Goal: Transaction & Acquisition: Purchase product/service

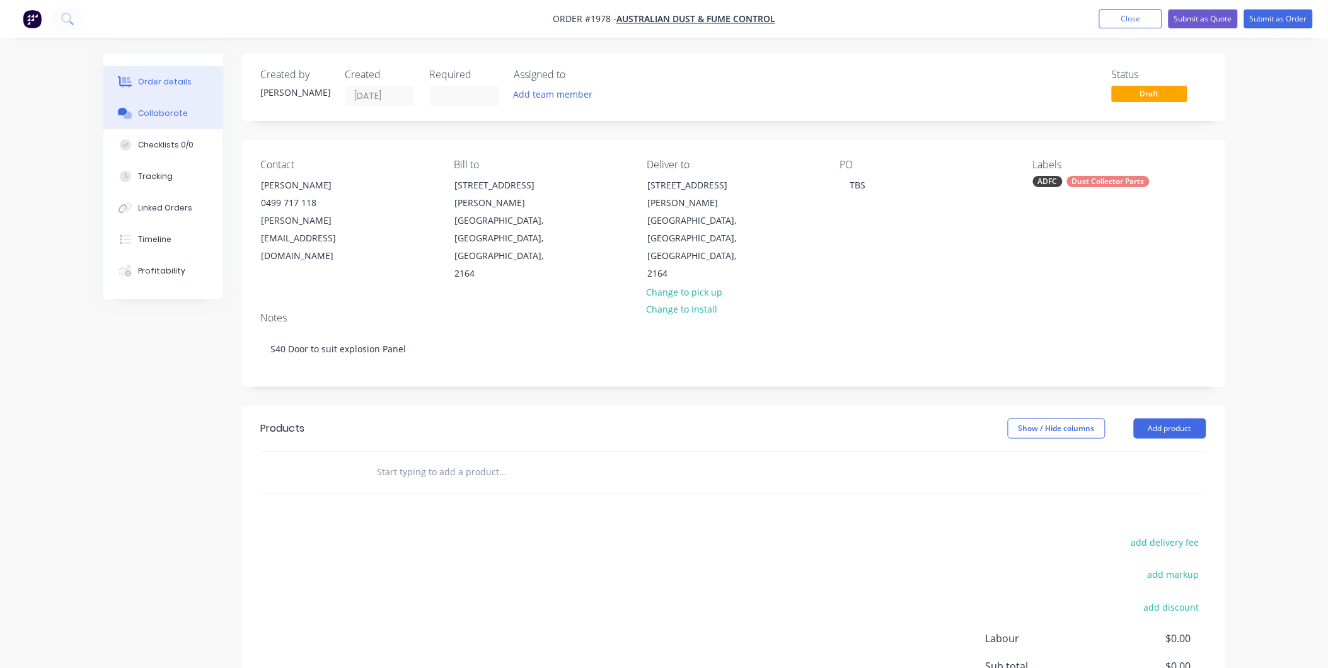
click at [150, 113] on div "Collaborate" at bounding box center [163, 113] width 50 height 11
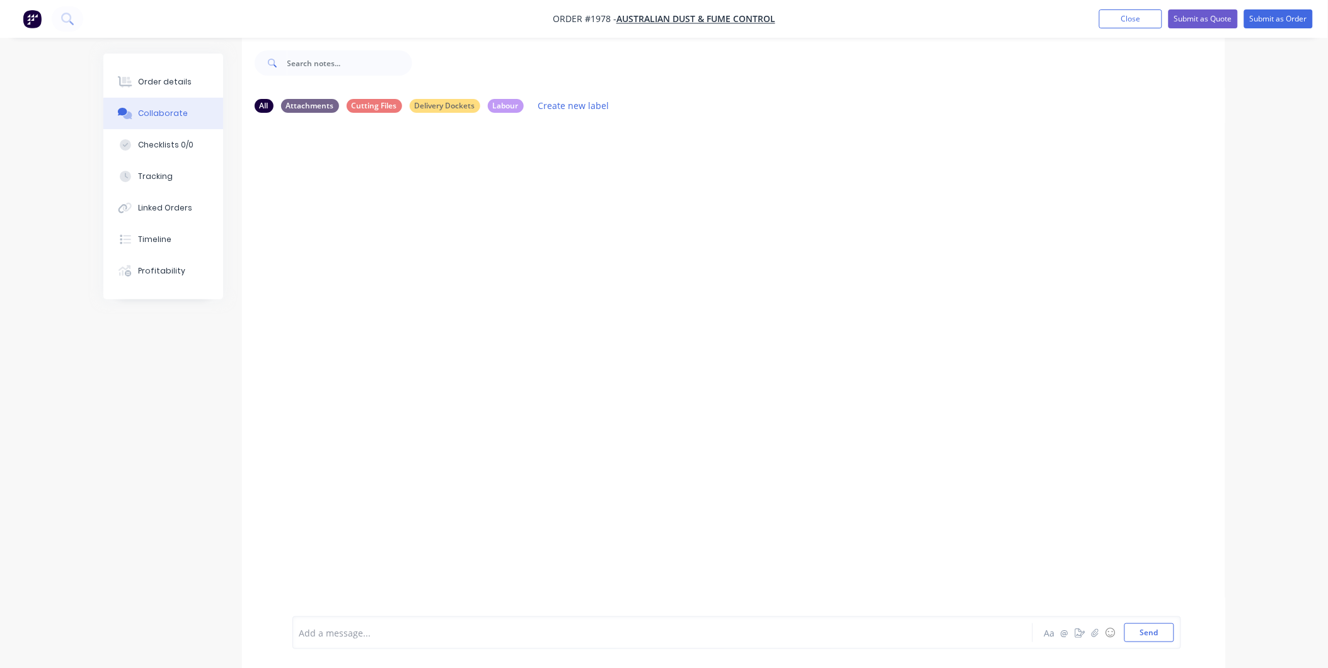
scroll to position [20, 0]
click at [169, 86] on div "Order details" at bounding box center [165, 81] width 54 height 11
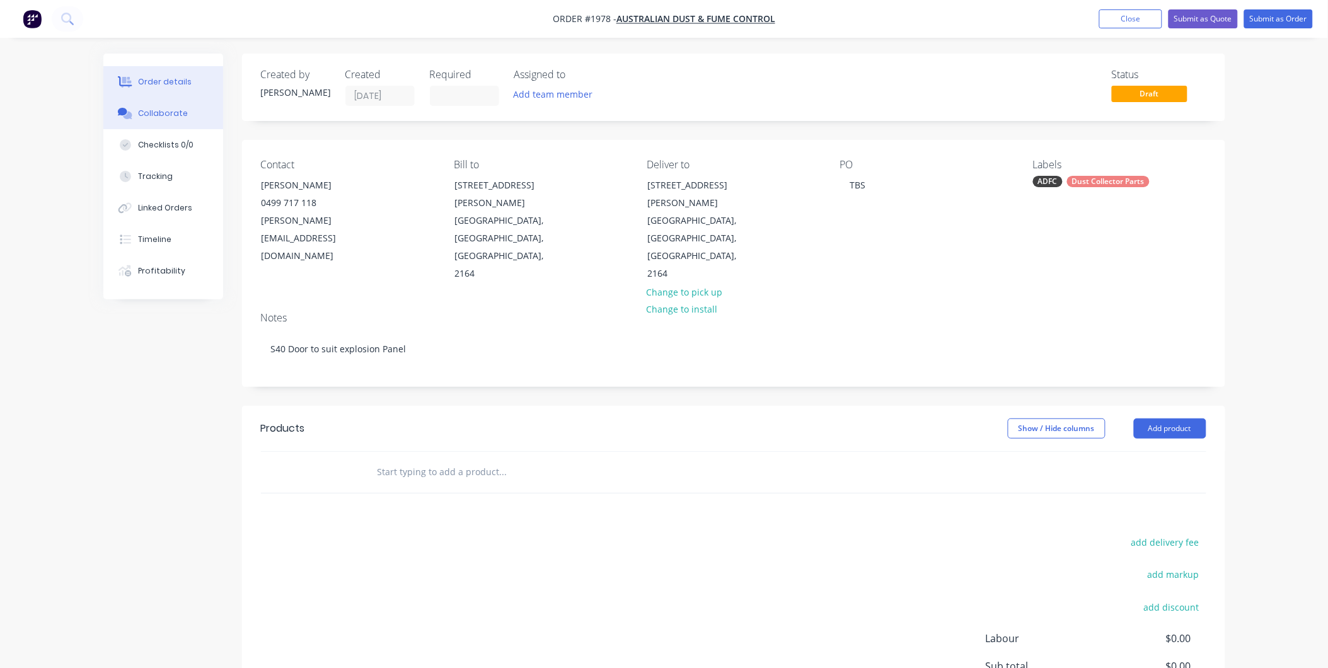
click at [164, 120] on button "Collaborate" at bounding box center [163, 114] width 120 height 32
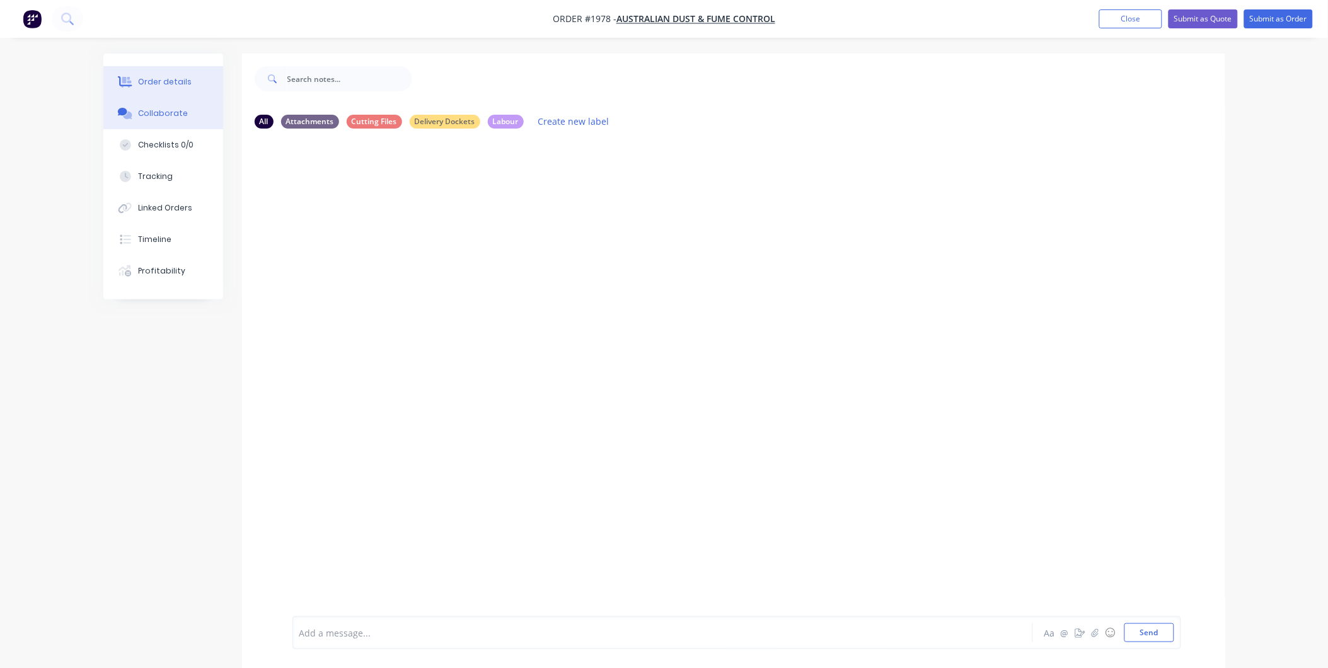
click at [164, 85] on div "Order details" at bounding box center [165, 81] width 54 height 11
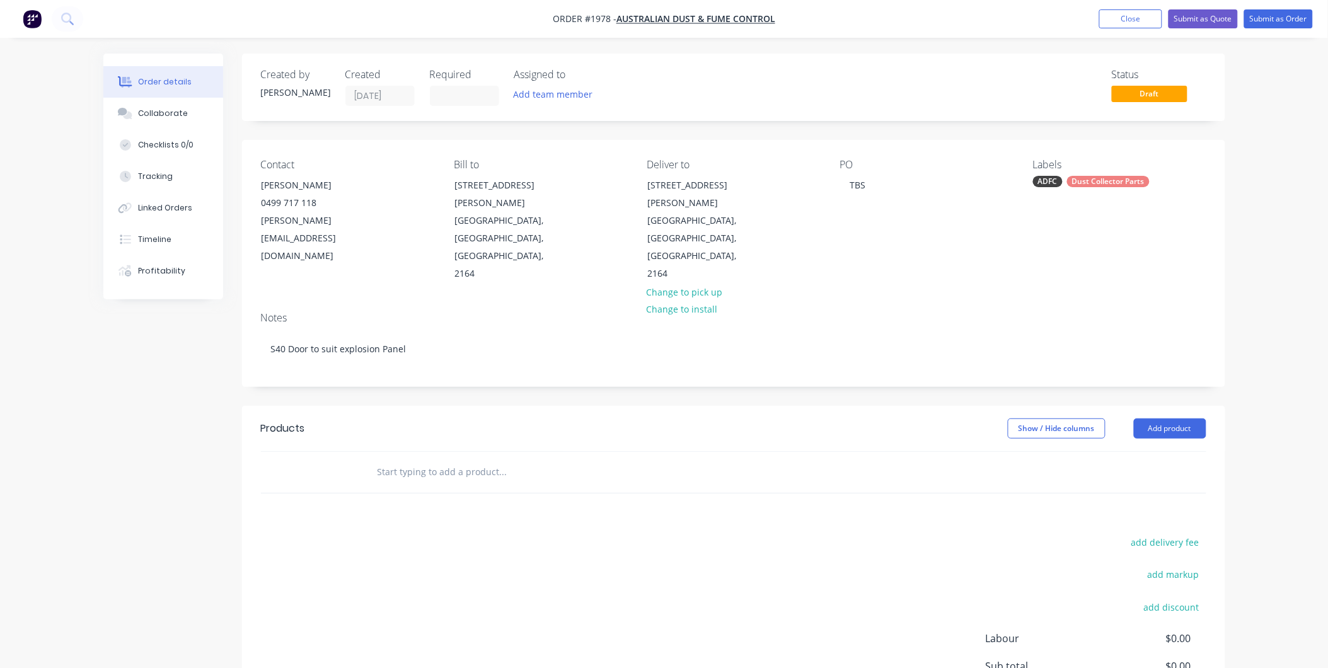
click at [465, 460] on input "text" at bounding box center [503, 472] width 252 height 25
click at [156, 114] on div "Collaborate" at bounding box center [163, 113] width 50 height 11
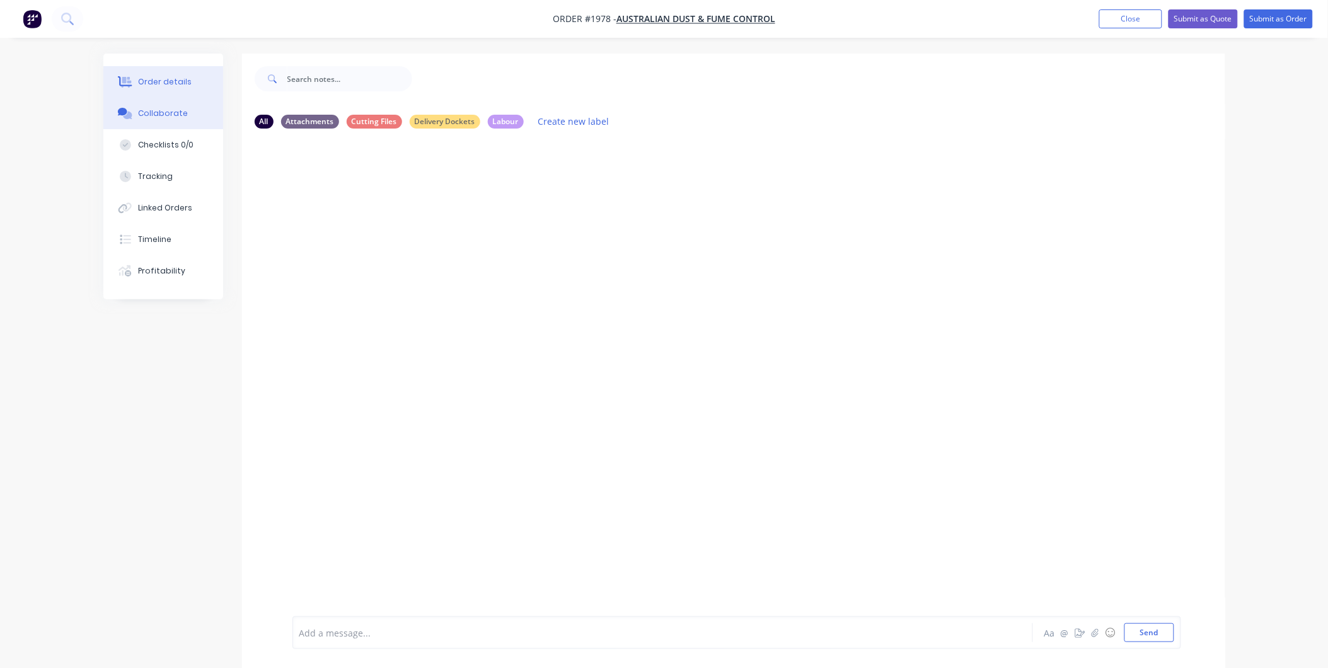
click at [173, 79] on div "Order details" at bounding box center [165, 81] width 54 height 11
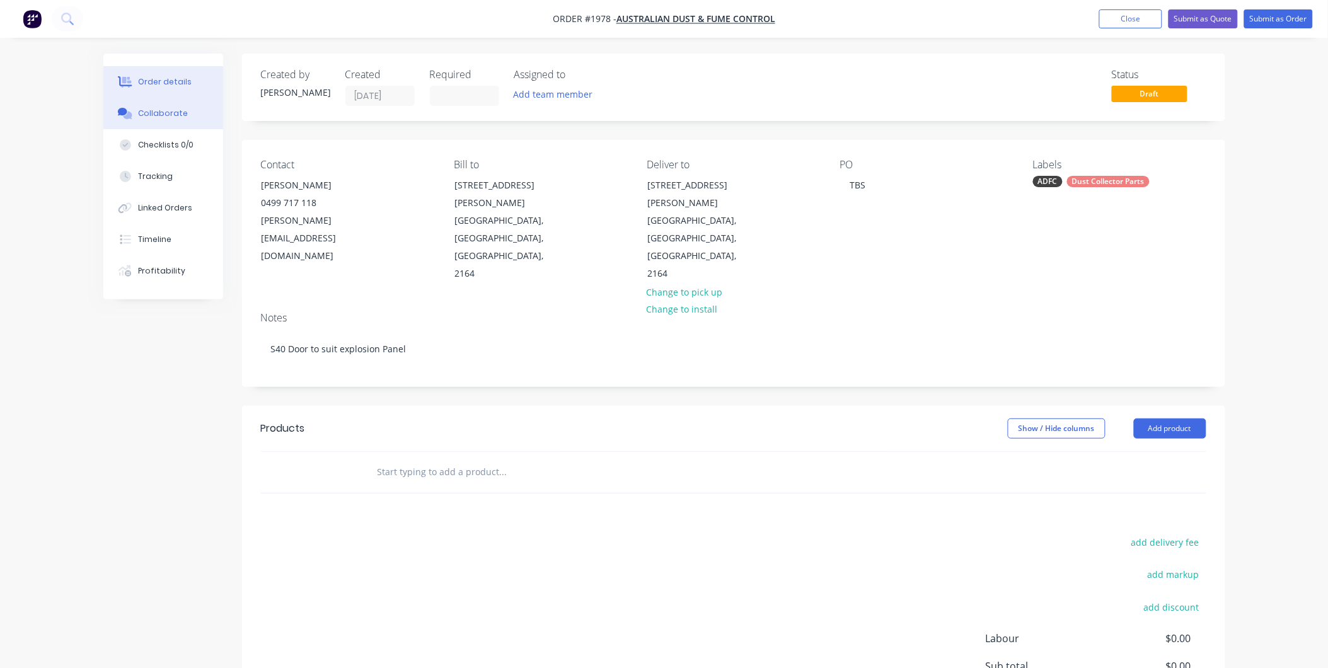
click at [141, 117] on div "Collaborate" at bounding box center [163, 113] width 50 height 11
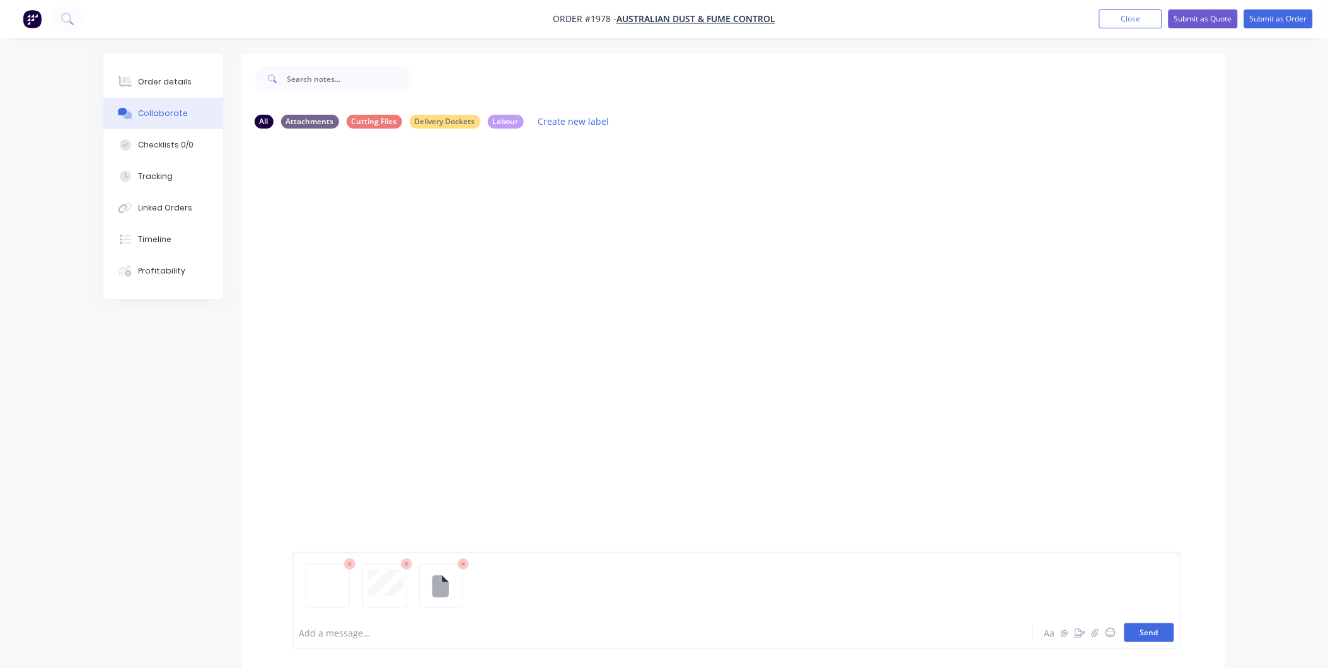
click at [1145, 638] on button "Send" at bounding box center [1150, 632] width 50 height 19
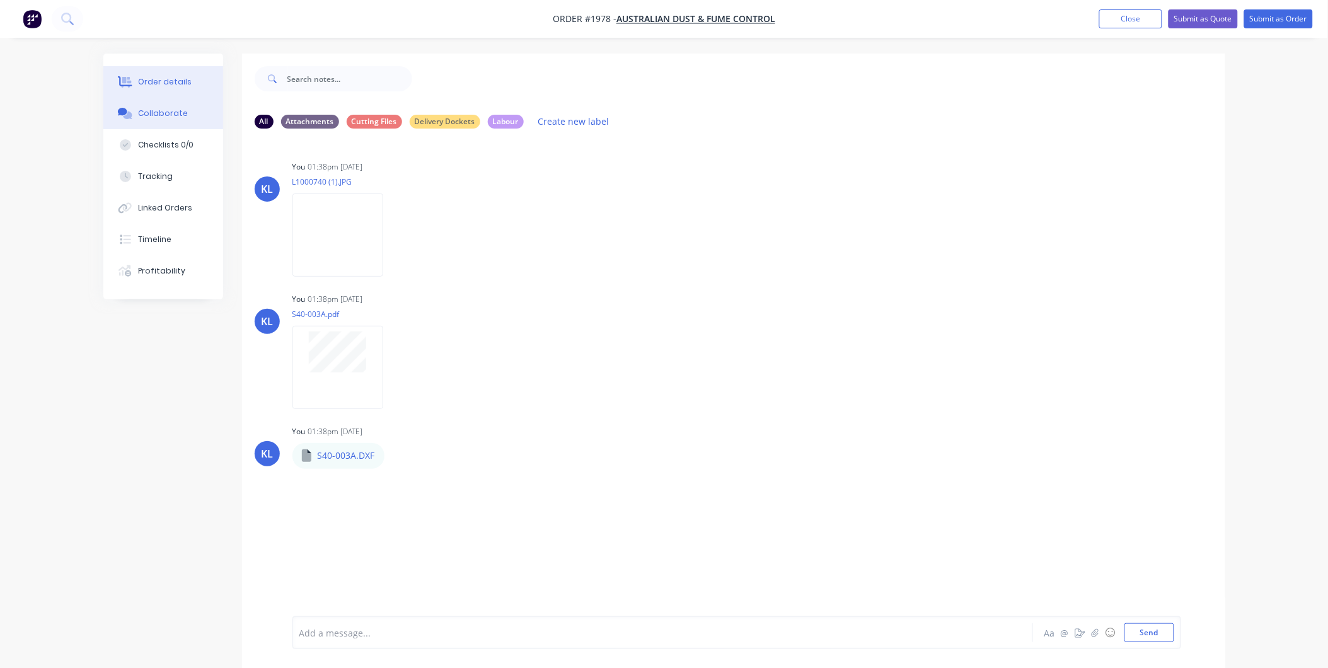
click at [162, 78] on div "Order details" at bounding box center [165, 81] width 54 height 11
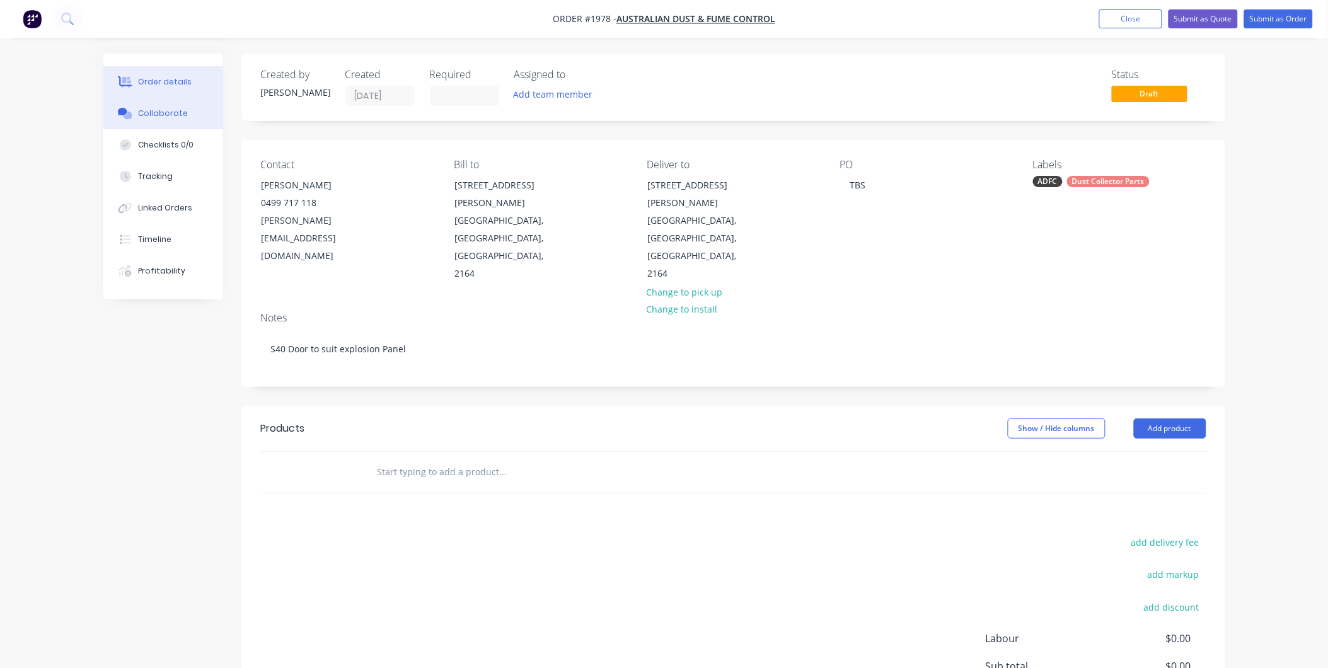
click at [164, 119] on div "Collaborate" at bounding box center [163, 113] width 50 height 11
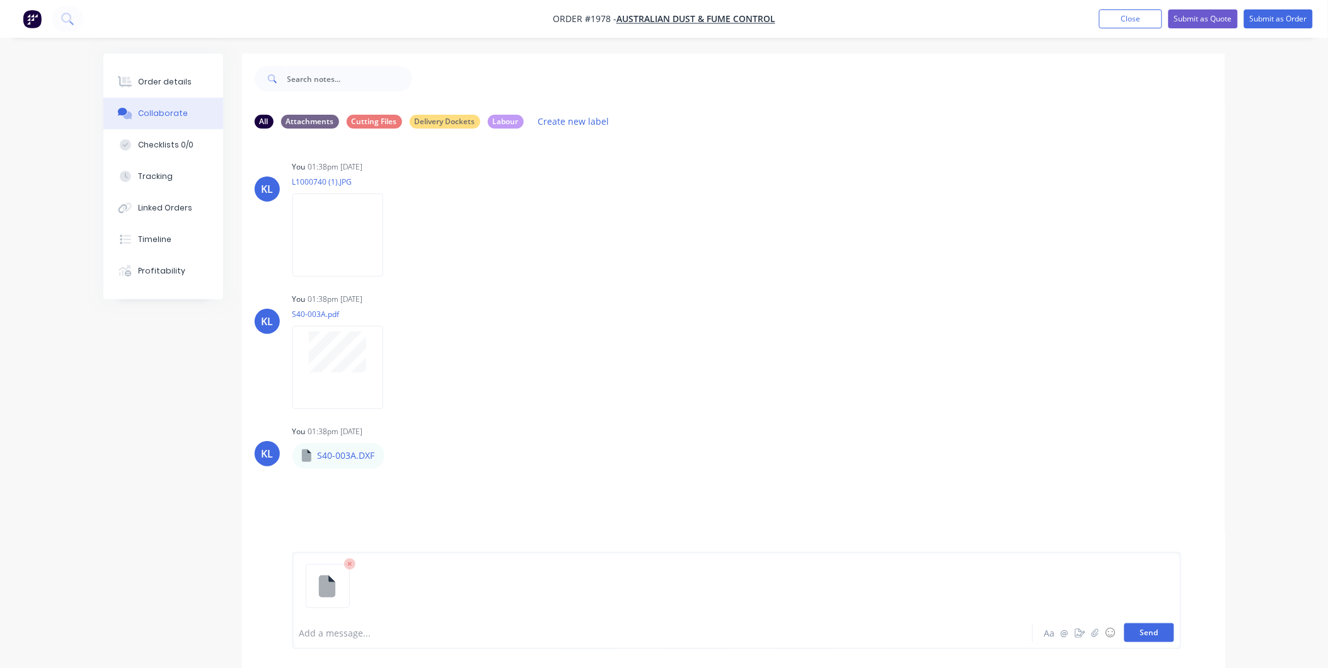
click at [1161, 632] on button "Send" at bounding box center [1150, 632] width 50 height 19
click at [159, 82] on div "Order details" at bounding box center [165, 81] width 54 height 11
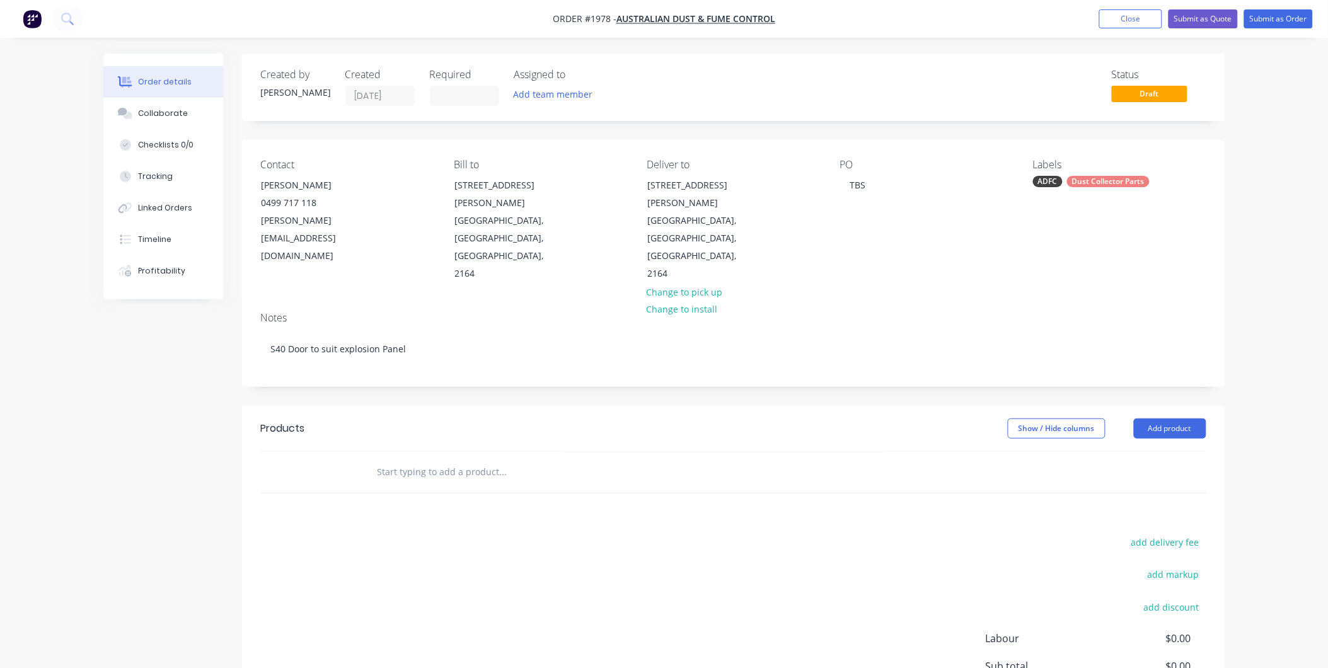
drag, startPoint x: 164, startPoint y: 112, endPoint x: 224, endPoint y: 146, distance: 69.2
click at [164, 111] on div "Collaborate" at bounding box center [163, 113] width 50 height 11
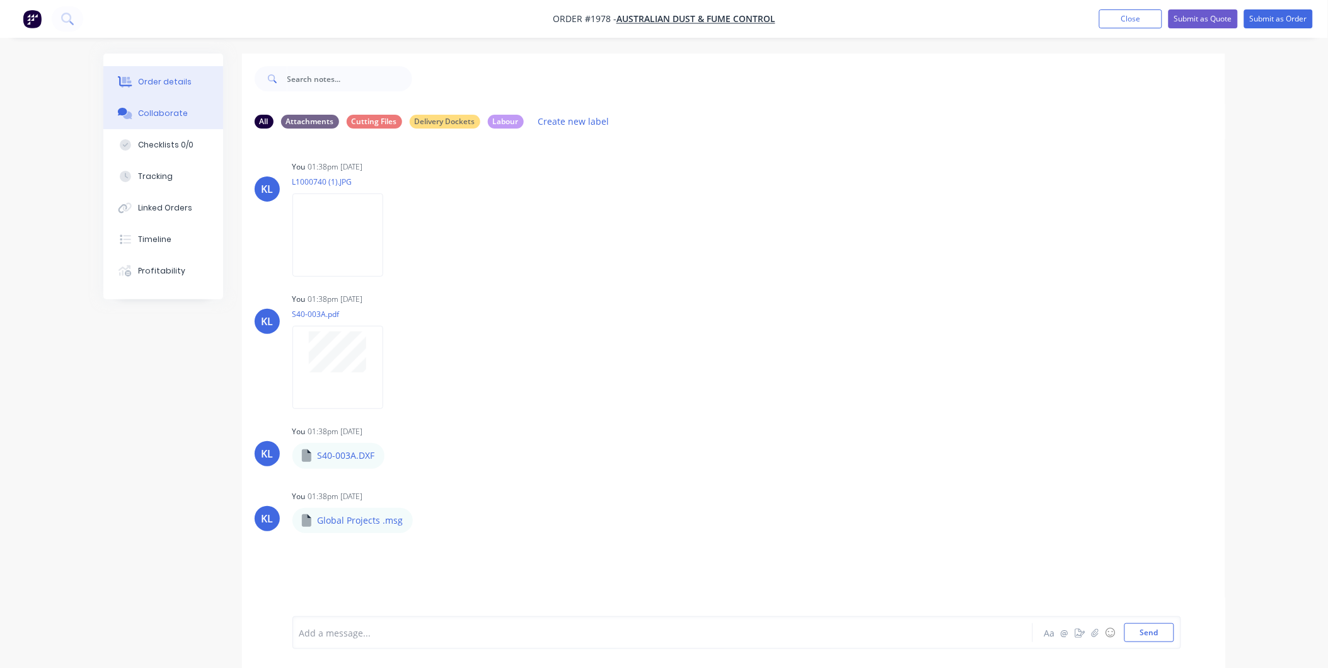
click at [159, 84] on div "Order details" at bounding box center [165, 81] width 54 height 11
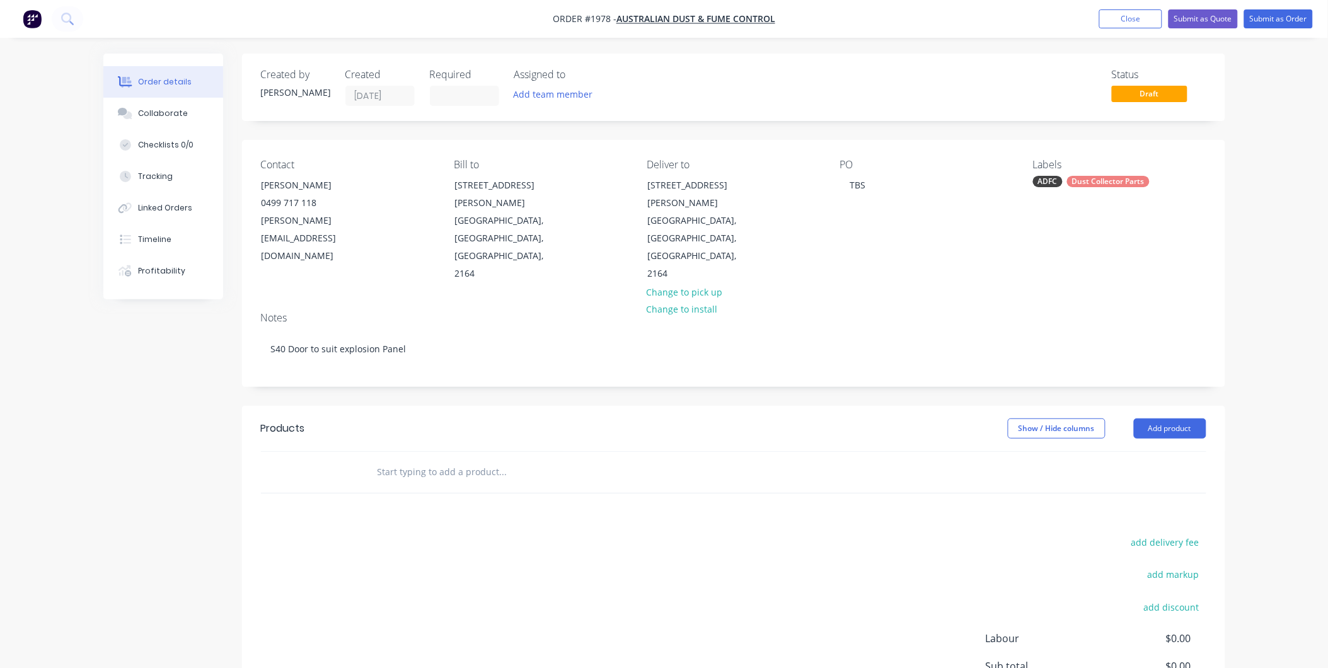
click at [462, 452] on div at bounding box center [589, 472] width 454 height 41
click at [472, 460] on input "text" at bounding box center [503, 472] width 252 height 25
click at [169, 108] on div "Collaborate" at bounding box center [163, 113] width 50 height 11
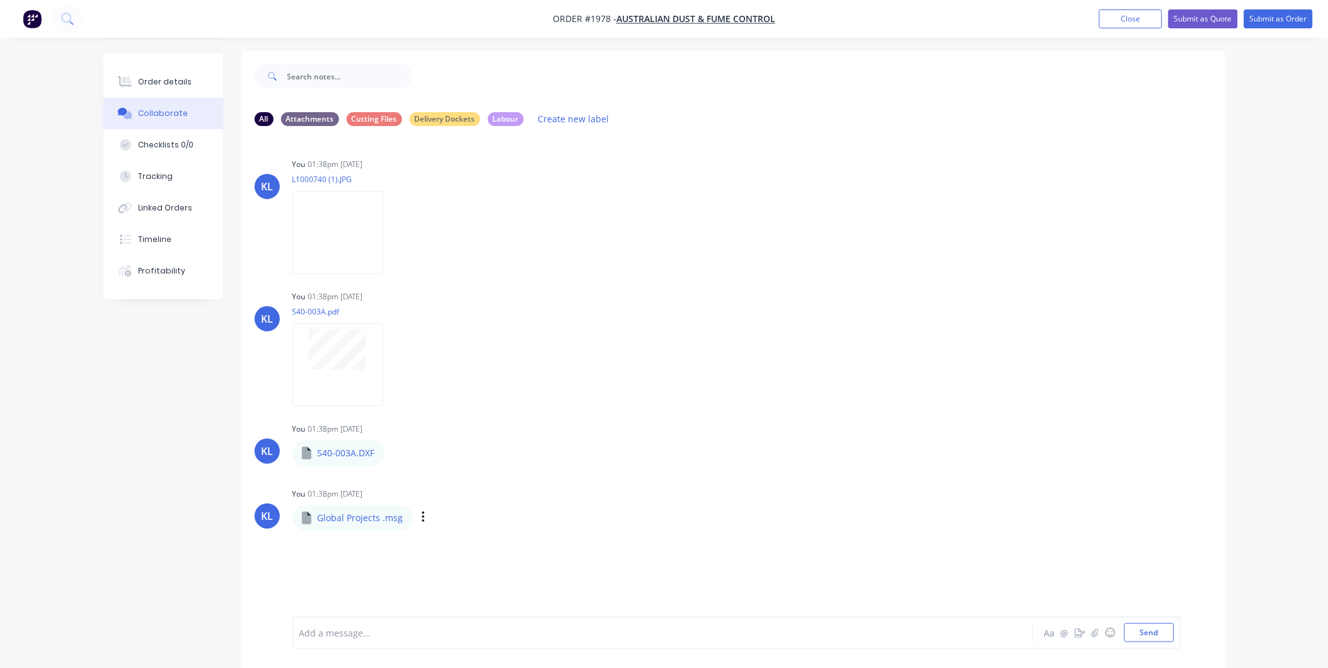
scroll to position [20, 0]
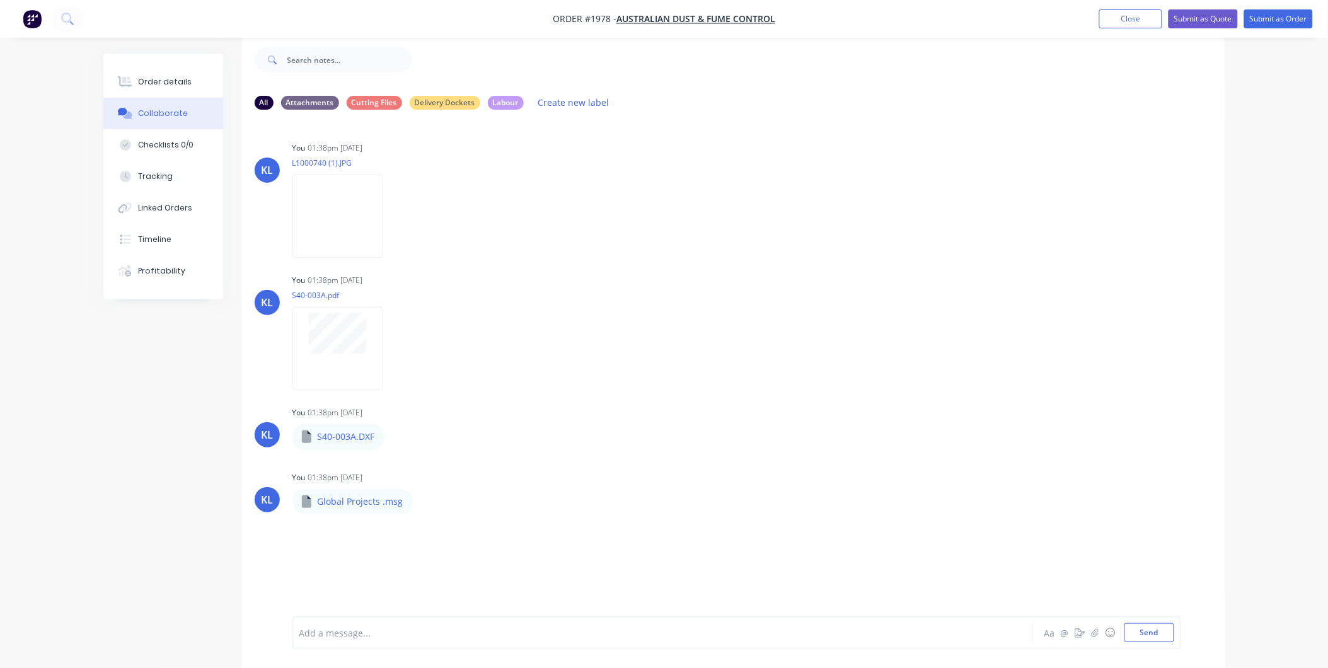
click at [342, 631] on div at bounding box center [628, 633] width 656 height 13
click at [398, 634] on span "ADFC currently has a dust collector in QLD but the door has problems. Don't kno…" at bounding box center [621, 628] width 643 height 25
click at [415, 635] on span "ADFC currently has a dust collector in QLD but the door has problems. Don't kno…" at bounding box center [621, 628] width 643 height 25
click at [537, 634] on div "ADFC currently has a dust collector in QLD but the door has problems. Don't kno…" at bounding box center [628, 629] width 656 height 26
click at [543, 643] on div "ADFC currently has a dust collector in QLD but the door has problems. Don't kno…" at bounding box center [736, 629] width 889 height 40
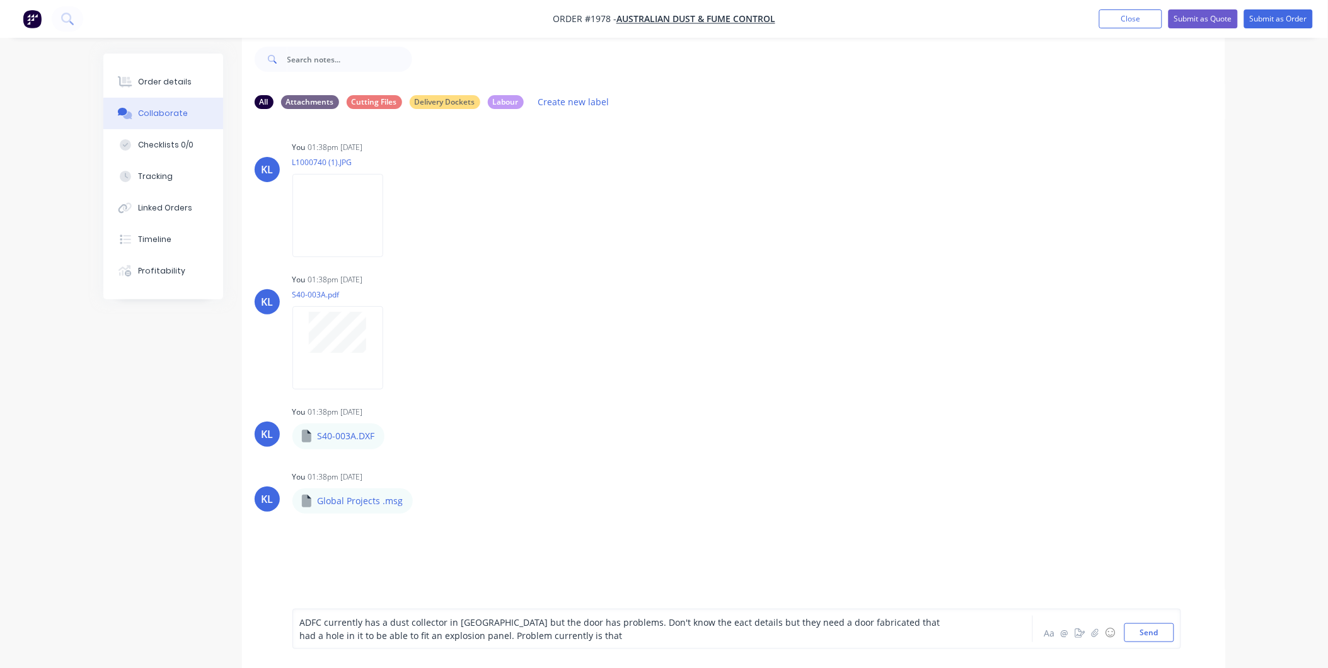
click at [541, 637] on div "ADFC currently has a dust collector in QLD but the door has problems. Don't kno…" at bounding box center [628, 629] width 656 height 26
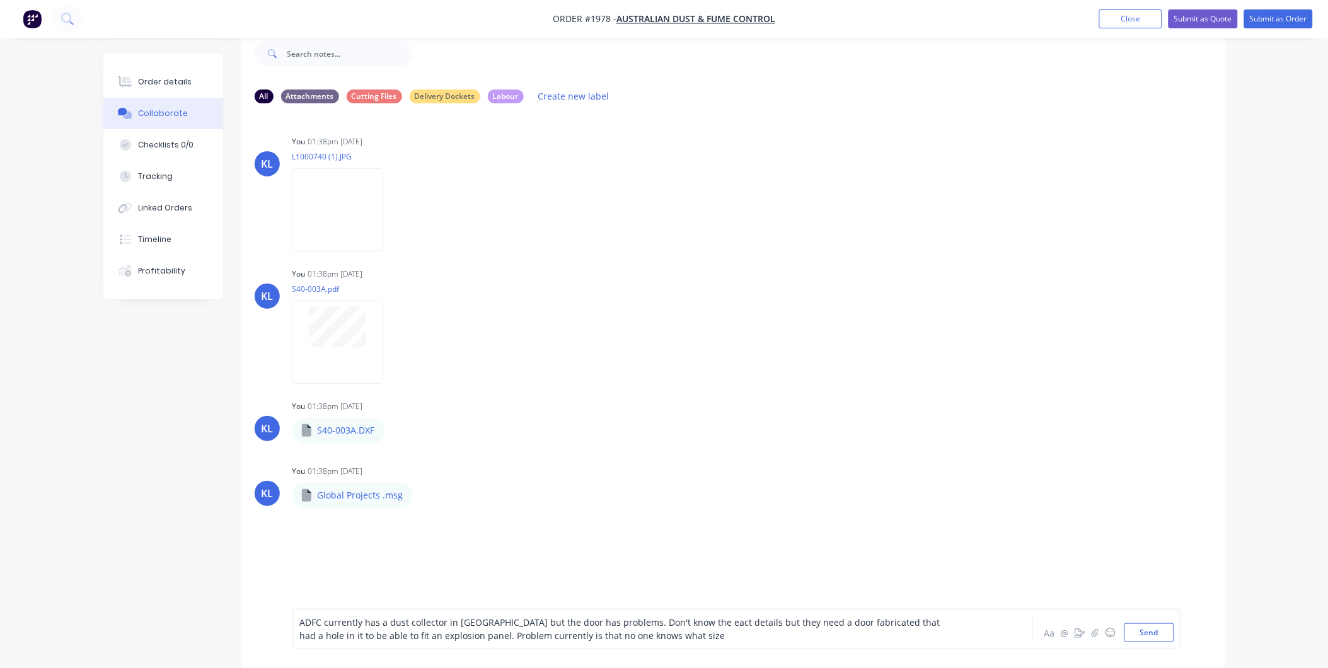
scroll to position [26, 0]
click at [645, 635] on div "ADFC currently has a dust collector in QLD but the door has problems. Don't kno…" at bounding box center [628, 629] width 656 height 26
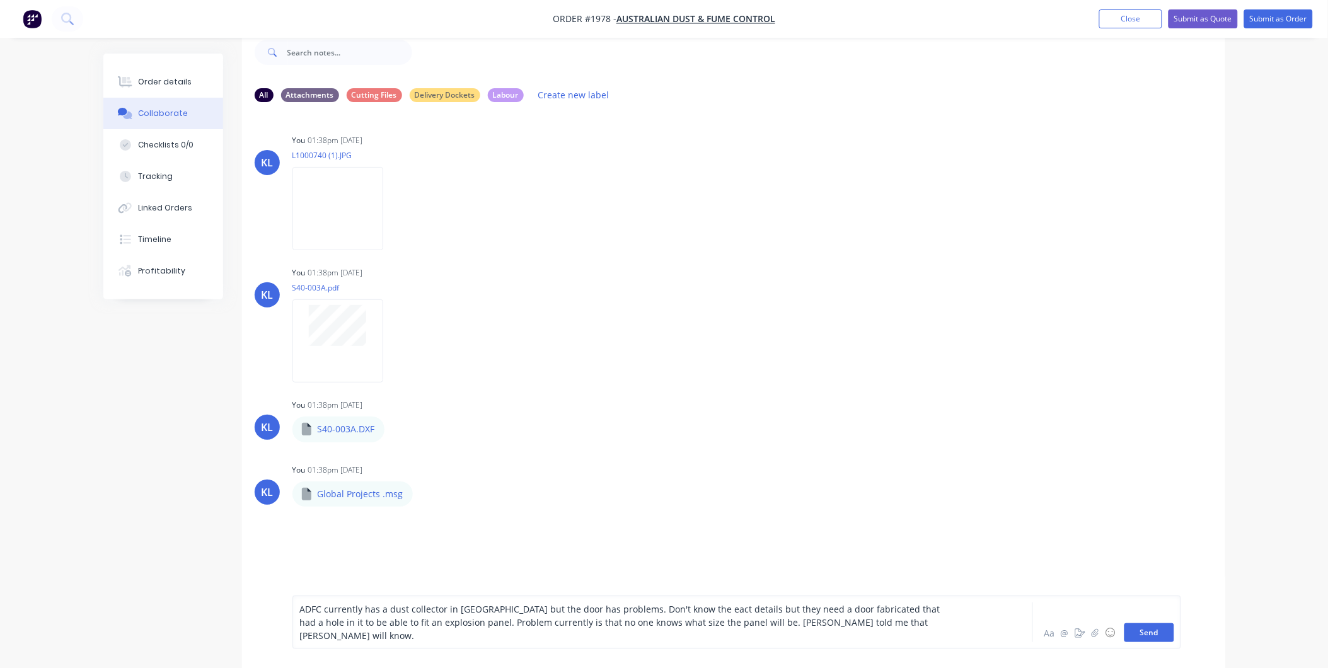
click at [1139, 637] on button "Send" at bounding box center [1150, 632] width 50 height 19
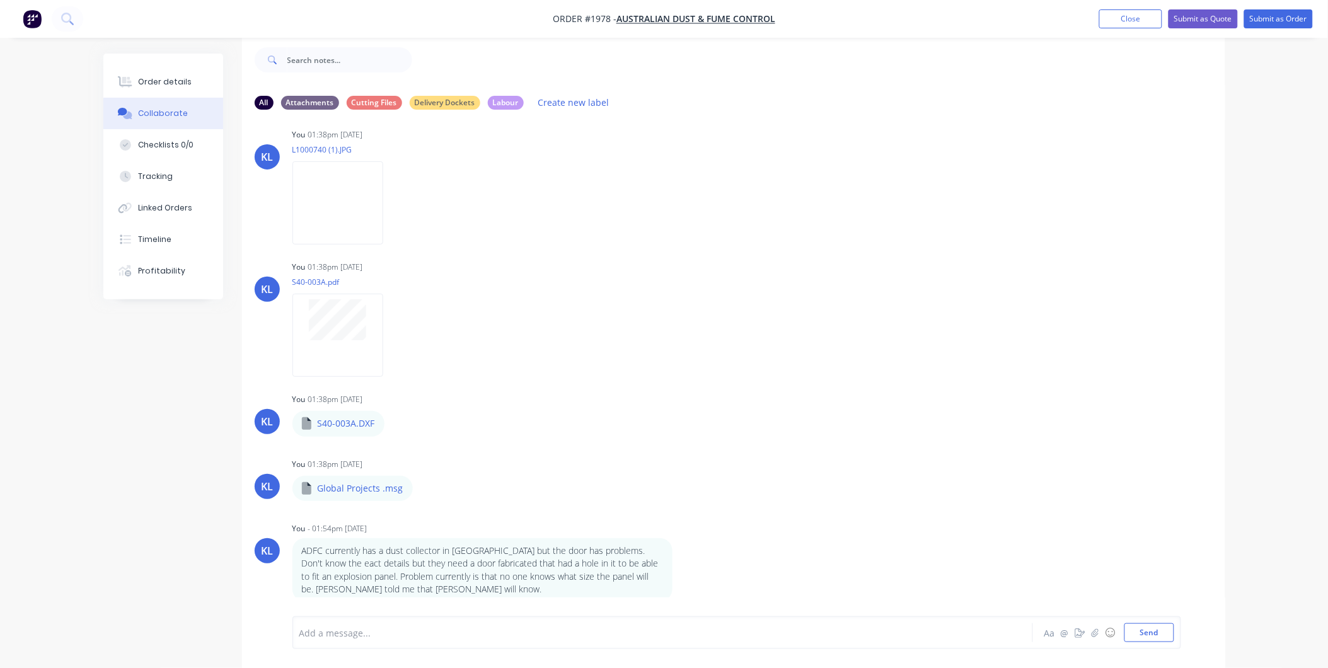
scroll to position [16, 0]
click at [543, 627] on div at bounding box center [628, 633] width 656 height 13
drag, startPoint x: 369, startPoint y: 631, endPoint x: 170, endPoint y: 114, distance: 553.7
click at [364, 611] on div "Add a message... Aa @ ☺ Send" at bounding box center [733, 633] width 983 height 71
click at [149, 90] on button "Order details" at bounding box center [163, 82] width 120 height 32
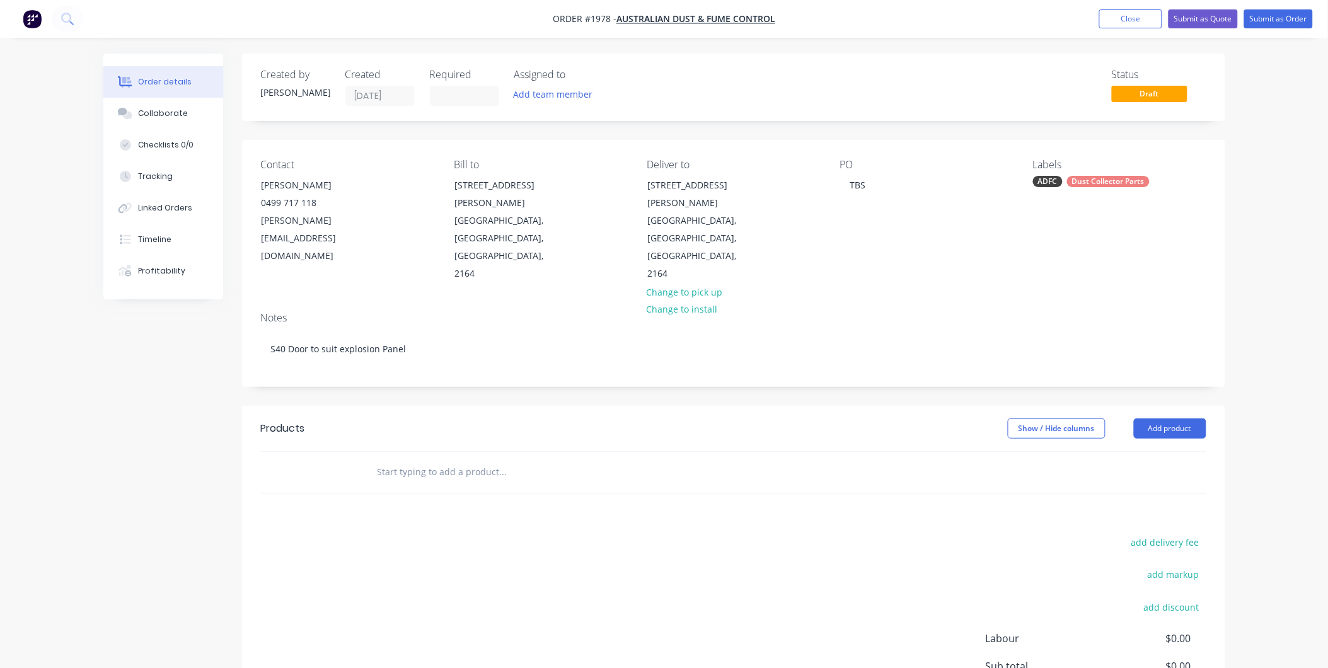
click at [498, 460] on input "text" at bounding box center [503, 472] width 252 height 25
click at [1162, 419] on button "Add product" at bounding box center [1170, 429] width 72 height 20
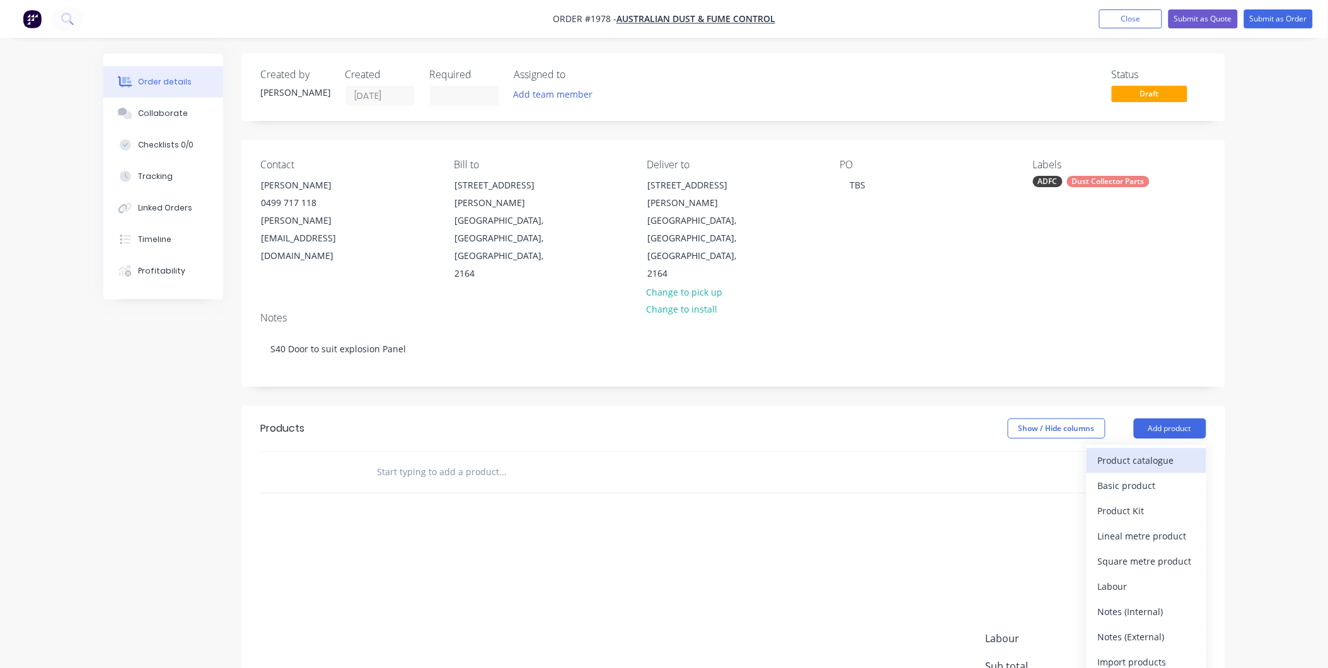
click at [1133, 451] on div "Product catalogue" at bounding box center [1146, 460] width 97 height 18
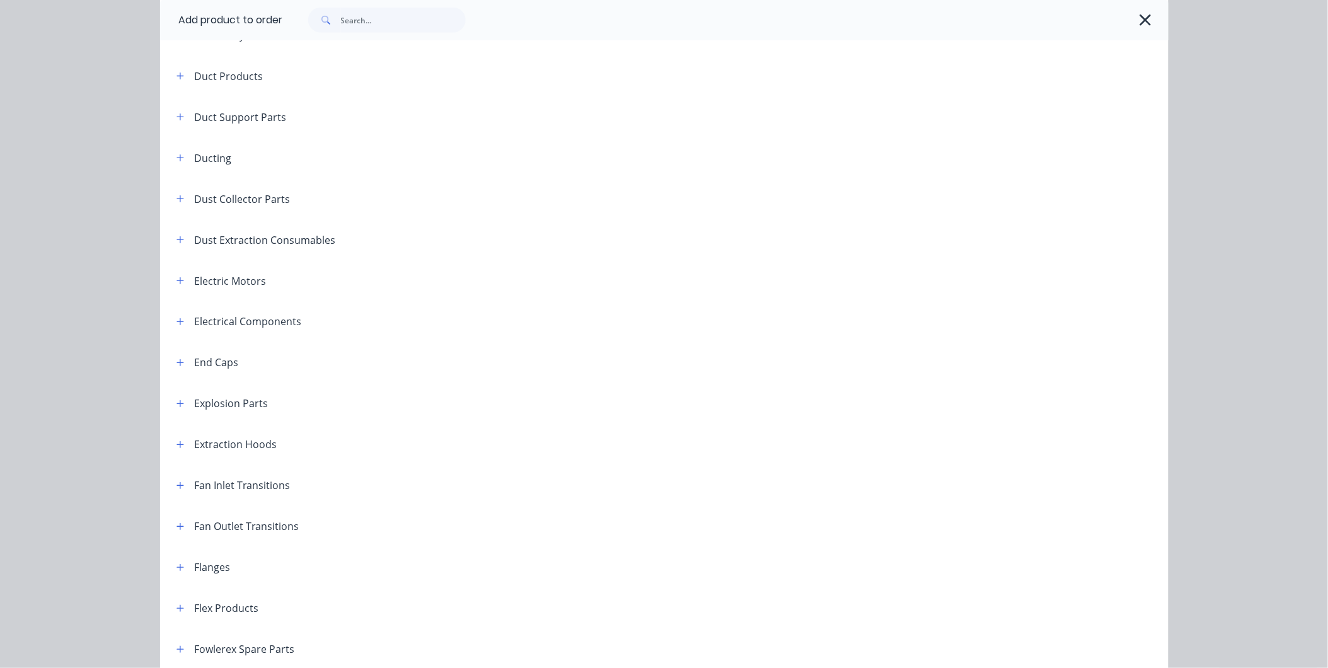
scroll to position [700, 0]
click at [177, 230] on button "button" at bounding box center [181, 237] width 16 height 16
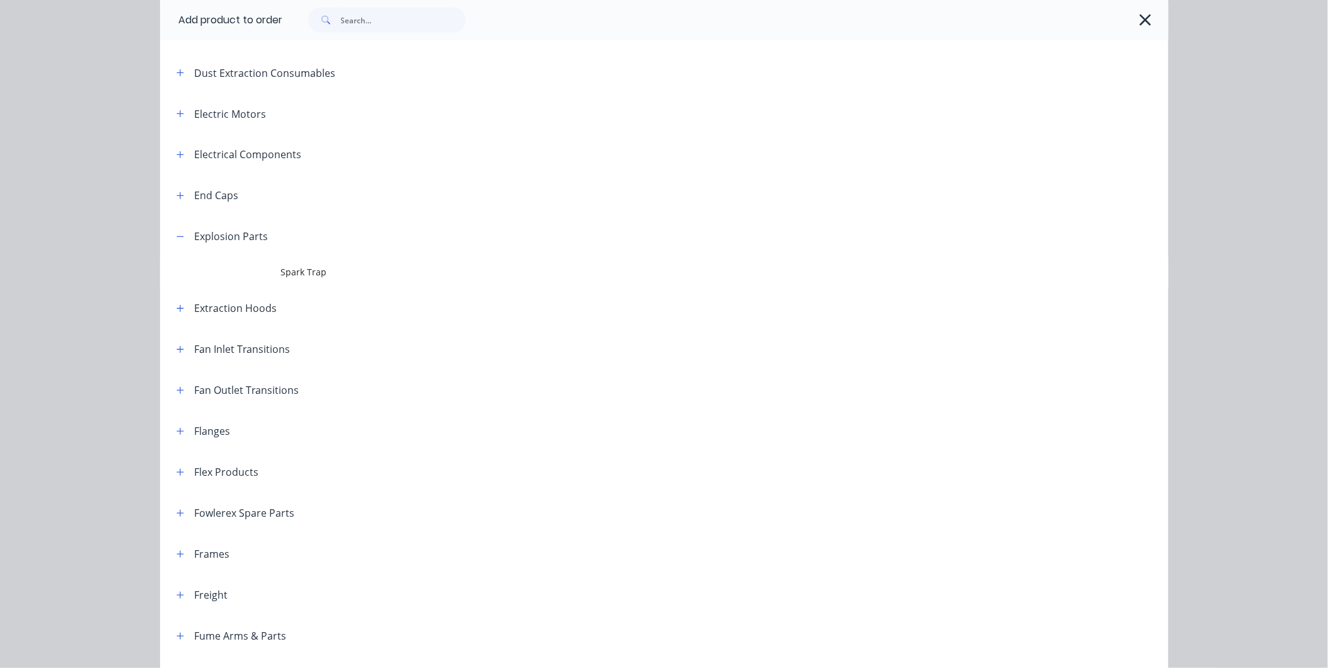
click at [204, 234] on div "Explosion Parts" at bounding box center [232, 236] width 74 height 15
click at [177, 234] on icon "button" at bounding box center [181, 237] width 8 height 9
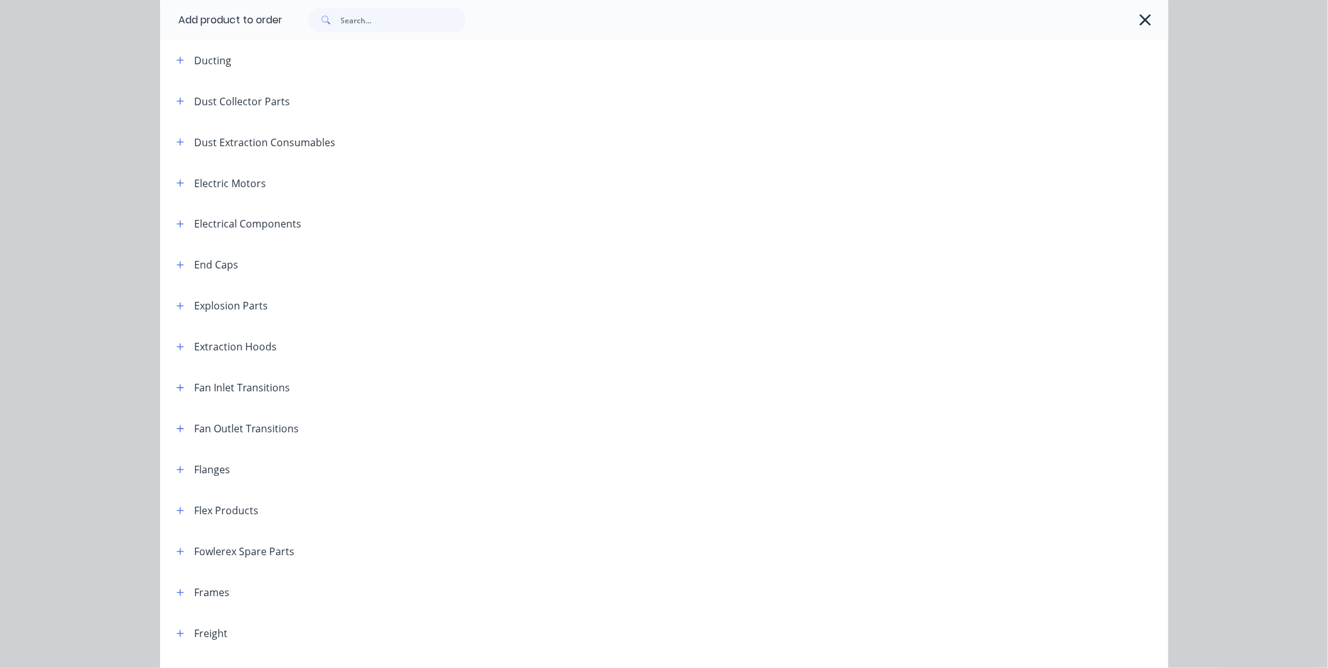
scroll to position [630, 0]
click at [178, 304] on icon "button" at bounding box center [181, 307] width 8 height 9
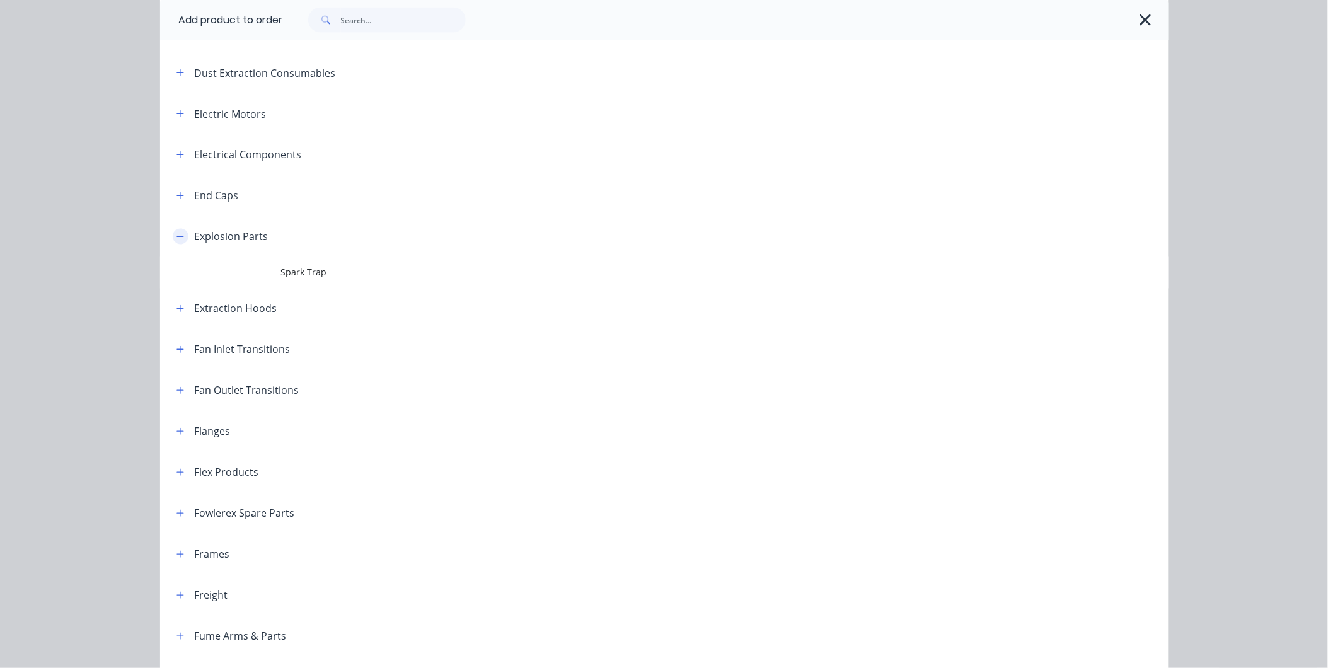
click at [177, 238] on icon "button" at bounding box center [181, 237] width 8 height 9
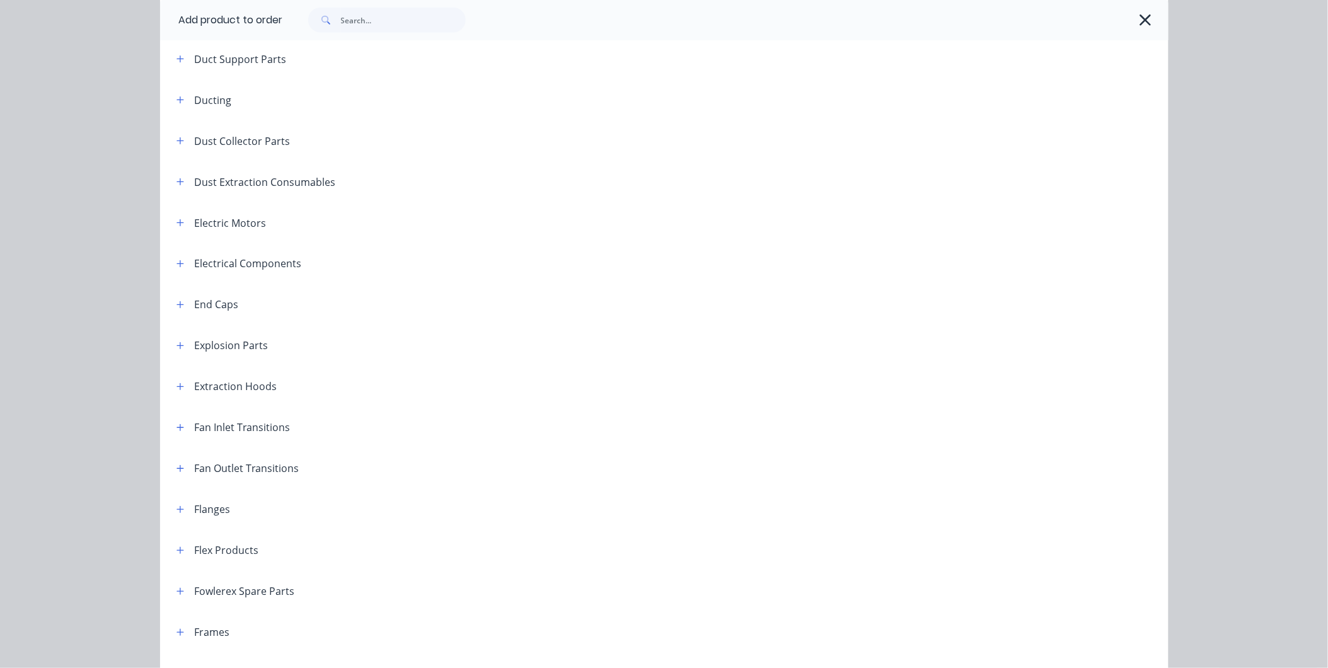
scroll to position [560, 0]
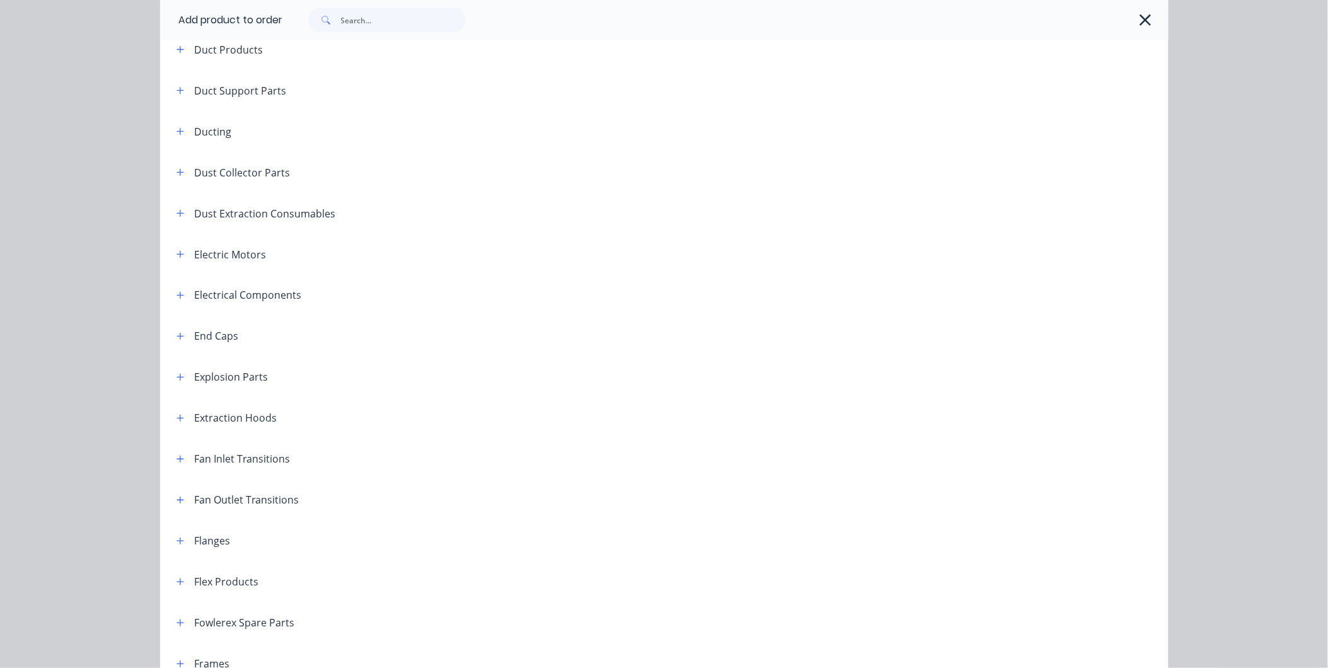
click at [180, 165] on span at bounding box center [181, 173] width 16 height 16
click at [177, 173] on icon "button" at bounding box center [180, 172] width 7 height 7
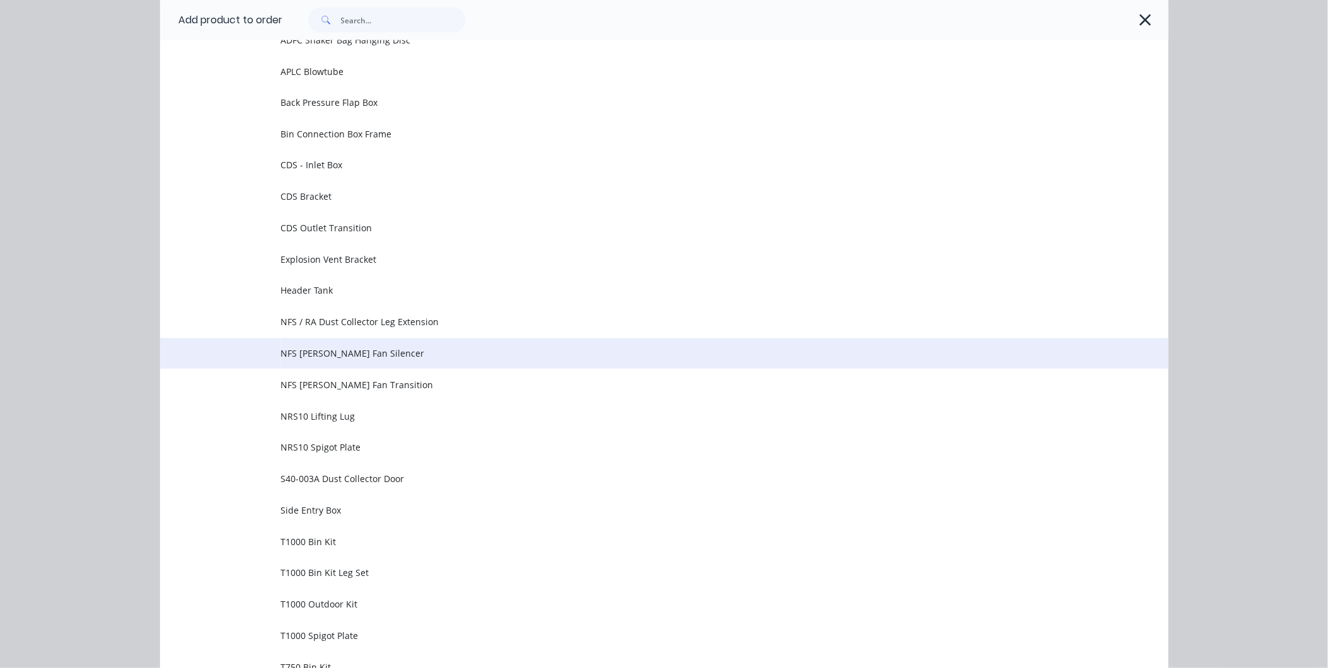
scroll to position [840, 0]
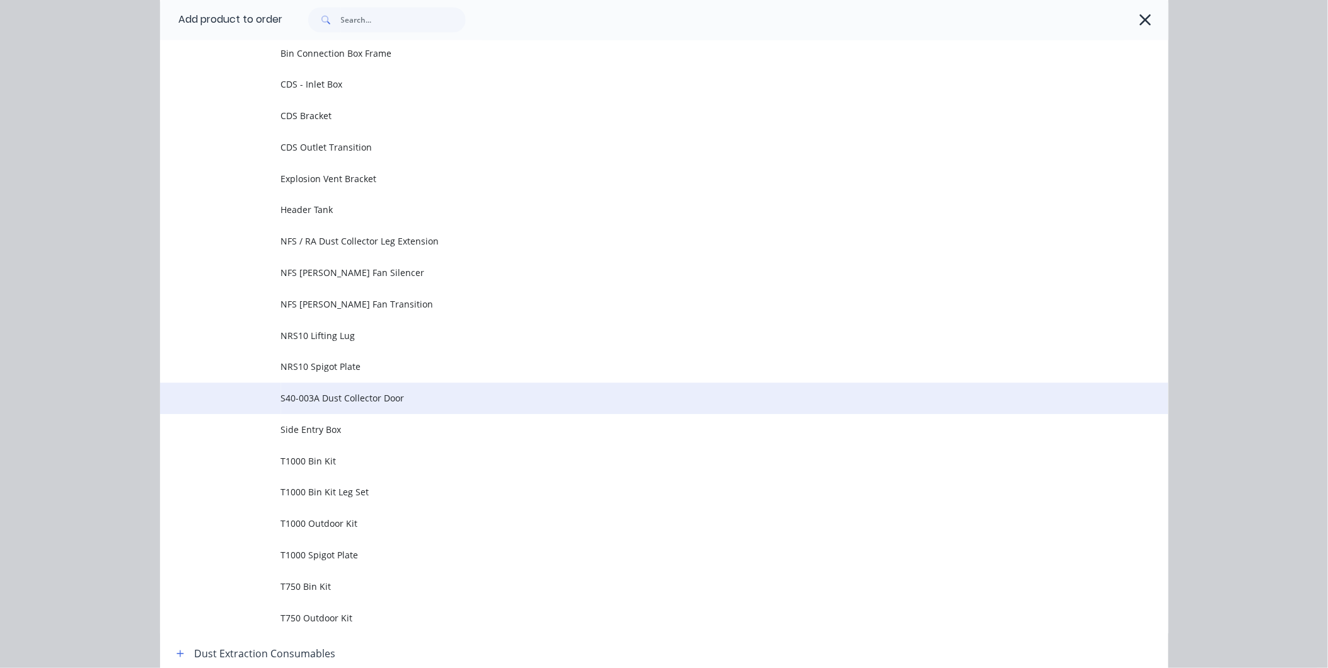
click at [371, 396] on span "S40-003A Dust Collector Door" at bounding box center [636, 398] width 710 height 13
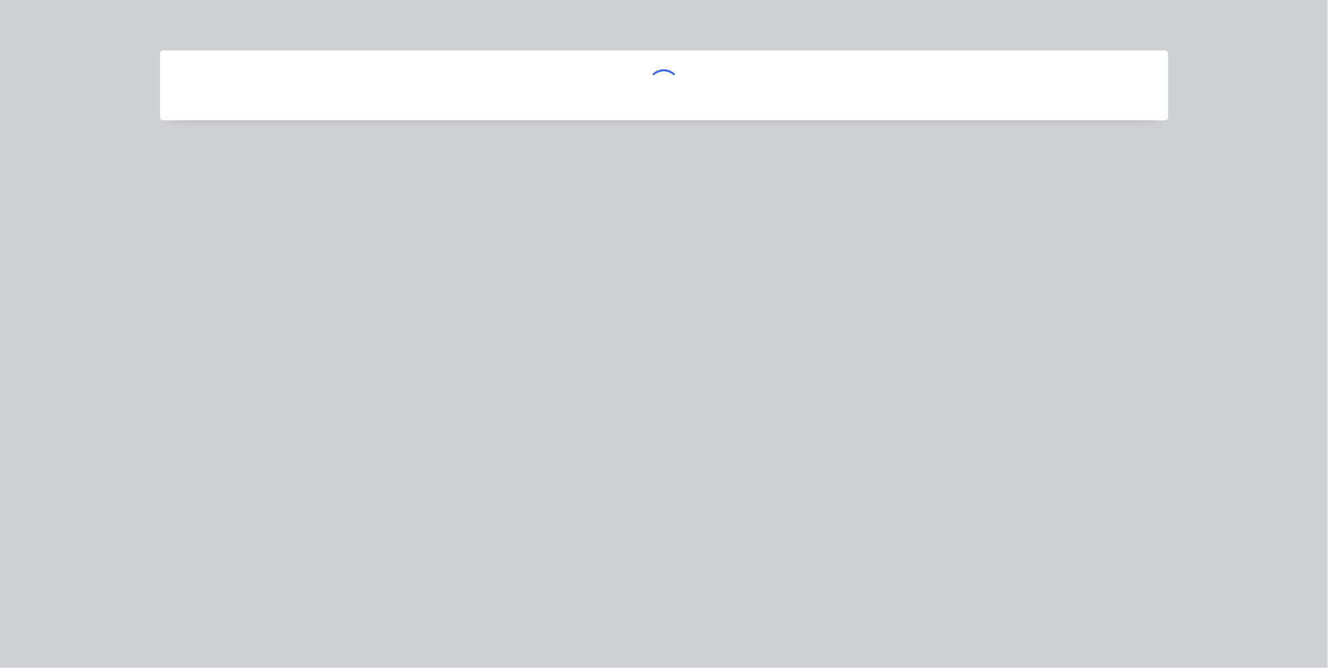
scroll to position [0, 0]
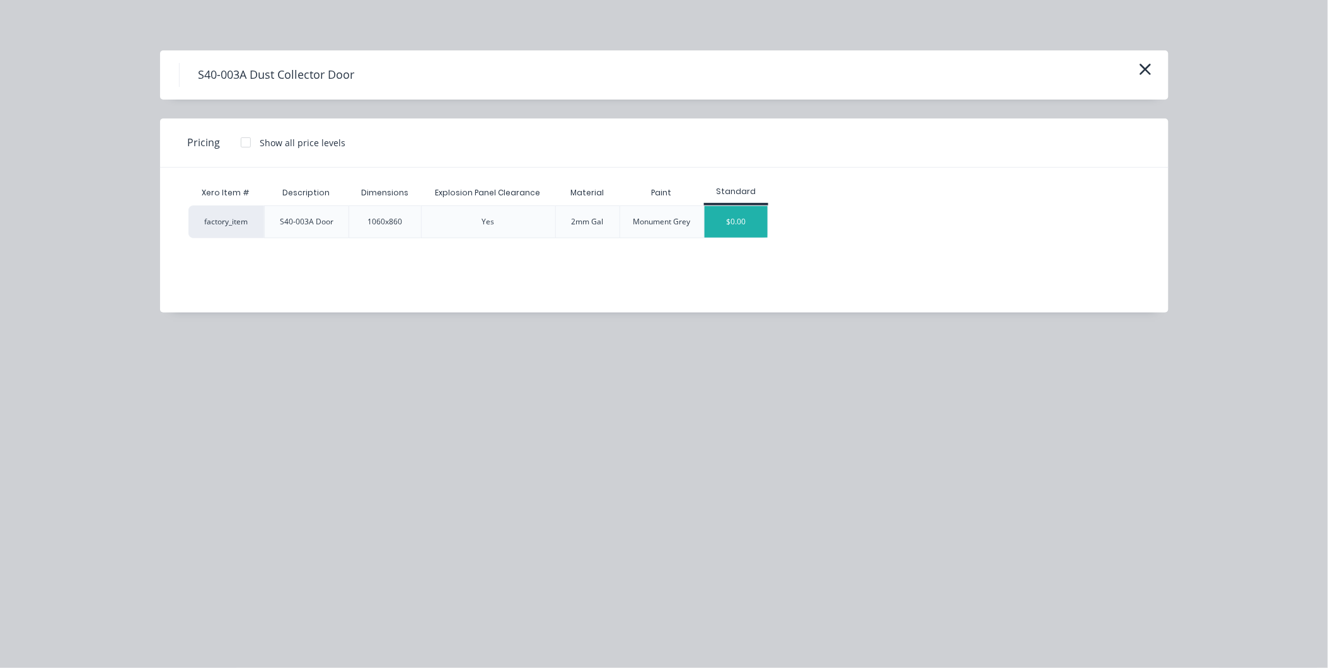
click at [746, 221] on div "$0.00" at bounding box center [736, 222] width 63 height 32
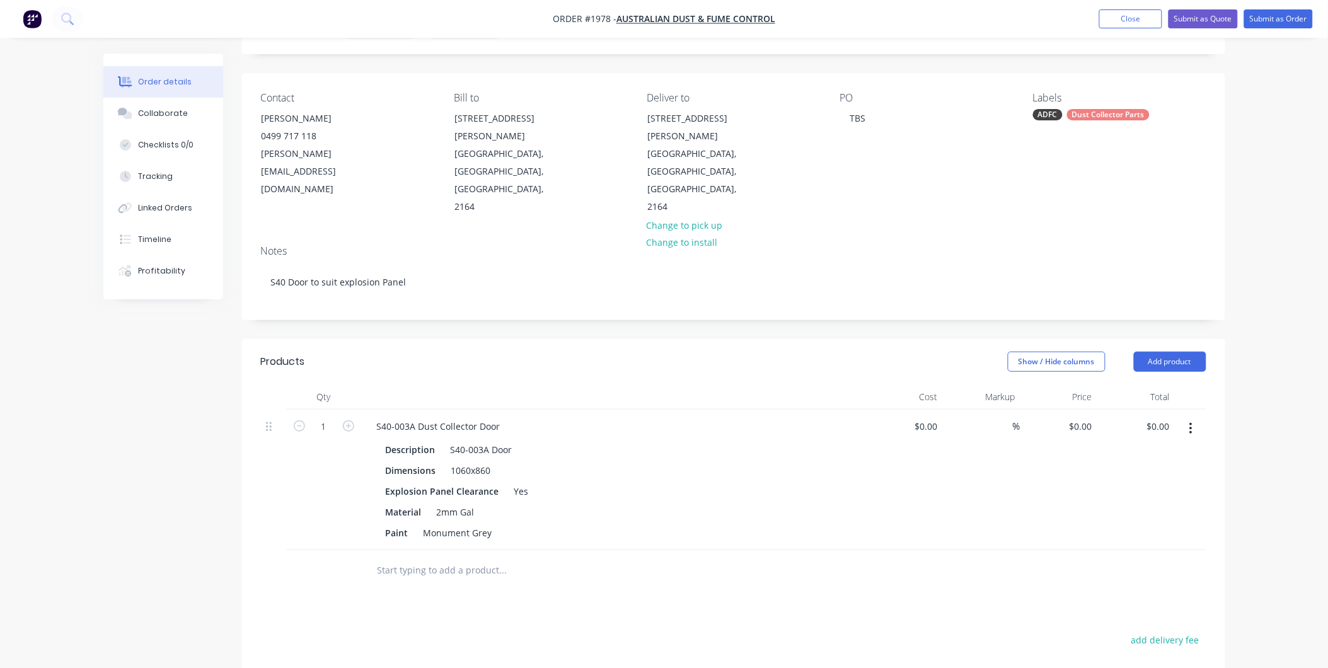
scroll to position [66, 0]
click at [1188, 419] on button "button" at bounding box center [1191, 430] width 30 height 23
click at [1120, 530] on div "Delete" at bounding box center [1146, 539] width 97 height 18
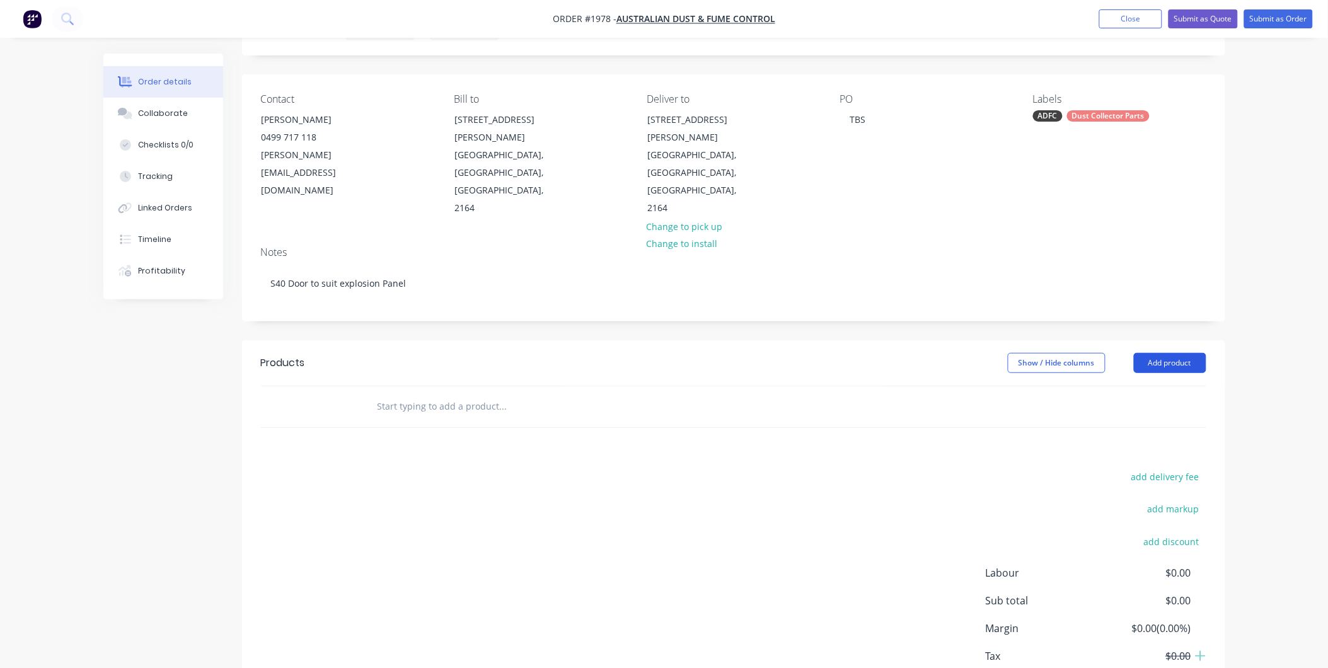
click at [1161, 353] on button "Add product" at bounding box center [1170, 363] width 72 height 20
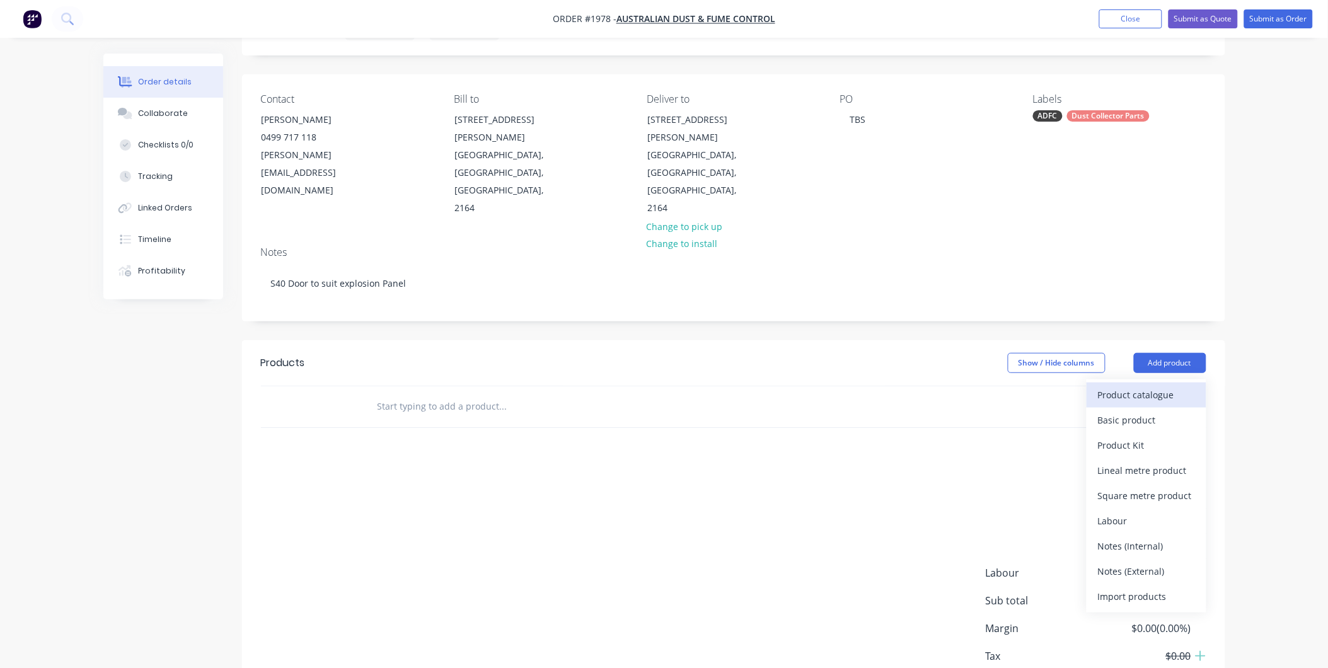
click at [1119, 386] on div "Product catalogue" at bounding box center [1146, 395] width 97 height 18
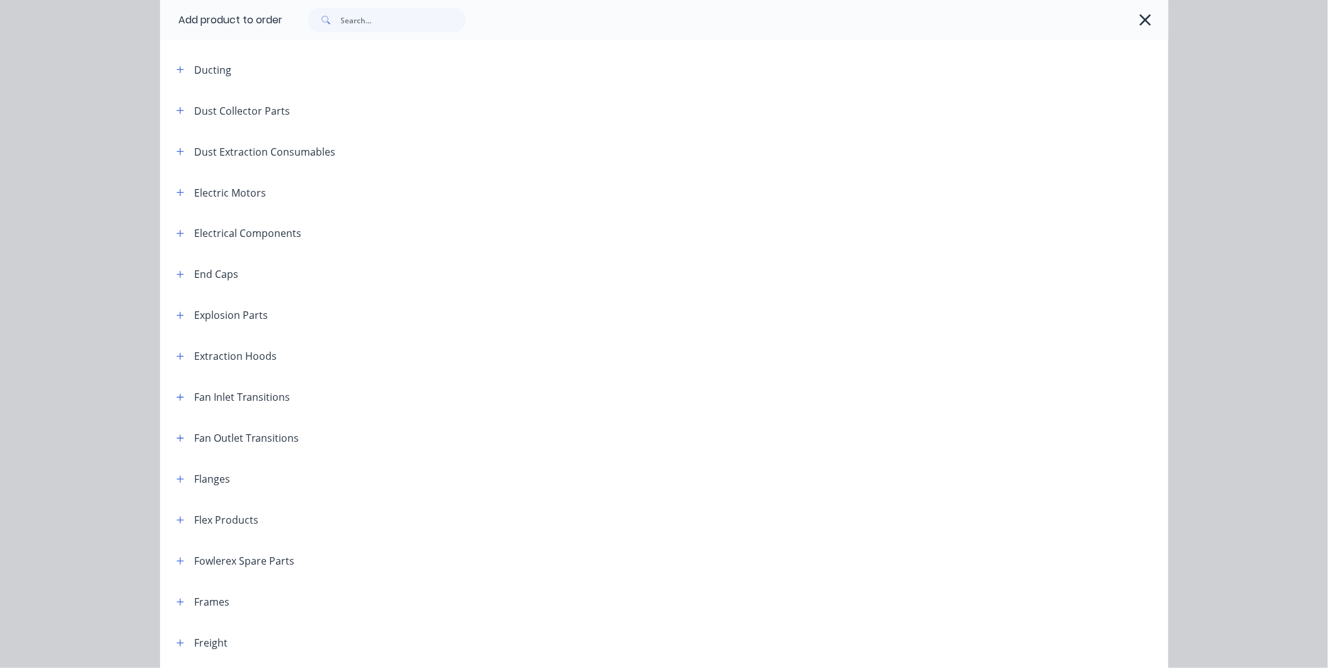
scroll to position [560, 0]
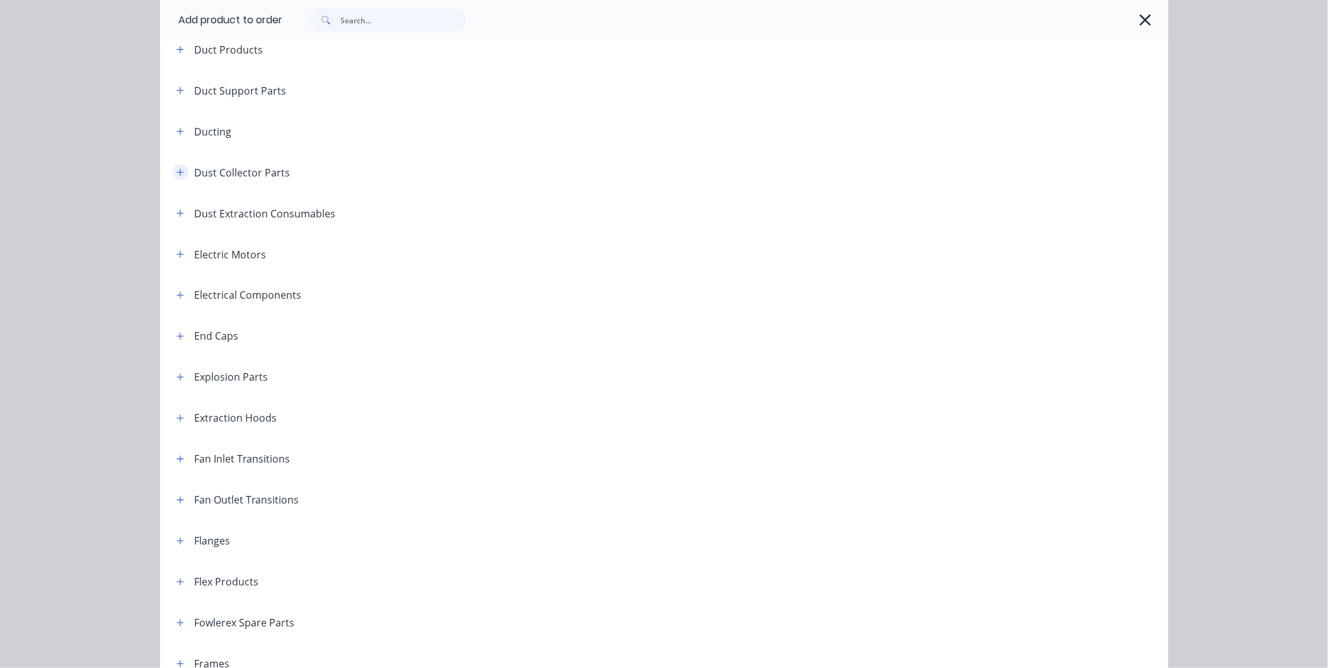
click at [177, 175] on icon "button" at bounding box center [181, 172] width 8 height 9
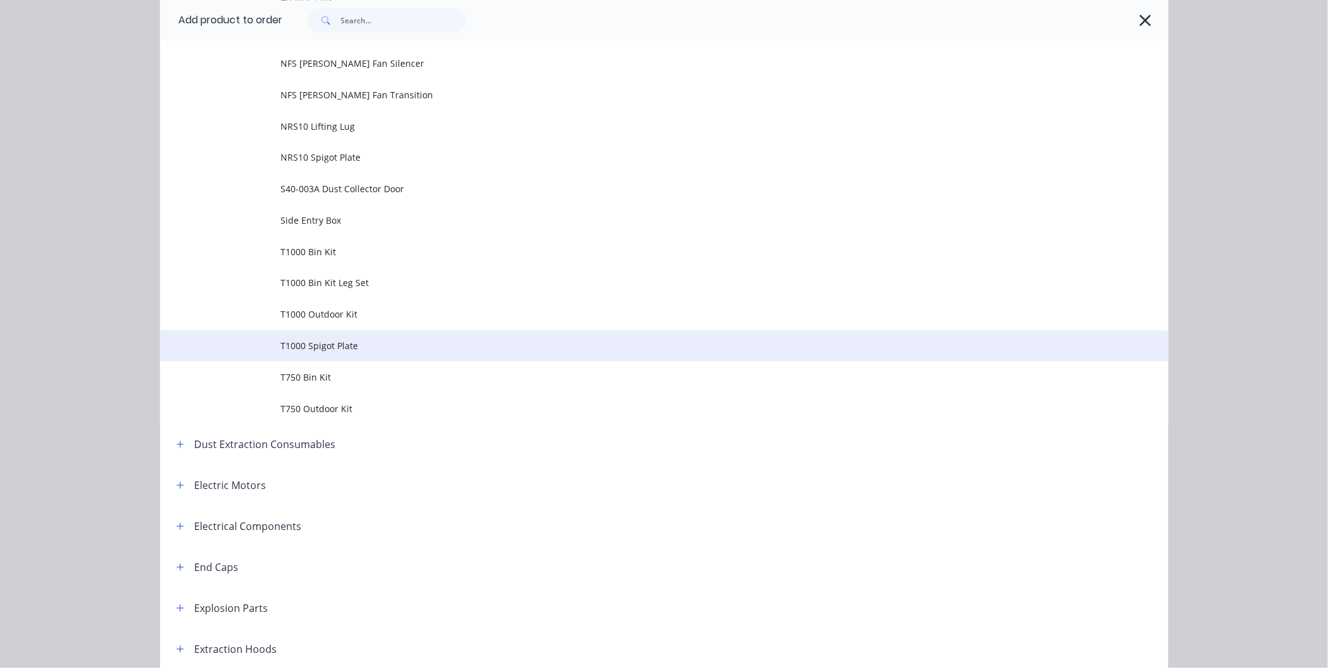
scroll to position [980, 0]
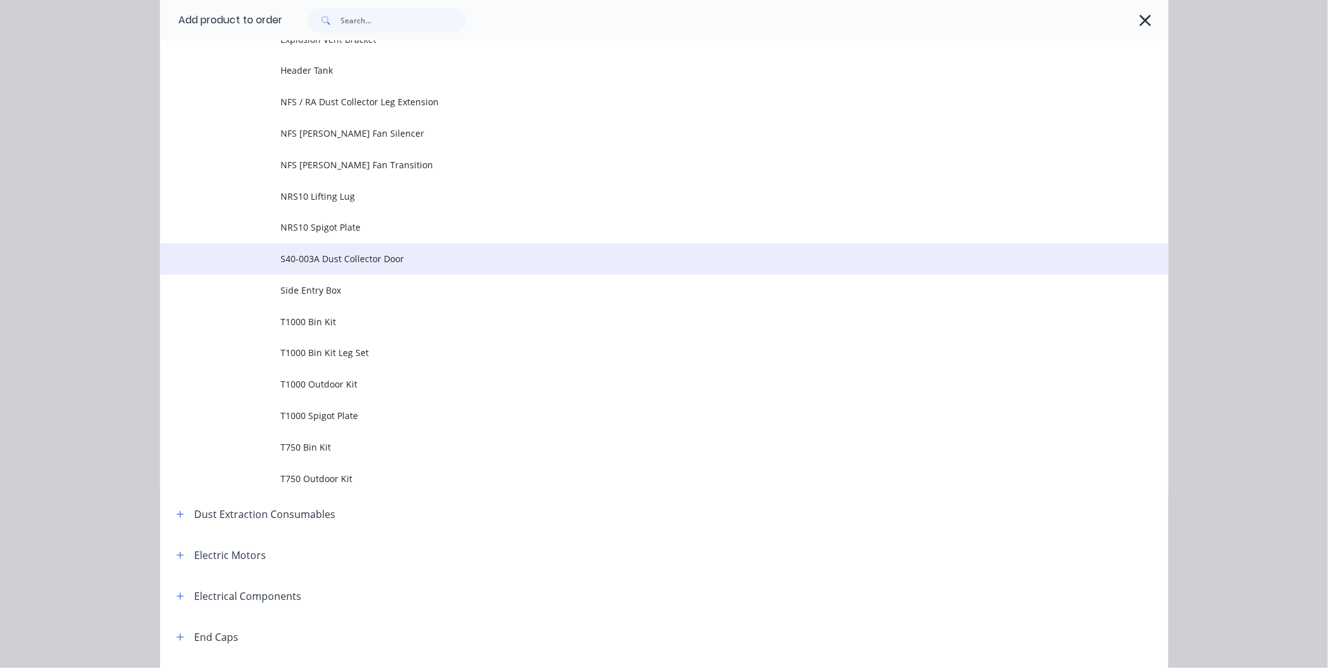
click at [339, 262] on span "S40-003A Dust Collector Door" at bounding box center [636, 258] width 710 height 13
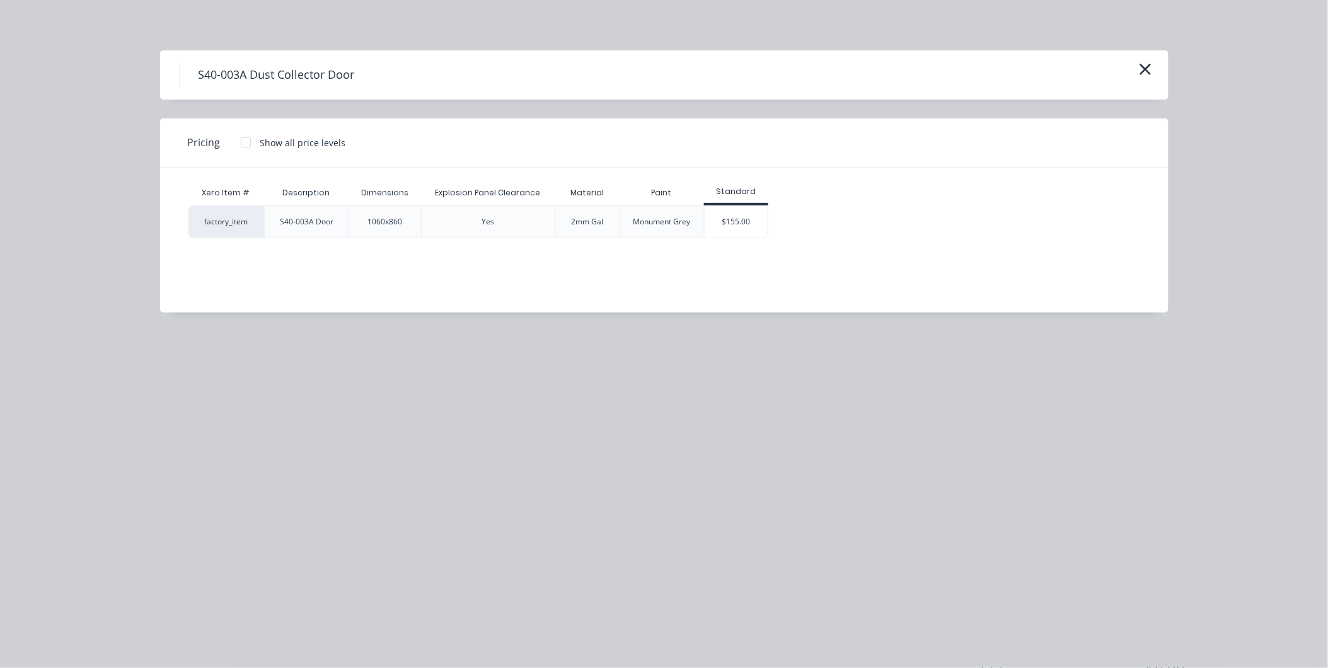
scroll to position [130, 0]
click at [728, 232] on div "$155.00" at bounding box center [736, 222] width 63 height 32
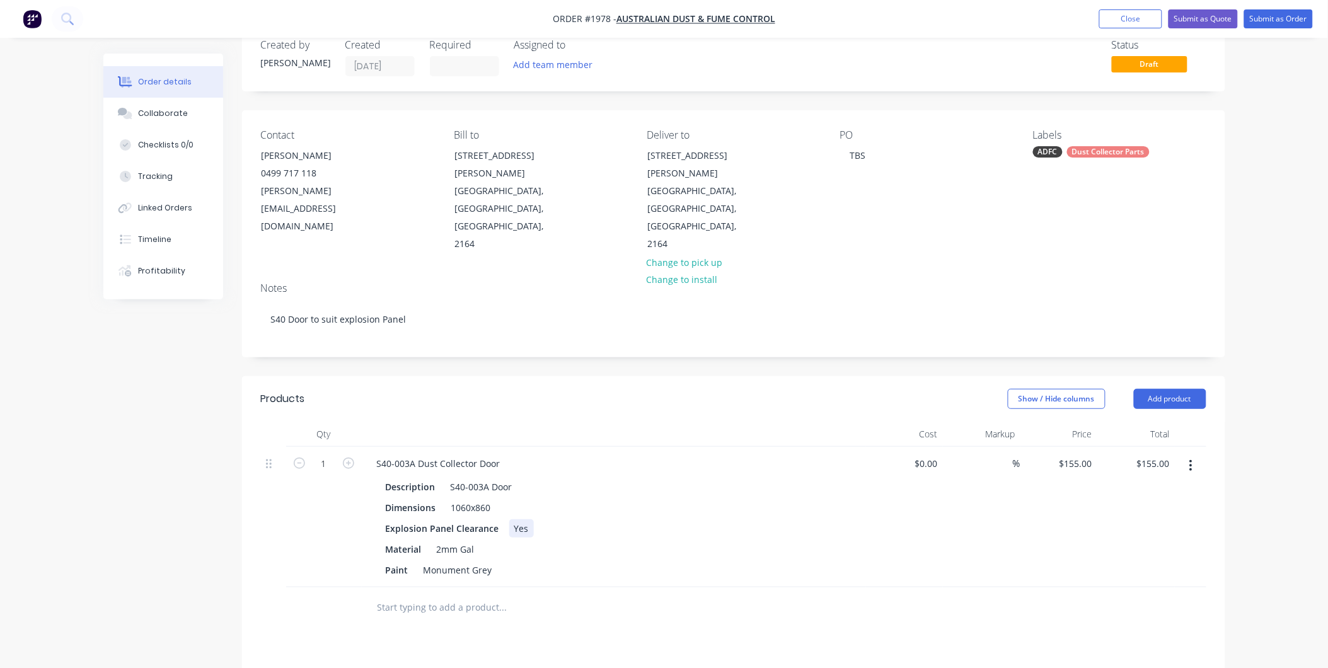
scroll to position [0, 0]
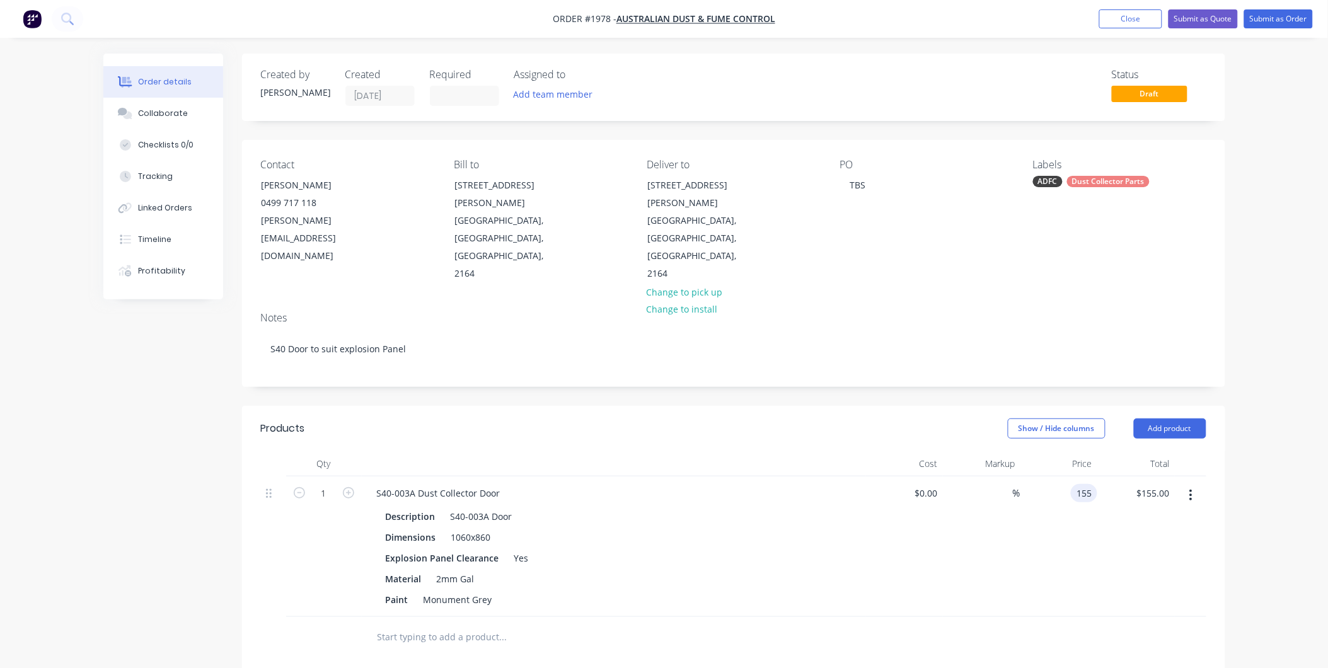
click at [1080, 484] on input "155" at bounding box center [1086, 493] width 21 height 18
type input "$200.00"
click at [1111, 577] on div "$200.00 $200.00" at bounding box center [1136, 547] width 78 height 141
click at [163, 108] on div "Collaborate" at bounding box center [163, 113] width 50 height 11
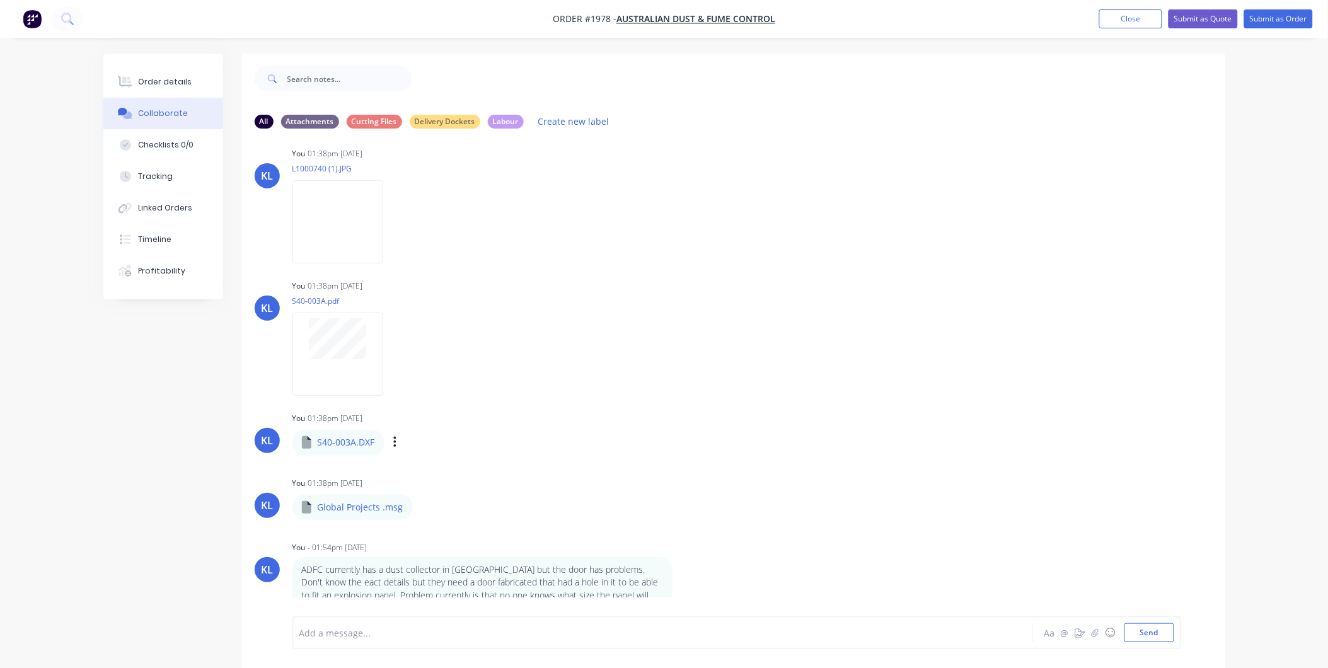
scroll to position [16, 0]
click at [153, 84] on div "Order details" at bounding box center [165, 81] width 54 height 11
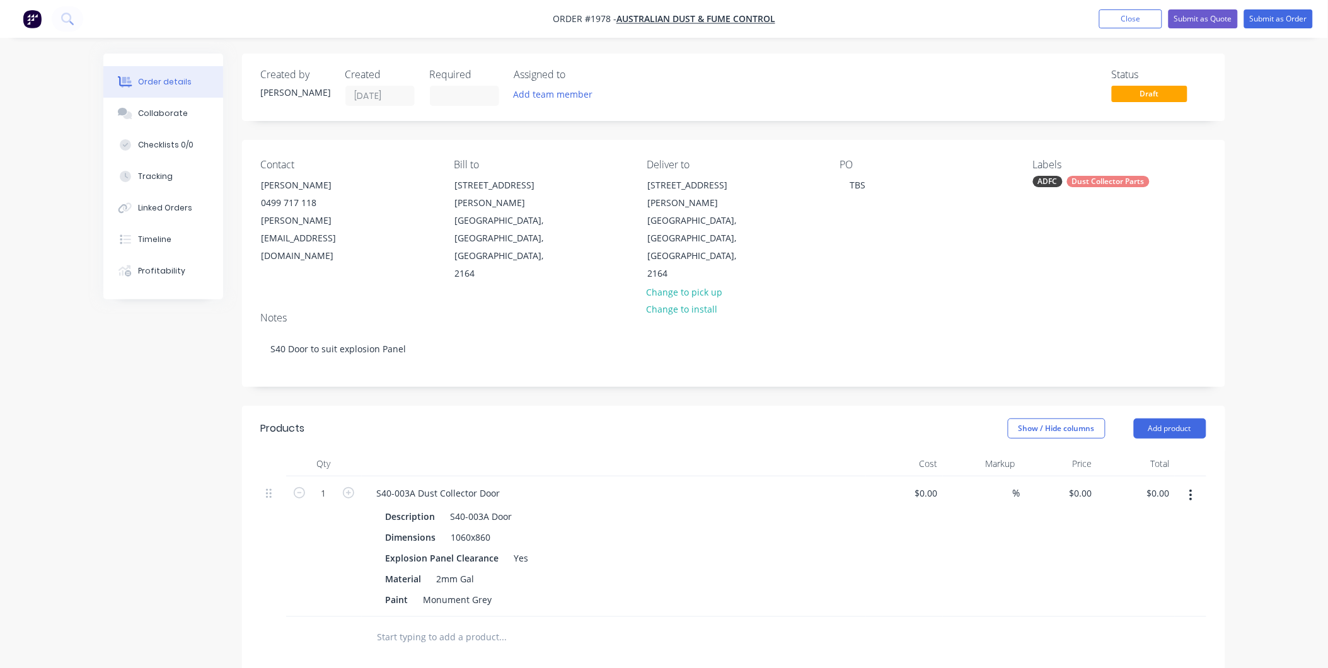
type input "$200.00"
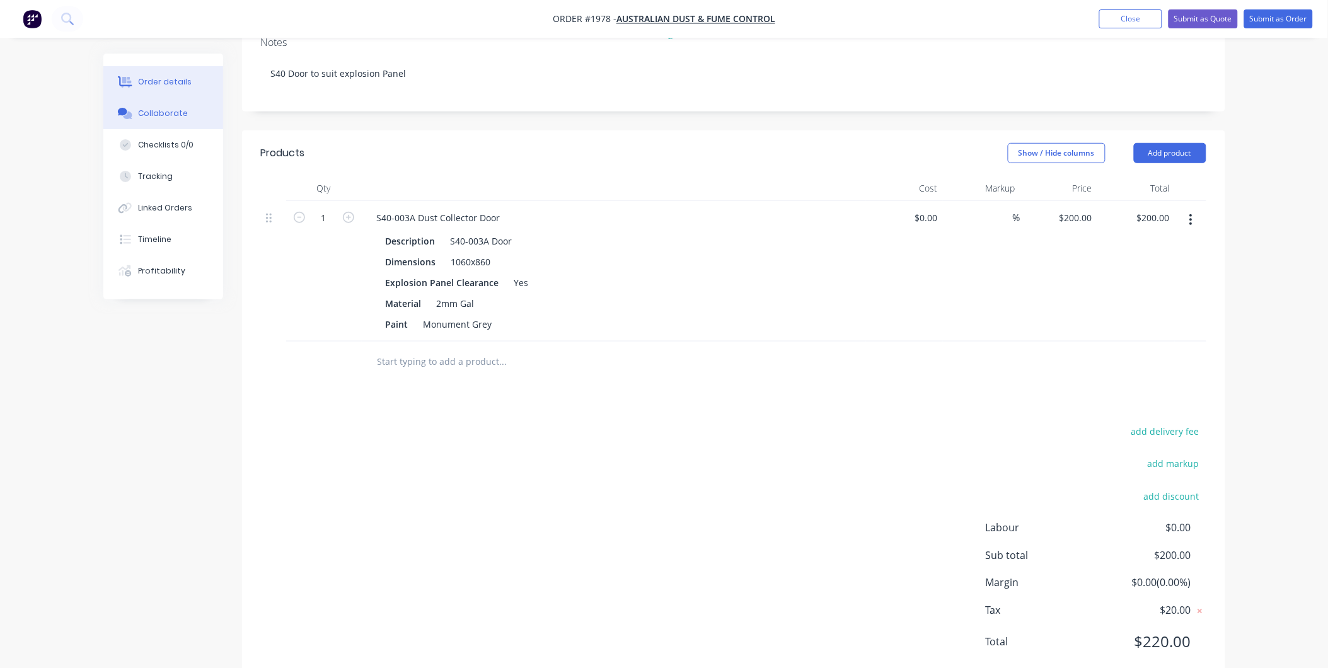
click at [174, 105] on button "Collaborate" at bounding box center [163, 114] width 120 height 32
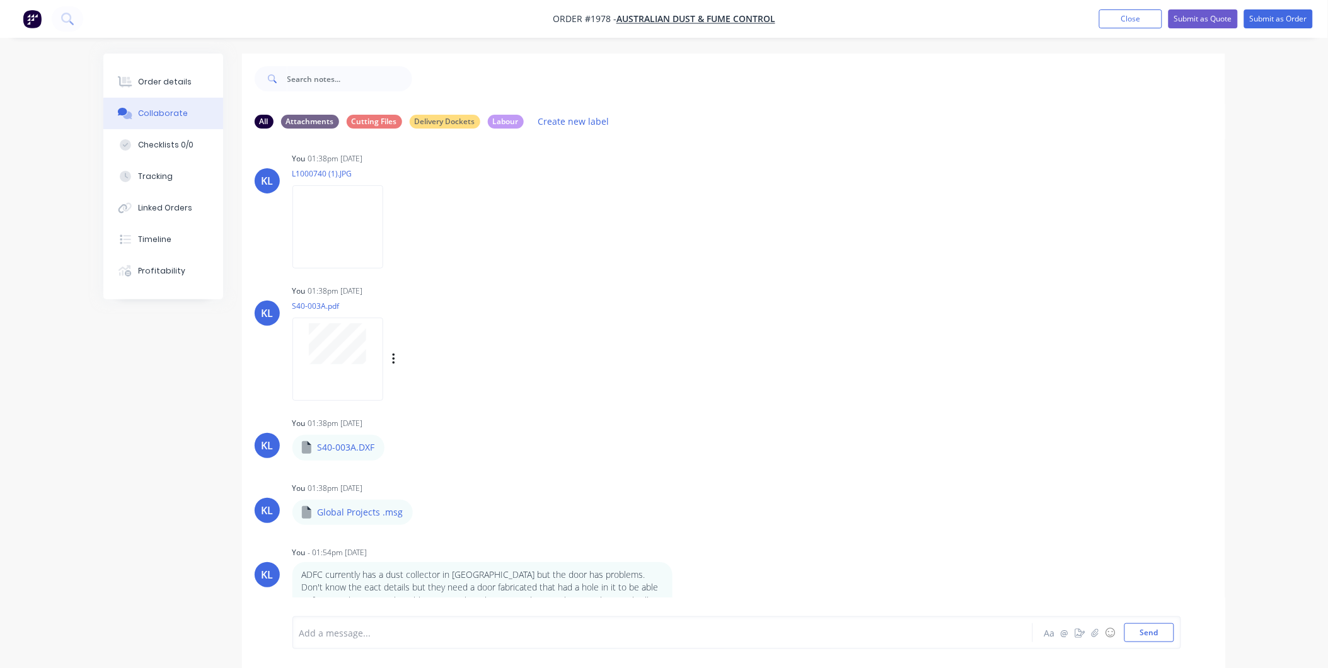
scroll to position [16, 0]
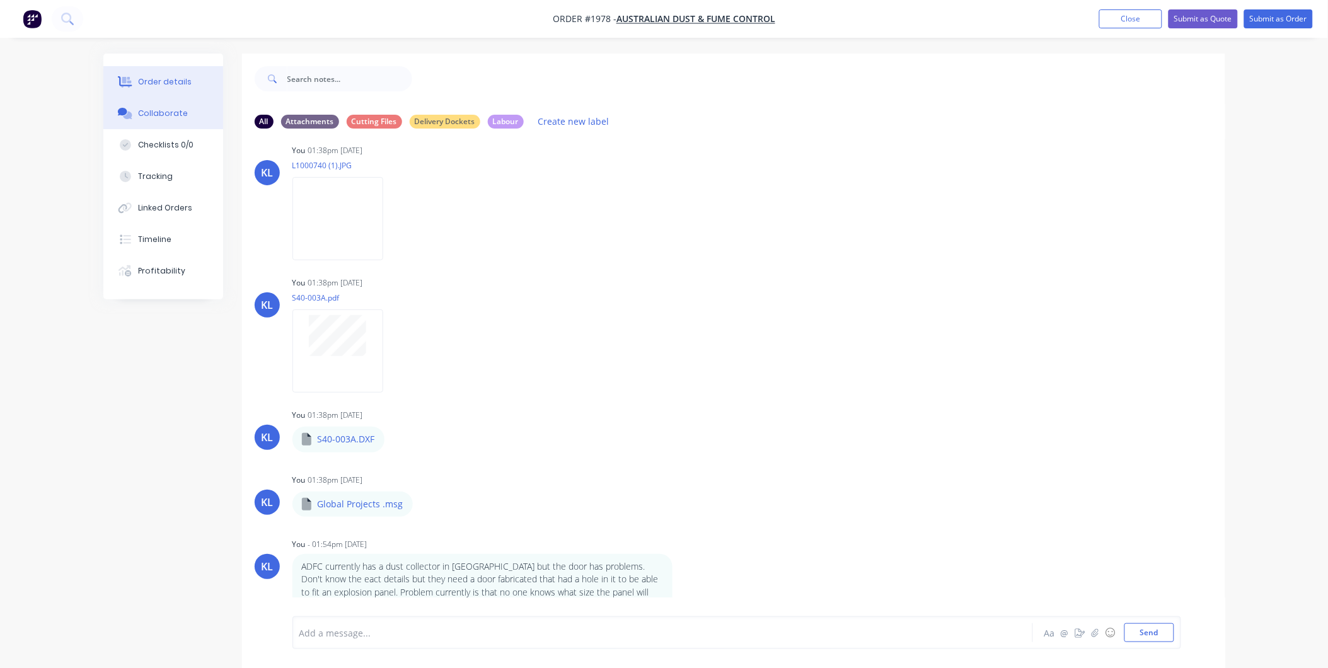
click at [185, 84] on div "Order details" at bounding box center [165, 81] width 54 height 11
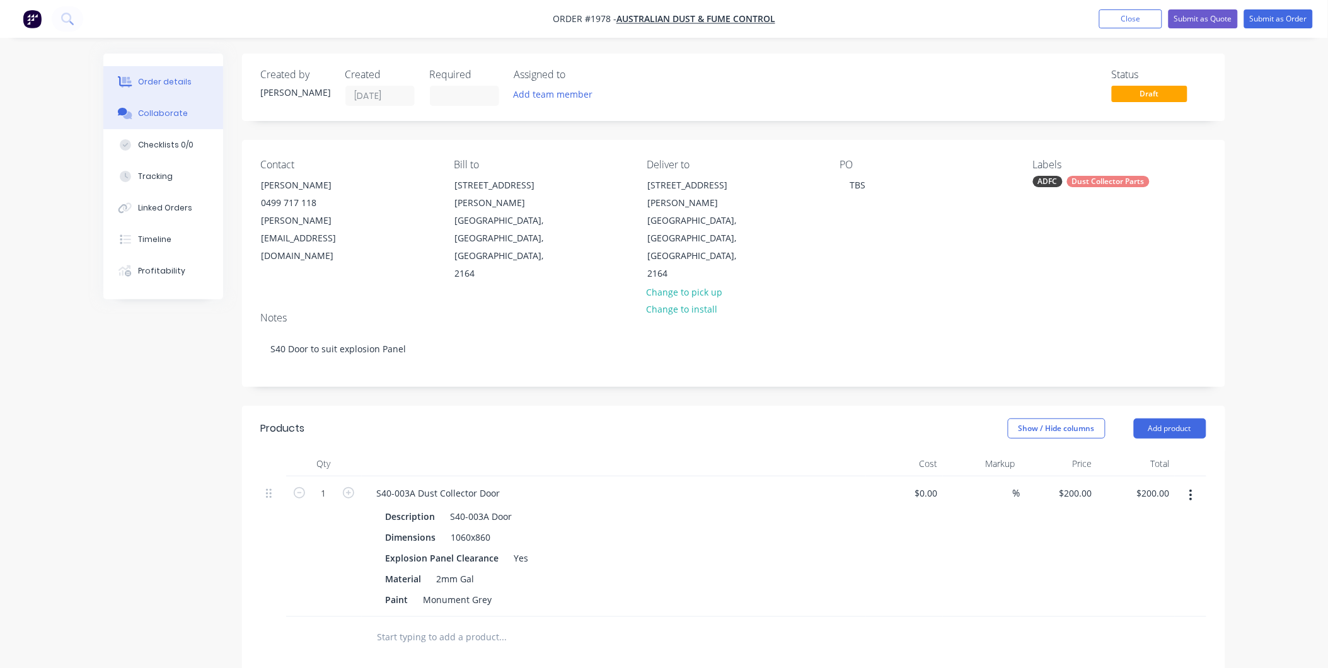
click at [173, 105] on button "Collaborate" at bounding box center [163, 114] width 120 height 32
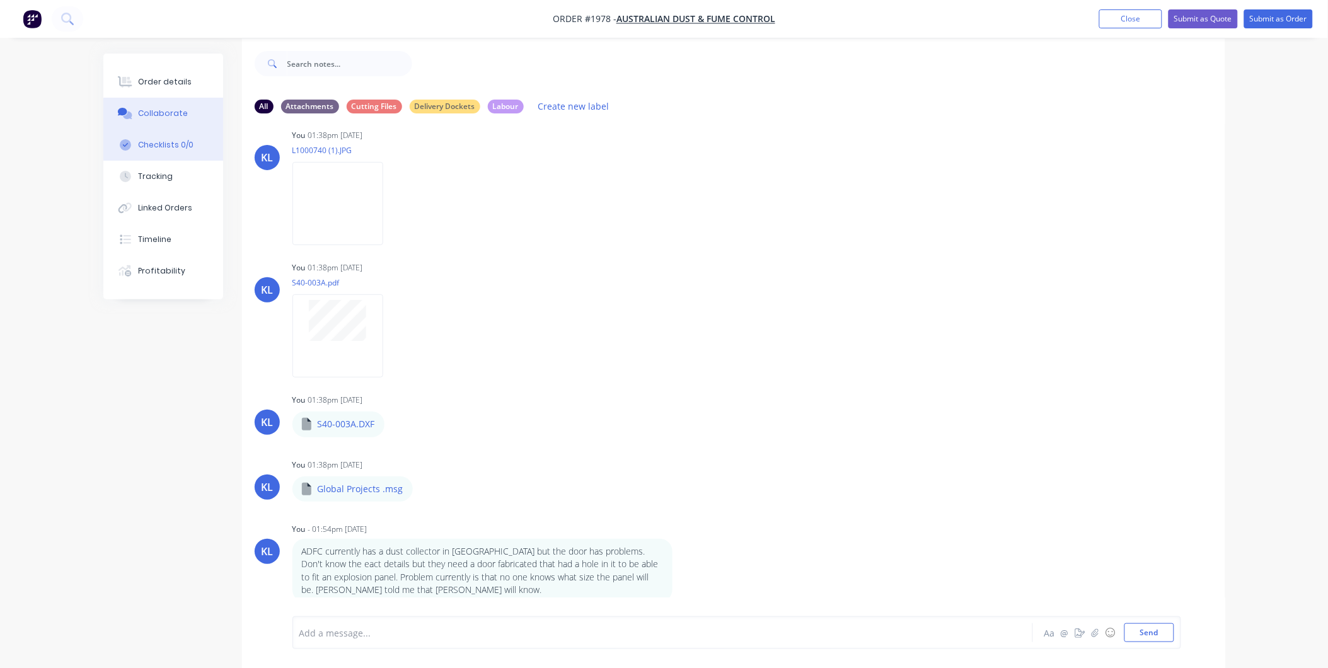
scroll to position [20, 0]
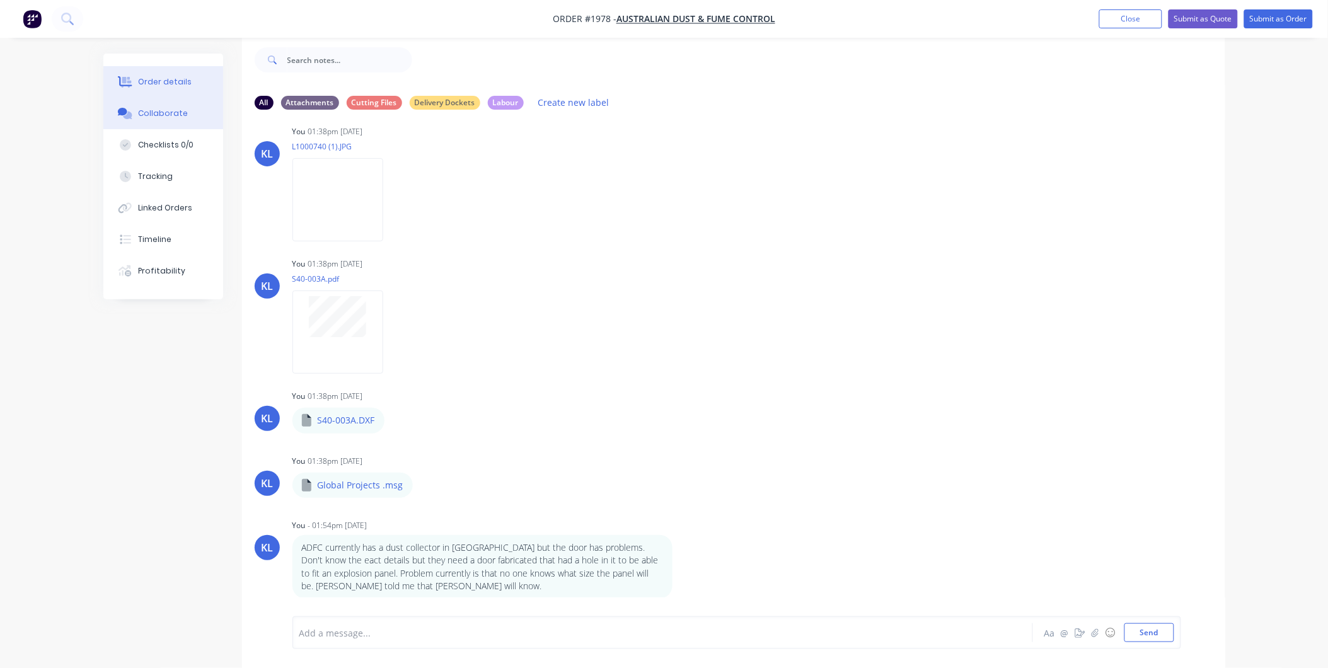
click at [167, 83] on div "Order details" at bounding box center [165, 81] width 54 height 11
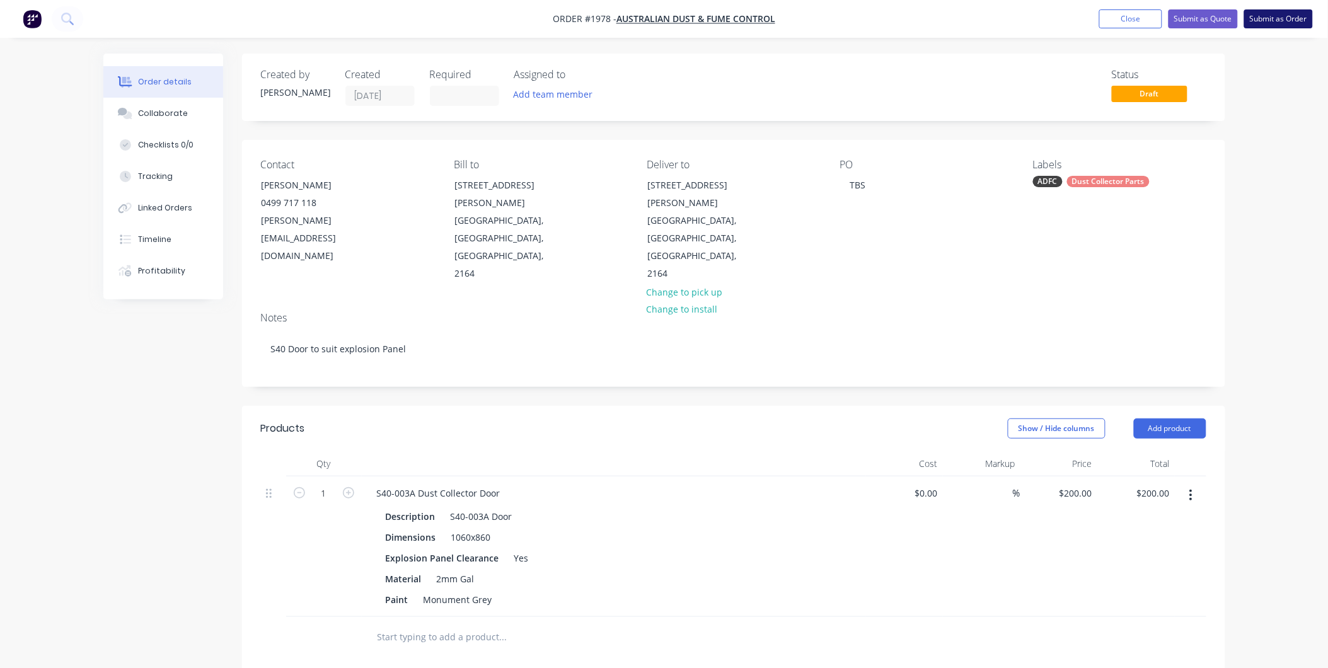
click at [1270, 17] on button "Submit as Order" at bounding box center [1278, 18] width 69 height 19
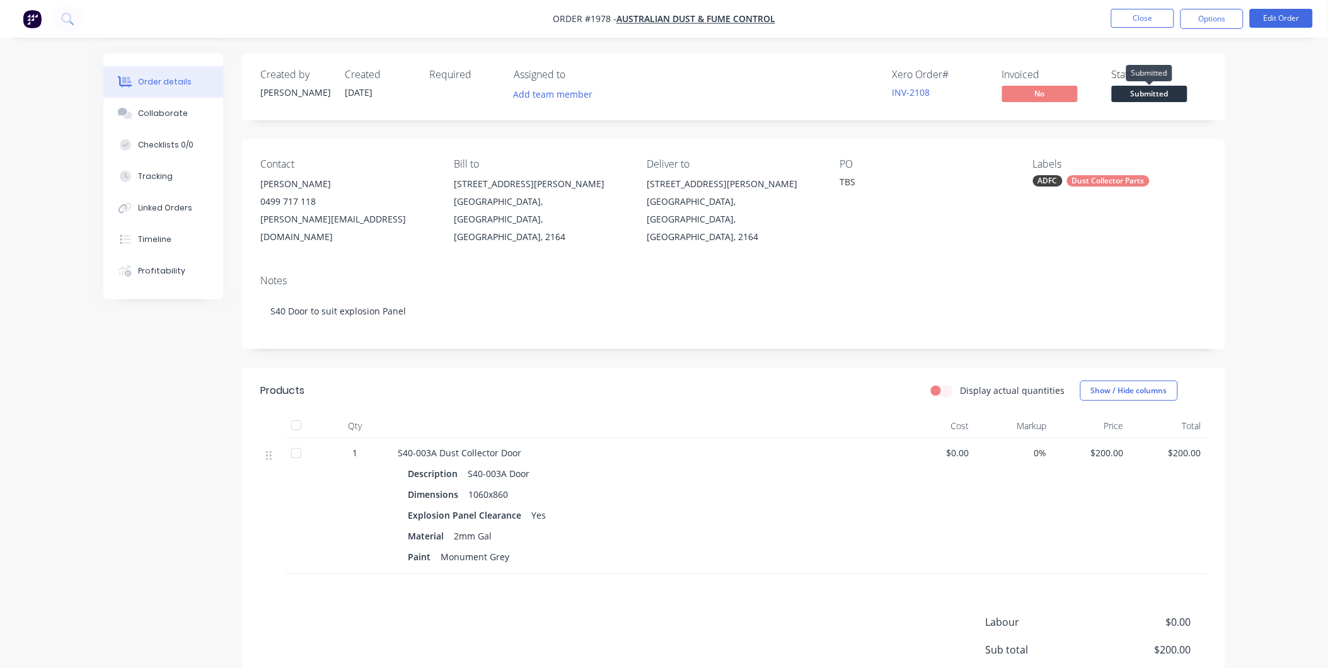
click at [1157, 92] on span "Submitted" at bounding box center [1150, 94] width 76 height 16
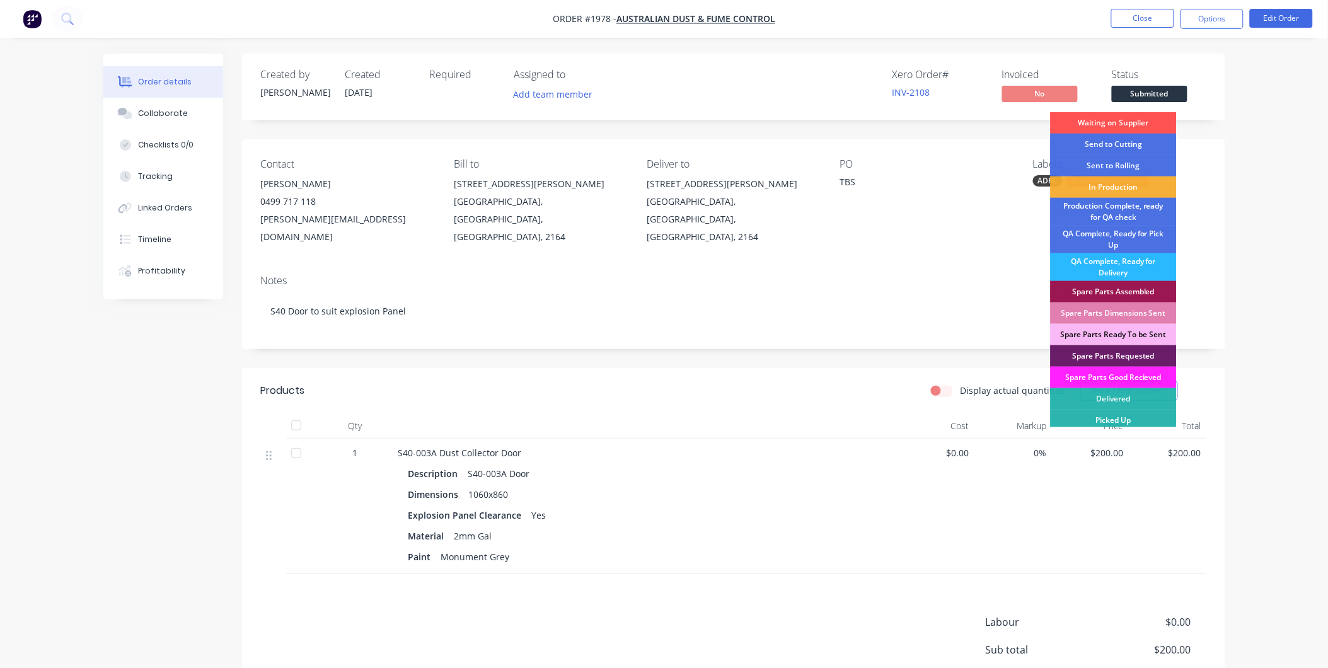
click at [1244, 111] on div "Order details Collaborate Checklists 0/0 Tracking Linked Orders Timeline Profit…" at bounding box center [664, 399] width 1328 height 799
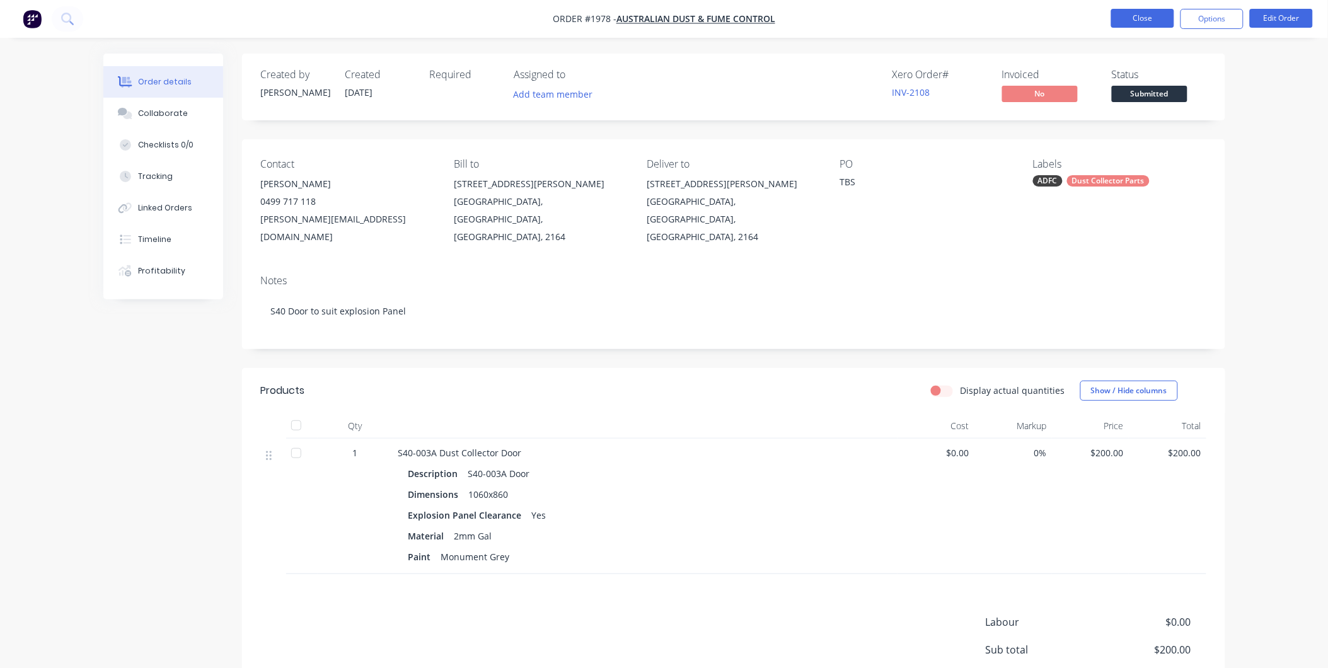
click at [1150, 21] on button "Close" at bounding box center [1142, 18] width 63 height 19
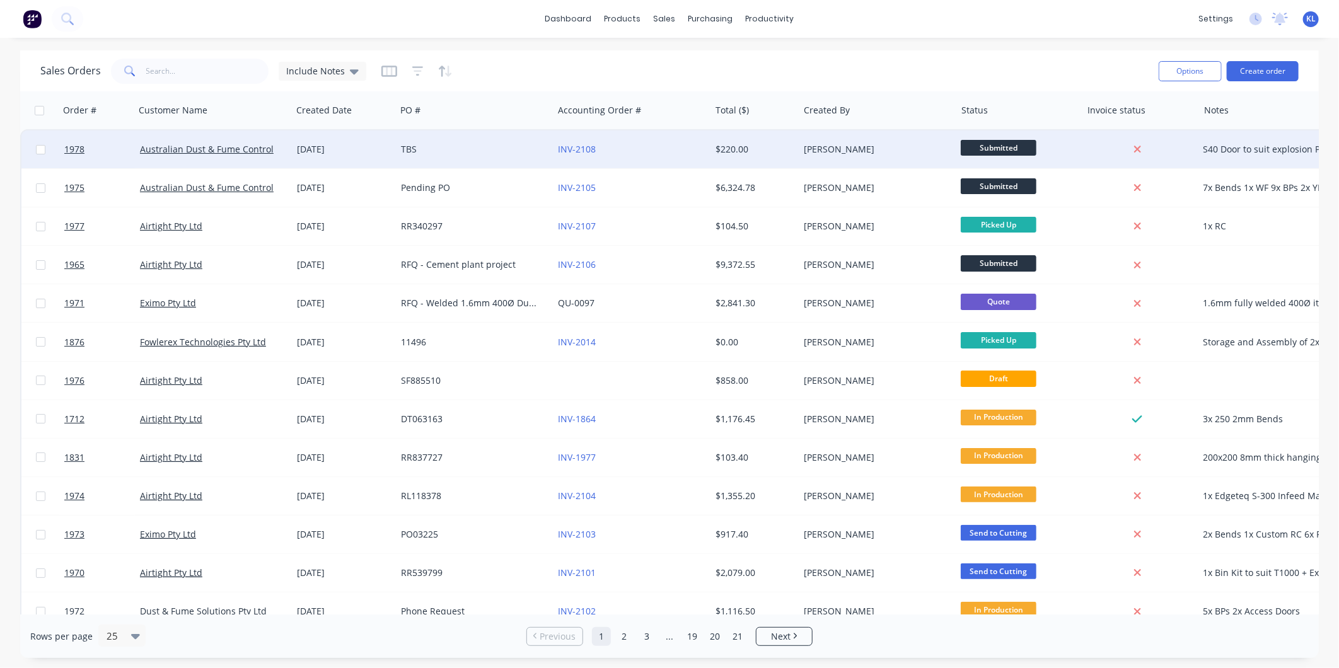
click at [451, 137] on div "TBS" at bounding box center [474, 149] width 157 height 38
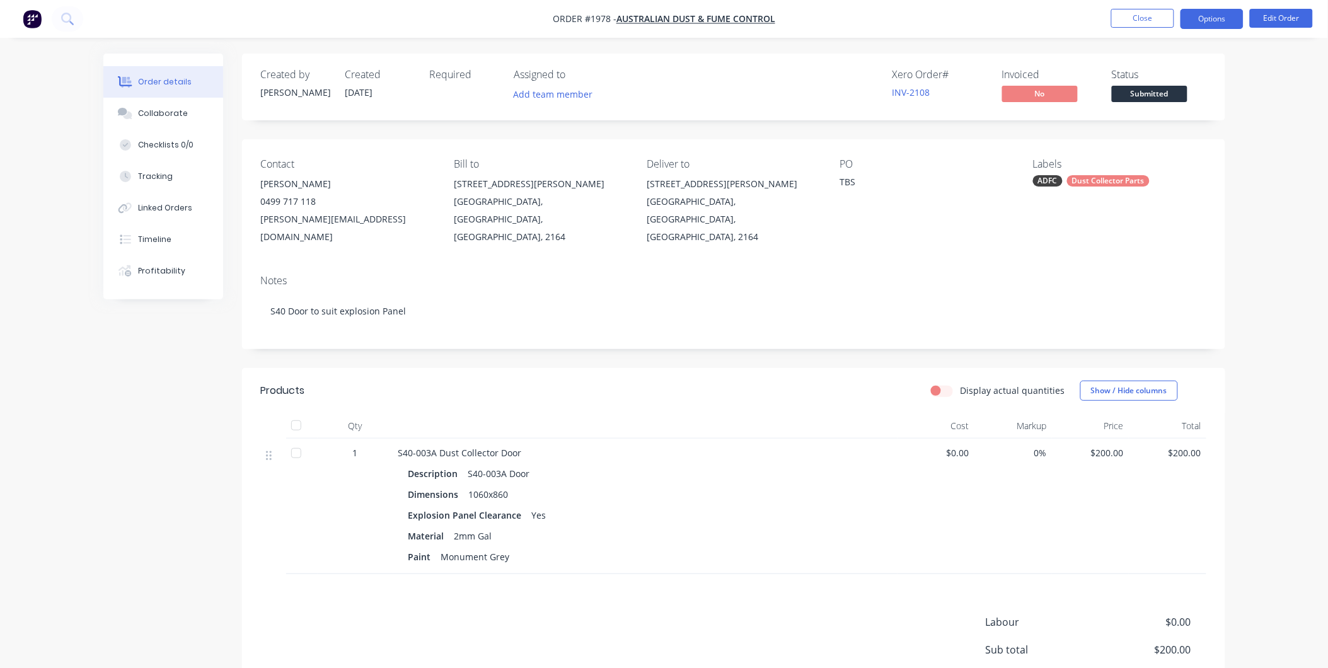
click at [1221, 25] on button "Options" at bounding box center [1212, 19] width 63 height 20
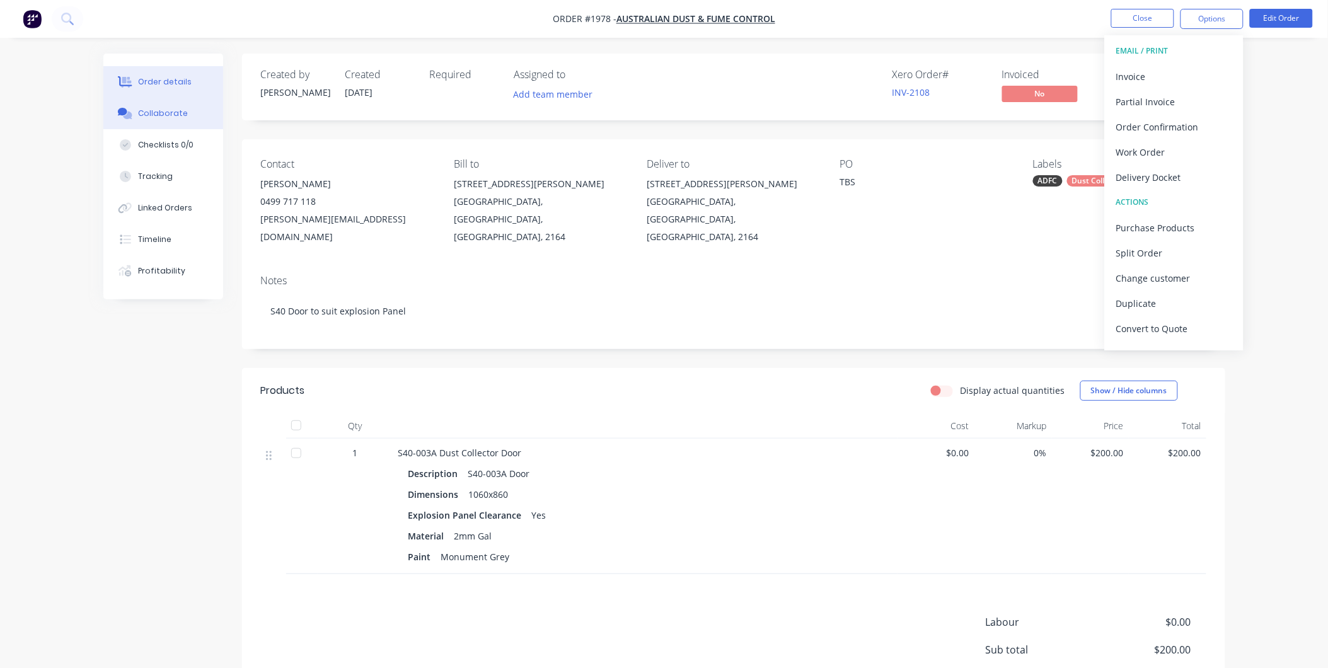
click at [165, 116] on div "Collaborate" at bounding box center [163, 113] width 50 height 11
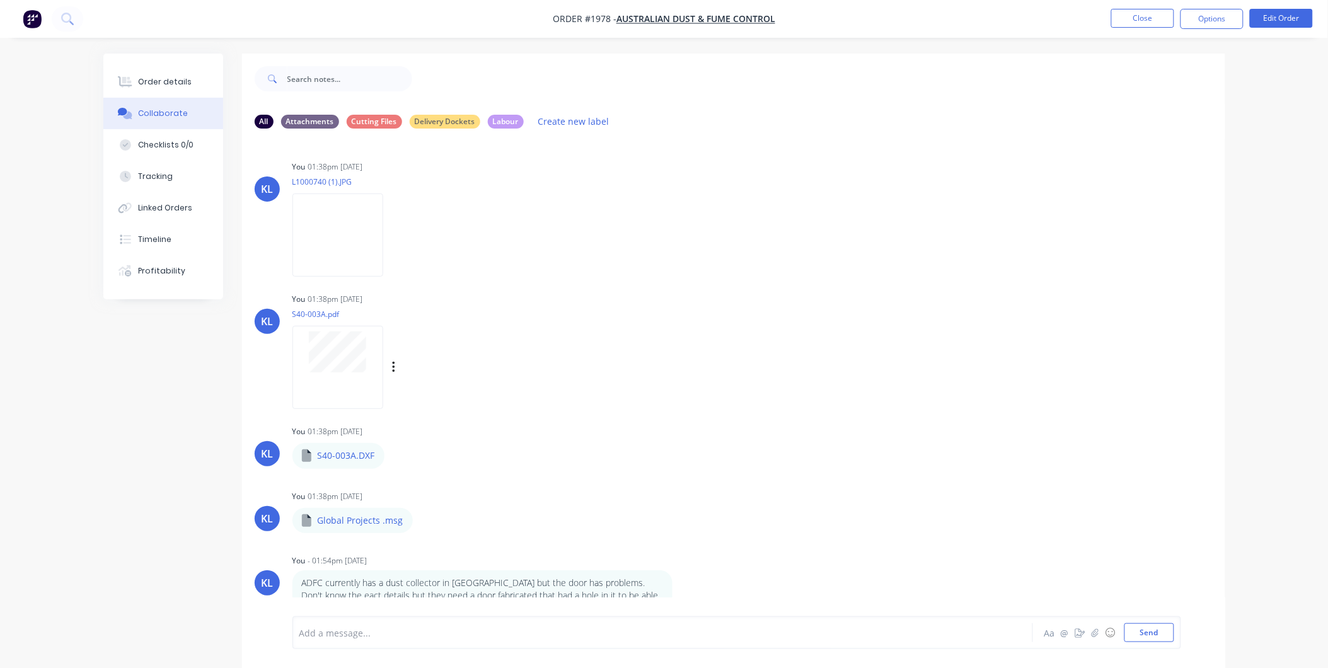
scroll to position [16, 0]
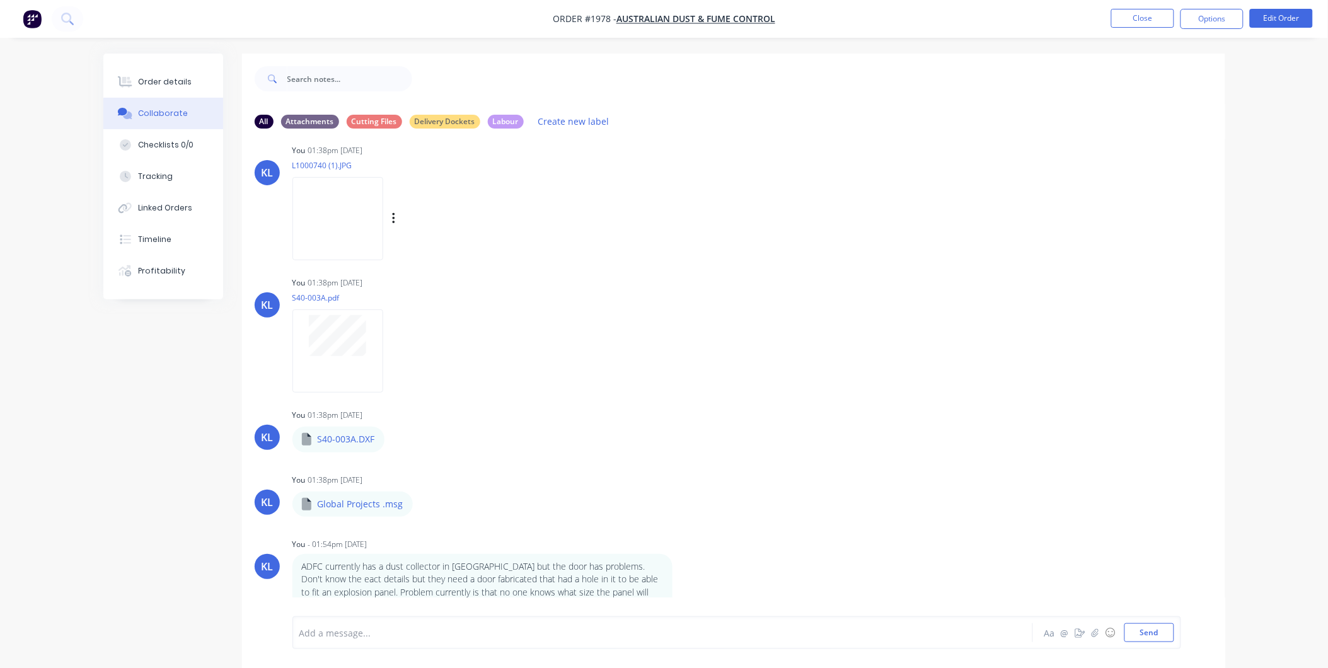
click at [338, 216] on img at bounding box center [337, 218] width 91 height 83
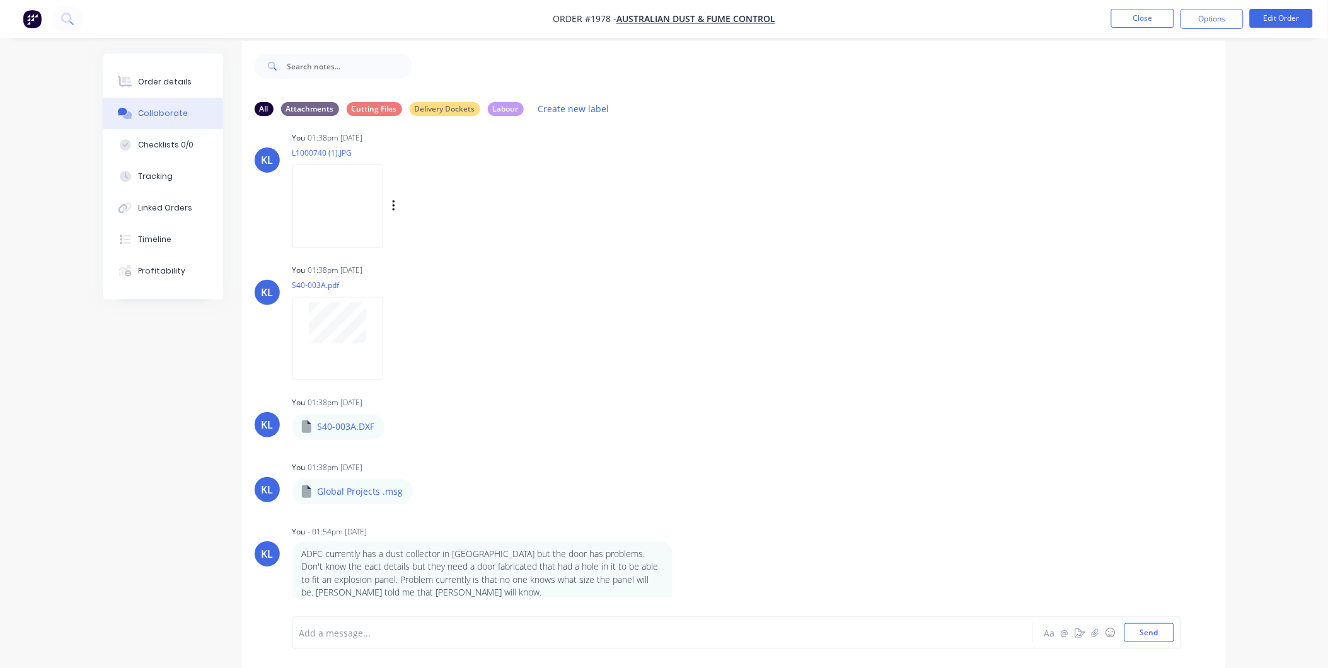
scroll to position [20, 0]
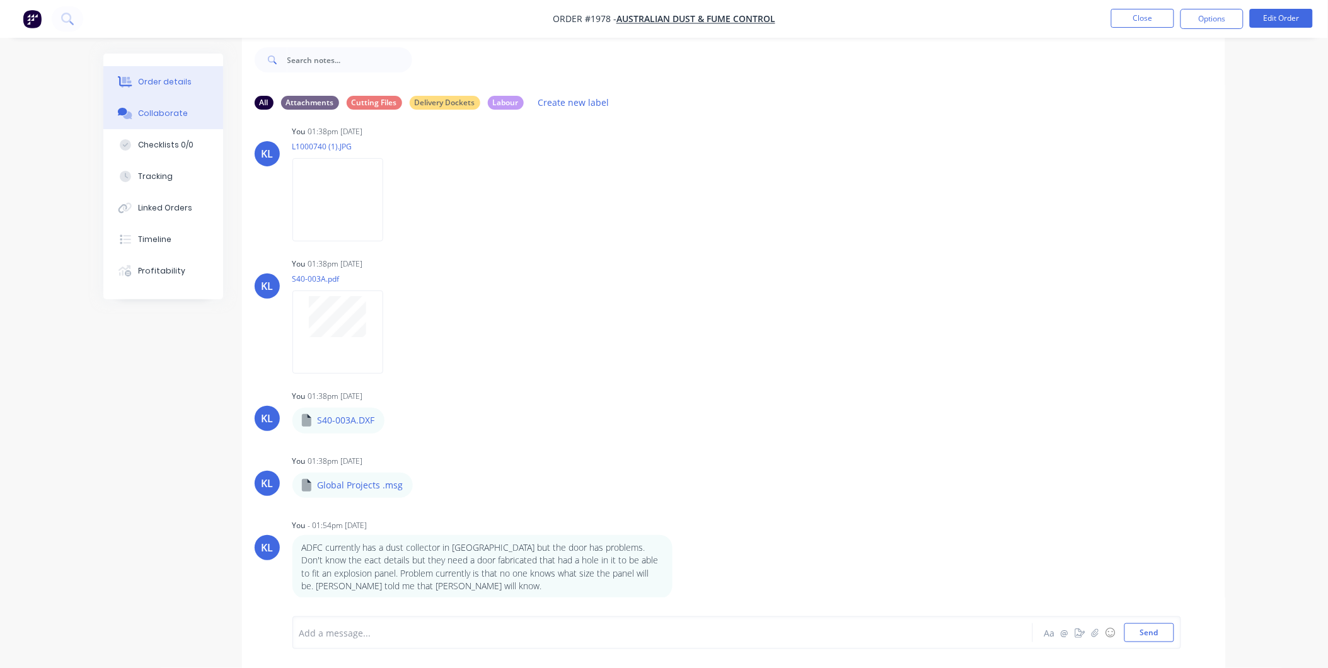
click at [168, 89] on button "Order details" at bounding box center [163, 82] width 120 height 32
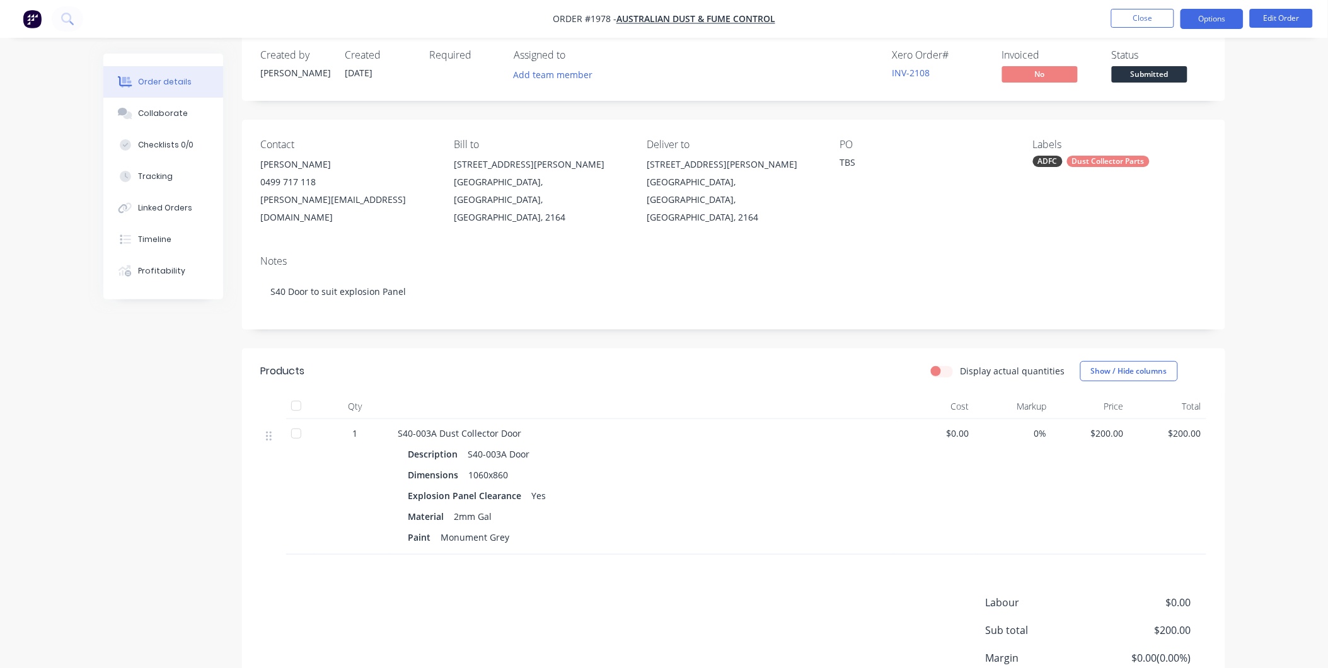
click at [1203, 19] on button "Options" at bounding box center [1212, 19] width 63 height 20
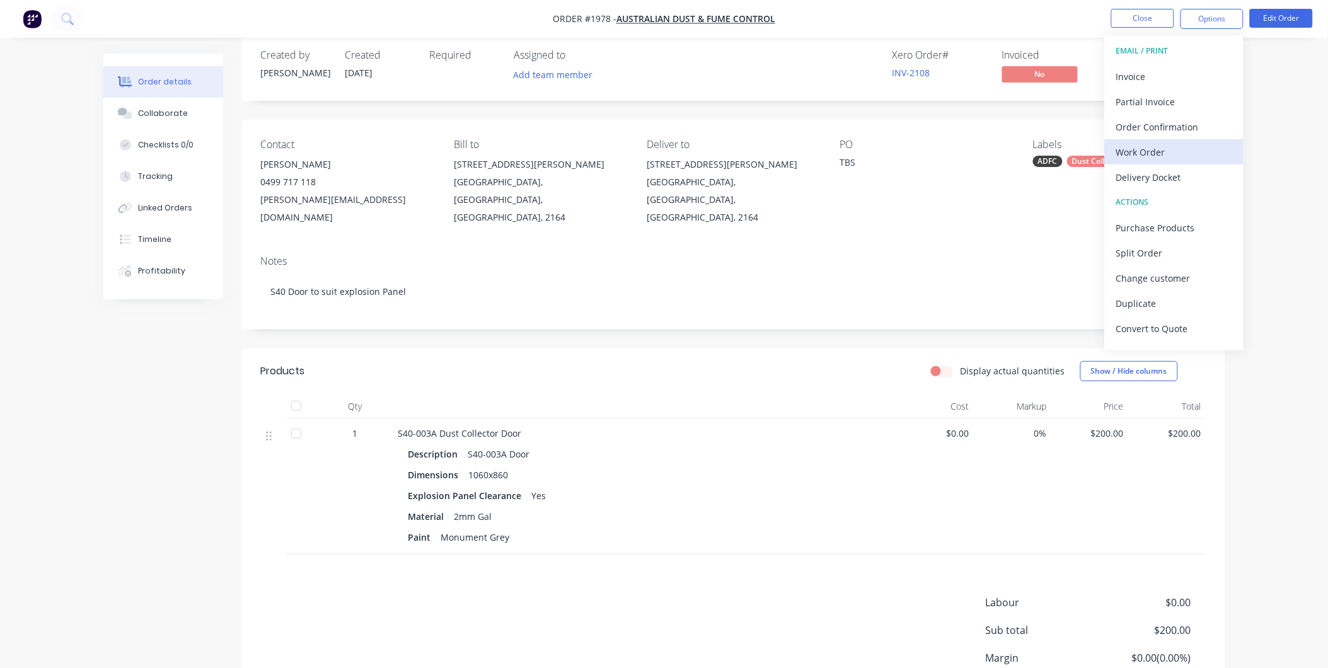
click at [1135, 153] on div "Work Order" at bounding box center [1174, 152] width 116 height 18
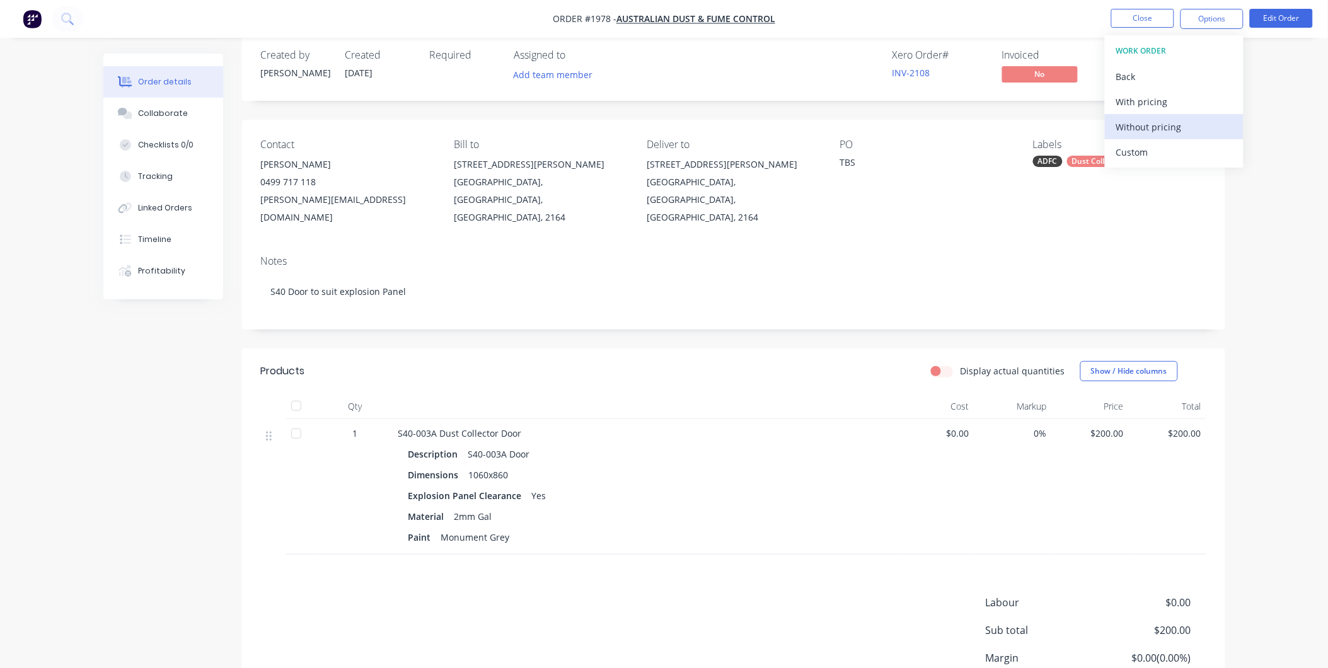
click at [1133, 122] on div "Without pricing" at bounding box center [1174, 127] width 116 height 18
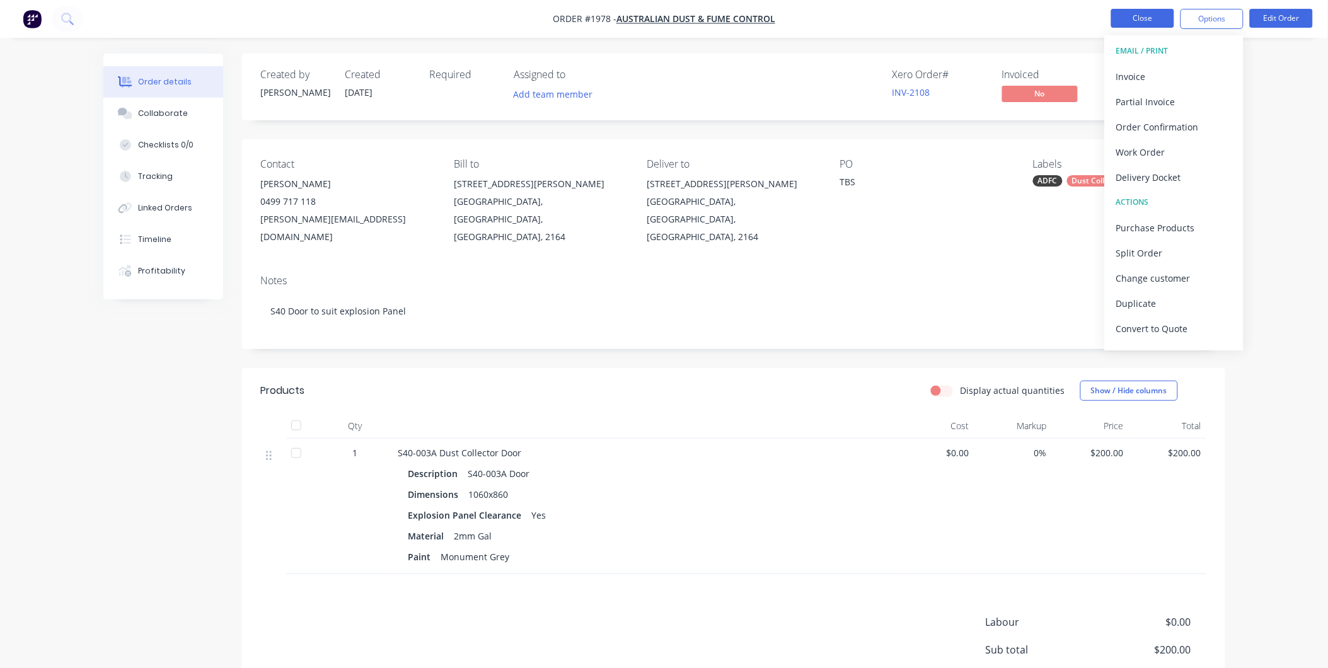
click at [1143, 11] on button "Close" at bounding box center [1142, 18] width 63 height 19
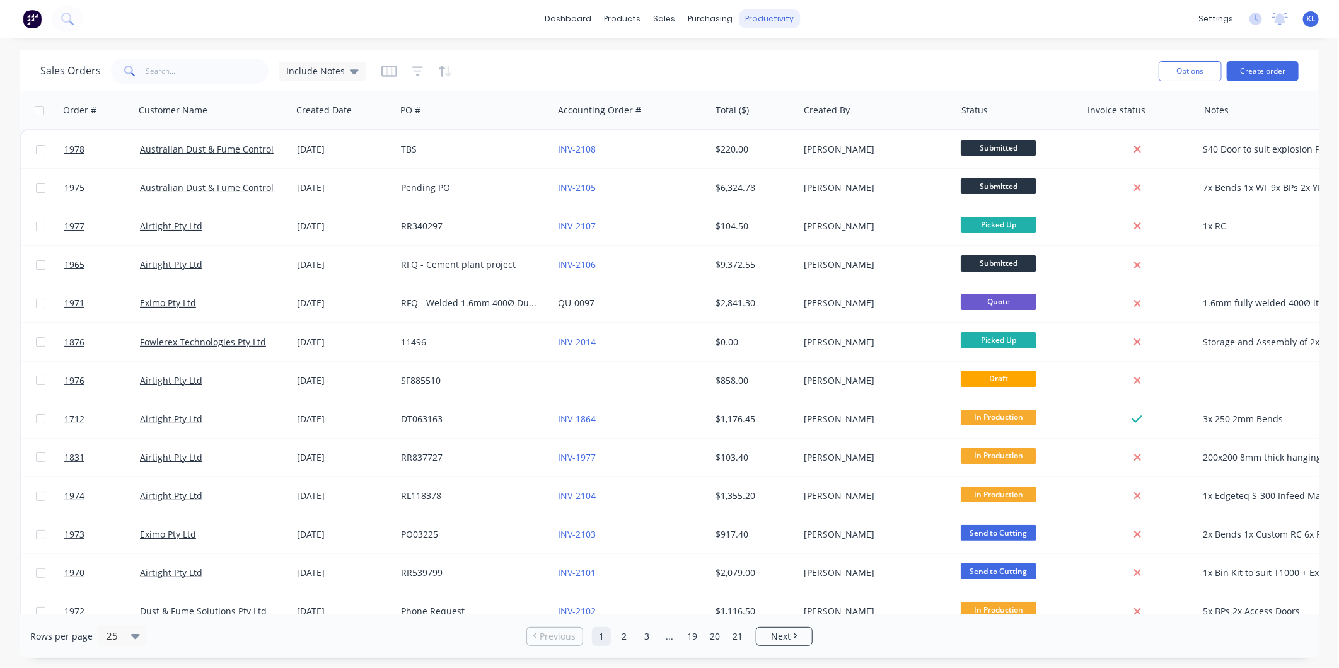
click at [770, 13] on div "productivity" at bounding box center [769, 18] width 61 height 19
click at [803, 62] on div "Workflow" at bounding box center [792, 60] width 38 height 11
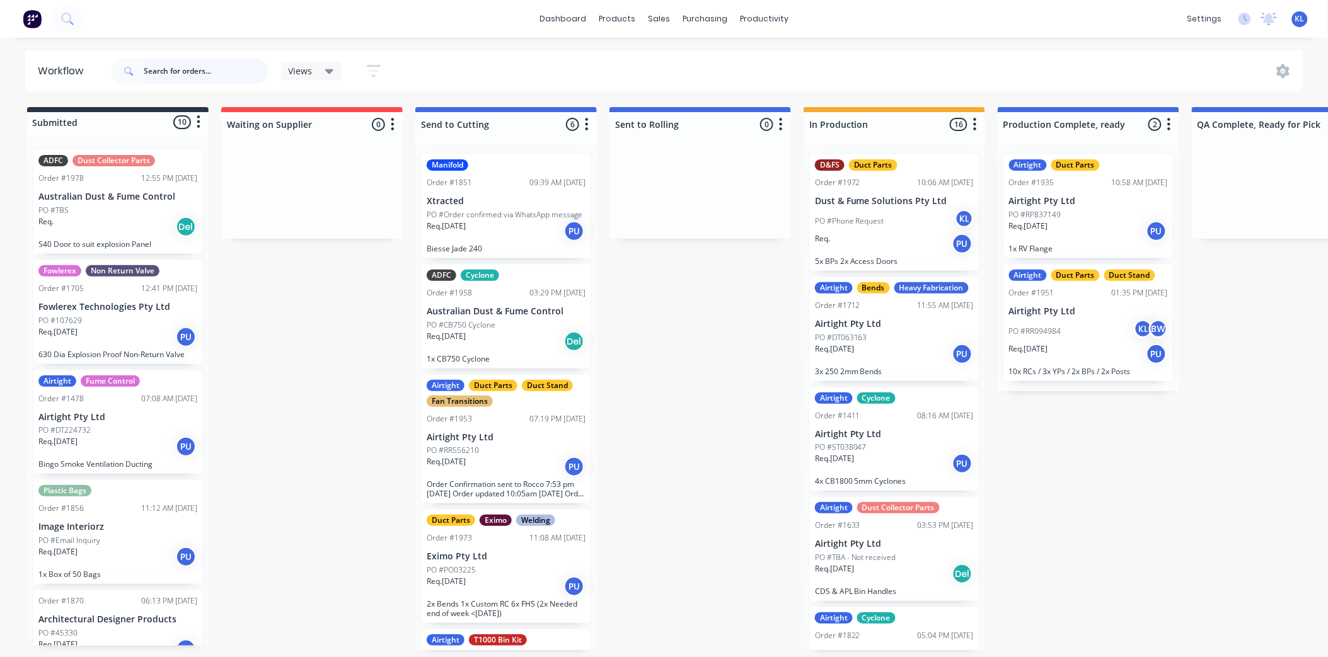
click at [178, 67] on input "text" at bounding box center [206, 71] width 125 height 25
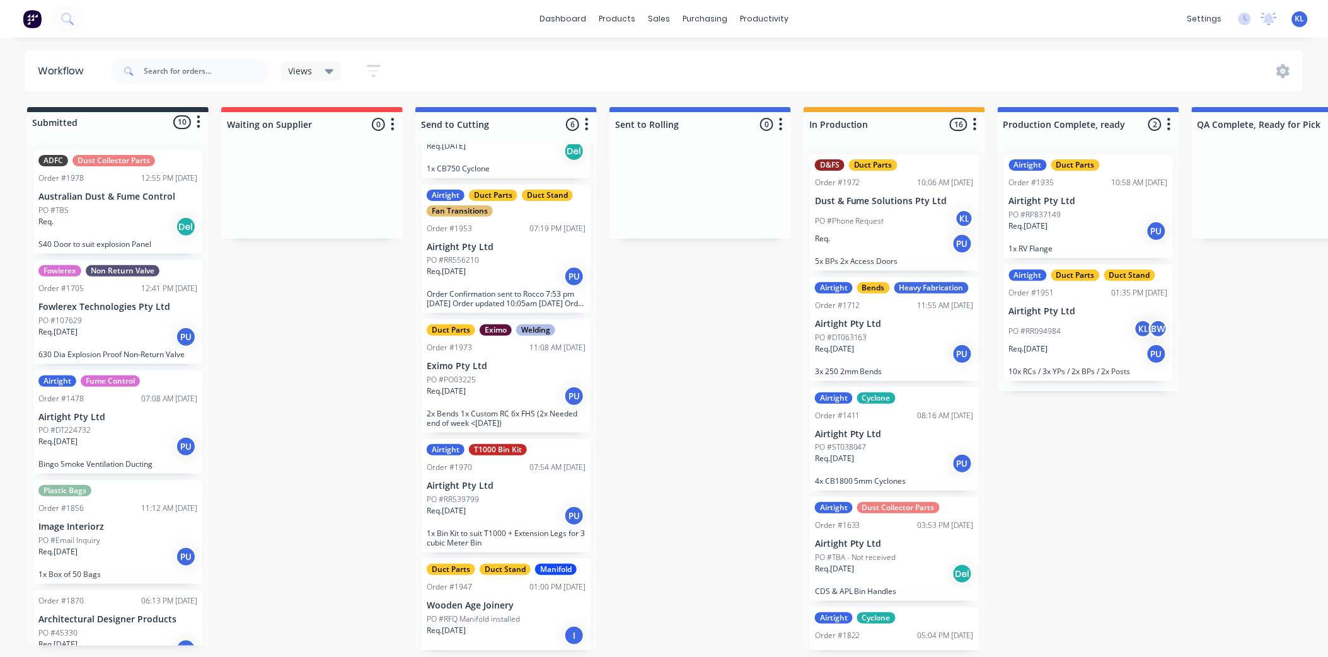
click at [528, 511] on div "Req. 19/09/25 PU" at bounding box center [506, 516] width 159 height 21
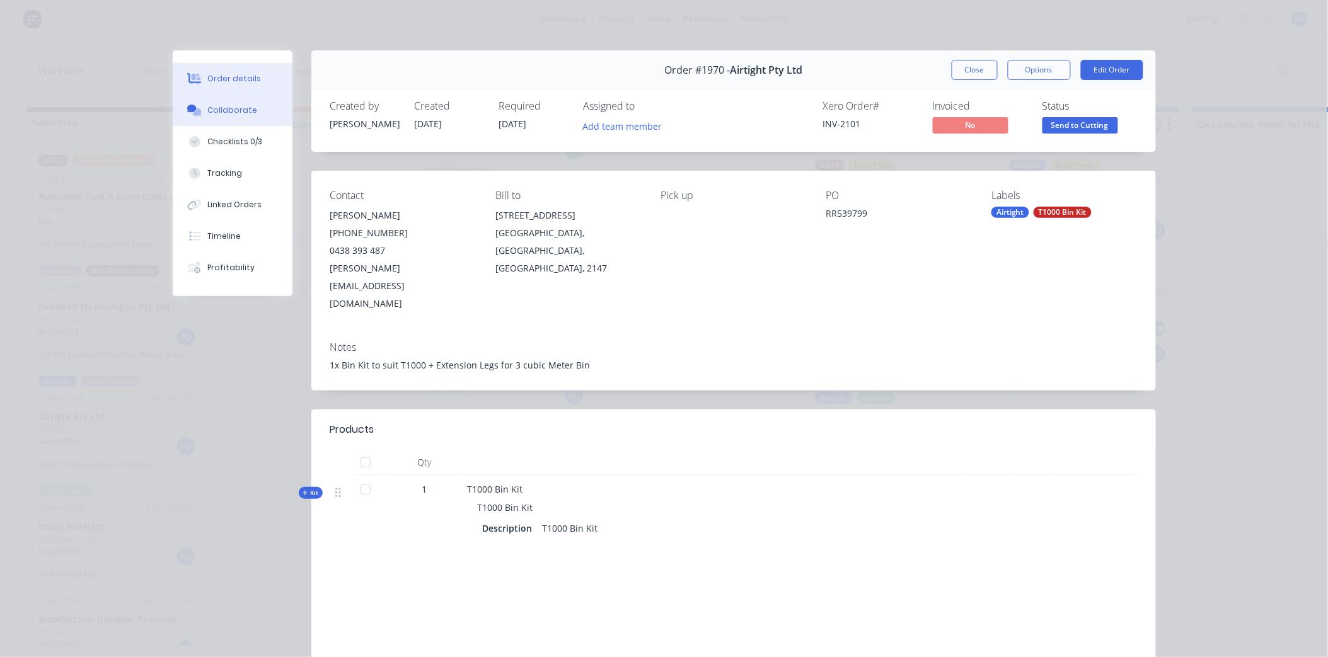
click at [221, 102] on button "Collaborate" at bounding box center [233, 111] width 120 height 32
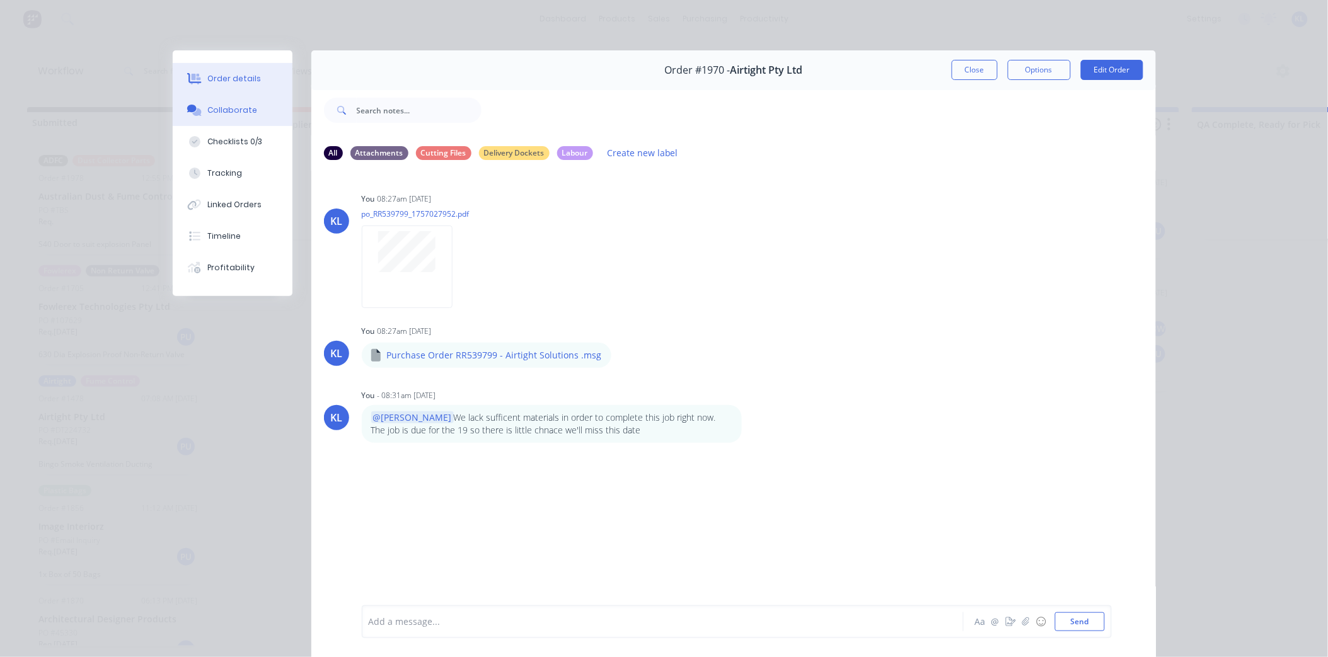
click at [230, 78] on div "Order details" at bounding box center [234, 78] width 54 height 11
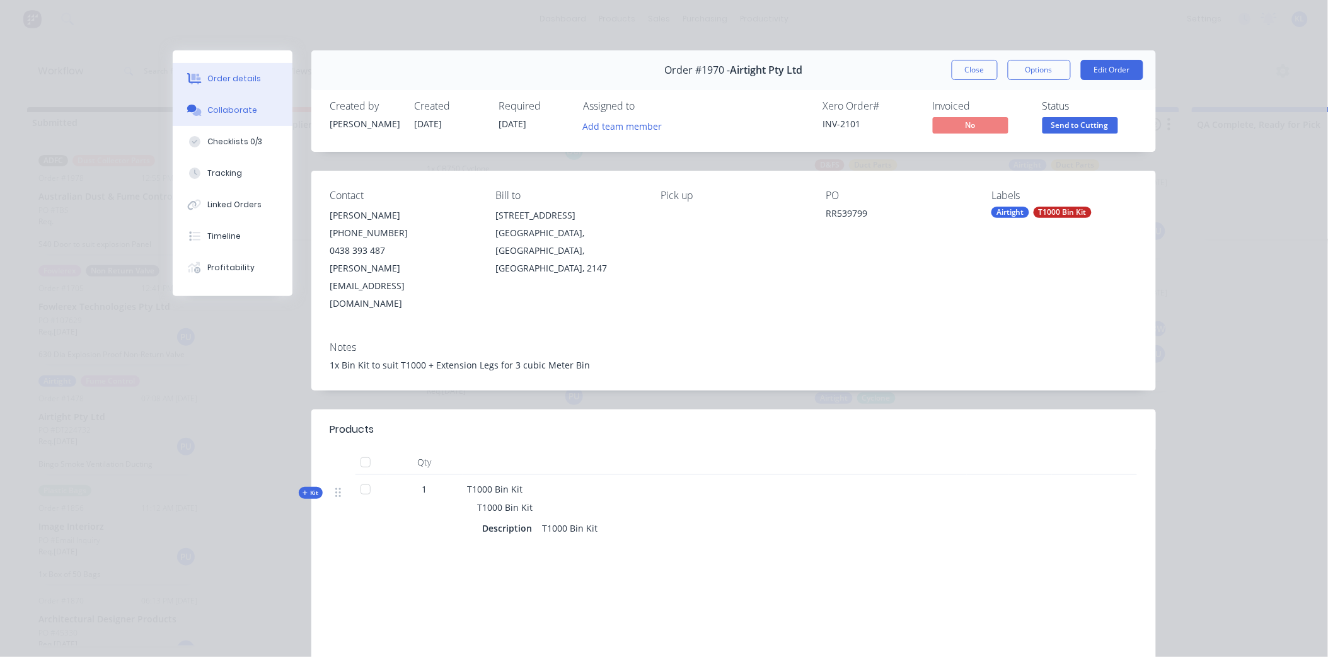
click at [224, 108] on div "Collaborate" at bounding box center [232, 110] width 50 height 11
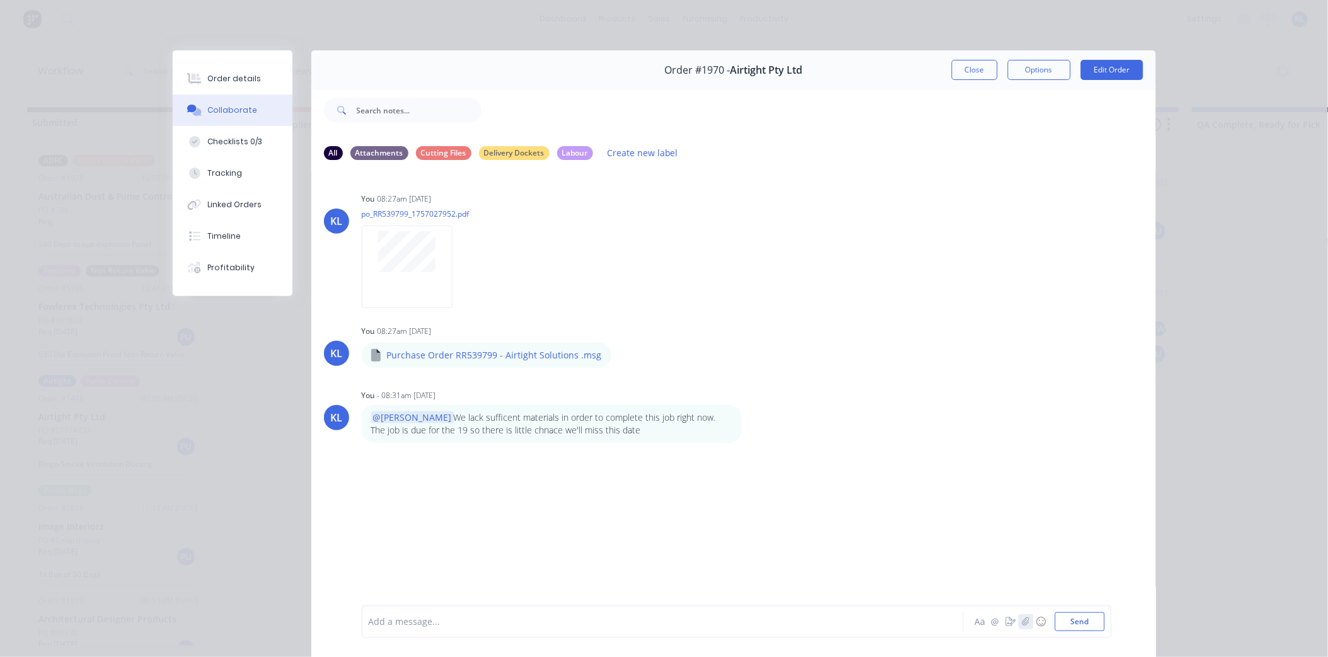
click at [1022, 621] on icon "button" at bounding box center [1026, 622] width 8 height 9
click at [1072, 616] on button "Send" at bounding box center [1080, 622] width 50 height 19
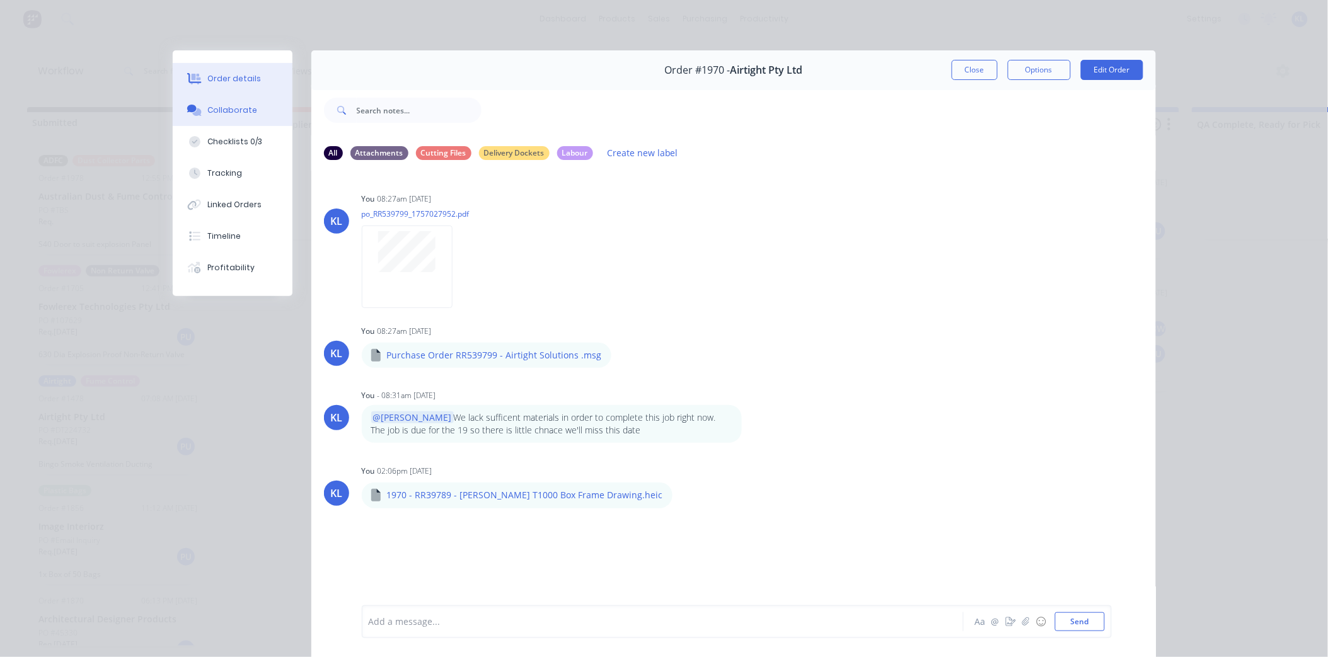
click at [228, 77] on div "Order details" at bounding box center [234, 78] width 54 height 11
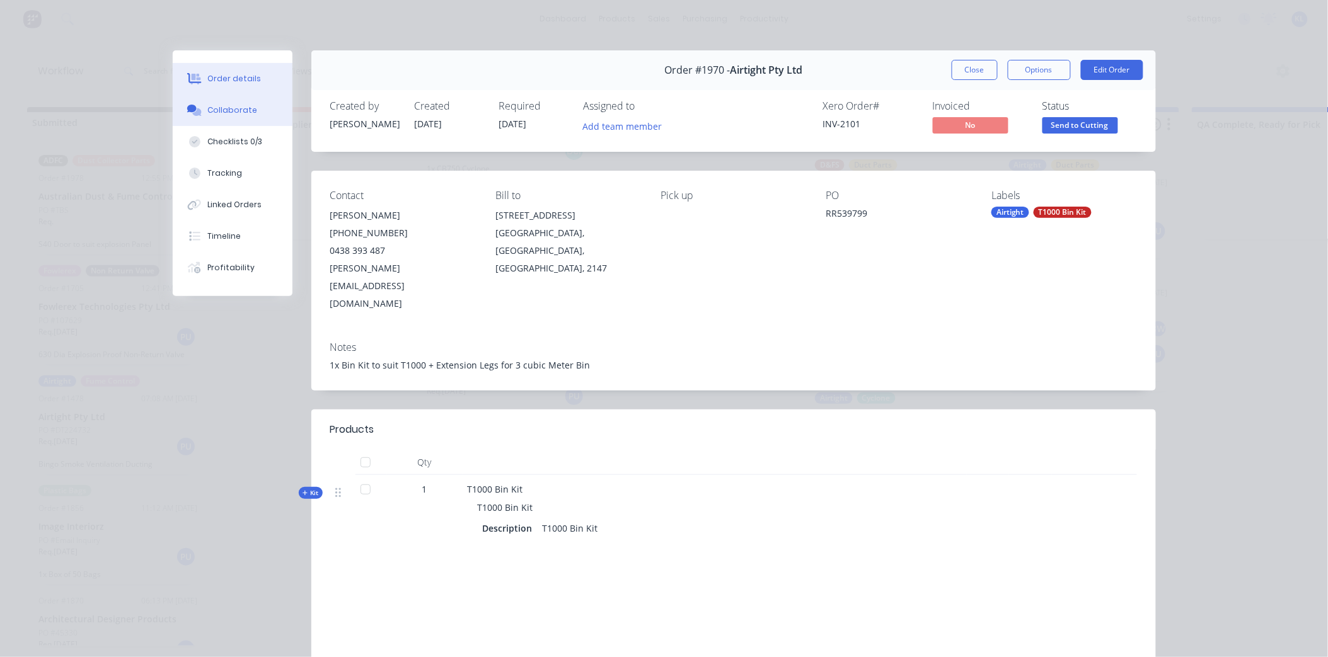
click at [230, 111] on div "Collaborate" at bounding box center [232, 110] width 50 height 11
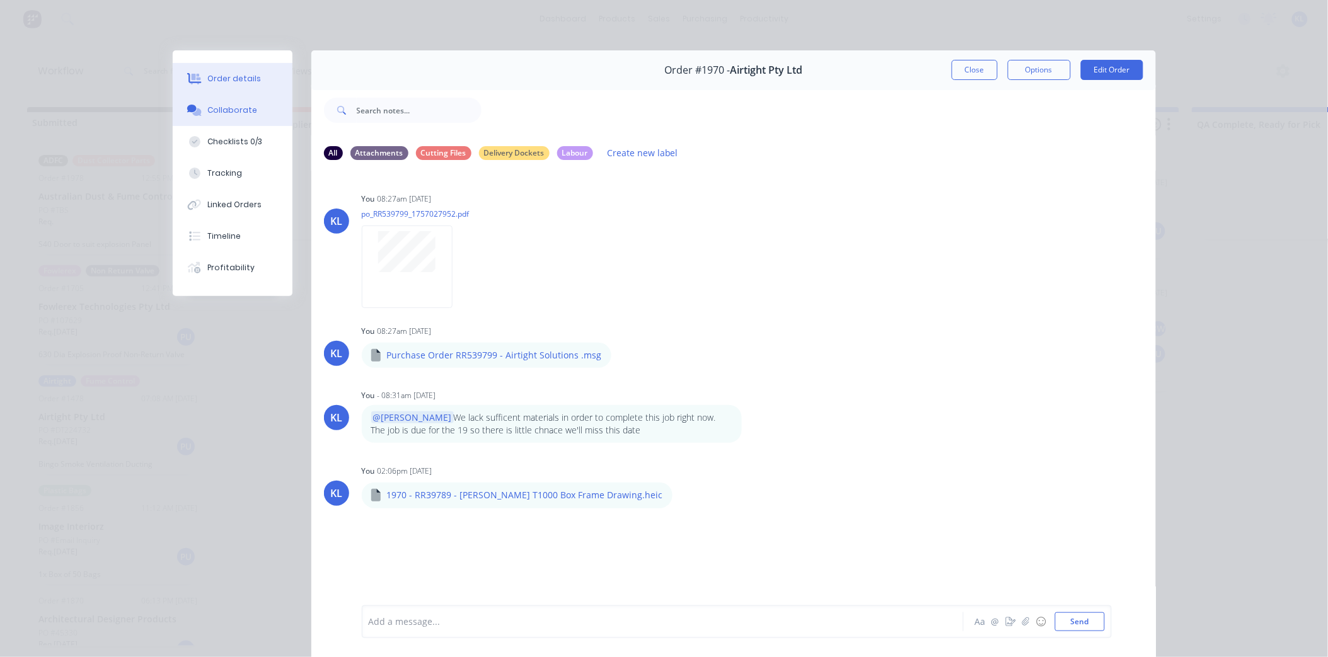
click at [218, 86] on button "Order details" at bounding box center [233, 79] width 120 height 32
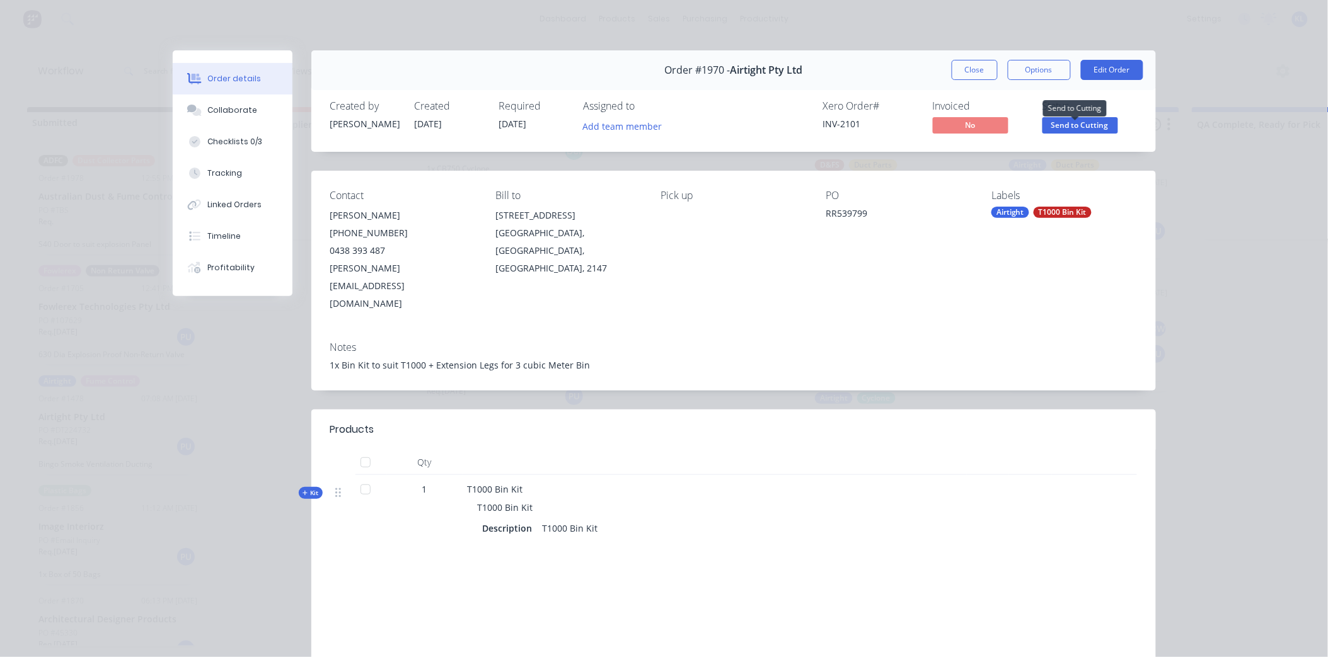
click at [1056, 129] on span "Send to Cutting" at bounding box center [1081, 125] width 76 height 16
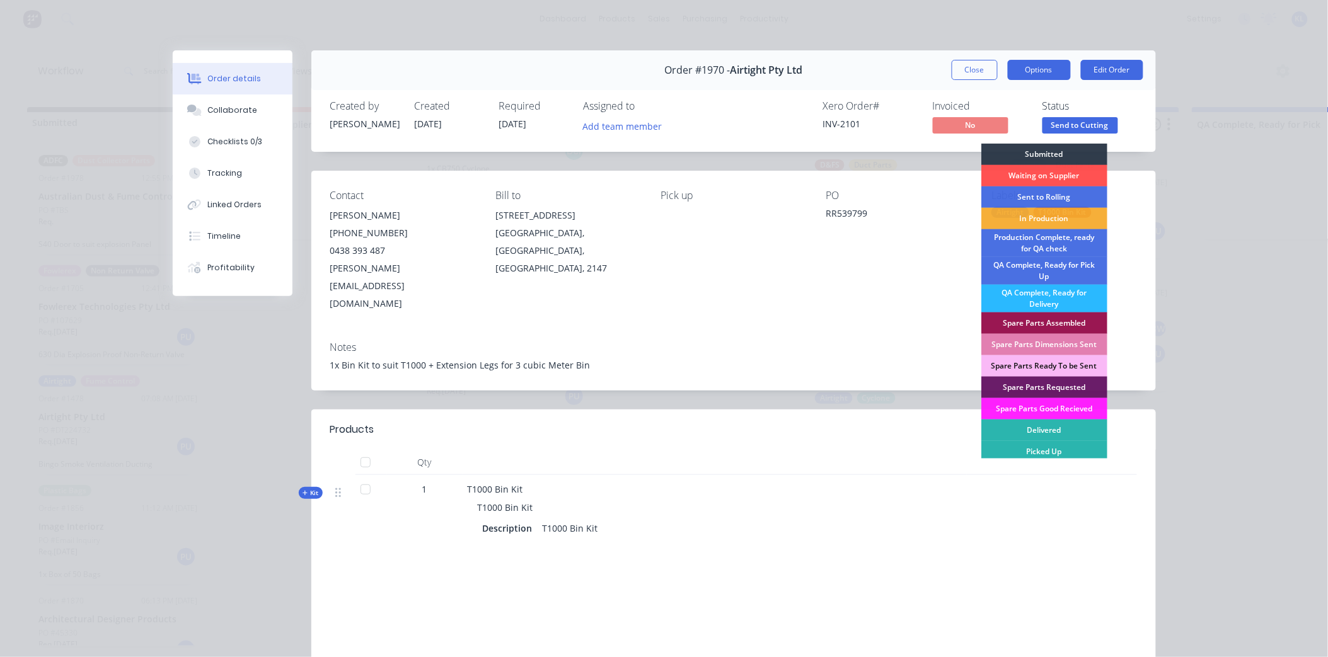
click at [1047, 74] on button "Options" at bounding box center [1039, 70] width 63 height 20
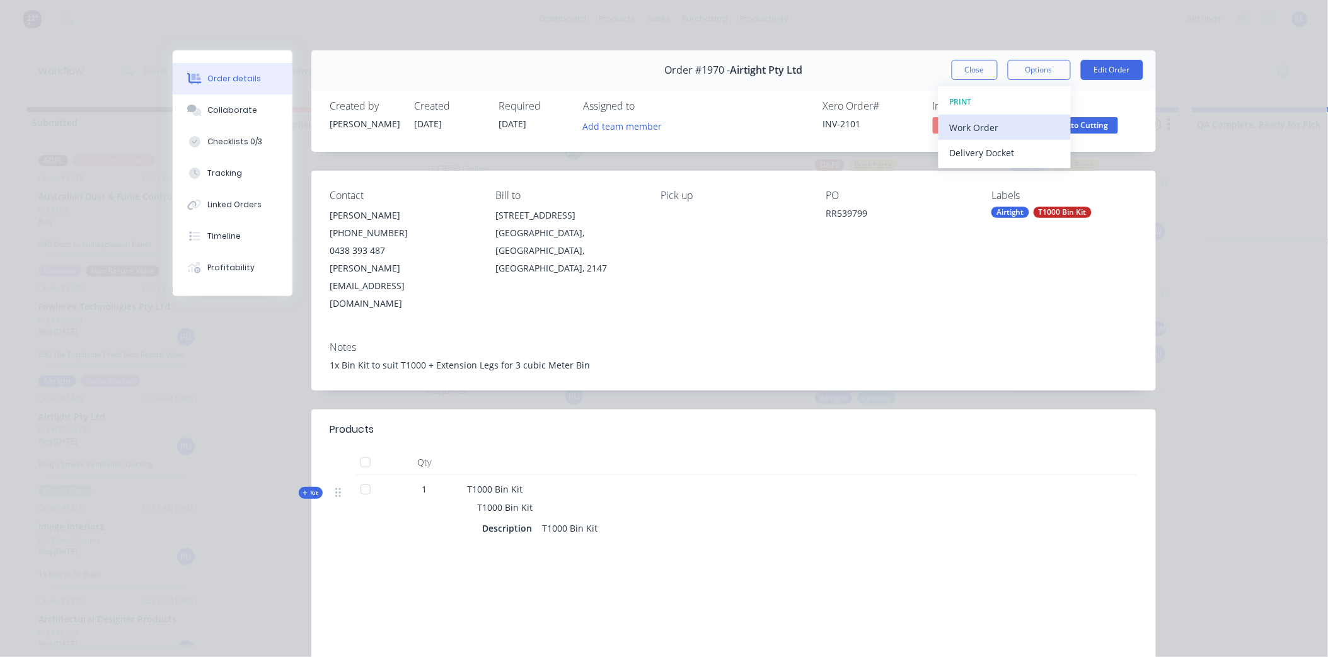
click at [986, 127] on div "Work Order" at bounding box center [1005, 128] width 110 height 18
click at [969, 144] on div "Standard" at bounding box center [1005, 153] width 110 height 18
click at [223, 101] on button "Collaborate" at bounding box center [233, 111] width 120 height 32
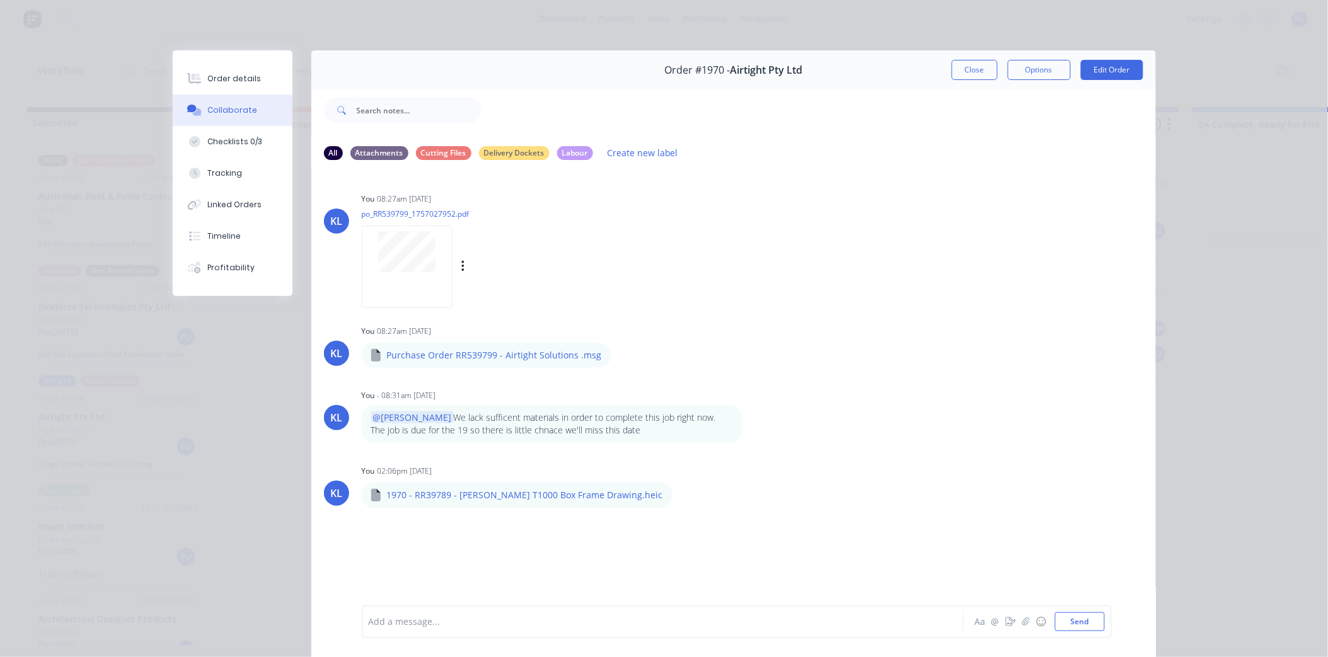
scroll to position [0, 0]
click at [212, 77] on div "Order details" at bounding box center [234, 78] width 54 height 11
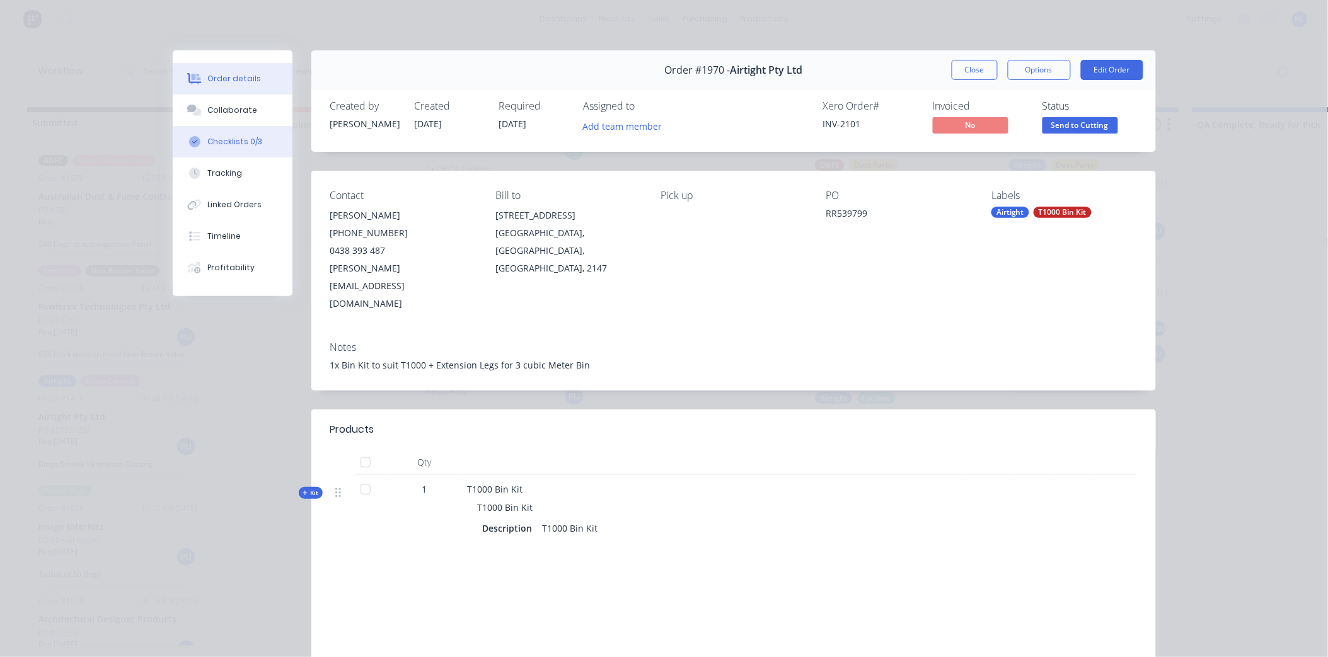
click at [241, 145] on div "Checklists 0/3" at bounding box center [234, 141] width 55 height 11
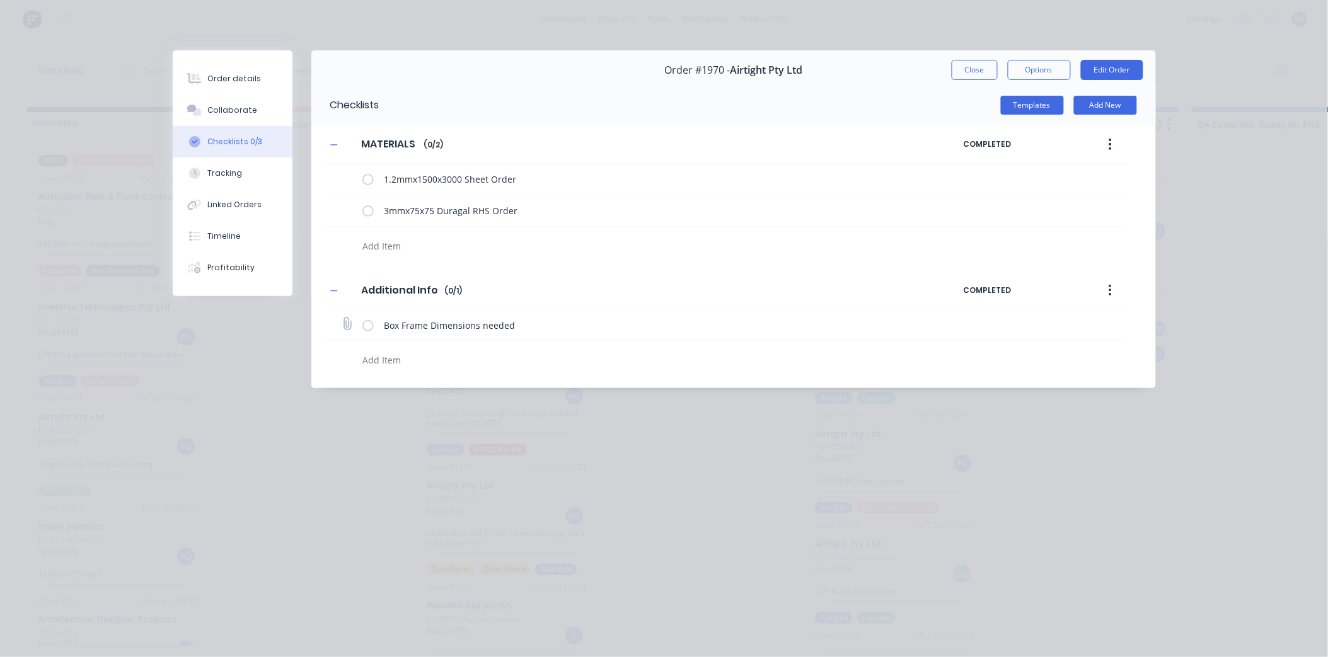
click at [368, 327] on label at bounding box center [367, 324] width 11 height 13
click at [0, 0] on input "checkbox" at bounding box center [0, 0] width 0 height 0
type textarea "x"
click at [215, 85] on button "Order details" at bounding box center [233, 79] width 120 height 32
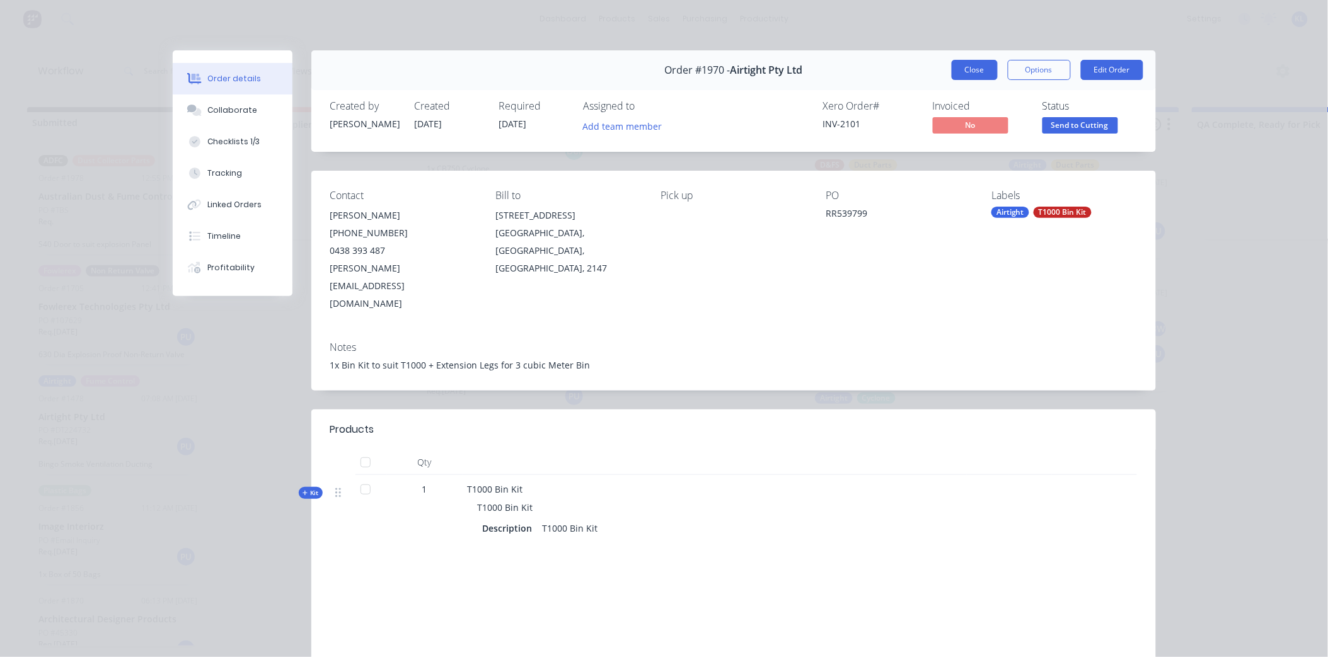
click at [975, 70] on button "Close" at bounding box center [975, 70] width 46 height 20
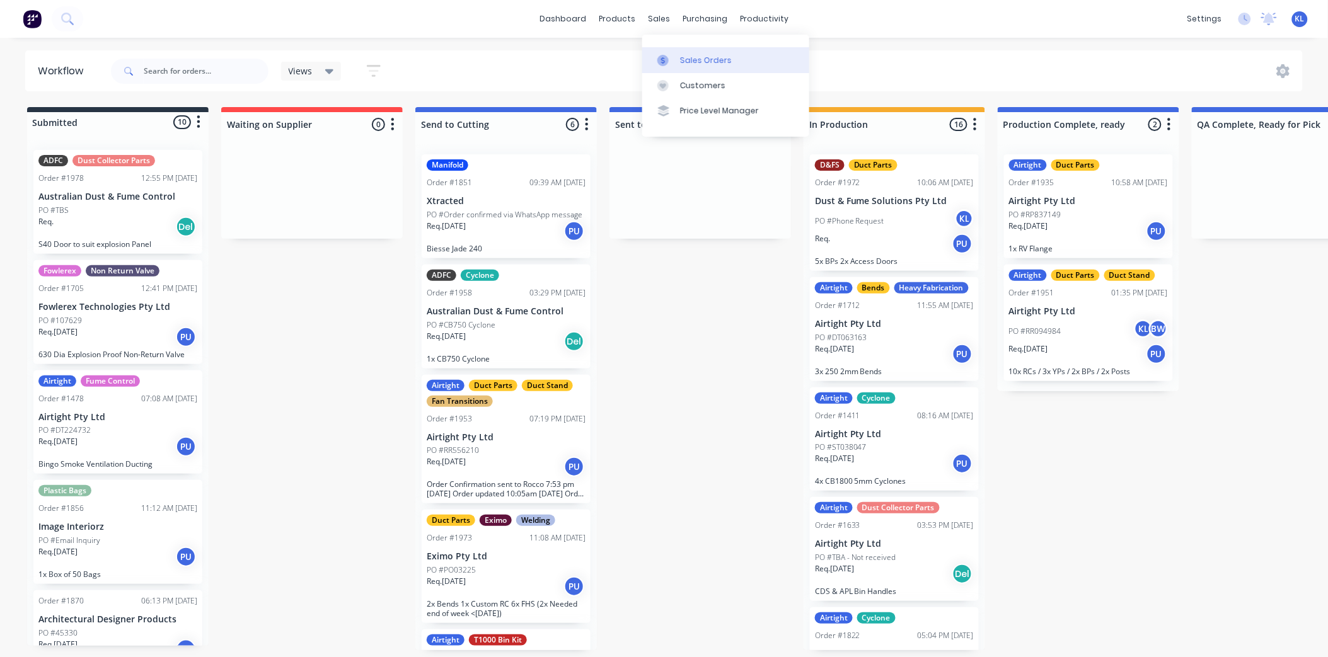
drag, startPoint x: 662, startPoint y: 13, endPoint x: 673, endPoint y: 52, distance: 40.5
click at [662, 13] on div "sales" at bounding box center [659, 18] width 35 height 19
click at [681, 55] on div "Sales Orders" at bounding box center [706, 60] width 52 height 11
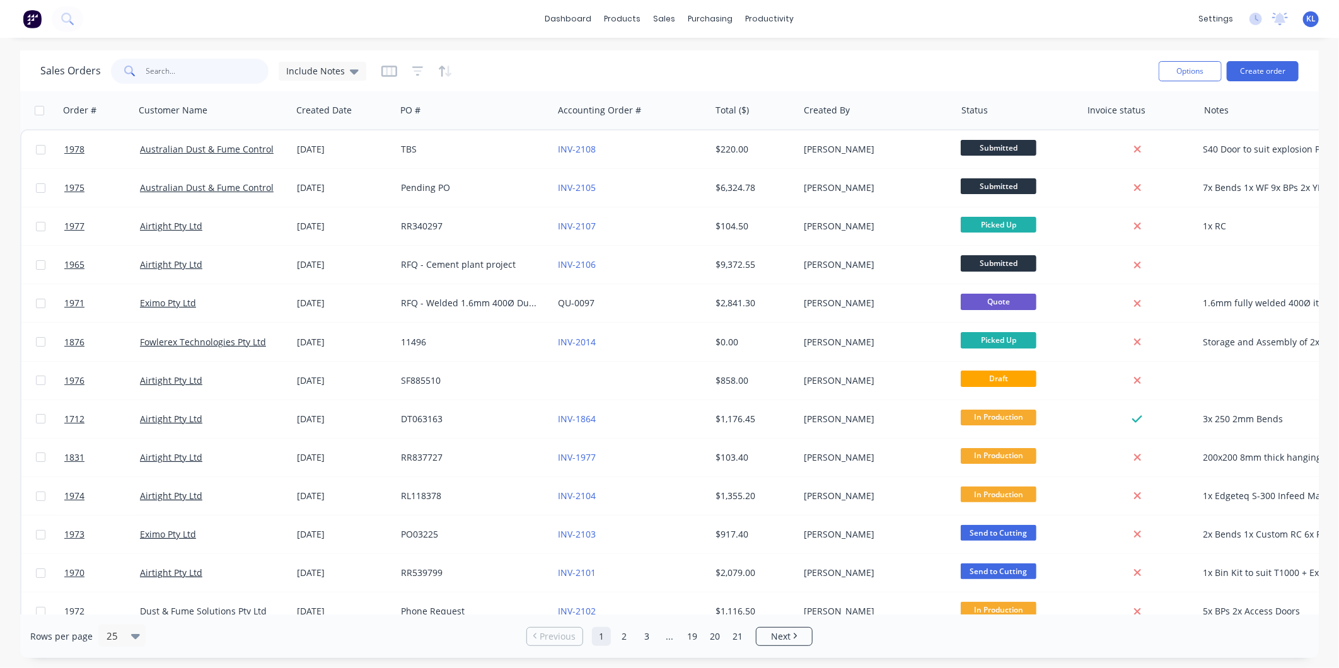
click at [229, 74] on input "text" at bounding box center [207, 71] width 123 height 25
paste input "DT805001"
type input "DT805001"
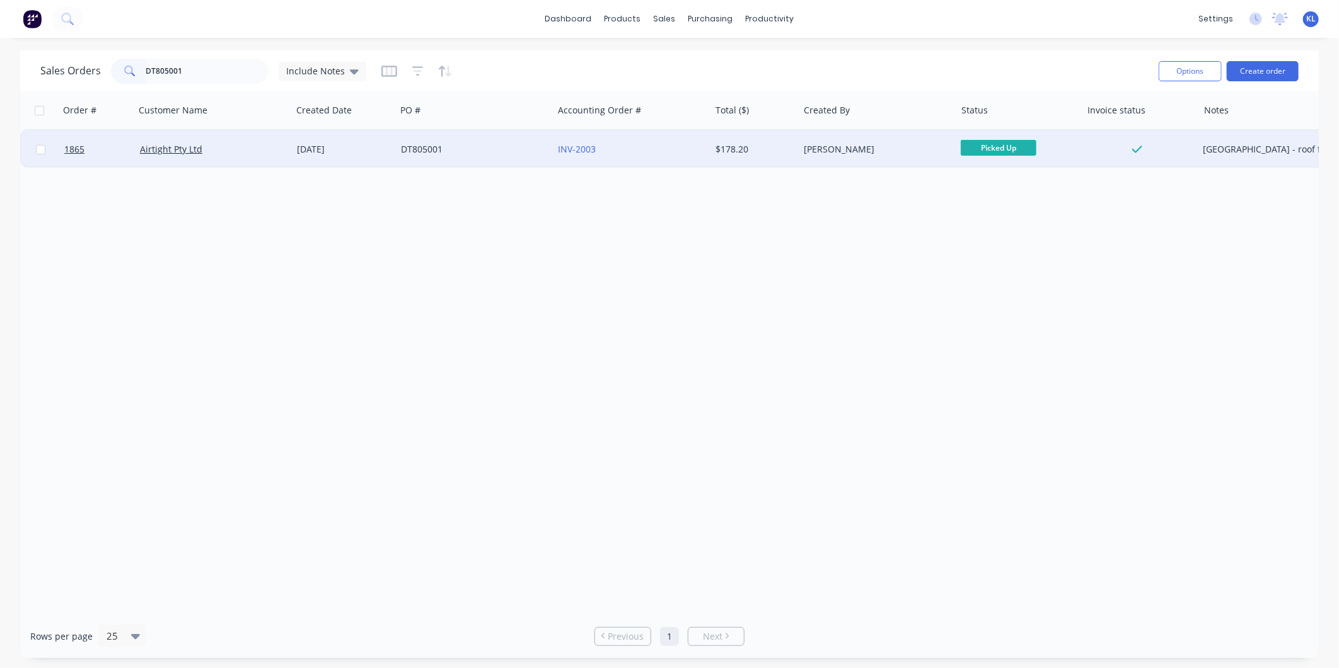
click at [228, 154] on div "Airtight Pty Ltd" at bounding box center [210, 149] width 140 height 13
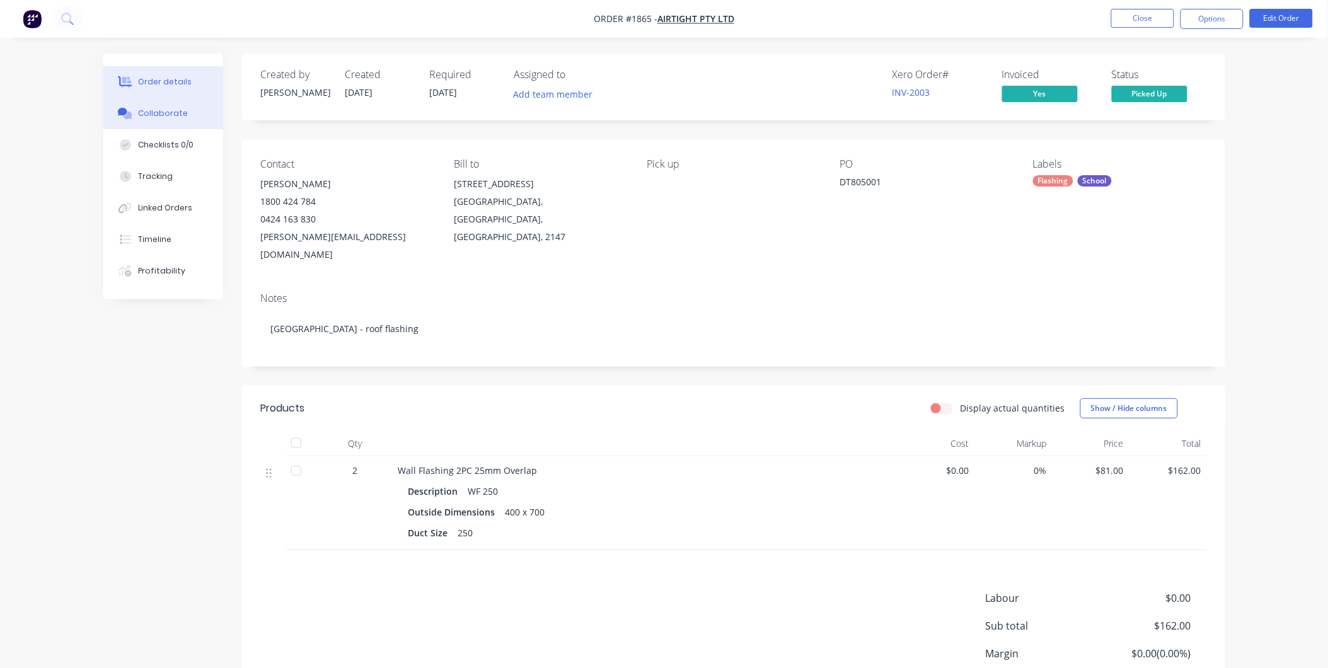
click at [124, 115] on icon at bounding box center [122, 112] width 9 height 8
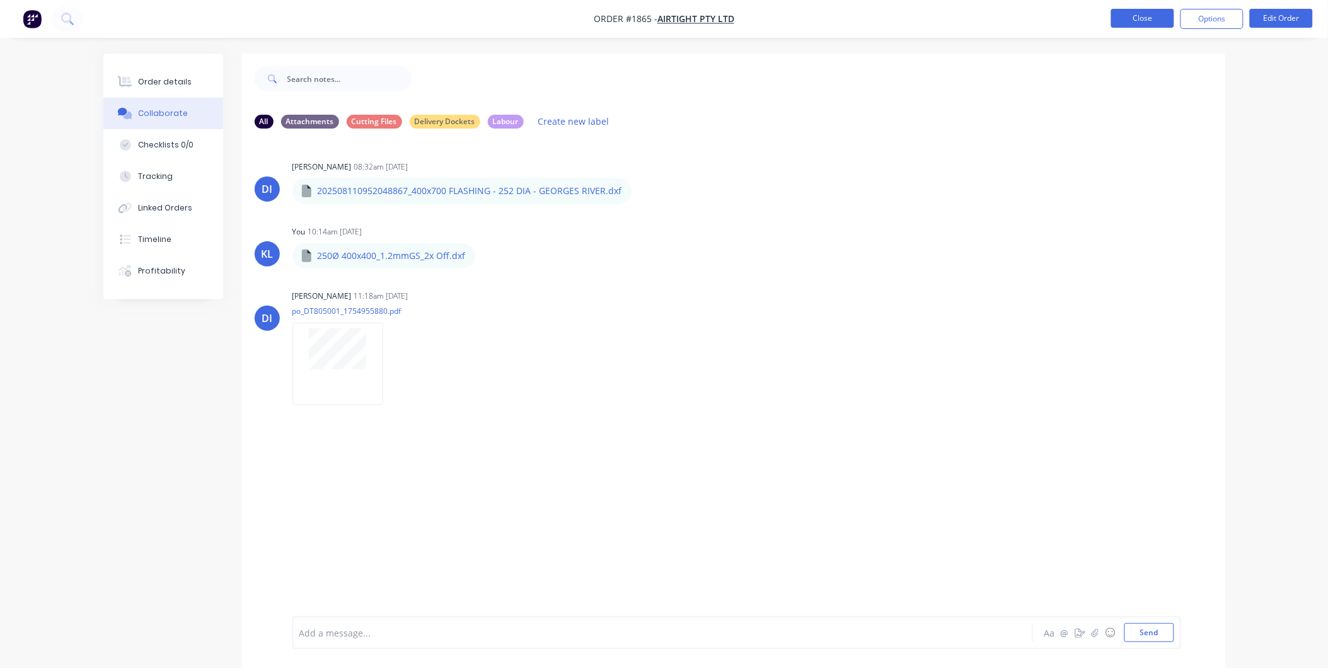
click at [1132, 25] on button "Close" at bounding box center [1142, 18] width 63 height 19
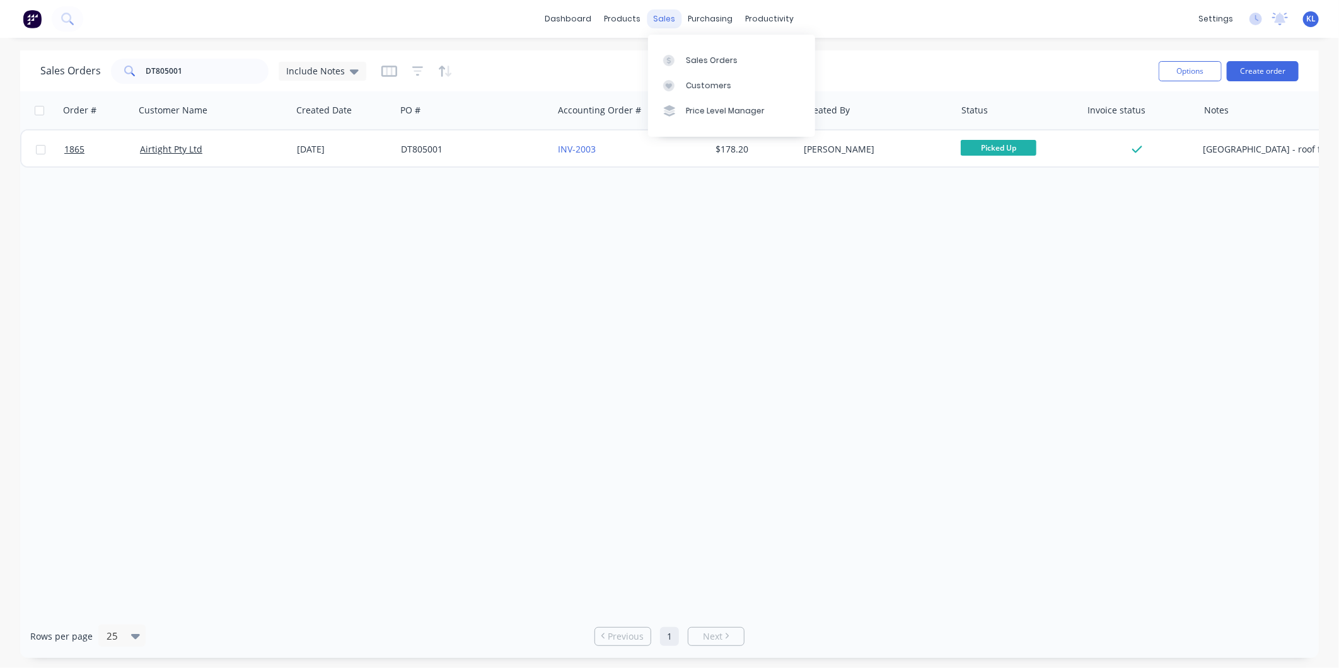
click at [659, 24] on div "sales" at bounding box center [664, 18] width 35 height 19
click at [1268, 78] on button "Create order" at bounding box center [1263, 71] width 72 height 20
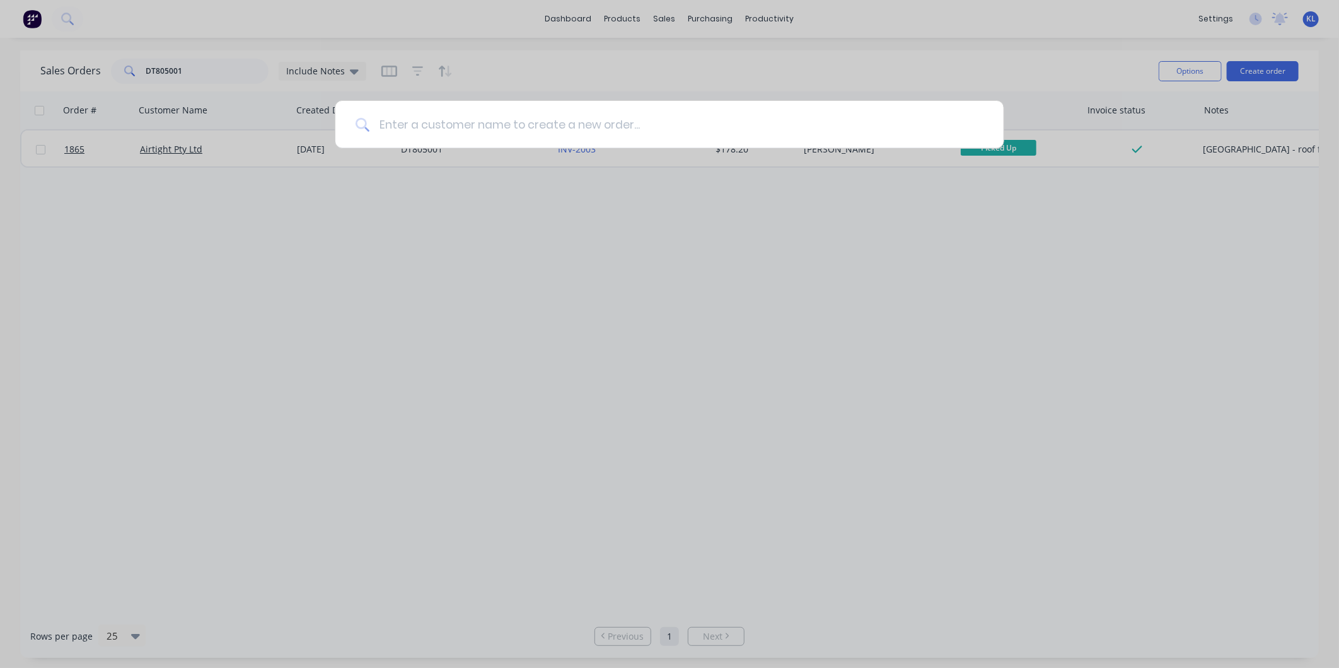
click at [693, 120] on input at bounding box center [676, 124] width 614 height 47
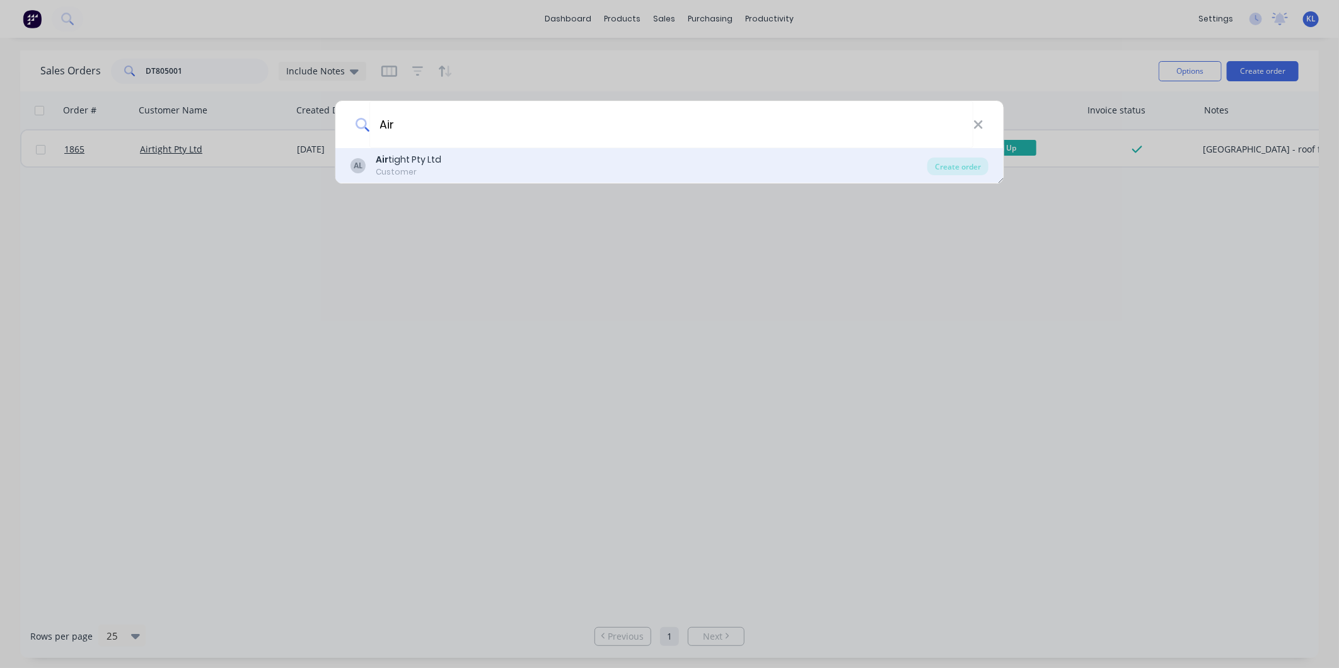
type input "Air"
click at [506, 165] on div "AL Air tight Pty Ltd Customer" at bounding box center [638, 165] width 577 height 25
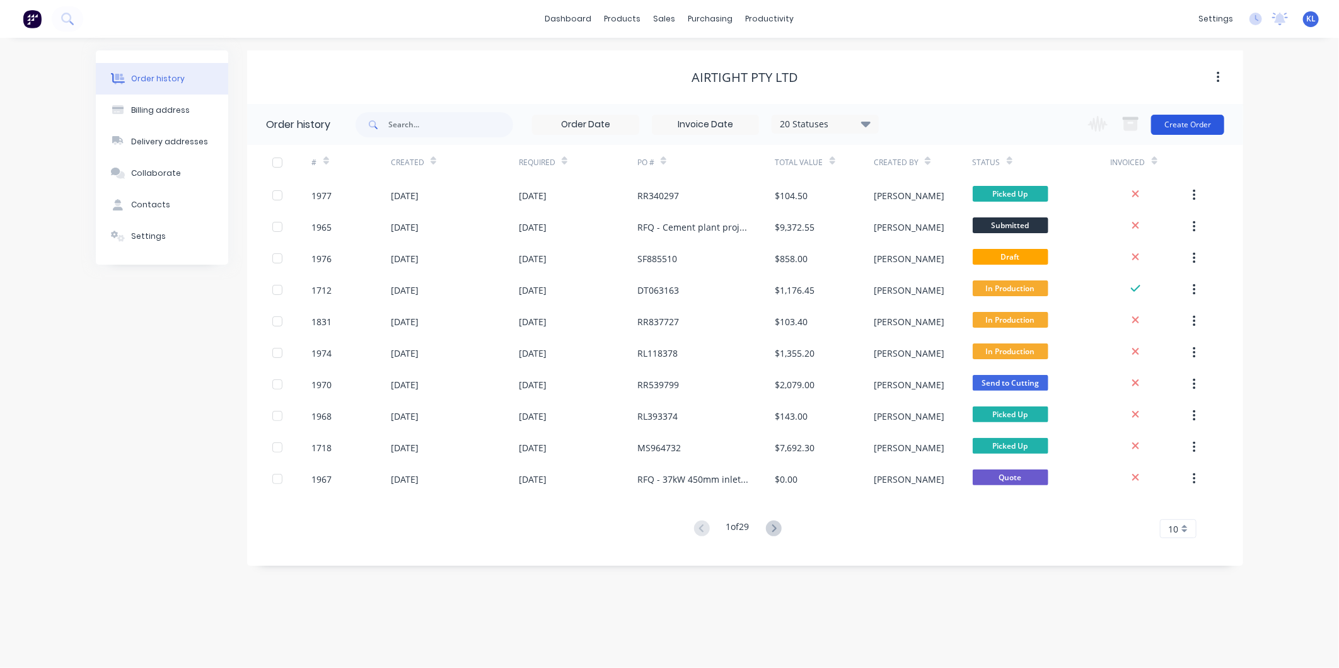
click at [1203, 122] on button "Create Order" at bounding box center [1187, 125] width 73 height 20
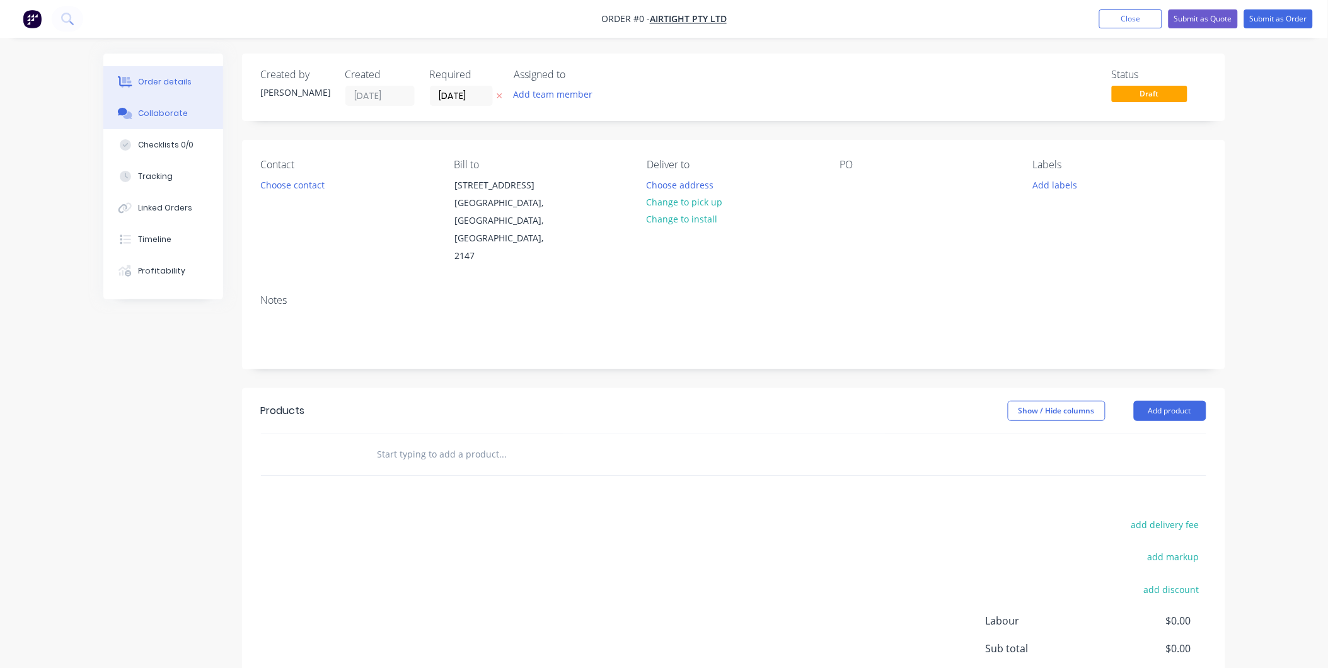
click at [172, 110] on div "Collaborate" at bounding box center [163, 113] width 50 height 11
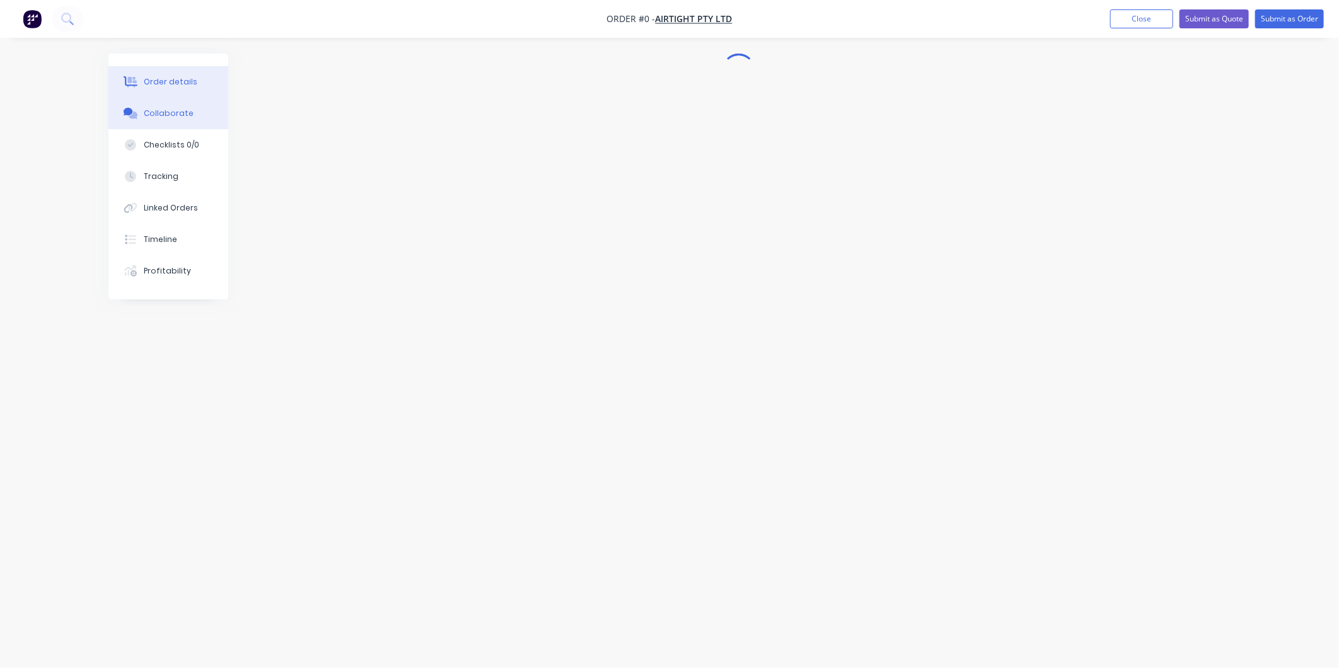
click at [173, 84] on div "Order details" at bounding box center [171, 81] width 54 height 11
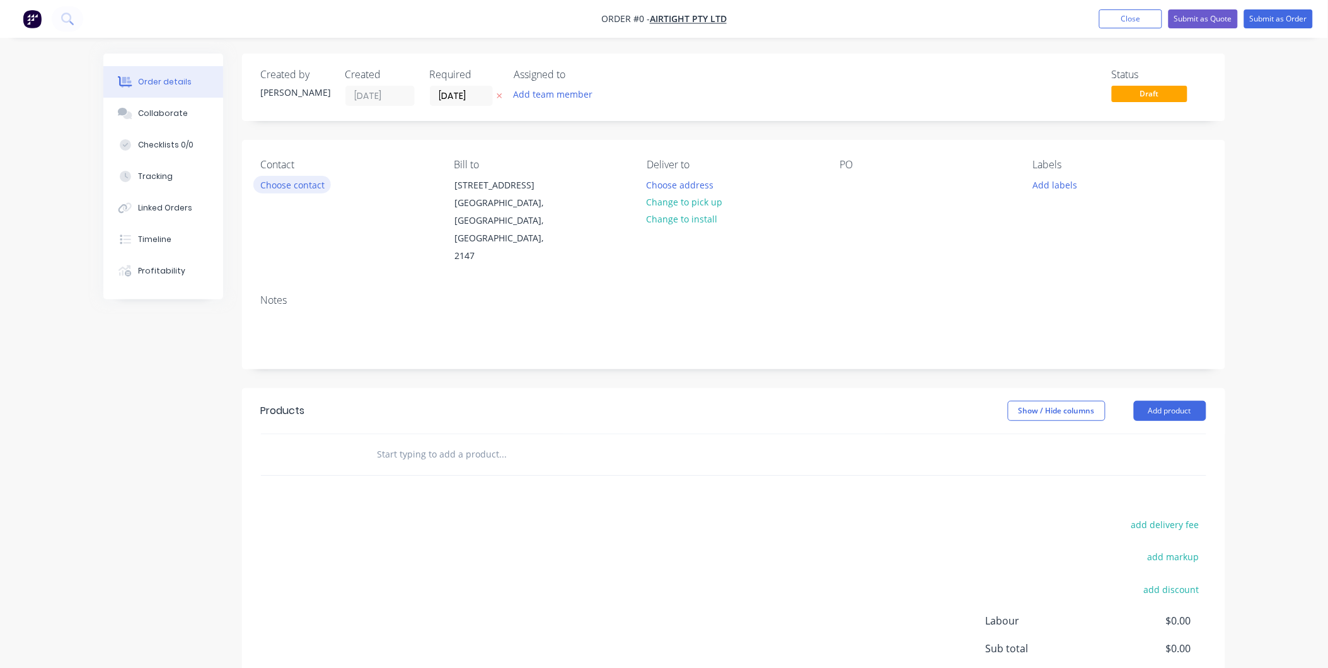
click at [293, 185] on button "Choose contact" at bounding box center [292, 184] width 78 height 17
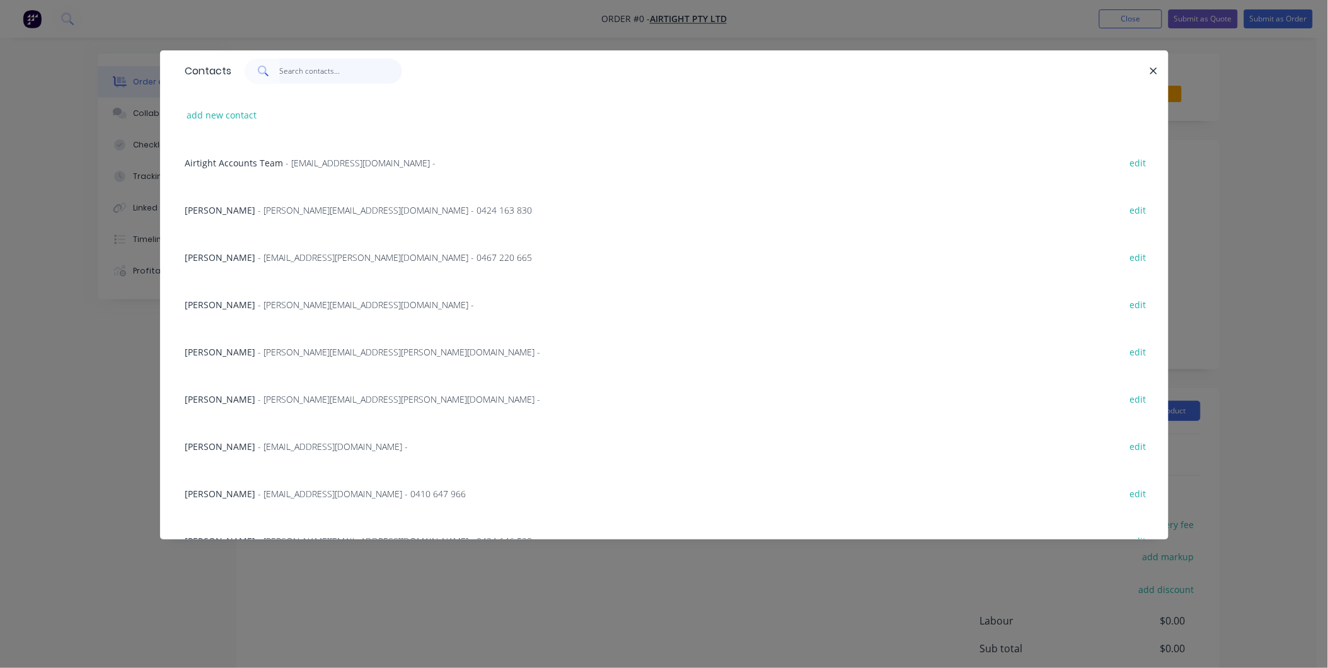
click at [335, 74] on input "text" at bounding box center [340, 71] width 123 height 25
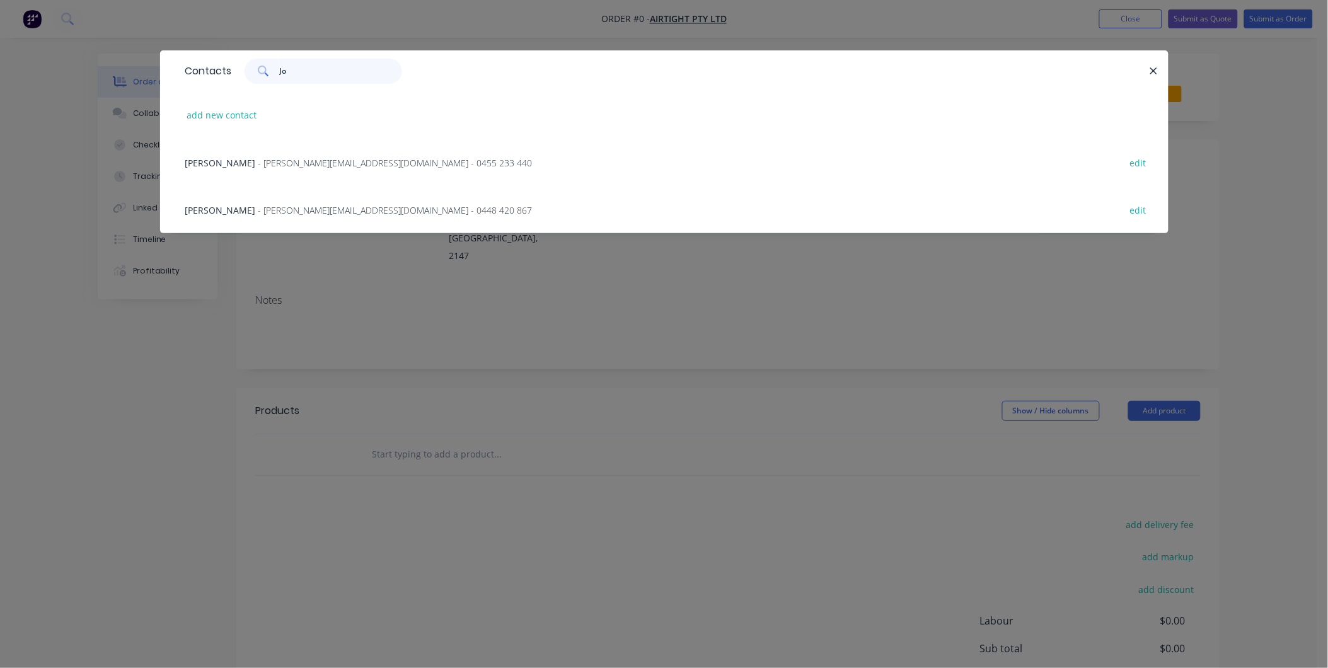
type input "Joe"
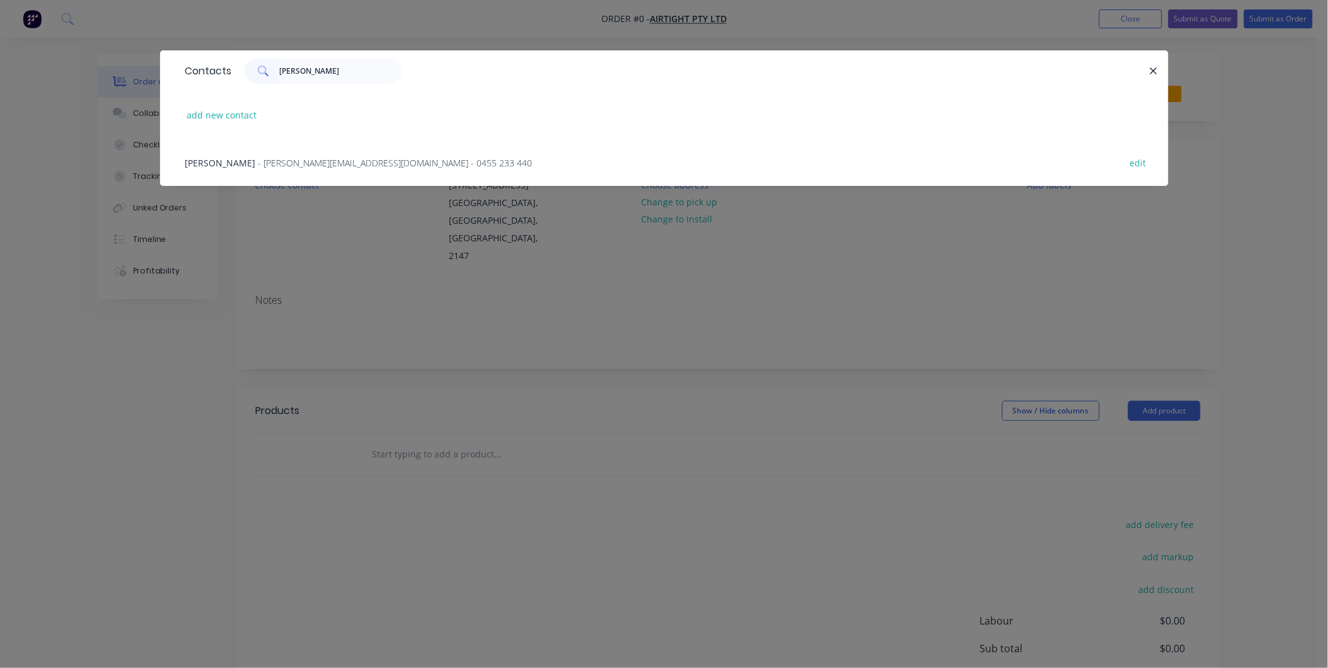
click at [280, 164] on span "- Joe@airtight.com.au - 0455 233 440" at bounding box center [395, 163] width 274 height 12
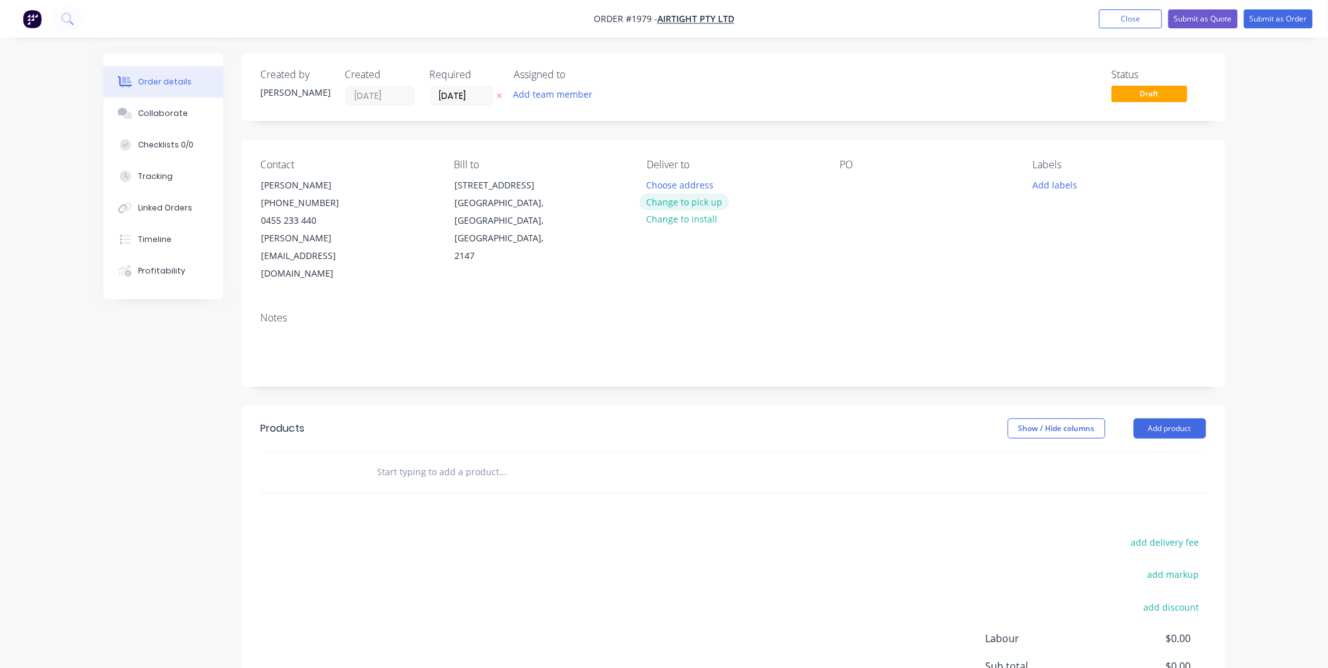
click at [690, 202] on button "Change to pick up" at bounding box center [685, 202] width 90 height 17
click at [851, 191] on div at bounding box center [850, 185] width 20 height 18
click at [917, 206] on div "PO Bathurst Joinery Stand" at bounding box center [926, 221] width 173 height 124
click at [1058, 184] on button "Add labels" at bounding box center [1055, 184] width 58 height 17
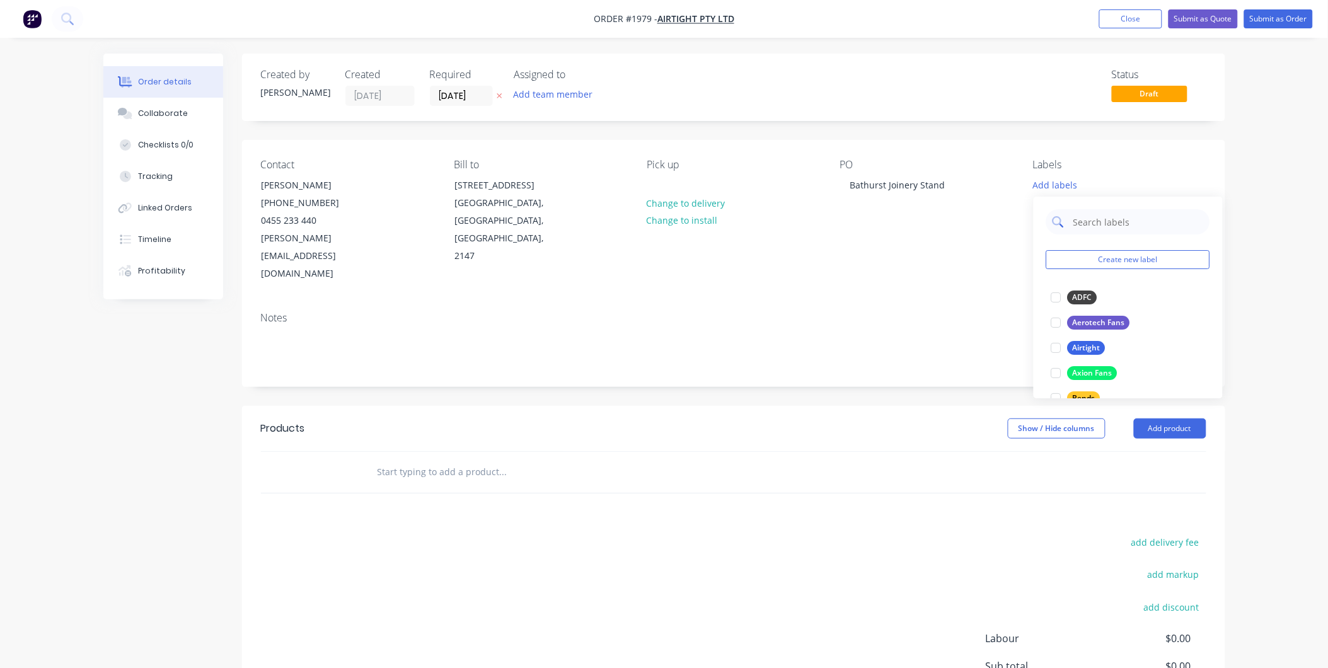
click at [1101, 221] on input "text" at bounding box center [1138, 221] width 132 height 25
type input "D"
click at [1085, 229] on input "D" at bounding box center [1138, 221] width 132 height 25
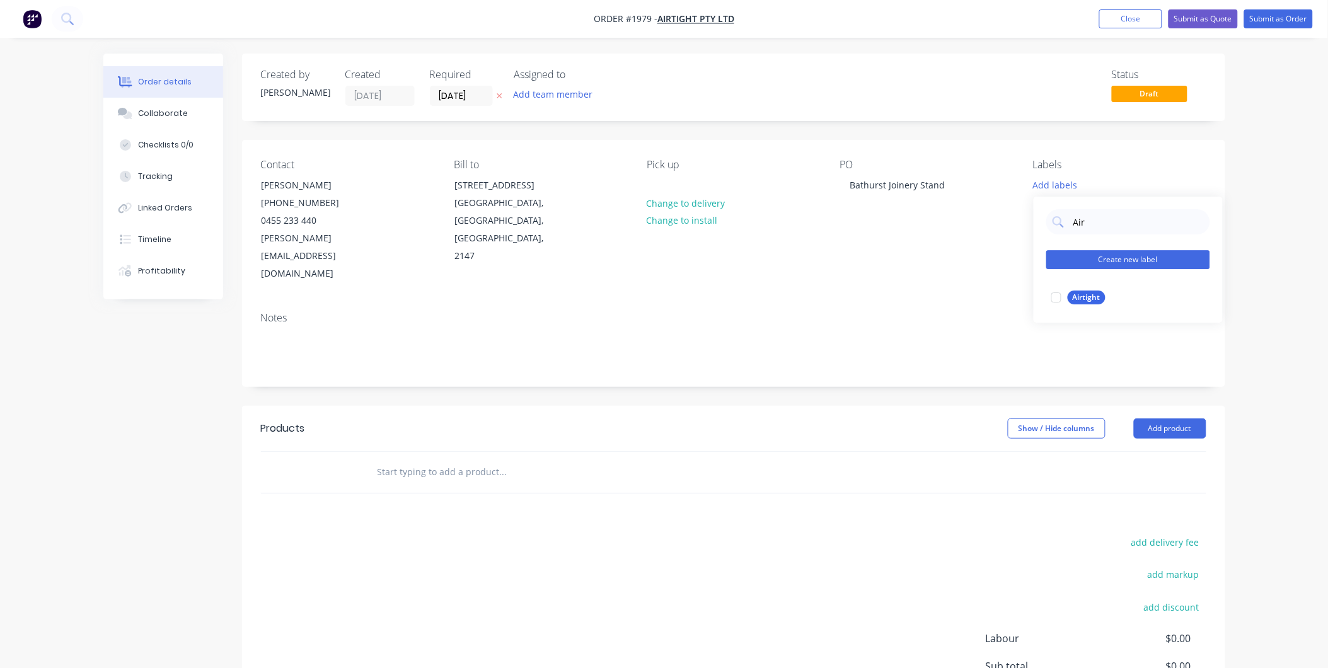
drag, startPoint x: 1074, startPoint y: 297, endPoint x: 1078, endPoint y: 257, distance: 40.0
click at [1074, 293] on div "Airtight" at bounding box center [1087, 298] width 38 height 14
drag, startPoint x: 1092, startPoint y: 215, endPoint x: 1024, endPoint y: 234, distance: 70.7
click at [1057, 217] on div "Air" at bounding box center [1128, 215] width 164 height 25
type input "Stand"
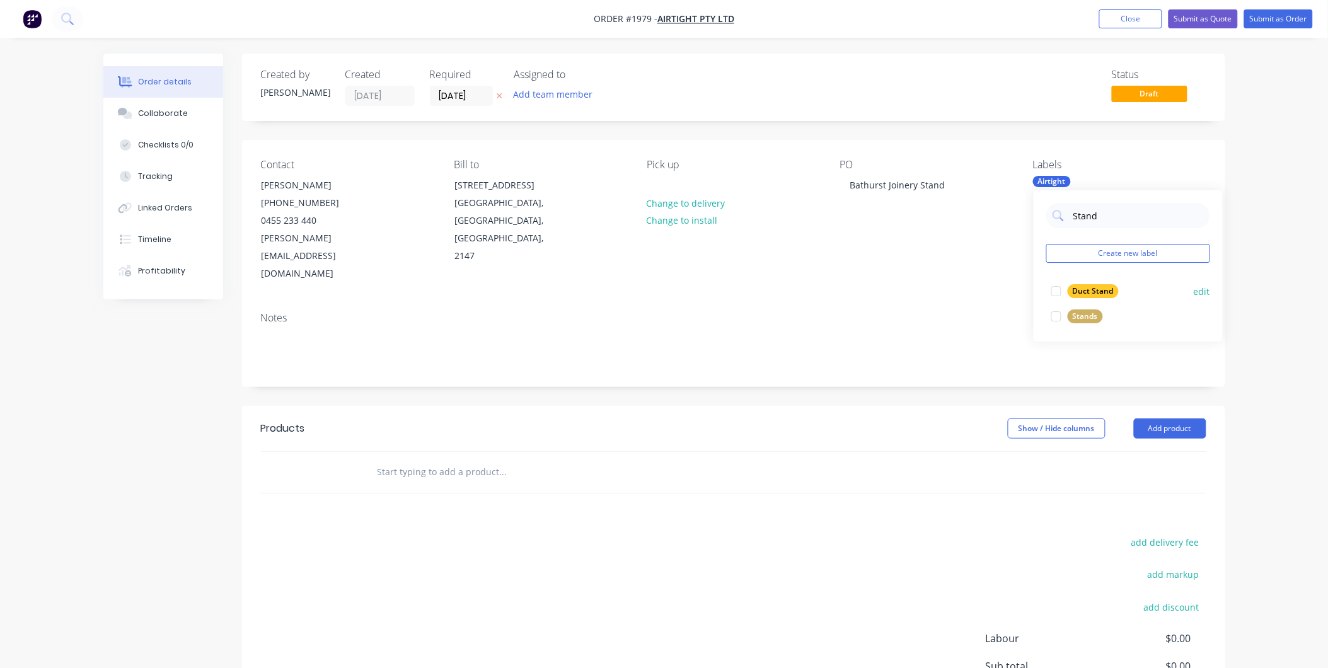
click at [1074, 293] on div "Duct Stand" at bounding box center [1093, 291] width 51 height 14
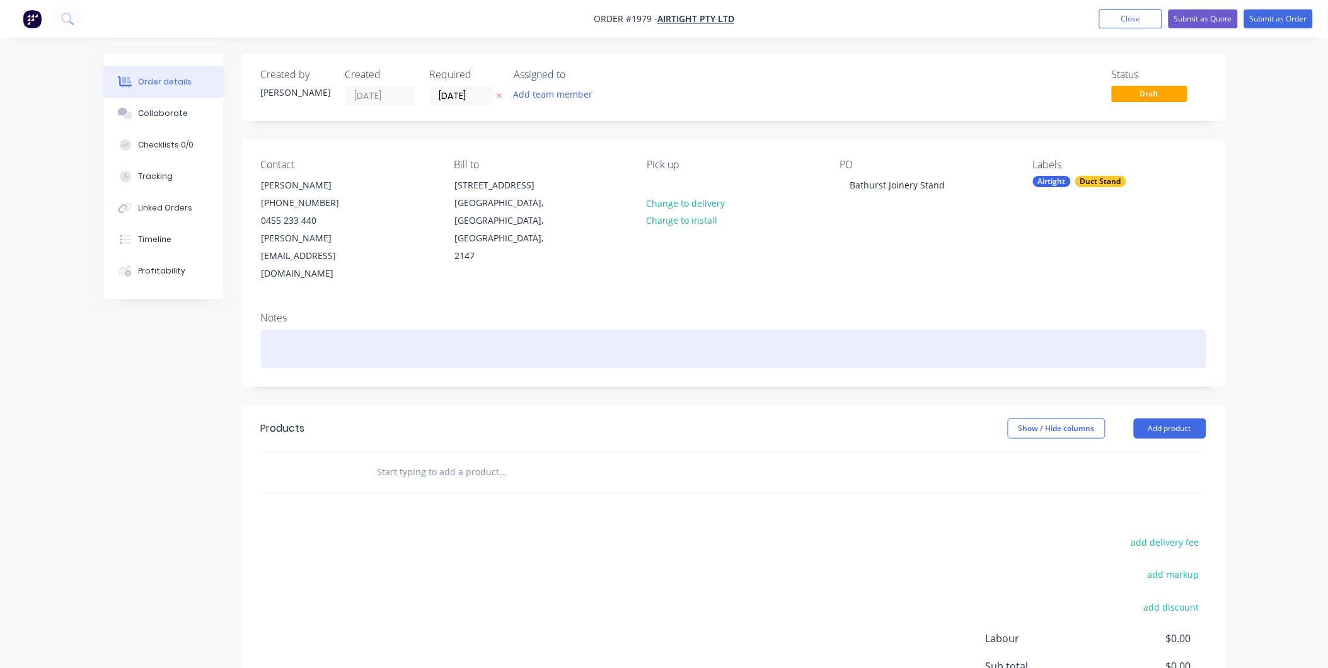
drag, startPoint x: 501, startPoint y: 308, endPoint x: 452, endPoint y: 307, distance: 49.2
click at [499, 330] on div at bounding box center [734, 349] width 946 height 38
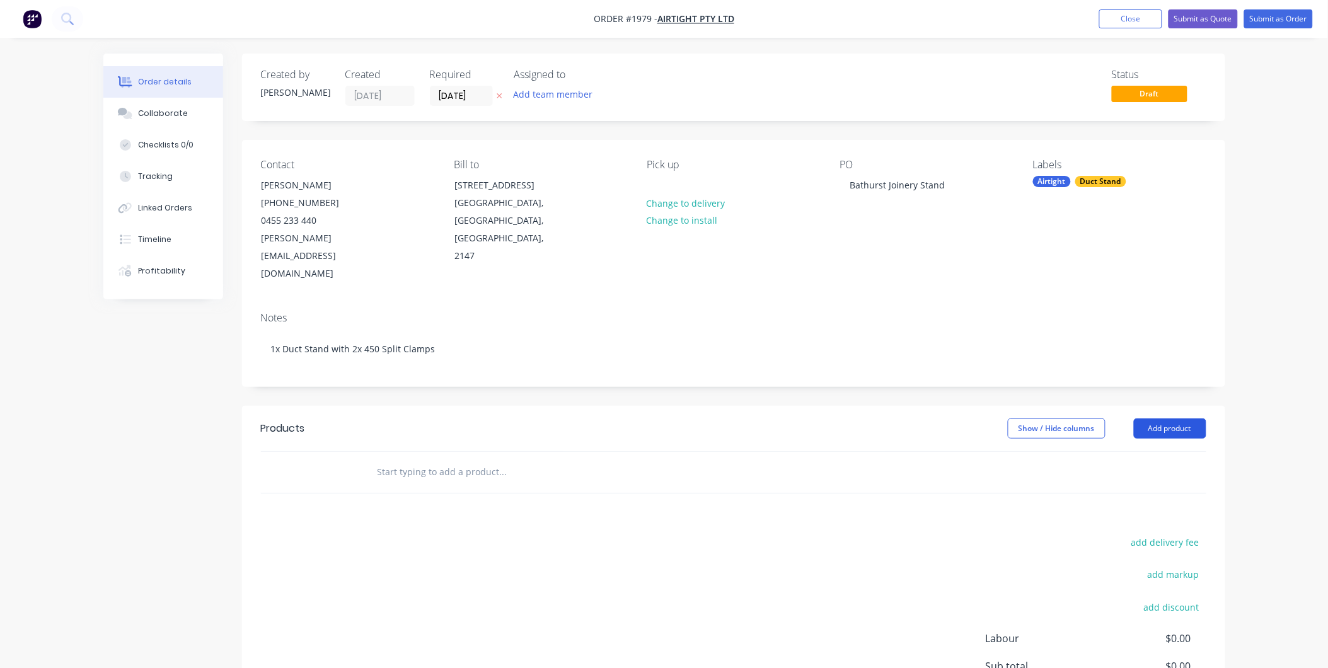
click at [1160, 419] on button "Add product" at bounding box center [1170, 429] width 72 height 20
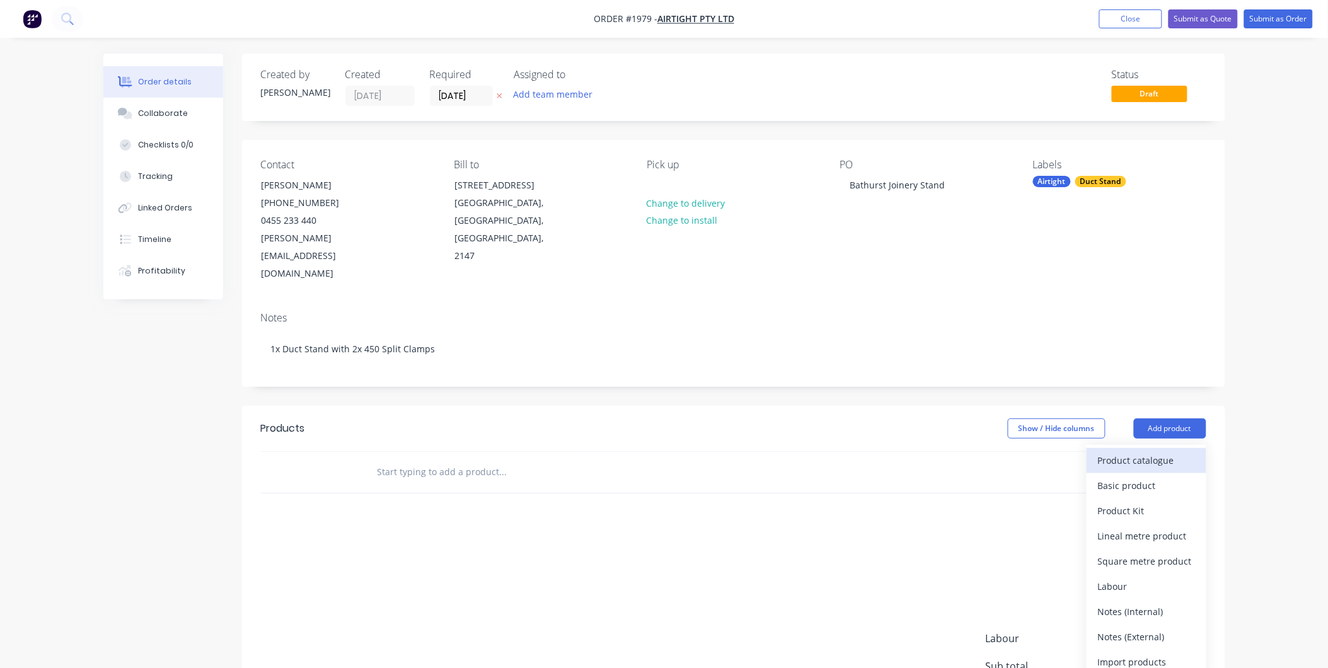
click at [1141, 448] on button "Product catalogue" at bounding box center [1147, 460] width 120 height 25
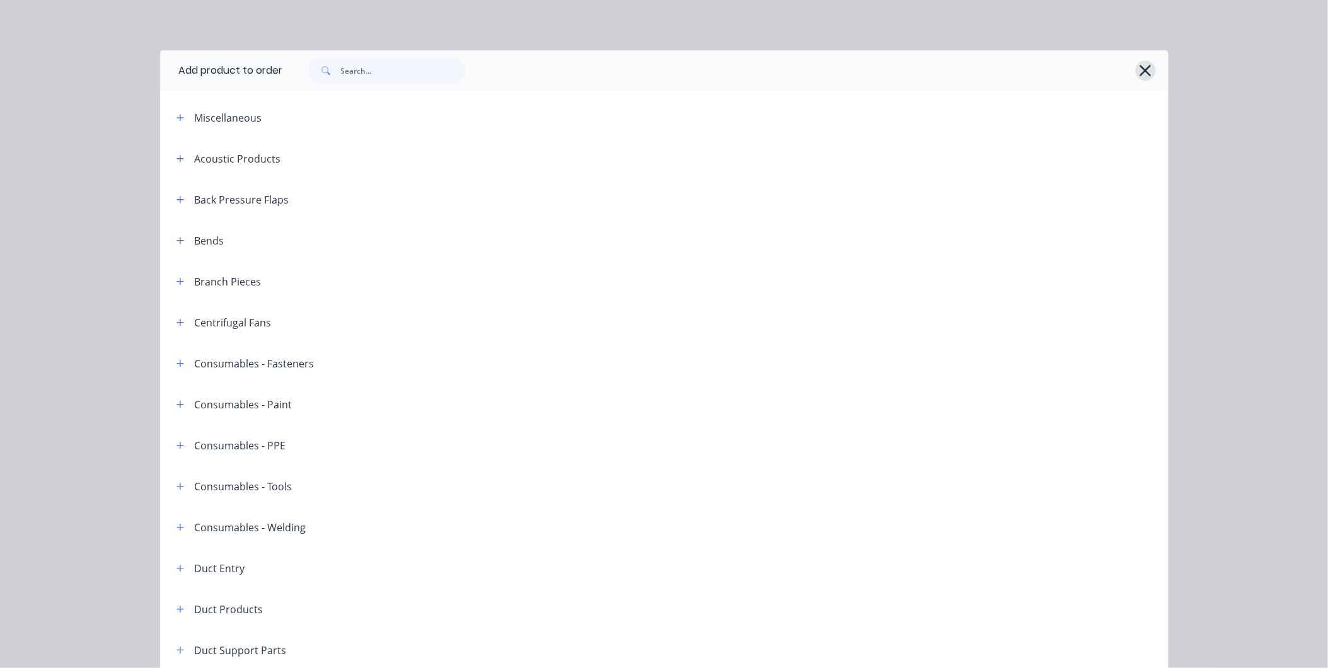
click at [1139, 65] on icon "button" at bounding box center [1145, 71] width 13 height 18
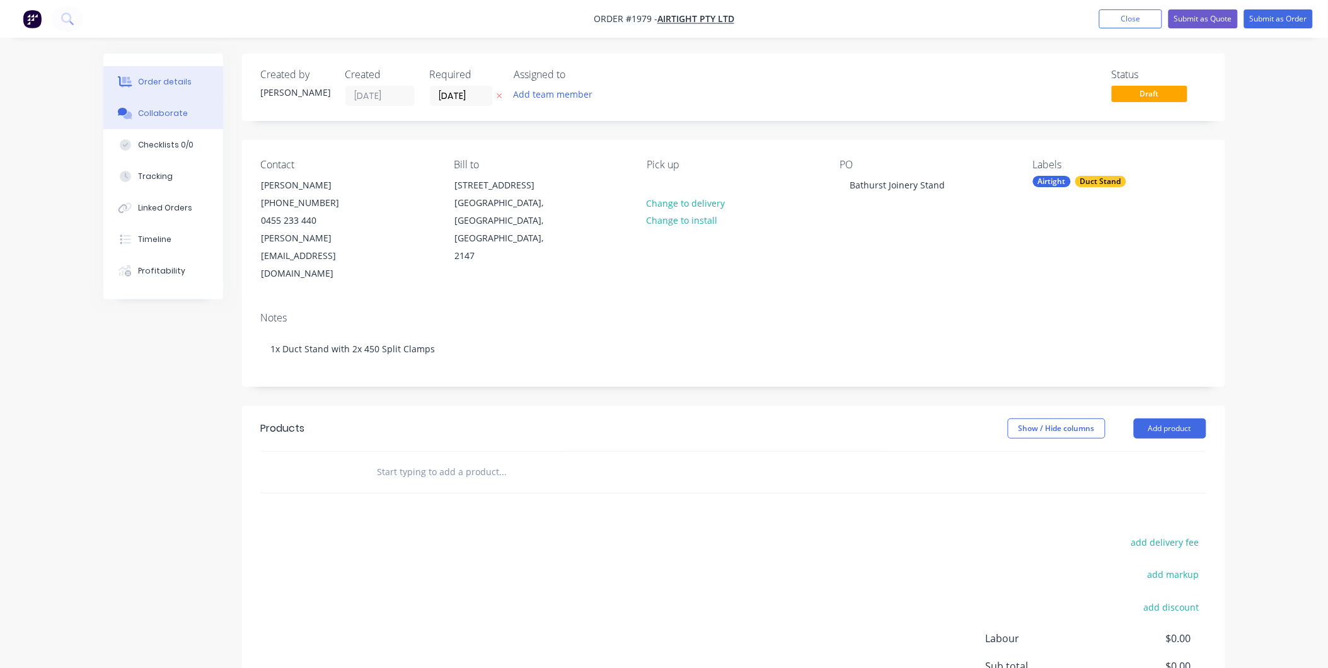
click at [159, 116] on div "Collaborate" at bounding box center [163, 113] width 50 height 11
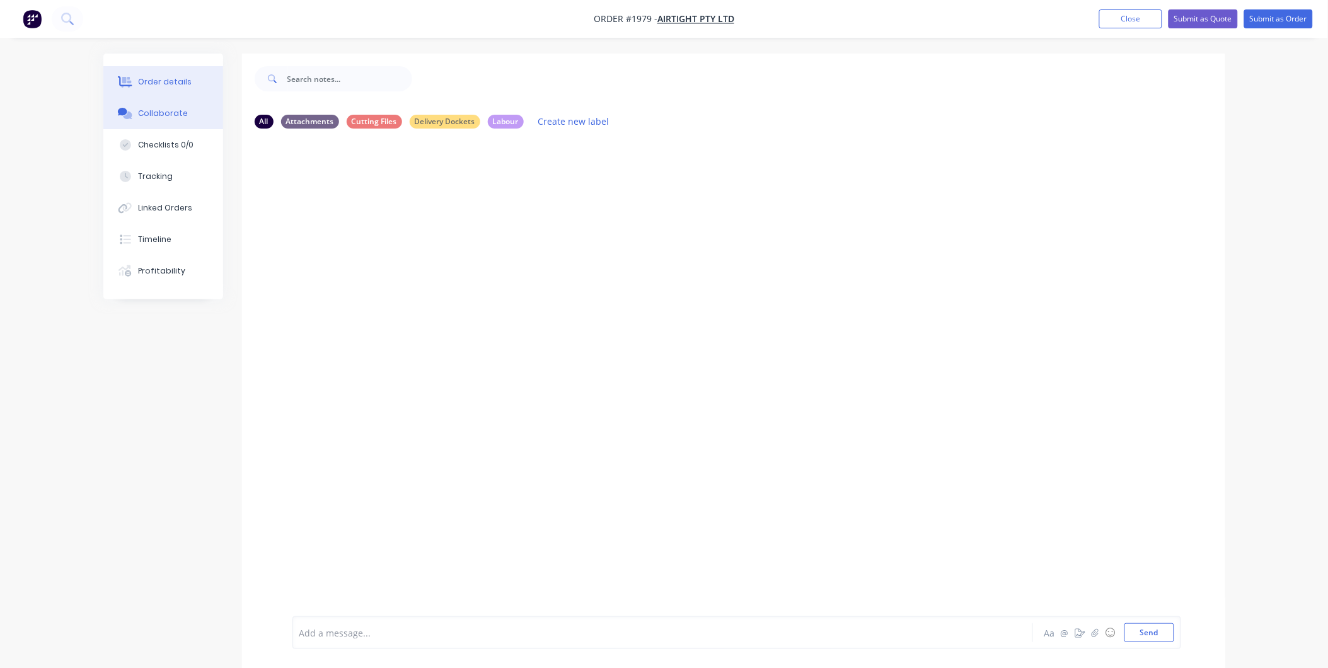
click at [156, 79] on div "Order details" at bounding box center [165, 81] width 54 height 11
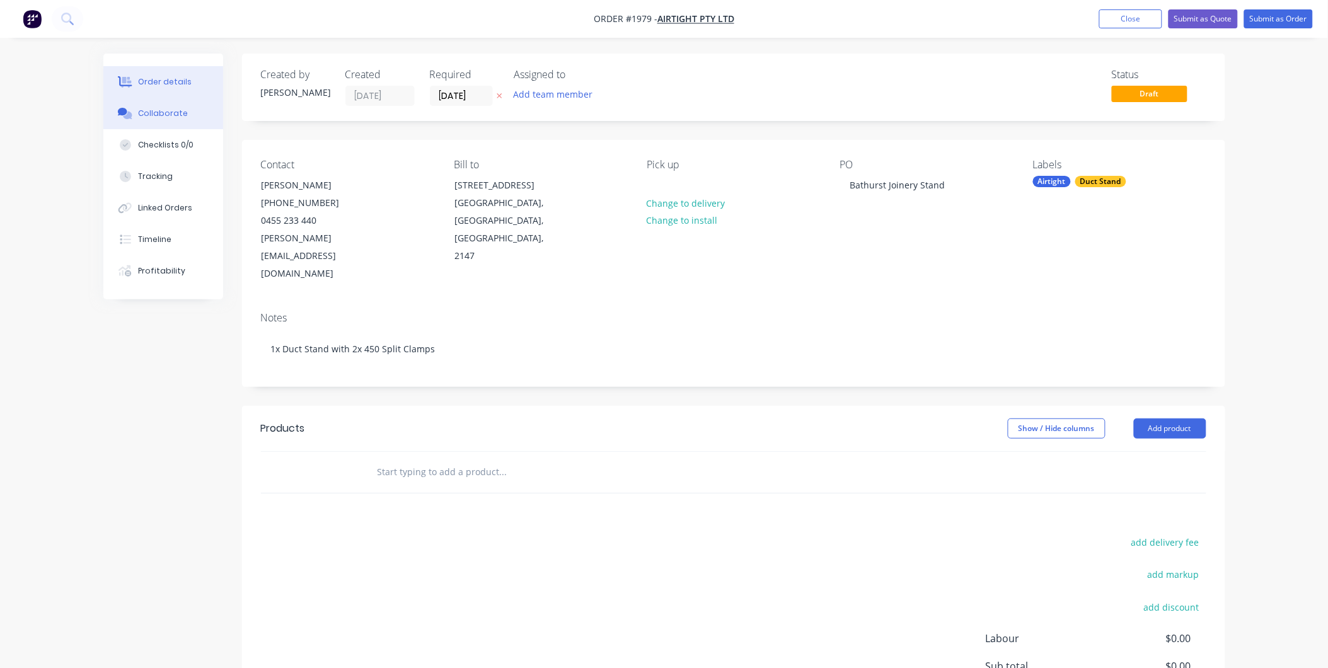
click at [149, 108] on div "Collaborate" at bounding box center [163, 113] width 50 height 11
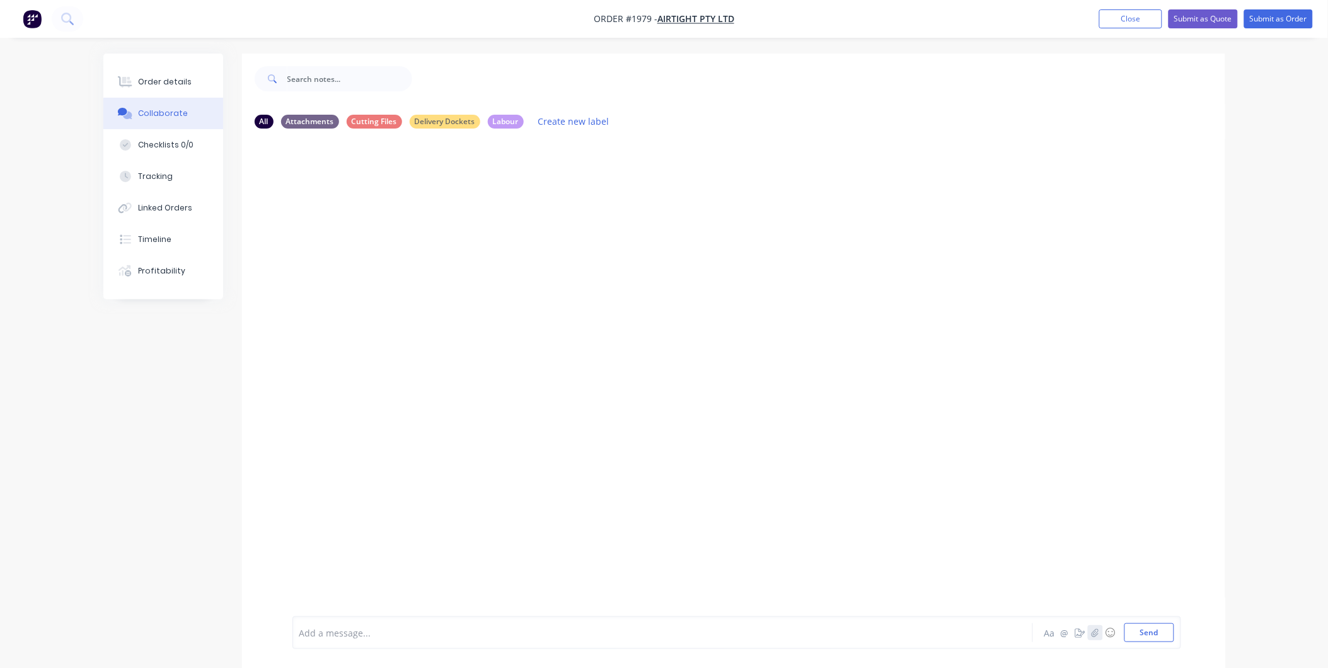
click at [1091, 632] on icon "button" at bounding box center [1095, 632] width 8 height 9
click at [1144, 634] on button "Send" at bounding box center [1150, 632] width 50 height 19
click at [156, 76] on div "Order details" at bounding box center [165, 81] width 54 height 11
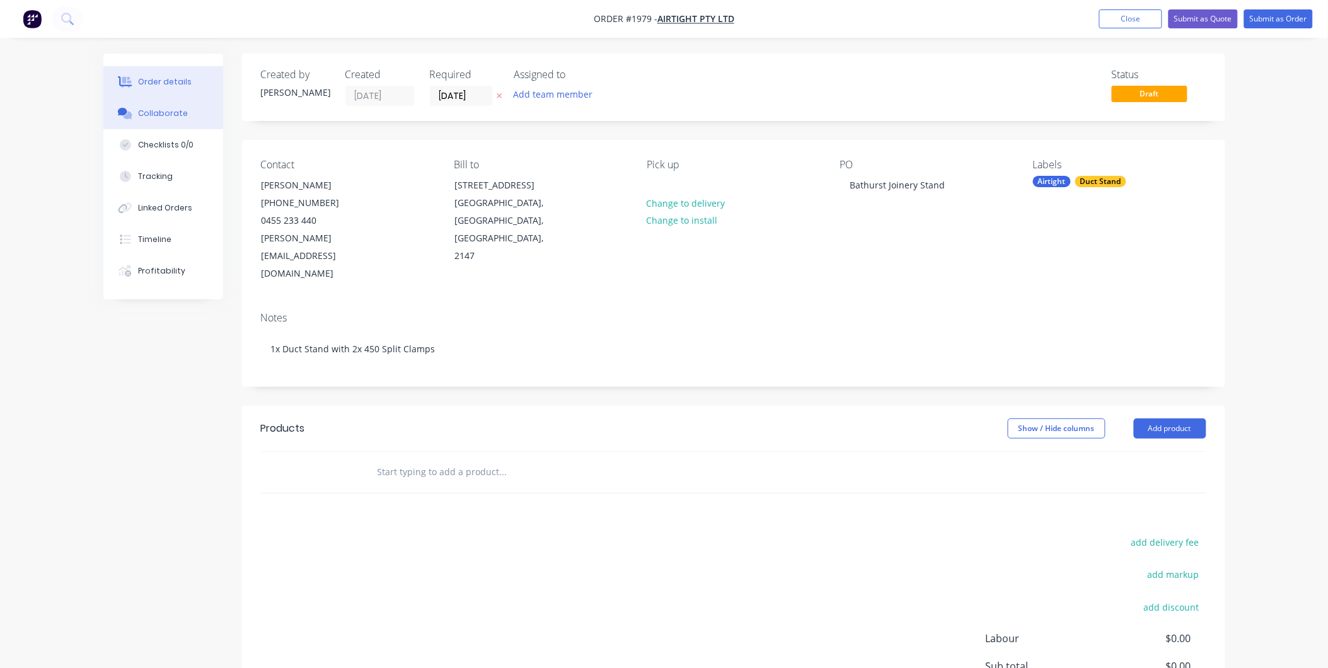
click at [173, 106] on button "Collaborate" at bounding box center [163, 114] width 120 height 32
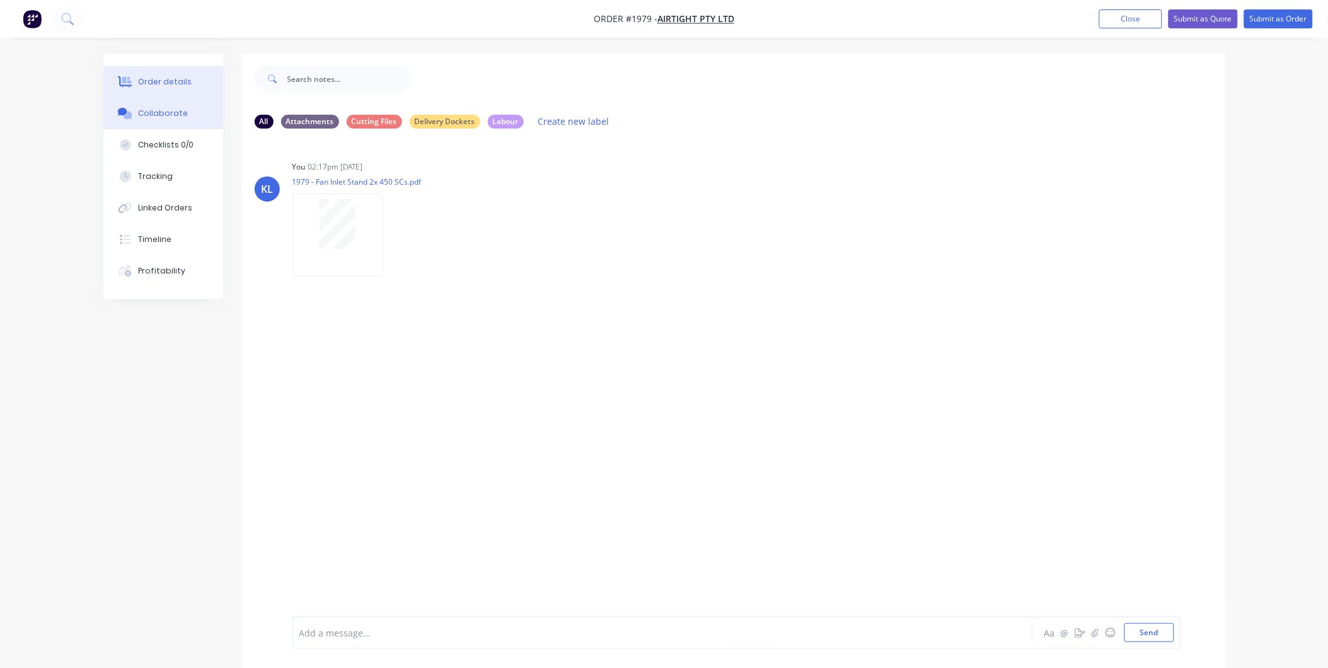
click at [168, 74] on button "Order details" at bounding box center [163, 82] width 120 height 32
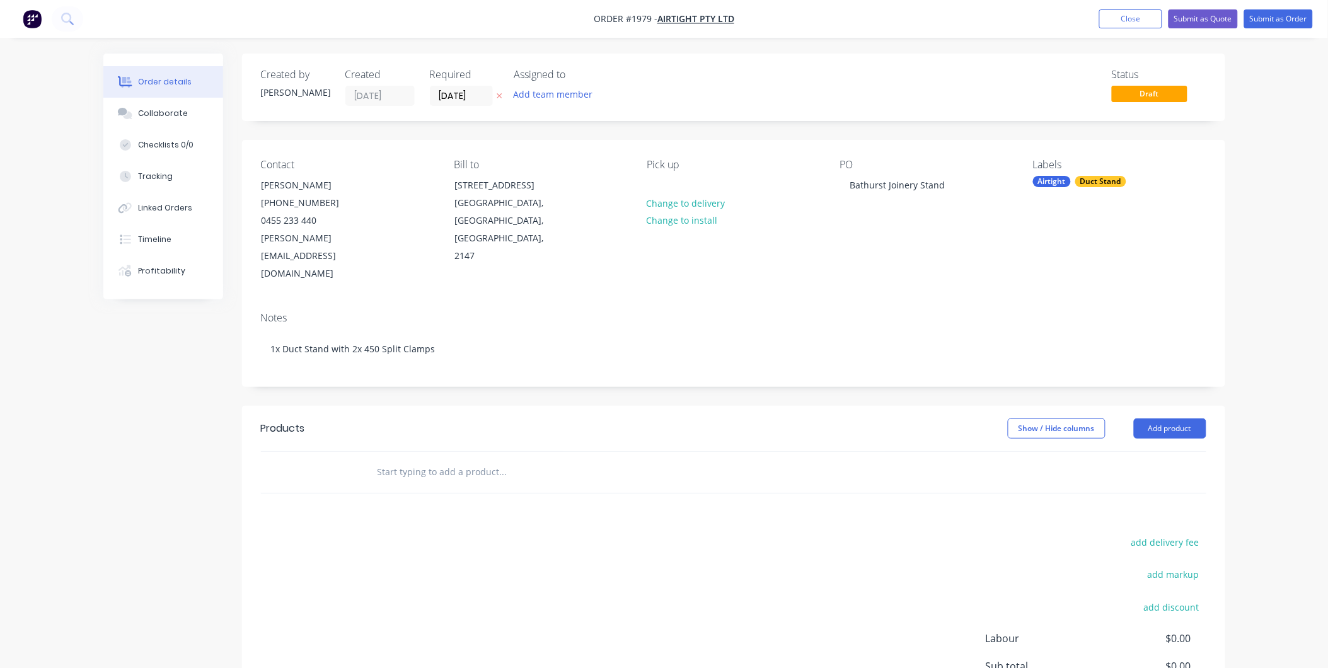
click at [1163, 406] on header "Products Show / Hide columns Add product" at bounding box center [733, 428] width 983 height 45
click at [1166, 419] on button "Add product" at bounding box center [1170, 429] width 72 height 20
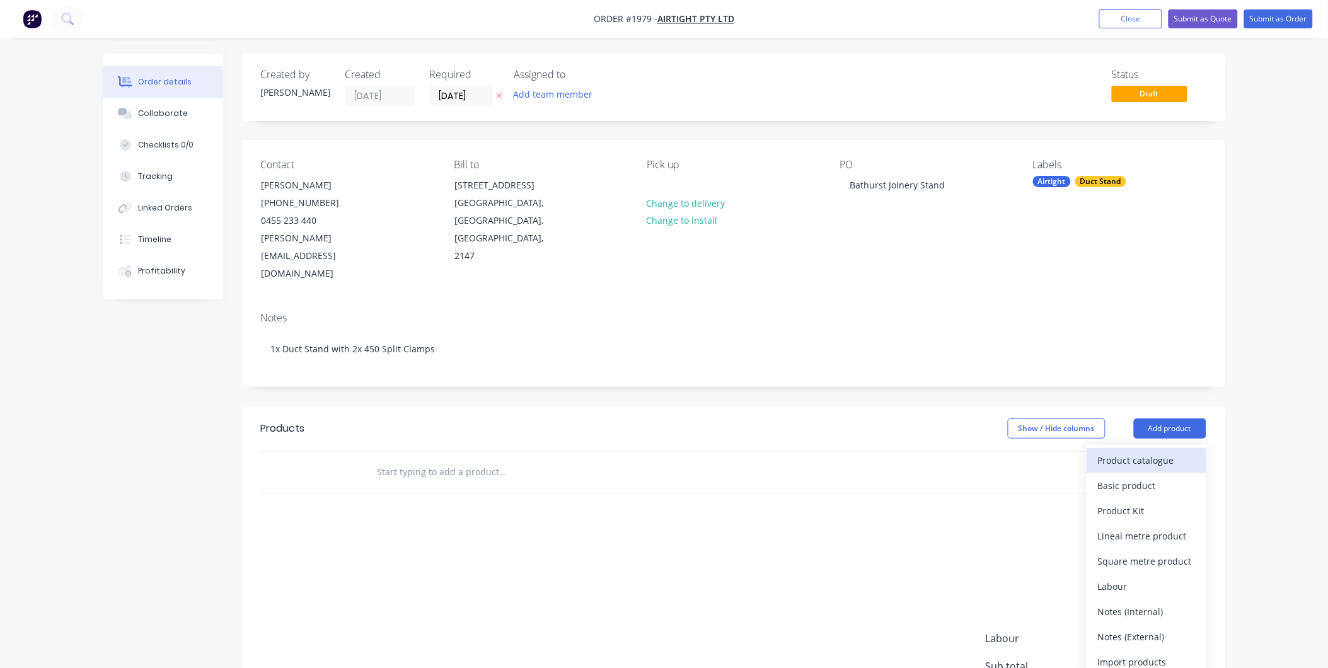
click at [1133, 451] on div "Product catalogue" at bounding box center [1146, 460] width 97 height 18
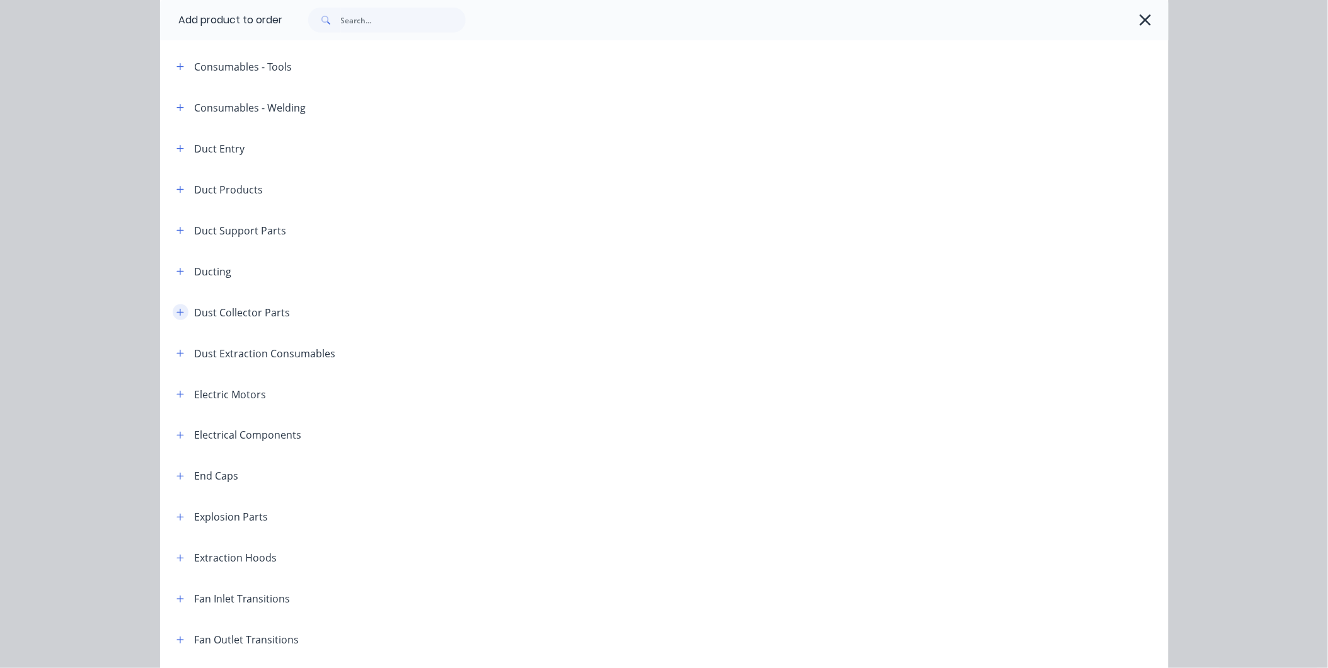
click at [178, 310] on icon "button" at bounding box center [181, 312] width 8 height 9
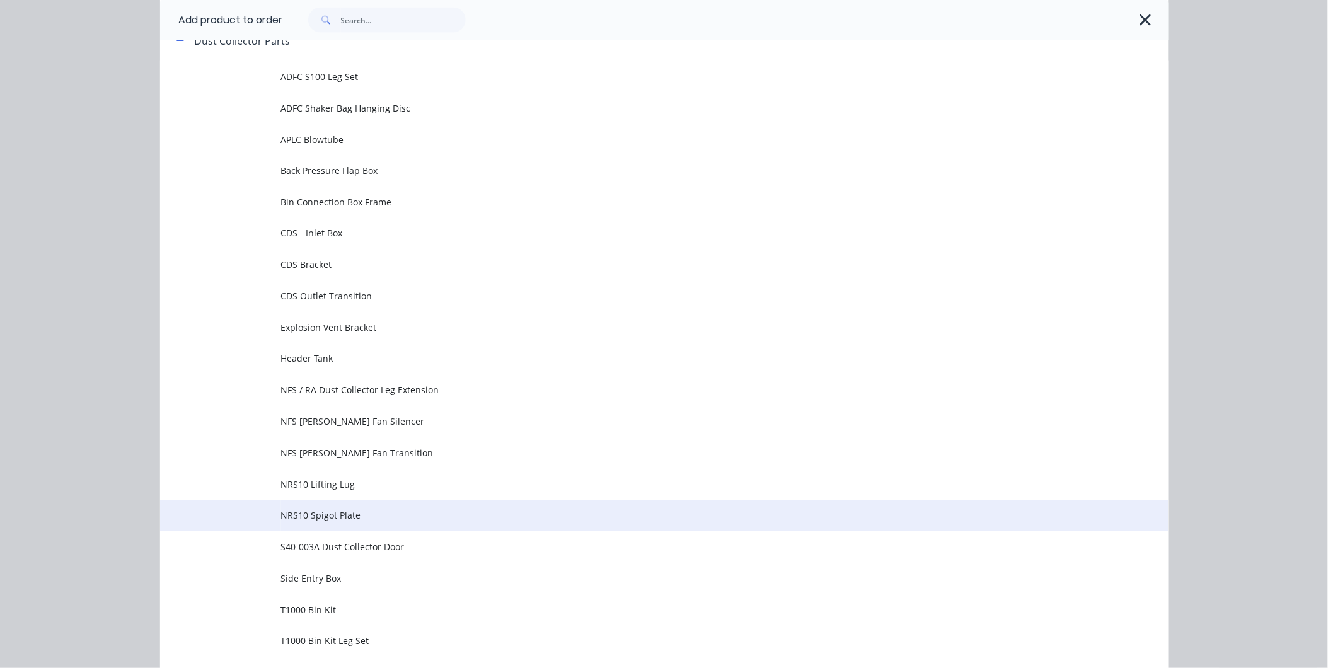
scroll to position [840, 0]
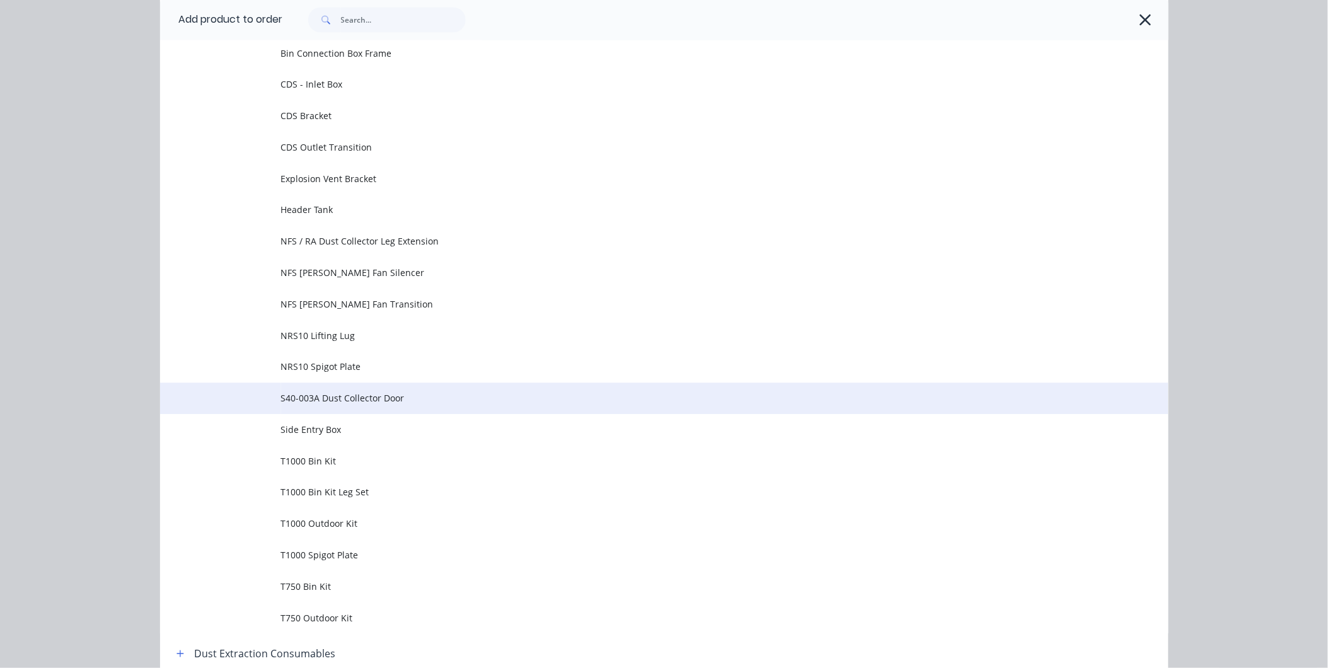
click at [368, 392] on span "S40-003A Dust Collector Door" at bounding box center [636, 398] width 710 height 13
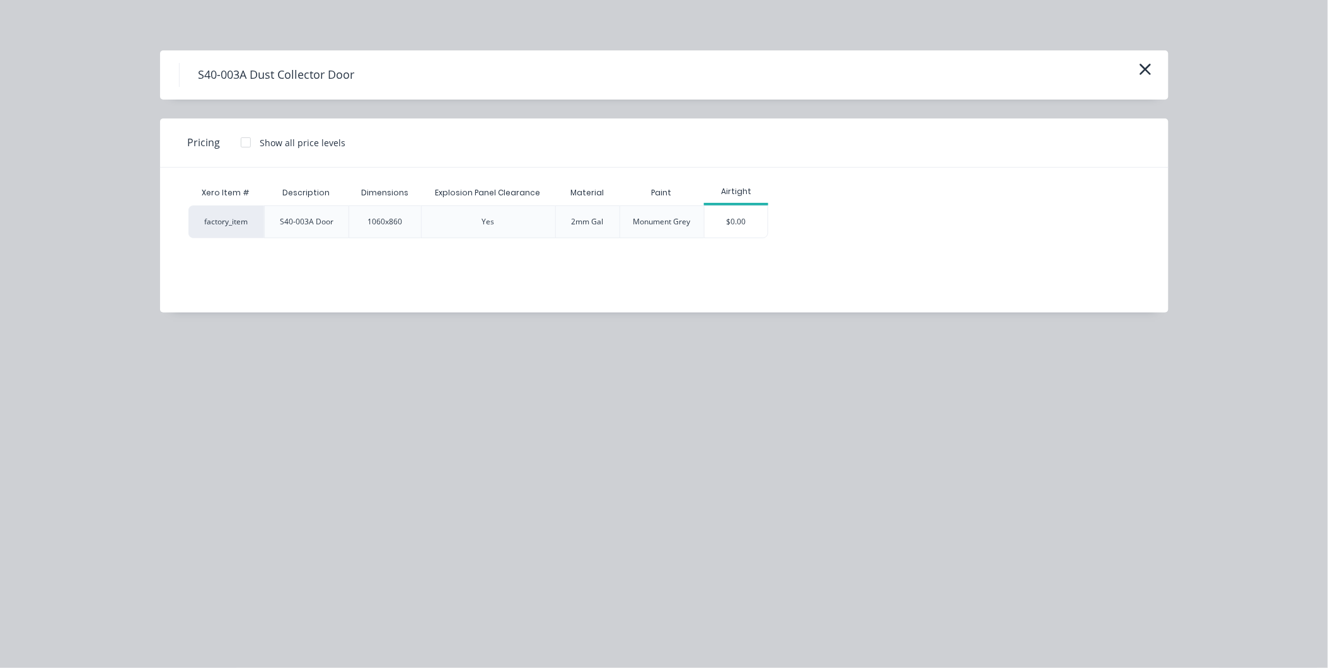
scroll to position [0, 0]
click at [1145, 65] on icon "button" at bounding box center [1145, 70] width 13 height 18
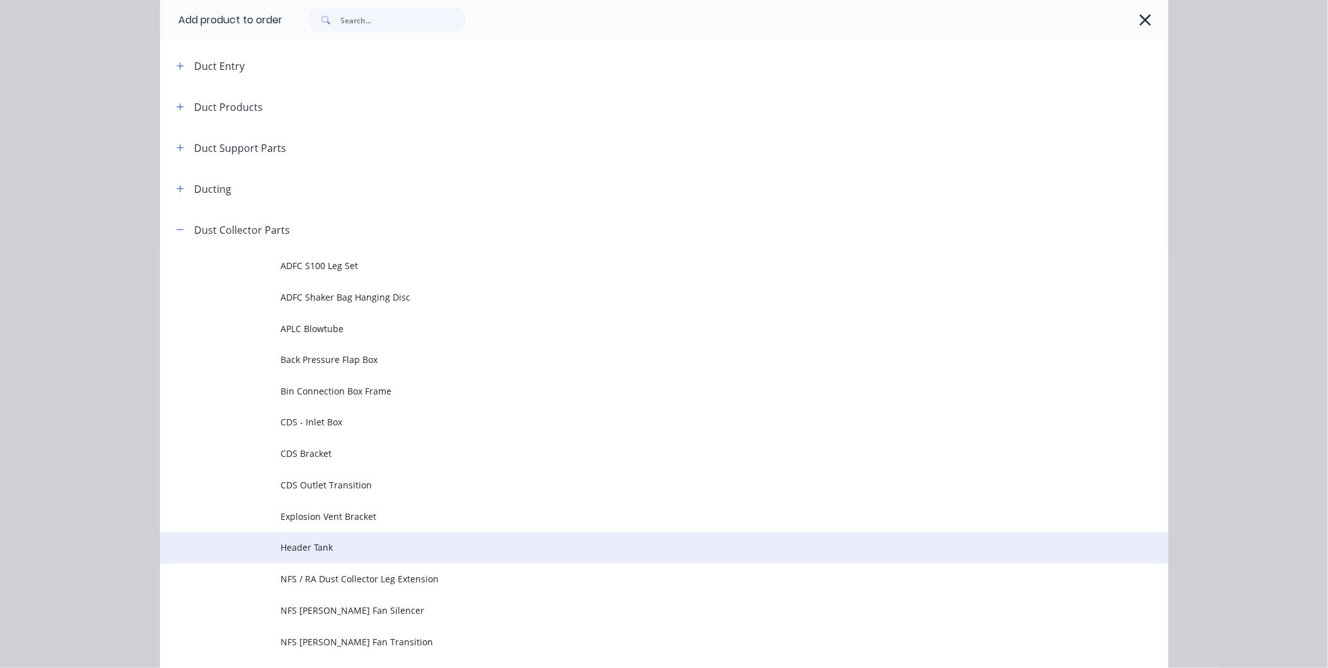
scroll to position [501, 0]
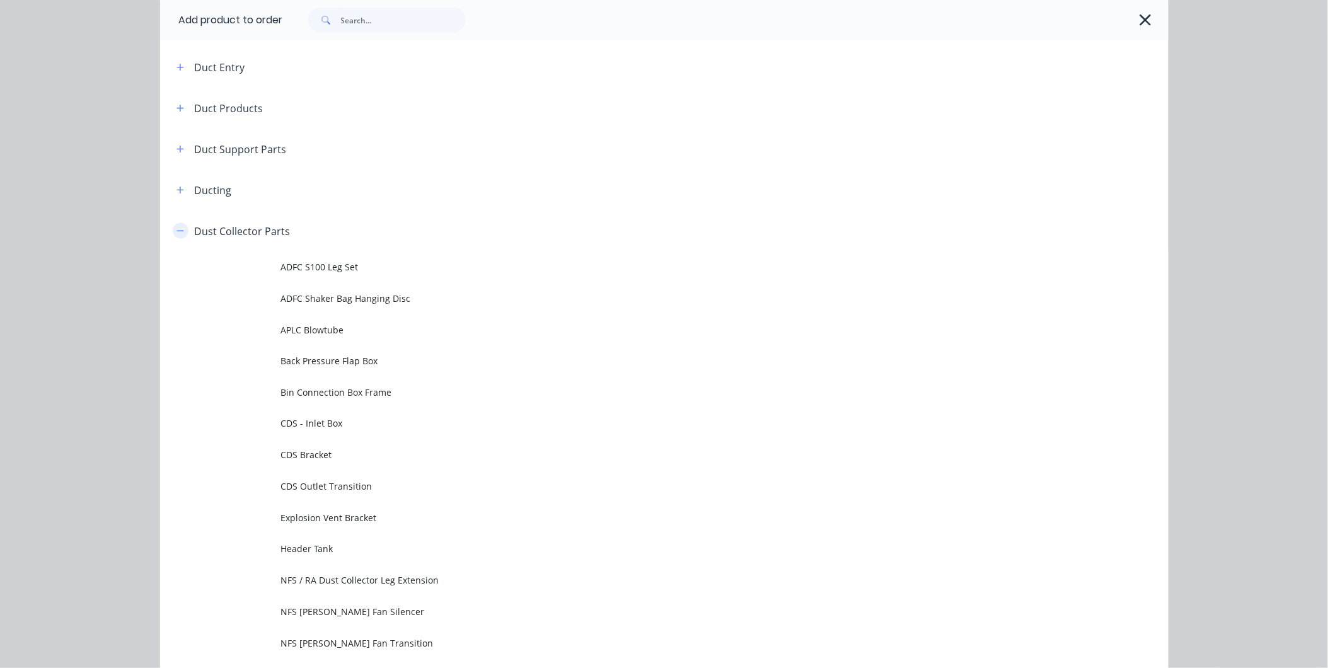
click at [179, 229] on button "button" at bounding box center [181, 231] width 16 height 16
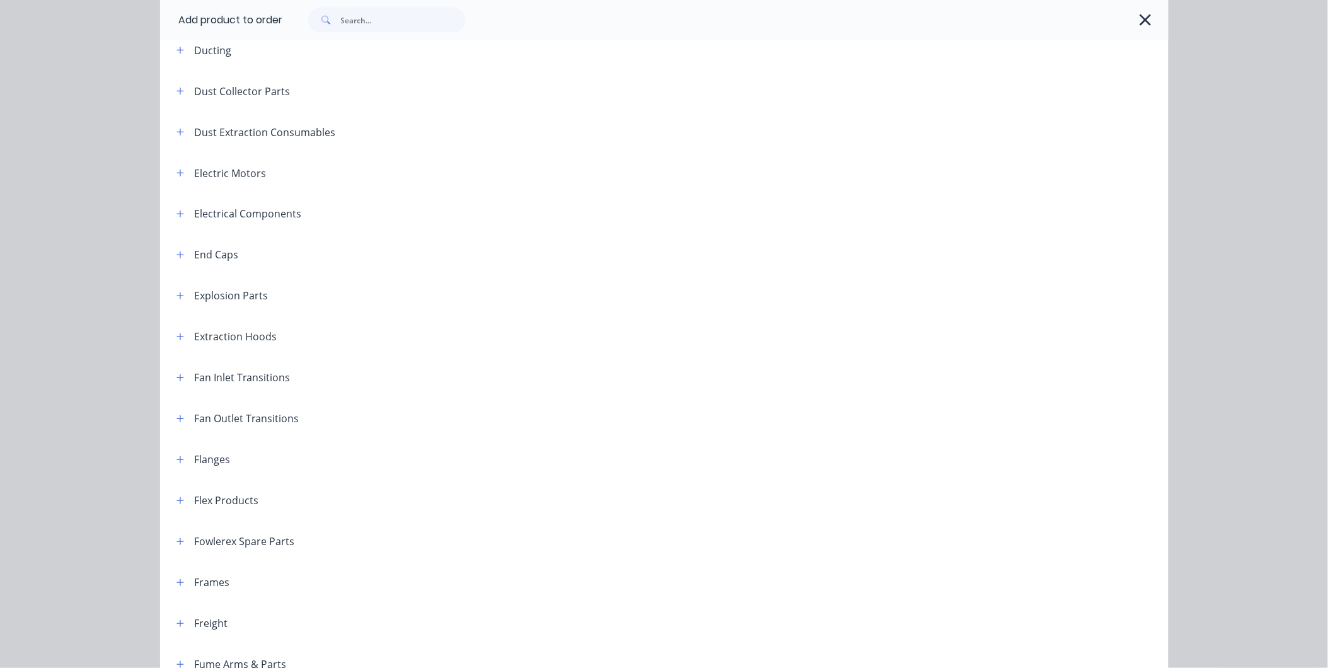
scroll to position [431, 0]
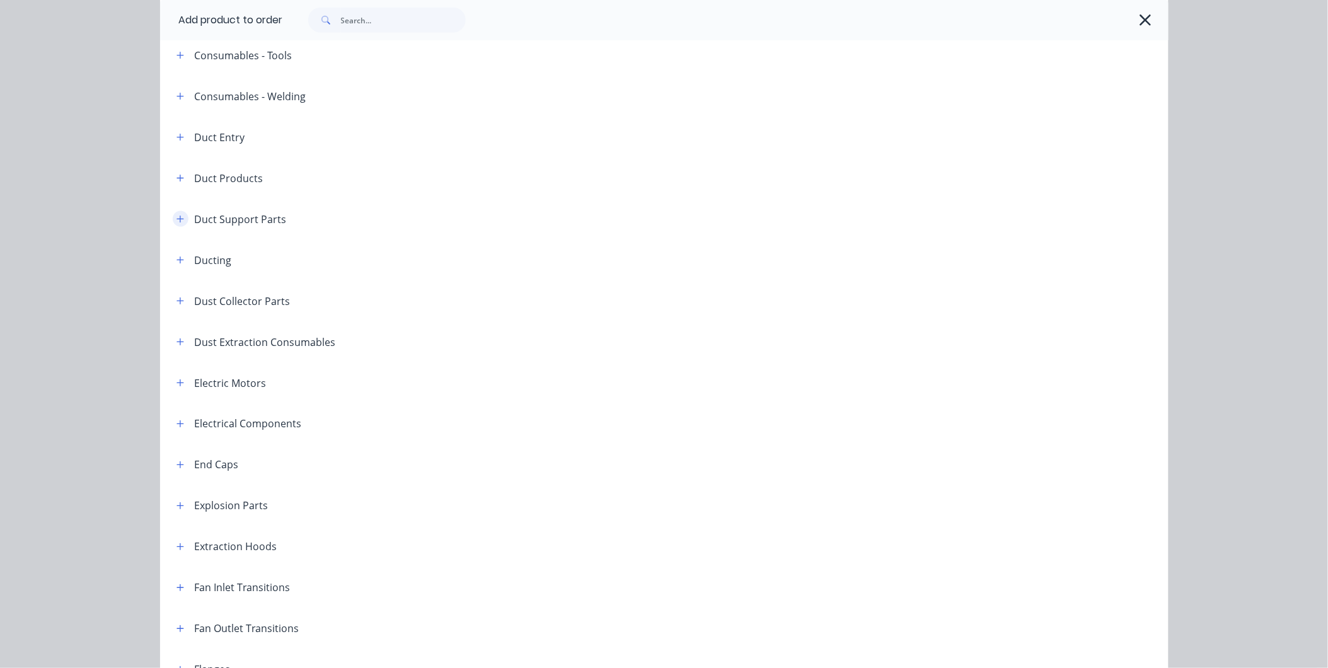
click at [177, 213] on button "button" at bounding box center [181, 219] width 16 height 16
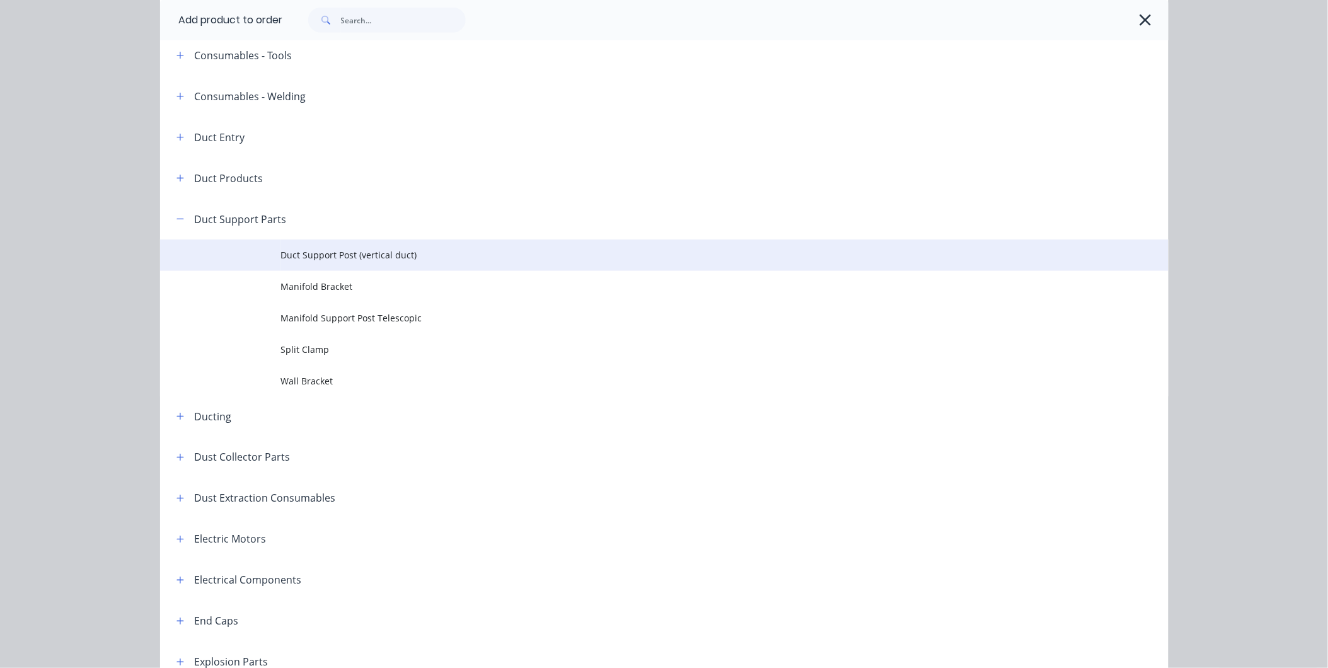
click at [351, 253] on span "Duct Support Post (vertical duct)" at bounding box center [636, 254] width 710 height 13
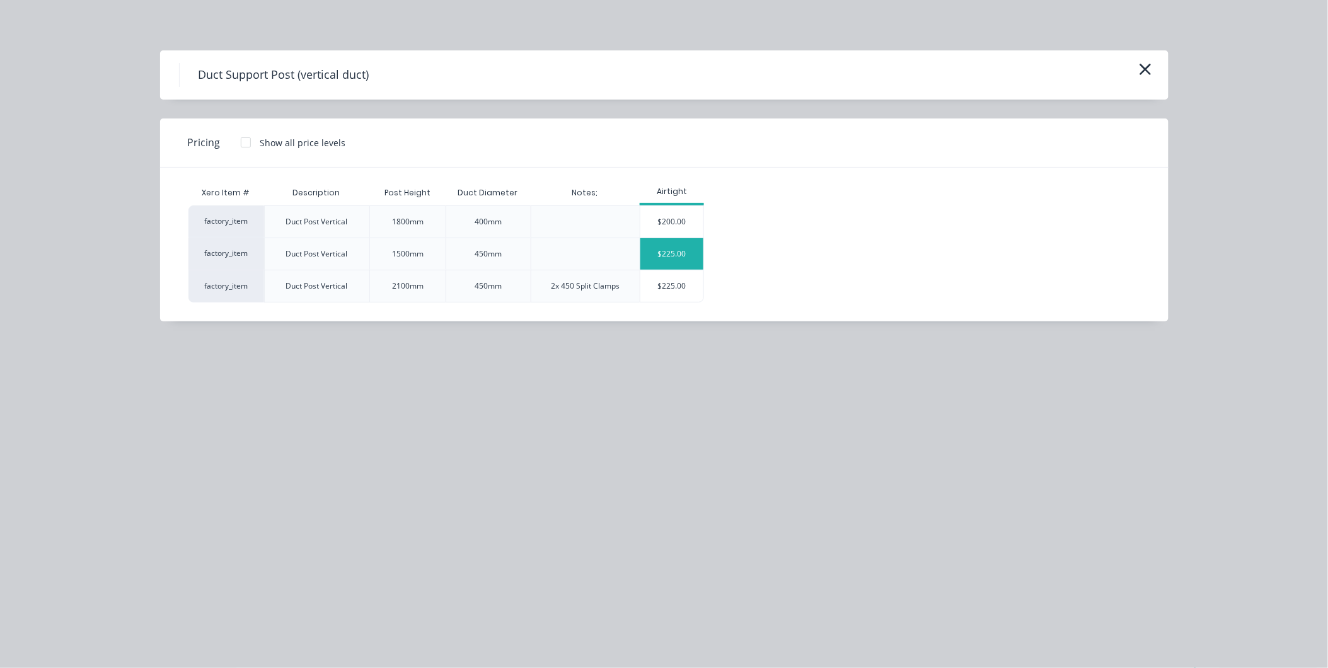
scroll to position [130, 0]
click at [673, 289] on div "$225.00" at bounding box center [671, 286] width 63 height 32
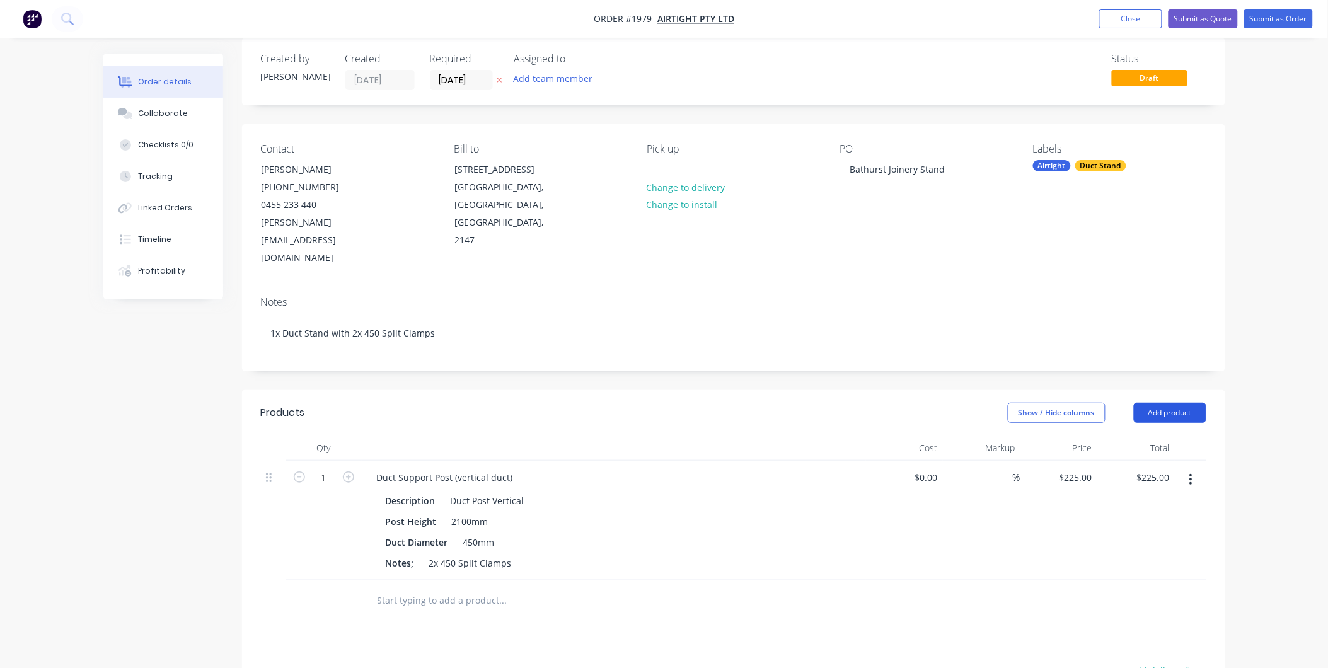
scroll to position [0, 0]
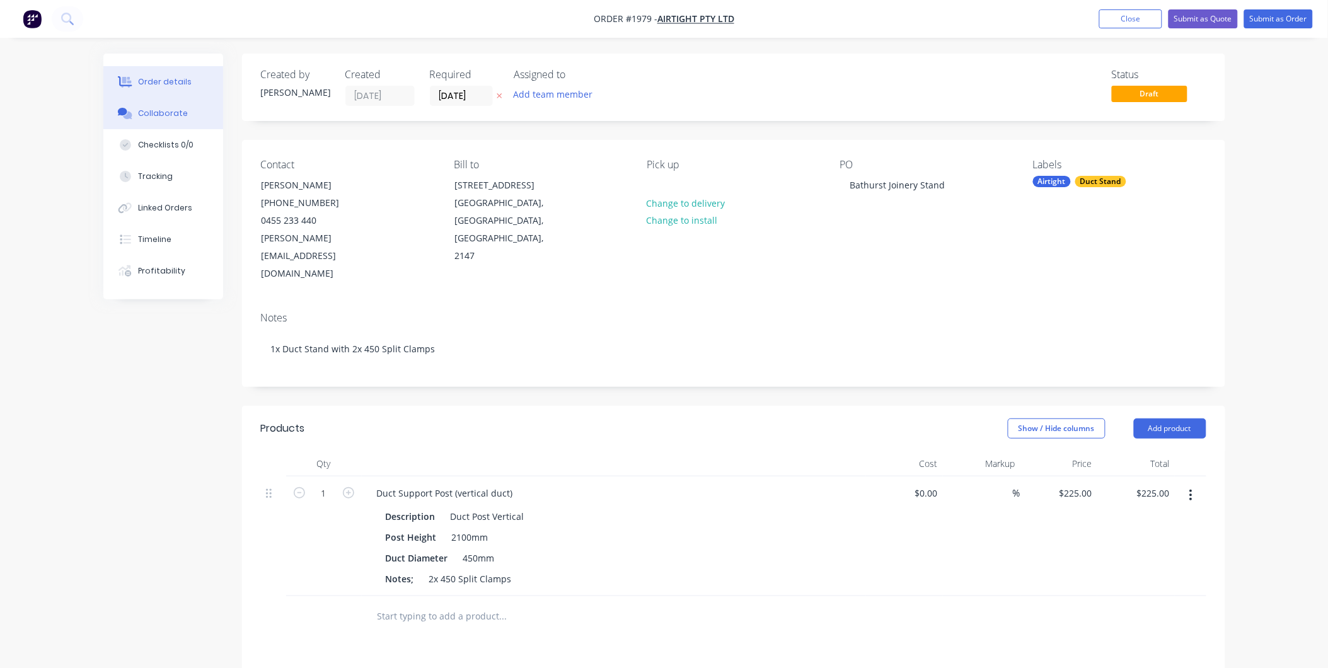
click at [160, 112] on div "Collaborate" at bounding box center [163, 113] width 50 height 11
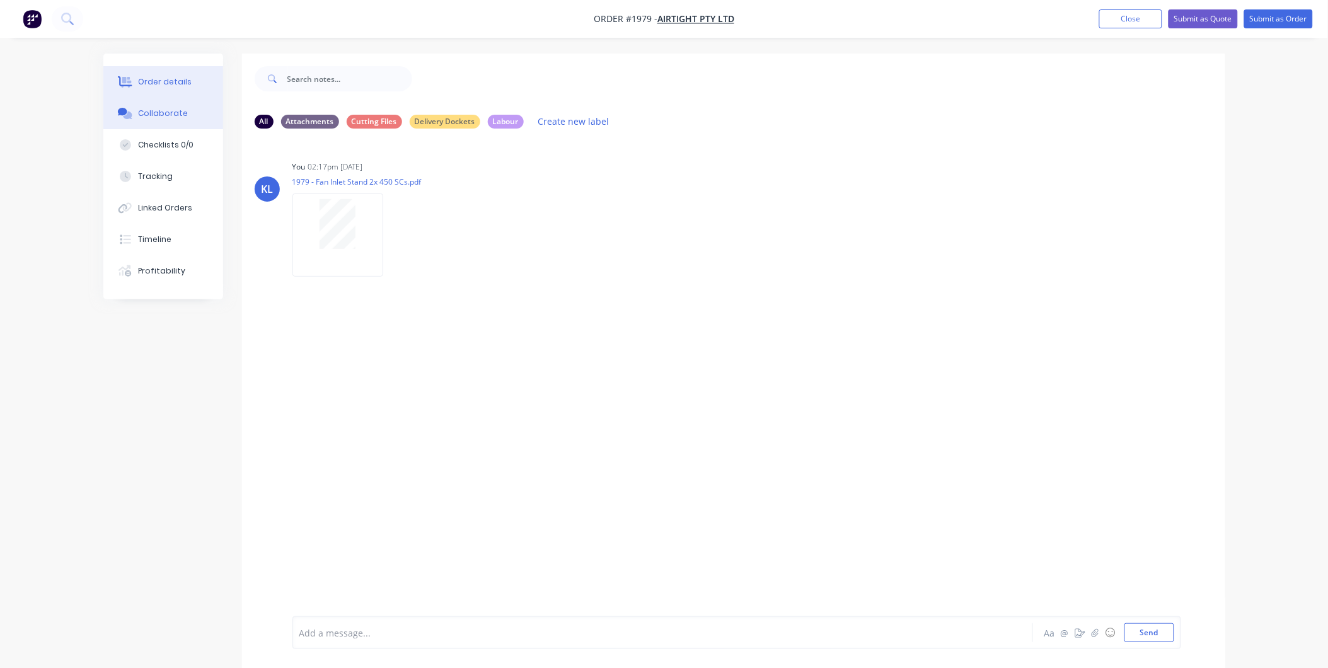
click at [160, 81] on div "Order details" at bounding box center [165, 81] width 54 height 11
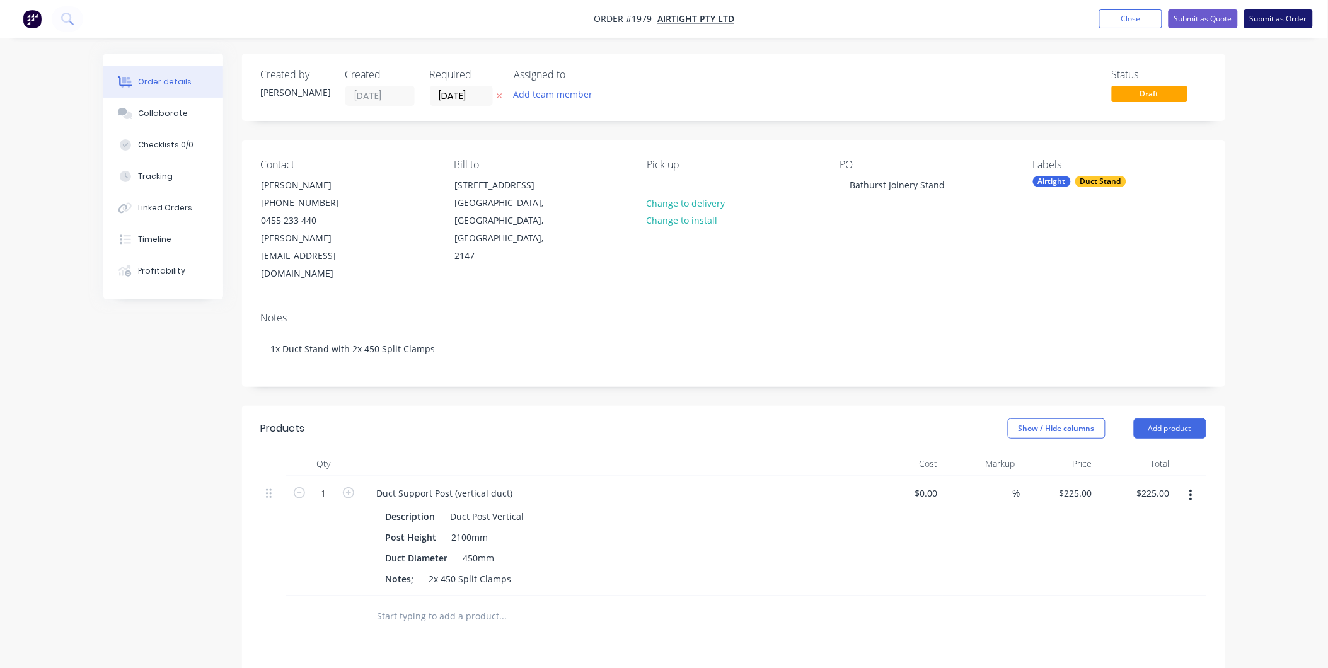
click at [1271, 17] on button "Submit as Order" at bounding box center [1278, 18] width 69 height 19
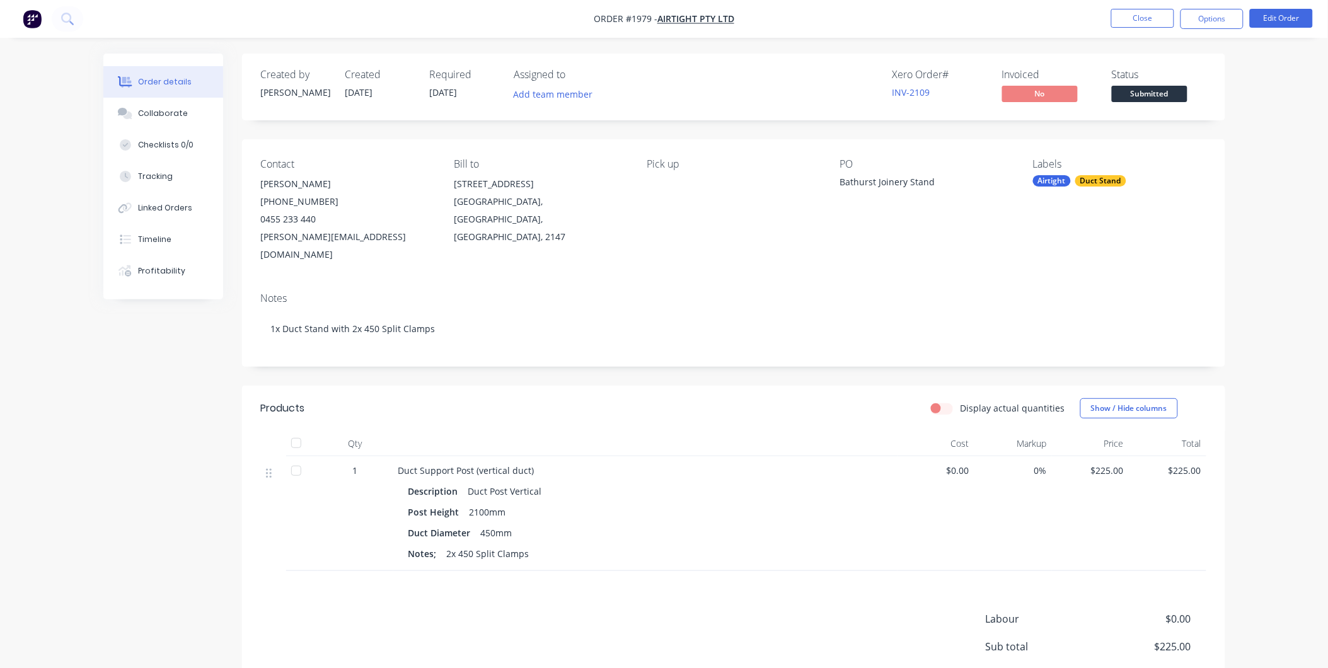
click at [1156, 100] on span "Submitted" at bounding box center [1150, 94] width 76 height 16
click at [533, 91] on button "Add team member" at bounding box center [553, 94] width 93 height 17
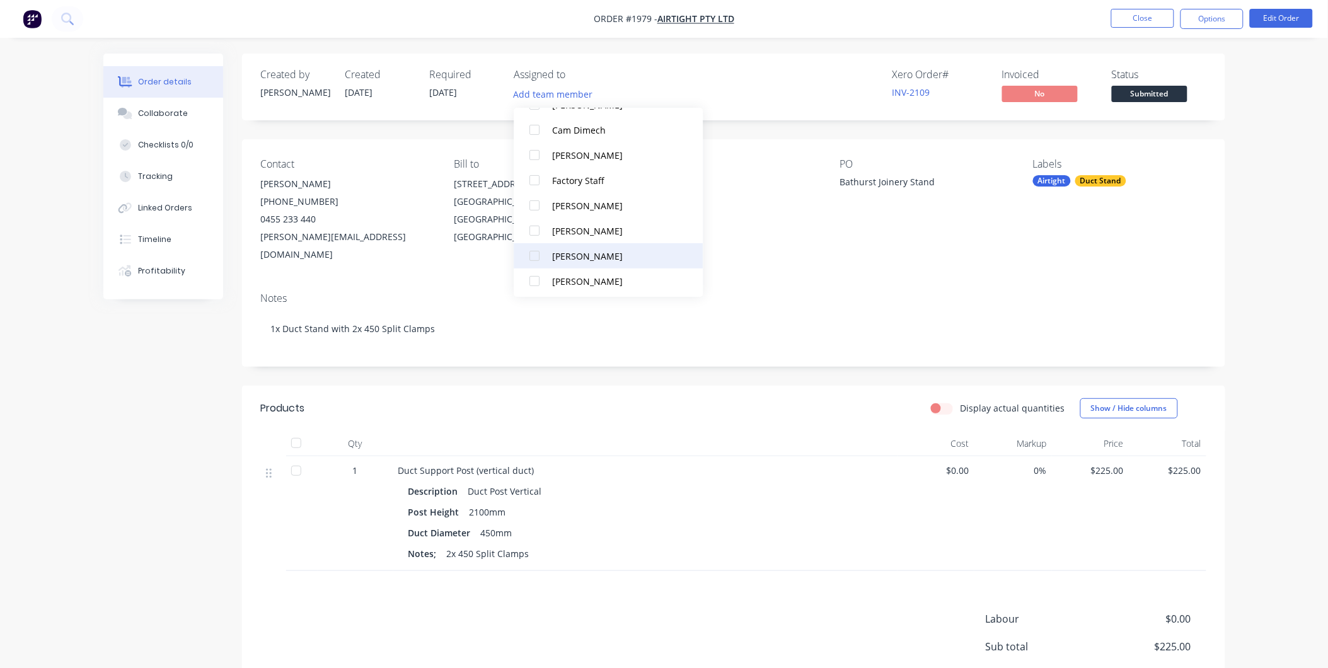
scroll to position [88, 0]
click at [594, 255] on div "[PERSON_NAME]" at bounding box center [616, 252] width 126 height 13
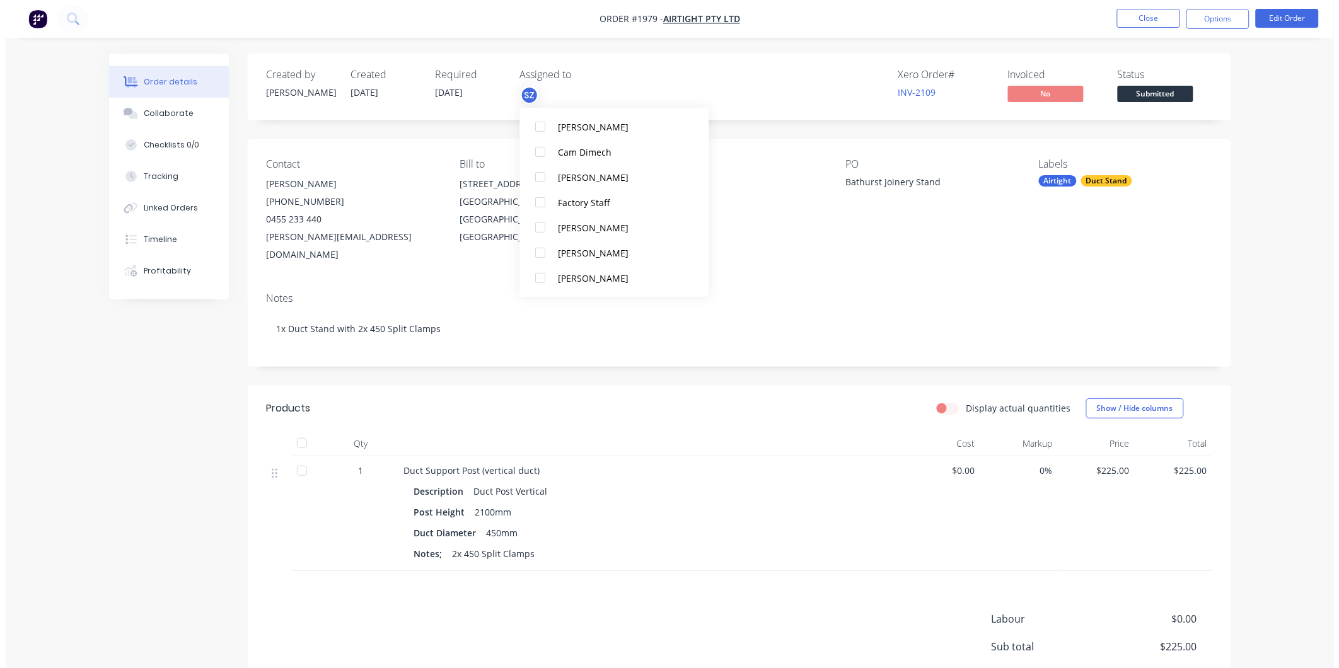
scroll to position [0, 0]
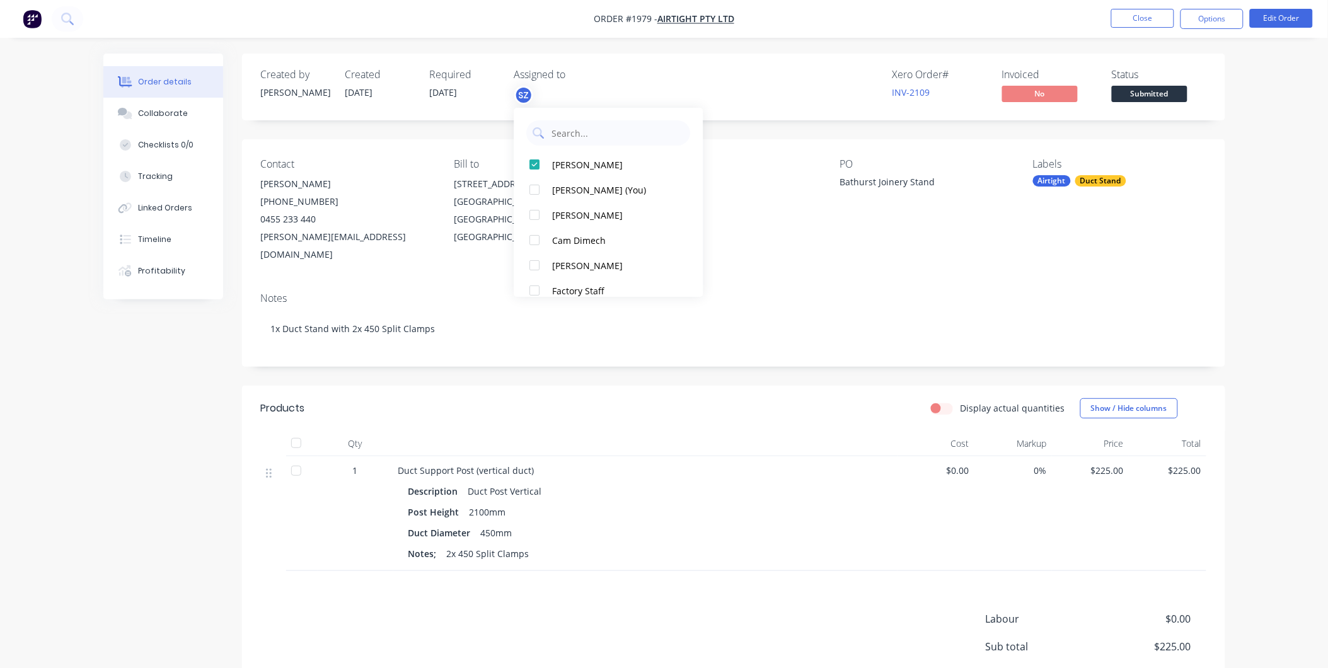
click at [1220, 139] on div "Created by Kyle Created 10/09/25 Required 10/09/25 Assigned to SZ Xero Order # …" at bounding box center [733, 415] width 983 height 723
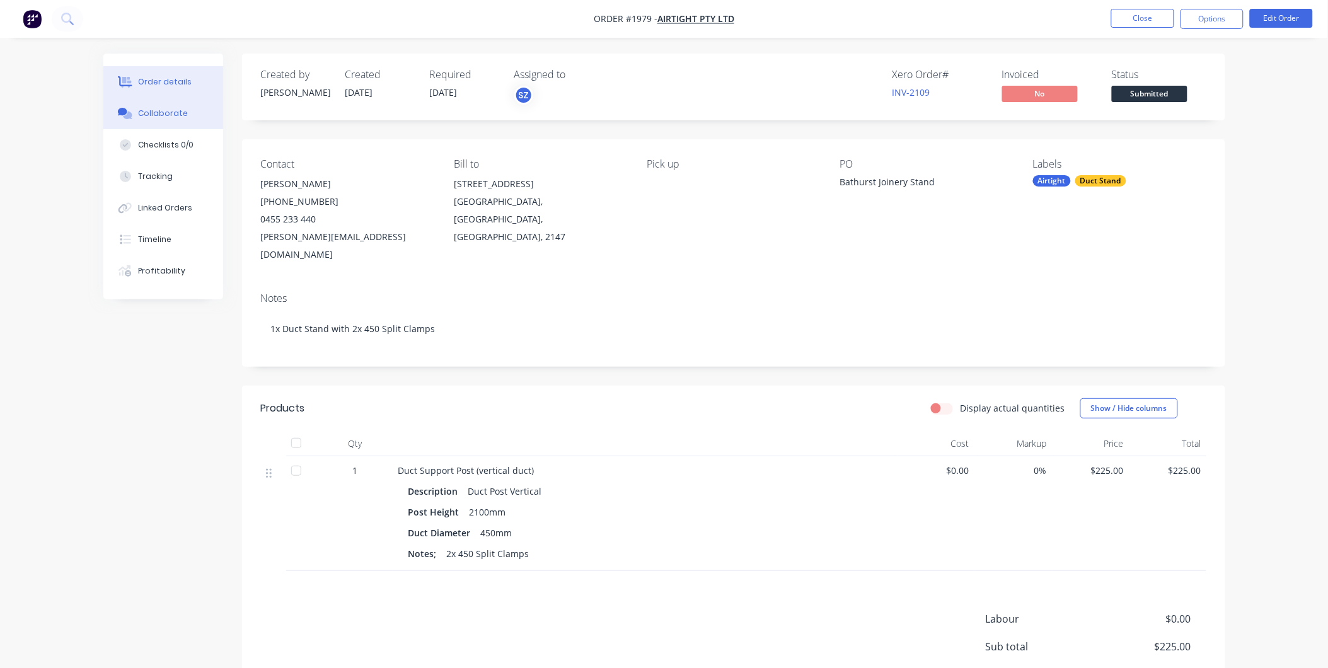
click at [162, 114] on div "Collaborate" at bounding box center [163, 113] width 50 height 11
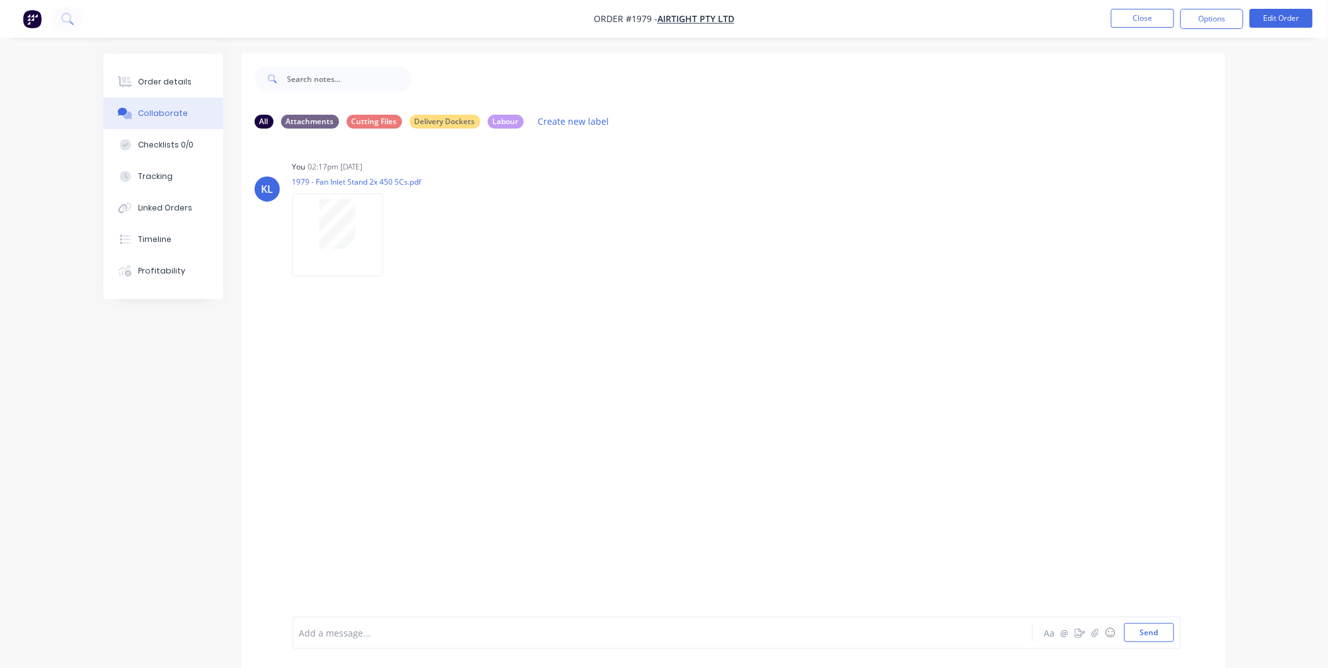
click at [364, 638] on div at bounding box center [628, 633] width 656 height 13
click at [378, 628] on div "Urgent Order" at bounding box center [628, 633] width 656 height 13
click at [154, 74] on button "Order details" at bounding box center [163, 82] width 120 height 32
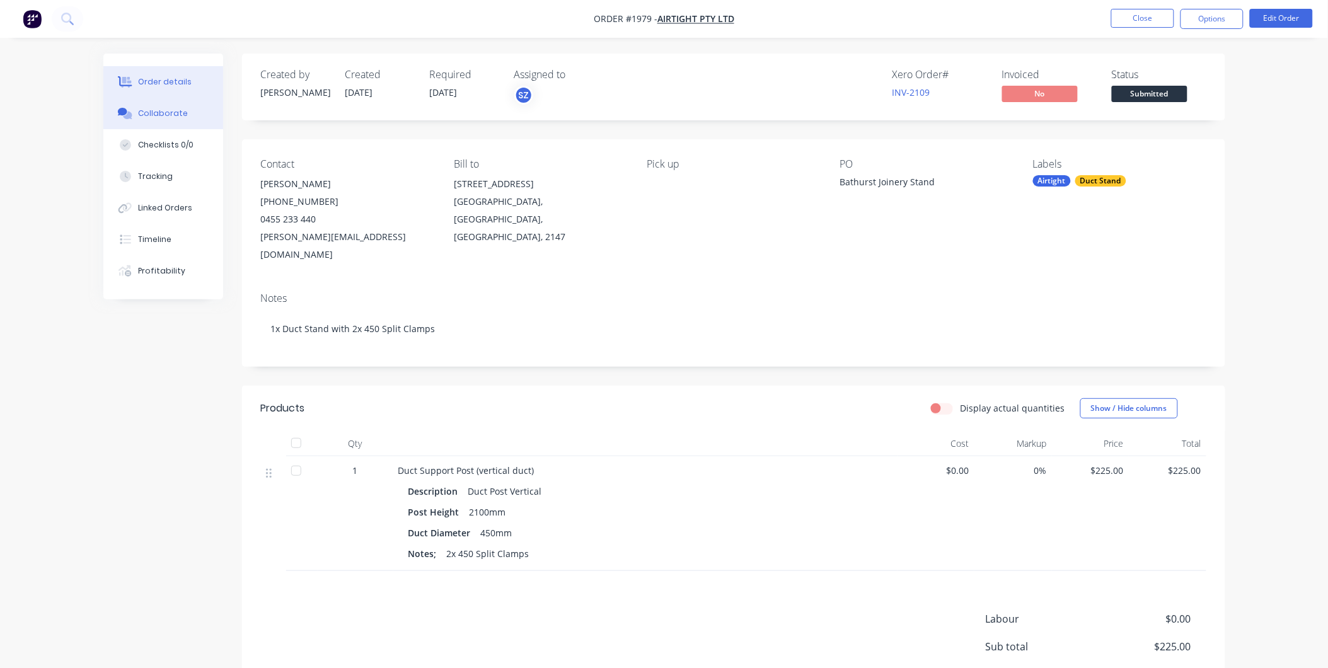
click at [171, 115] on div "Collaborate" at bounding box center [163, 113] width 50 height 11
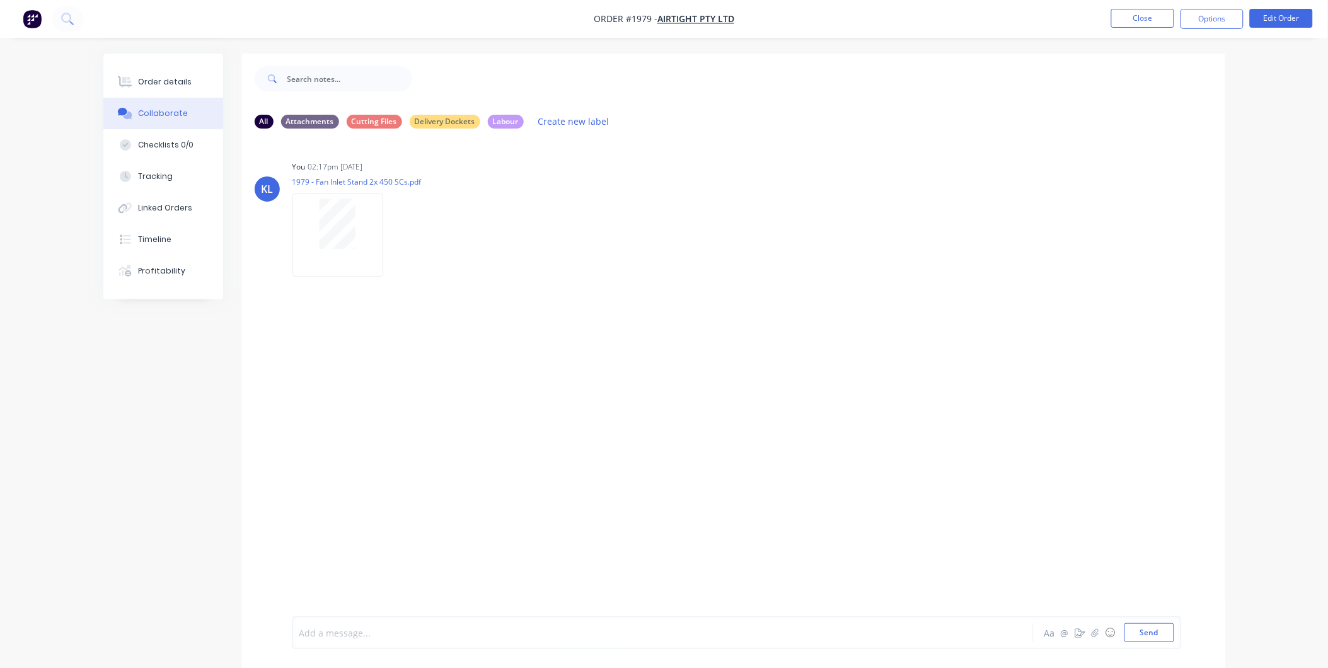
click at [367, 637] on div at bounding box center [628, 633] width 656 height 13
click at [381, 632] on div at bounding box center [628, 633] width 656 height 13
click at [341, 637] on div at bounding box center [628, 633] width 656 height 13
click at [398, 638] on div at bounding box center [628, 633] width 656 height 13
click at [333, 627] on div at bounding box center [628, 633] width 656 height 13
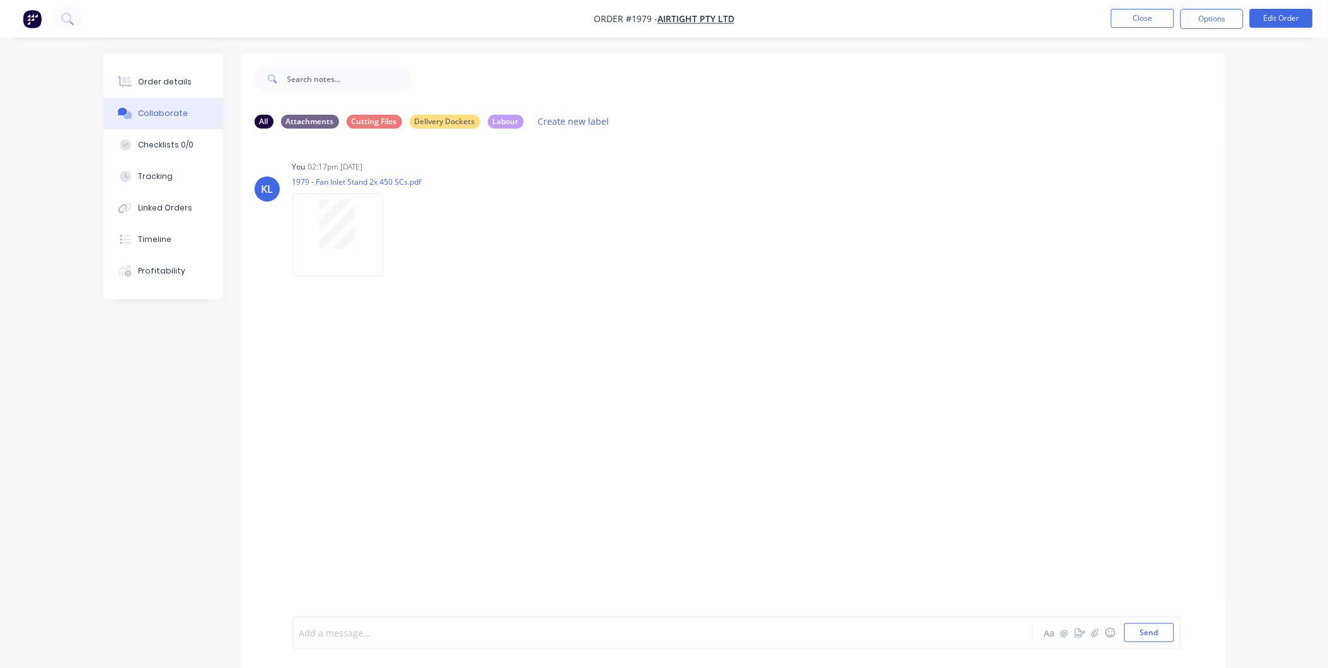
click at [356, 630] on div at bounding box center [628, 633] width 656 height 13
click at [347, 622] on div "Add a message... Aa @ ☺ Send" at bounding box center [736, 632] width 889 height 33
click at [362, 613] on div "Add a message... Aa @ ☺ Send" at bounding box center [733, 633] width 983 height 71
click at [361, 625] on div "Add a message..." at bounding box center [627, 632] width 656 height 19
click at [1125, 632] on button "Send" at bounding box center [1150, 632] width 50 height 19
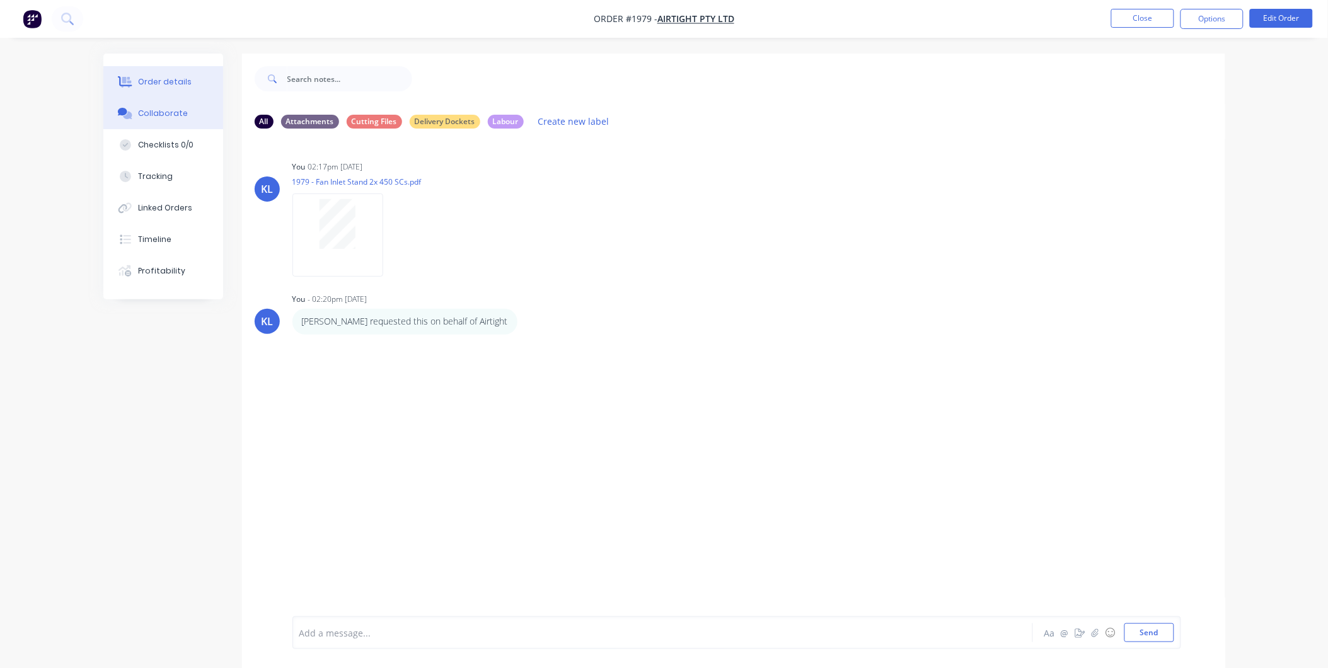
click at [179, 86] on div "Order details" at bounding box center [165, 81] width 54 height 11
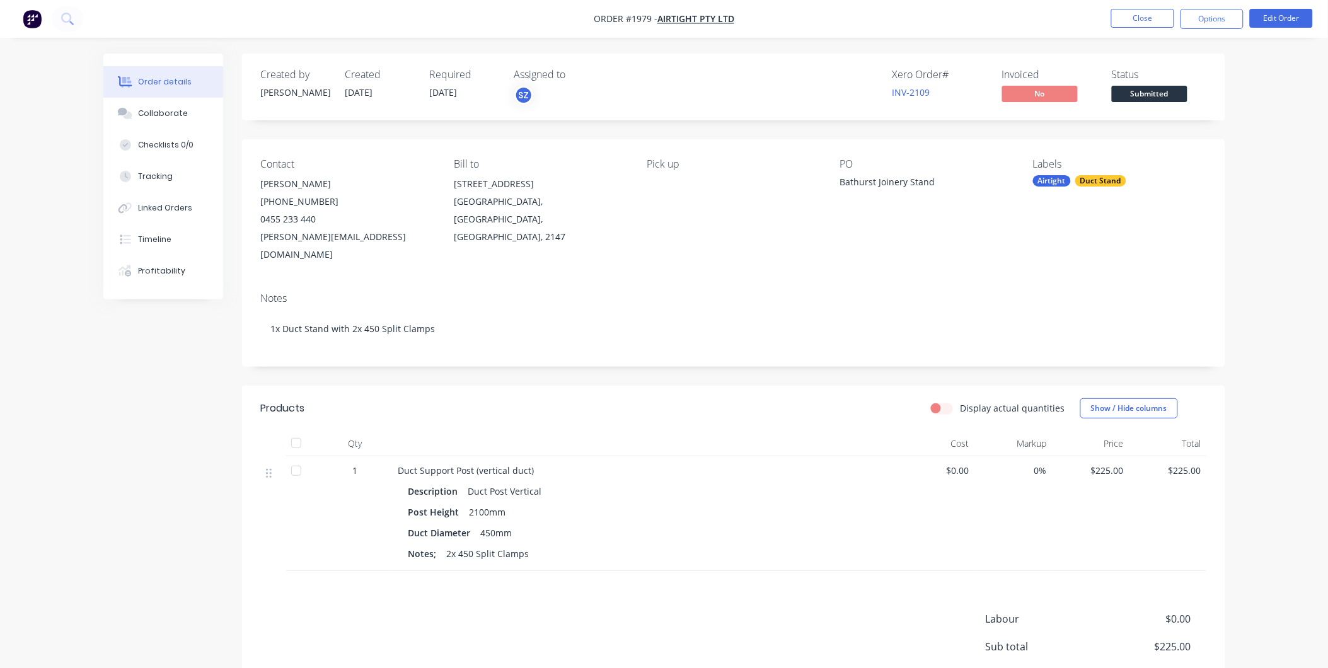
click at [1146, 90] on span "Submitted" at bounding box center [1150, 94] width 76 height 16
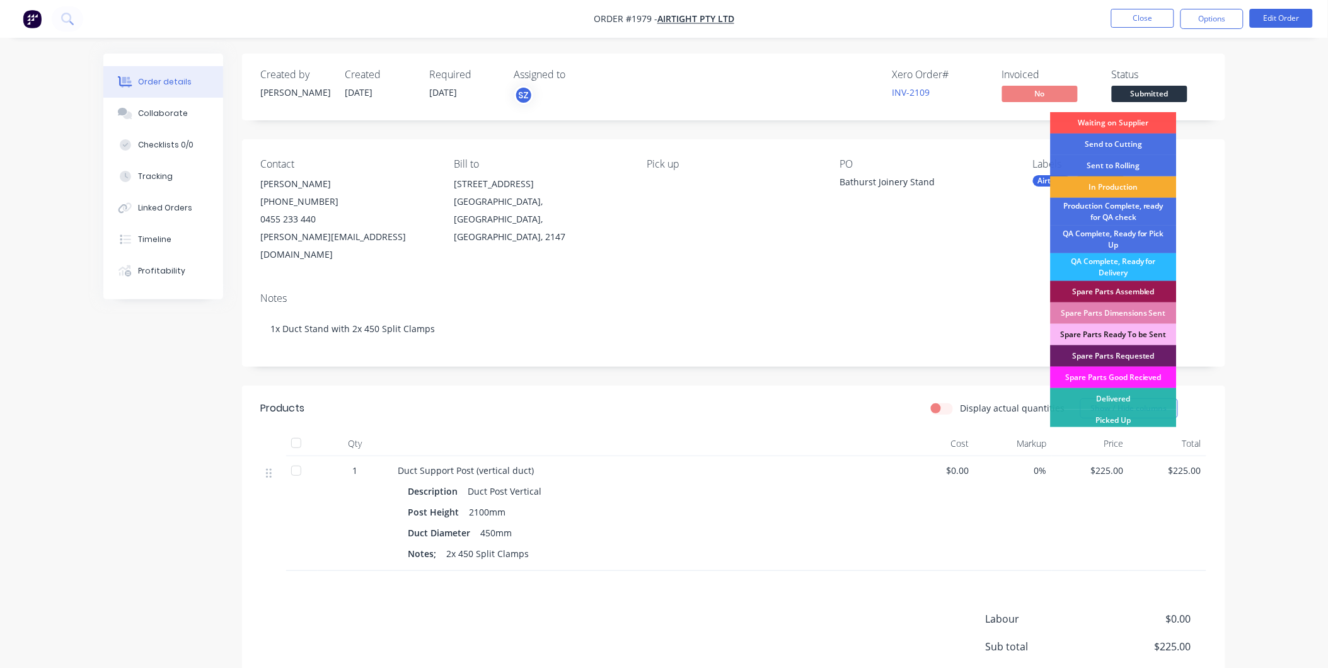
click at [1110, 183] on div "In Production" at bounding box center [1114, 187] width 126 height 21
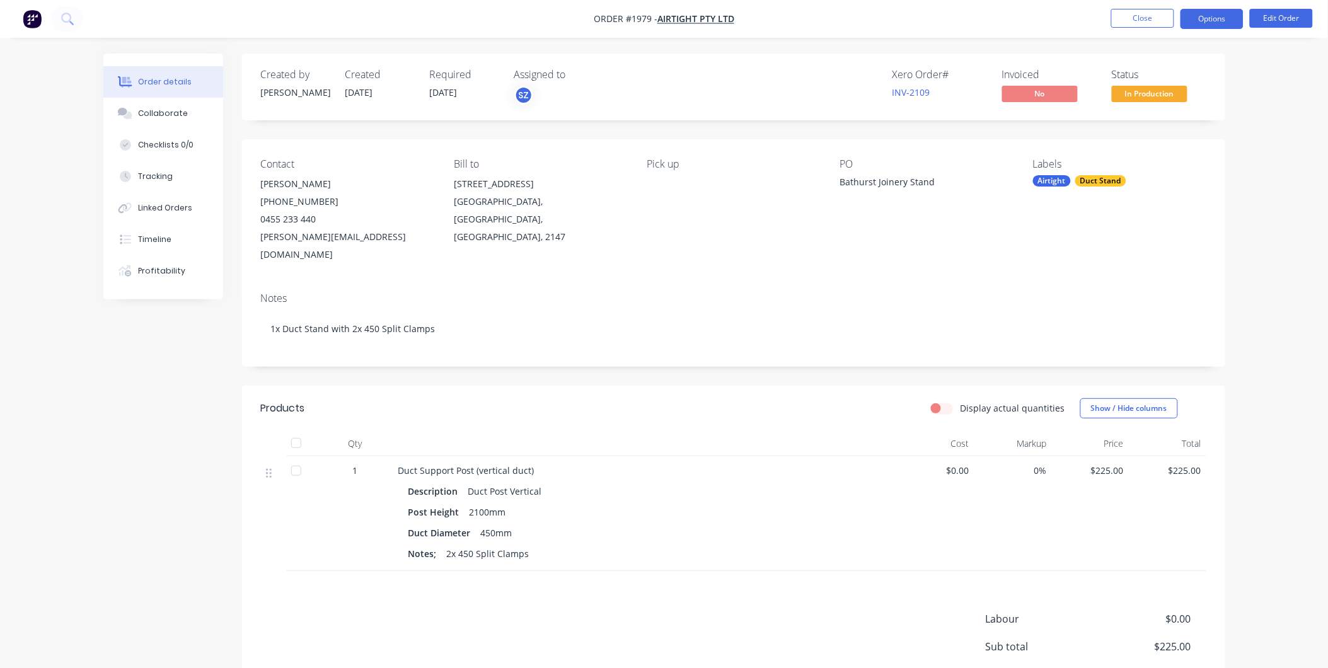
click at [1200, 14] on button "Options" at bounding box center [1212, 19] width 63 height 20
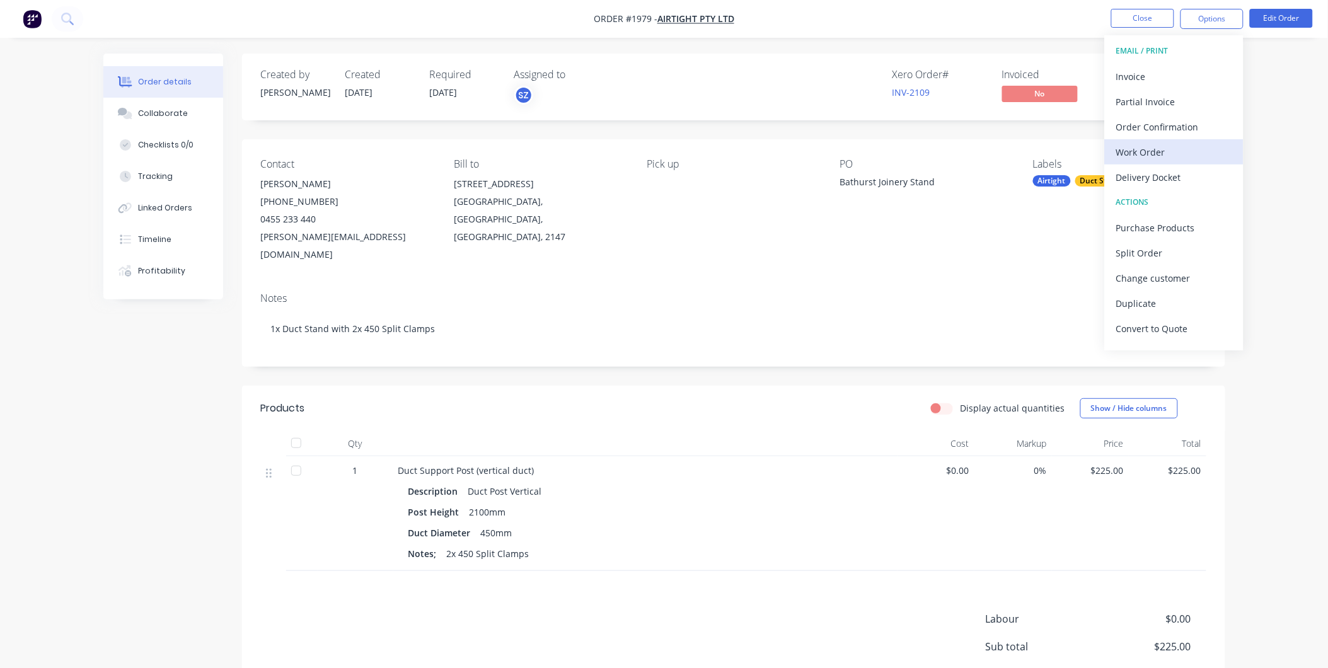
click at [1159, 153] on div "Work Order" at bounding box center [1174, 152] width 116 height 18
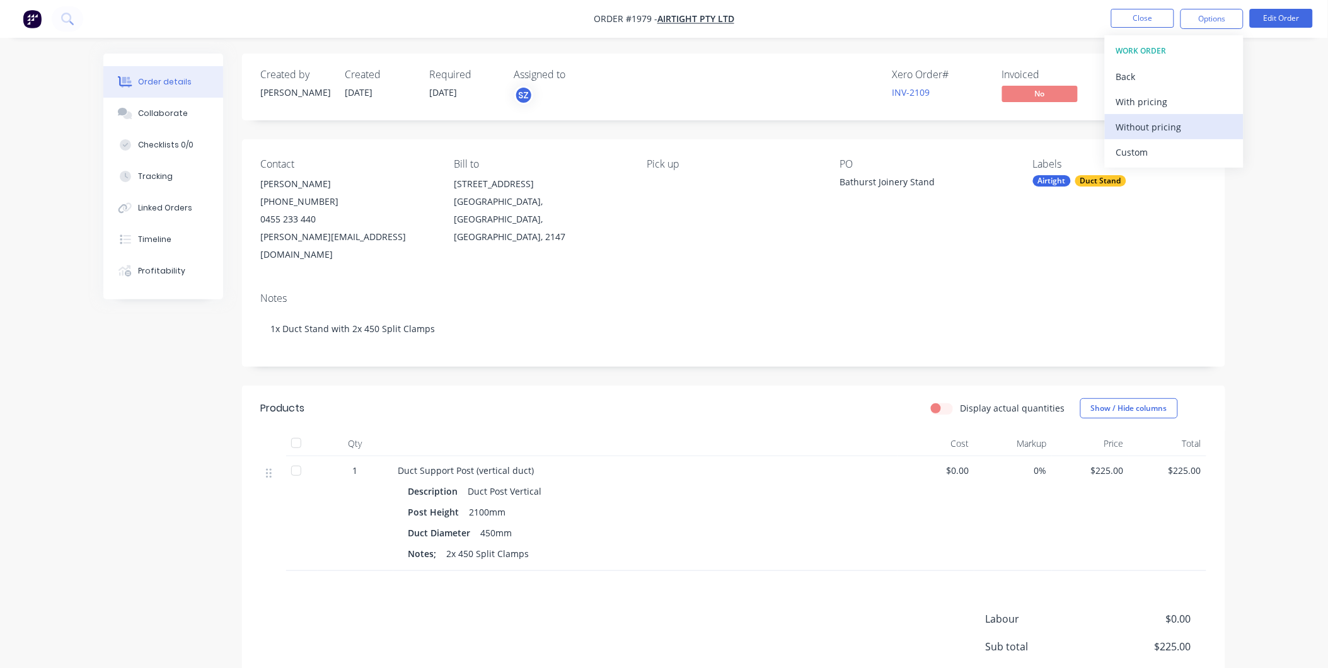
click at [1161, 129] on div "Without pricing" at bounding box center [1174, 127] width 116 height 18
drag, startPoint x: 1287, startPoint y: 230, endPoint x: 1248, endPoint y: 231, distance: 38.5
click at [1287, 230] on div "Order details Collaborate Checklists 0/0 Tracking Linked Orders Timeline Profit…" at bounding box center [664, 398] width 1328 height 796
click at [178, 105] on button "Collaborate" at bounding box center [163, 114] width 120 height 32
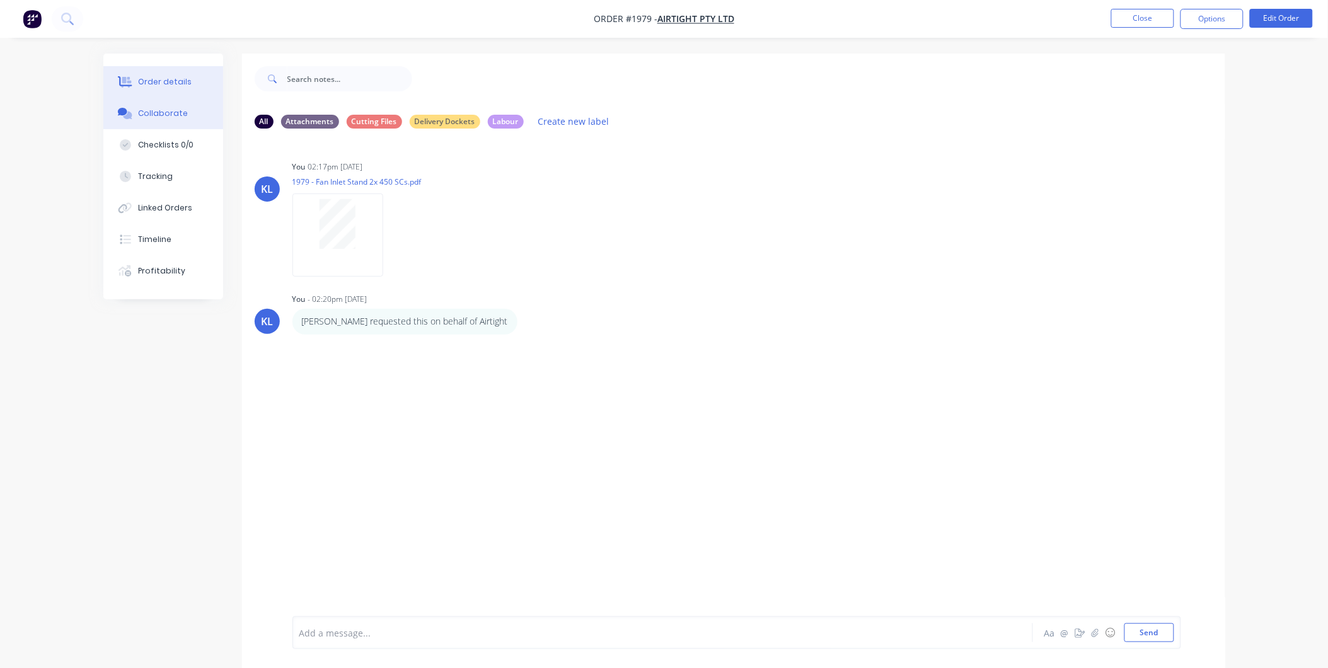
click at [162, 84] on div "Order details" at bounding box center [165, 81] width 54 height 11
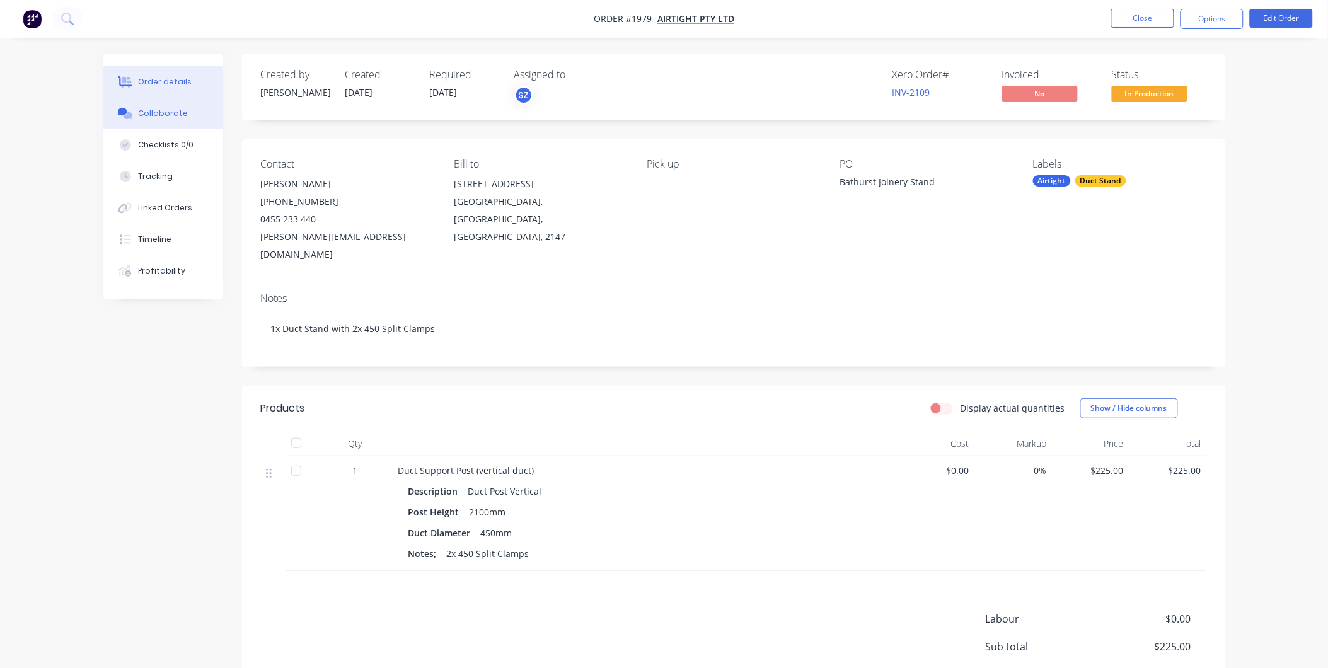
click at [159, 115] on div "Collaborate" at bounding box center [163, 113] width 50 height 11
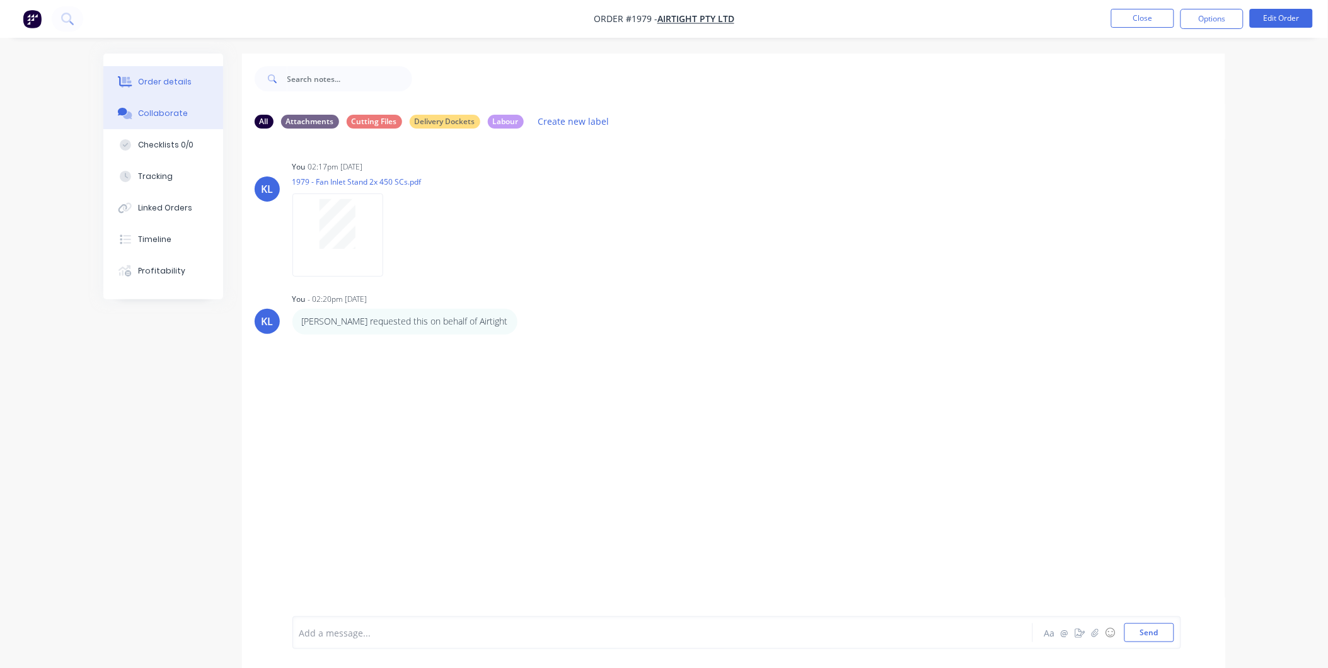
click at [169, 67] on button "Order details" at bounding box center [163, 82] width 120 height 32
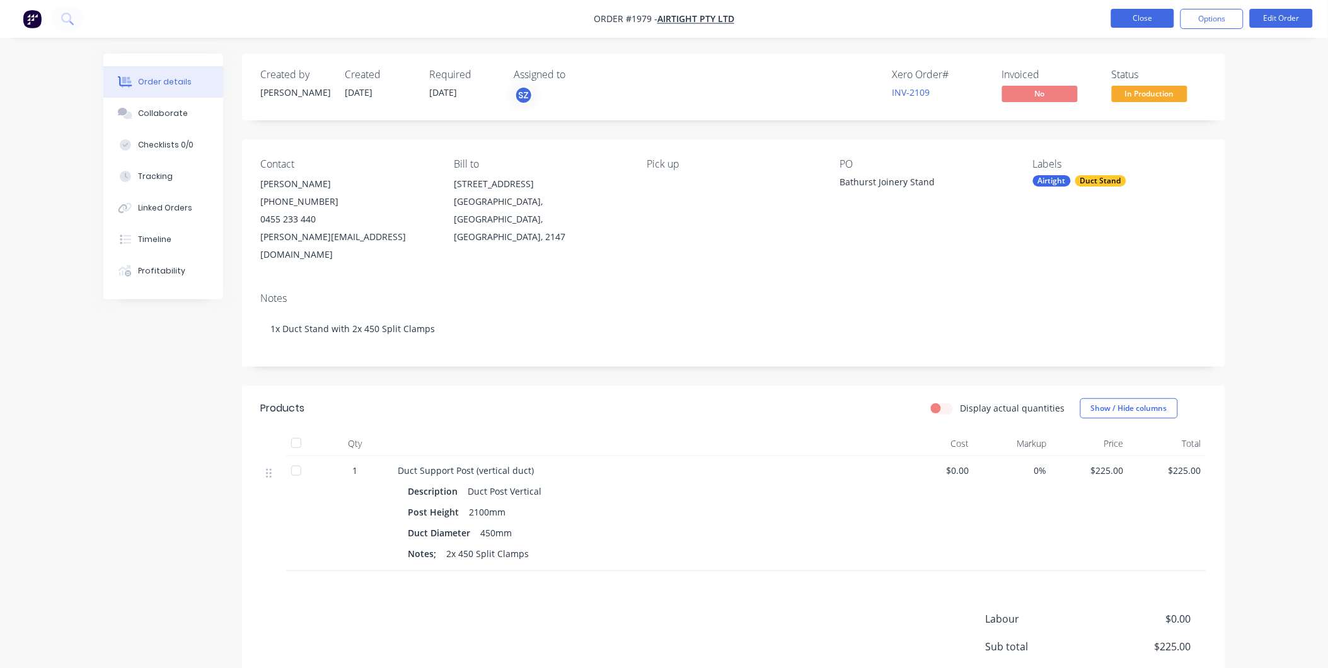
click at [1144, 18] on button "Close" at bounding box center [1142, 18] width 63 height 19
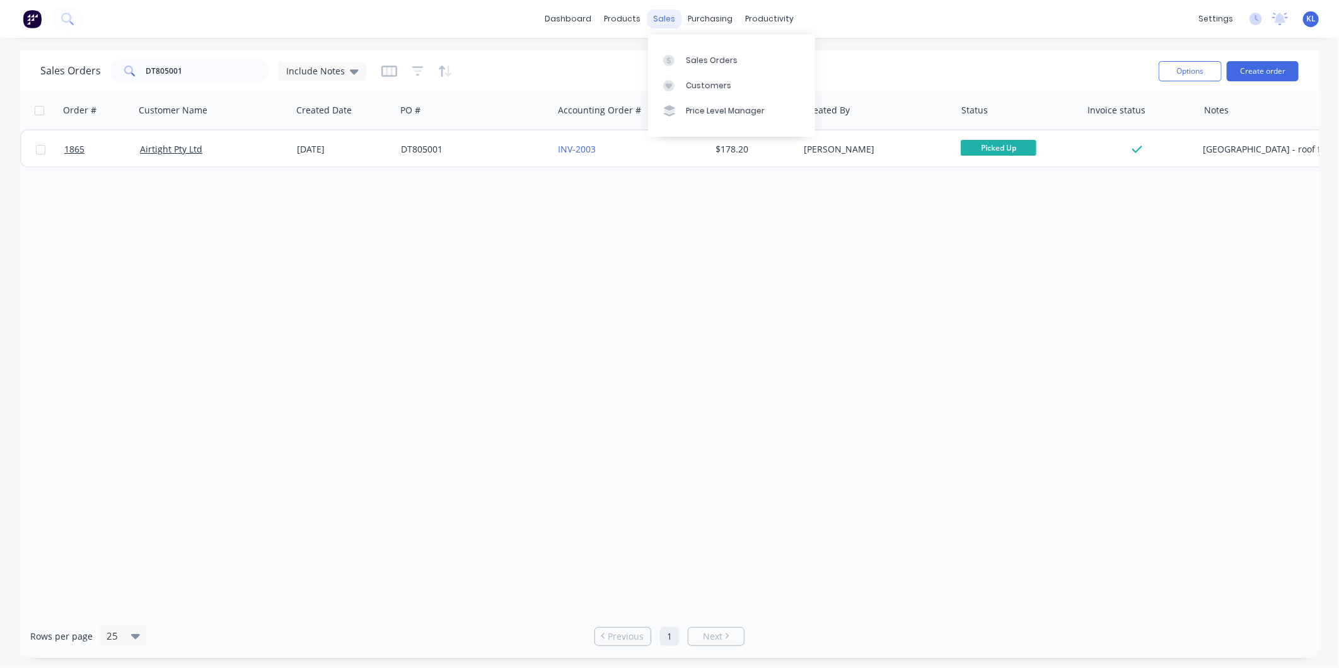
click at [666, 15] on div "sales" at bounding box center [664, 18] width 35 height 19
click at [752, 21] on div "productivity" at bounding box center [769, 18] width 61 height 19
drag, startPoint x: 620, startPoint y: 18, endPoint x: 635, endPoint y: 21, distance: 15.6
click at [620, 18] on div "products" at bounding box center [622, 18] width 49 height 19
click at [688, 61] on div "Sales Orders" at bounding box center [712, 60] width 52 height 11
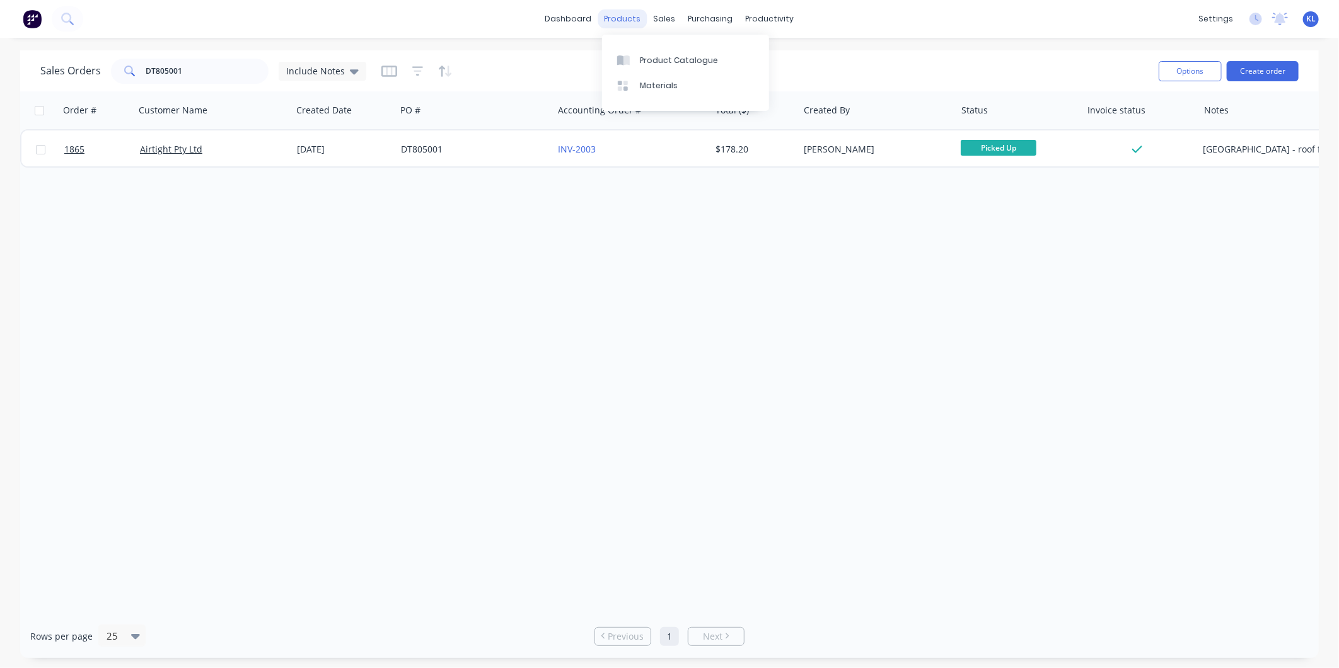
click at [627, 9] on div "products" at bounding box center [622, 18] width 49 height 19
click at [644, 49] on link "Product Catalogue" at bounding box center [685, 59] width 167 height 25
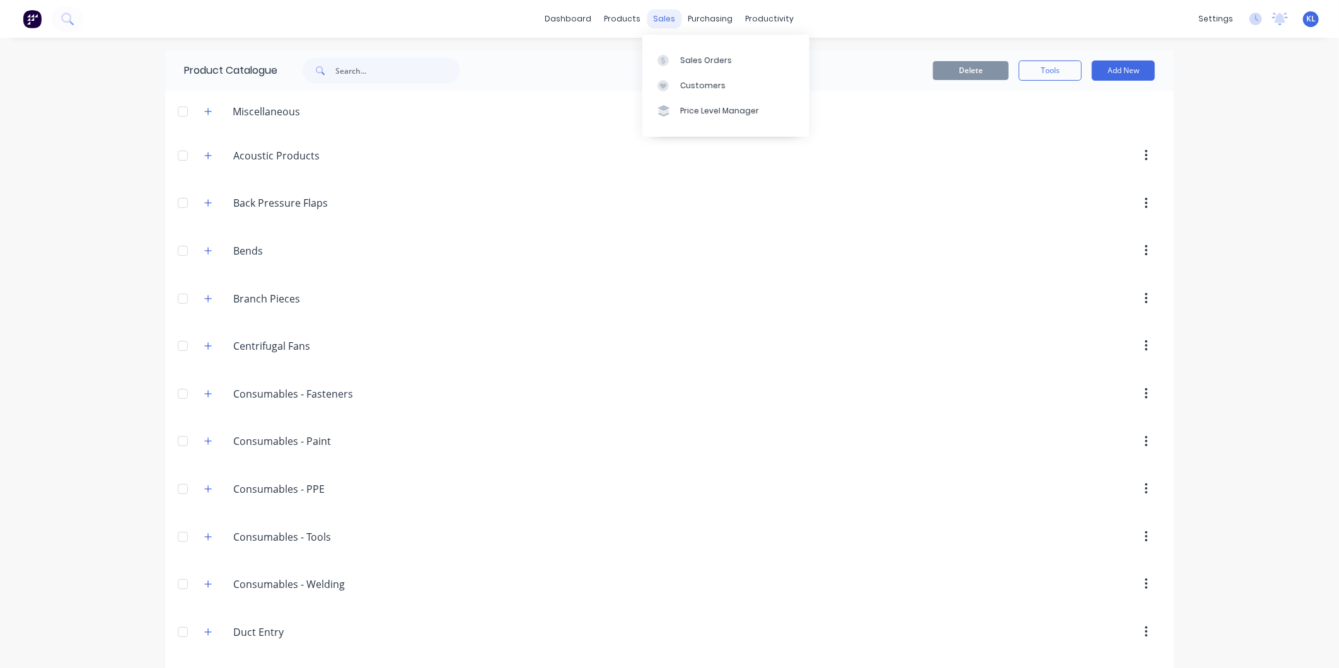
click at [659, 14] on div "sales" at bounding box center [664, 18] width 35 height 19
click at [697, 58] on div "Sales Orders" at bounding box center [706, 60] width 52 height 11
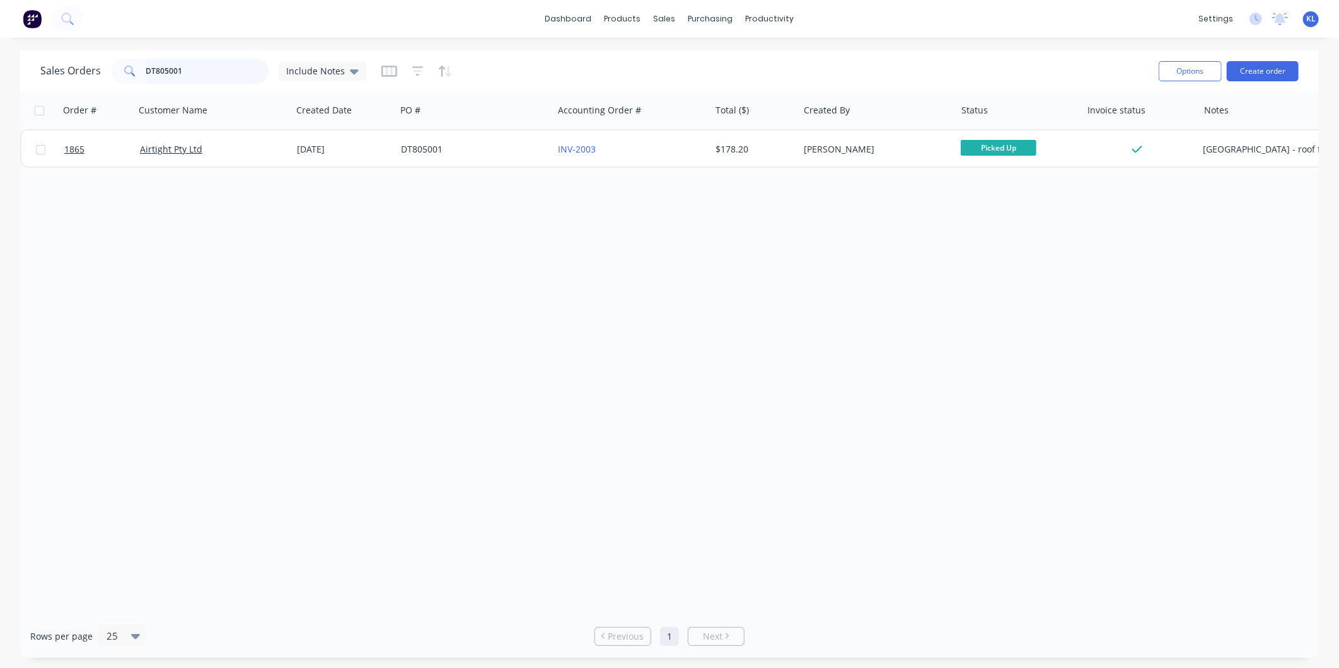
click at [53, 68] on div "Sales Orders DT805001 Include Notes" at bounding box center [203, 71] width 326 height 25
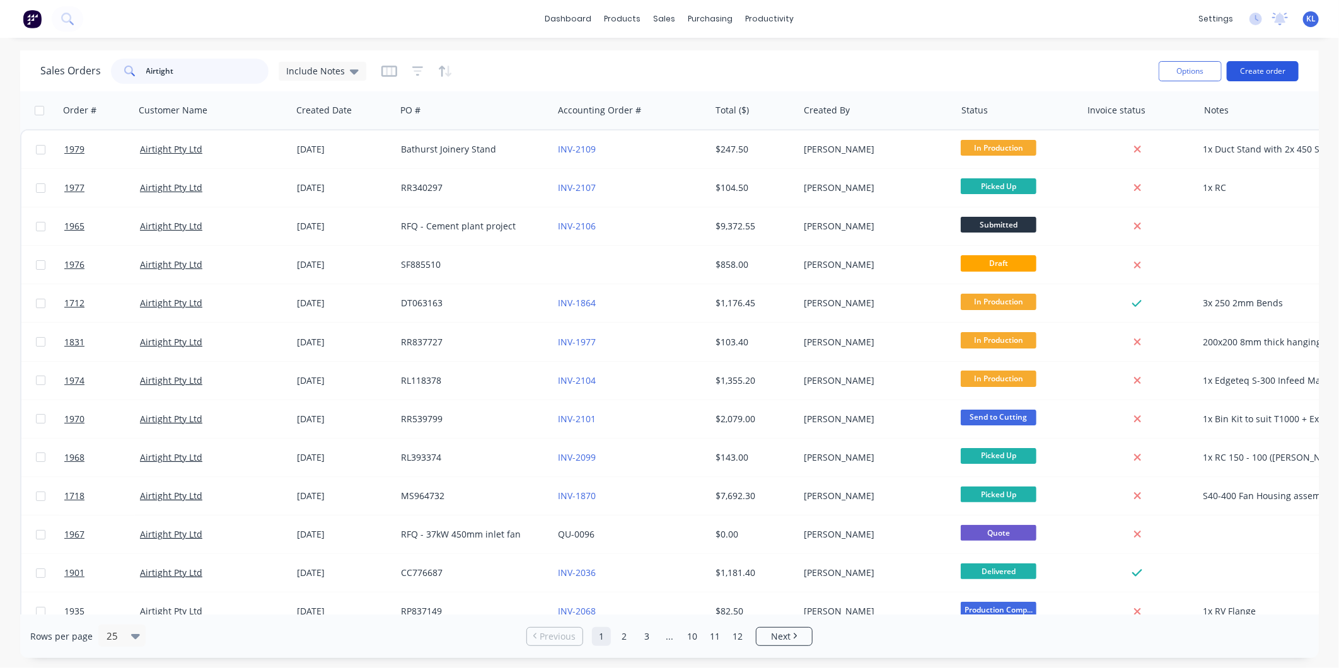
type input "Airtight"
click at [1262, 72] on button "Create order" at bounding box center [1263, 71] width 72 height 20
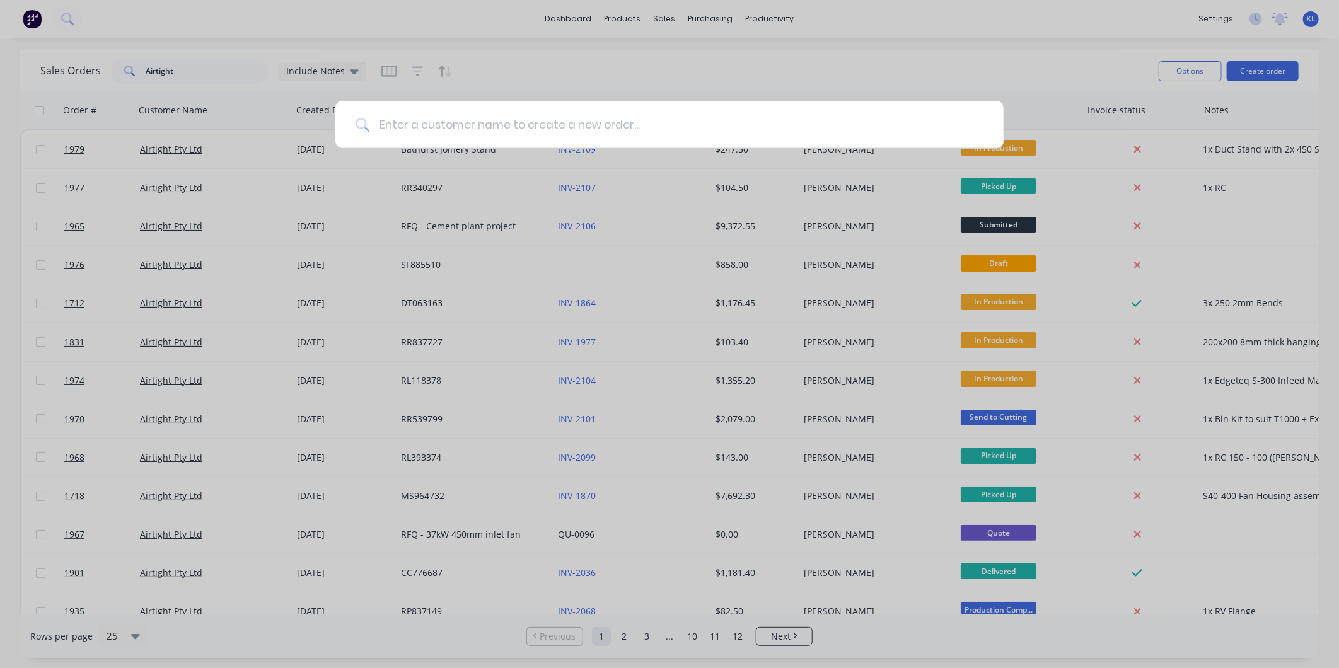
click at [650, 121] on input at bounding box center [676, 124] width 614 height 47
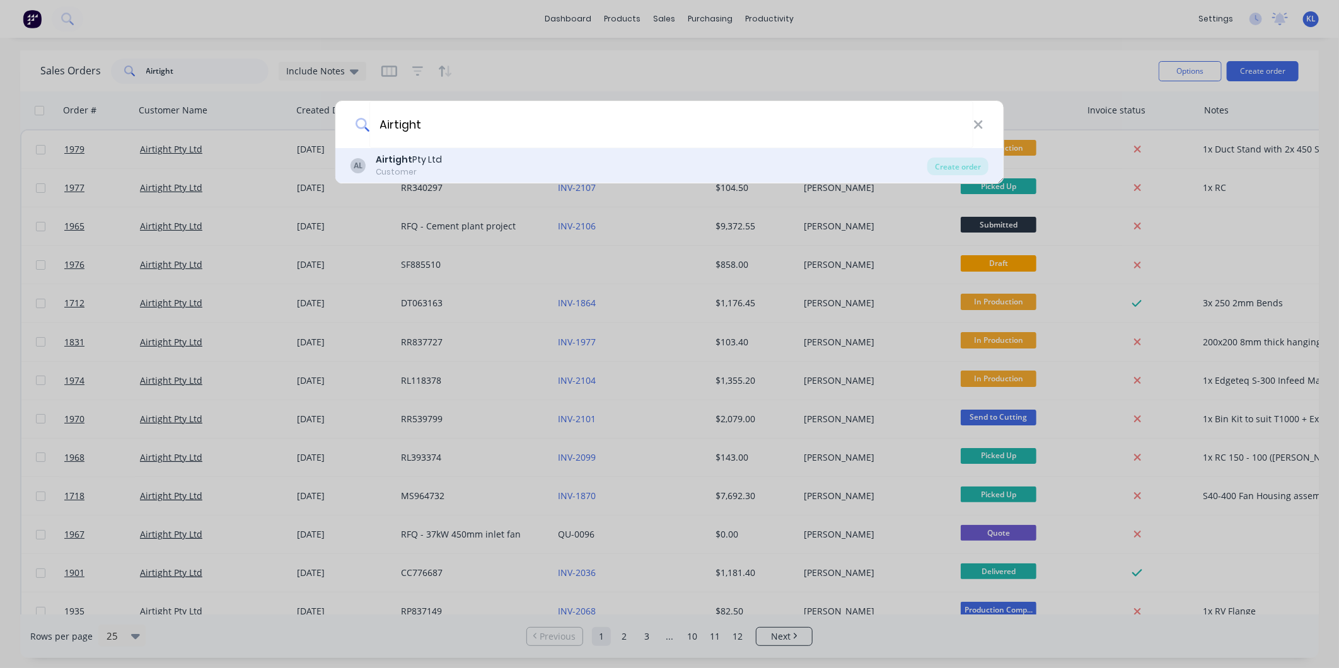
type input "Airtight"
click at [403, 163] on b "Airtight" at bounding box center [394, 159] width 37 height 13
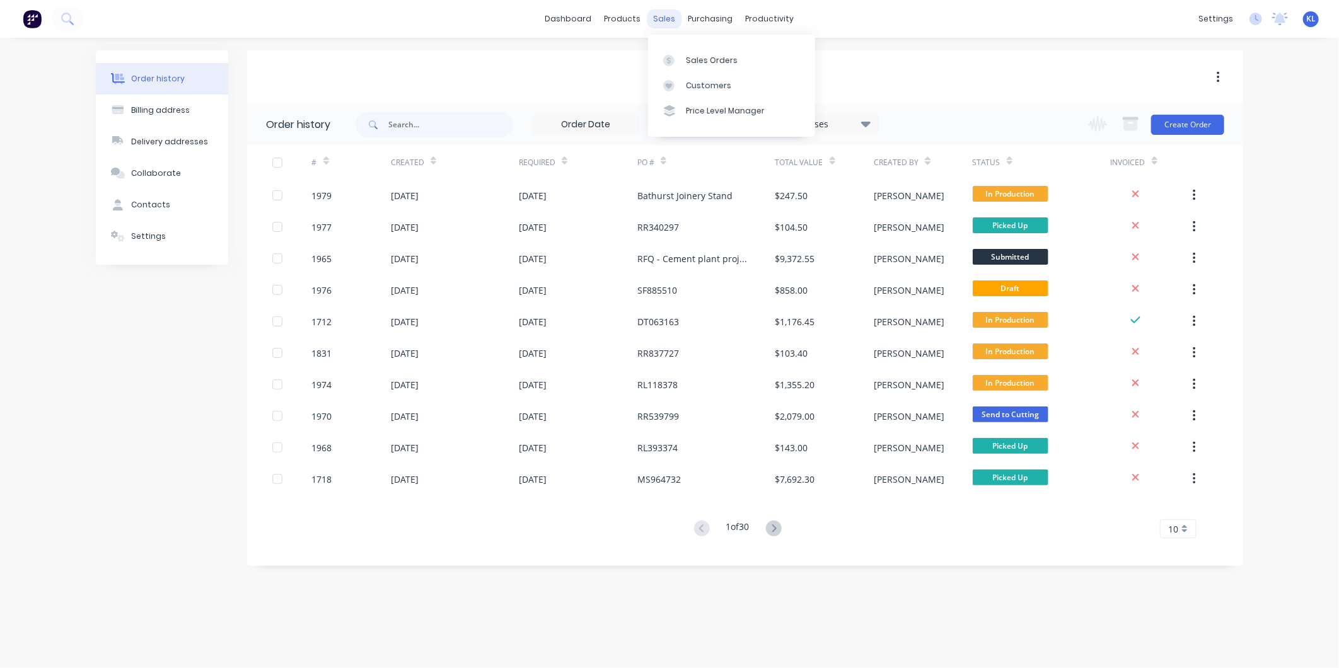
click at [663, 23] on div "sales" at bounding box center [664, 18] width 35 height 19
click at [710, 55] on div "Sales Orders" at bounding box center [712, 60] width 52 height 11
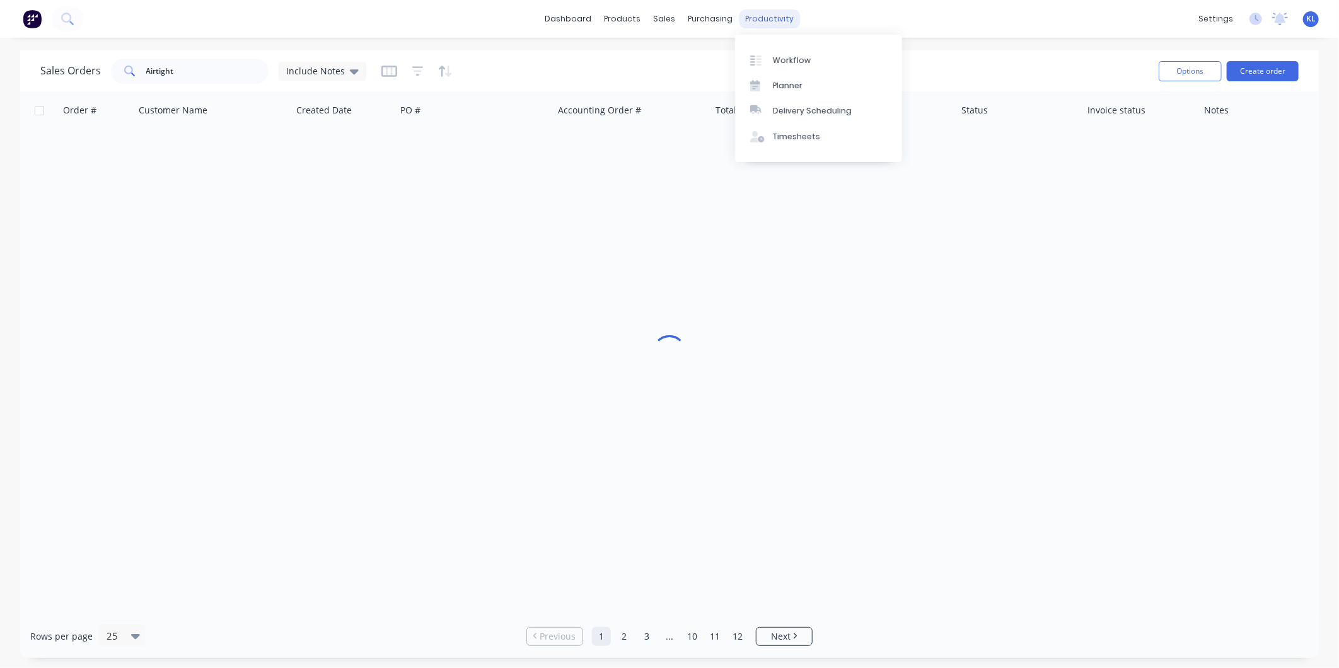
click at [764, 14] on div "productivity" at bounding box center [769, 18] width 61 height 19
click at [656, 17] on div "sales" at bounding box center [664, 18] width 35 height 19
click at [709, 64] on div "Sales Orders" at bounding box center [712, 60] width 52 height 11
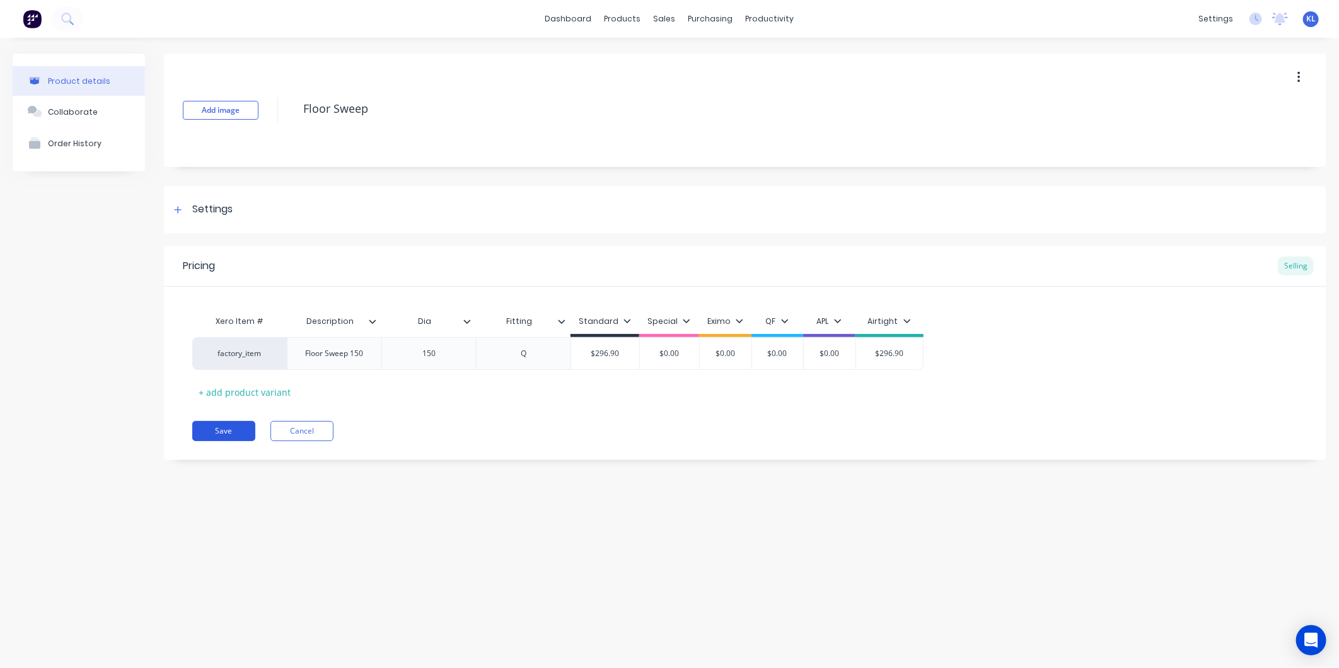
click at [227, 431] on button "Save" at bounding box center [223, 431] width 63 height 20
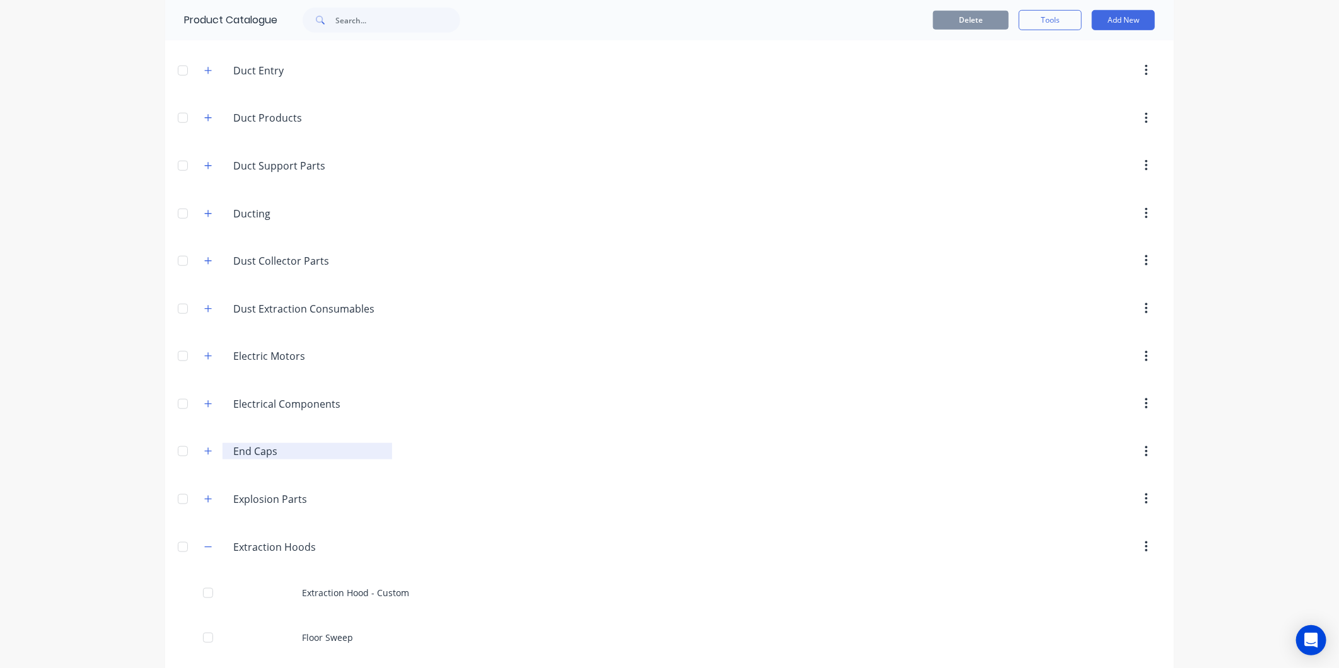
scroll to position [630, 0]
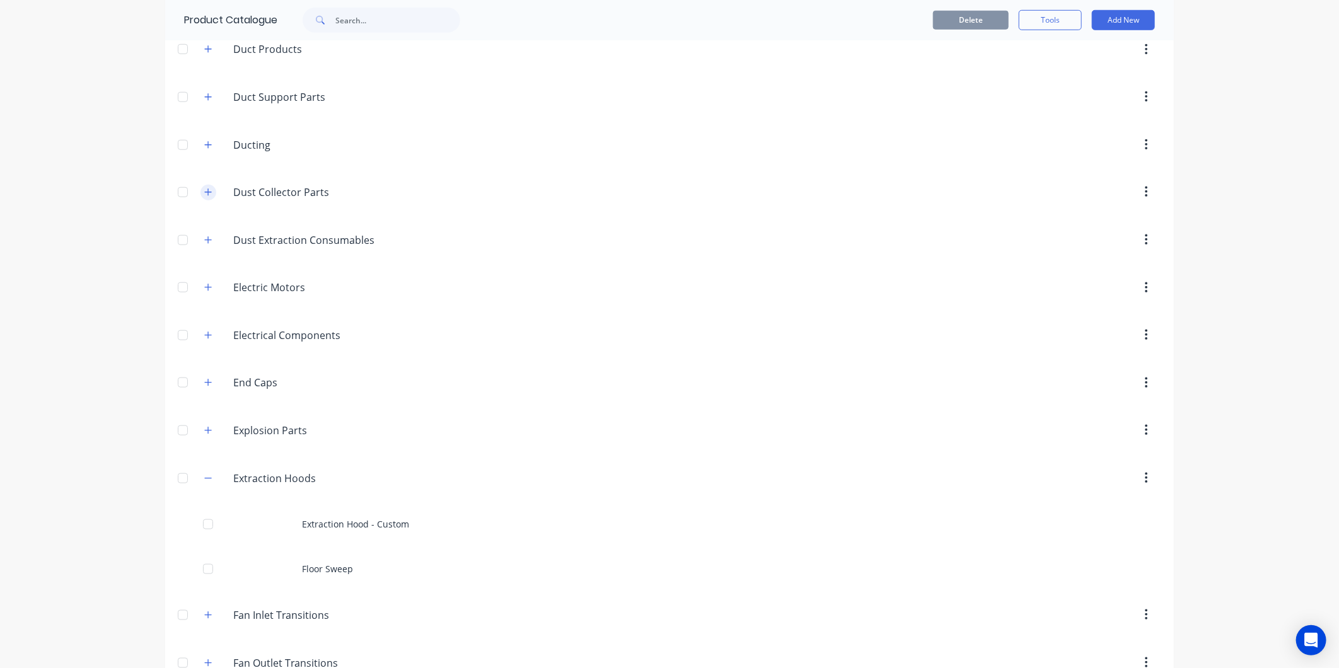
click at [205, 194] on icon "button" at bounding box center [208, 191] width 7 height 7
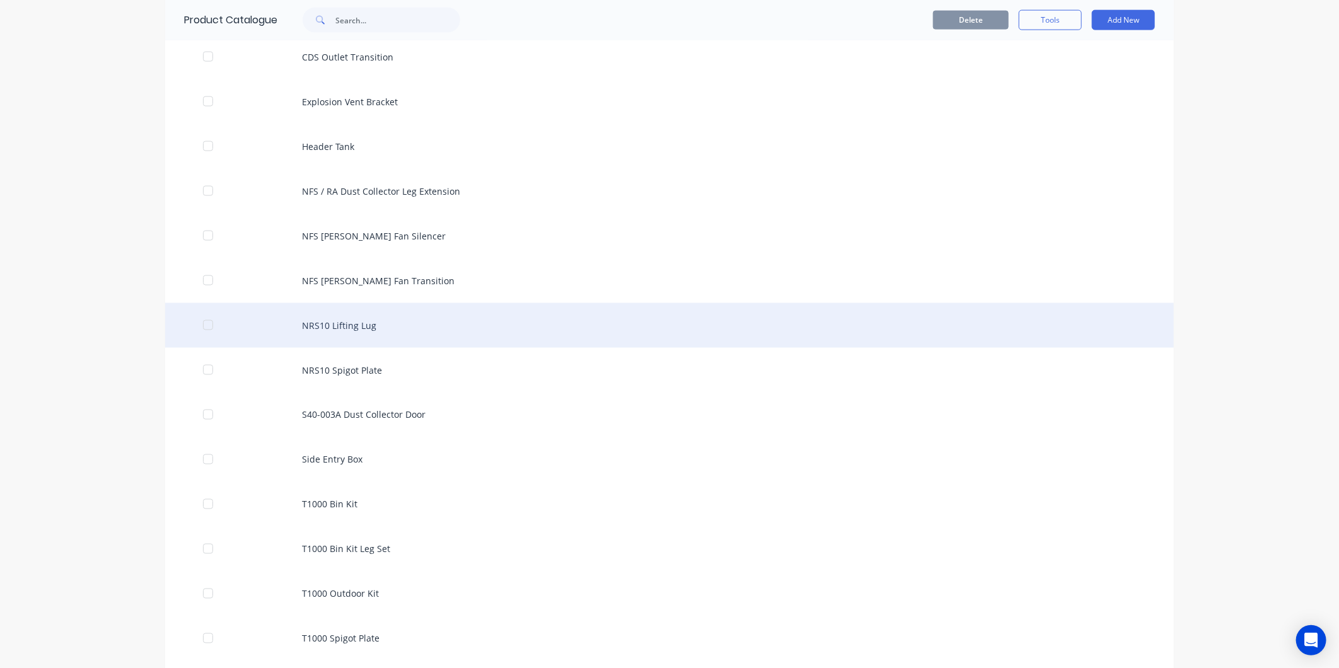
scroll to position [1120, 0]
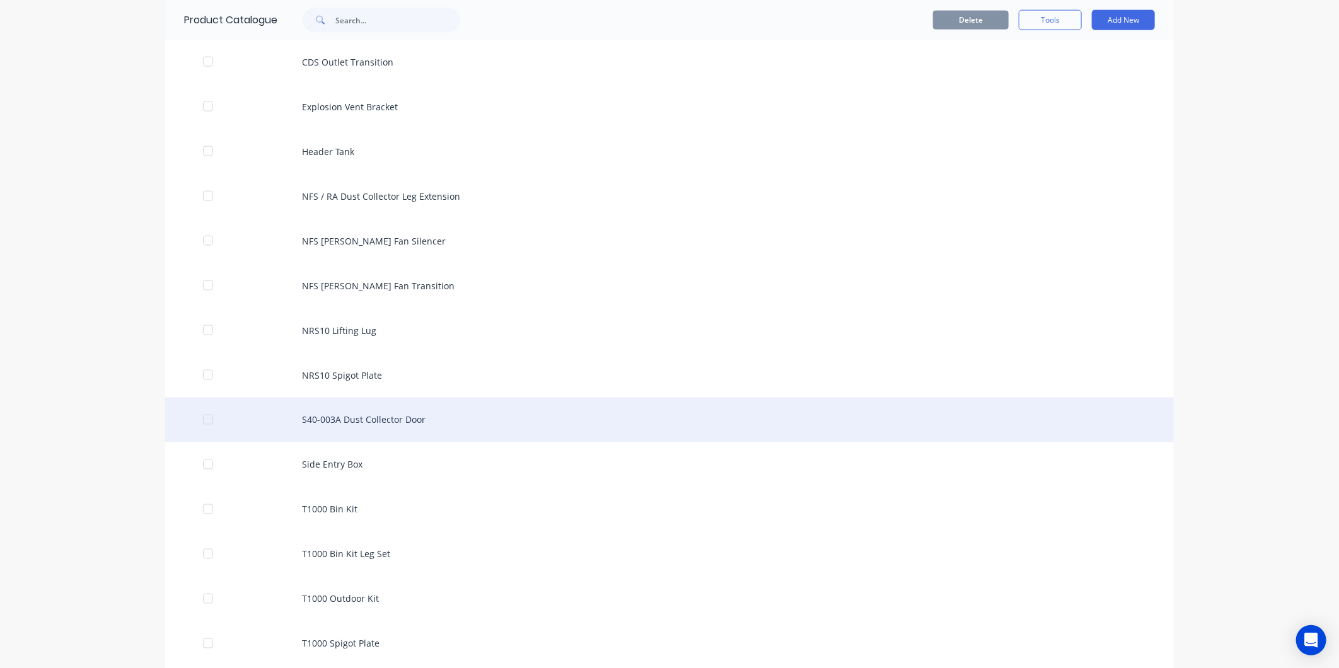
click at [386, 433] on div "S40-003A Dust Collector Door" at bounding box center [669, 420] width 1009 height 45
type textarea "x"
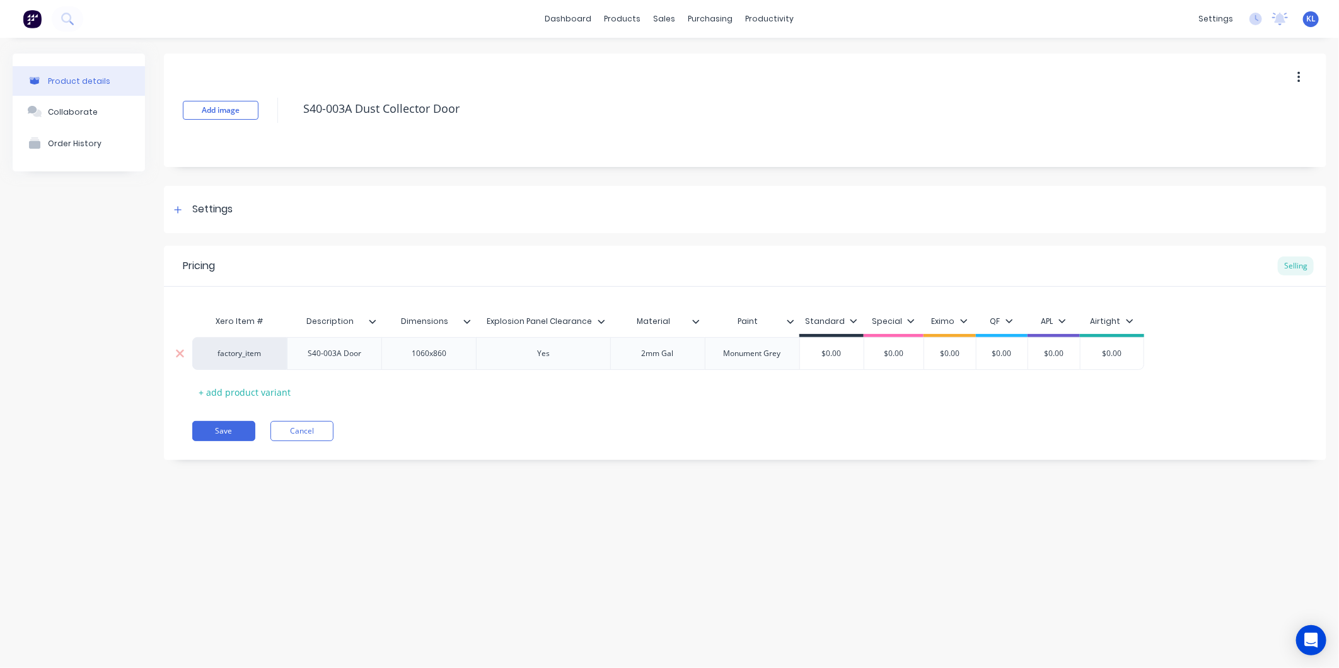
type input "$0.00"
drag, startPoint x: 845, startPoint y: 356, endPoint x: 795, endPoint y: 355, distance: 50.4
click at [795, 355] on div "factory_item S40-003A Door 1060x860 Yes 2mm Gal Monument Grey $0.00 $0.00 $0.00…" at bounding box center [668, 353] width 952 height 33
type textarea "x"
type input "1"
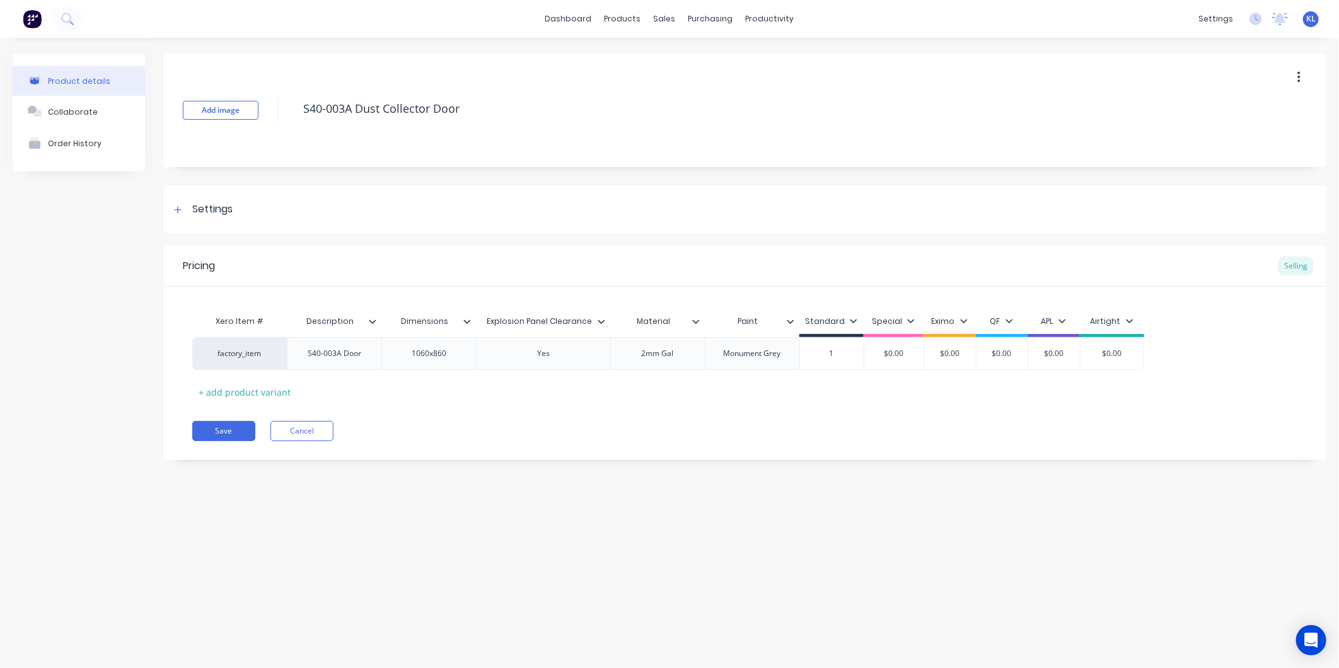
type textarea "x"
type input "15"
type textarea "x"
type input "155"
click at [906, 406] on div "Pricing Selling Xero Item # Description Dimensions Explosion Panel Clearance Ma…" at bounding box center [745, 353] width 1162 height 214
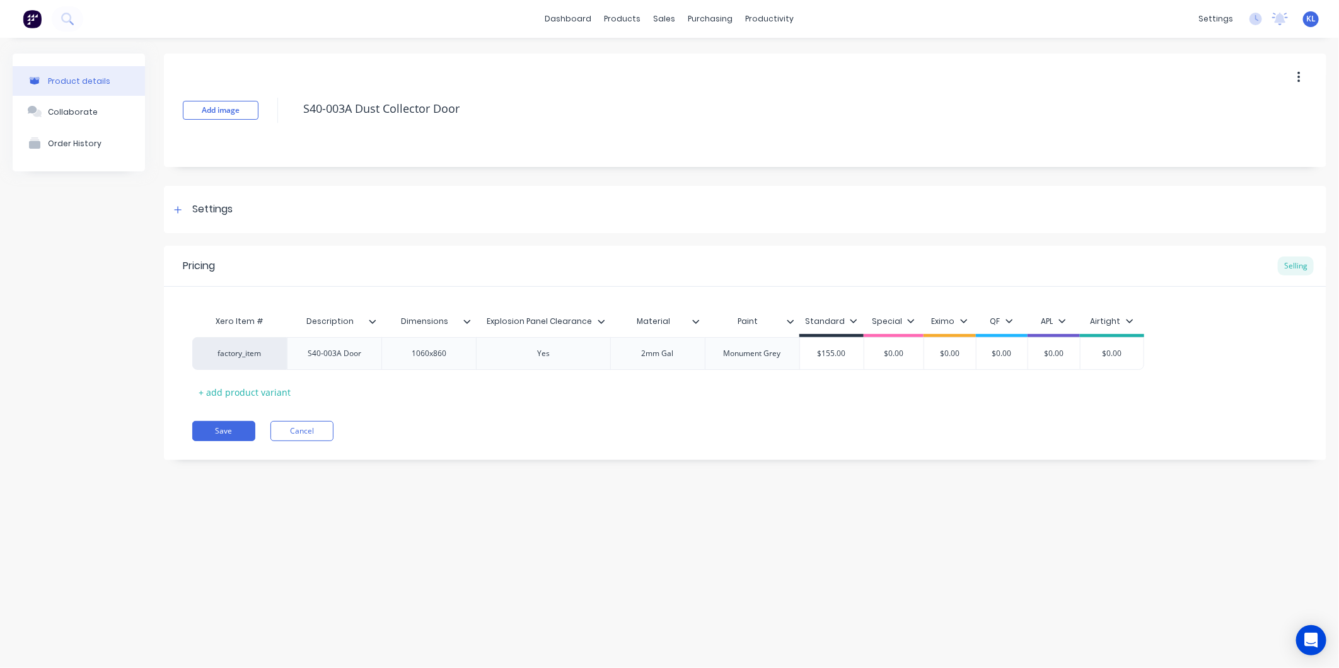
click at [816, 391] on div "Xero Item # Description Dimensions Explosion Panel Clearance Material Paint Sta…" at bounding box center [745, 355] width 1106 height 93
click at [217, 435] on button "Save" at bounding box center [223, 431] width 63 height 20
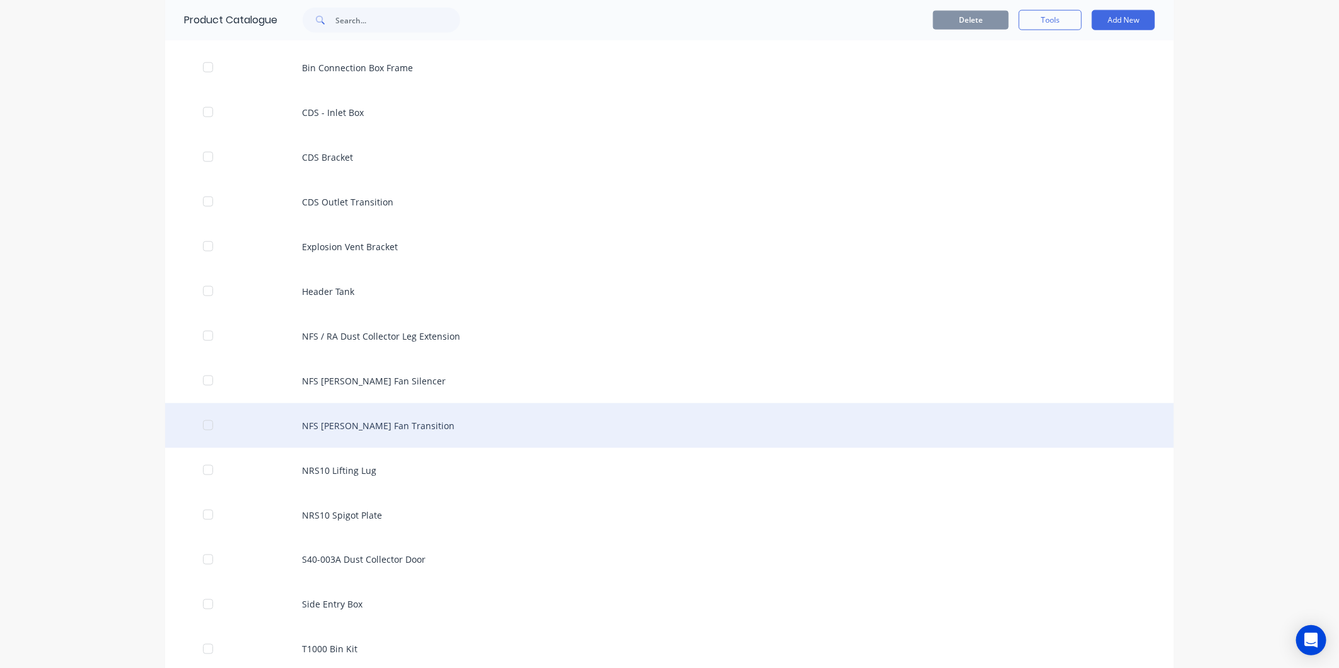
scroll to position [1190, 0]
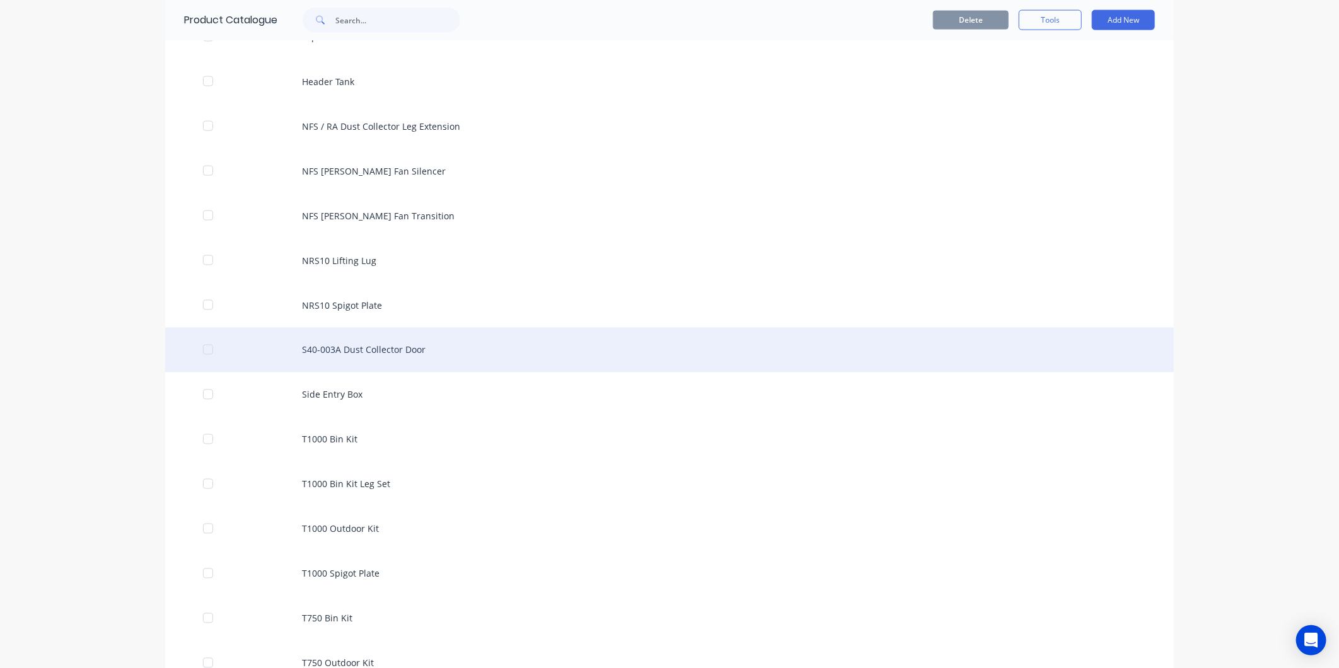
click at [361, 355] on div "S40-003A Dust Collector Door" at bounding box center [669, 350] width 1009 height 45
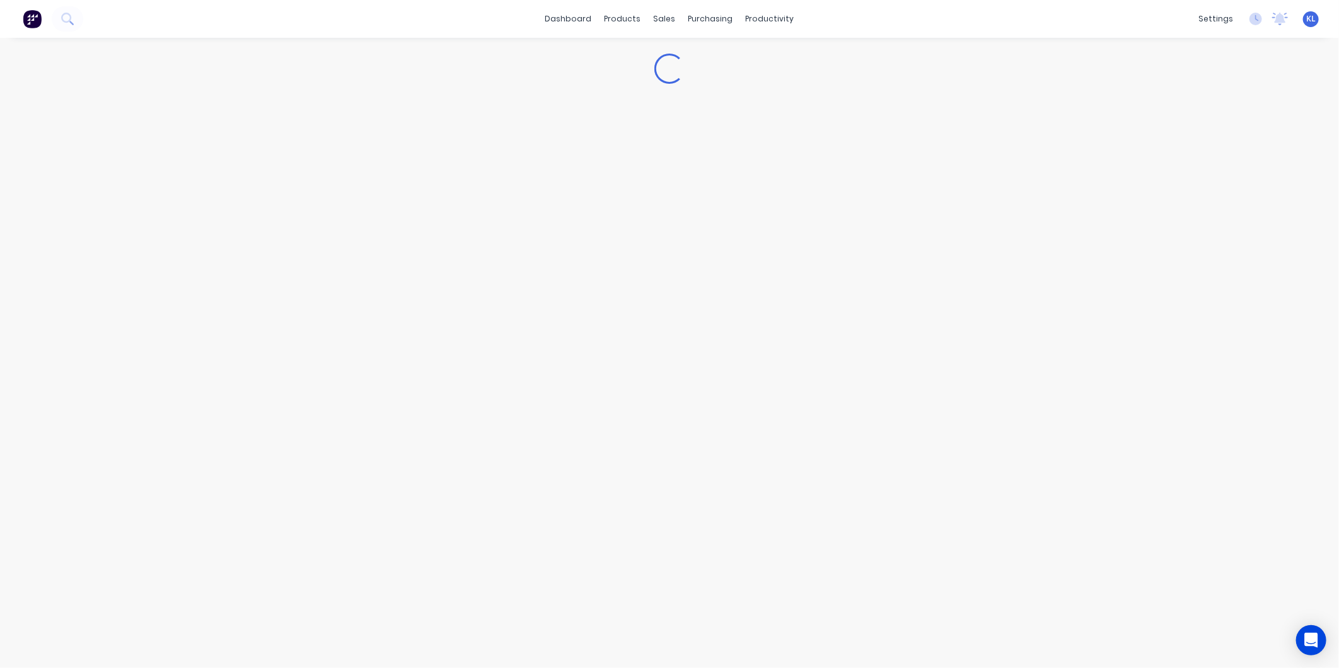
type textarea "x"
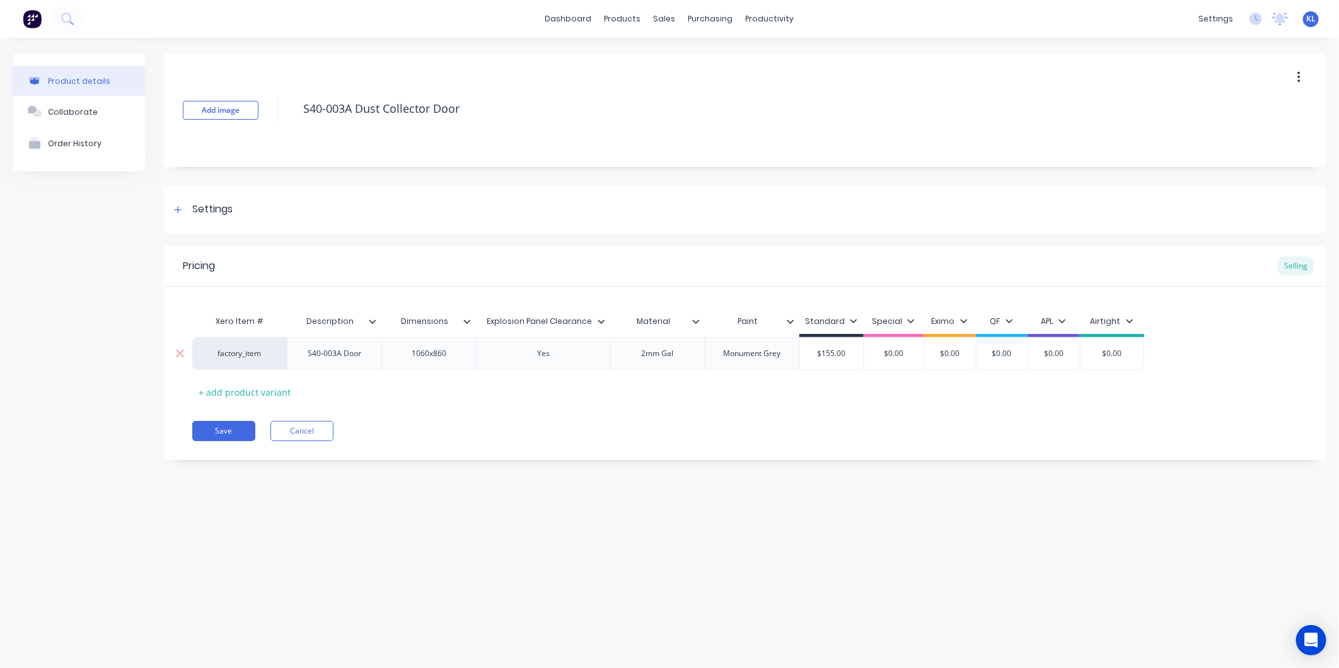
type input "$155.00"
drag, startPoint x: 849, startPoint y: 354, endPoint x: 751, endPoint y: 354, distance: 97.7
click at [751, 354] on div "factory_item S40-003A Door 1060x860 Yes 2mm Gal Monument Grey $155.00 $155.00 $…" at bounding box center [668, 353] width 952 height 33
type textarea "x"
type input "2"
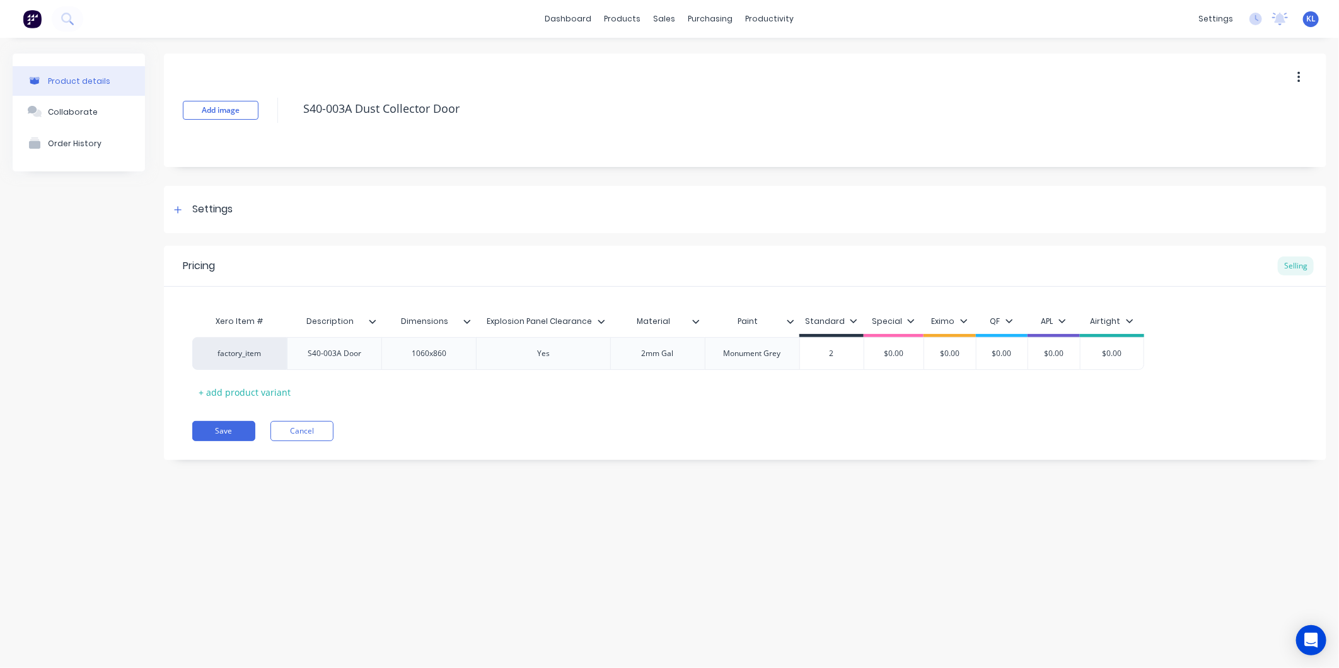
type textarea "x"
type input "20"
type textarea "x"
type input "200"
click at [796, 408] on div "Pricing Selling Xero Item # Description Dimensions Explosion Panel Clearance Ma…" at bounding box center [745, 353] width 1162 height 214
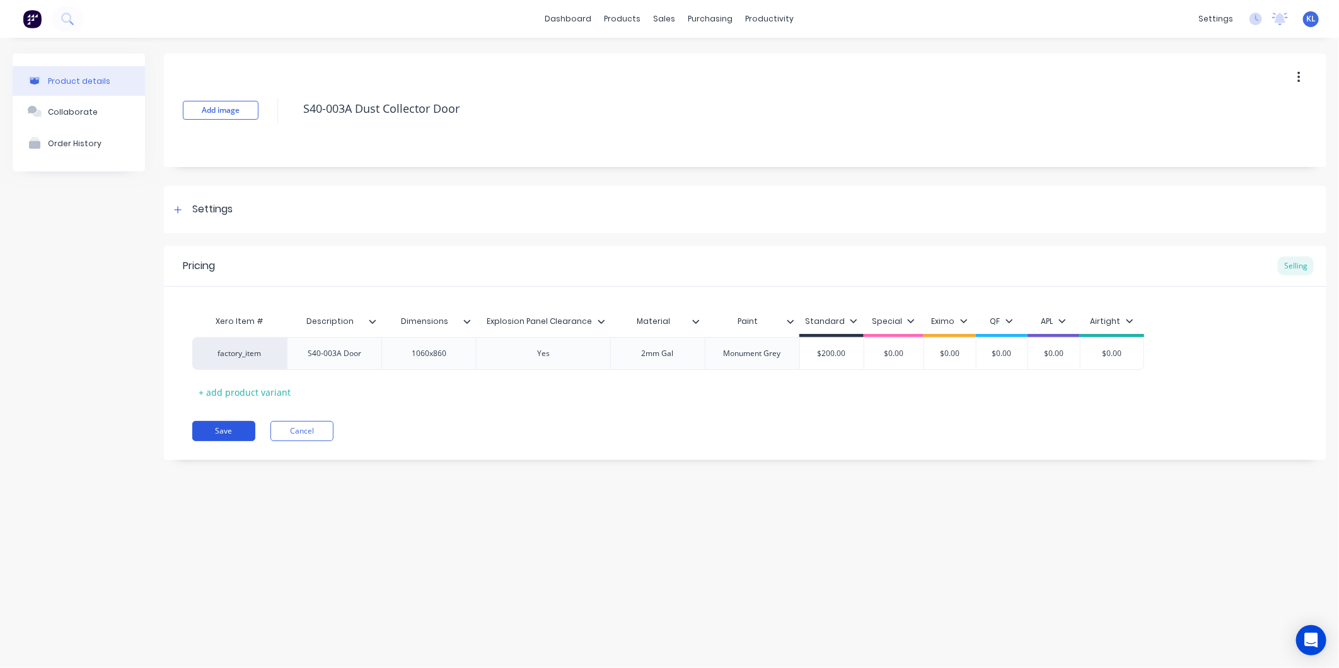
click at [211, 431] on button "Save" at bounding box center [223, 431] width 63 height 20
type textarea "x"
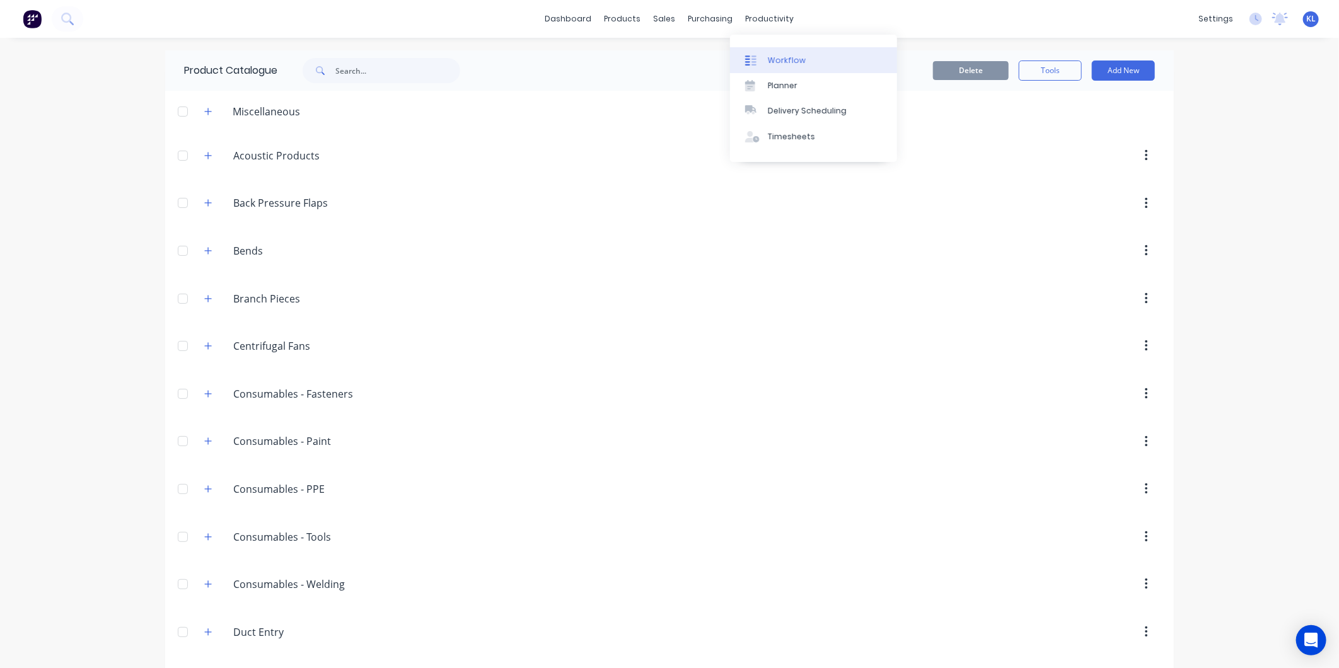
click at [765, 52] on link "Workflow" at bounding box center [813, 59] width 167 height 25
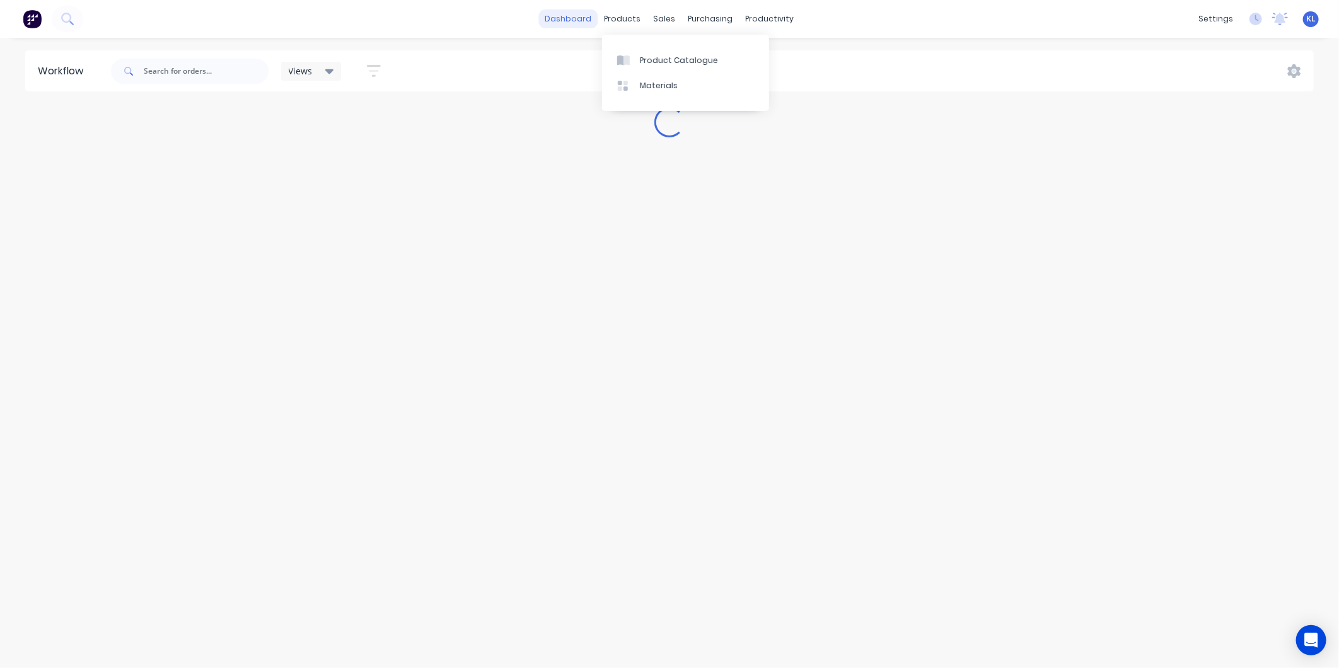
click at [575, 14] on link "dashboard" at bounding box center [568, 18] width 59 height 19
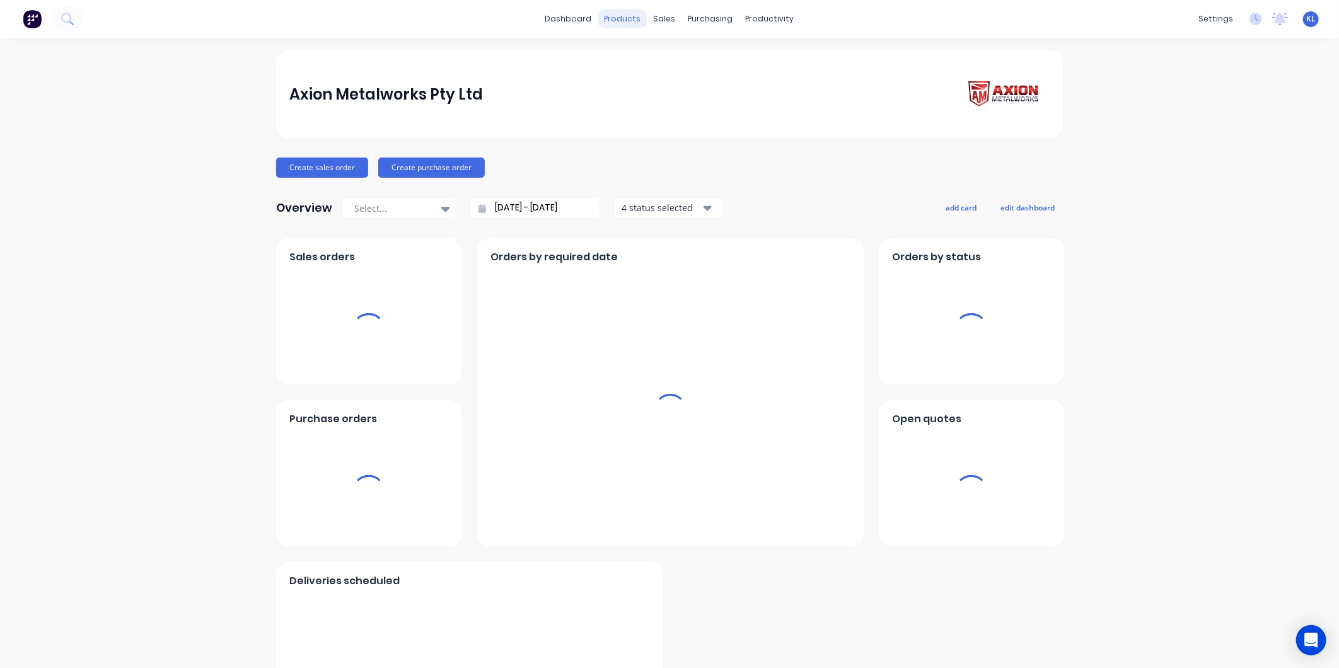
click at [619, 16] on div "products" at bounding box center [622, 18] width 49 height 19
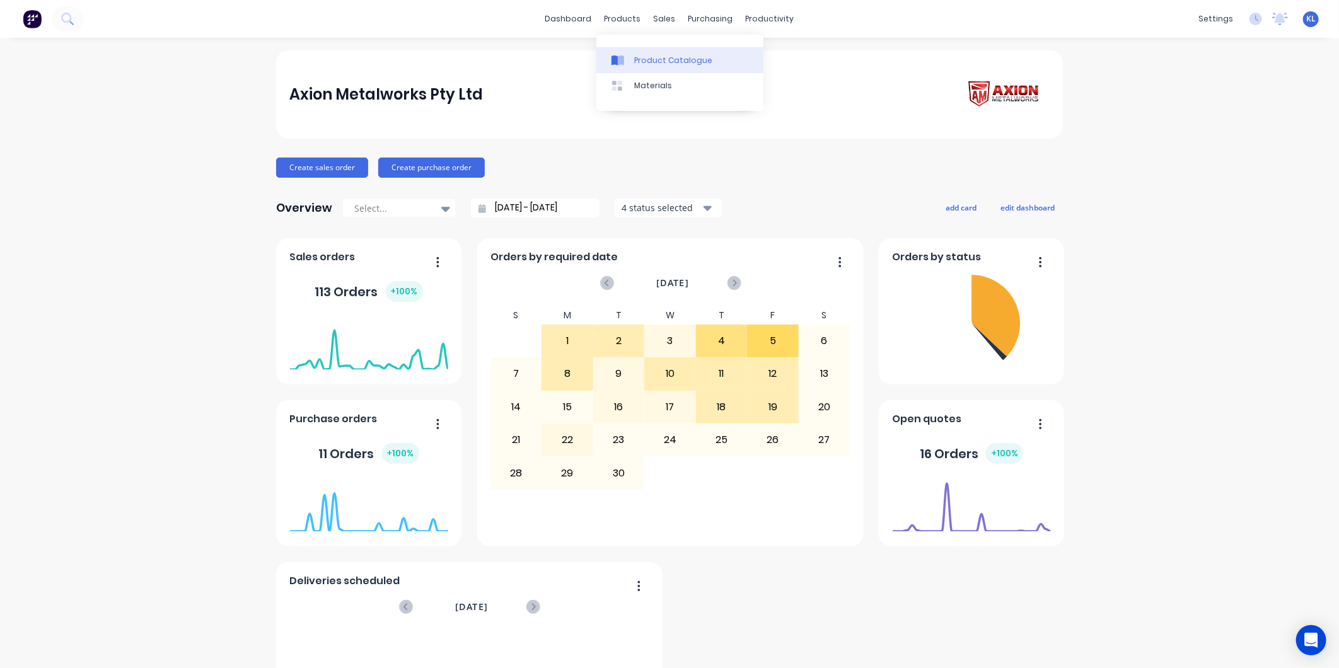
click at [654, 55] on div "Product Catalogue" at bounding box center [673, 60] width 78 height 11
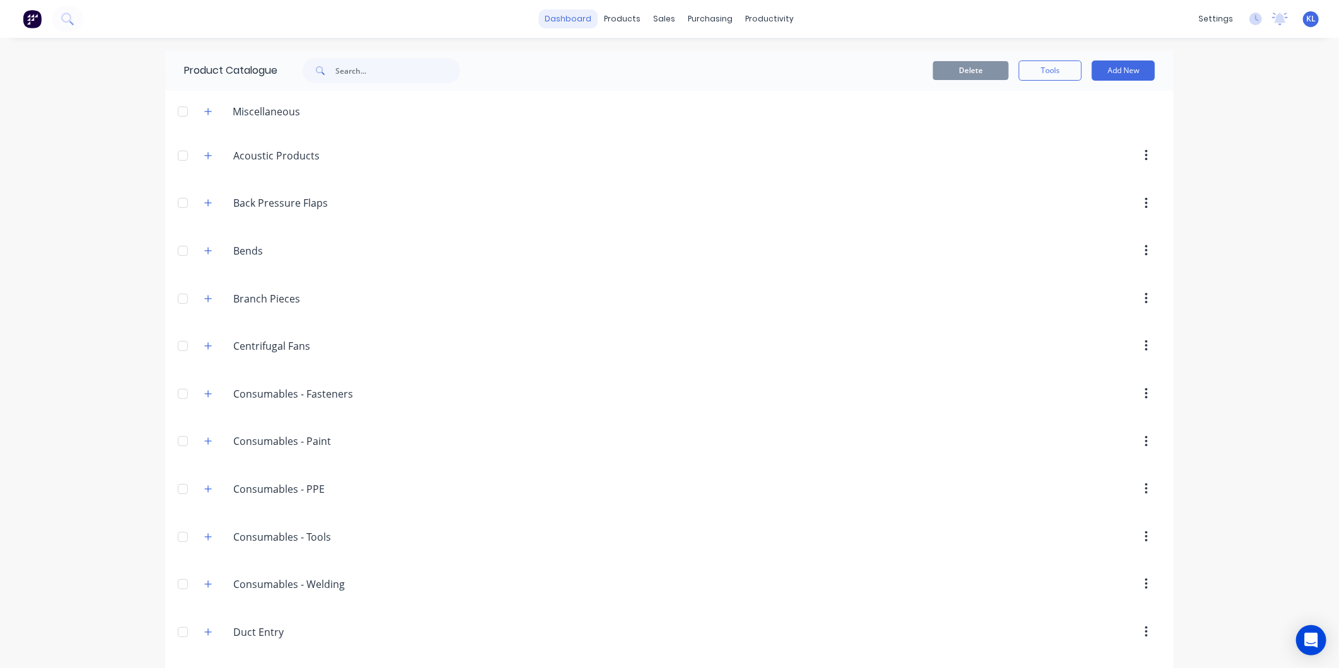
click at [570, 17] on link "dashboard" at bounding box center [568, 18] width 59 height 19
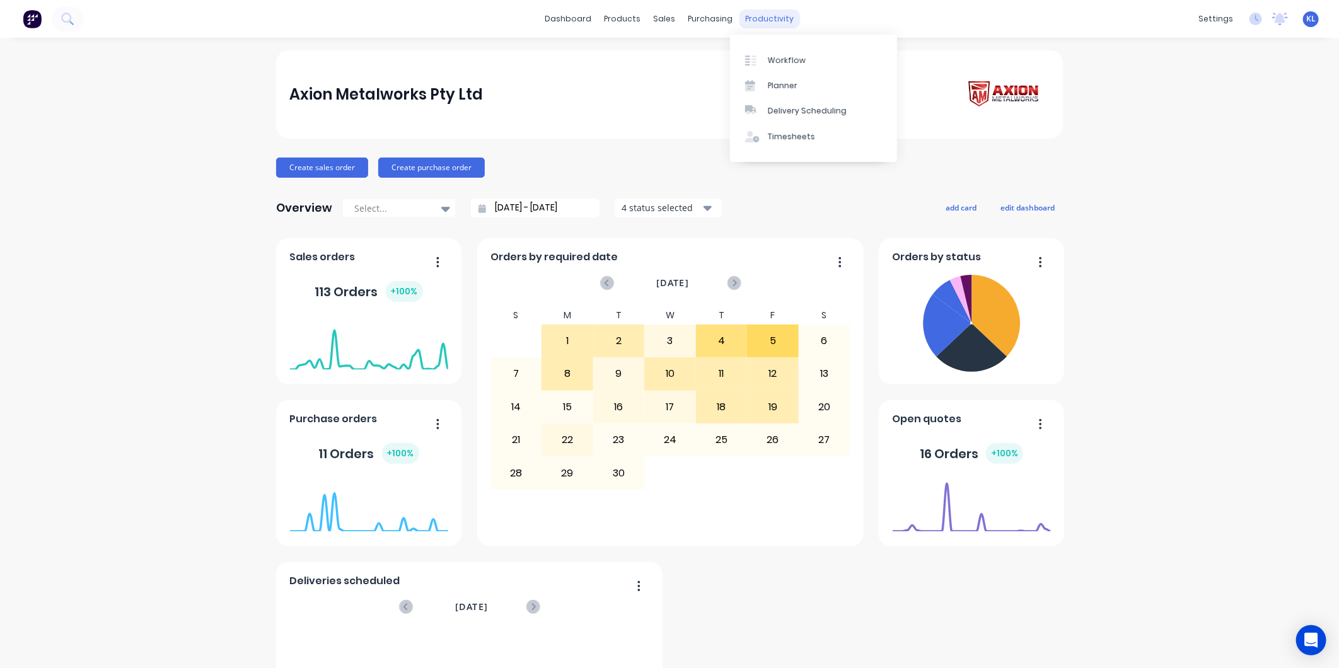
click at [772, 20] on div "productivity" at bounding box center [769, 18] width 61 height 19
click at [778, 48] on link "Workflow" at bounding box center [813, 59] width 167 height 25
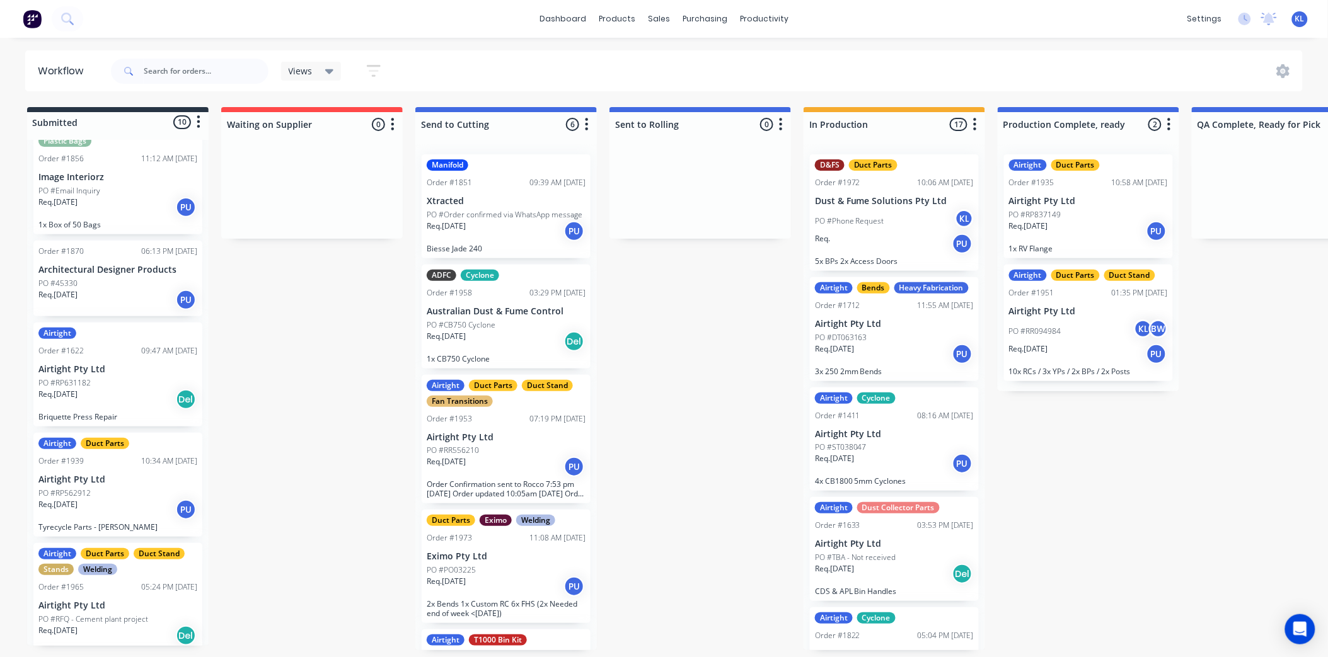
scroll to position [562, 0]
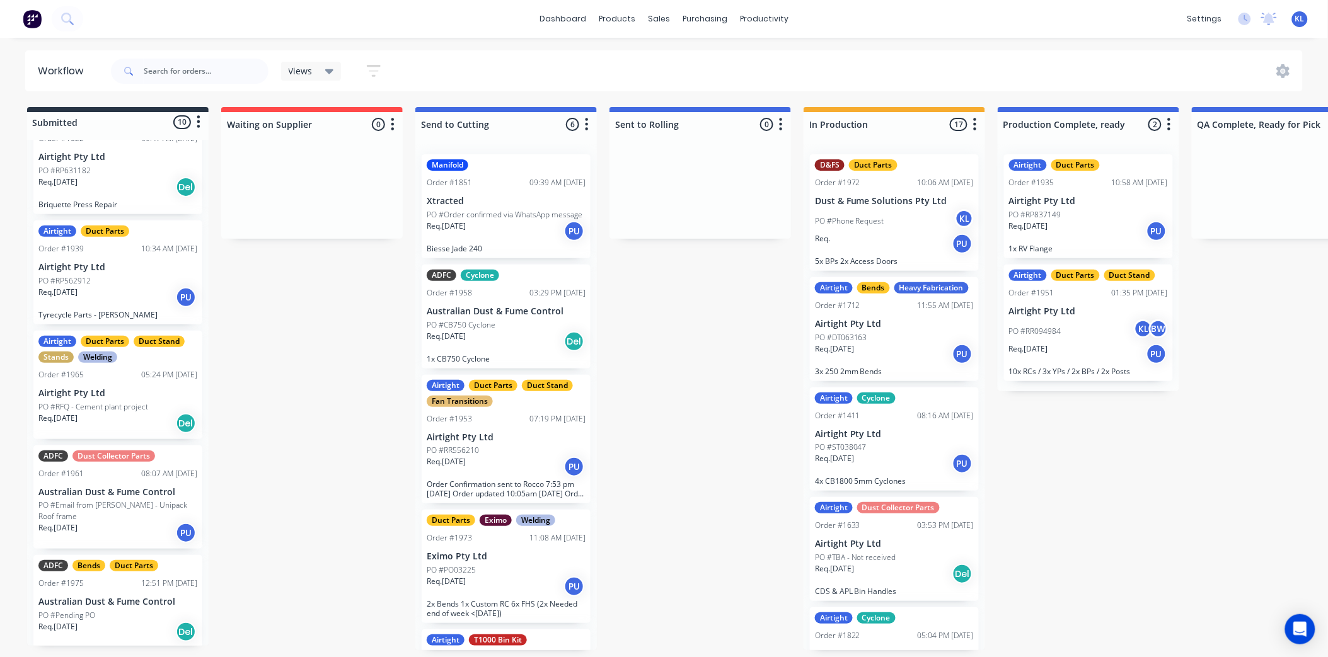
click at [130, 415] on div "Req. [DATE] Del" at bounding box center [117, 423] width 159 height 21
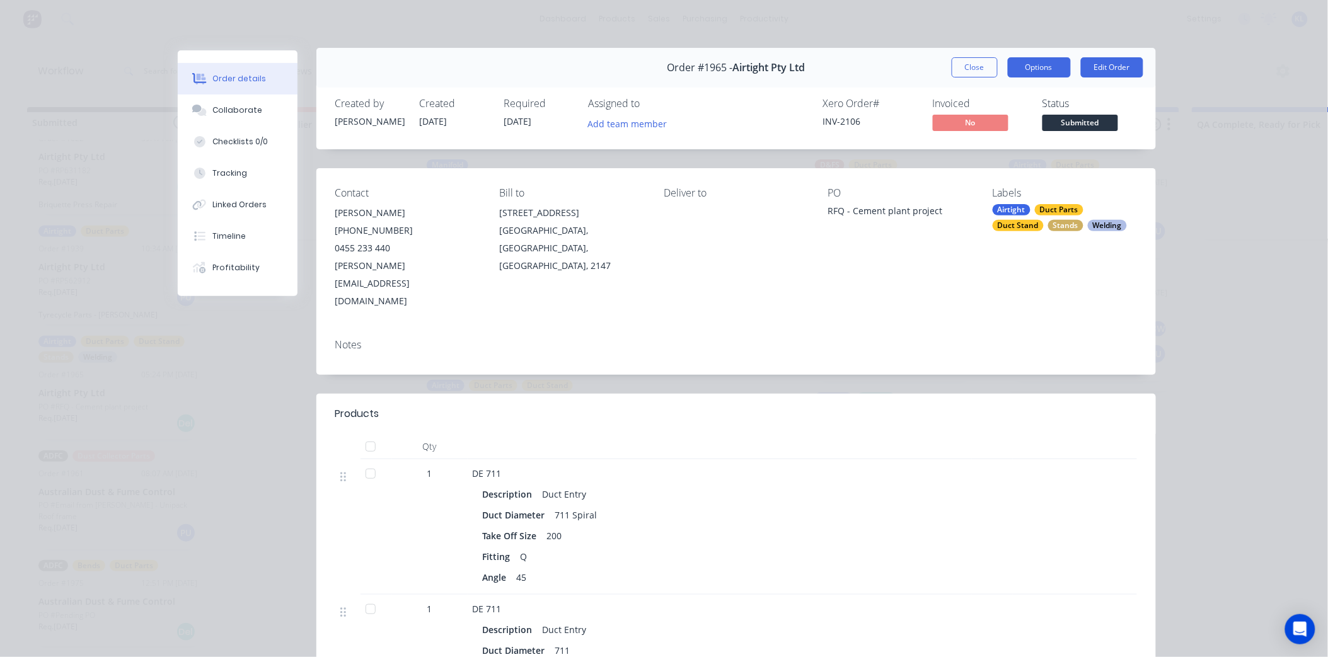
scroll to position [0, 0]
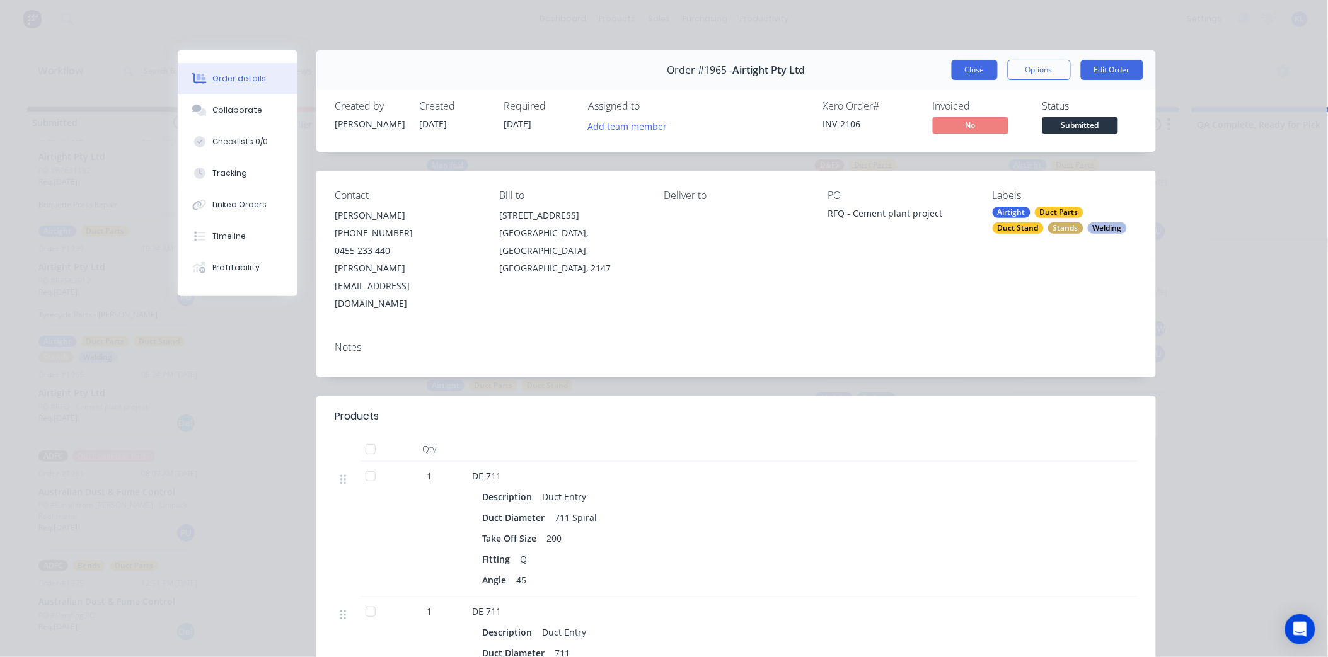
click at [981, 66] on button "Close" at bounding box center [975, 70] width 46 height 20
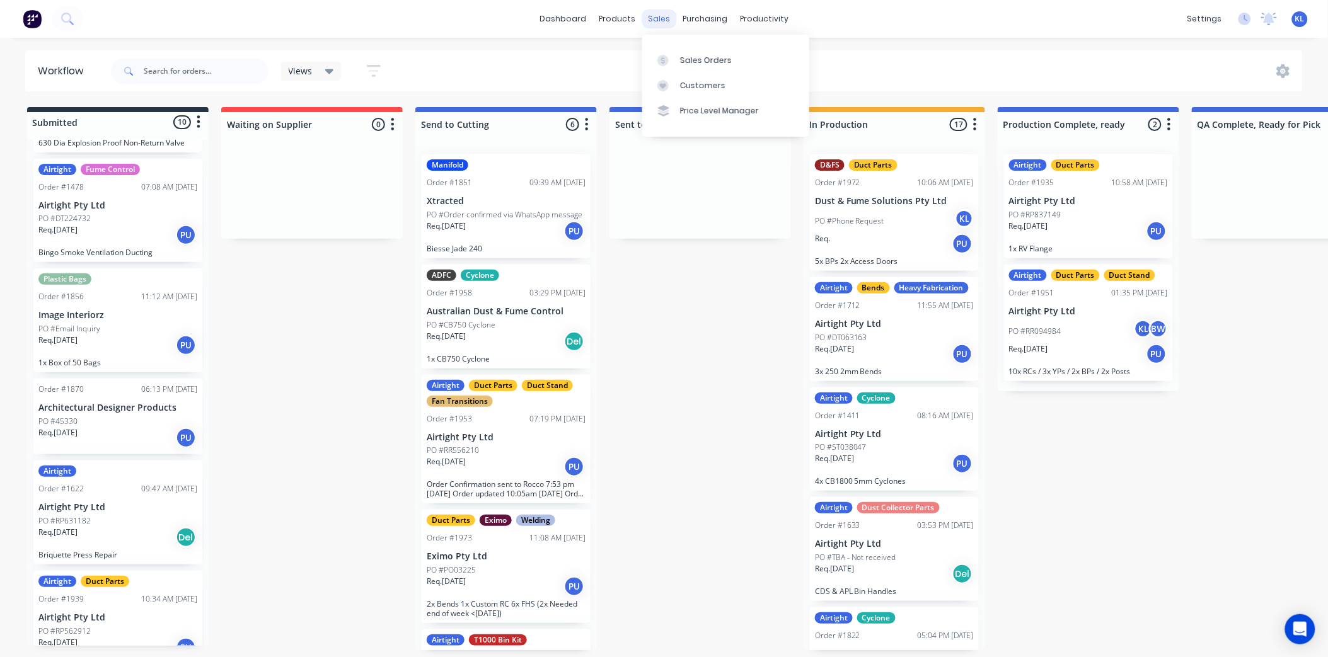
click at [660, 19] on div "sales" at bounding box center [659, 18] width 35 height 19
click at [693, 55] on div "Sales Orders" at bounding box center [706, 60] width 52 height 11
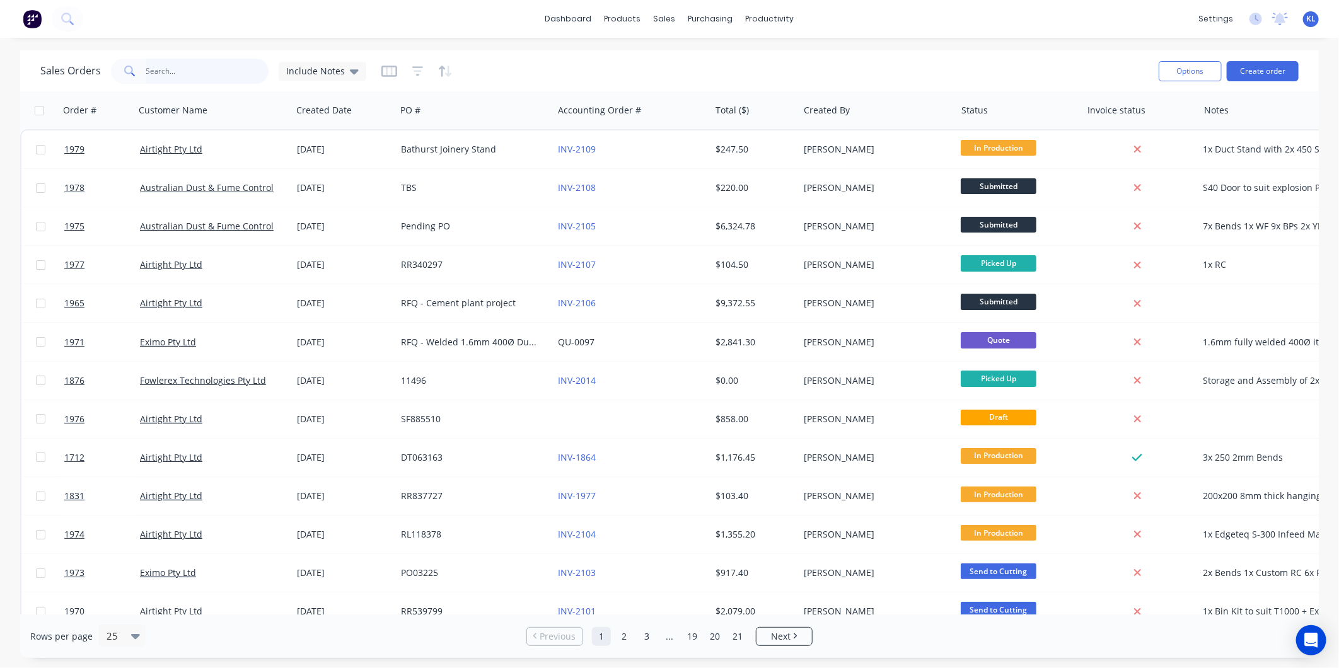
drag, startPoint x: 183, startPoint y: 73, endPoint x: 1072, endPoint y: 80, distance: 888.8
click at [194, 73] on input "text" at bounding box center [207, 71] width 123 height 25
click at [1251, 74] on button "Create order" at bounding box center [1263, 71] width 72 height 20
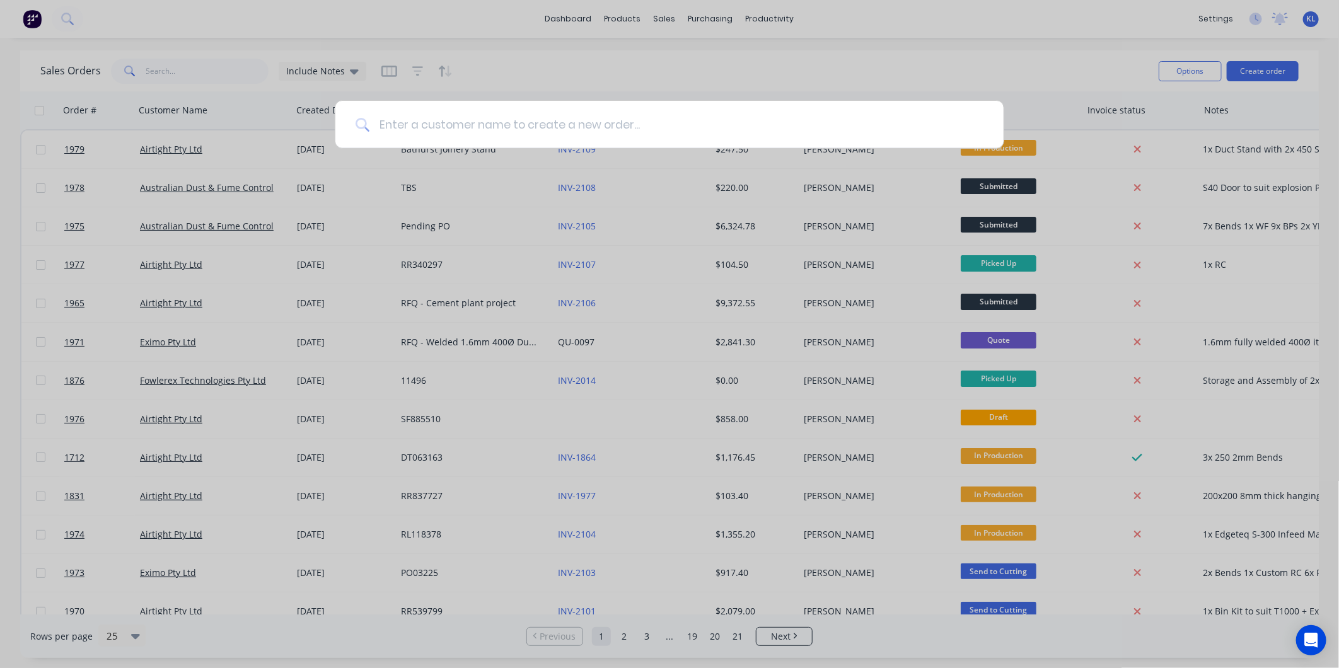
click at [652, 130] on input at bounding box center [676, 124] width 614 height 47
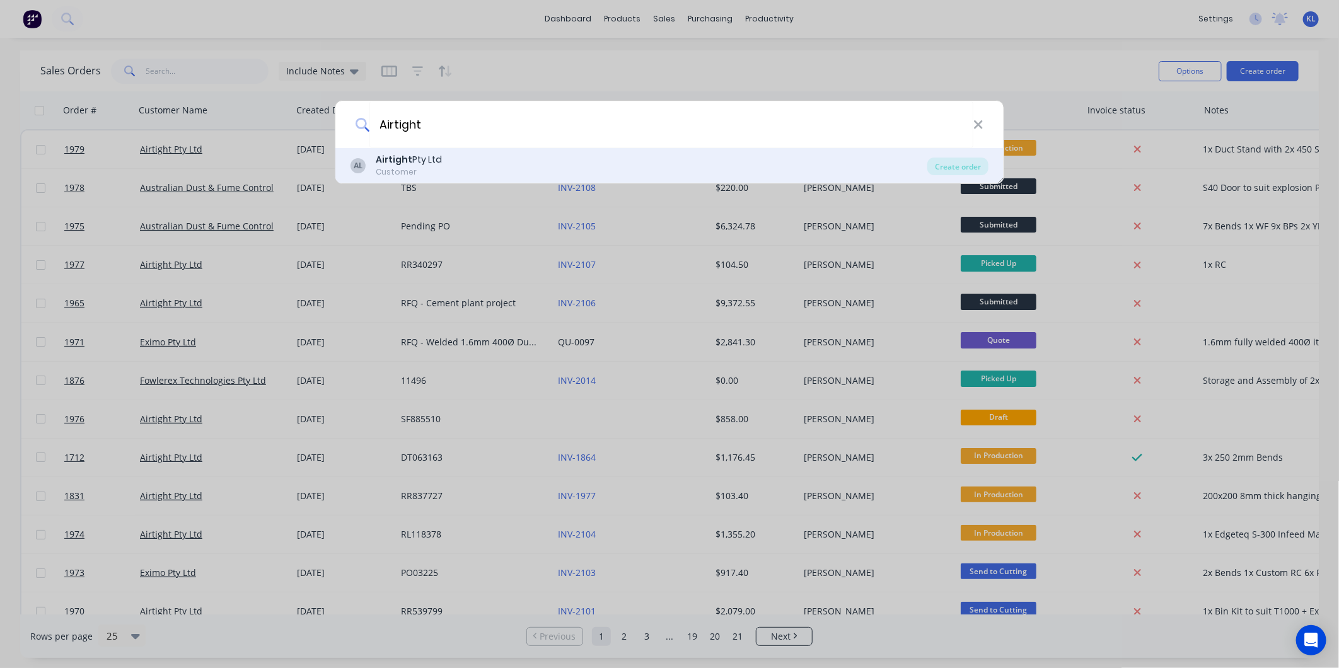
type input "Airtight"
click at [424, 168] on div "Customer" at bounding box center [409, 171] width 66 height 11
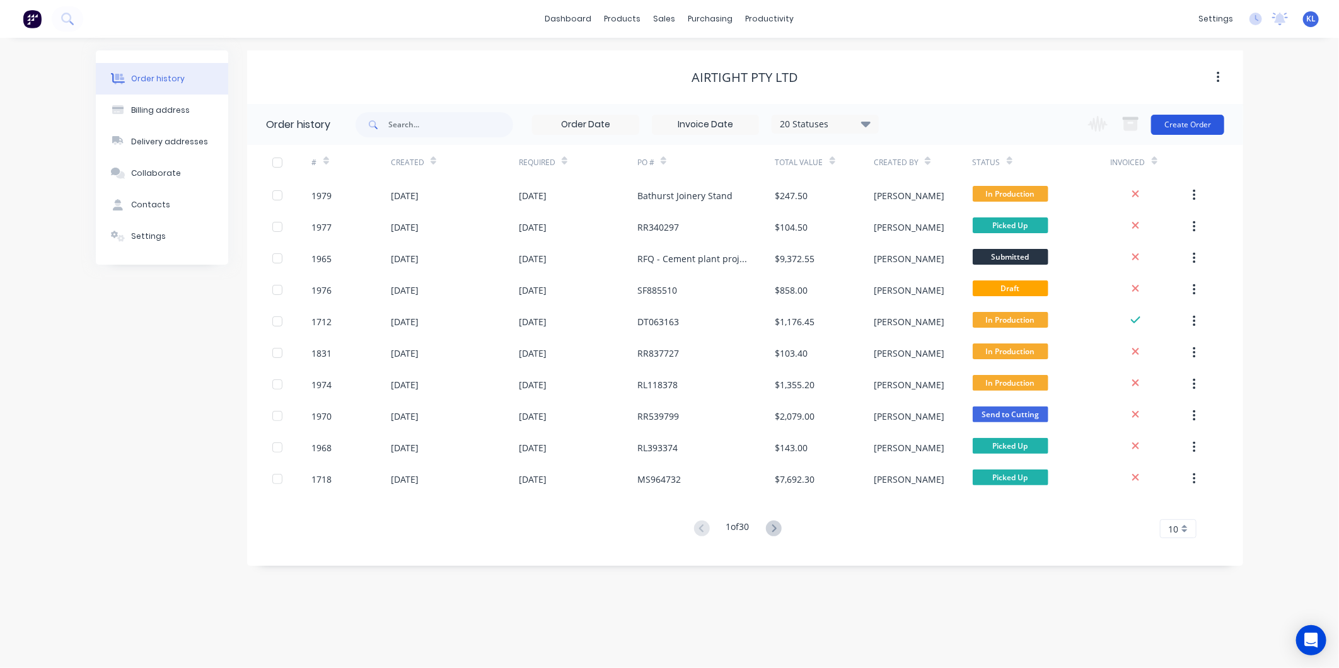
click at [1189, 122] on button "Create Order" at bounding box center [1187, 125] width 73 height 20
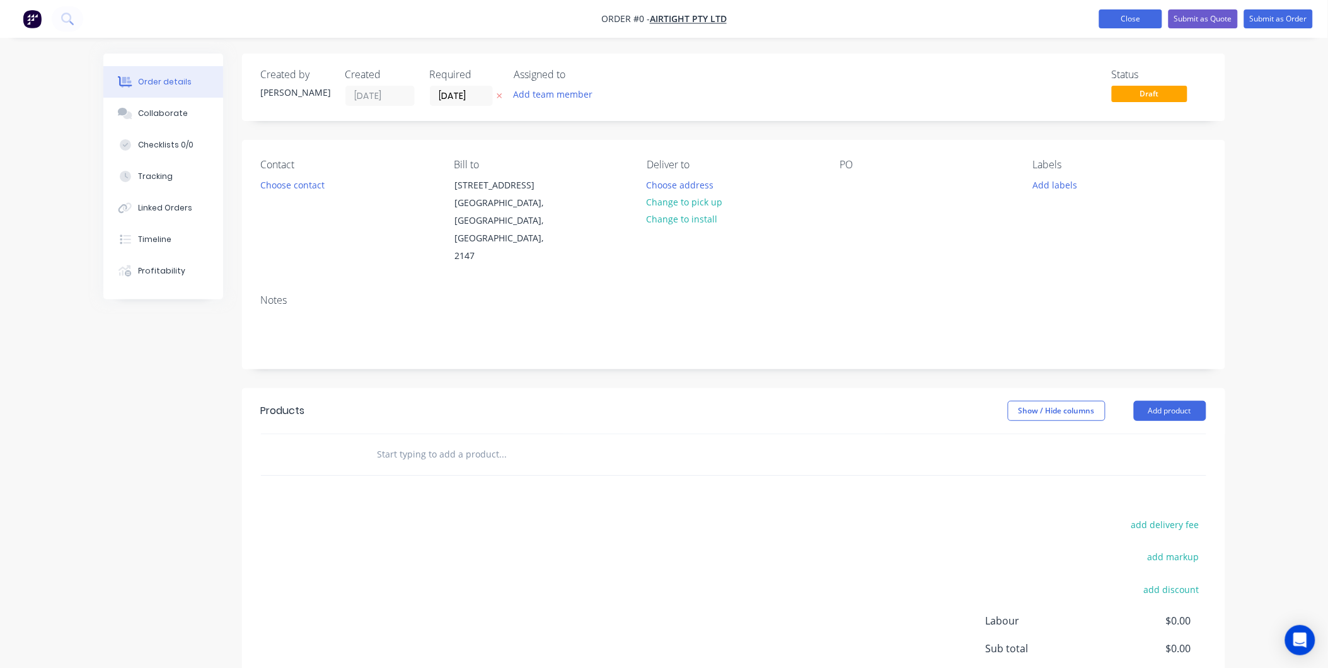
click at [1114, 24] on button "Close" at bounding box center [1130, 18] width 63 height 19
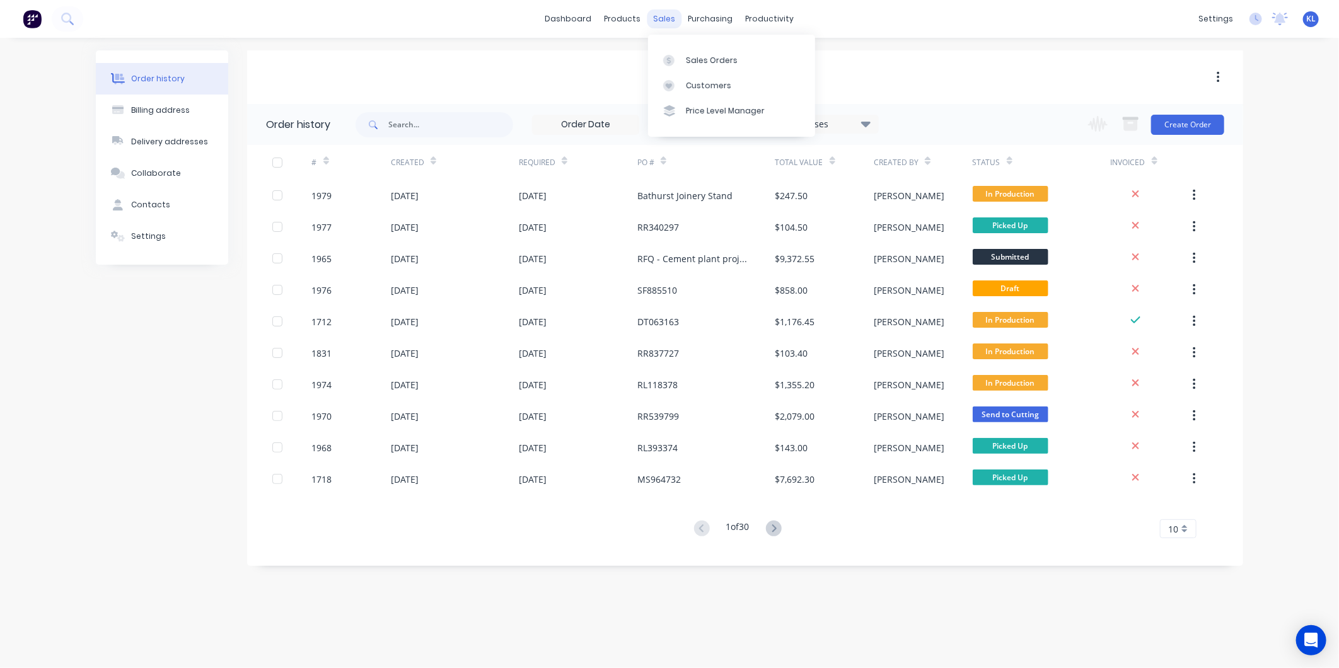
click at [669, 23] on div "sales" at bounding box center [664, 18] width 35 height 19
click at [701, 68] on link "Sales Orders" at bounding box center [731, 59] width 167 height 25
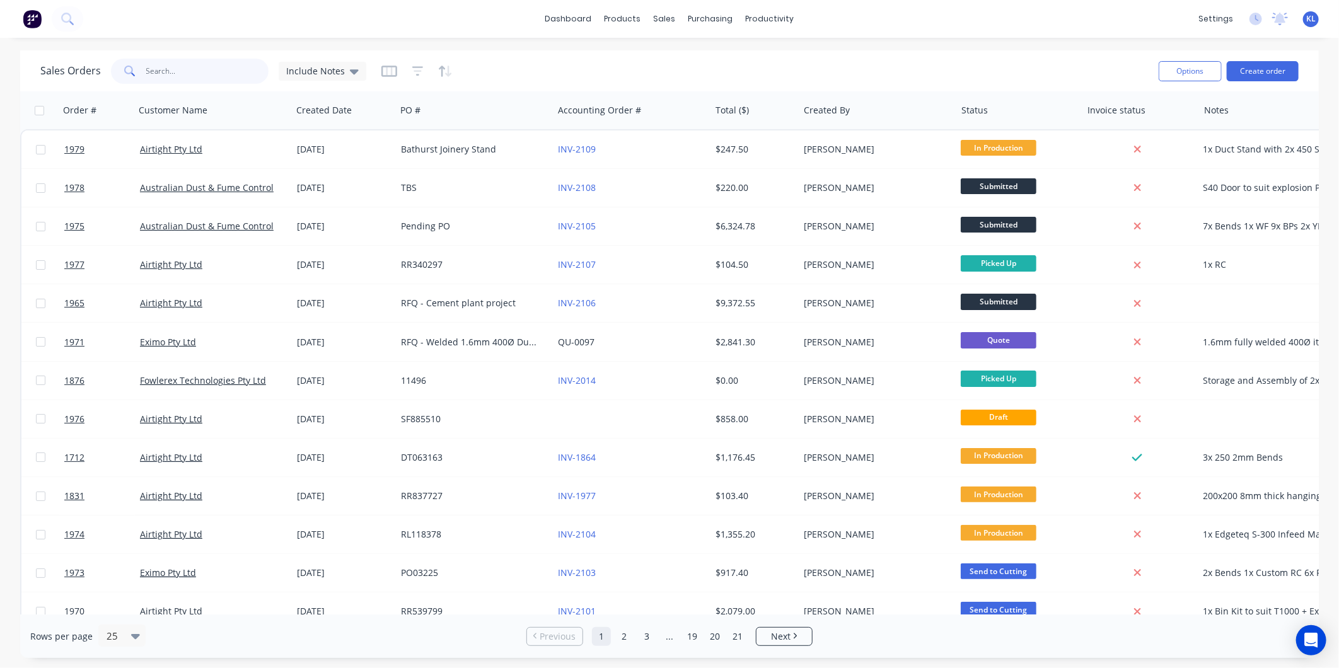
click at [180, 66] on input "text" at bounding box center [207, 71] width 123 height 25
click at [190, 74] on input "text" at bounding box center [207, 71] width 123 height 25
paste input "RL118378"
type input "RL118378"
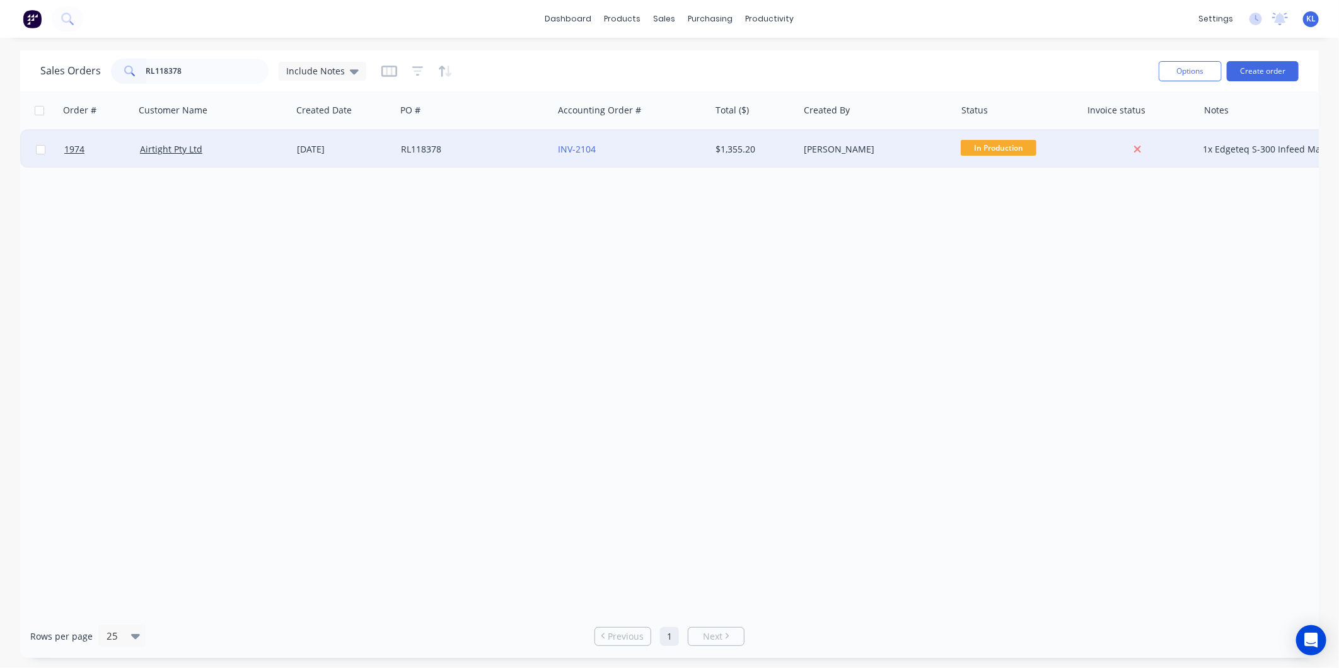
click at [518, 165] on div "RL118378" at bounding box center [474, 149] width 157 height 38
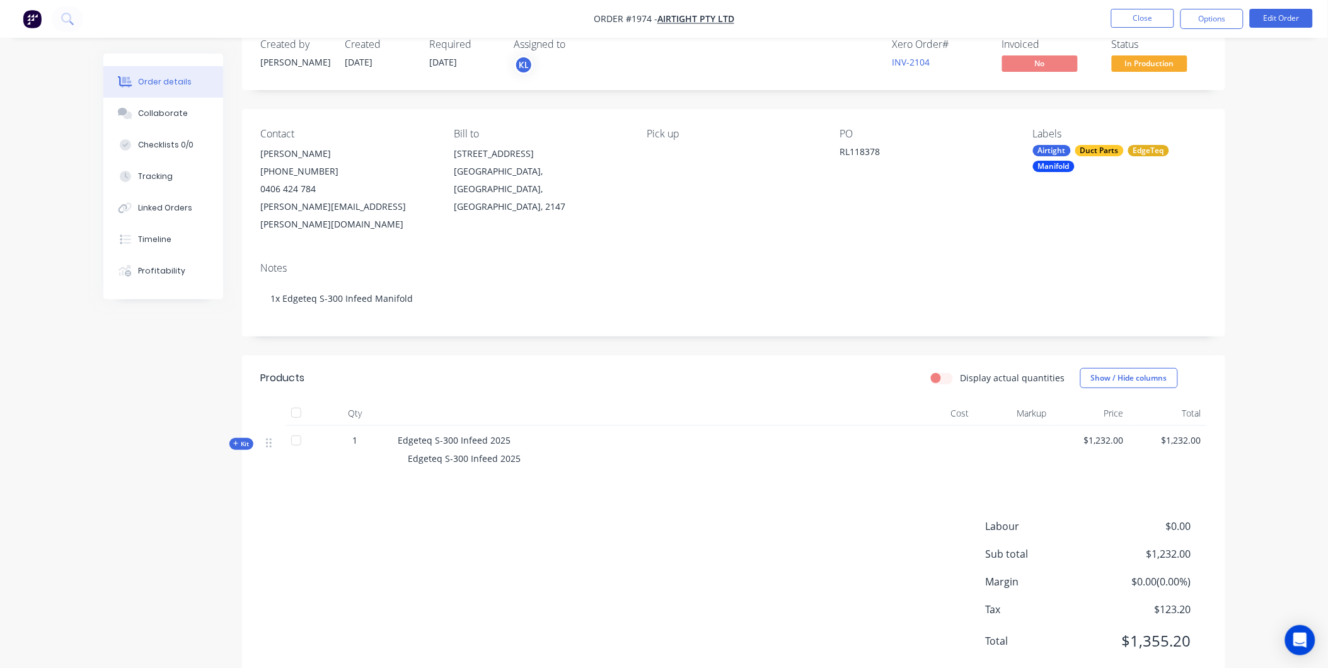
scroll to position [48, 0]
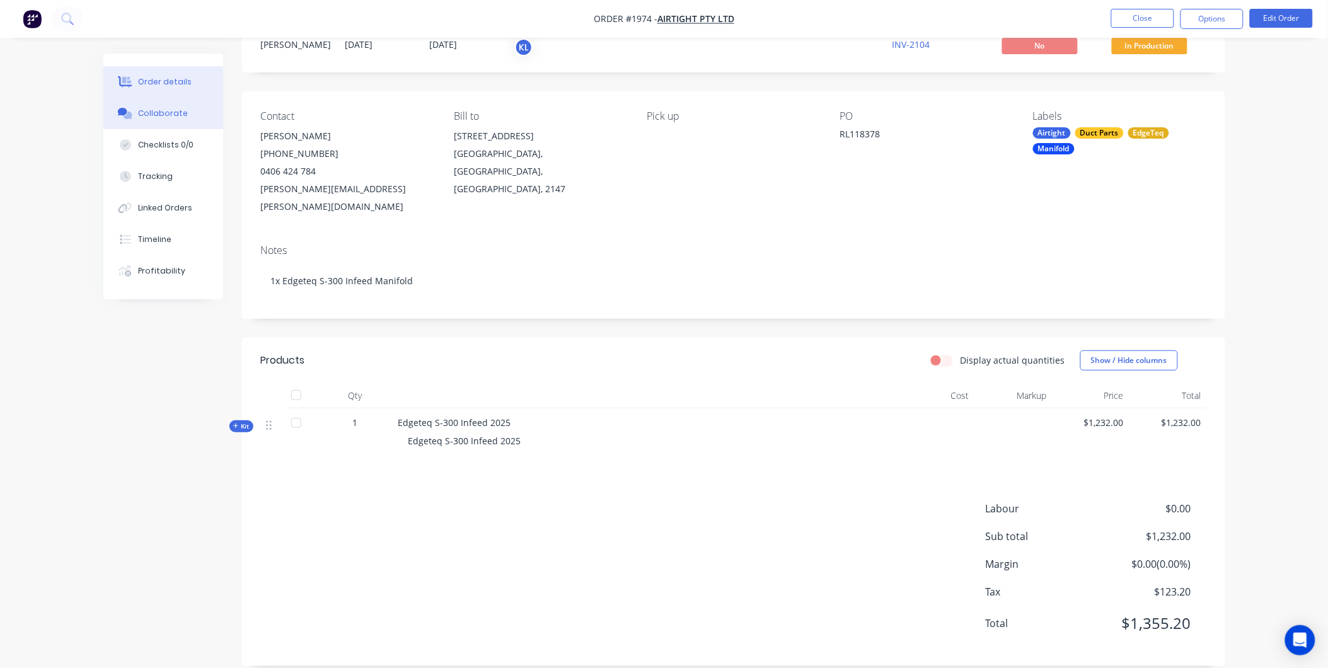
click at [161, 105] on button "Collaborate" at bounding box center [163, 114] width 120 height 32
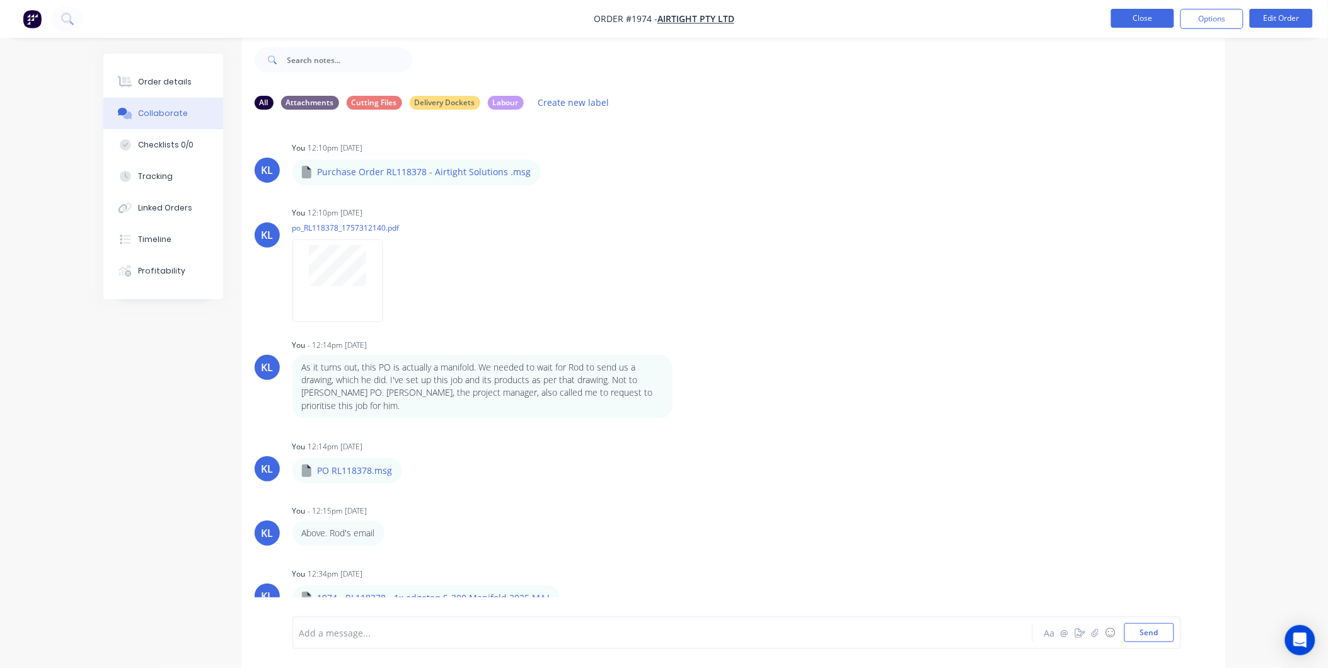
click at [1147, 13] on button "Close" at bounding box center [1142, 18] width 63 height 19
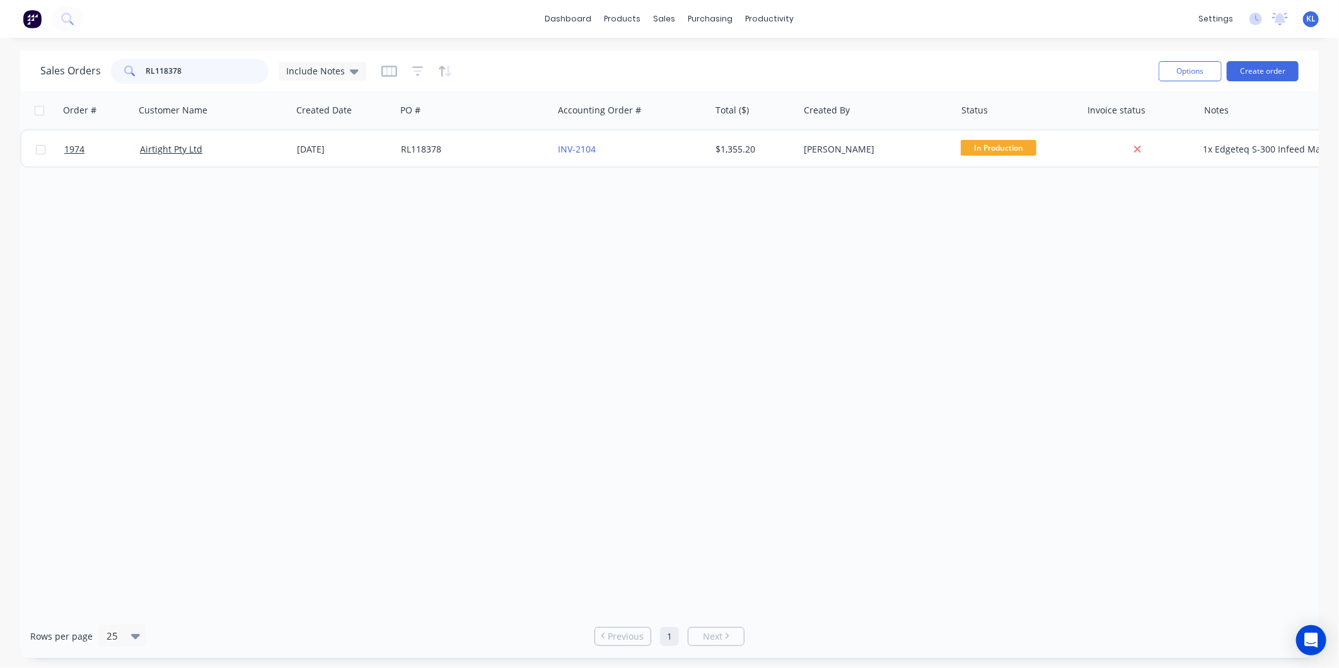
drag, startPoint x: 223, startPoint y: 66, endPoint x: -297, endPoint y: 66, distance: 519.4
click at [0, 66] on html "dashboard products sales purchasing productivity dashboard products Product Cat…" at bounding box center [669, 334] width 1339 height 668
click at [203, 71] on input "RL118378" at bounding box center [207, 71] width 123 height 25
drag, startPoint x: 200, startPoint y: 71, endPoint x: 112, endPoint y: 76, distance: 88.4
click at [115, 74] on div "RL118378" at bounding box center [190, 71] width 158 height 25
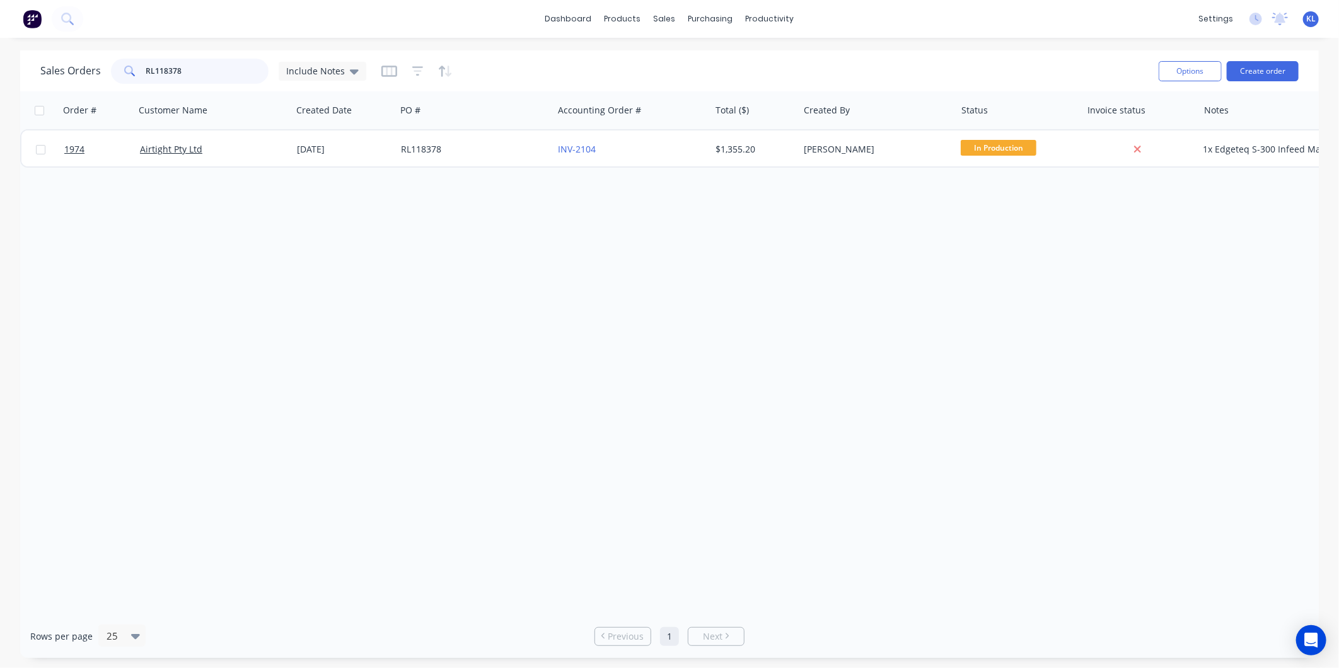
paste input "839449"
type input "RL839449"
click at [1267, 63] on button "Create order" at bounding box center [1263, 71] width 72 height 20
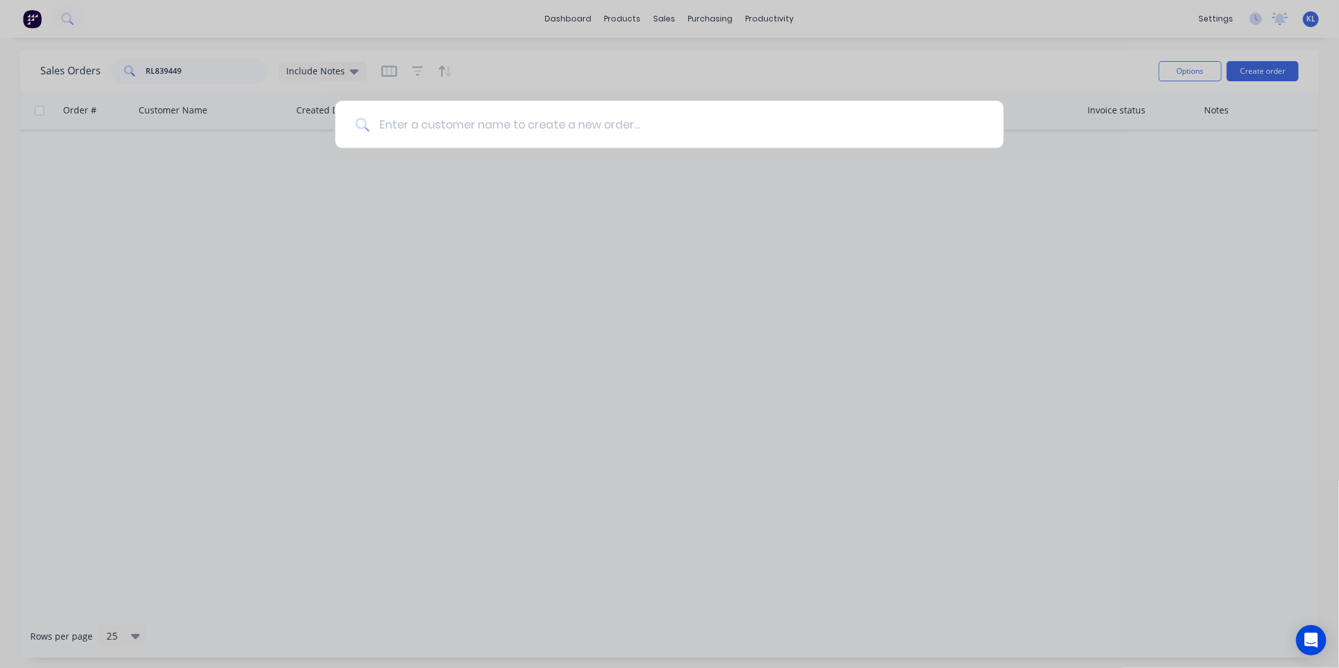
click at [689, 139] on input at bounding box center [676, 124] width 614 height 47
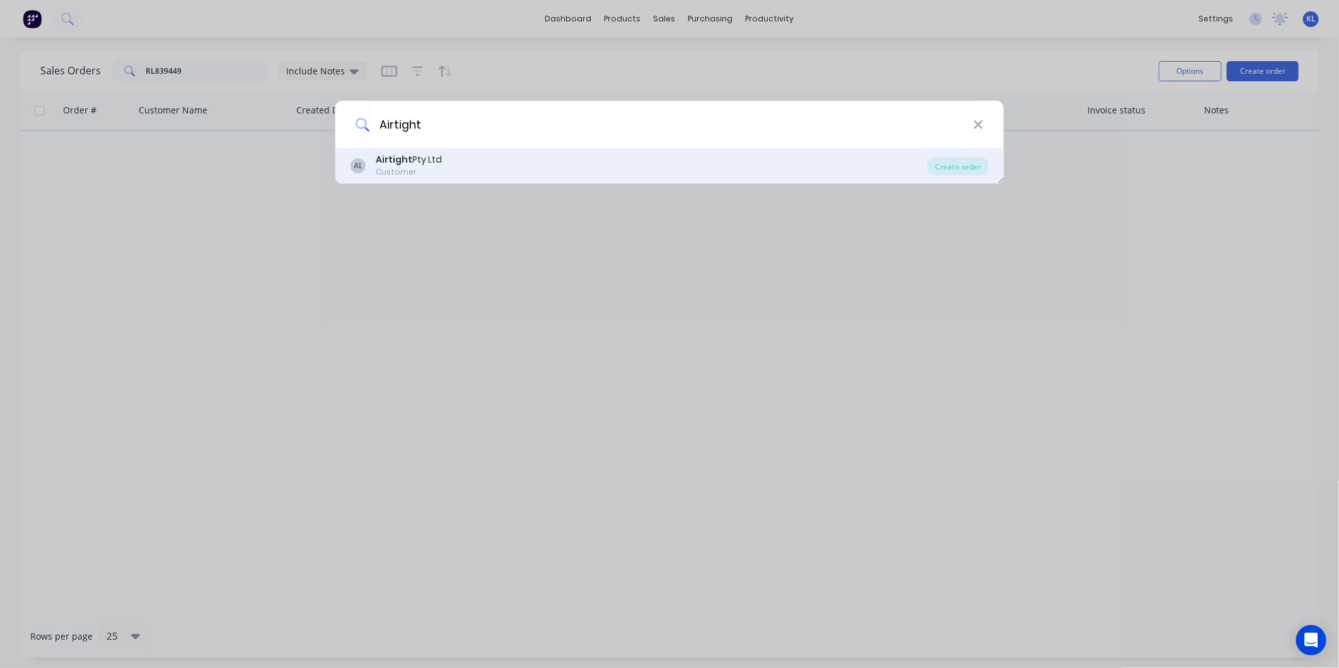
type input "Airtight"
click at [465, 161] on div "AL Airtight Pty Ltd Customer" at bounding box center [638, 165] width 577 height 25
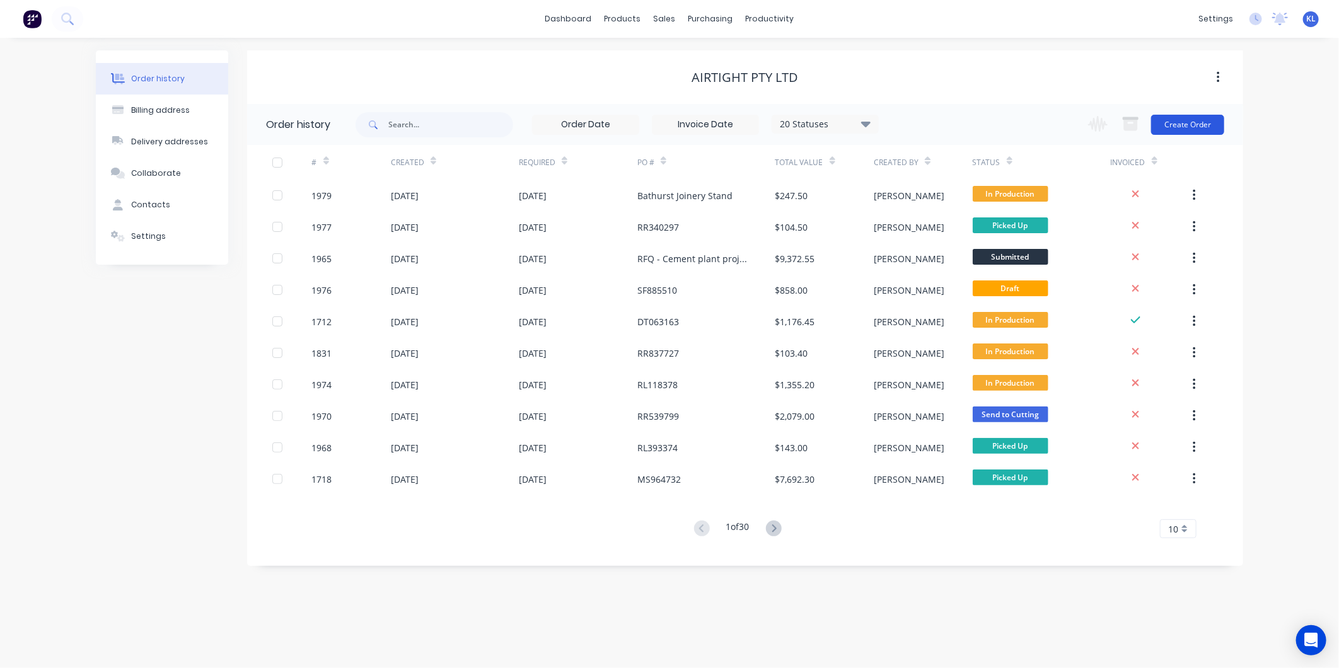
click at [1179, 120] on button "Create Order" at bounding box center [1187, 125] width 73 height 20
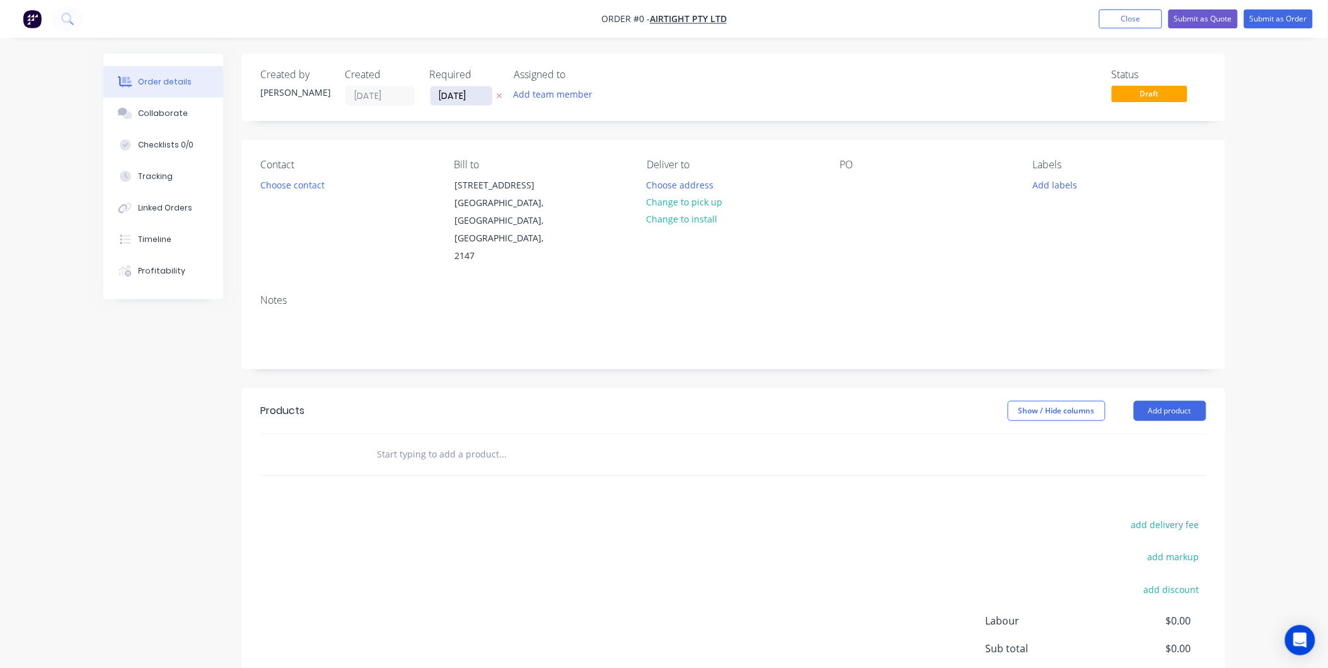
click at [445, 95] on input "[DATE]" at bounding box center [462, 95] width 62 height 19
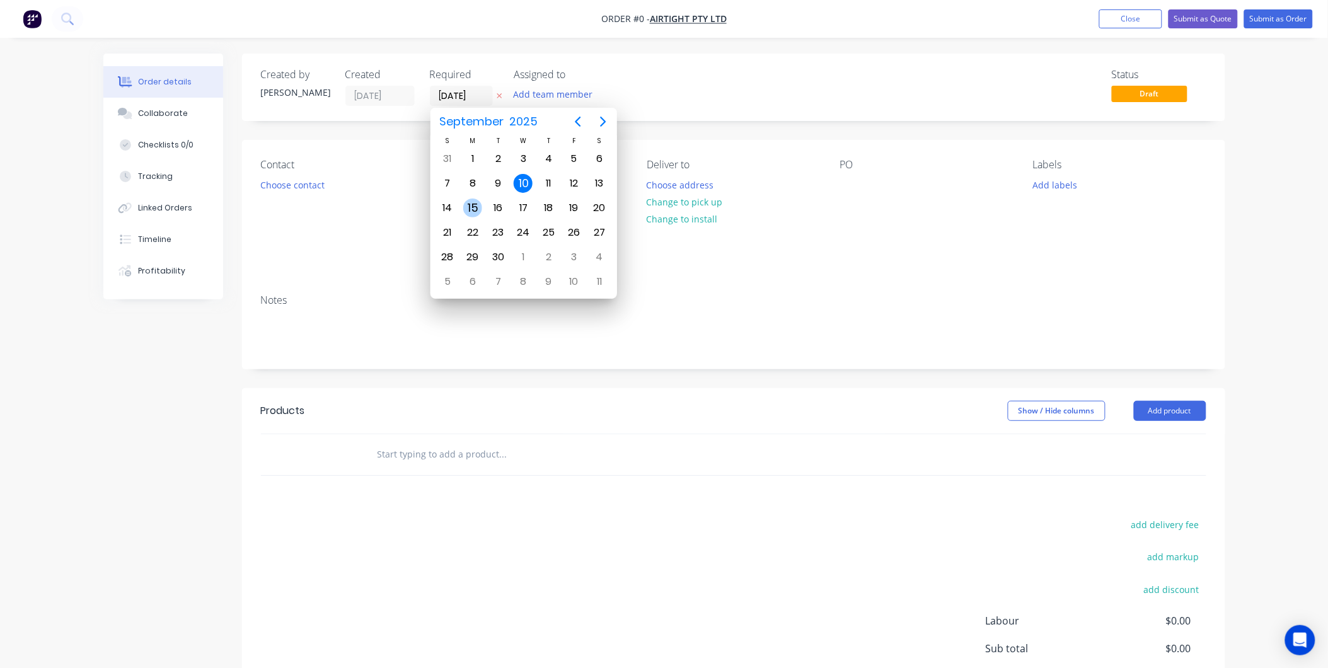
click at [479, 203] on div "15" at bounding box center [472, 208] width 19 height 19
type input "[DATE]"
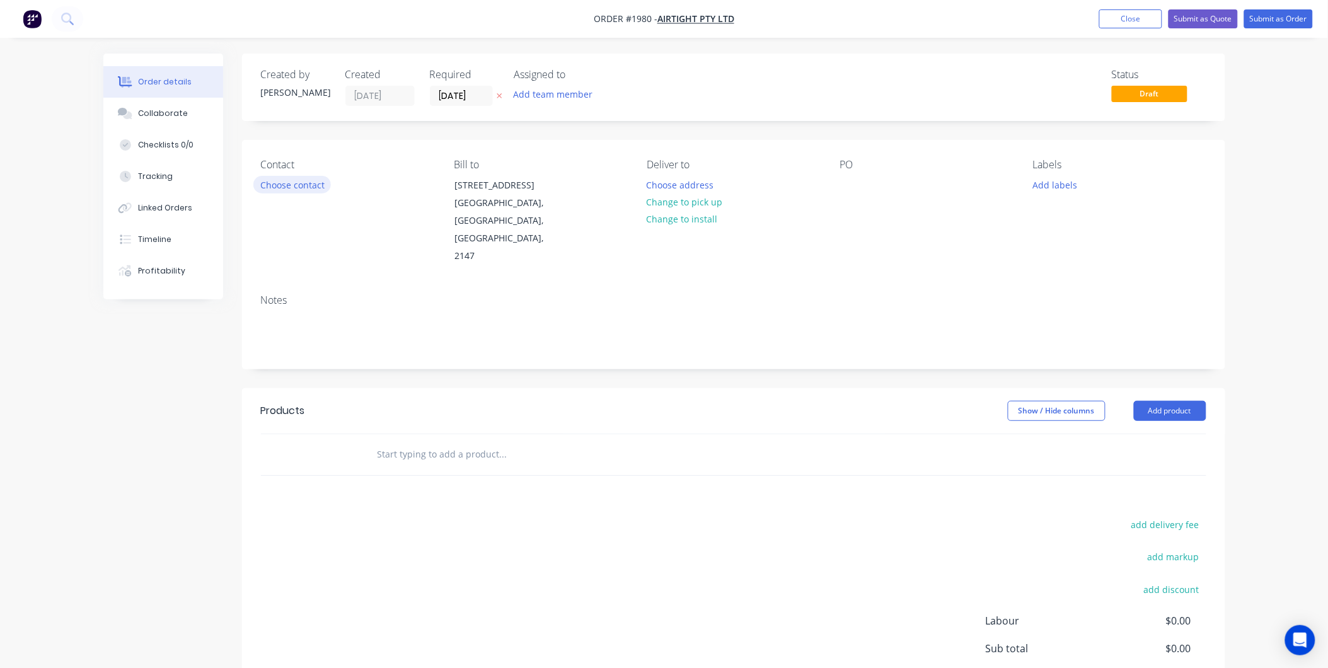
click at [282, 185] on button "Choose contact" at bounding box center [292, 184] width 78 height 17
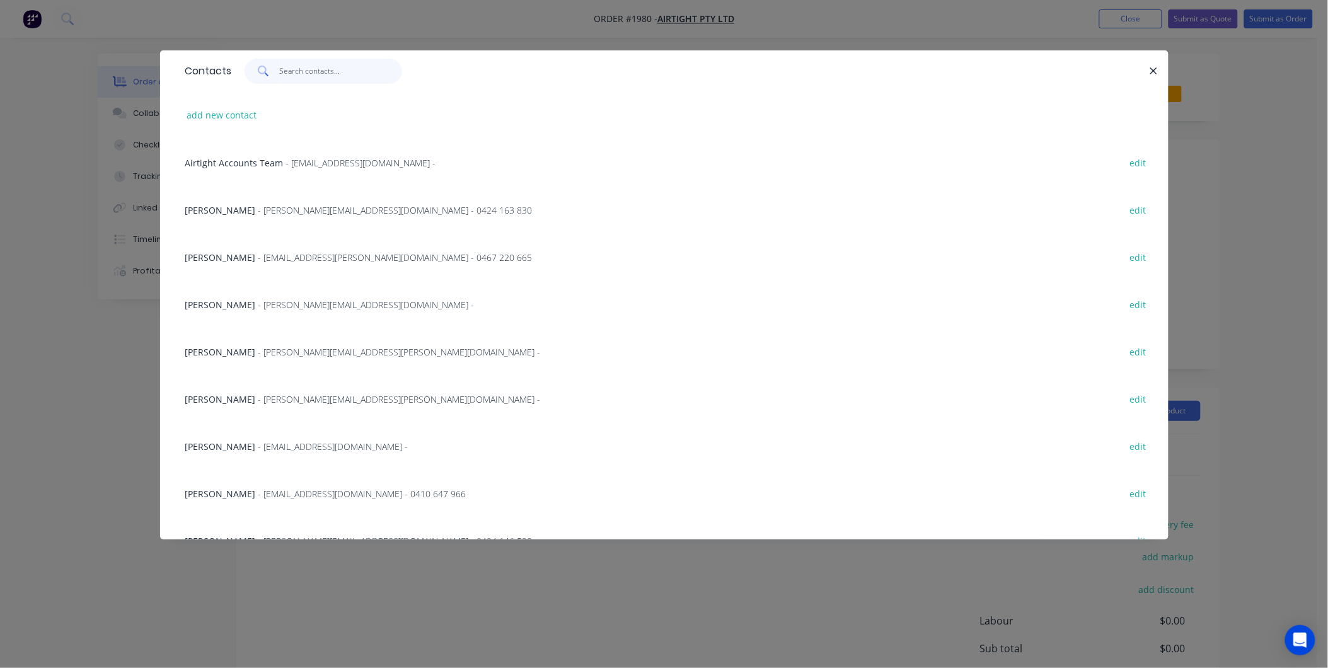
click at [321, 72] on input "text" at bounding box center [340, 71] width 123 height 25
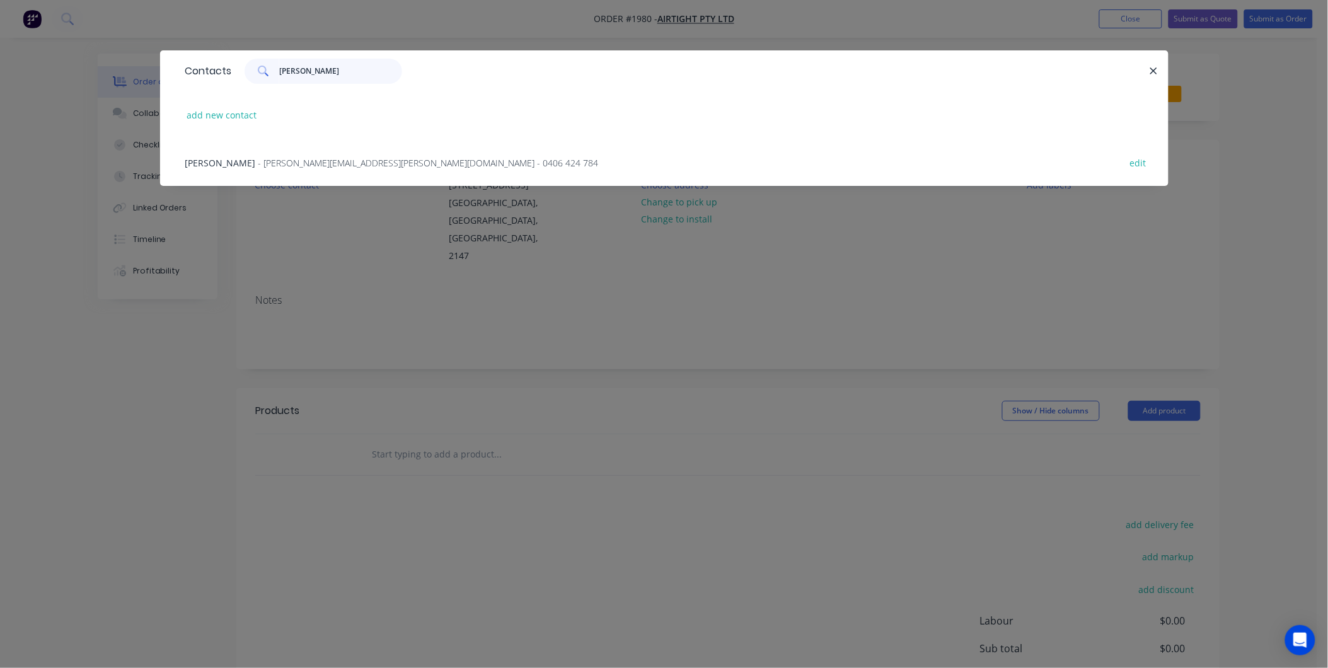
type input "[PERSON_NAME]"
click at [270, 167] on span "- [PERSON_NAME][EMAIL_ADDRESS][PERSON_NAME][DOMAIN_NAME] - 0406 424 784" at bounding box center [428, 163] width 340 height 12
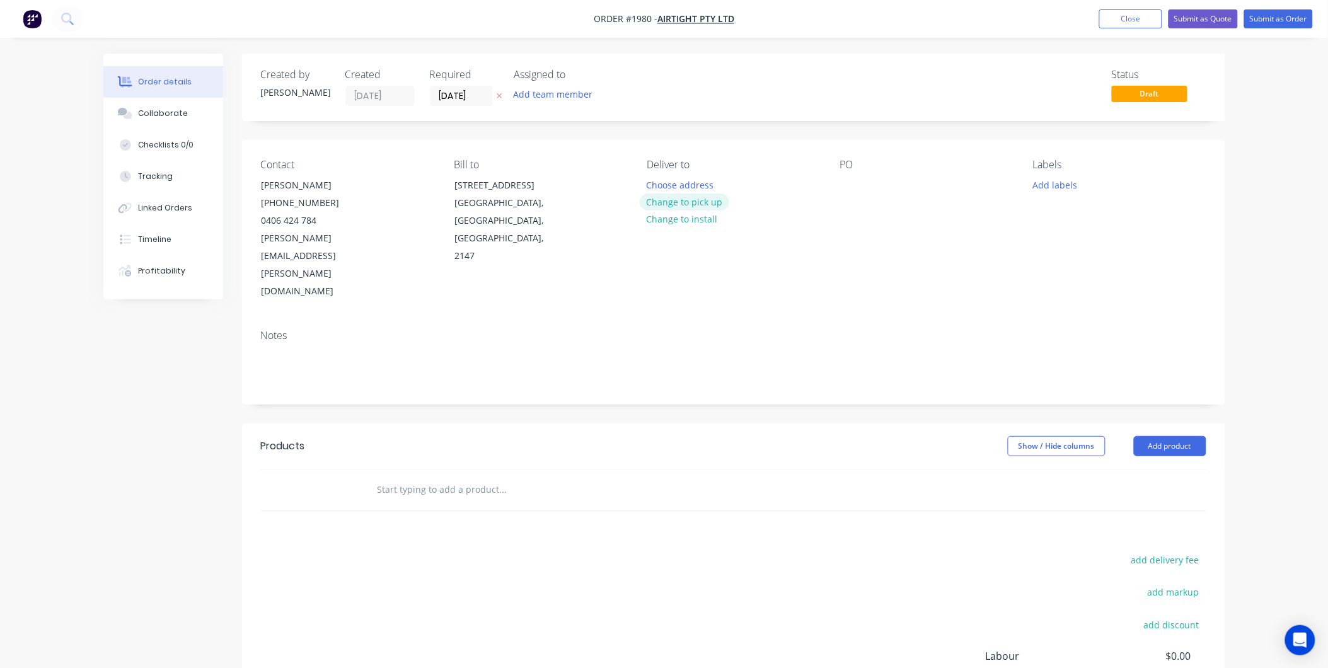
click at [688, 199] on button "Change to pick up" at bounding box center [685, 202] width 90 height 17
click at [847, 183] on div at bounding box center [850, 185] width 20 height 18
click at [852, 186] on div at bounding box center [850, 185] width 20 height 18
paste div
click at [1063, 175] on div "Labels Add labels" at bounding box center [1119, 230] width 173 height 142
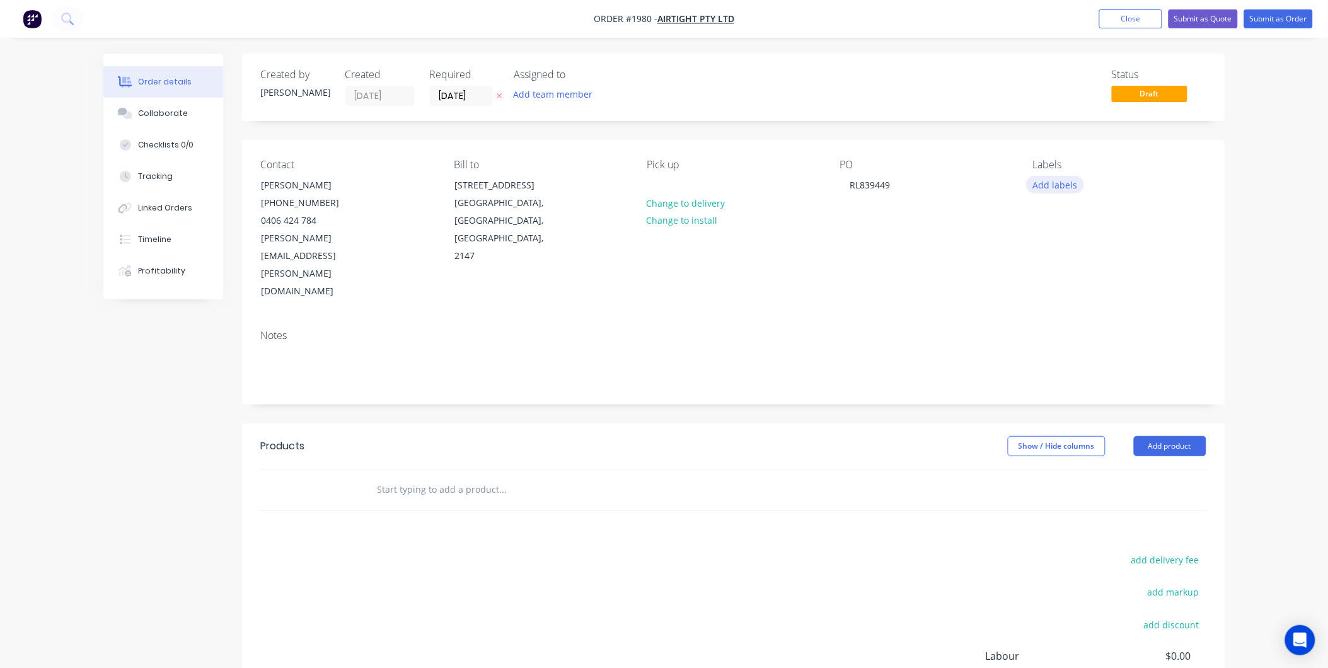
click at [1063, 181] on button "Add labels" at bounding box center [1055, 184] width 58 height 17
click at [1095, 226] on input "text" at bounding box center [1138, 221] width 132 height 25
click at [1082, 294] on div "Airtight" at bounding box center [1087, 298] width 38 height 14
click at [1087, 222] on input "Air" at bounding box center [1138, 215] width 132 height 25
type input "A"
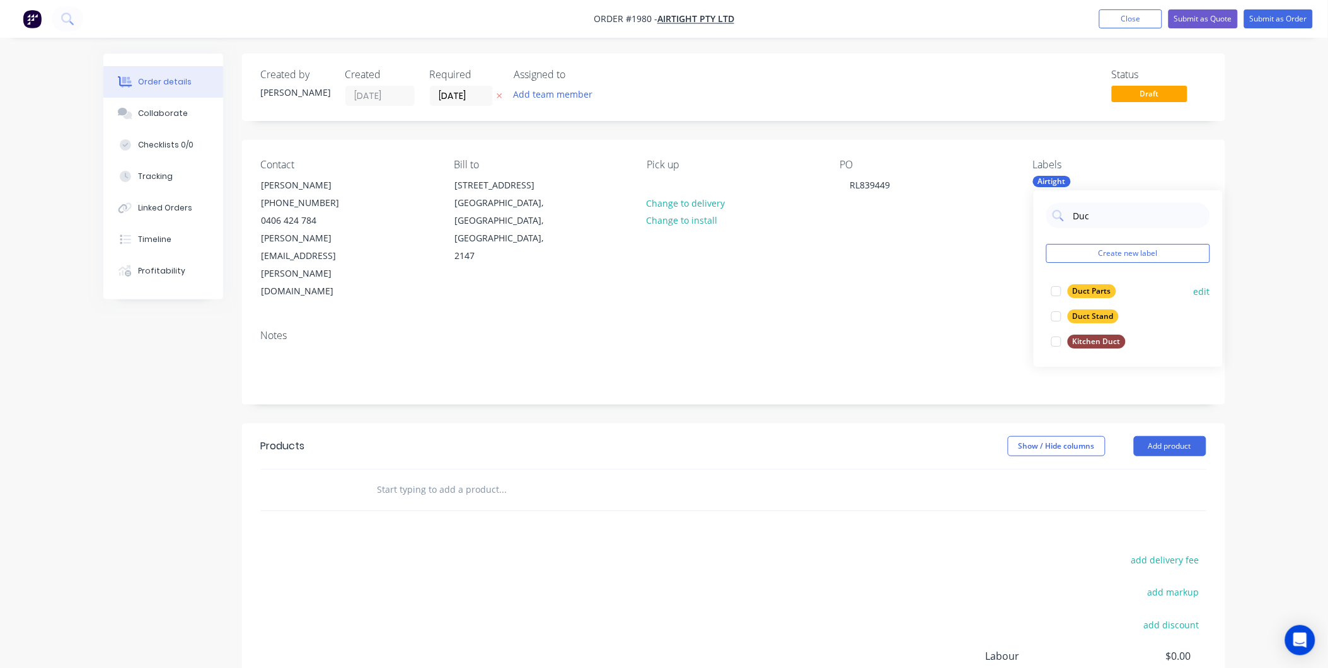
type input "Duc"
drag, startPoint x: 1075, startPoint y: 289, endPoint x: 1045, endPoint y: 274, distance: 33.6
click at [1075, 289] on div "Duct Parts" at bounding box center [1092, 291] width 49 height 14
click at [818, 330] on div "Notes" at bounding box center [734, 336] width 946 height 12
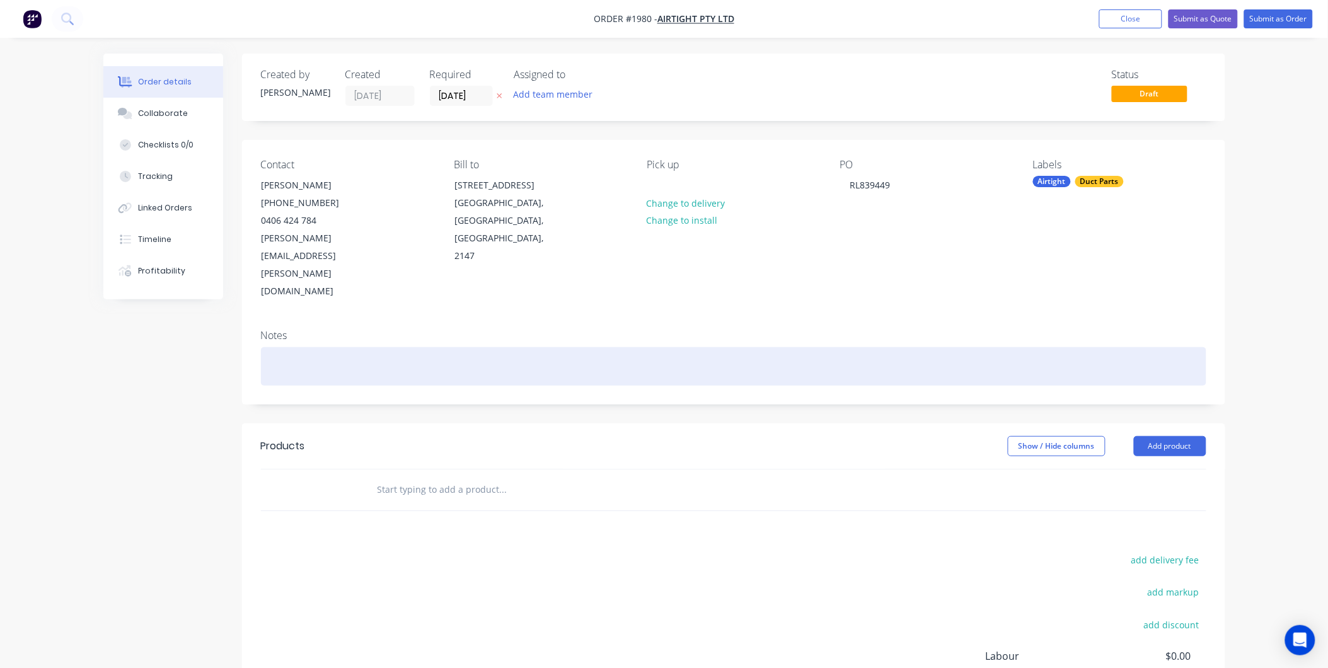
click at [339, 347] on div at bounding box center [734, 366] width 946 height 38
click at [300, 347] on div at bounding box center [734, 366] width 946 height 38
click at [318, 347] on div at bounding box center [734, 366] width 946 height 38
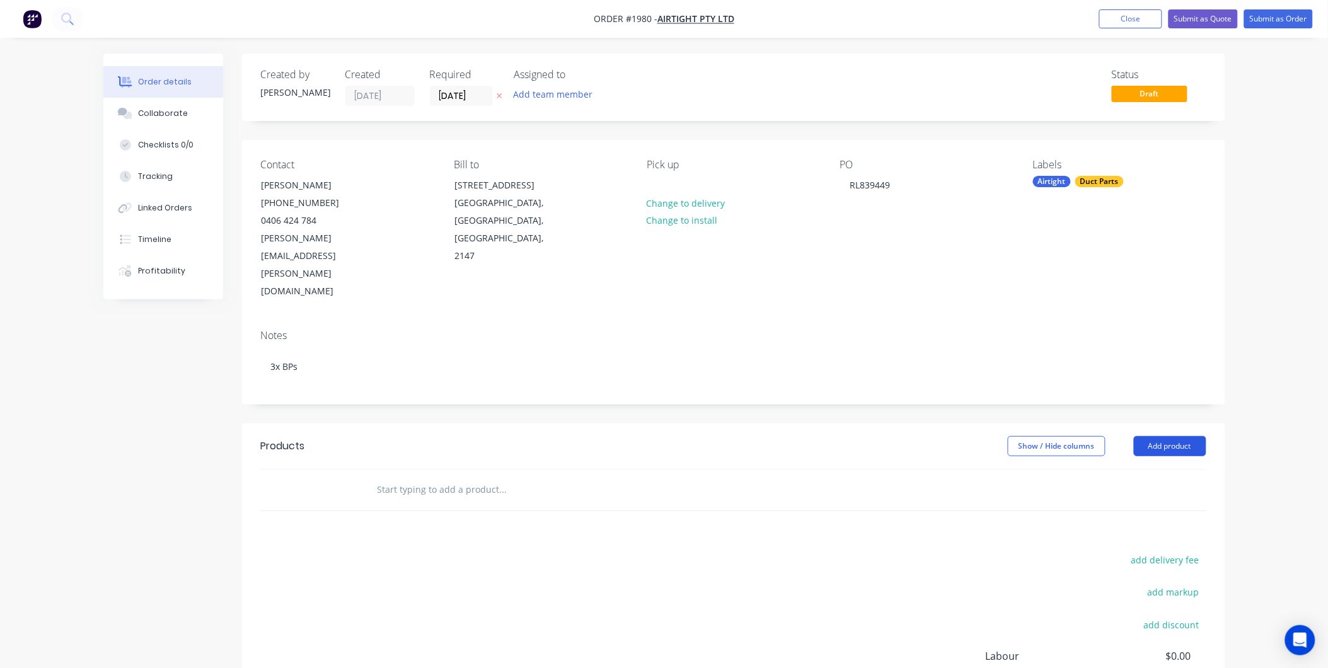
click at [1154, 436] on button "Add product" at bounding box center [1170, 446] width 72 height 20
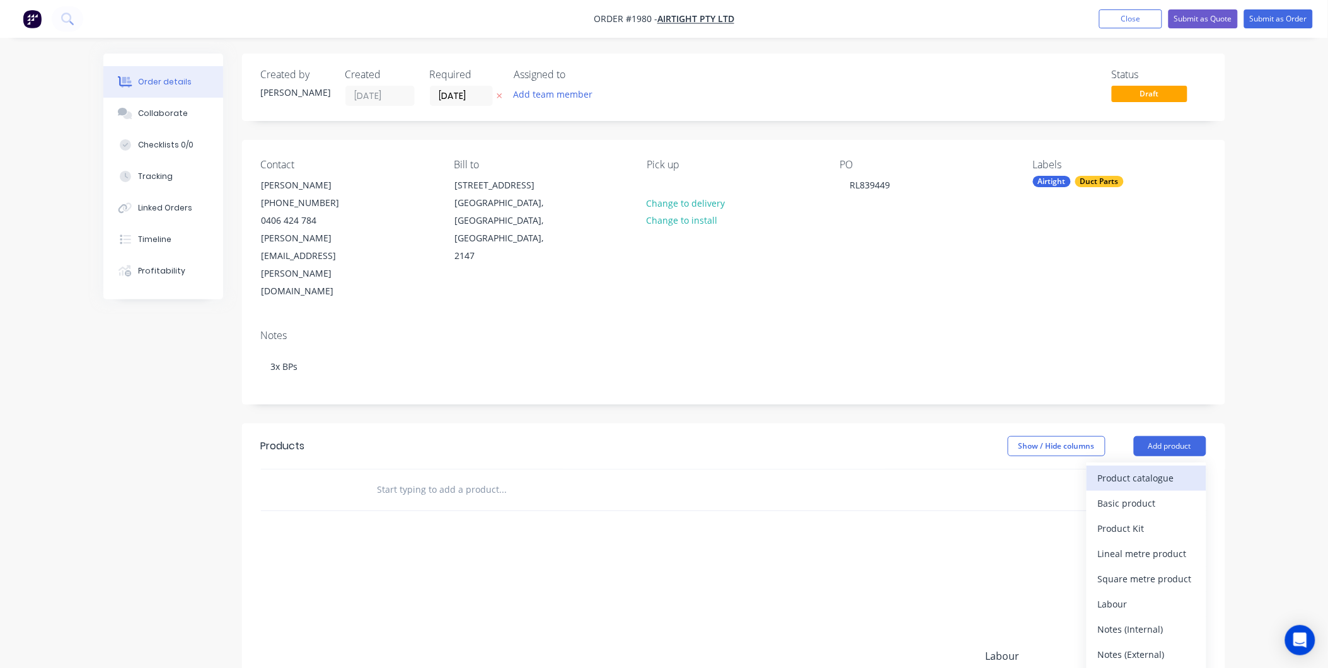
click at [1112, 469] on div "Product catalogue" at bounding box center [1146, 478] width 97 height 18
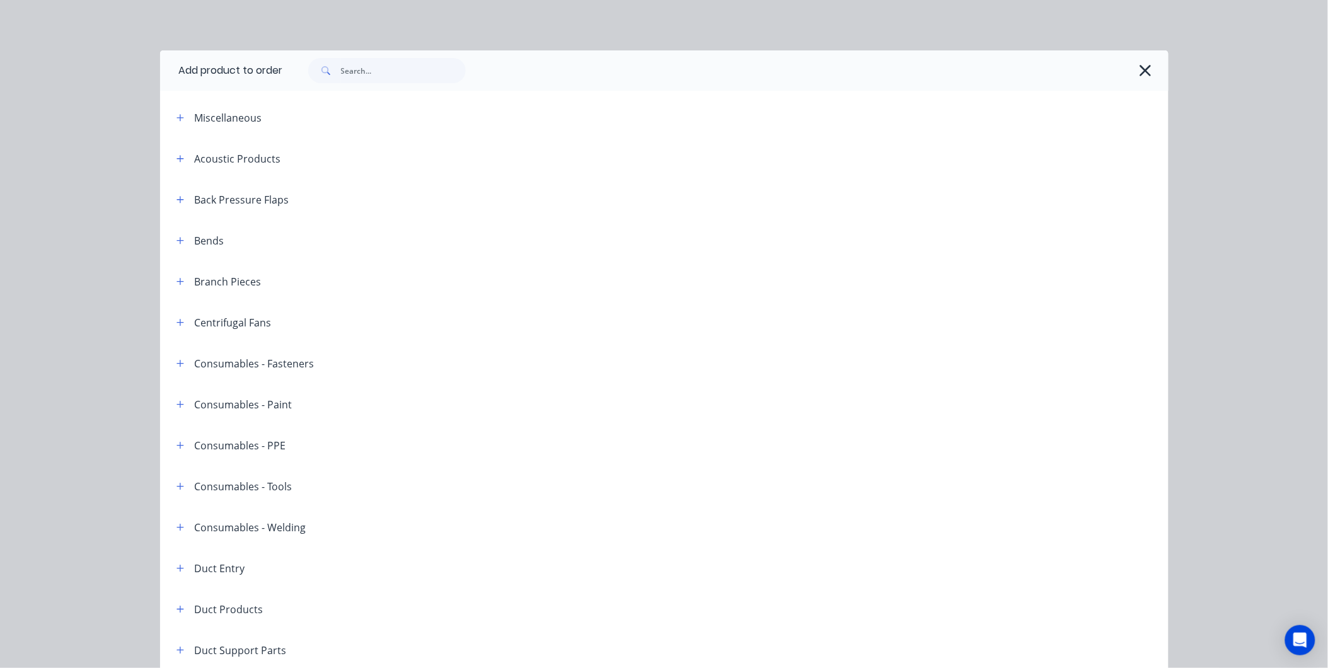
click at [172, 272] on header "Branch Pieces" at bounding box center [664, 281] width 1009 height 41
click at [177, 279] on icon "button" at bounding box center [181, 281] width 8 height 9
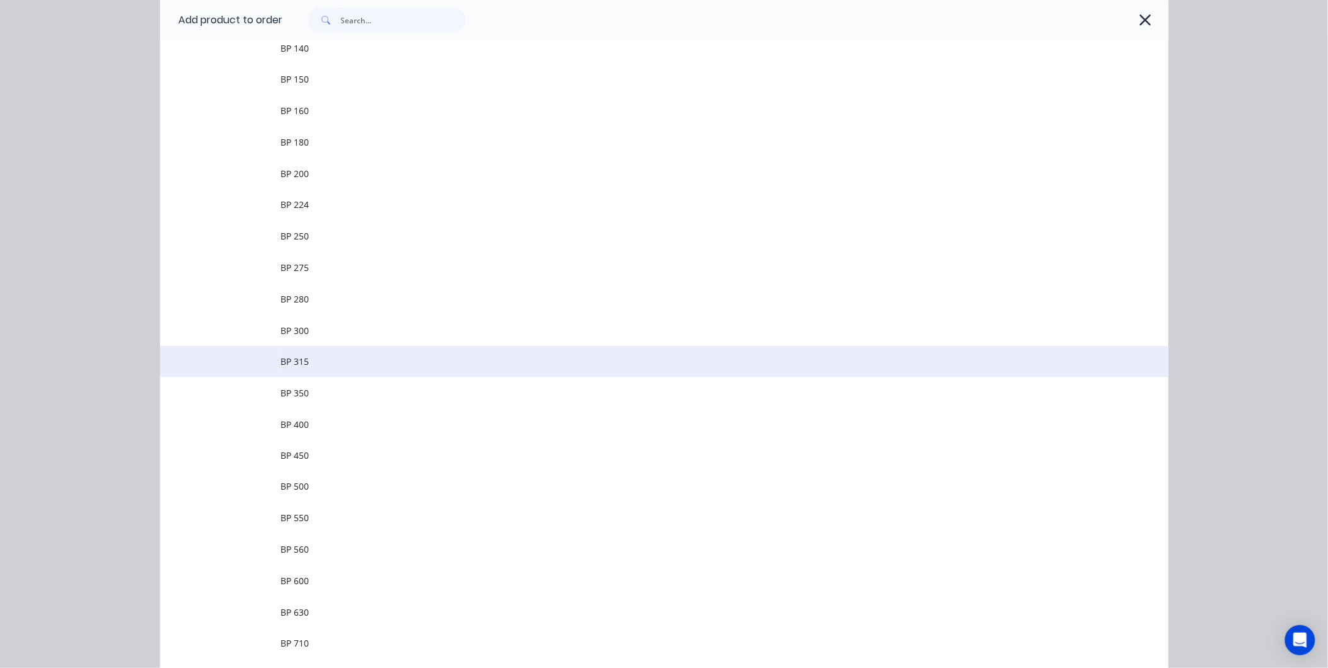
scroll to position [420, 0]
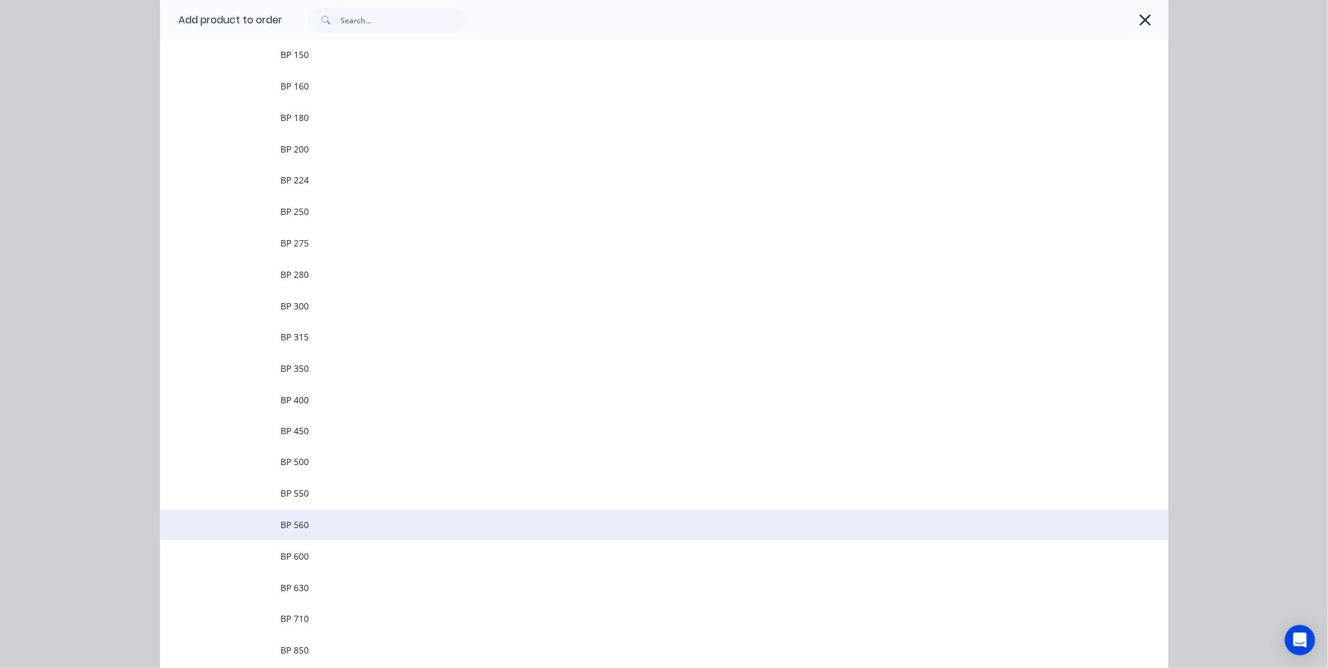
click at [308, 521] on span "BP 560" at bounding box center [636, 525] width 710 height 13
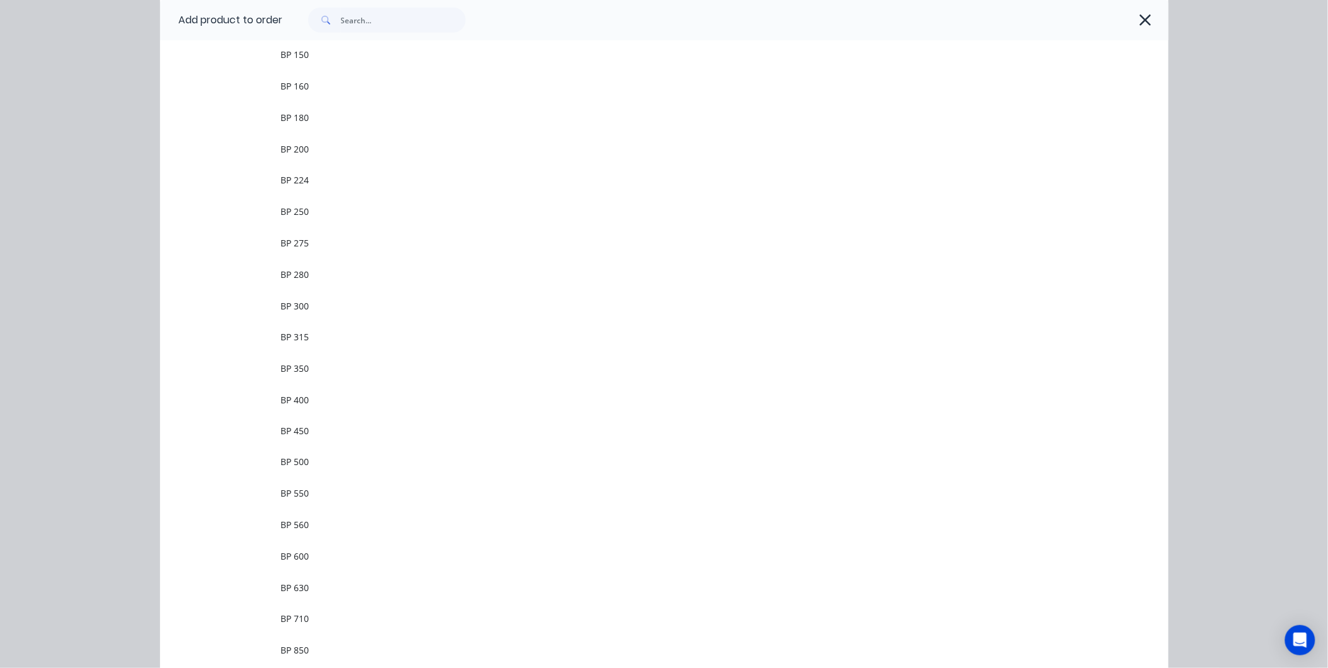
scroll to position [0, 0]
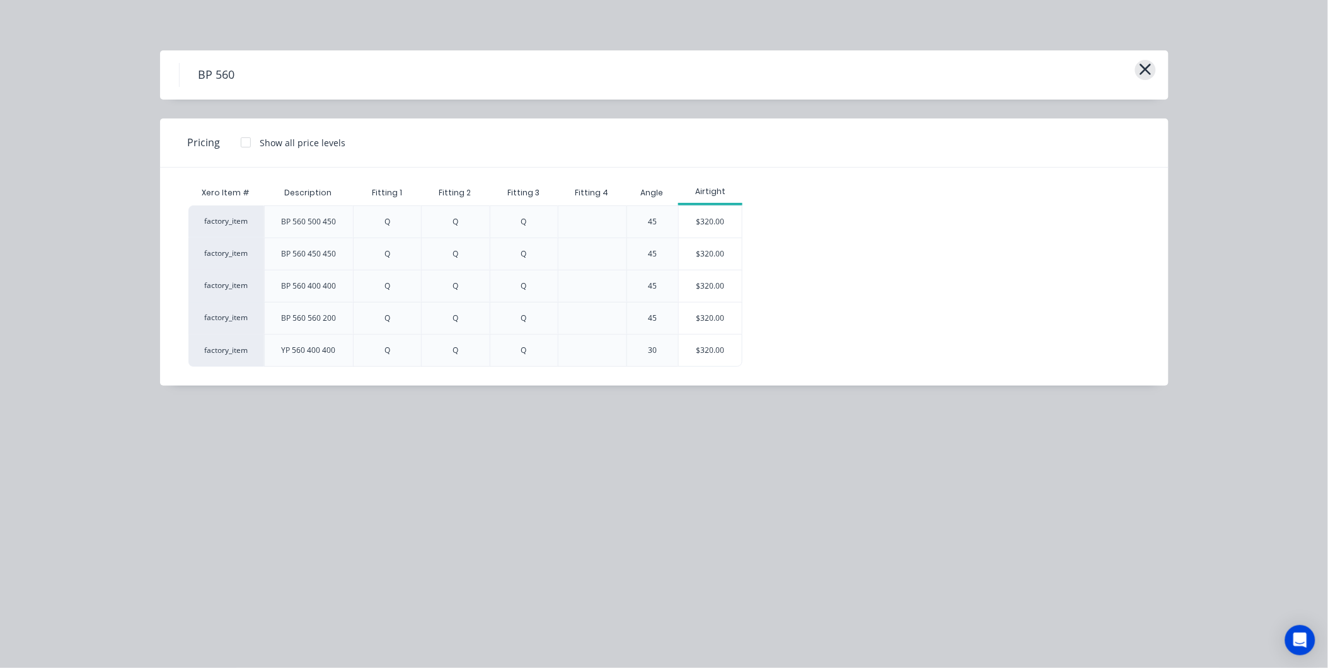
click at [1152, 62] on button "button" at bounding box center [1145, 70] width 21 height 20
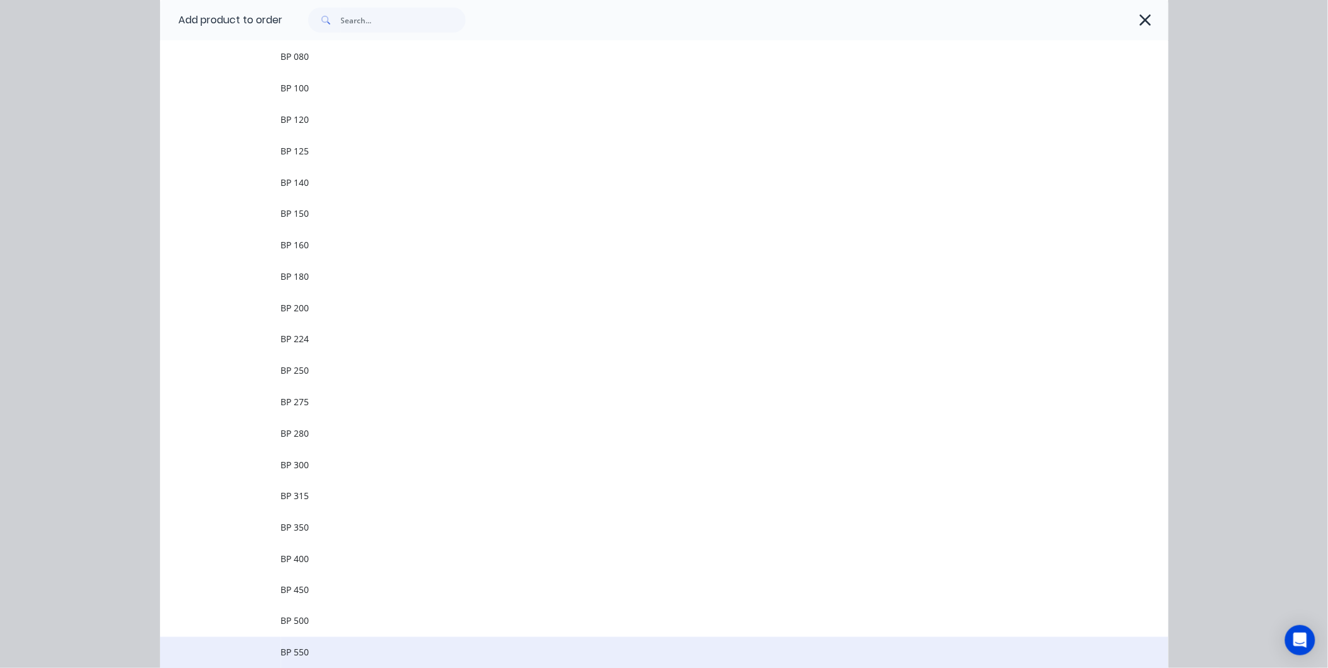
drag, startPoint x: 343, startPoint y: 651, endPoint x: 390, endPoint y: 613, distance: 60.1
click at [343, 651] on span "BP 550" at bounding box center [636, 652] width 710 height 13
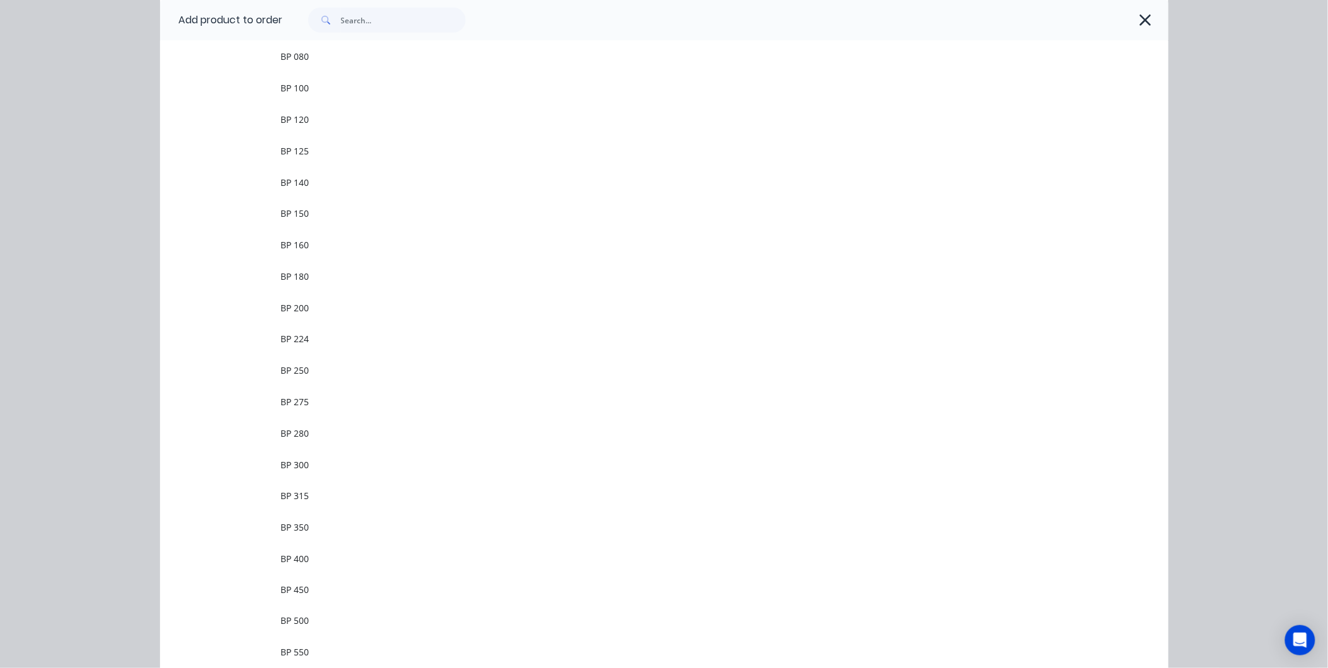
scroll to position [0, 0]
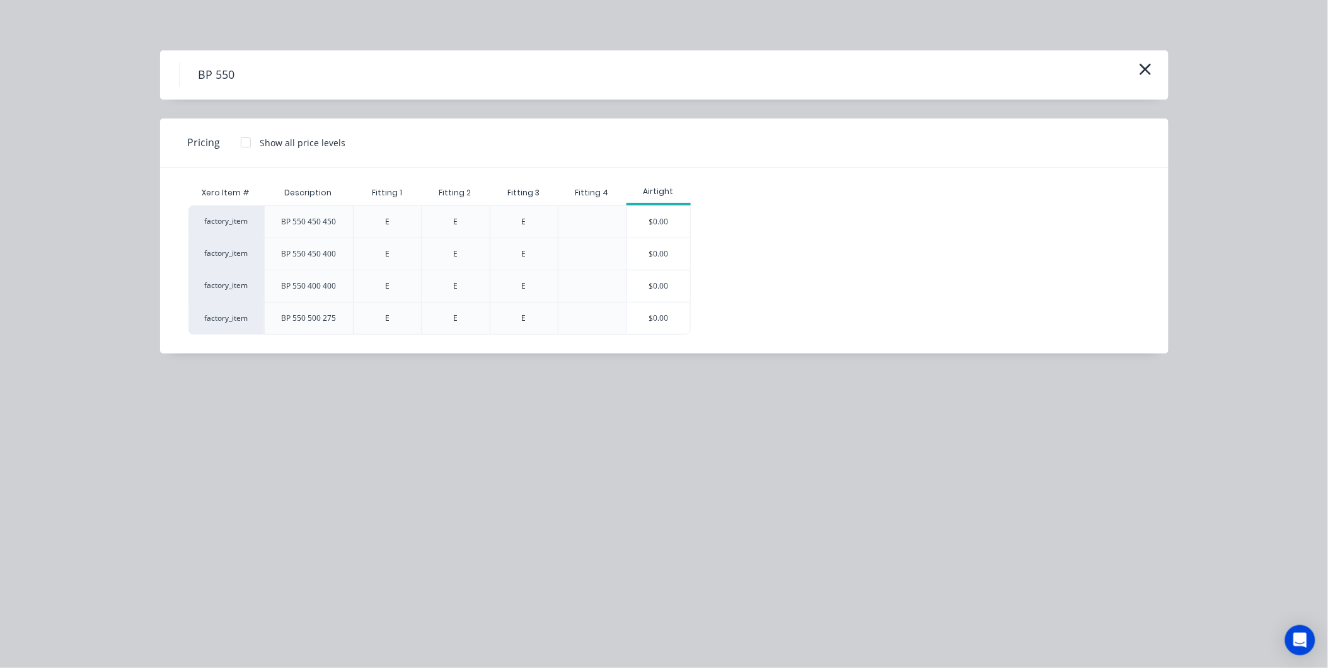
click at [1135, 64] on div "BP 550" at bounding box center [664, 75] width 971 height 24
click at [1142, 65] on icon "button" at bounding box center [1145, 69] width 11 height 11
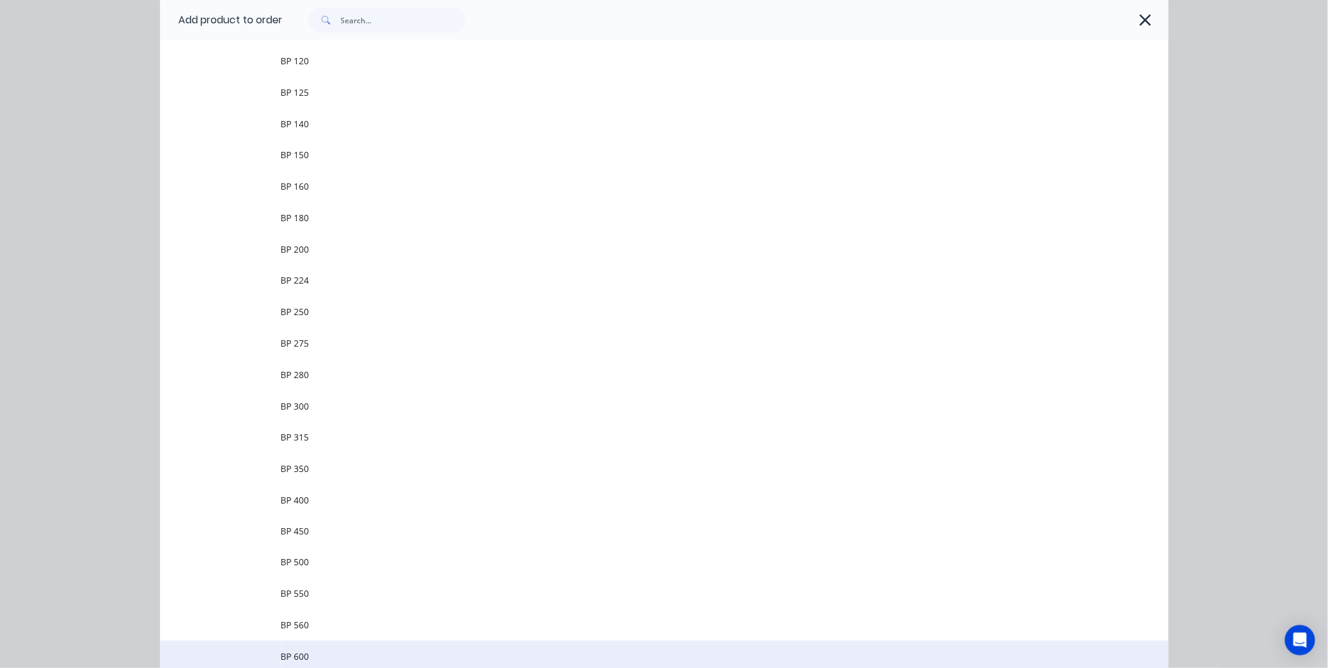
scroll to position [401, 0]
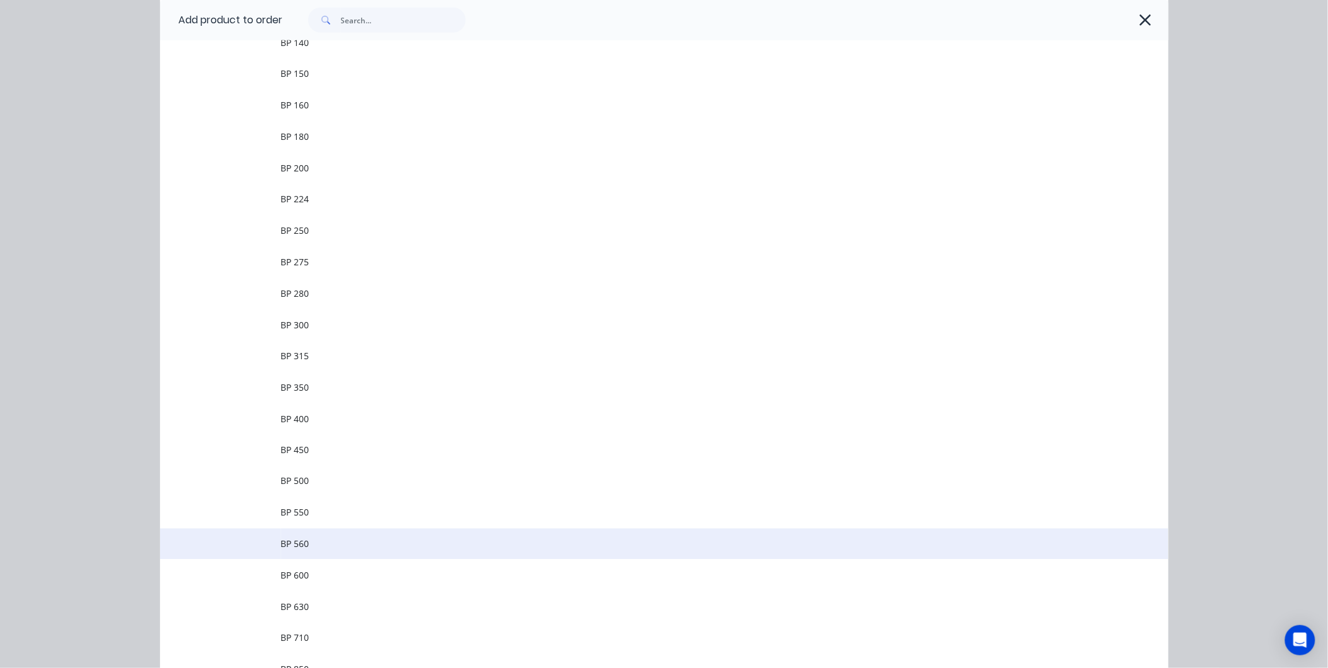
click at [290, 557] on td "BP 560" at bounding box center [725, 545] width 888 height 32
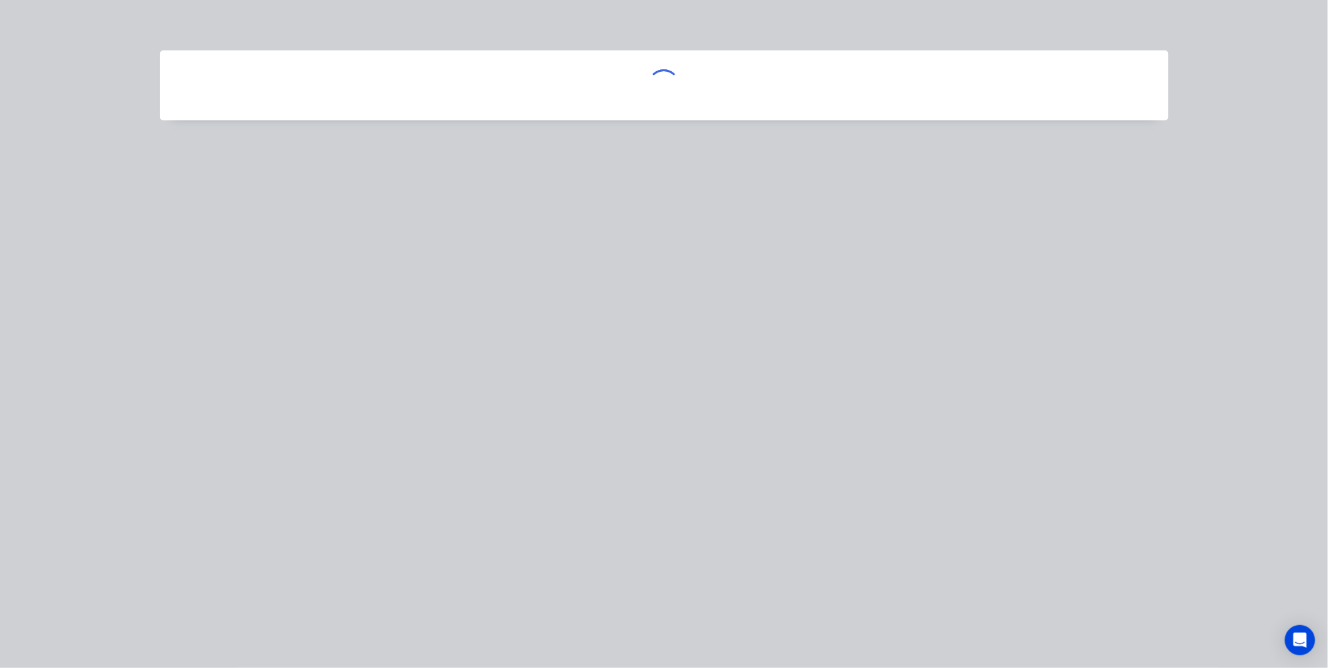
scroll to position [0, 0]
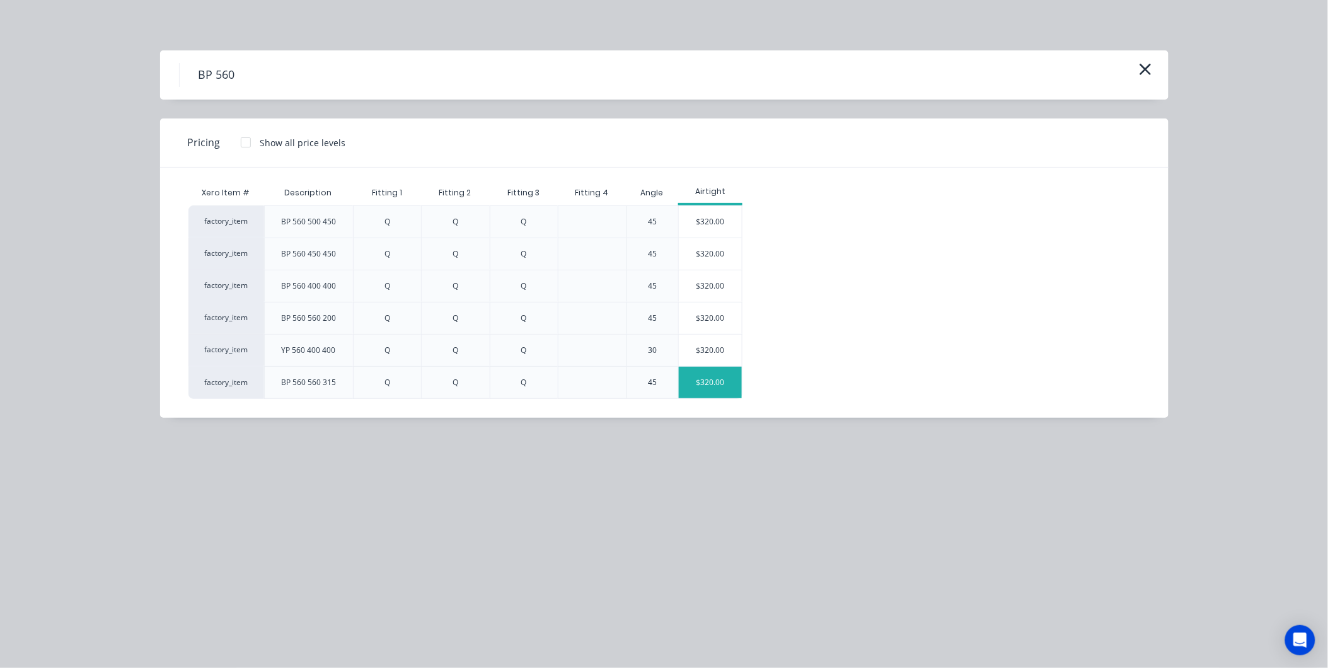
click at [731, 382] on div "$320.00" at bounding box center [710, 383] width 63 height 32
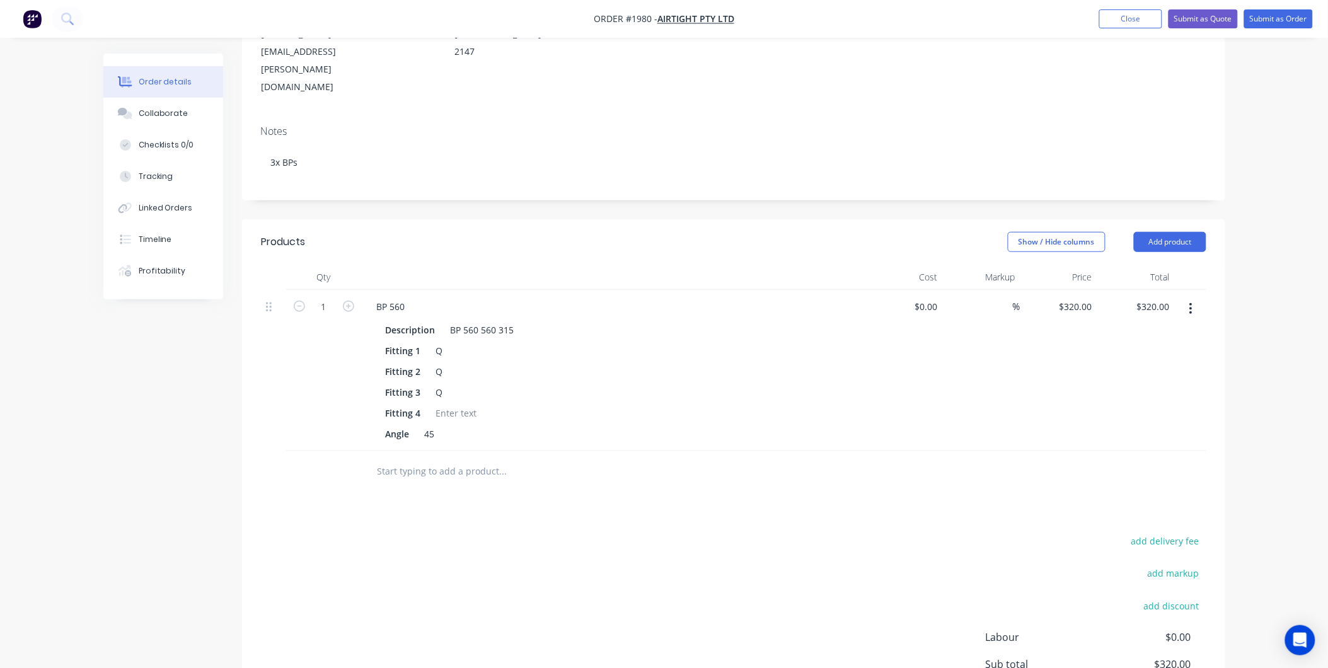
scroll to position [270, 0]
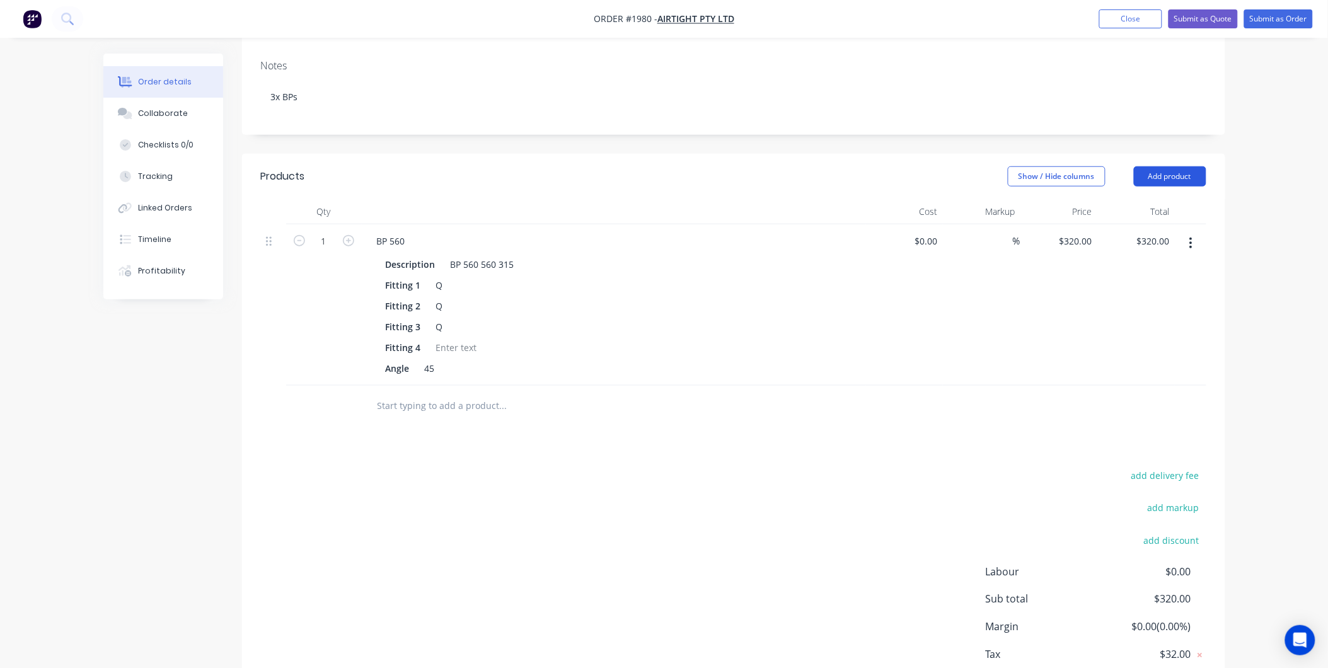
click at [1186, 166] on button "Add product" at bounding box center [1170, 176] width 72 height 20
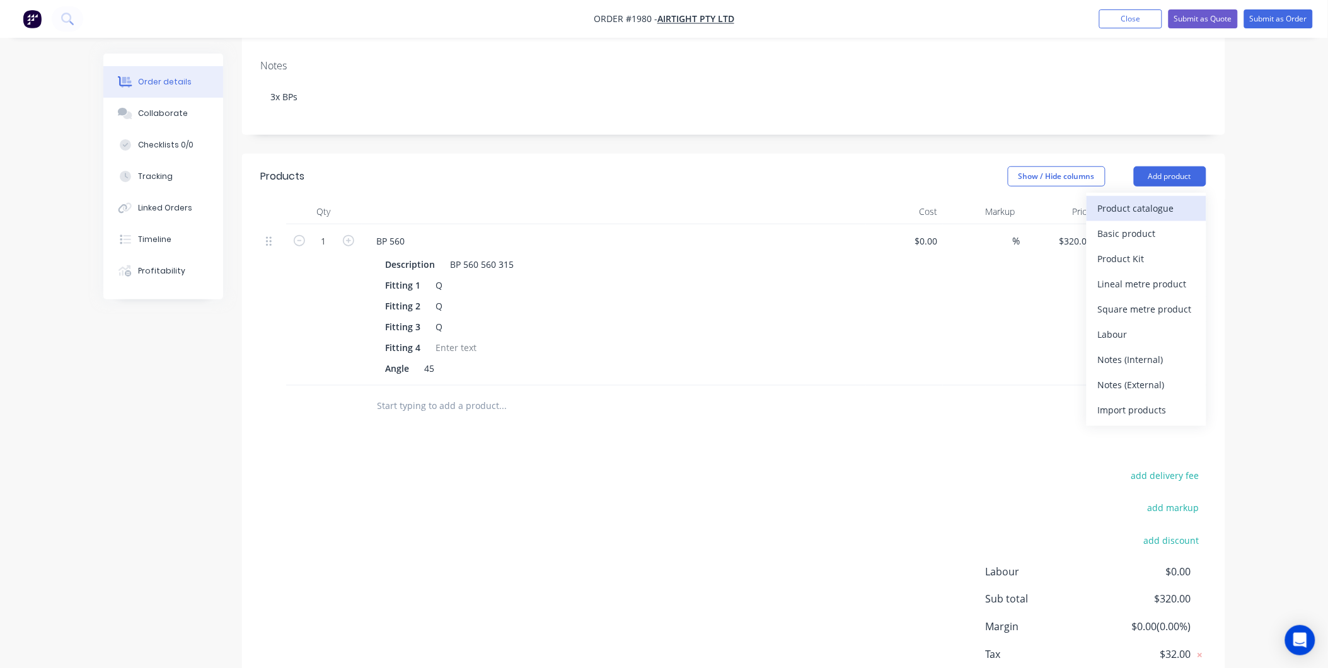
click at [1142, 196] on button "Product catalogue" at bounding box center [1147, 208] width 120 height 25
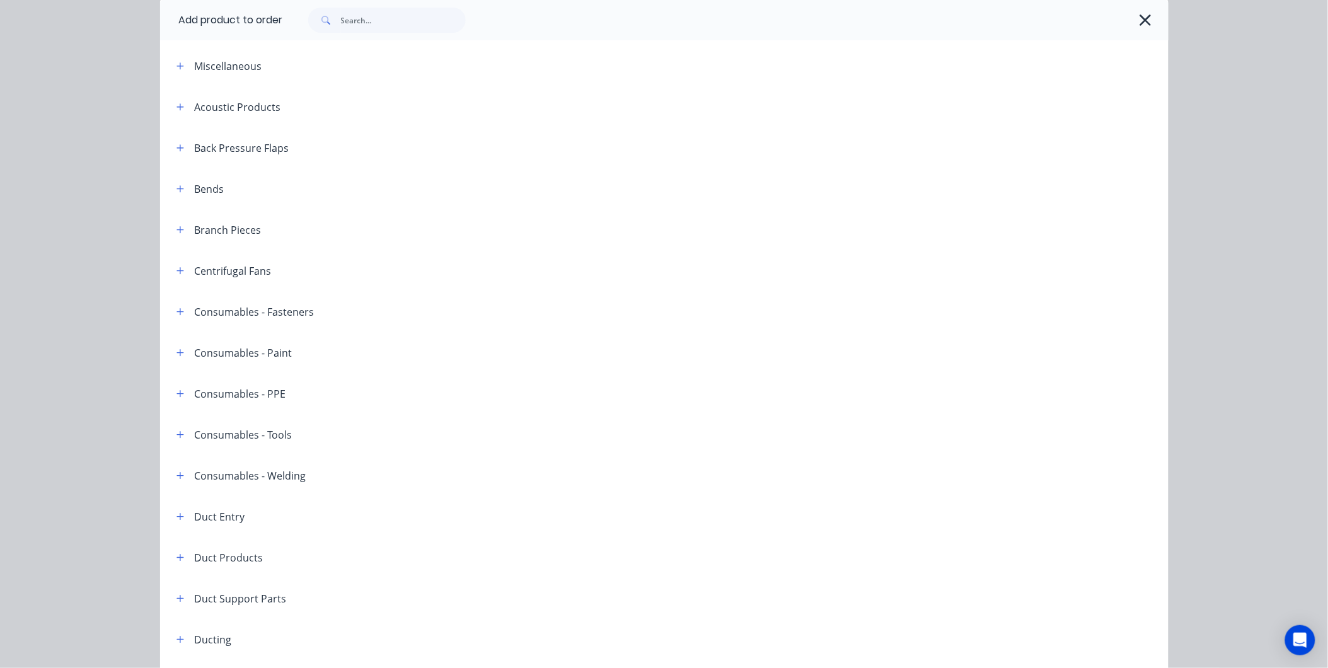
scroll to position [140, 0]
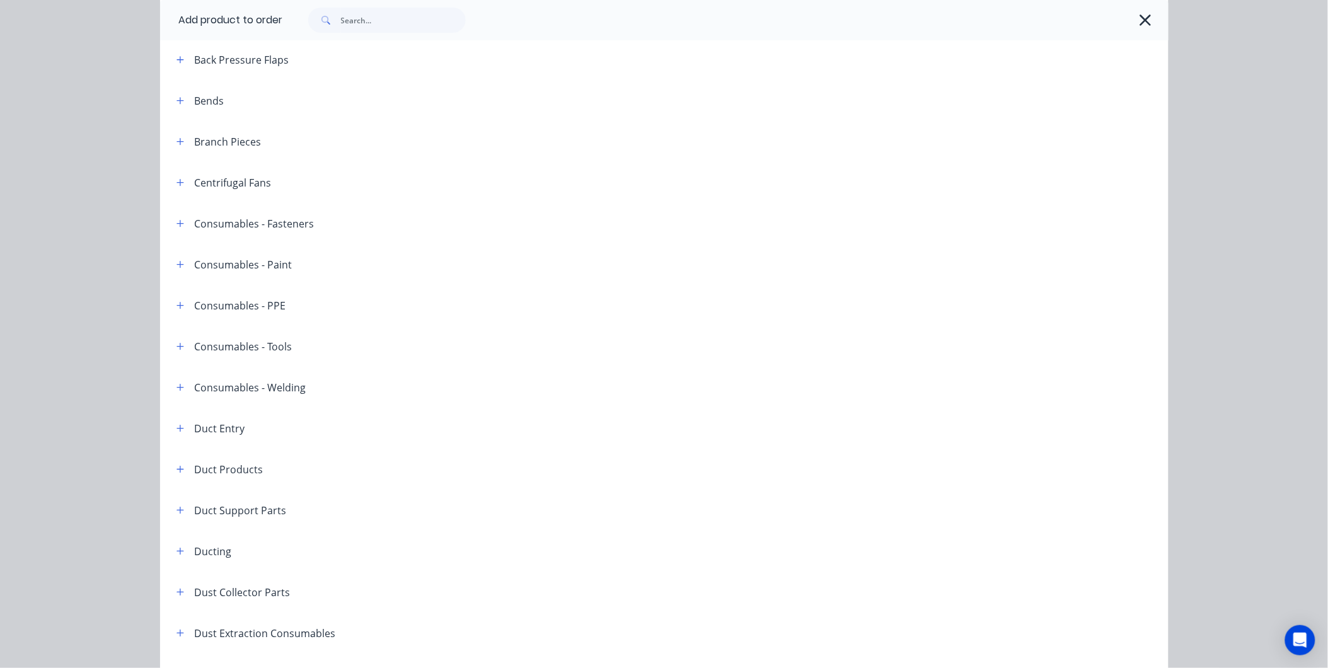
click at [173, 134] on span at bounding box center [181, 142] width 16 height 16
click at [173, 139] on button "button" at bounding box center [181, 142] width 16 height 16
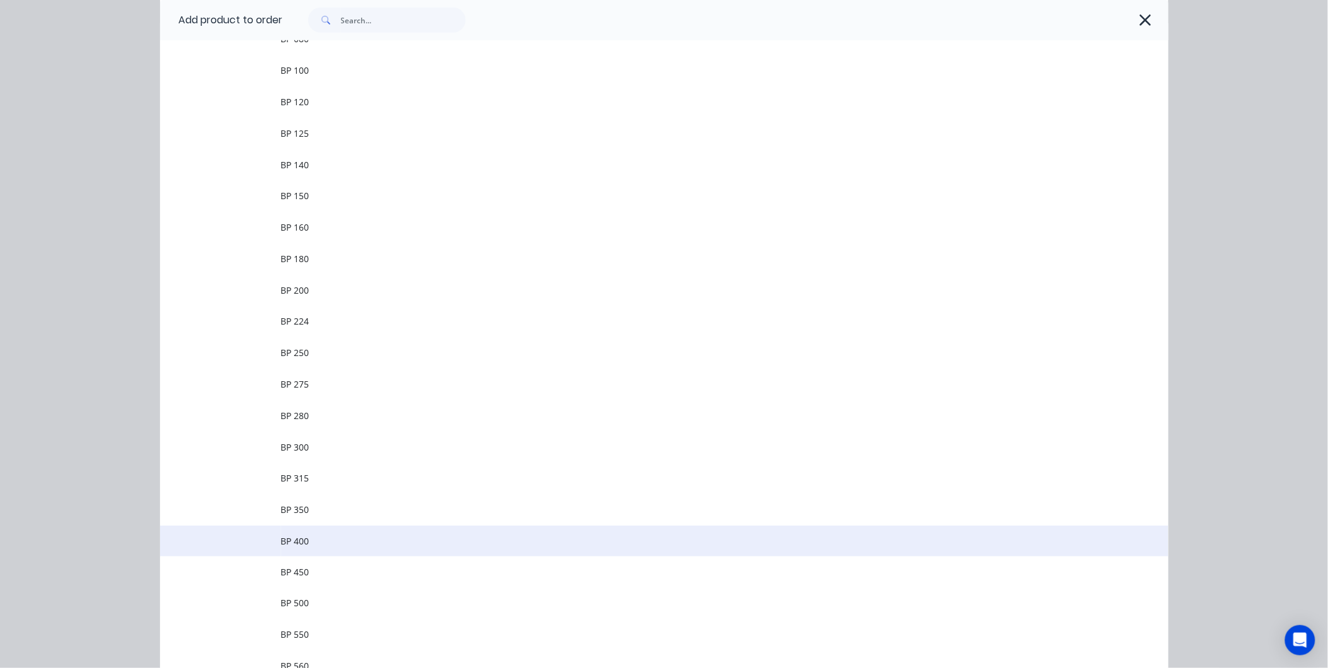
scroll to position [210, 0]
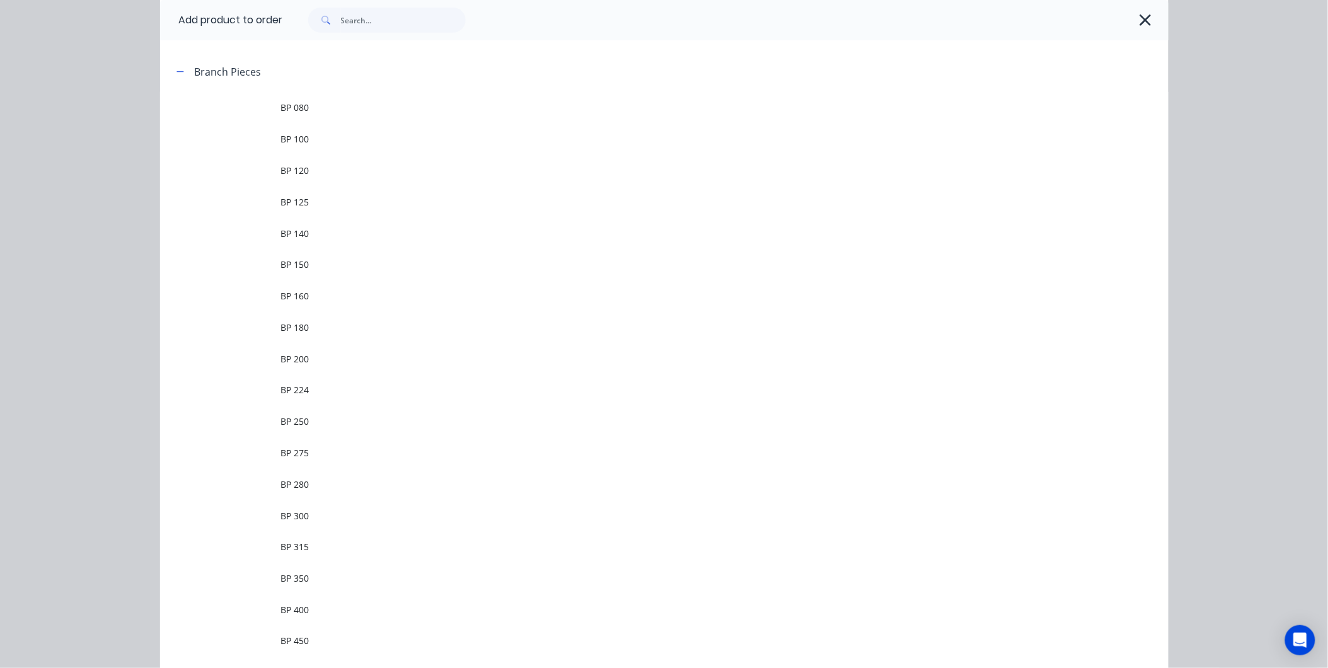
drag, startPoint x: 305, startPoint y: 559, endPoint x: 311, endPoint y: 544, distance: 15.8
click at [308, 553] on td "BP 315" at bounding box center [725, 547] width 888 height 32
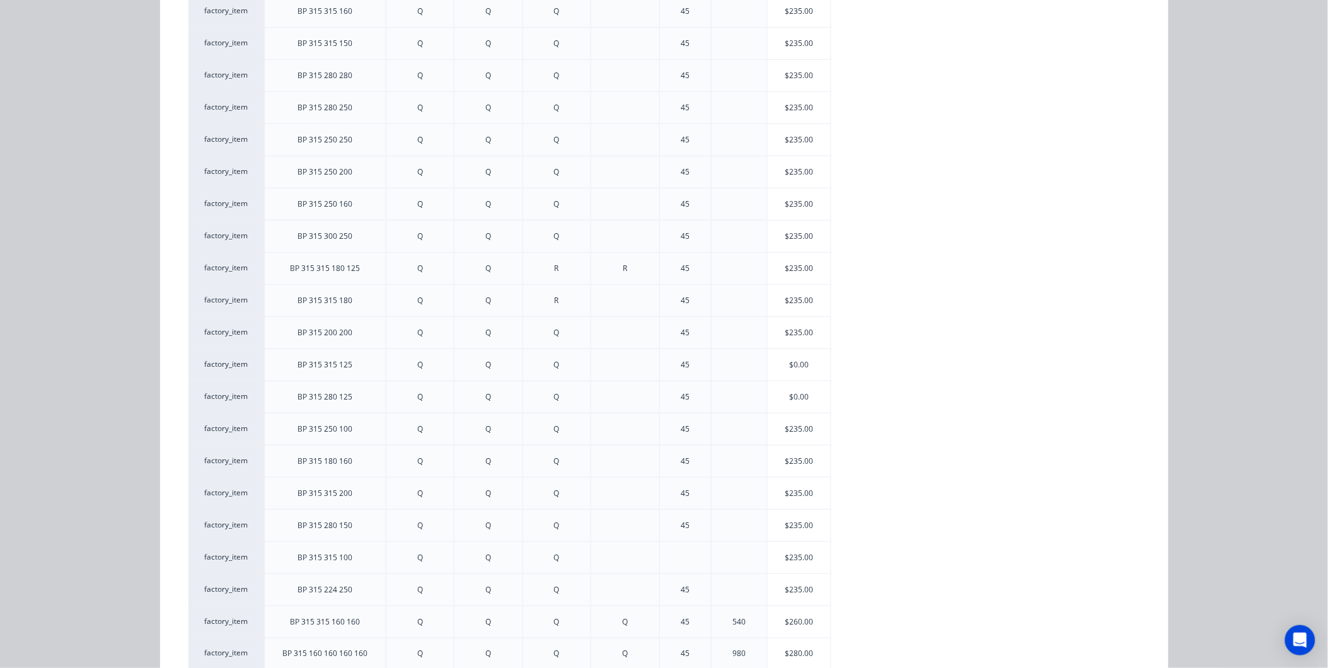
scroll to position [70, 0]
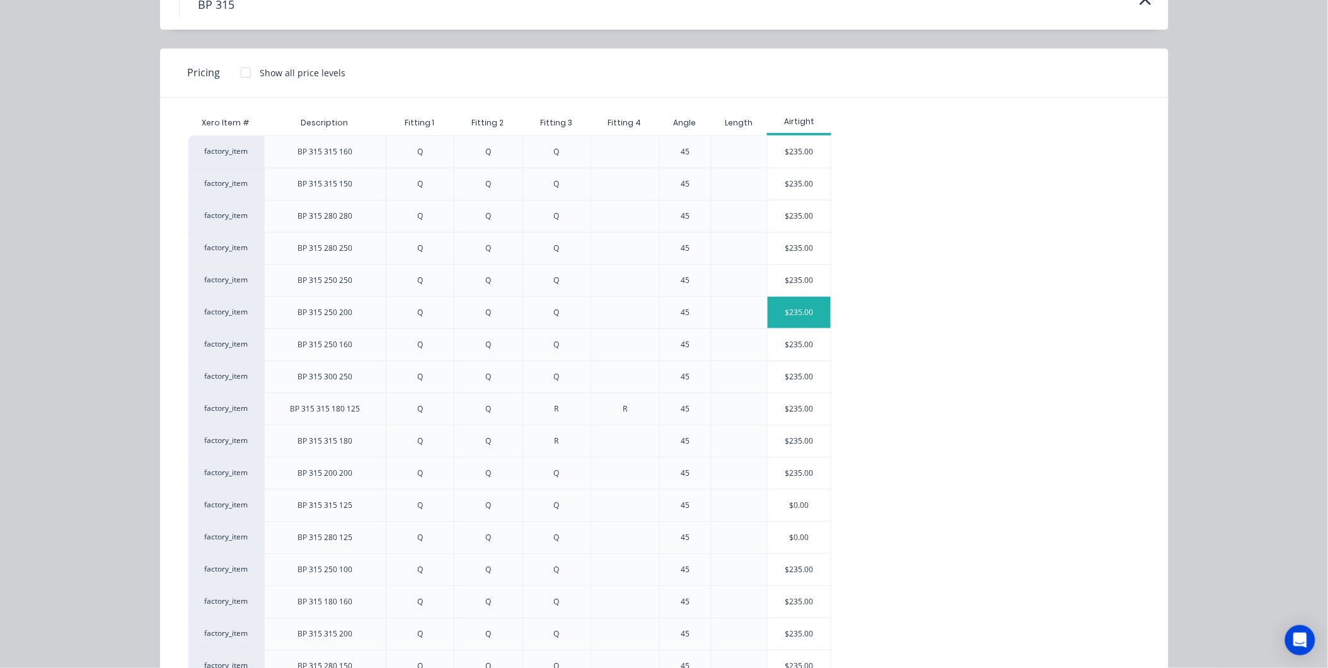
click at [809, 314] on div "$235.00" at bounding box center [799, 313] width 63 height 32
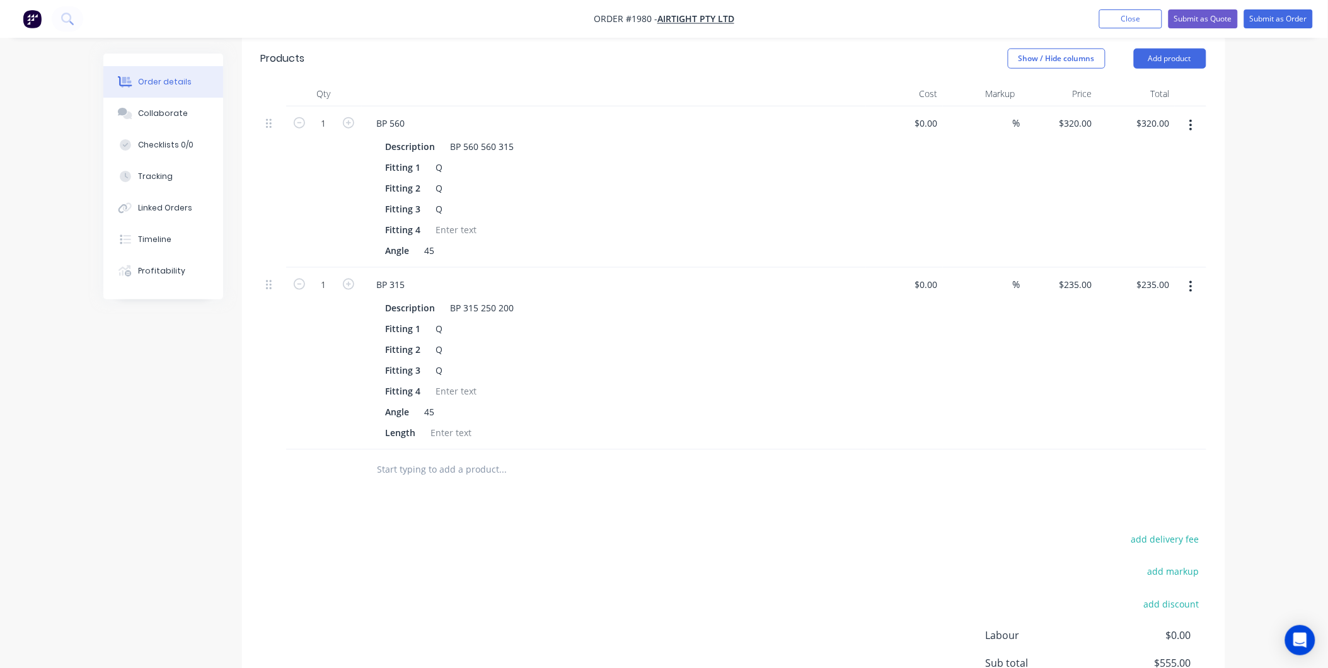
scroll to position [269, 0]
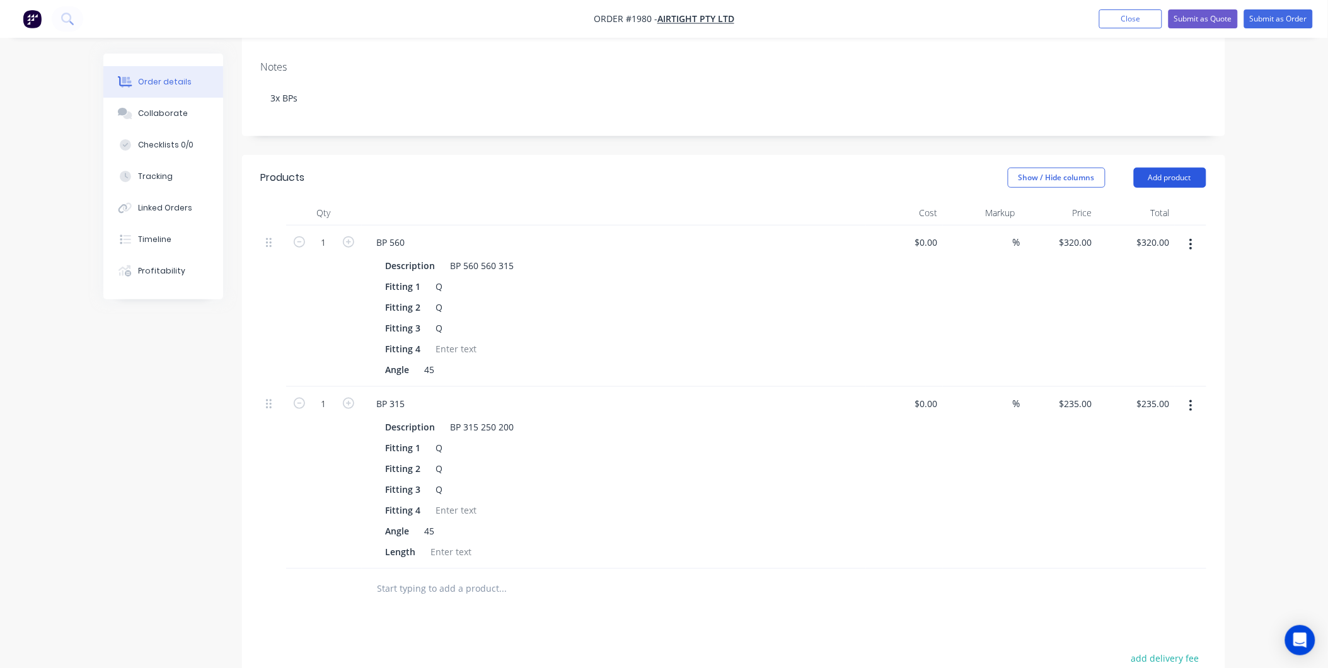
click at [1186, 168] on button "Add product" at bounding box center [1170, 178] width 72 height 20
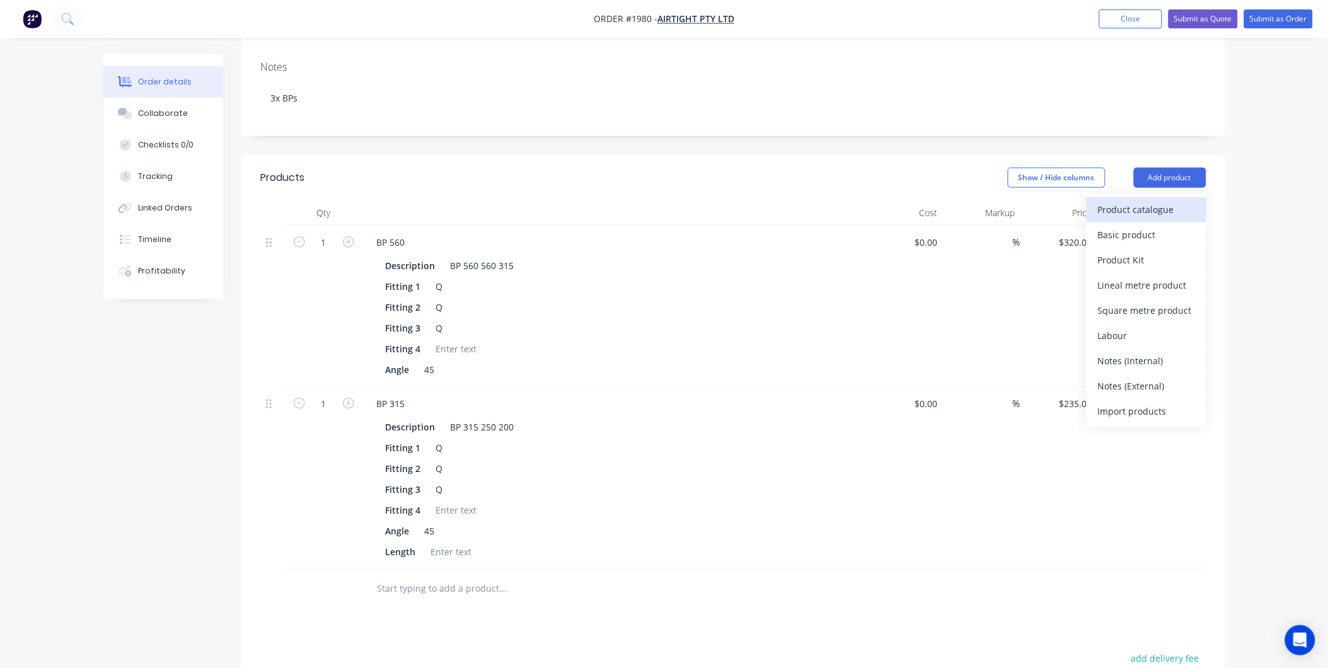
click at [1136, 200] on div "Product catalogue" at bounding box center [1146, 209] width 97 height 18
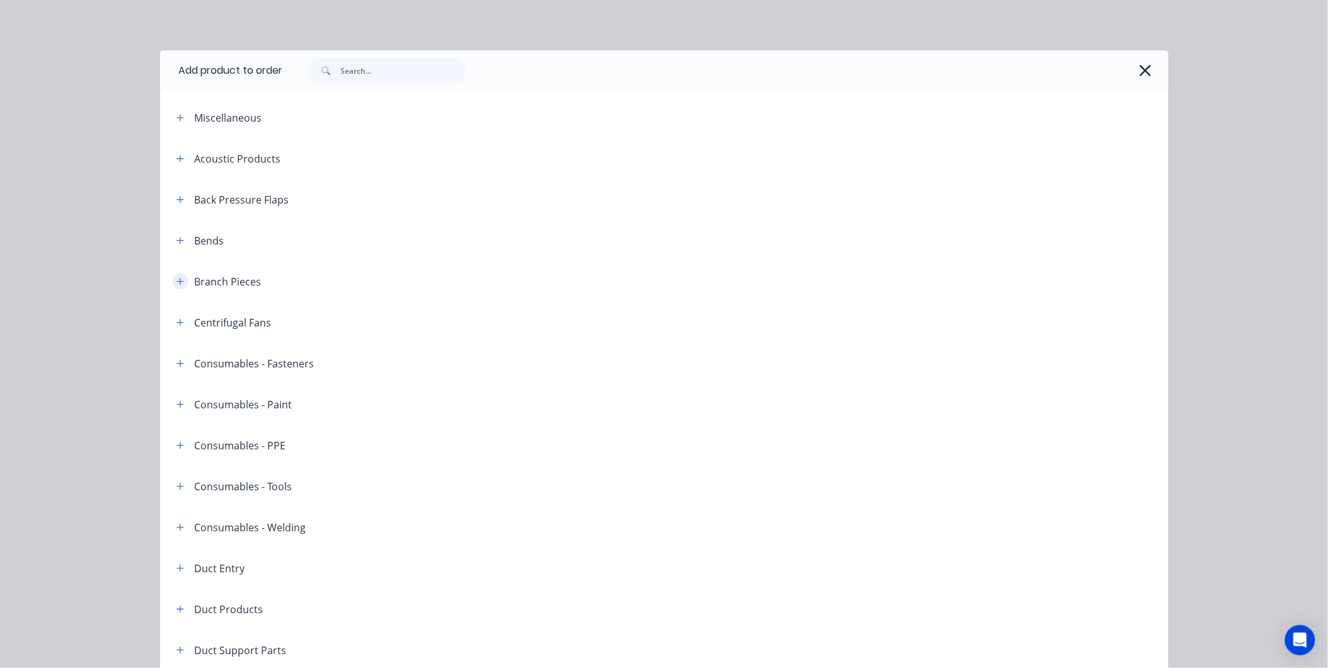
click at [173, 281] on button "button" at bounding box center [181, 282] width 16 height 16
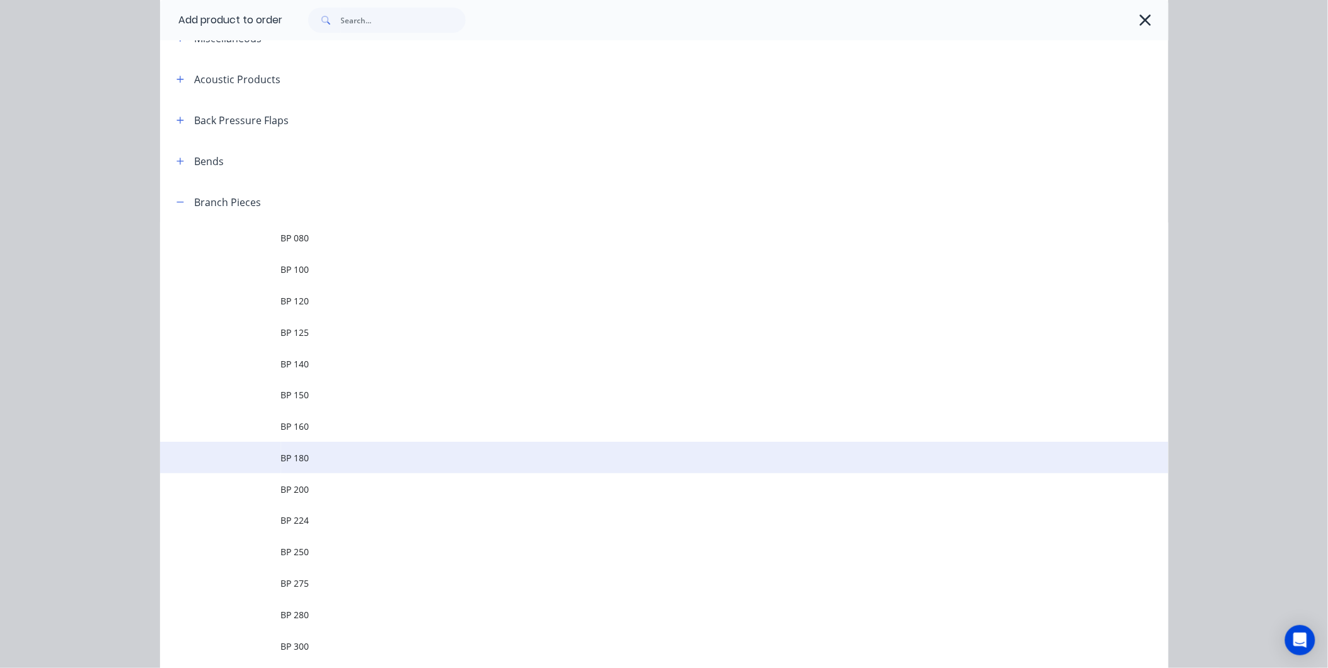
scroll to position [210, 0]
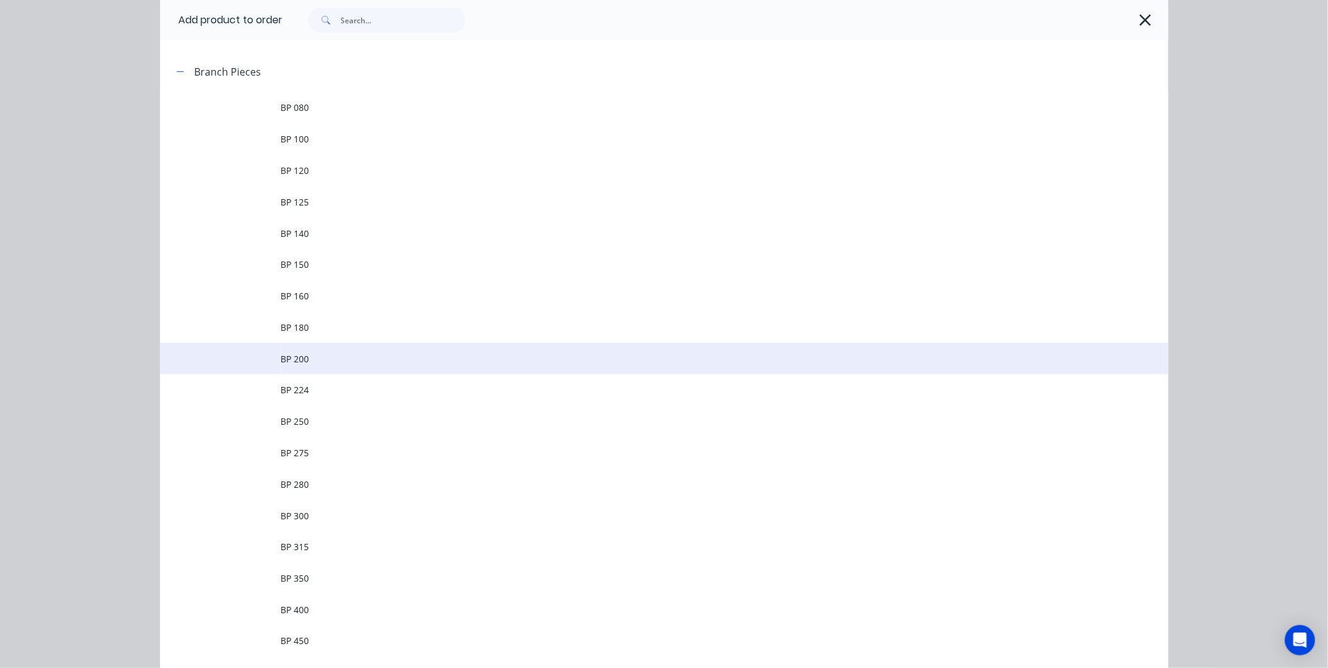
click at [309, 356] on span "BP 200" at bounding box center [636, 358] width 710 height 13
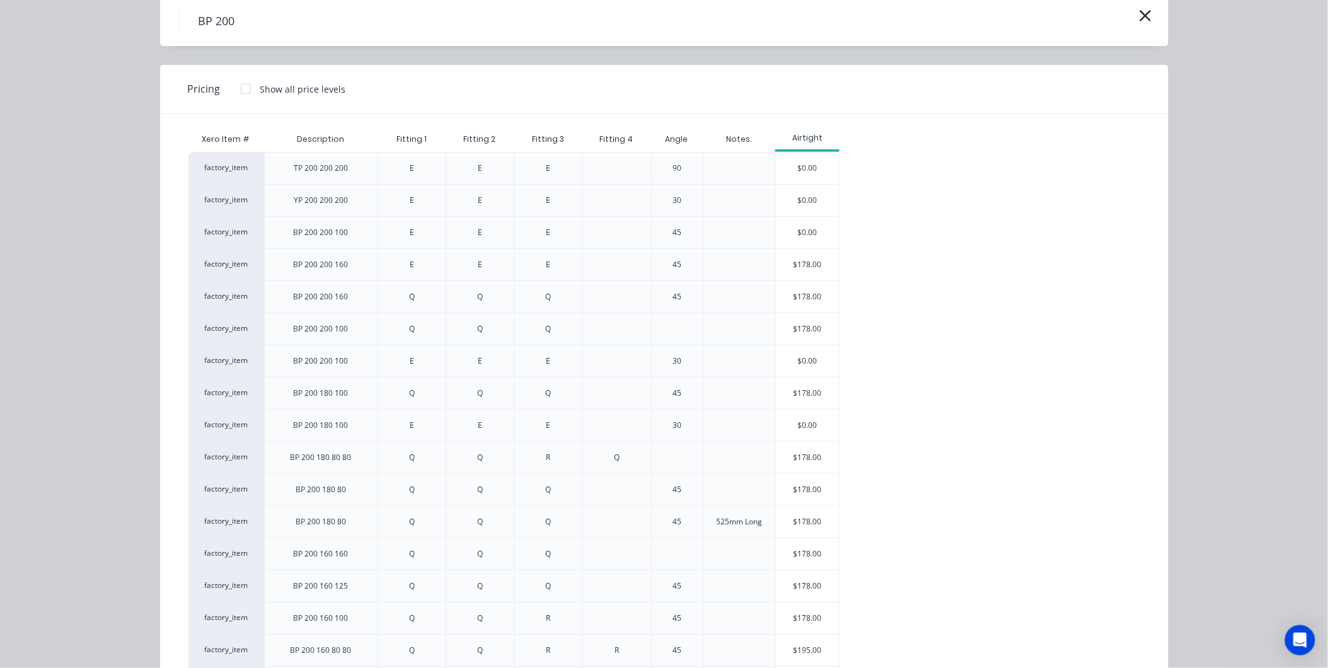
scroll to position [0, 0]
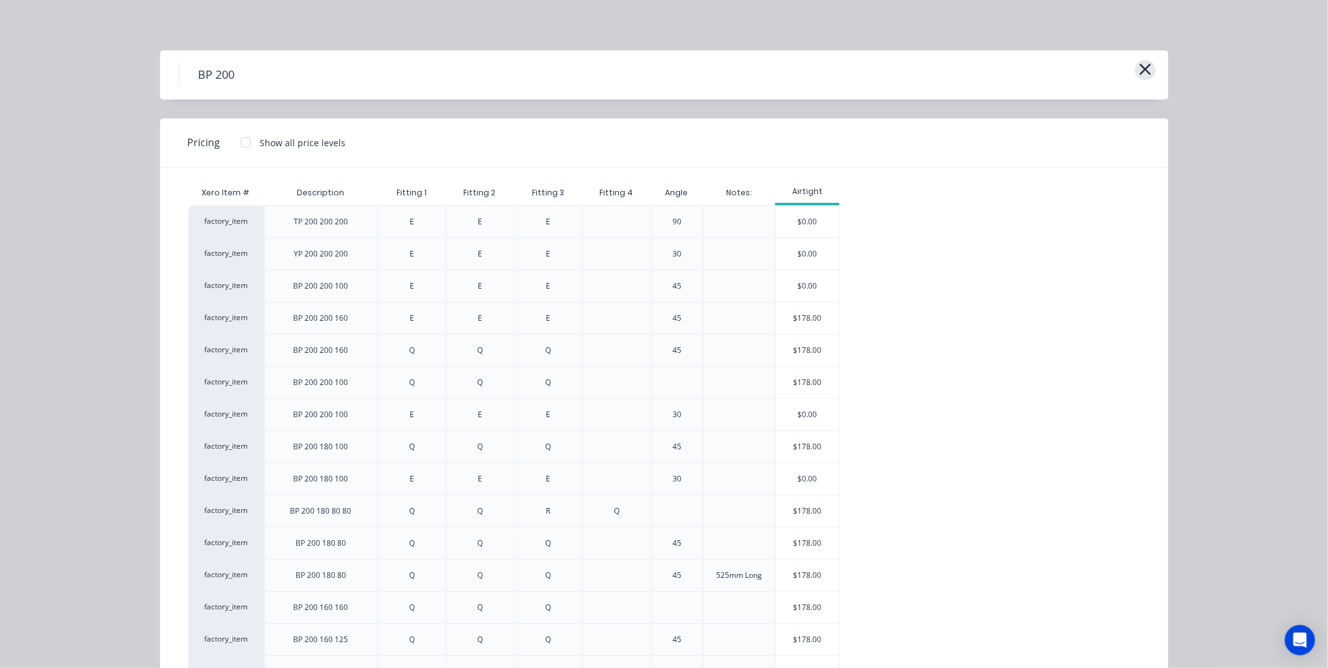
click at [1143, 74] on icon "button" at bounding box center [1145, 70] width 13 height 18
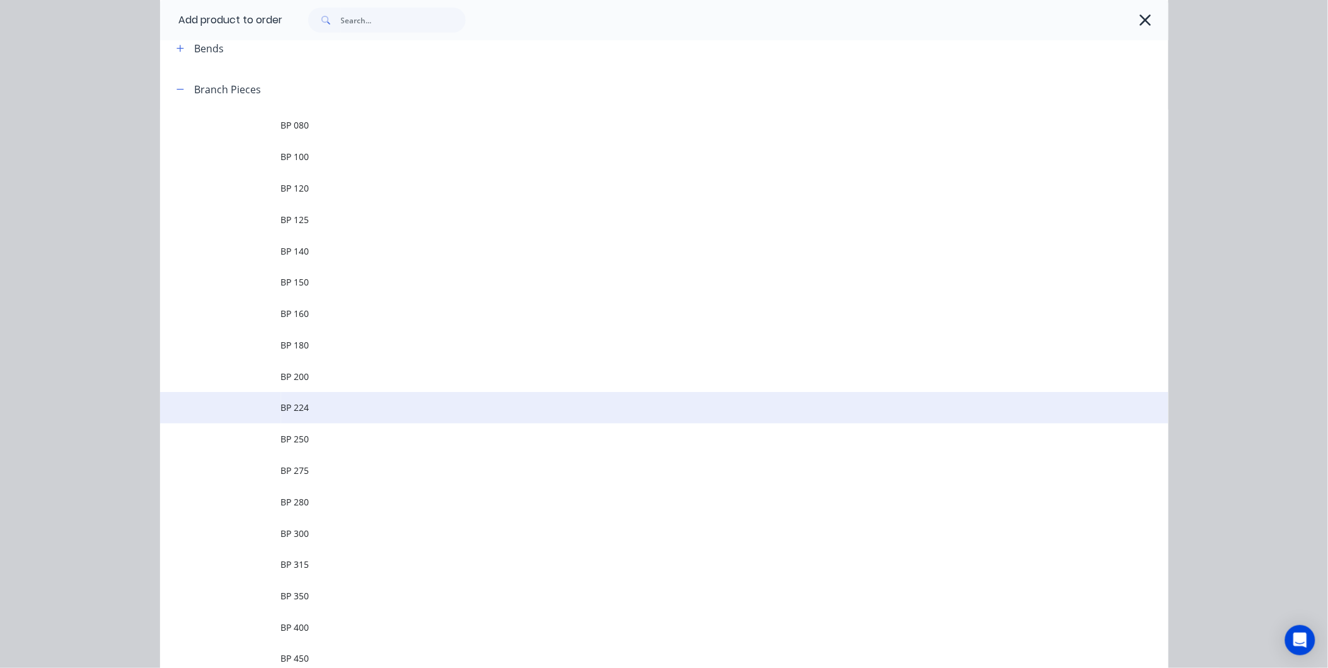
scroll to position [261, 0]
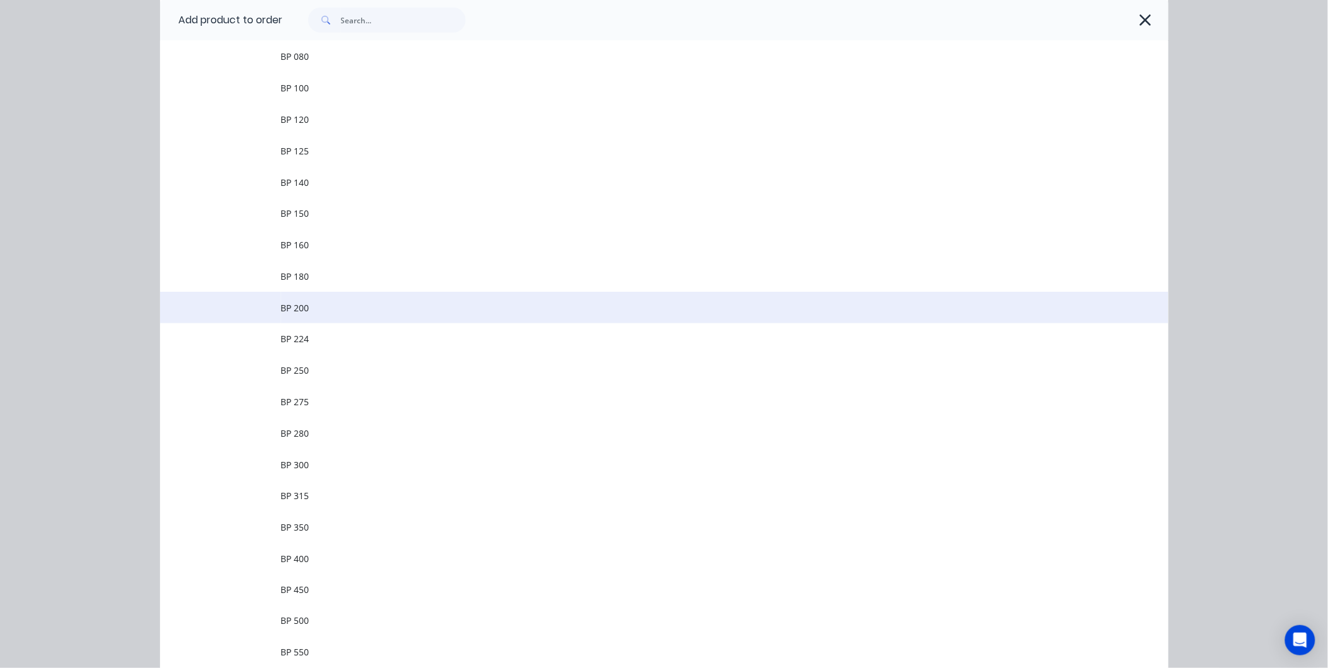
click at [315, 311] on span "BP 200" at bounding box center [636, 307] width 710 height 13
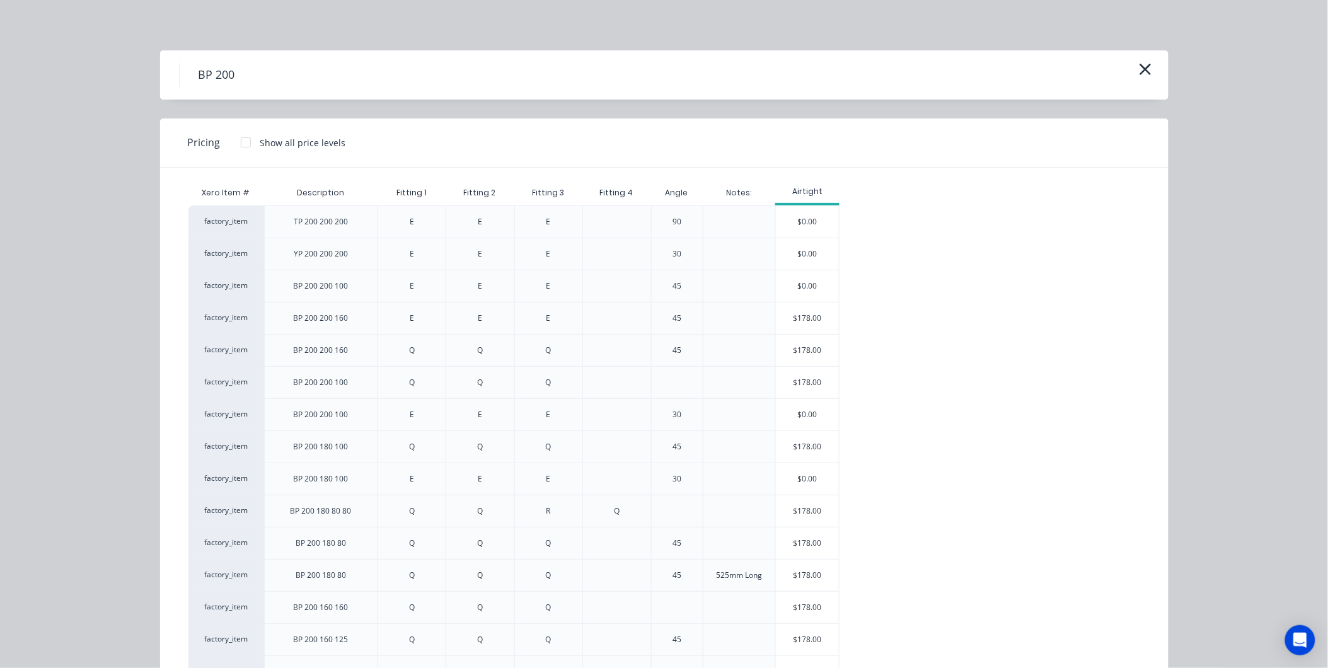
scroll to position [217, 0]
click at [1139, 74] on icon "button" at bounding box center [1145, 70] width 13 height 18
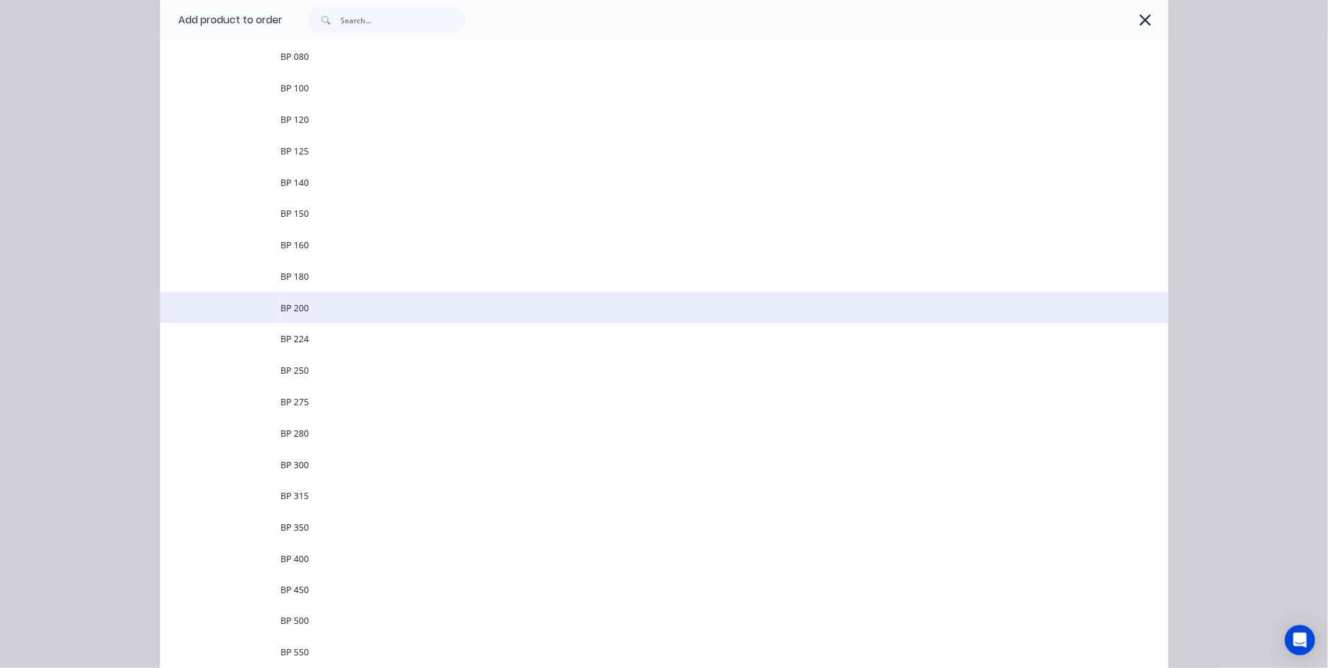
click at [319, 303] on span "BP 200" at bounding box center [636, 307] width 710 height 13
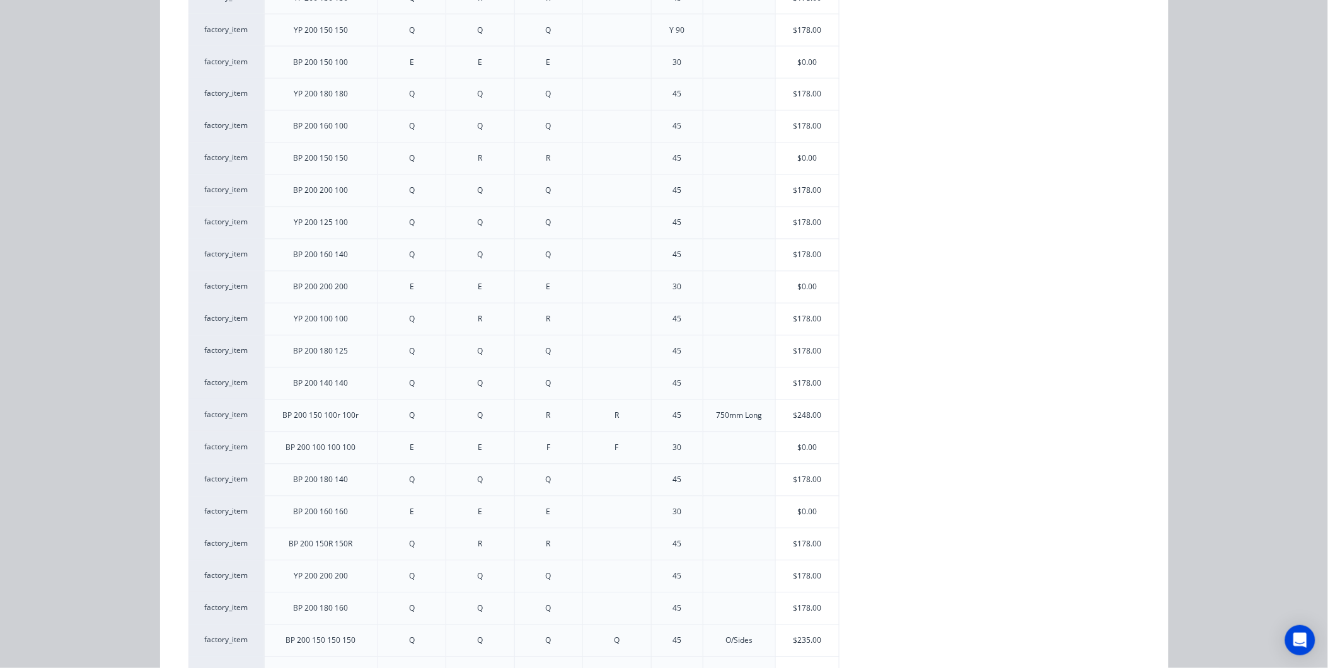
scroll to position [927, 0]
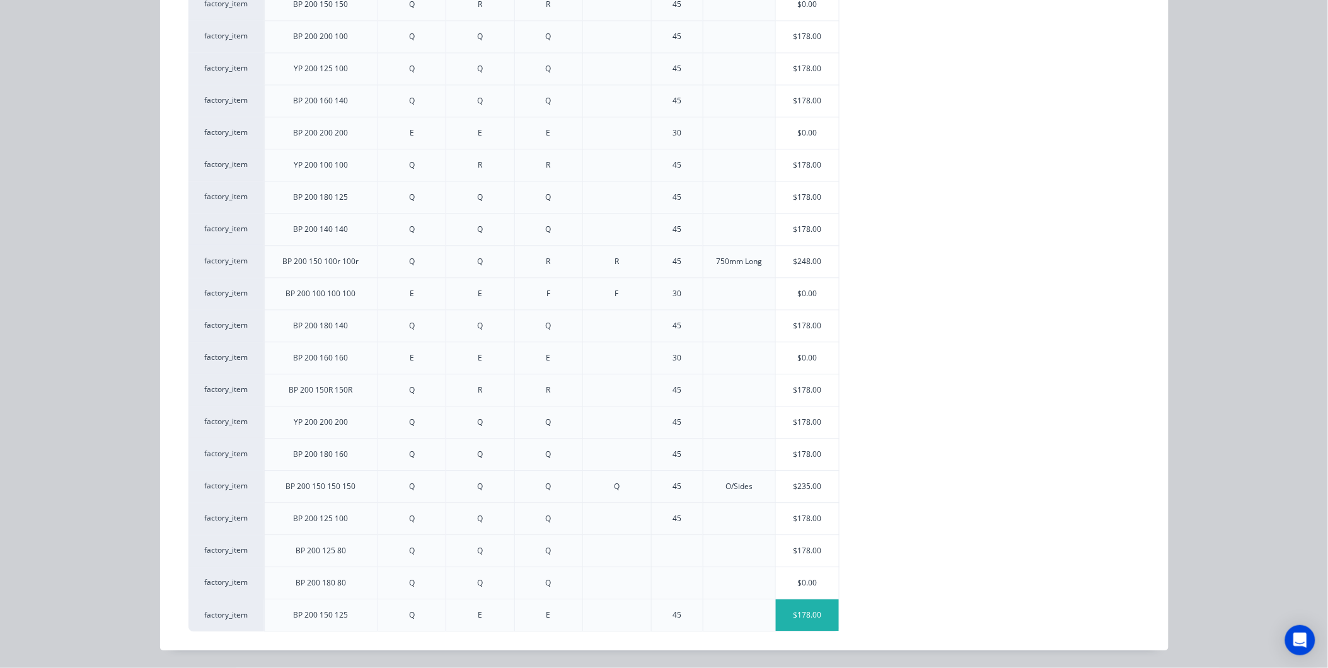
click at [801, 612] on div "$178.00" at bounding box center [807, 615] width 63 height 32
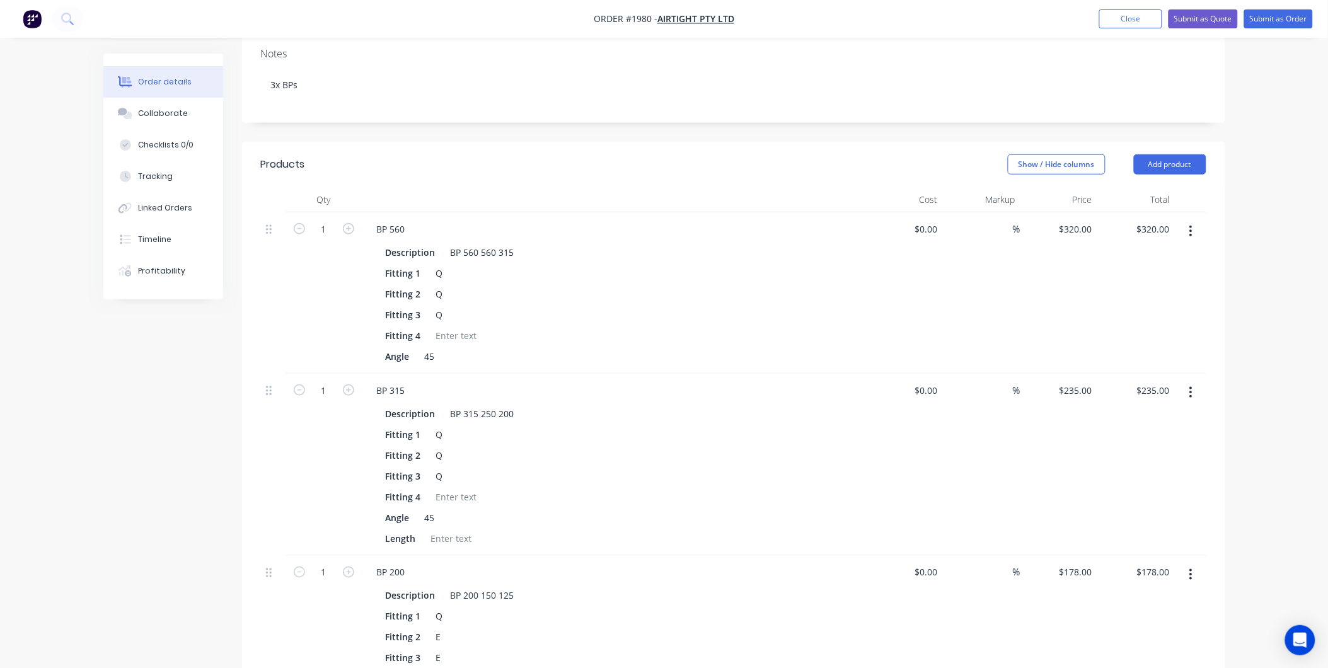
scroll to position [147, 0]
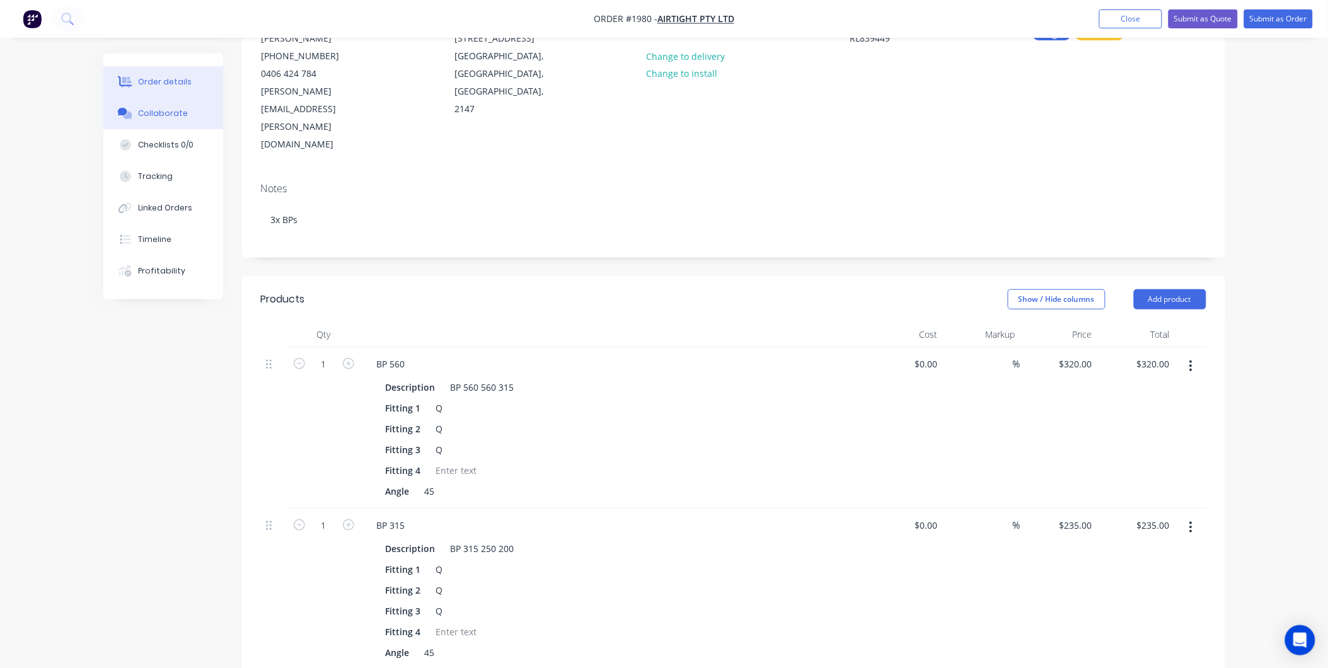
click at [145, 104] on button "Collaborate" at bounding box center [163, 114] width 120 height 32
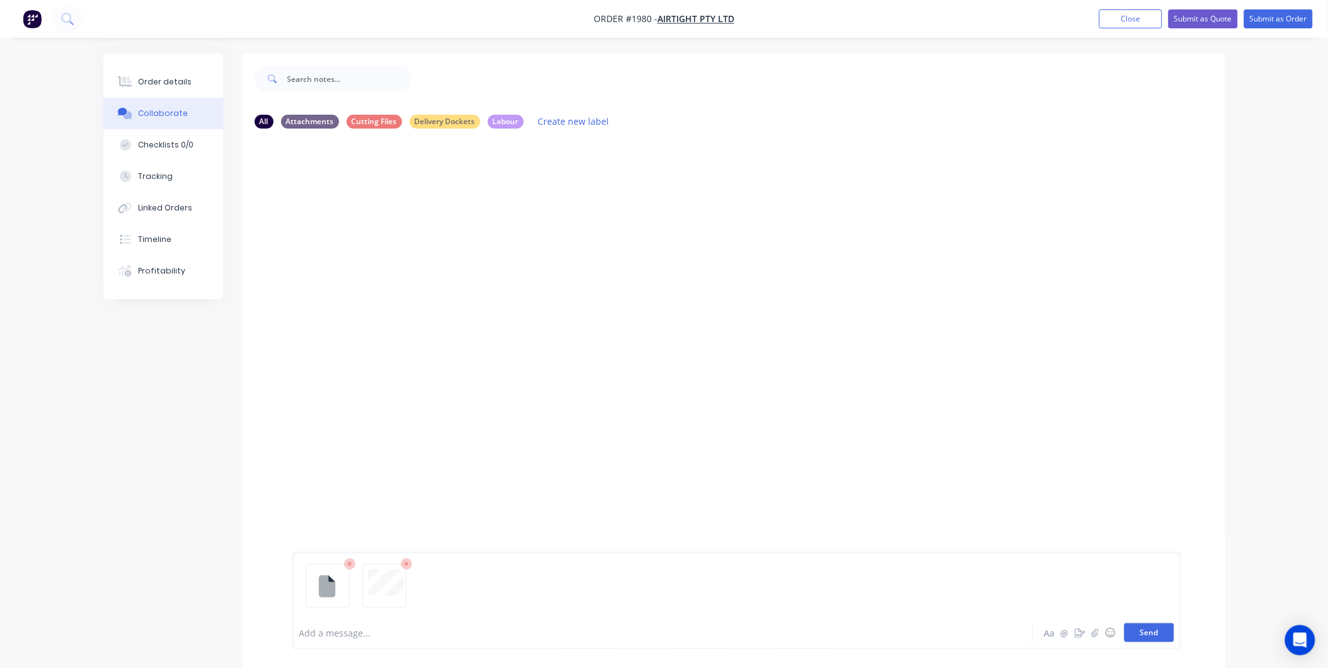
click at [1156, 627] on button "Send" at bounding box center [1150, 632] width 50 height 19
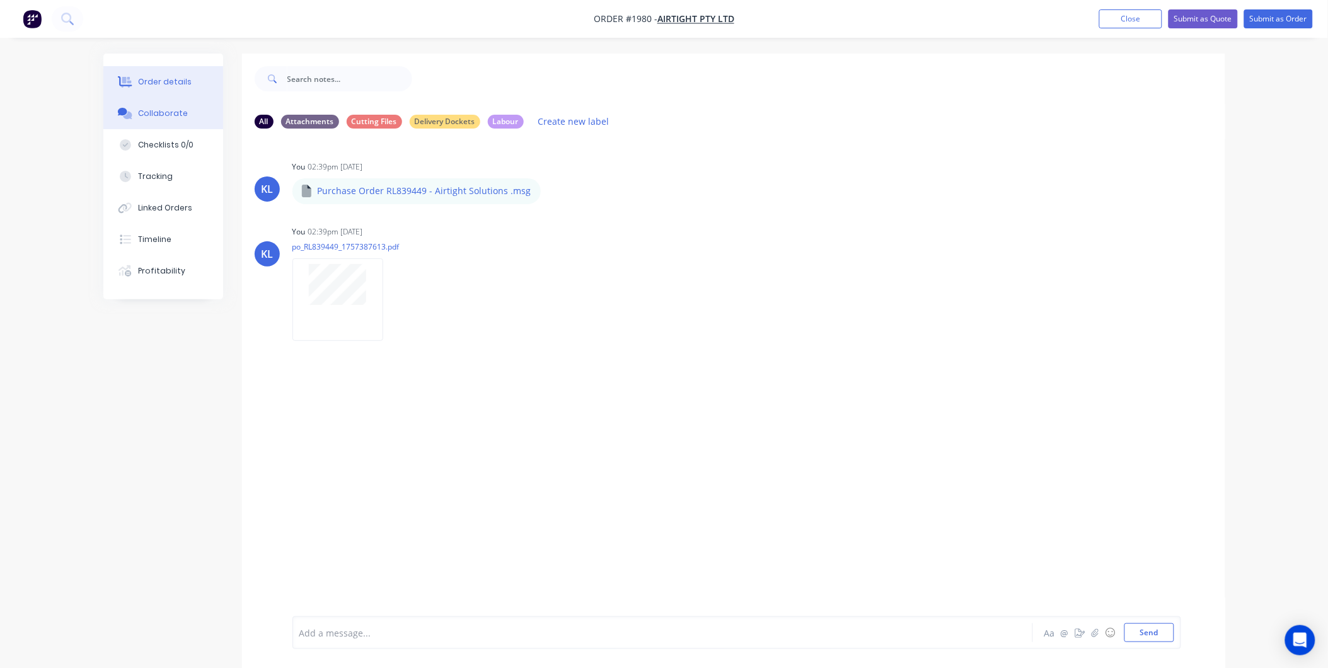
click at [165, 82] on div "Order details" at bounding box center [165, 81] width 54 height 11
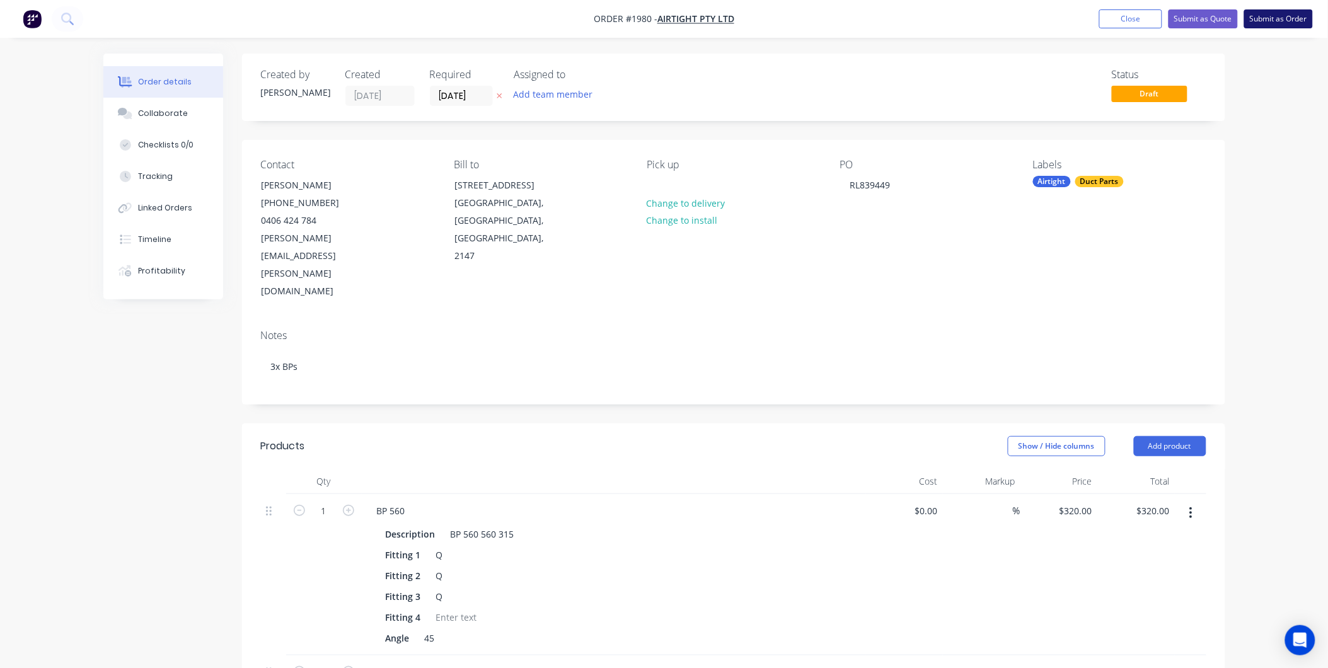
click at [1292, 13] on button "Submit as Order" at bounding box center [1278, 18] width 69 height 19
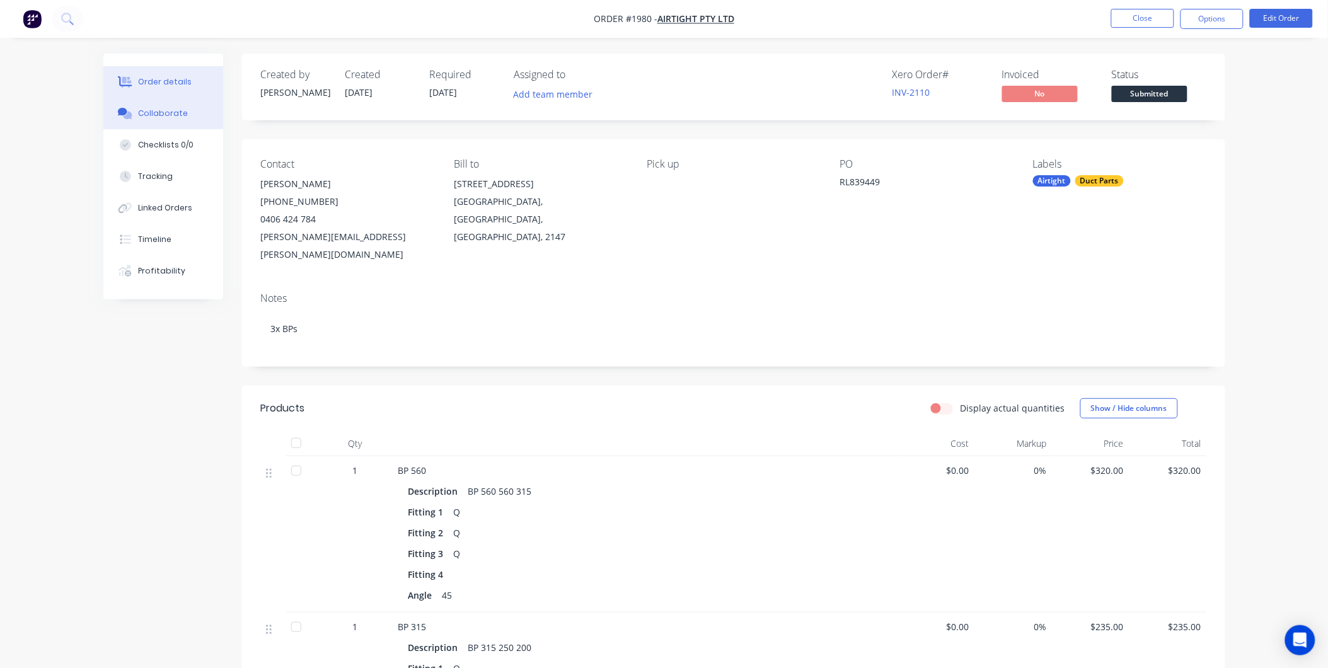
click at [144, 119] on button "Collaborate" at bounding box center [163, 114] width 120 height 32
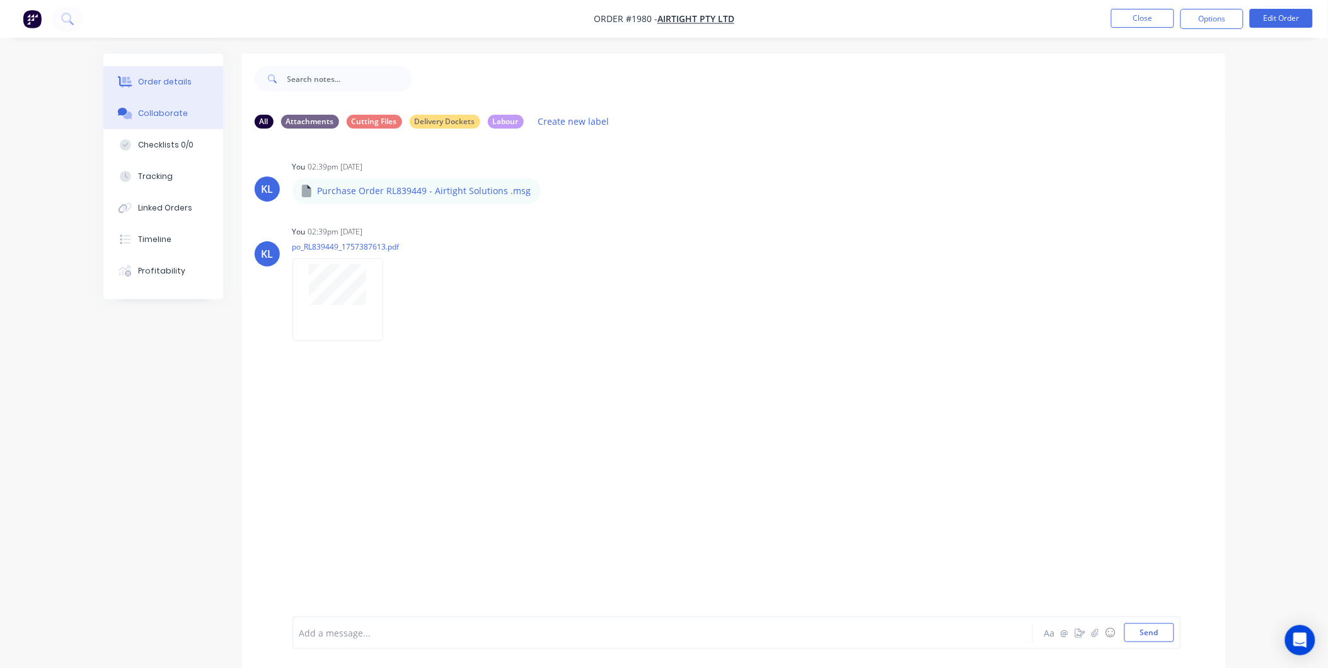
click at [158, 80] on div "Order details" at bounding box center [165, 81] width 54 height 11
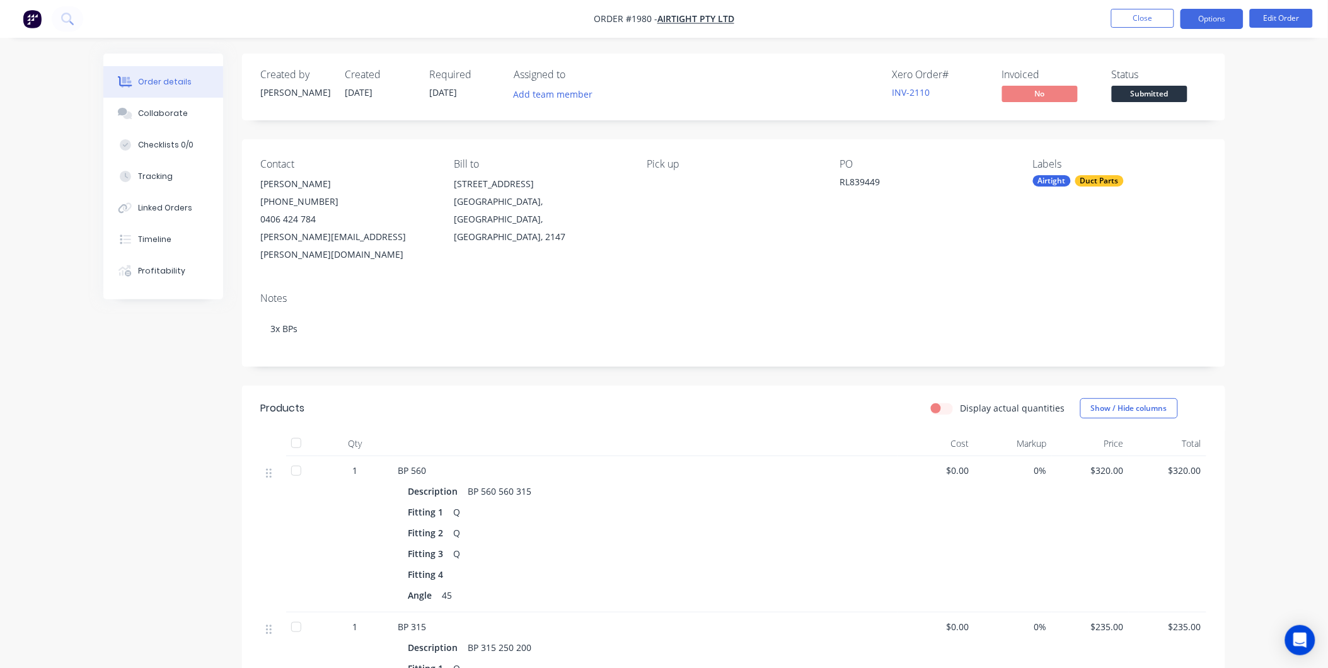
click at [1192, 25] on button "Options" at bounding box center [1212, 19] width 63 height 20
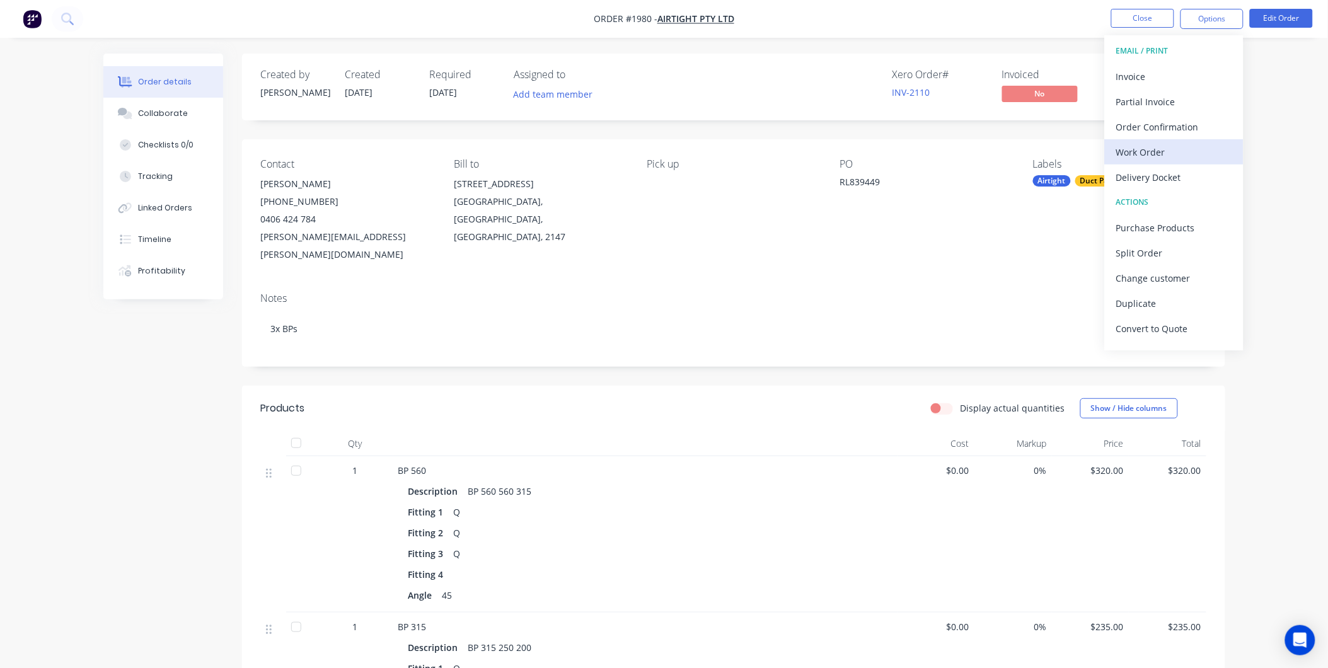
click at [1138, 149] on div "Work Order" at bounding box center [1174, 152] width 116 height 18
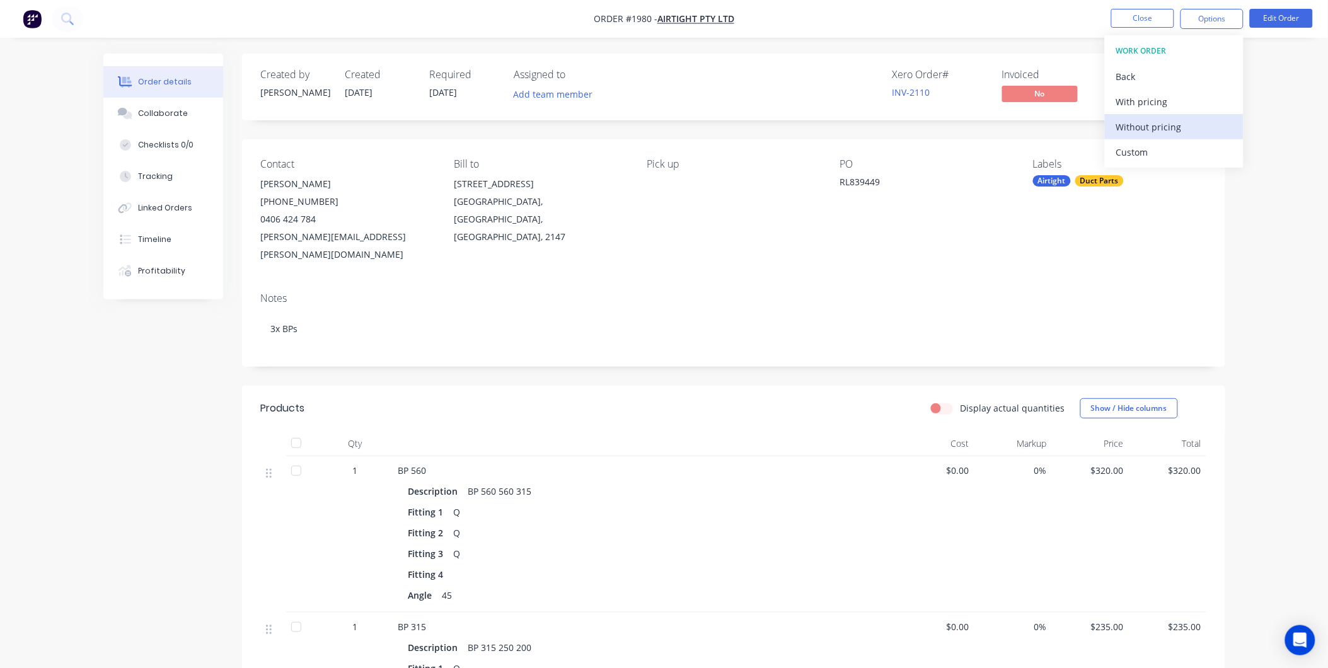
click at [1147, 127] on div "Without pricing" at bounding box center [1174, 127] width 116 height 18
click at [1137, 18] on button "Close" at bounding box center [1142, 18] width 63 height 19
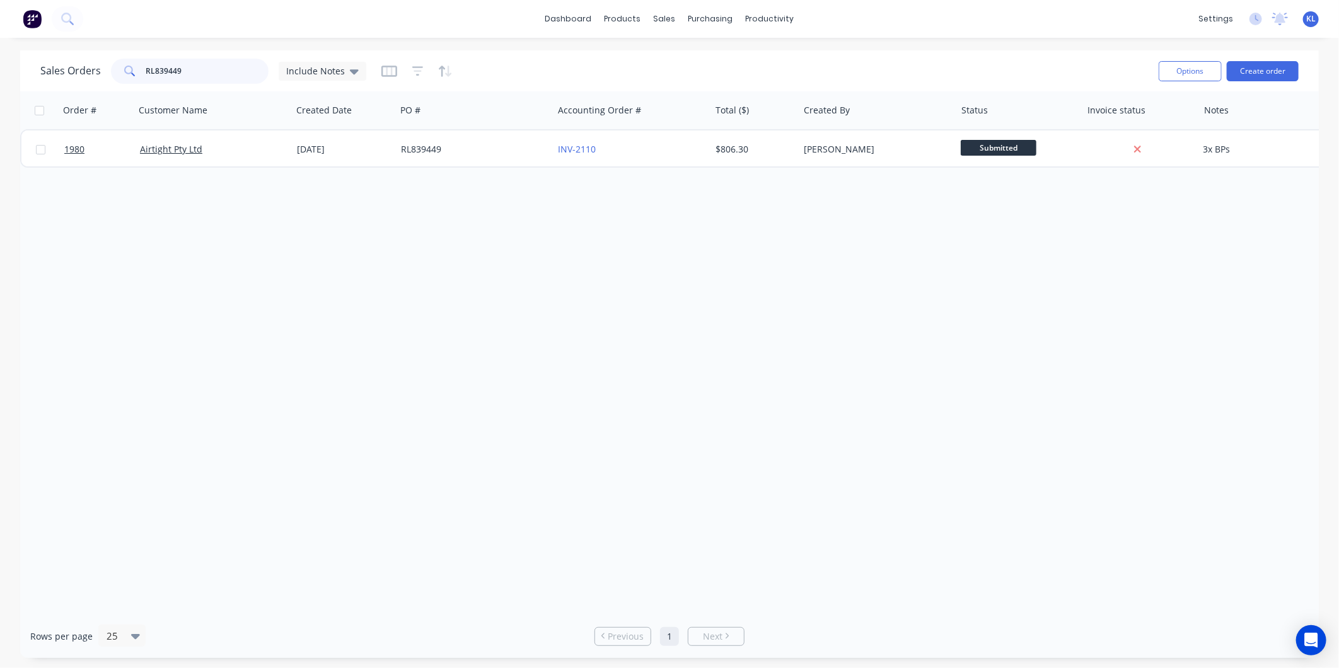
drag, startPoint x: 200, startPoint y: 68, endPoint x: 26, endPoint y: 51, distance: 174.8
click at [28, 50] on div "Sales Orders RL839449 Include Notes Options Create order" at bounding box center [669, 70] width 1299 height 41
click at [501, 262] on div "Order # Customer Name Created Date PO # Accounting Order # Total ($) Created By…" at bounding box center [669, 352] width 1299 height 523
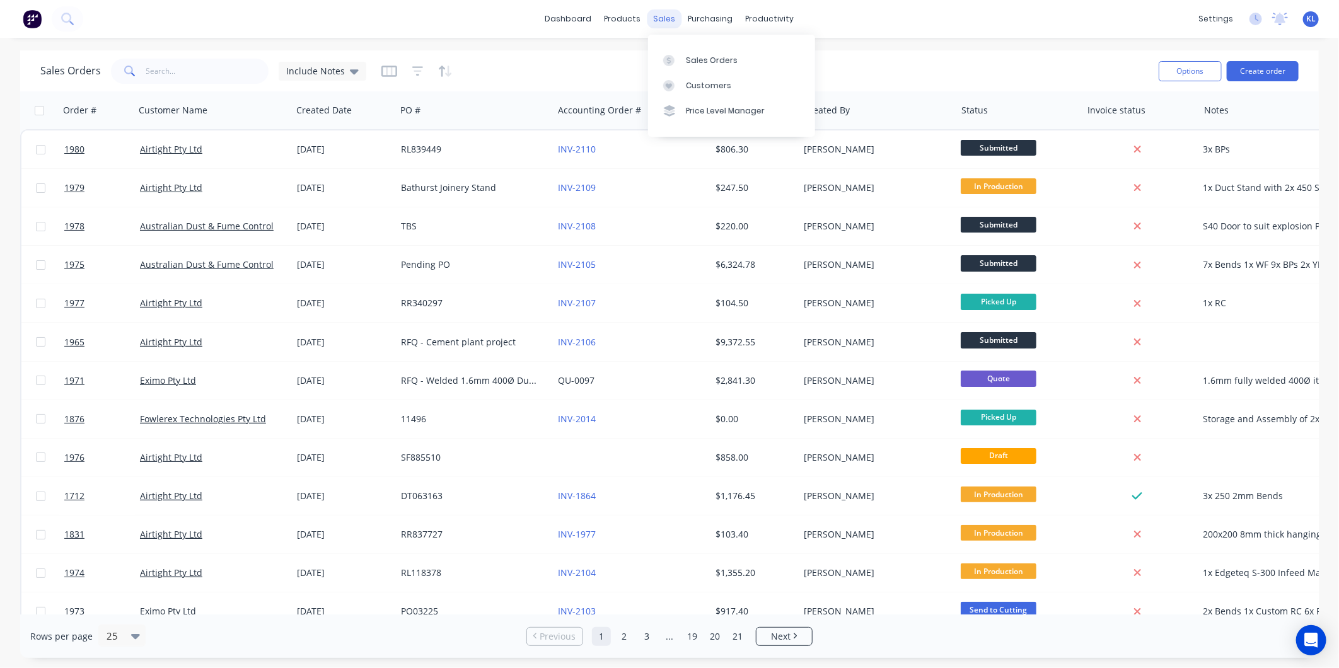
click at [669, 20] on div "sales" at bounding box center [664, 18] width 35 height 19
click at [703, 52] on link "Sales Orders" at bounding box center [731, 59] width 167 height 25
click at [777, 9] on div "productivity" at bounding box center [769, 18] width 61 height 19
click at [798, 71] on link "Workflow" at bounding box center [818, 59] width 167 height 25
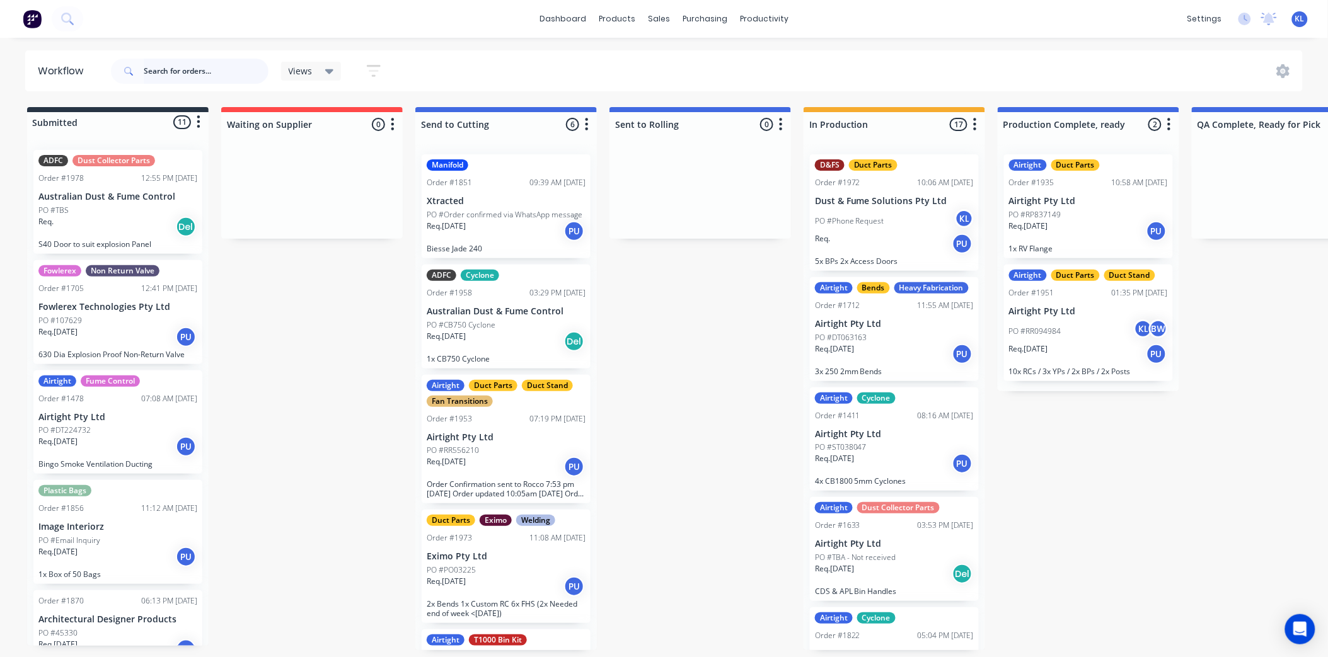
click at [197, 72] on input "text" at bounding box center [206, 71] width 125 height 25
click at [222, 78] on input "text" at bounding box center [206, 71] width 125 height 25
paste input "RL011631"
type input "RL011631"
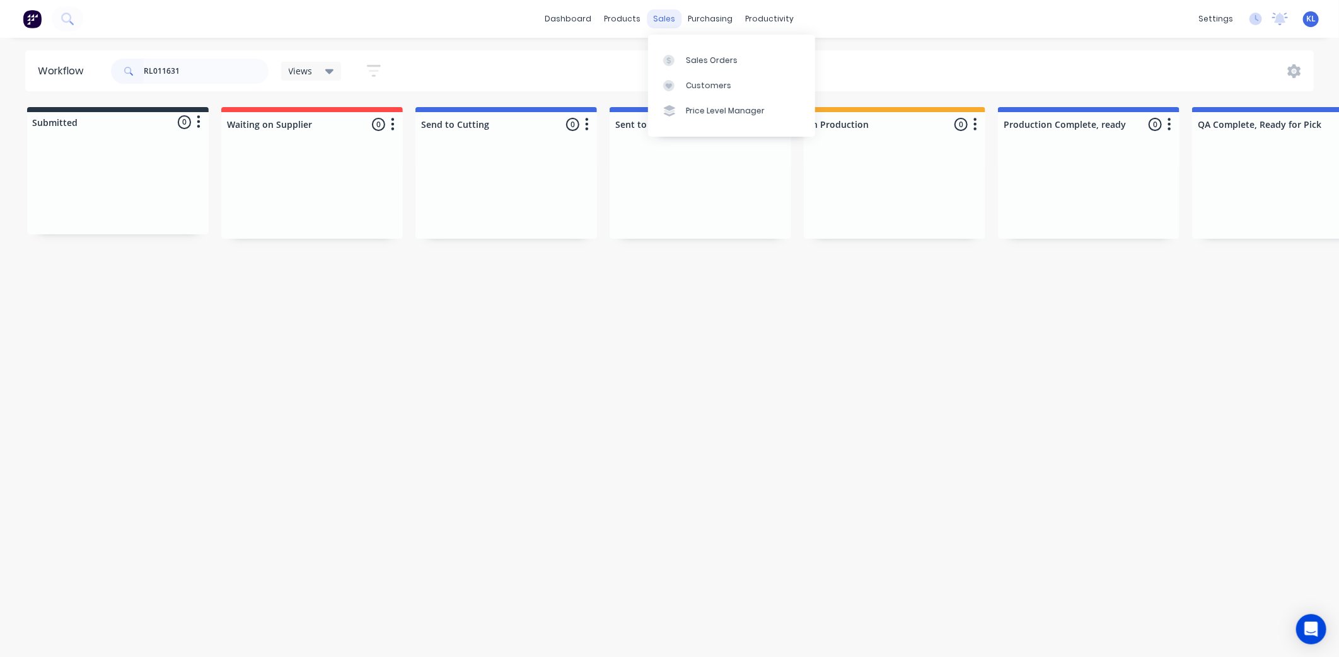
click at [669, 14] on div "sales" at bounding box center [664, 18] width 35 height 19
click at [686, 55] on div "Sales Orders" at bounding box center [712, 60] width 52 height 11
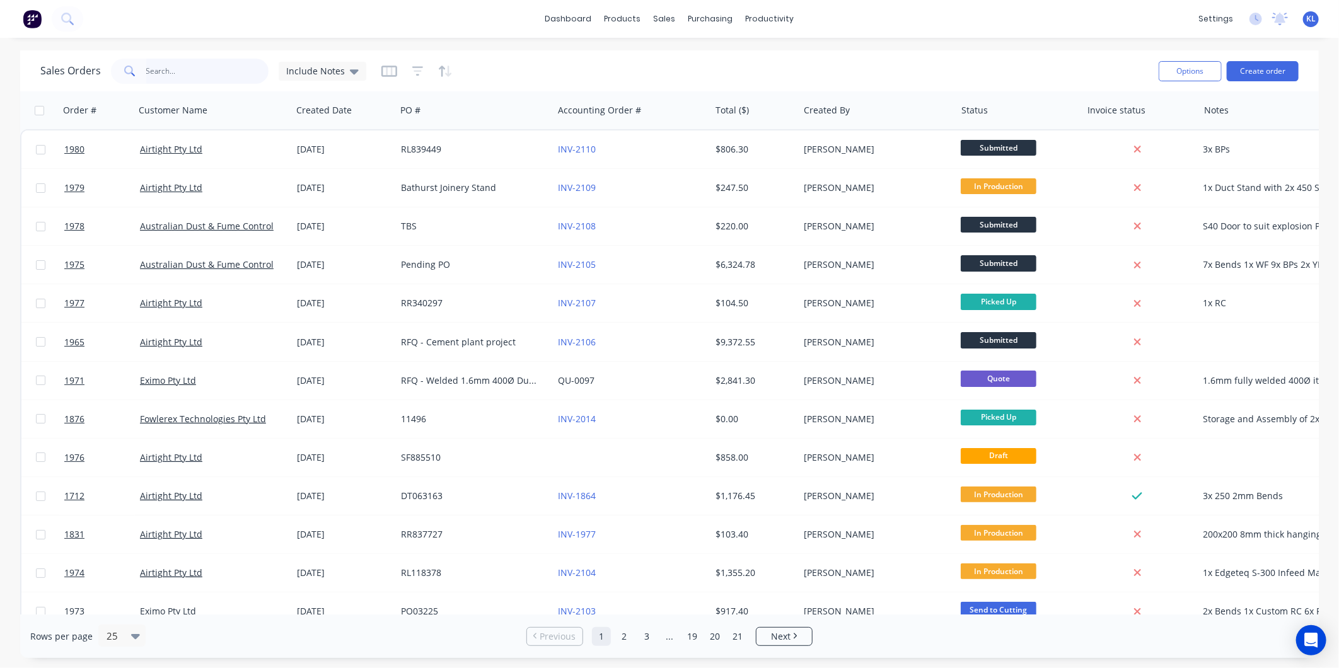
click at [175, 78] on input "text" at bounding box center [207, 71] width 123 height 25
paste input "RL011631"
type input "RL011631"
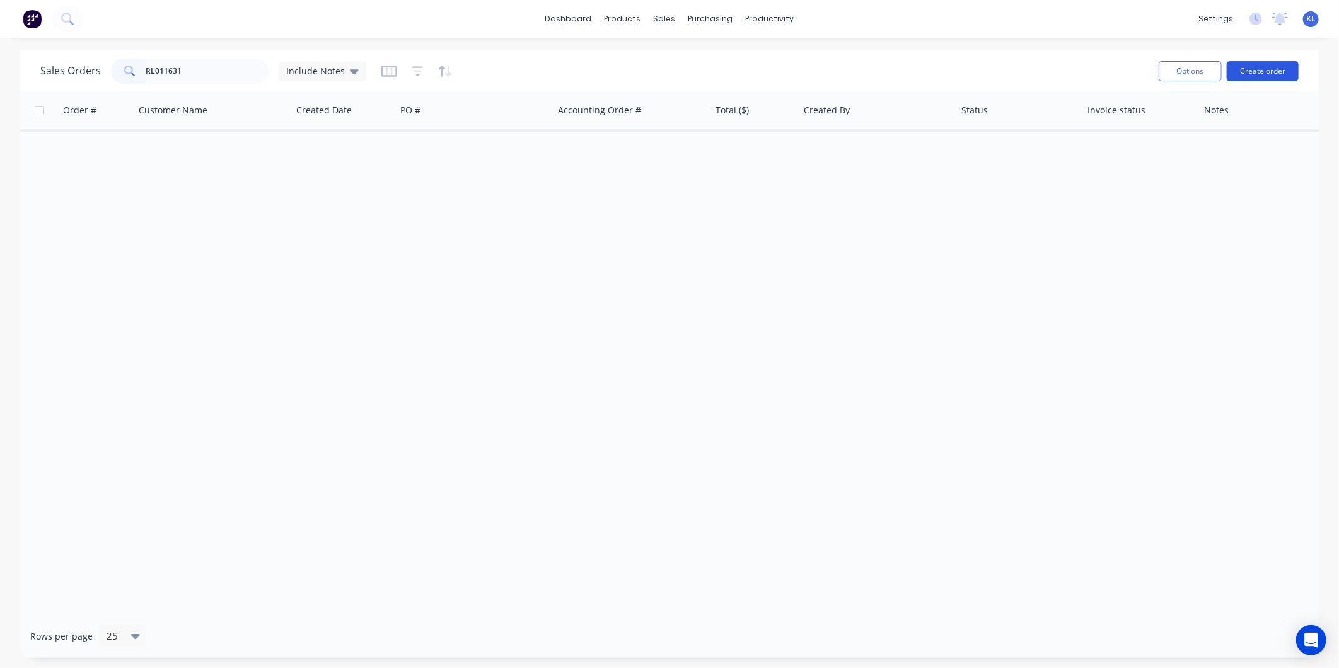
click at [1268, 68] on button "Create order" at bounding box center [1263, 71] width 72 height 20
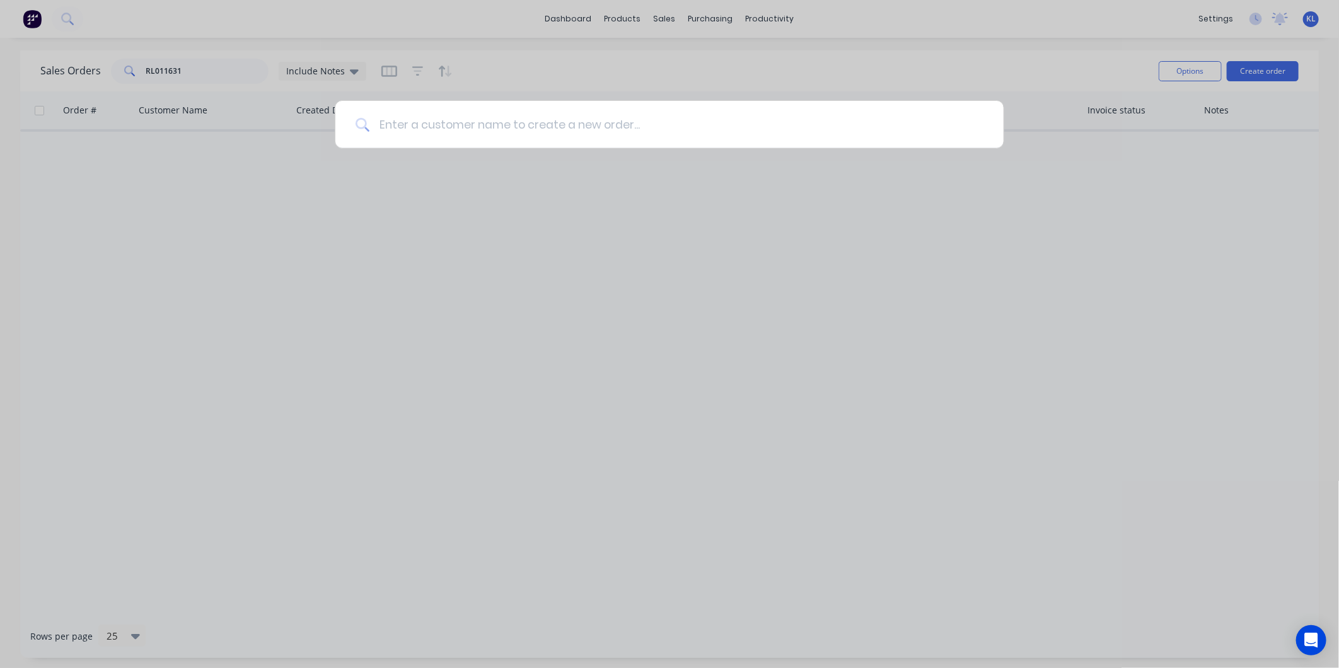
click at [526, 134] on input at bounding box center [676, 124] width 614 height 47
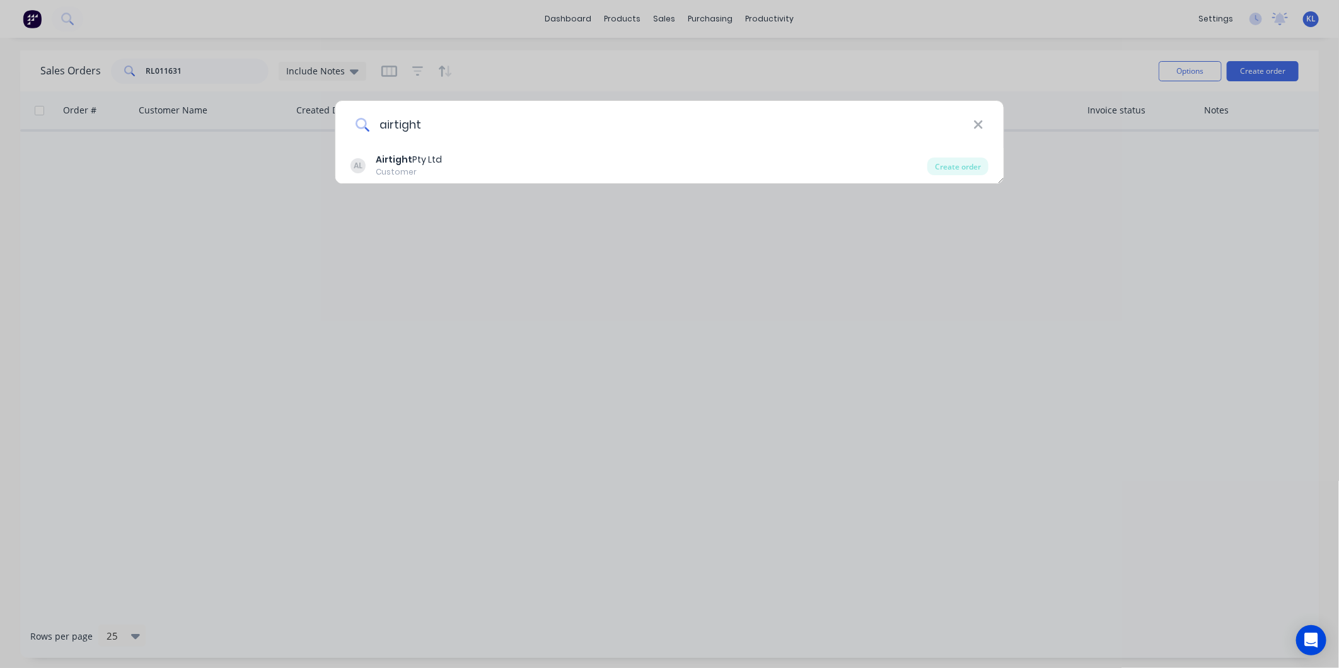
type input "airtight"
click at [443, 180] on div "AL Airtight Pty Ltd Customer Create order" at bounding box center [669, 165] width 668 height 35
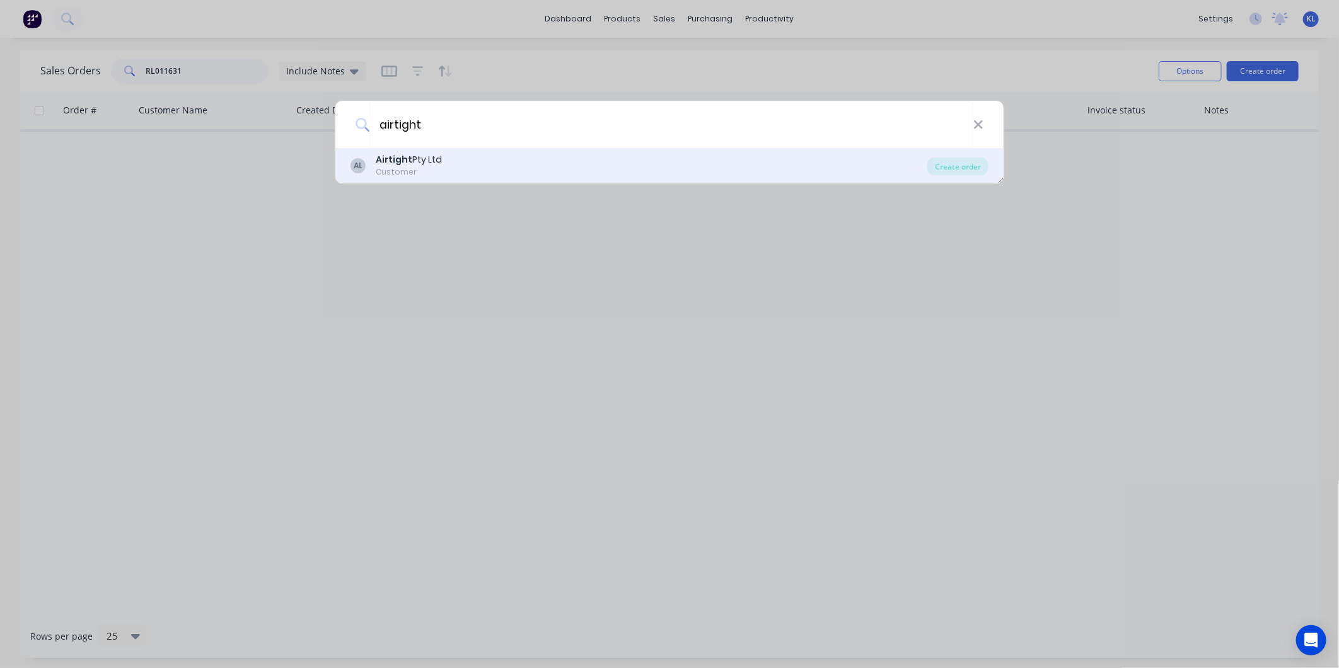
click at [446, 172] on div "AL Airtight Pty Ltd Customer" at bounding box center [638, 165] width 577 height 25
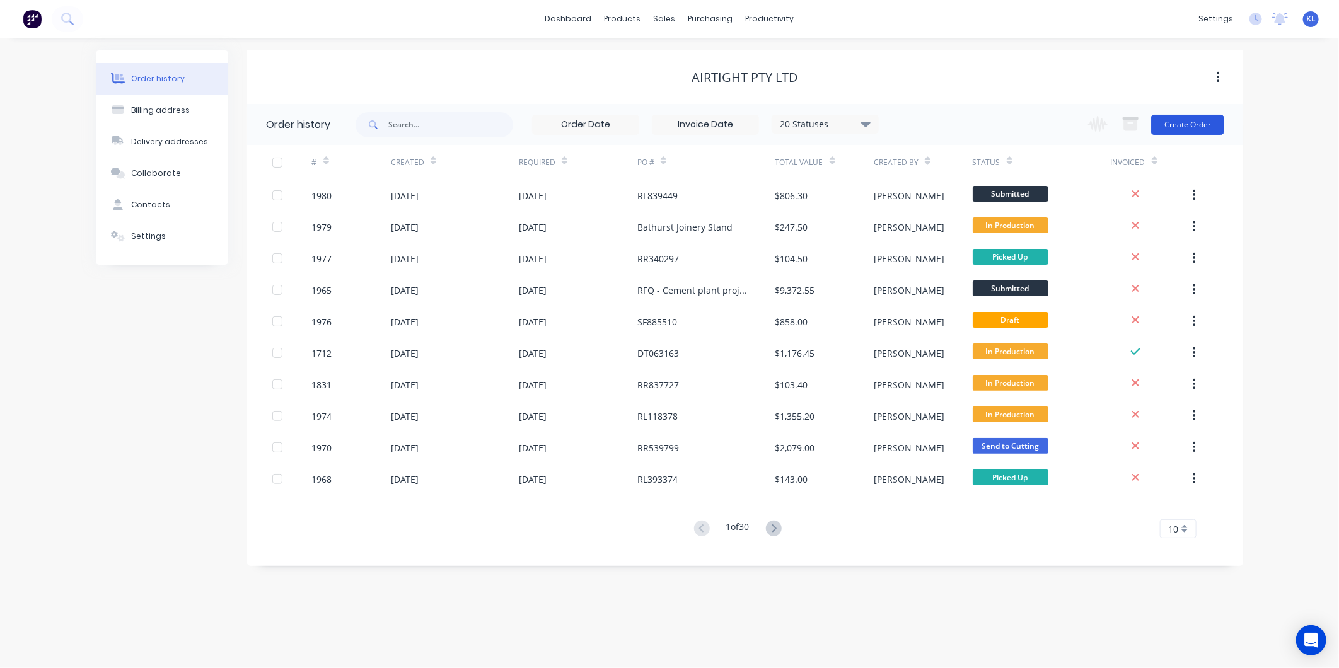
click at [1189, 115] on button "Create Order" at bounding box center [1187, 125] width 73 height 20
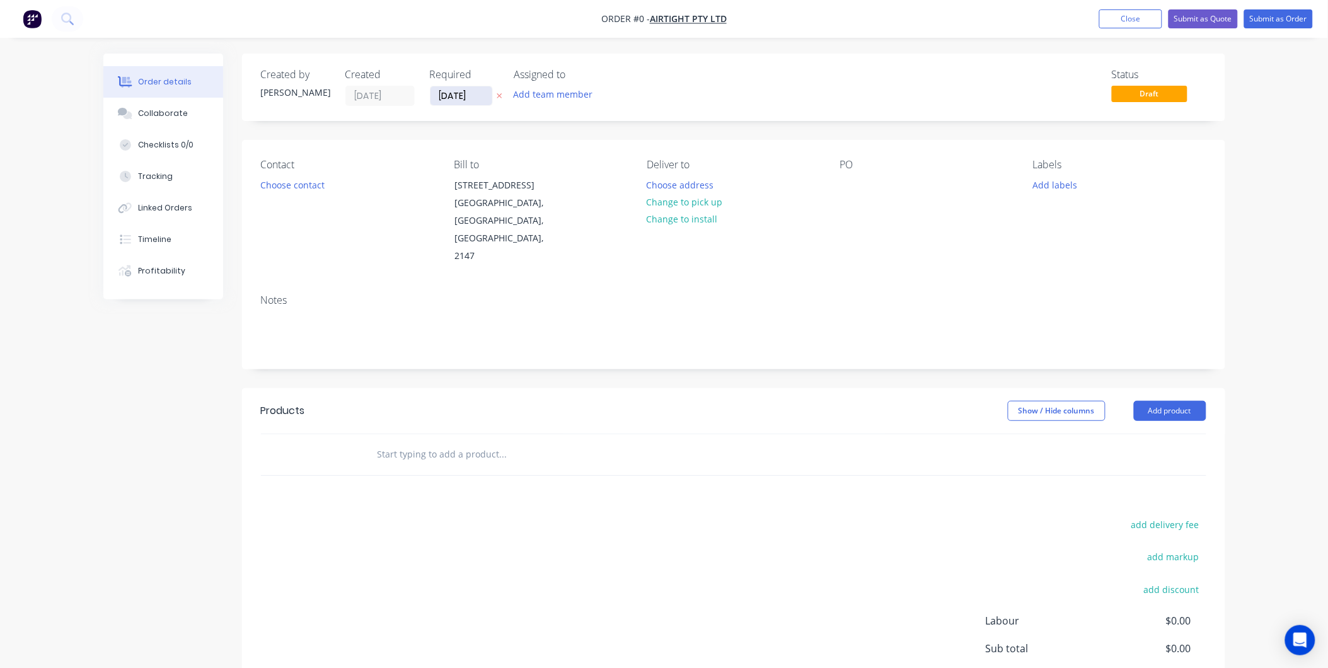
click at [446, 92] on input "[DATE]" at bounding box center [462, 95] width 62 height 19
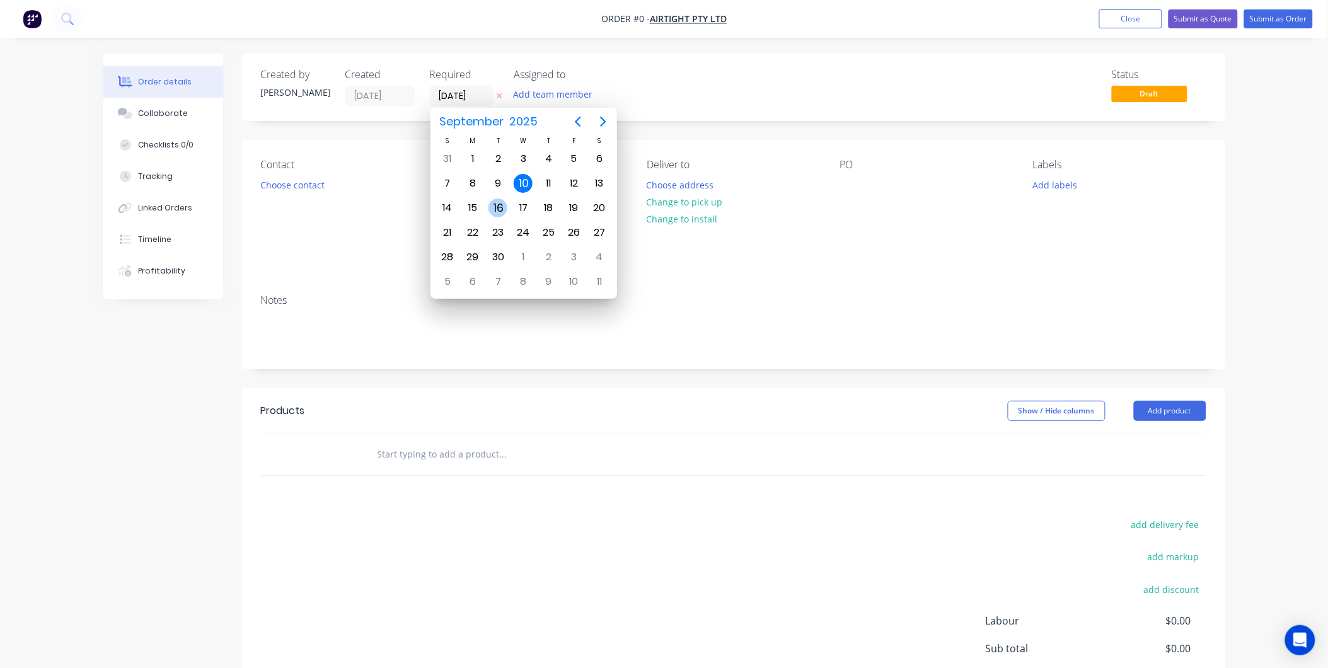
click at [499, 206] on div "16" at bounding box center [498, 208] width 19 height 19
type input "[DATE]"
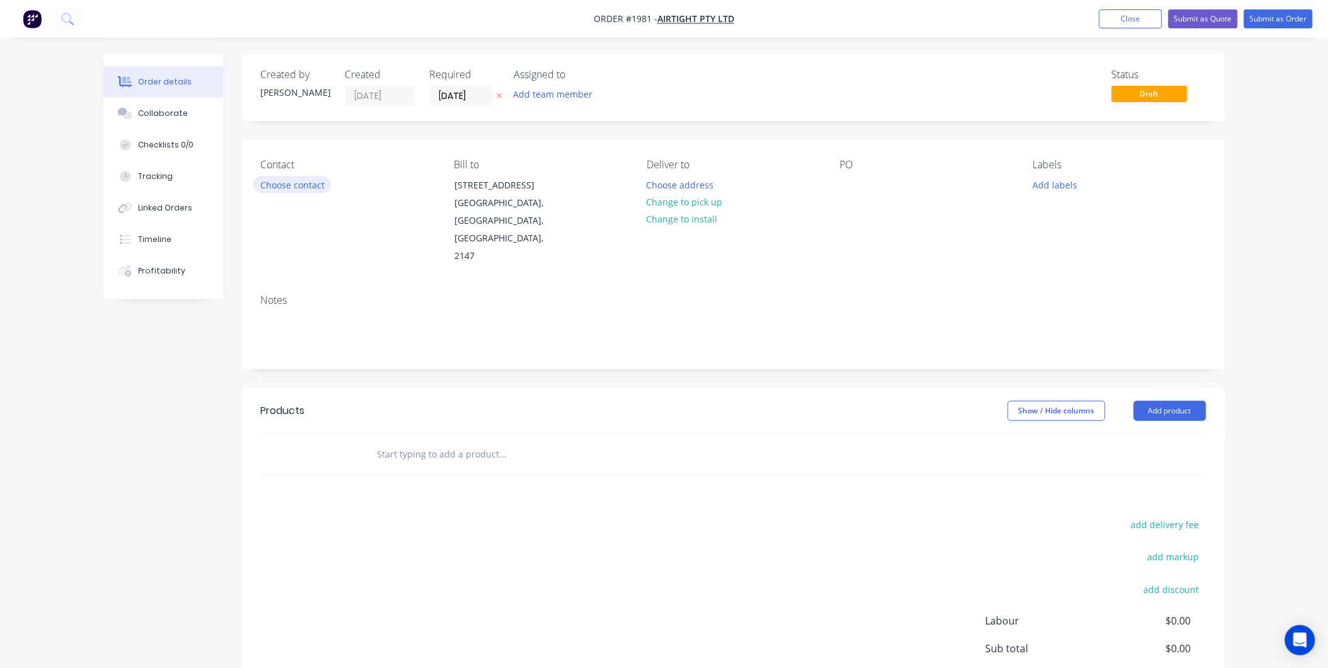
click at [303, 190] on button "Choose contact" at bounding box center [292, 184] width 78 height 17
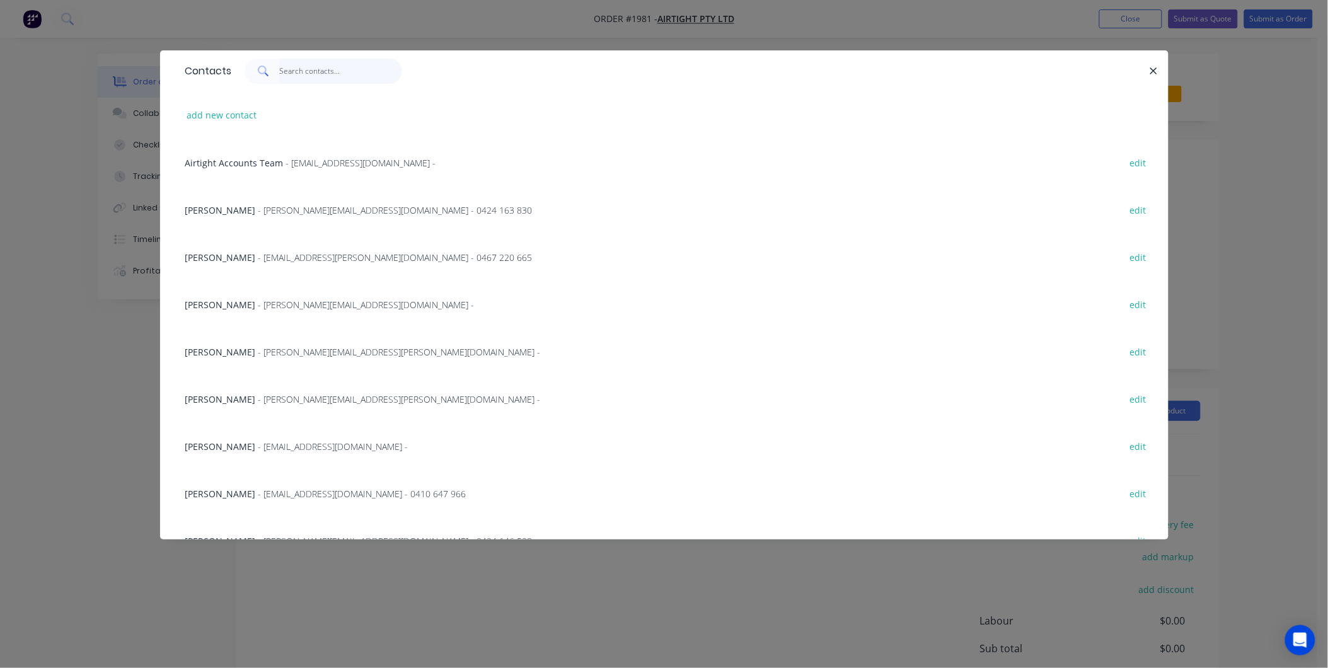
click at [306, 68] on input "text" at bounding box center [340, 71] width 123 height 25
click at [301, 72] on input "text" at bounding box center [340, 71] width 123 height 25
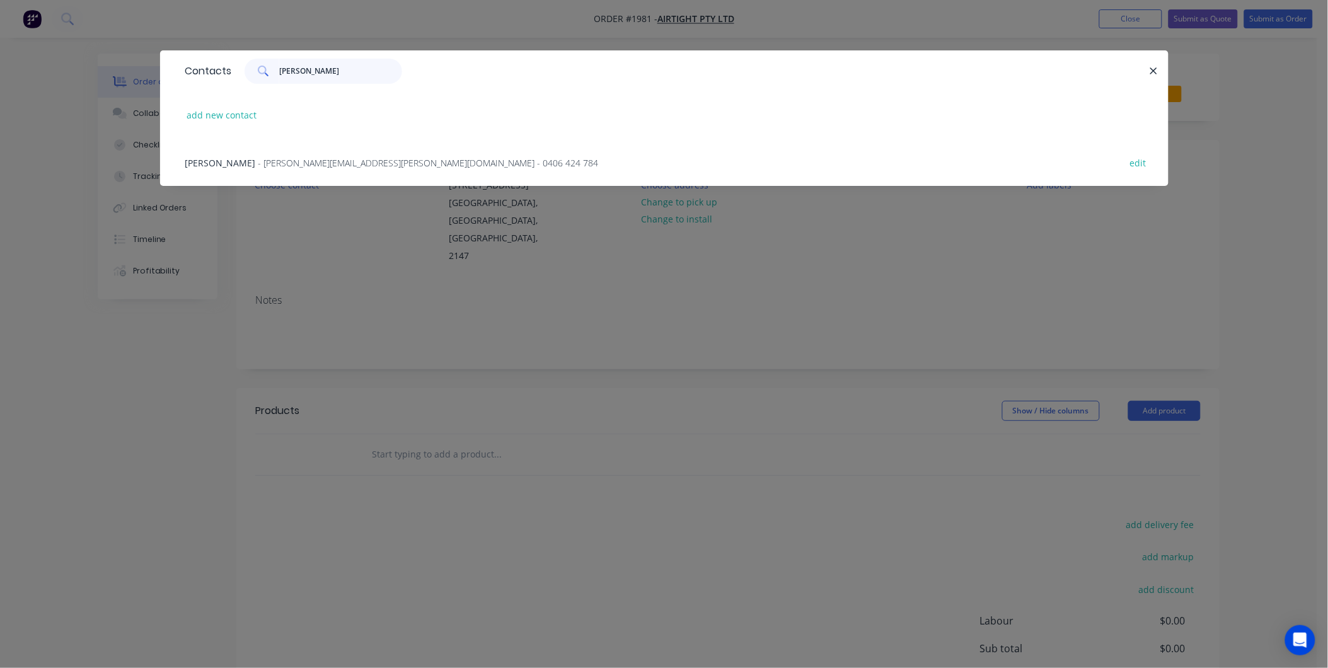
type input "[PERSON_NAME]"
click at [282, 166] on span "- [PERSON_NAME][EMAIL_ADDRESS][PERSON_NAME][DOMAIN_NAME] - 0406 424 784" at bounding box center [428, 163] width 340 height 12
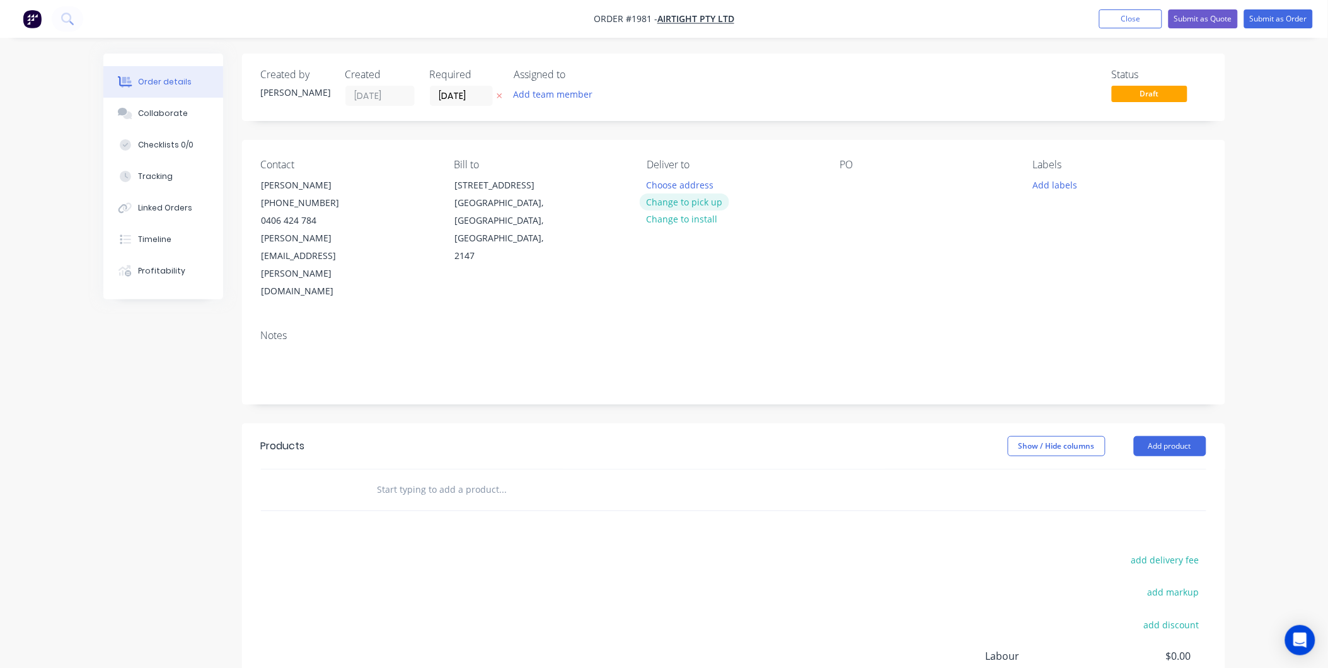
click at [676, 205] on button "Change to pick up" at bounding box center [685, 202] width 90 height 17
click at [861, 187] on div "PO" at bounding box center [926, 230] width 173 height 142
drag, startPoint x: 848, startPoint y: 187, endPoint x: 281, endPoint y: 149, distance: 568.5
click at [848, 187] on div at bounding box center [850, 185] width 20 height 18
drag, startPoint x: 837, startPoint y: 188, endPoint x: 848, endPoint y: 187, distance: 11.4
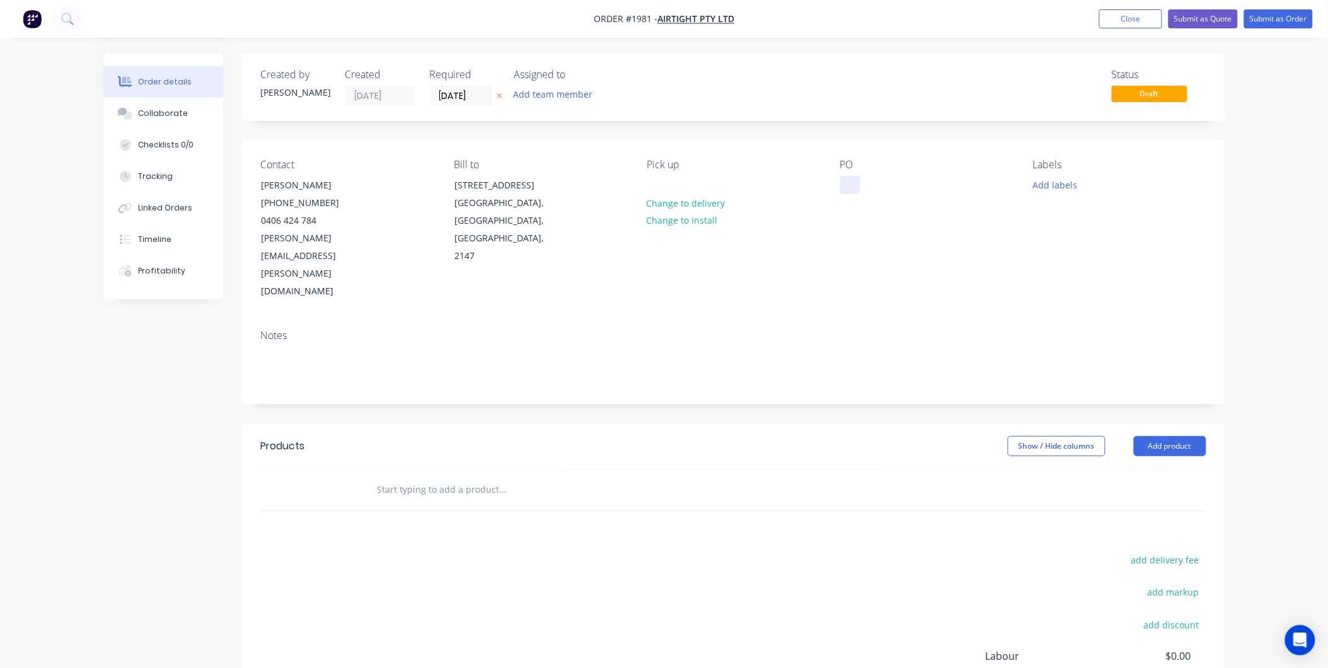
click at [837, 188] on div "Contact [PERSON_NAME] [PHONE_NUMBER] [PERSON_NAME][EMAIL_ADDRESS][PERSON_NAME][…" at bounding box center [733, 230] width 983 height 180
click at [864, 185] on div "PO" at bounding box center [926, 230] width 173 height 142
click at [865, 184] on div "PO" at bounding box center [926, 230] width 173 height 142
click at [853, 187] on div at bounding box center [850, 185] width 20 height 18
paste div
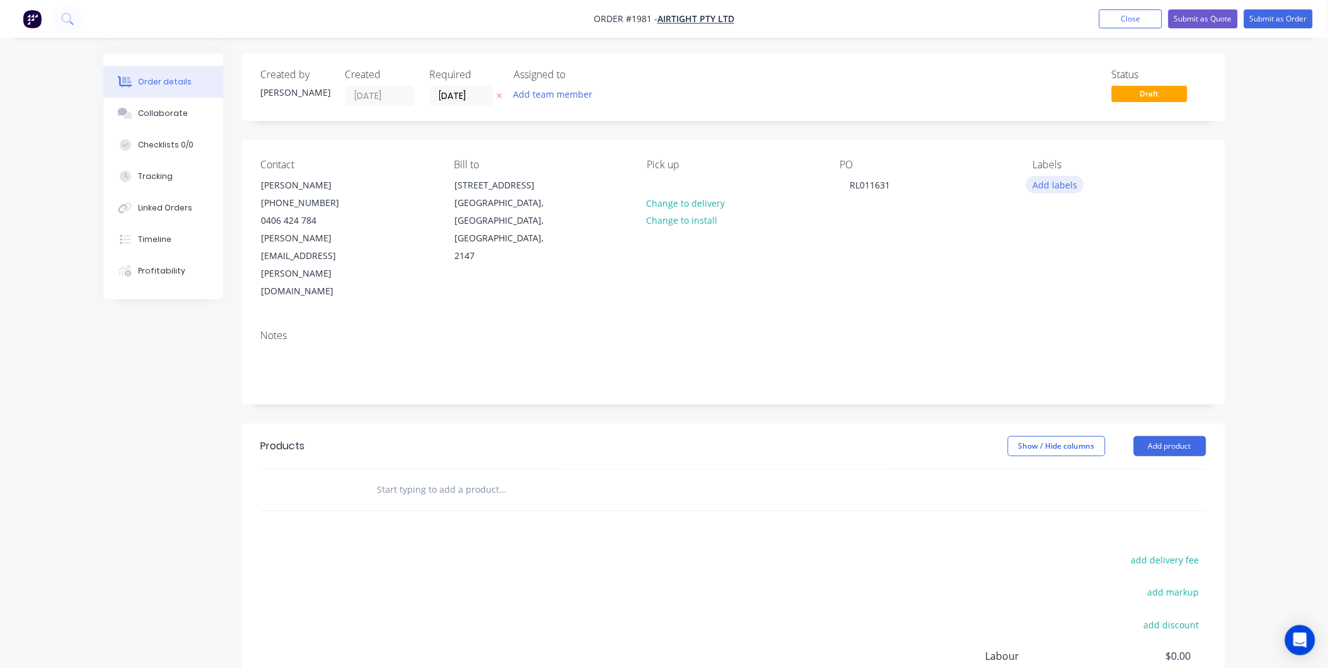
click at [1067, 183] on button "Add labels" at bounding box center [1055, 184] width 58 height 17
click at [1085, 219] on input "text" at bounding box center [1138, 221] width 132 height 25
click at [1067, 301] on div at bounding box center [1056, 297] width 25 height 25
drag, startPoint x: 1118, startPoint y: 217, endPoint x: 1012, endPoint y: 199, distance: 106.8
click at [1022, 199] on body "Order #1981 - Airtight Pty Ltd Add product Close Submit as Quote Submit as Orde…" at bounding box center [664, 416] width 1328 height 833
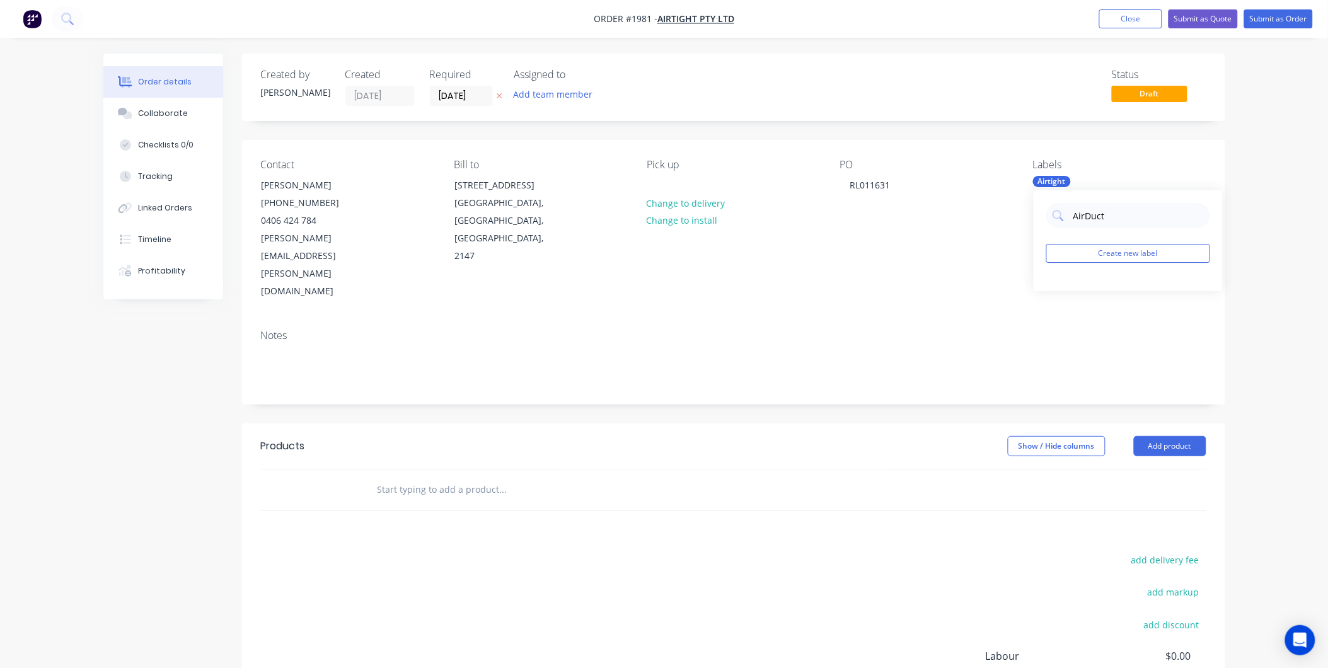
drag, startPoint x: 1114, startPoint y: 217, endPoint x: 794, endPoint y: 124, distance: 332.9
click at [855, 124] on body "Order #1981 - Airtight Pty Ltd Add product Close Submit as Quote Submit as Orde…" at bounding box center [664, 416] width 1328 height 833
type input "A"
type input "Duct Part"
click at [1078, 292] on div "Duct Parts" at bounding box center [1092, 291] width 49 height 14
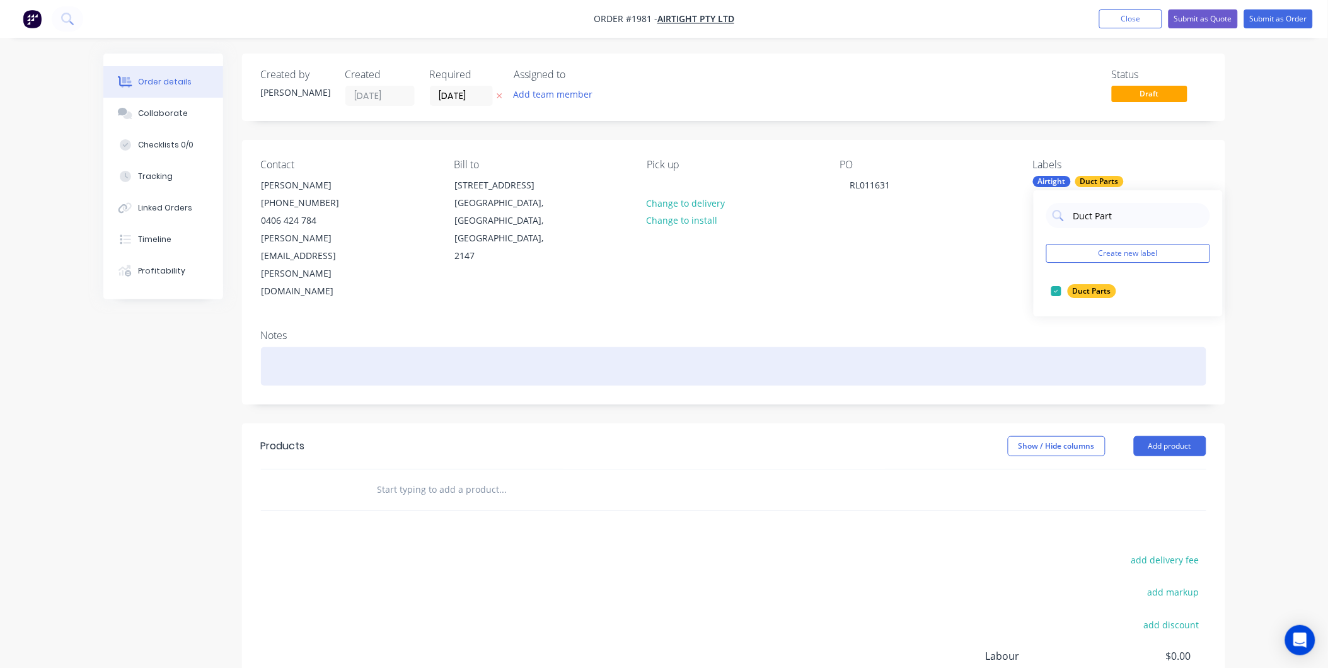
click at [374, 347] on div at bounding box center [734, 366] width 946 height 38
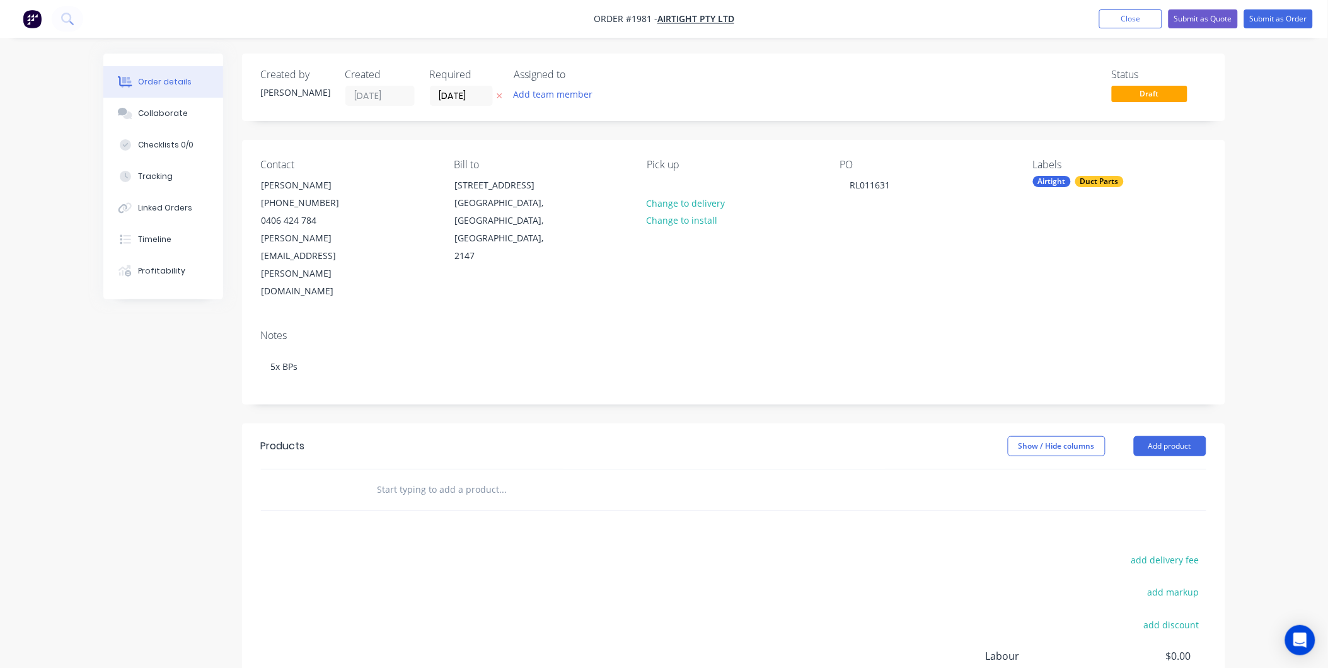
click at [325, 364] on div "Created by [PERSON_NAME] Created [DATE] Required [DATE] Assigned to Add team me…" at bounding box center [733, 434] width 983 height 760
click at [1162, 436] on button "Add product" at bounding box center [1170, 446] width 72 height 20
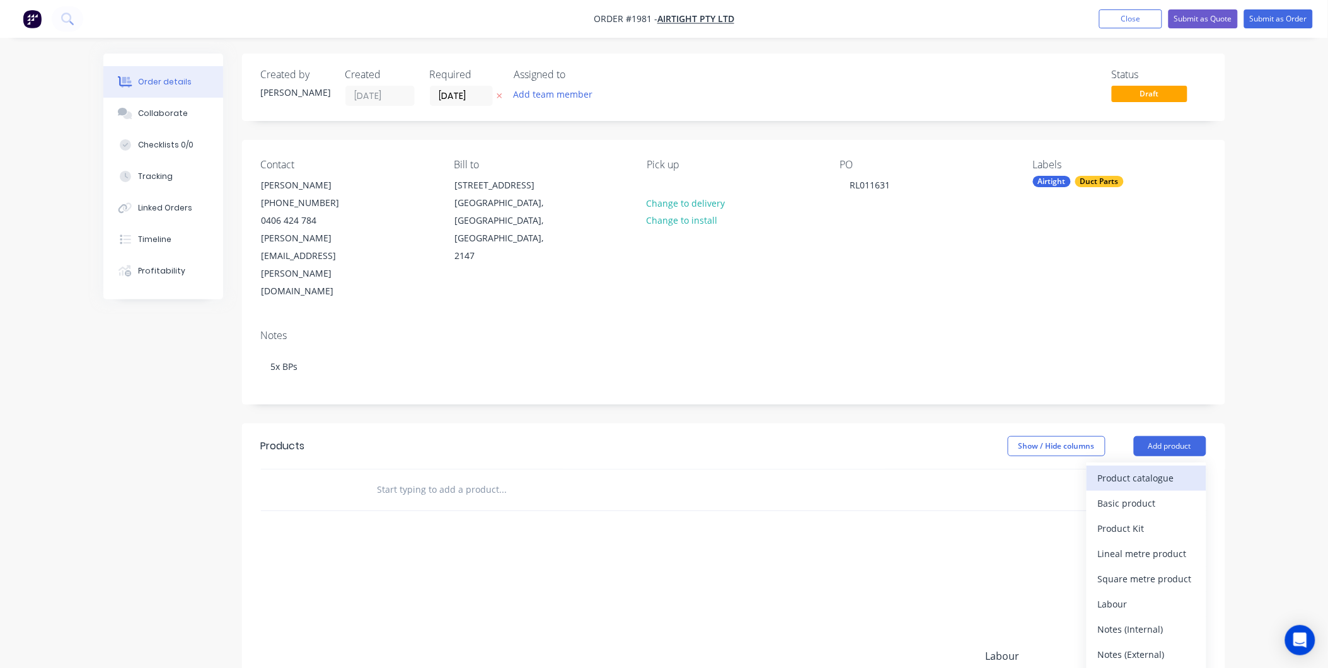
click at [1150, 469] on div "Product catalogue" at bounding box center [1146, 478] width 97 height 18
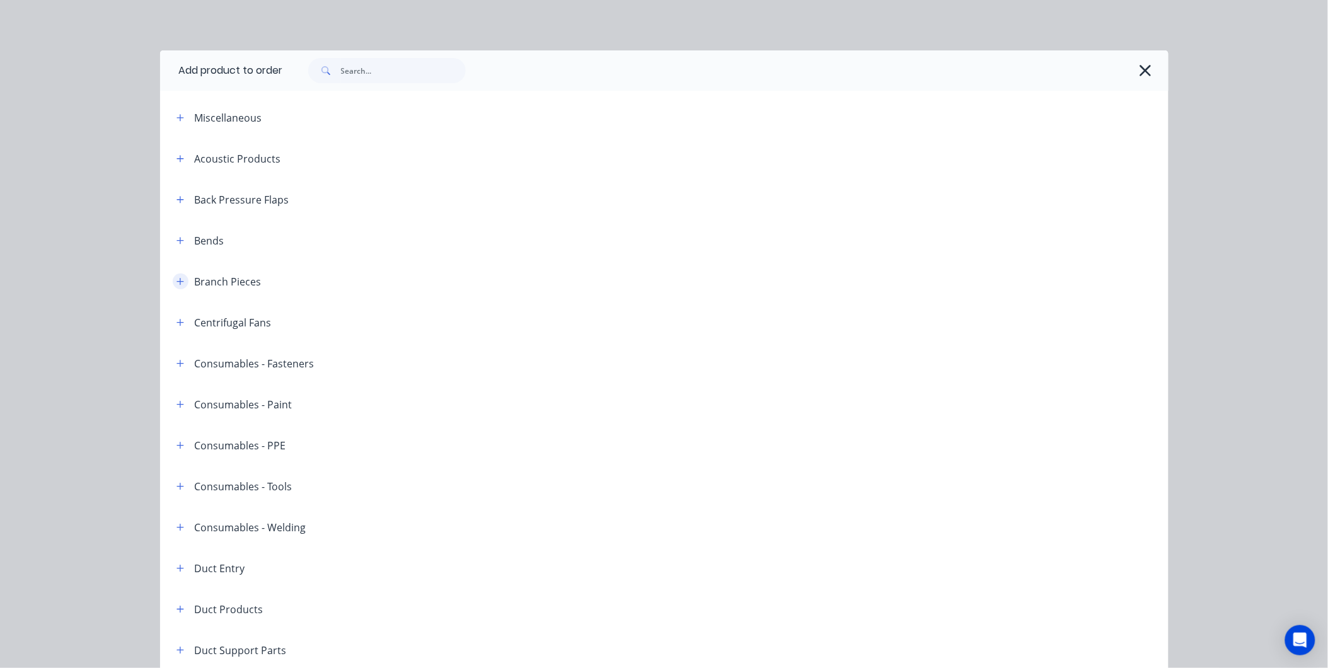
click at [177, 282] on icon "button" at bounding box center [181, 281] width 8 height 9
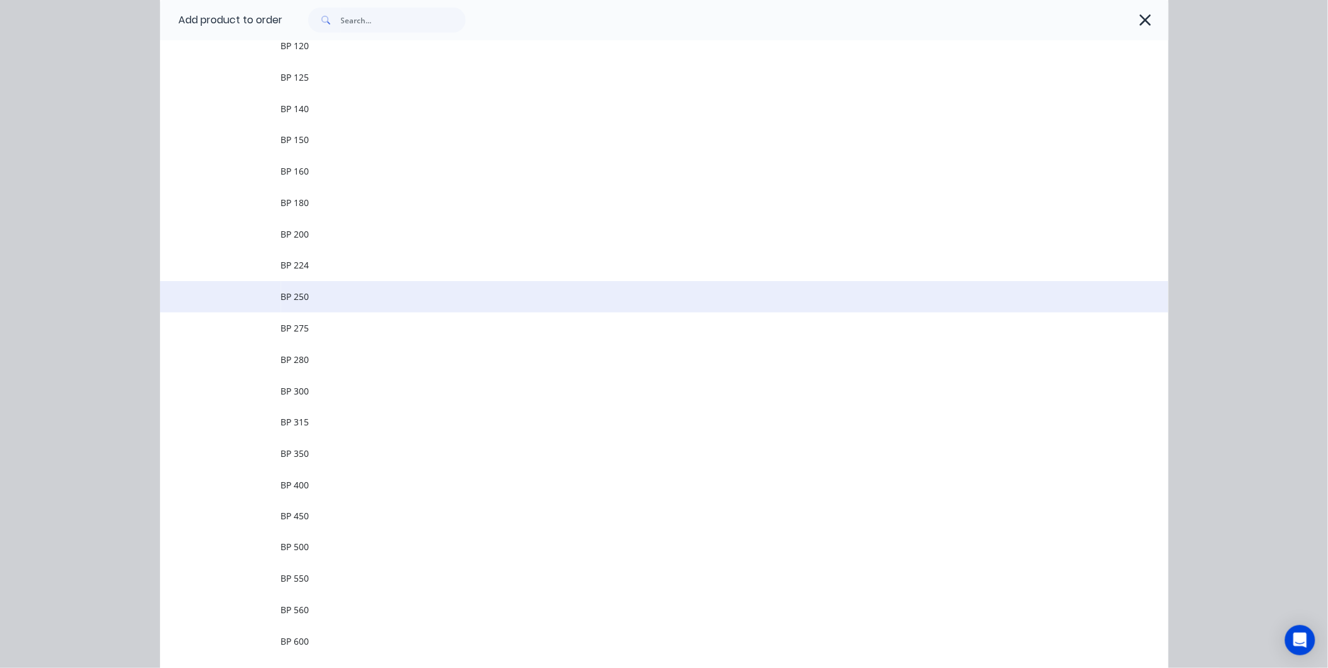
scroll to position [420, 0]
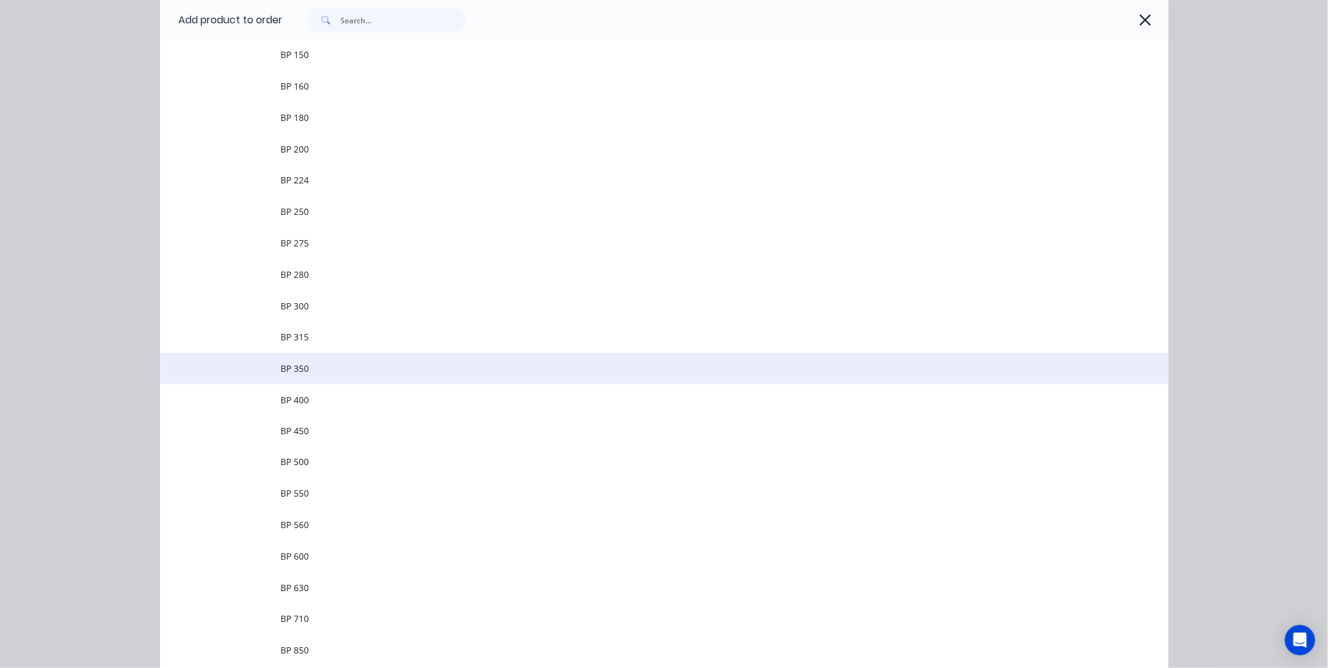
click at [311, 369] on span "BP 350" at bounding box center [636, 368] width 710 height 13
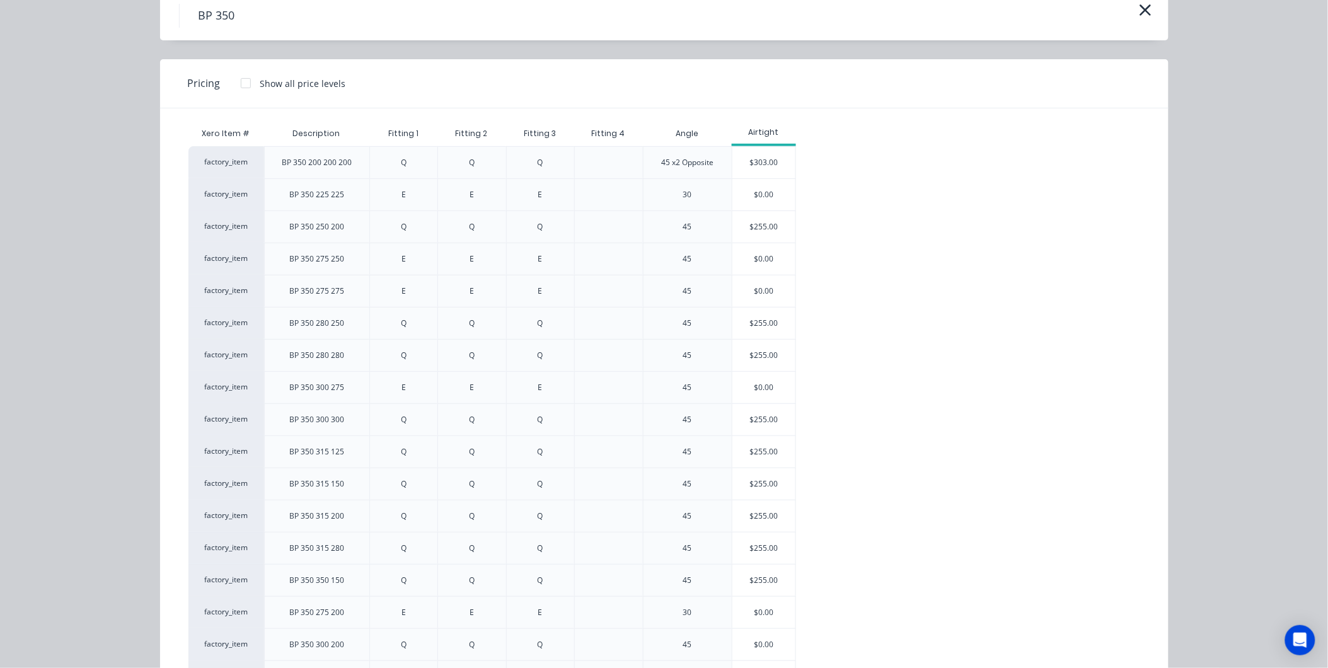
scroll to position [0, 0]
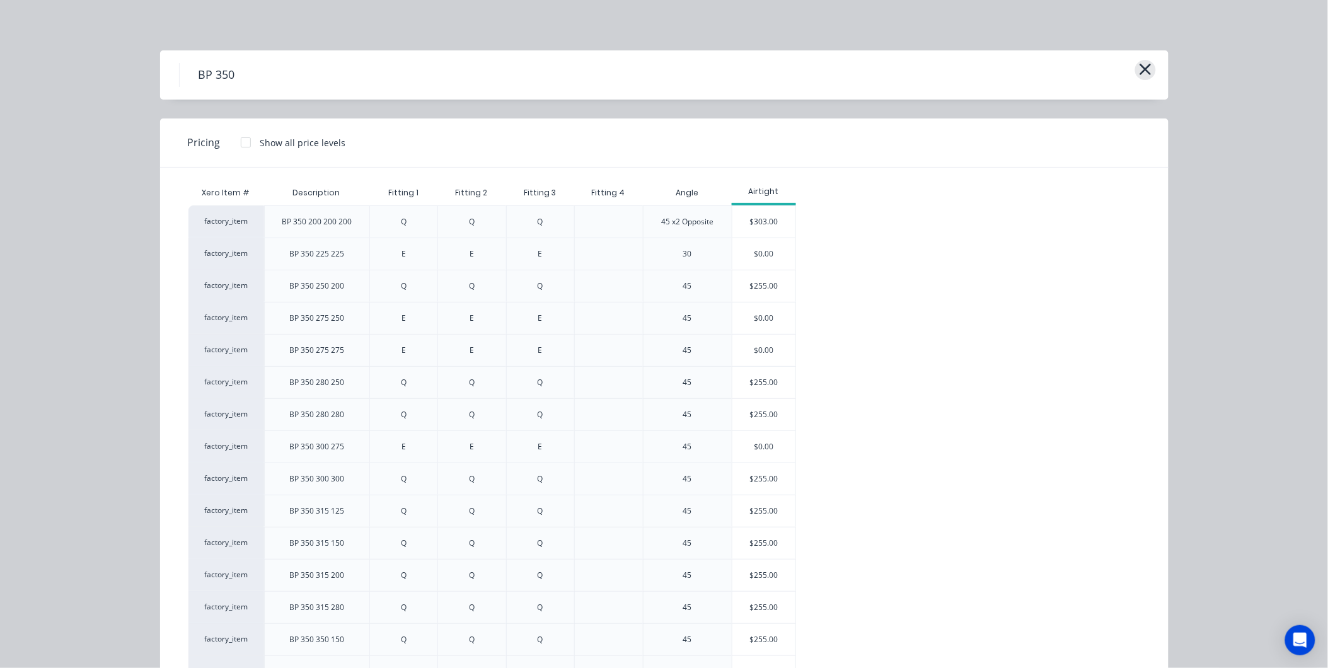
click at [1139, 68] on icon "button" at bounding box center [1145, 70] width 13 height 18
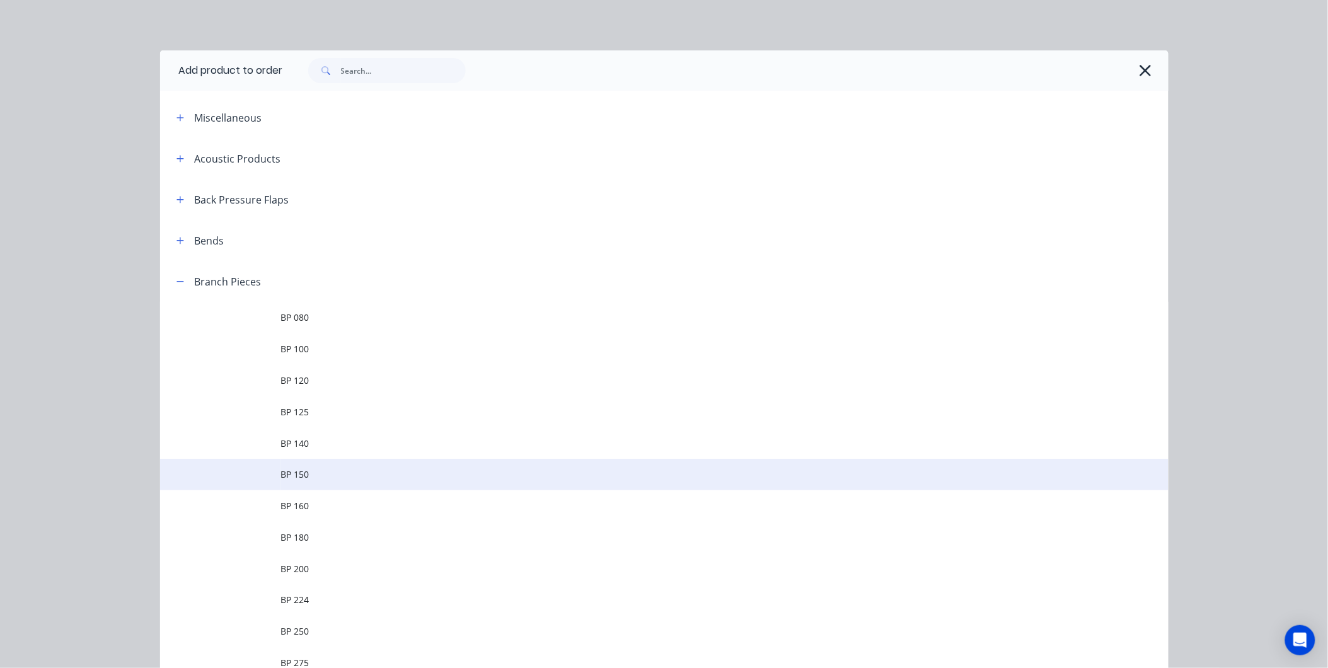
scroll to position [261, 0]
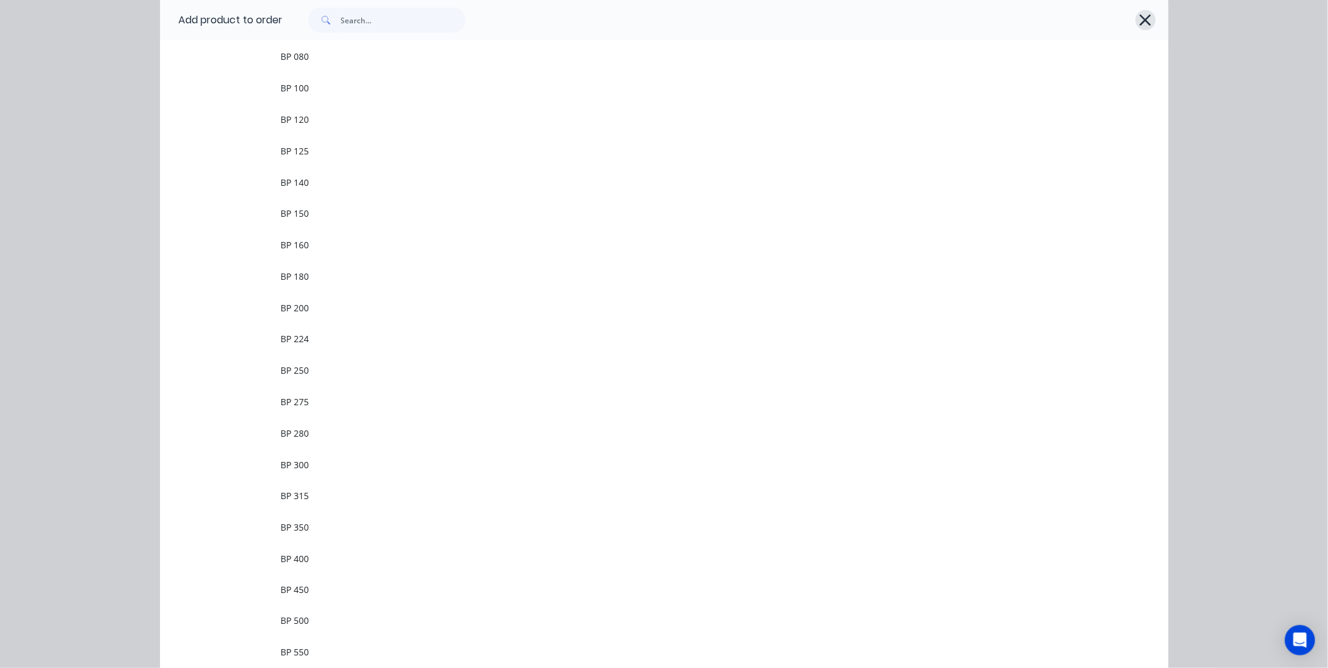
click at [1136, 21] on button "button" at bounding box center [1146, 20] width 20 height 20
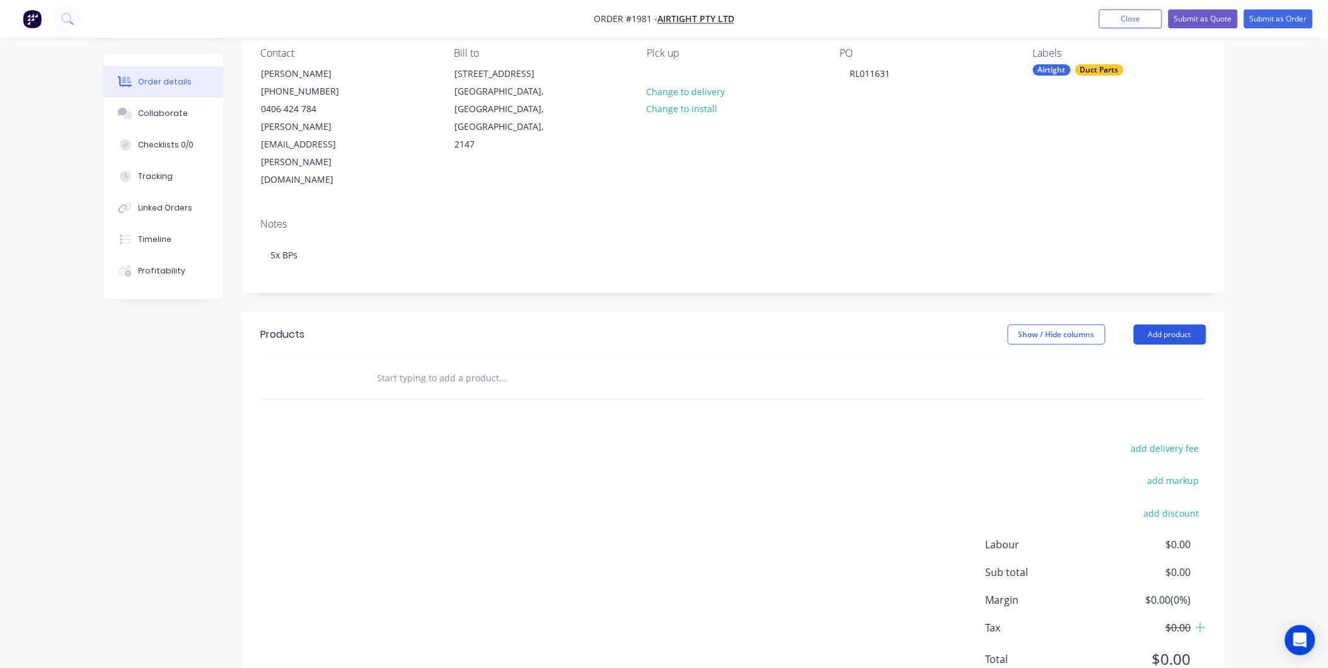
click at [1166, 325] on button "Add product" at bounding box center [1170, 335] width 72 height 20
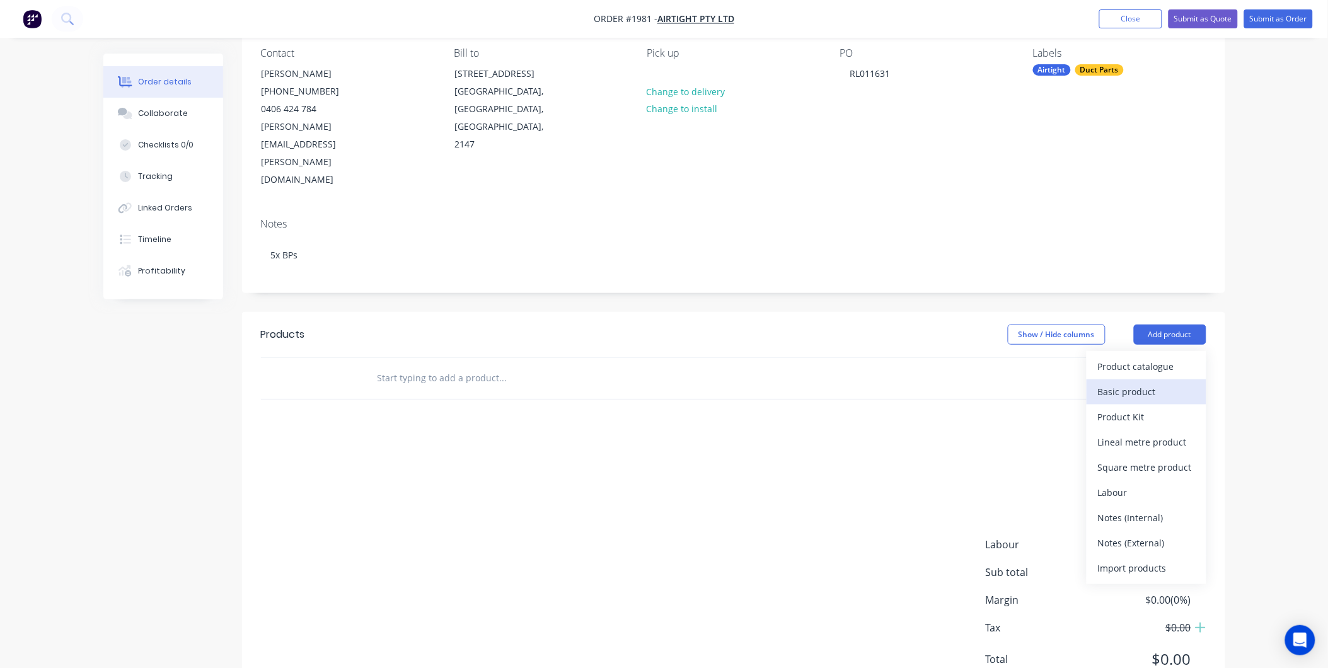
click at [1098, 379] on button "Basic product" at bounding box center [1147, 391] width 120 height 25
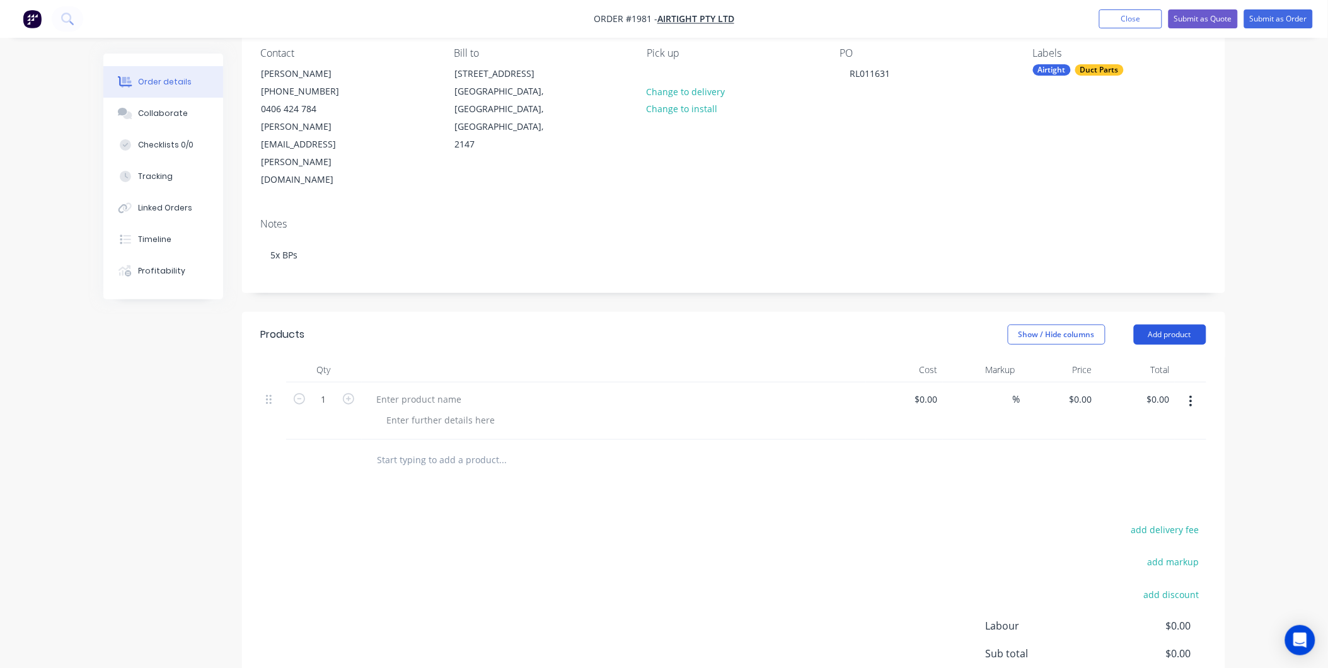
click at [1138, 325] on button "Add product" at bounding box center [1170, 335] width 72 height 20
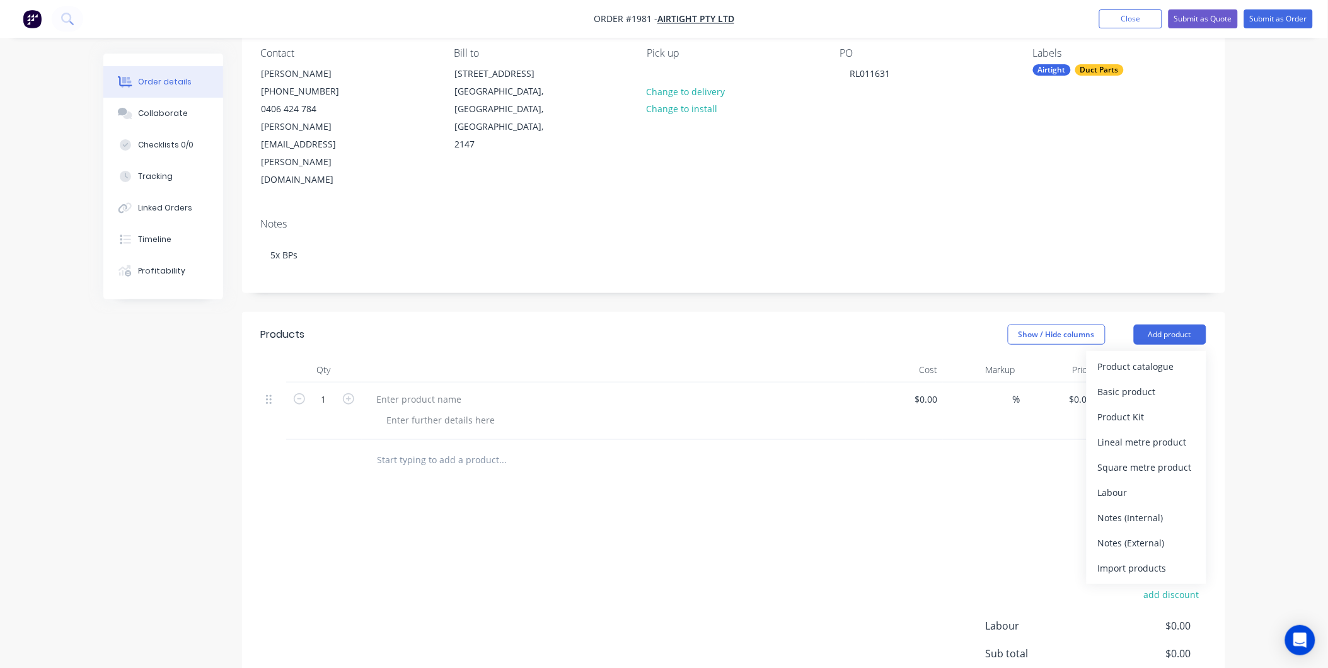
drag, startPoint x: 547, startPoint y: 282, endPoint x: 996, endPoint y: 328, distance: 451.2
click at [548, 325] on div "Show / Hide columns Add product Product catalogue Basic product Product Kit Lin…" at bounding box center [833, 335] width 744 height 20
click at [1189, 395] on icon "button" at bounding box center [1190, 402] width 3 height 14
click at [1135, 497] on button "Delete" at bounding box center [1147, 509] width 120 height 25
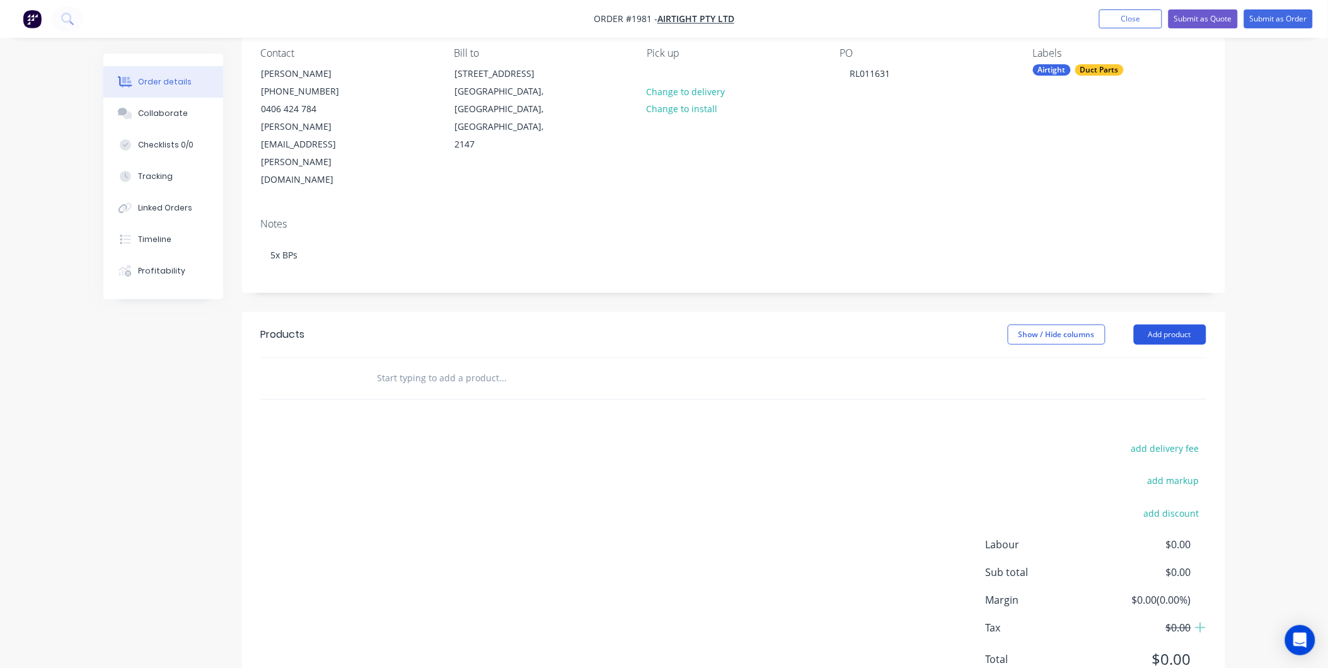
click at [1173, 325] on button "Add product" at bounding box center [1170, 335] width 72 height 20
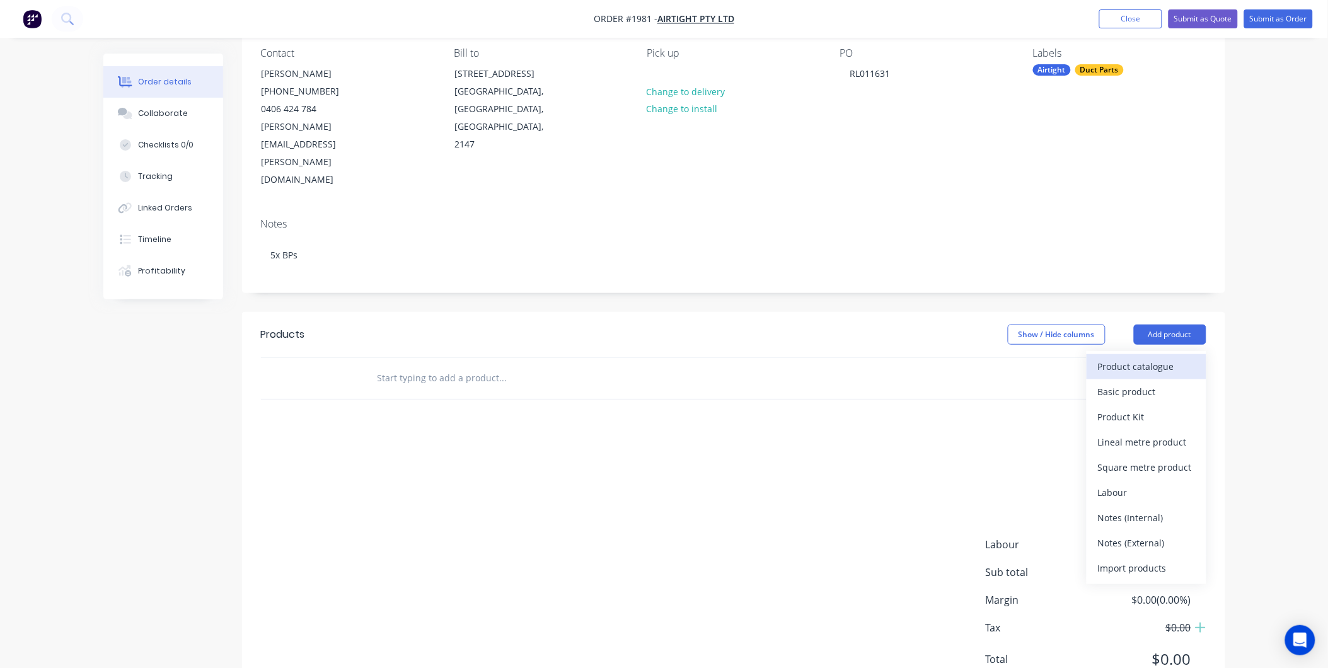
click at [1156, 357] on div "Product catalogue" at bounding box center [1146, 366] width 97 height 18
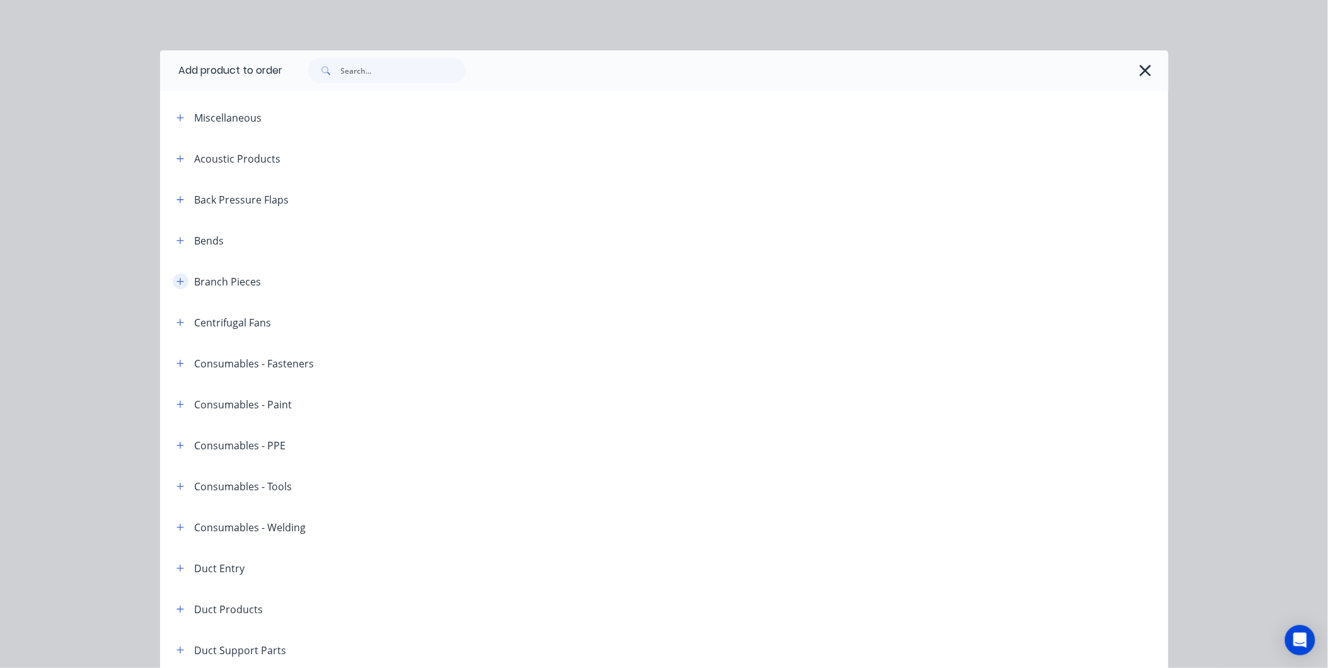
click at [173, 284] on button "button" at bounding box center [181, 282] width 16 height 16
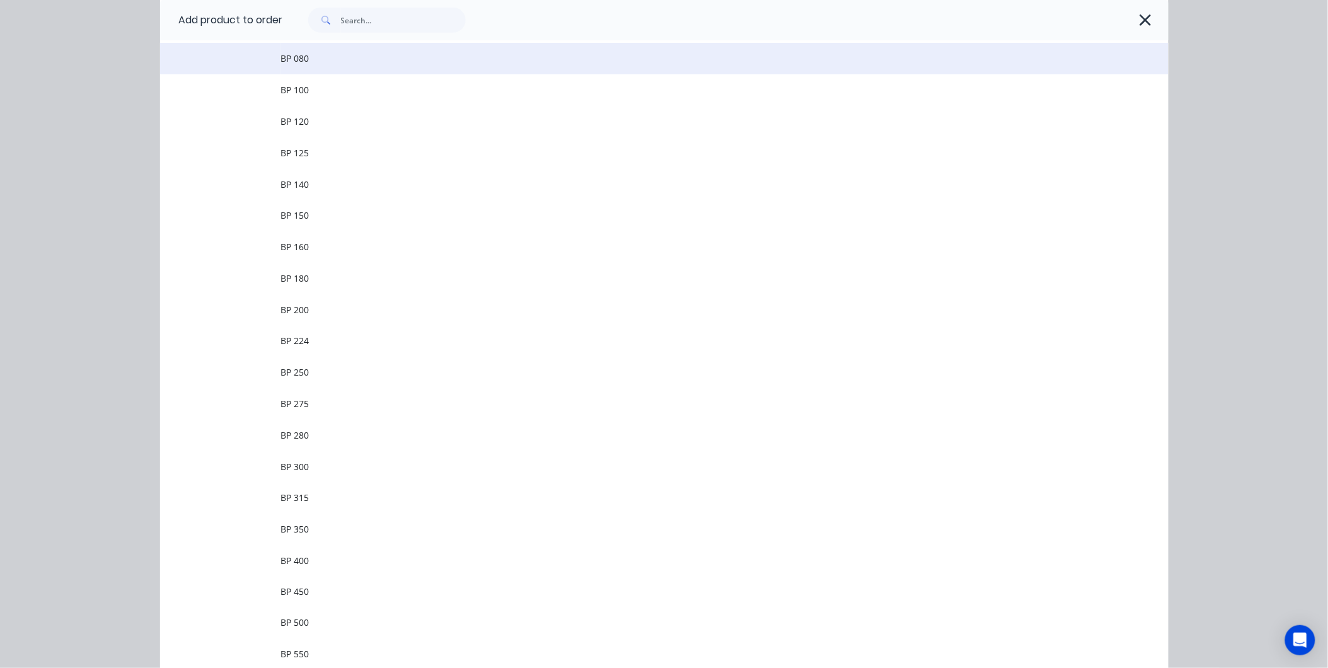
scroll to position [280, 0]
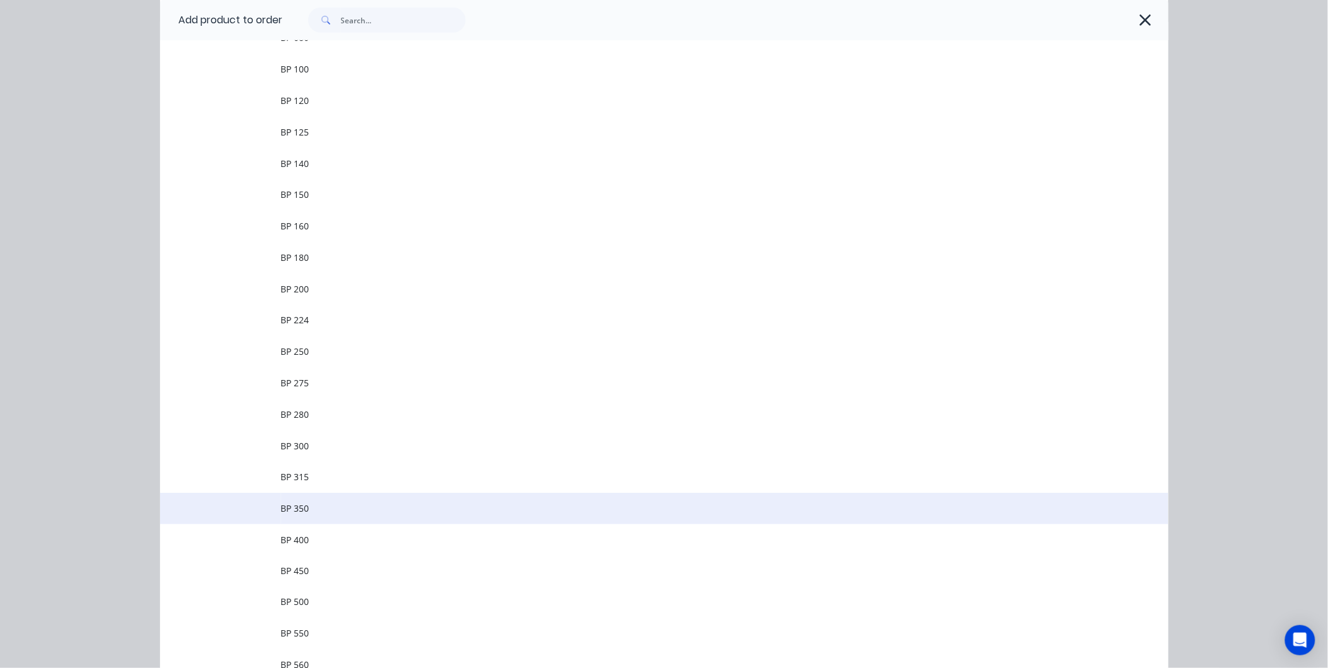
click at [313, 511] on span "BP 350" at bounding box center [636, 508] width 710 height 13
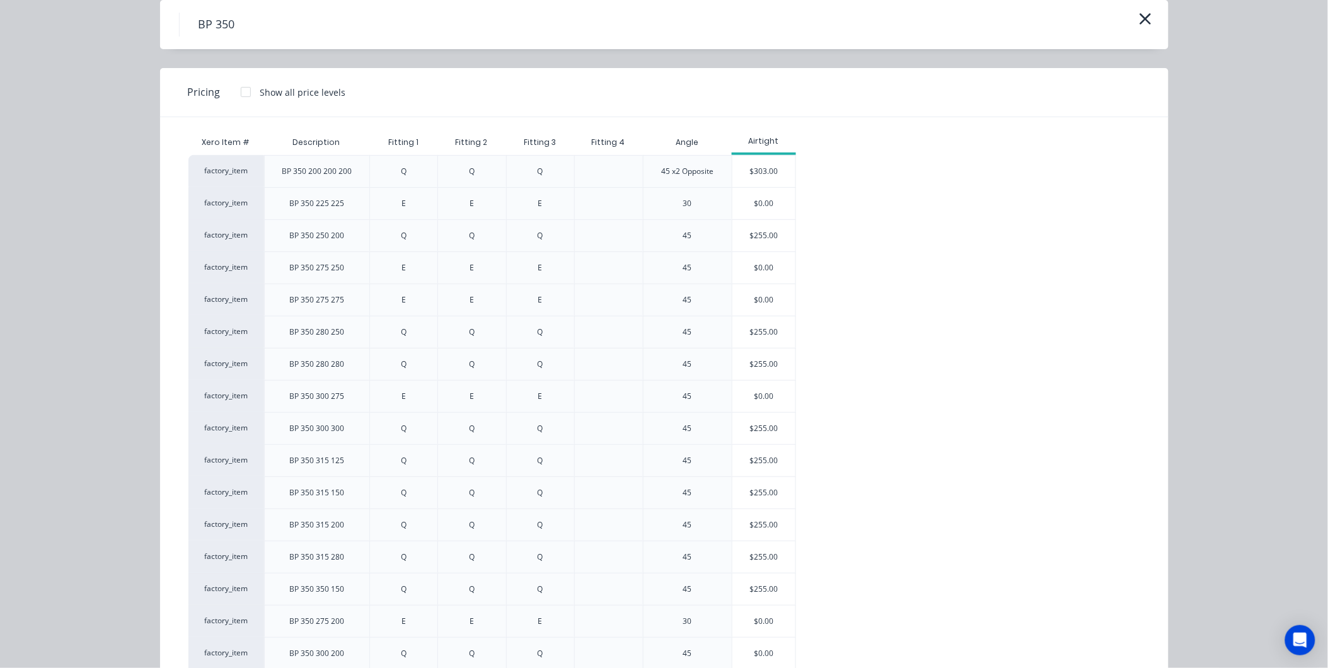
scroll to position [0, 0]
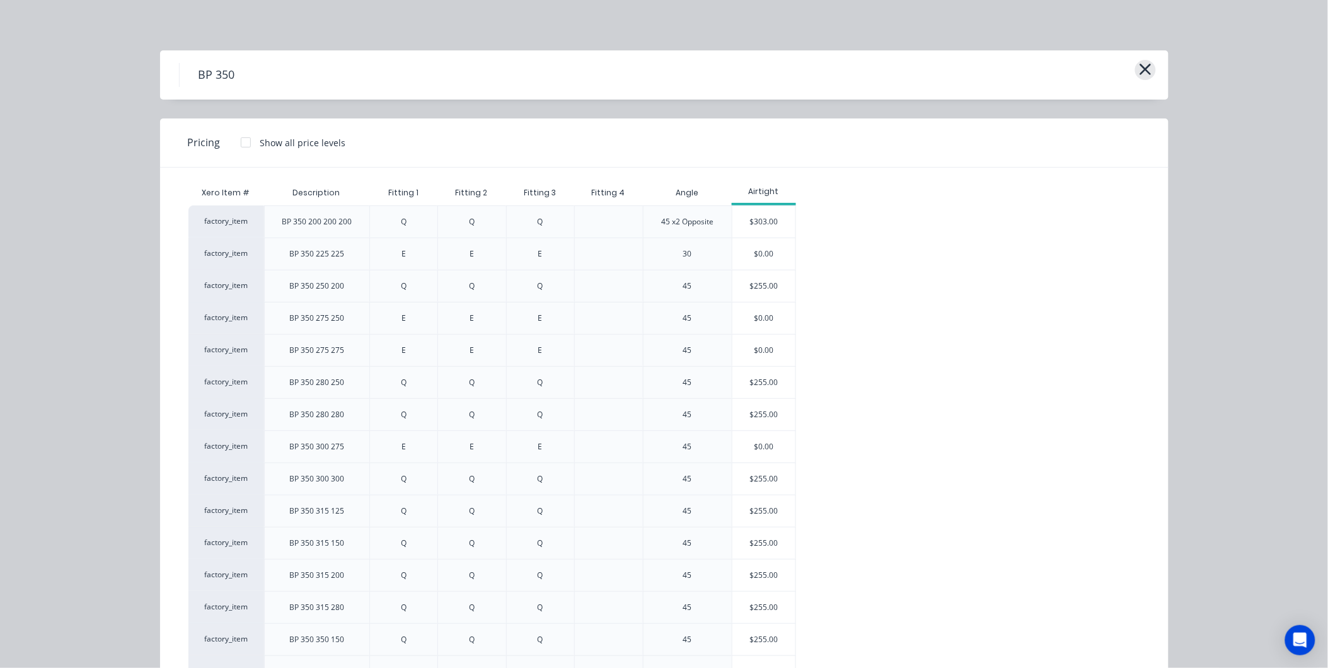
click at [1149, 68] on button "button" at bounding box center [1145, 70] width 21 height 20
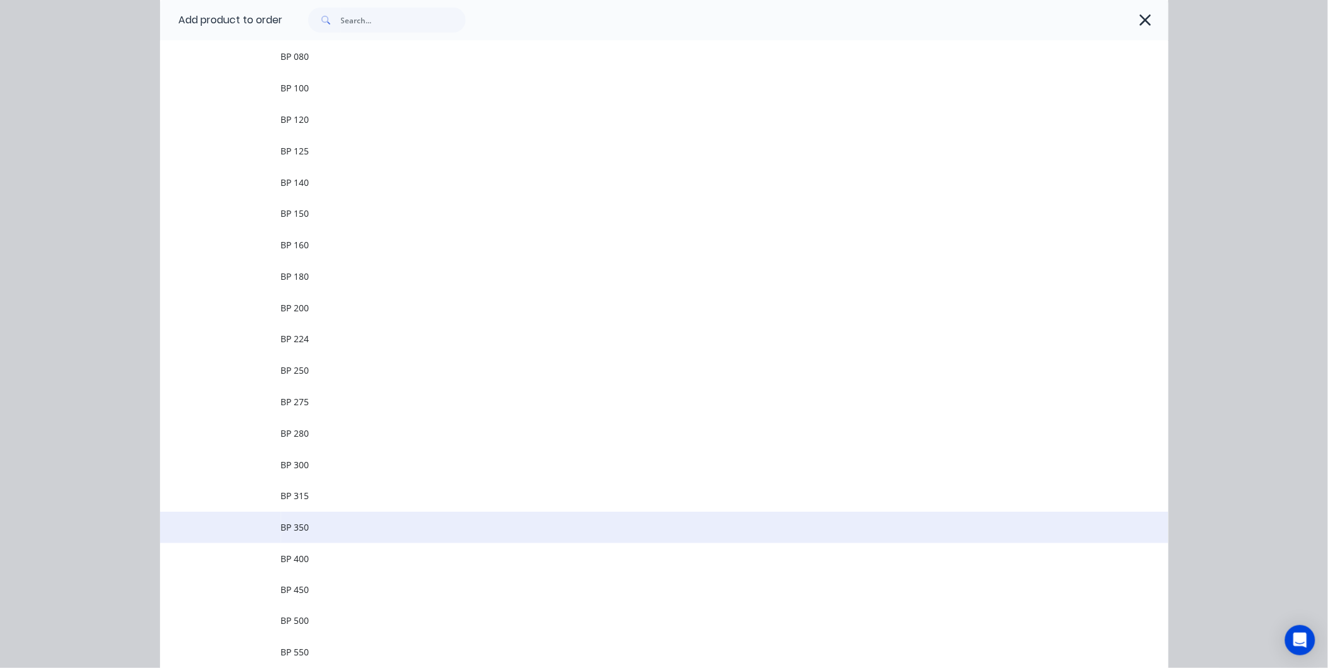
click at [314, 526] on span "BP 350" at bounding box center [636, 527] width 710 height 13
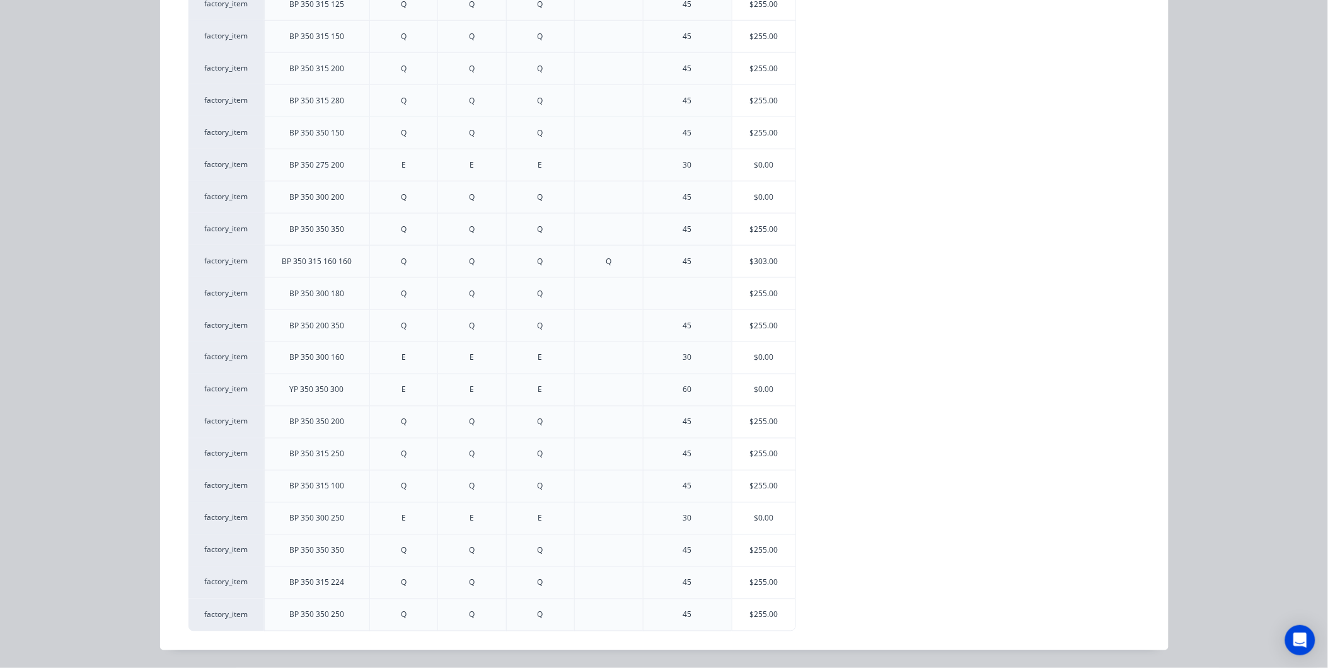
scroll to position [130, 0]
click at [763, 613] on div "$255.00" at bounding box center [763, 615] width 63 height 32
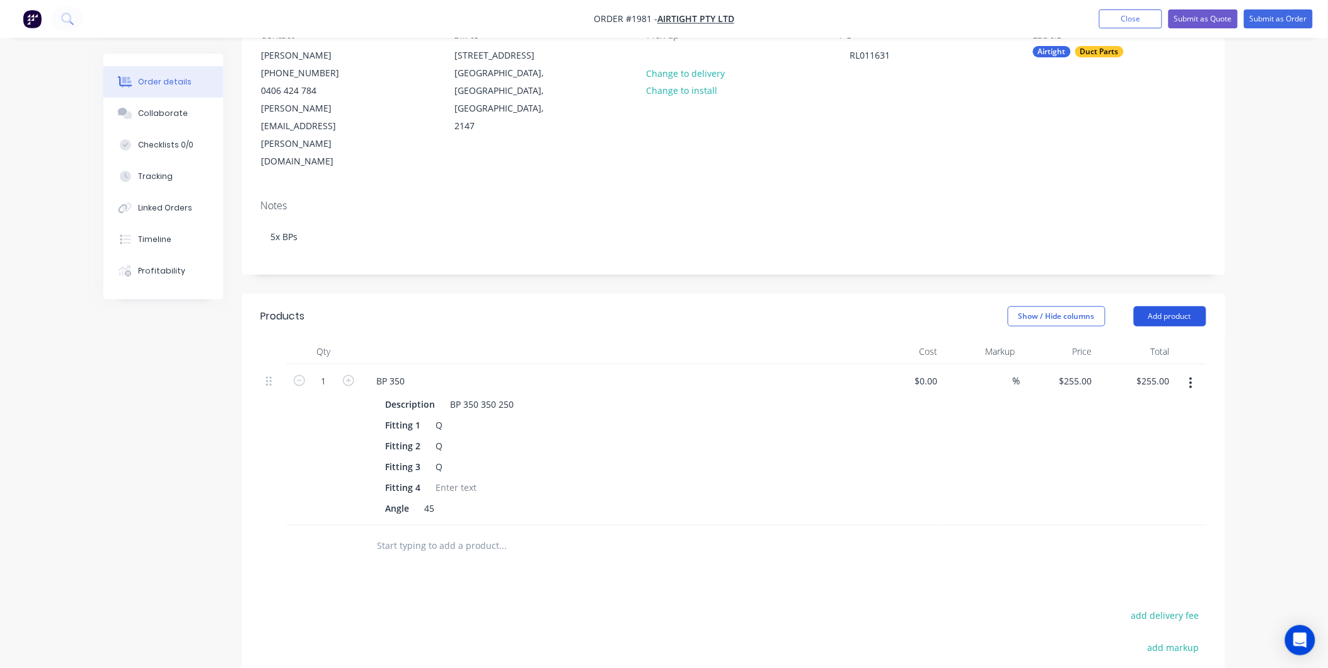
click at [1187, 306] on button "Add product" at bounding box center [1170, 316] width 72 height 20
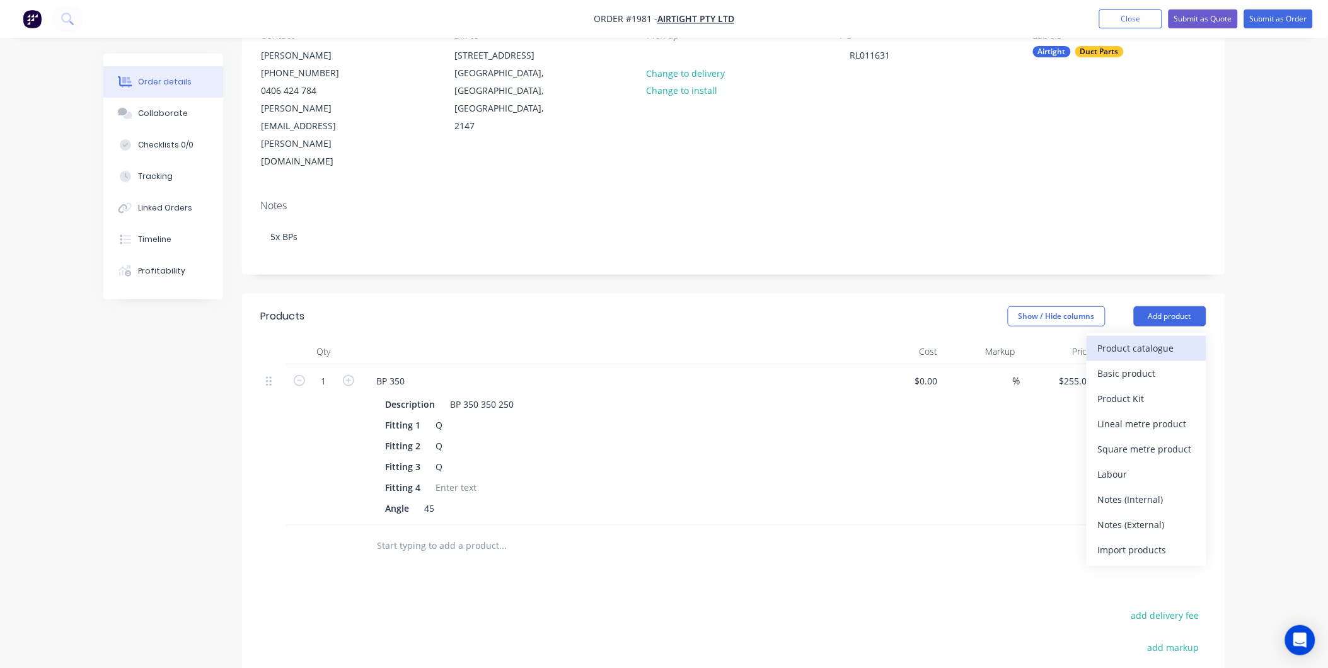
click at [1130, 339] on div "Product catalogue" at bounding box center [1146, 348] width 97 height 18
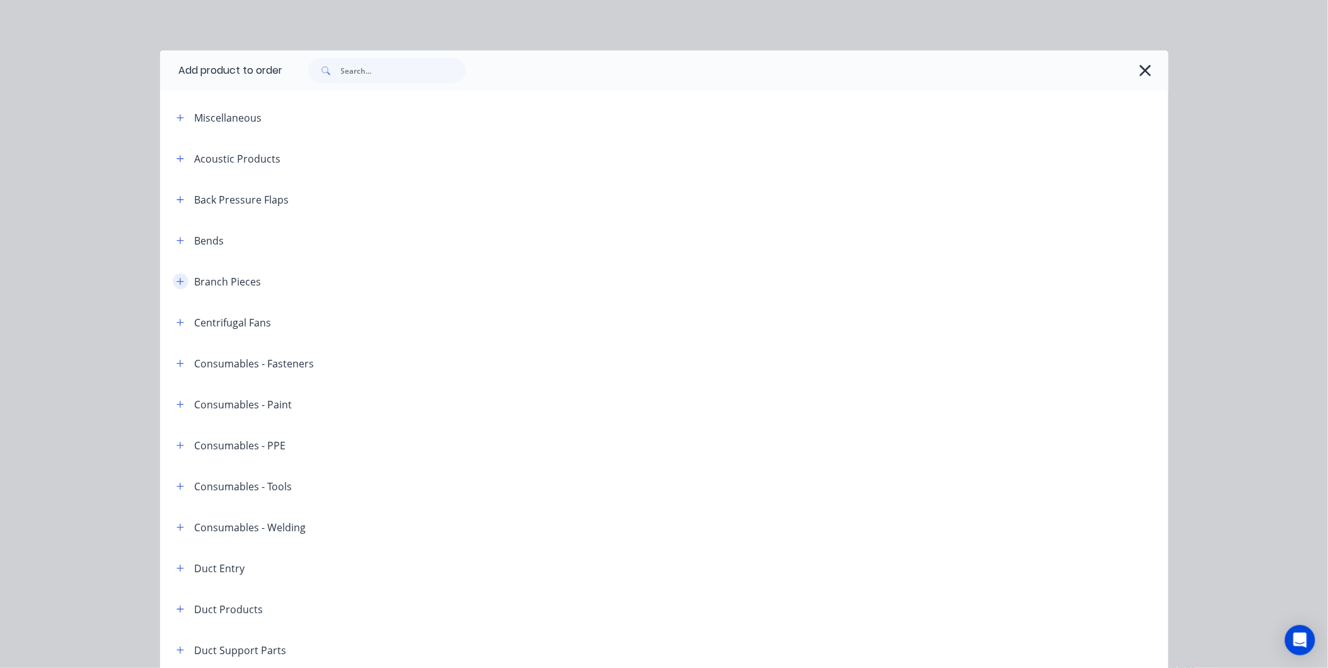
click at [178, 282] on icon "button" at bounding box center [181, 281] width 8 height 9
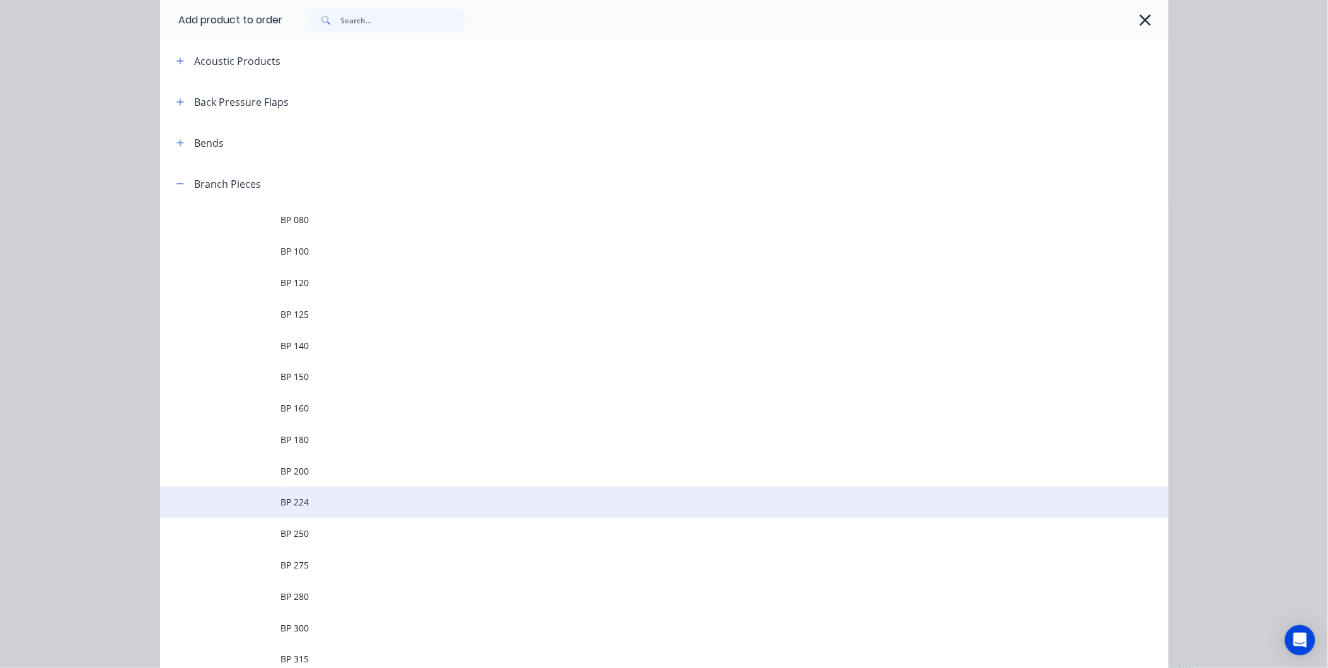
scroll to position [280, 0]
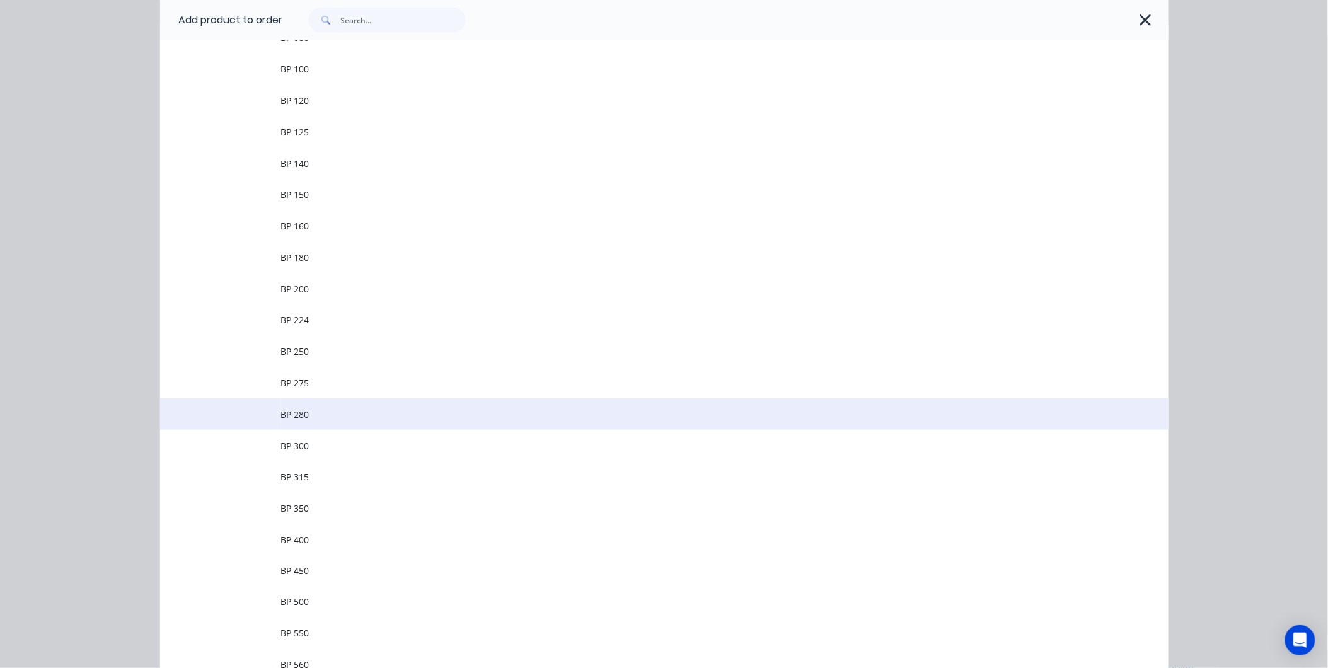
click at [320, 422] on td "BP 280" at bounding box center [725, 414] width 888 height 32
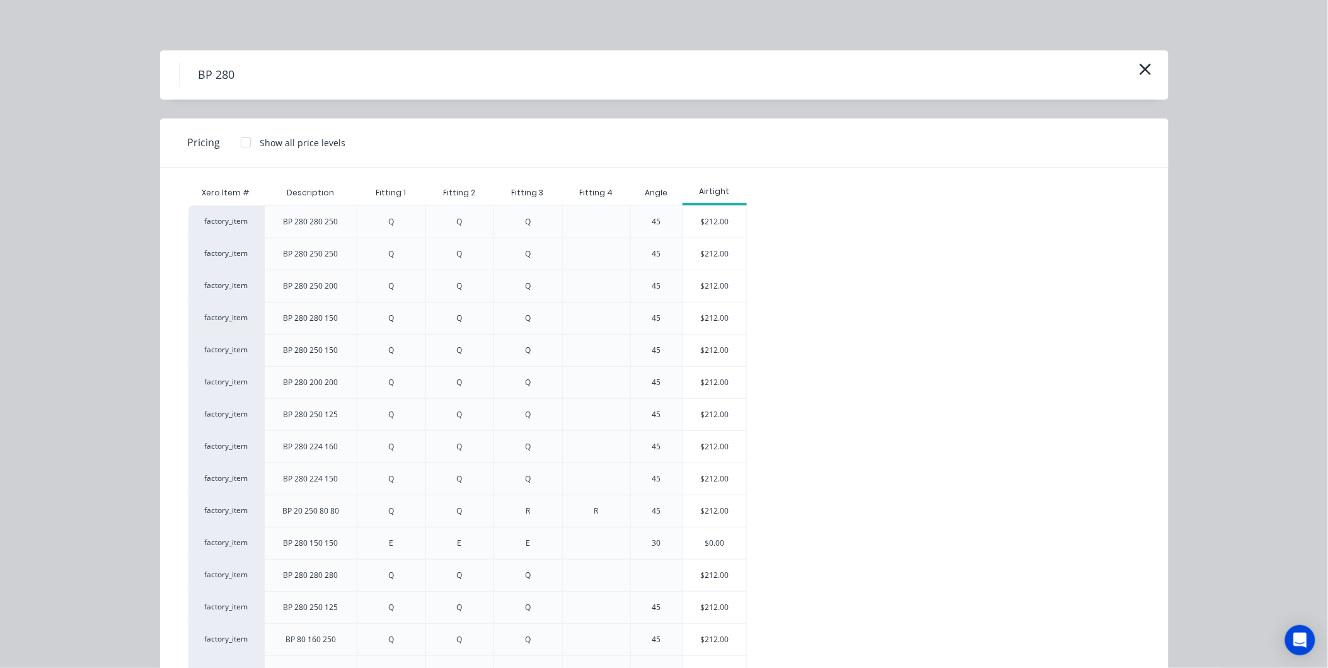
scroll to position [0, 0]
click at [1139, 64] on icon "button" at bounding box center [1145, 70] width 13 height 18
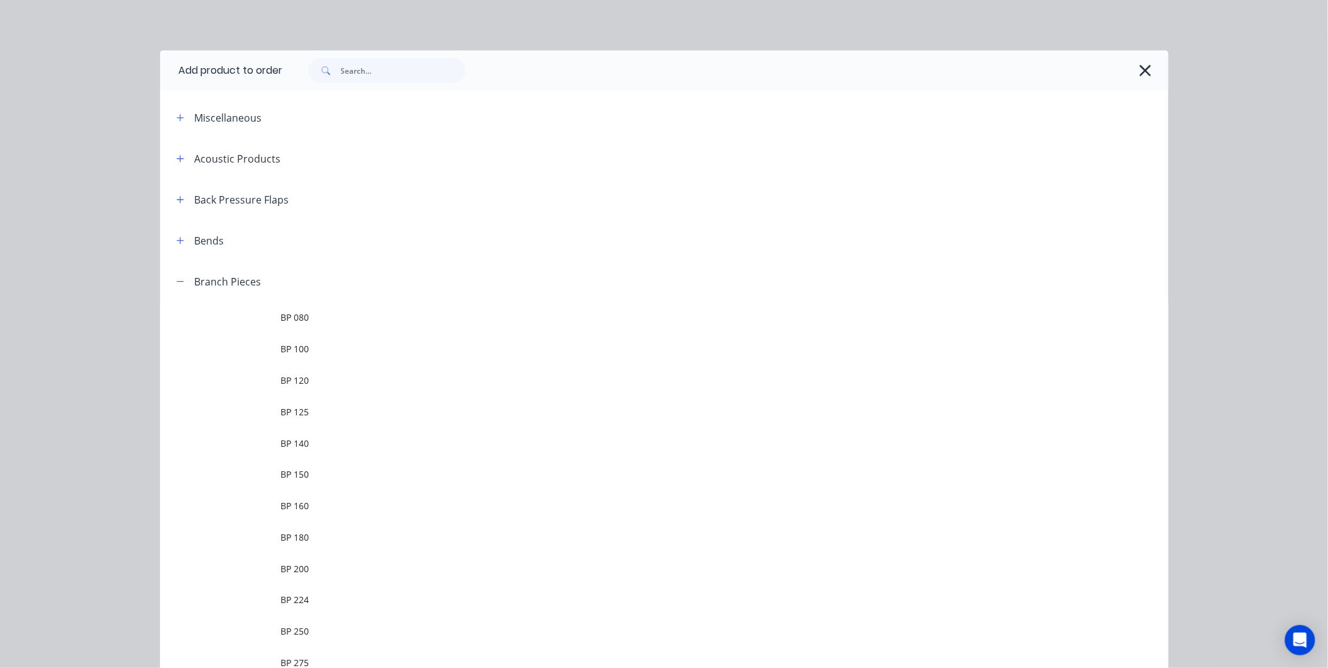
scroll to position [261, 0]
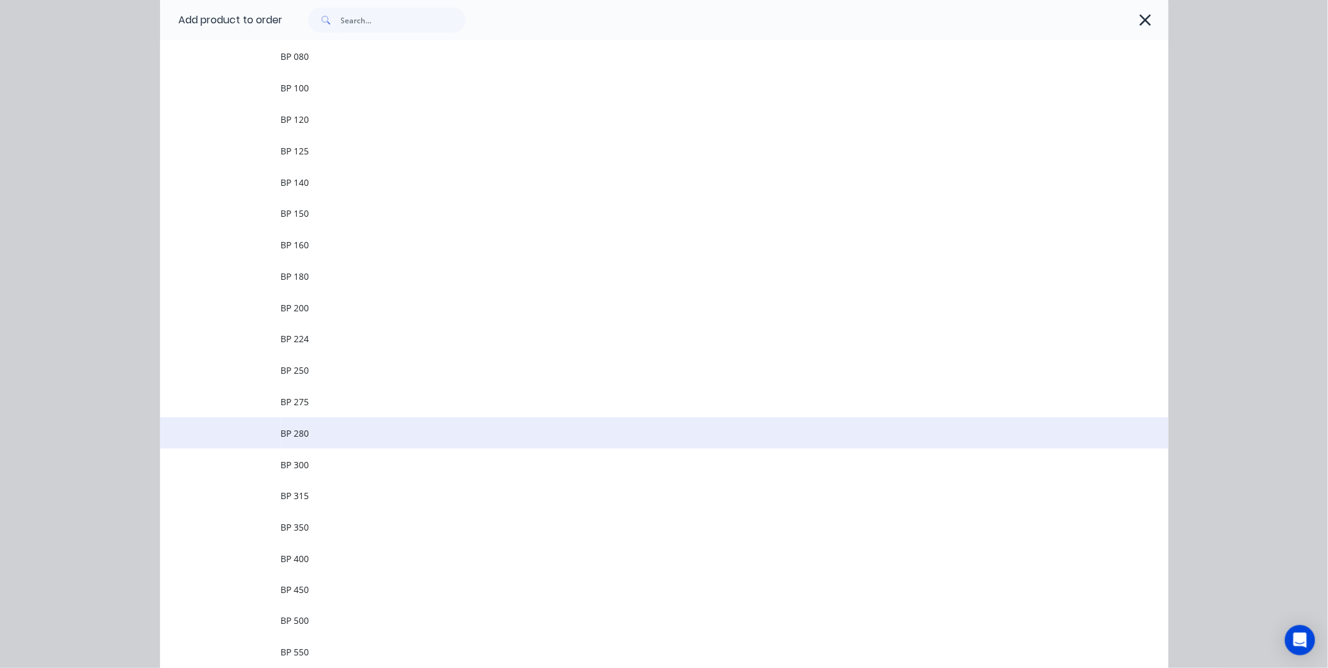
click at [309, 438] on span "BP 280" at bounding box center [636, 433] width 710 height 13
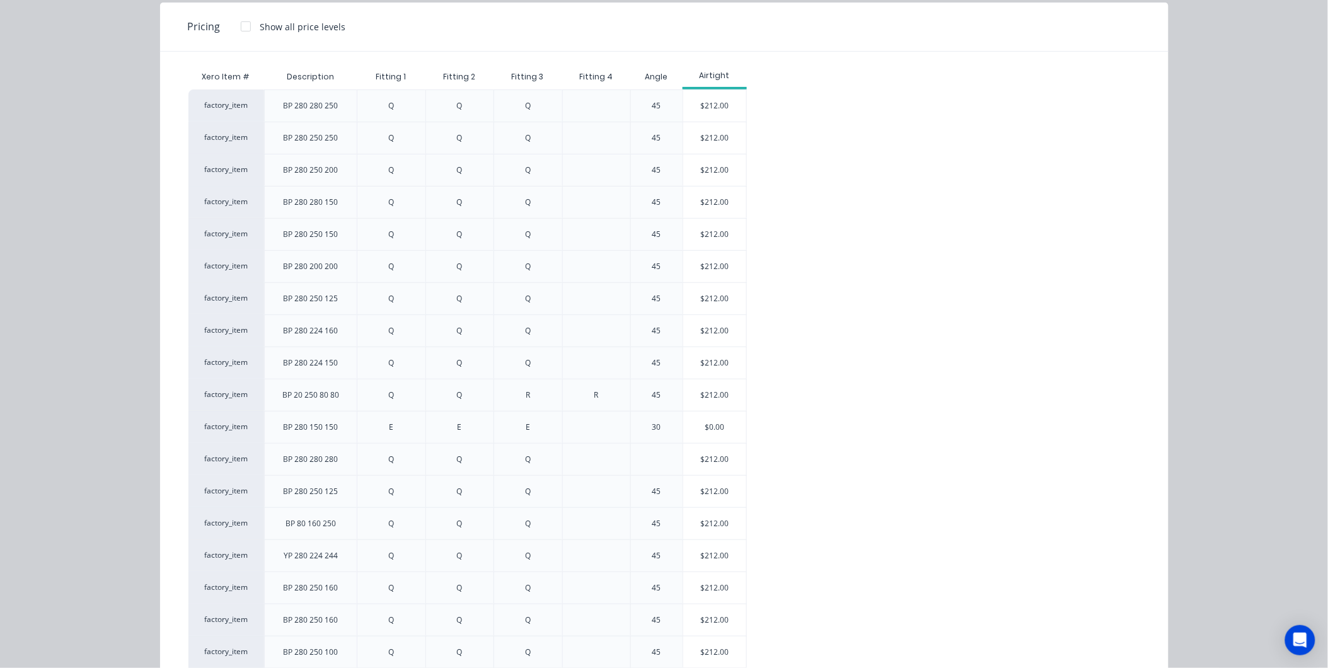
scroll to position [186, 0]
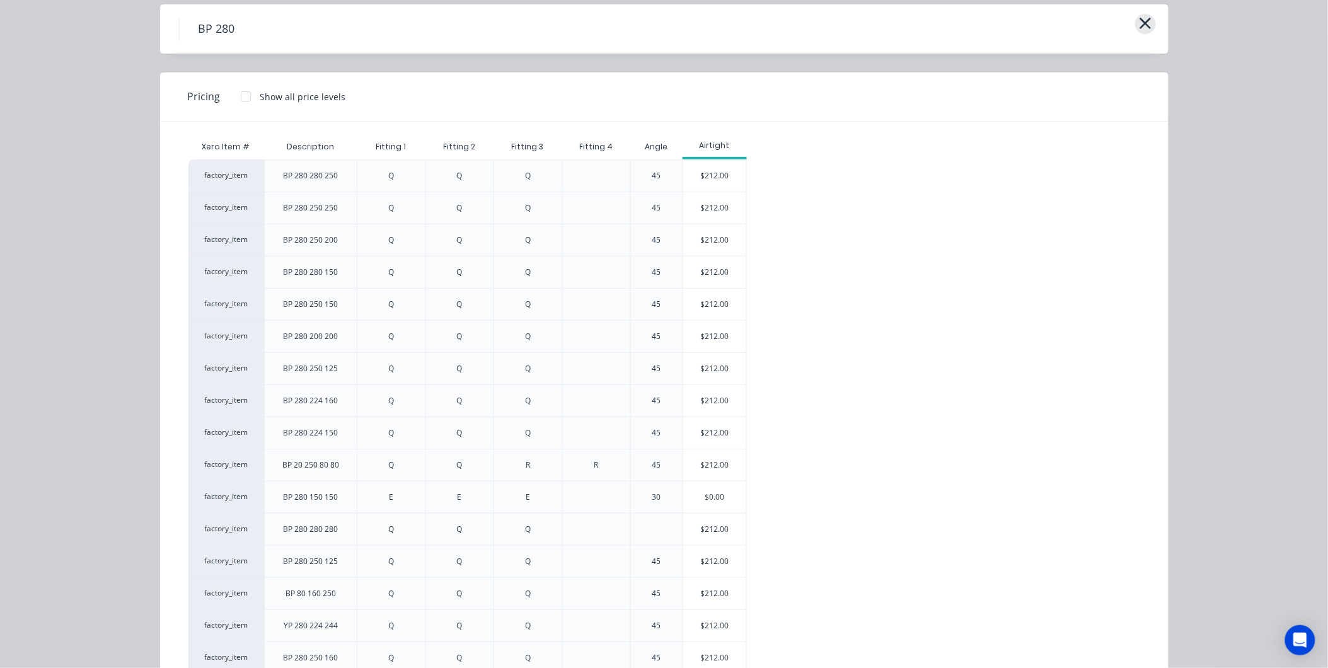
click at [1141, 25] on icon "button" at bounding box center [1145, 23] width 13 height 18
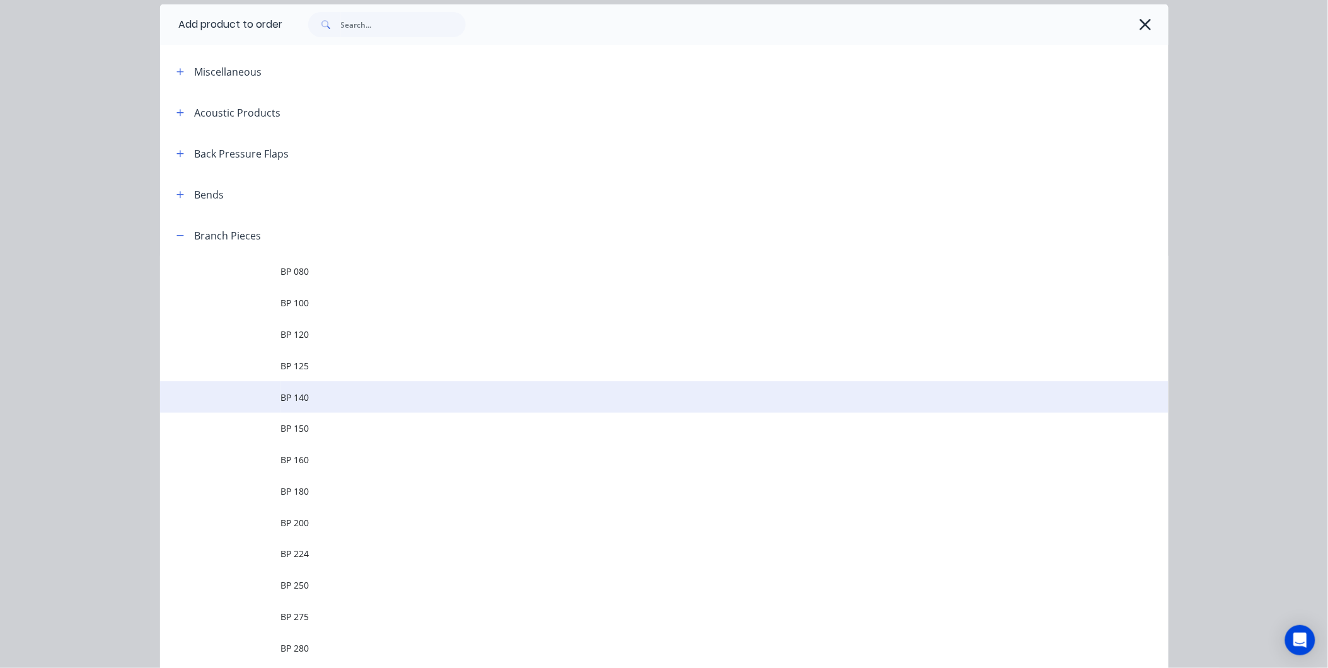
scroll to position [261, 0]
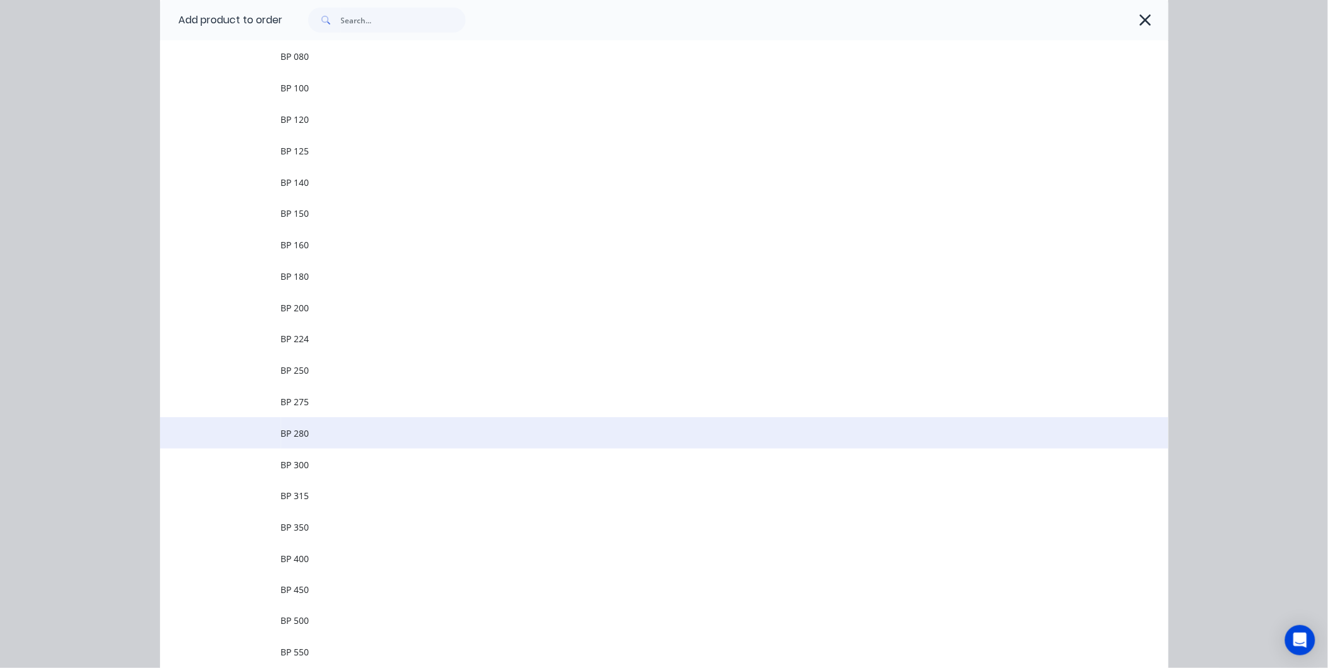
click at [306, 431] on span "BP 280" at bounding box center [636, 433] width 710 height 13
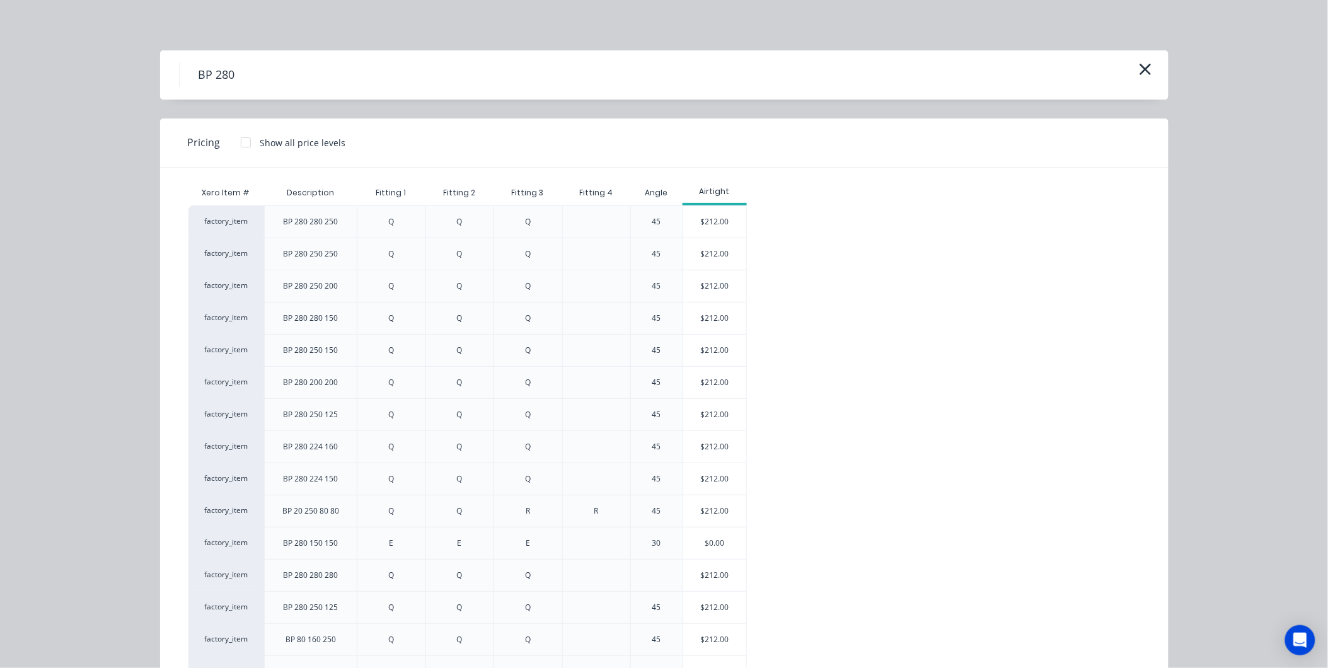
scroll to position [218, 0]
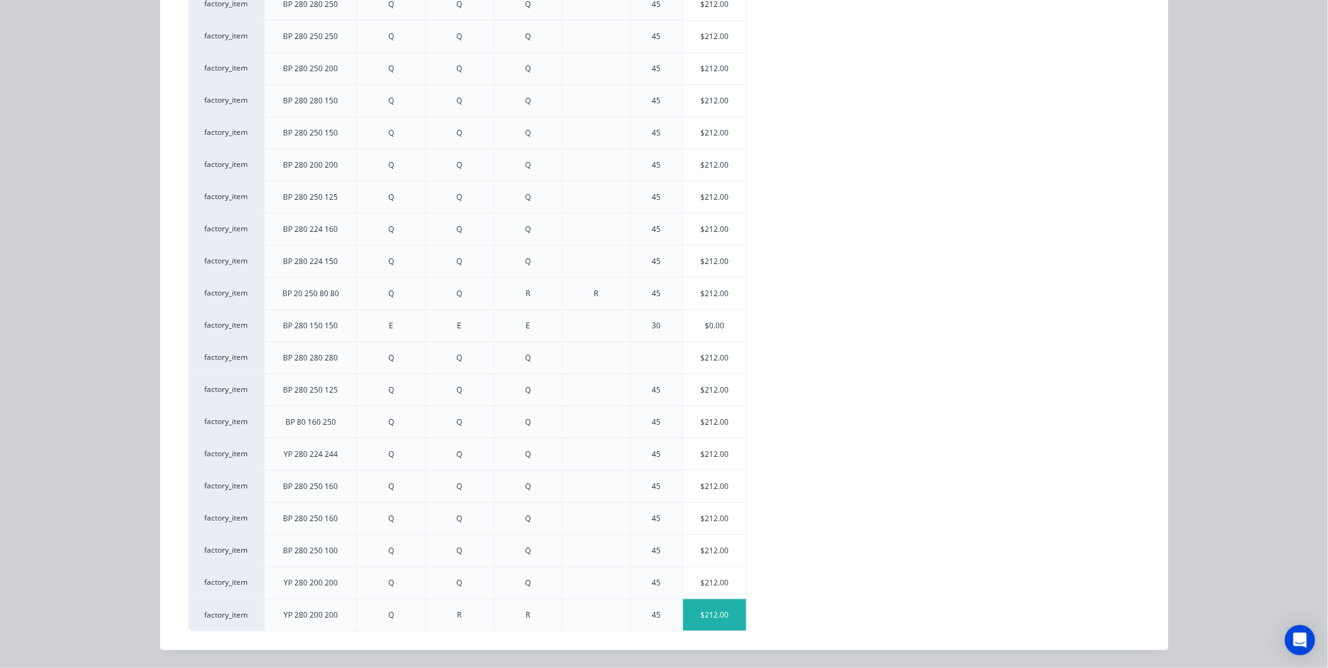
click at [722, 616] on div "$212.00" at bounding box center [714, 615] width 63 height 32
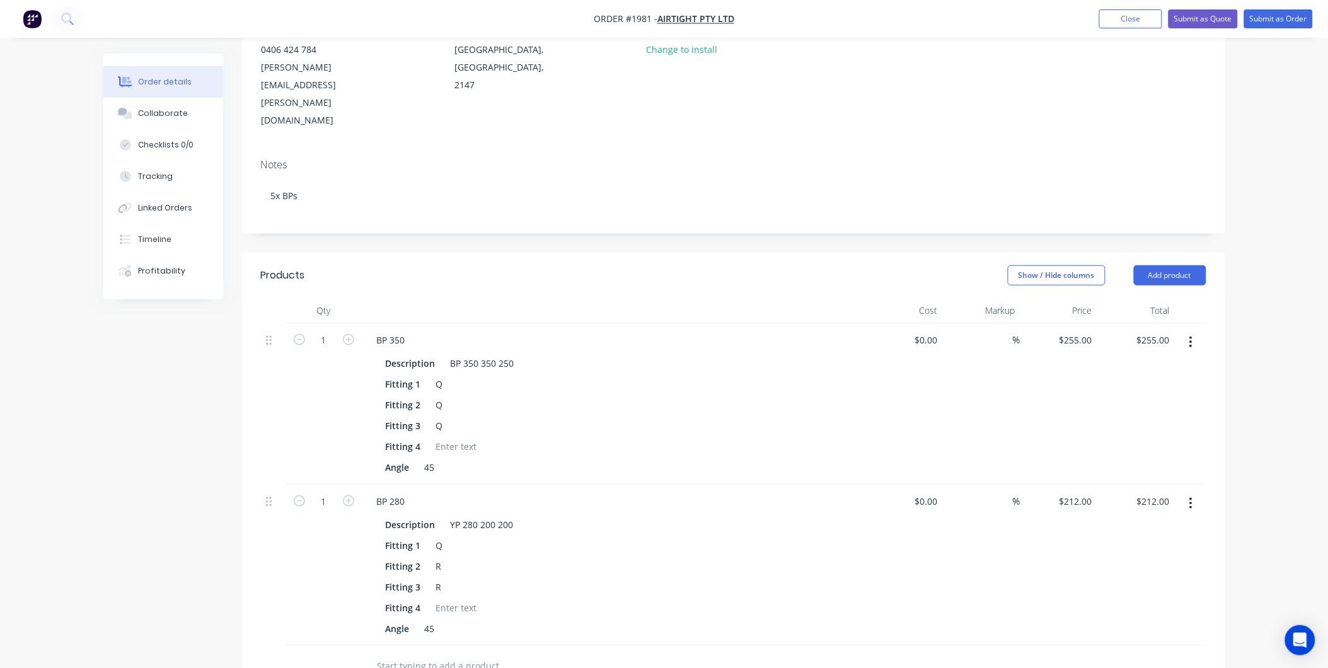
scroll to position [140, 0]
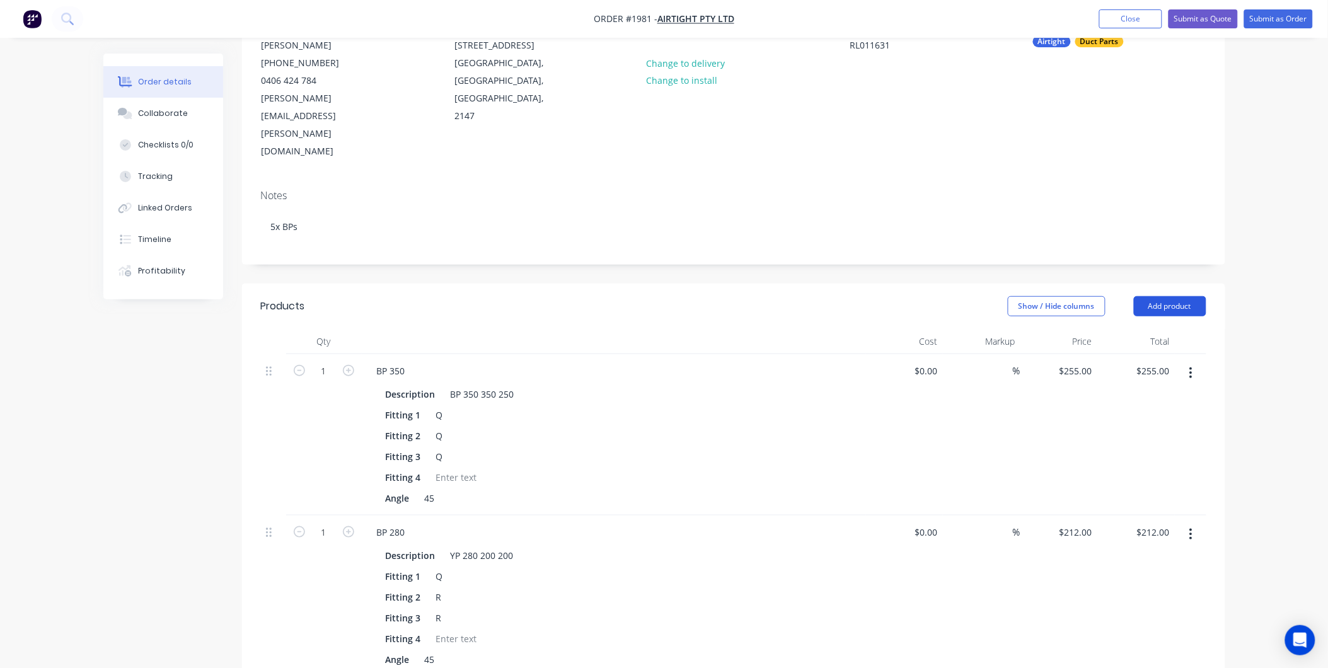
click at [1160, 296] on button "Add product" at bounding box center [1170, 306] width 72 height 20
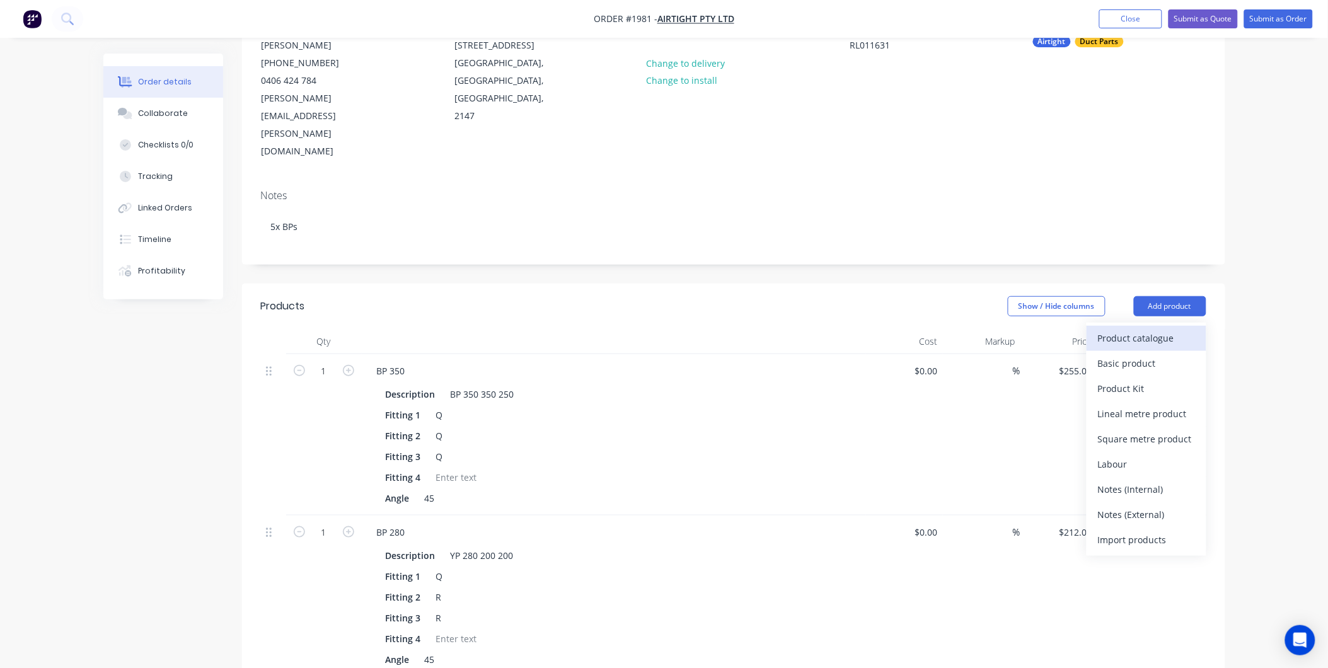
click at [1150, 329] on div "Product catalogue" at bounding box center [1146, 338] width 97 height 18
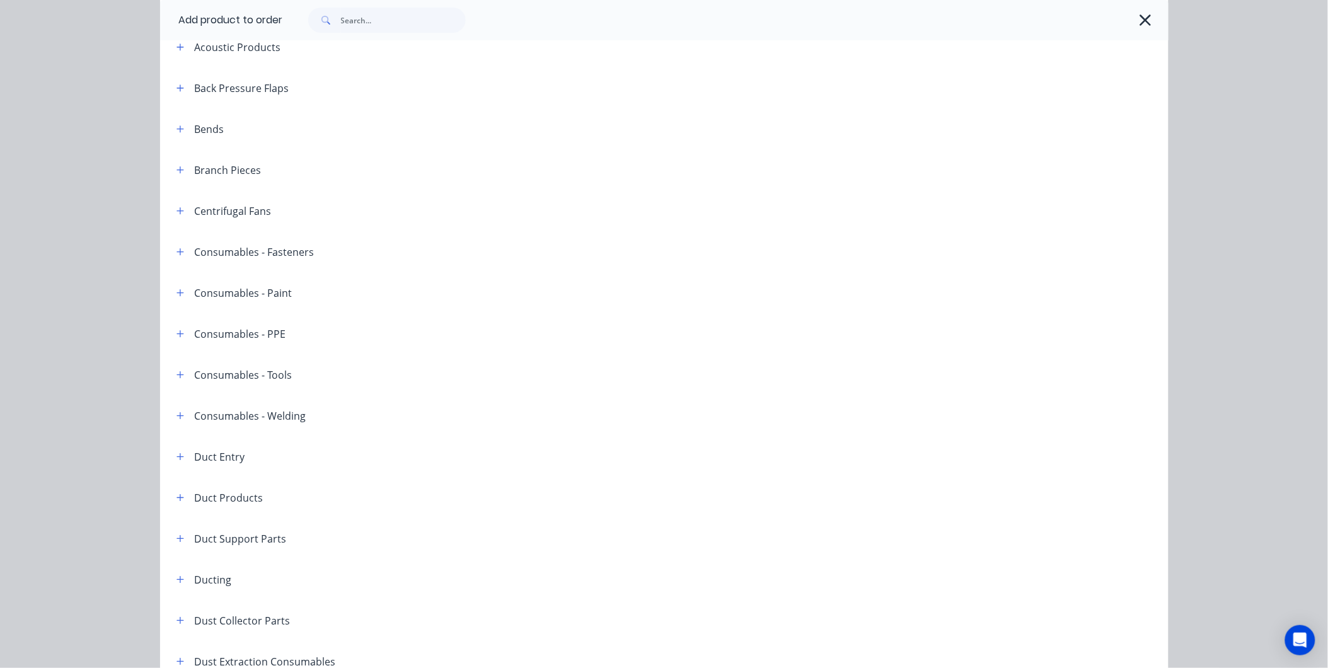
scroll to position [0, 0]
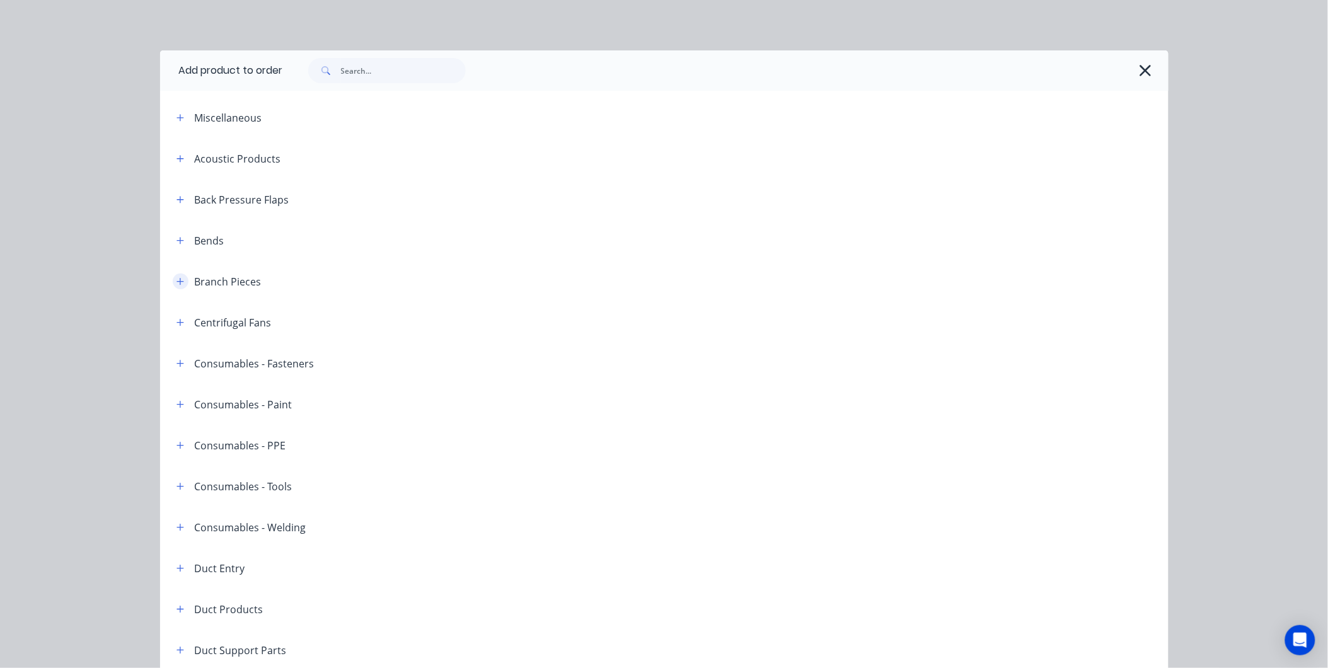
click at [173, 282] on button "button" at bounding box center [181, 282] width 16 height 16
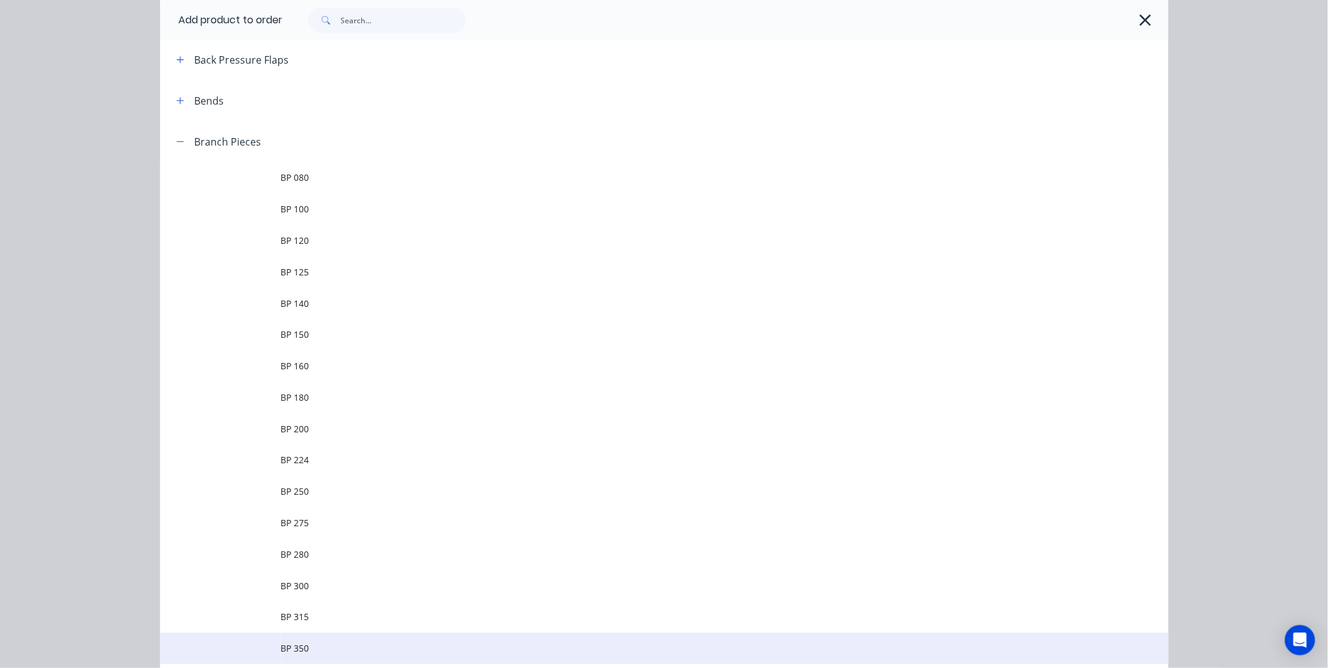
scroll to position [280, 0]
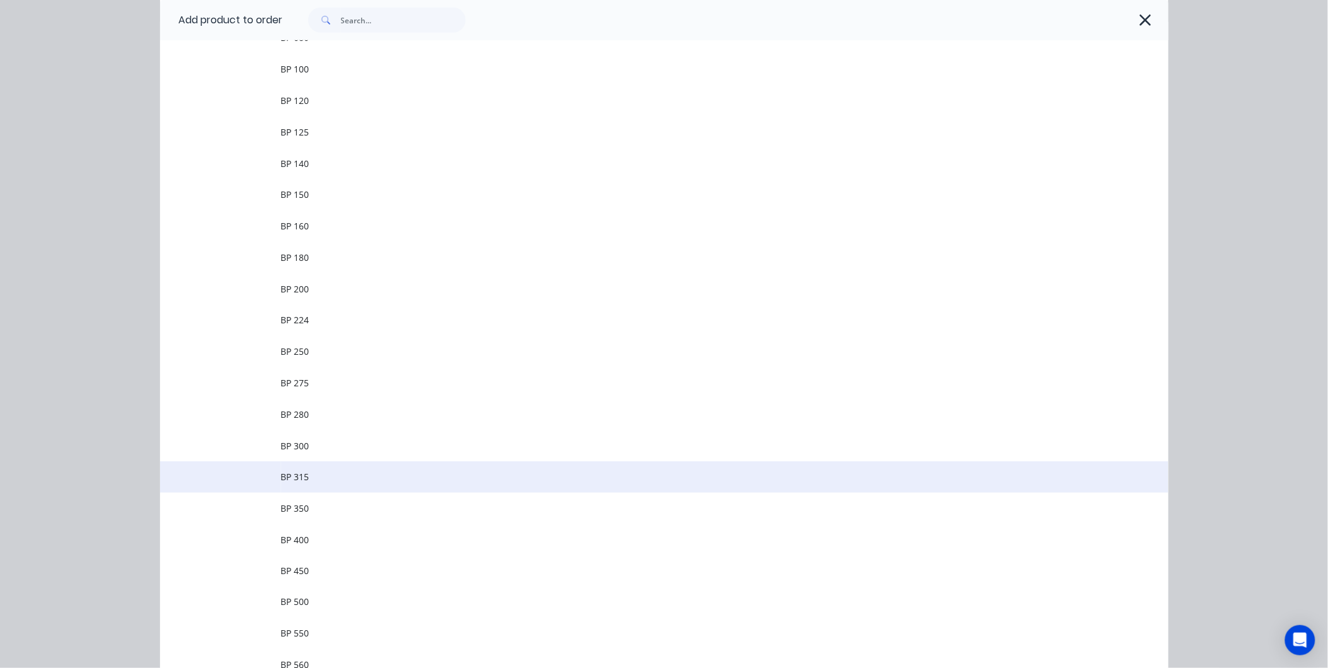
click at [320, 487] on td "BP 315" at bounding box center [725, 477] width 888 height 32
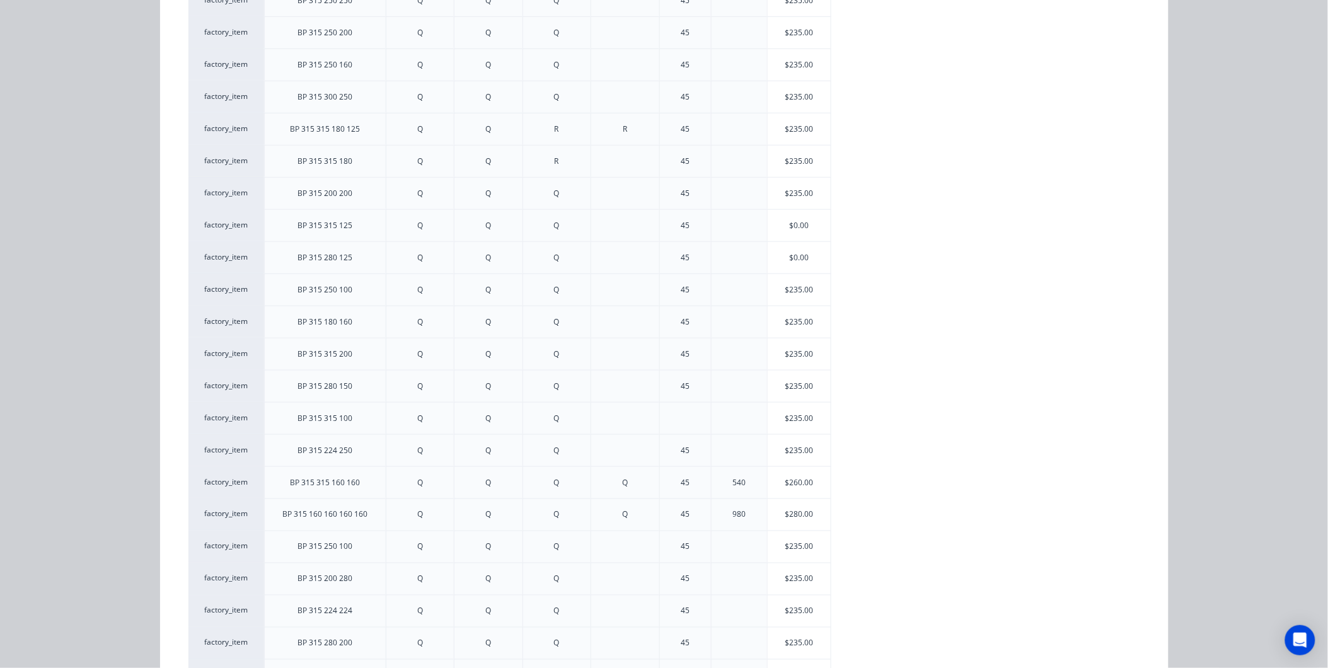
scroll to position [572, 0]
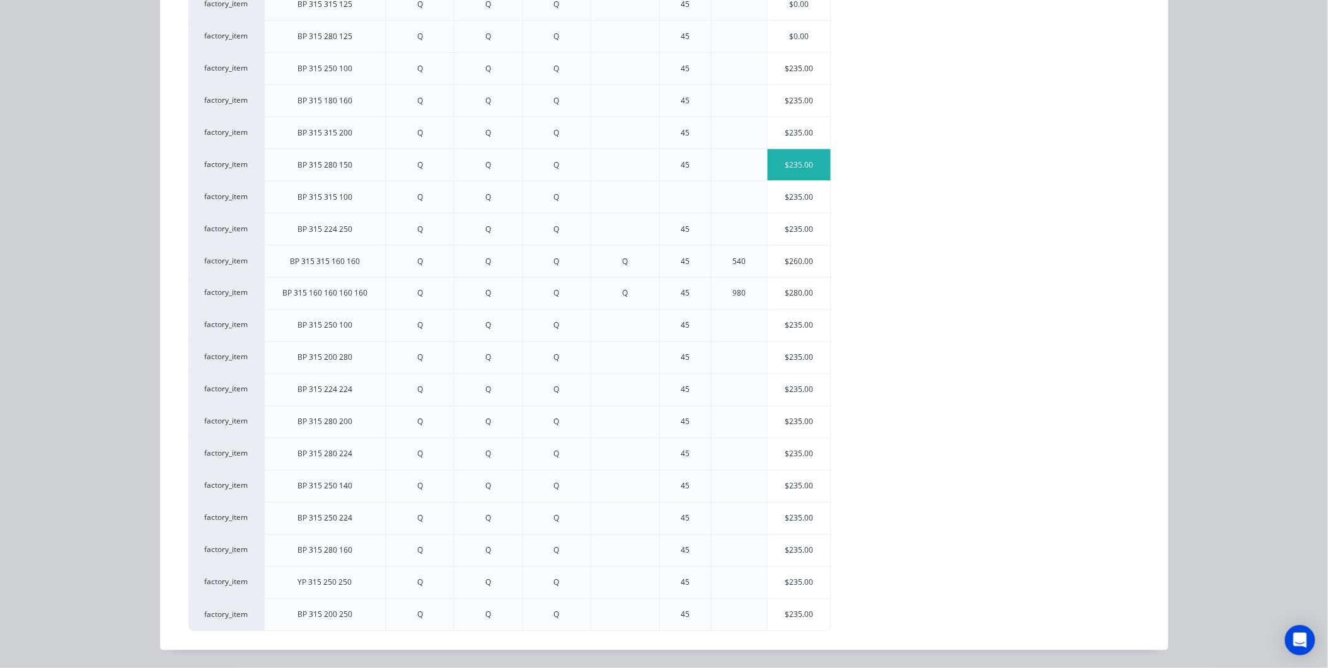
click at [802, 159] on div "$235.00" at bounding box center [799, 165] width 63 height 32
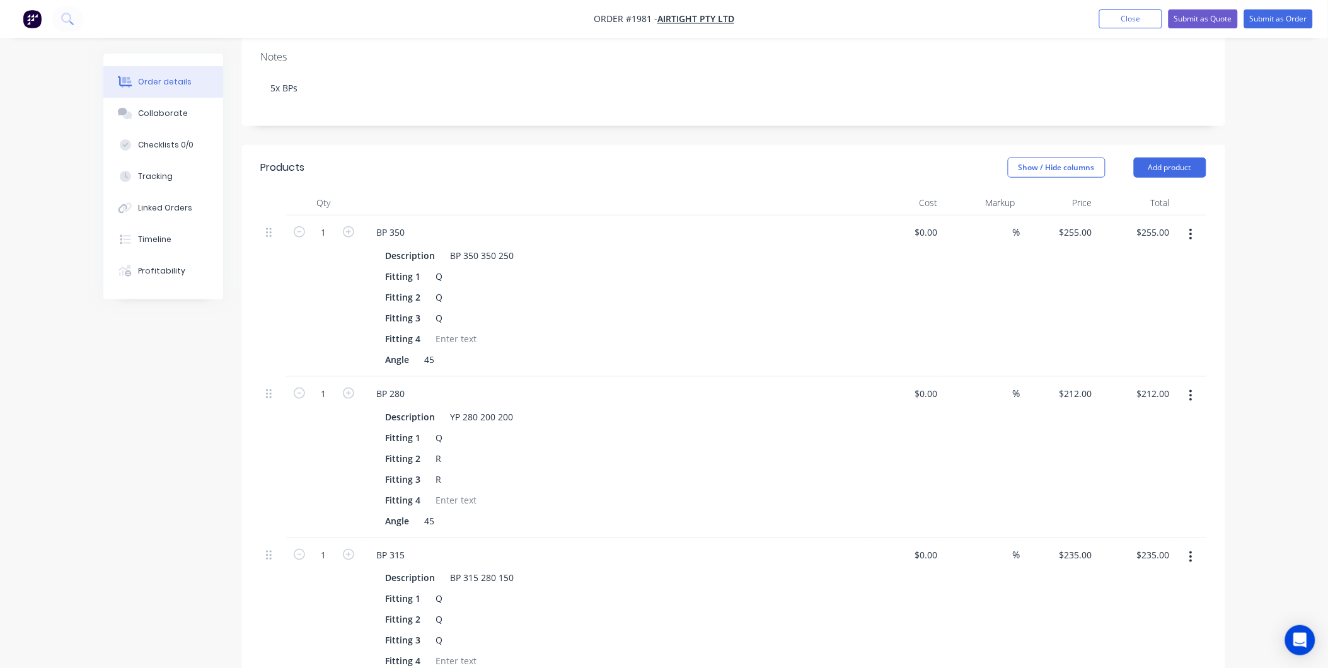
scroll to position [70, 0]
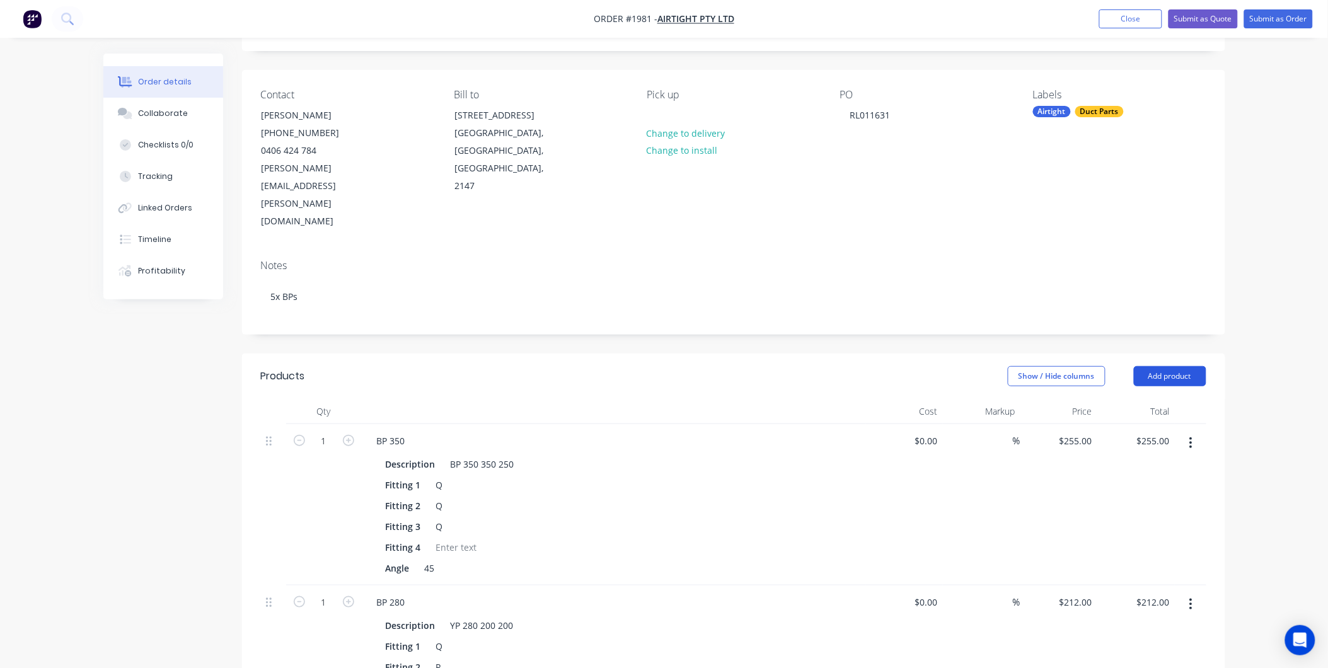
click at [1158, 366] on button "Add product" at bounding box center [1170, 376] width 72 height 20
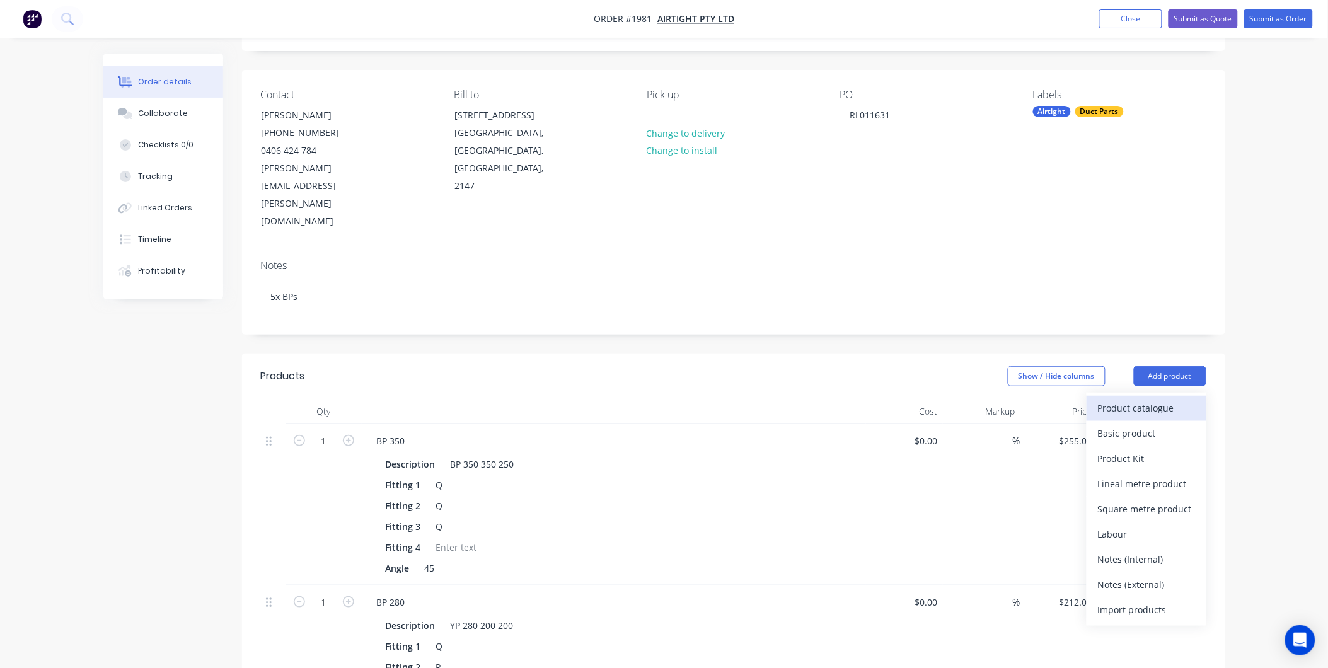
click at [1147, 396] on button "Product catalogue" at bounding box center [1147, 408] width 120 height 25
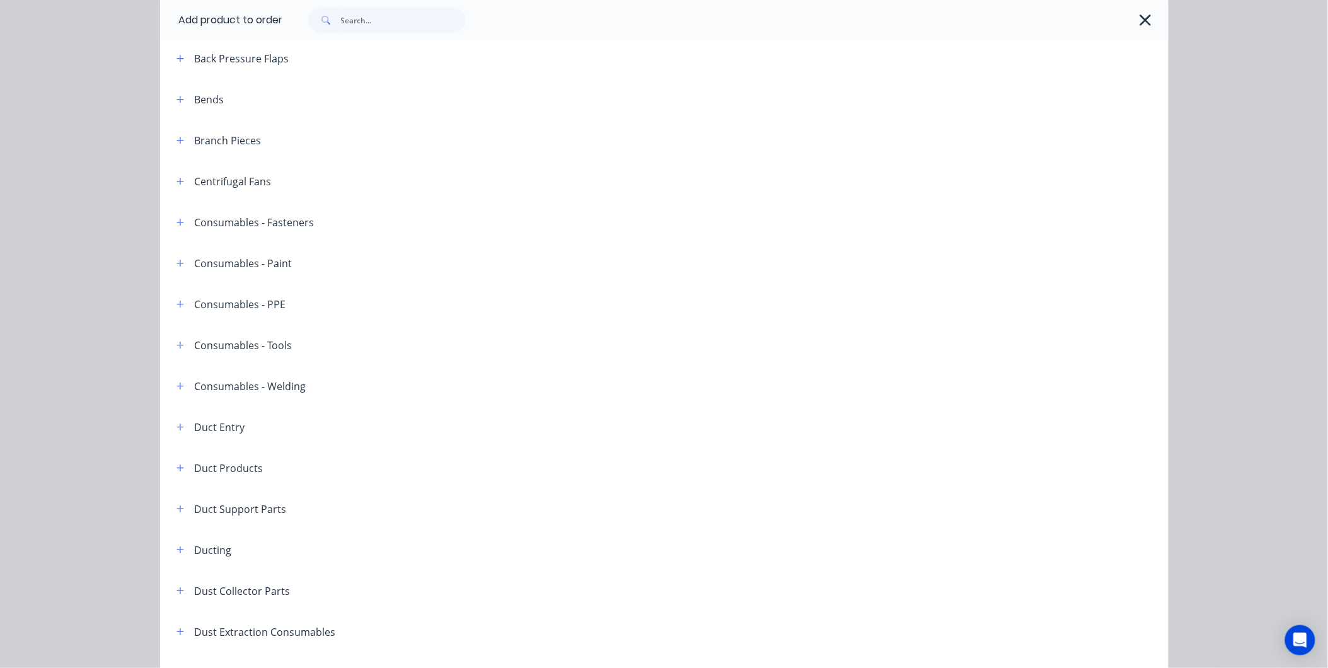
scroll to position [140, 0]
click at [177, 140] on icon "button" at bounding box center [181, 141] width 8 height 9
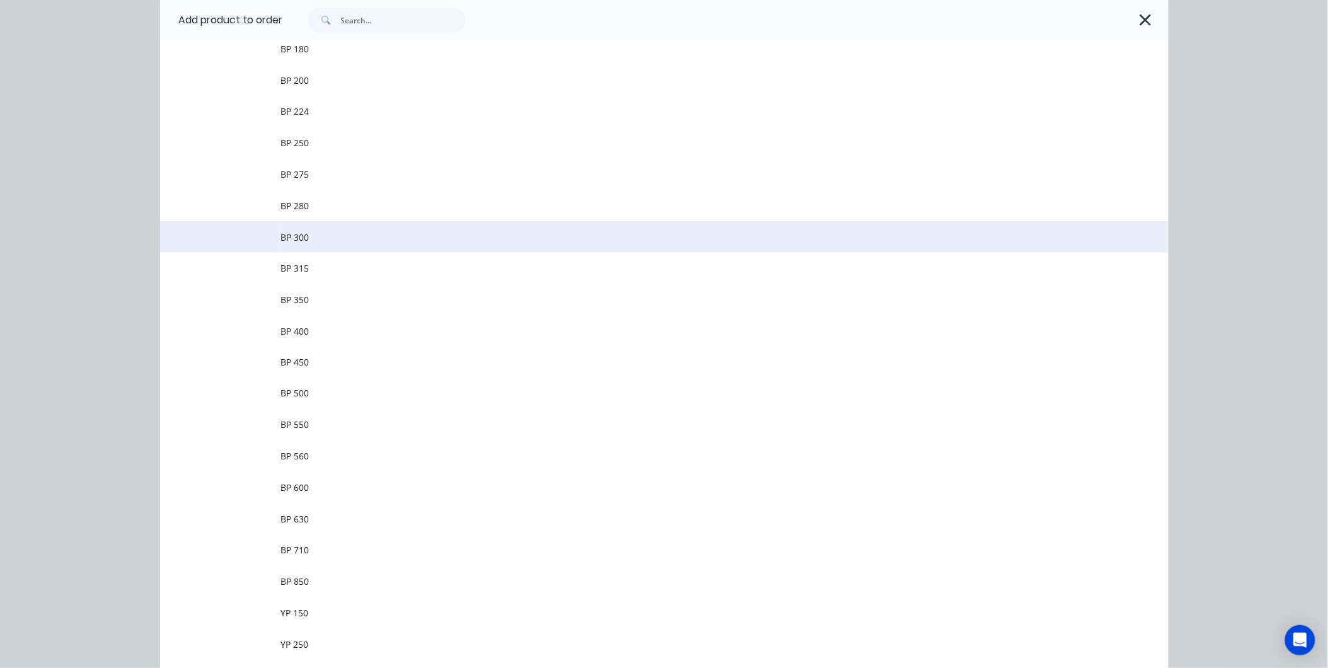
scroll to position [490, 0]
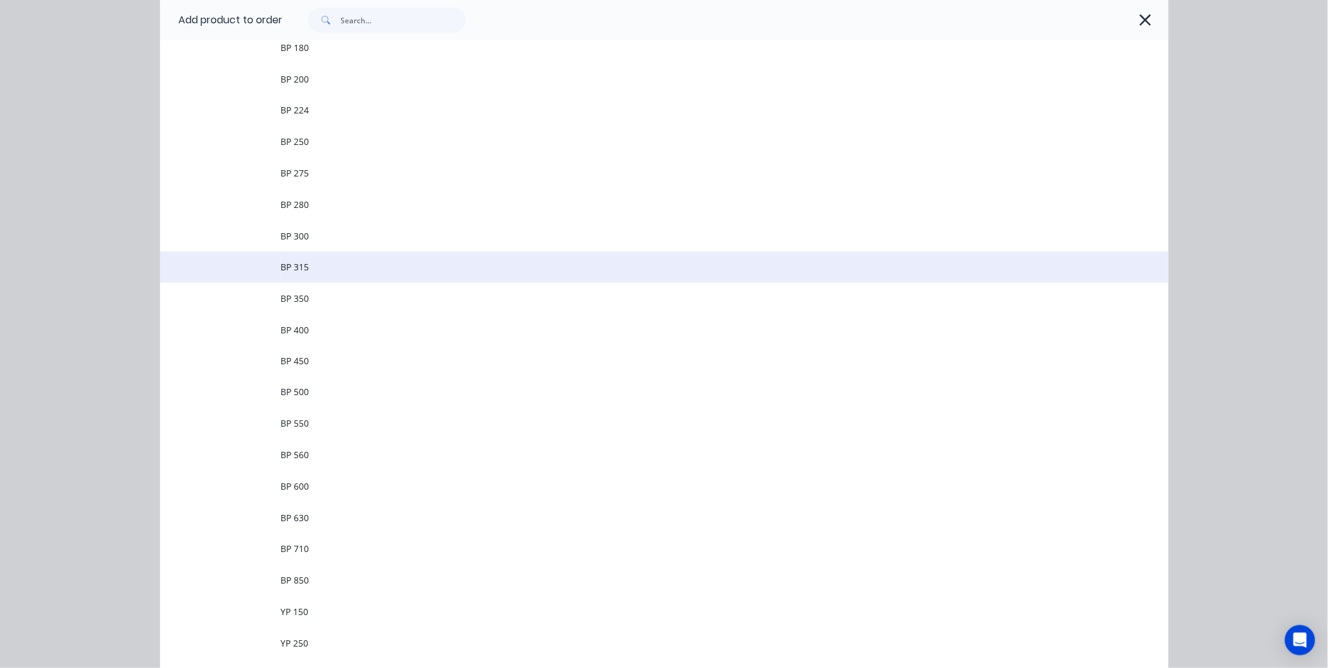
click at [313, 267] on span "BP 315" at bounding box center [636, 266] width 710 height 13
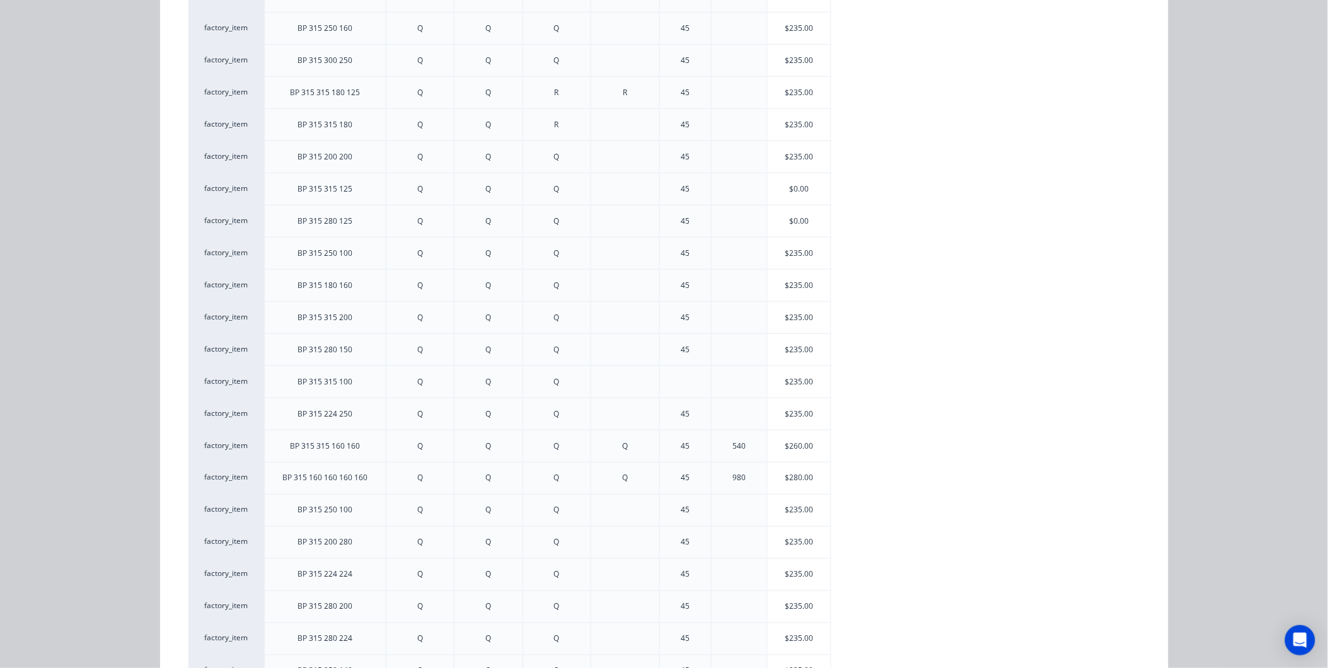
scroll to position [362, 0]
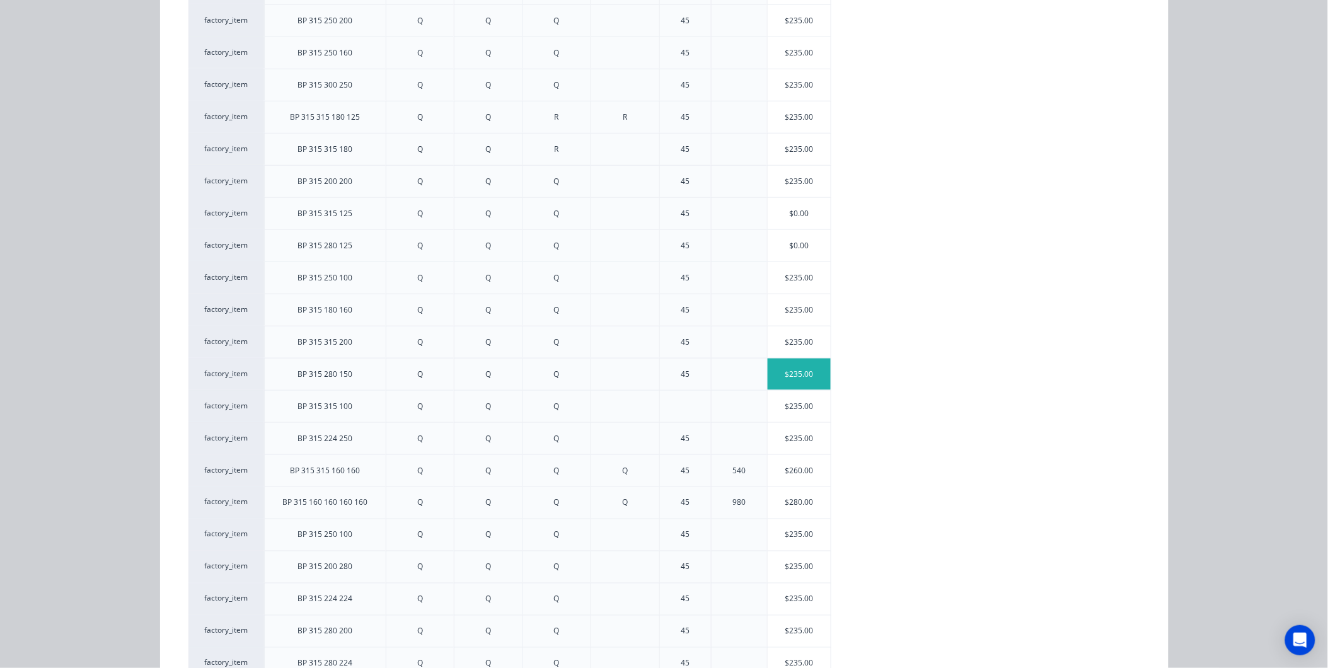
click at [804, 377] on div "$235.00" at bounding box center [799, 375] width 63 height 32
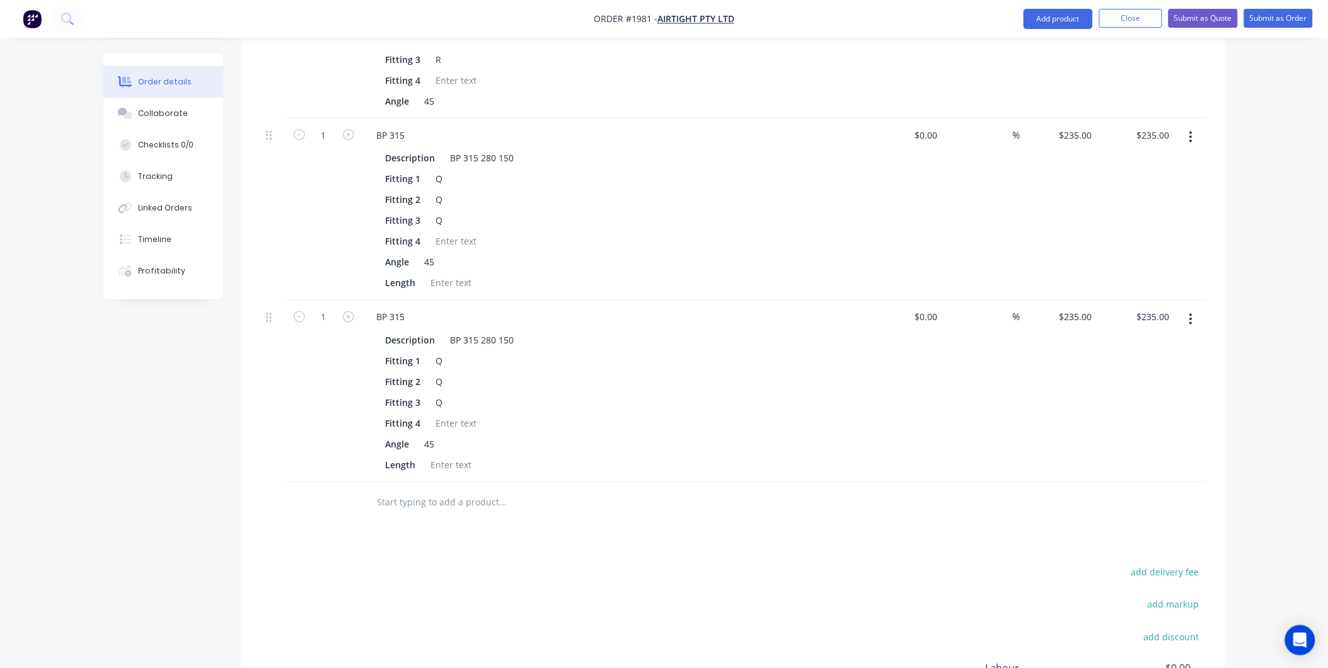
scroll to position [630, 0]
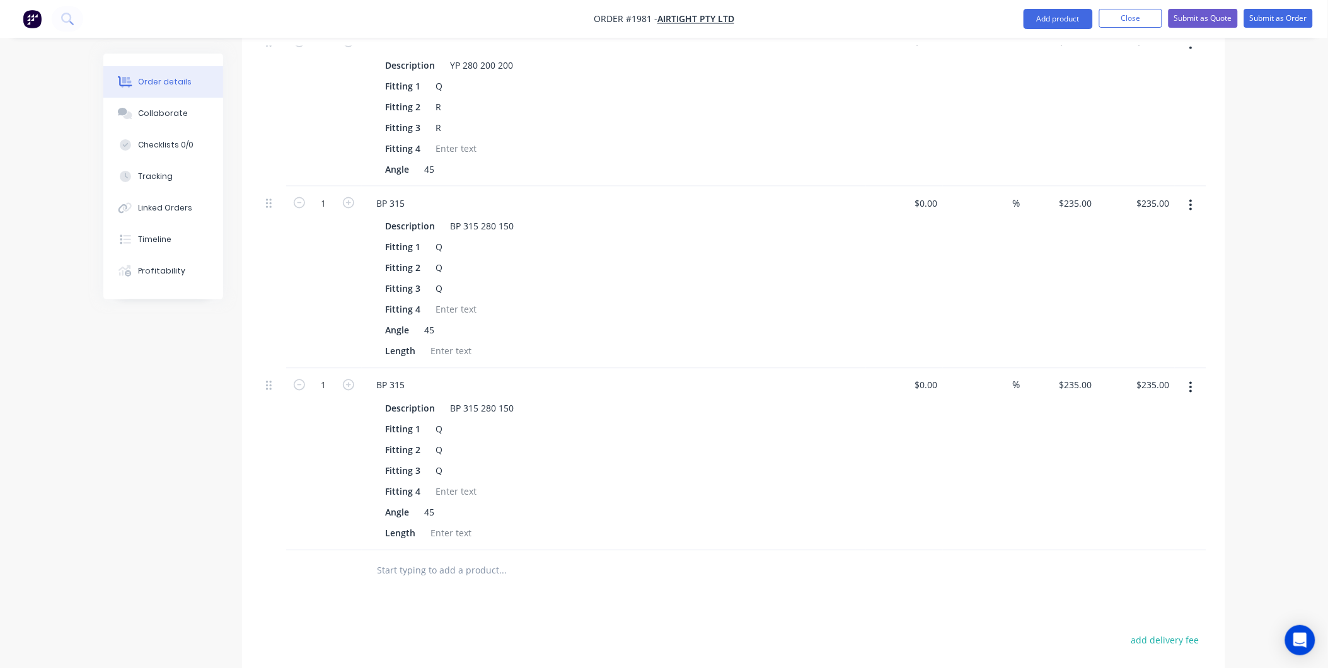
click at [1196, 376] on button "button" at bounding box center [1191, 387] width 30 height 23
click at [1135, 487] on div "Delete" at bounding box center [1146, 496] width 97 height 18
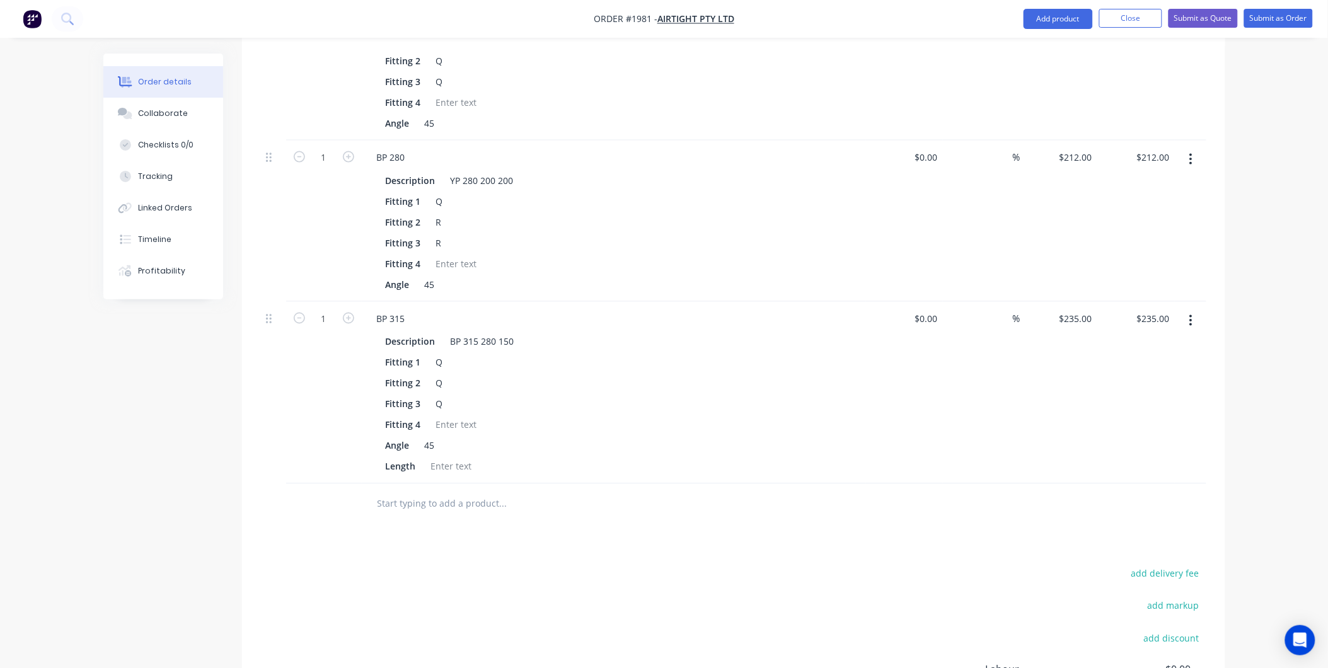
scroll to position [280, 0]
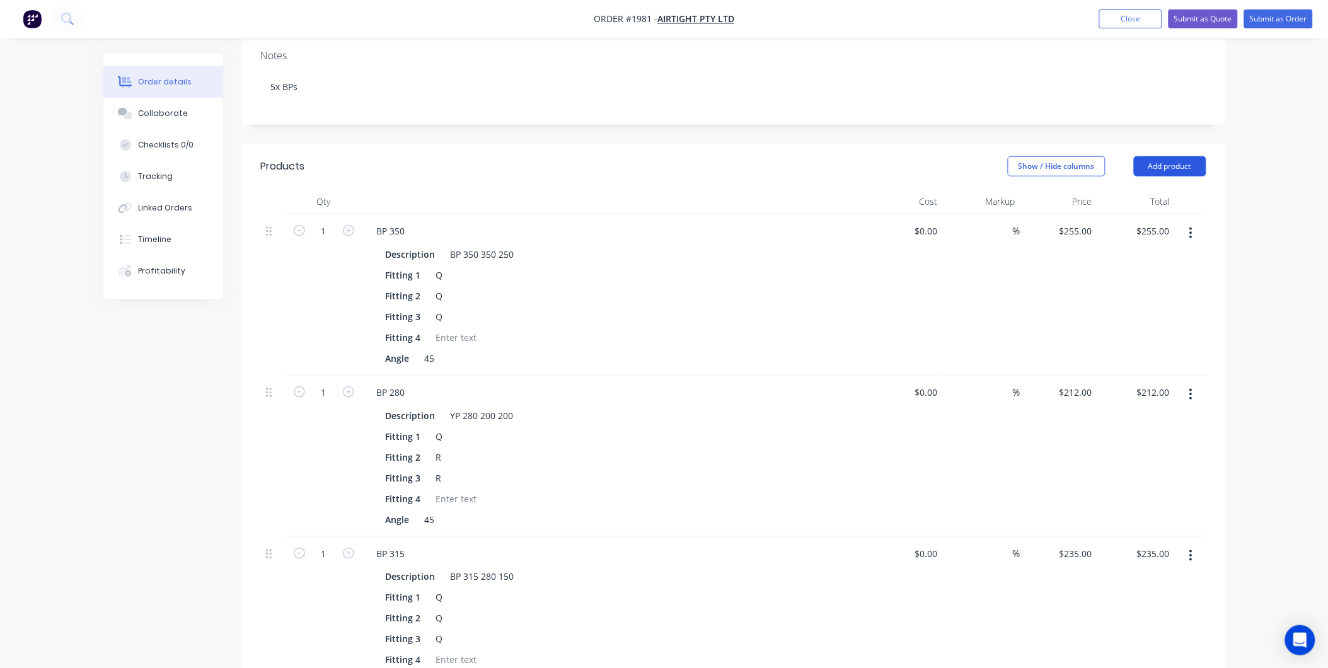
click at [1154, 156] on button "Add product" at bounding box center [1170, 166] width 72 height 20
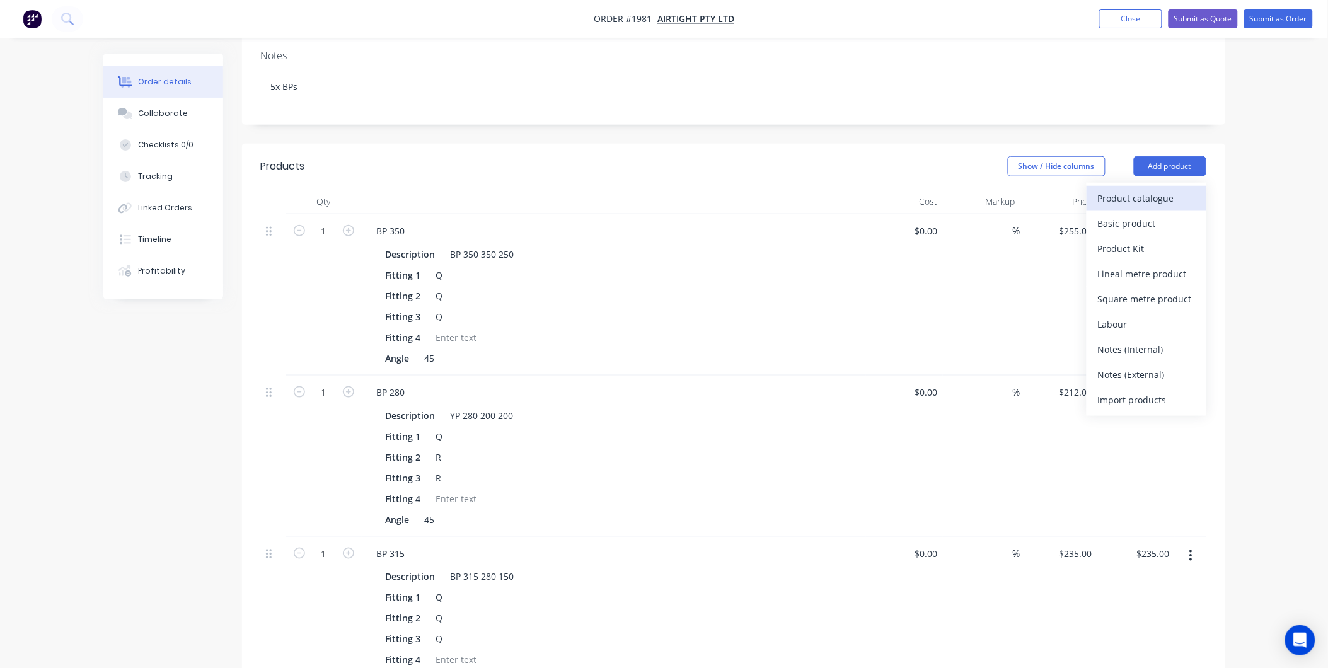
click at [1145, 189] on div "Product catalogue" at bounding box center [1146, 198] width 97 height 18
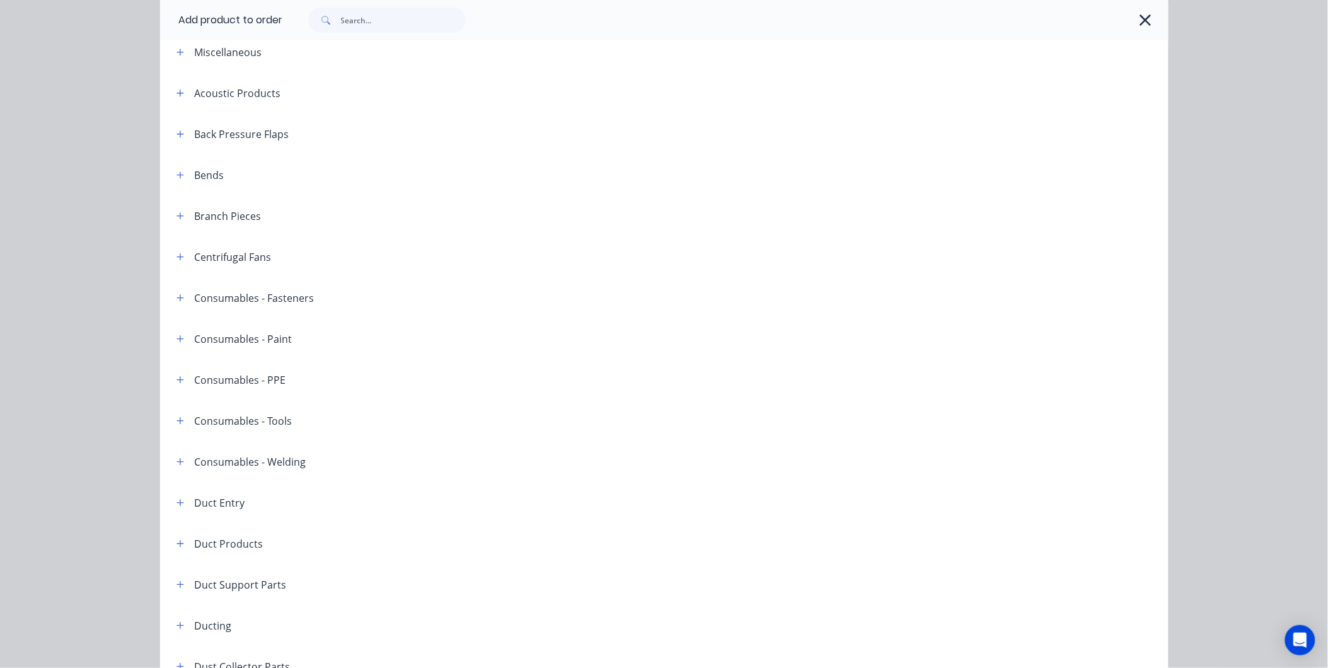
scroll to position [0, 0]
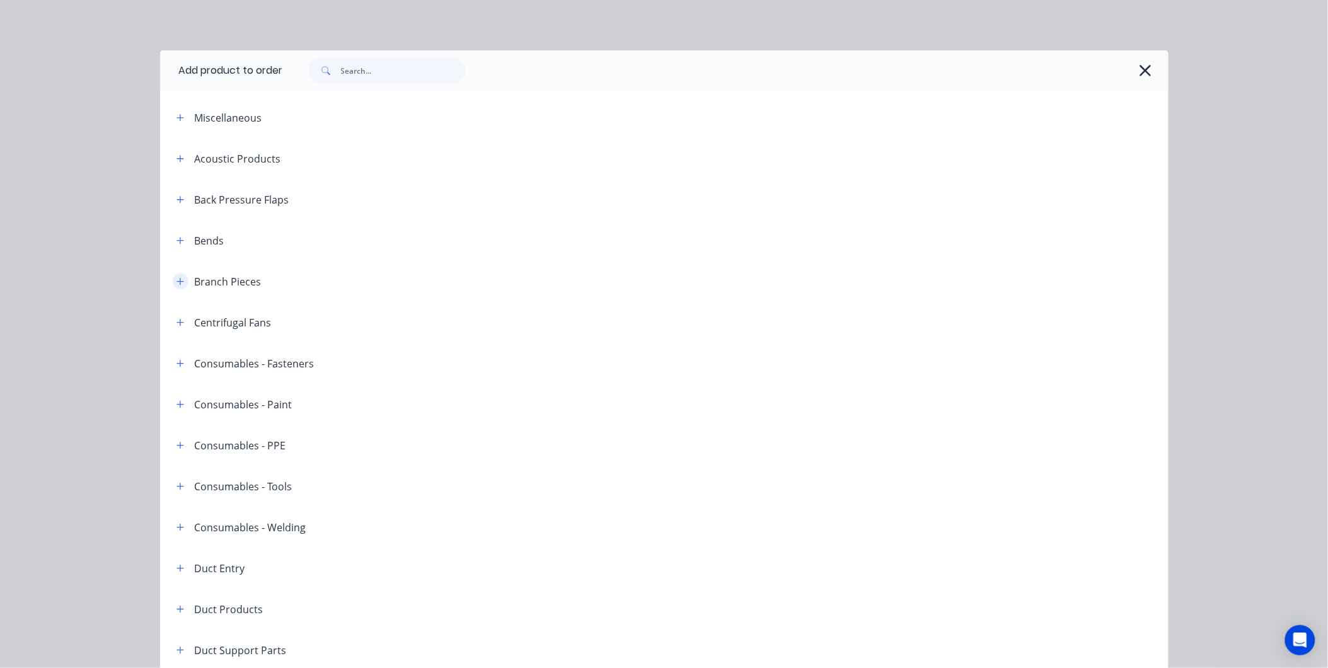
click at [177, 281] on icon "button" at bounding box center [180, 281] width 7 height 7
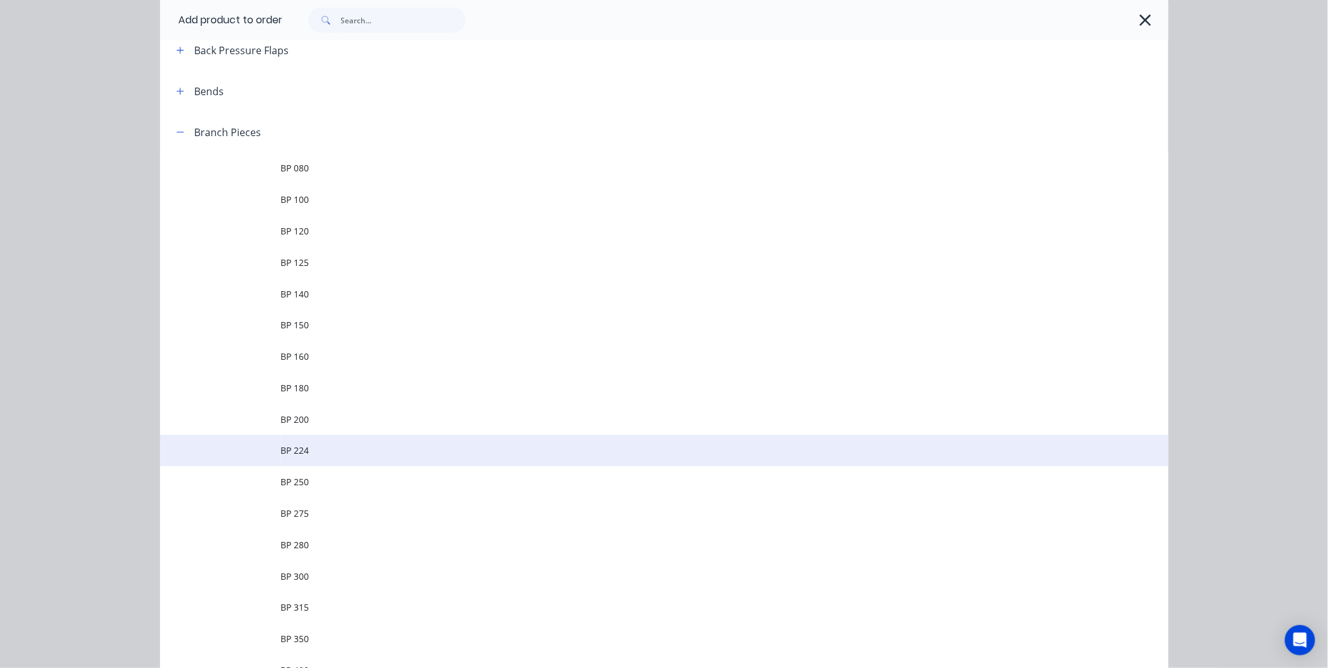
scroll to position [280, 0]
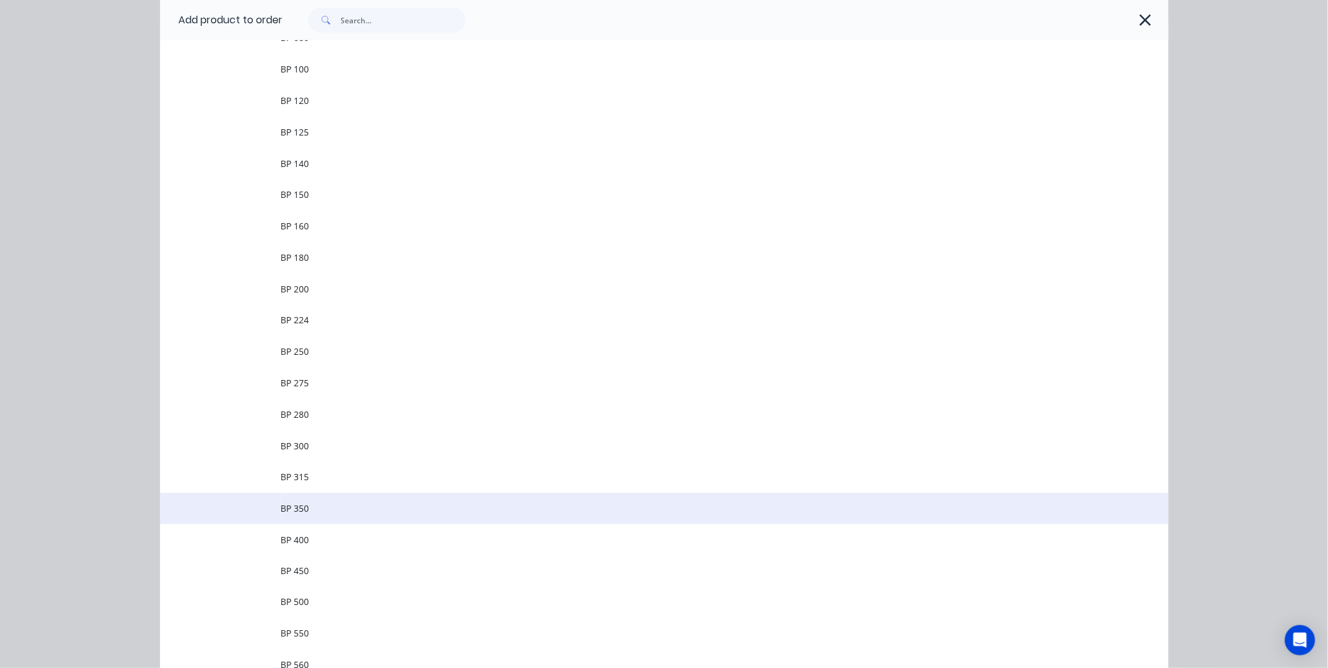
click at [325, 512] on span "BP 350" at bounding box center [636, 508] width 710 height 13
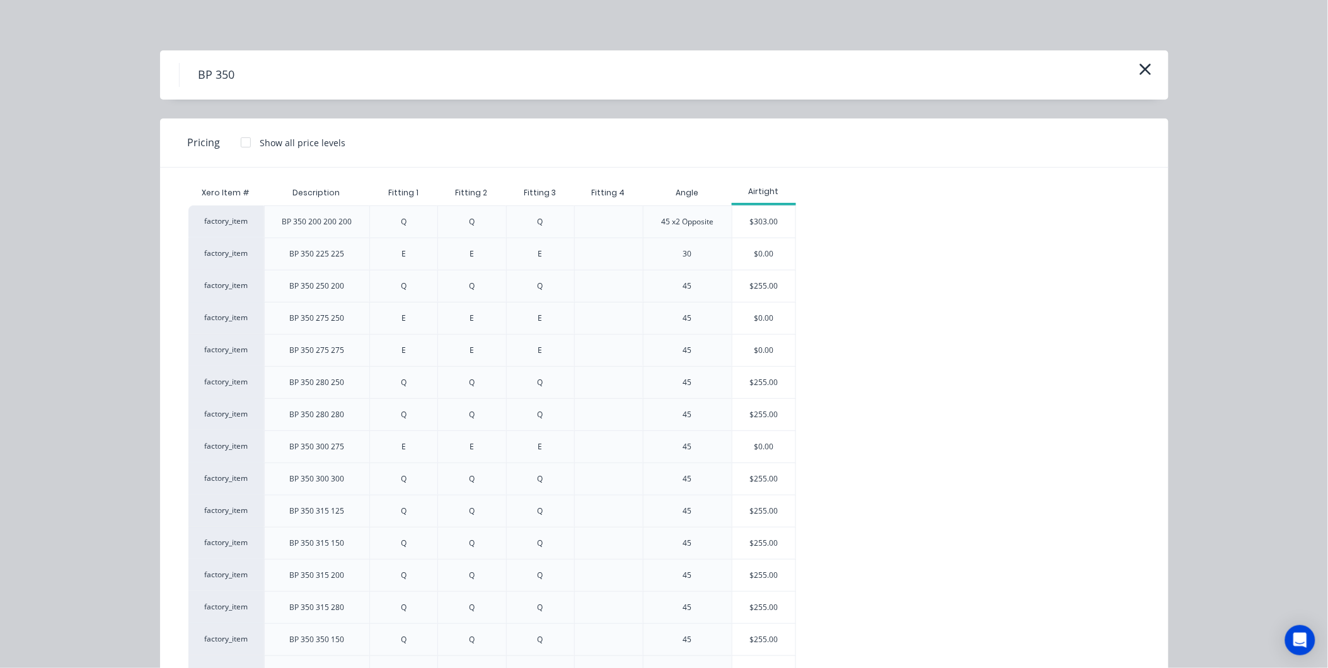
scroll to position [308, 0]
click at [1149, 65] on button "button" at bounding box center [1145, 70] width 21 height 20
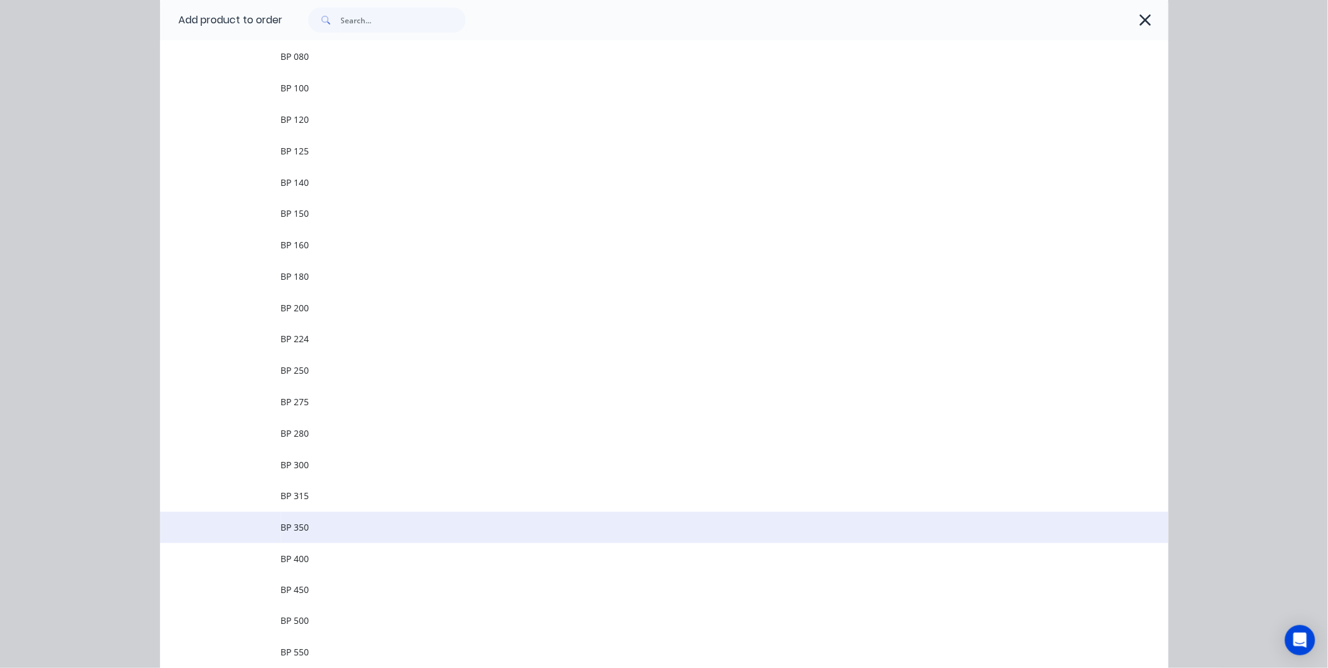
click at [325, 528] on span "BP 350" at bounding box center [636, 527] width 710 height 13
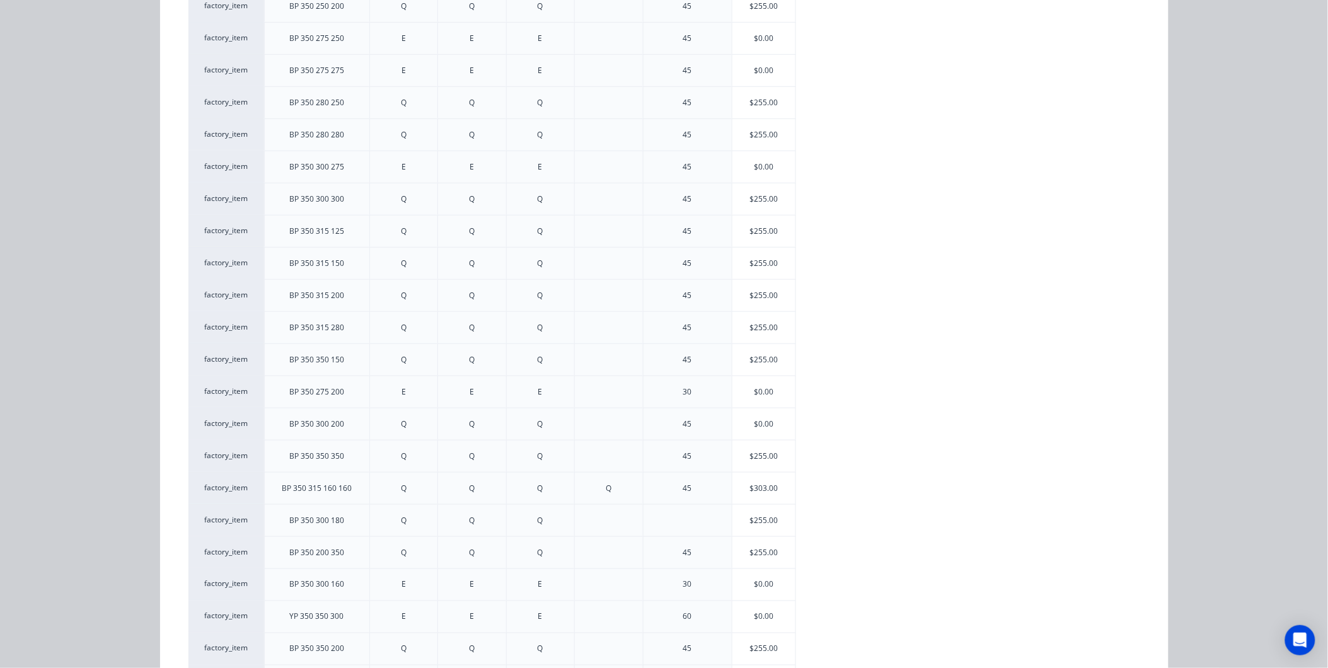
scroll to position [507, 0]
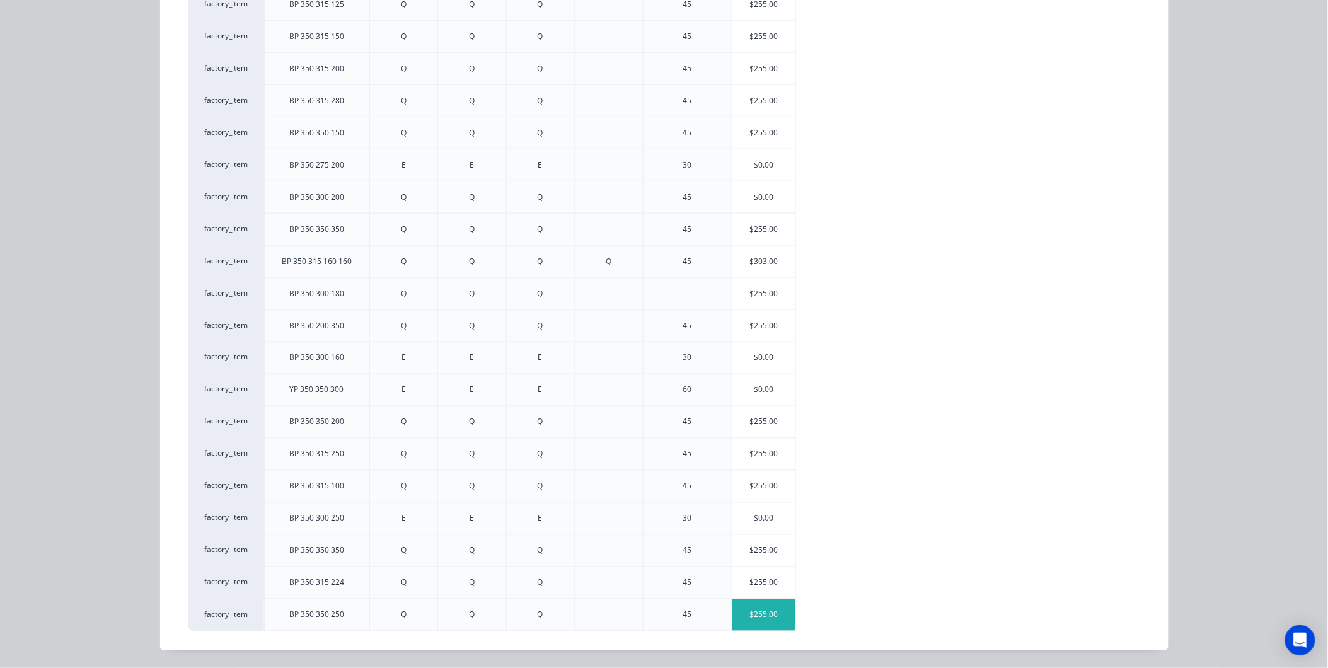
click at [744, 615] on div "$255.00" at bounding box center [763, 615] width 63 height 32
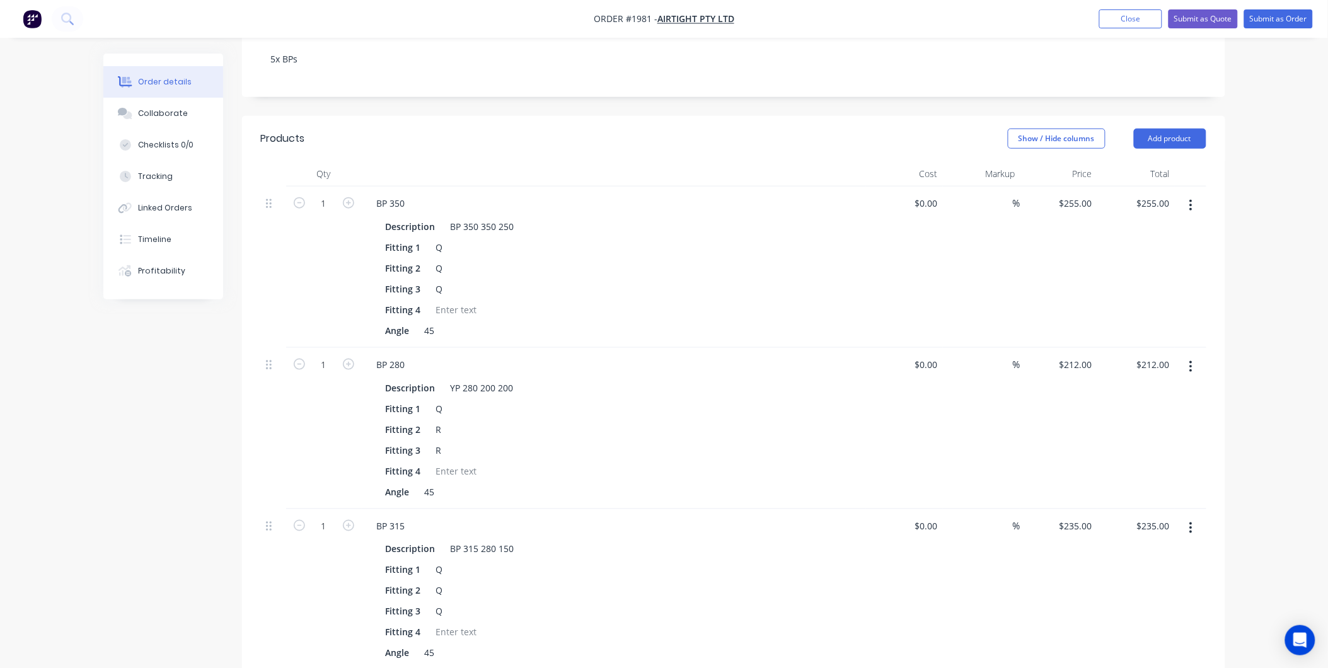
scroll to position [518, 0]
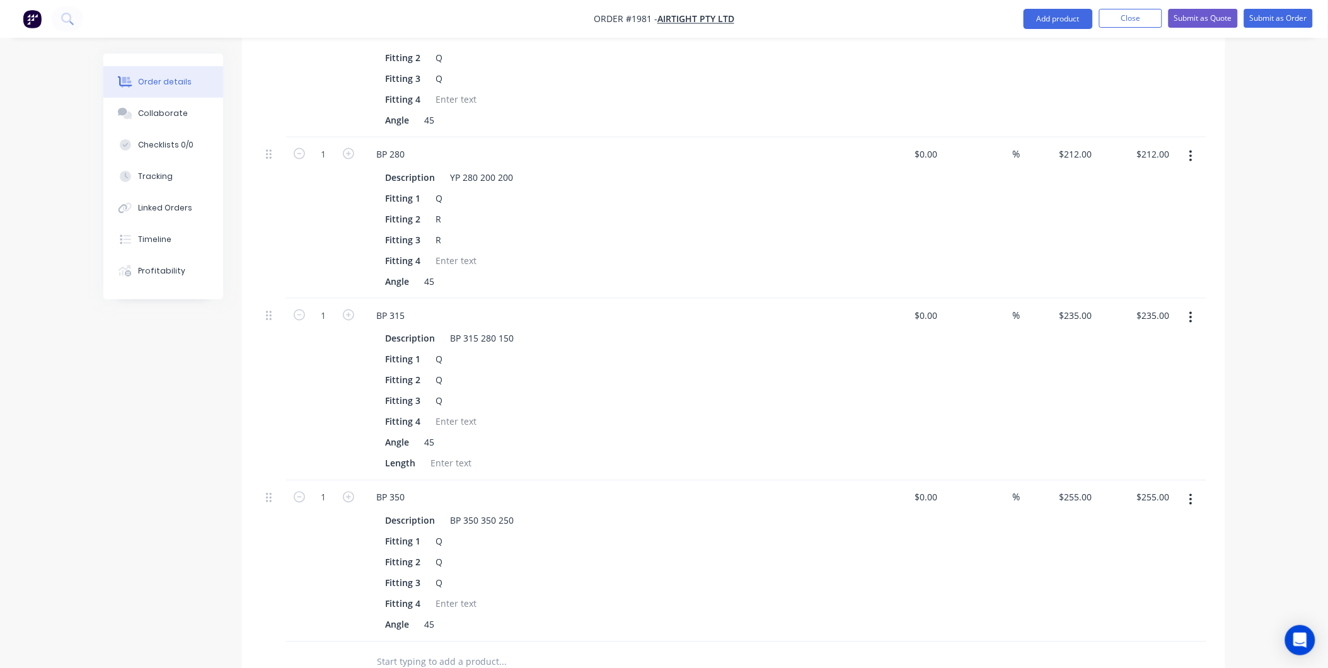
click at [1187, 489] on button "button" at bounding box center [1191, 500] width 30 height 23
click at [1130, 599] on div "Delete" at bounding box center [1146, 608] width 97 height 18
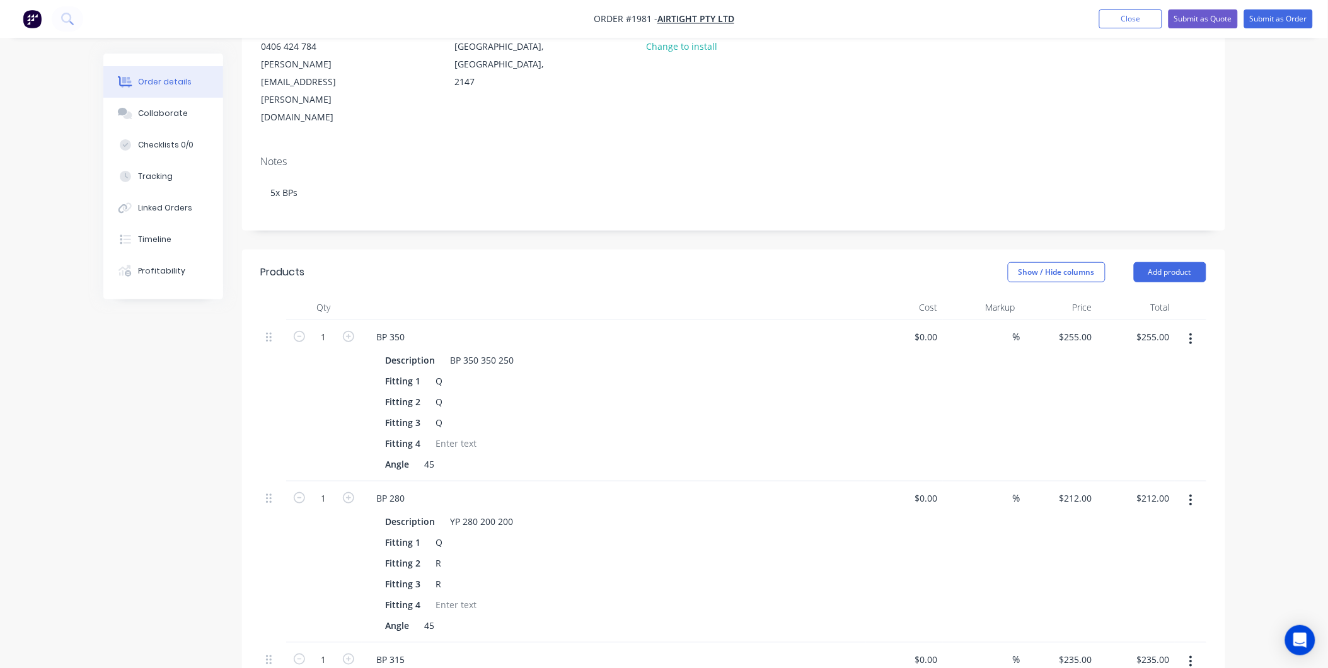
scroll to position [79, 0]
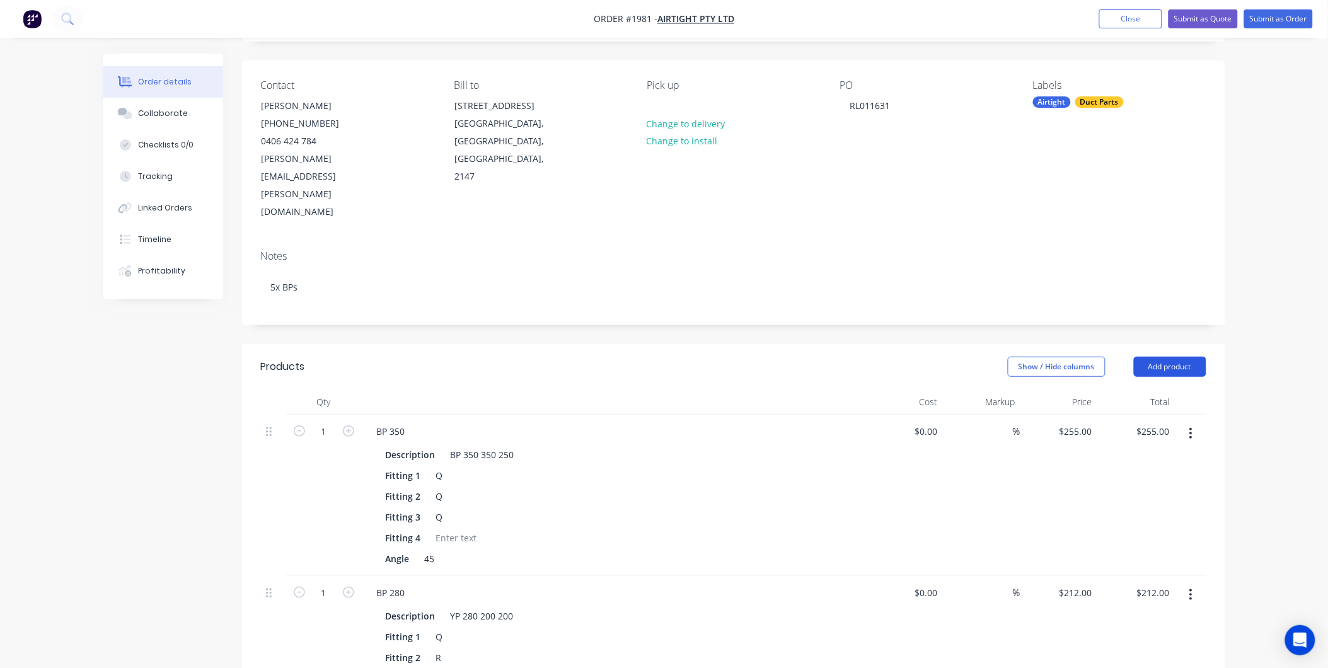
click at [1176, 357] on button "Add product" at bounding box center [1170, 367] width 72 height 20
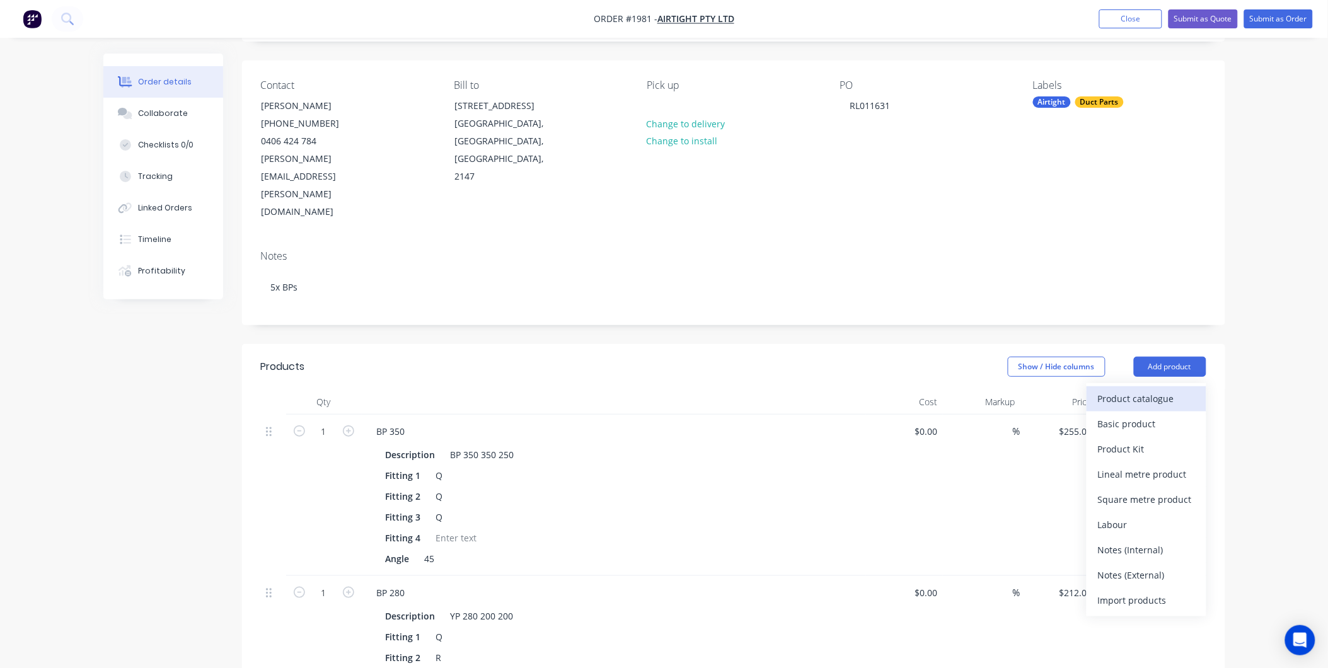
click at [1116, 390] on div "Product catalogue" at bounding box center [1146, 399] width 97 height 18
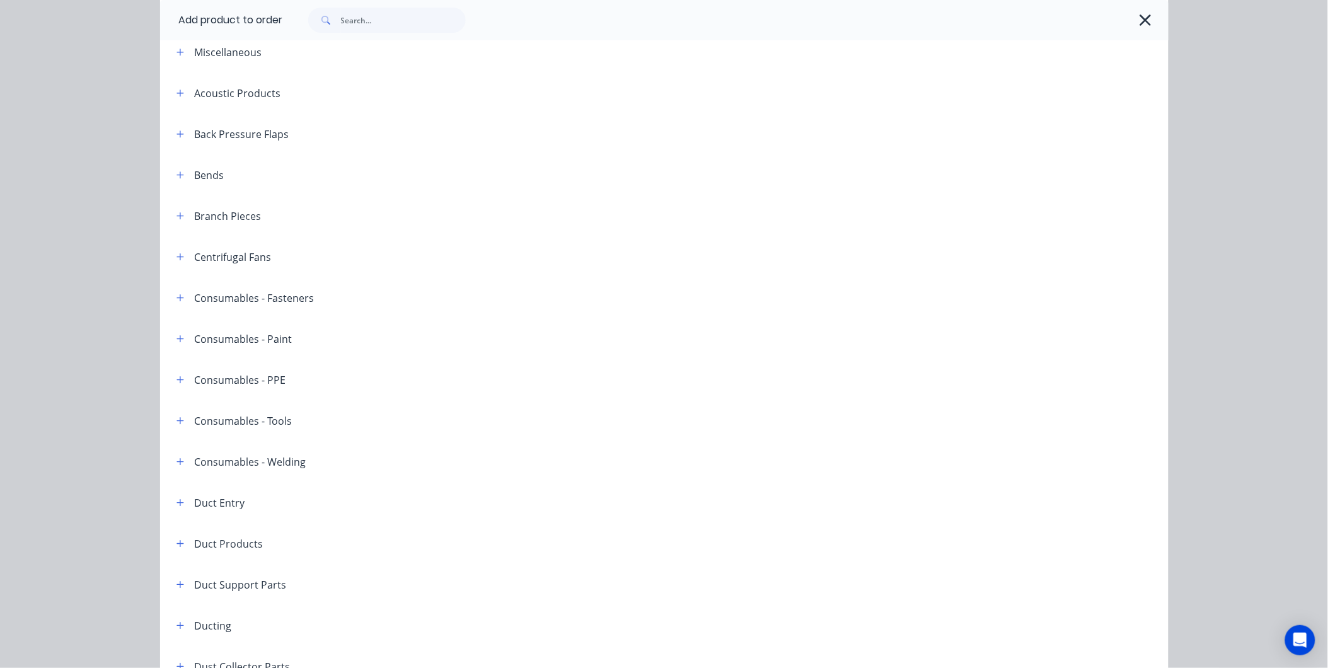
scroll to position [0, 0]
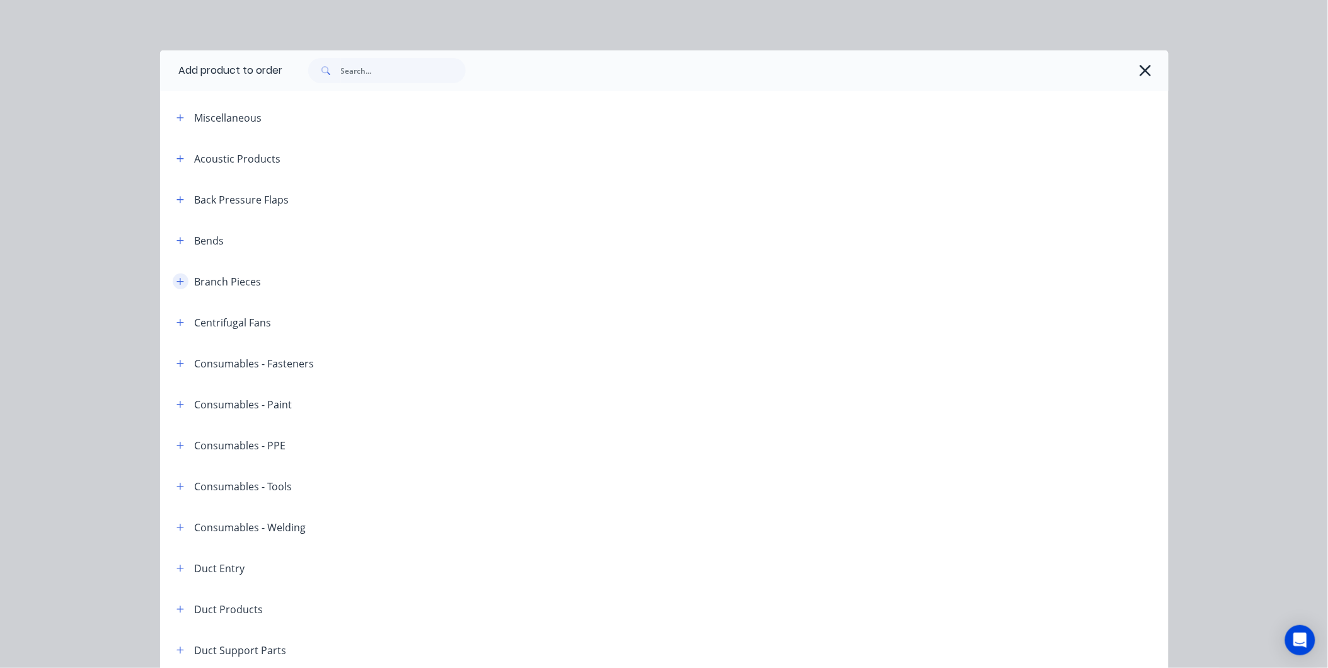
click at [180, 284] on button "button" at bounding box center [181, 282] width 16 height 16
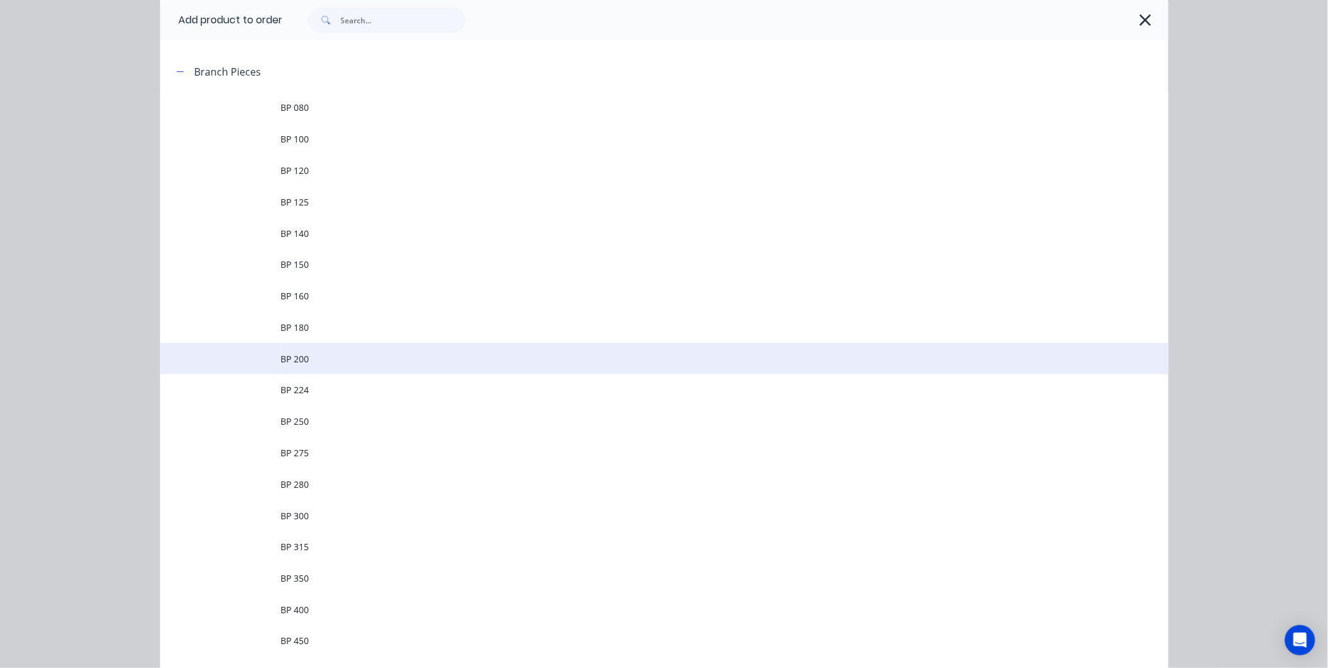
scroll to position [490, 0]
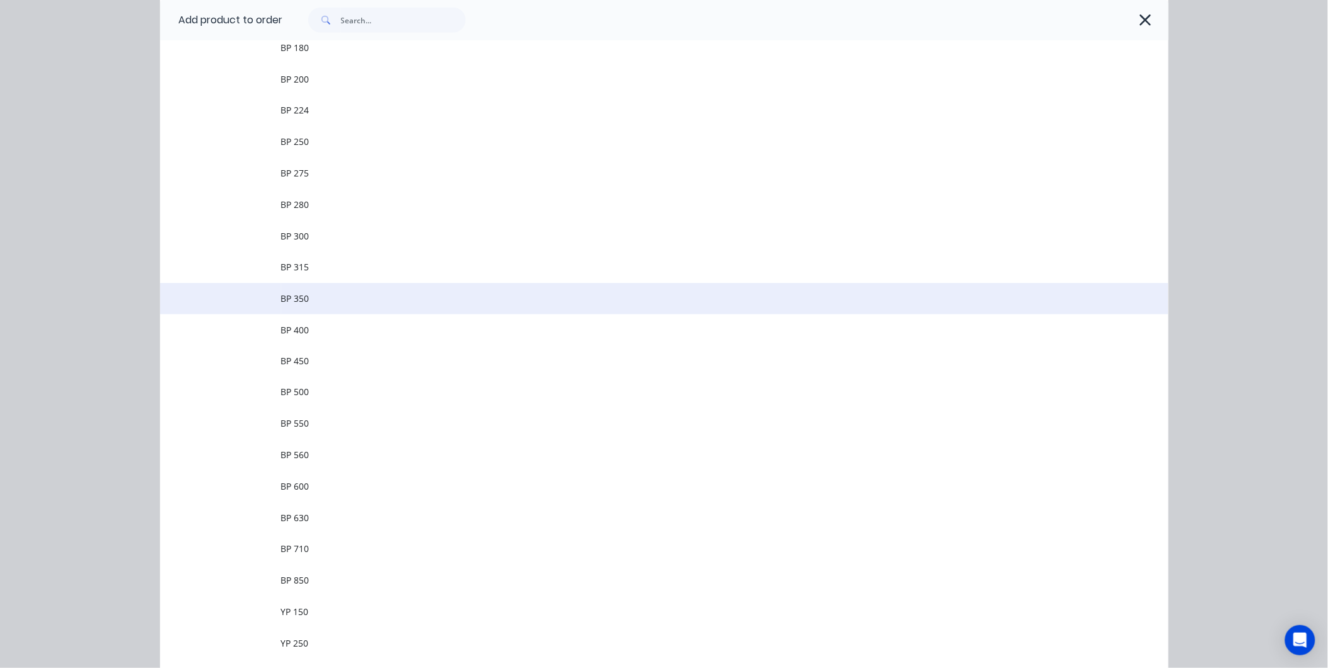
click at [299, 298] on span "BP 350" at bounding box center [636, 298] width 710 height 13
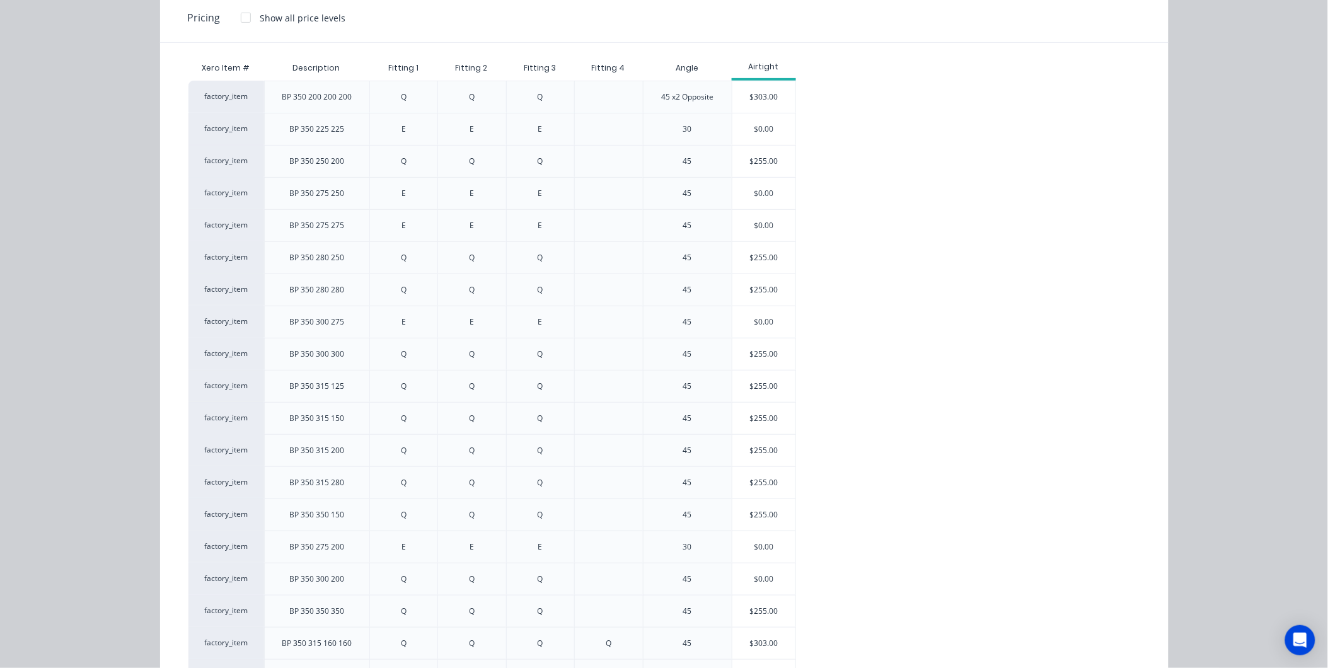
scroll to position [0, 0]
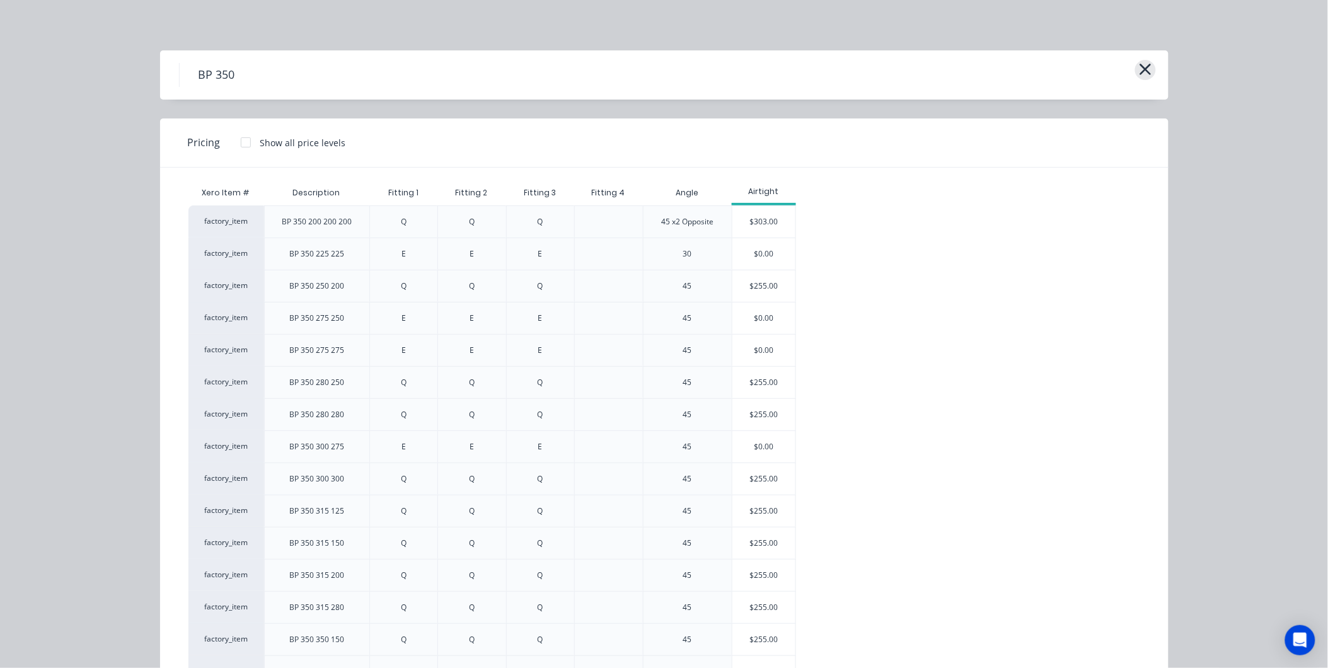
click at [1139, 74] on icon "button" at bounding box center [1145, 70] width 13 height 18
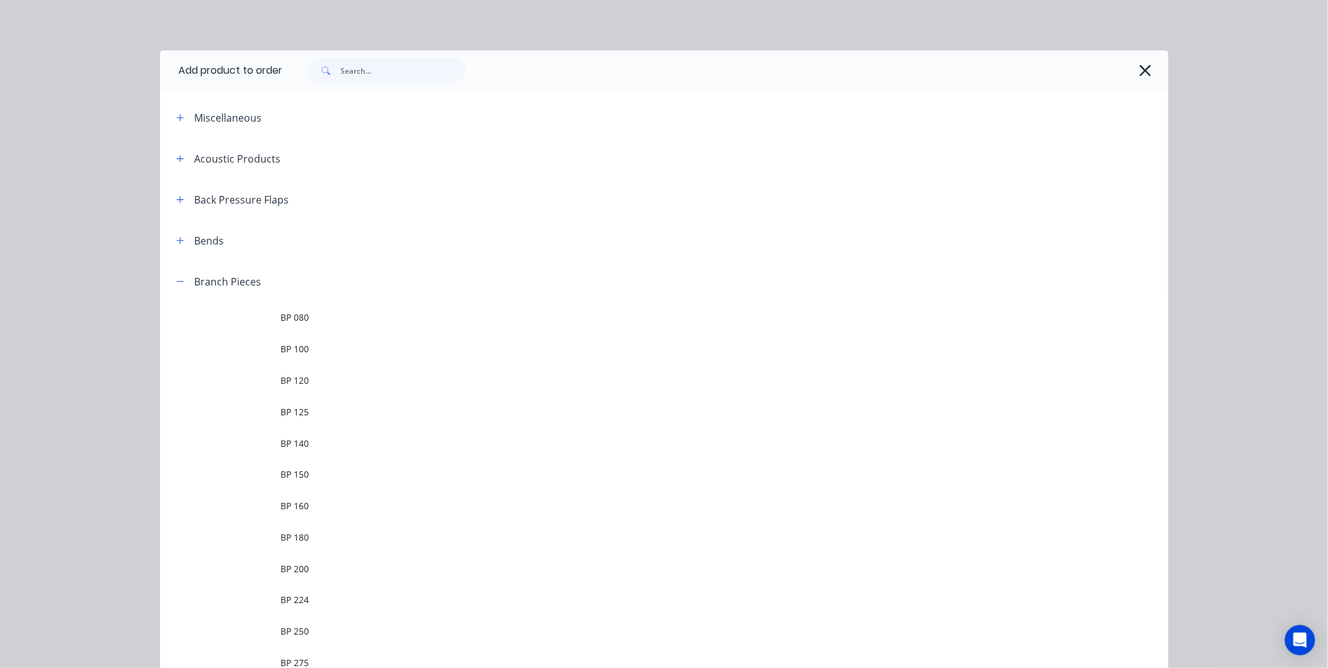
scroll to position [261, 0]
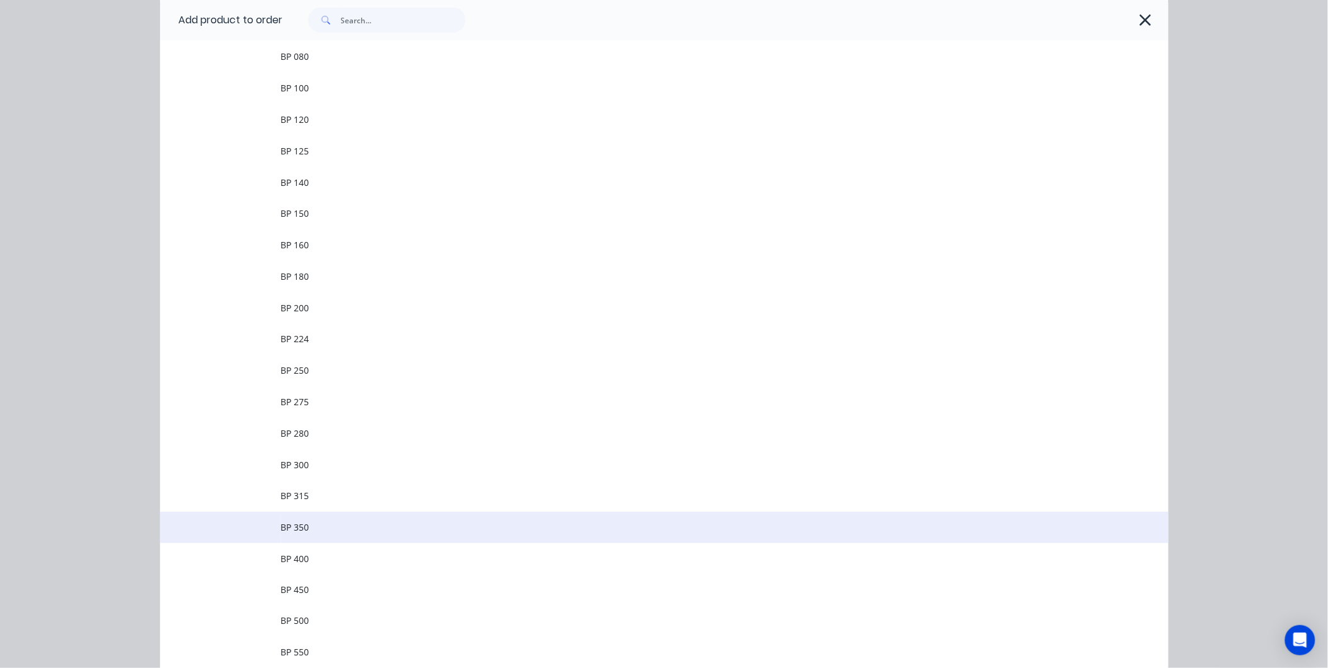
click at [312, 519] on td "BP 350" at bounding box center [725, 528] width 888 height 32
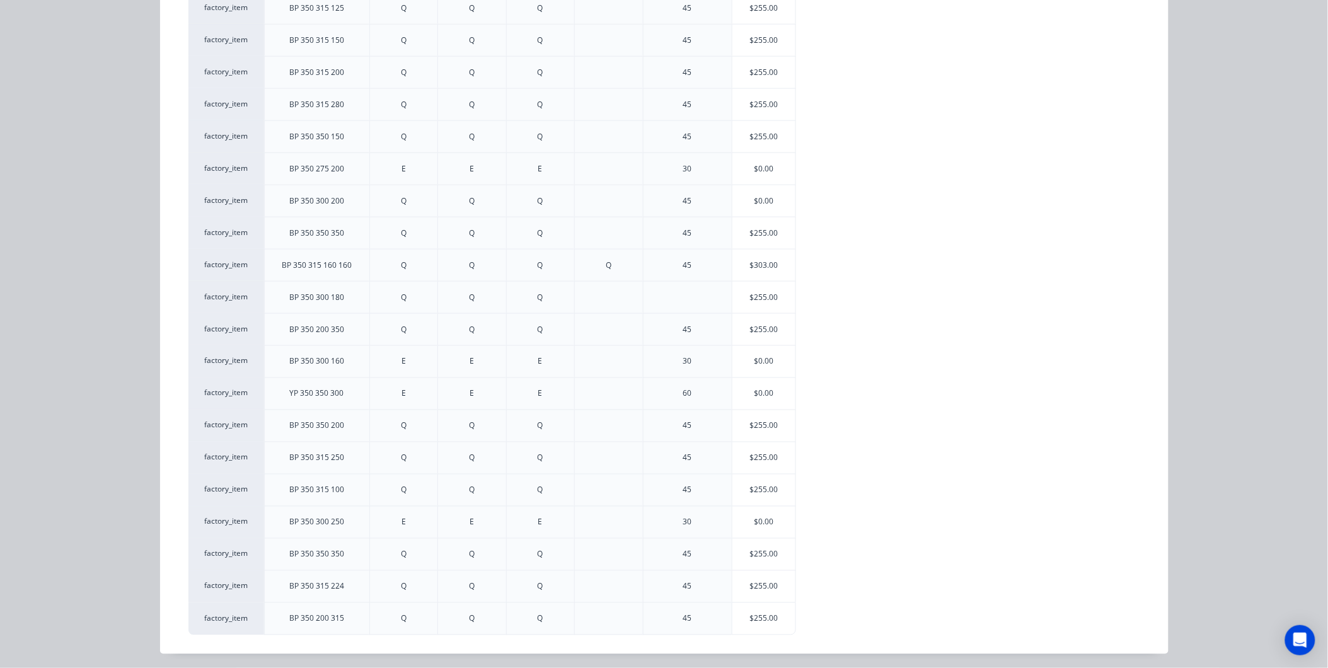
scroll to position [507, 0]
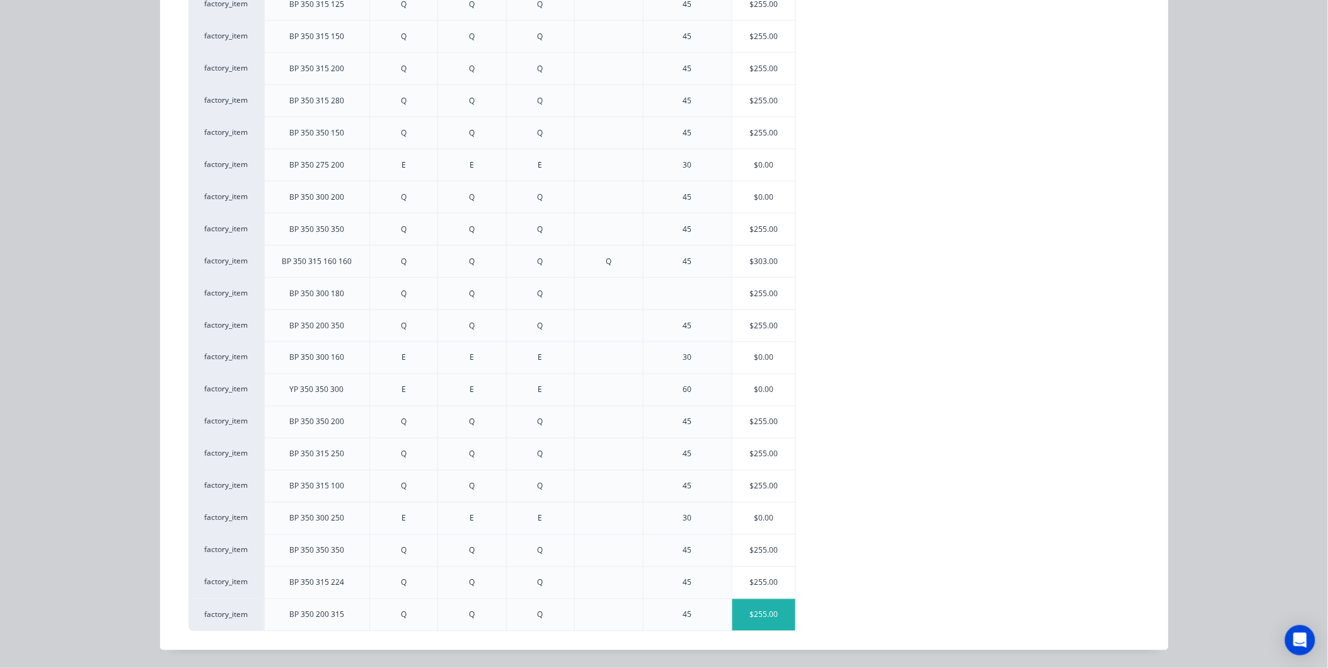
click at [751, 609] on div "$255.00" at bounding box center [763, 615] width 63 height 32
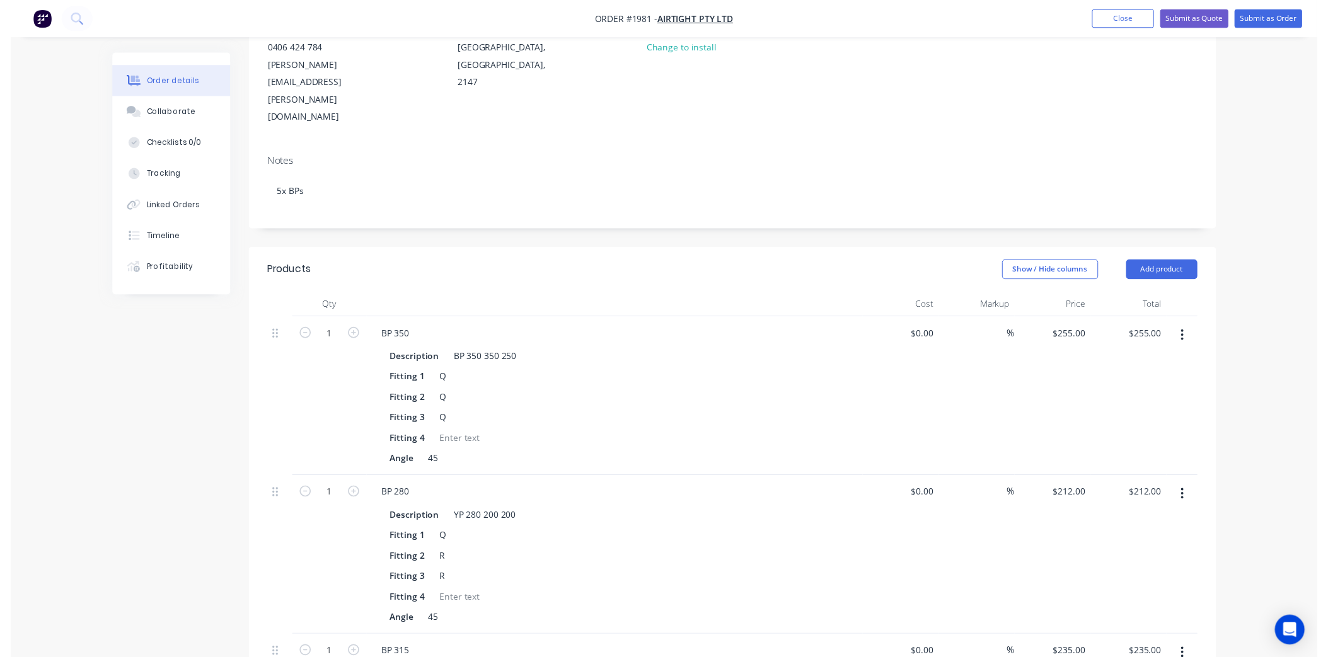
scroll to position [0, 0]
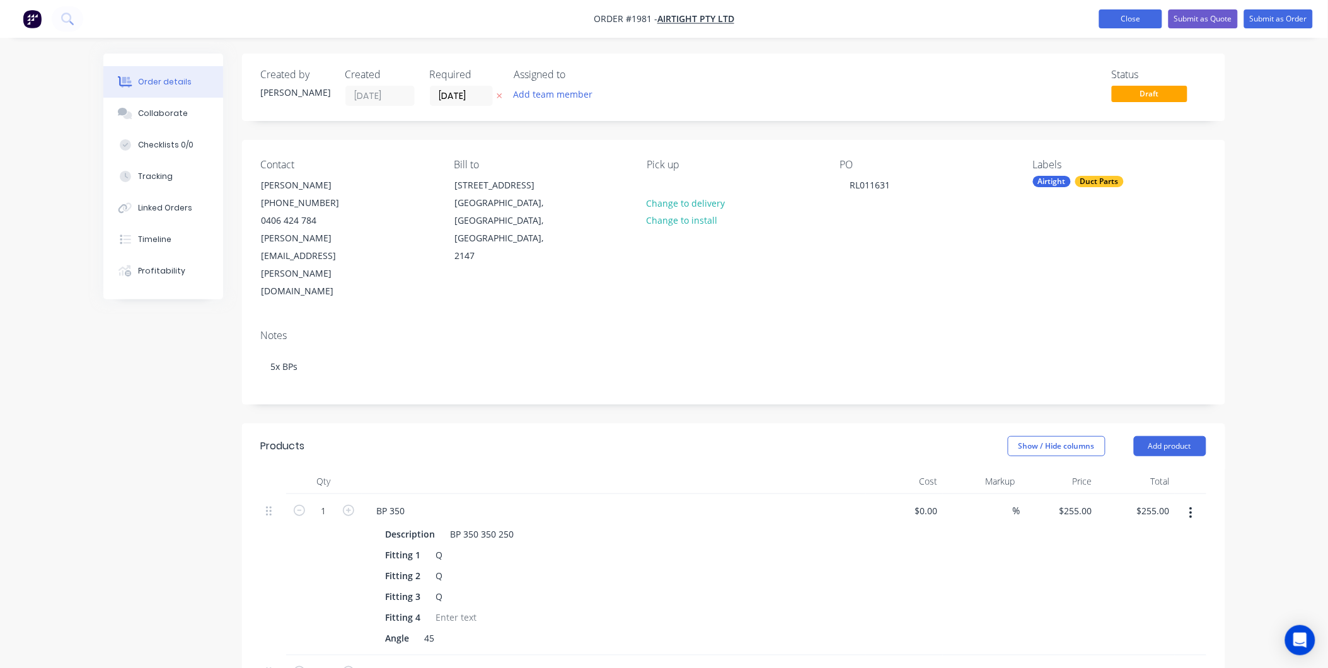
click at [1149, 20] on button "Close" at bounding box center [1130, 18] width 63 height 19
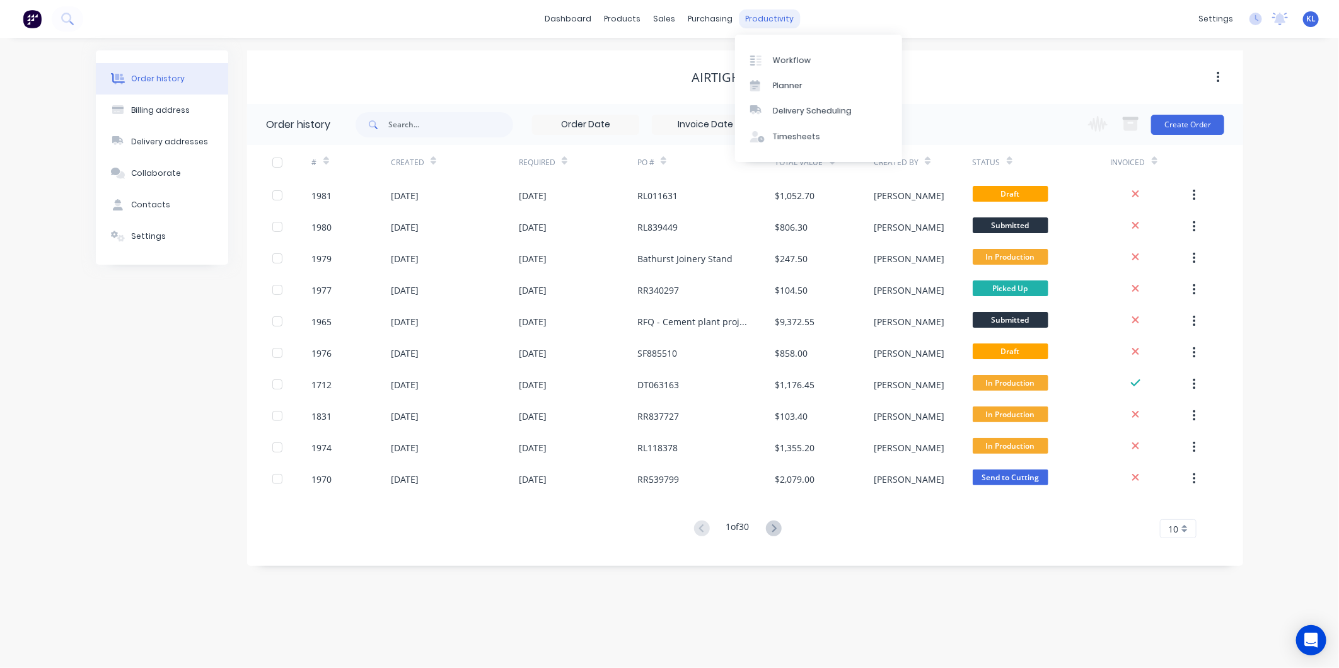
click at [761, 16] on div "productivity" at bounding box center [769, 18] width 61 height 19
click at [790, 65] on div "Workflow" at bounding box center [792, 60] width 38 height 11
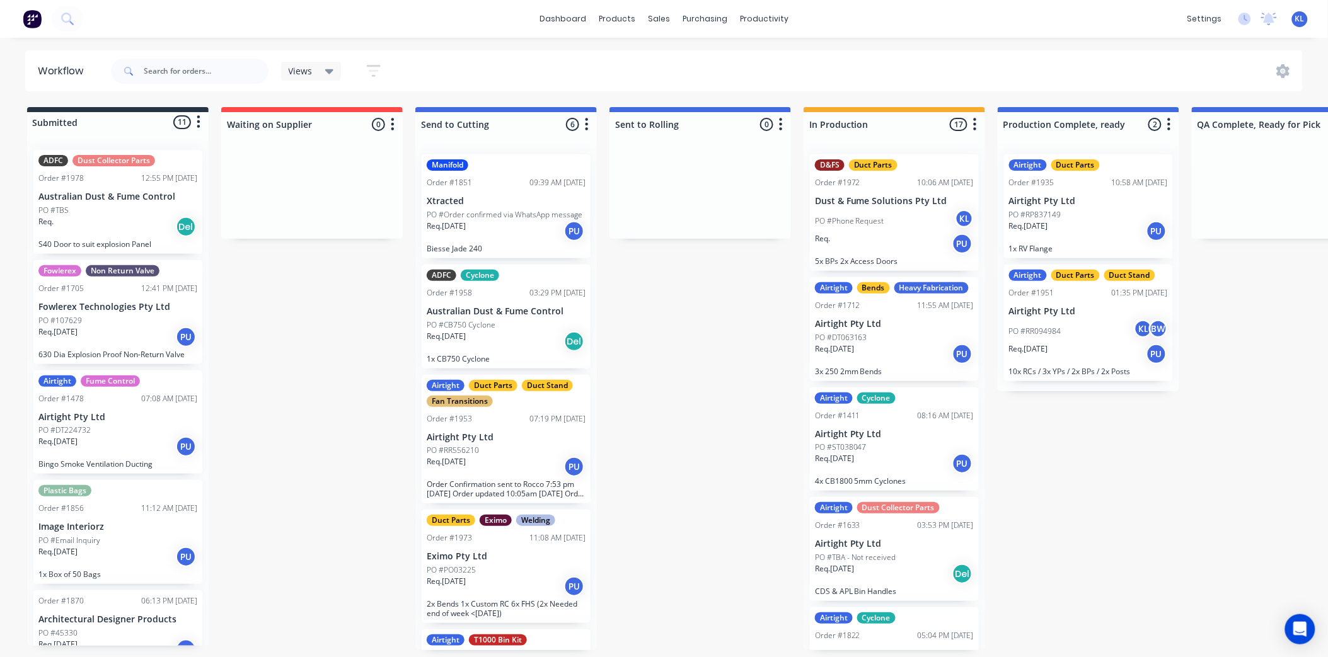
click at [498, 244] on p "Biesse Jade 240" at bounding box center [506, 248] width 159 height 9
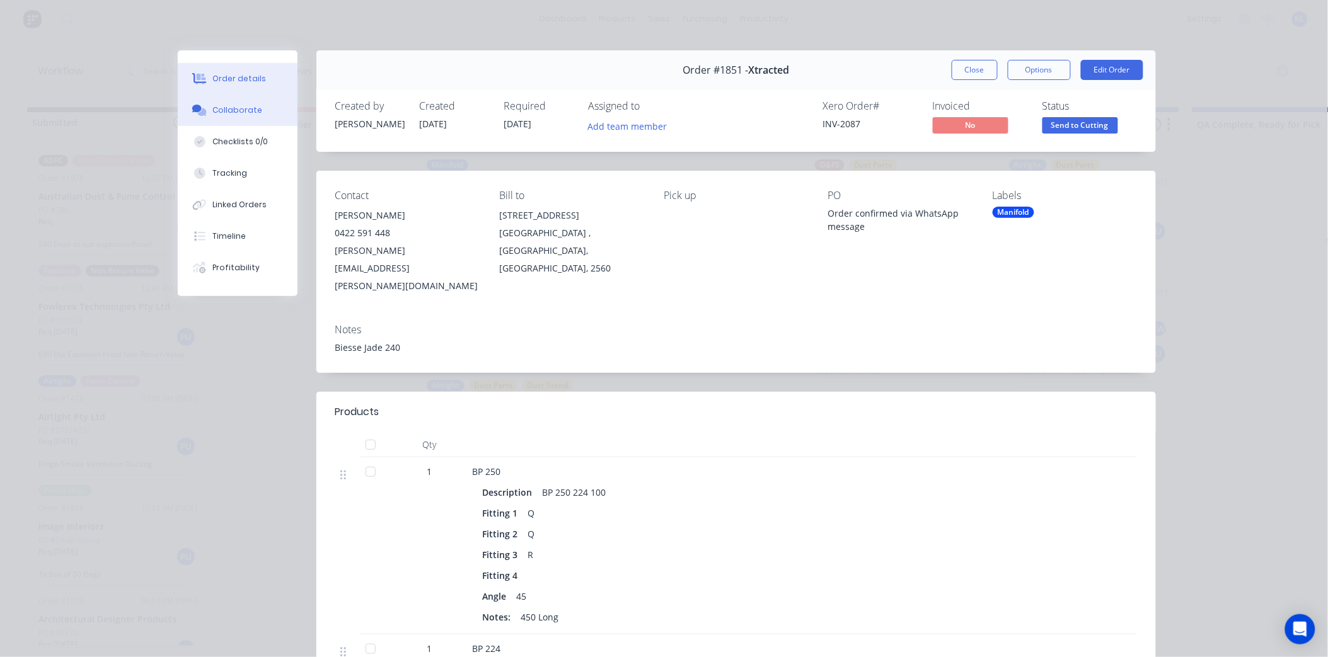
click at [235, 117] on button "Collaborate" at bounding box center [238, 111] width 120 height 32
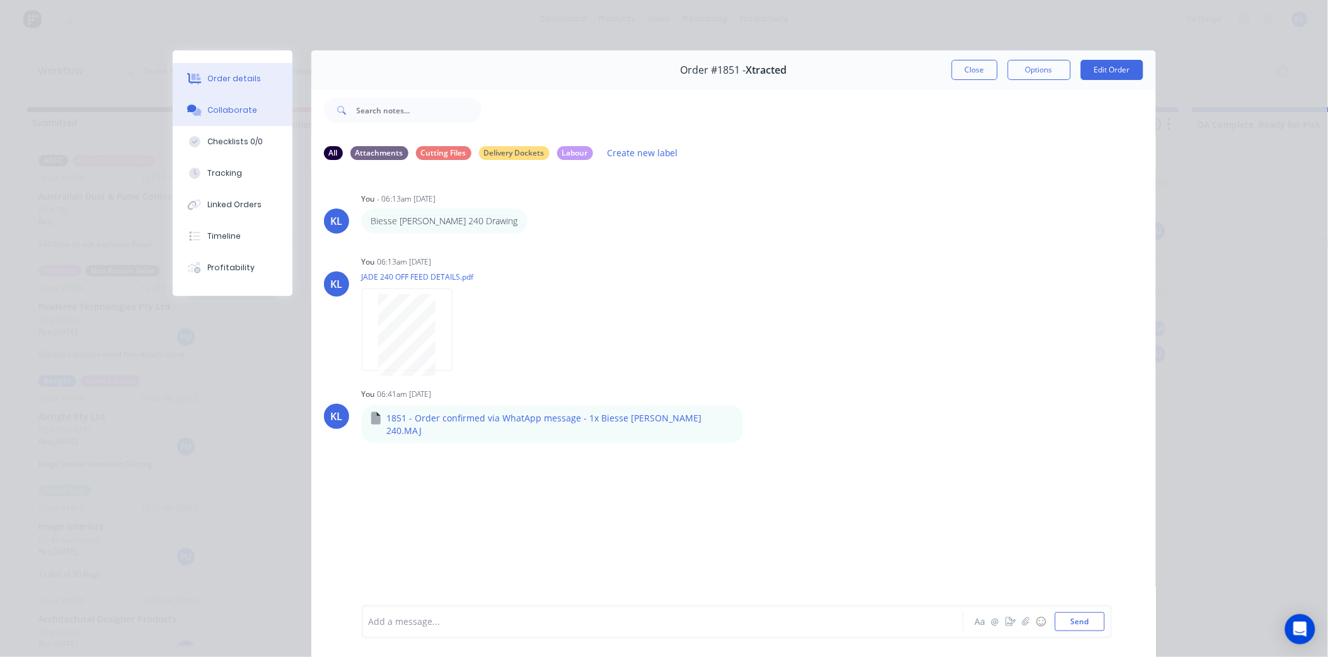
click at [224, 82] on div "Order details" at bounding box center [234, 78] width 54 height 11
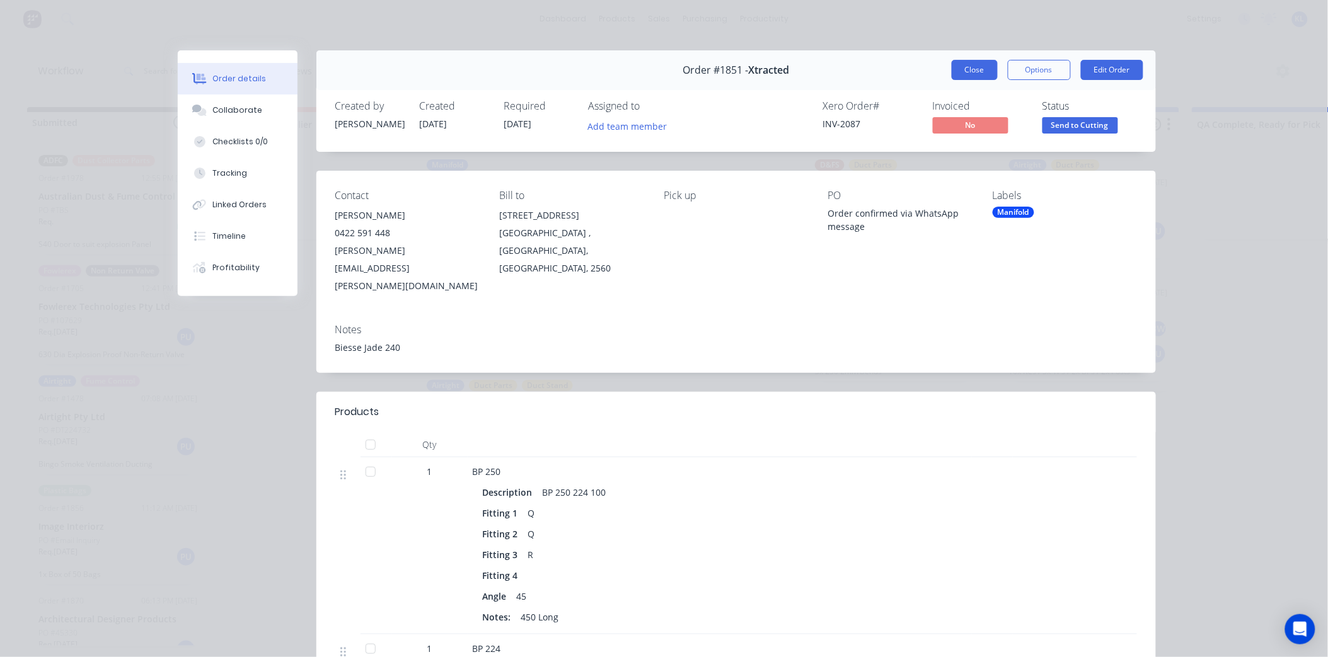
click at [958, 72] on button "Close" at bounding box center [975, 70] width 46 height 20
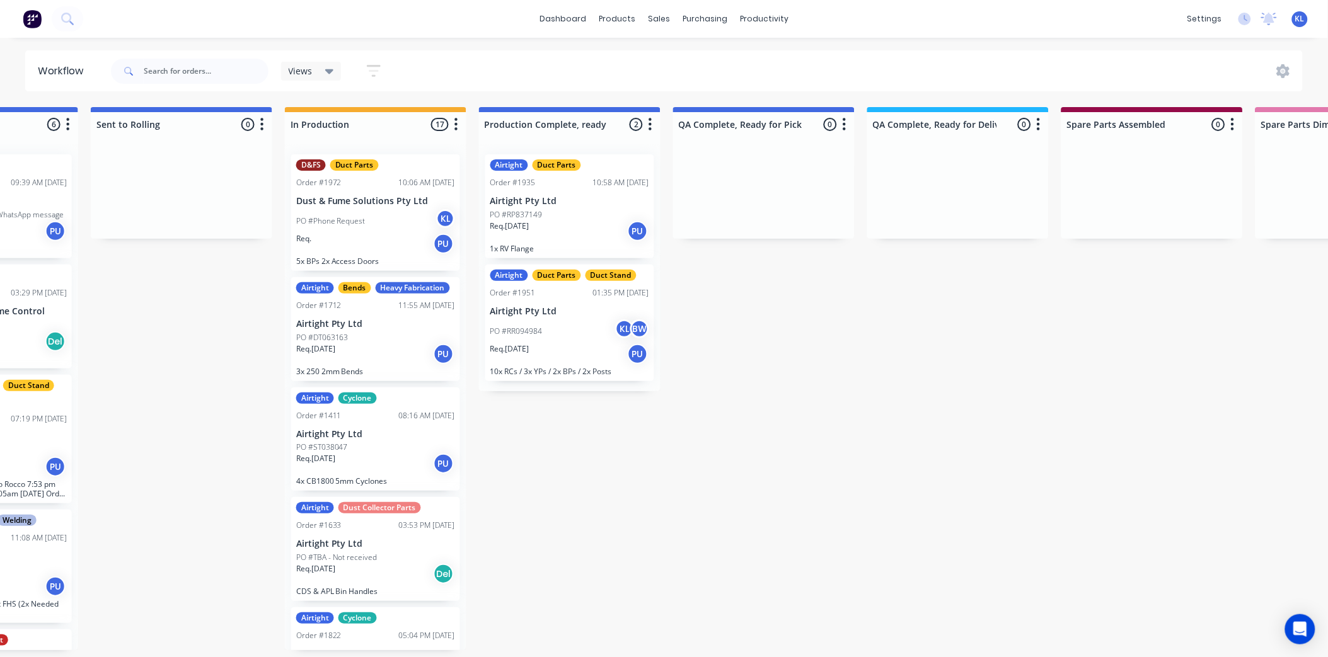
scroll to position [0, 548]
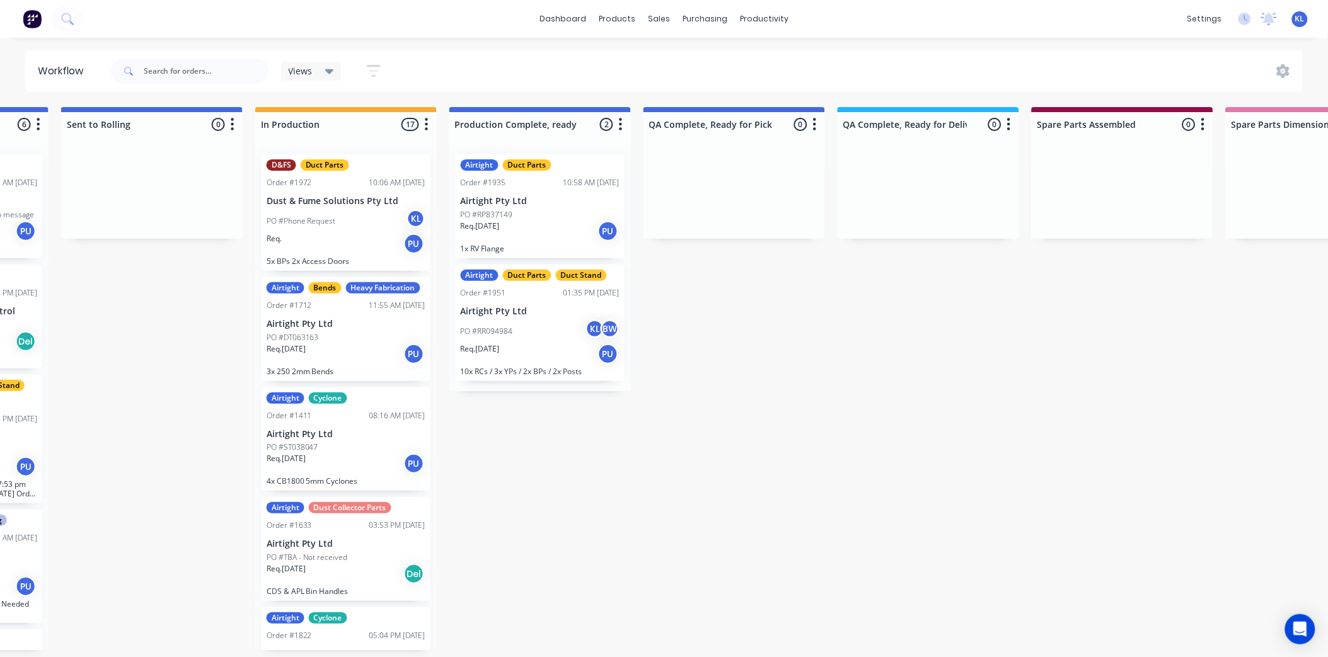
click at [531, 360] on div "Req. [DATE] PU" at bounding box center [540, 354] width 159 height 21
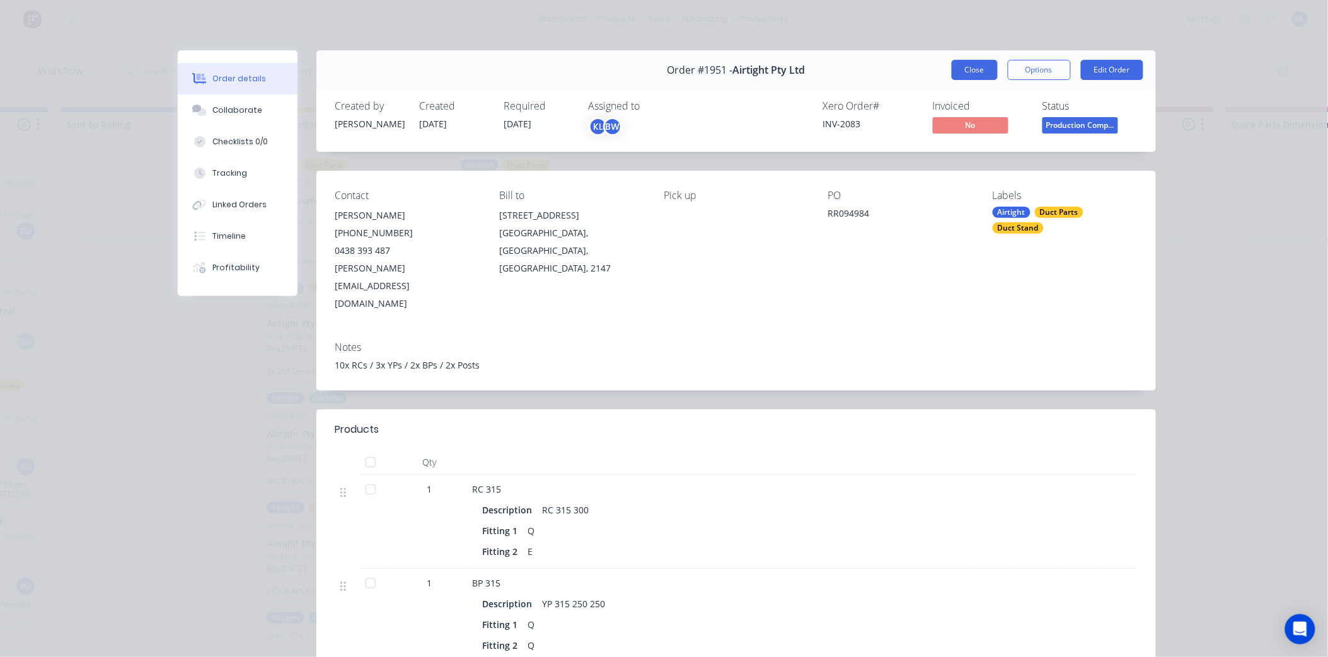
click at [983, 68] on button "Close" at bounding box center [975, 70] width 46 height 20
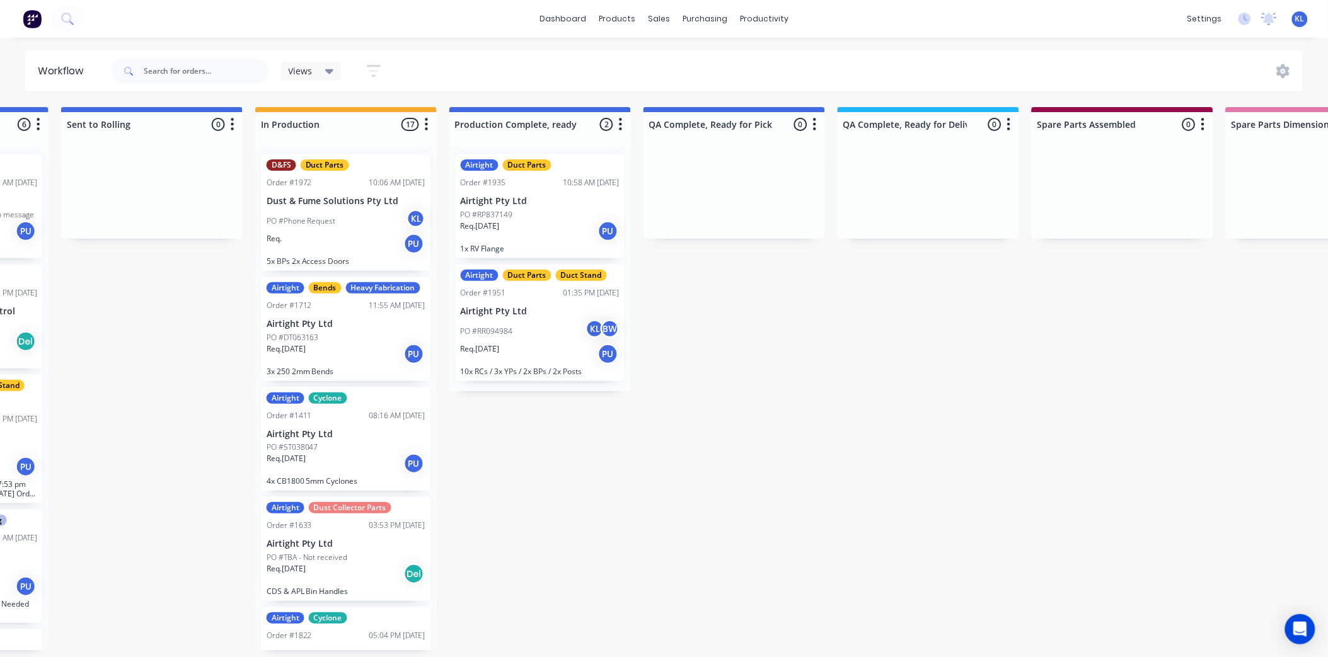
click at [545, 244] on p "1x RV Flange" at bounding box center [540, 248] width 159 height 9
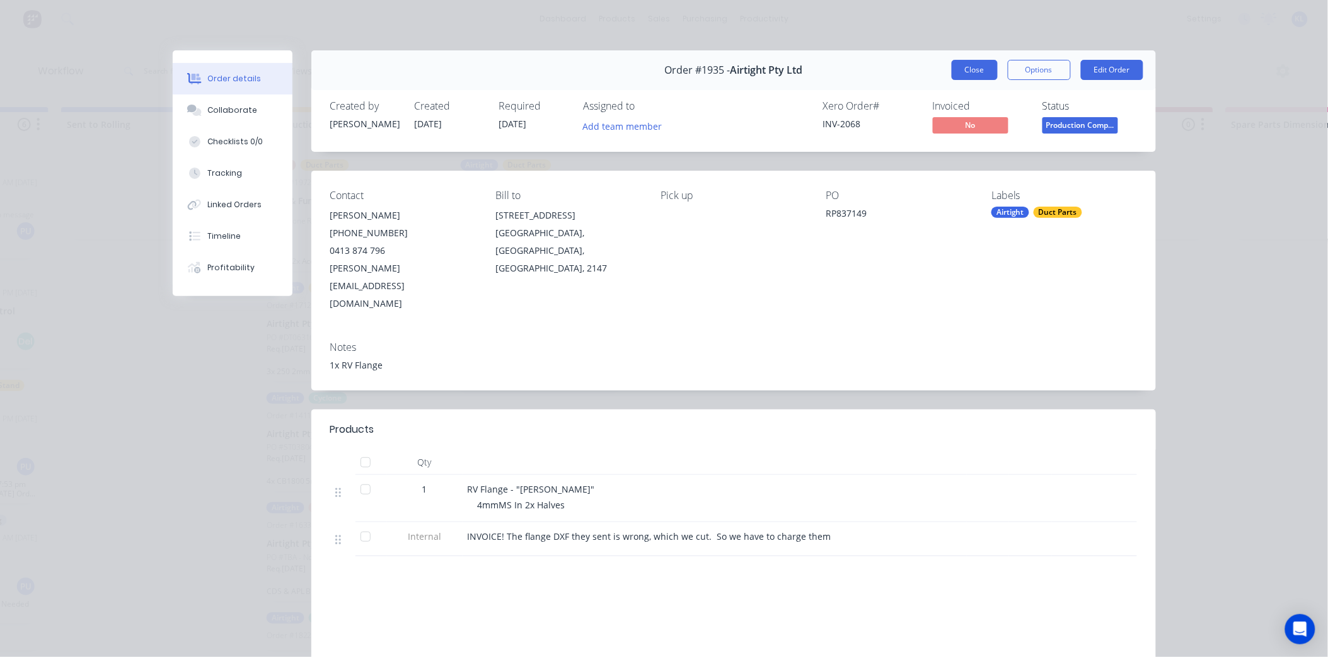
click at [972, 73] on button "Close" at bounding box center [975, 70] width 46 height 20
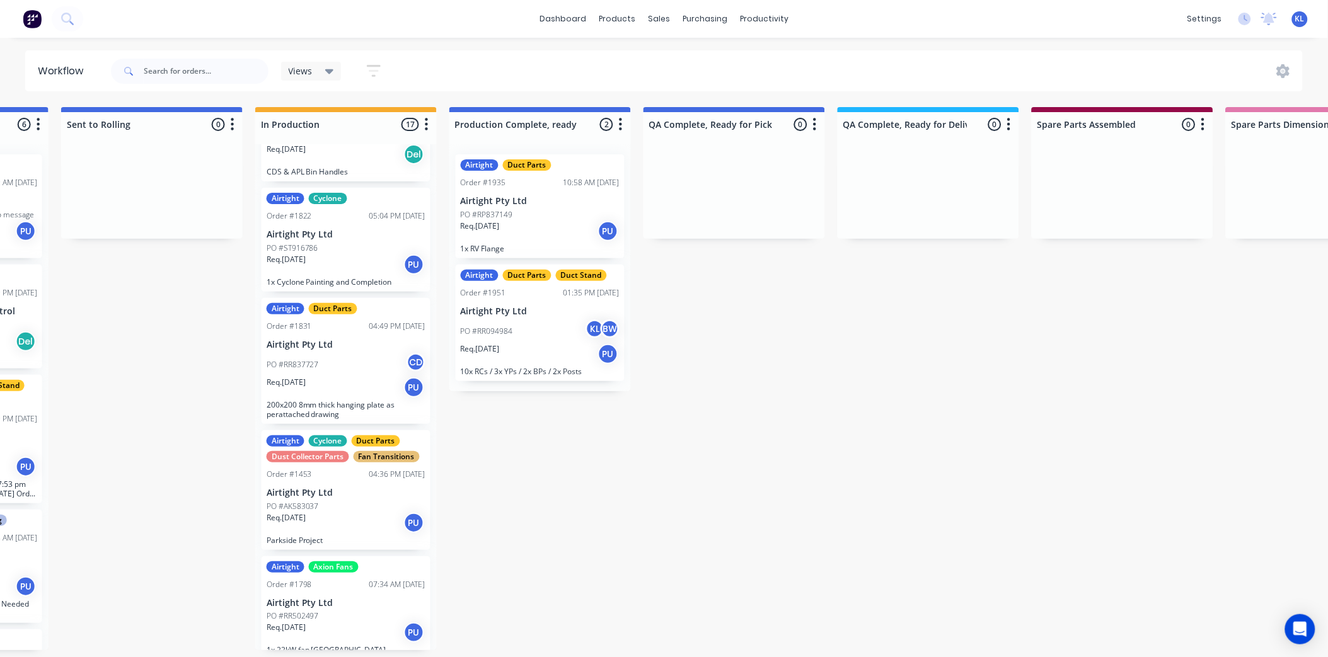
scroll to position [3, 548]
click at [377, 499] on p "Airtight Pty Ltd" at bounding box center [346, 493] width 159 height 11
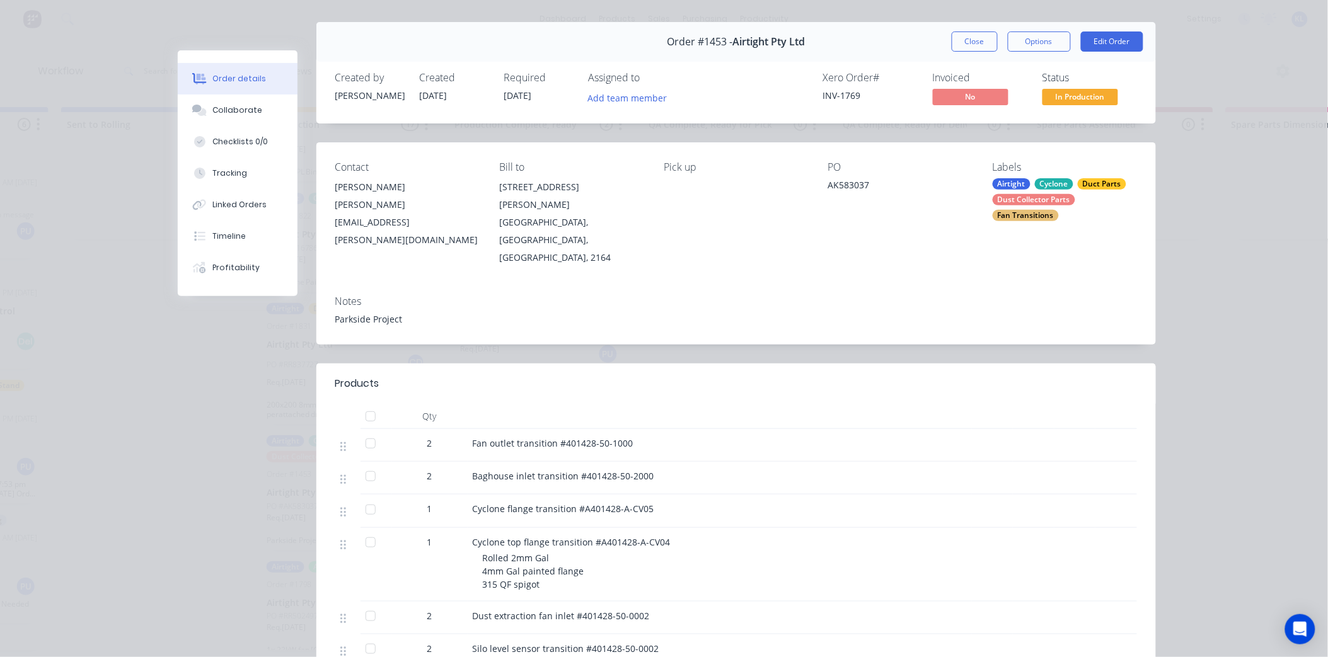
scroll to position [0, 0]
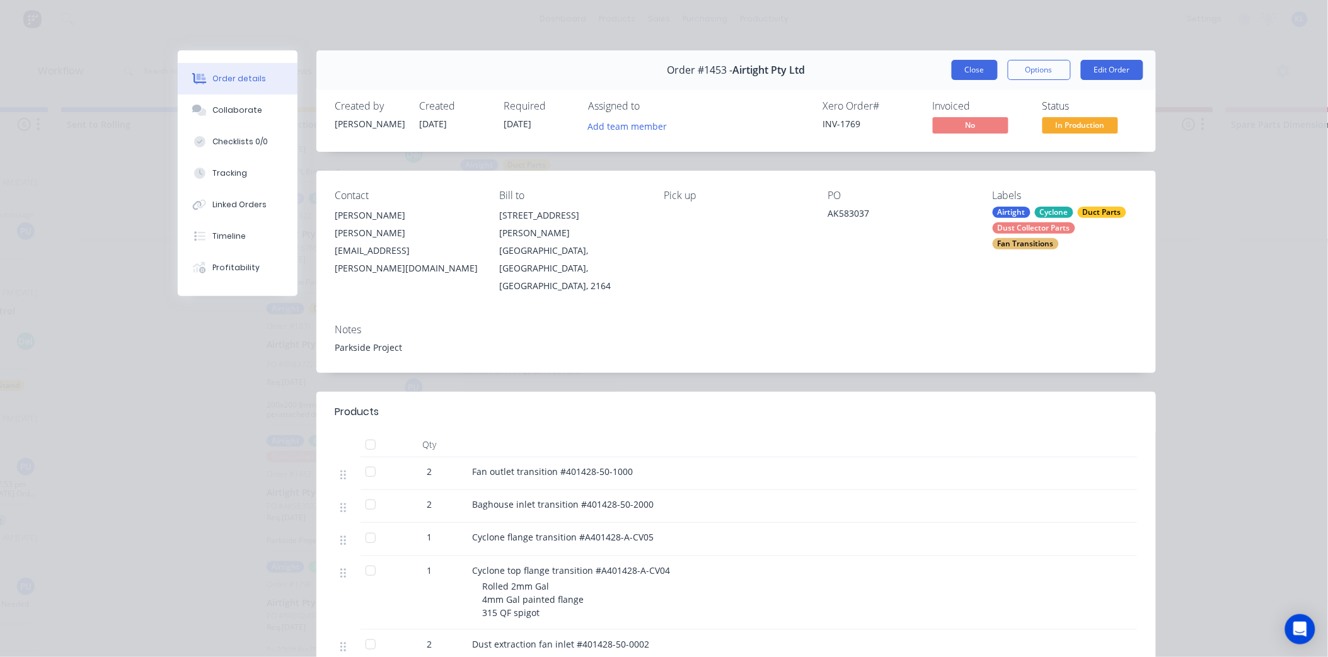
click at [956, 74] on button "Close" at bounding box center [975, 70] width 46 height 20
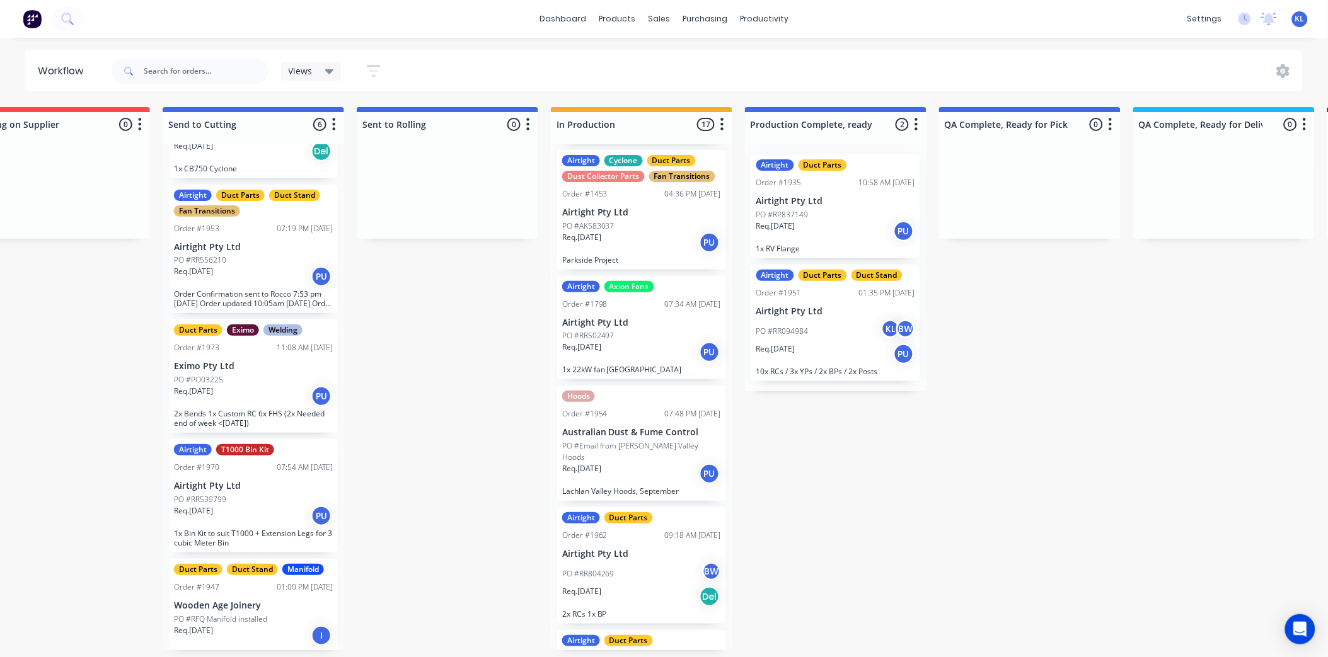
scroll to position [840, 0]
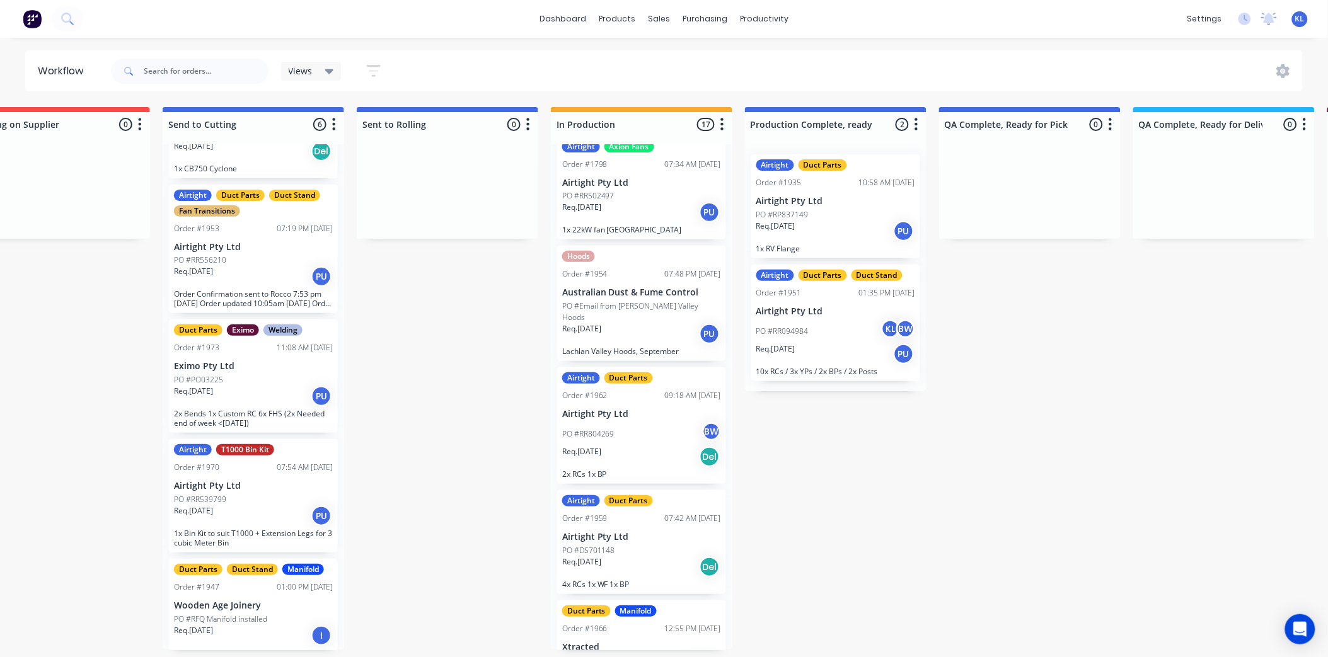
click at [647, 349] on p "Lachlan Valley Hoods, September" at bounding box center [641, 351] width 159 height 9
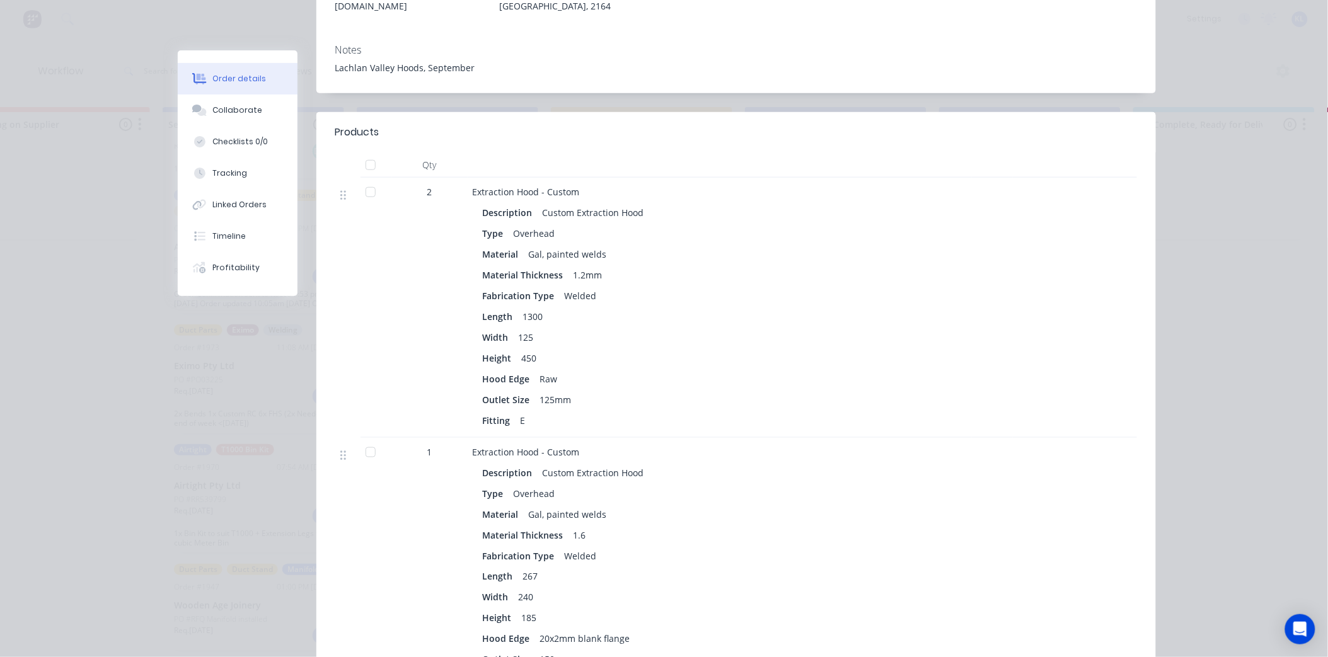
scroll to position [210, 0]
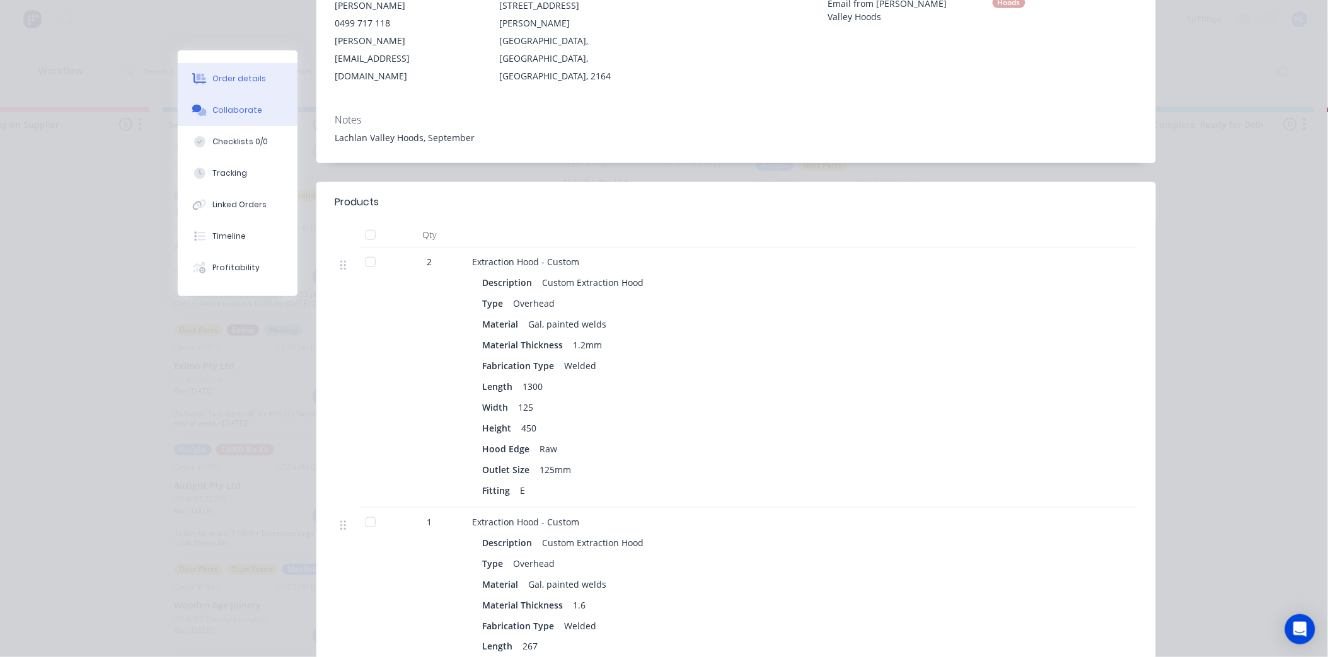
drag, startPoint x: 219, startPoint y: 110, endPoint x: 221, endPoint y: 101, distance: 9.0
click at [219, 108] on div "Collaborate" at bounding box center [237, 110] width 50 height 11
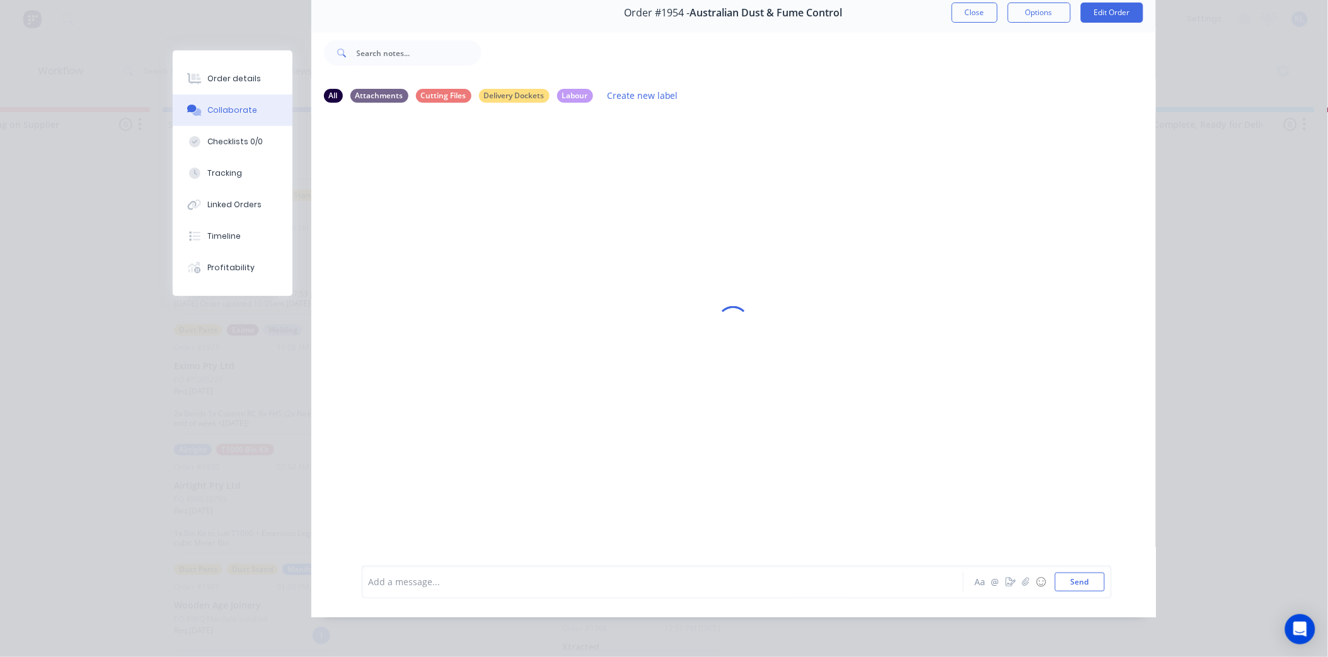
scroll to position [0, 0]
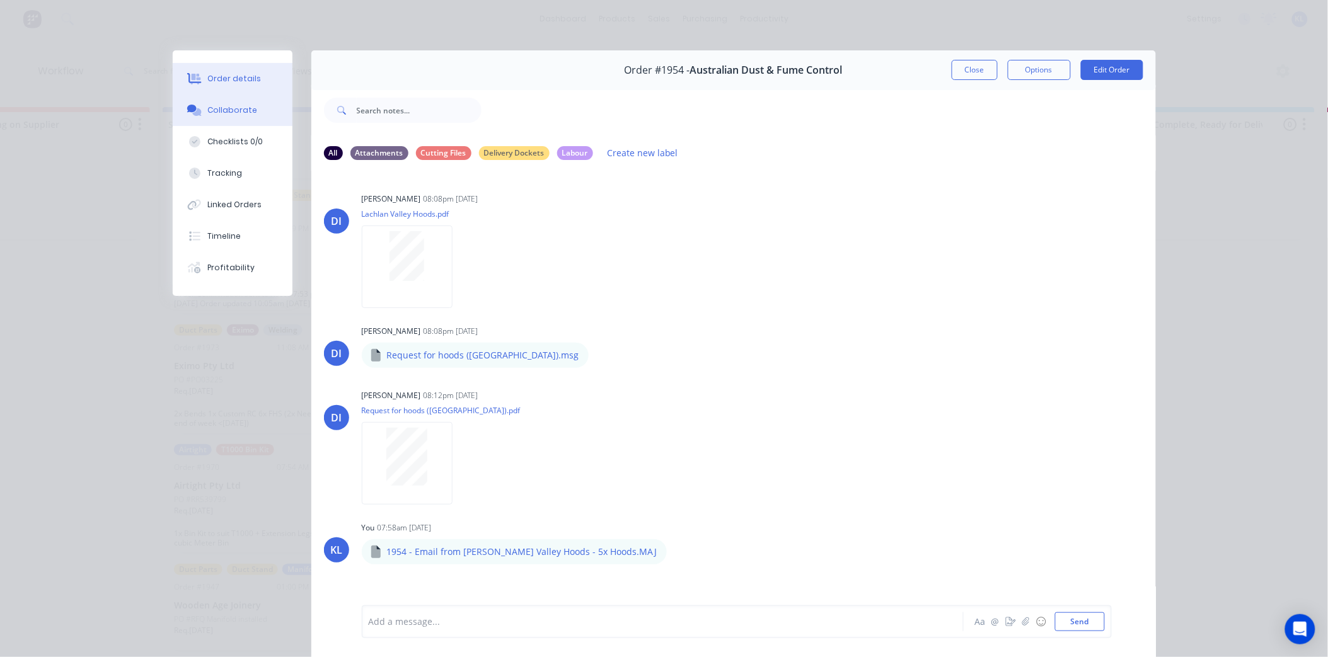
click at [230, 78] on div "Order details" at bounding box center [234, 78] width 54 height 11
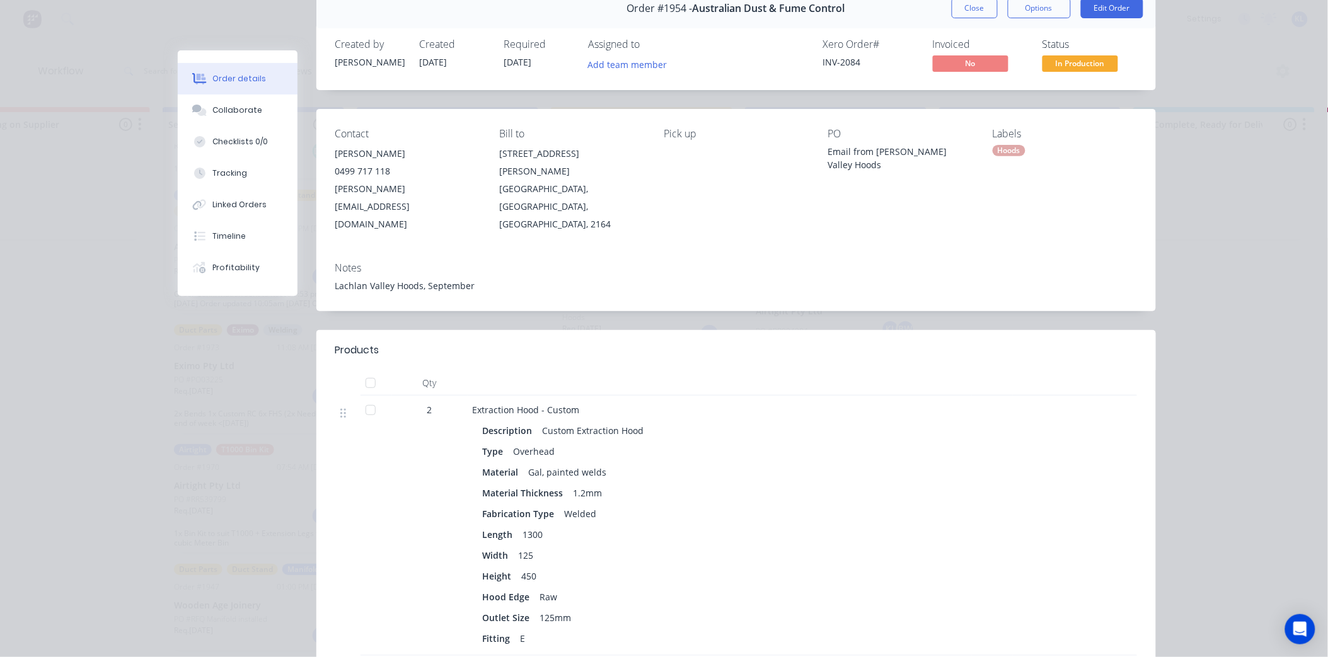
scroll to position [140, 0]
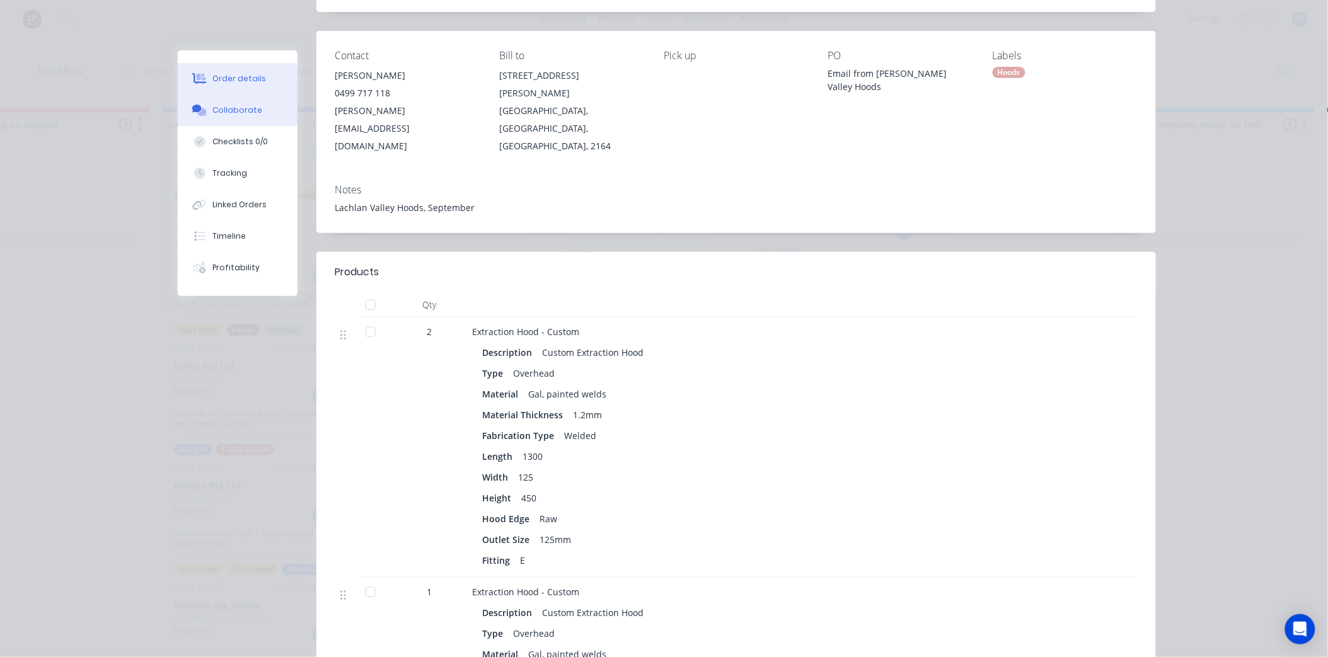
click at [223, 114] on div "Collaborate" at bounding box center [237, 110] width 50 height 11
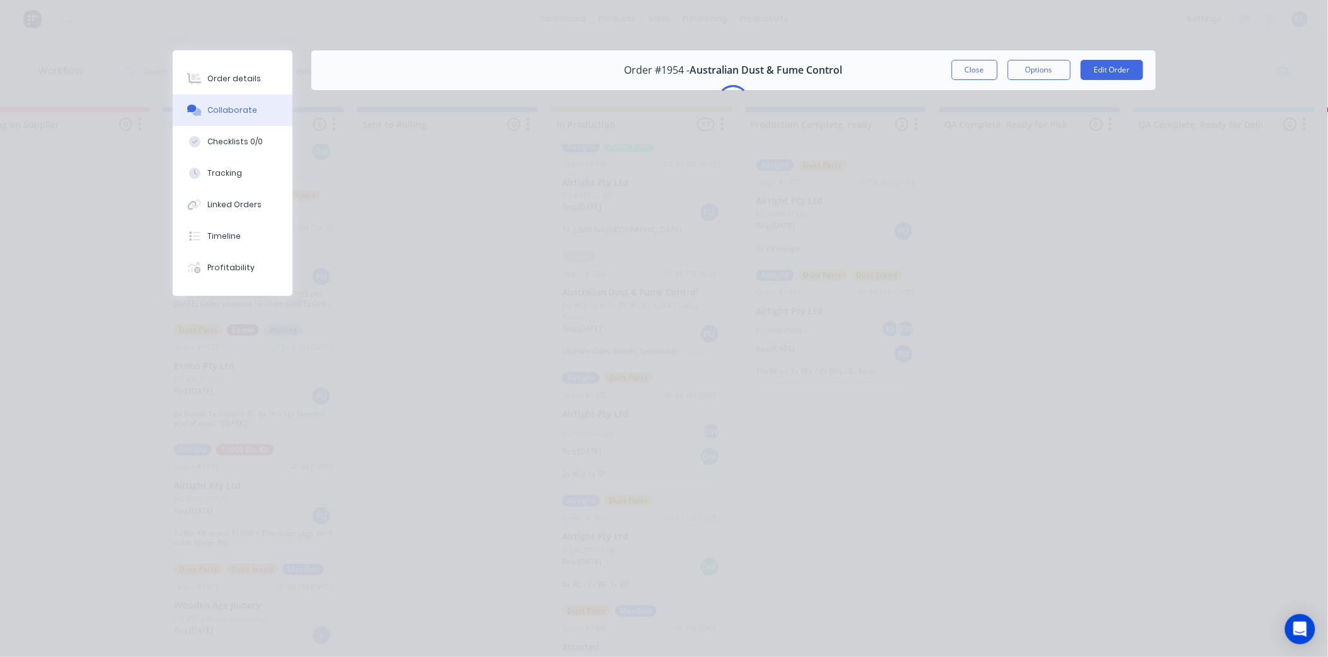
scroll to position [0, 0]
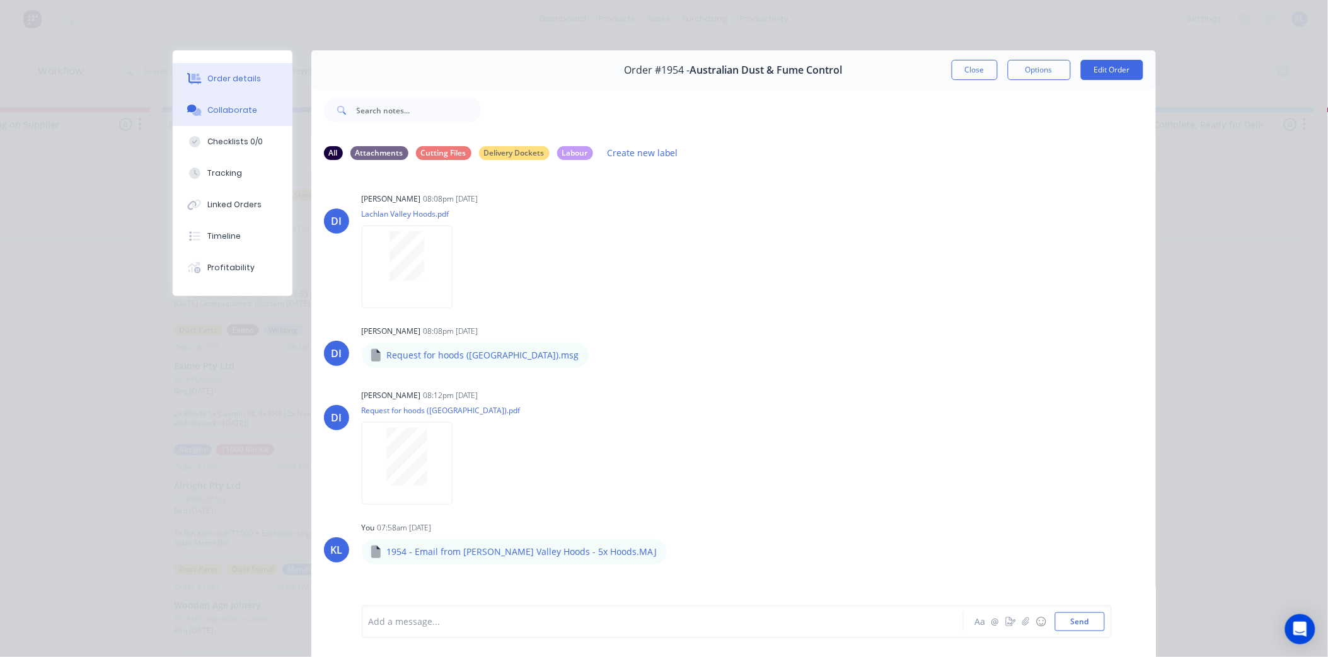
click at [223, 76] on div "Order details" at bounding box center [234, 78] width 54 height 11
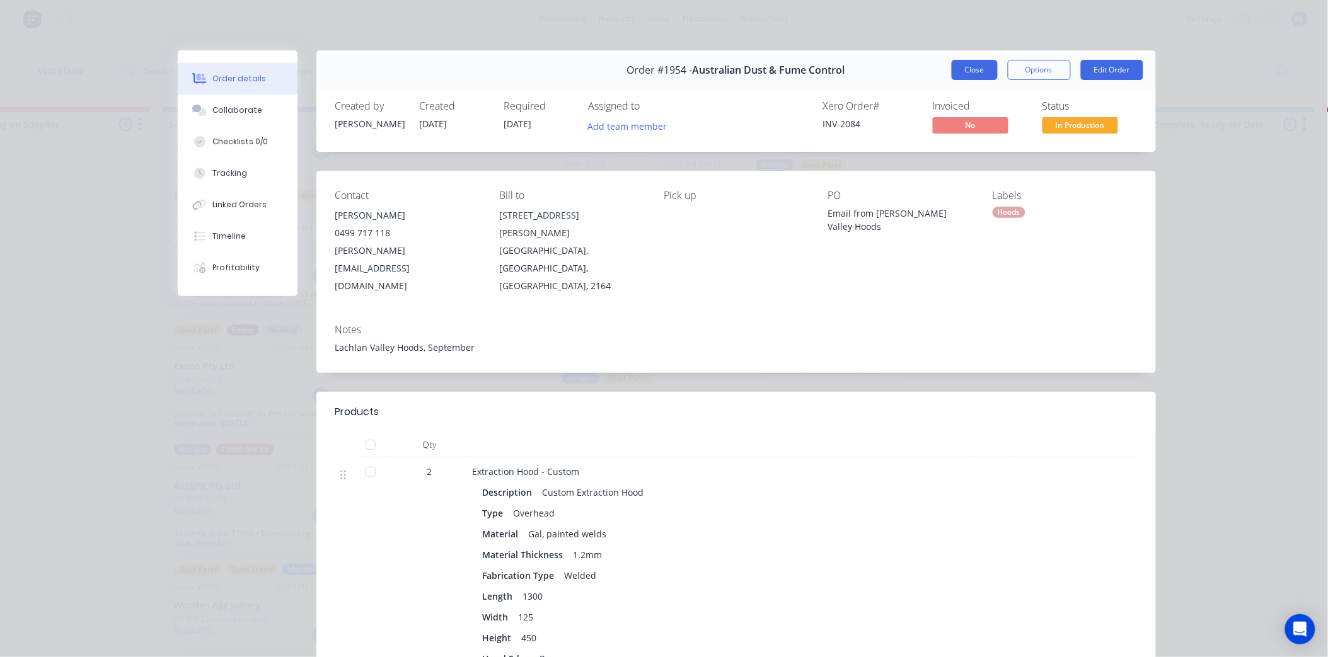
click at [963, 72] on button "Close" at bounding box center [975, 70] width 46 height 20
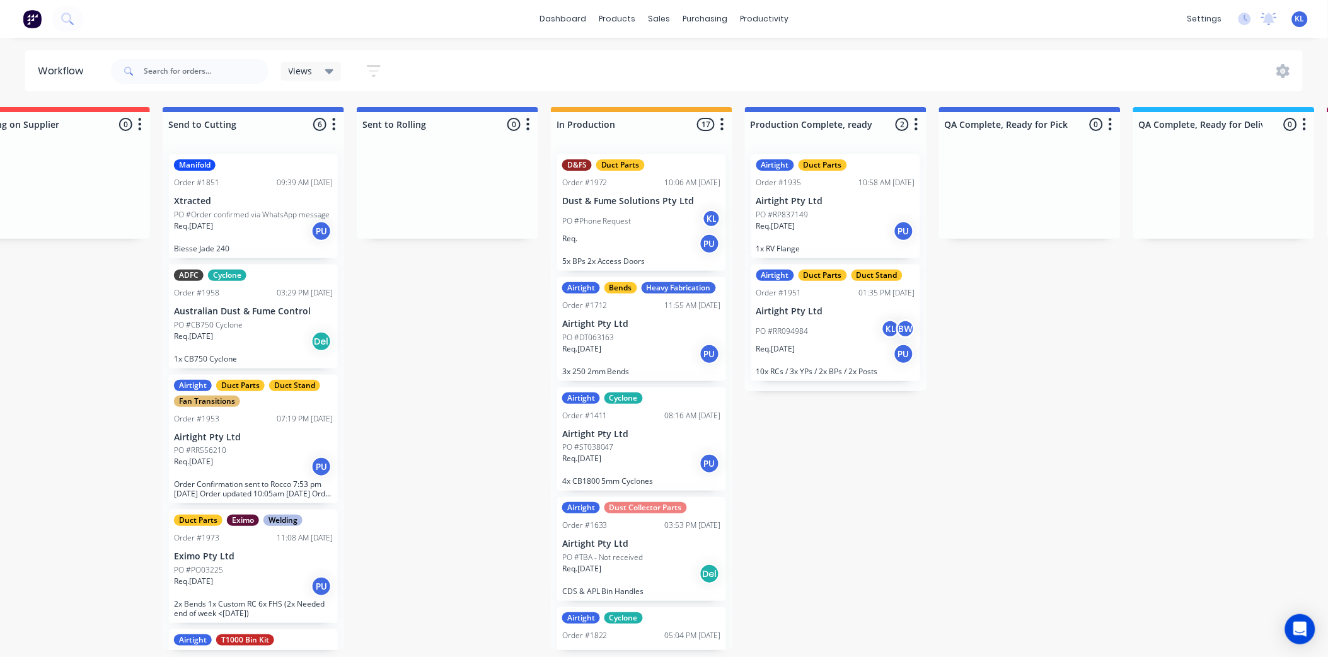
click at [650, 236] on div "Req. PU" at bounding box center [641, 243] width 159 height 21
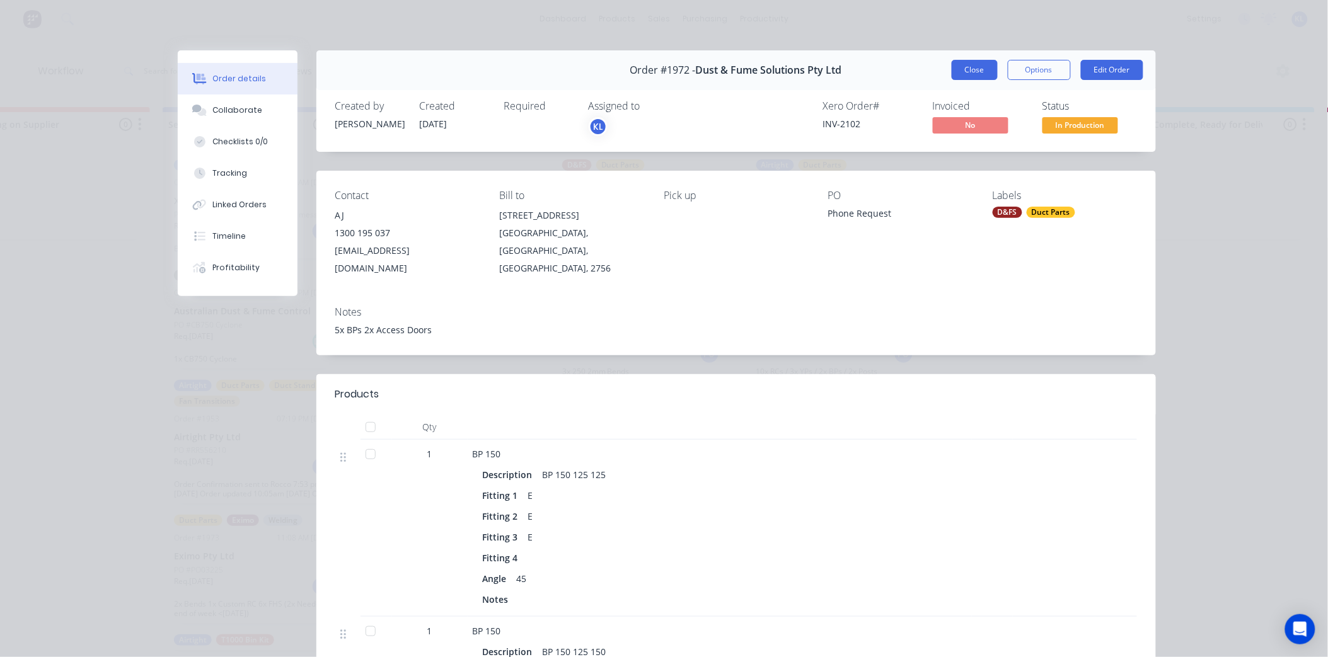
click at [966, 65] on button "Close" at bounding box center [975, 70] width 46 height 20
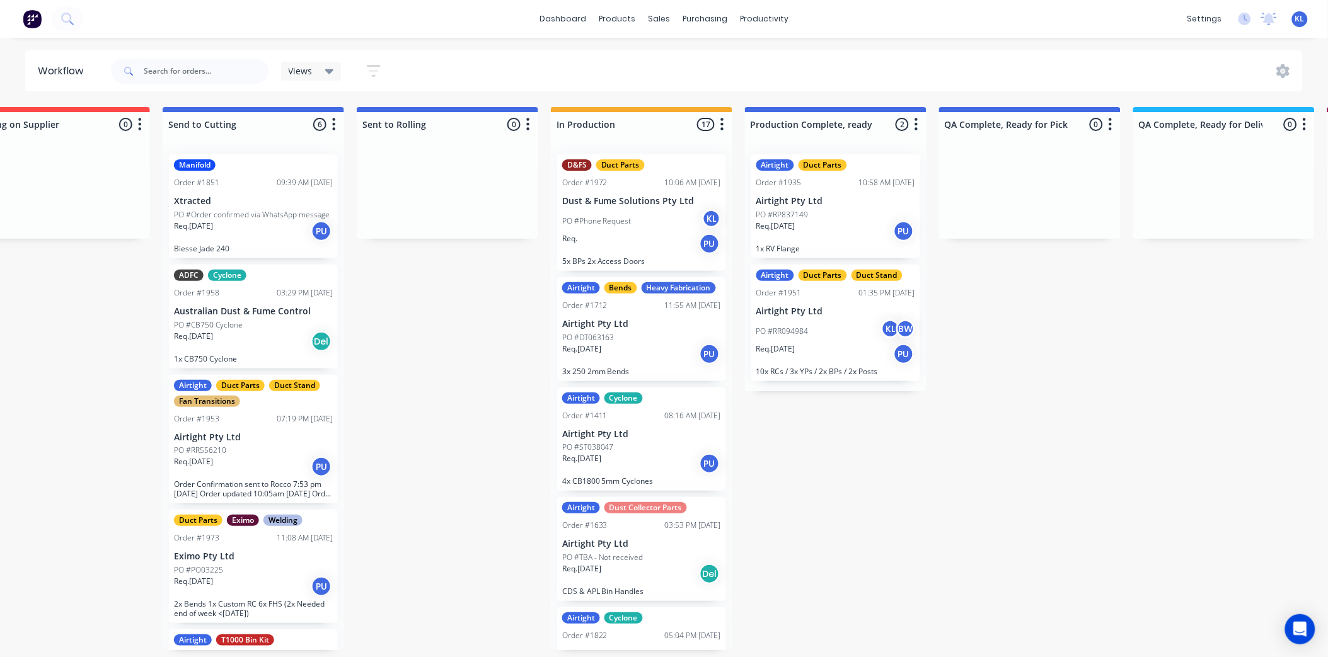
click at [632, 330] on p "Airtight Pty Ltd" at bounding box center [641, 324] width 159 height 11
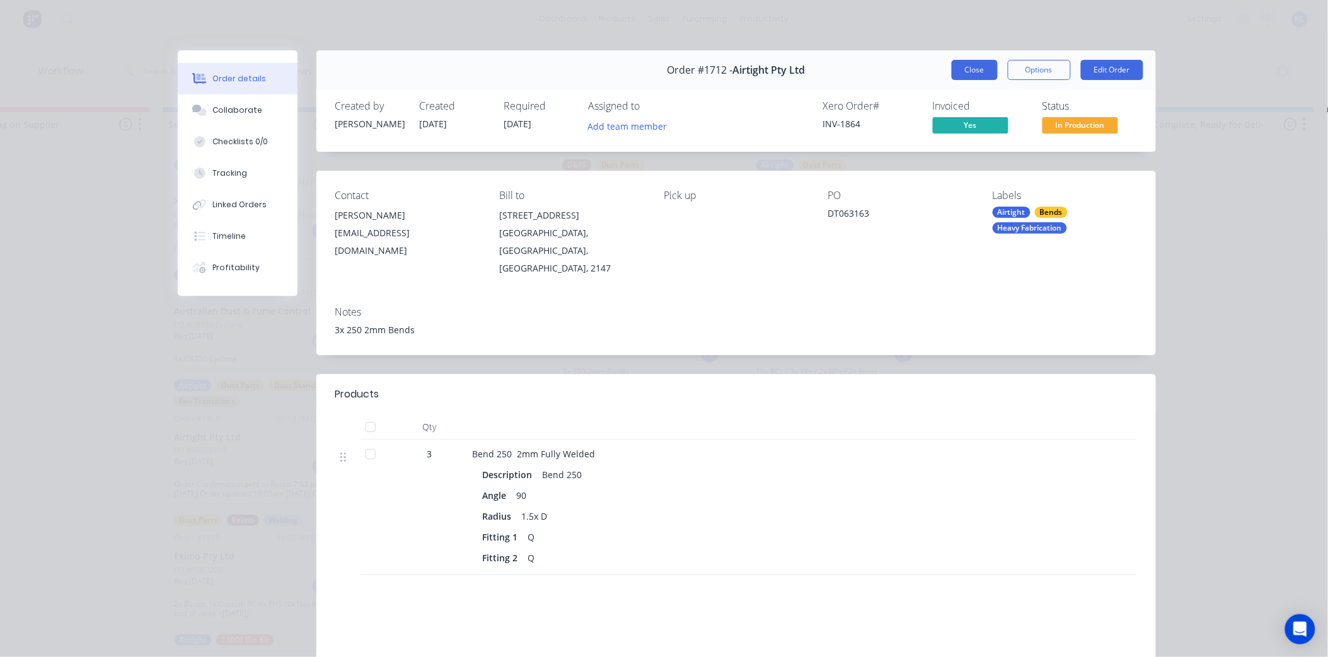
click at [968, 67] on button "Close" at bounding box center [975, 70] width 46 height 20
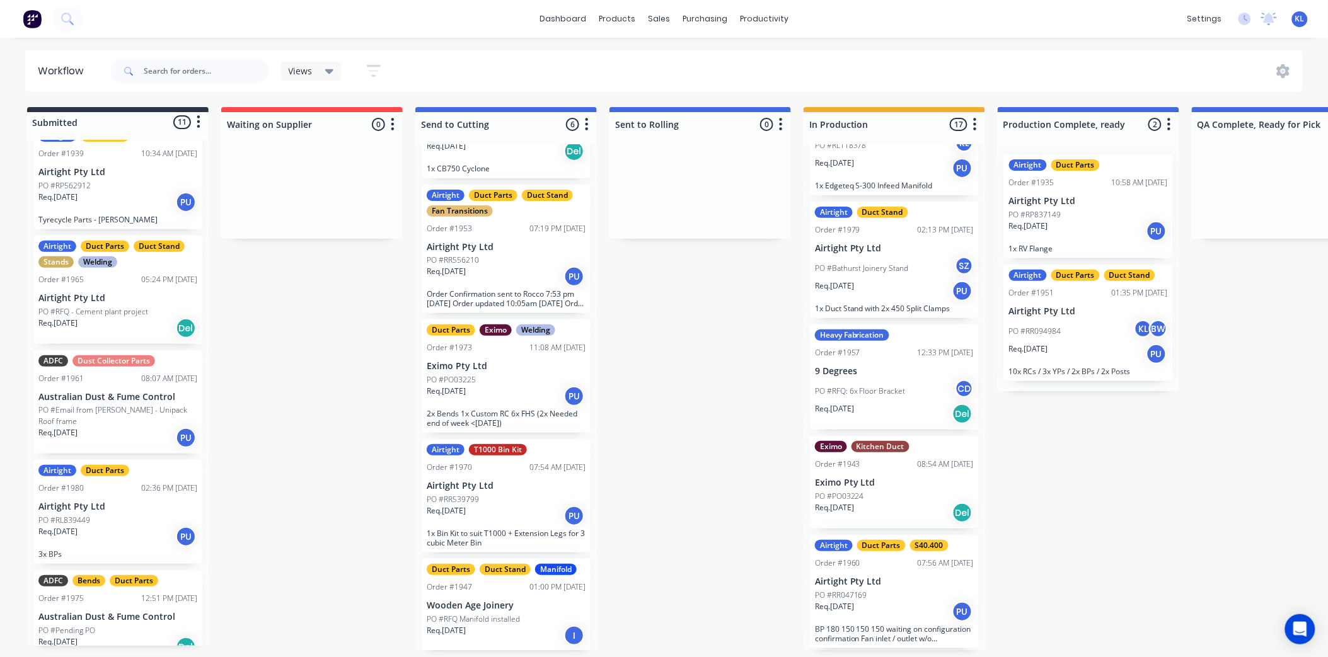
scroll to position [672, 0]
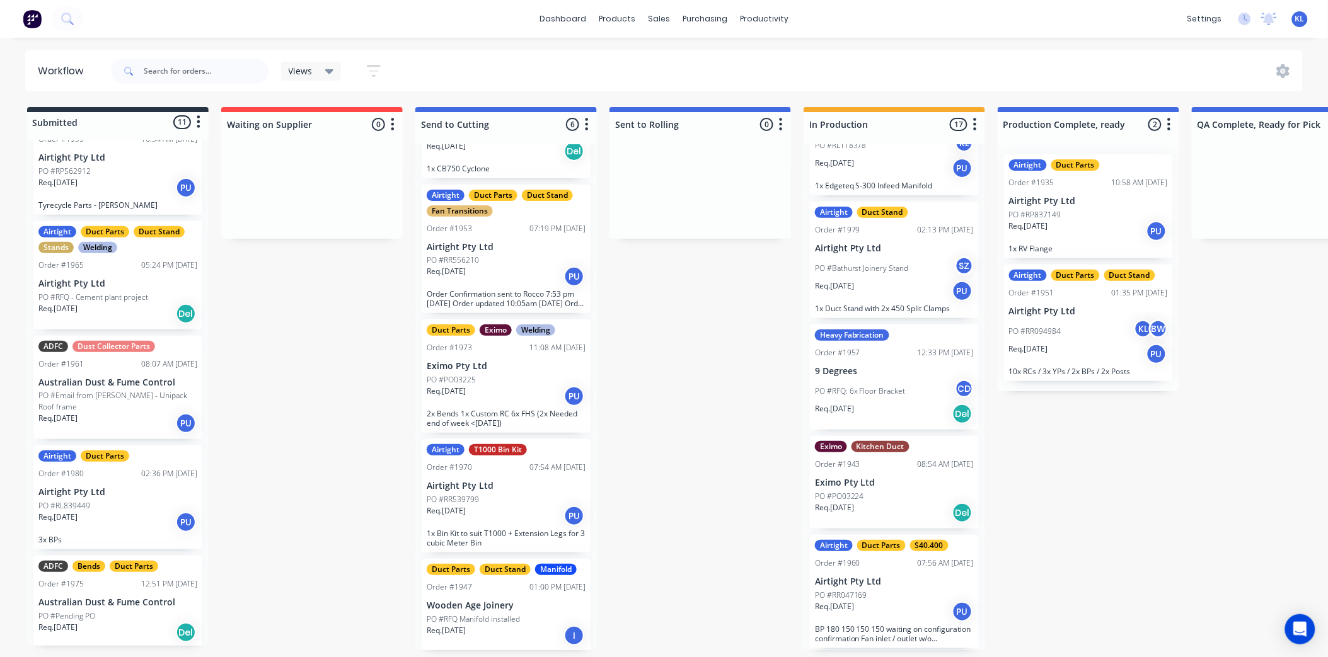
click at [122, 512] on div "Req. [DATE] PU" at bounding box center [117, 522] width 159 height 21
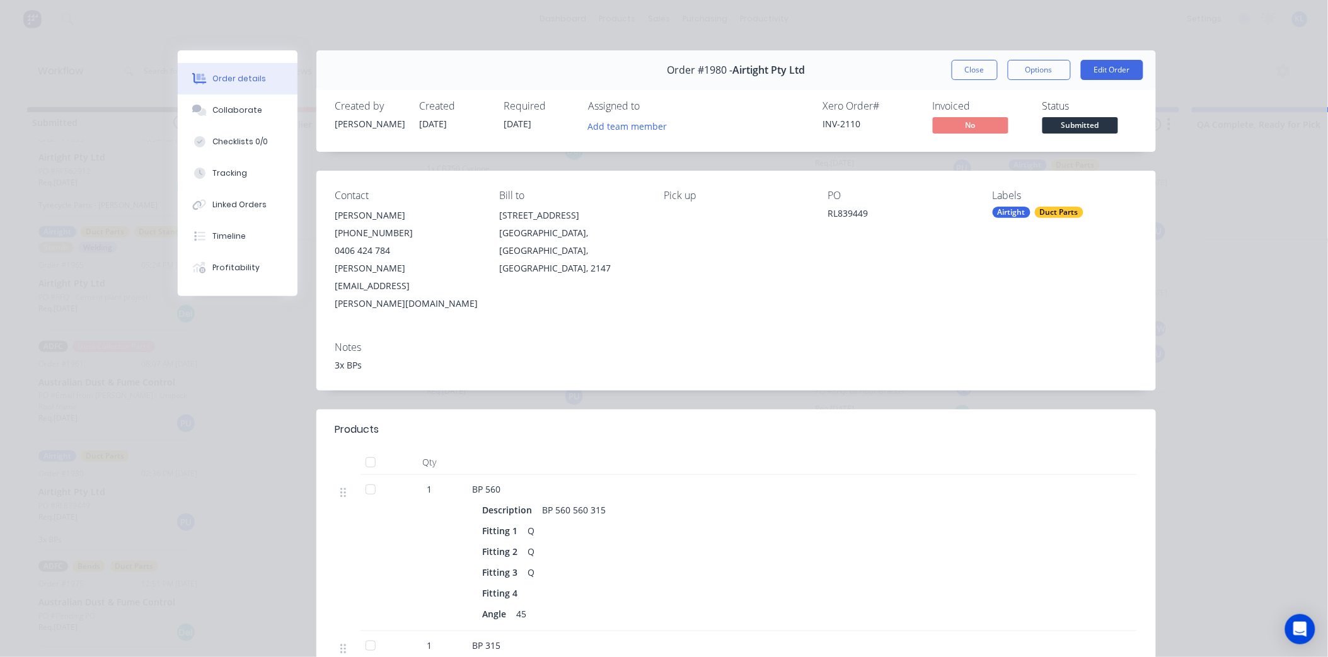
scroll to position [0, 0]
click at [952, 71] on button "Close" at bounding box center [975, 70] width 46 height 20
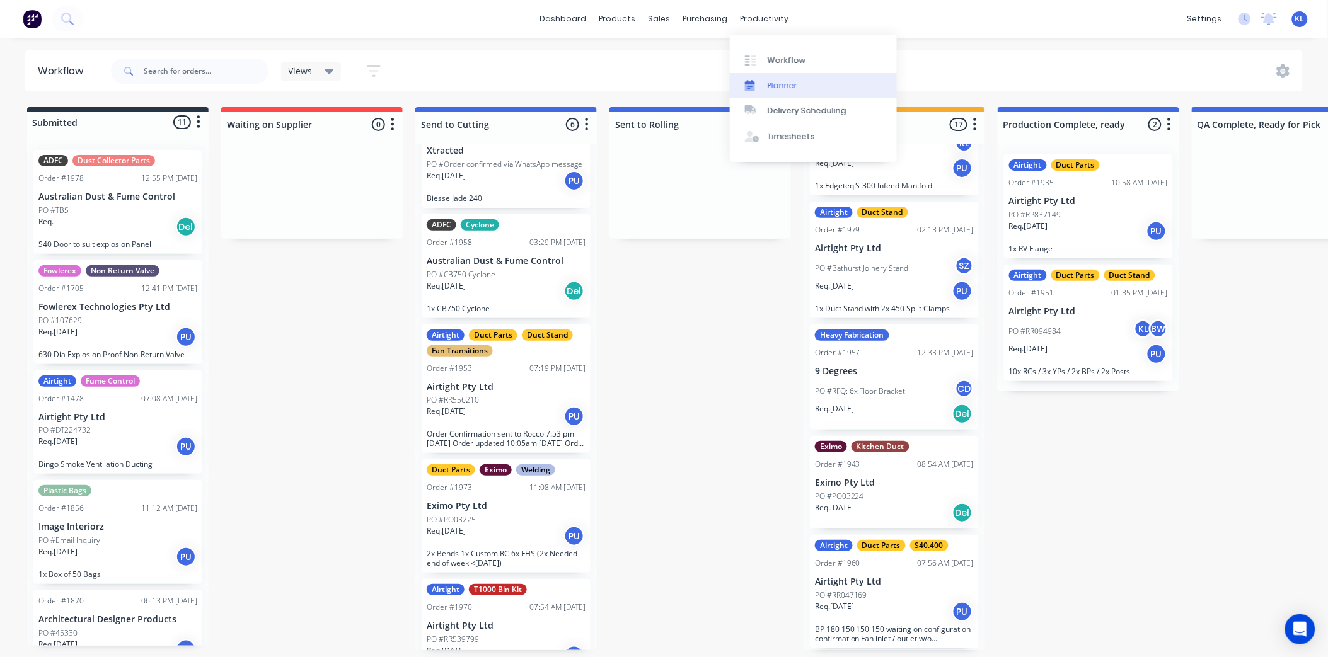
click at [790, 86] on div "Planner" at bounding box center [783, 85] width 30 height 11
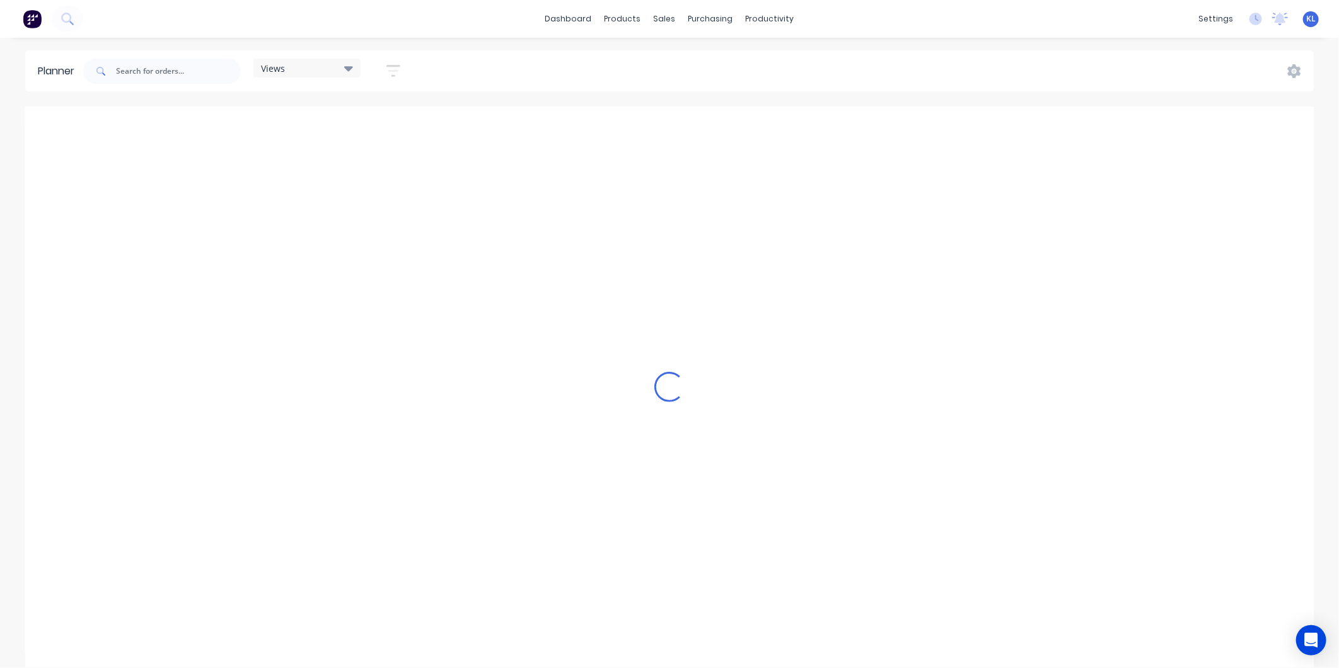
scroll to position [0, 3026]
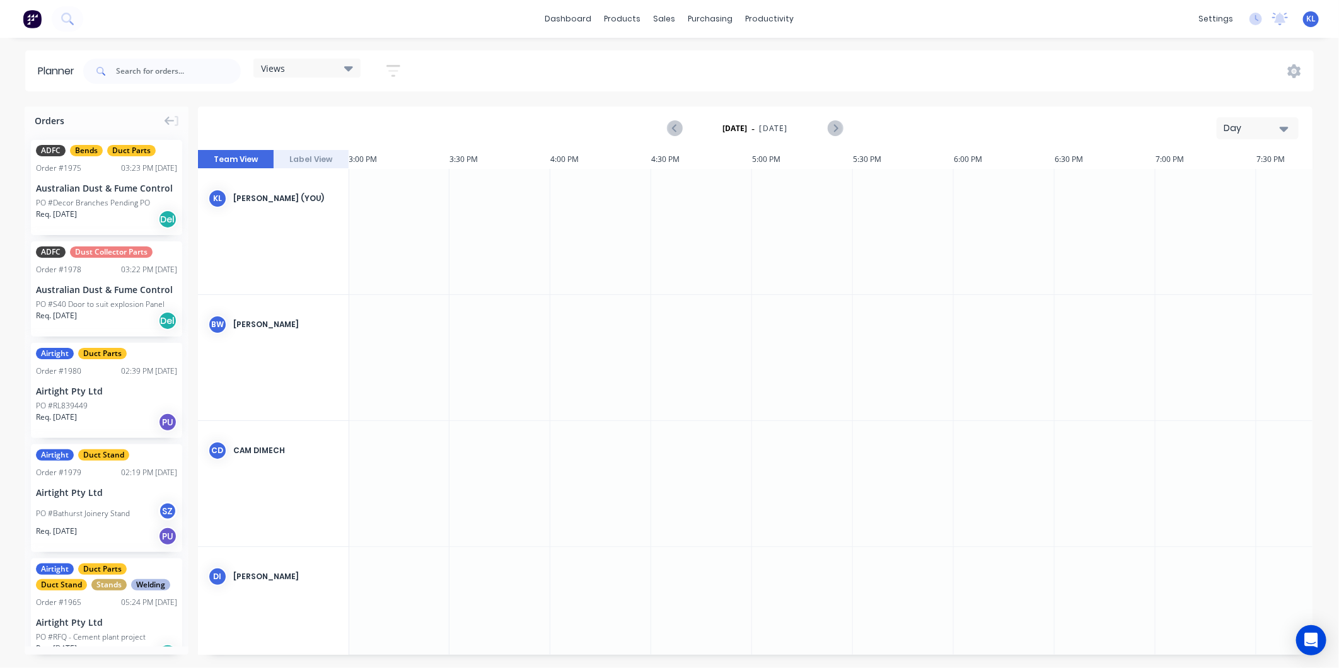
click at [298, 159] on button "Label View" at bounding box center [312, 159] width 76 height 19
click at [244, 149] on div "[DATE] - [DATE] Day" at bounding box center [755, 128] width 1114 height 43
click at [248, 159] on button "Team View" at bounding box center [236, 159] width 76 height 19
click at [840, 130] on icon "Next page" at bounding box center [834, 128] width 15 height 15
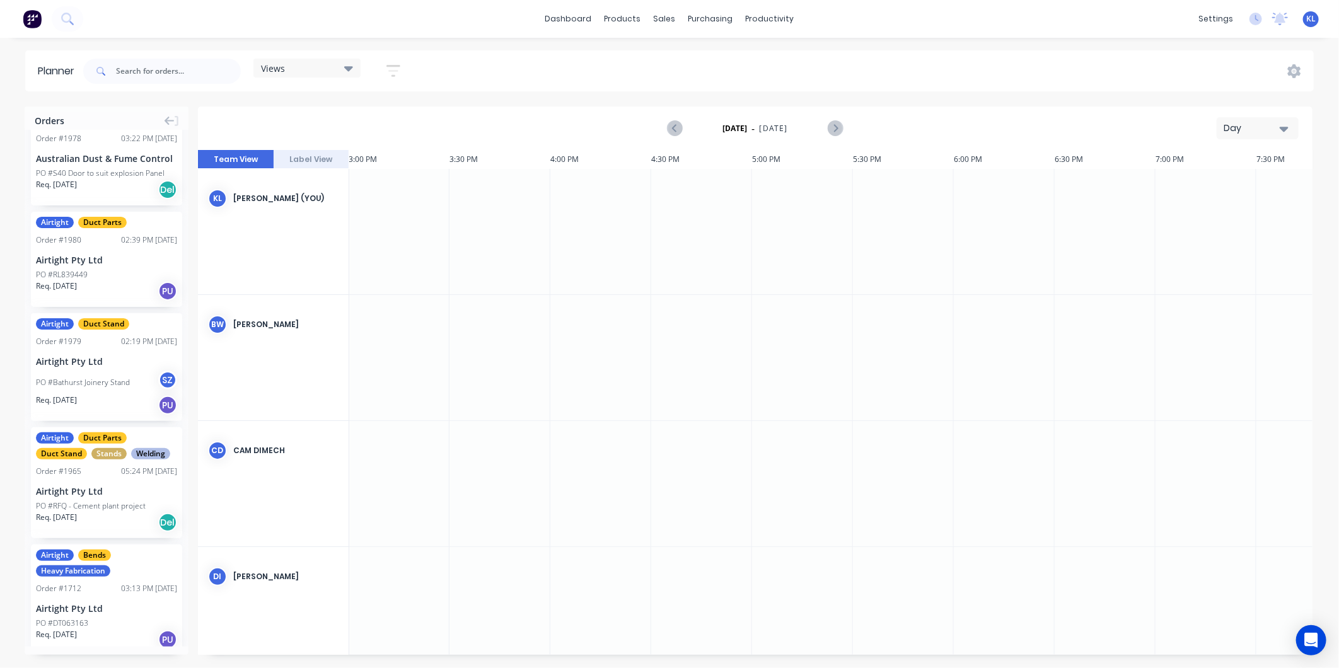
scroll to position [140, 0]
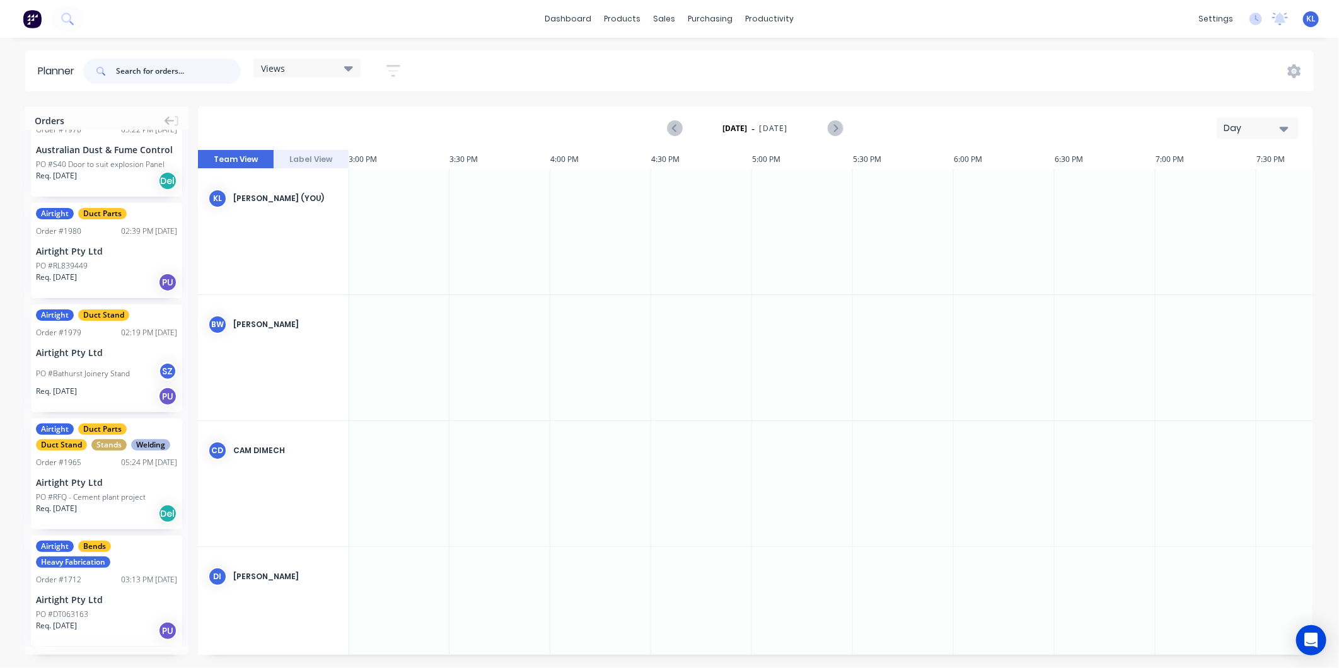
click at [173, 74] on input "text" at bounding box center [178, 71] width 125 height 25
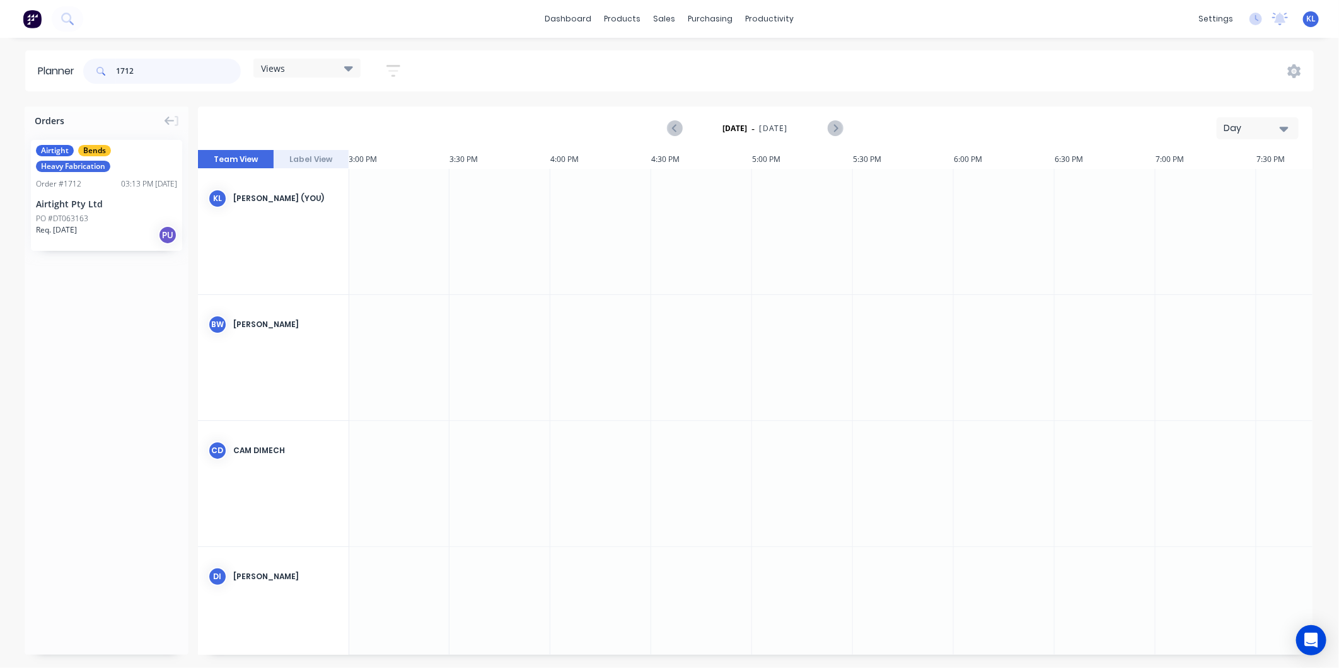
type input "1712"
drag, startPoint x: 86, startPoint y: 203, endPoint x: 263, endPoint y: 327, distance: 216.0
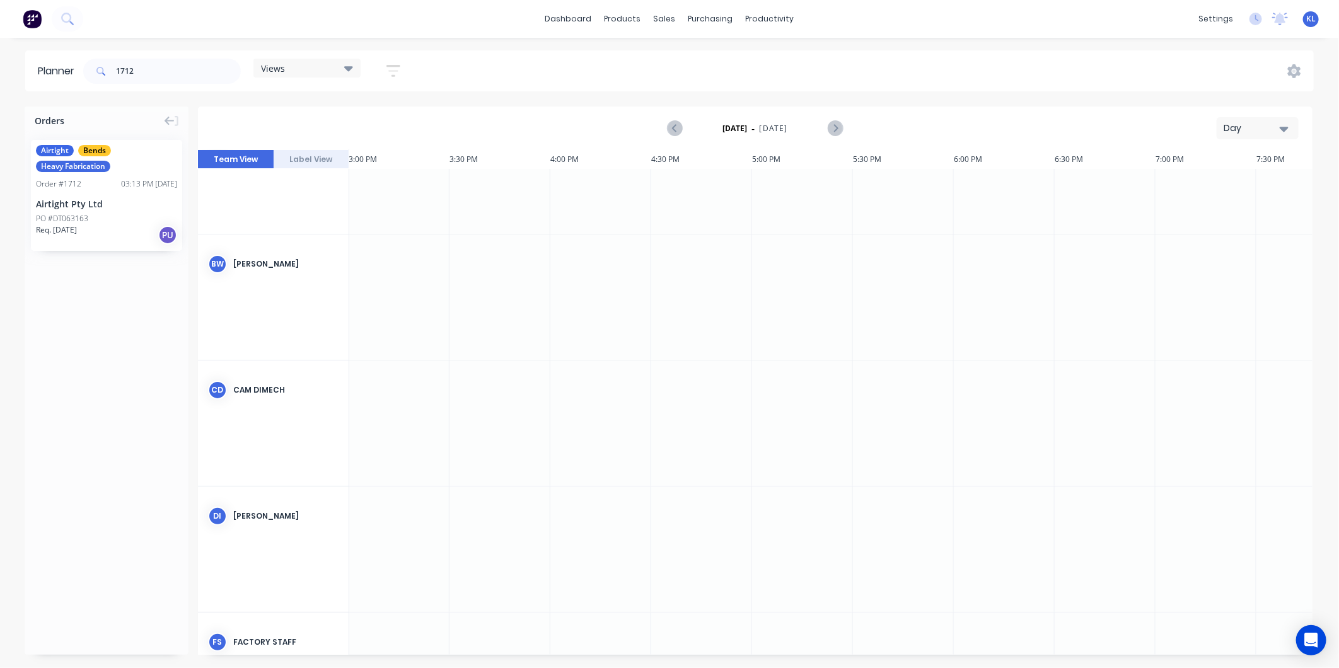
scroll to position [0, 3026]
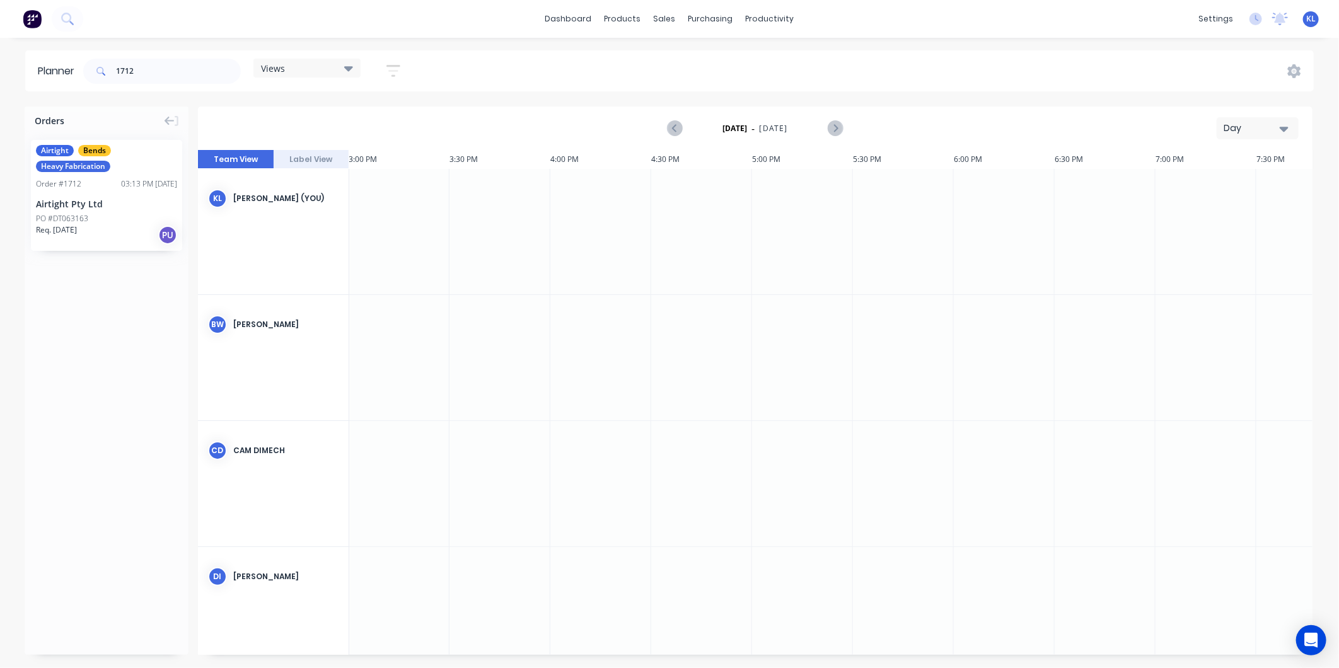
drag, startPoint x: 362, startPoint y: 158, endPoint x: 393, endPoint y: 159, distance: 31.6
click at [393, 159] on div "3:00 PM" at bounding box center [399, 159] width 101 height 19
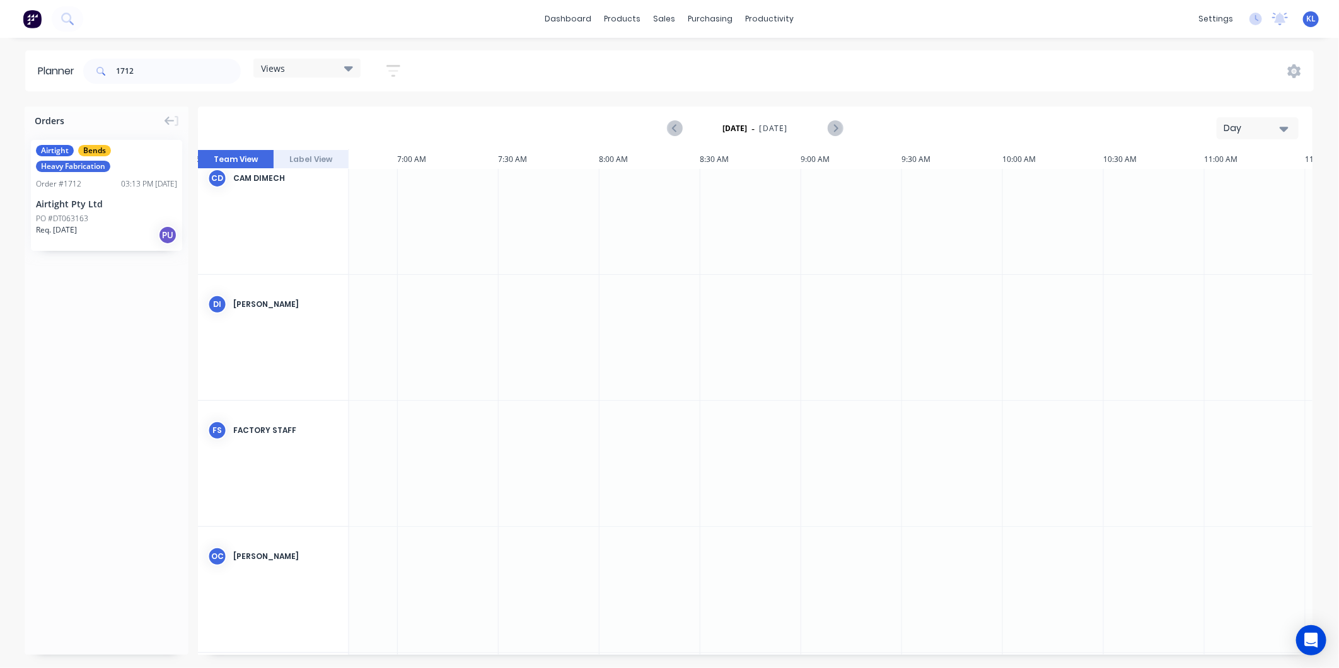
scroll to position [263, 1363]
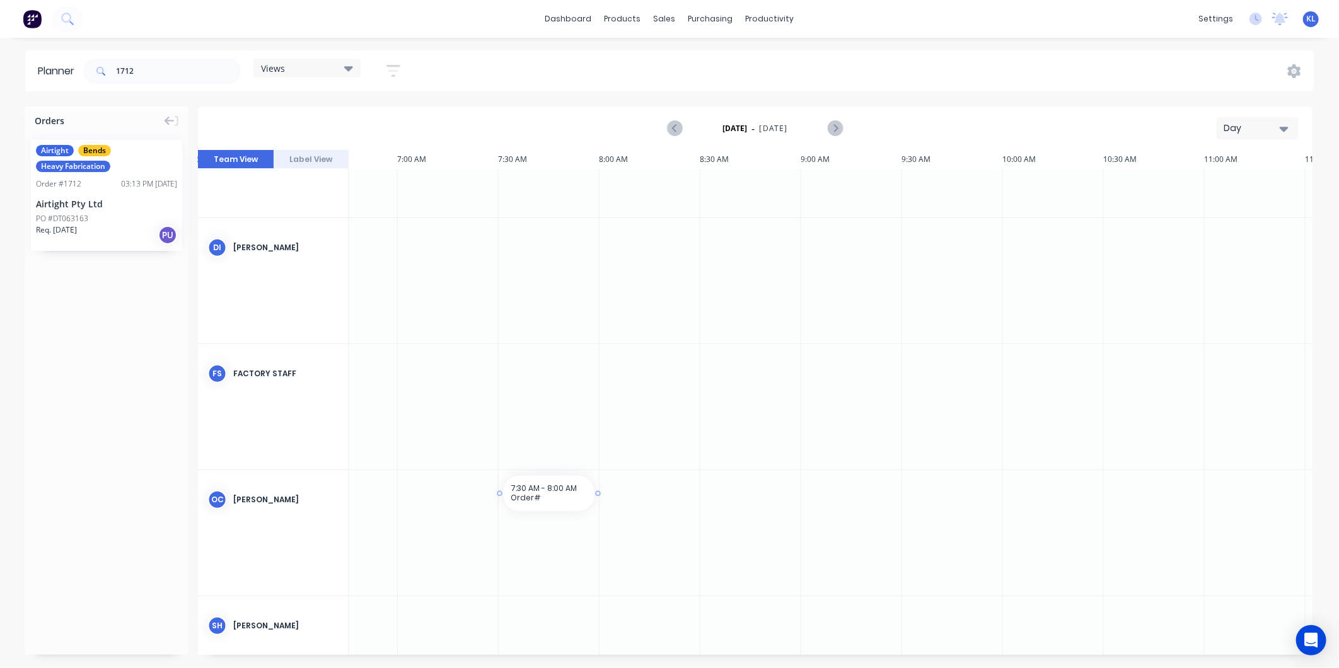
drag, startPoint x: 584, startPoint y: 651, endPoint x: 545, endPoint y: 644, distance: 39.7
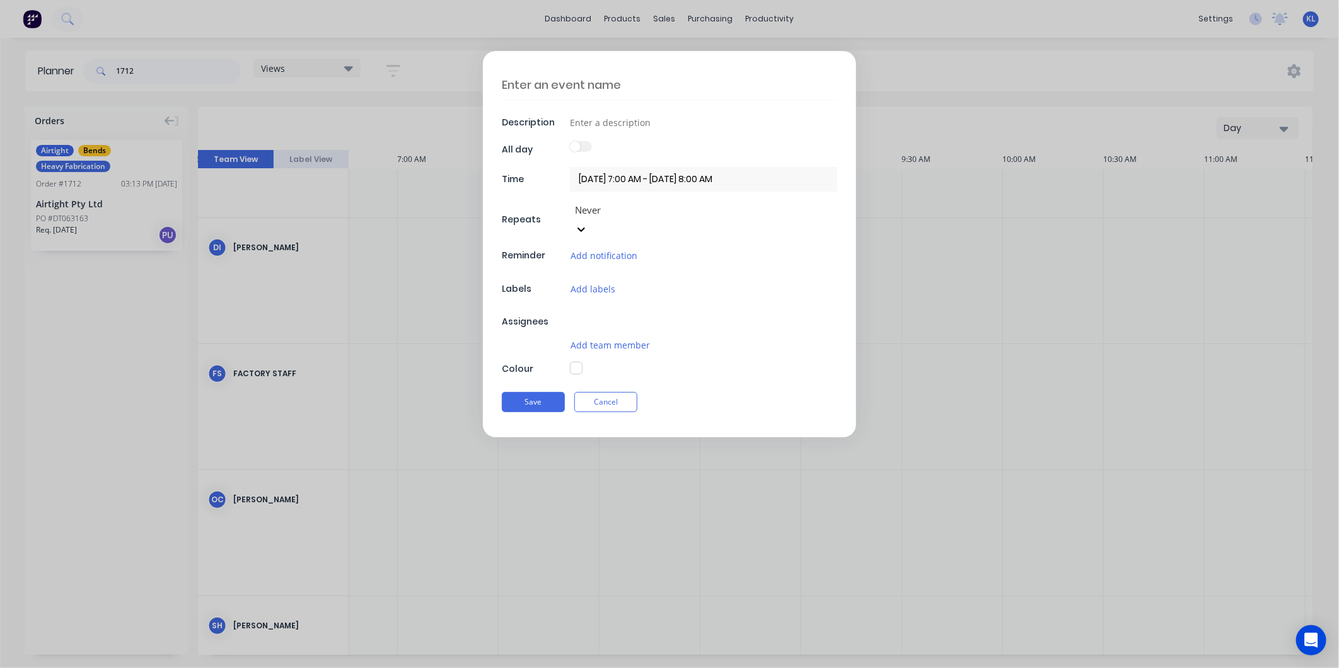
type textarea "x"
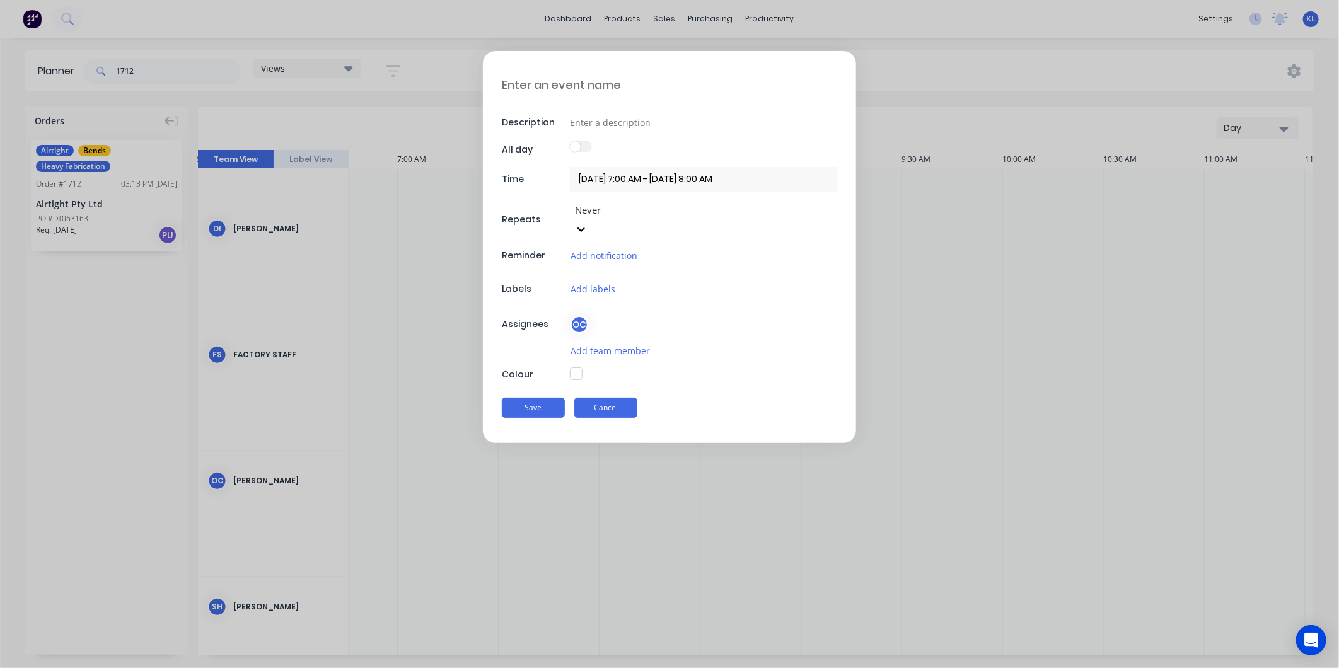
click at [608, 398] on button "Cancel" at bounding box center [605, 408] width 63 height 20
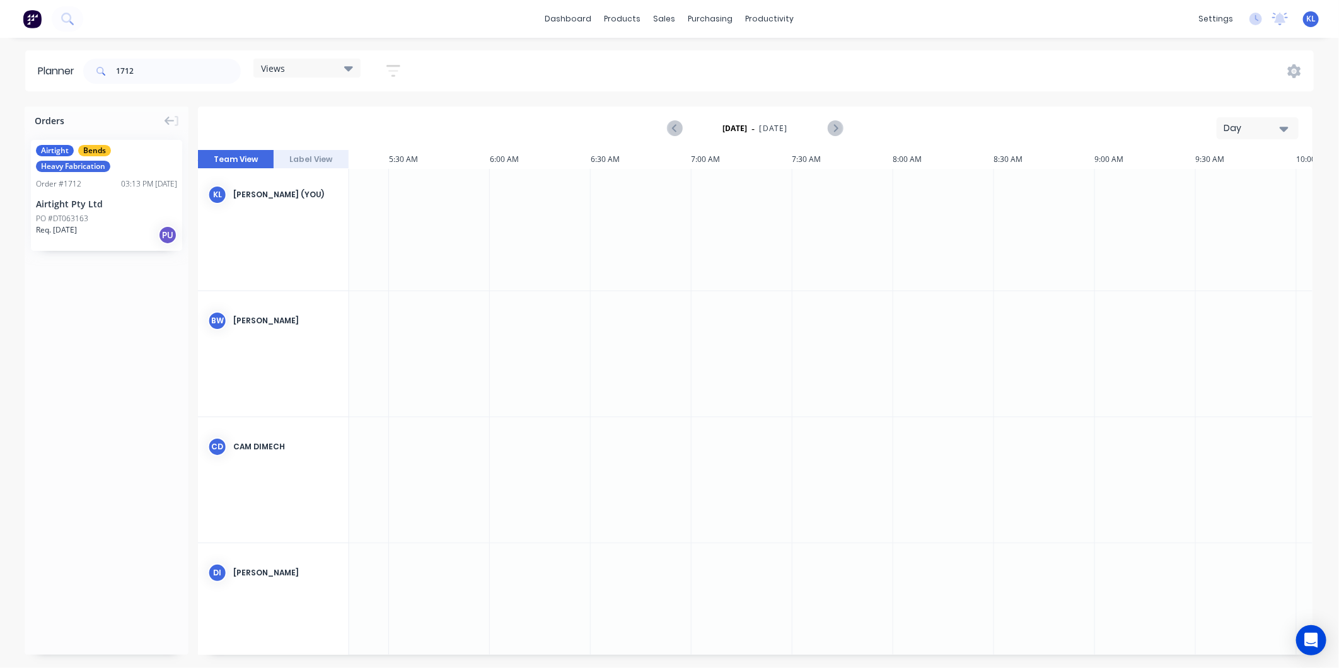
scroll to position [0, 1070]
click at [511, 350] on div at bounding box center [540, 357] width 101 height 125
drag, startPoint x: 516, startPoint y: 331, endPoint x: 512, endPoint y: 338, distance: 7.9
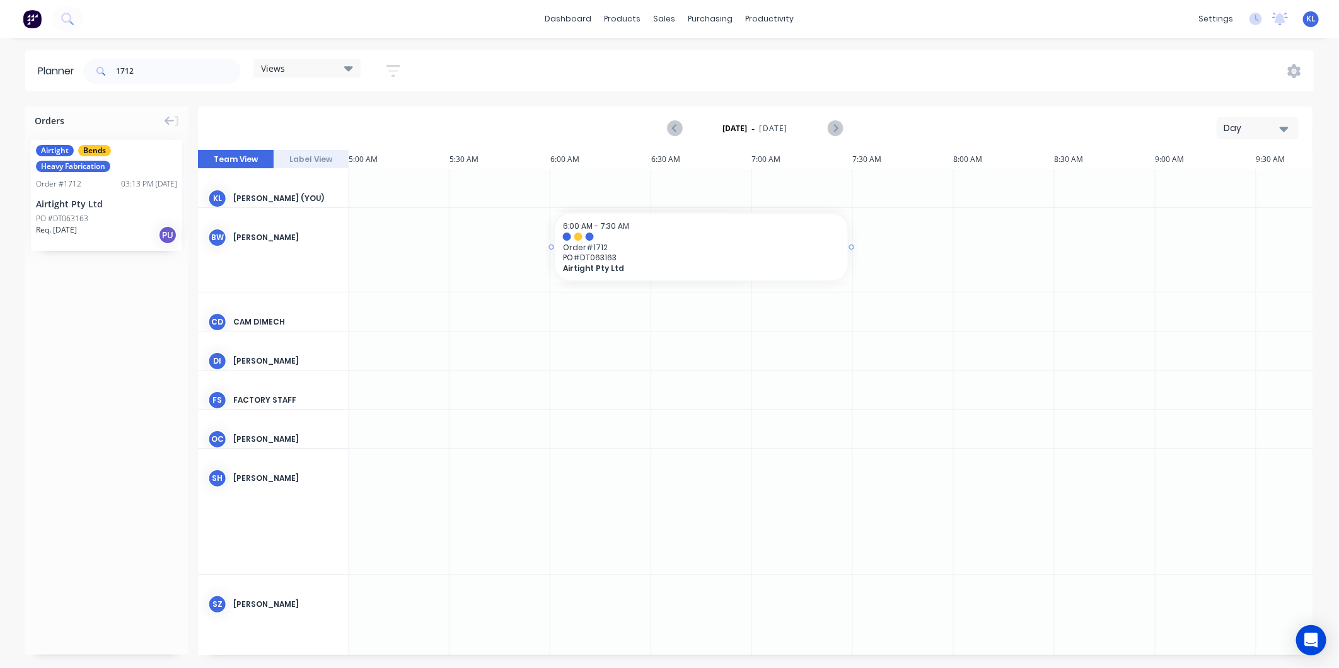
drag, startPoint x: 748, startPoint y: 244, endPoint x: 809, endPoint y: 245, distance: 61.1
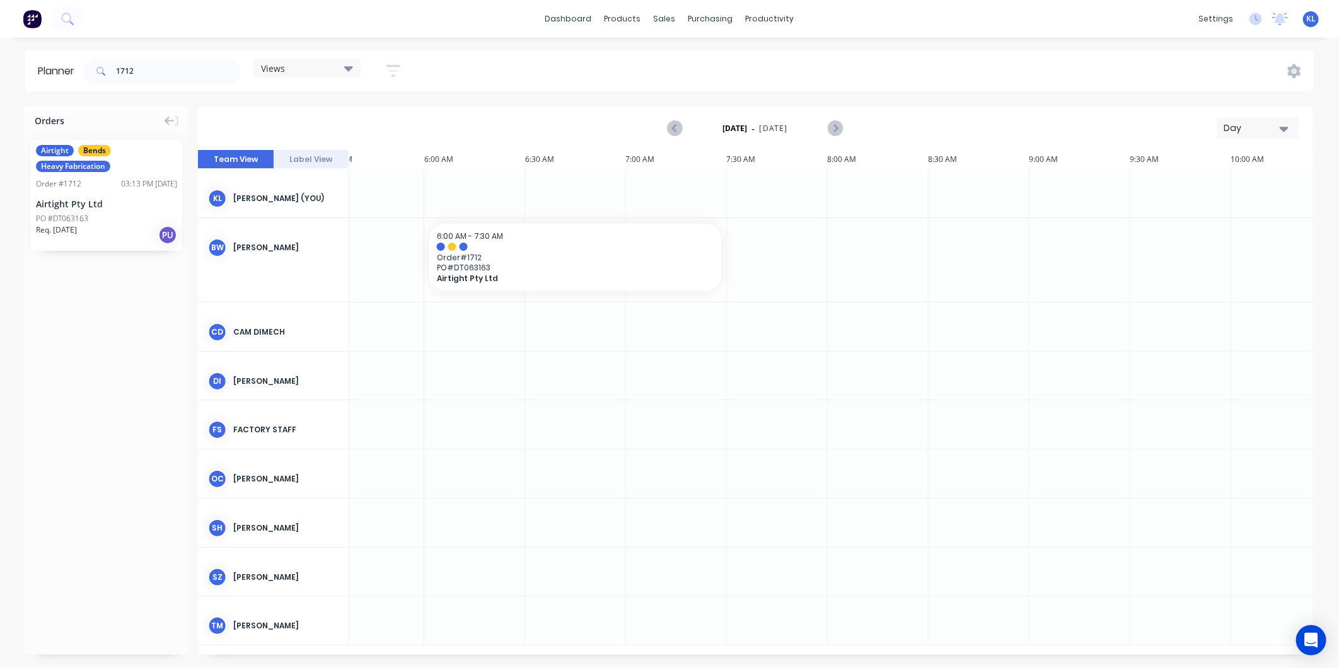
scroll to position [0, 1067]
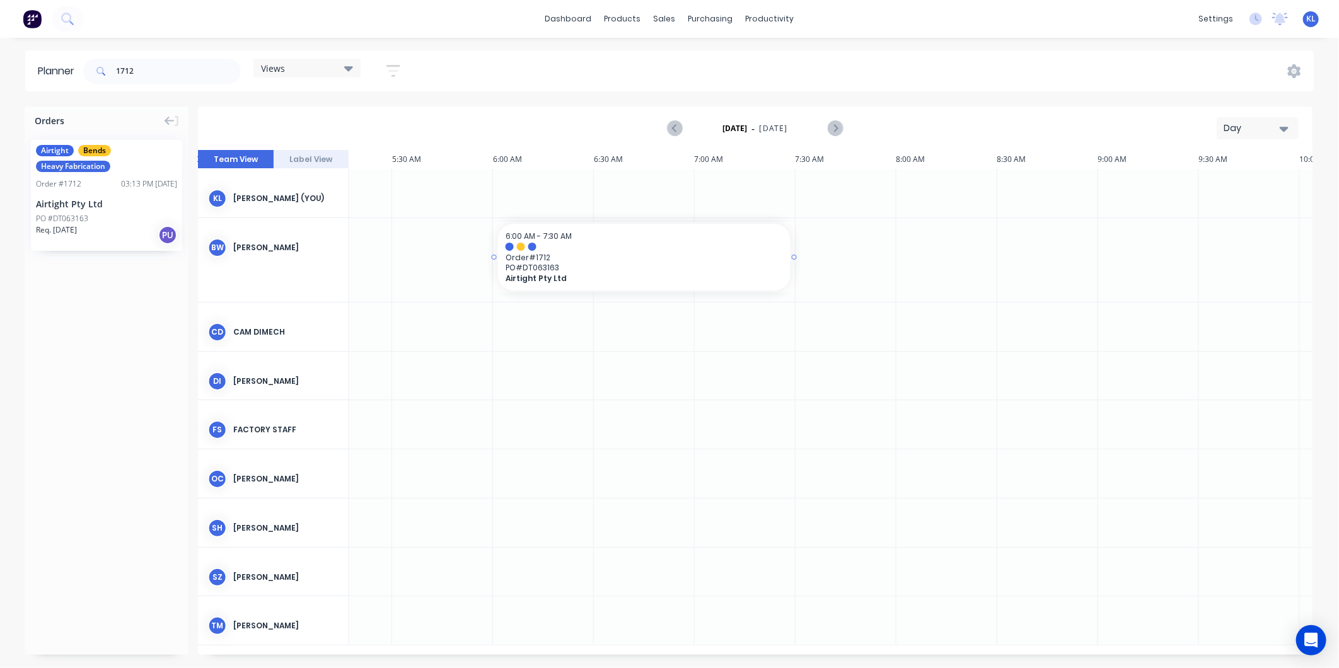
drag, startPoint x: 795, startPoint y: 255, endPoint x: 767, endPoint y: 255, distance: 28.4
click at [113, 339] on div "Orders Airtight Bends Heavy Fabrication Order # 1712 03:13 PM [DATE] Airtight P…" at bounding box center [107, 381] width 164 height 548
drag, startPoint x: 202, startPoint y: 69, endPoint x: -17, endPoint y: 82, distance: 219.7
click at [0, 82] on html "dashboard products sales purchasing productivity dashboard products Product Cat…" at bounding box center [669, 334] width 1339 height 668
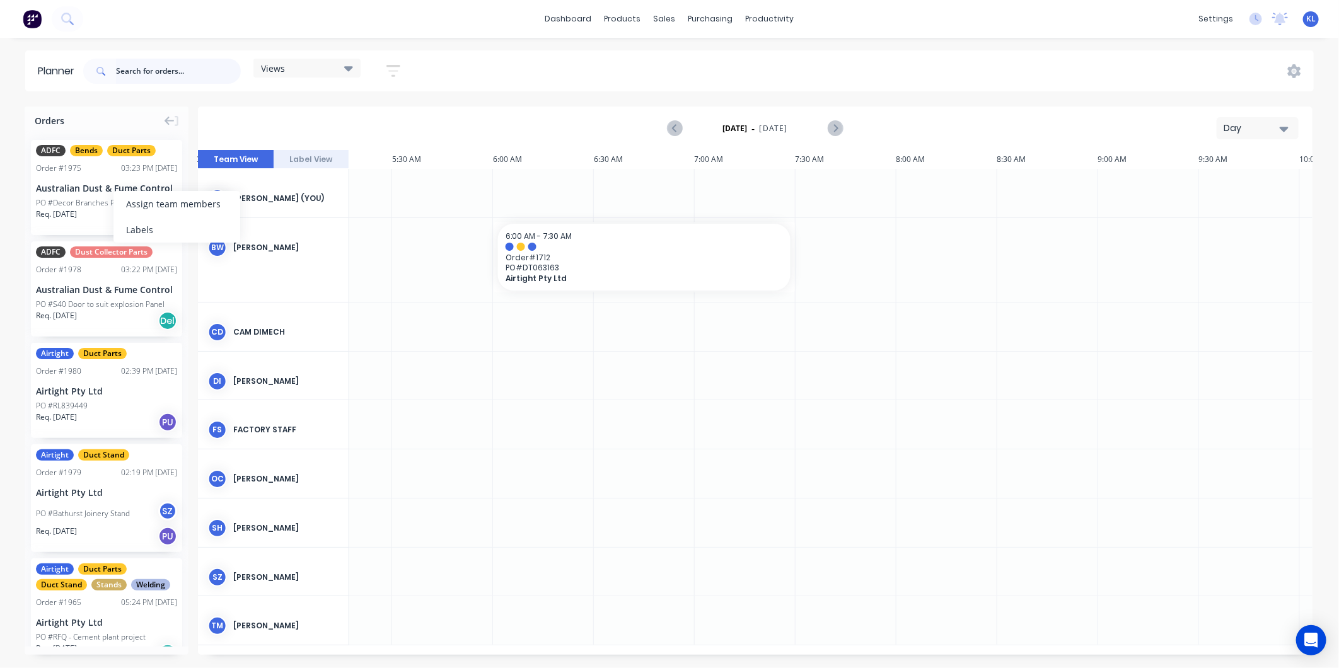
click at [152, 71] on input "text" at bounding box center [178, 71] width 125 height 25
type input "1712"
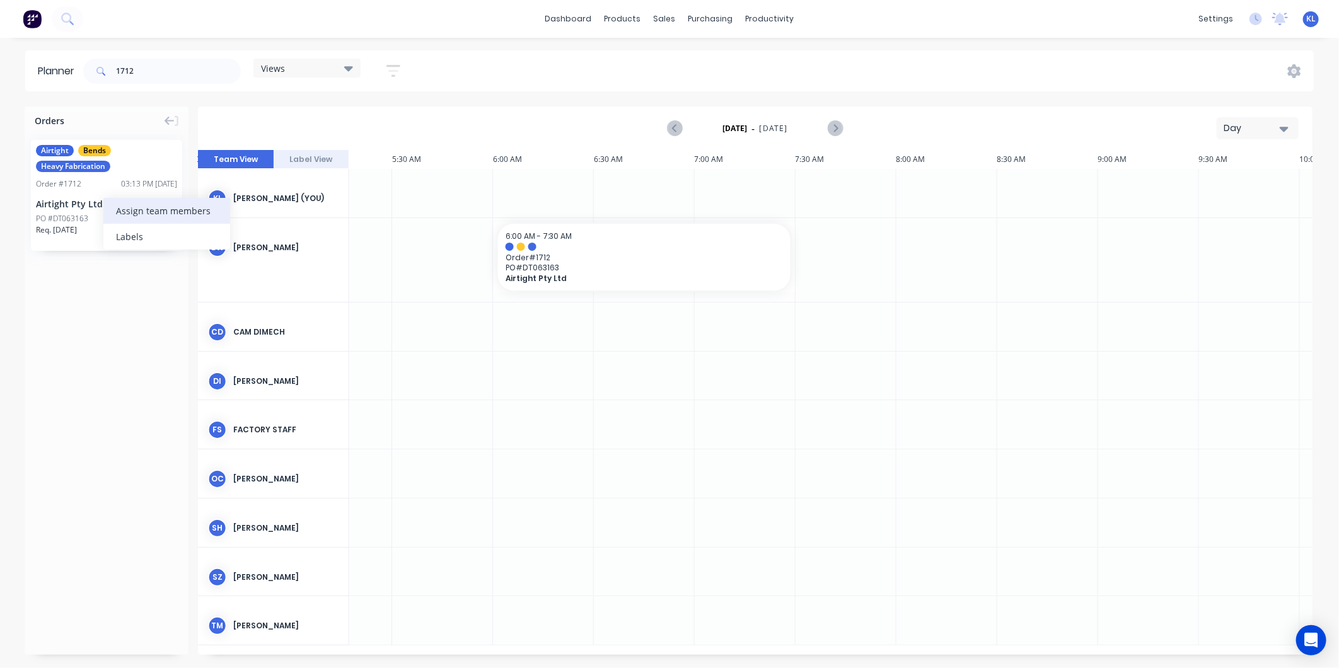
click at [119, 204] on div "Assign team members" at bounding box center [166, 211] width 127 height 26
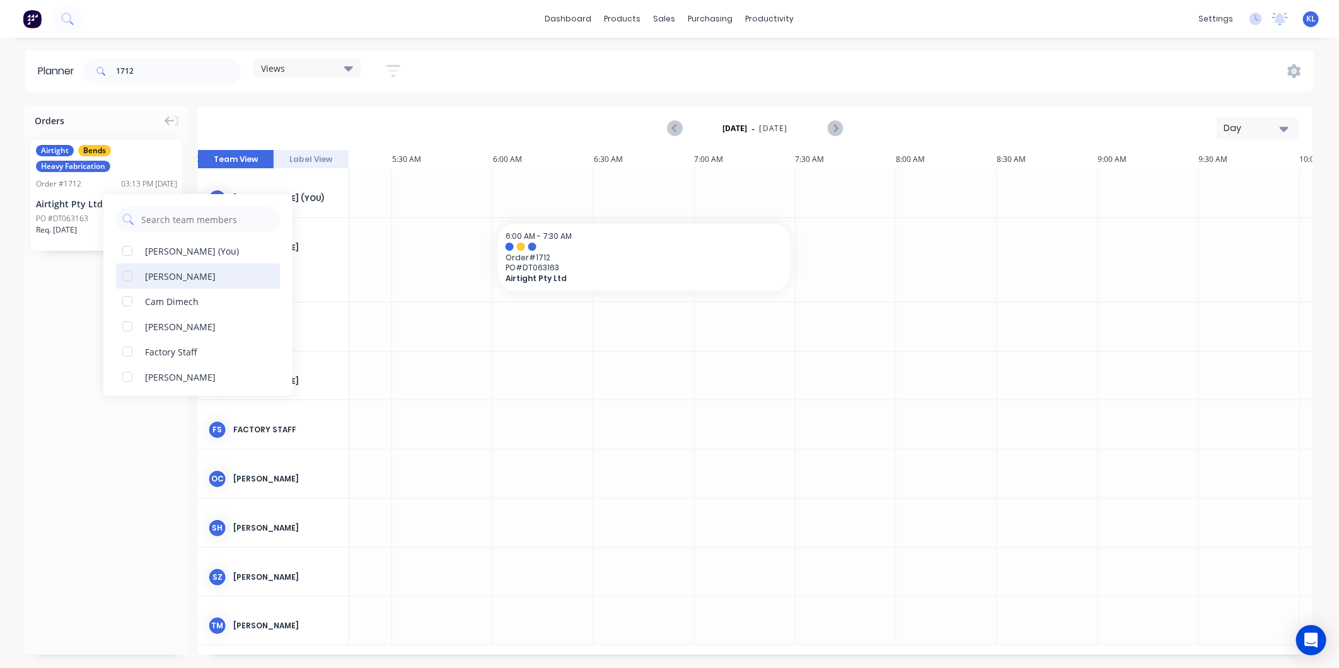
click at [169, 274] on div "[PERSON_NAME]" at bounding box center [180, 276] width 71 height 13
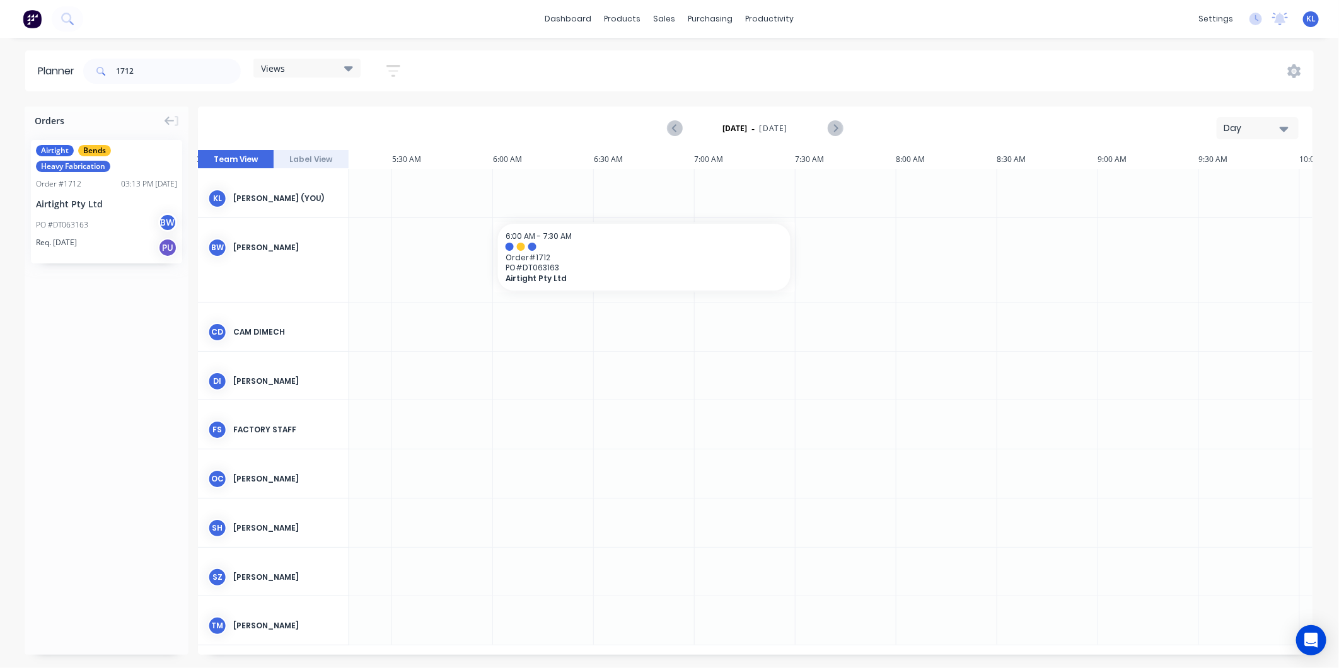
click at [91, 281] on div "Orders Airtight Bends Heavy Fabrication Order # 1712 03:13 PM [DATE] Airtight P…" at bounding box center [107, 381] width 164 height 548
click at [105, 318] on div "Orders Airtight Bends Heavy Fabrication Order # 1712 03:13 PM [DATE] Airtight P…" at bounding box center [107, 381] width 164 height 548
drag, startPoint x: 149, startPoint y: 66, endPoint x: 11, endPoint y: 84, distance: 139.9
click at [11, 84] on div "Planner 1712 Views Save new view None (Default) edit Show/Hide users Show/Hide …" at bounding box center [669, 70] width 1339 height 41
click at [98, 297] on div "Orders Airtight Bends Heavy Fabrication Order # 1712 03:13 PM [DATE] Airtight P…" at bounding box center [107, 381] width 164 height 548
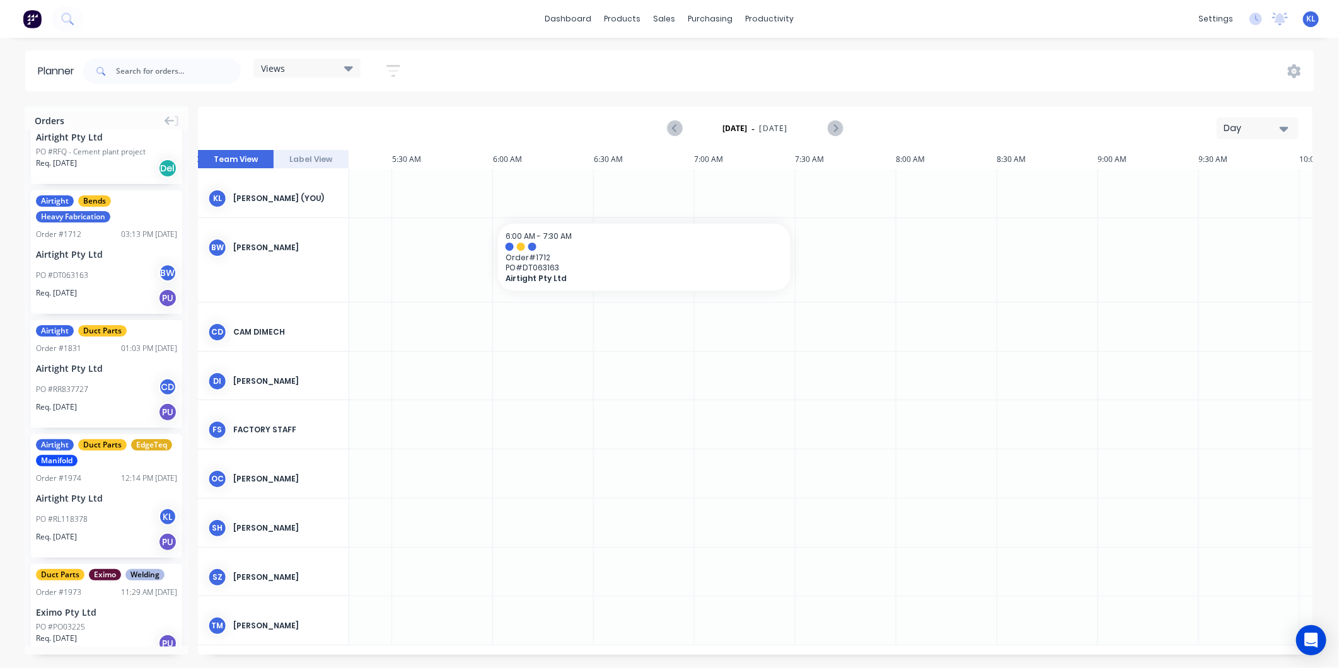
scroll to position [490, 0]
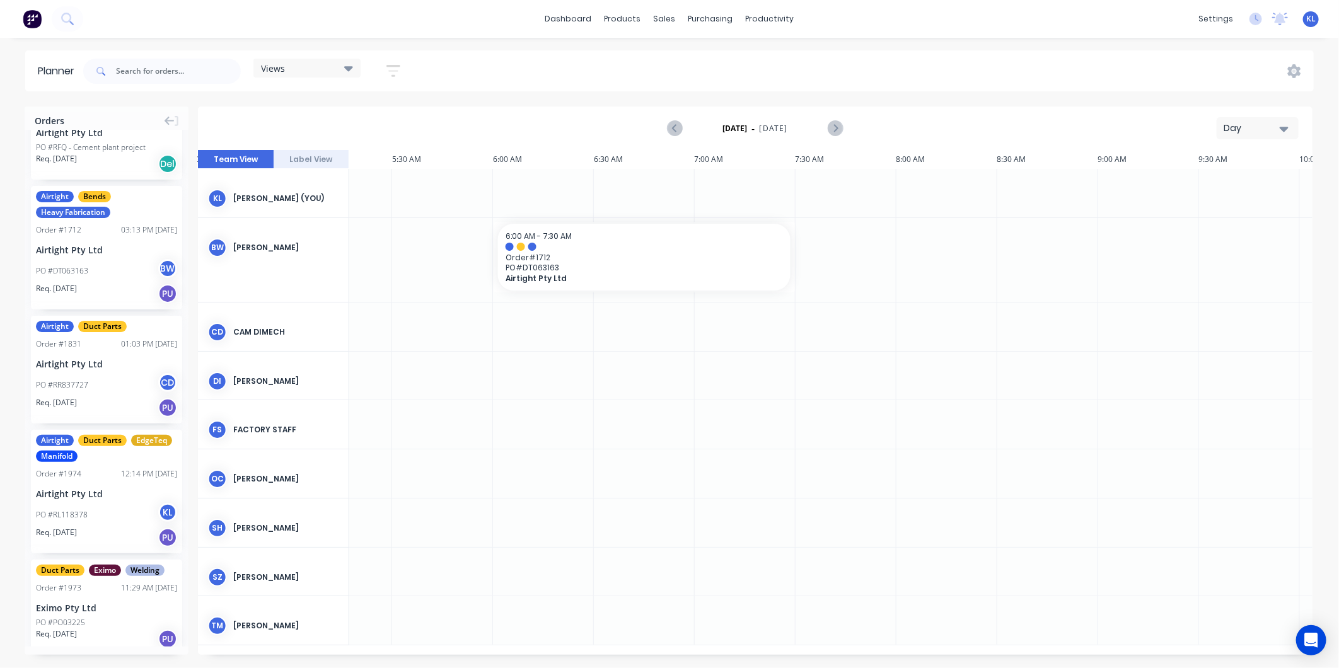
click at [90, 251] on div "Airtight Pty Ltd" at bounding box center [106, 249] width 141 height 13
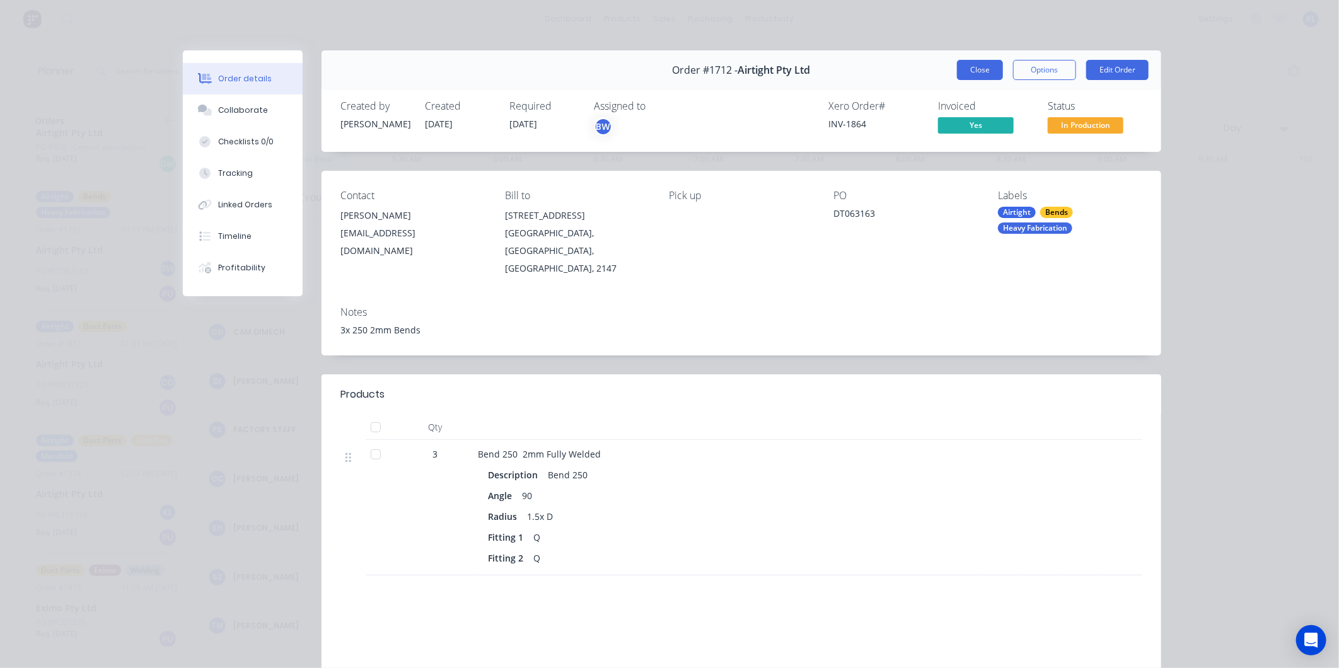
click at [985, 68] on button "Close" at bounding box center [980, 70] width 46 height 20
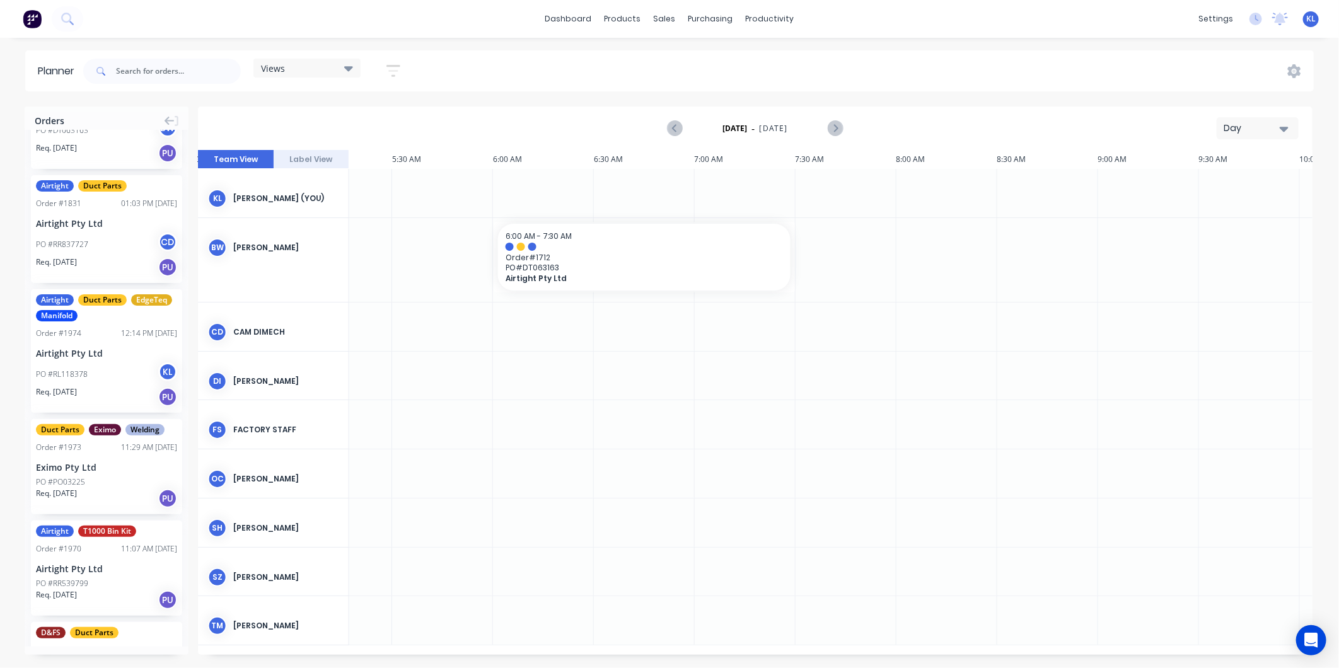
scroll to position [770, 0]
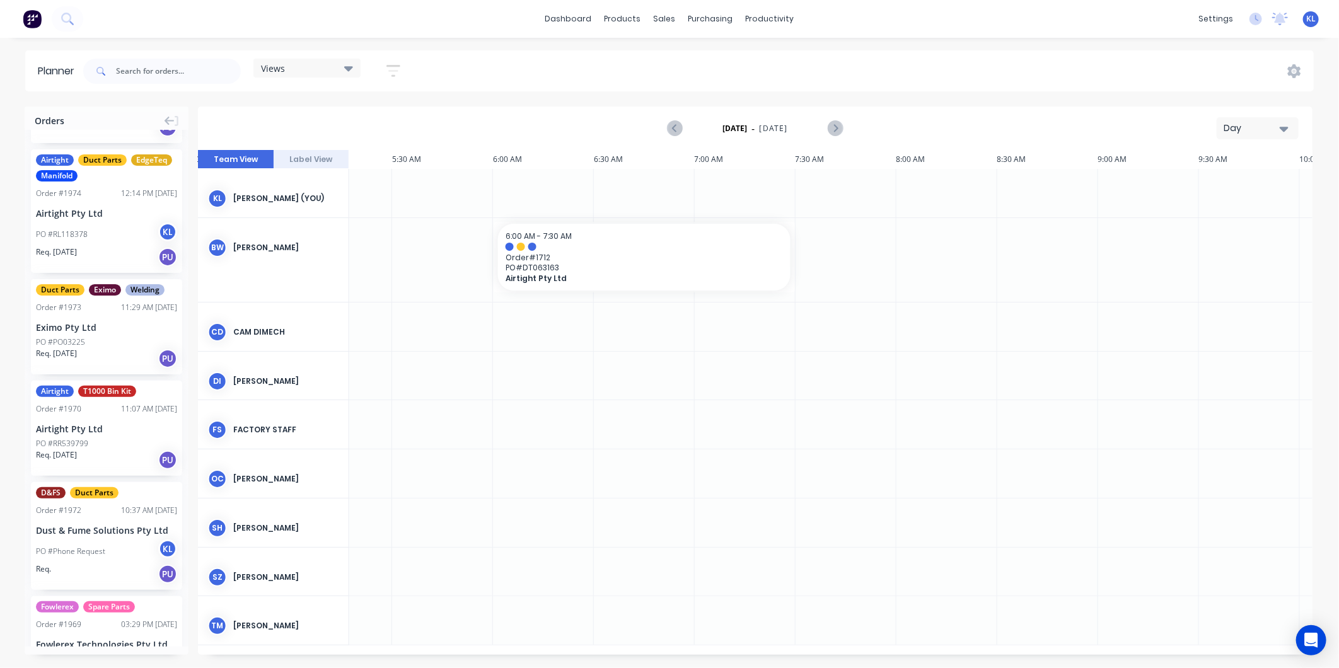
click at [116, 328] on div "Eximo Pty Ltd" at bounding box center [106, 327] width 141 height 13
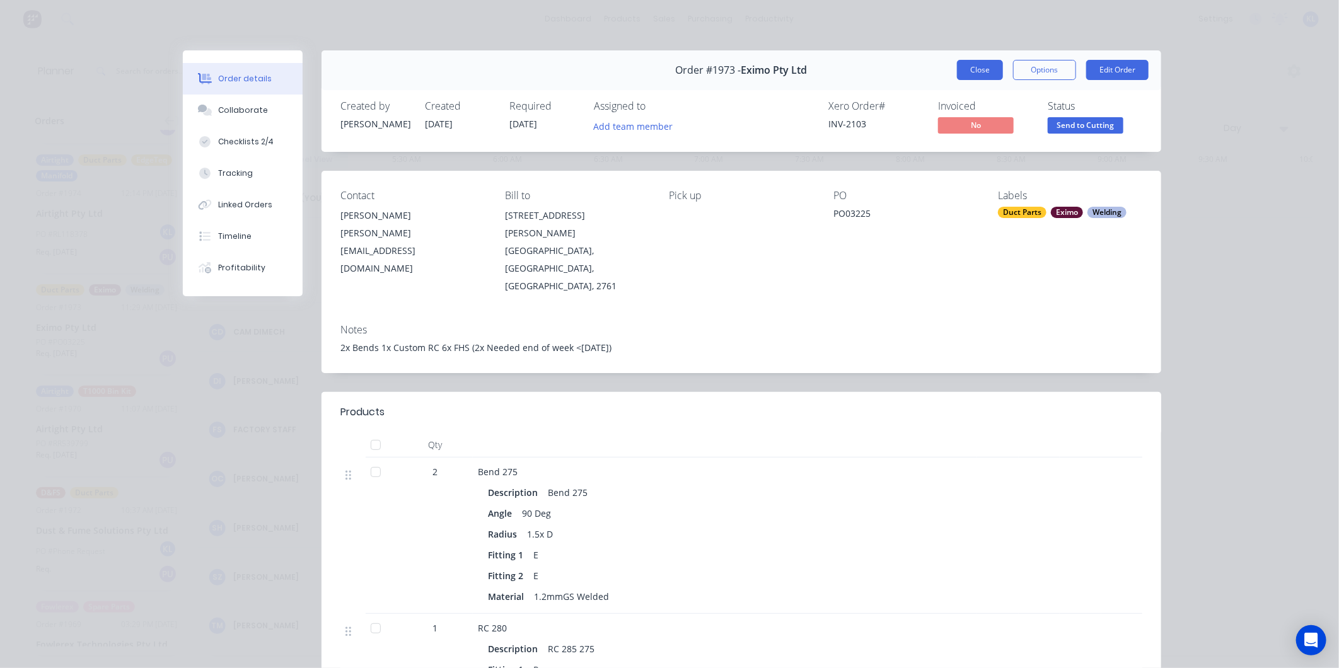
click at [982, 64] on button "Close" at bounding box center [980, 70] width 46 height 20
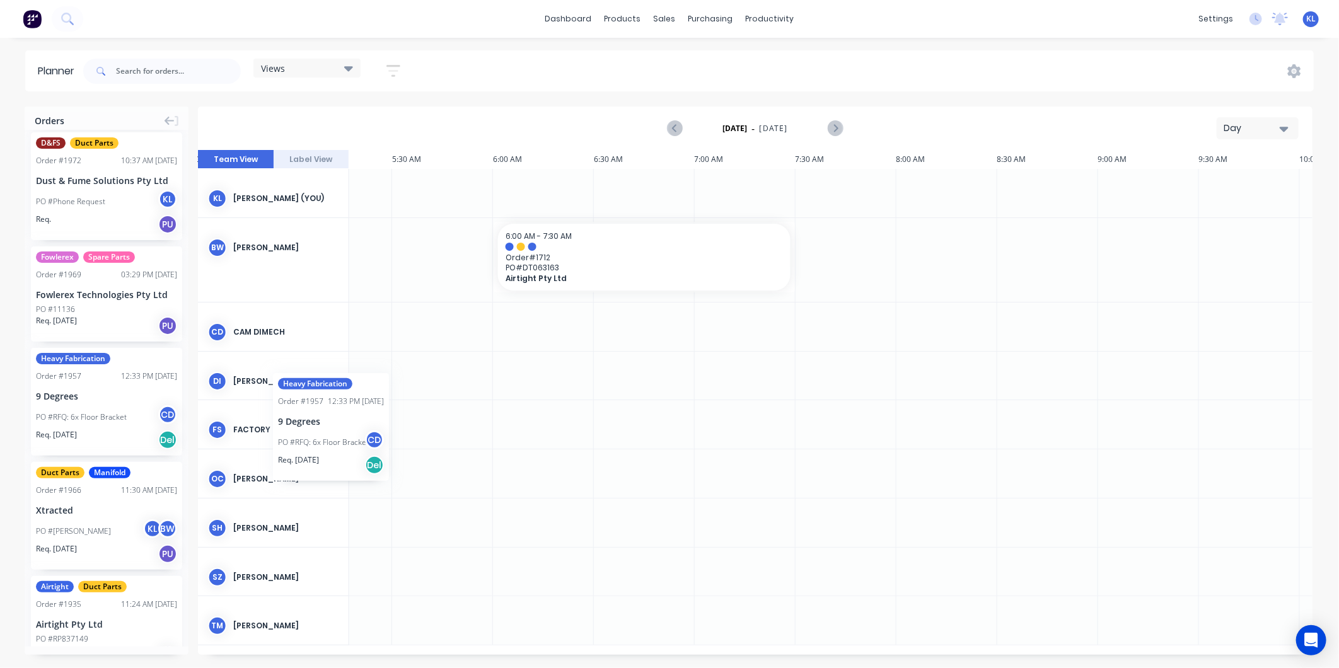
scroll to position [0, 1063]
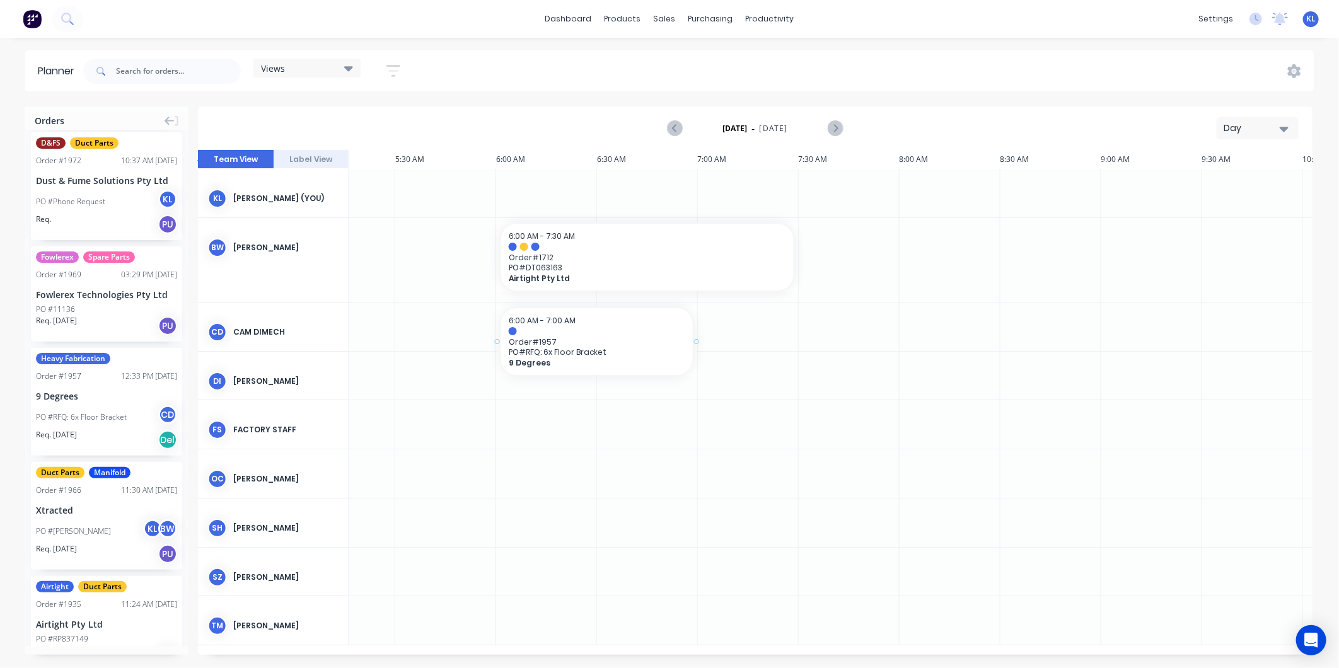
drag, startPoint x: 97, startPoint y: 411, endPoint x: 528, endPoint y: 316, distance: 441.4
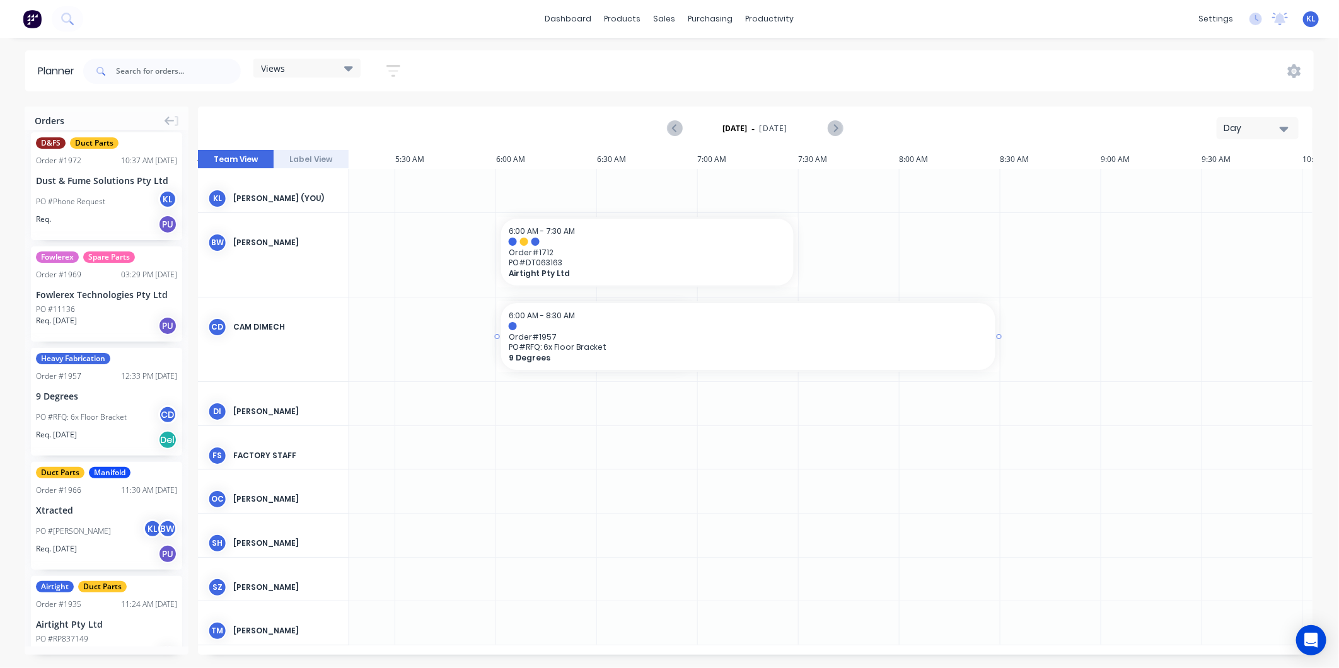
drag, startPoint x: 695, startPoint y: 336, endPoint x: 953, endPoint y: 328, distance: 257.9
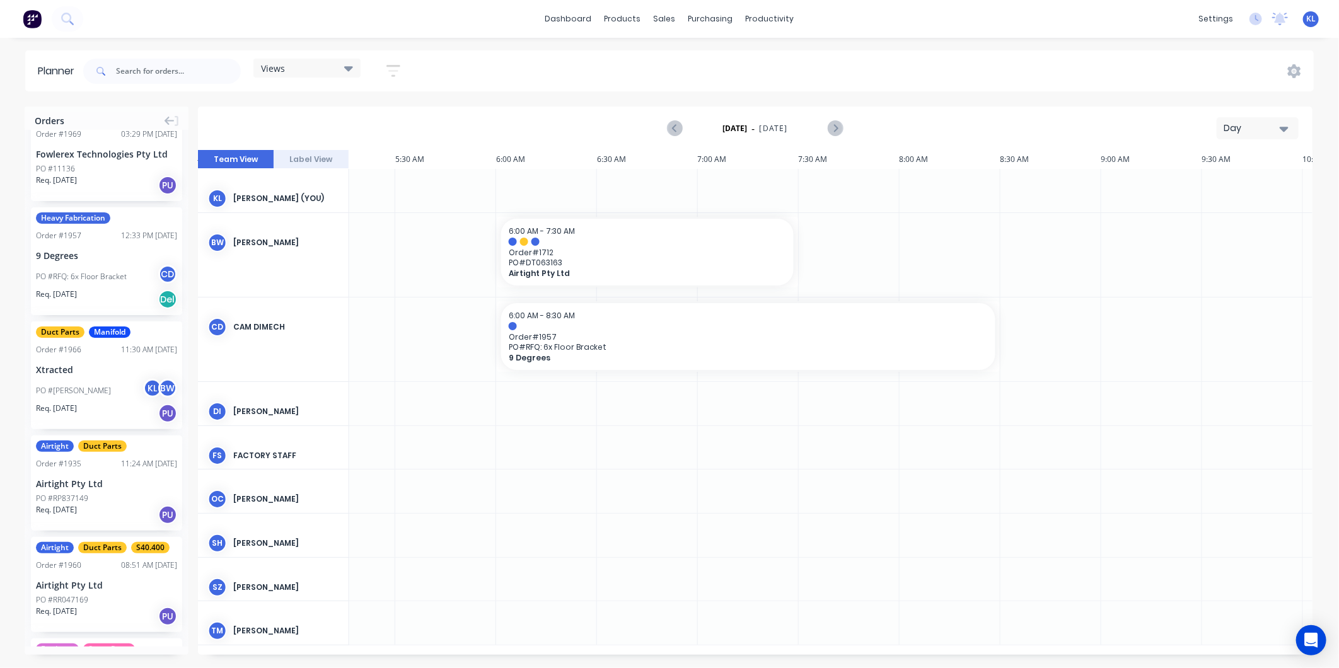
scroll to position [1401, 0]
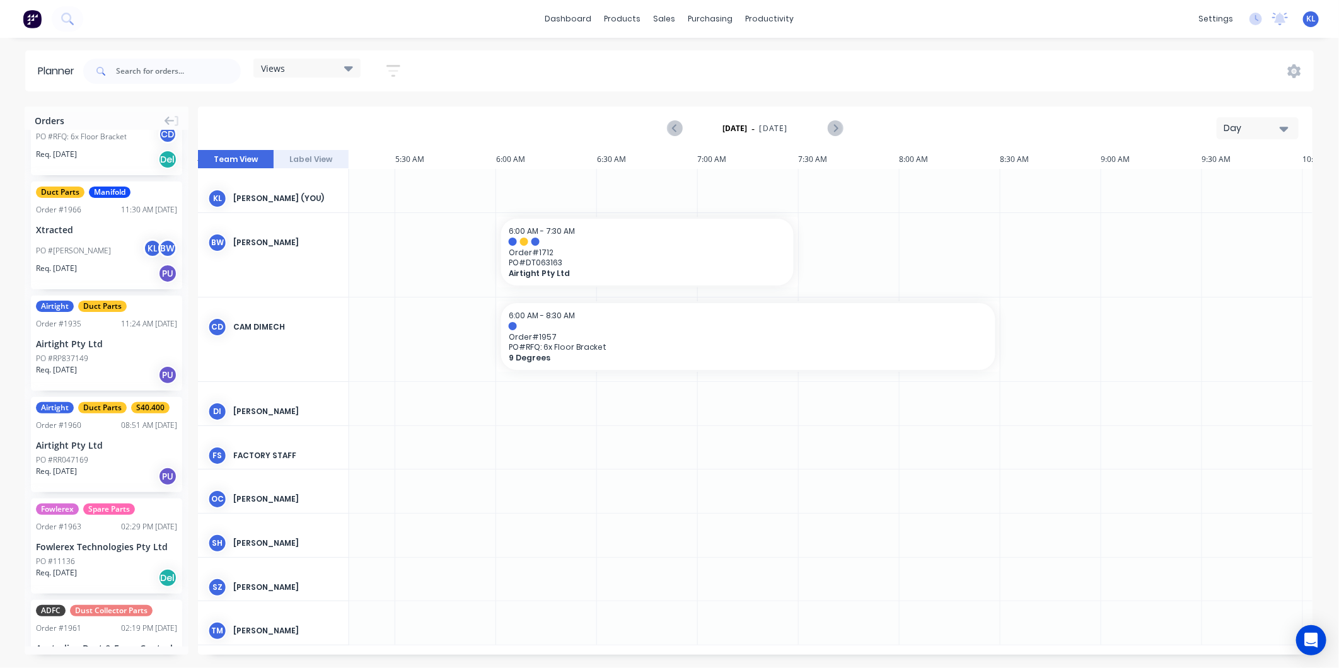
click at [112, 354] on div "PO #RP837149" at bounding box center [106, 358] width 141 height 11
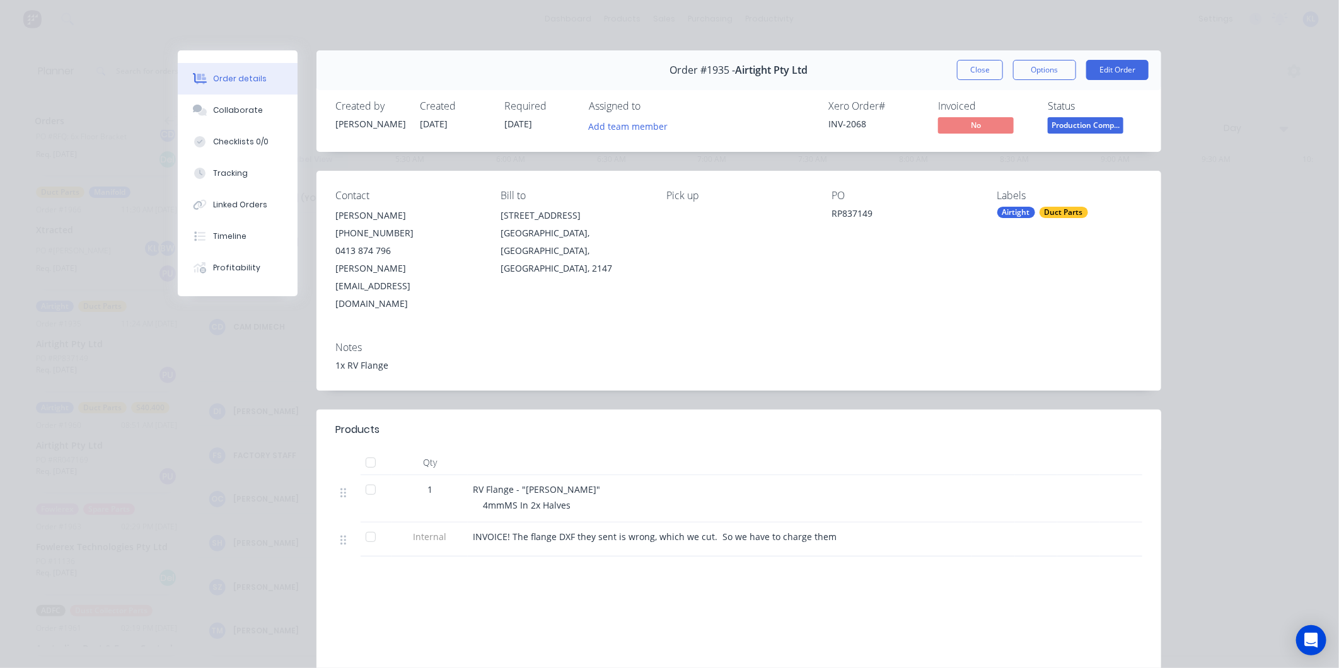
click at [986, 72] on button "Close" at bounding box center [980, 70] width 46 height 20
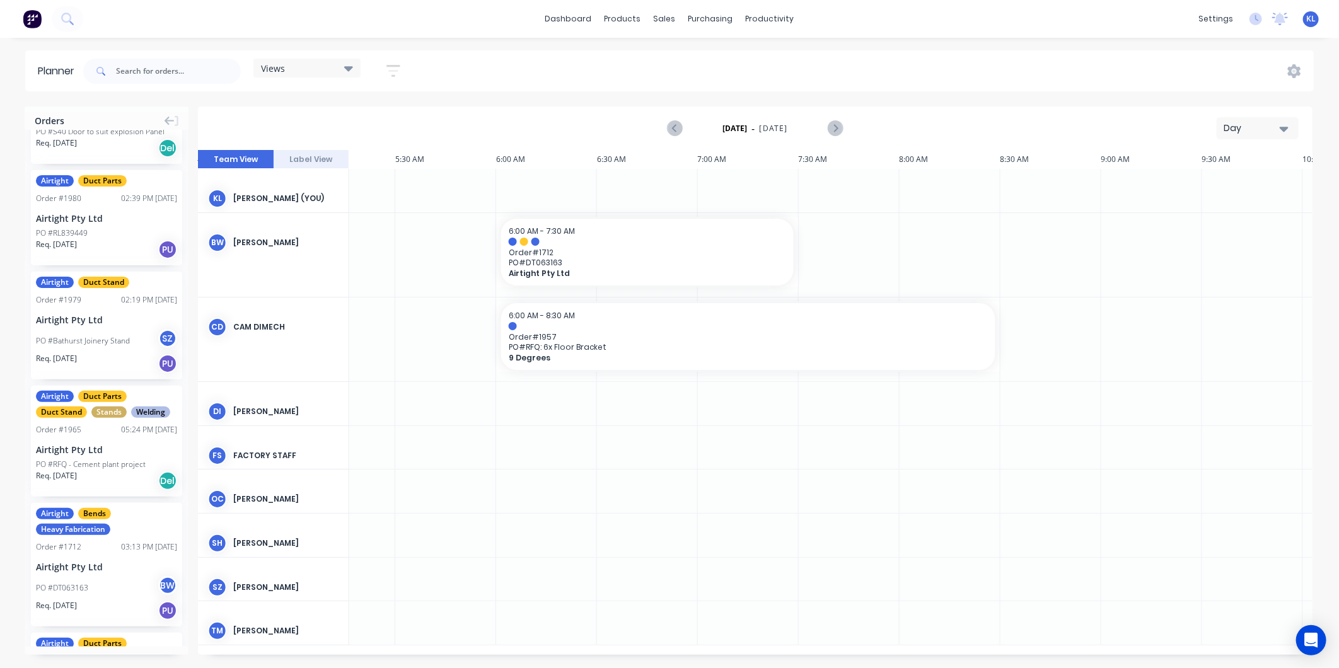
scroll to position [0, 0]
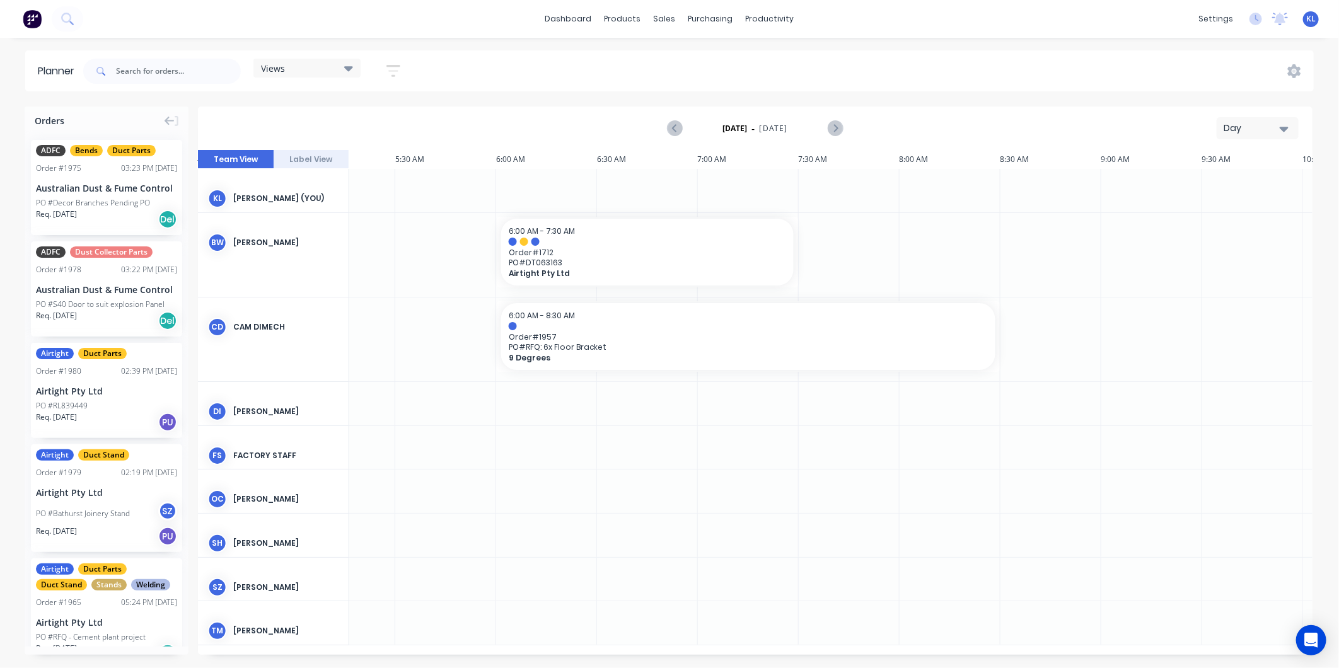
click at [281, 74] on div "Views" at bounding box center [306, 68] width 107 height 19
click at [492, 55] on div "Views Save new view None (Default) edit Show/Hide users Show/Hide orders Filter…" at bounding box center [697, 71] width 1233 height 38
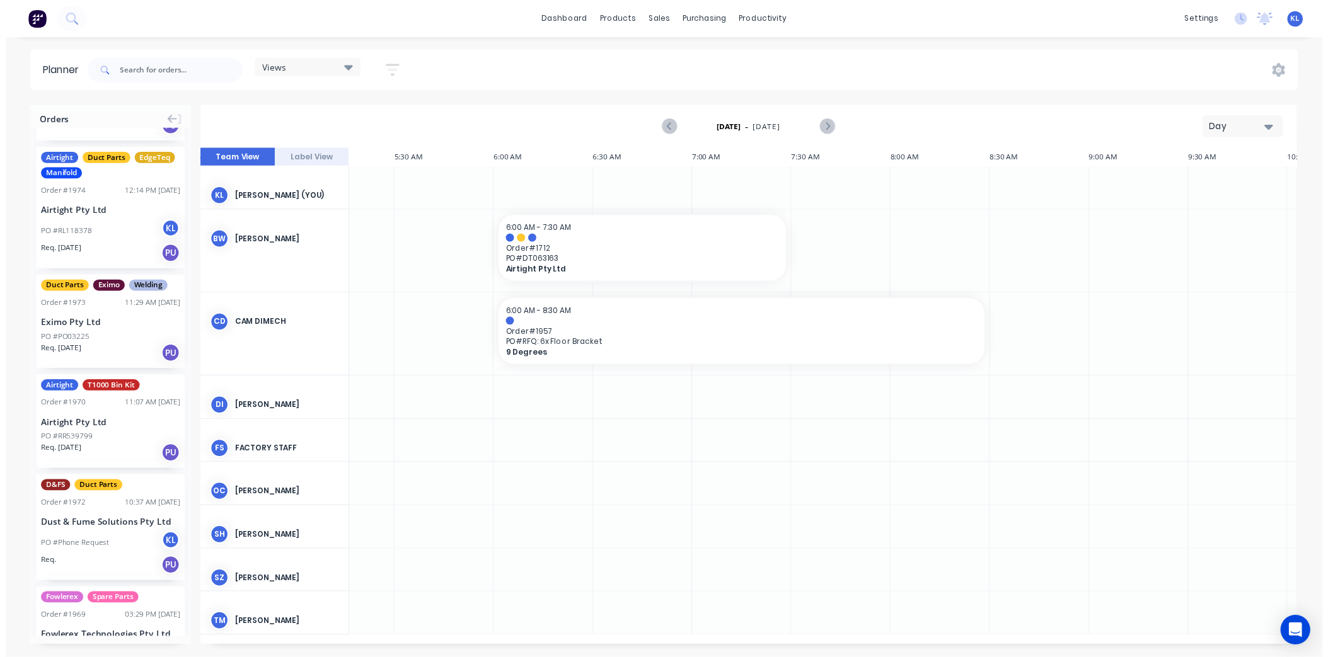
scroll to position [490, 0]
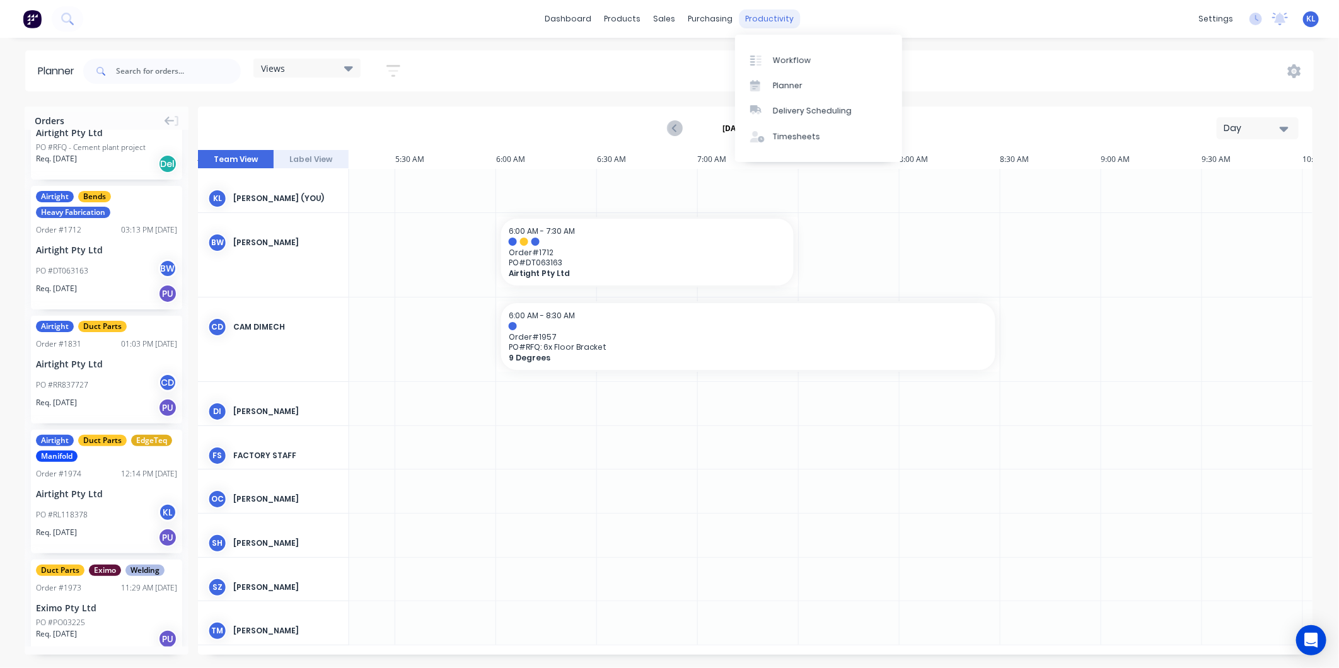
click at [758, 26] on div "productivity" at bounding box center [769, 18] width 61 height 19
click at [777, 52] on link "Workflow" at bounding box center [818, 59] width 167 height 25
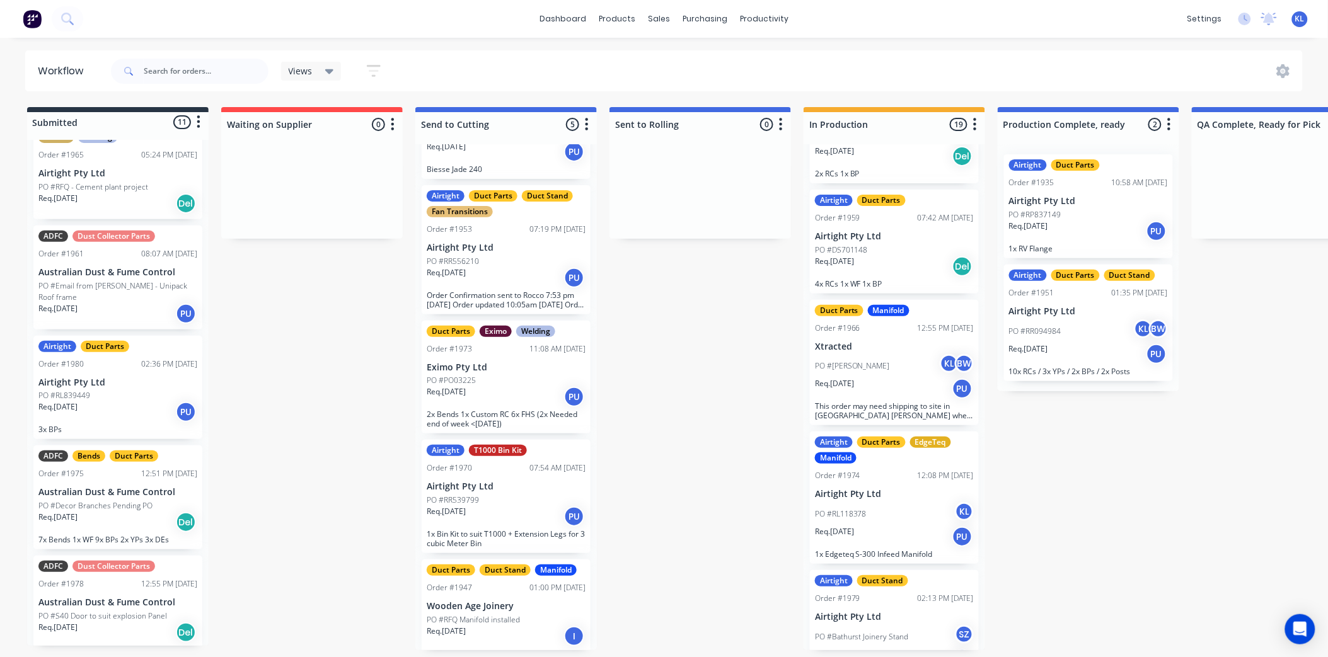
scroll to position [1268, 0]
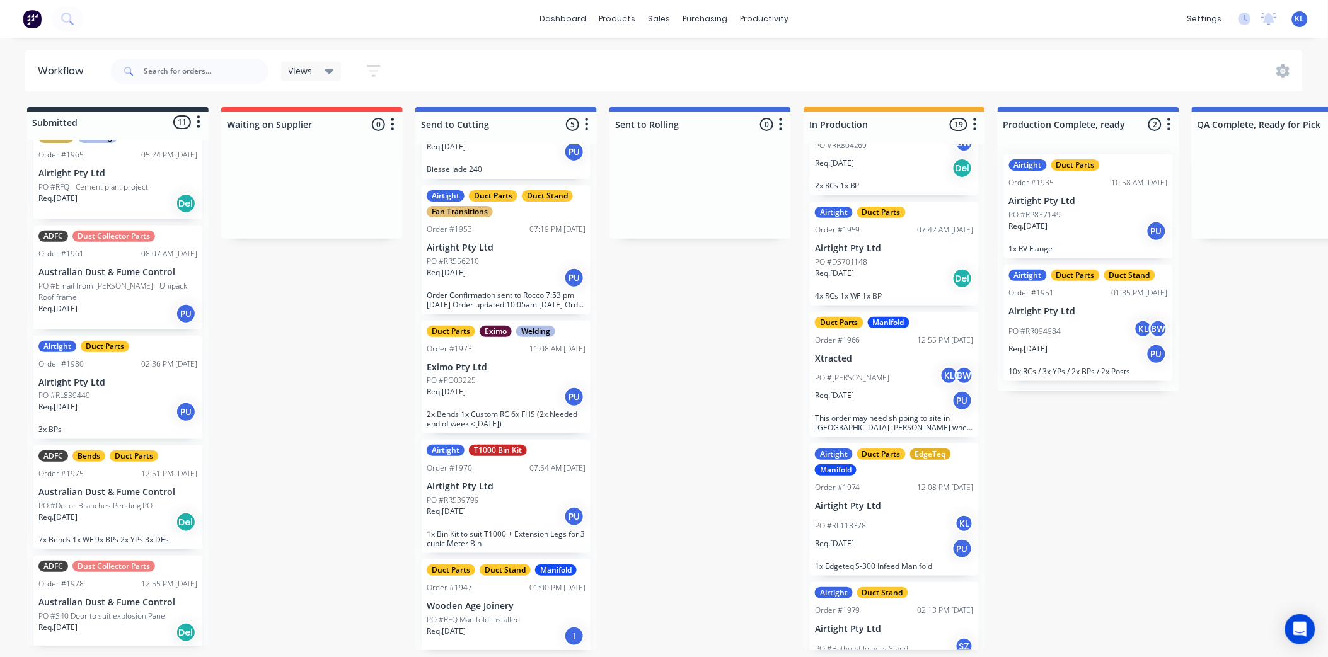
click at [898, 506] on p "Airtight Pty Ltd" at bounding box center [894, 506] width 159 height 11
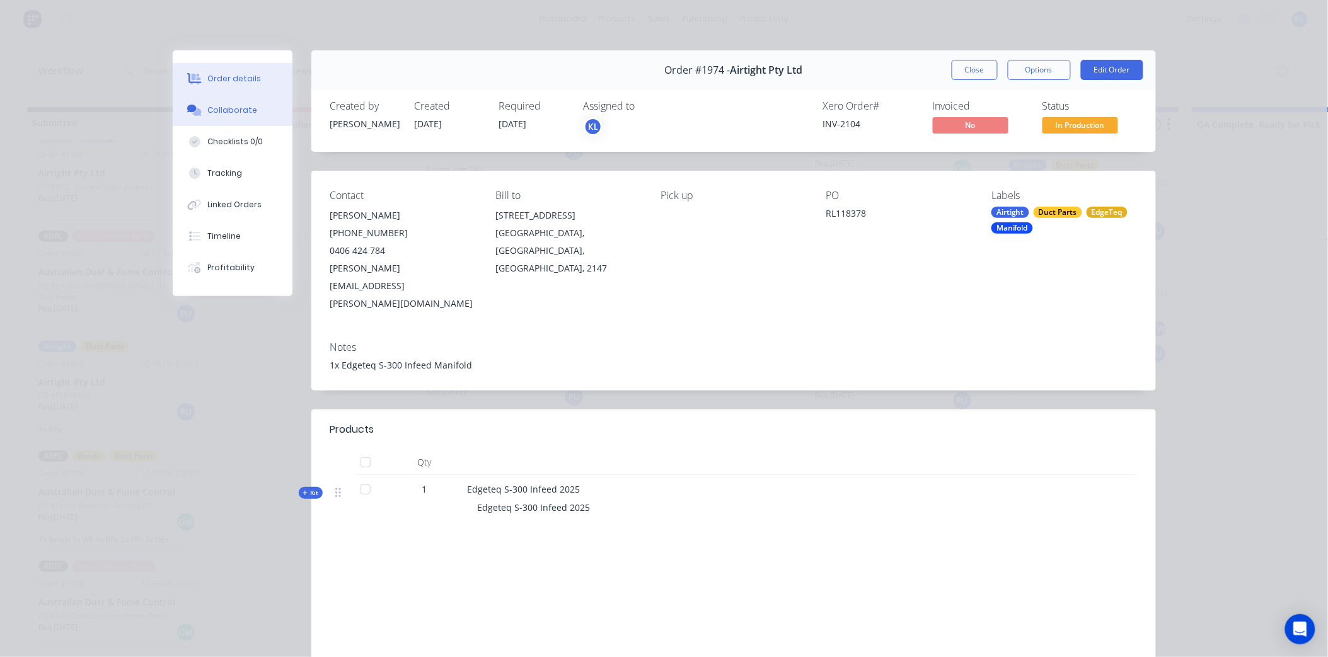
click at [219, 112] on div "Collaborate" at bounding box center [232, 110] width 50 height 11
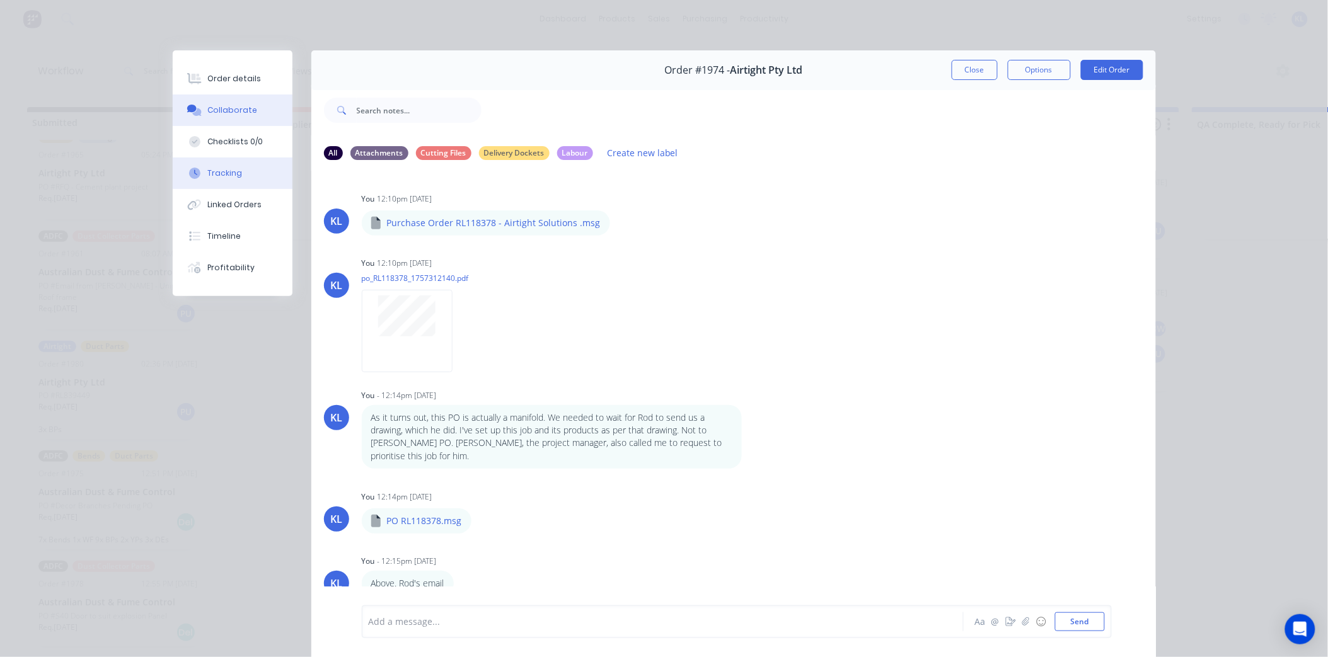
click at [219, 164] on button "Tracking" at bounding box center [233, 174] width 120 height 32
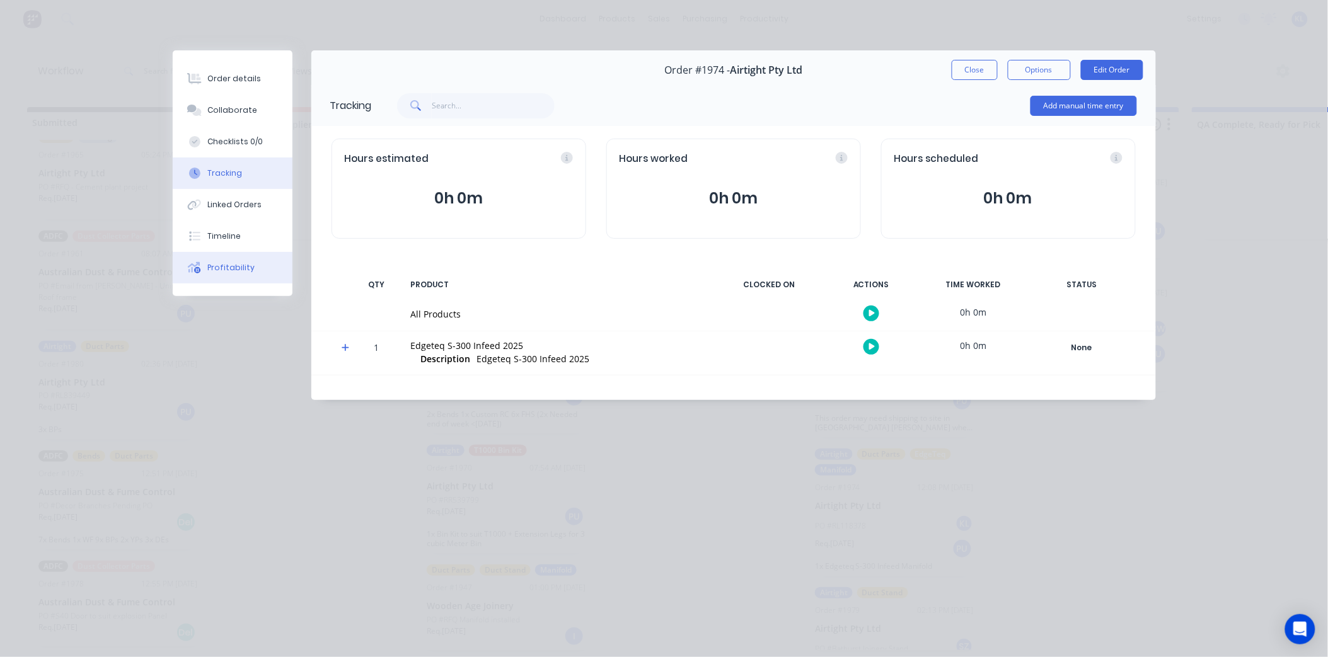
click at [225, 269] on div "Profitability" at bounding box center [230, 267] width 47 height 11
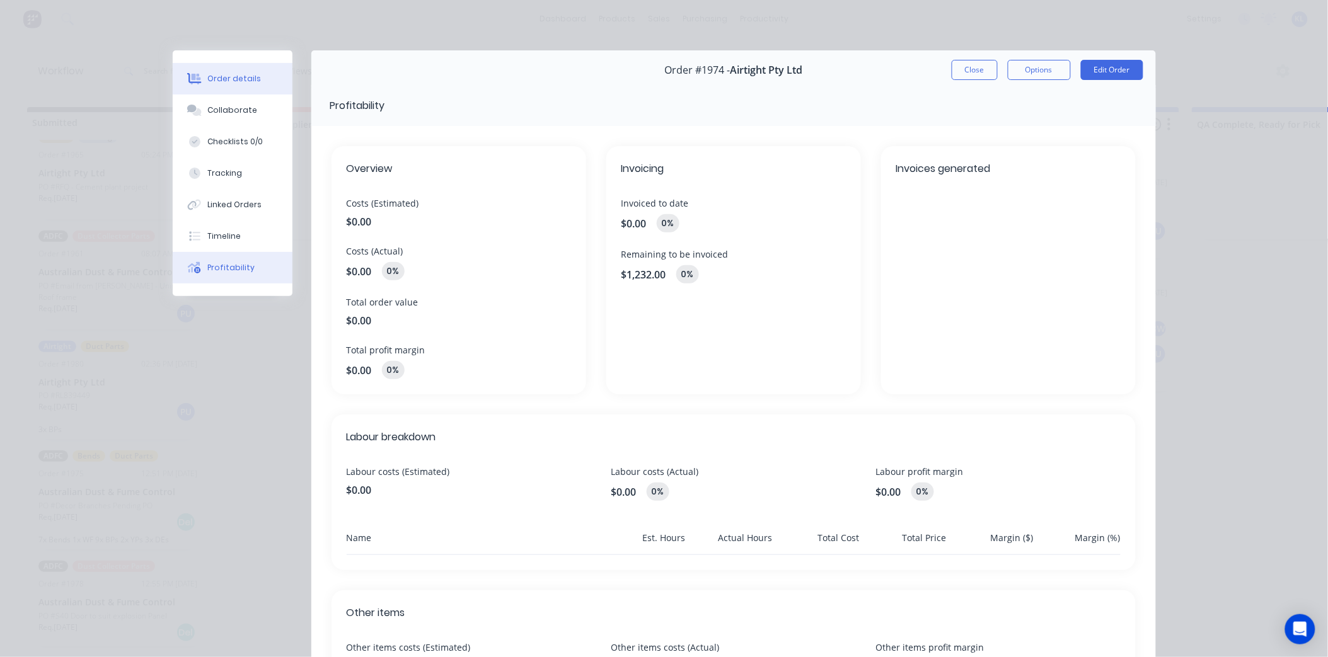
click at [233, 78] on div "Order details" at bounding box center [234, 78] width 54 height 11
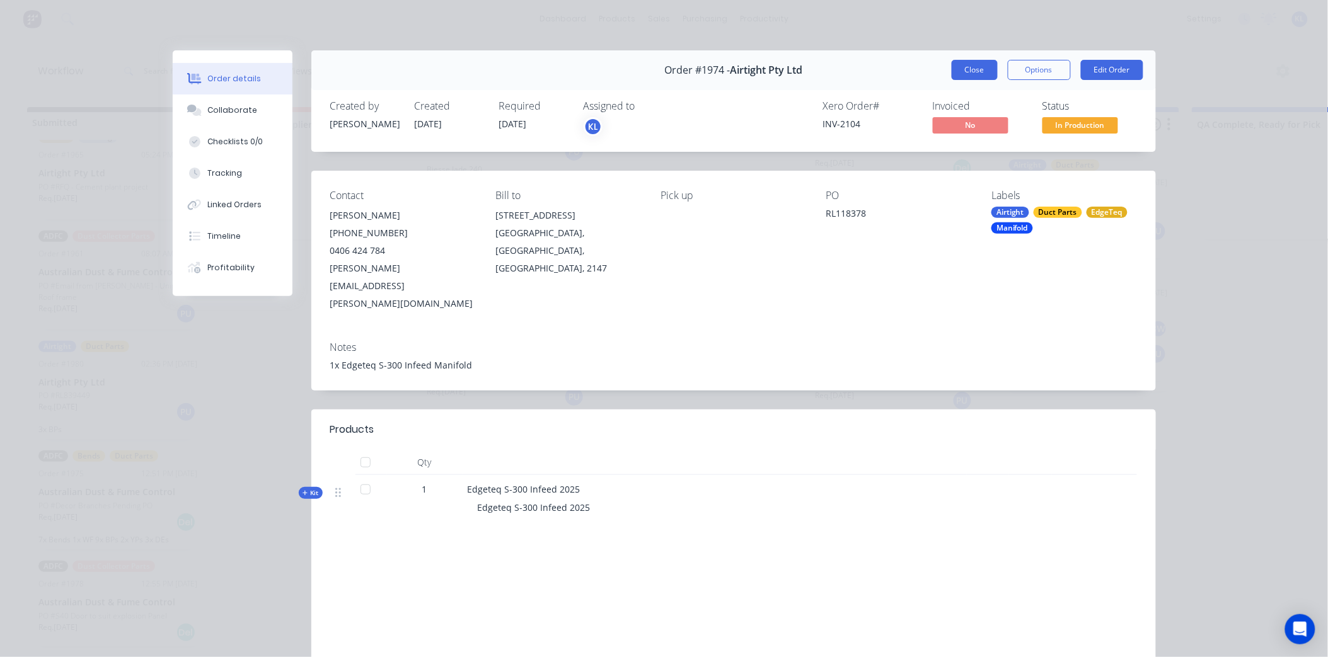
click at [963, 66] on button "Close" at bounding box center [975, 70] width 46 height 20
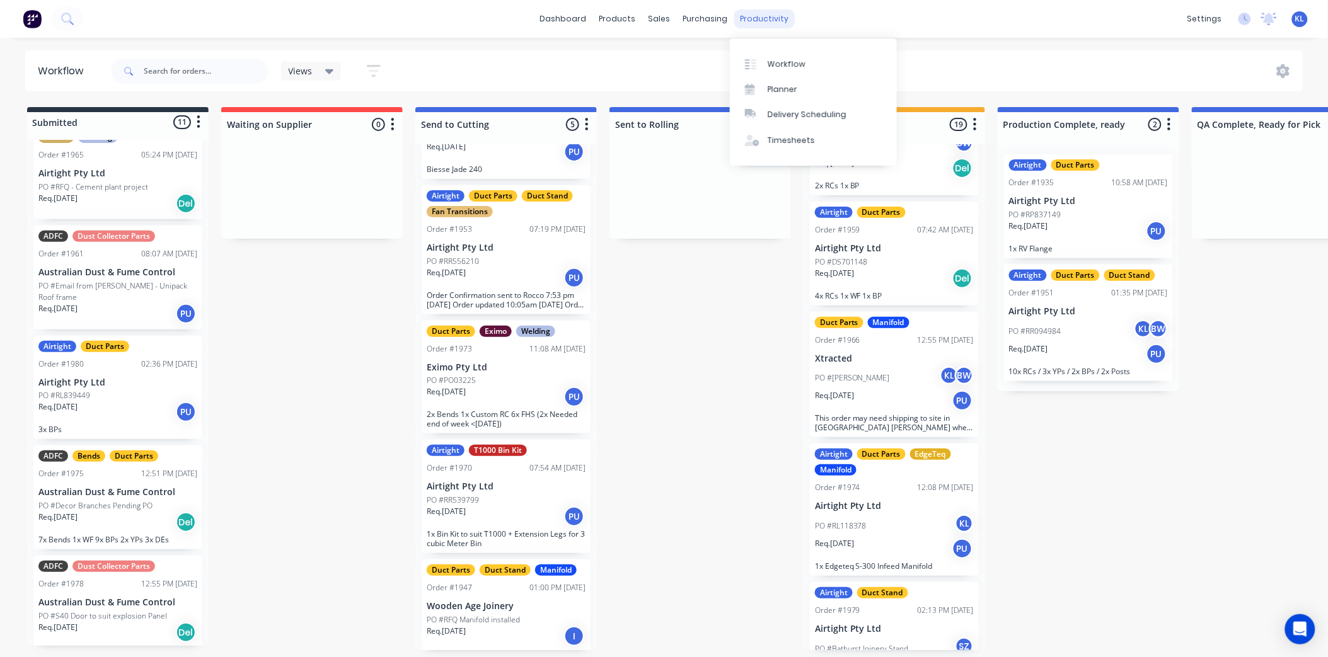
click at [744, 21] on div "productivity" at bounding box center [764, 18] width 61 height 19
click at [780, 84] on div "Planner" at bounding box center [783, 89] width 30 height 11
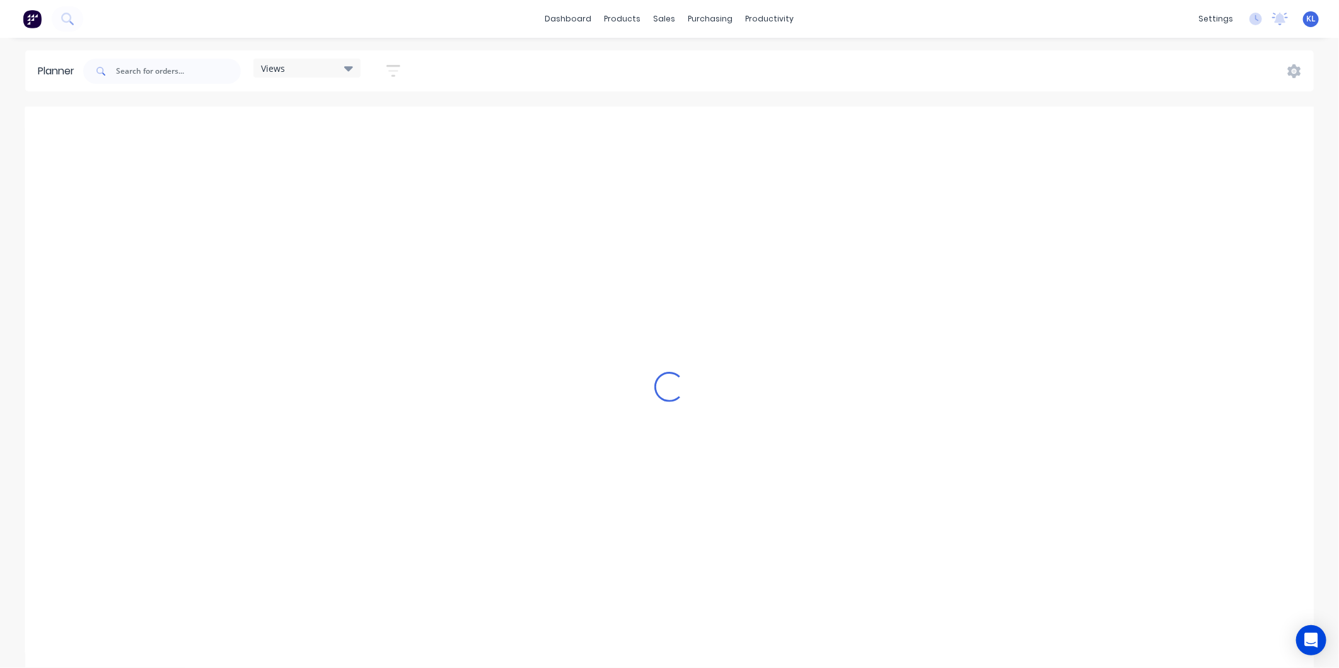
scroll to position [0, 3026]
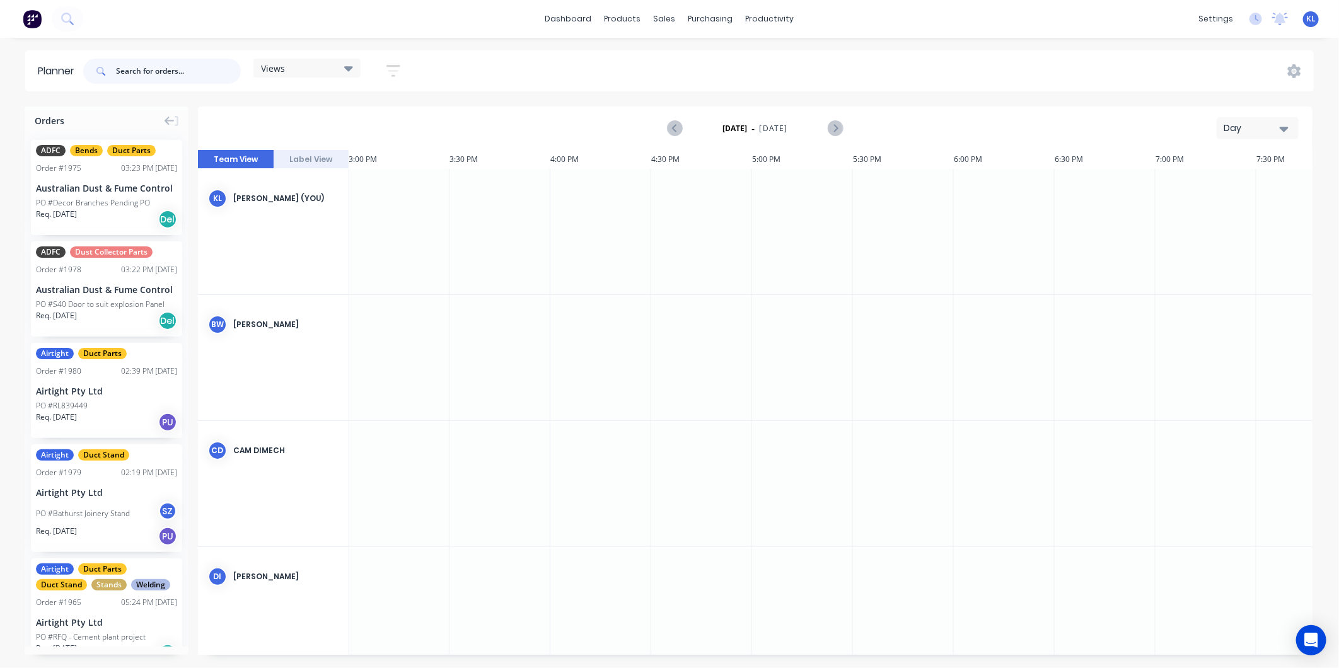
click at [148, 67] on input "text" at bounding box center [178, 71] width 125 height 25
type input "1974"
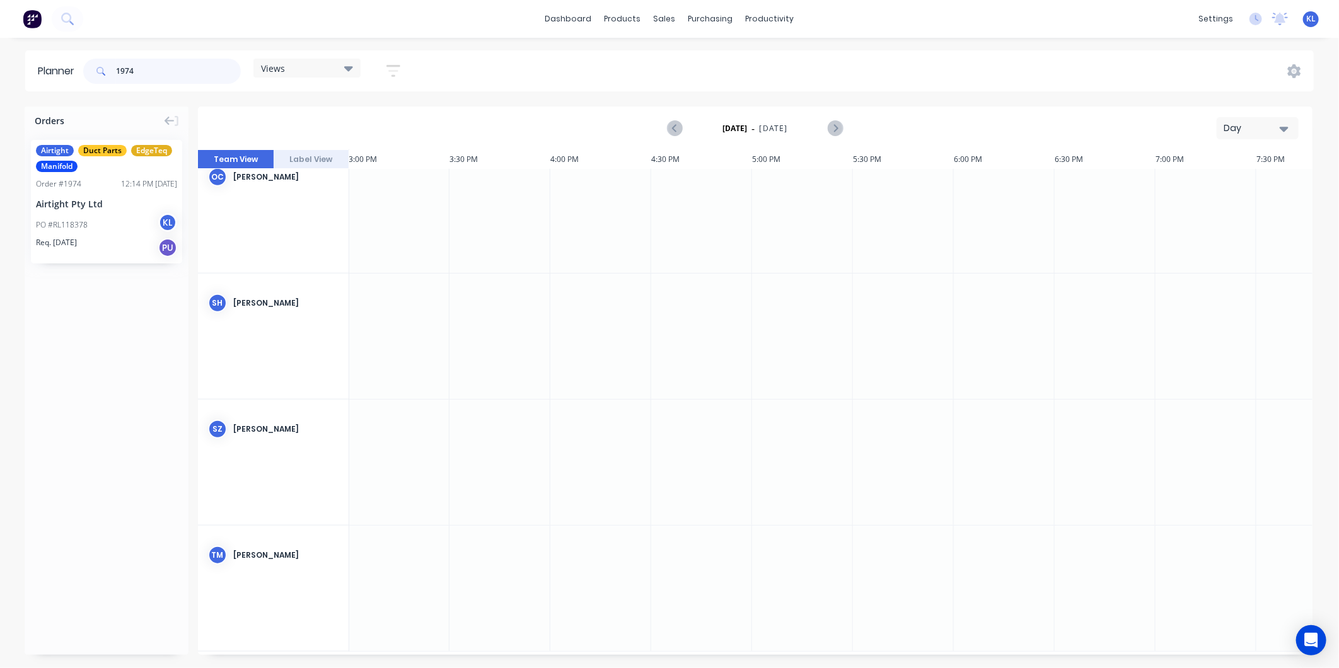
scroll to position [663, 3026]
click at [836, 126] on icon "Next page" at bounding box center [834, 128] width 15 height 15
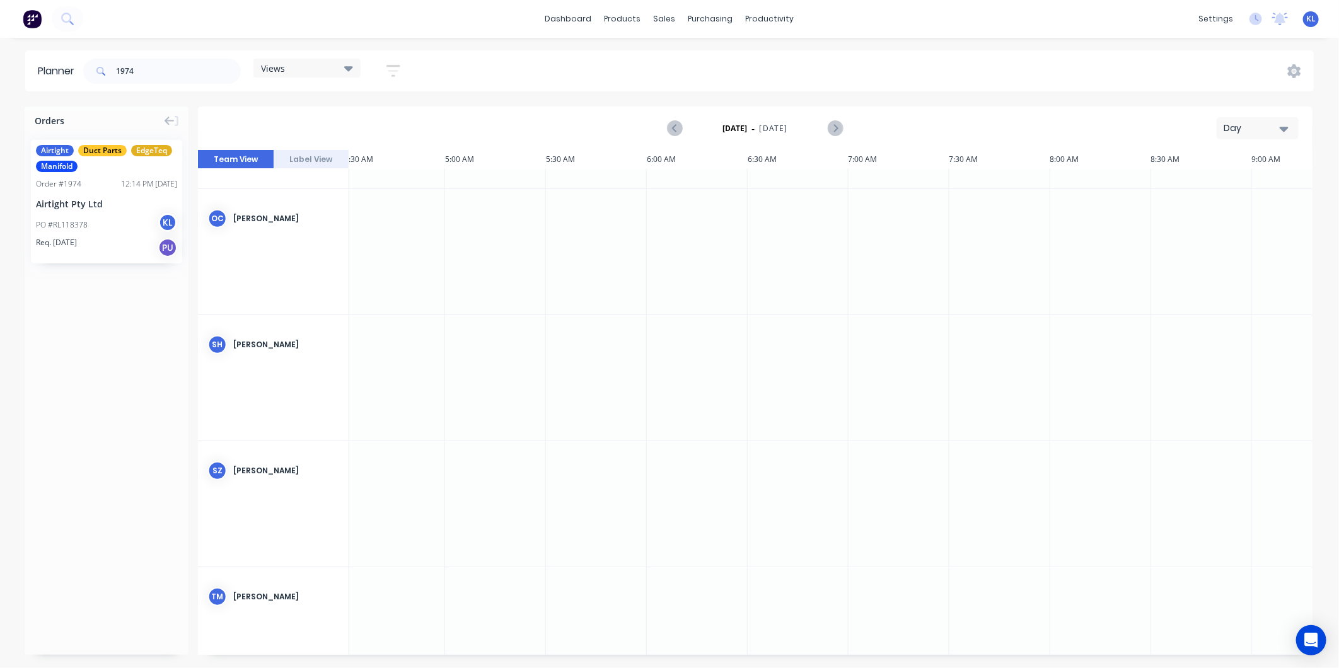
scroll to position [663, 913]
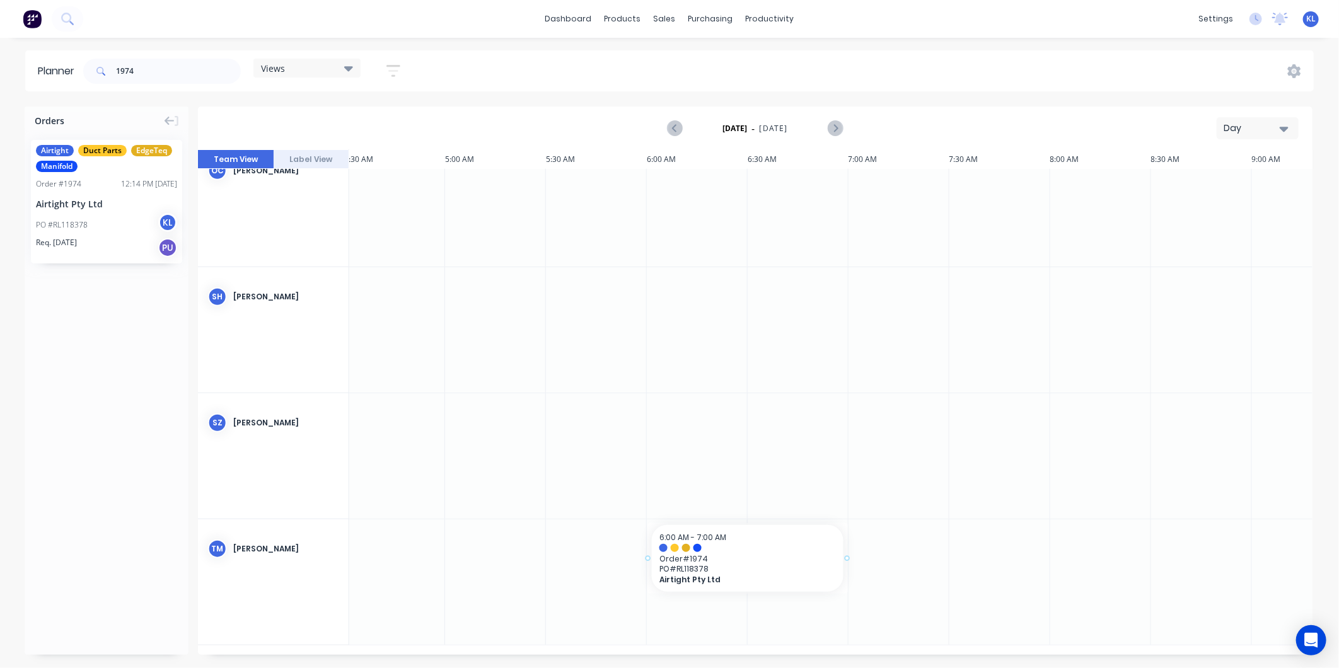
drag, startPoint x: 113, startPoint y: 194, endPoint x: 719, endPoint y: 557, distance: 706.3
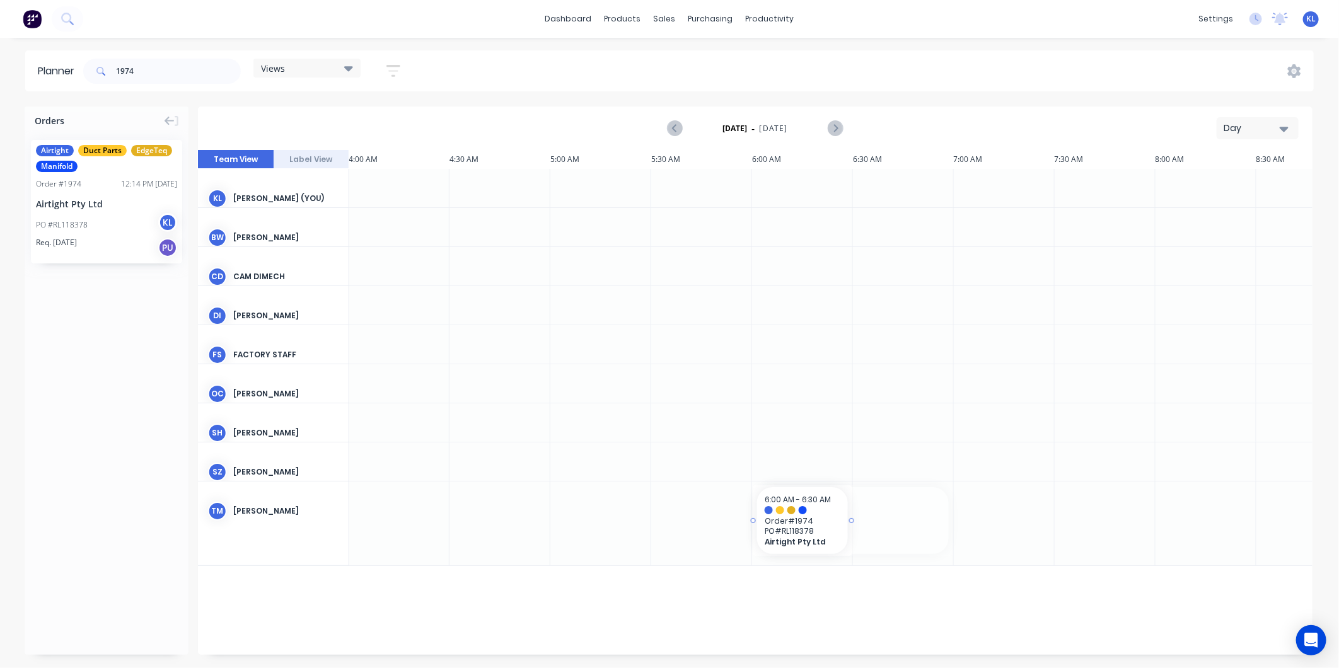
drag, startPoint x: 953, startPoint y: 519, endPoint x: 876, endPoint y: 521, distance: 76.9
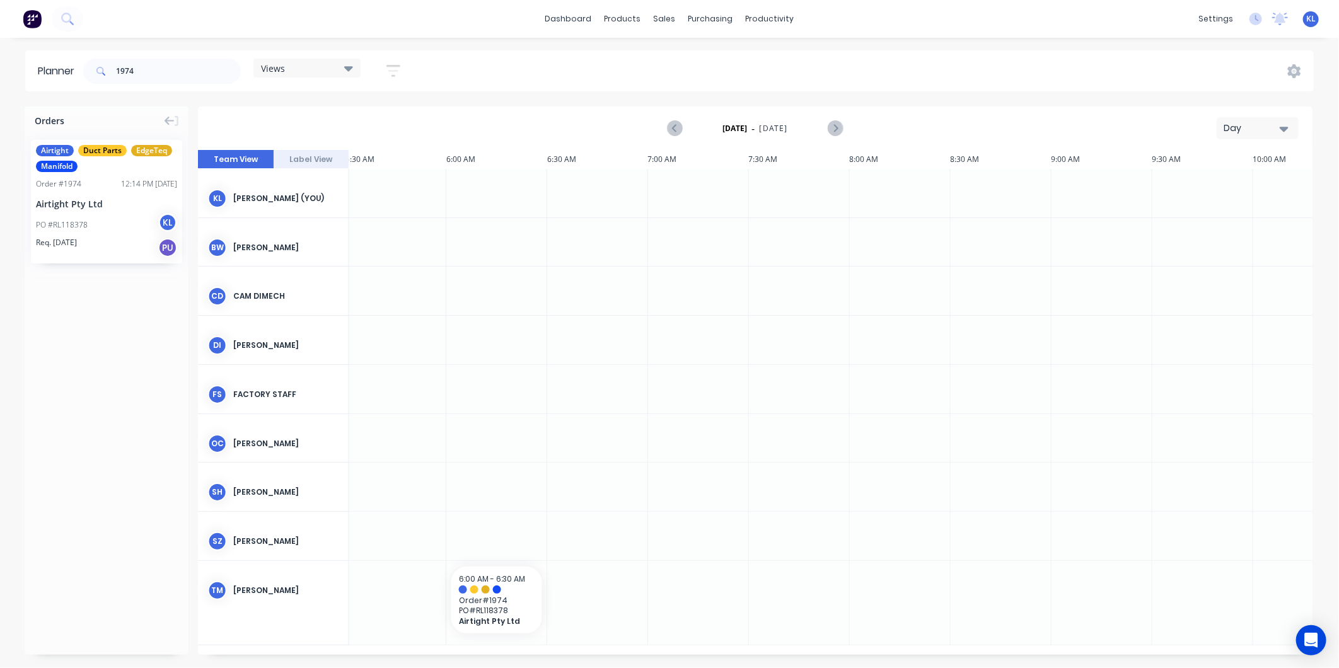
scroll to position [0, 1048]
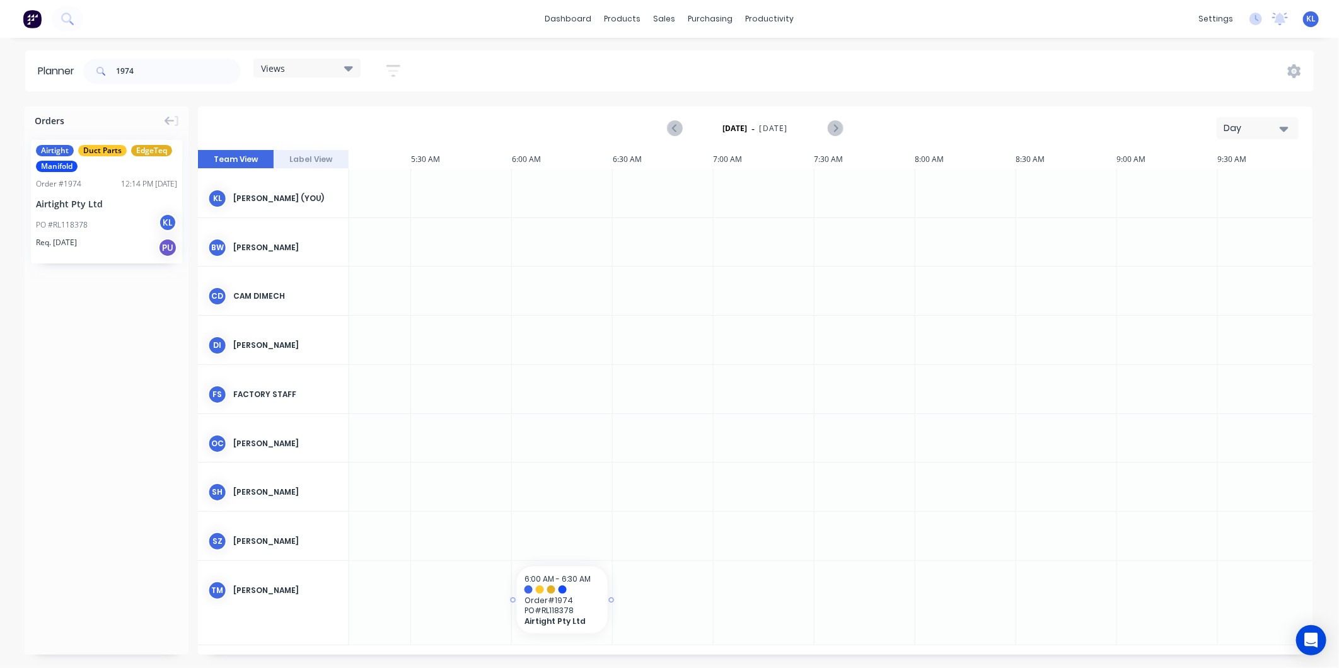
click at [559, 606] on span "PO # RL118378" at bounding box center [562, 610] width 76 height 9
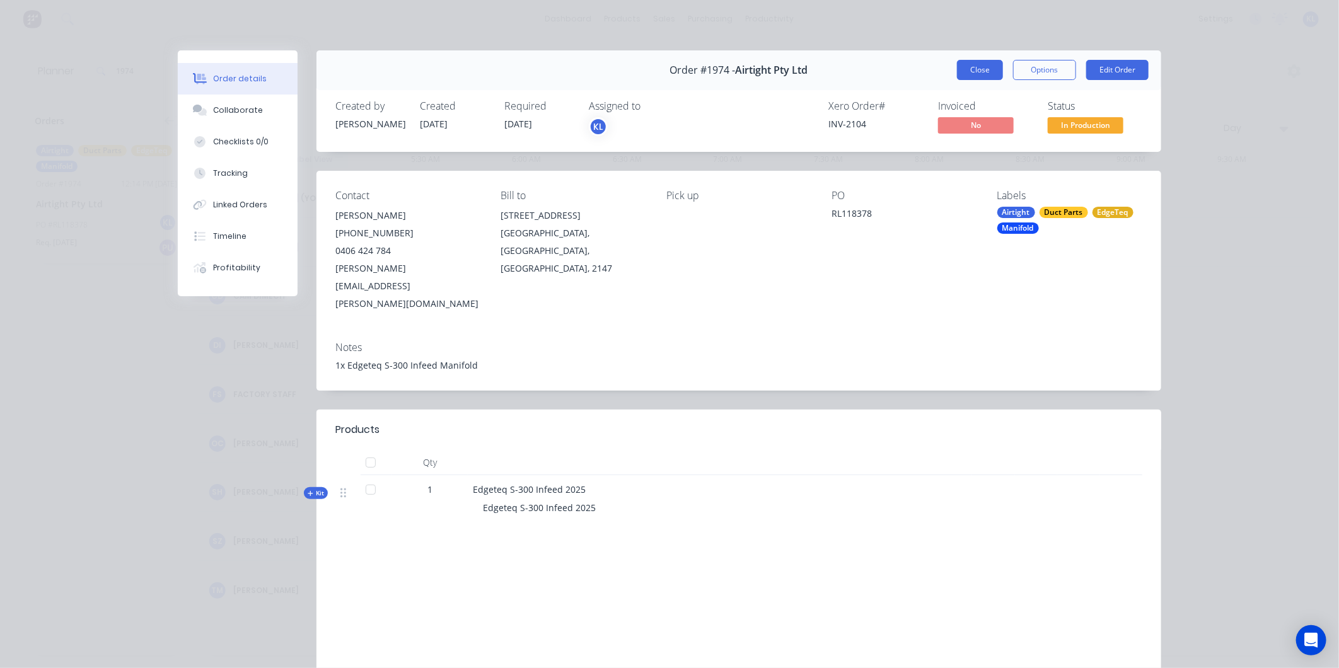
click at [974, 68] on button "Close" at bounding box center [980, 70] width 46 height 20
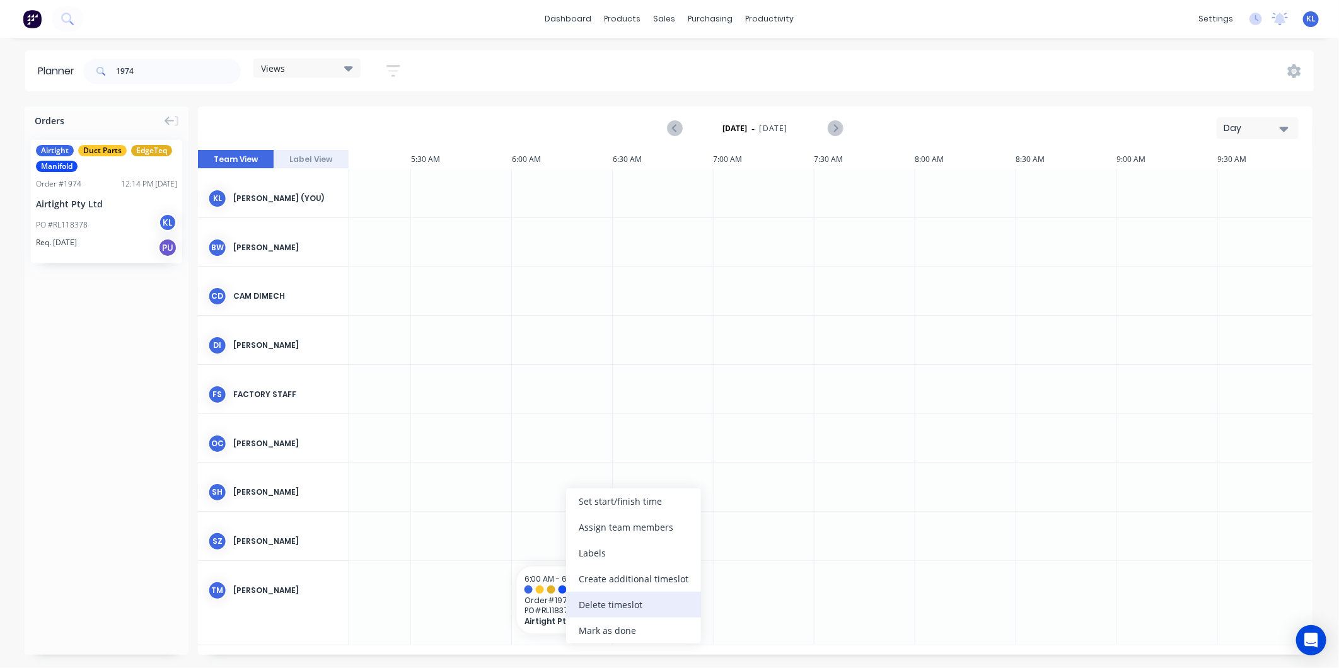
click at [593, 603] on div "Delete timeslot" at bounding box center [633, 605] width 135 height 26
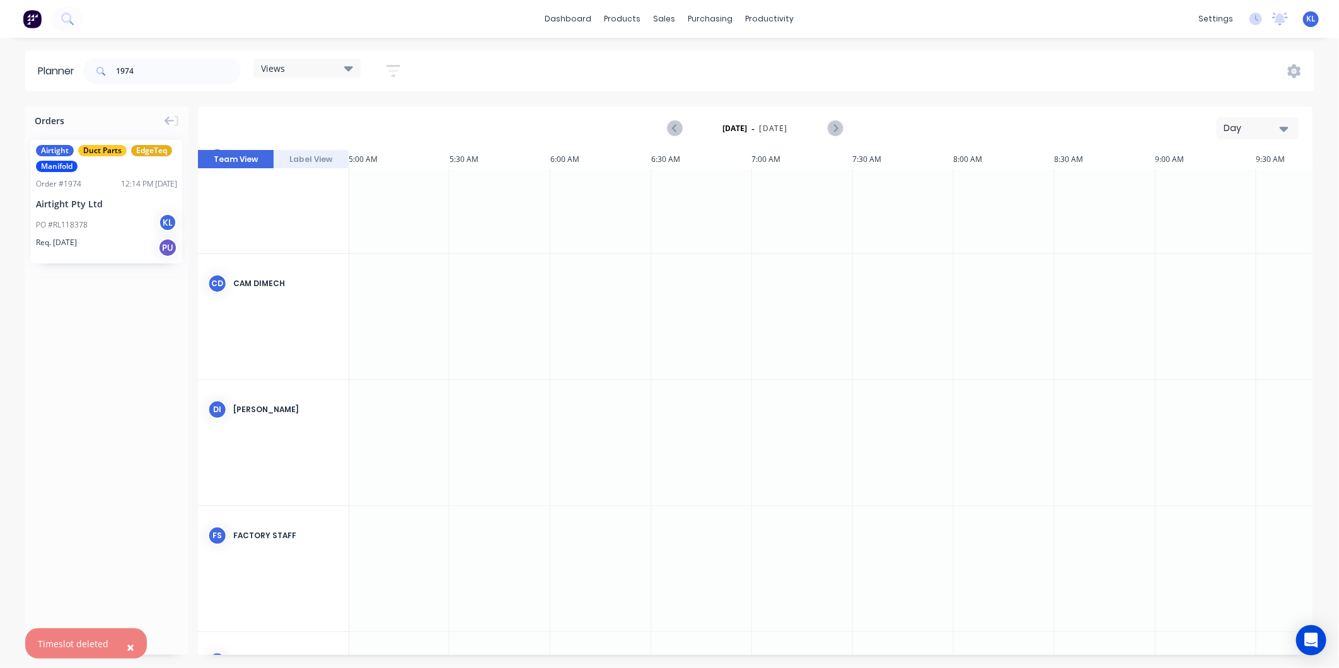
scroll to position [280, 1009]
drag, startPoint x: 145, startPoint y: 72, endPoint x: 108, endPoint y: 72, distance: 36.6
click at [141, 72] on input "1974" at bounding box center [178, 71] width 125 height 25
drag, startPoint x: 129, startPoint y: 70, endPoint x: 110, endPoint y: 71, distance: 19.6
click at [110, 71] on div "1974" at bounding box center [162, 71] width 158 height 25
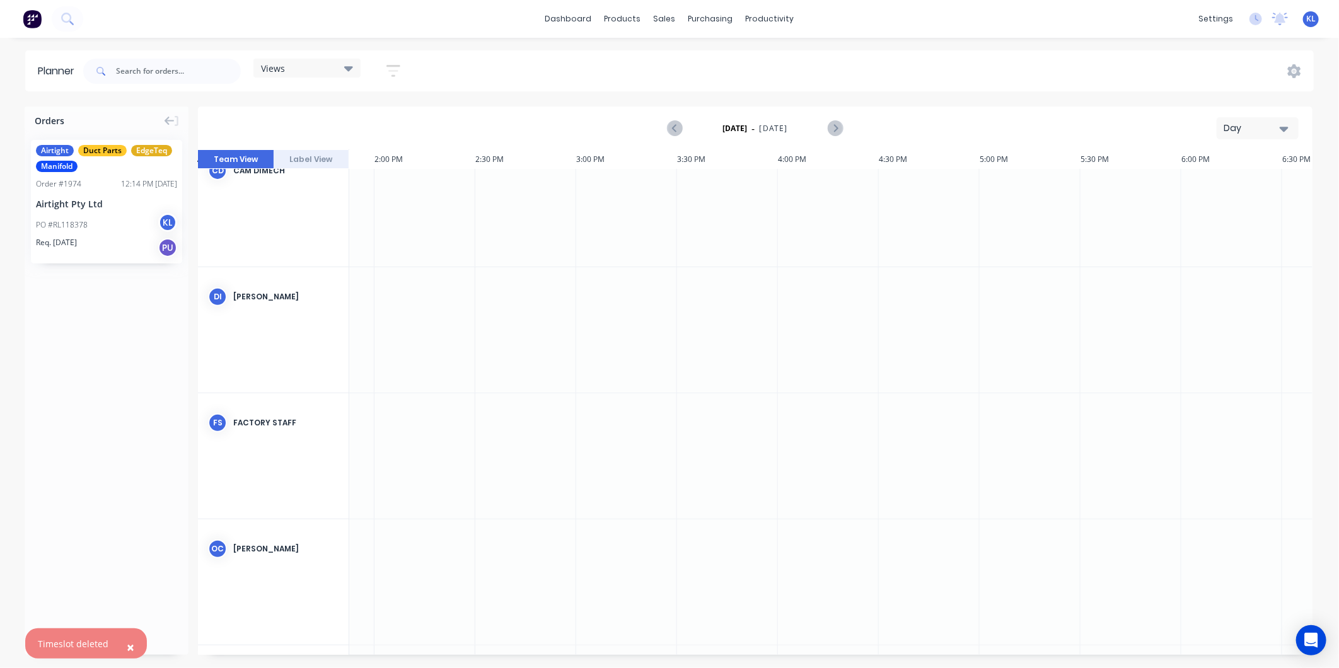
scroll to position [280, 3026]
click at [127, 371] on div "Orders Airtight Duct Parts EdgeTeq Manifold Order # 1974 12:14 PM [DATE] Airtig…" at bounding box center [107, 381] width 164 height 548
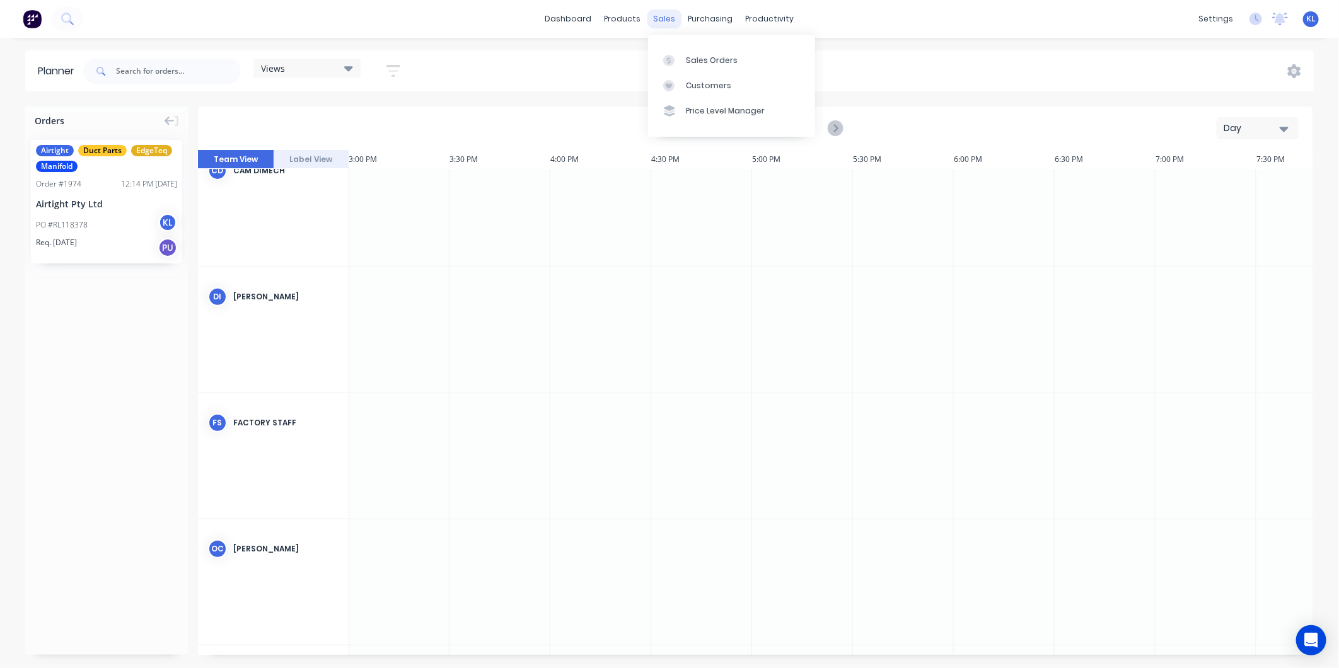
drag, startPoint x: 670, startPoint y: 11, endPoint x: 674, endPoint y: 25, distance: 14.6
click at [670, 11] on div "sales" at bounding box center [664, 18] width 35 height 19
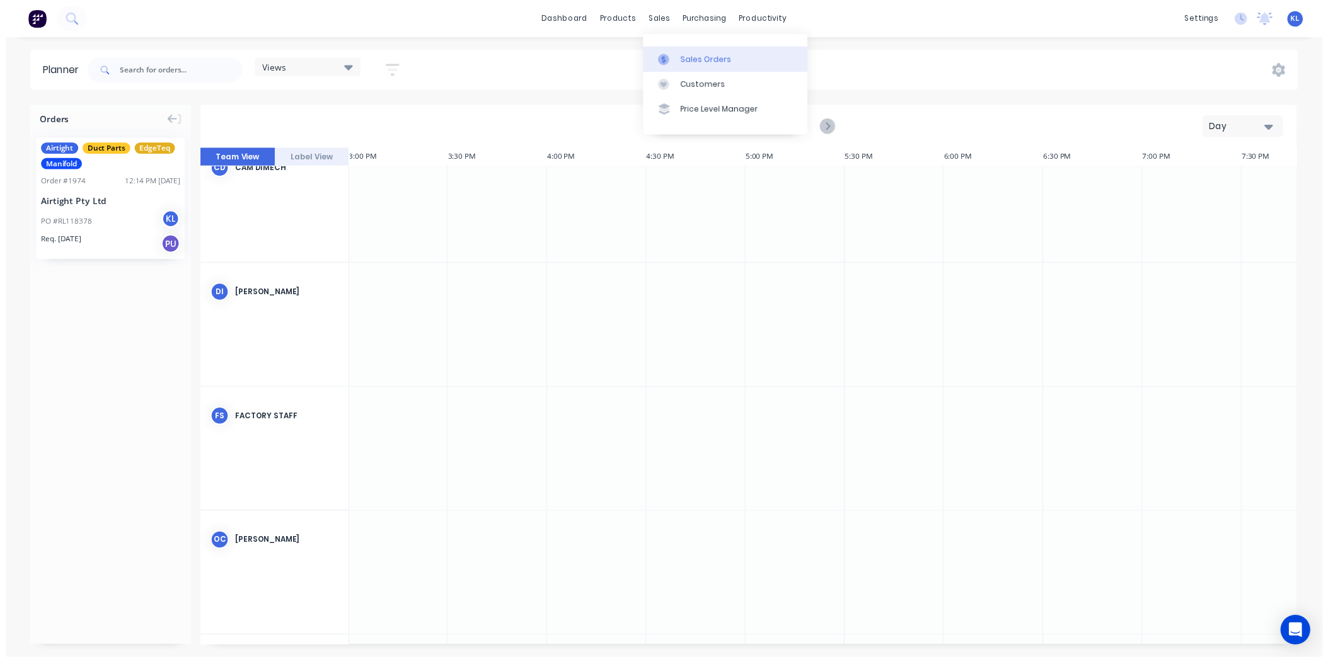
scroll to position [0, 3026]
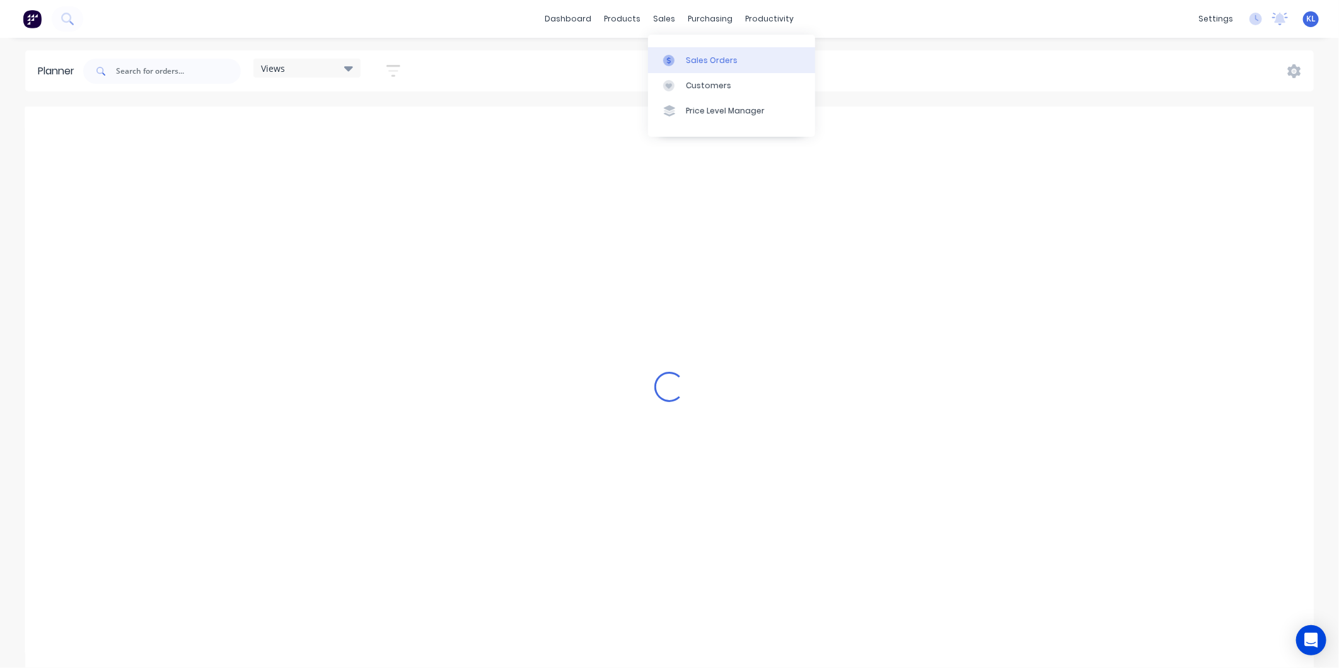
click at [696, 52] on link "Sales Orders" at bounding box center [731, 59] width 167 height 25
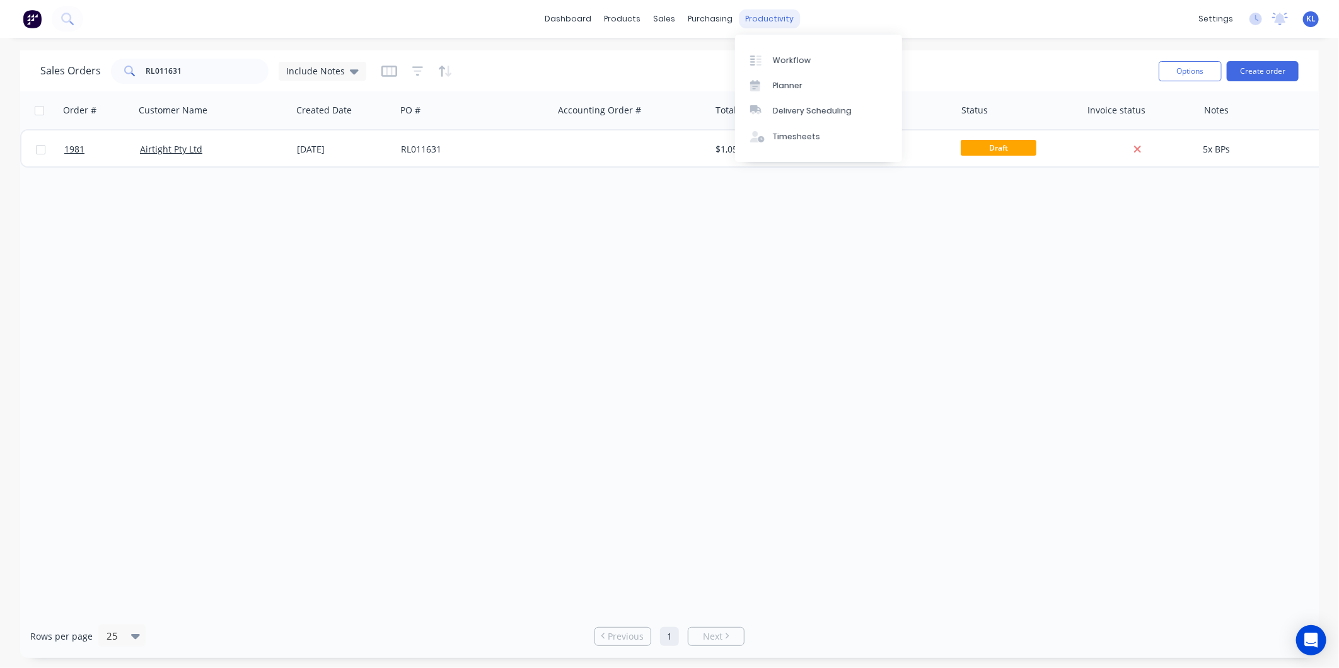
click at [780, 15] on div "productivity" at bounding box center [769, 18] width 61 height 19
click at [797, 62] on div "Workflow" at bounding box center [792, 60] width 38 height 11
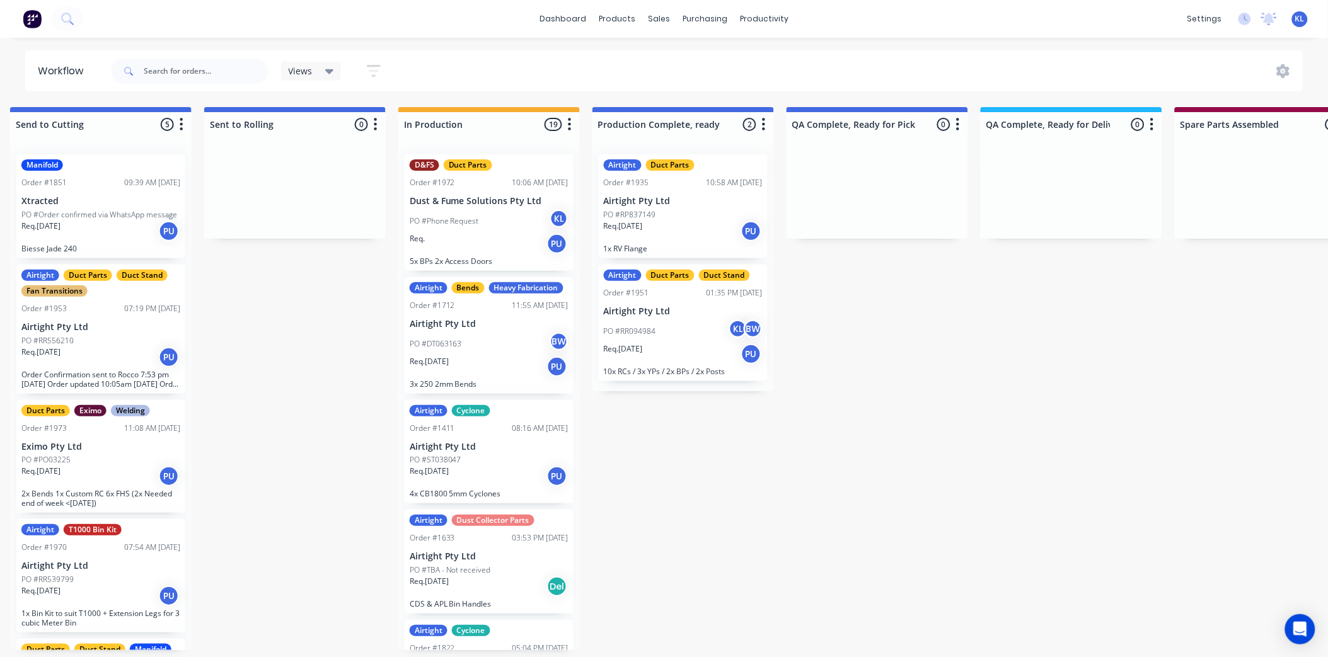
scroll to position [0, 386]
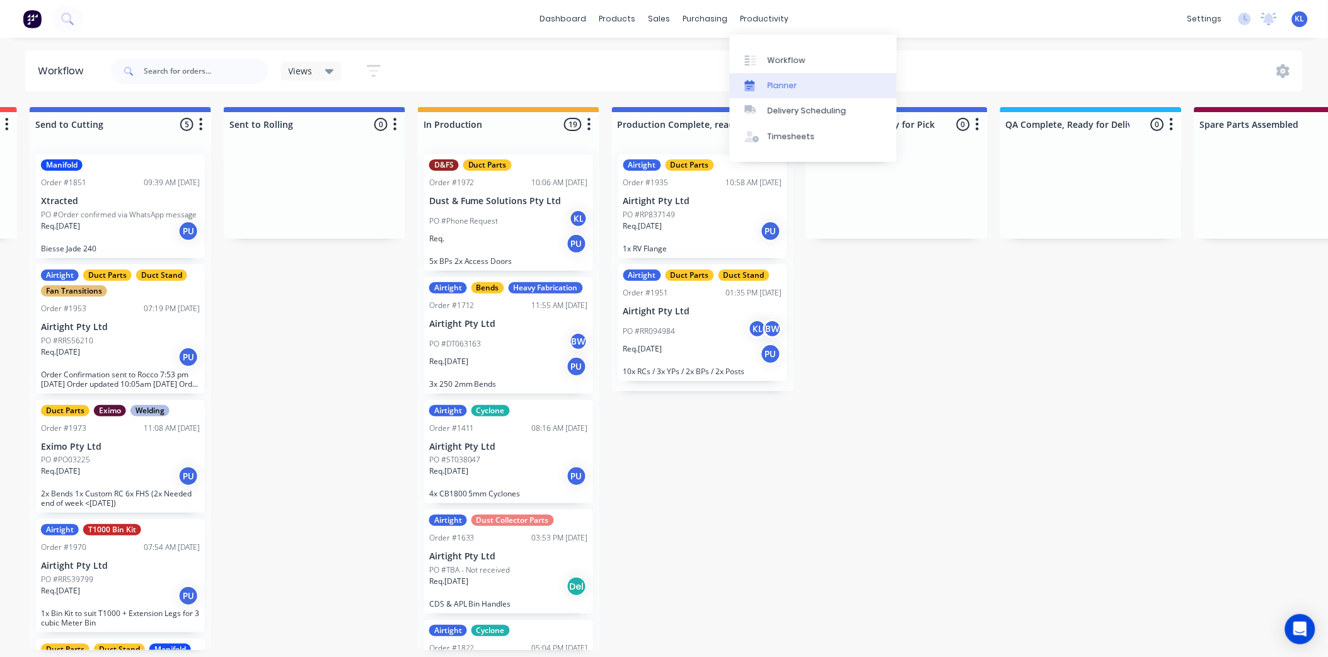
click at [785, 84] on div "Planner" at bounding box center [783, 85] width 30 height 11
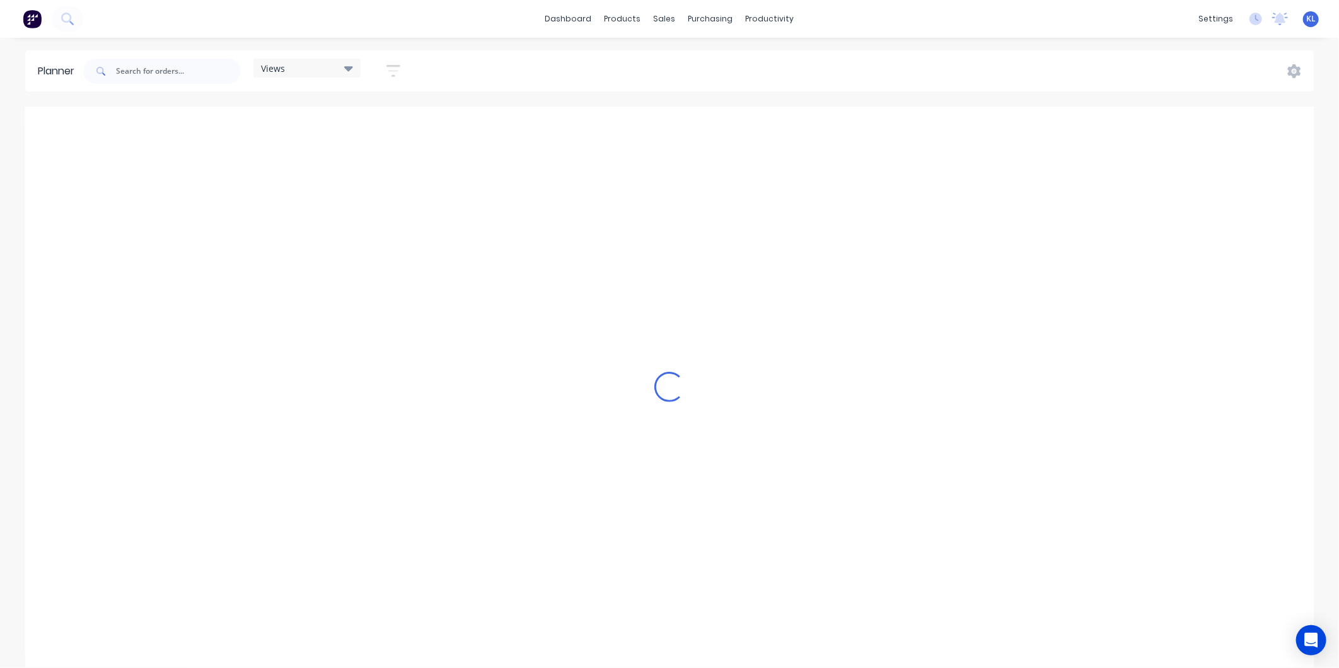
scroll to position [0, 3026]
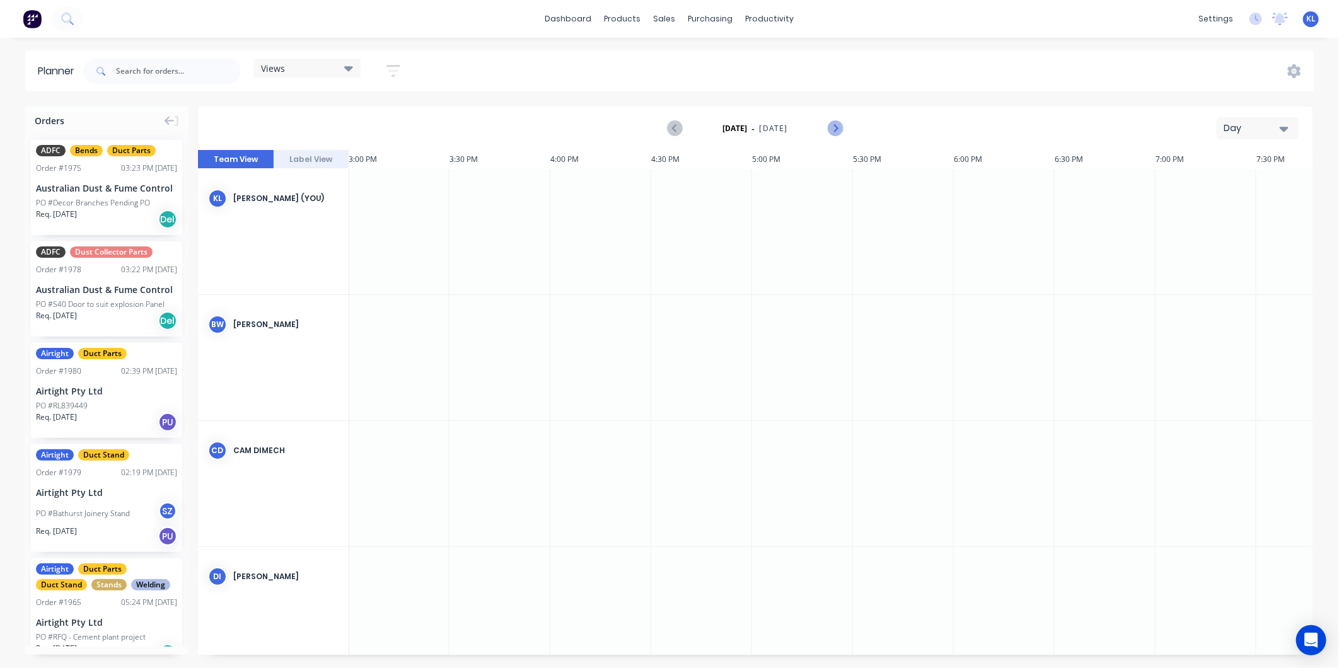
click at [835, 120] on button "Next page" at bounding box center [834, 128] width 25 height 25
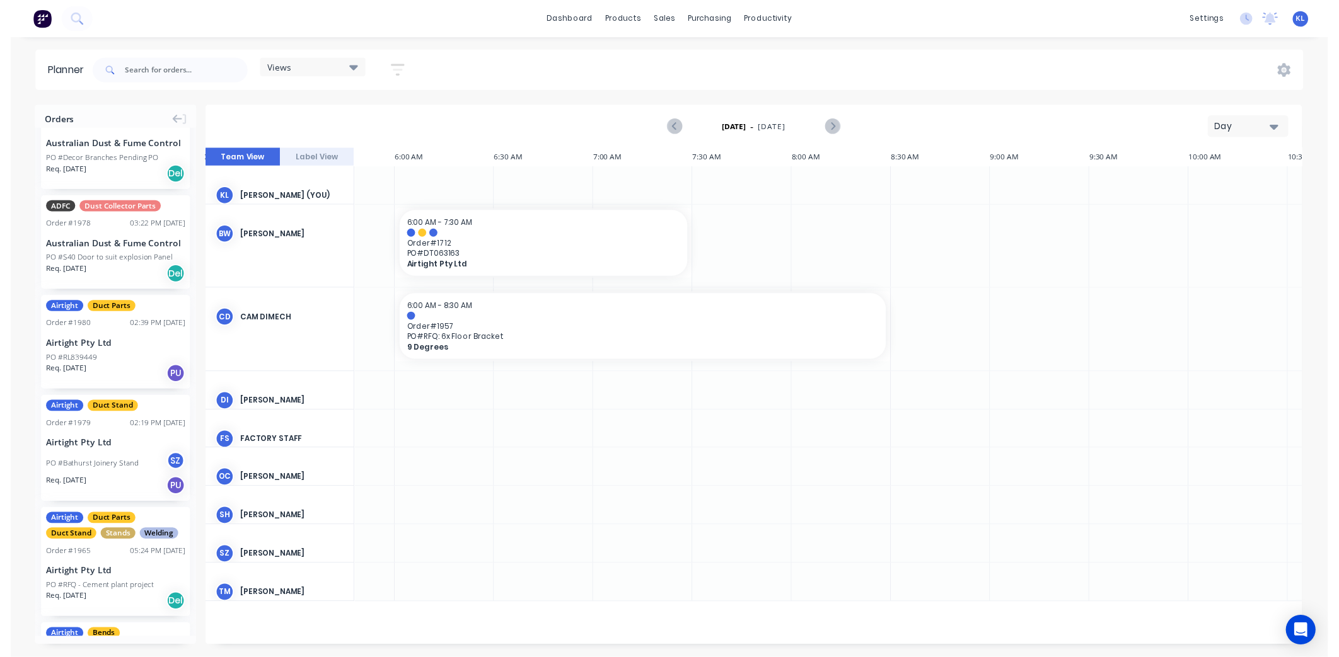
scroll to position [0, 0]
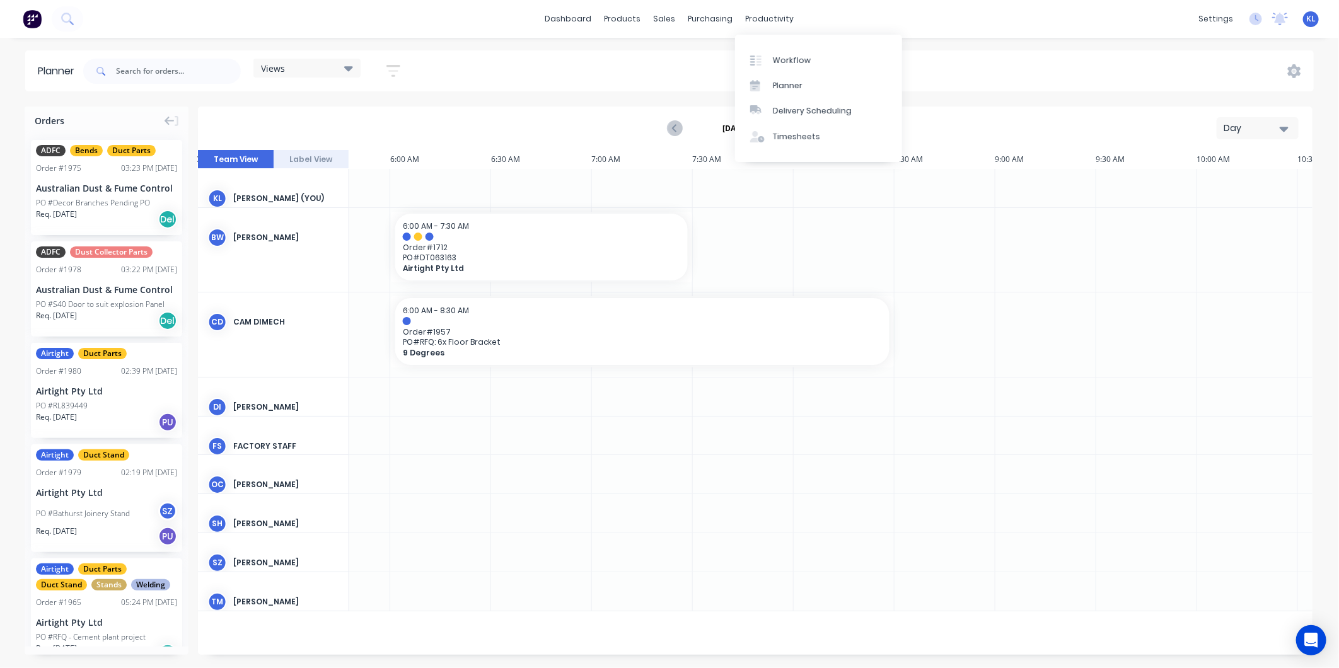
click at [770, 8] on div "dashboard products sales purchasing productivity dashboard products Product Cat…" at bounding box center [669, 19] width 1339 height 38
click at [788, 55] on div "Workflow" at bounding box center [792, 60] width 38 height 11
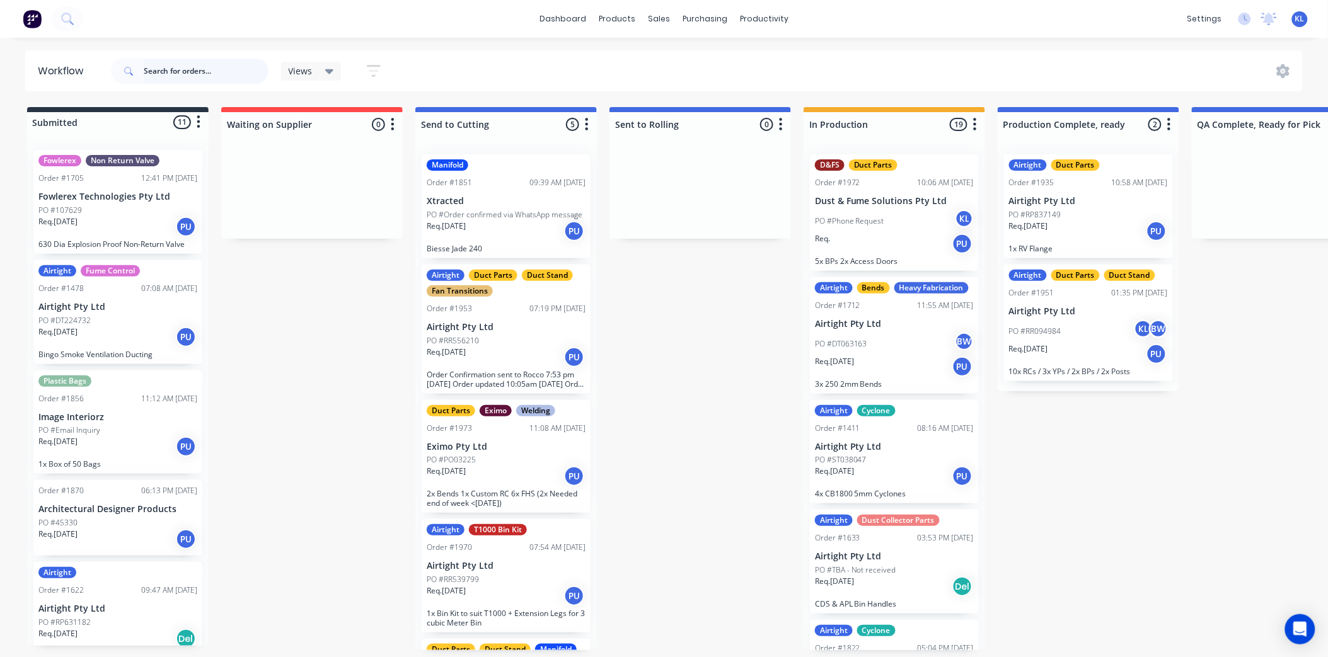
click at [195, 68] on input "text" at bounding box center [206, 71] width 125 height 25
type input "adfc"
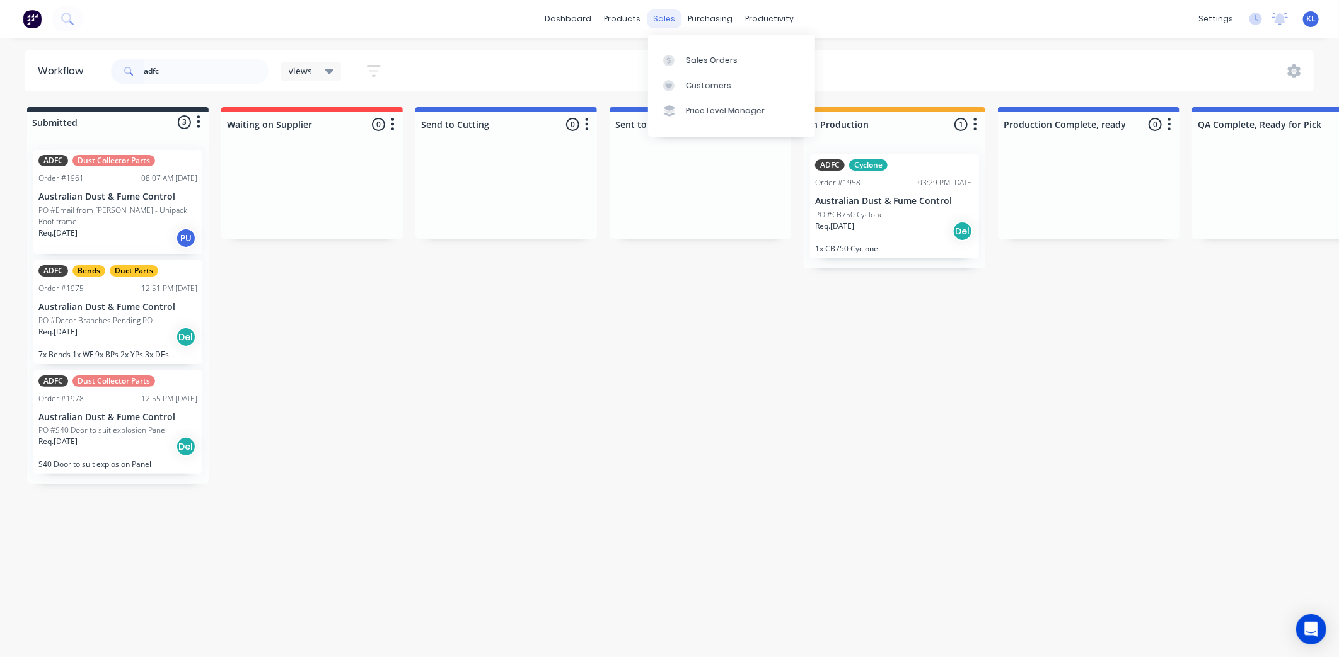
click at [670, 20] on div "sales" at bounding box center [664, 18] width 35 height 19
click at [690, 58] on div "Sales Orders" at bounding box center [712, 60] width 52 height 11
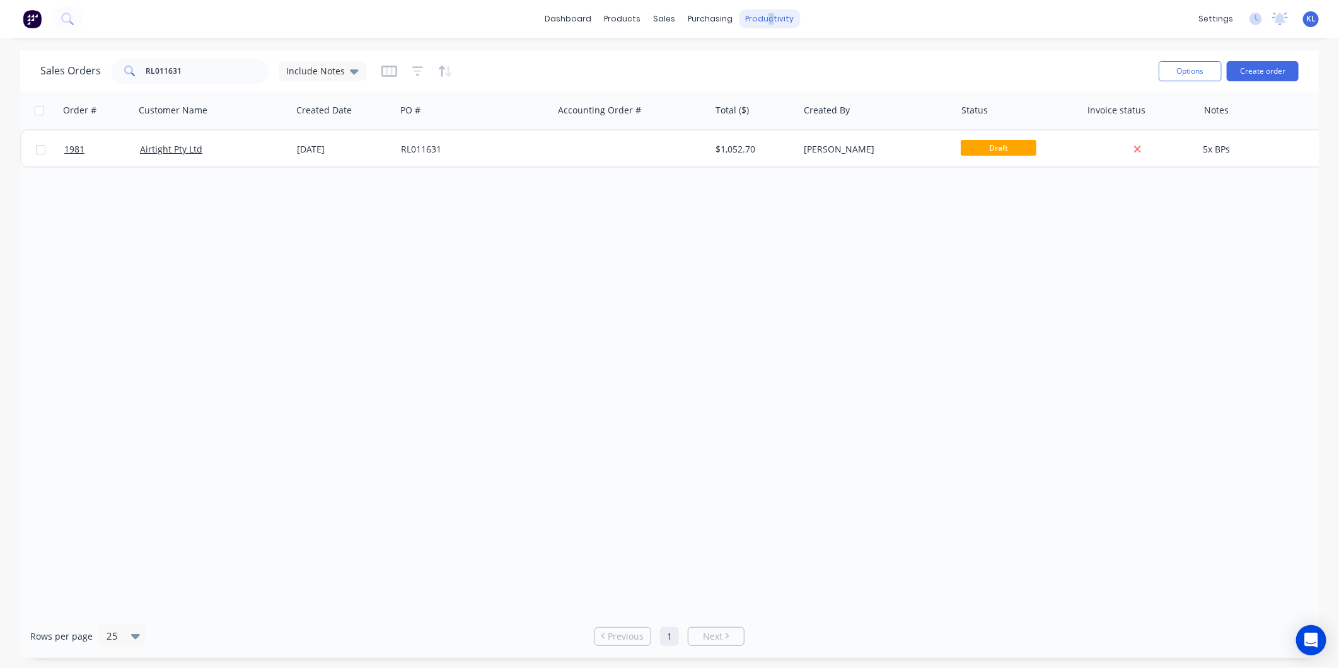
click at [765, 17] on div "productivity" at bounding box center [769, 18] width 61 height 19
copy div "c"
click at [803, 59] on div "Workflow" at bounding box center [792, 60] width 38 height 11
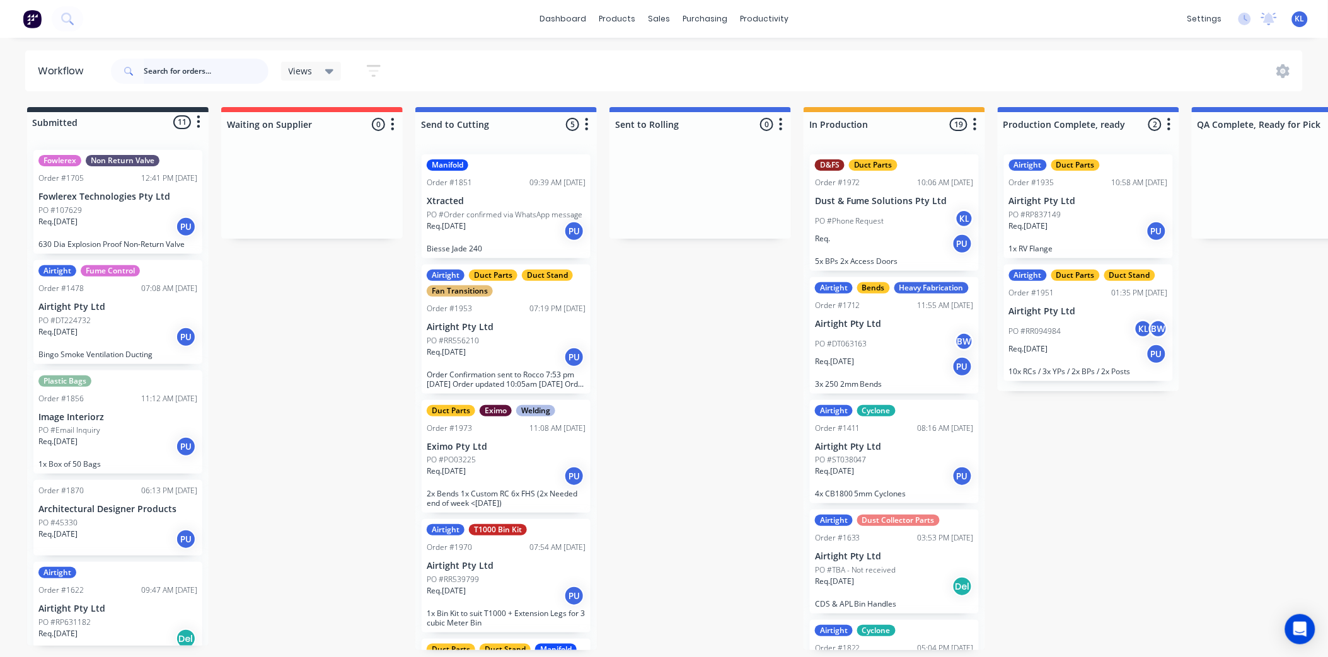
click at [180, 74] on input "text" at bounding box center [206, 71] width 125 height 25
type input "1954"
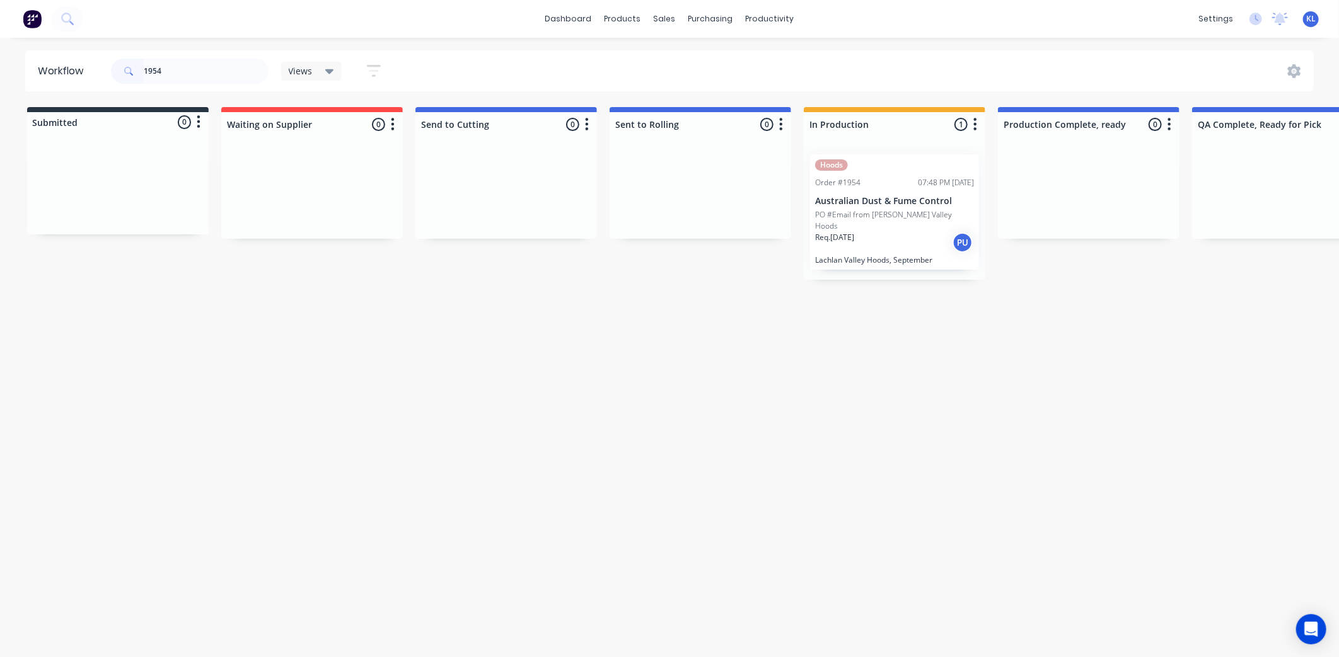
click at [896, 191] on div "Hoods Order #1954 07:48 PM [DATE] Australian Dust & Fume Control PO #Email from…" at bounding box center [894, 211] width 169 height 115
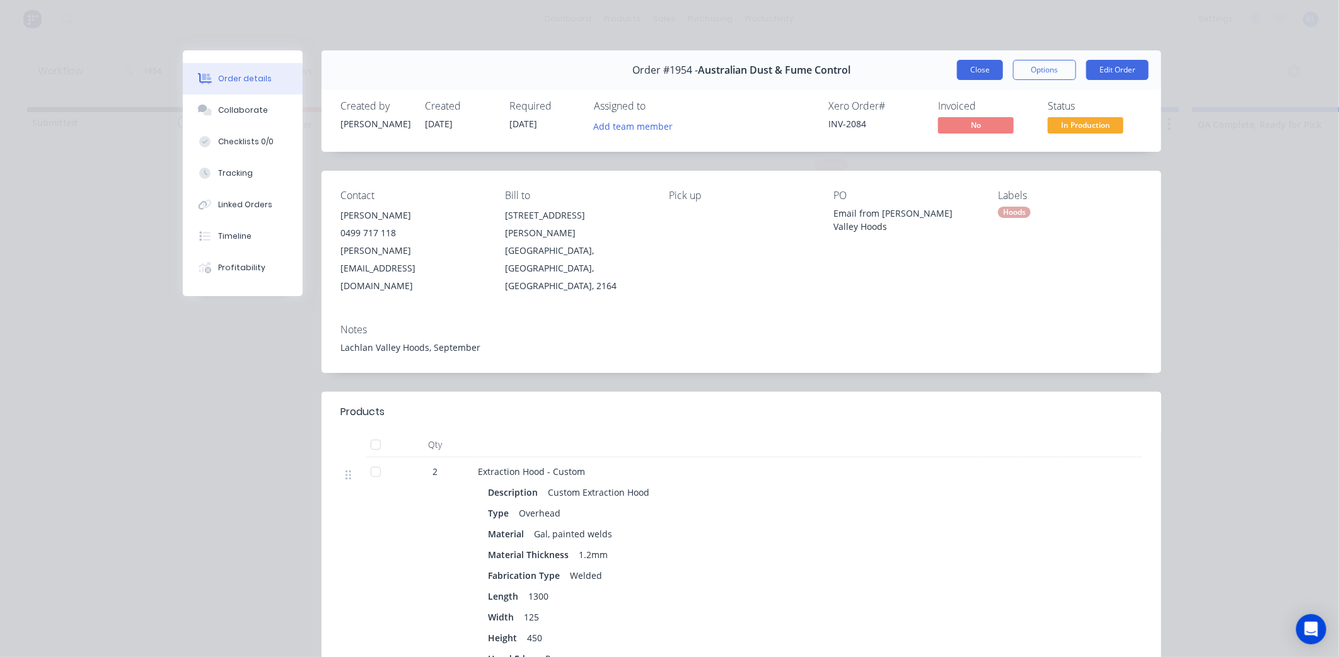
click at [963, 70] on button "Close" at bounding box center [980, 70] width 46 height 20
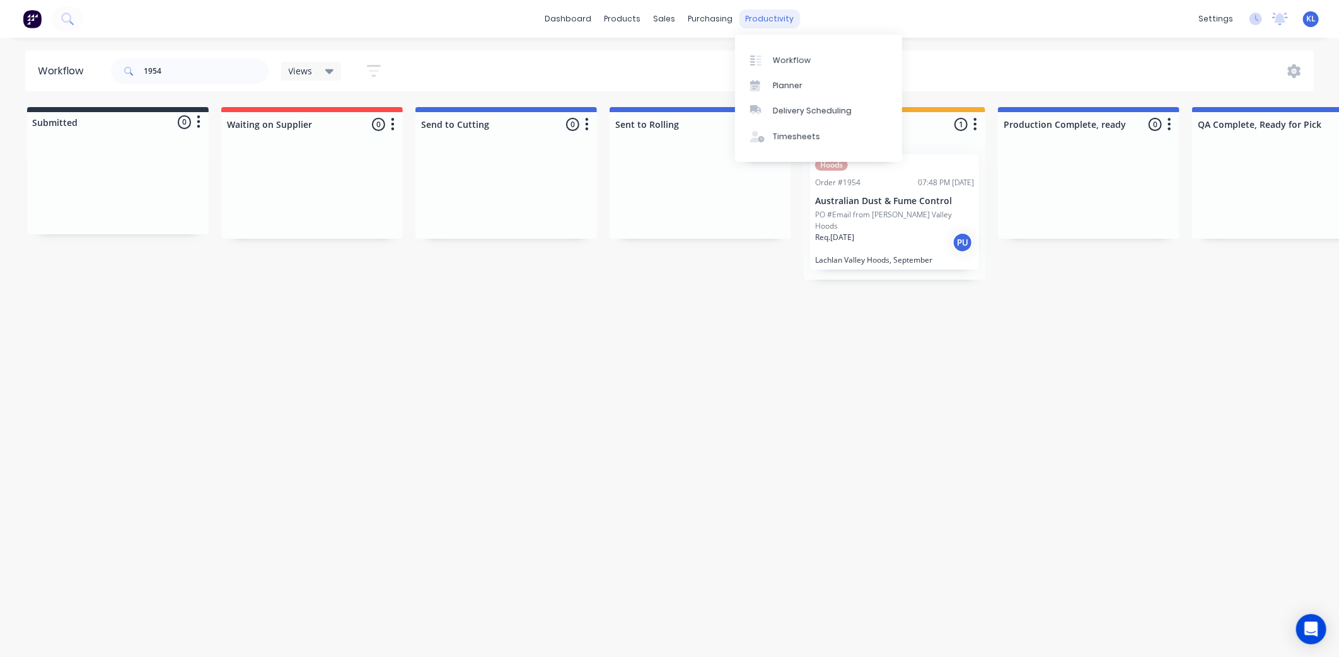
click at [756, 21] on div "productivity" at bounding box center [769, 18] width 61 height 19
click at [784, 50] on link "Workflow" at bounding box center [818, 59] width 167 height 25
click at [658, 20] on div "sales" at bounding box center [664, 18] width 35 height 19
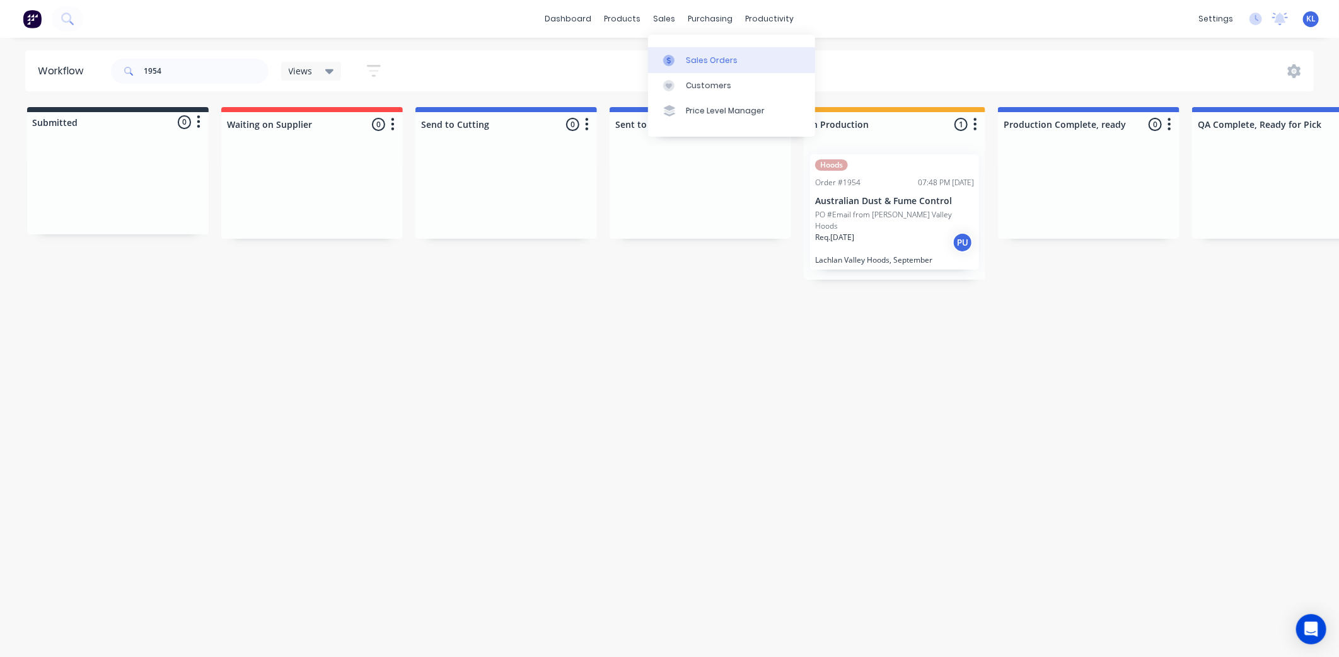
click at [686, 60] on div "Sales Orders" at bounding box center [712, 60] width 52 height 11
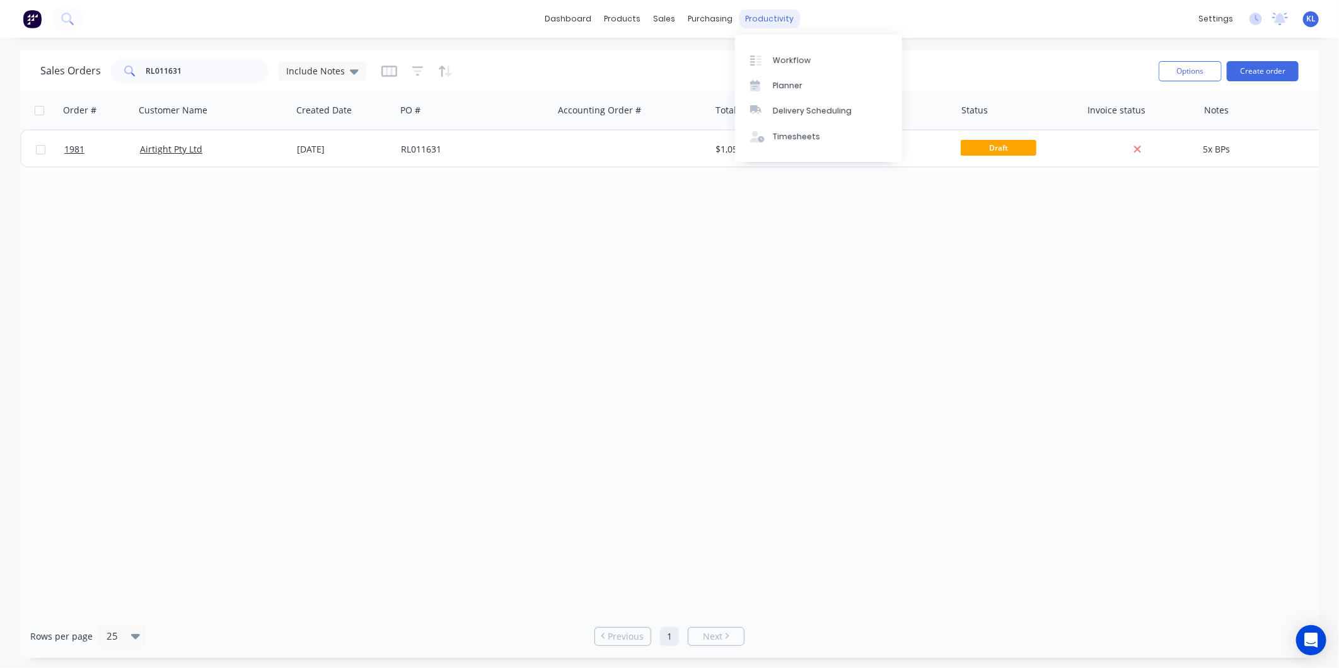
click at [742, 21] on div "productivity" at bounding box center [769, 18] width 61 height 19
click at [780, 83] on div "Planner" at bounding box center [788, 85] width 30 height 11
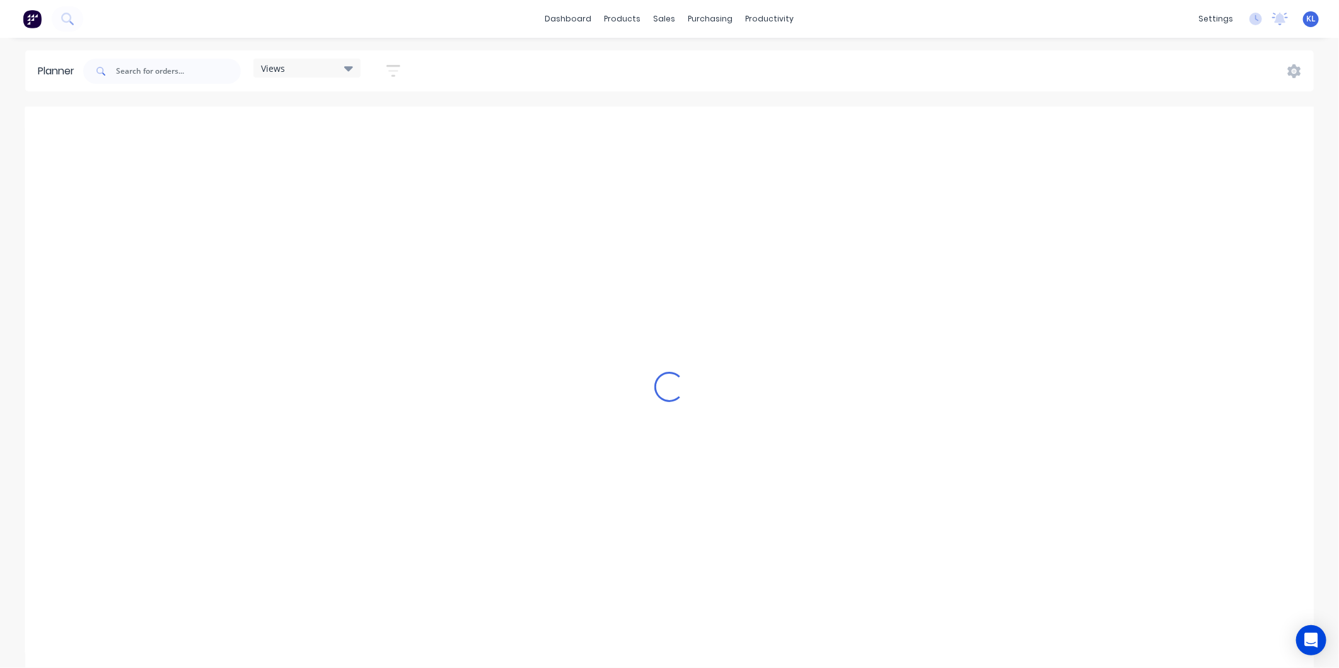
scroll to position [0, 3026]
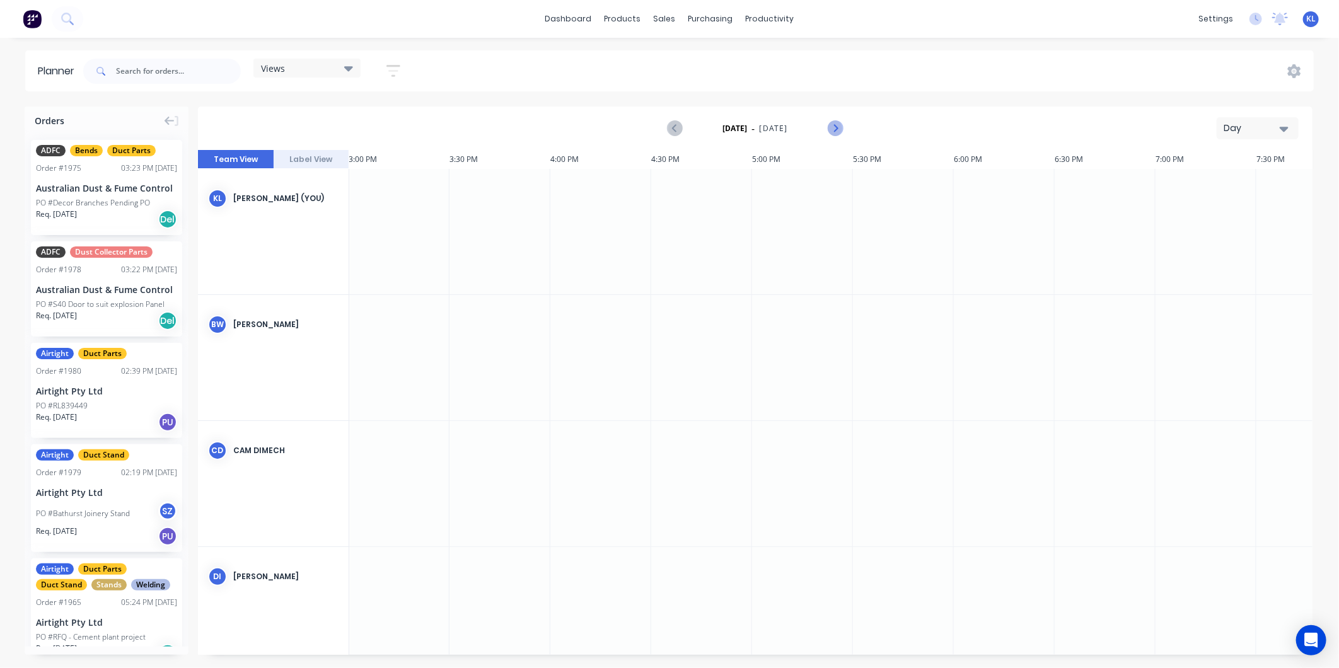
click at [845, 128] on button "Next page" at bounding box center [834, 128] width 25 height 25
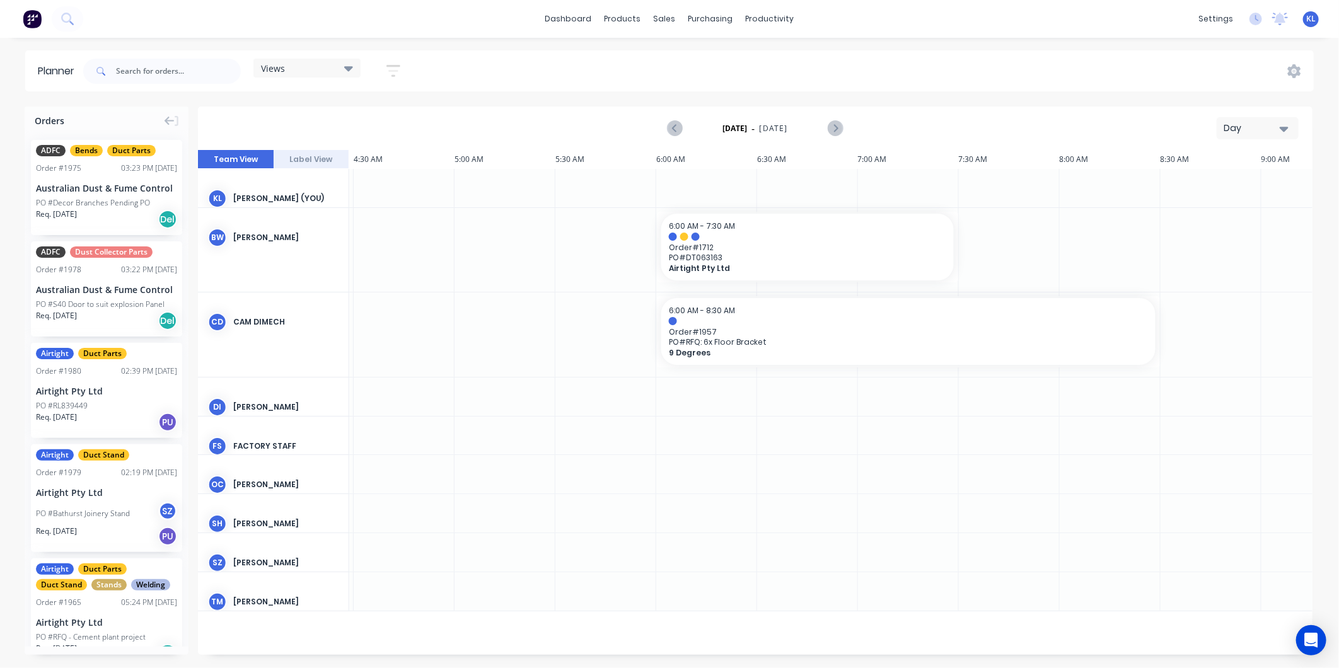
scroll to position [0, 916]
click at [166, 78] on input "text" at bounding box center [178, 71] width 125 height 25
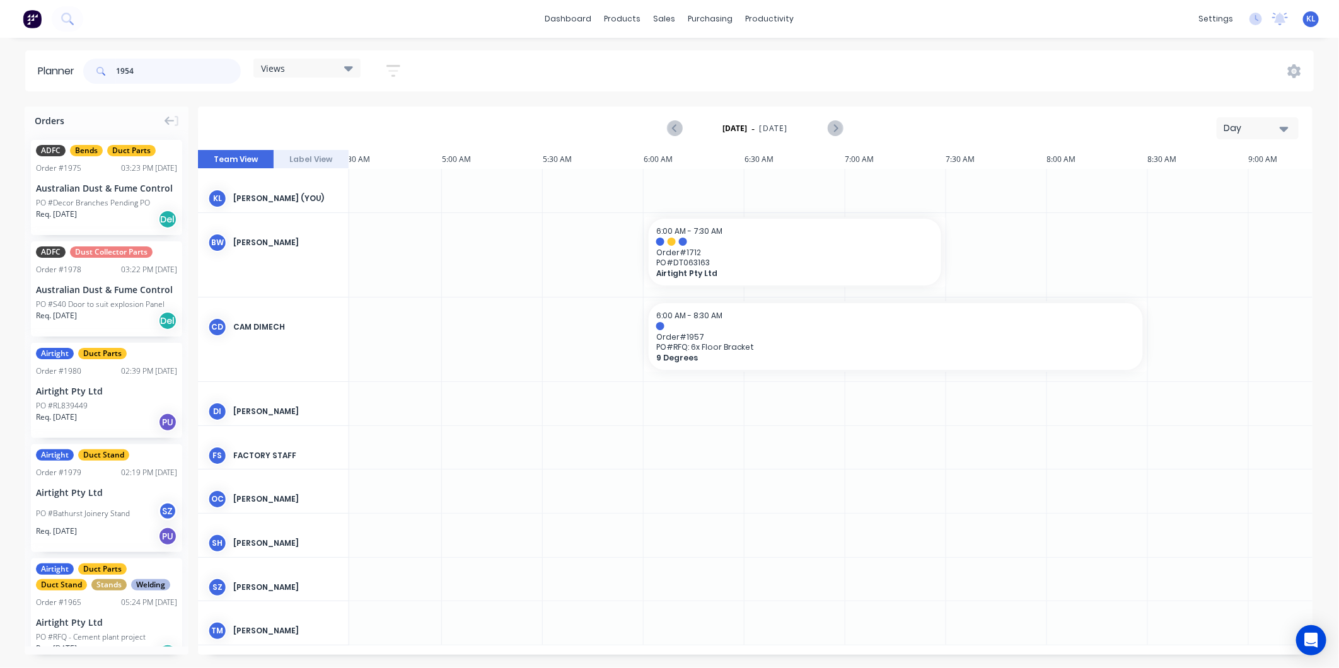
type input "1954"
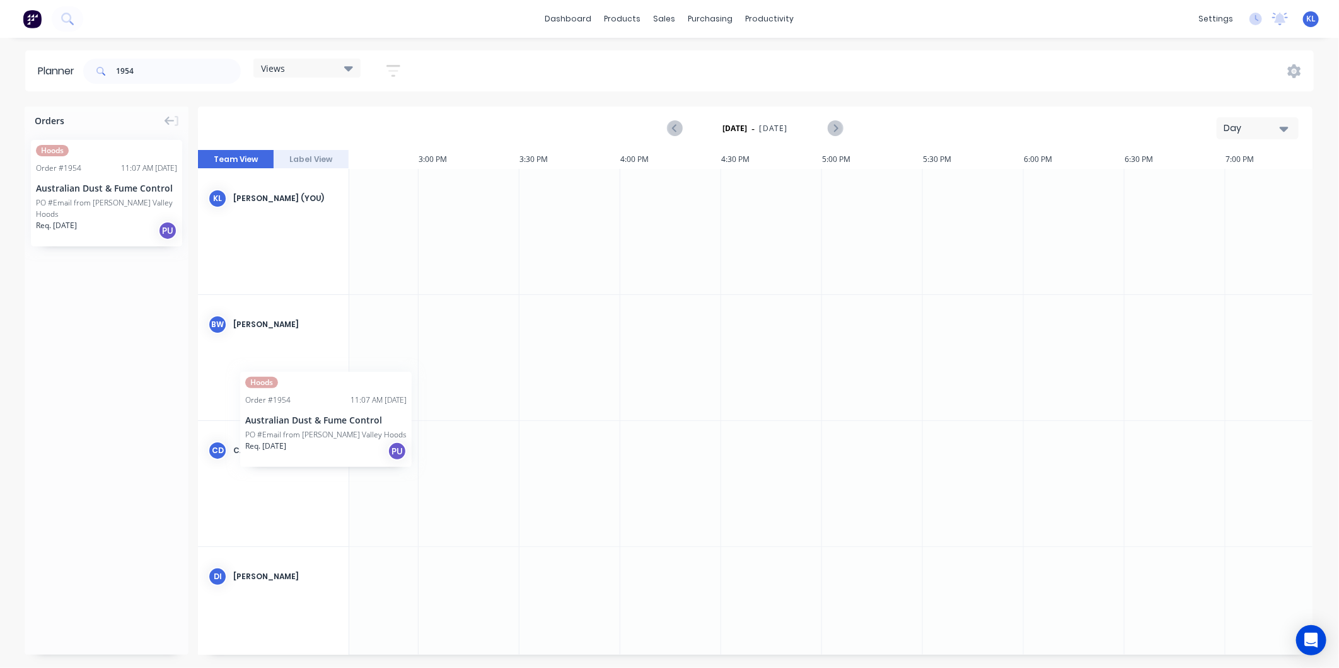
scroll to position [0, 2953]
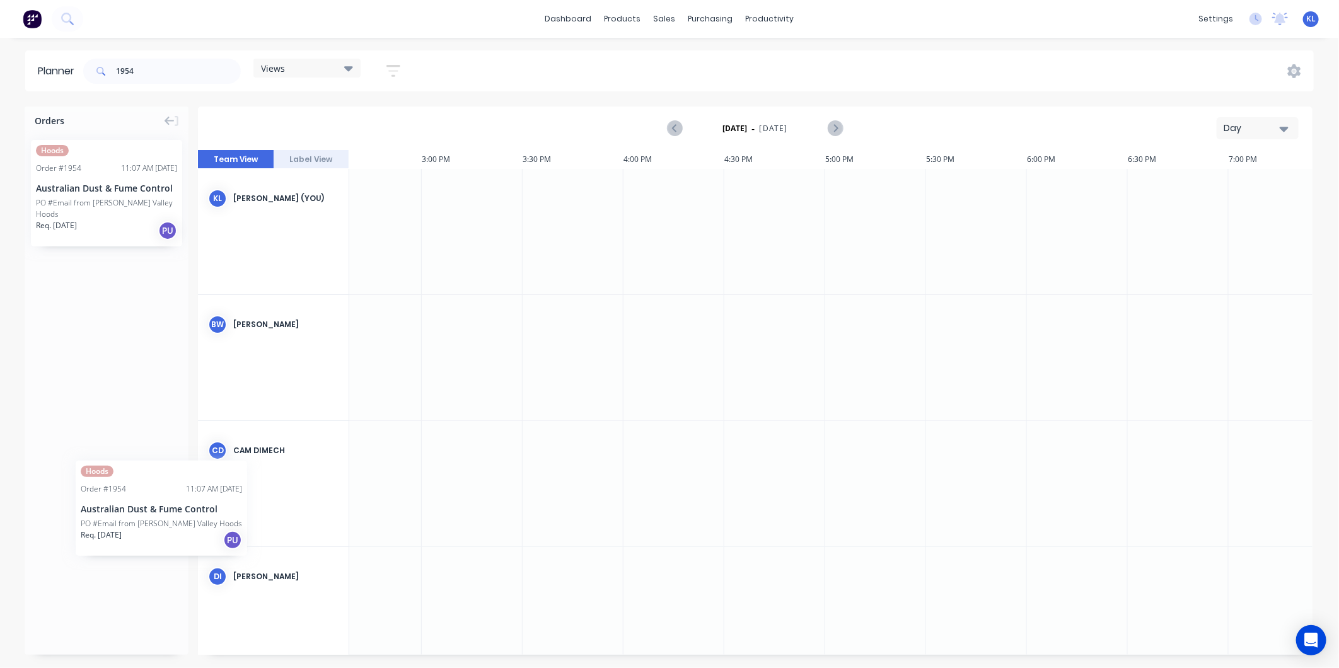
drag, startPoint x: 76, startPoint y: 196, endPoint x: 50, endPoint y: 408, distance: 213.3
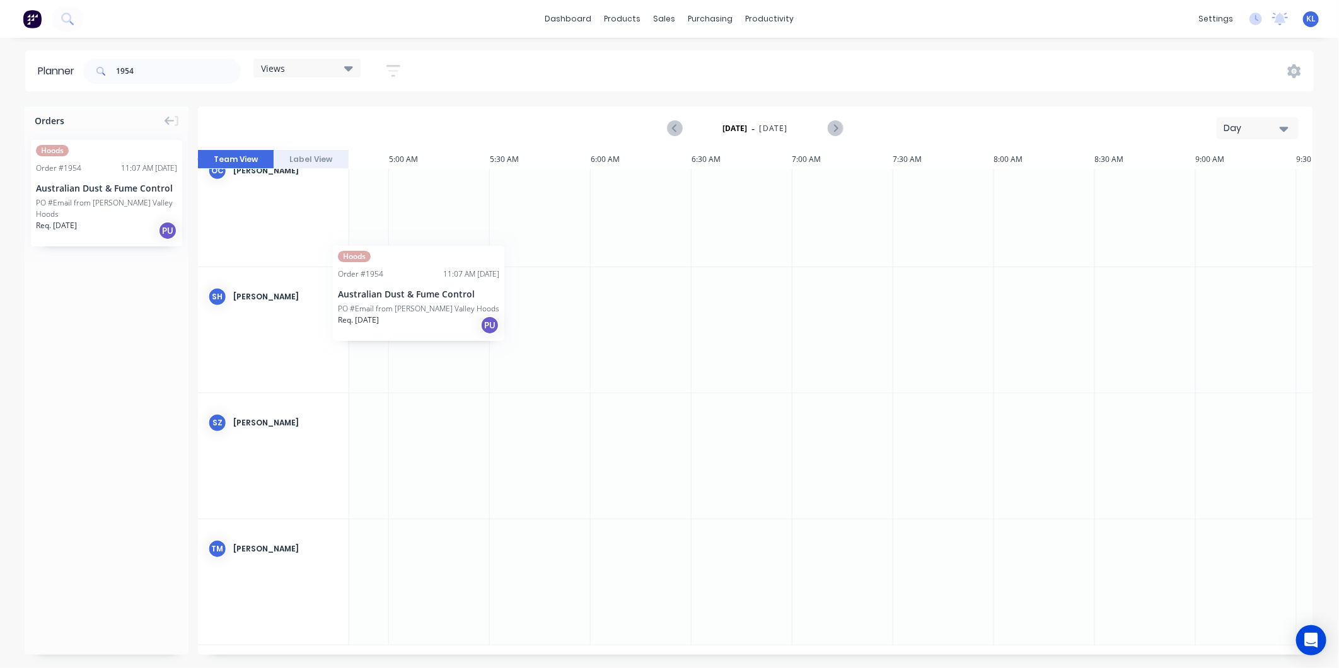
scroll to position [663, 966]
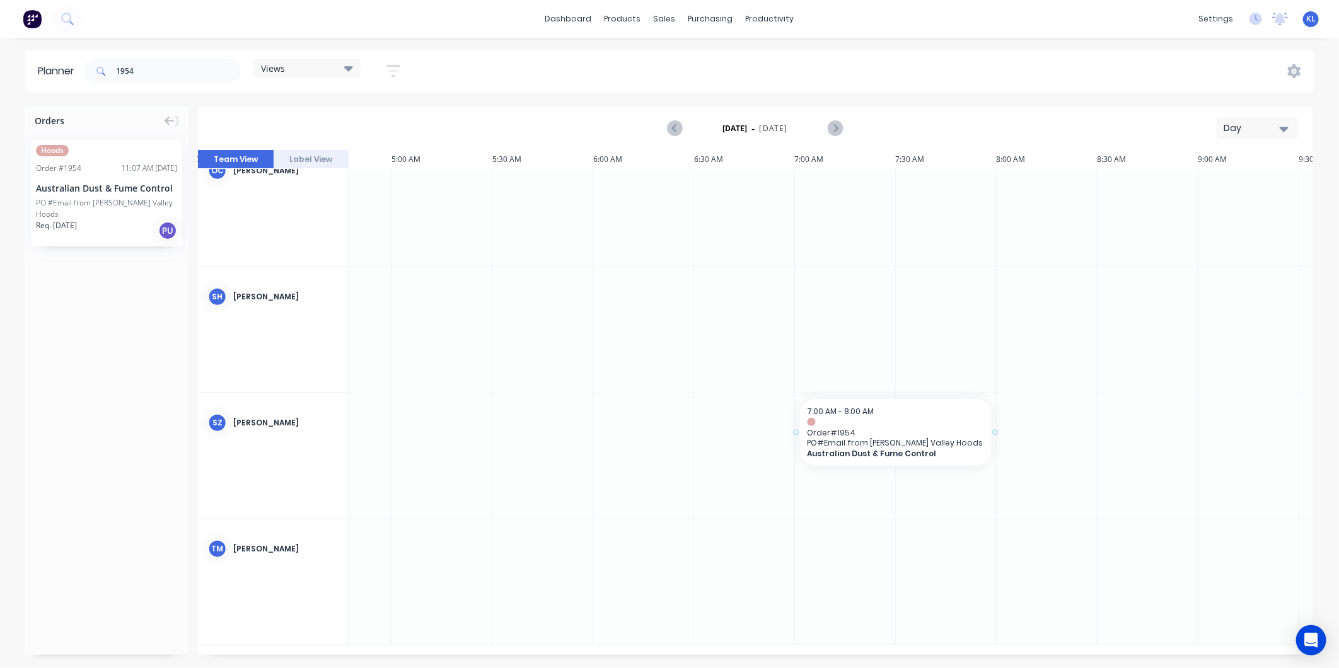
drag, startPoint x: 78, startPoint y: 197, endPoint x: 854, endPoint y: 434, distance: 810.6
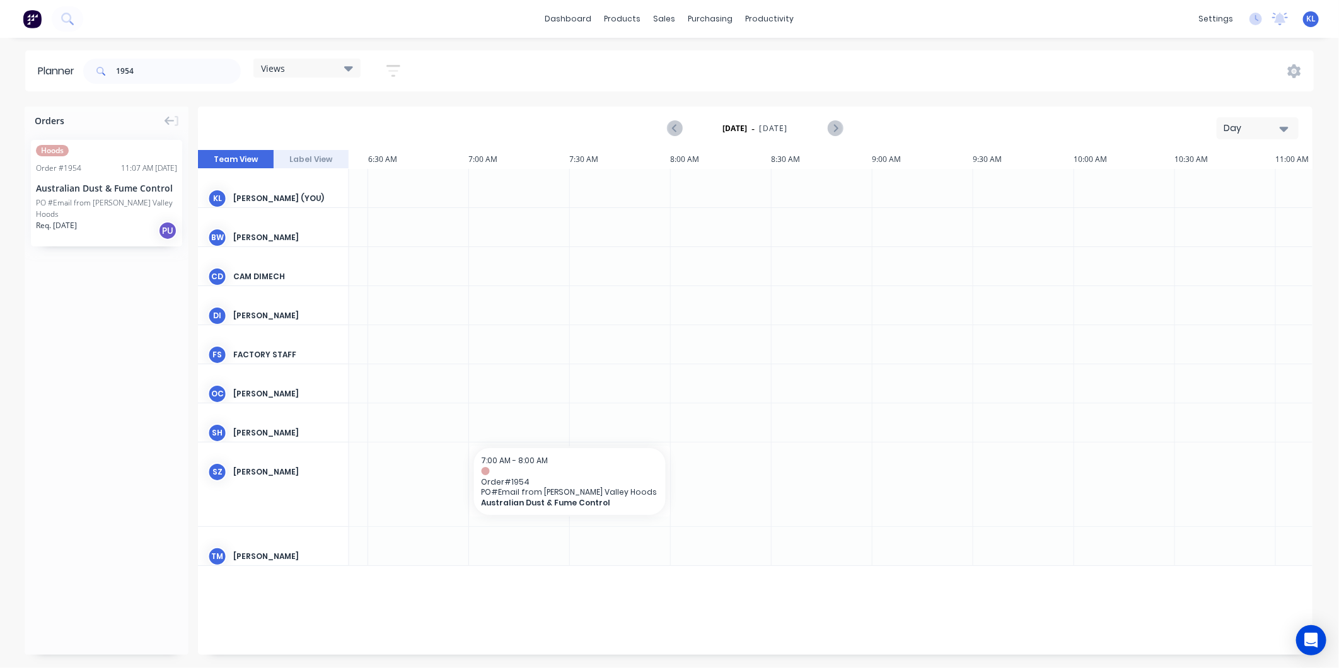
scroll to position [0, 1264]
drag, startPoint x: 697, startPoint y: 481, endPoint x: 1261, endPoint y: 501, distance: 564.5
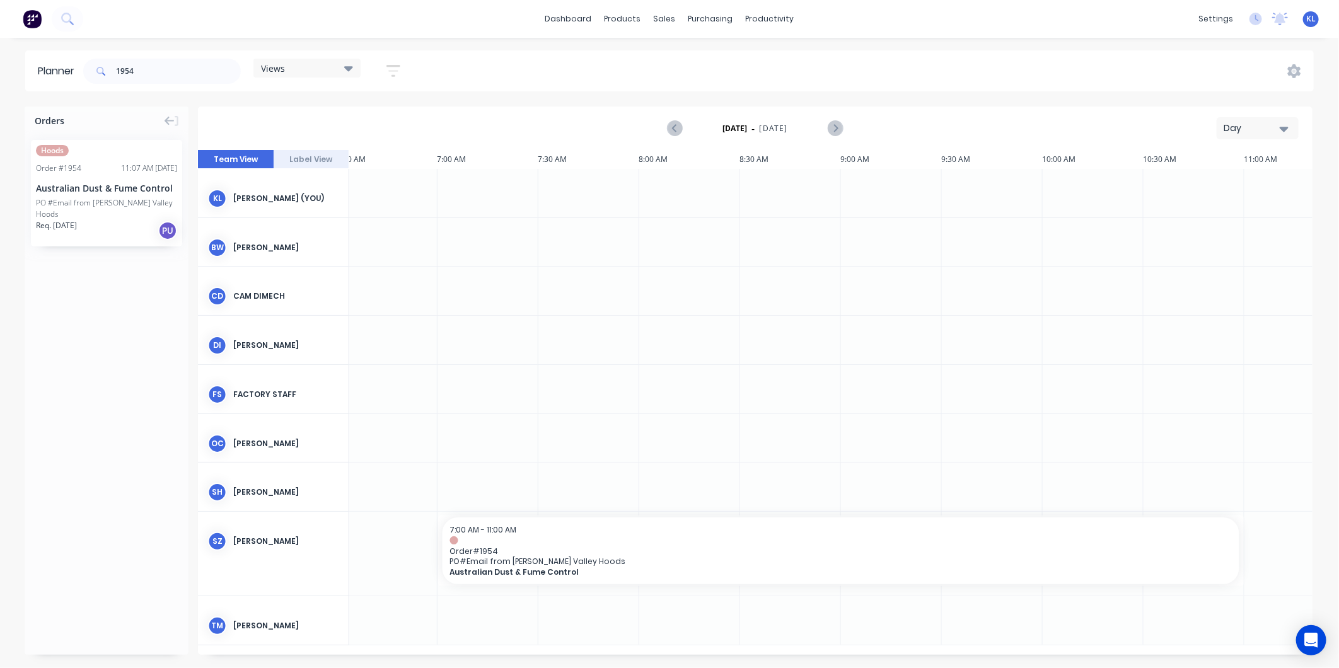
scroll to position [0, 1308]
click at [782, 52] on link "Workflow" at bounding box center [818, 59] width 167 height 25
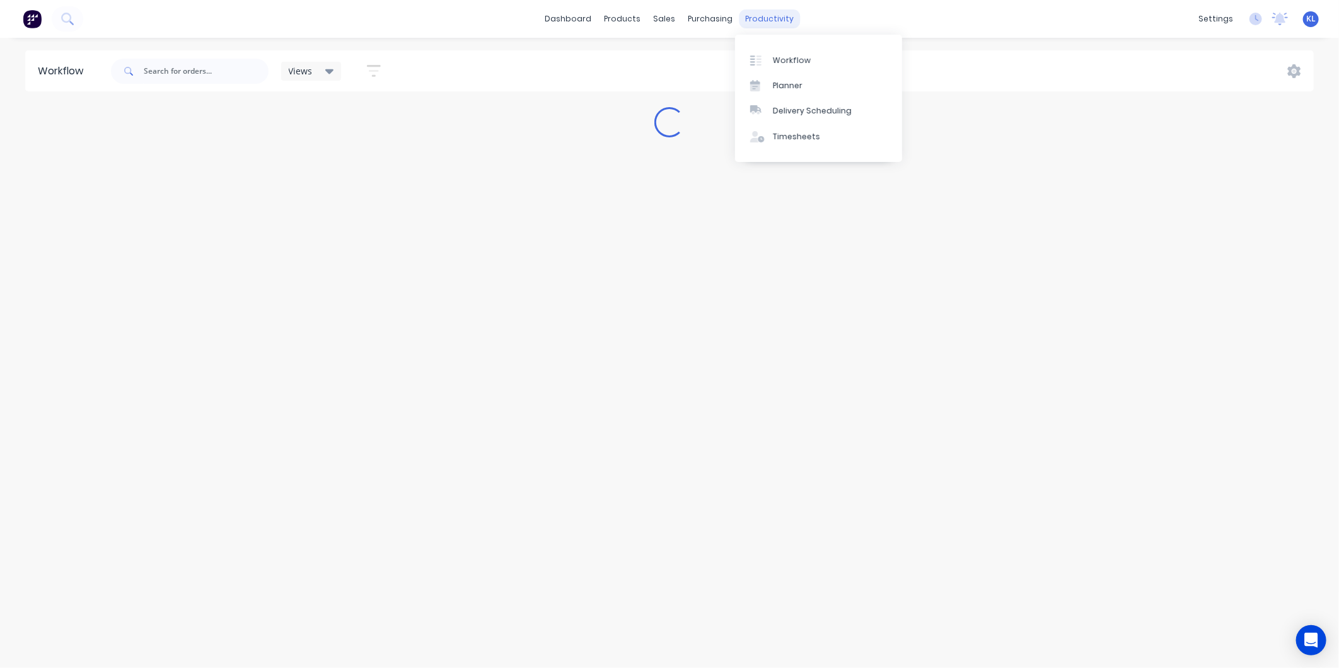
click at [765, 20] on div "productivity" at bounding box center [769, 18] width 61 height 19
click at [794, 78] on link "Planner" at bounding box center [818, 85] width 167 height 25
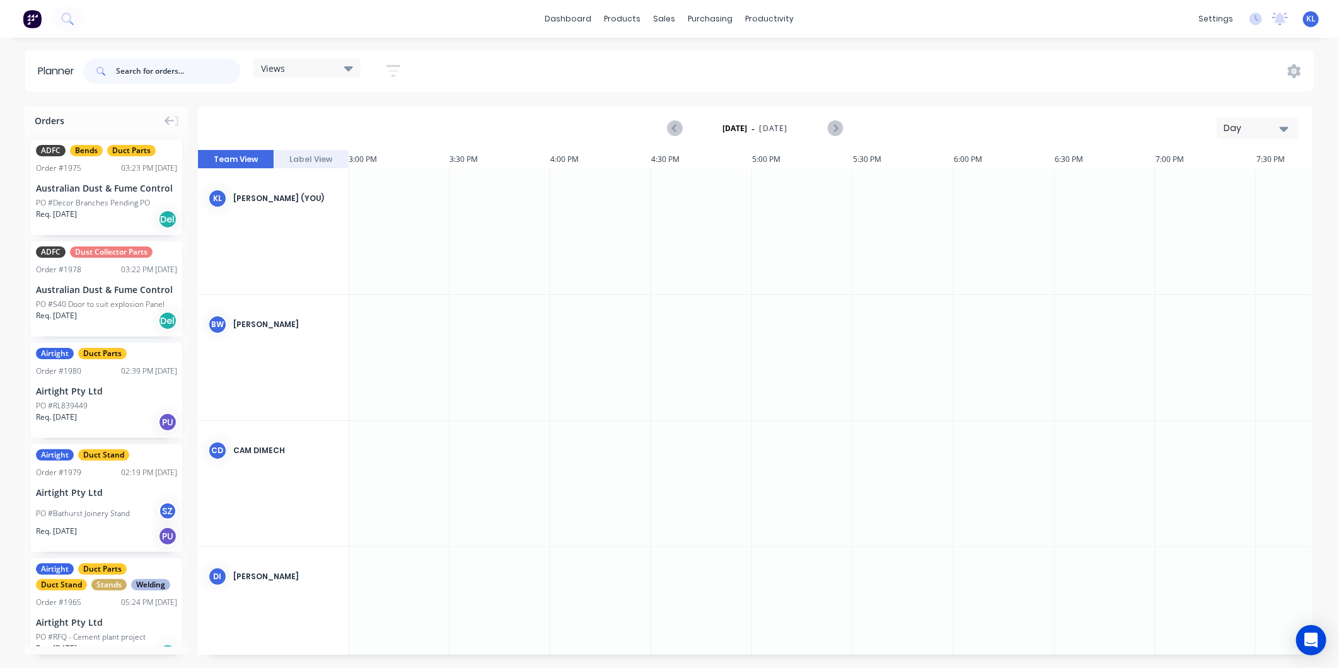
click at [148, 79] on input "text" at bounding box center [178, 71] width 125 height 25
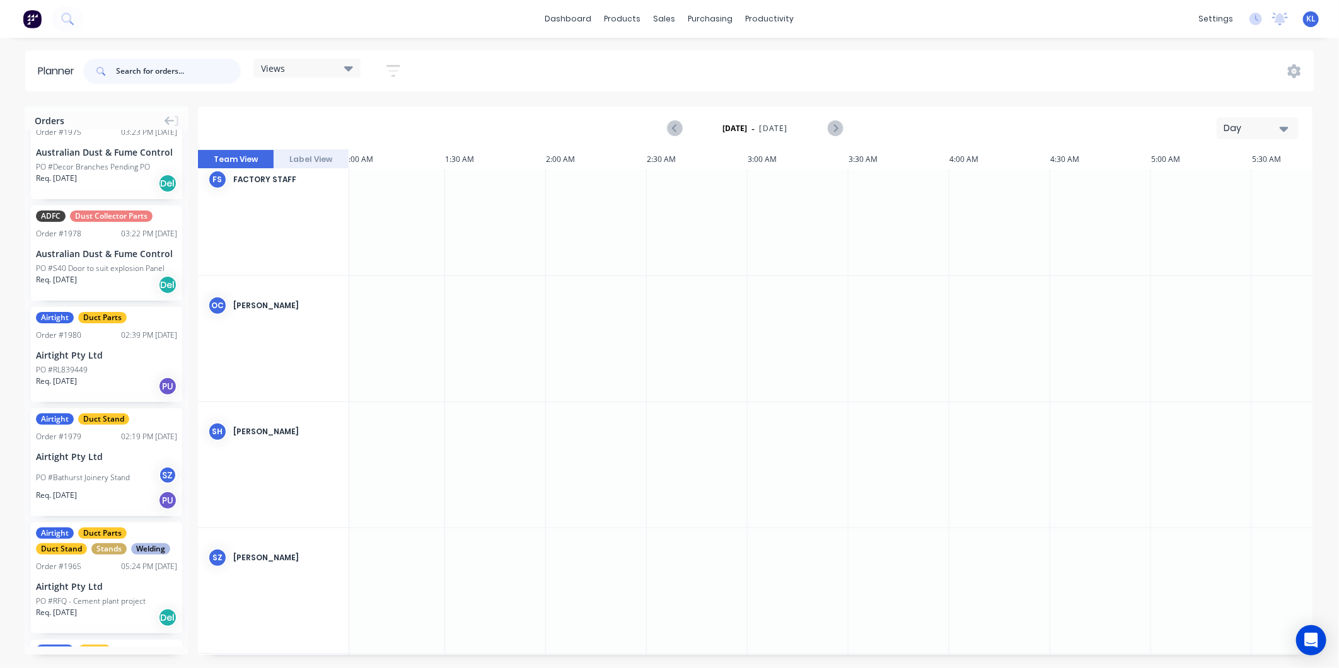
scroll to position [70, 0]
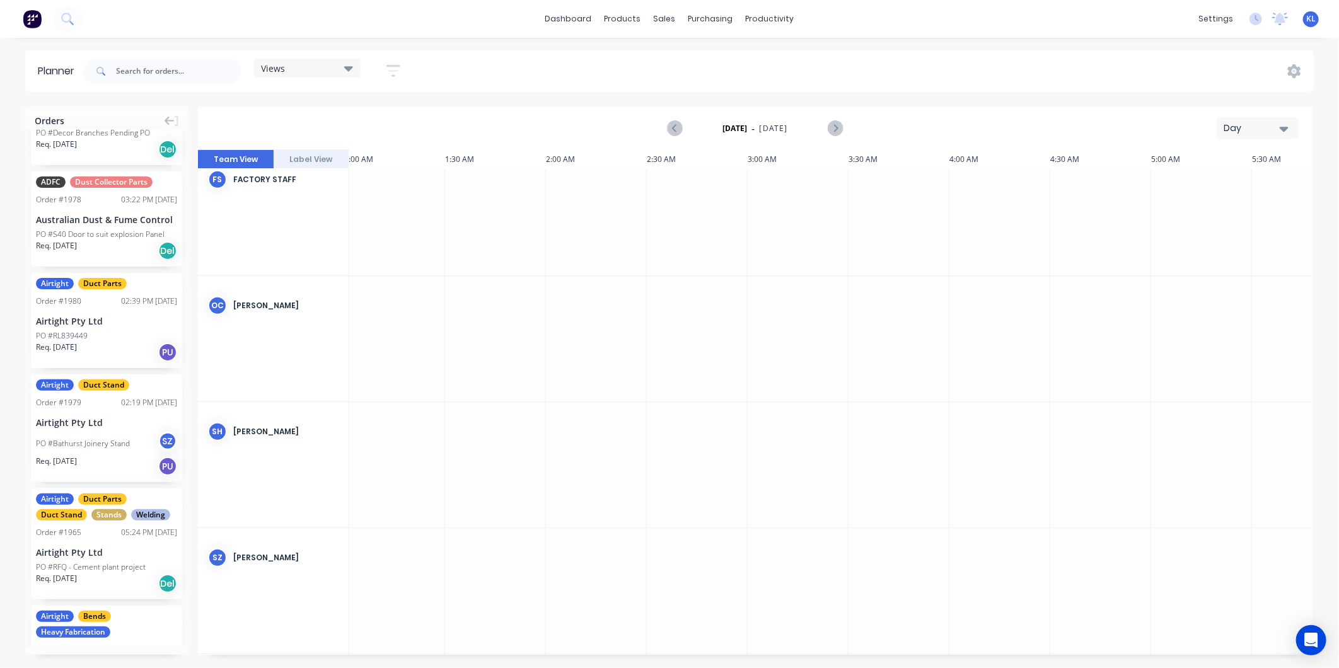
drag, startPoint x: 454, startPoint y: 420, endPoint x: 547, endPoint y: 478, distance: 109.3
click at [547, 478] on div at bounding box center [596, 464] width 101 height 125
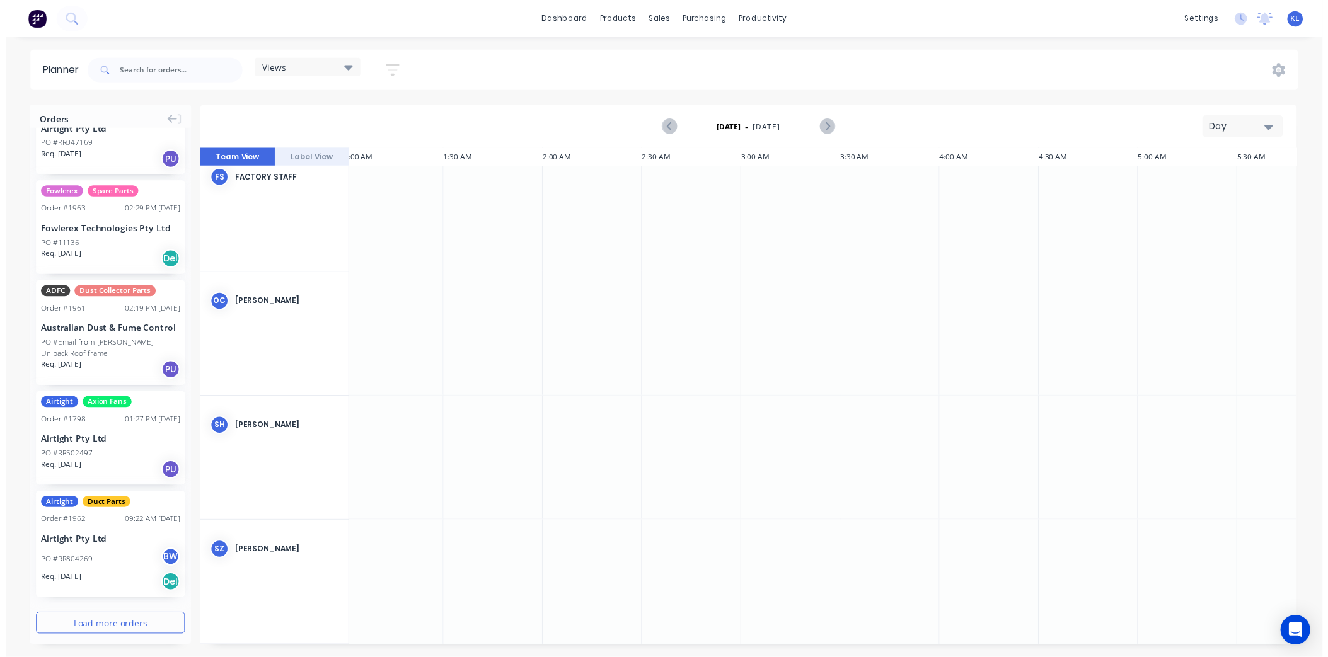
scroll to position [1722, 0]
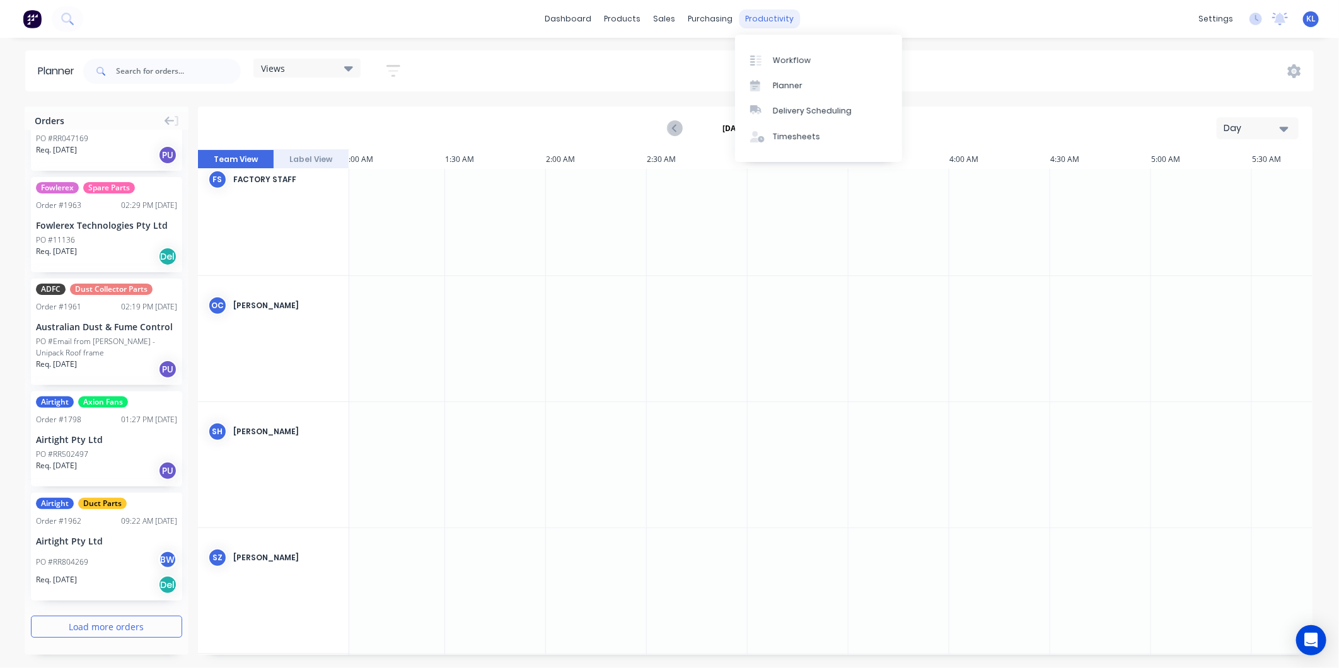
click at [758, 15] on div "productivity" at bounding box center [769, 18] width 61 height 19
click at [769, 57] on link "Workflow" at bounding box center [818, 59] width 167 height 25
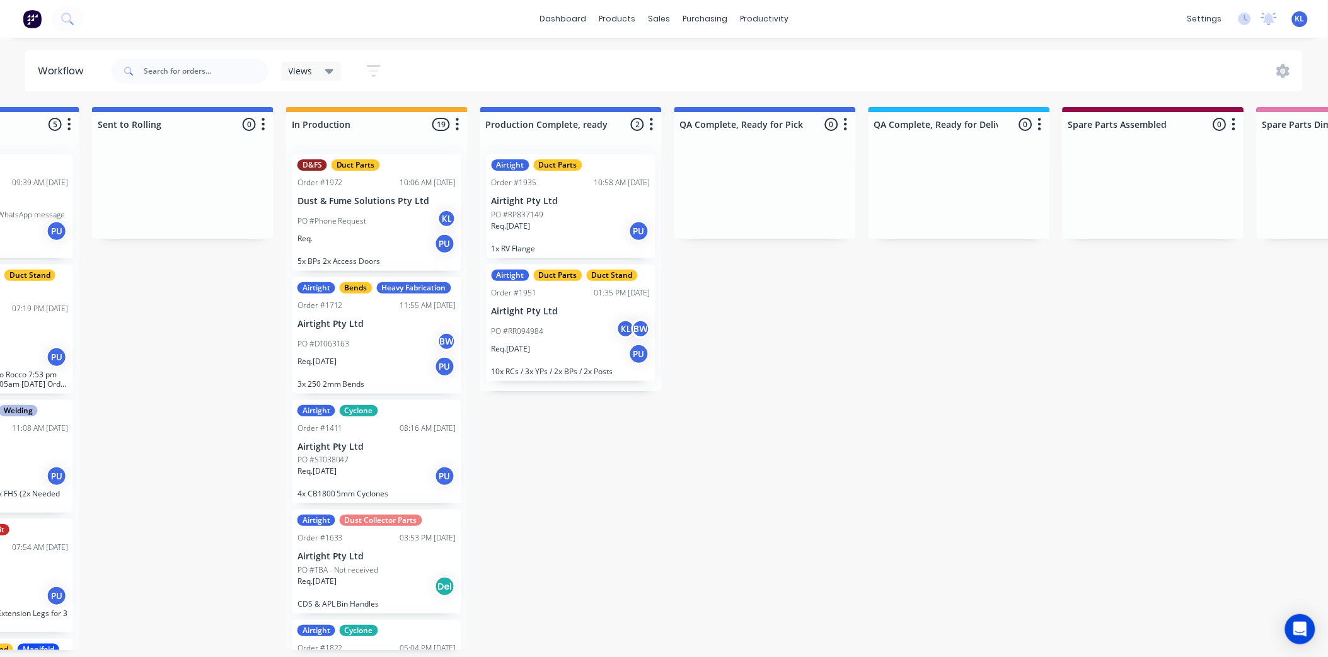
scroll to position [0, 519]
click at [557, 347] on div "Req. [DATE] PU" at bounding box center [569, 354] width 159 height 21
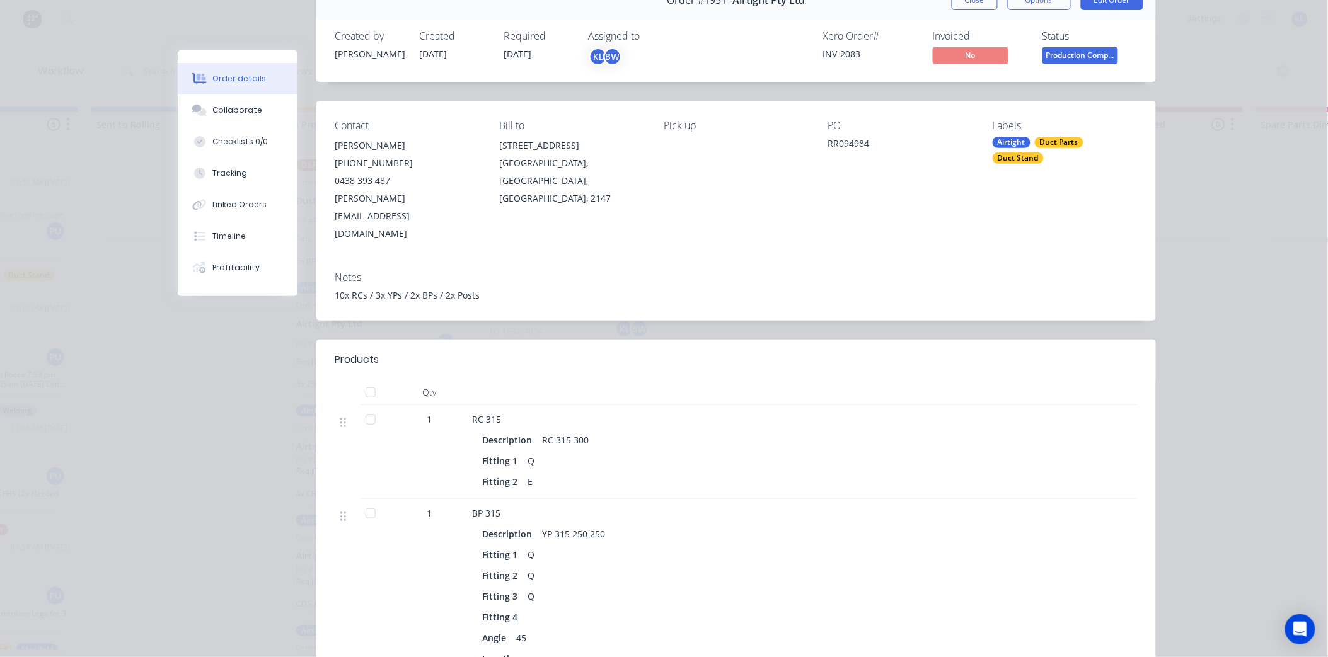
scroll to position [0, 0]
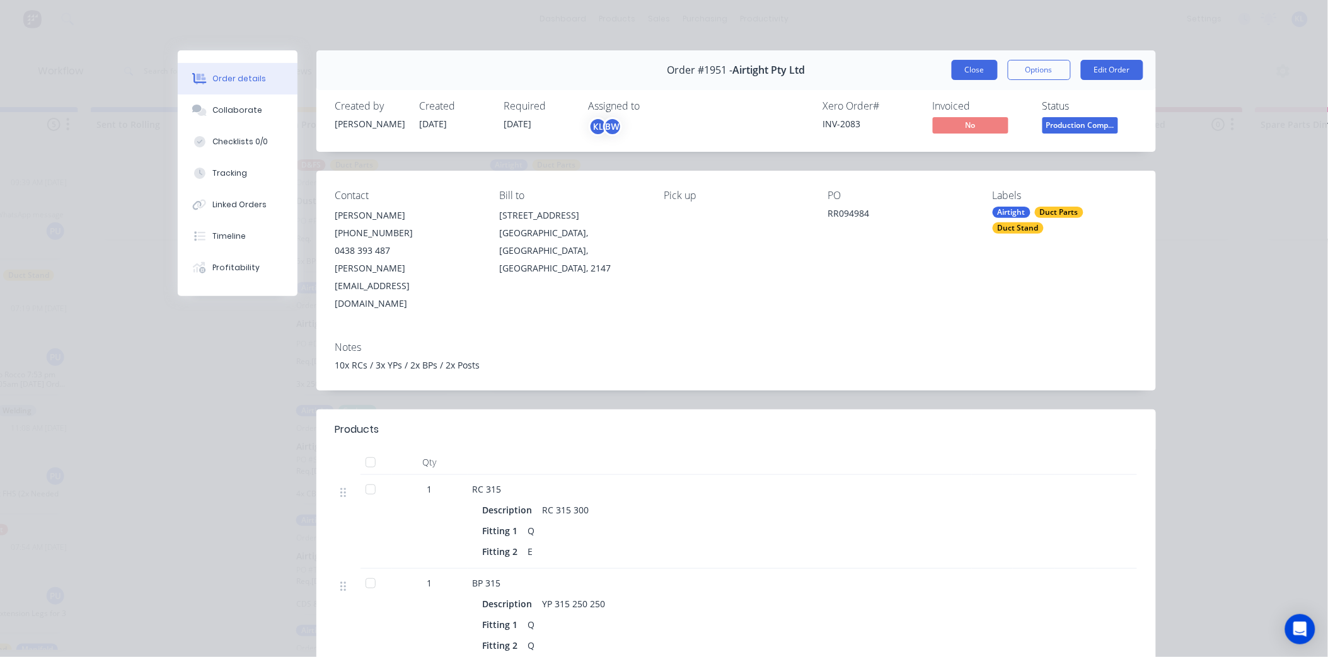
click at [961, 71] on button "Close" at bounding box center [975, 70] width 46 height 20
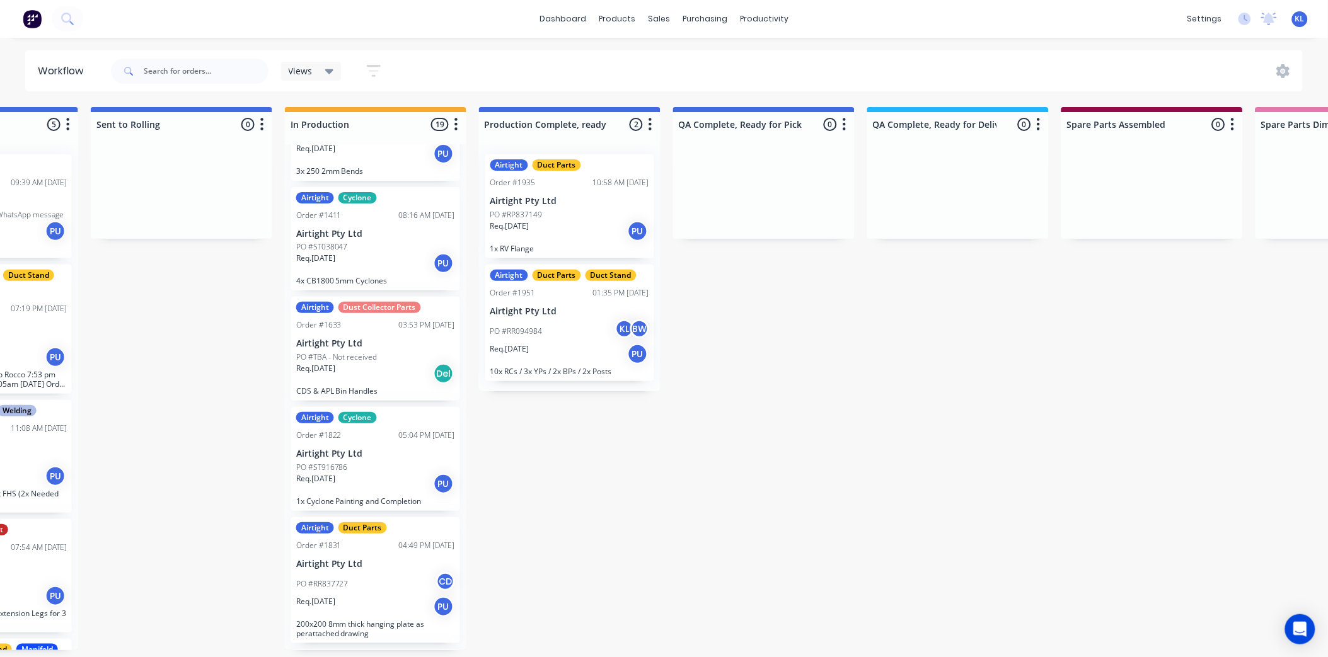
scroll to position [490, 0]
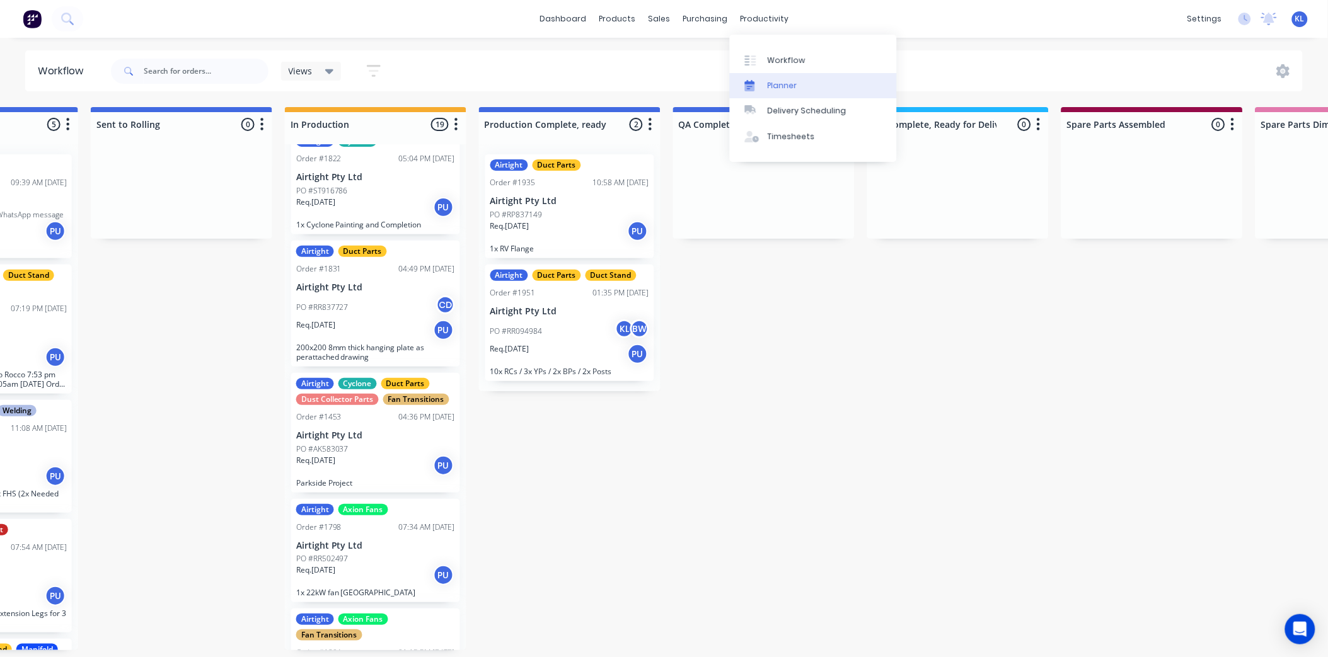
click at [767, 91] on link "Planner" at bounding box center [813, 85] width 167 height 25
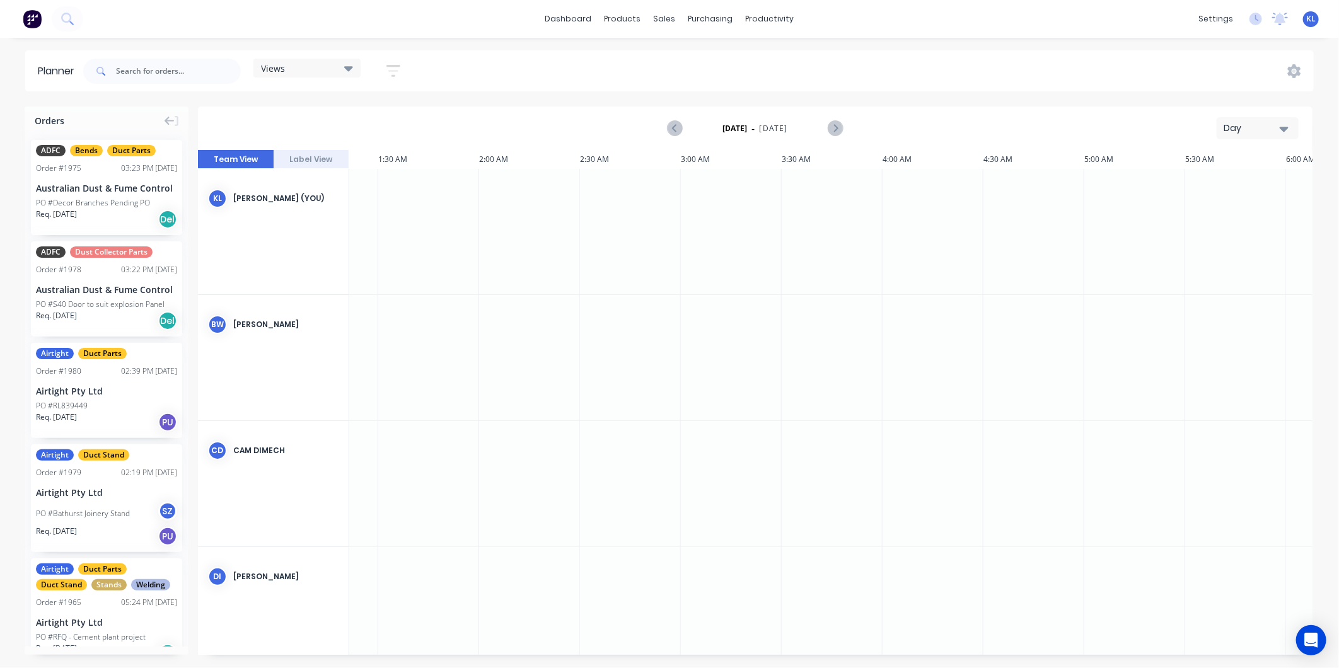
scroll to position [0, 267]
click at [831, 128] on icon "Next page" at bounding box center [834, 128] width 15 height 15
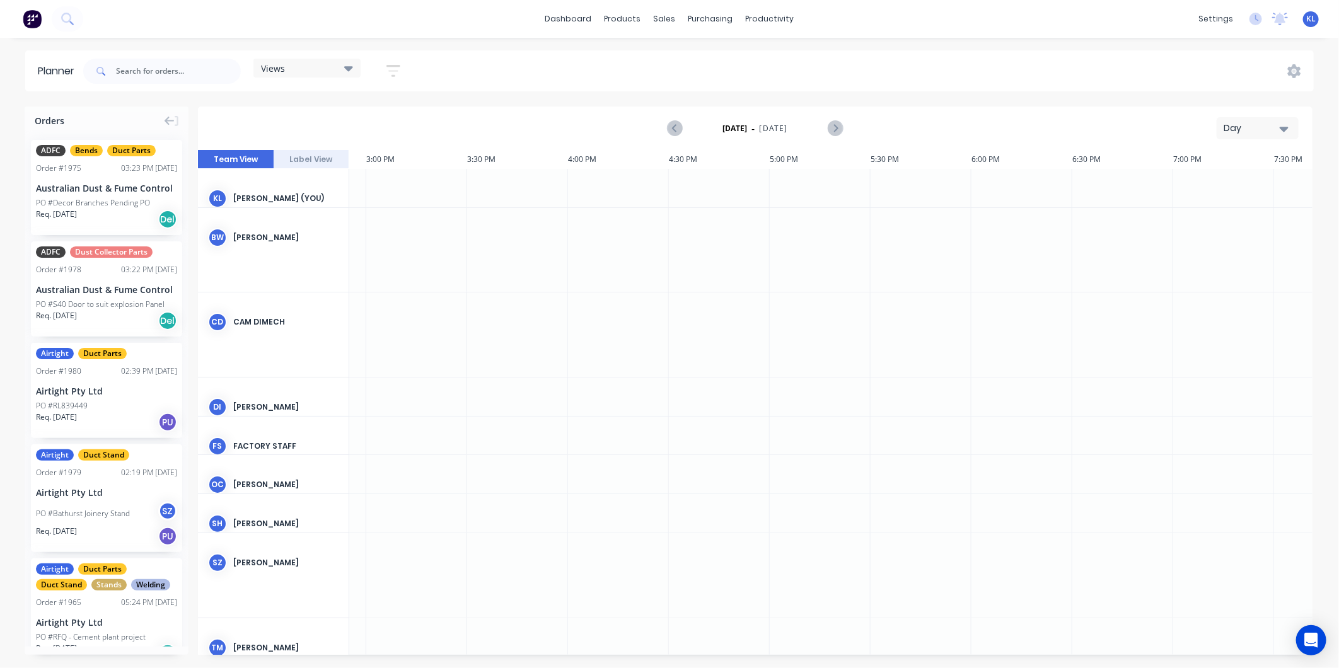
scroll to position [0, 3026]
click at [338, 126] on div "[DATE] - [DATE] Day" at bounding box center [755, 128] width 1112 height 41
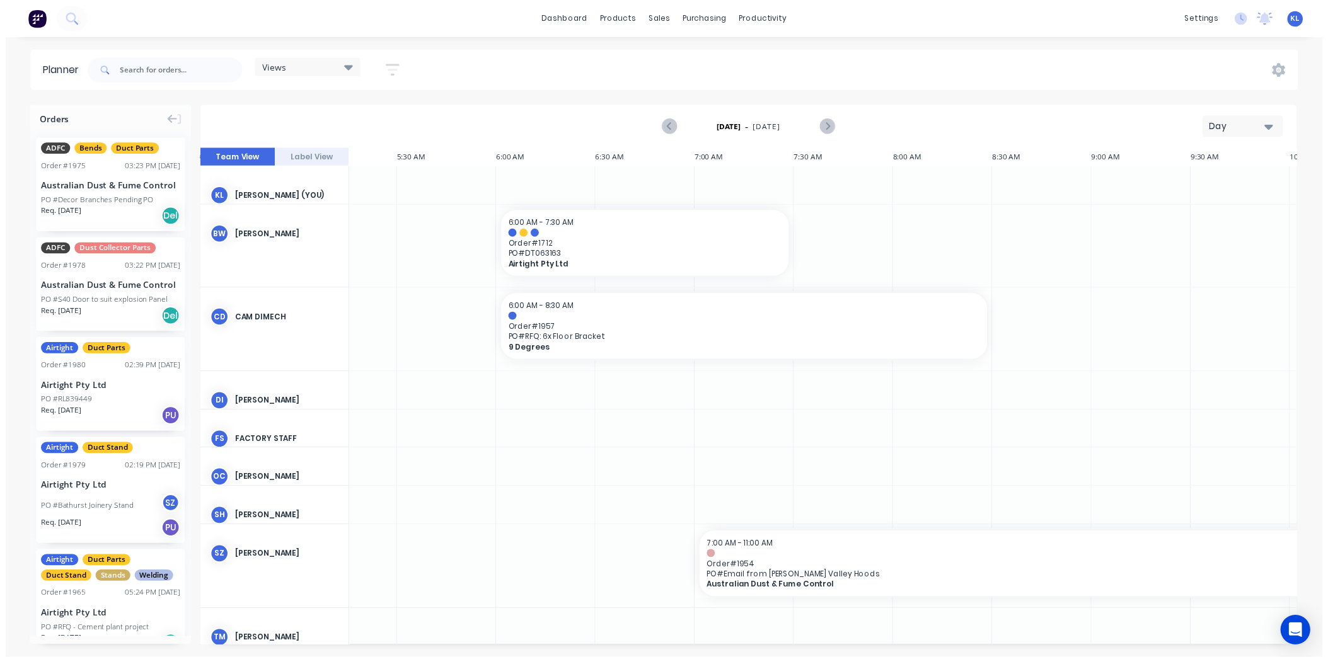
scroll to position [0, 1086]
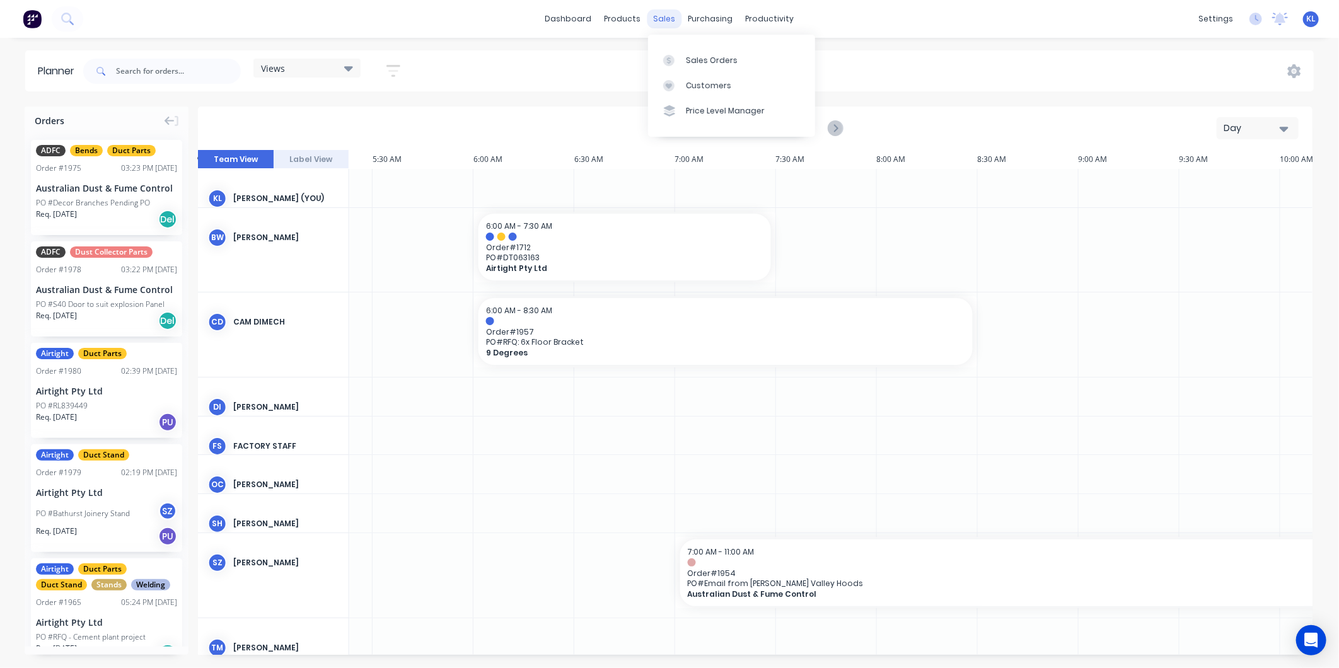
click at [666, 21] on div "sales" at bounding box center [664, 18] width 35 height 19
click at [697, 53] on link "Sales Orders" at bounding box center [731, 59] width 167 height 25
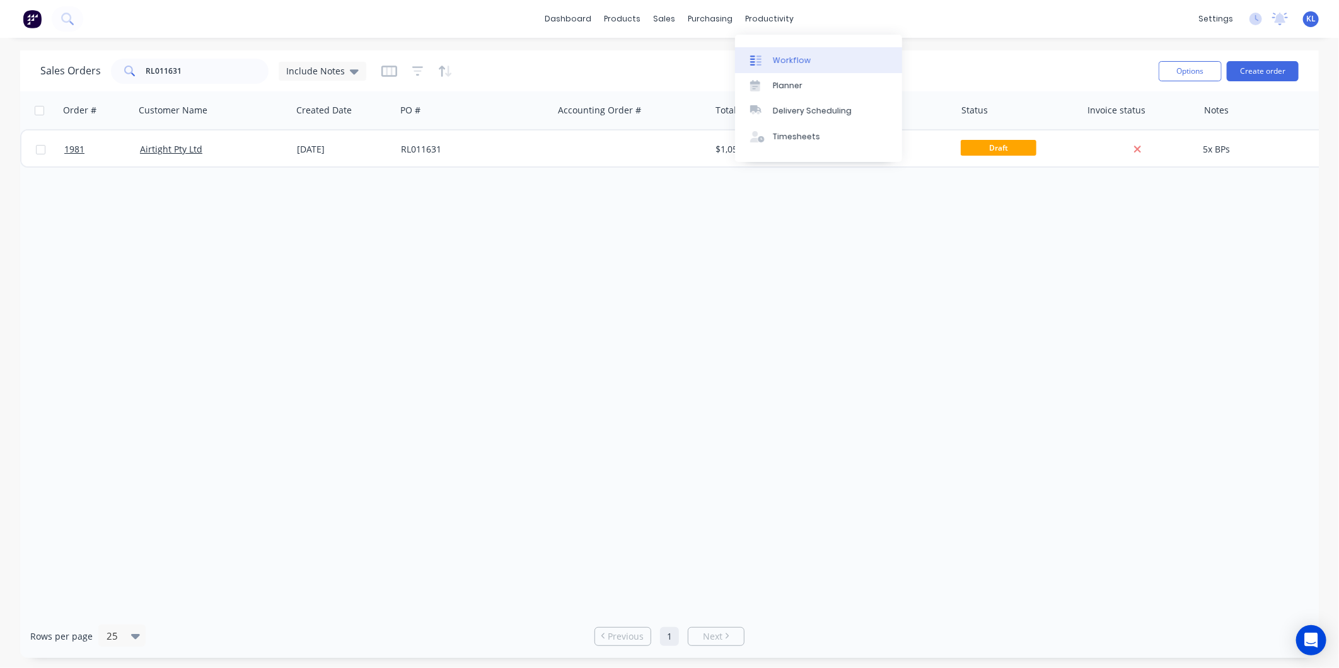
click at [777, 55] on div "Workflow" at bounding box center [792, 60] width 38 height 11
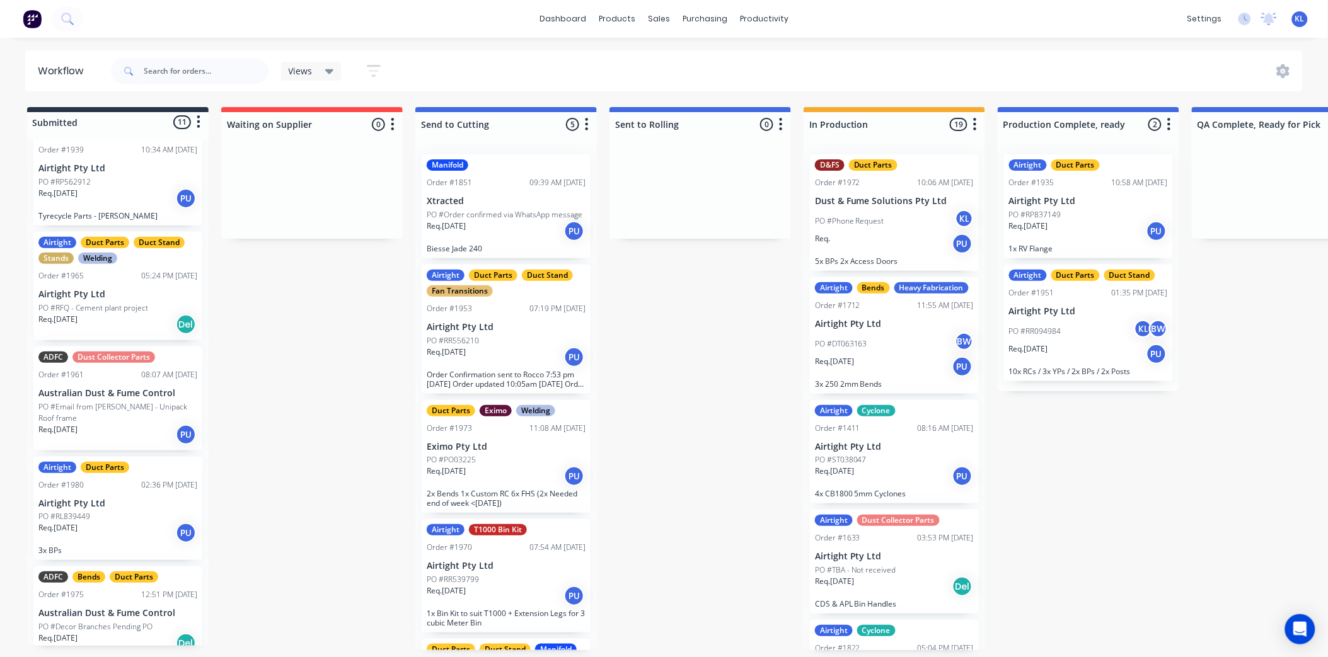
scroll to position [532, 0]
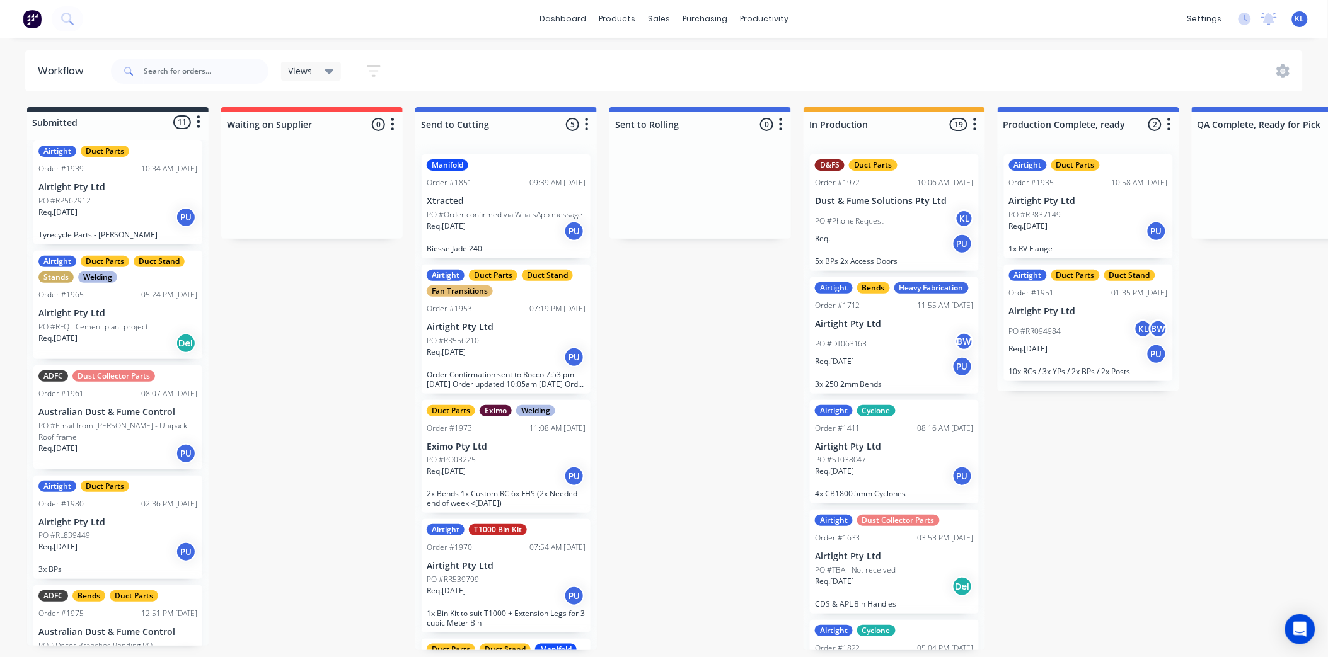
click at [122, 318] on div "Airtight Duct Parts Duct Stand Stands Welding Order #1965 05:24 PM [DATE] Airti…" at bounding box center [117, 305] width 169 height 108
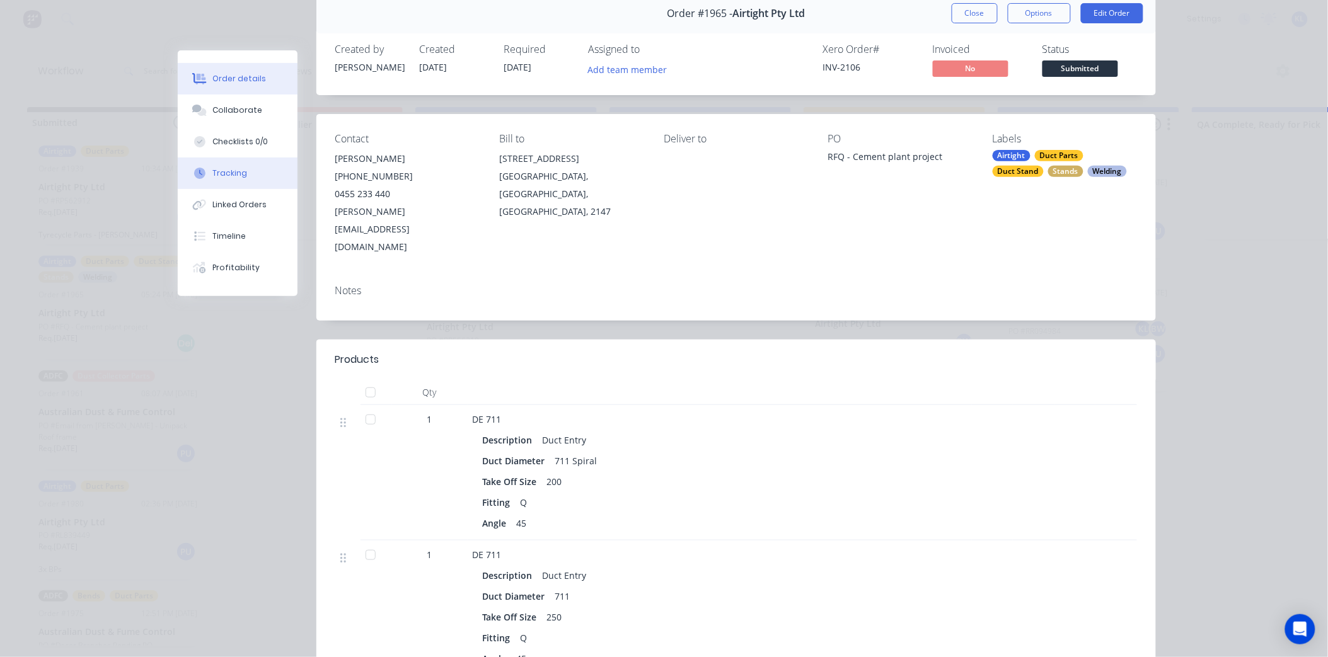
scroll to position [0, 0]
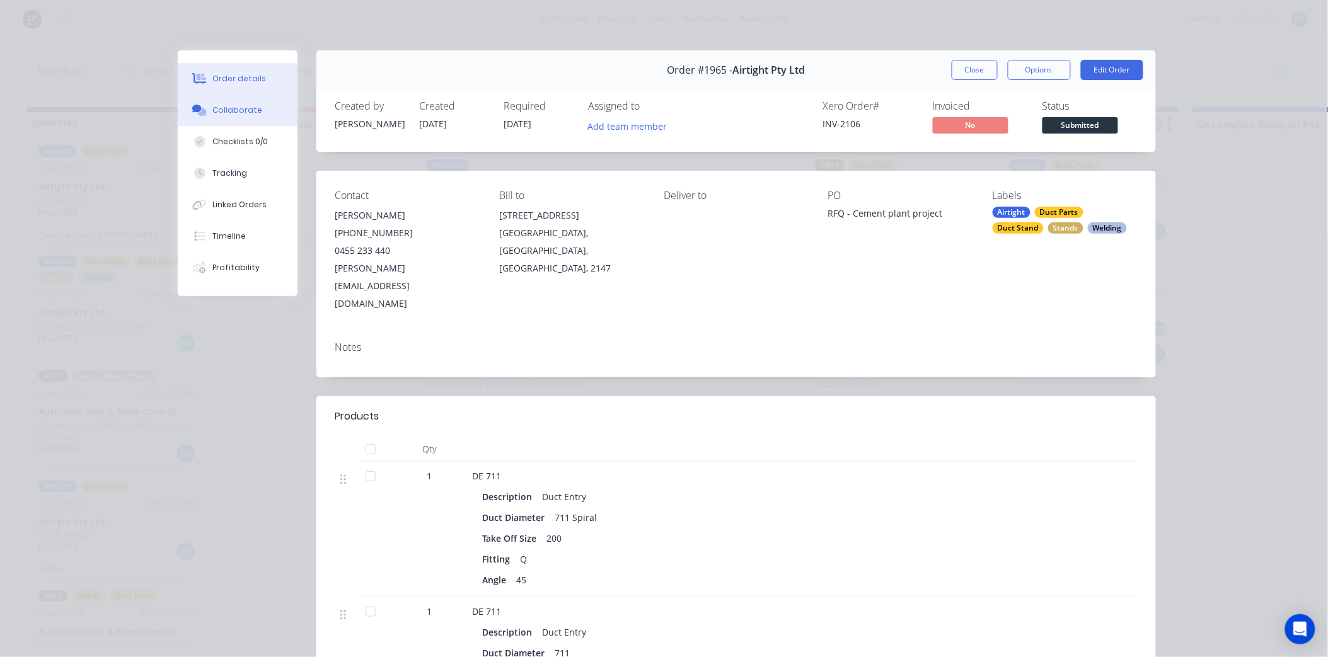
click at [241, 109] on div "Collaborate" at bounding box center [237, 110] width 50 height 11
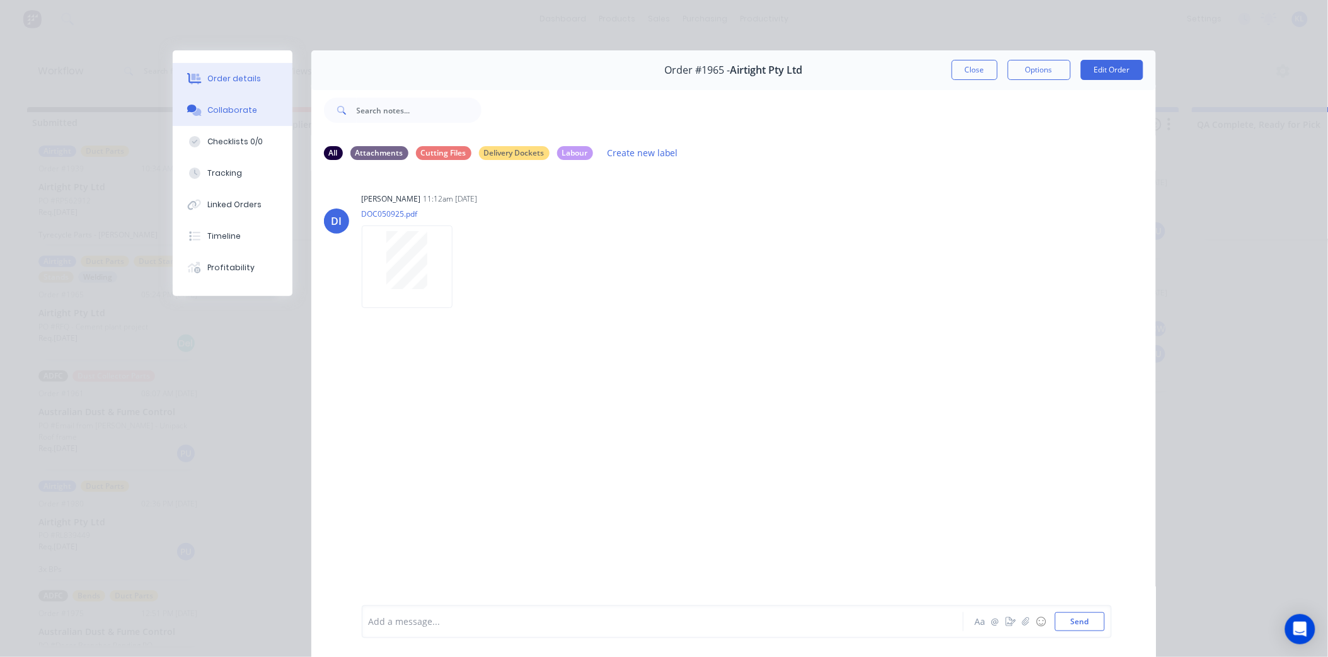
click at [231, 67] on button "Order details" at bounding box center [233, 79] width 120 height 32
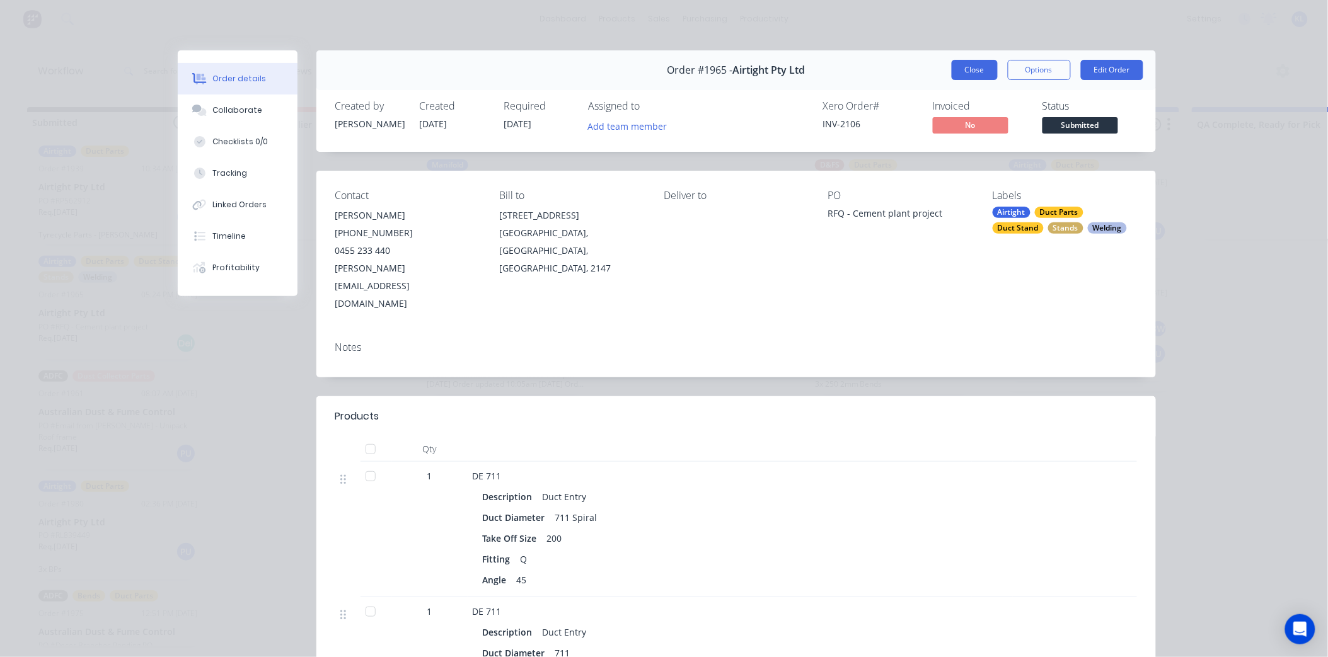
click at [975, 67] on button "Close" at bounding box center [975, 70] width 46 height 20
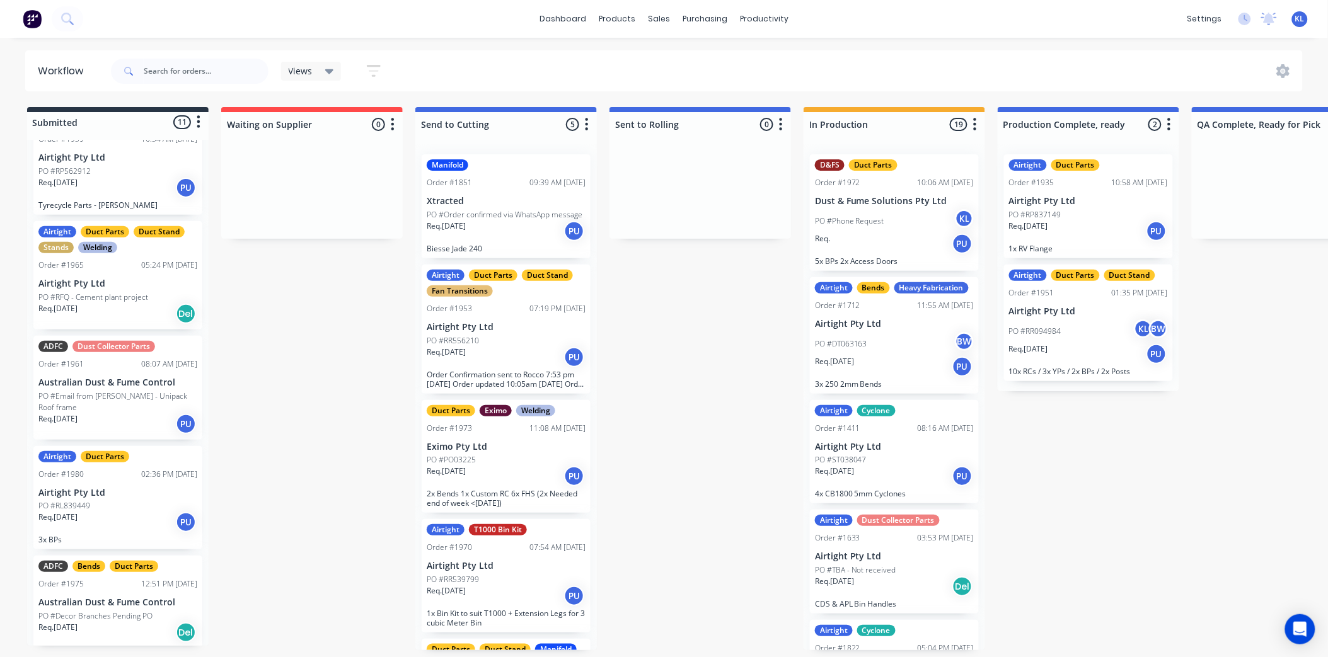
scroll to position [392, 0]
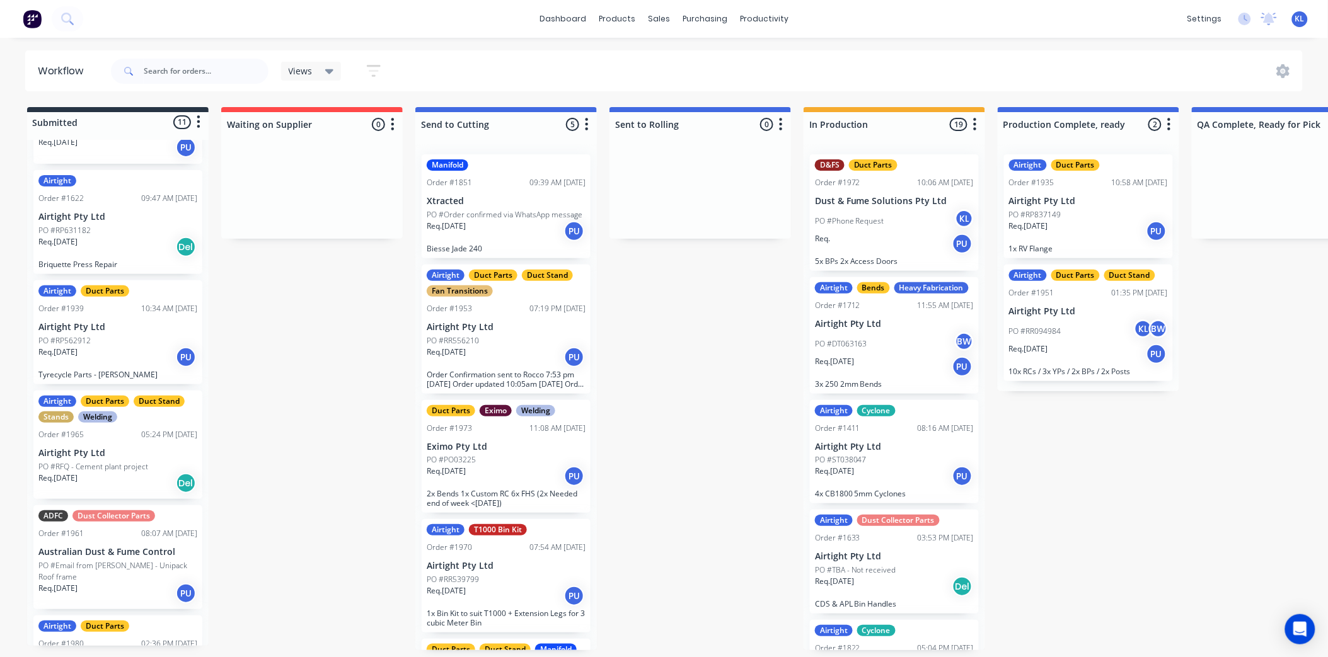
click at [124, 452] on p "Airtight Pty Ltd" at bounding box center [117, 453] width 159 height 11
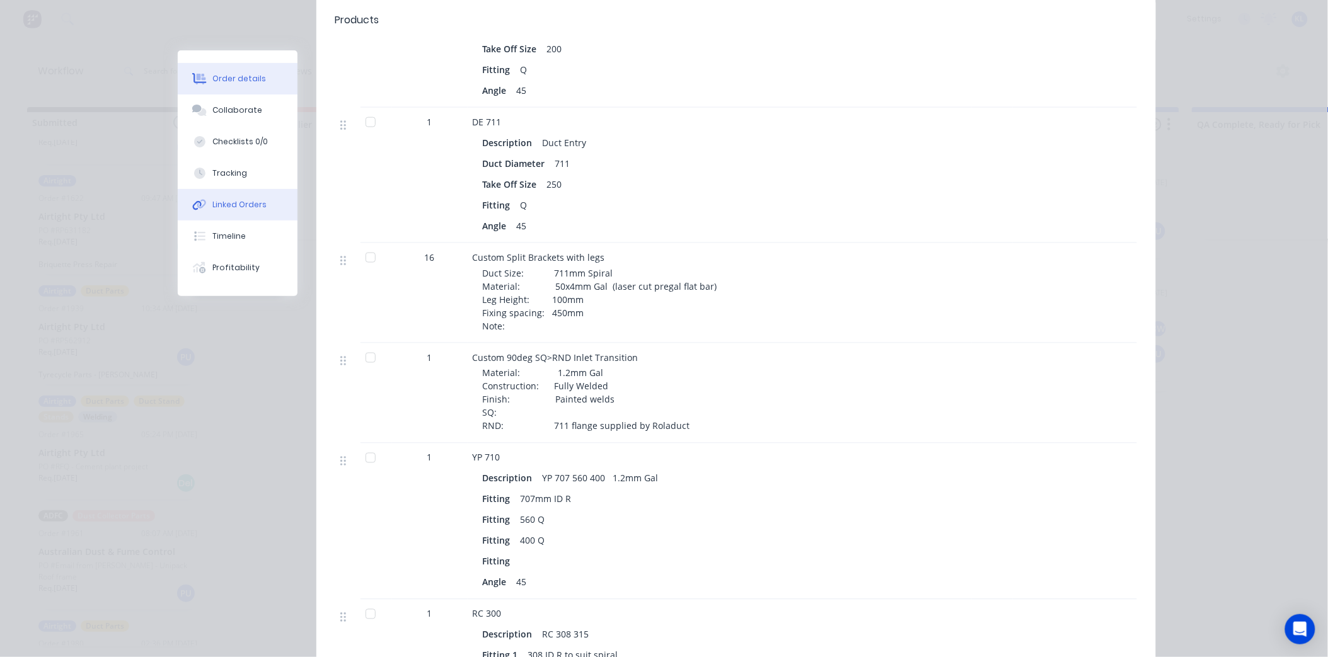
scroll to position [700, 0]
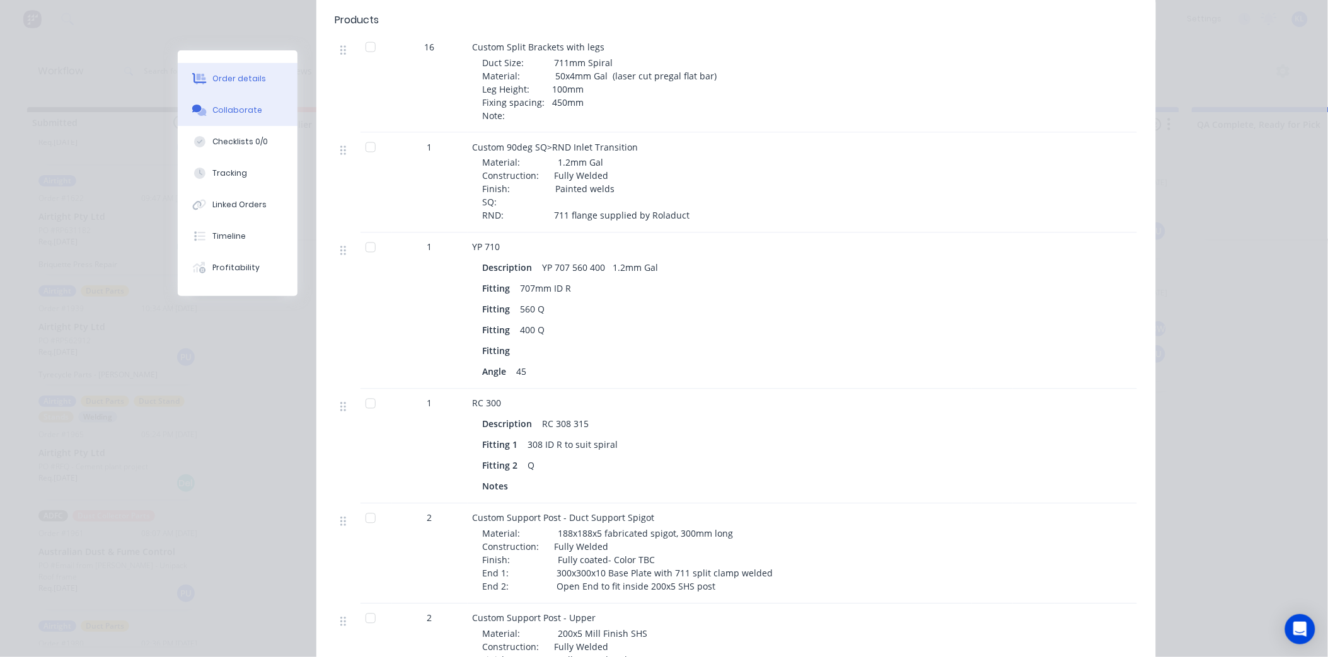
click at [253, 109] on button "Collaborate" at bounding box center [238, 111] width 120 height 32
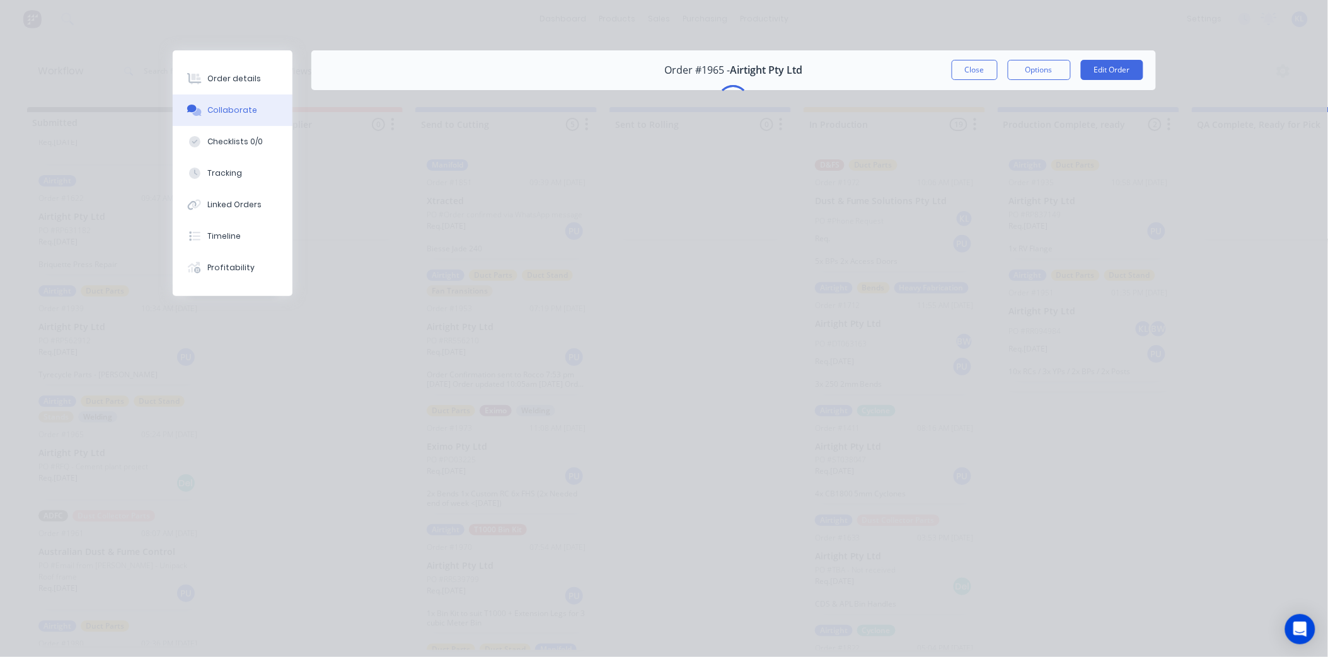
scroll to position [0, 0]
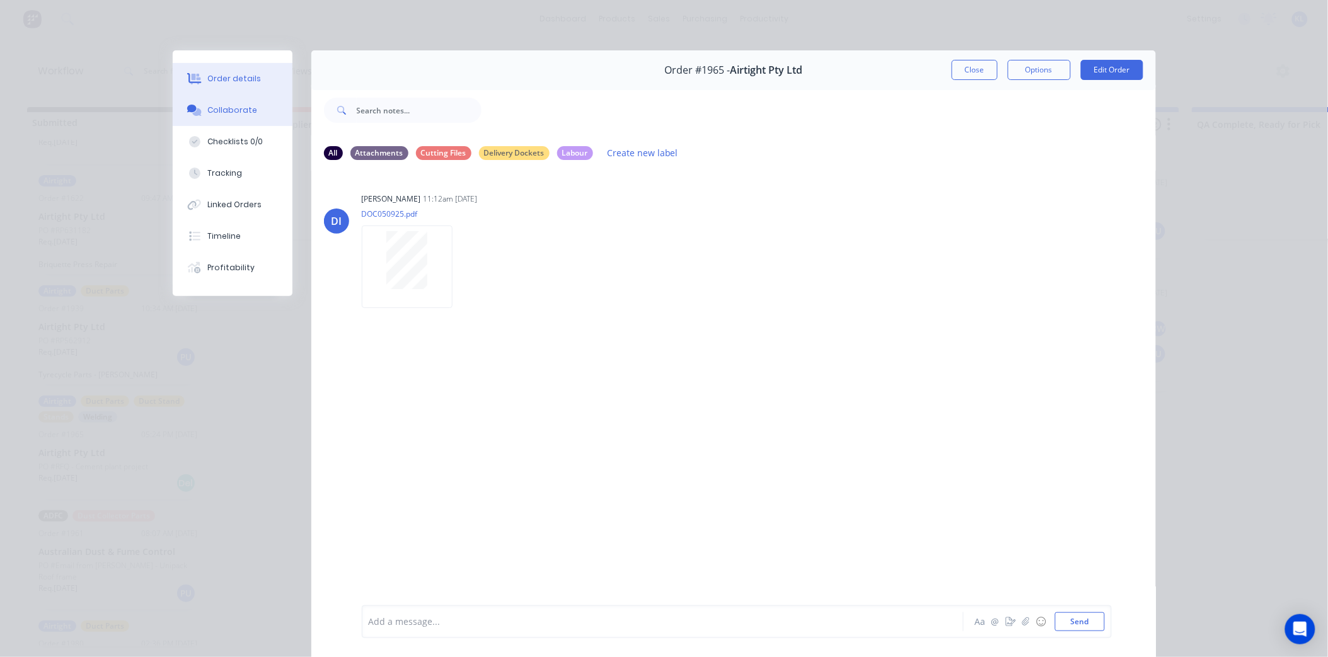
click at [234, 71] on button "Order details" at bounding box center [233, 79] width 120 height 32
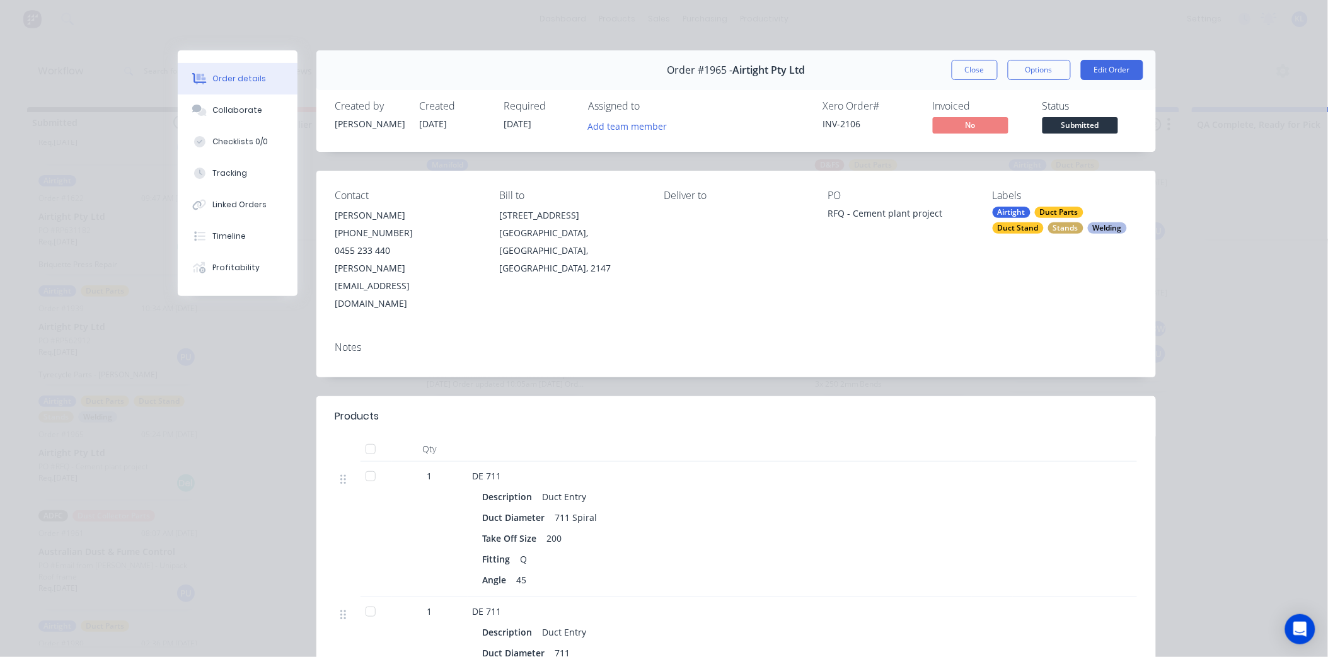
click at [978, 68] on button "Close" at bounding box center [975, 70] width 46 height 20
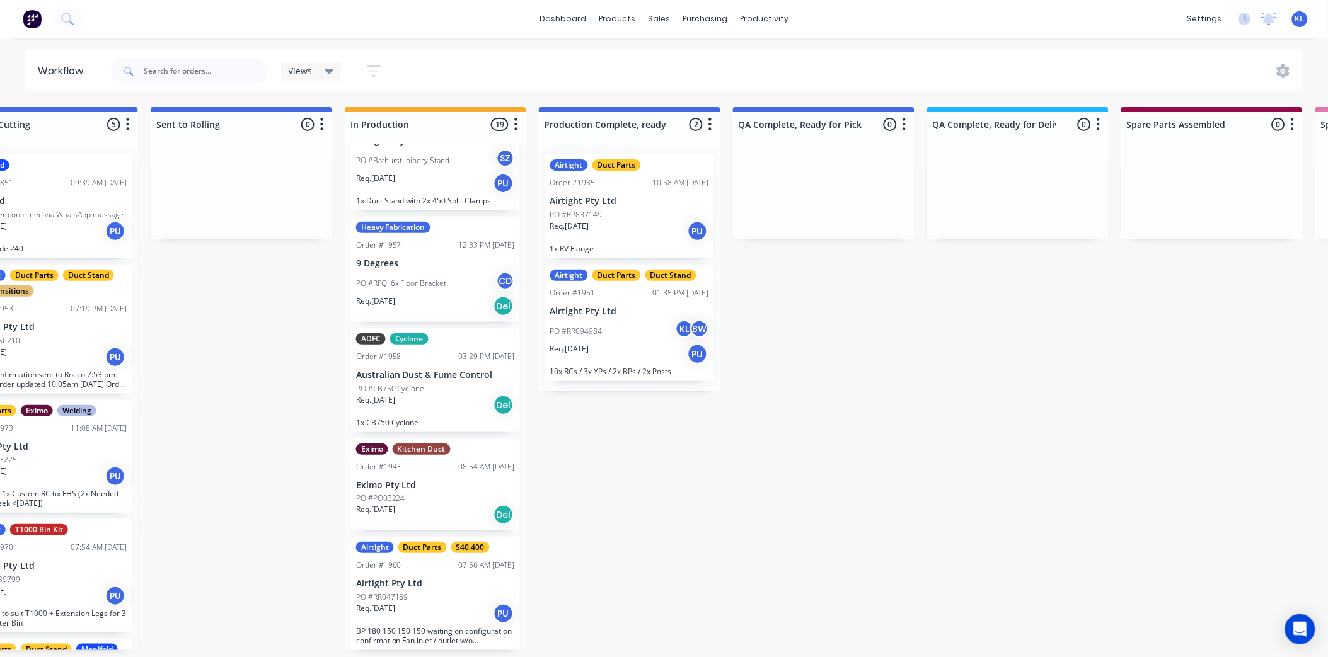
scroll to position [1757, 0]
click at [441, 506] on div "Req. [DATE] Del" at bounding box center [435, 513] width 159 height 21
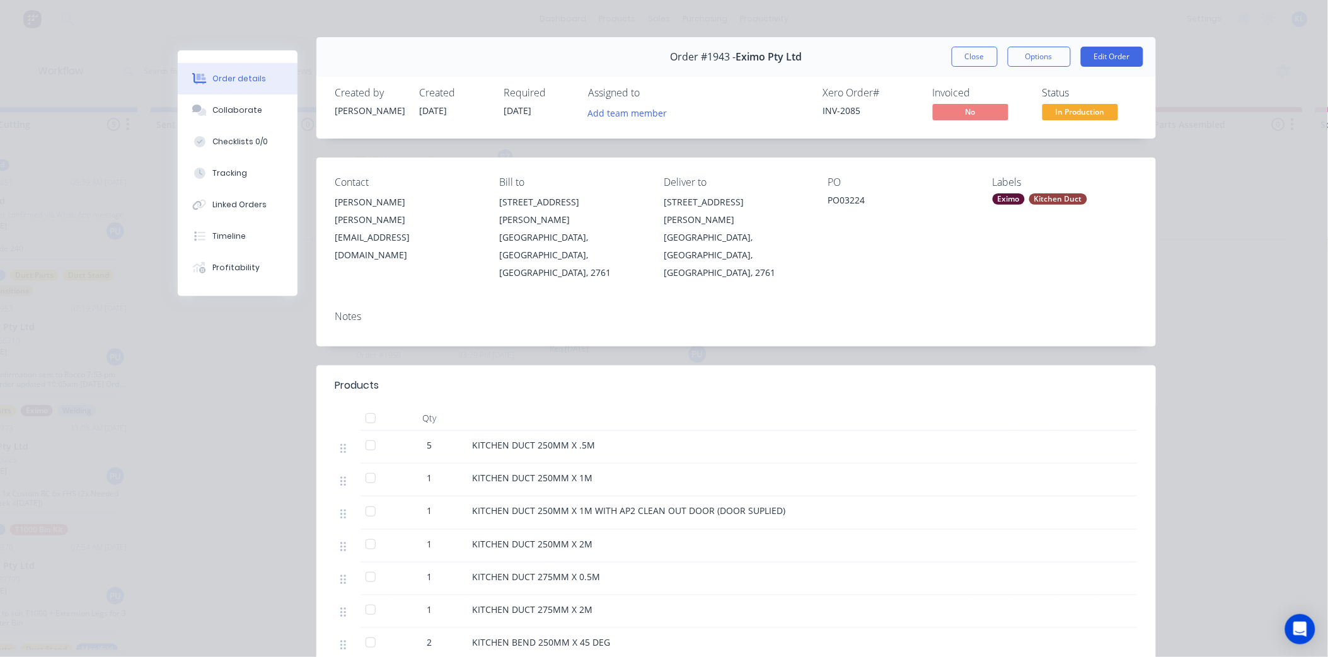
scroll to position [0, 0]
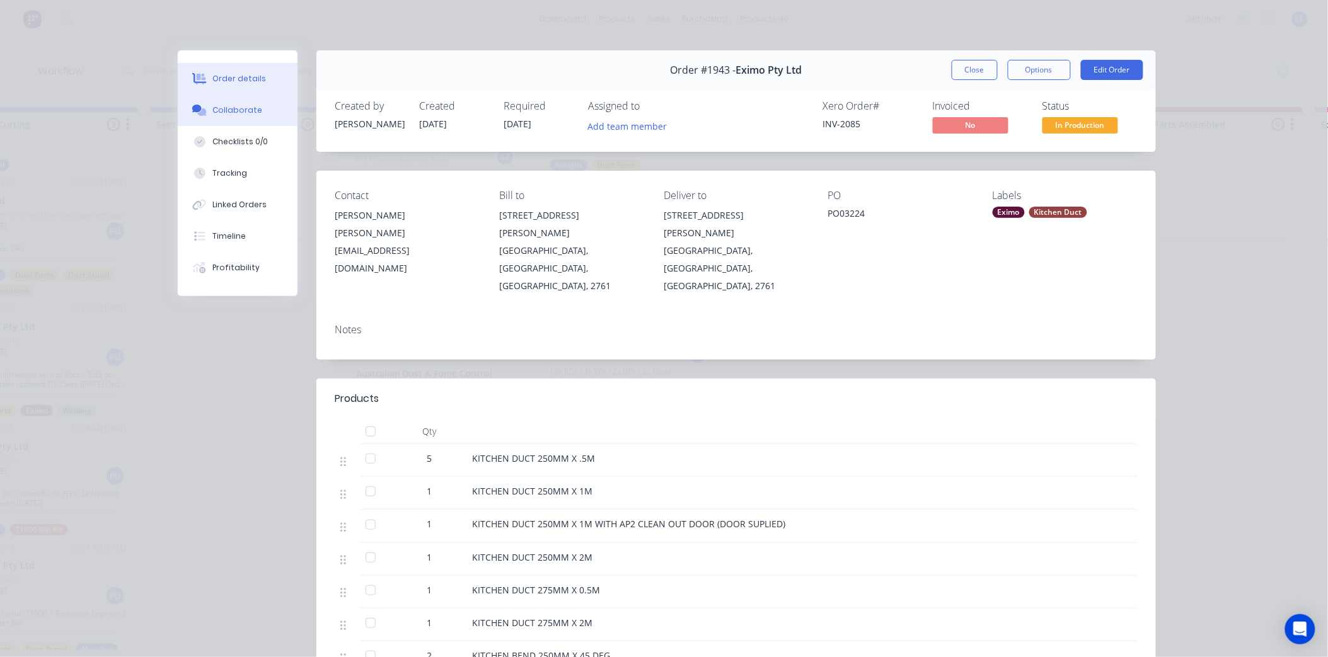
click at [231, 112] on div "Collaborate" at bounding box center [237, 110] width 50 height 11
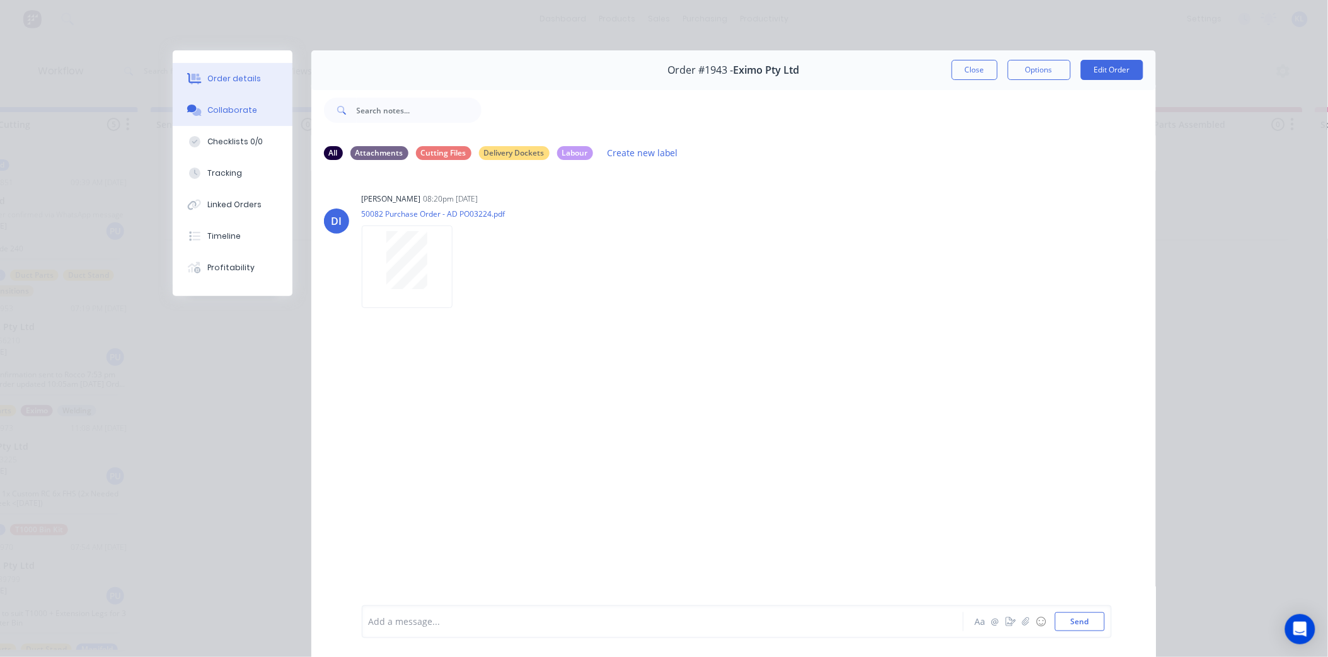
click at [219, 86] on button "Order details" at bounding box center [233, 79] width 120 height 32
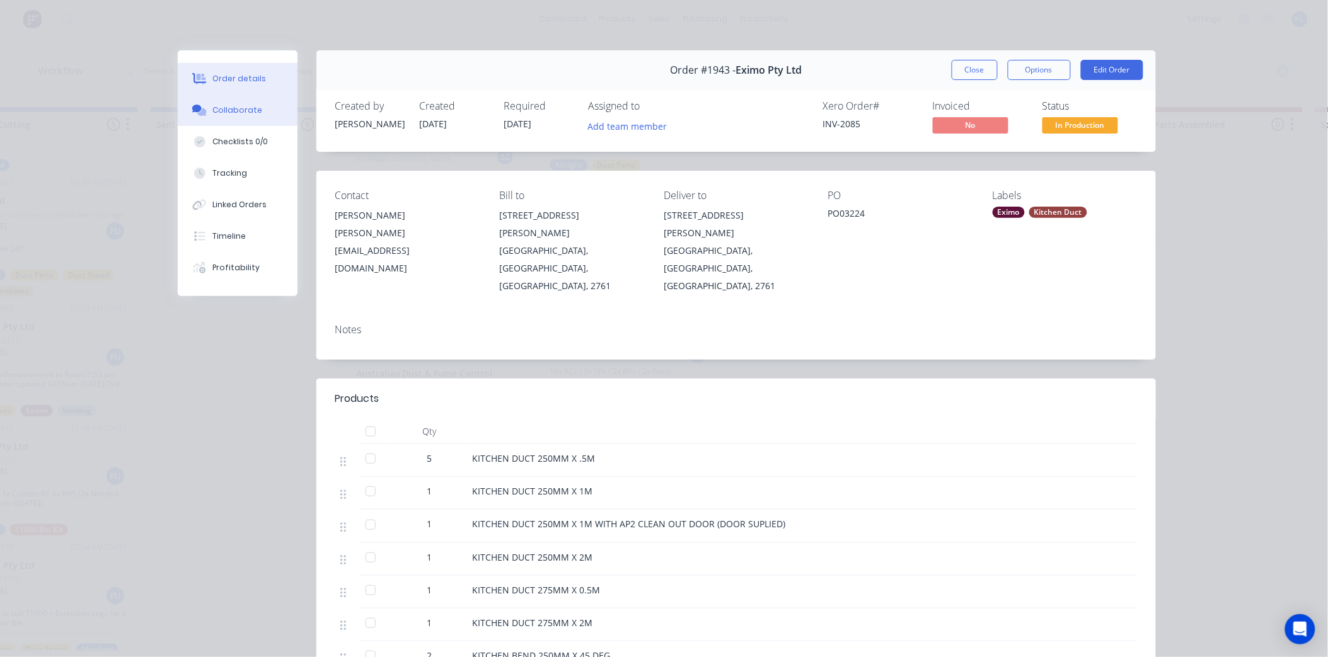
click at [216, 98] on button "Collaborate" at bounding box center [238, 111] width 120 height 32
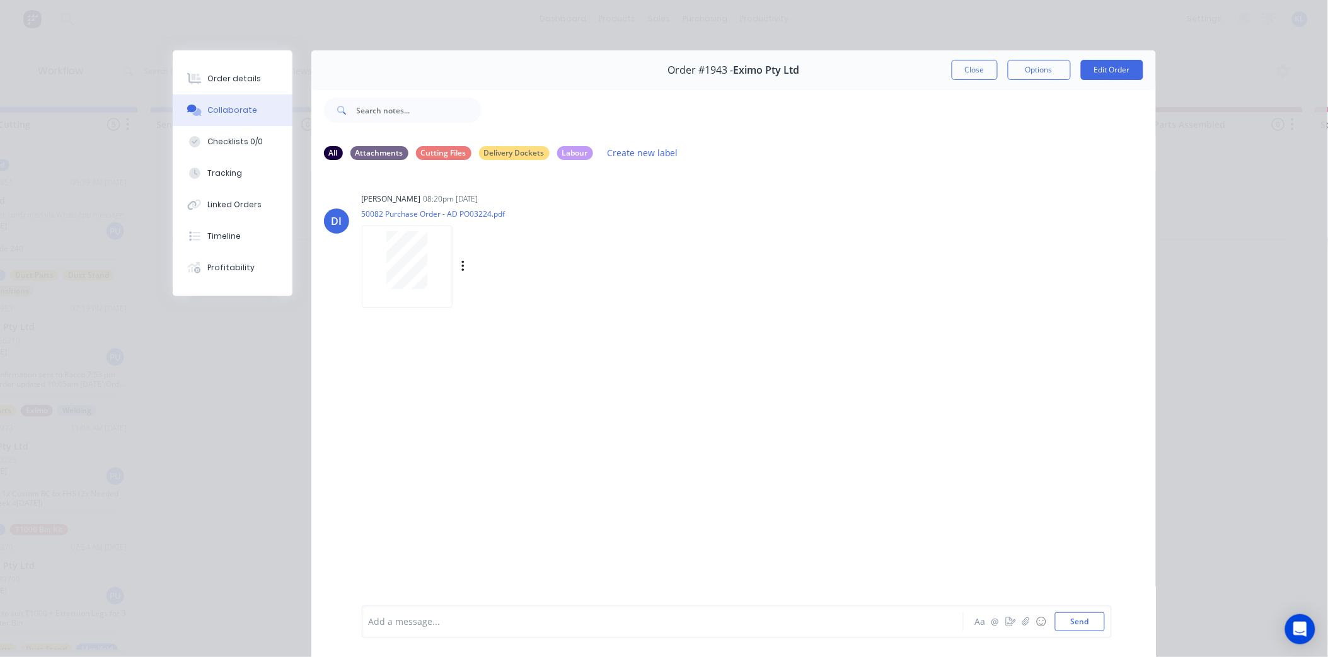
scroll to position [0, 459]
click at [980, 66] on button "Close" at bounding box center [975, 70] width 46 height 20
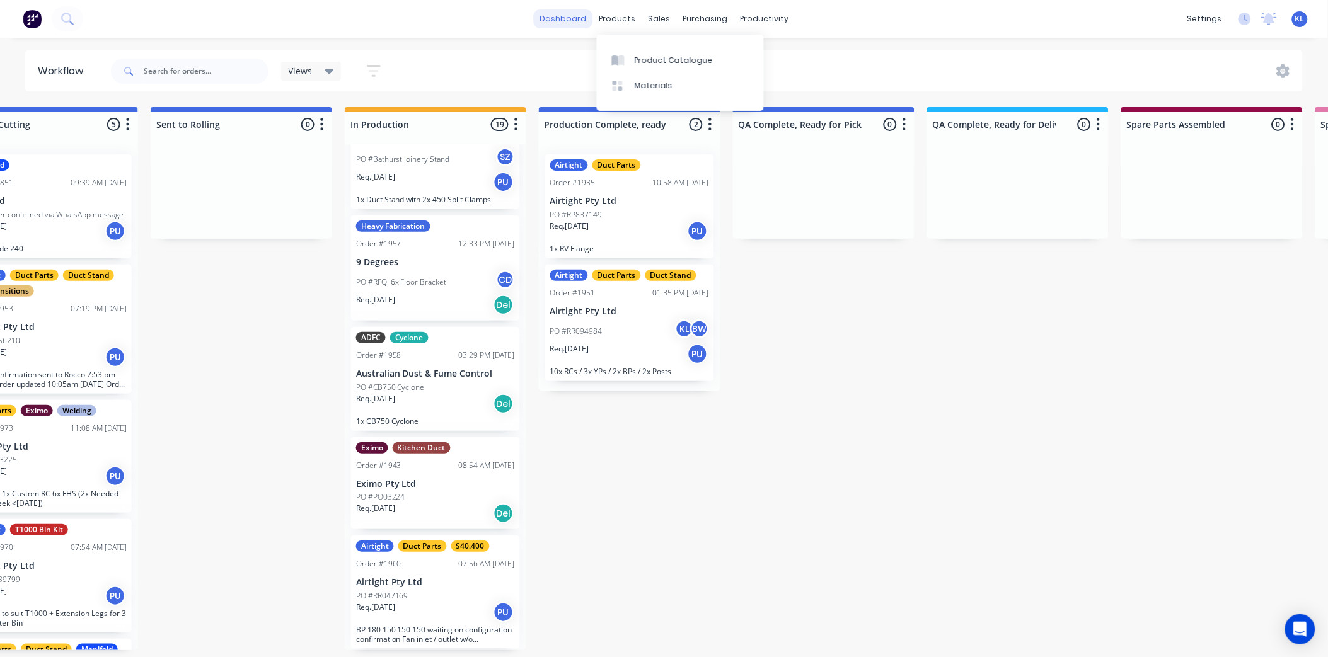
click at [566, 18] on link "dashboard" at bounding box center [562, 18] width 59 height 19
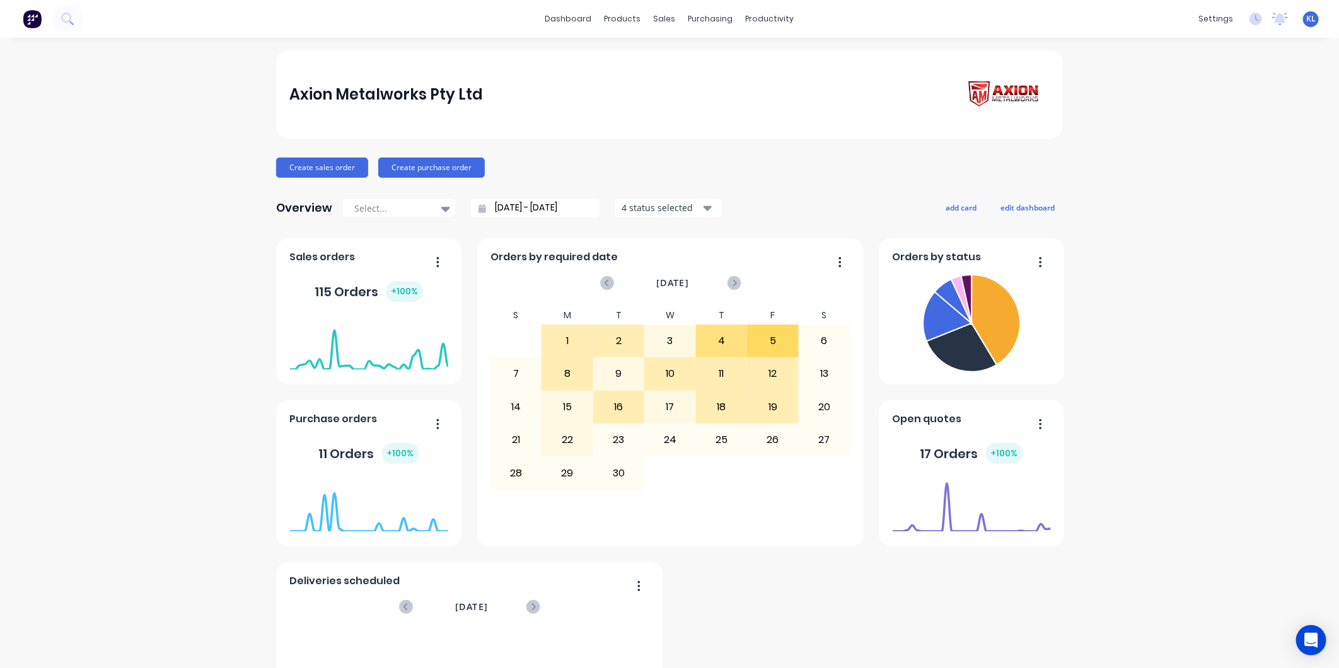
click at [555, 341] on div "1" at bounding box center [567, 341] width 50 height 32
click at [604, 281] on icon at bounding box center [606, 282] width 4 height 7
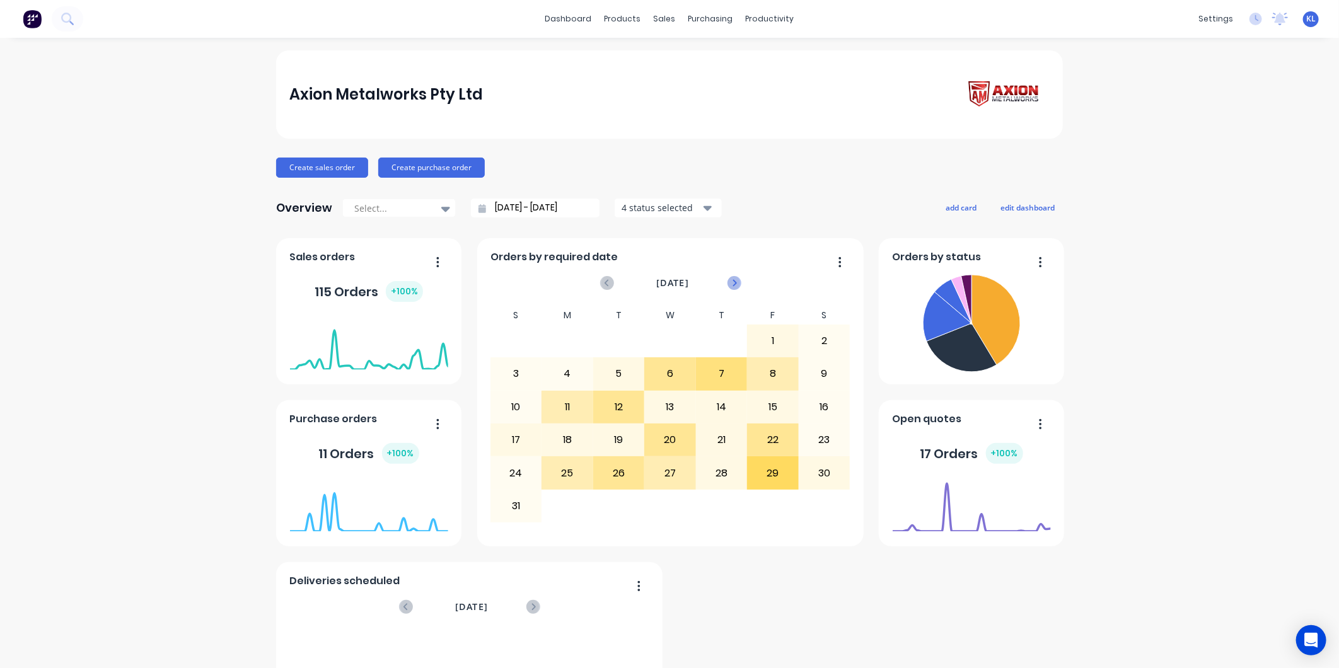
click at [732, 282] on icon at bounding box center [734, 282] width 4 height 7
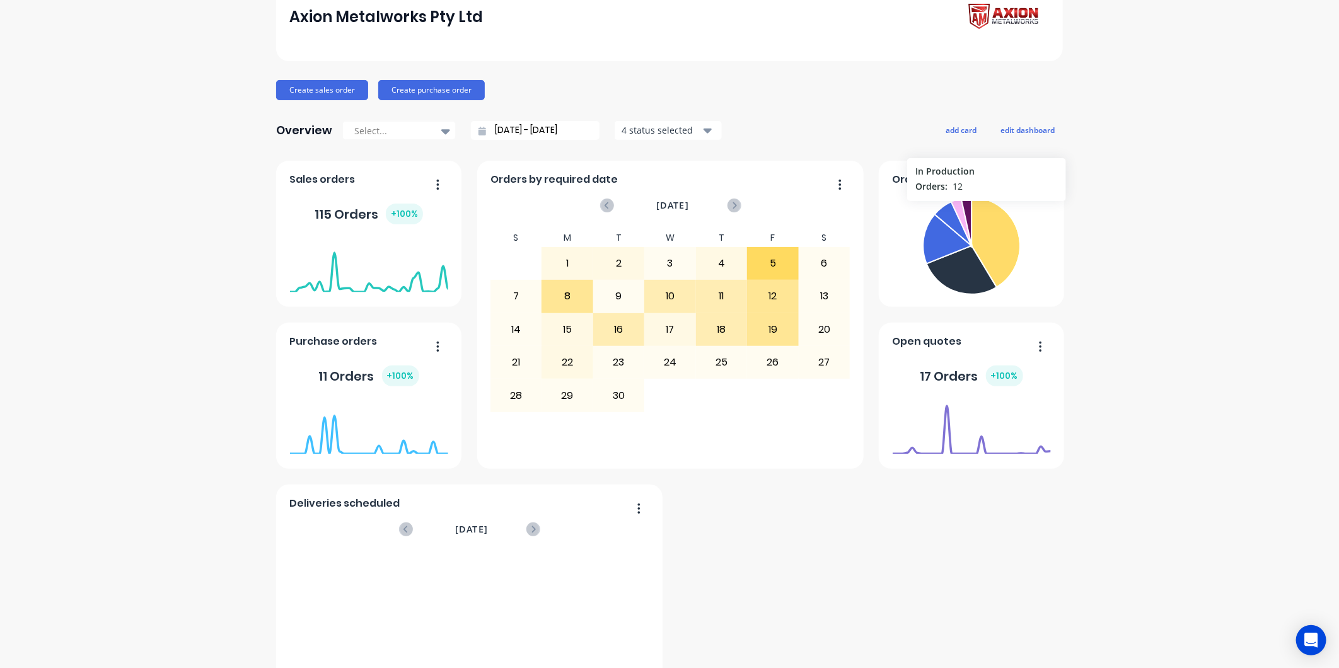
scroll to position [140, 0]
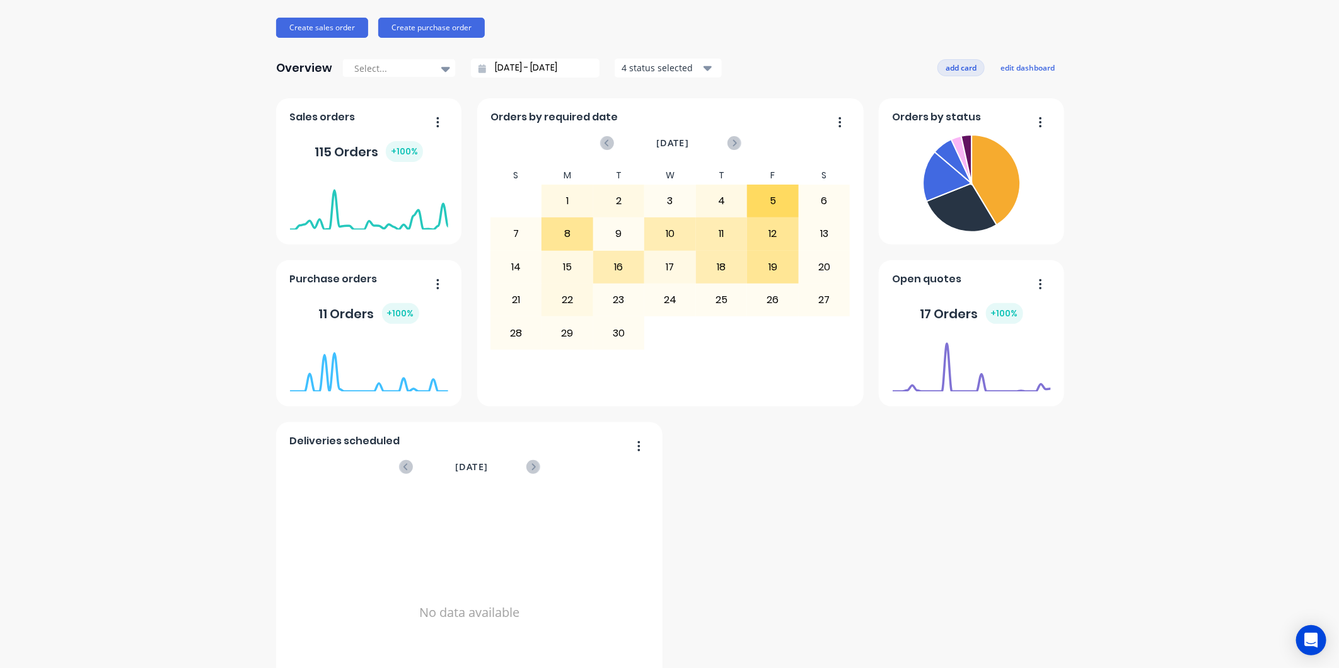
click at [953, 69] on button "add card" at bounding box center [960, 67] width 47 height 16
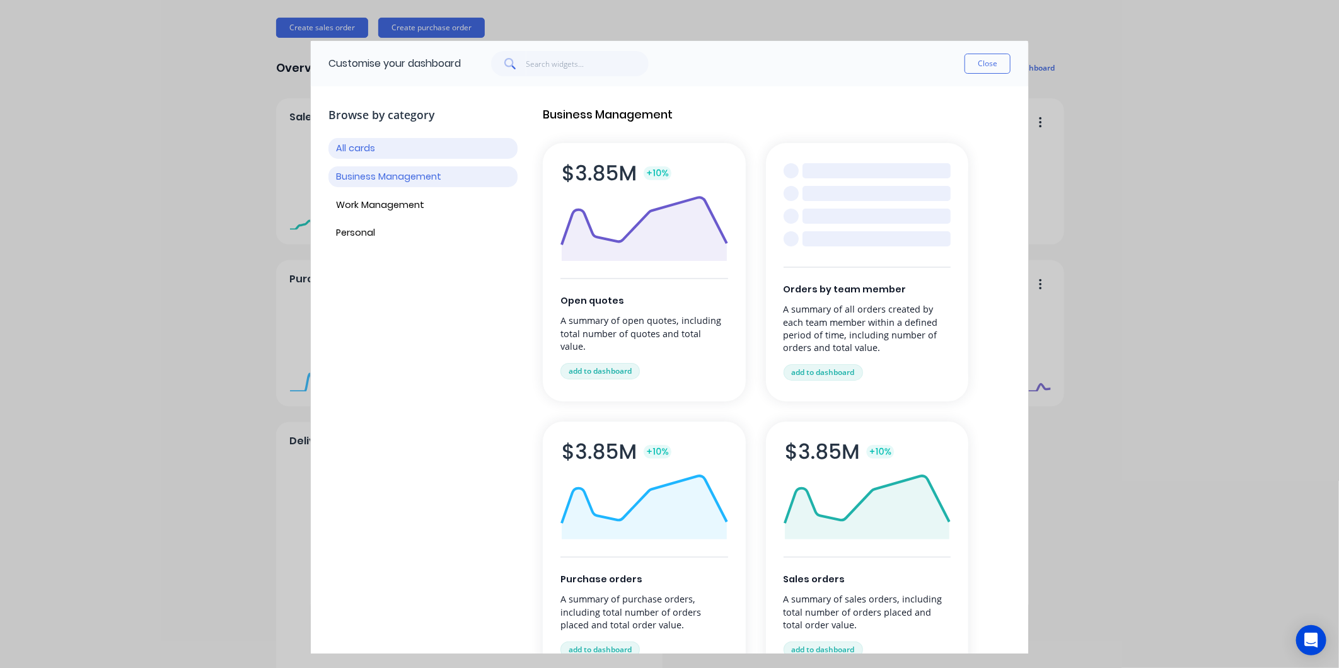
click at [373, 177] on button "Business Management" at bounding box center [422, 176] width 189 height 21
click at [376, 200] on button "Work Management" at bounding box center [422, 205] width 189 height 21
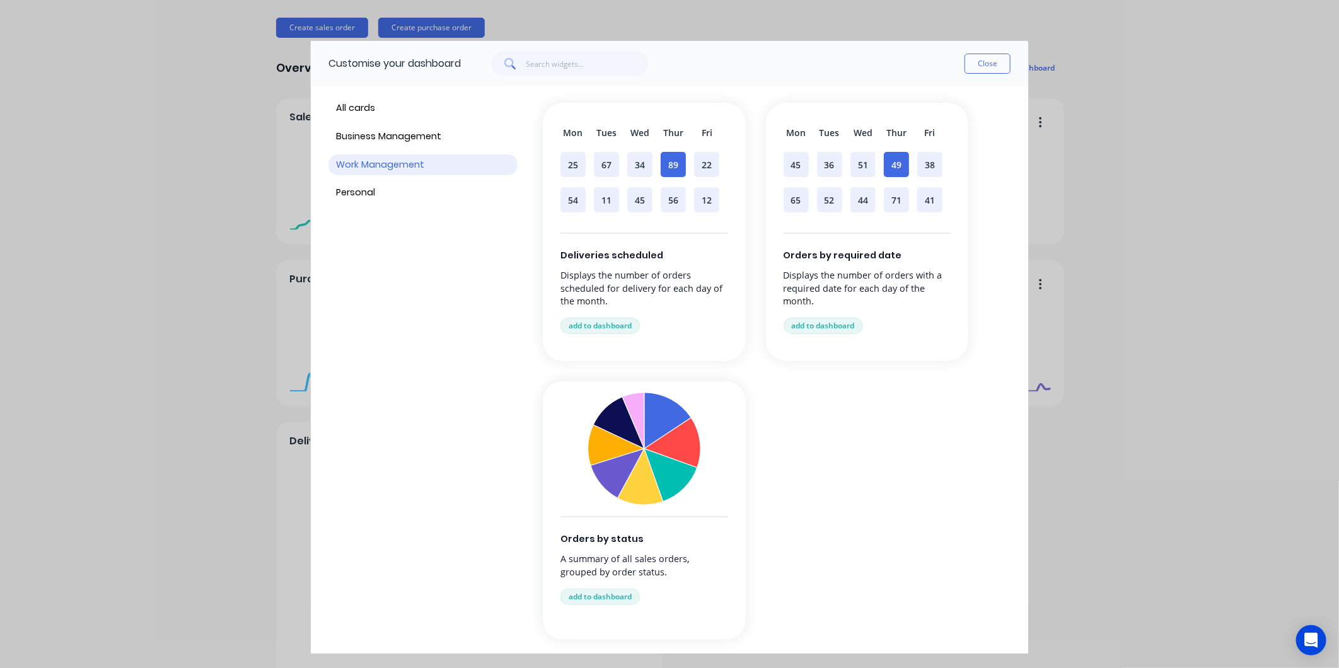
scroll to position [62, 0]
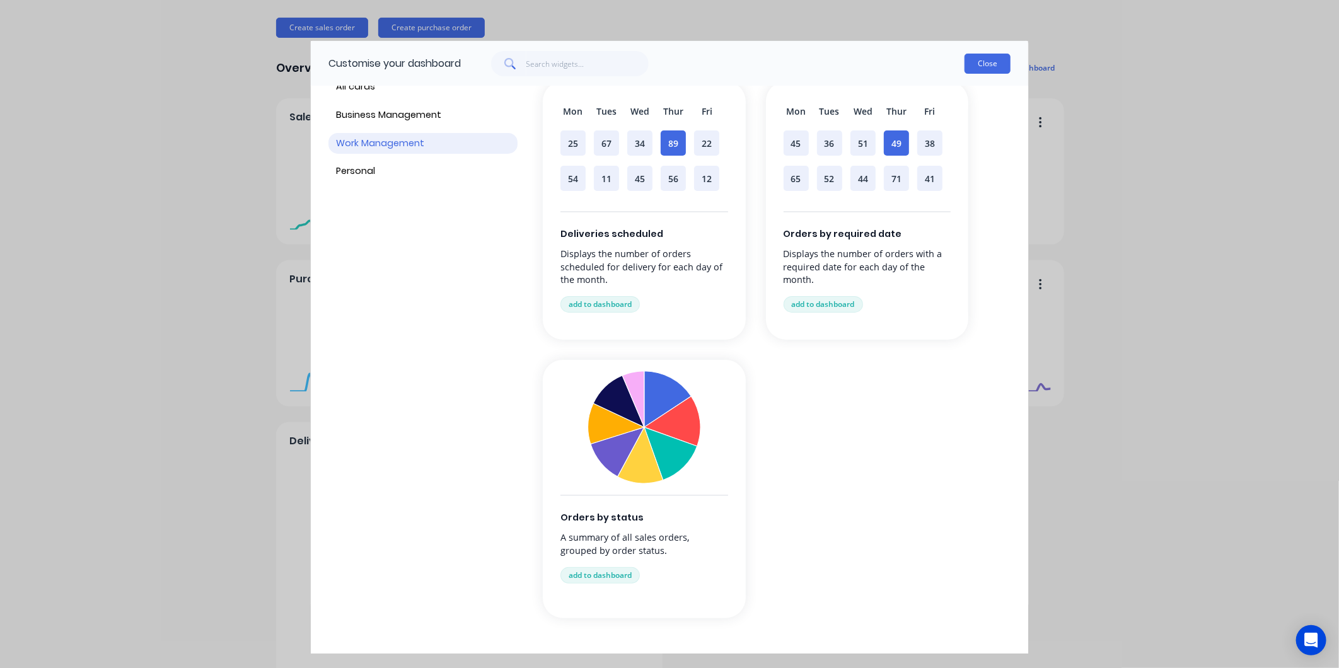
click at [993, 55] on button "Close" at bounding box center [987, 64] width 46 height 20
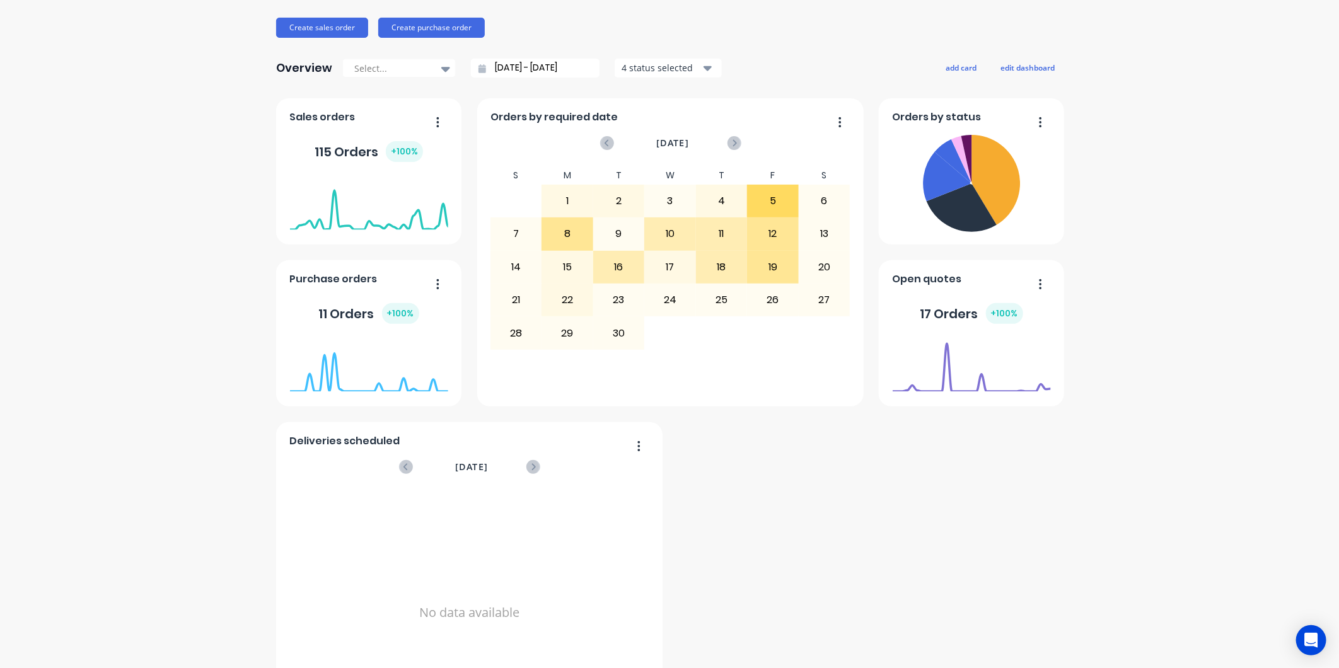
click at [696, 175] on div "T" at bounding box center [722, 175] width 52 height 18
click at [654, 237] on div "10" at bounding box center [670, 234] width 50 height 32
drag, startPoint x: 654, startPoint y: 237, endPoint x: 586, endPoint y: 257, distance: 71.0
click at [586, 257] on div "15" at bounding box center [567, 268] width 50 height 32
click at [657, 269] on div "17" at bounding box center [670, 268] width 50 height 32
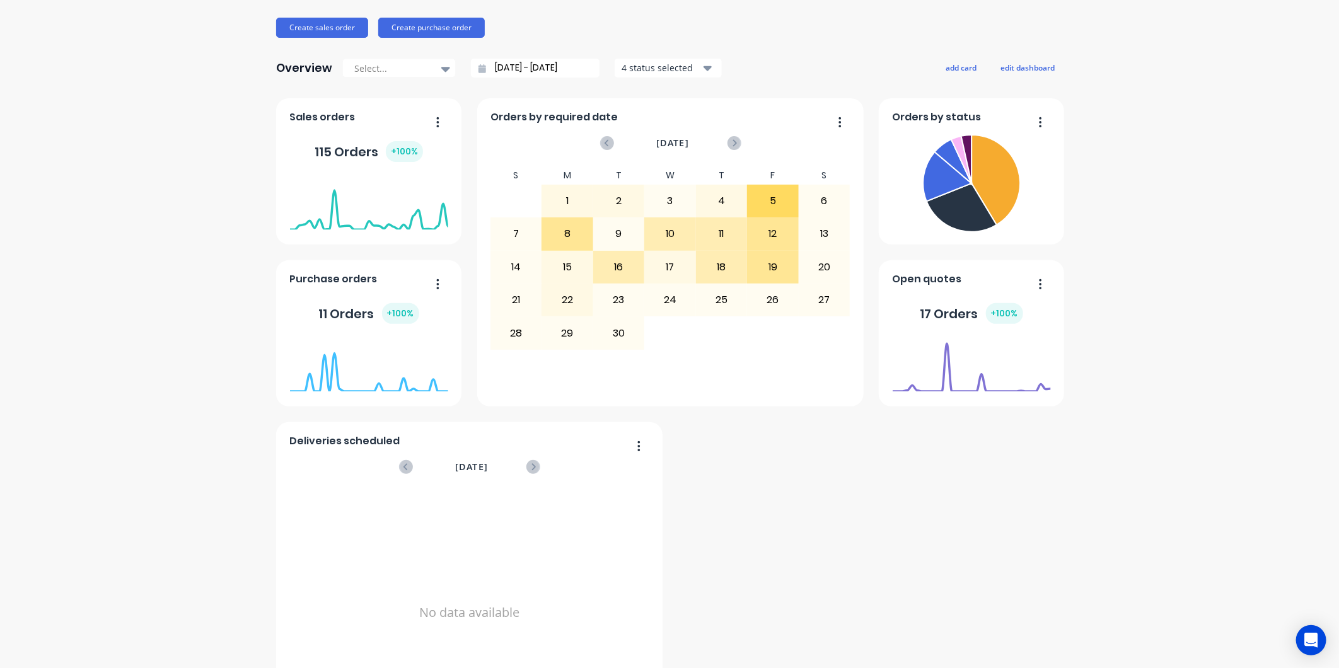
click at [666, 228] on div "10" at bounding box center [670, 234] width 50 height 32
click at [558, 190] on div "1" at bounding box center [567, 201] width 50 height 32
click at [559, 237] on div "8" at bounding box center [567, 234] width 50 height 32
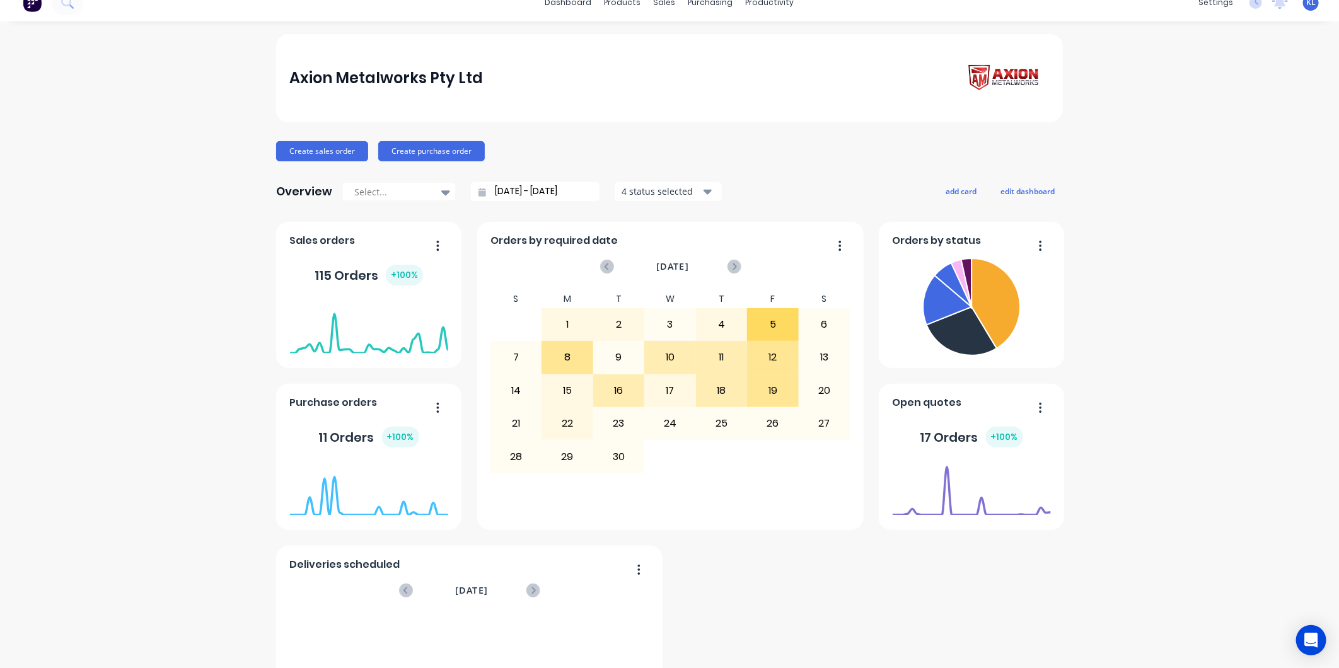
scroll to position [0, 0]
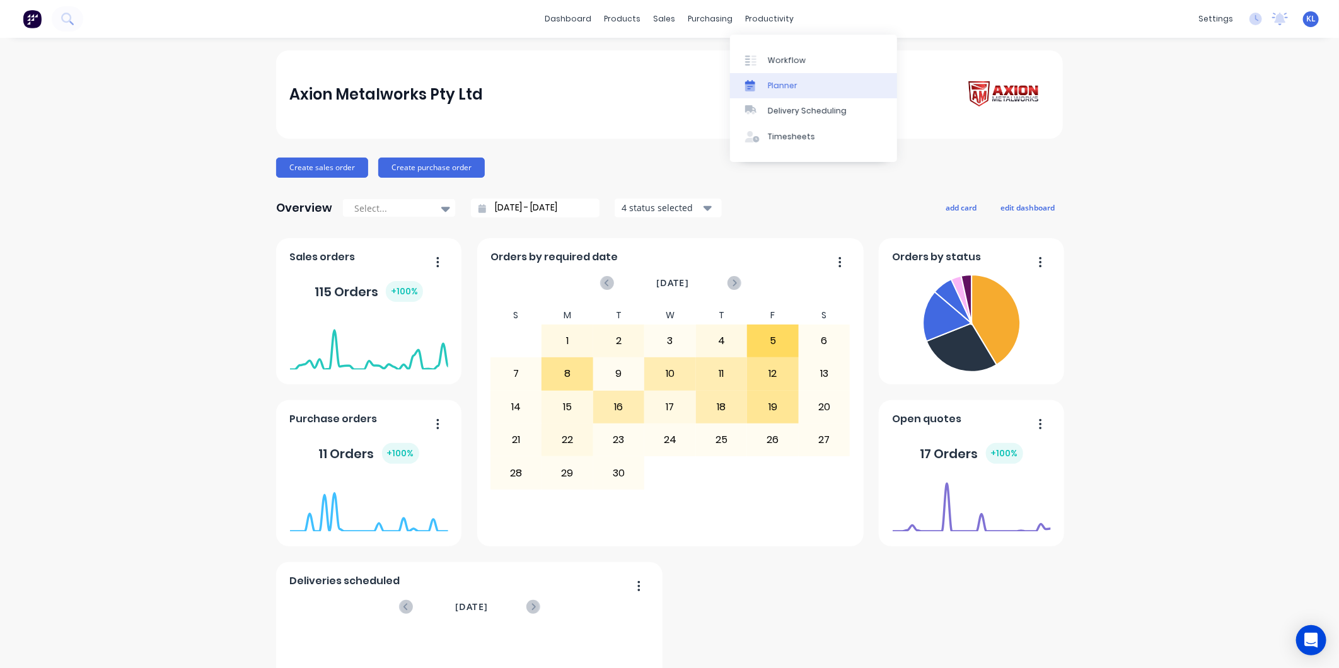
click at [784, 83] on div "Planner" at bounding box center [783, 85] width 30 height 11
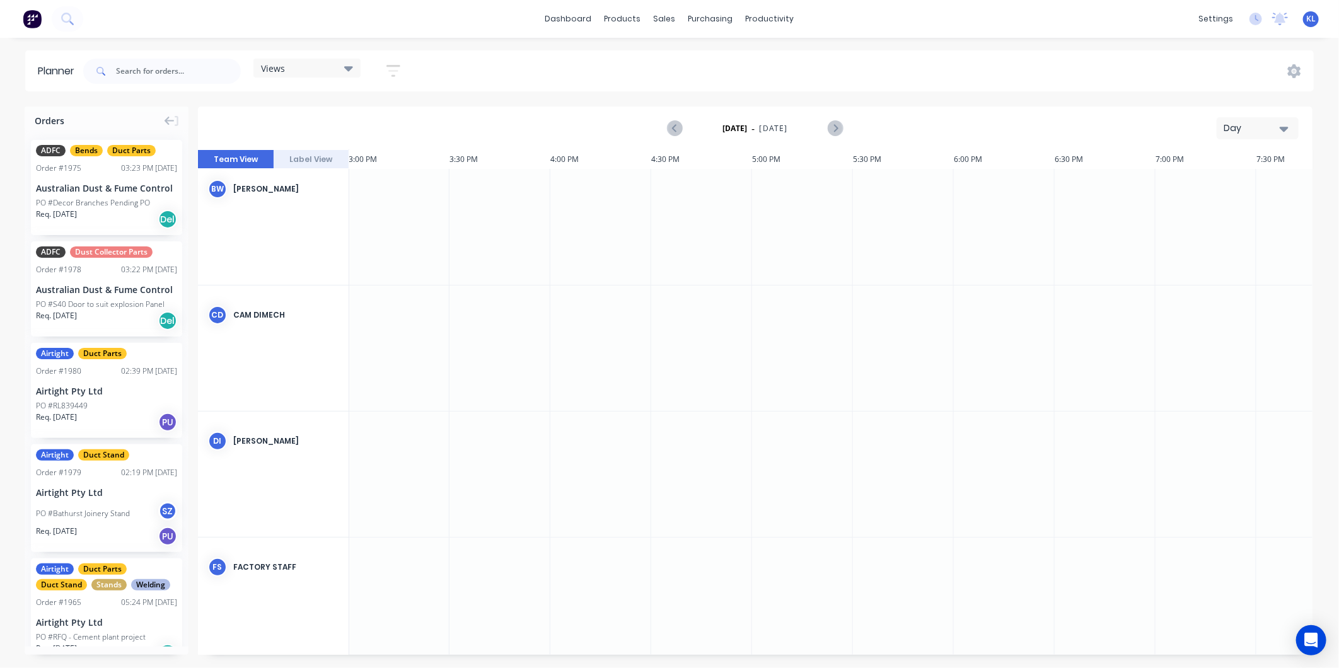
scroll to position [0, 3026]
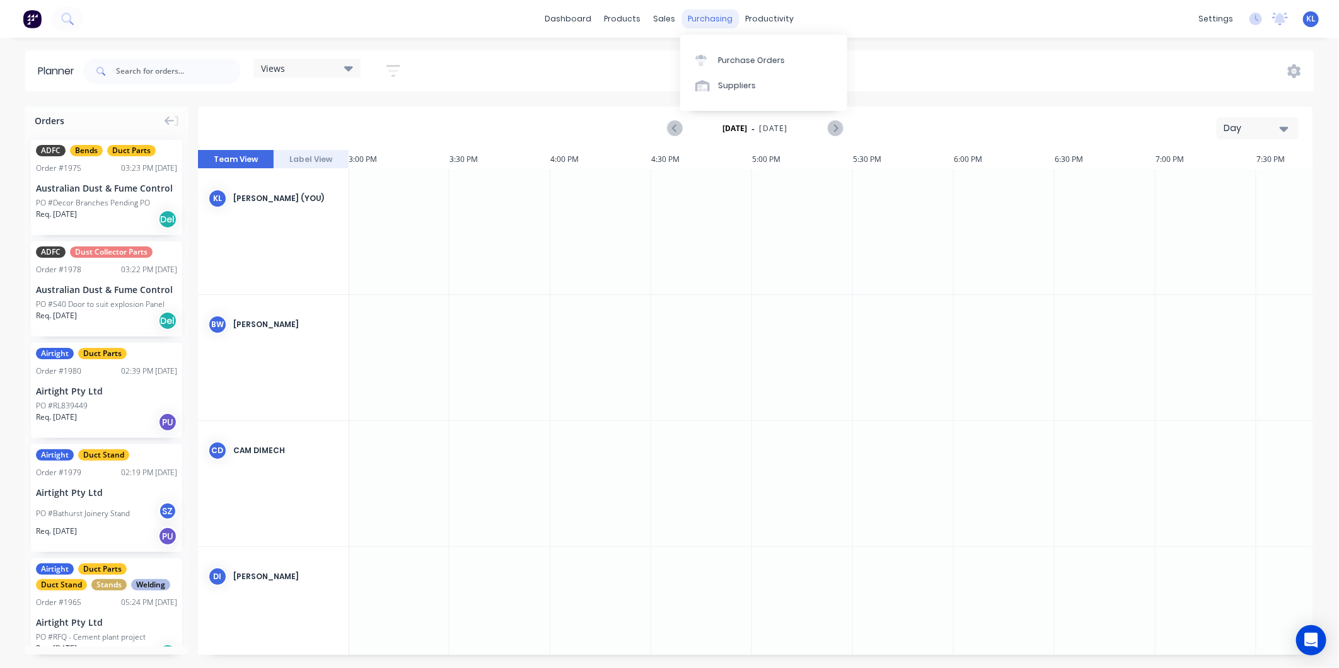
click at [708, 22] on div "purchasing" at bounding box center [710, 18] width 57 height 19
click at [734, 67] on link "Purchase Orders" at bounding box center [763, 59] width 167 height 25
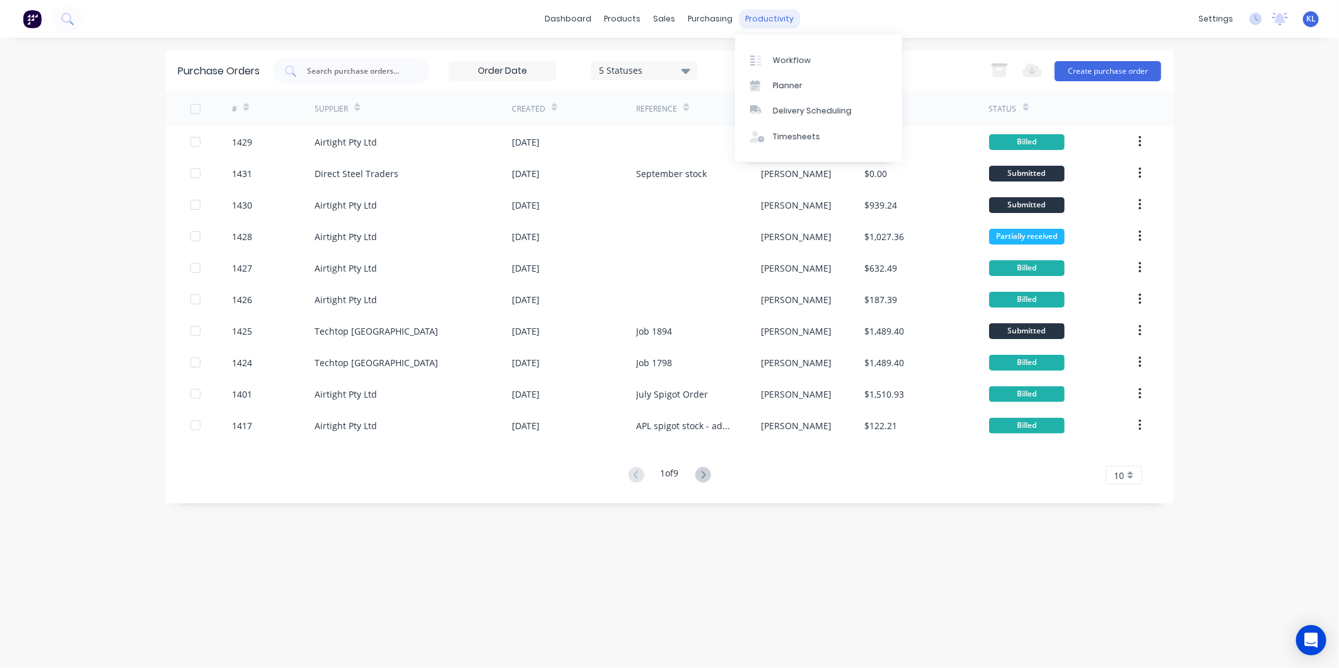
click at [772, 10] on div "productivity" at bounding box center [769, 18] width 61 height 19
click at [784, 83] on div "Planner" at bounding box center [788, 85] width 30 height 11
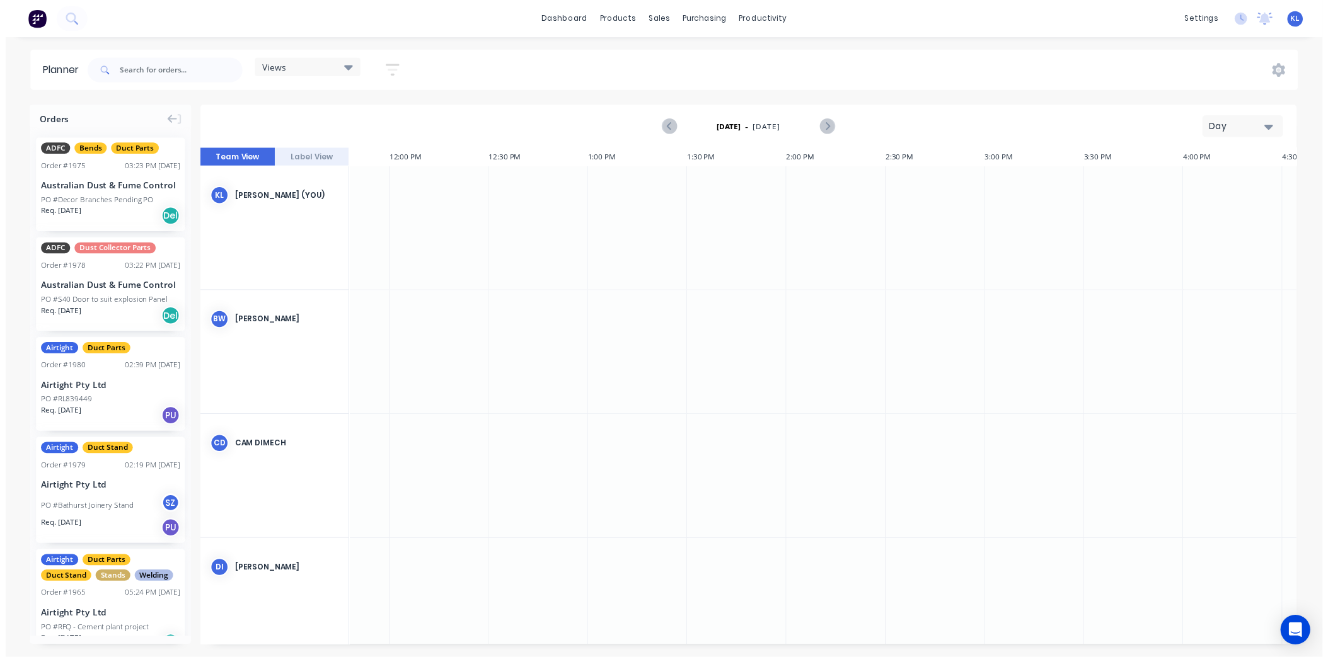
scroll to position [0, 2371]
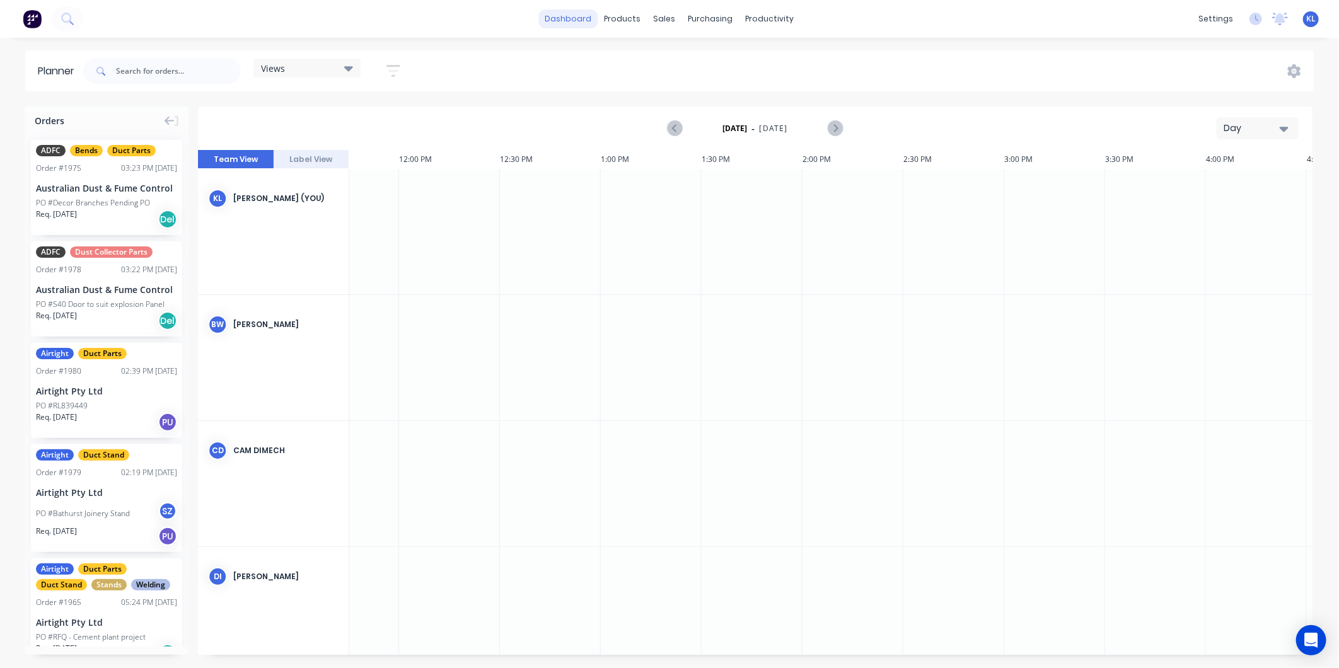
click at [582, 20] on link "dashboard" at bounding box center [568, 18] width 59 height 19
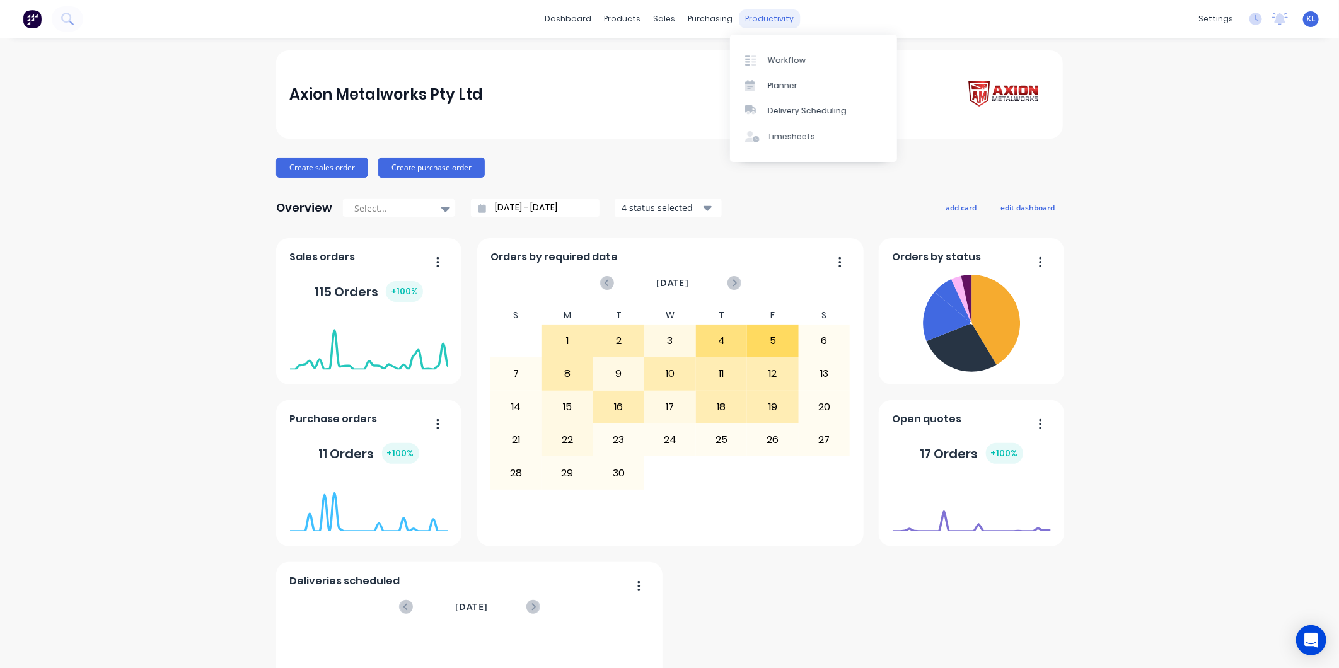
click at [750, 16] on div "productivity" at bounding box center [769, 18] width 61 height 19
click at [772, 55] on div "Workflow" at bounding box center [787, 60] width 38 height 11
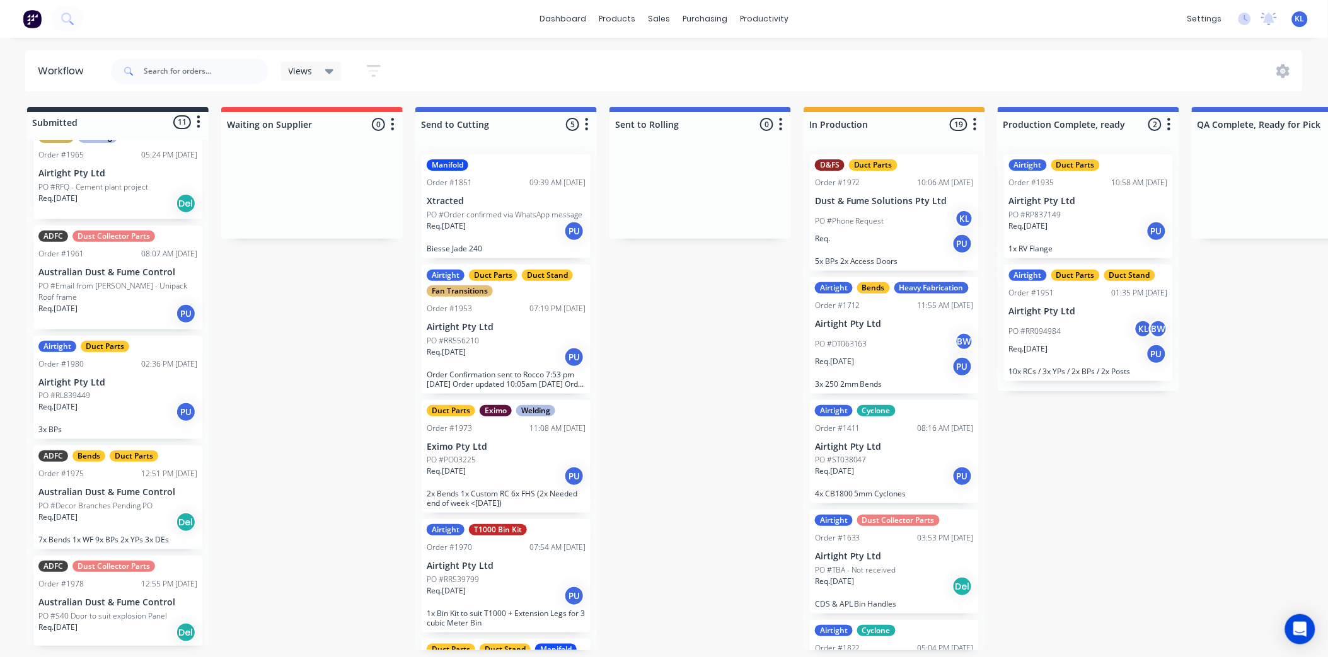
scroll to position [3, 0]
click at [108, 425] on p "3x BPs" at bounding box center [117, 429] width 159 height 9
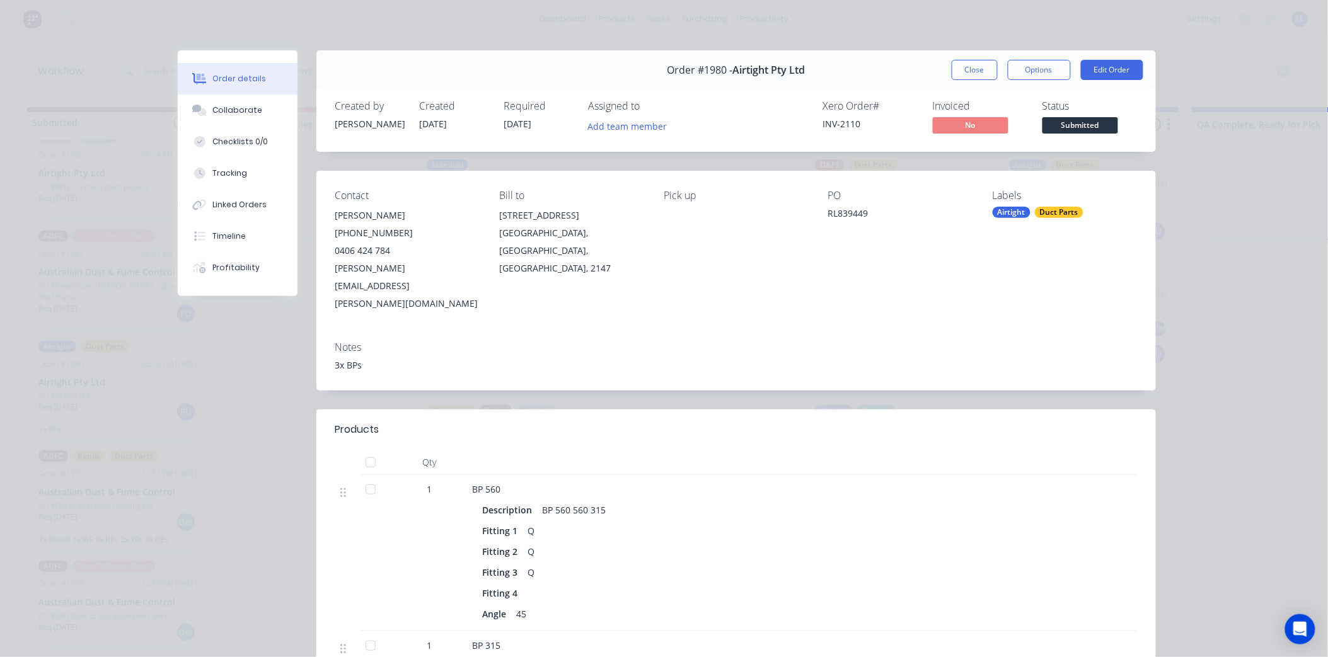
scroll to position [0, 0]
click at [966, 71] on button "Close" at bounding box center [975, 70] width 46 height 20
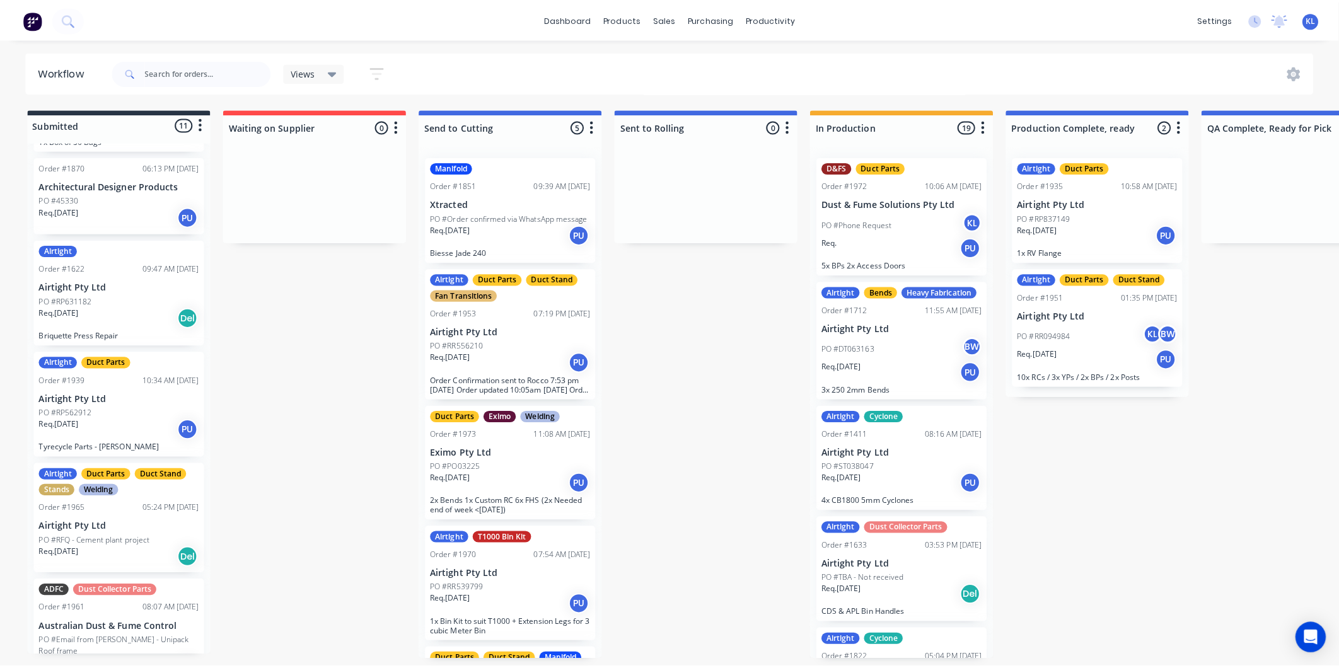
scroll to position [322, 0]
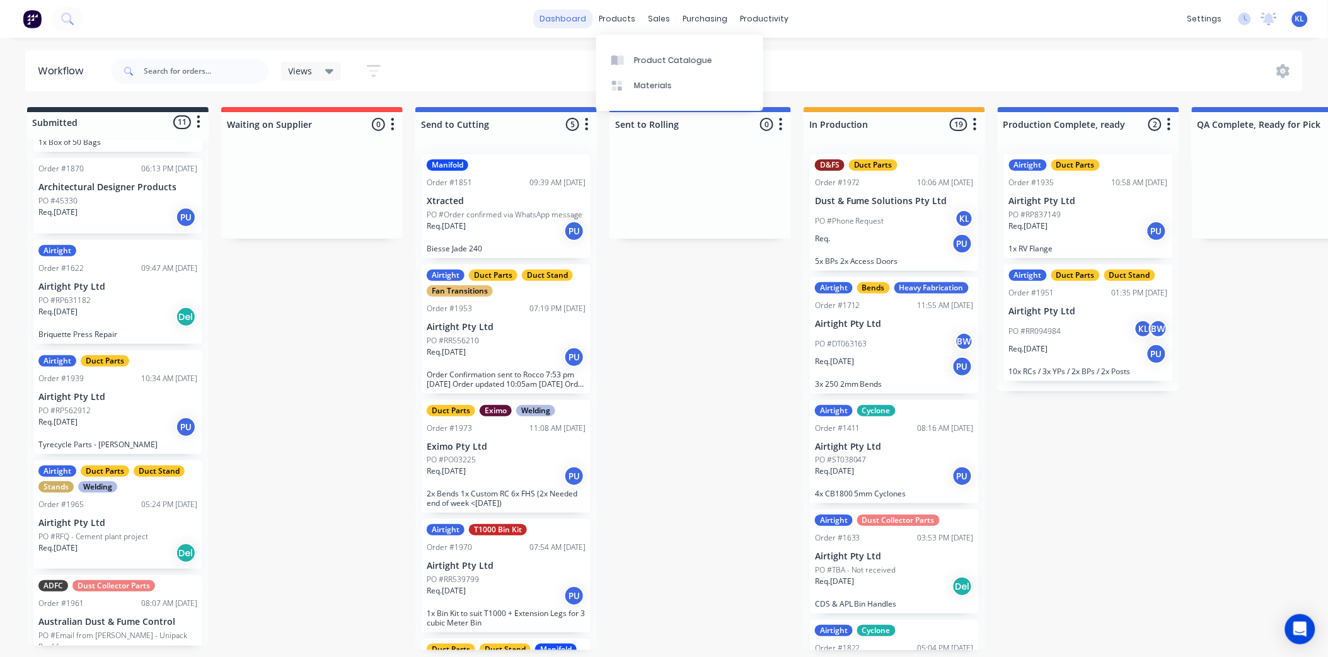
click at [580, 19] on link "dashboard" at bounding box center [562, 18] width 59 height 19
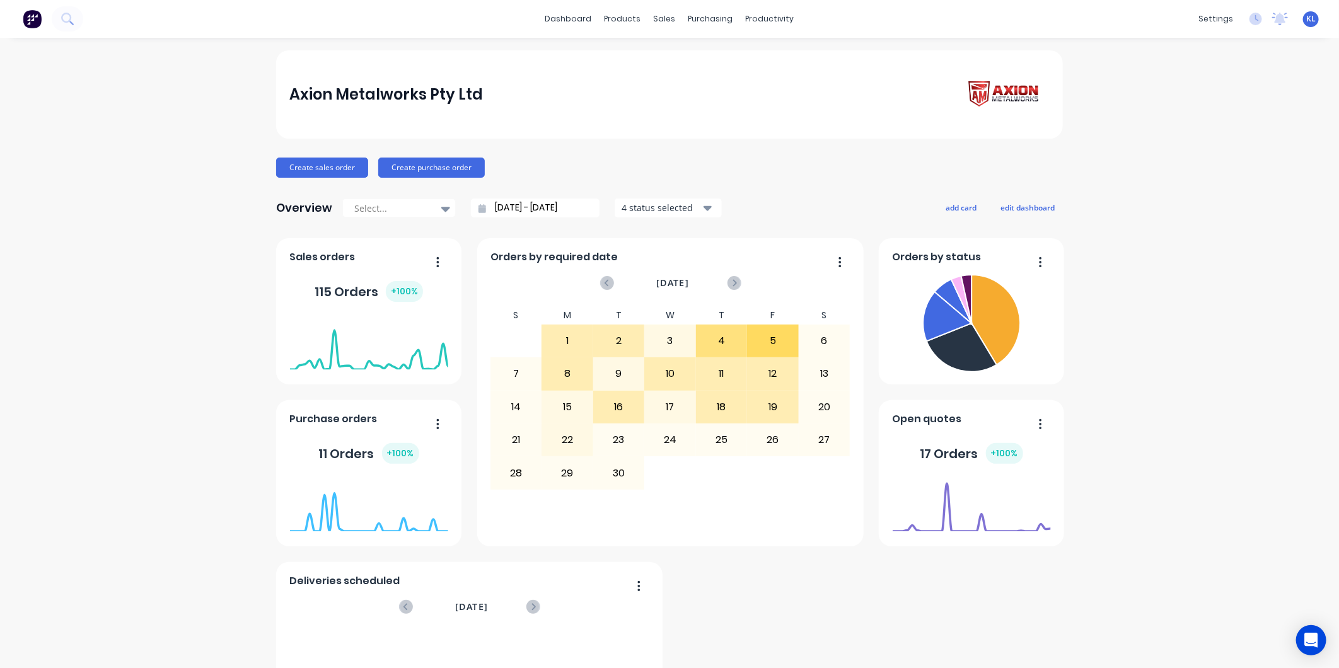
click at [663, 349] on div "3" at bounding box center [670, 341] width 50 height 32
drag, startPoint x: 663, startPoint y: 349, endPoint x: 835, endPoint y: 257, distance: 195.2
click at [836, 257] on button "button" at bounding box center [835, 263] width 26 height 20
click at [833, 216] on div "Overview Select... [DATE] - [DATE] 4 status selected add card edit dashboard" at bounding box center [669, 207] width 787 height 25
click at [779, 67] on link "Workflow" at bounding box center [813, 59] width 167 height 25
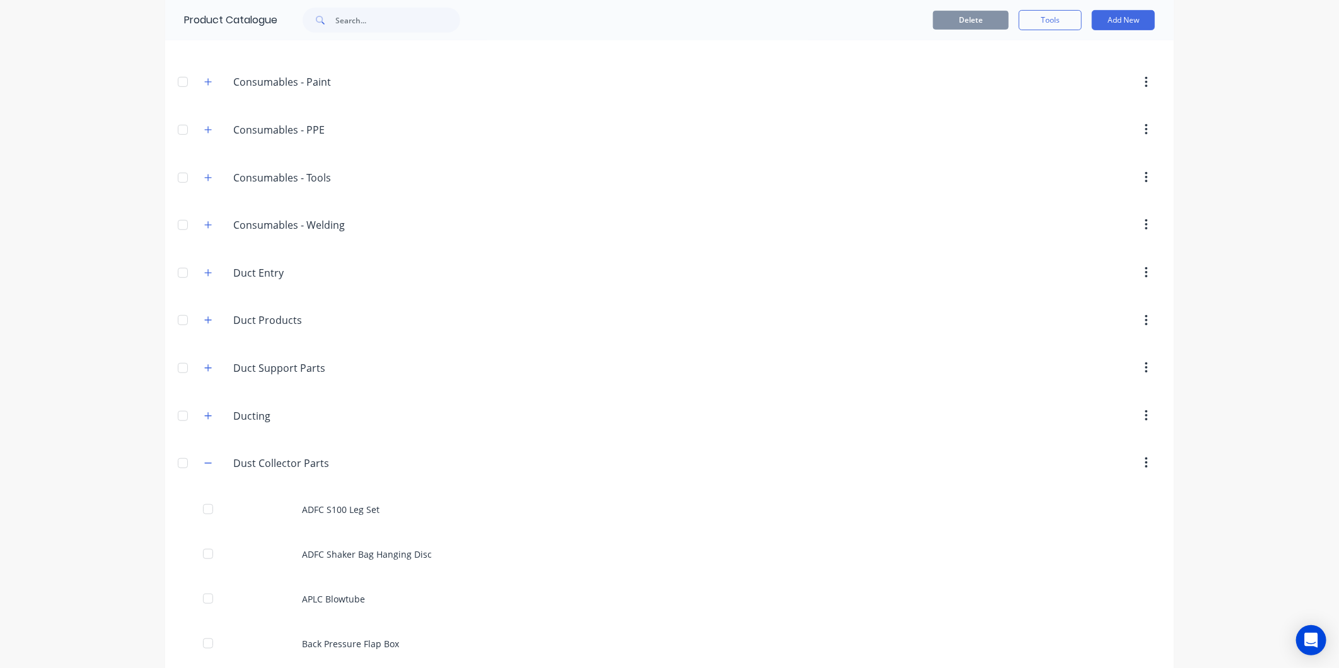
scroll to position [490, 0]
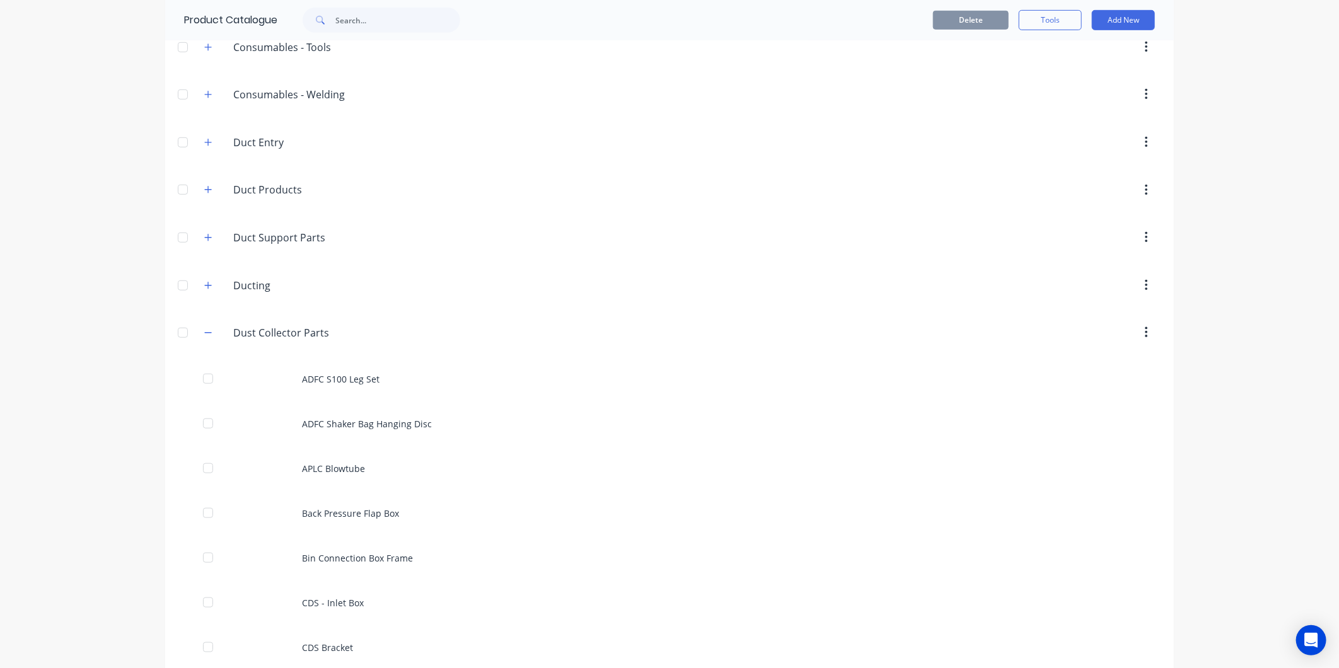
click at [212, 335] on div "Dust.Collector.Parts Dust Collector Parts" at bounding box center [293, 332] width 198 height 23
click at [211, 241] on div "Duct.Support.Parts Duct Support Parts" at bounding box center [293, 237] width 198 height 23
click at [205, 240] on icon "button" at bounding box center [208, 237] width 7 height 7
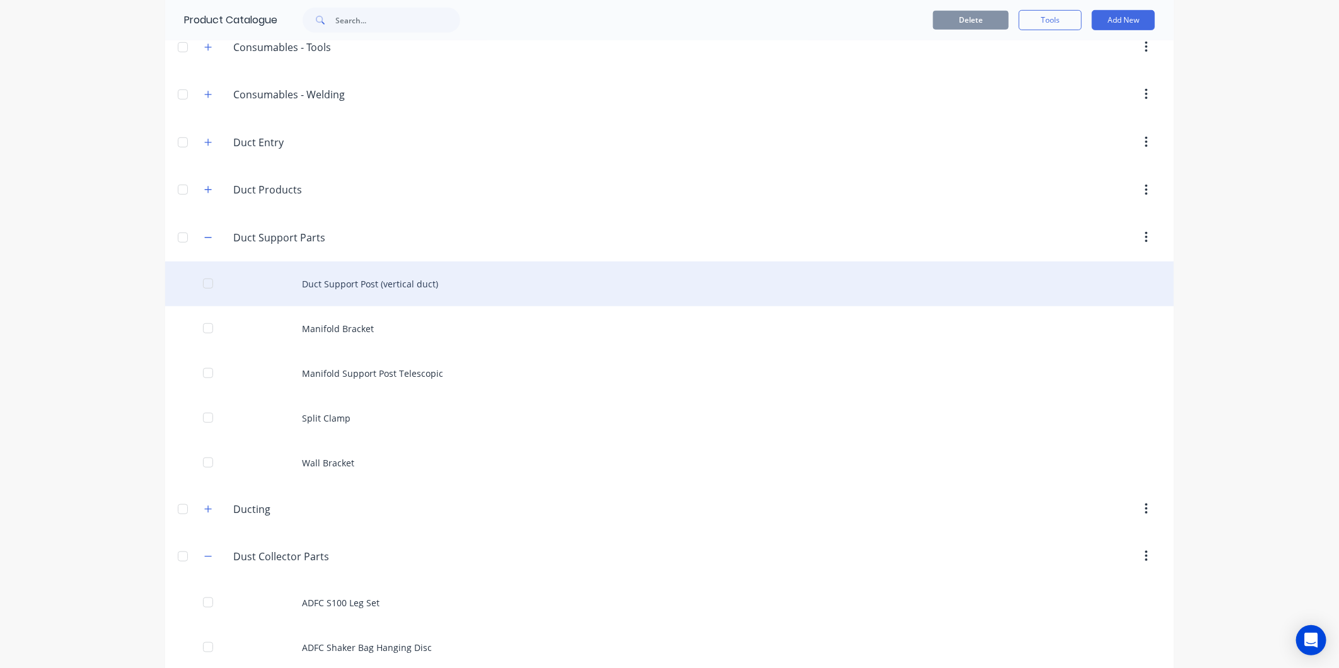
click at [379, 290] on div "Duct Support Post (vertical duct)" at bounding box center [669, 284] width 1009 height 45
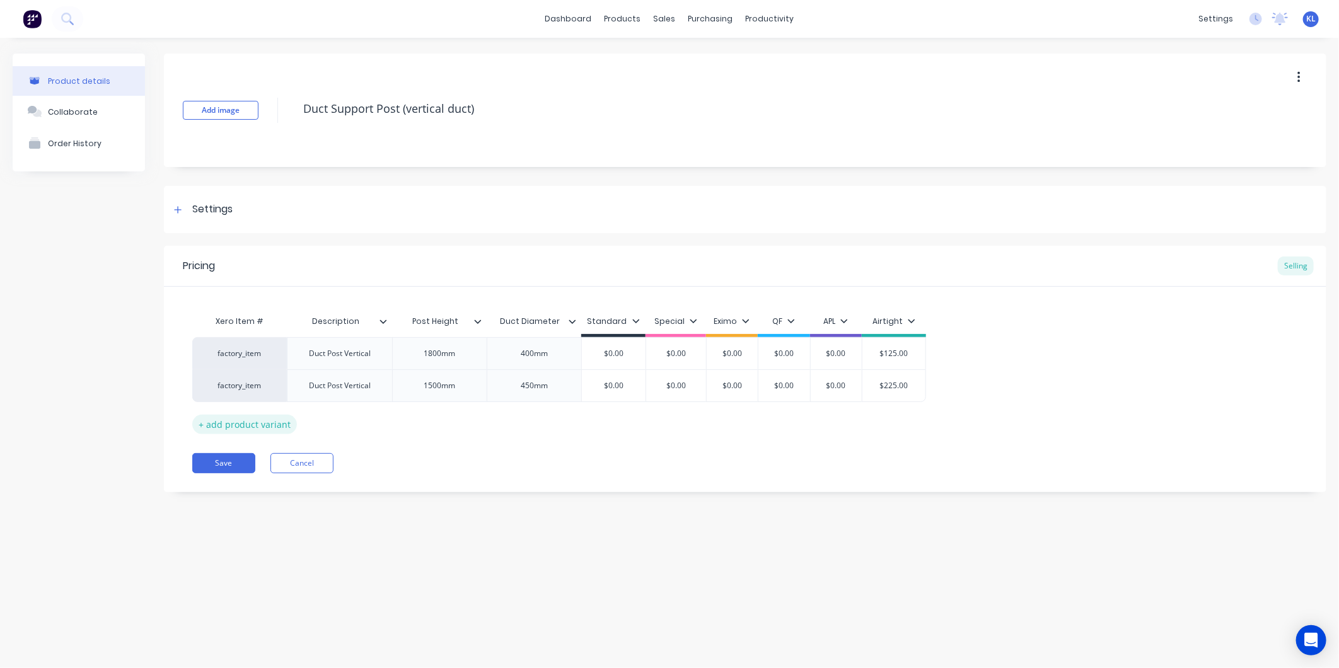
click at [242, 424] on div "+ add product variant" at bounding box center [244, 425] width 105 height 20
drag, startPoint x: 343, startPoint y: 421, endPoint x: 347, endPoint y: 414, distance: 8.2
click at [342, 421] on div at bounding box center [339, 418] width 63 height 16
drag, startPoint x: 376, startPoint y: 357, endPoint x: 294, endPoint y: 358, distance: 82.0
click at [294, 358] on div "Duct Post Vertical" at bounding box center [339, 353] width 105 height 32
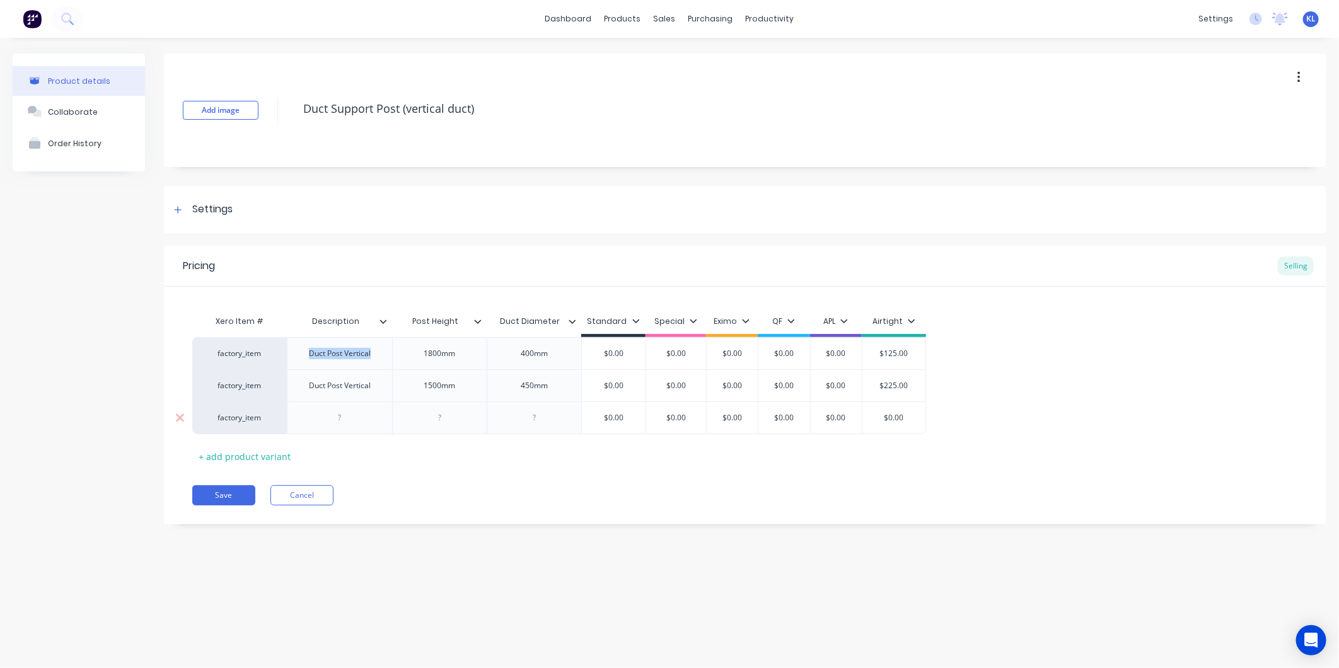
copy div "Duct Post Vertical"
click at [345, 432] on div at bounding box center [339, 418] width 105 height 33
type textarea "x"
click at [344, 419] on div at bounding box center [339, 418] width 63 height 16
paste div
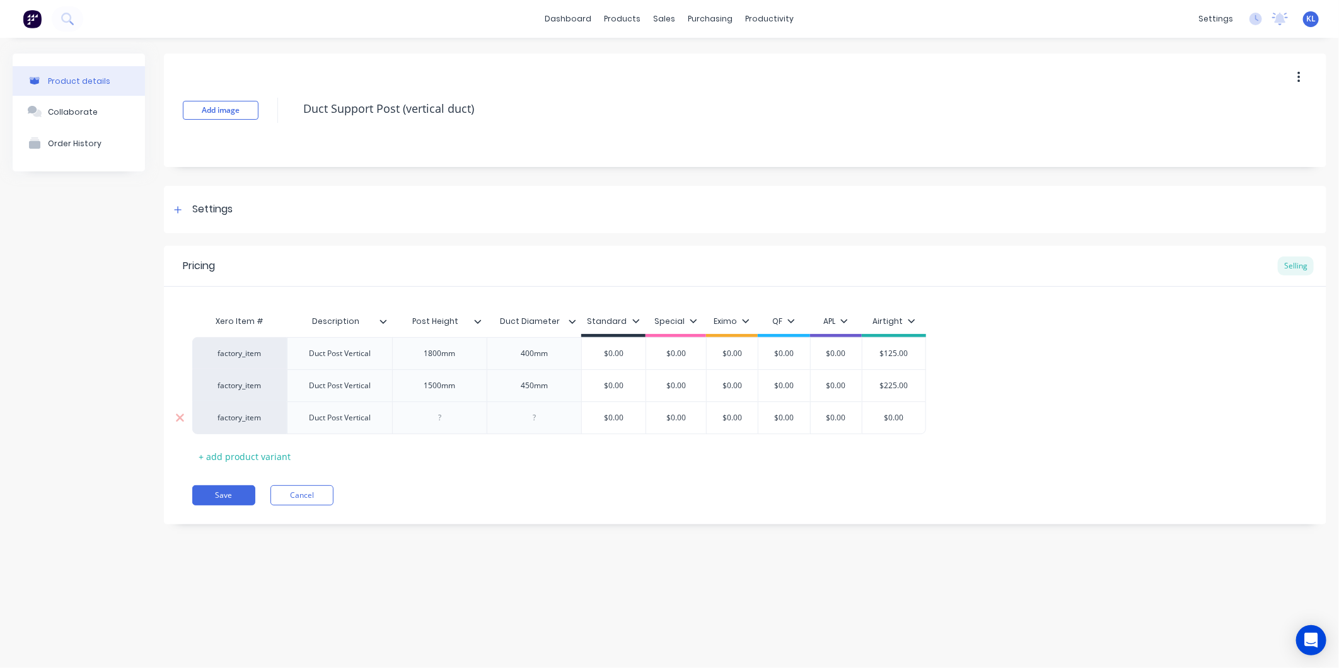
type textarea "x"
drag, startPoint x: 434, startPoint y: 414, endPoint x: 492, endPoint y: 419, distance: 58.3
click at [435, 414] on div at bounding box center [439, 418] width 63 height 16
type textarea "x"
click at [539, 416] on div at bounding box center [534, 418] width 63 height 16
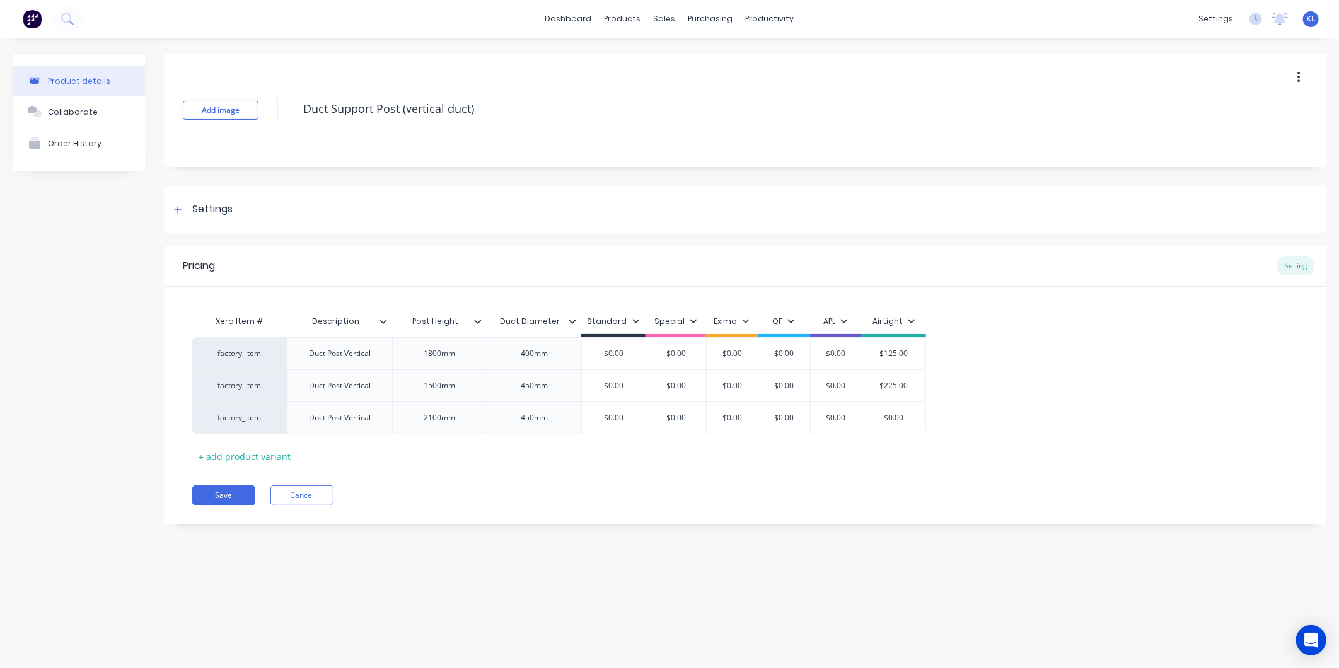
click at [560, 468] on div "Pricing Selling Xero Item # Description Post Height Duct Diameter Standard Spec…" at bounding box center [745, 385] width 1162 height 279
click at [570, 321] on icon at bounding box center [573, 322] width 8 height 8
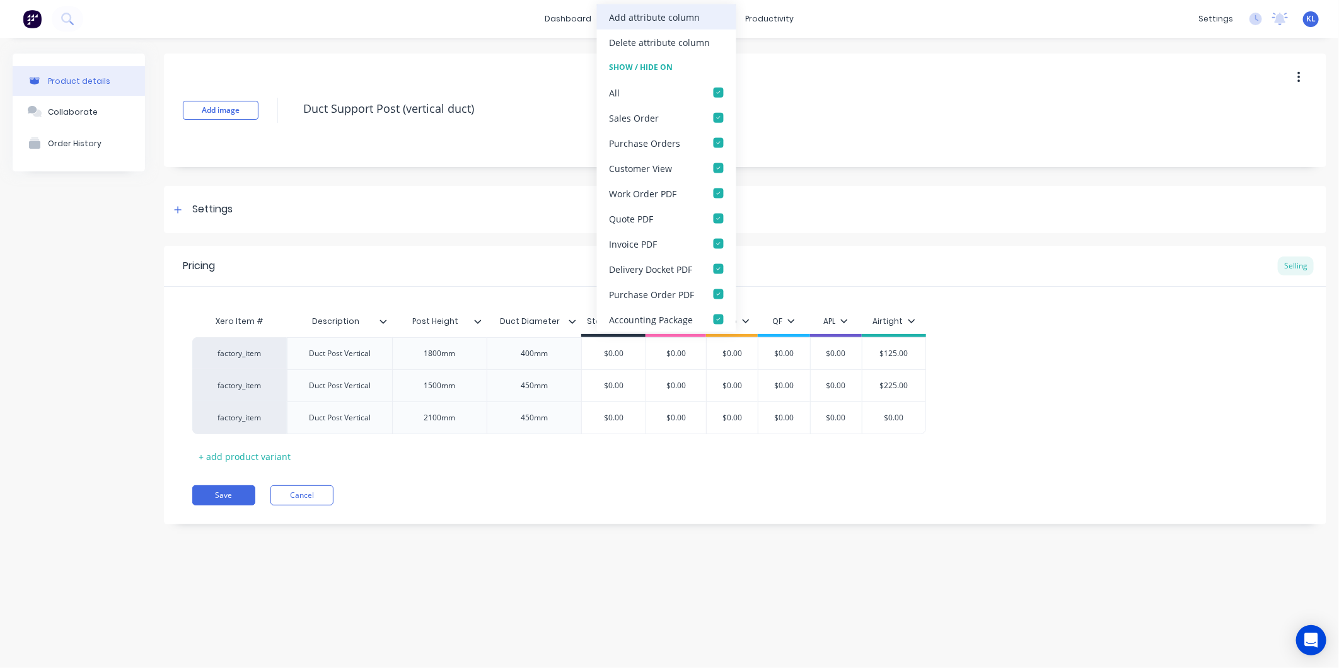
click at [657, 19] on div "Add attribute column" at bounding box center [655, 16] width 91 height 13
type textarea "x"
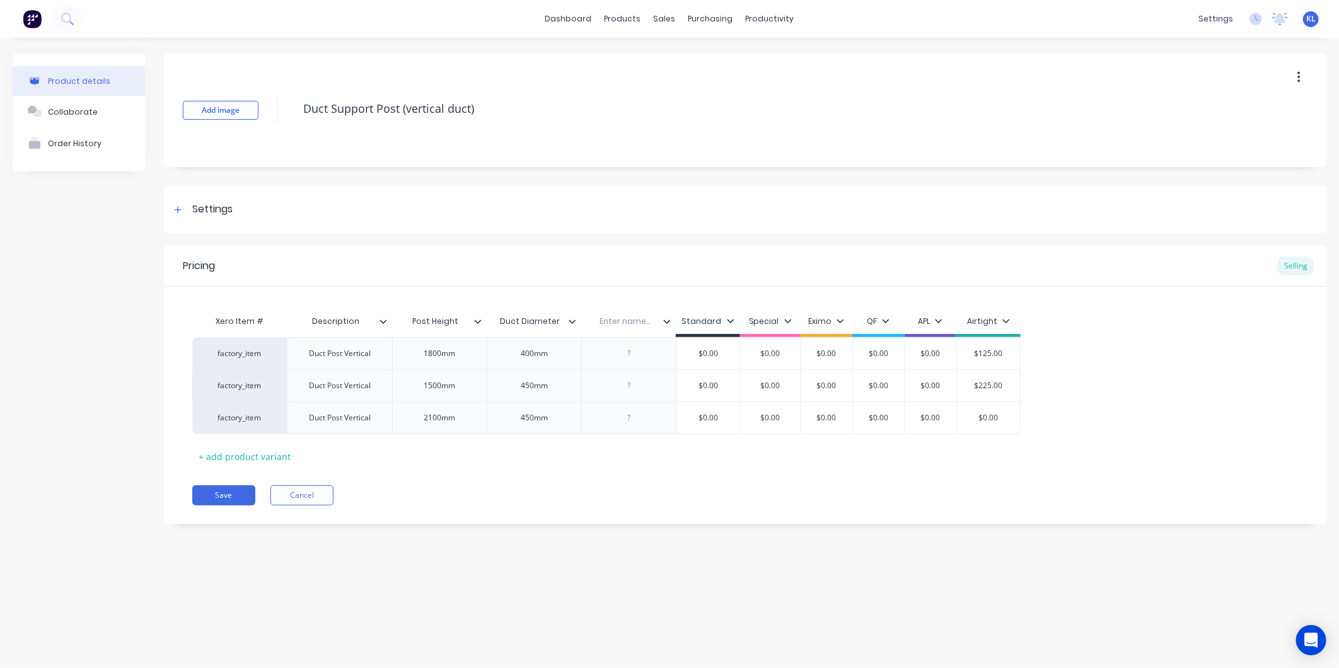
click at [622, 318] on input "text" at bounding box center [624, 321] width 87 height 11
type input "N"
type input "D"
type input "Notes;"
type textarea "x"
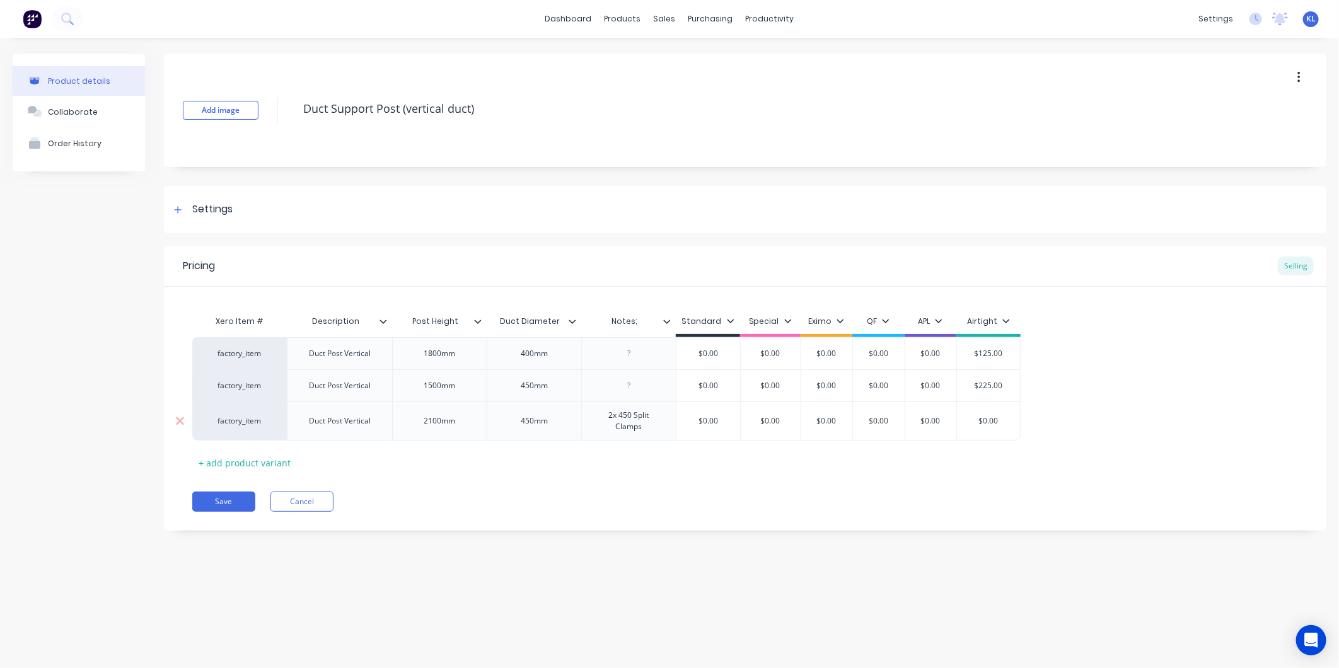
type textarea "x"
type input "$0.00"
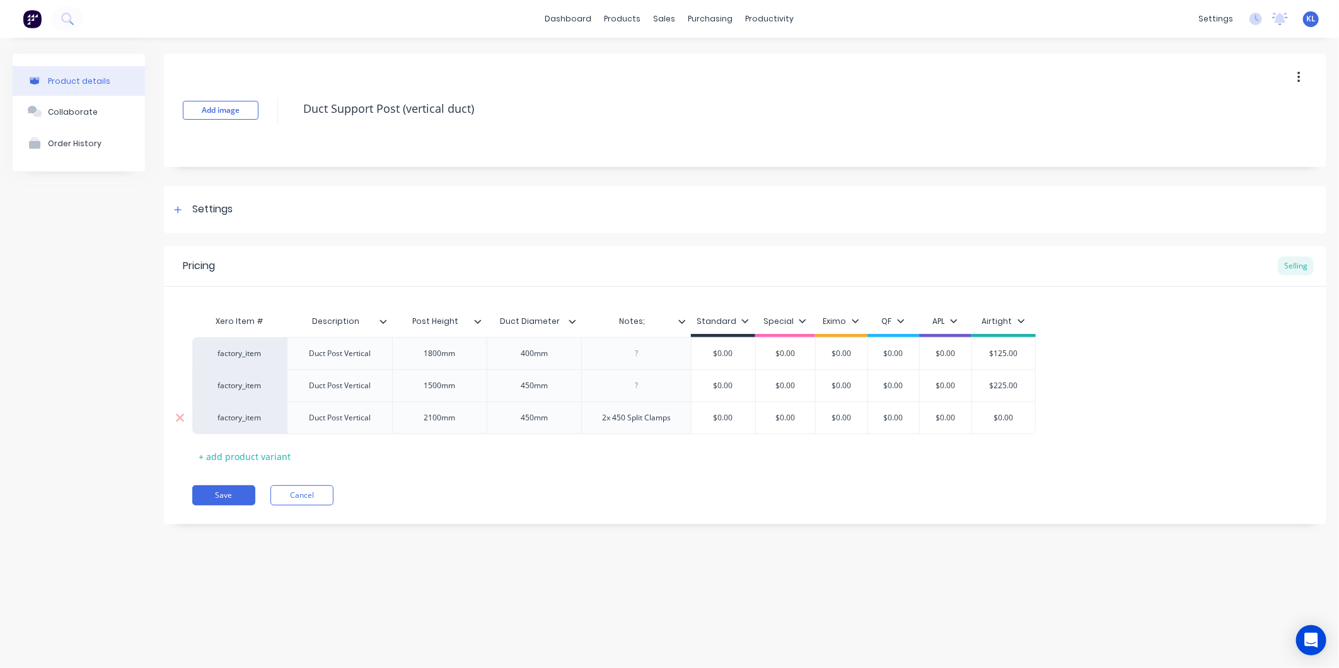
drag, startPoint x: 1004, startPoint y: 417, endPoint x: 956, endPoint y: 423, distance: 48.3
click at [956, 423] on div "factory_item Duct Post Vertical 2100mm 450mm 2x 450 Split Clamps $0.00 $0.00 $0…" at bounding box center [613, 418] width 843 height 33
drag, startPoint x: 1019, startPoint y: 414, endPoint x: 980, endPoint y: 417, distance: 39.2
click at [980, 417] on input "$0.00" at bounding box center [1003, 417] width 63 height 11
type textarea "x"
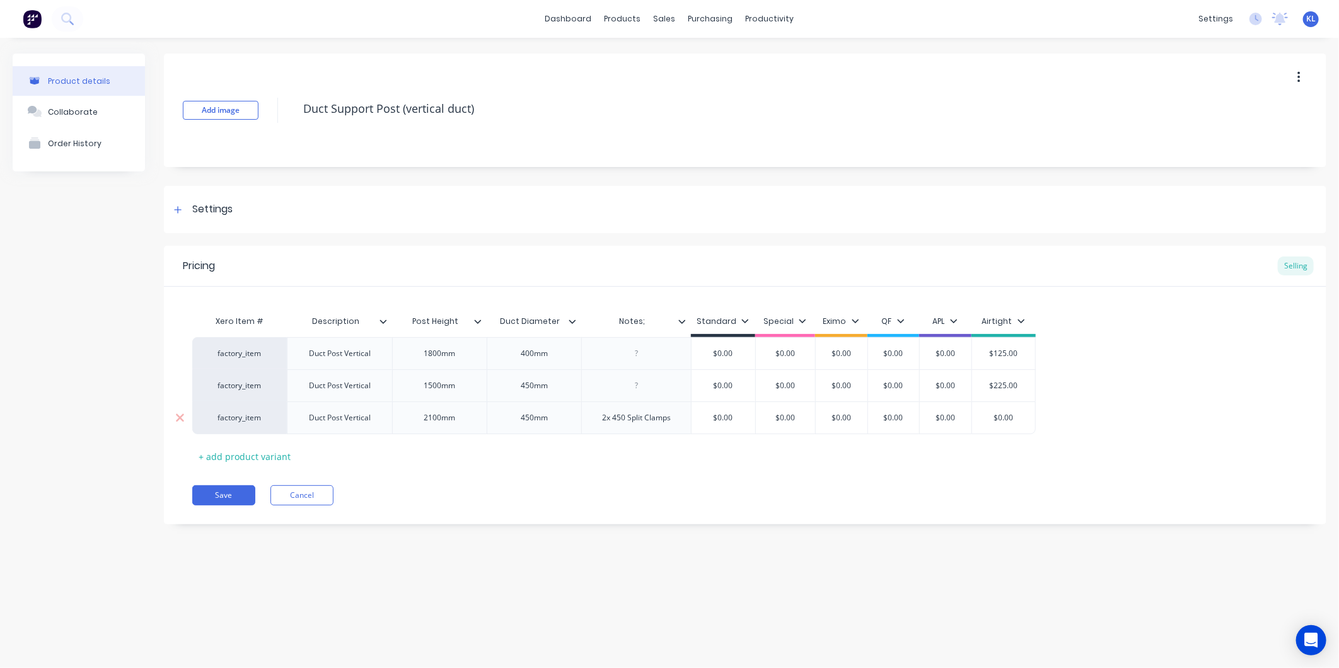
type input "2"
type textarea "x"
type input "22"
type textarea "x"
type input "225"
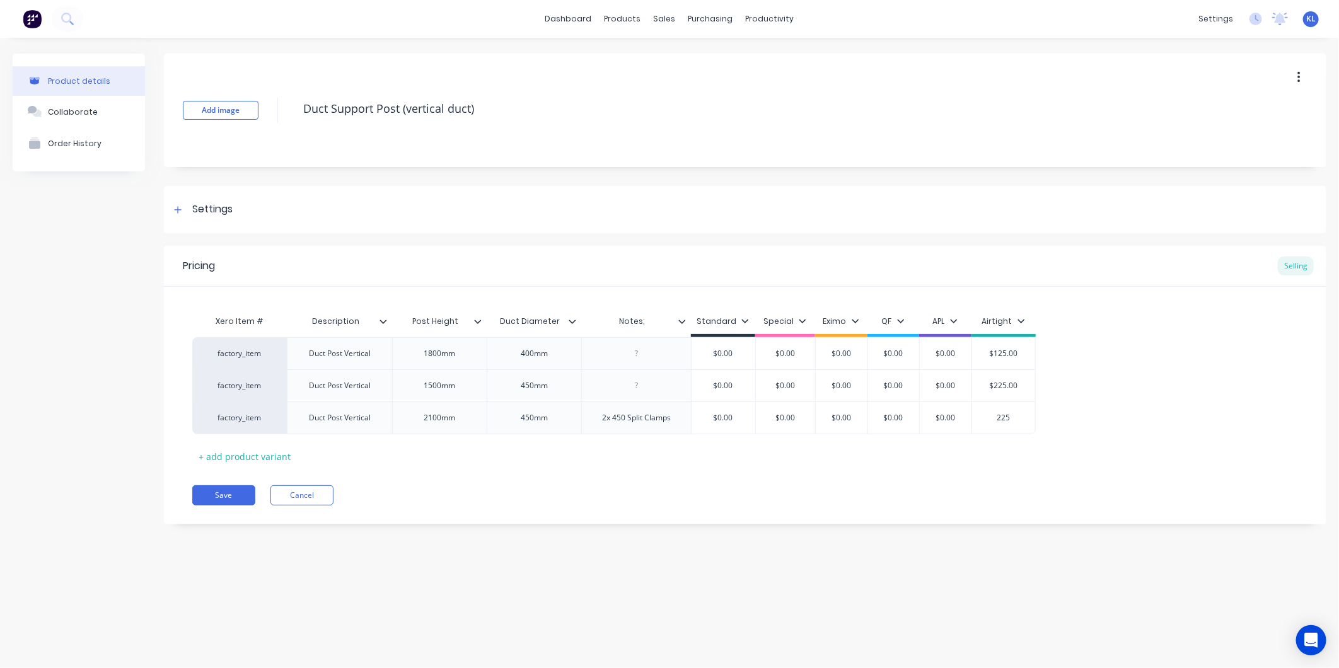
drag, startPoint x: 990, startPoint y: 449, endPoint x: 999, endPoint y: 438, distance: 14.3
click at [994, 444] on div "Xero Item # Description Post Height Duct Diameter Notes; Standard Special Eximo…" at bounding box center [745, 388] width 1106 height 158
type input "$125.00"
drag, startPoint x: 1017, startPoint y: 354, endPoint x: 979, endPoint y: 360, distance: 39.0
click at [979, 360] on div "$125.00 $125.00" at bounding box center [1003, 354] width 63 height 32
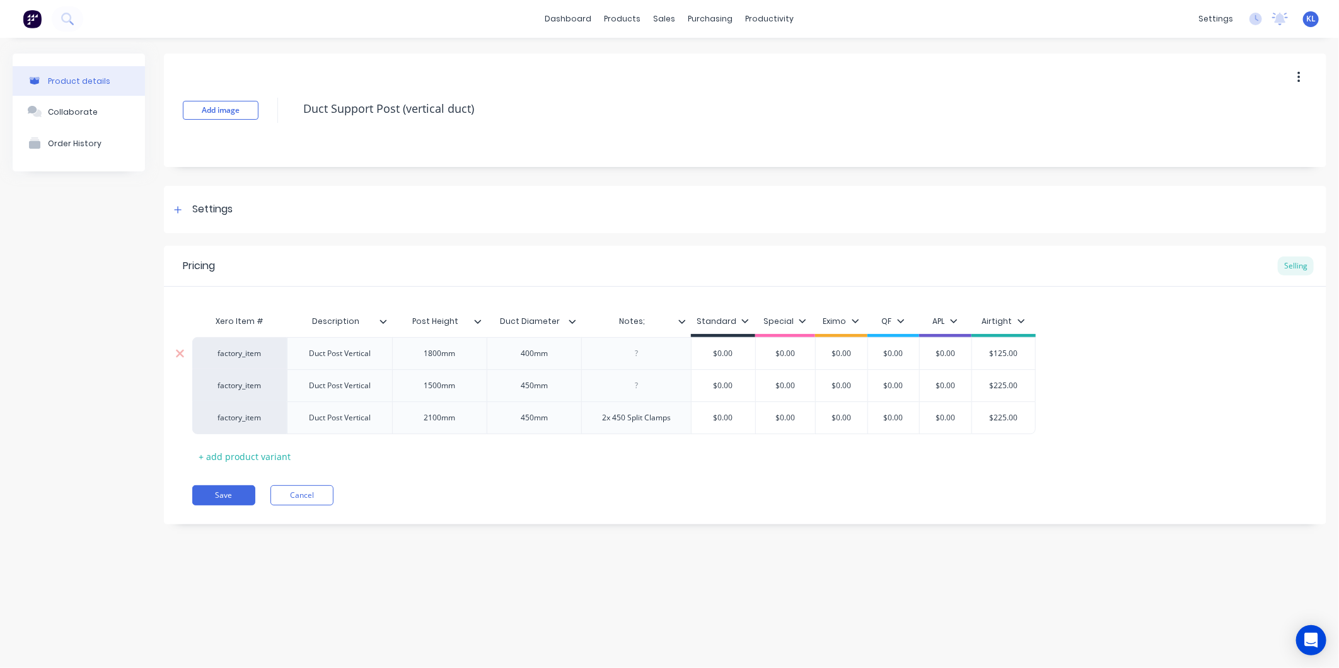
type textarea "x"
type input "2"
type textarea "x"
type input "22"
type textarea "x"
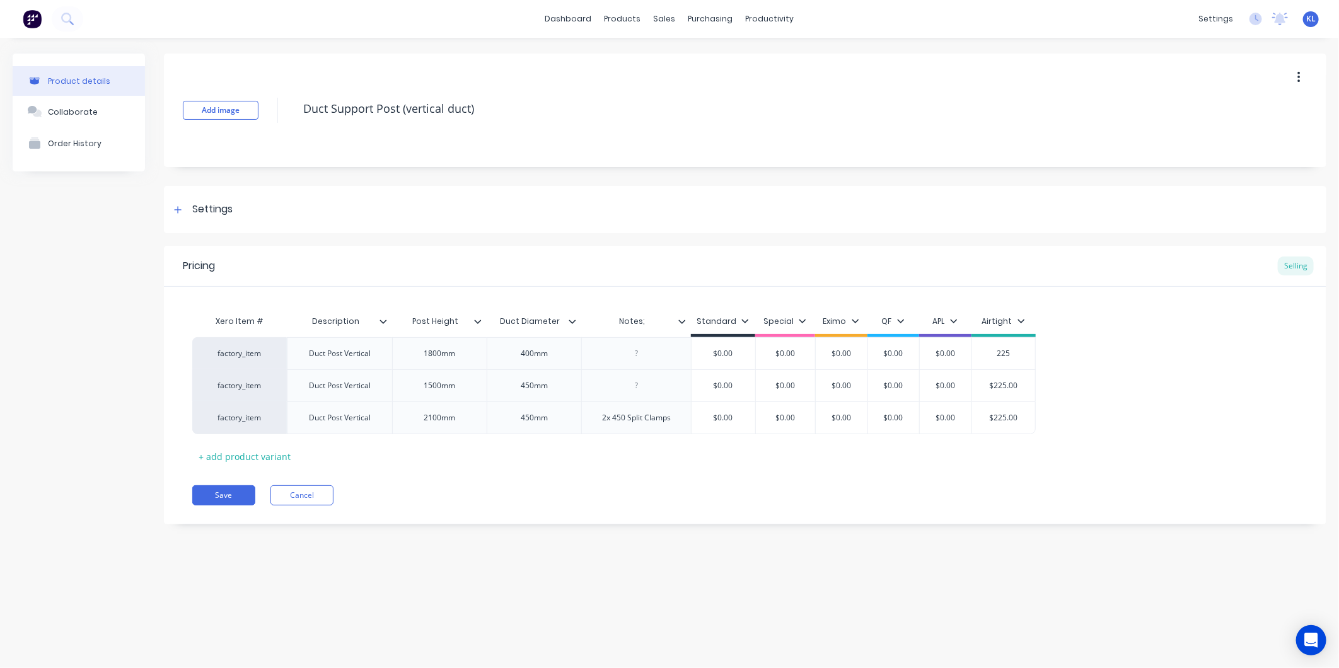
click at [1028, 489] on div "Save Cancel" at bounding box center [759, 495] width 1134 height 20
type input "$225.00"
drag, startPoint x: 990, startPoint y: 359, endPoint x: 947, endPoint y: 362, distance: 43.0
click at [947, 362] on div "factory_item Duct Post Vertical 1800mm 400mm $0.00 $0.00 $0.00 $0.00 $0.00 $225…" at bounding box center [613, 353] width 843 height 32
type textarea "x"
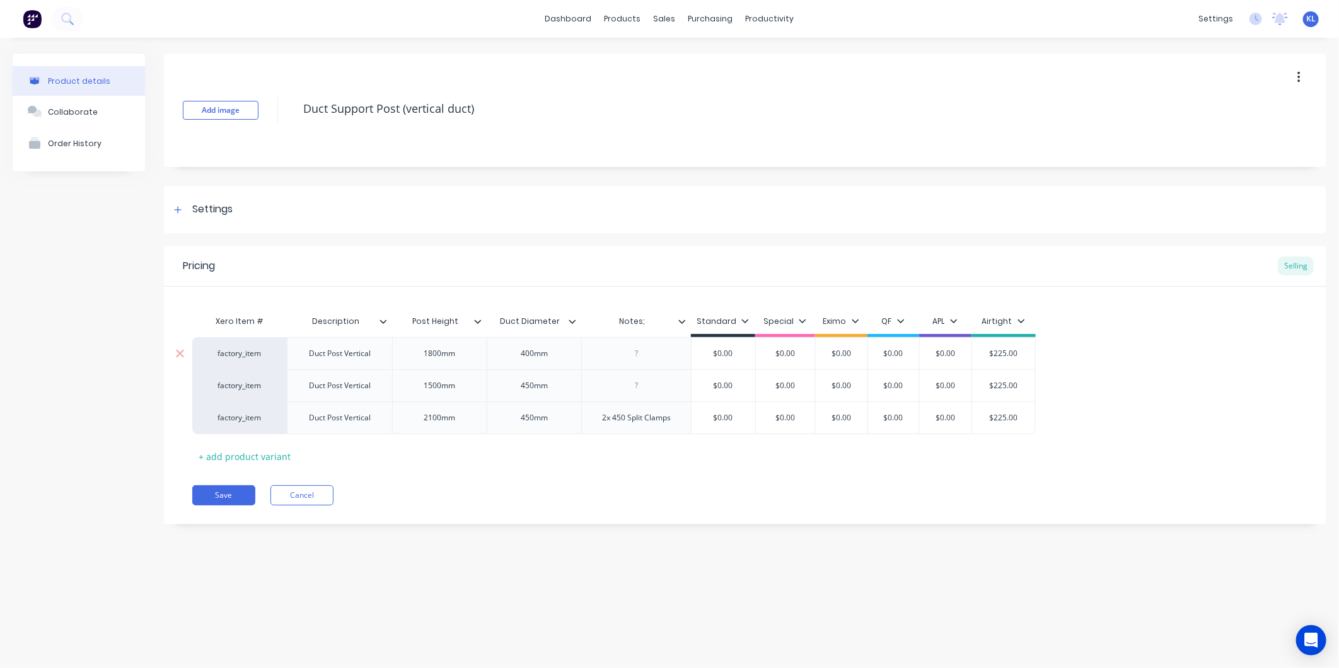
type input "2"
type textarea "x"
type input "20"
type textarea "x"
type input "200"
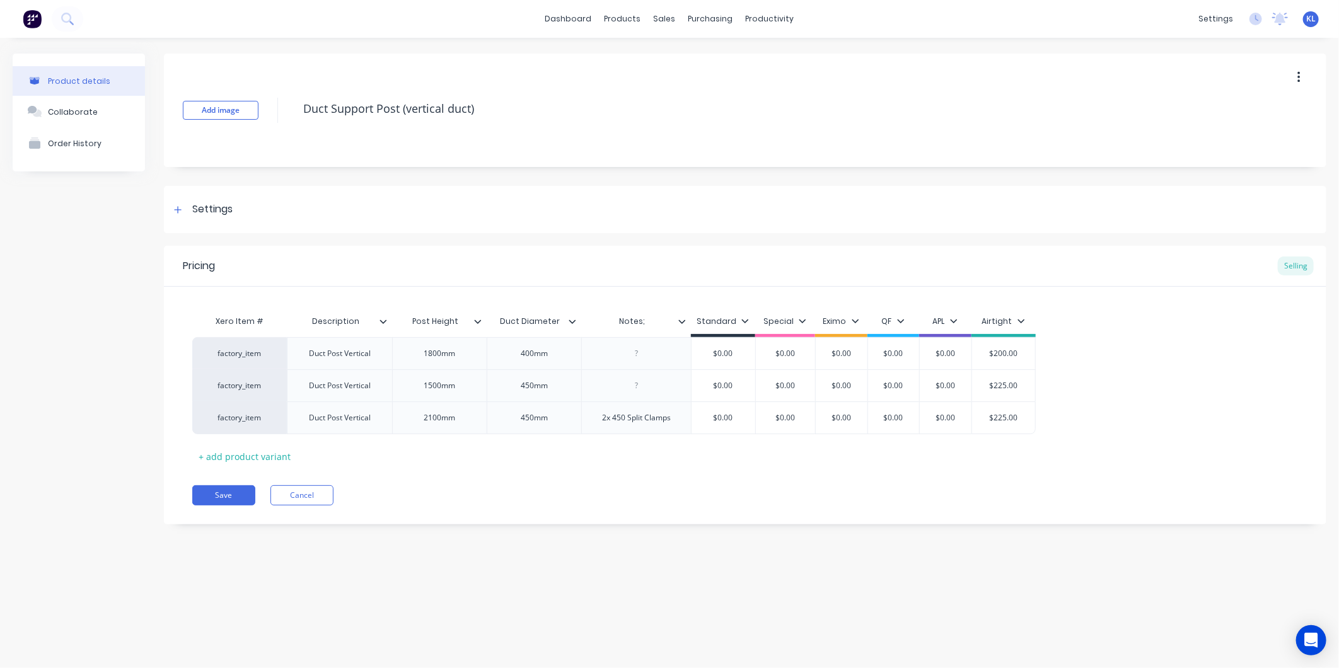
click at [979, 448] on div "Xero Item # Description Post Height Duct Diameter Notes; Standard Special Eximo…" at bounding box center [745, 388] width 1106 height 158
click at [219, 499] on button "Save" at bounding box center [223, 495] width 63 height 20
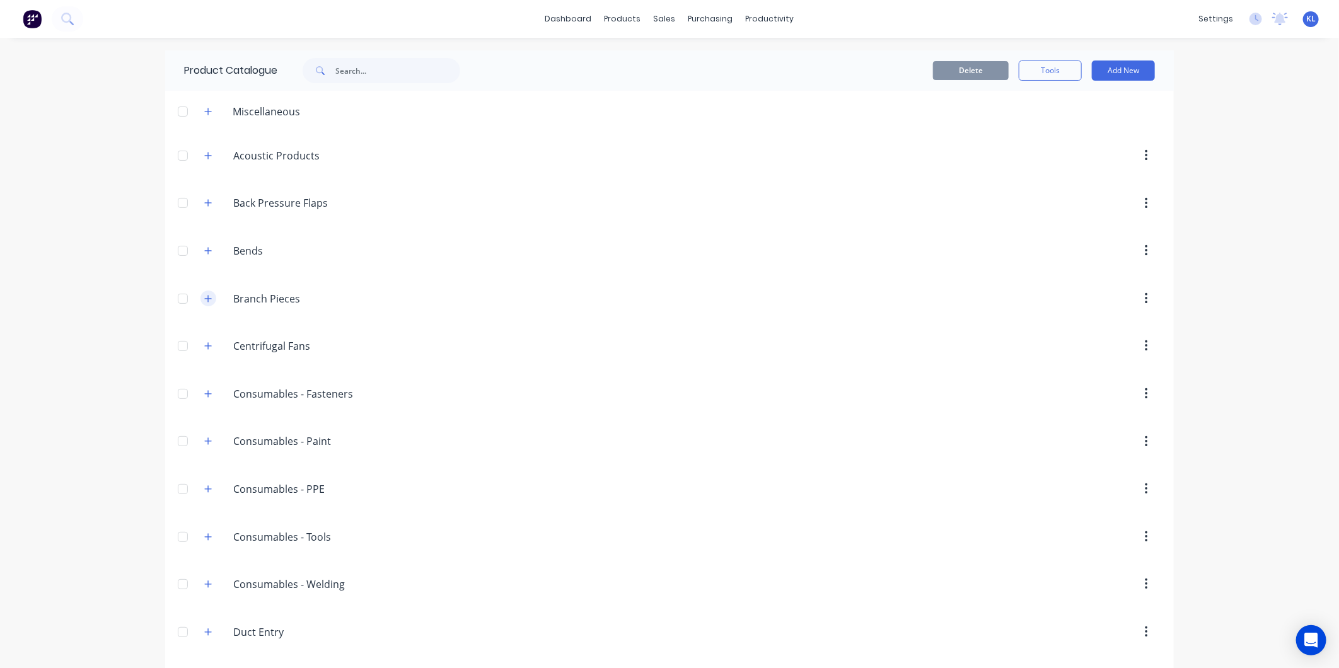
click at [205, 304] on button "button" at bounding box center [208, 299] width 16 height 16
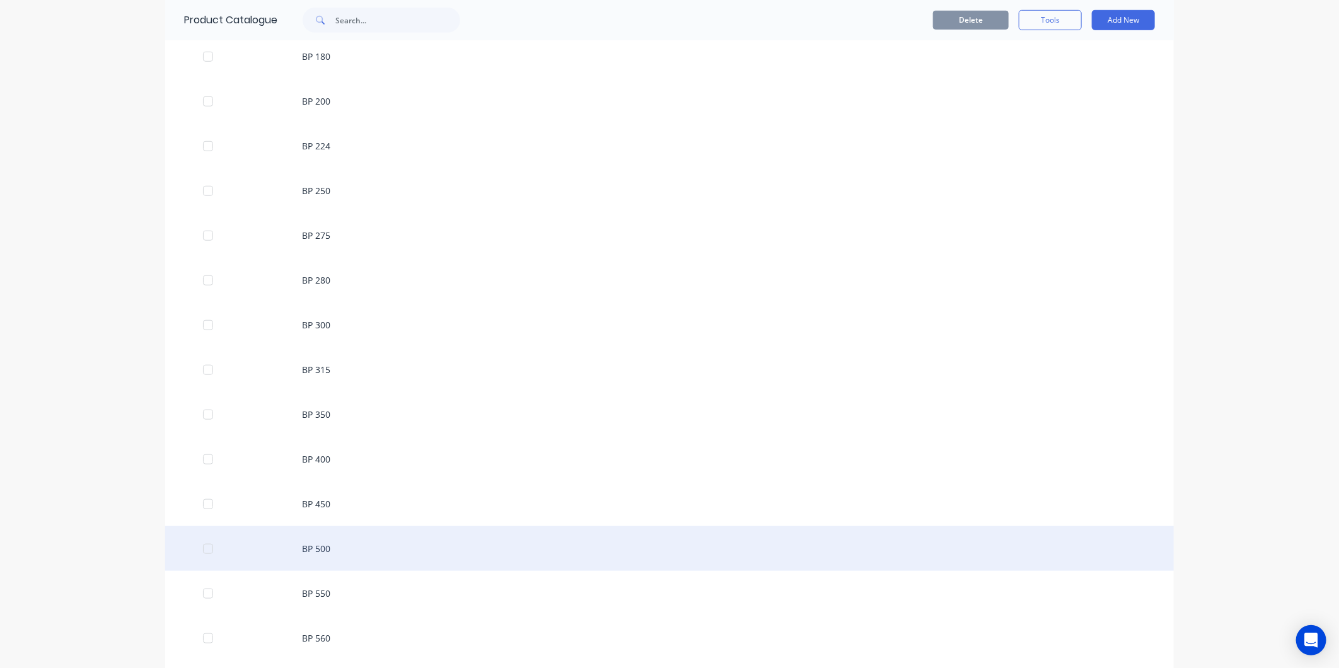
scroll to position [770, 0]
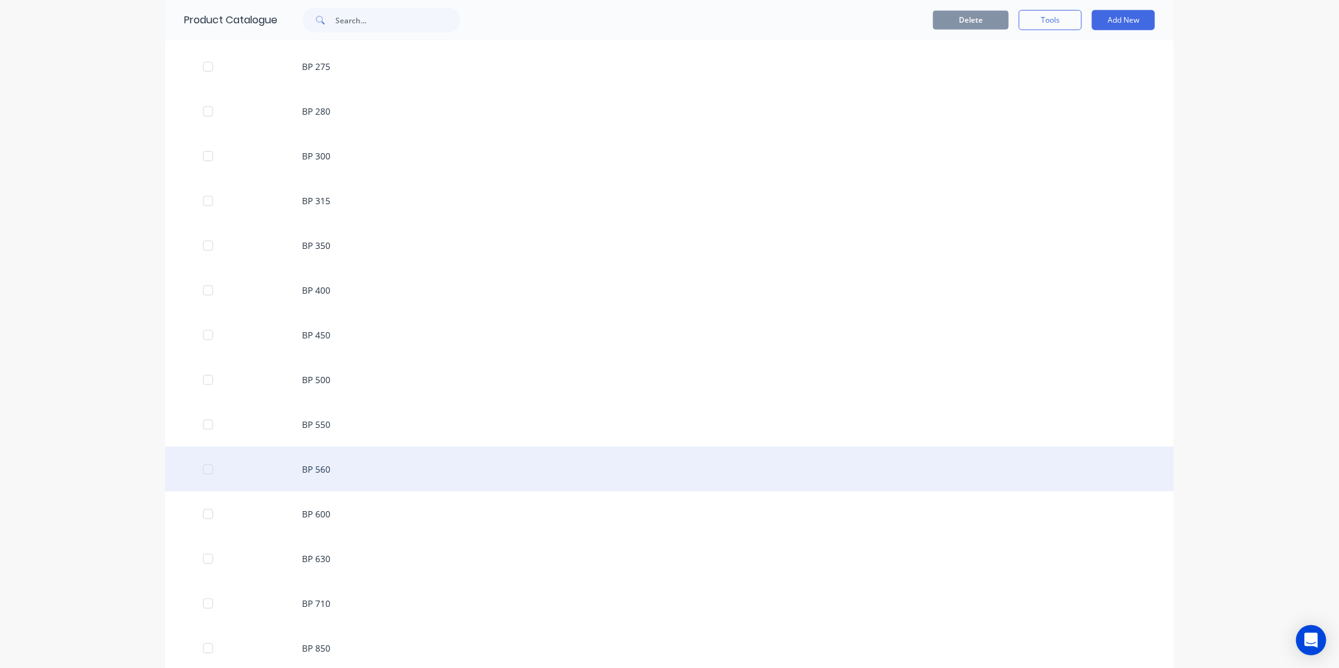
click at [334, 467] on div "BP 560" at bounding box center [669, 469] width 1009 height 45
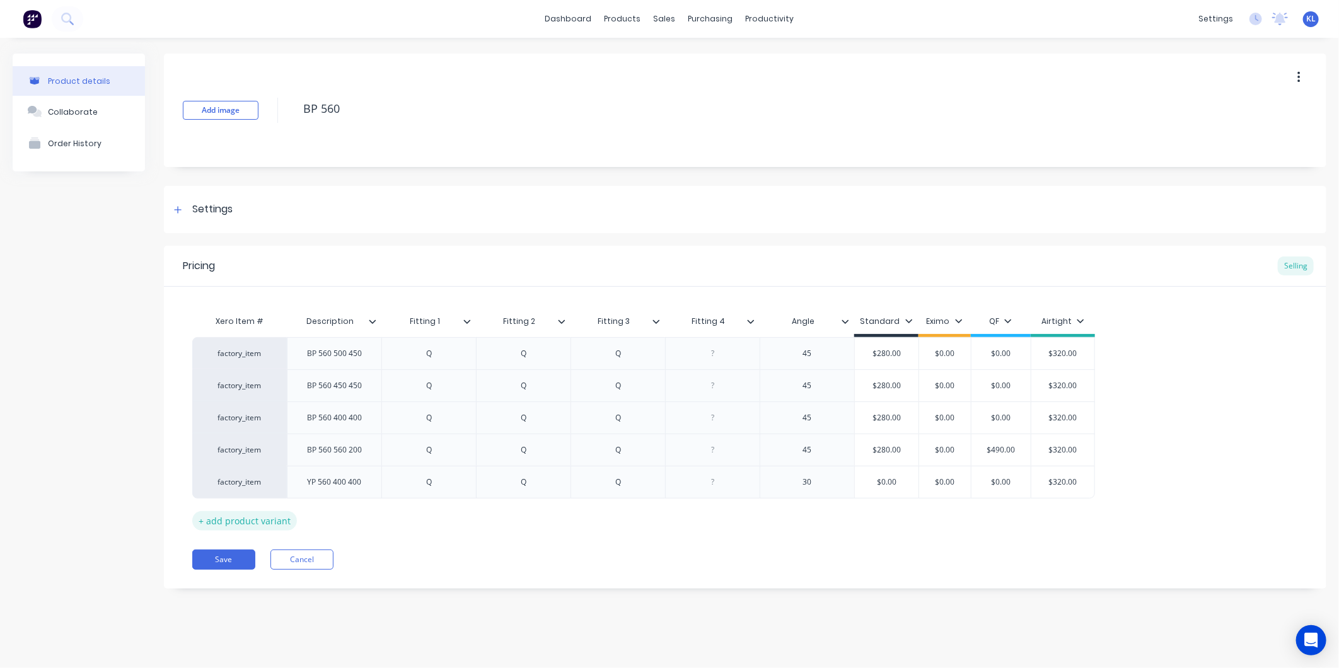
click at [249, 521] on div "+ add product variant" at bounding box center [244, 521] width 105 height 20
type textarea "x"
click at [351, 518] on div at bounding box center [334, 514] width 63 height 16
type textarea "x"
click at [437, 516] on div at bounding box center [429, 514] width 63 height 16
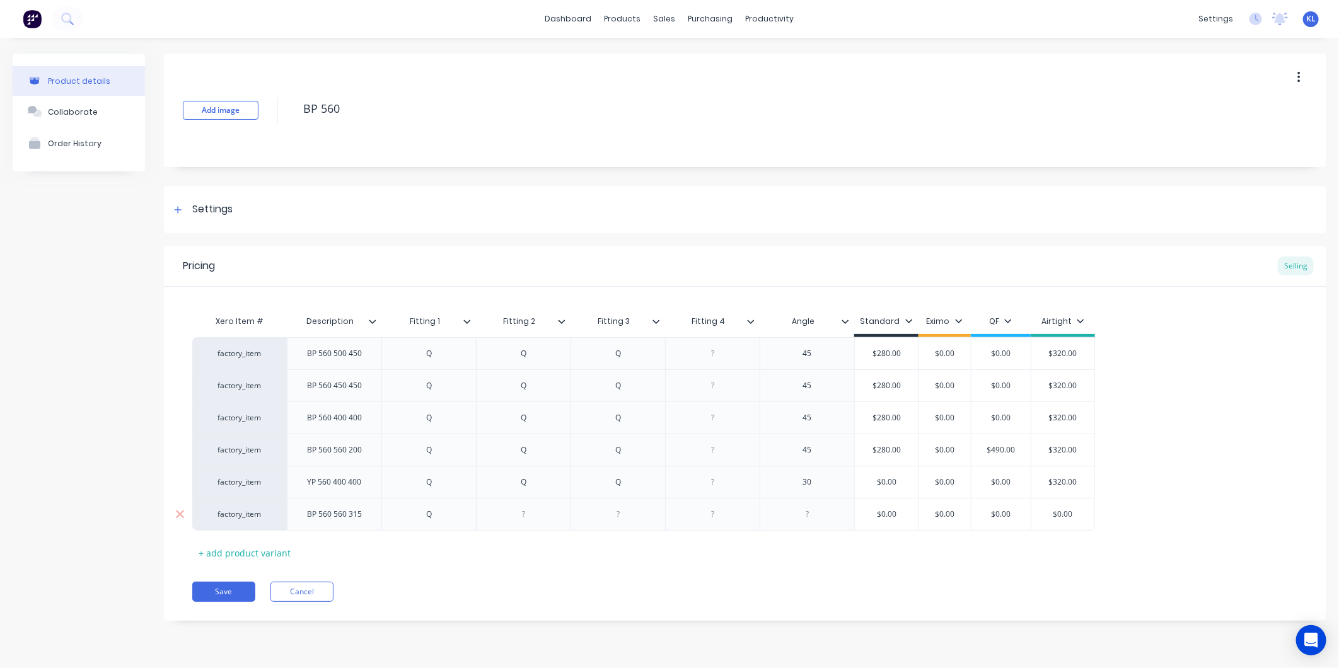
type textarea "x"
click at [522, 513] on div at bounding box center [523, 514] width 63 height 16
type textarea "x"
click at [625, 519] on div at bounding box center [618, 514] width 63 height 16
type textarea "x"
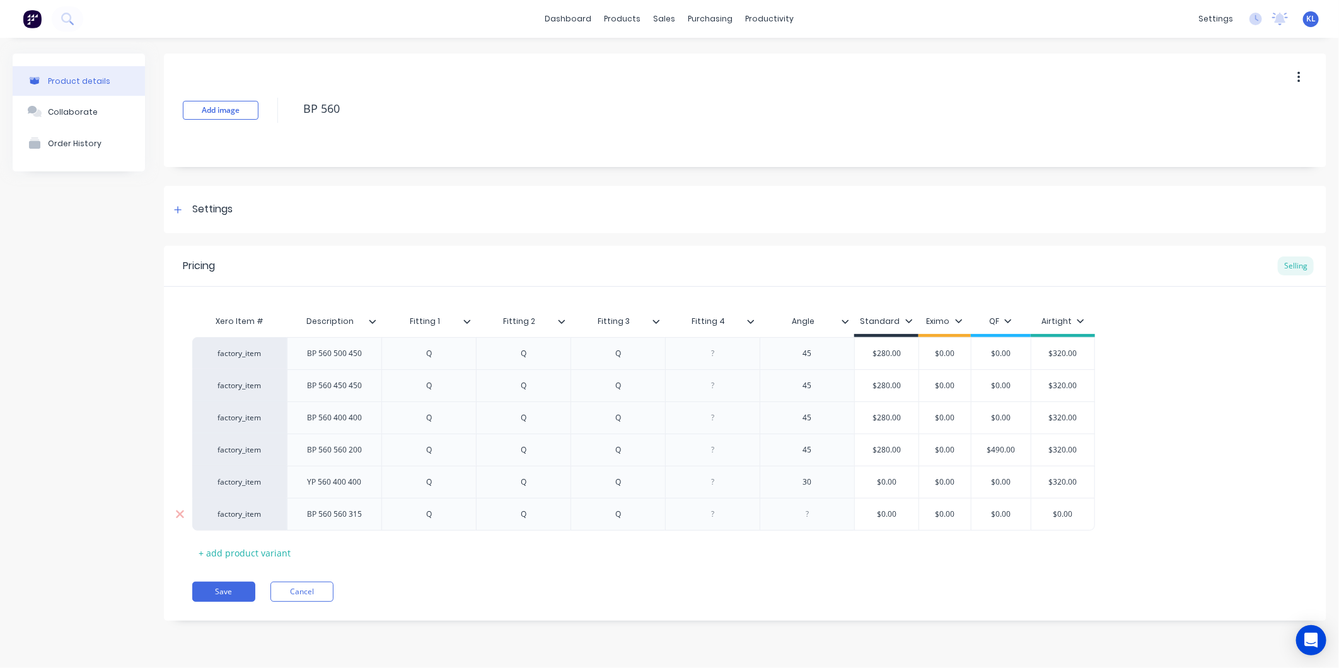
click at [821, 518] on div at bounding box center [807, 514] width 63 height 16
type textarea "x"
type input "$0.00"
drag, startPoint x: 1083, startPoint y: 512, endPoint x: 1001, endPoint y: 515, distance: 82.0
click at [1001, 515] on div "factory_item BP 560 560 315 Q Q Q 45 $0.00 $0.00 $0.00 $0.00 $0.00" at bounding box center [643, 514] width 903 height 33
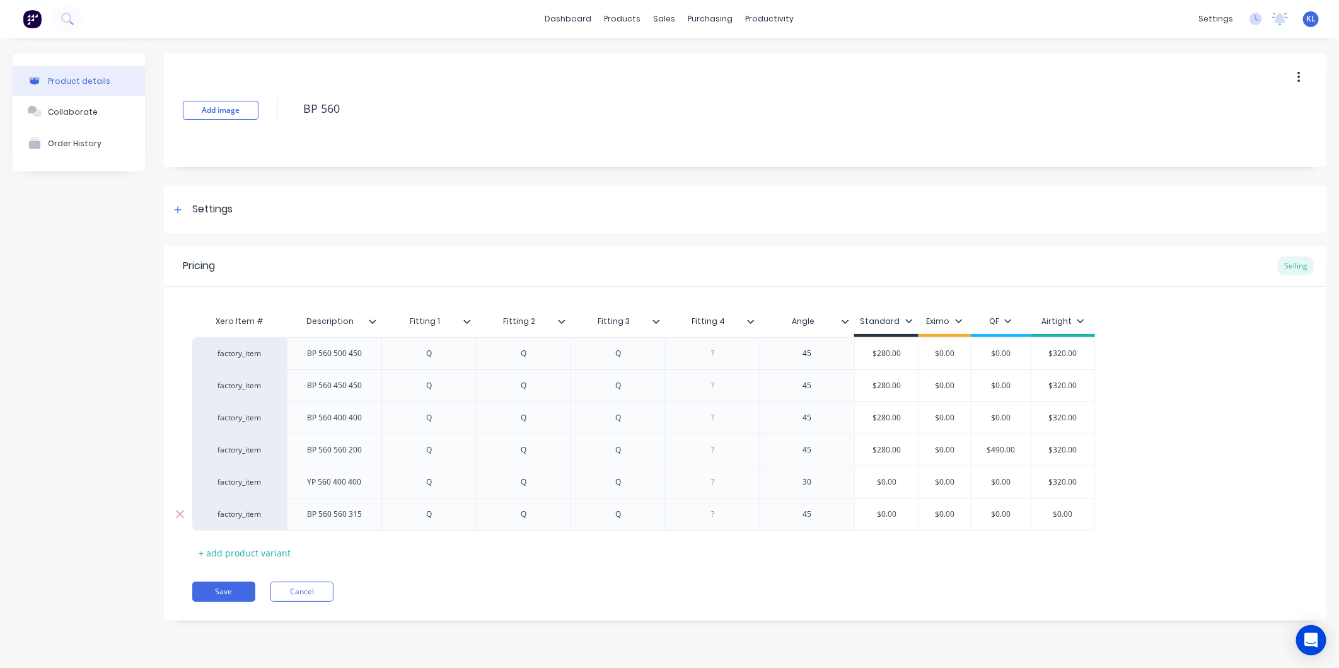
type textarea "x"
type input "3"
type textarea "x"
type input "32"
type textarea "x"
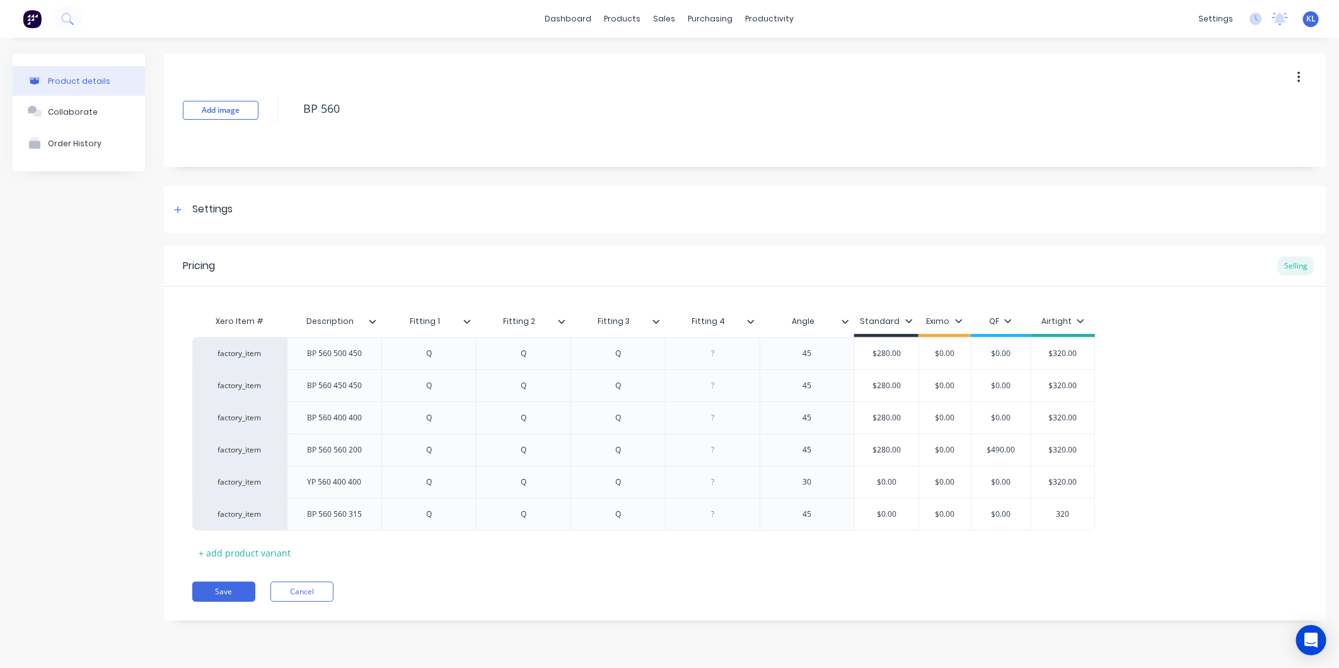
type input "320"
click at [943, 576] on div "Pricing Selling Xero Item # Description Fitting 1 Fitting 2 Fitting 3 Fitting 4…" at bounding box center [745, 433] width 1162 height 375
click at [224, 598] on button "Save" at bounding box center [223, 592] width 63 height 20
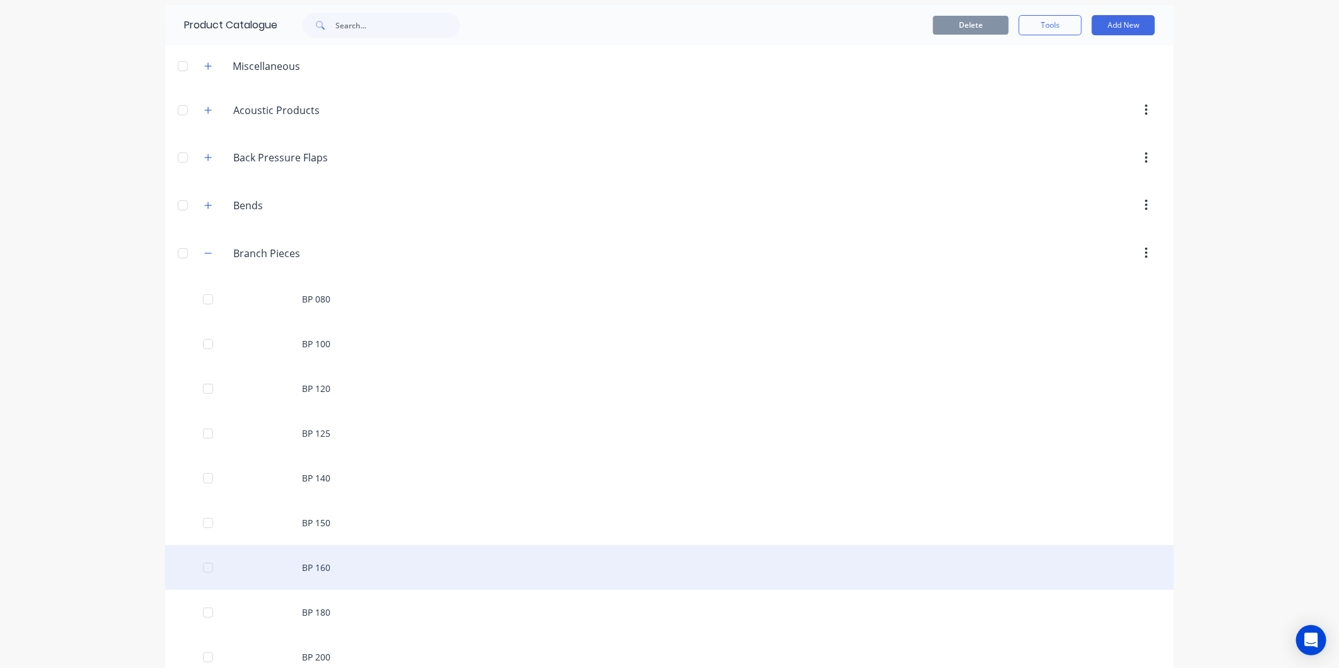
scroll to position [70, 0]
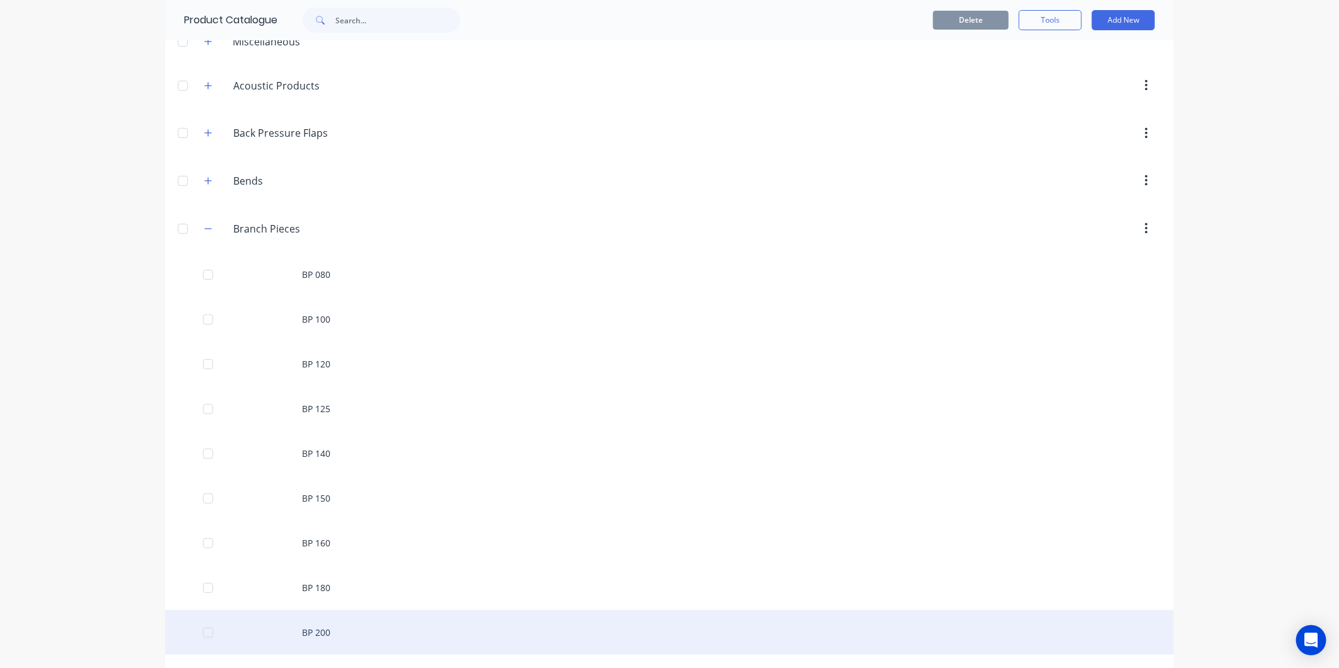
click at [316, 622] on div "BP 200" at bounding box center [669, 632] width 1009 height 45
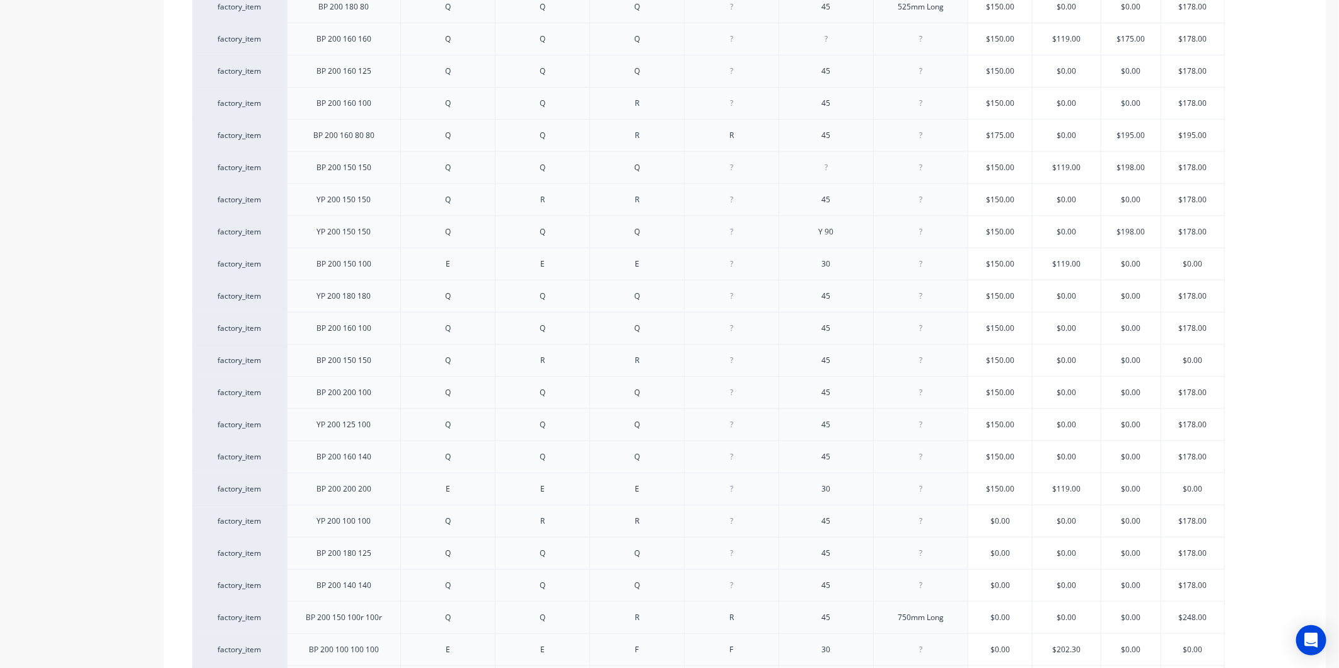
scroll to position [1116, 0]
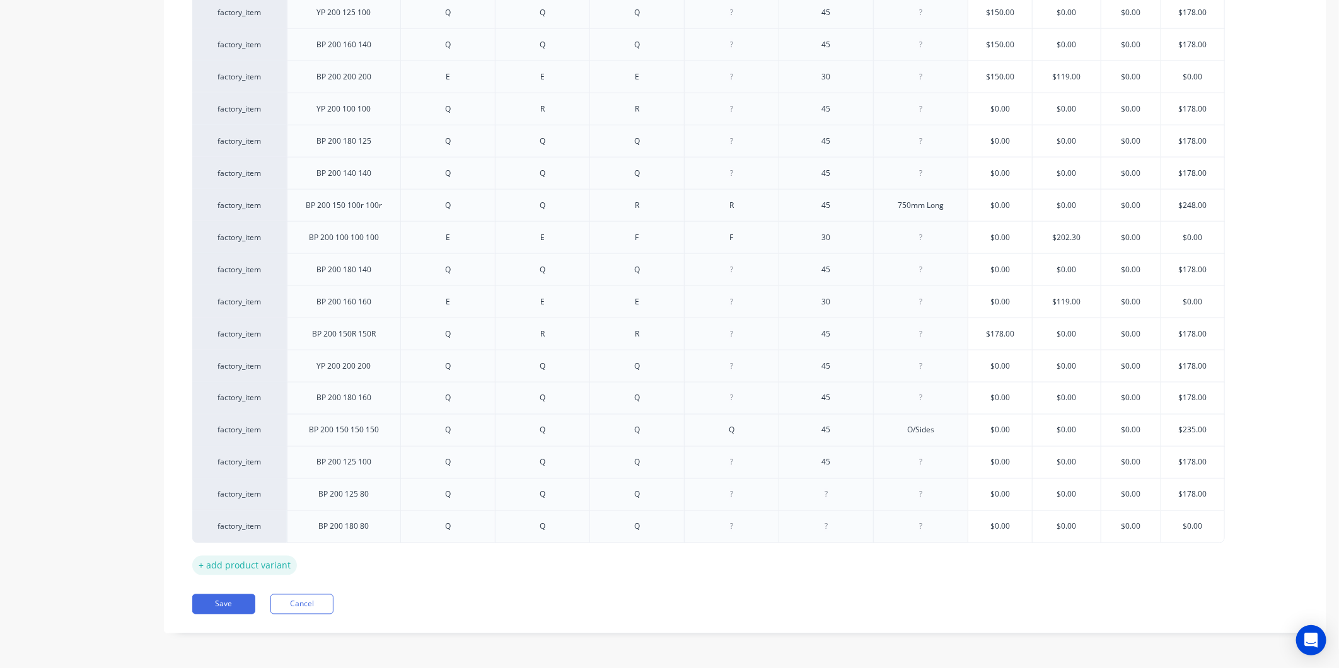
click at [260, 566] on div "+ add product variant" at bounding box center [244, 566] width 105 height 20
type textarea "x"
click at [361, 557] on div at bounding box center [344, 556] width 63 height 16
click at [453, 560] on div at bounding box center [448, 556] width 63 height 16
type textarea "x"
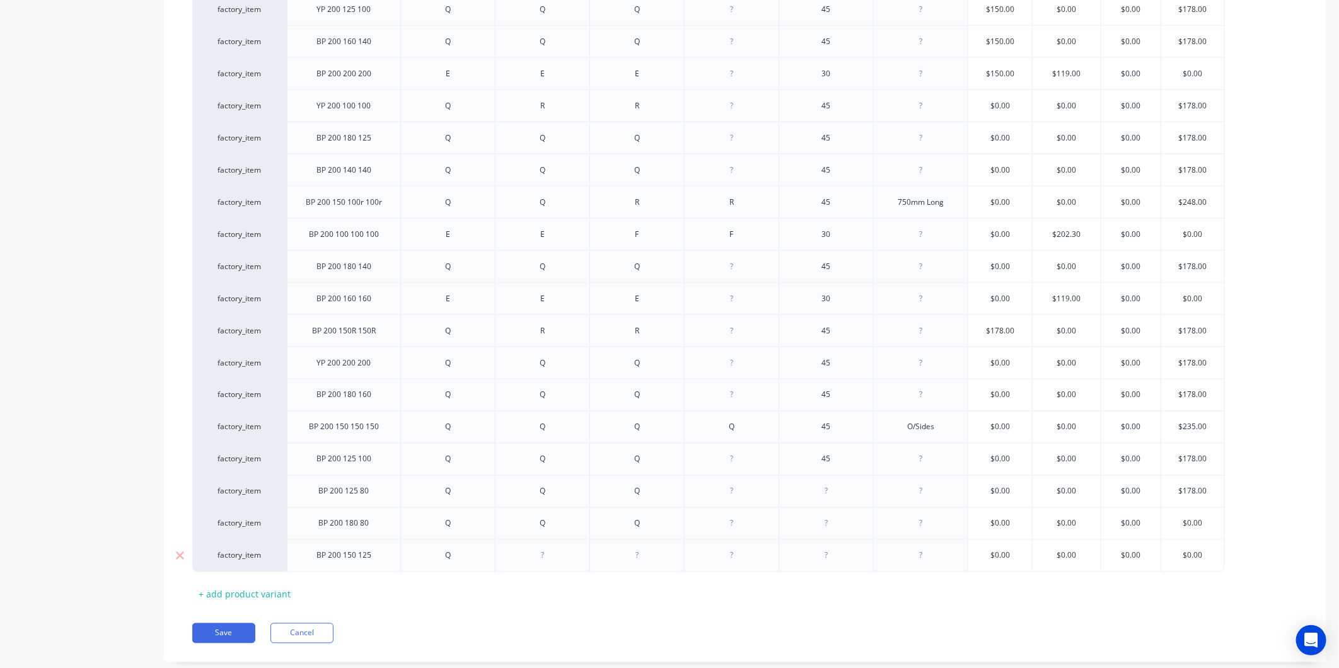
click at [555, 555] on div at bounding box center [542, 556] width 63 height 16
type textarea "x"
click at [649, 558] on div at bounding box center [637, 556] width 63 height 16
type textarea "x"
click at [727, 557] on div at bounding box center [731, 556] width 63 height 16
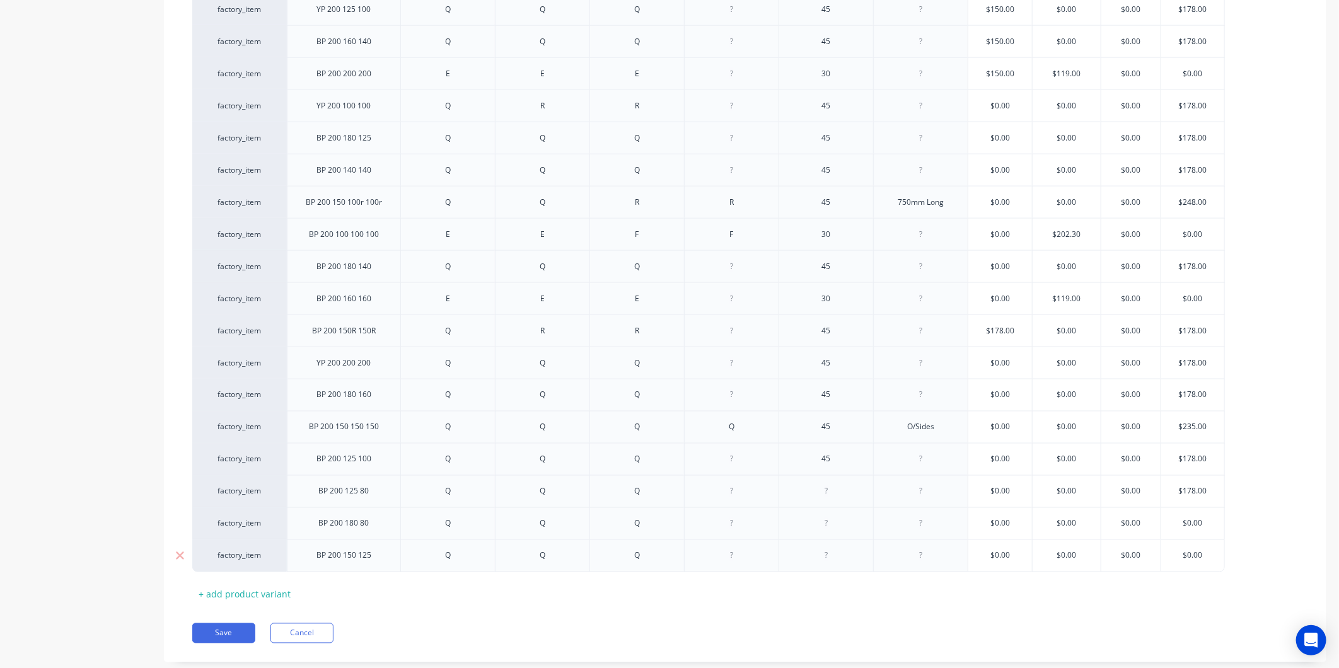
click at [828, 564] on div at bounding box center [826, 556] width 63 height 16
type textarea "x"
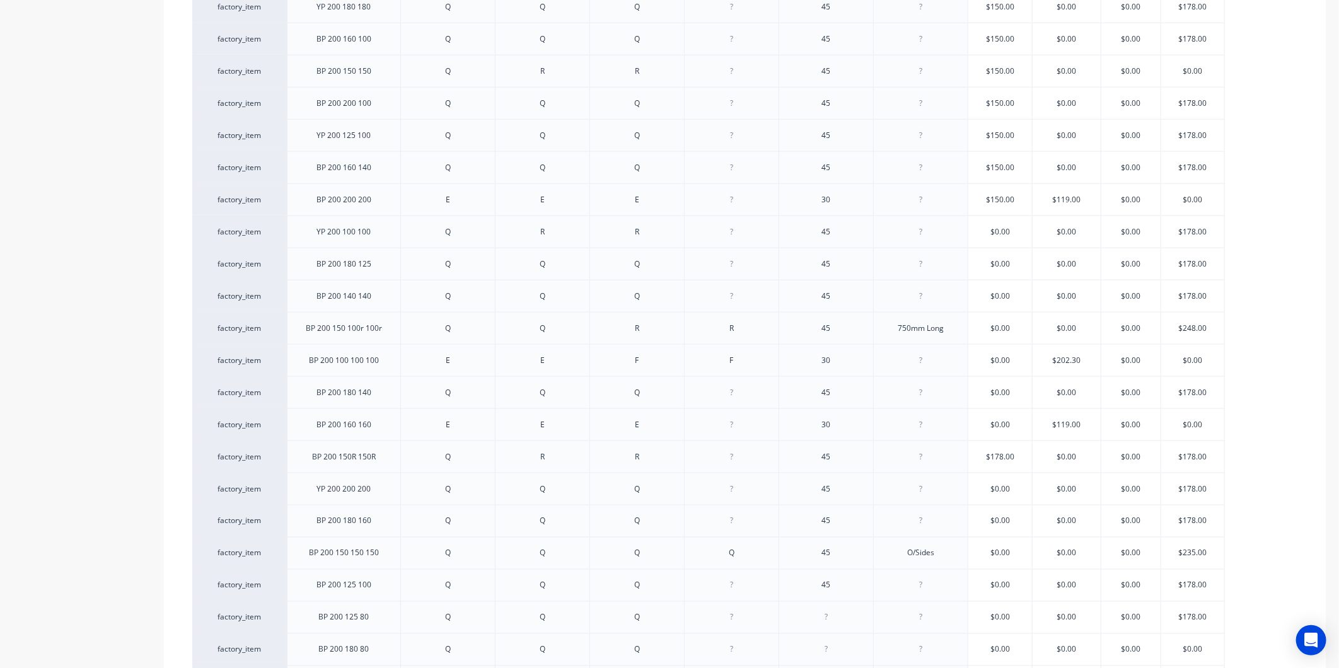
scroll to position [1148, 0]
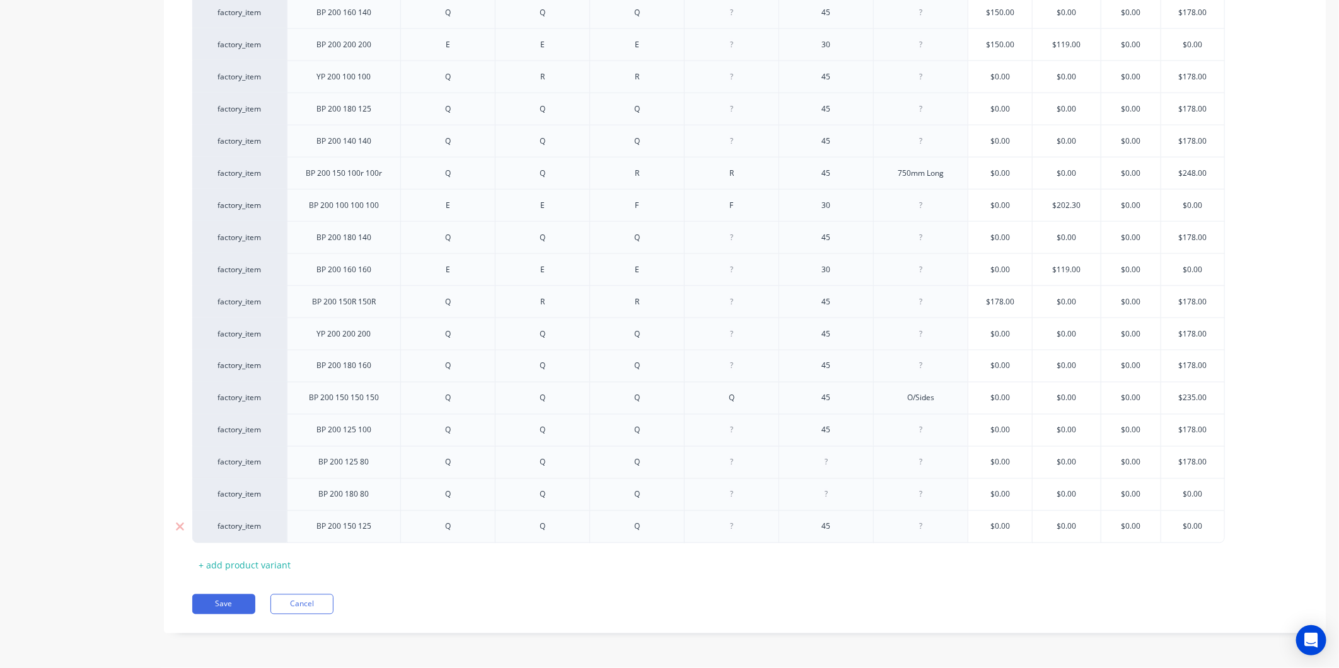
type input "$0.00"
drag, startPoint x: 1017, startPoint y: 527, endPoint x: 955, endPoint y: 522, distance: 62.6
click at [955, 522] on div "factory_item BP 200 150 125 Q Q Q 45 $0.00 $0.00 $0.00 $0.00 $0.00" at bounding box center [708, 527] width 1033 height 33
type textarea "x"
type input "1"
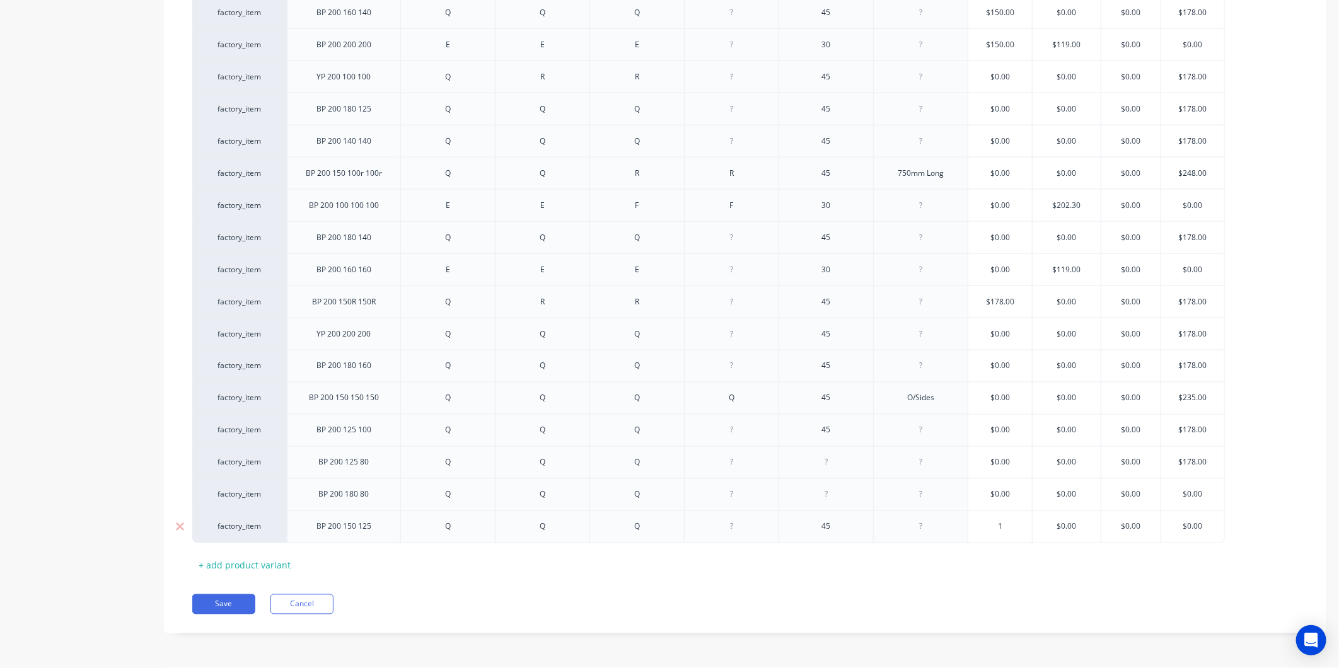
type input "$0.00"
drag, startPoint x: 1213, startPoint y: 524, endPoint x: 1146, endPoint y: 521, distance: 67.5
click at [1146, 521] on div "factory_item BP 200 150 125 Q Q Q 45 $1.00 1 $0.00 $0.00 $0.00 $0.00" at bounding box center [708, 527] width 1033 height 33
type textarea "x"
type input "1"
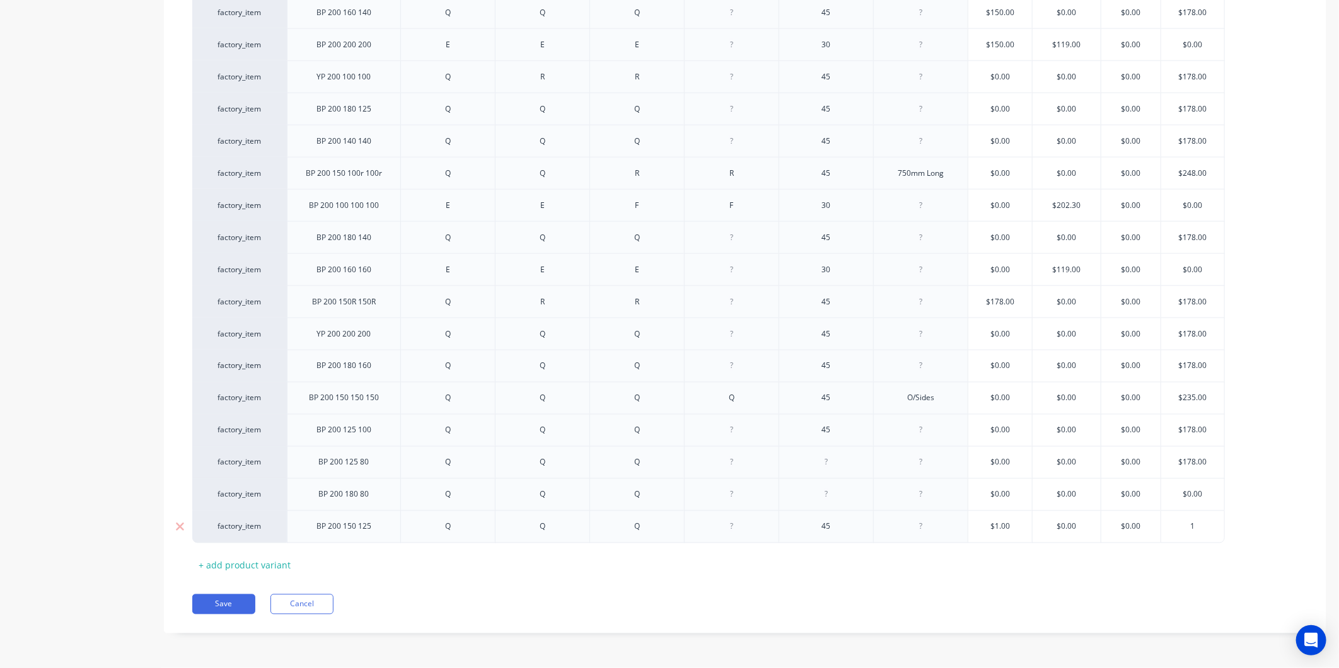
type textarea "x"
type input "17"
type textarea "x"
type input "178"
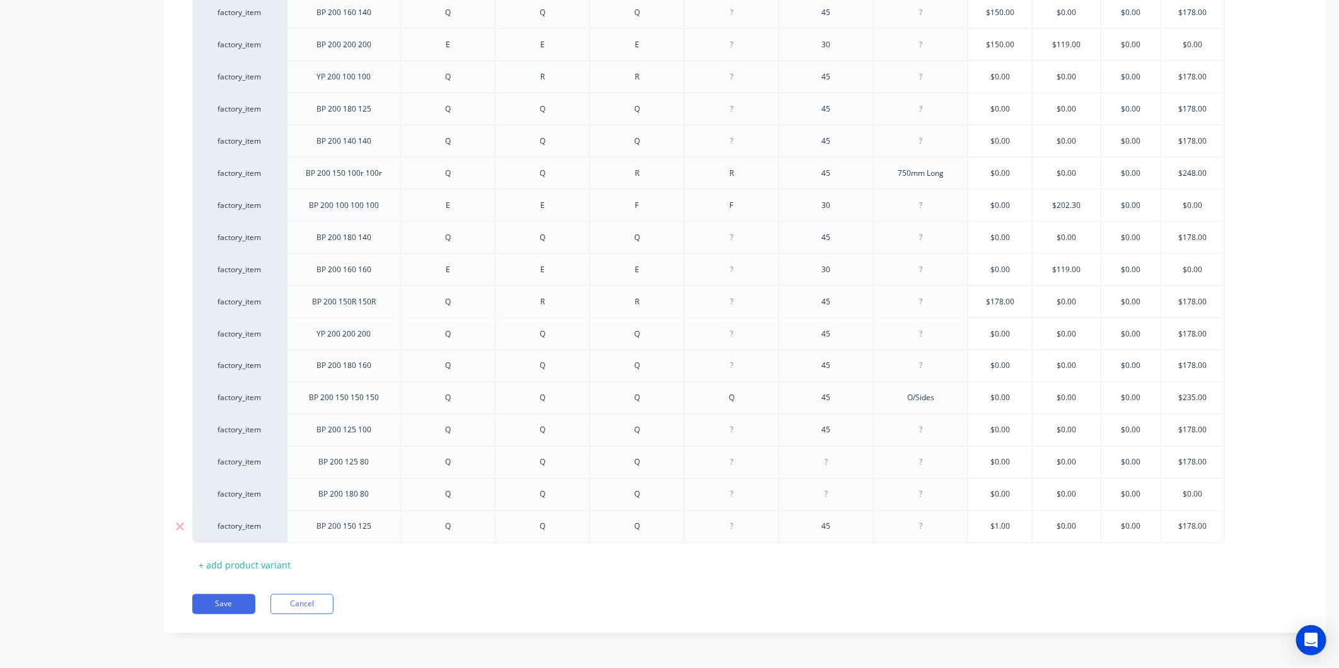
type input "$1.00"
drag, startPoint x: 1019, startPoint y: 528, endPoint x: 975, endPoint y: 528, distance: 43.5
click at [975, 528] on input "$1.00" at bounding box center [1000, 526] width 64 height 11
type textarea "x"
type input "0"
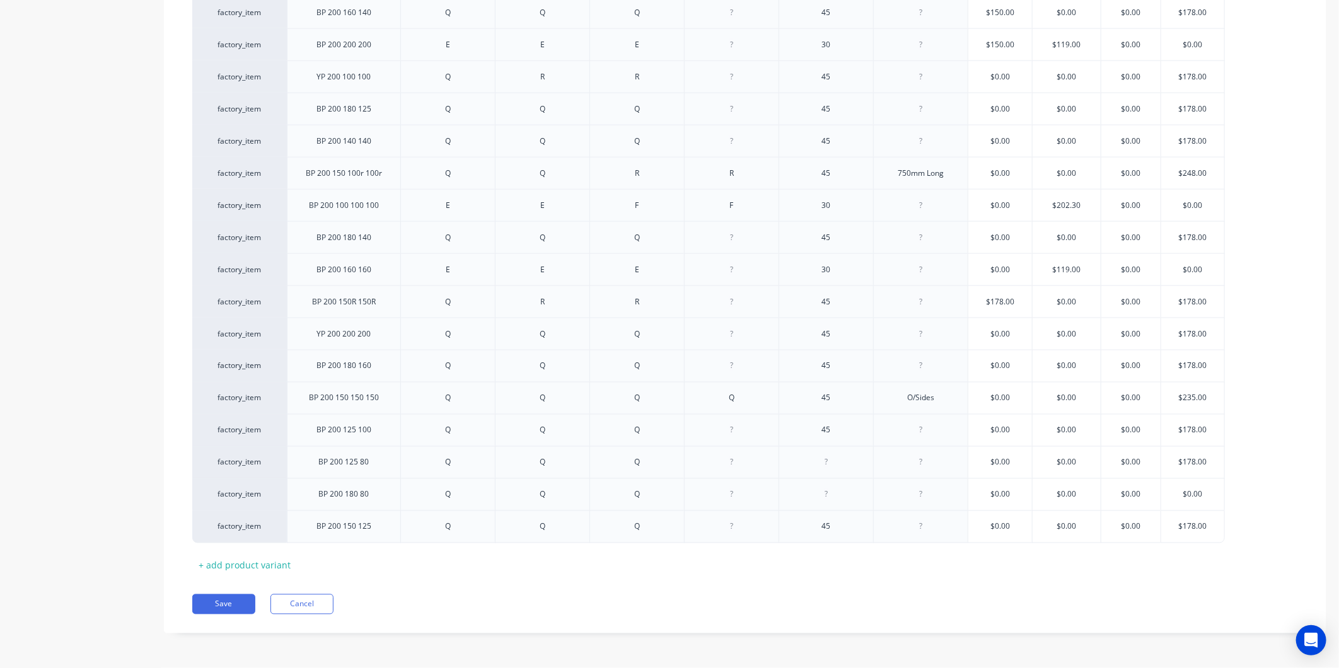
click at [255, 599] on button "Save" at bounding box center [223, 604] width 63 height 20
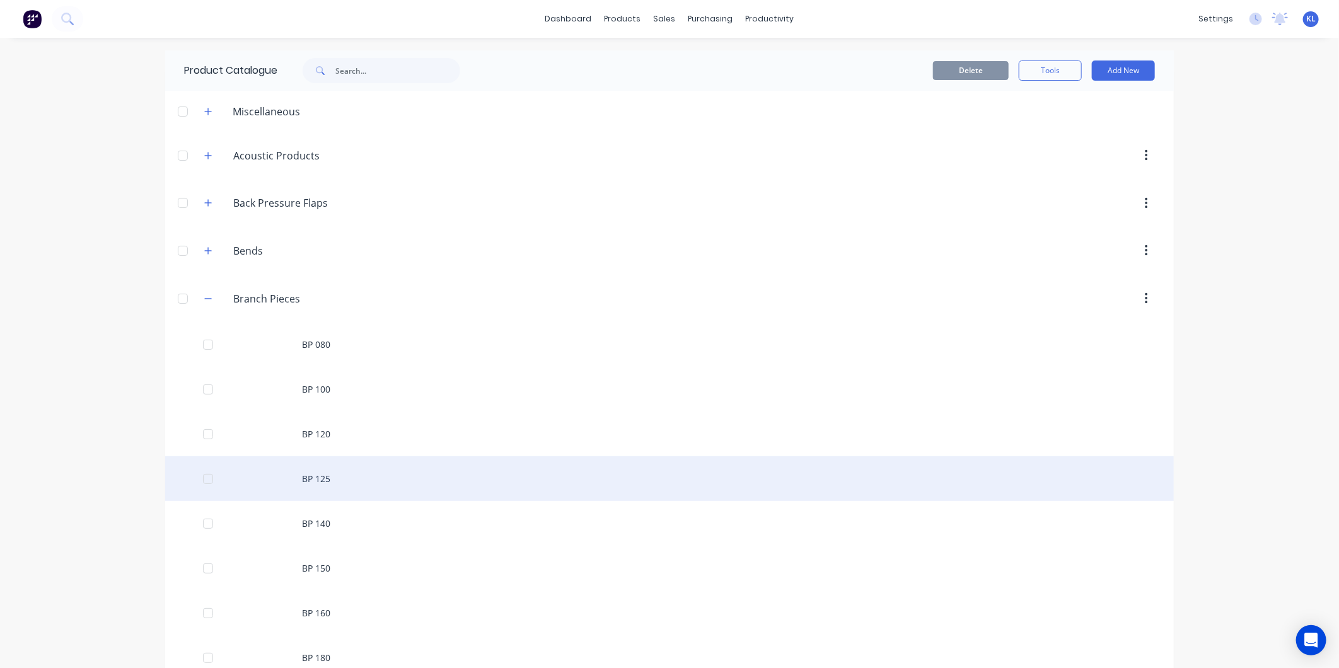
scroll to position [140, 0]
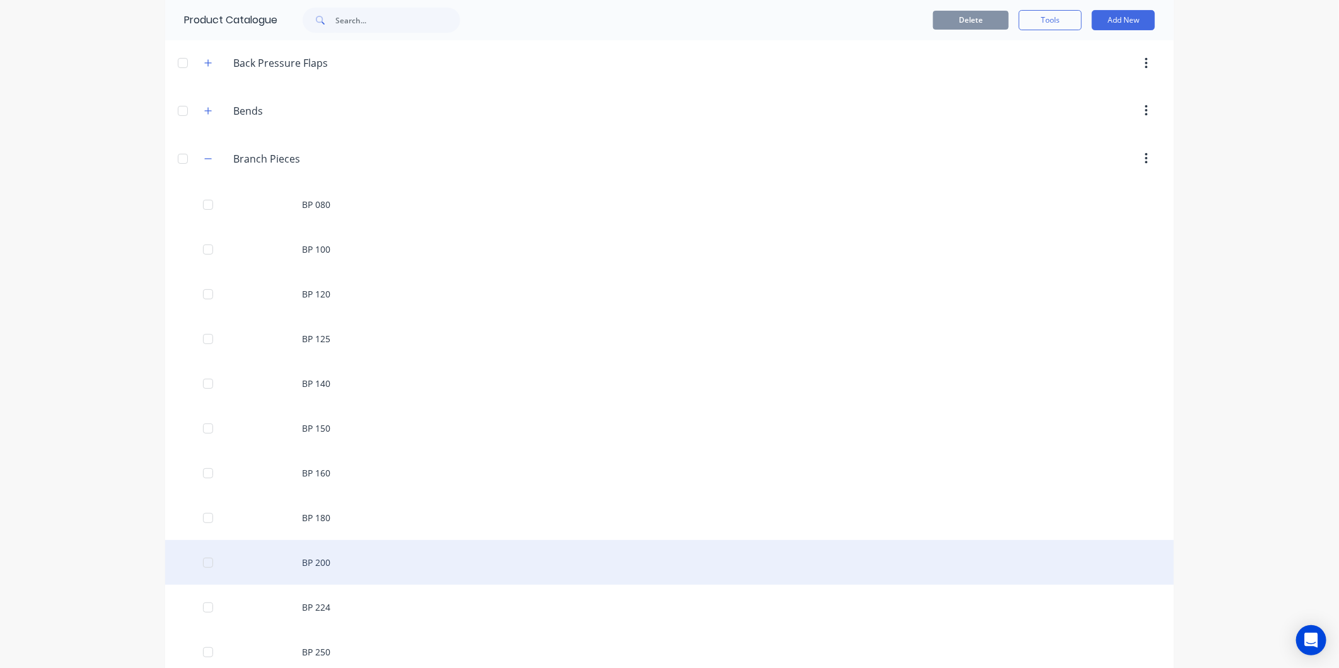
click at [325, 564] on div "BP 200" at bounding box center [669, 562] width 1009 height 45
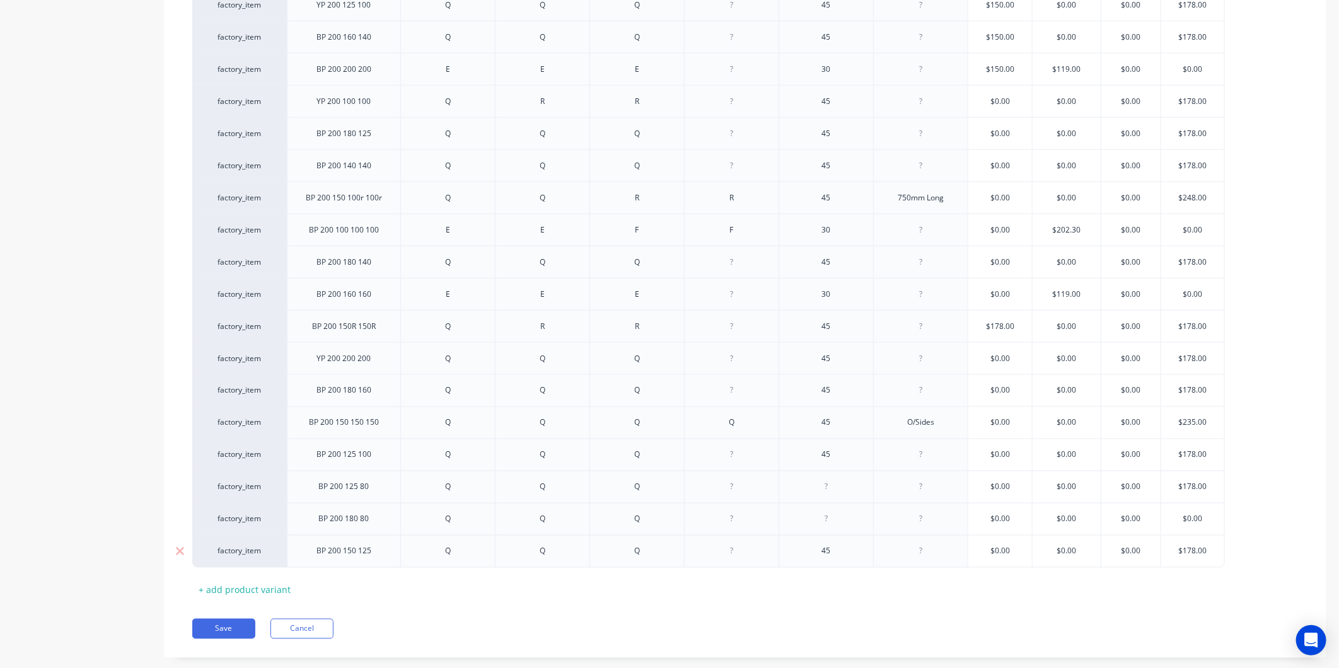
scroll to position [1148, 0]
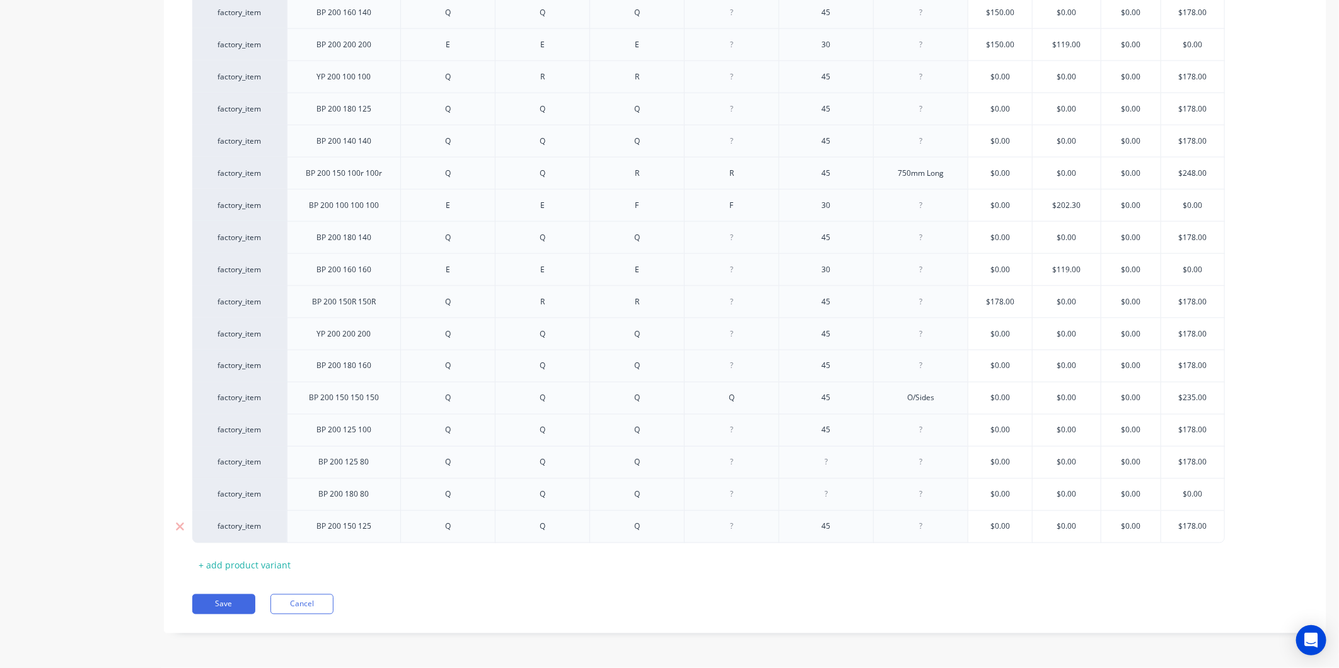
click at [465, 522] on div "Q" at bounding box center [448, 527] width 63 height 16
drag, startPoint x: 451, startPoint y: 527, endPoint x: 421, endPoint y: 528, distance: 29.7
click at [421, 528] on div "Q" at bounding box center [448, 527] width 63 height 16
drag, startPoint x: 596, startPoint y: 530, endPoint x: 562, endPoint y: 528, distance: 34.7
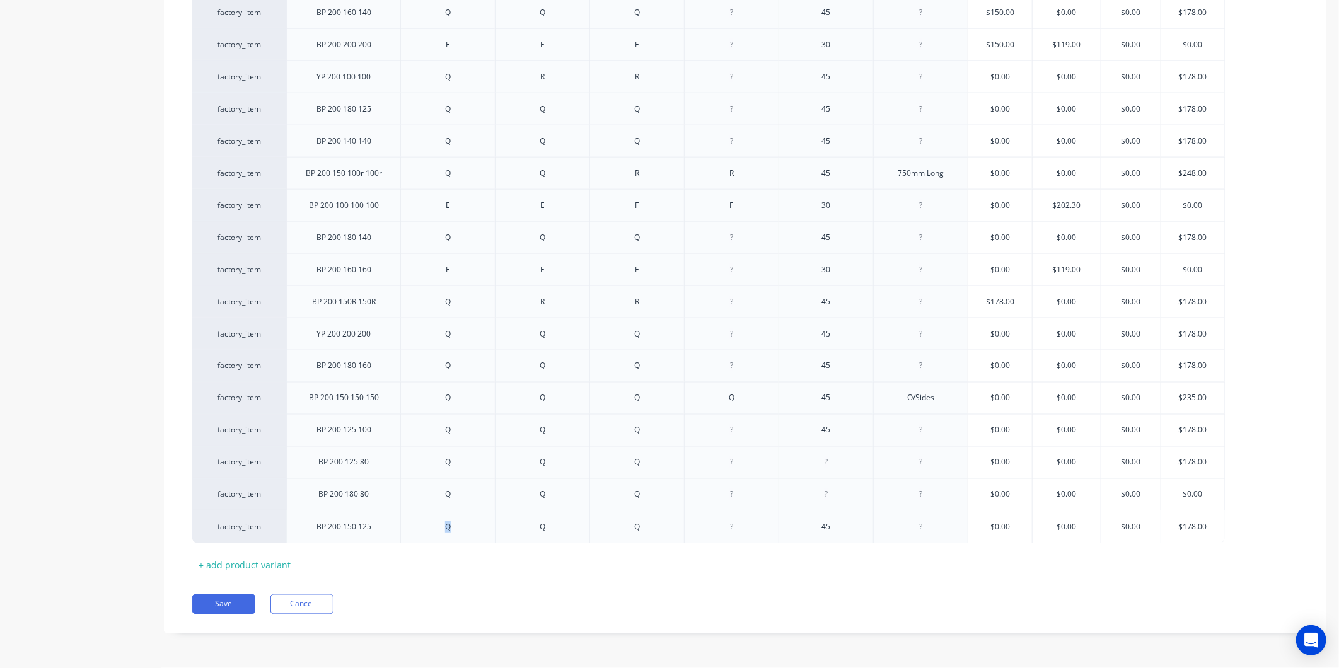
type textarea "x"
drag, startPoint x: 562, startPoint y: 524, endPoint x: 511, endPoint y: 527, distance: 51.2
click at [511, 527] on div "Q" at bounding box center [542, 527] width 63 height 16
click at [648, 528] on div "Q" at bounding box center [637, 527] width 63 height 16
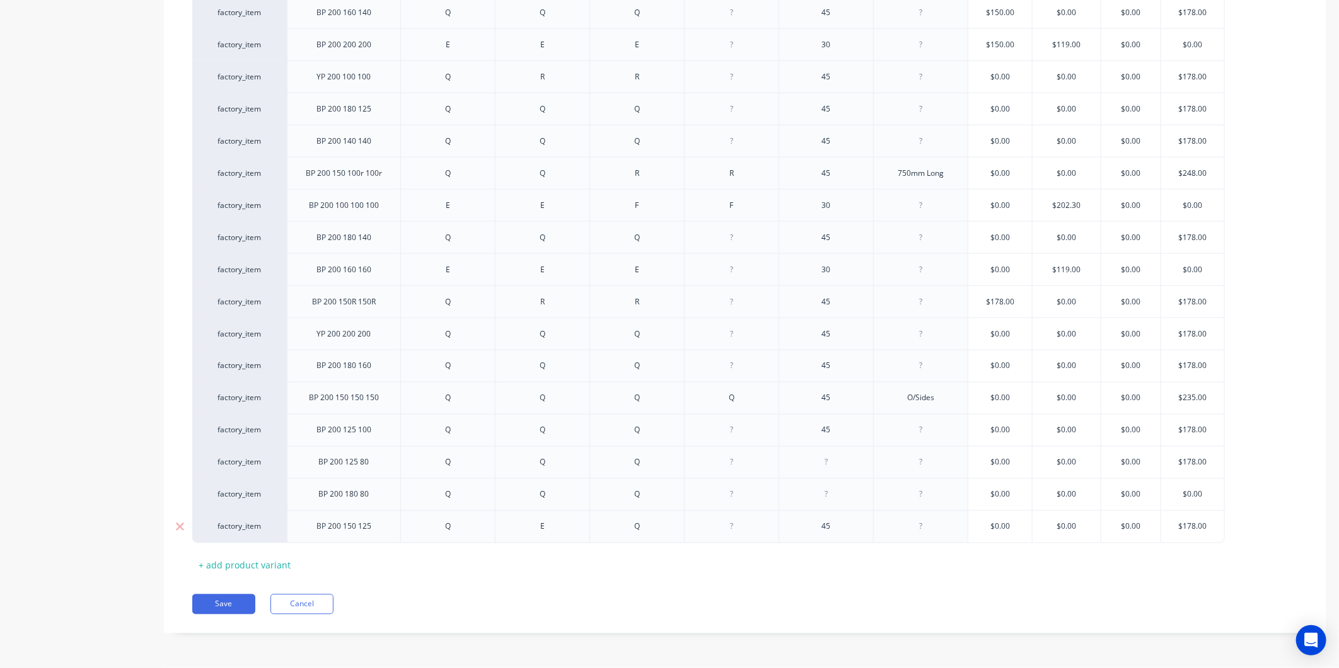
type textarea "x"
drag, startPoint x: 648, startPoint y: 528, endPoint x: 632, endPoint y: 528, distance: 16.4
click at [632, 528] on div "Q" at bounding box center [637, 527] width 63 height 16
click at [223, 599] on button "Save" at bounding box center [223, 604] width 63 height 20
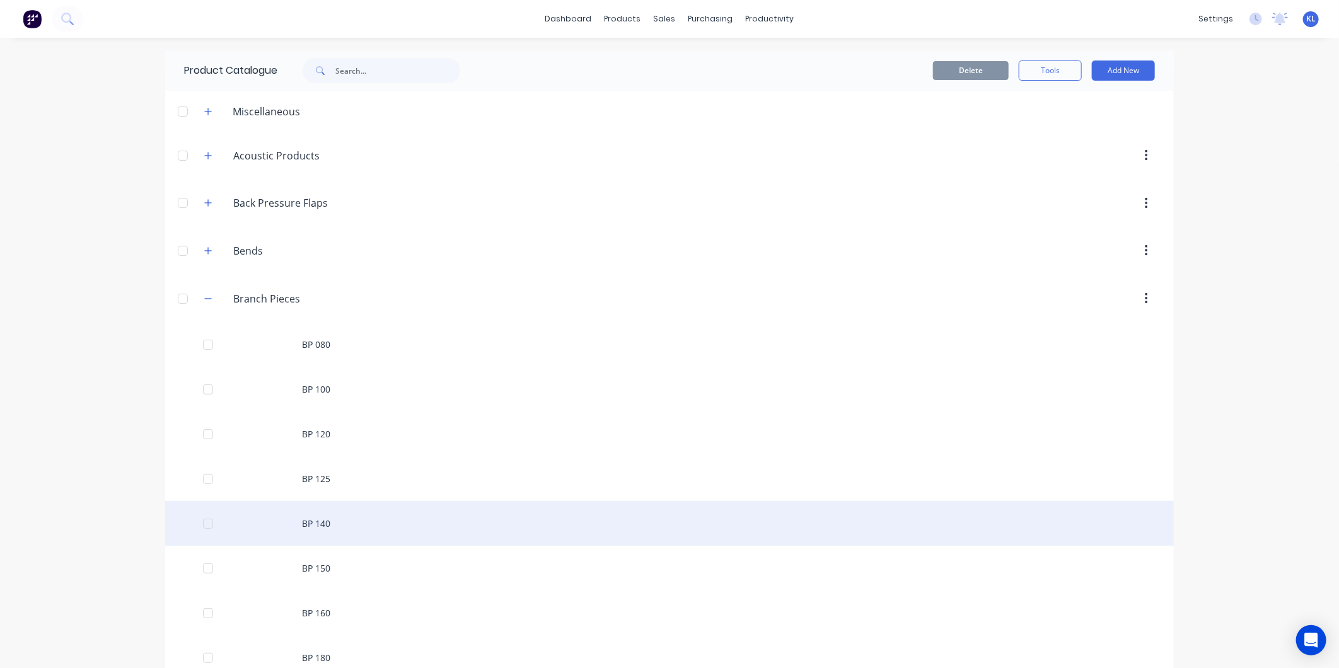
scroll to position [420, 0]
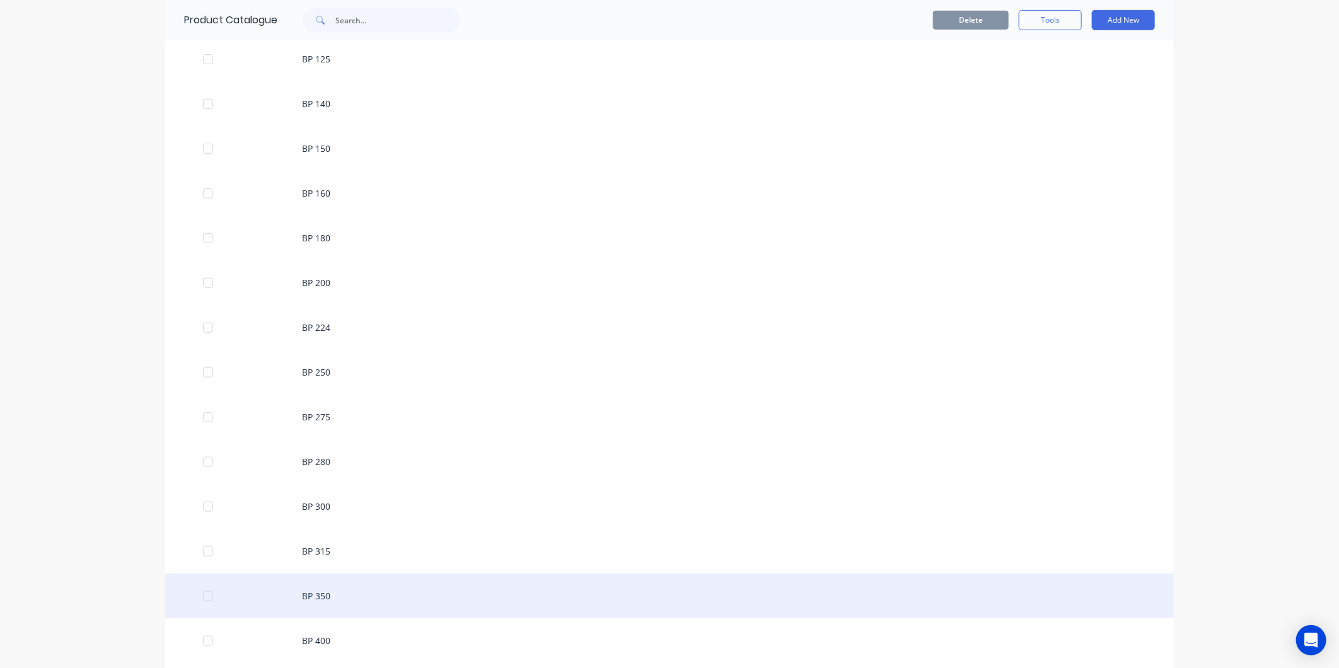
click at [348, 600] on div "BP 350" at bounding box center [669, 596] width 1009 height 45
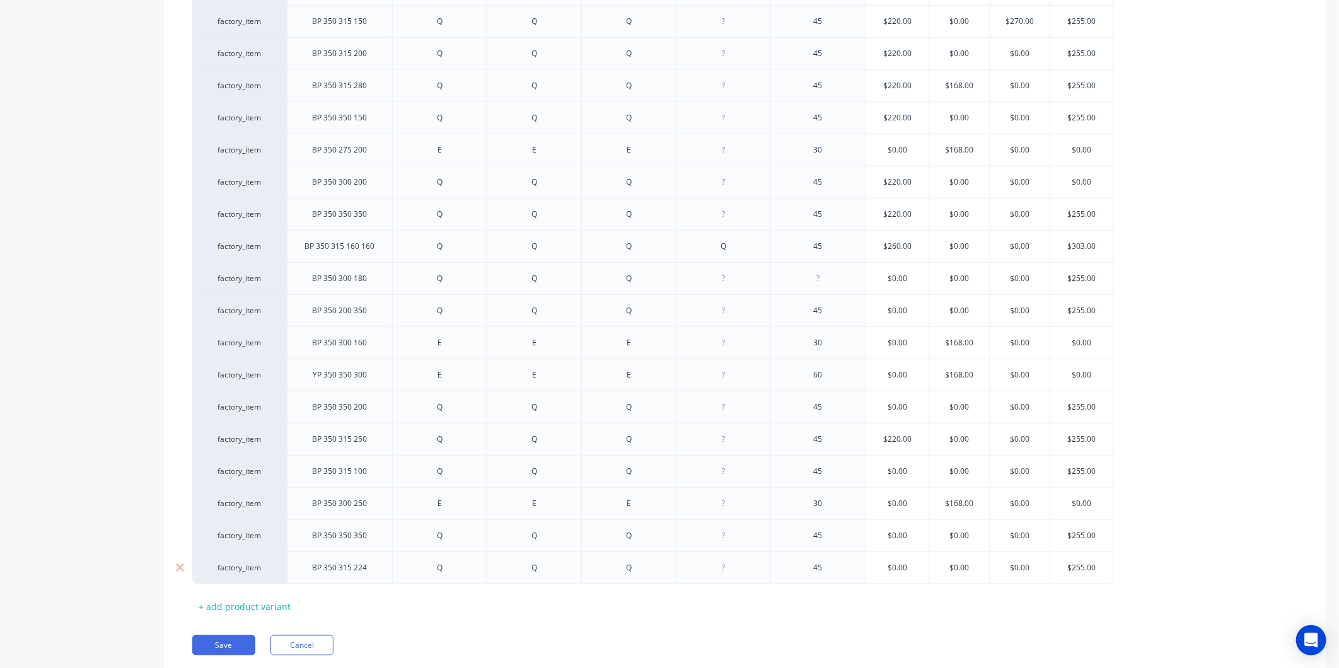
scroll to position [697, 0]
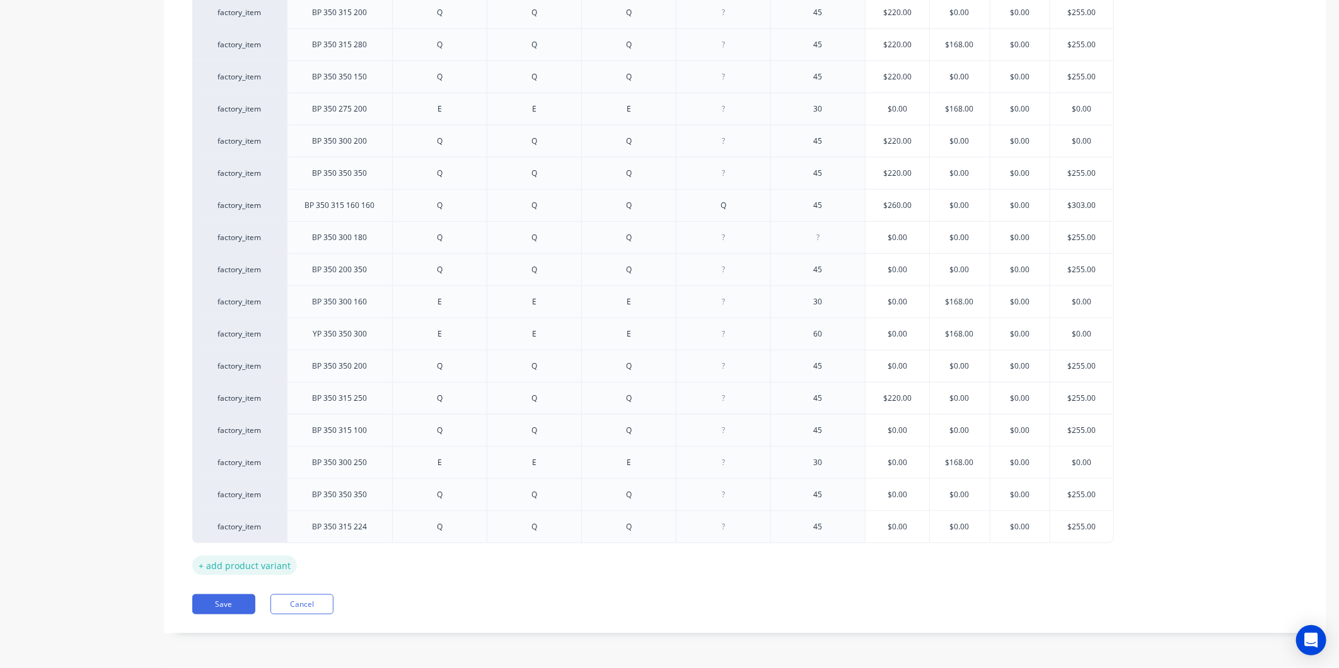
click at [249, 559] on div "+ add product variant" at bounding box center [244, 566] width 105 height 20
type textarea "x"
drag, startPoint x: 249, startPoint y: 559, endPoint x: 348, endPoint y: 561, distance: 99.0
click at [347, 562] on div at bounding box center [339, 557] width 63 height 16
click at [444, 564] on div at bounding box center [439, 557] width 63 height 16
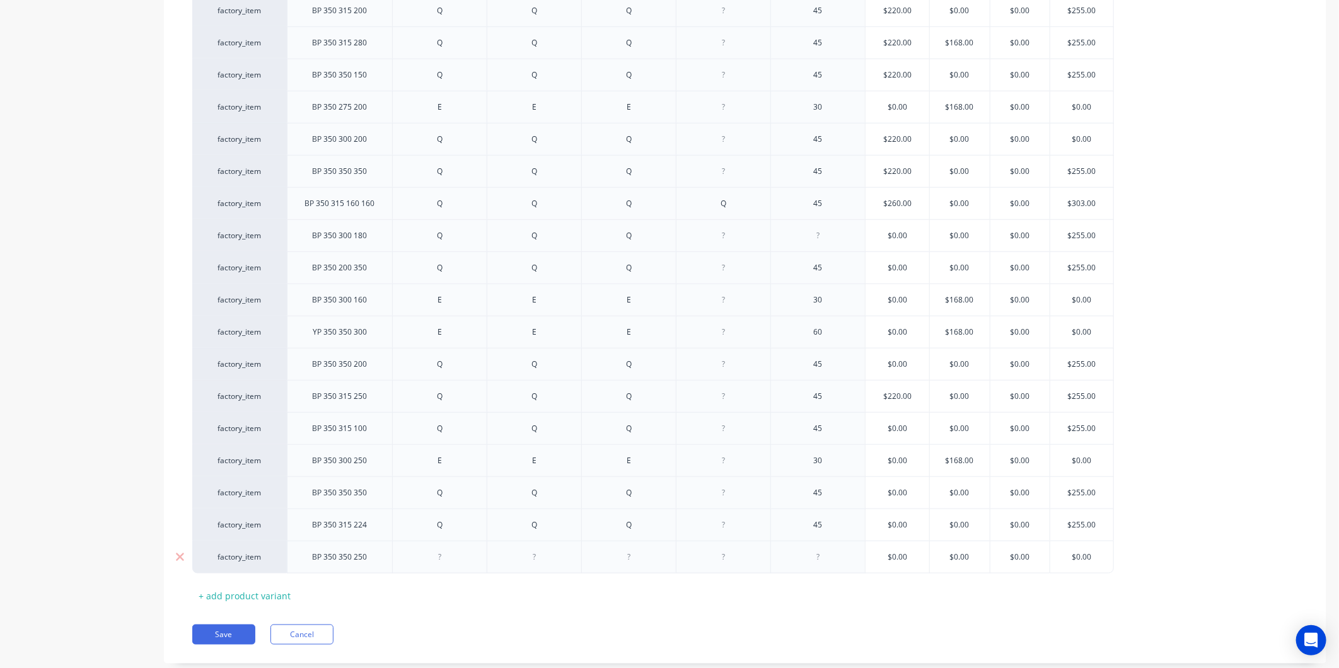
type textarea "x"
click at [537, 562] on div at bounding box center [534, 557] width 63 height 16
type textarea "x"
click at [644, 557] on div at bounding box center [629, 557] width 63 height 16
type textarea "x"
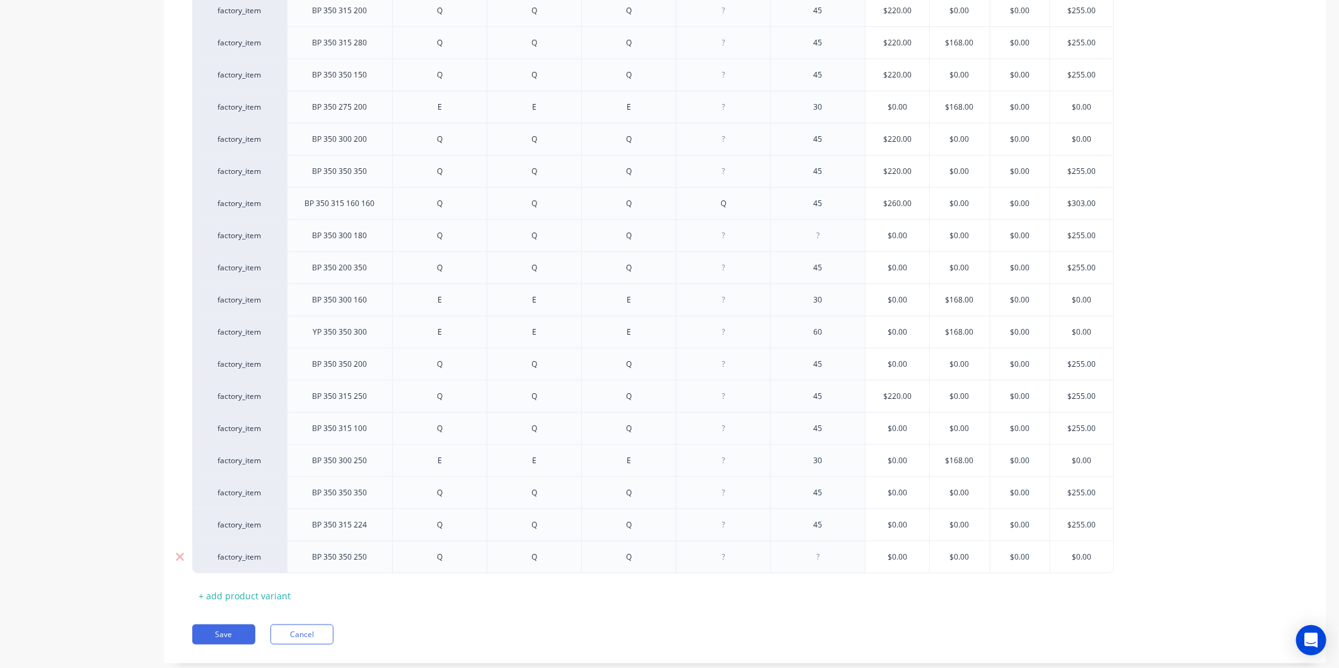
click at [816, 559] on div at bounding box center [818, 557] width 63 height 16
type textarea "x"
type input "$0.00"
drag, startPoint x: 1099, startPoint y: 553, endPoint x: 1057, endPoint y: 559, distance: 42.0
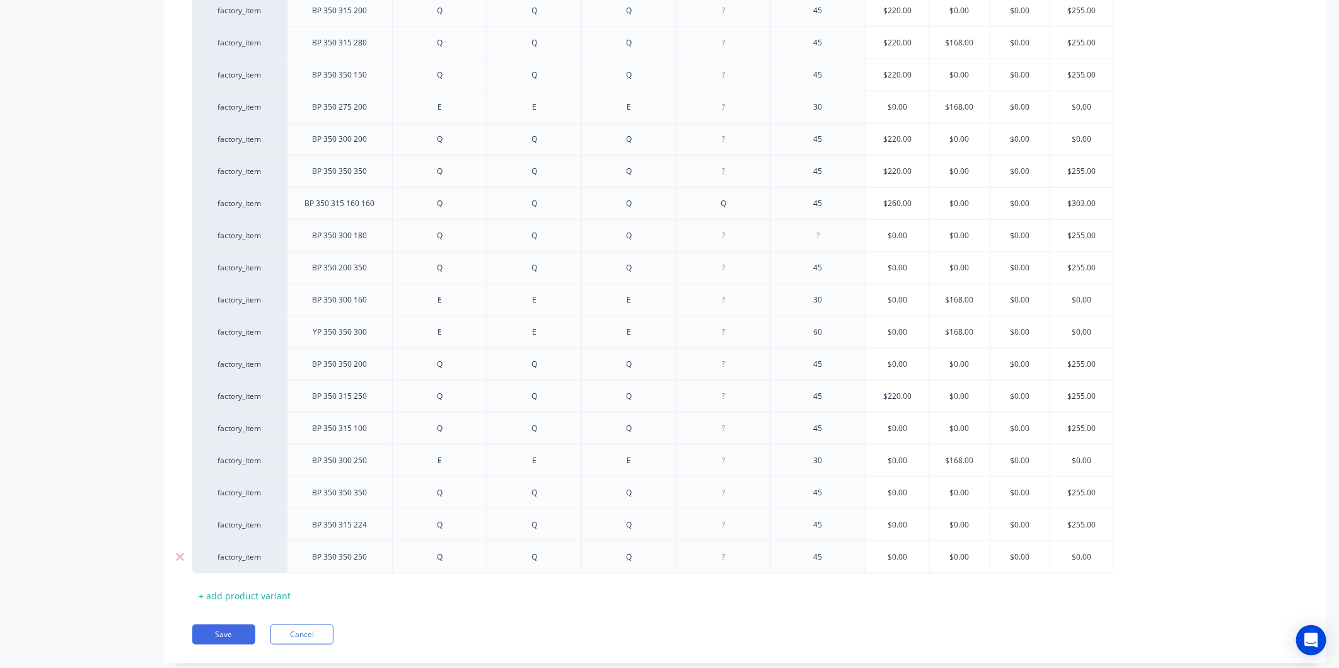
click at [1057, 559] on input "$0.00" at bounding box center [1081, 557] width 63 height 11
type textarea "x"
type input "2"
type textarea "x"
type input "25"
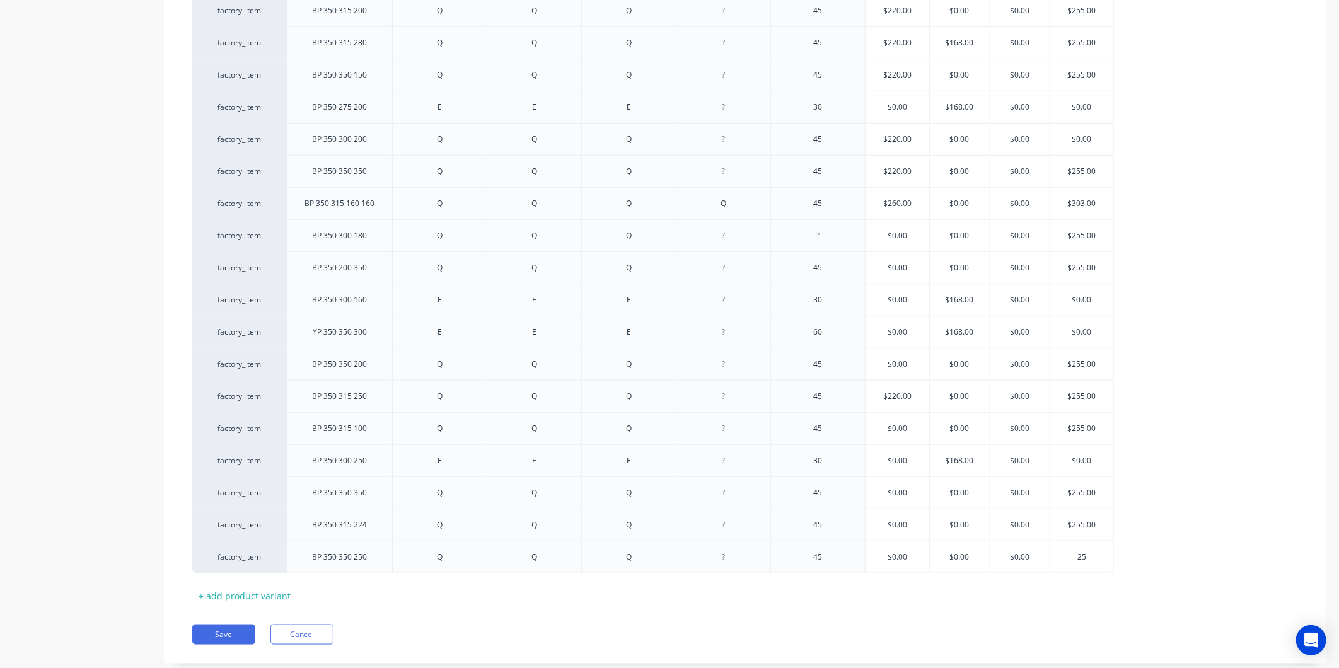
type textarea "x"
type input "255"
click at [1061, 615] on div "Pricing Selling Xero Item # Description Fitting 1 Fitting 2 Fitting 3 Fitting 4…" at bounding box center [745, 106] width 1162 height 1114
click at [231, 633] on button "Save" at bounding box center [223, 635] width 63 height 20
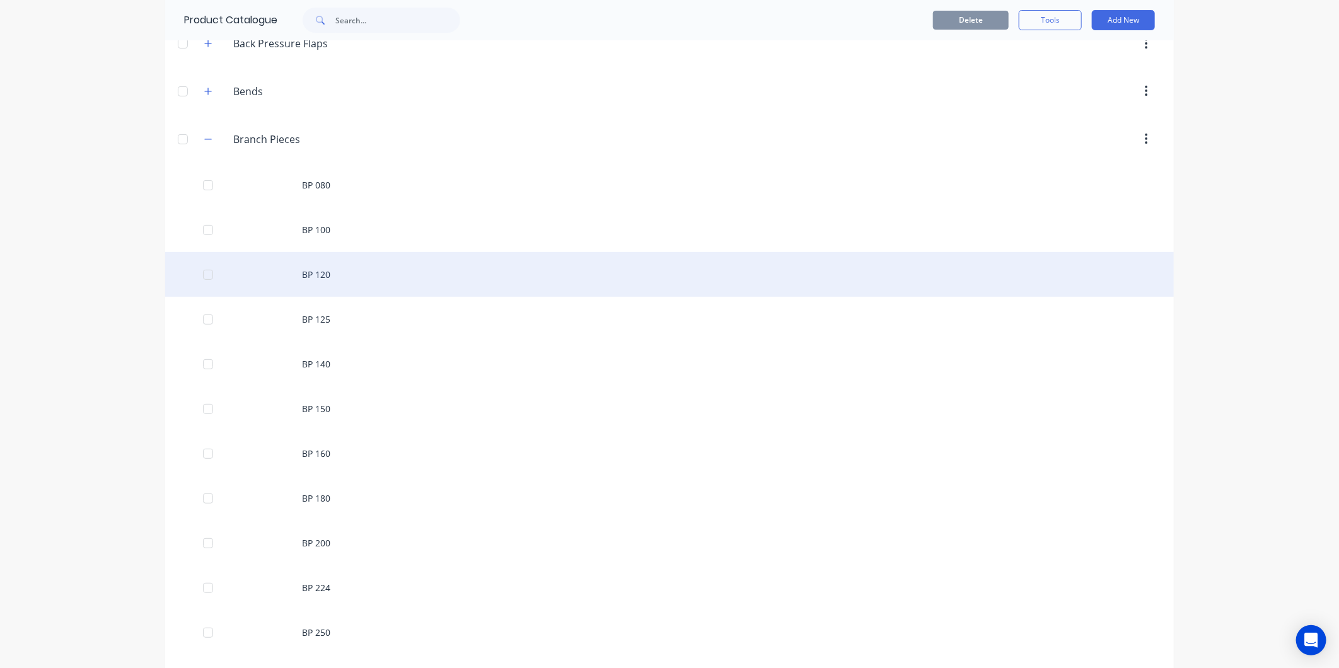
scroll to position [280, 0]
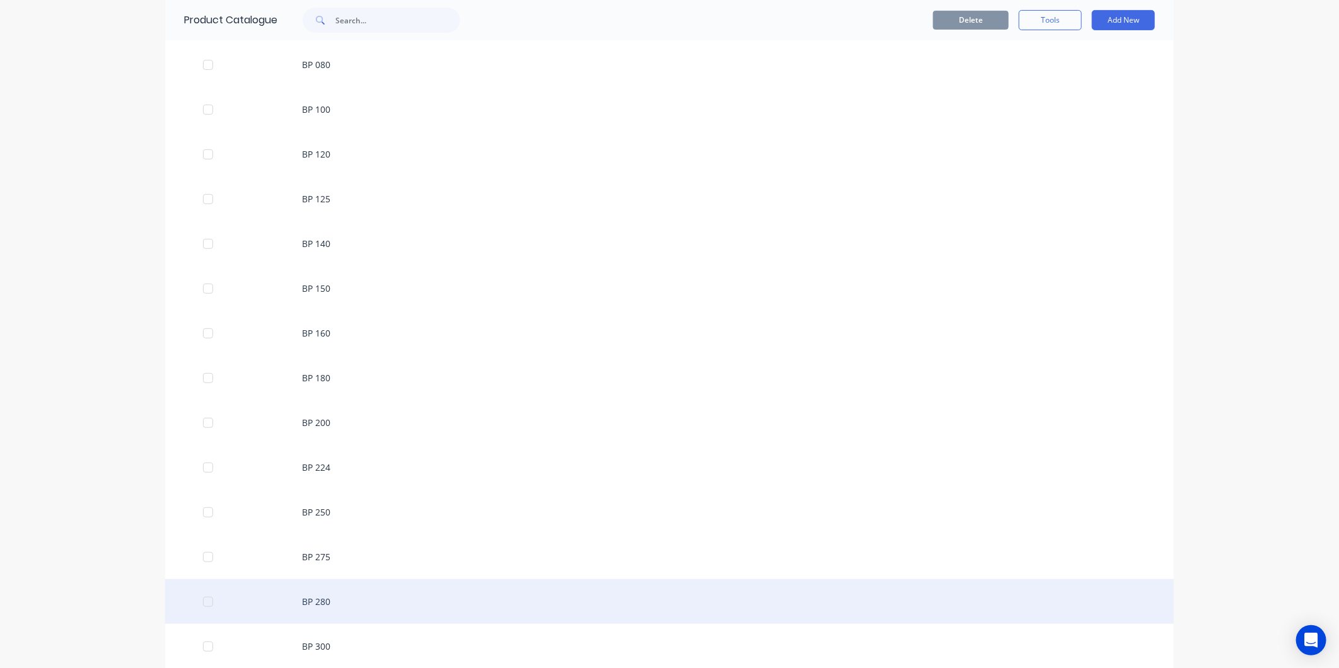
click at [323, 601] on div "BP 280" at bounding box center [669, 601] width 1009 height 45
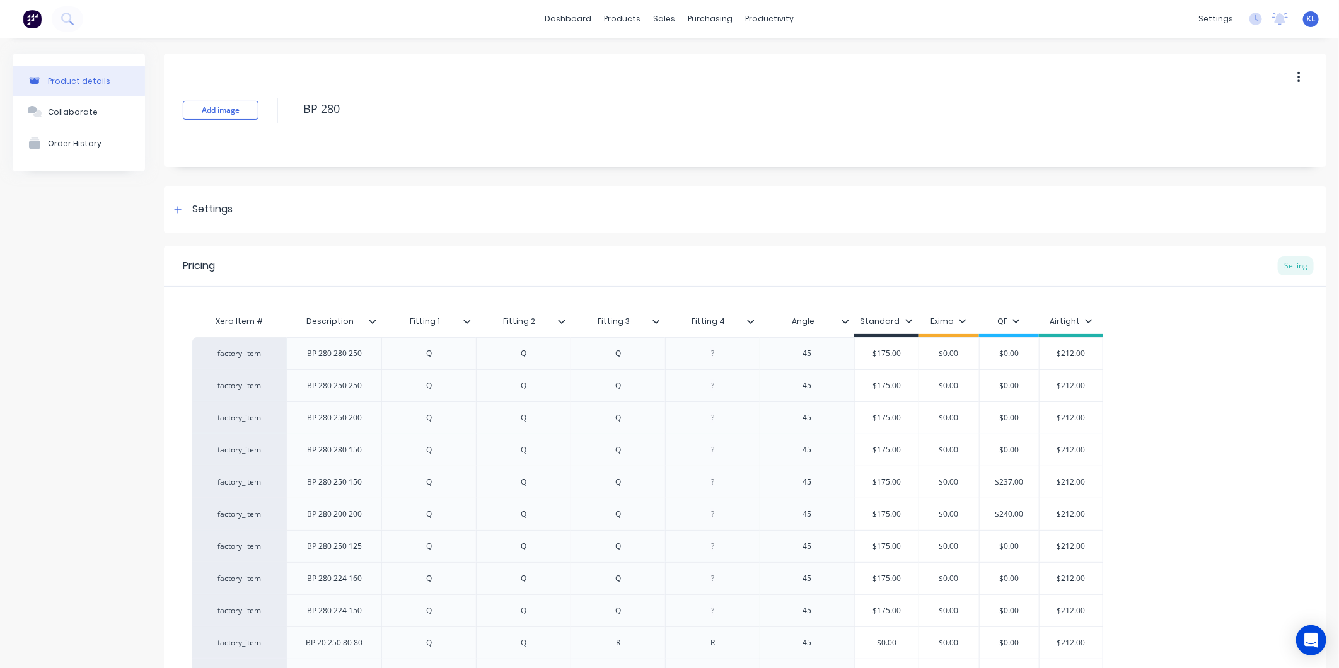
scroll to position [407, 0]
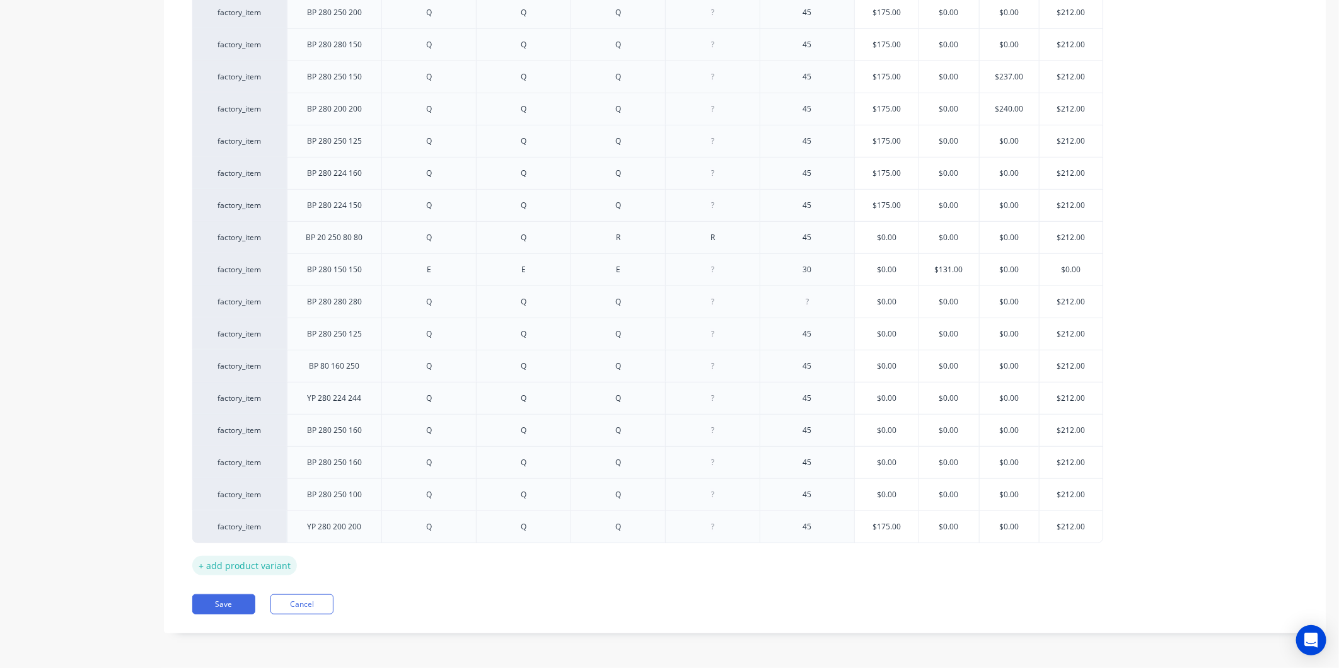
click at [260, 565] on div "+ add product variant" at bounding box center [244, 566] width 105 height 20
type textarea "x"
drag, startPoint x: 356, startPoint y: 550, endPoint x: 345, endPoint y: 569, distance: 21.2
click at [355, 552] on div at bounding box center [334, 558] width 63 height 16
click at [438, 563] on div at bounding box center [429, 558] width 63 height 16
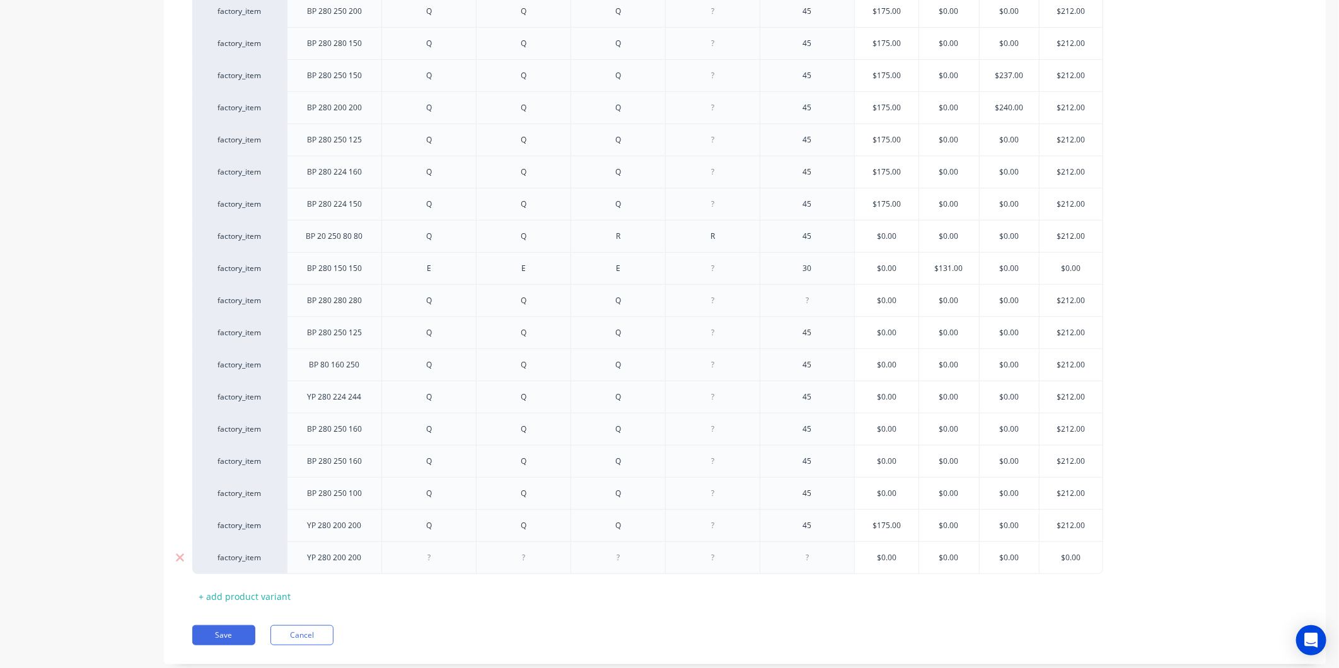
type textarea "x"
click at [540, 558] on div at bounding box center [523, 558] width 63 height 16
type textarea "x"
click at [622, 559] on div at bounding box center [618, 558] width 63 height 16
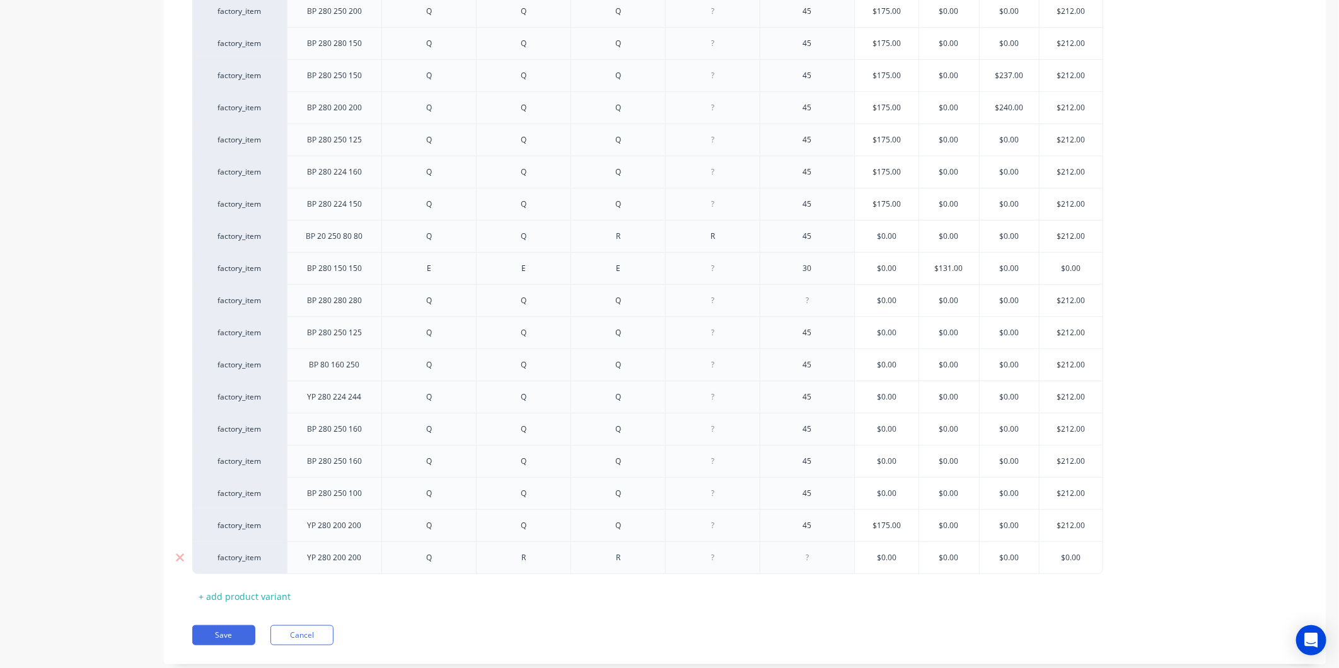
type textarea "x"
click at [811, 555] on div at bounding box center [807, 558] width 63 height 16
type textarea "x"
type input "$0.00"
click at [906, 558] on input "$0.00" at bounding box center [887, 557] width 64 height 11
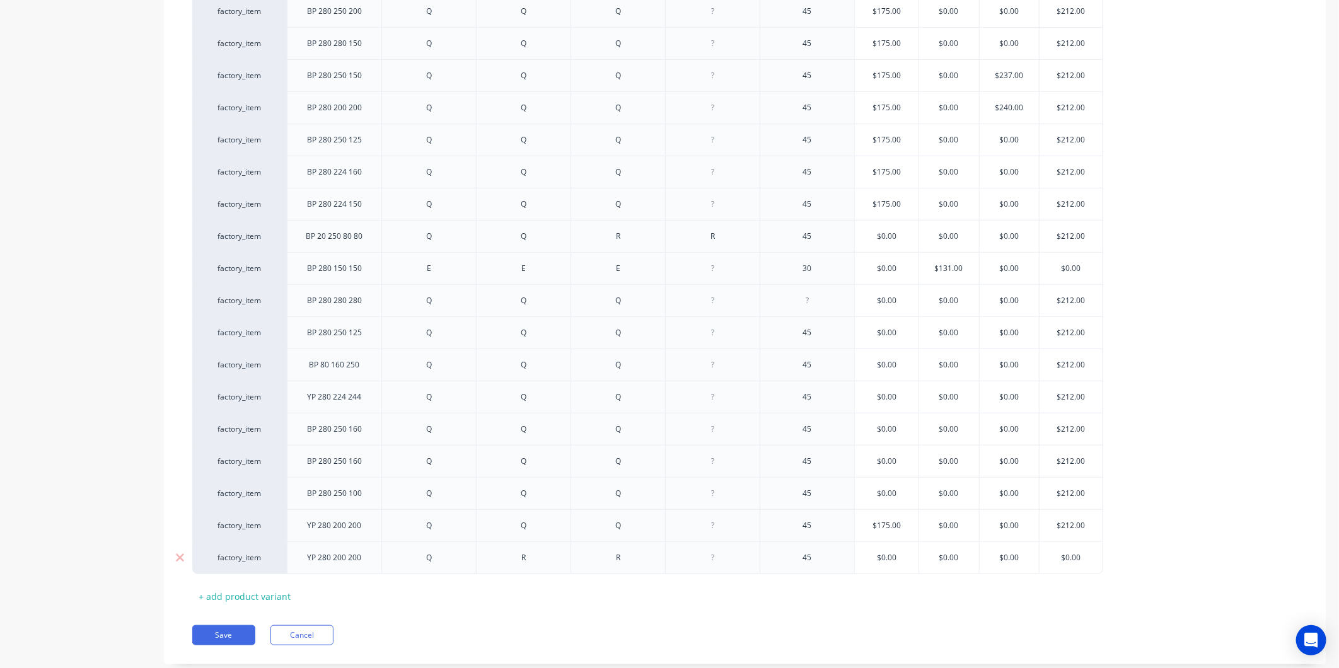
drag, startPoint x: 906, startPoint y: 558, endPoint x: 848, endPoint y: 561, distance: 58.1
click at [848, 561] on div "factory_item YP 280 200 200 Q R R 45 $0.00 $0.00 $0.00 $0.00 $0.00" at bounding box center [647, 557] width 911 height 33
type textarea "x"
type input "1"
type textarea "x"
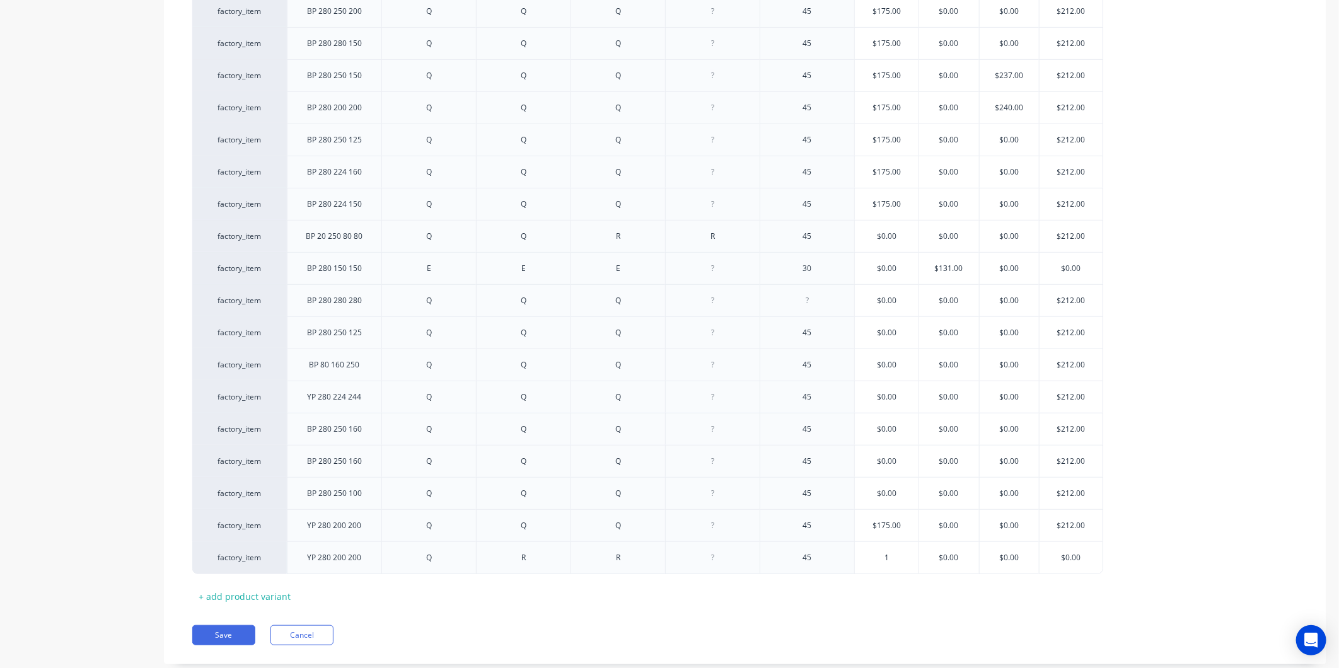
type input "17"
type textarea "x"
type input "175"
type input "$0.00"
drag, startPoint x: 1091, startPoint y: 557, endPoint x: 1044, endPoint y: 562, distance: 46.9
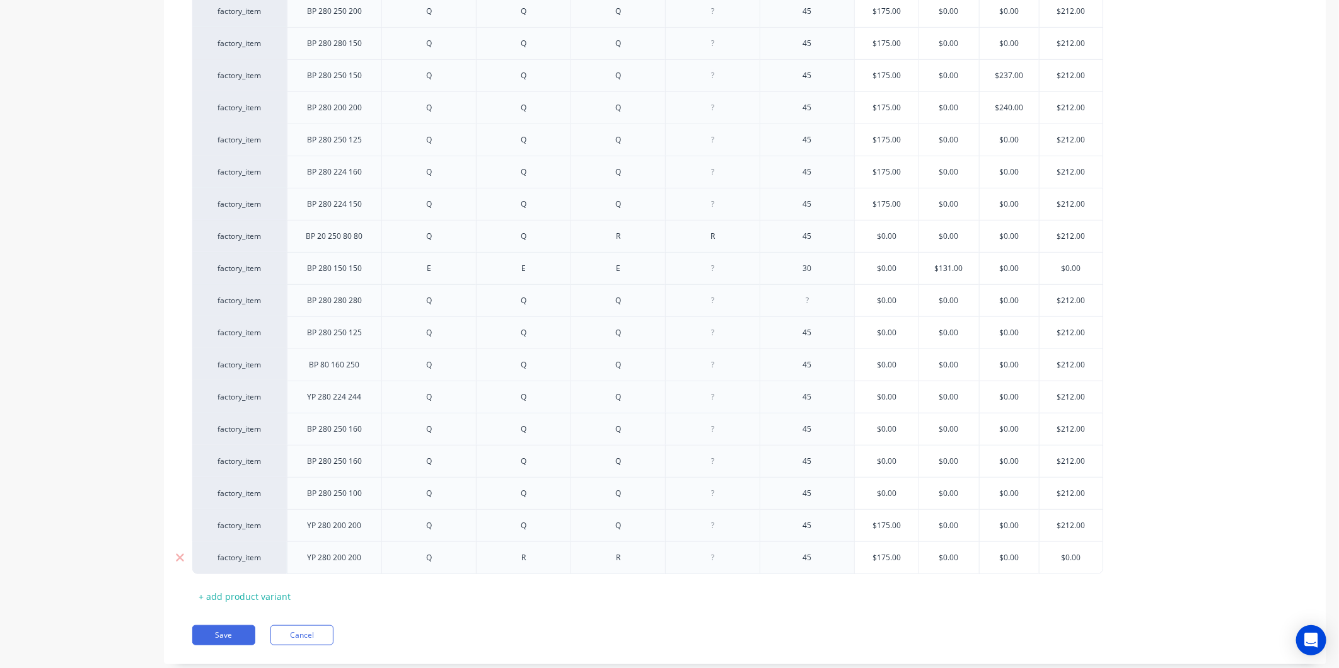
click at [1044, 562] on input "$0.00" at bounding box center [1070, 557] width 63 height 11
type textarea "x"
type input "2"
type textarea "x"
type input "21"
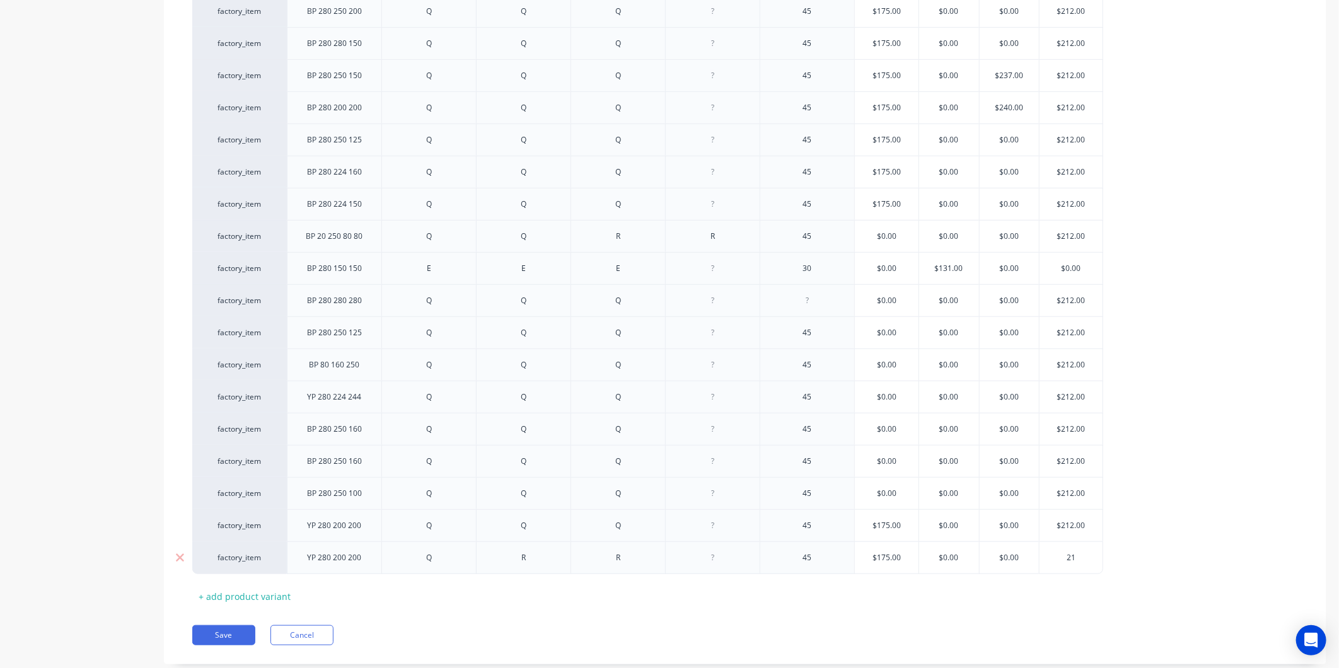
type textarea "x"
type input "212"
click at [1070, 603] on div "Xero Item # Description Fitting 1 Fitting 2 Fitting 3 Fitting 4 Angle Standard …" at bounding box center [745, 254] width 1106 height 704
click at [238, 640] on button "Save" at bounding box center [223, 635] width 63 height 20
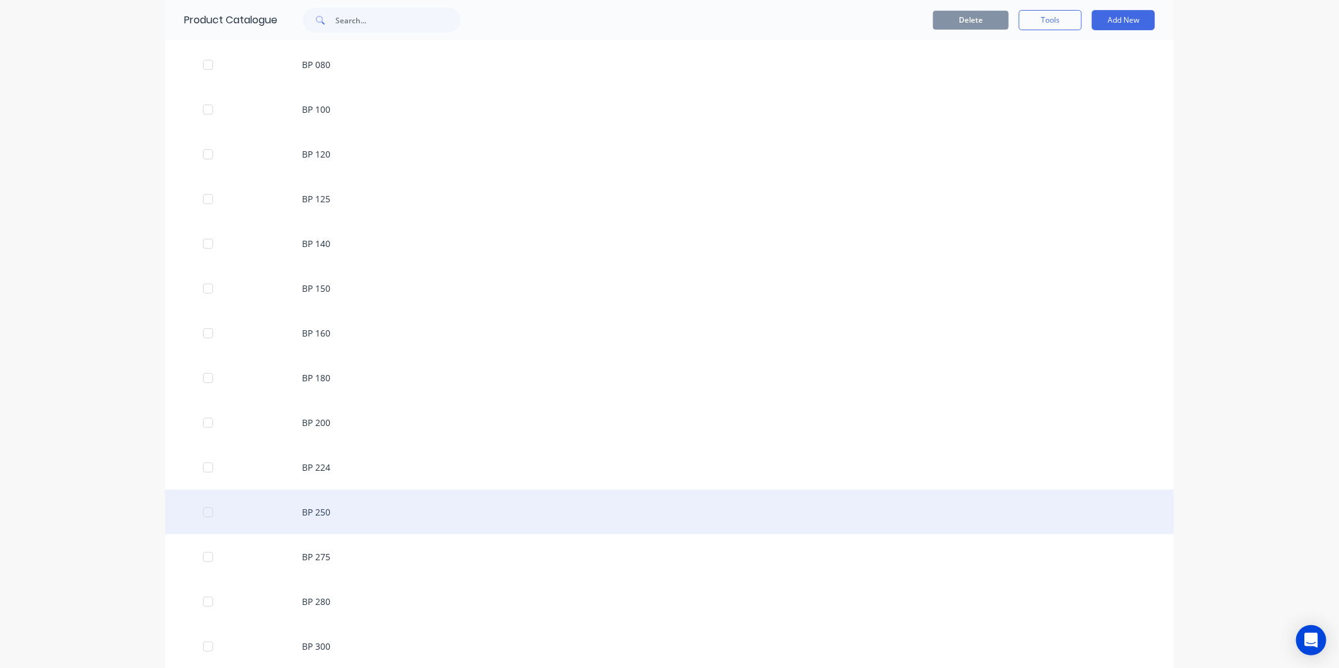
scroll to position [560, 0]
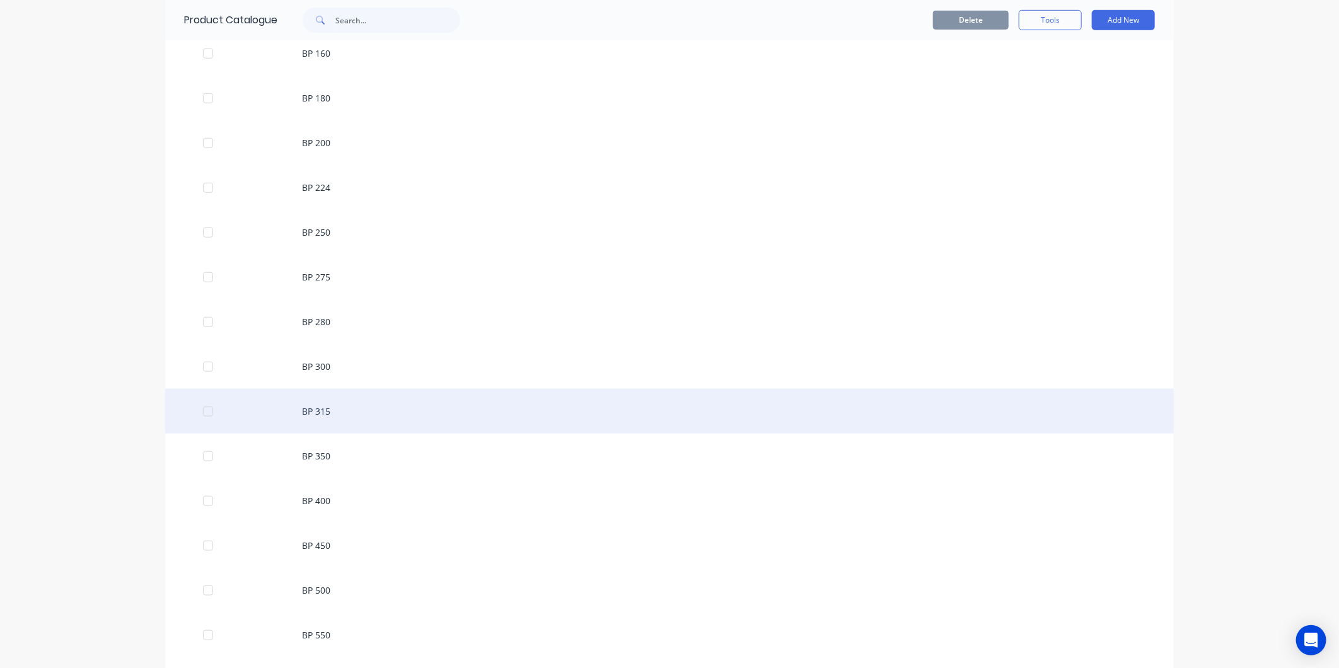
click at [330, 417] on div "BP 315" at bounding box center [669, 411] width 1009 height 45
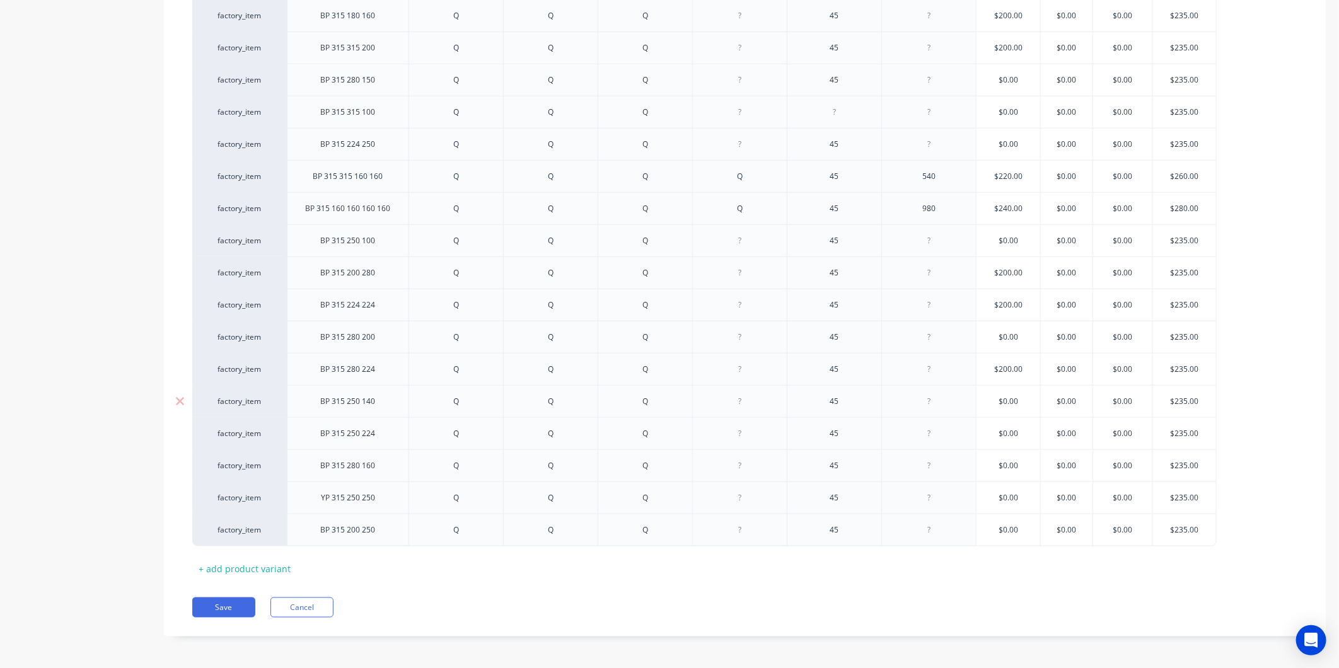
scroll to position [793, 0]
click at [260, 566] on div "+ add product variant" at bounding box center [244, 566] width 105 height 20
type textarea "x"
click at [364, 560] on div at bounding box center [347, 557] width 63 height 16
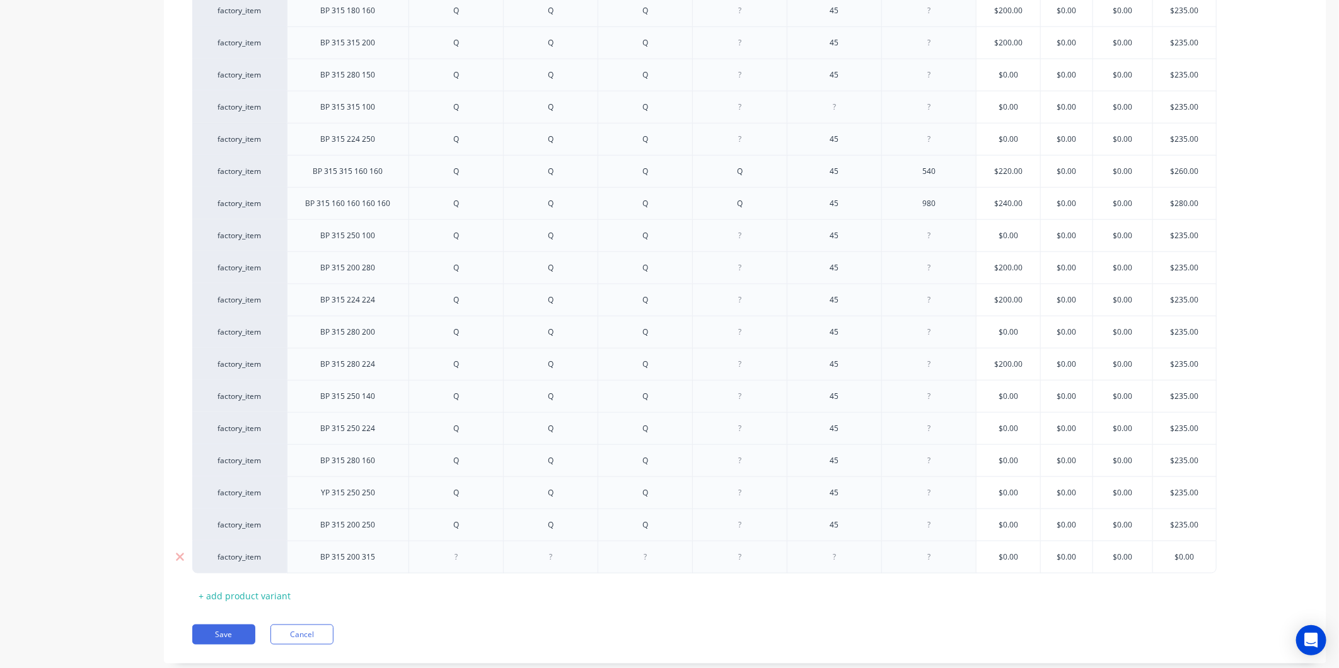
type textarea "x"
click at [467, 559] on div at bounding box center [456, 557] width 63 height 16
type textarea "x"
drag, startPoint x: 569, startPoint y: 563, endPoint x: 589, endPoint y: 564, distance: 20.8
click at [569, 563] on div at bounding box center [550, 557] width 63 height 16
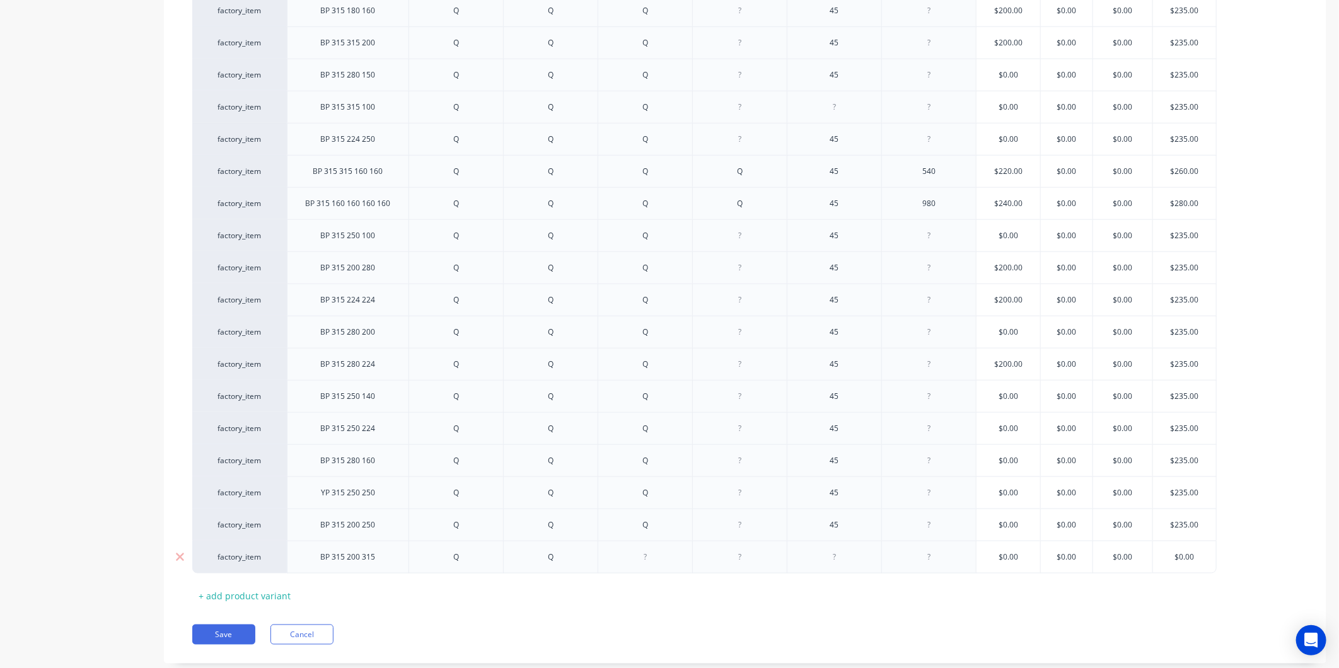
click at [658, 559] on div at bounding box center [645, 557] width 63 height 16
type textarea "x"
click at [839, 564] on div at bounding box center [834, 557] width 63 height 16
type textarea "x"
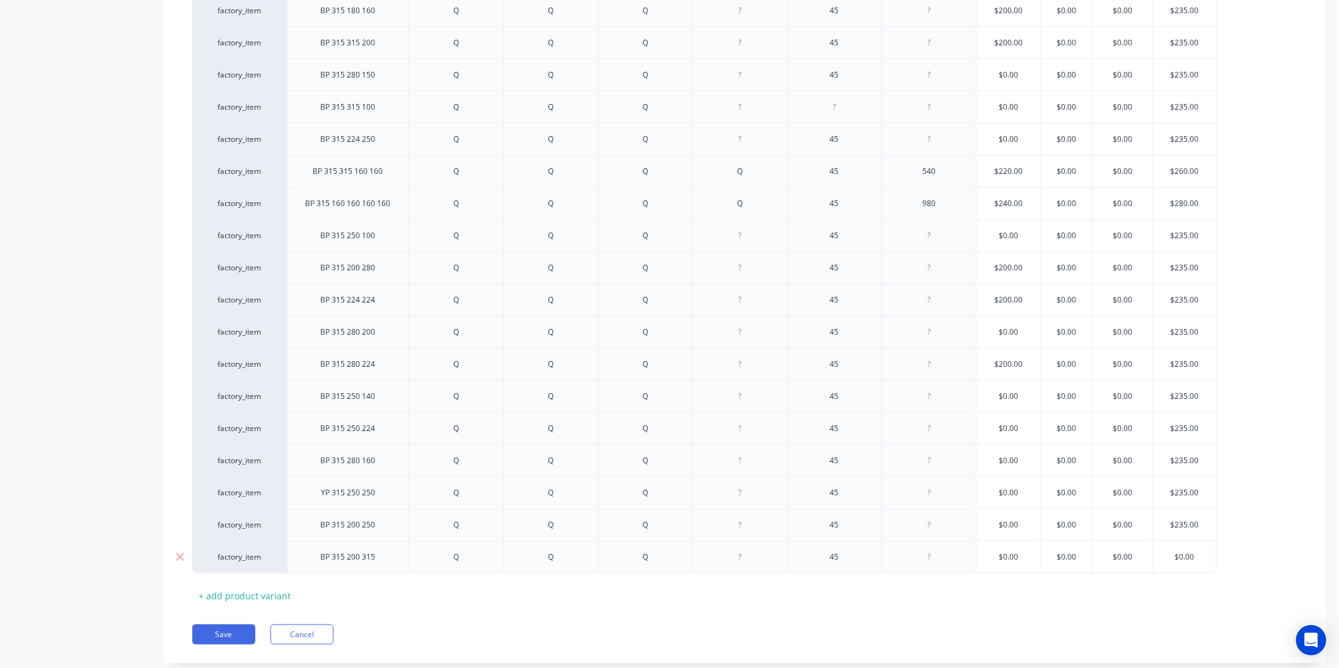
type input "$0.00"
drag, startPoint x: 1205, startPoint y: 559, endPoint x: 1158, endPoint y: 560, distance: 46.7
click at [1158, 560] on input "$0.00" at bounding box center [1184, 557] width 63 height 11
type textarea "x"
type input "2"
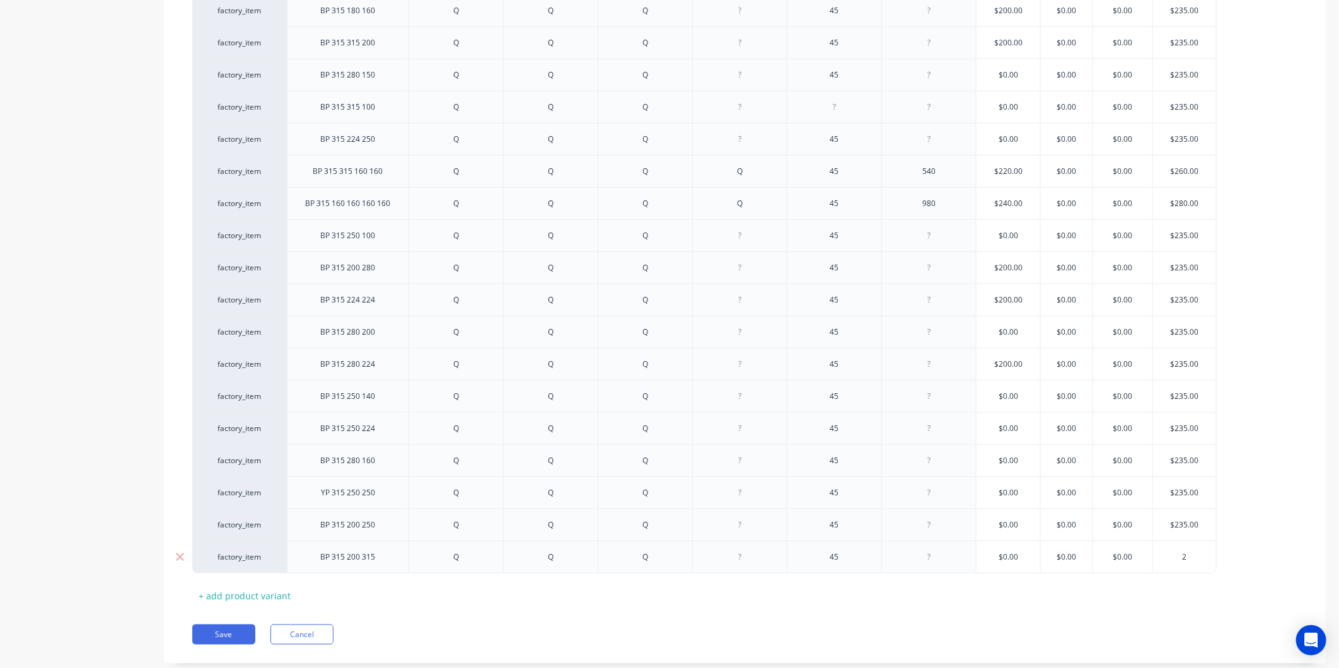
type textarea "x"
type input "23"
type textarea "x"
type input "235"
drag, startPoint x: 1154, startPoint y: 597, endPoint x: 697, endPoint y: 632, distance: 458.4
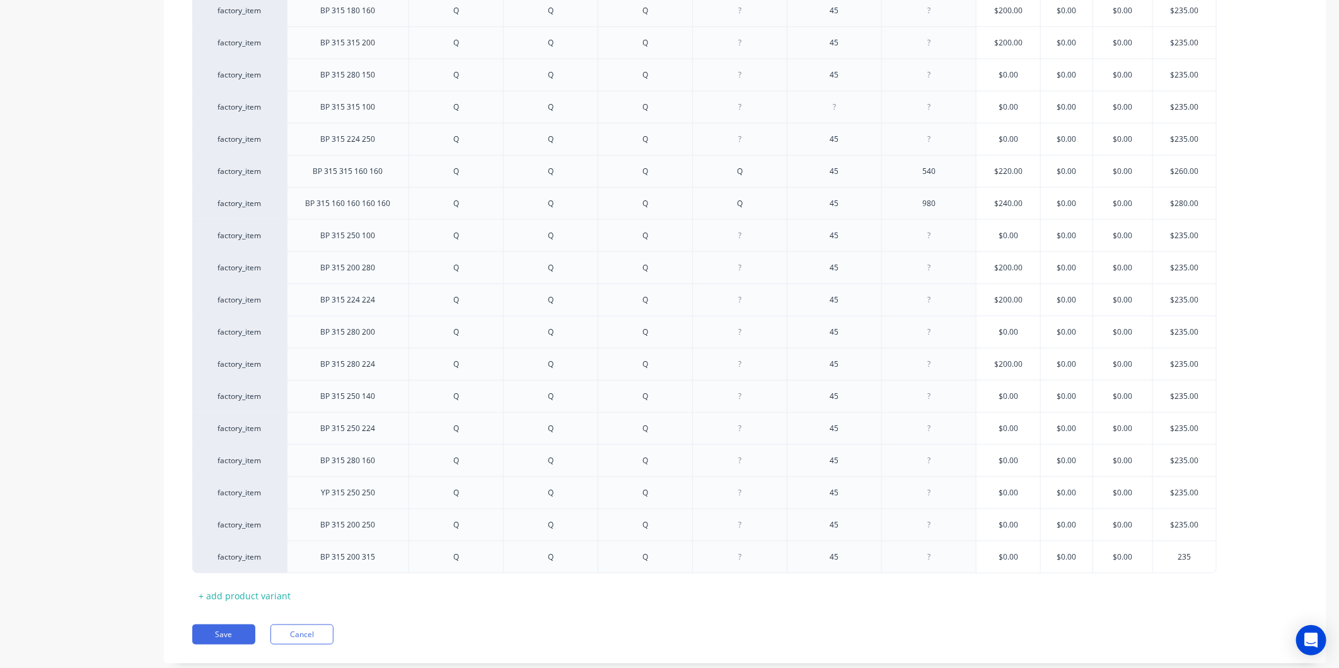
click at [1142, 596] on div "Xero Item # Description Fitting 1 Fitting 2 Fitting 3 Fitting 4 Angle Length St…" at bounding box center [745, 61] width 1106 height 1090
click at [240, 632] on button "Save" at bounding box center [223, 635] width 63 height 20
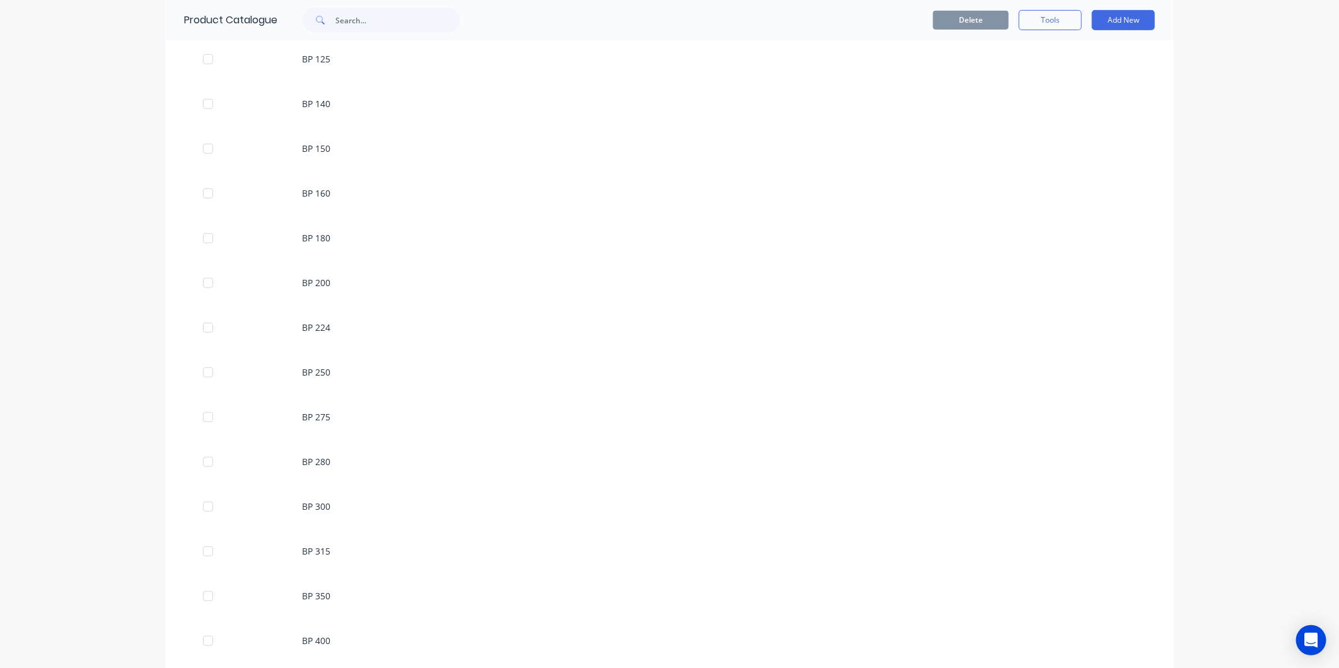
scroll to position [700, 0]
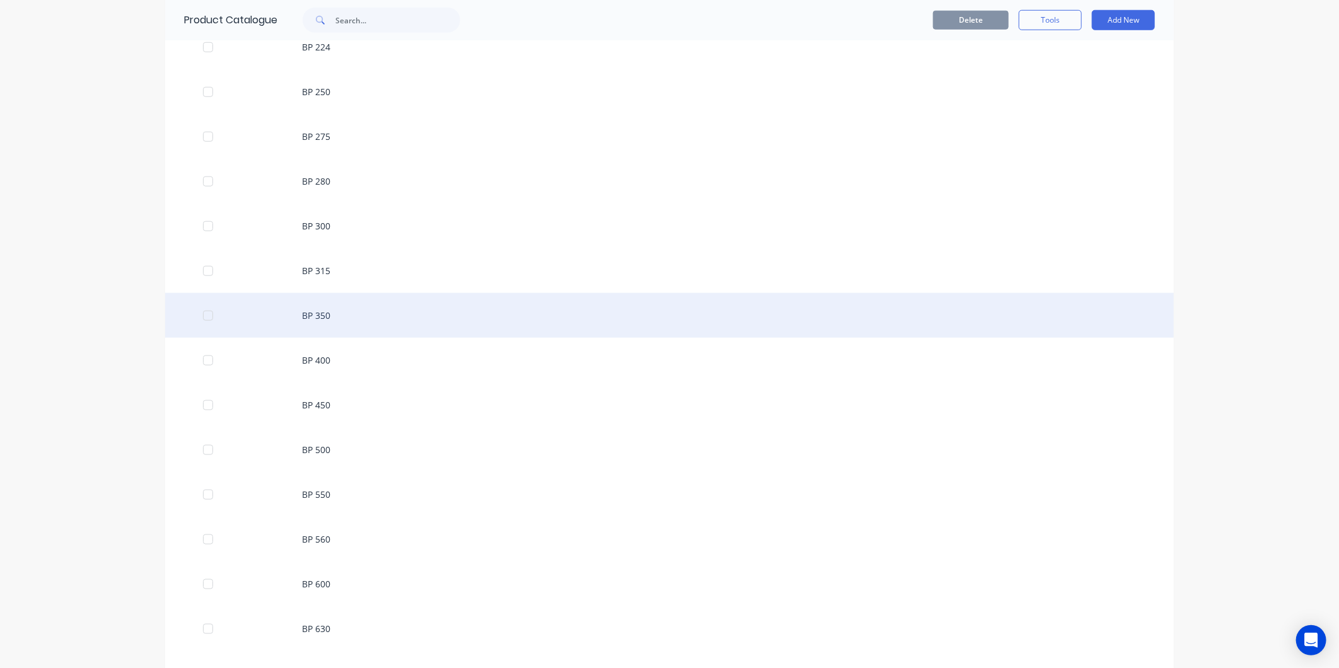
click at [347, 316] on div "BP 350" at bounding box center [669, 315] width 1009 height 45
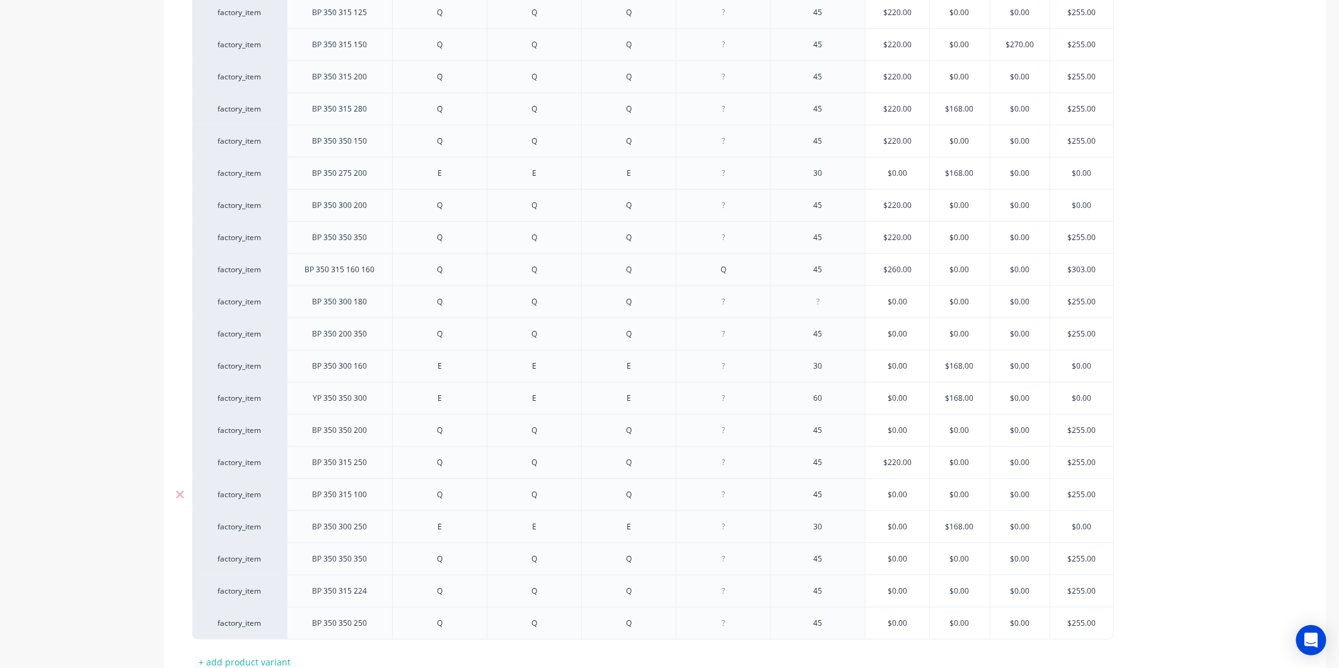
type textarea "x"
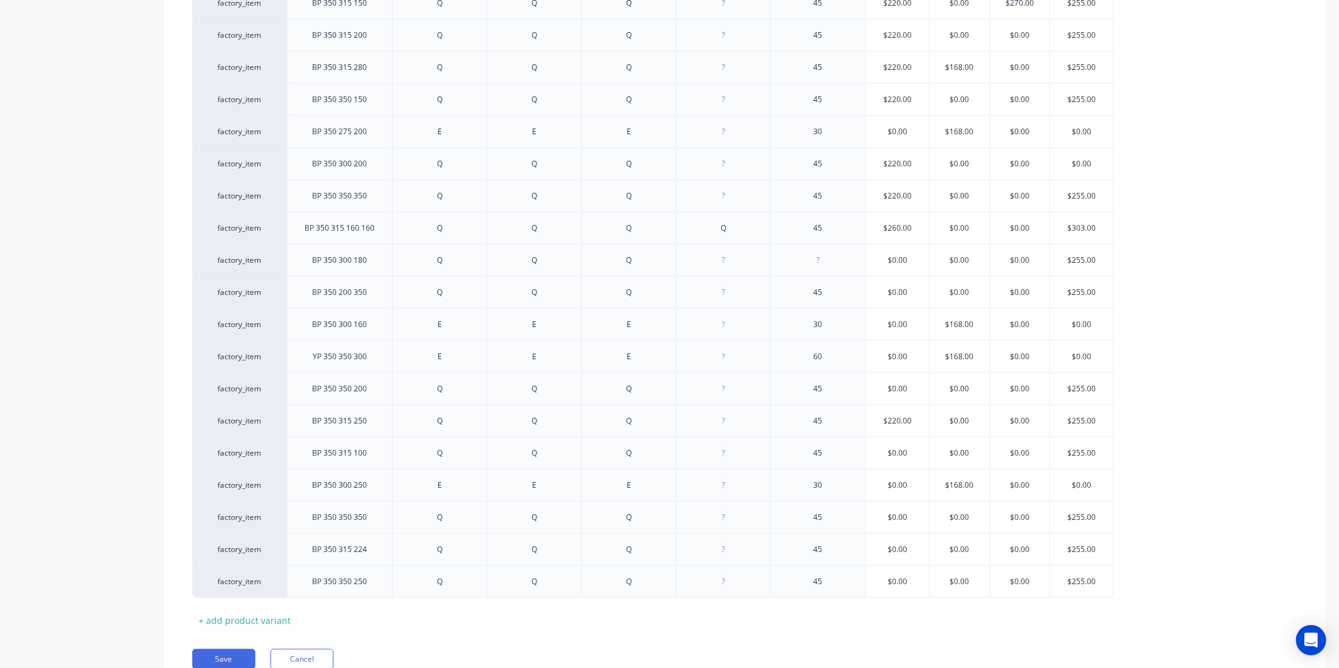
scroll to position [729, 0]
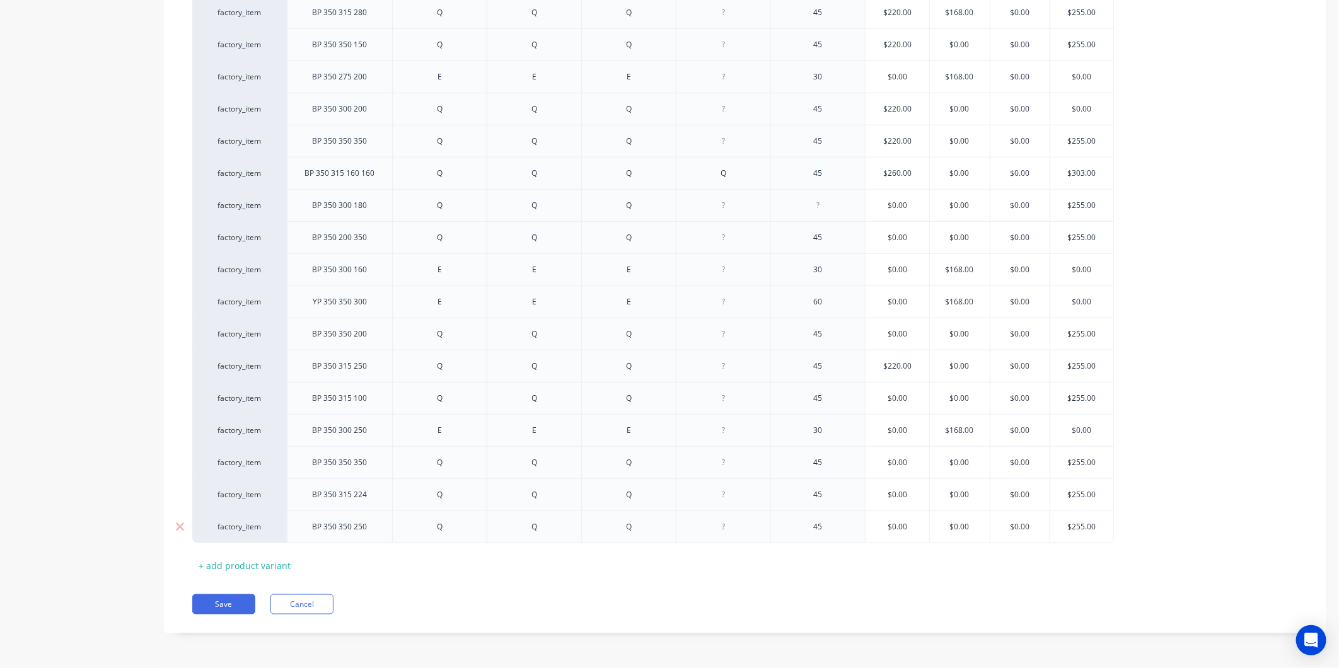
click at [354, 533] on div "BP 350 350 250" at bounding box center [340, 527] width 75 height 16
click at [226, 601] on button "Save" at bounding box center [223, 604] width 63 height 20
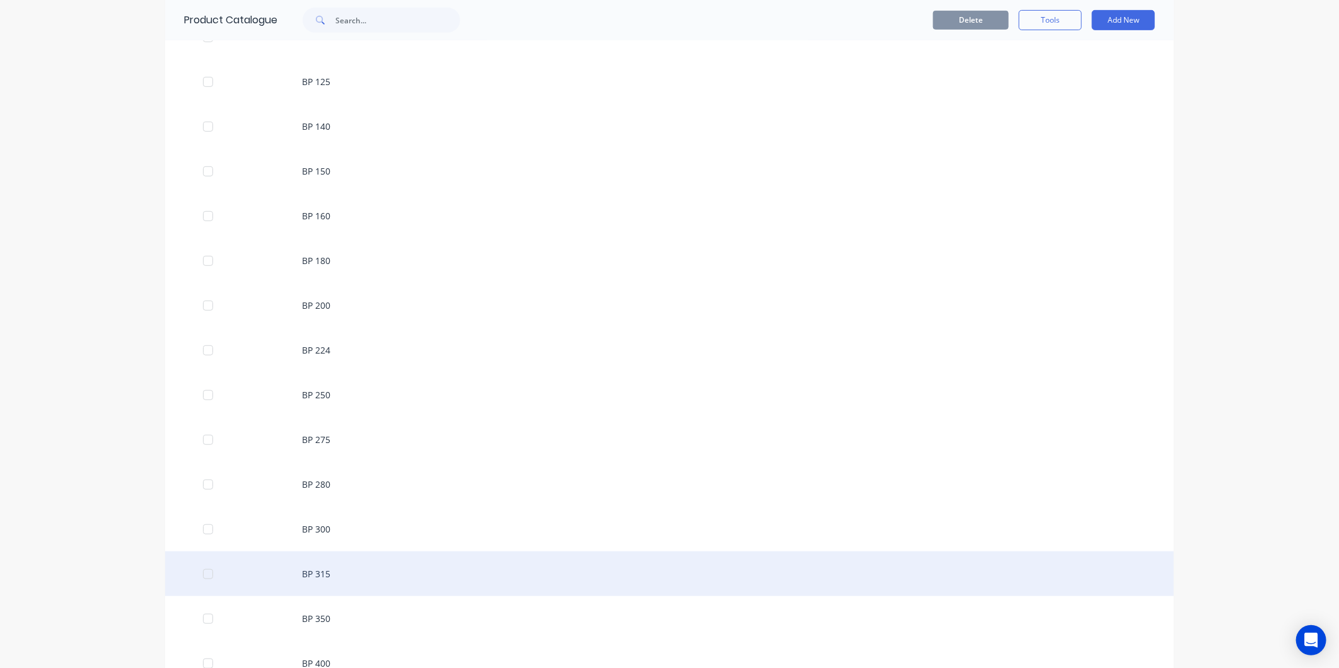
scroll to position [560, 0]
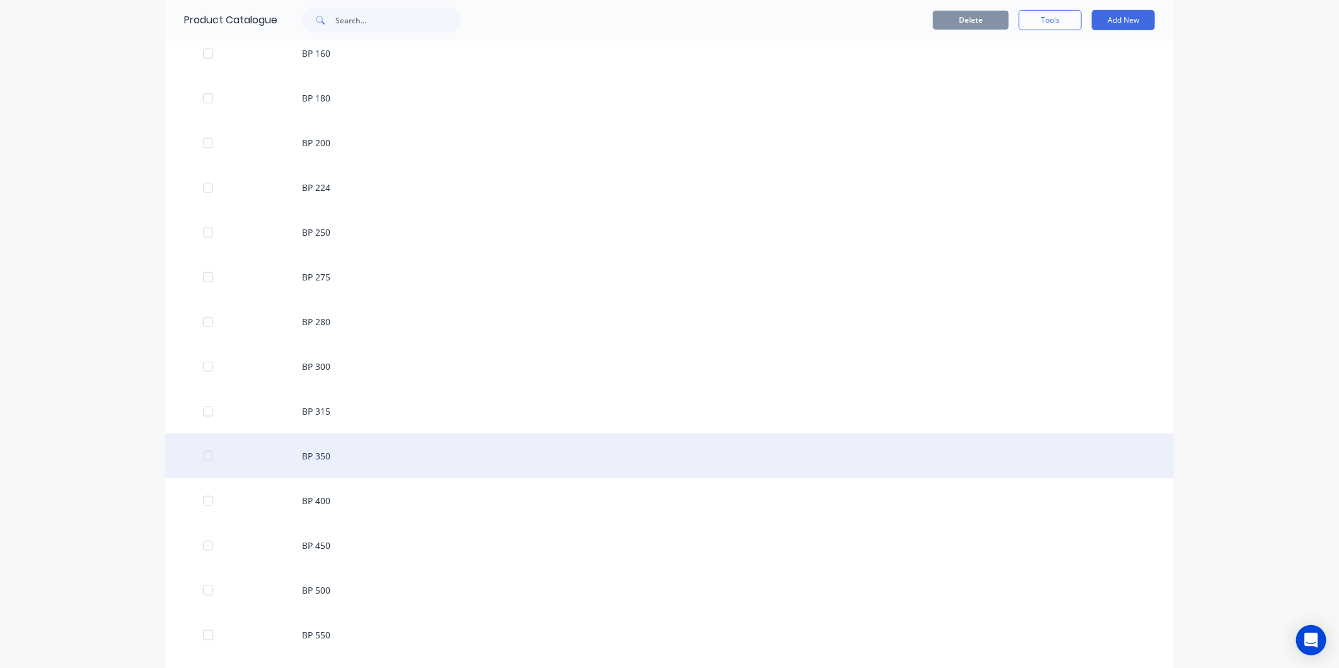
click at [327, 460] on div "BP 350" at bounding box center [669, 456] width 1009 height 45
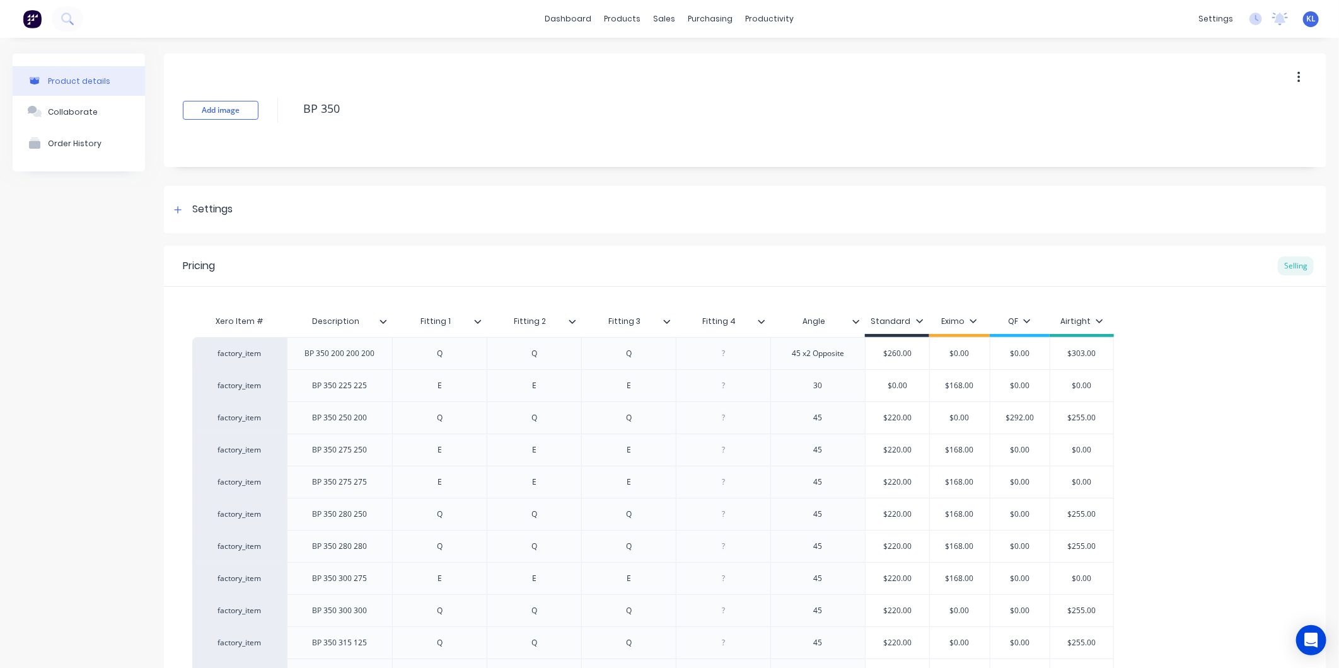
type textarea "x"
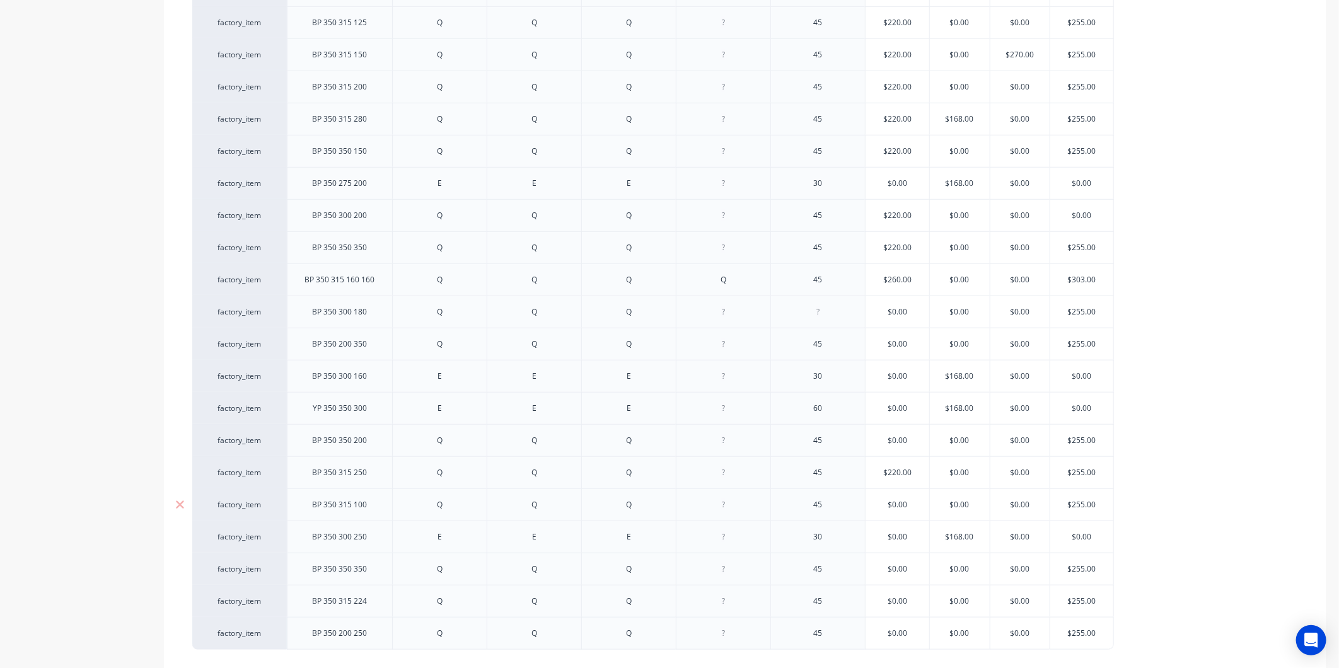
scroll to position [729, 0]
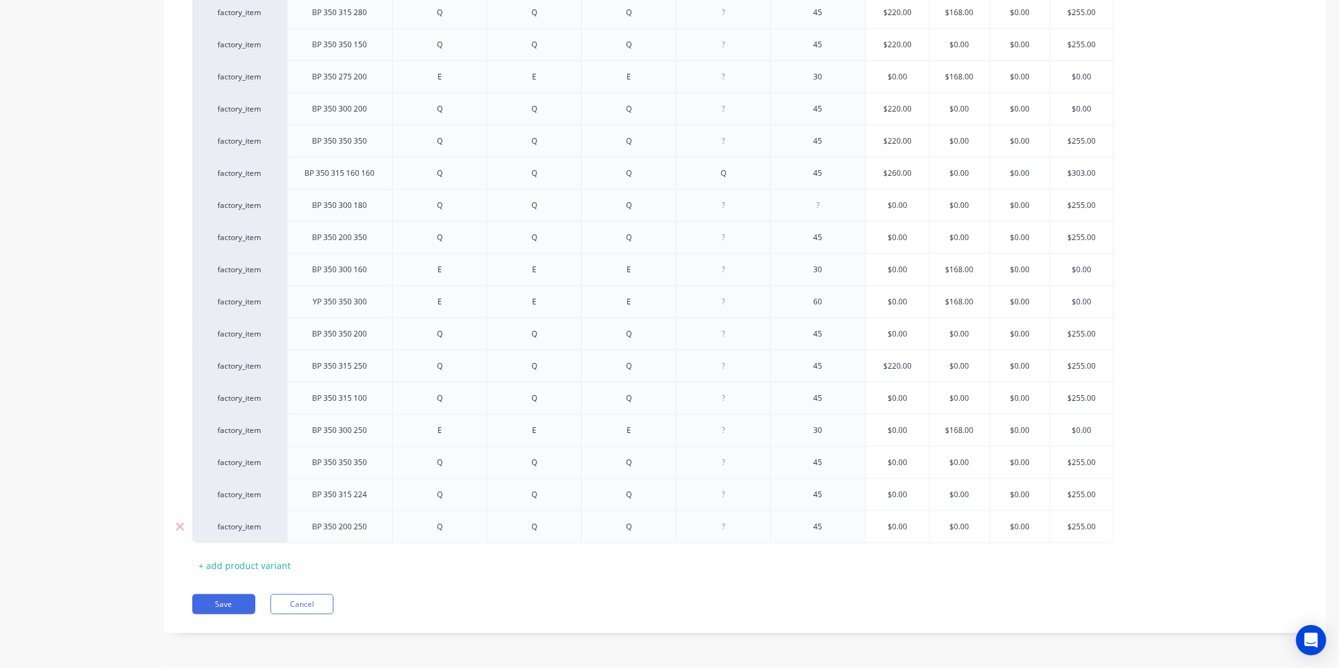
click at [379, 533] on div "BP 350 200 250" at bounding box center [339, 527] width 105 height 33
click at [373, 527] on div "BP 350 200 250" at bounding box center [340, 527] width 75 height 16
click at [229, 599] on button "Save" at bounding box center [223, 604] width 63 height 20
type textarea "x"
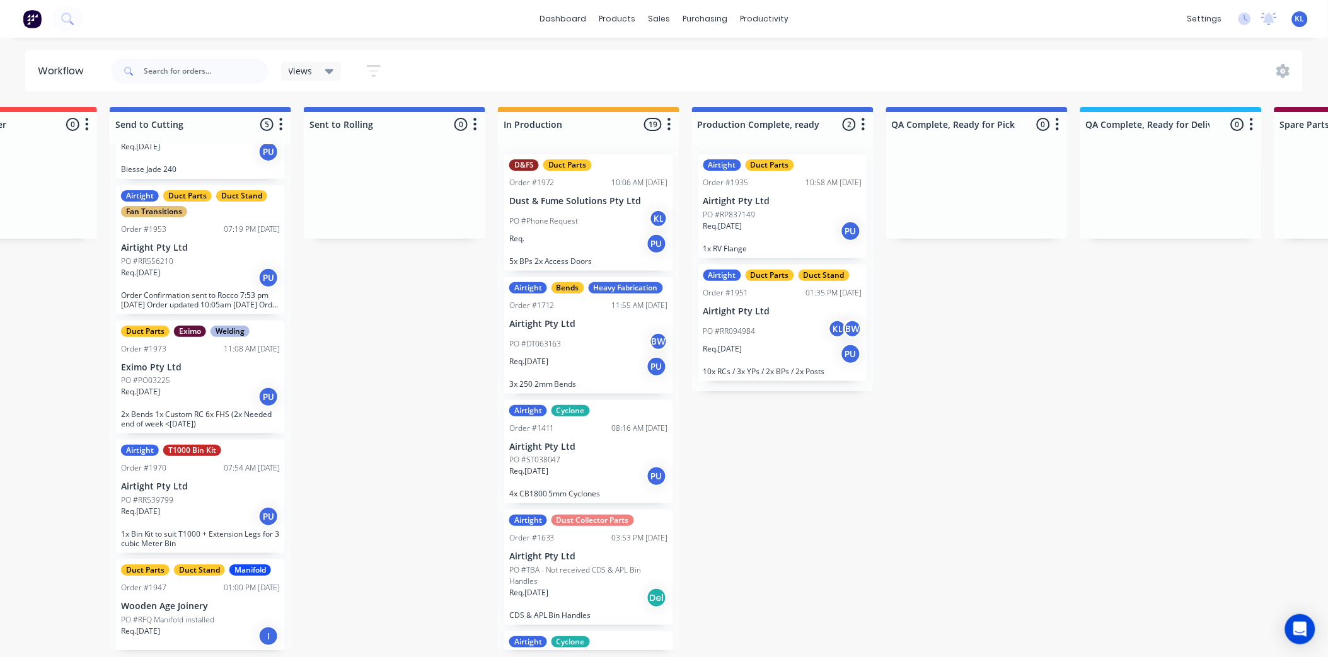
scroll to position [0, 326]
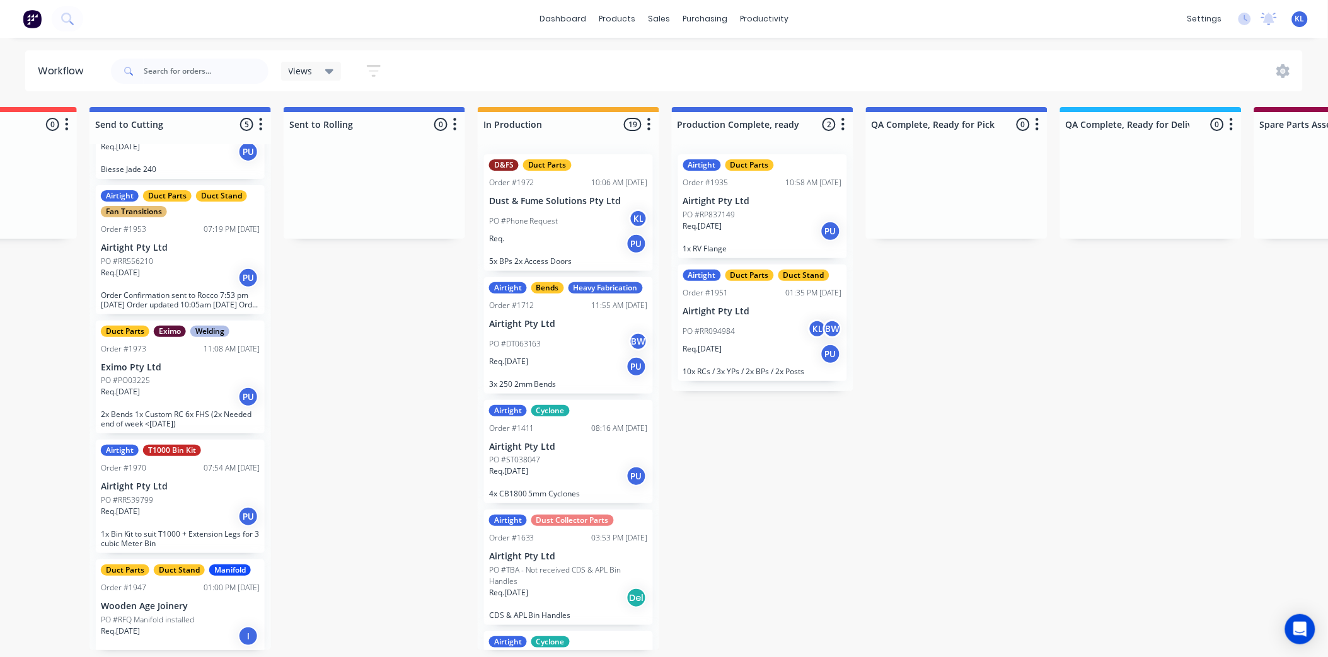
click at [322, 74] on div "Views" at bounding box center [311, 71] width 45 height 11
click at [463, 61] on div "Views Save new view None (Default) edit All edit Production edit Spare Parts ed…" at bounding box center [705, 71] width 1195 height 38
click at [379, 67] on icon "button" at bounding box center [374, 71] width 14 height 16
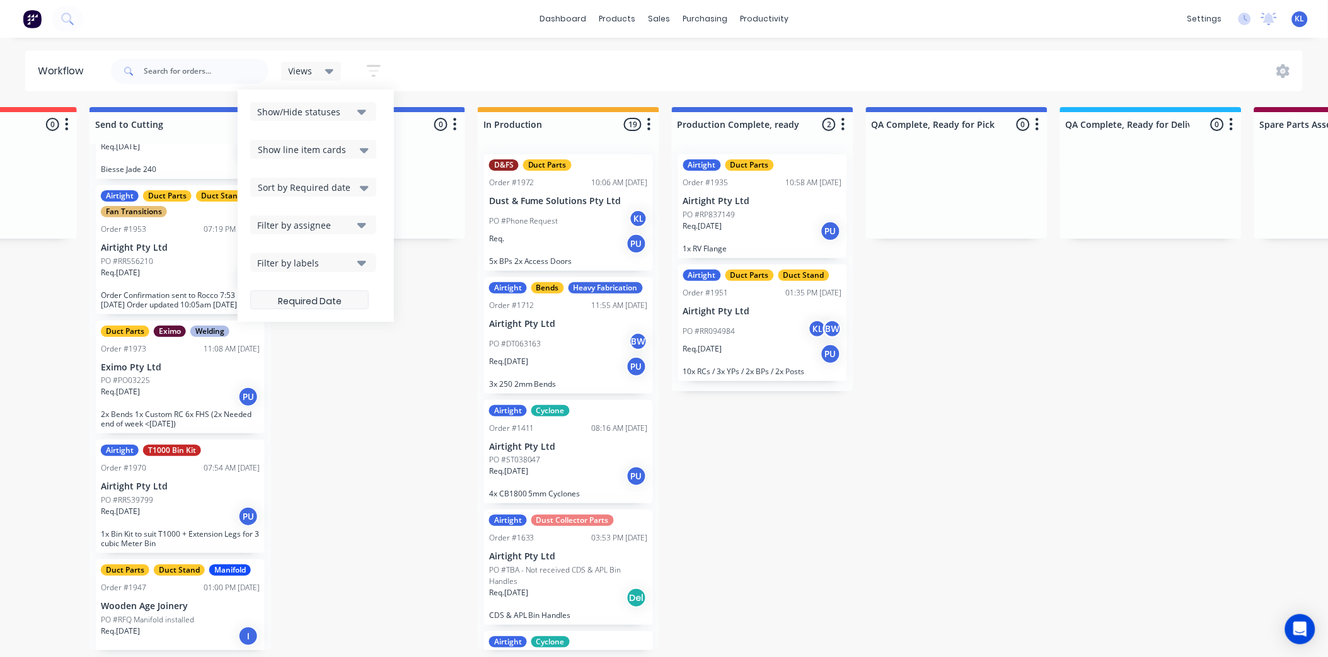
click at [295, 303] on label at bounding box center [309, 300] width 119 height 19
click at [295, 303] on input at bounding box center [309, 301] width 117 height 25
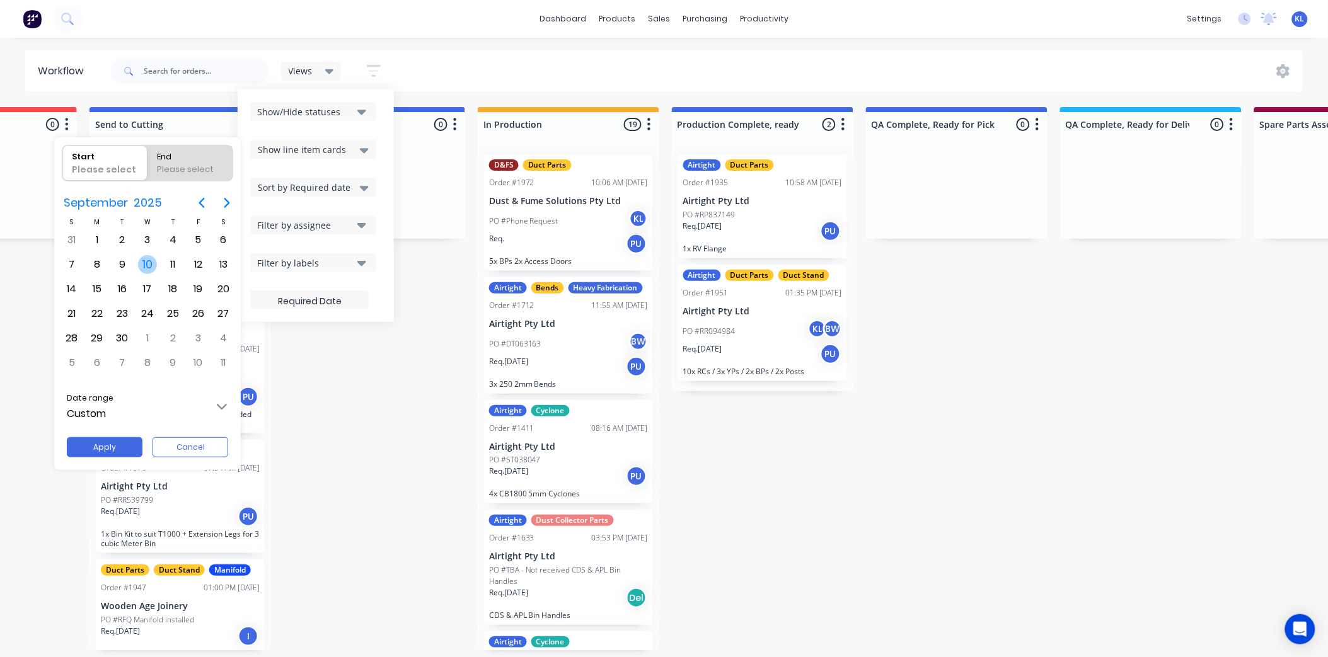
click at [147, 265] on div "10" at bounding box center [147, 264] width 19 height 19
radio input "false"
radio input "true"
click at [124, 444] on button "Apply" at bounding box center [105, 447] width 76 height 20
type input "10/09/25 - 10/09/25"
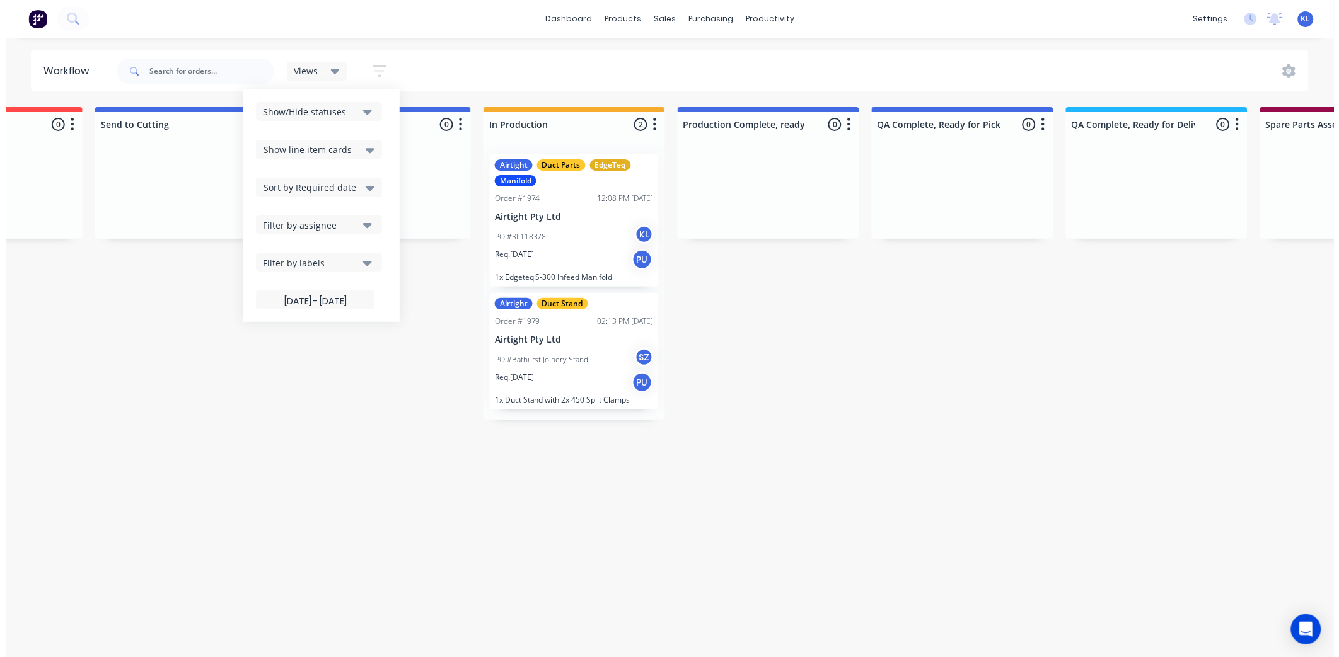
scroll to position [0, 0]
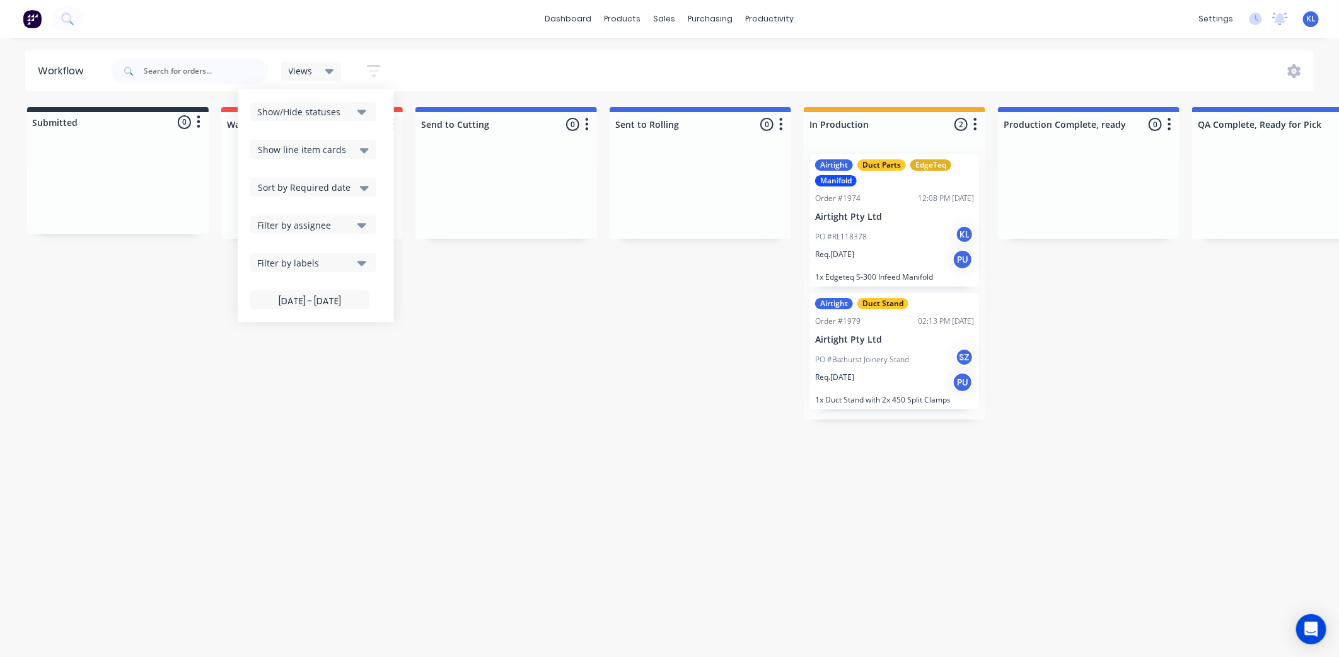
click at [600, 519] on div "Workflow Views Save new view None (Default) edit All edit Production edit Spare…" at bounding box center [669, 341] width 1339 height 582
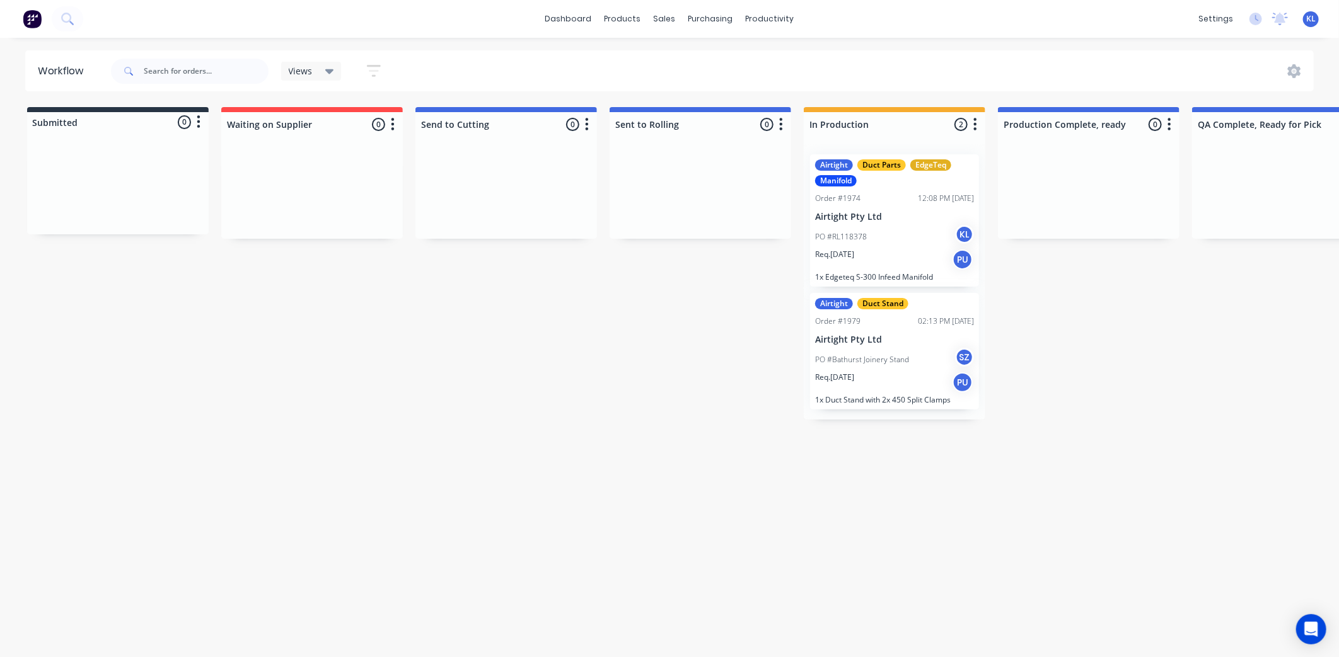
click at [376, 69] on icon "button" at bounding box center [374, 71] width 14 height 16
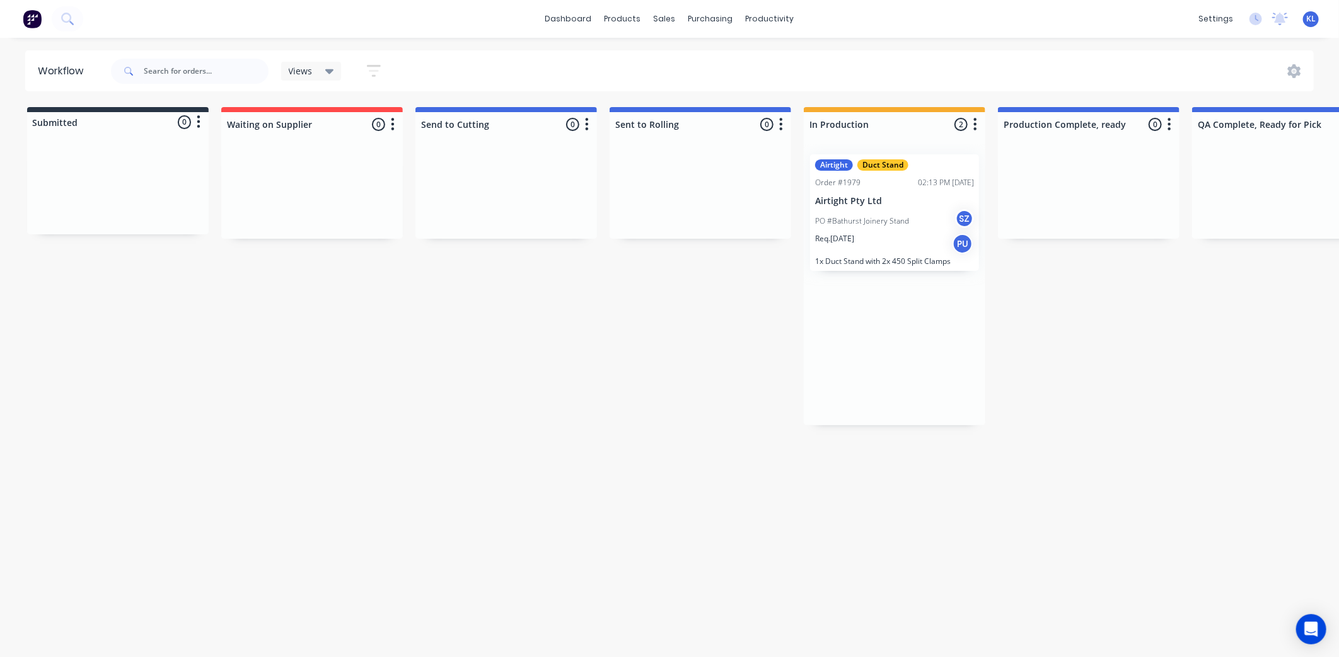
drag, startPoint x: 872, startPoint y: 221, endPoint x: -816, endPoint y: 366, distance: 1694.9
click at [0, 366] on html "dashboard products sales purchasing productivity dashboard products Product Cat…" at bounding box center [669, 291] width 1339 height 582
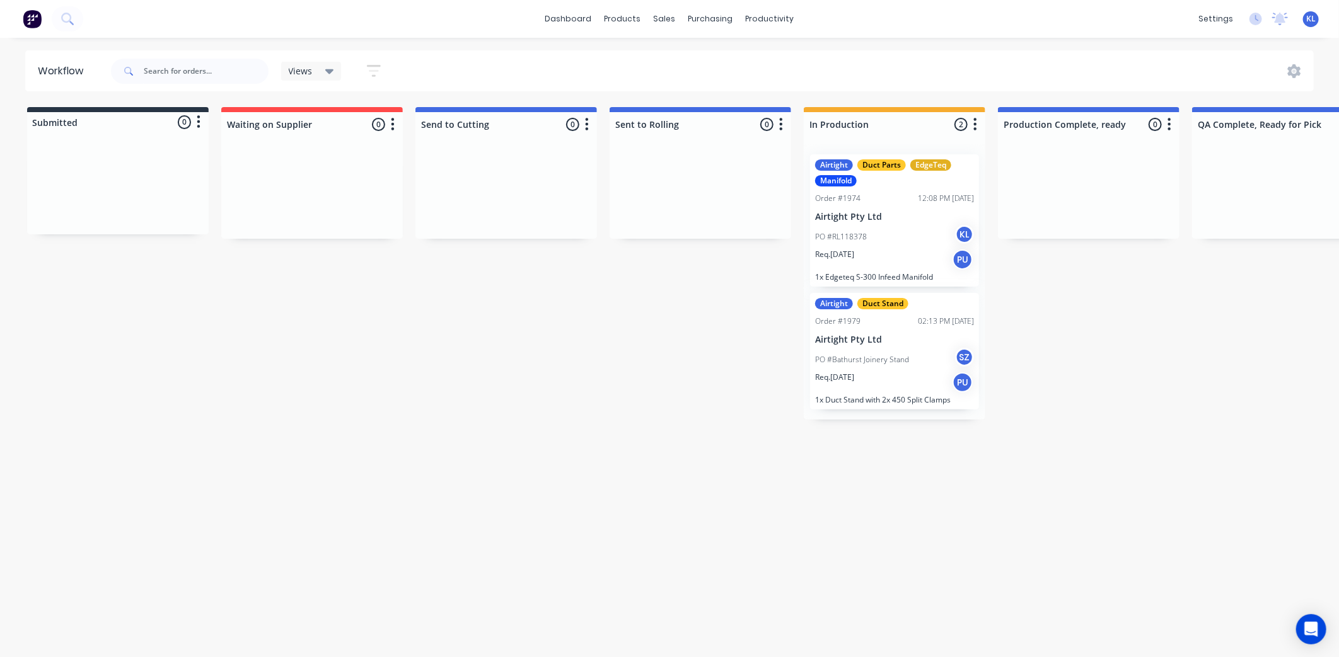
click at [874, 356] on p "PO #Bathurst Joinery Stand" at bounding box center [862, 359] width 94 height 11
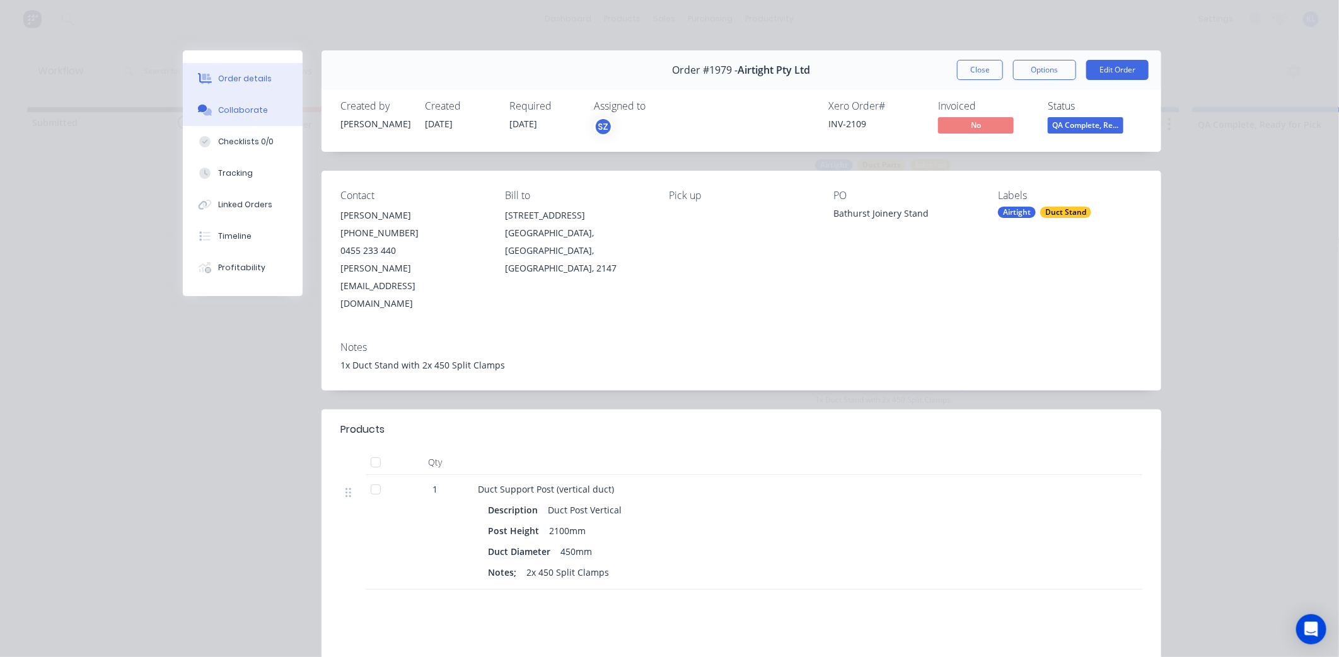
click at [246, 113] on div "Collaborate" at bounding box center [243, 110] width 50 height 11
